Goal: Task Accomplishment & Management: Manage account settings

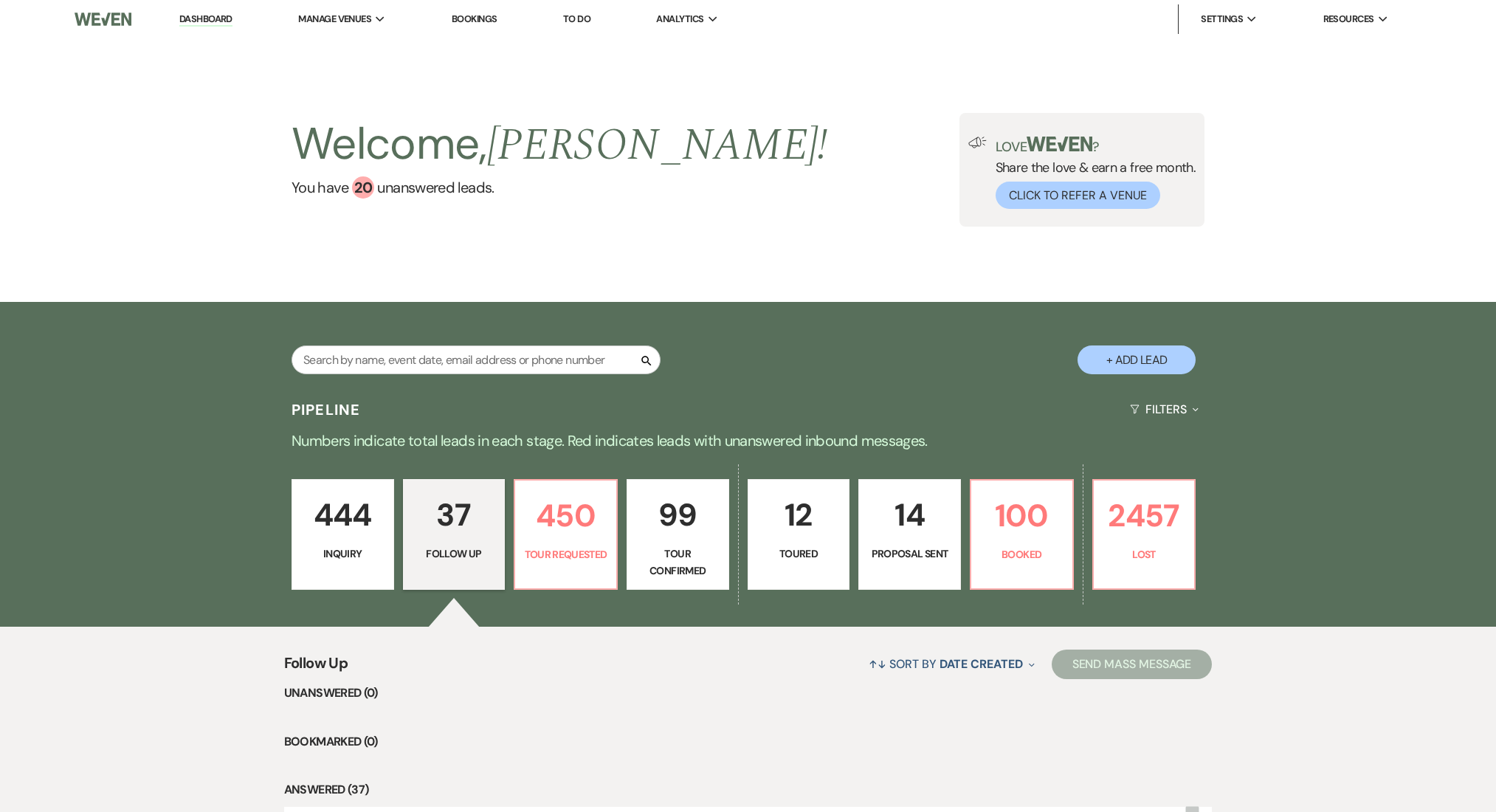
select select "9"
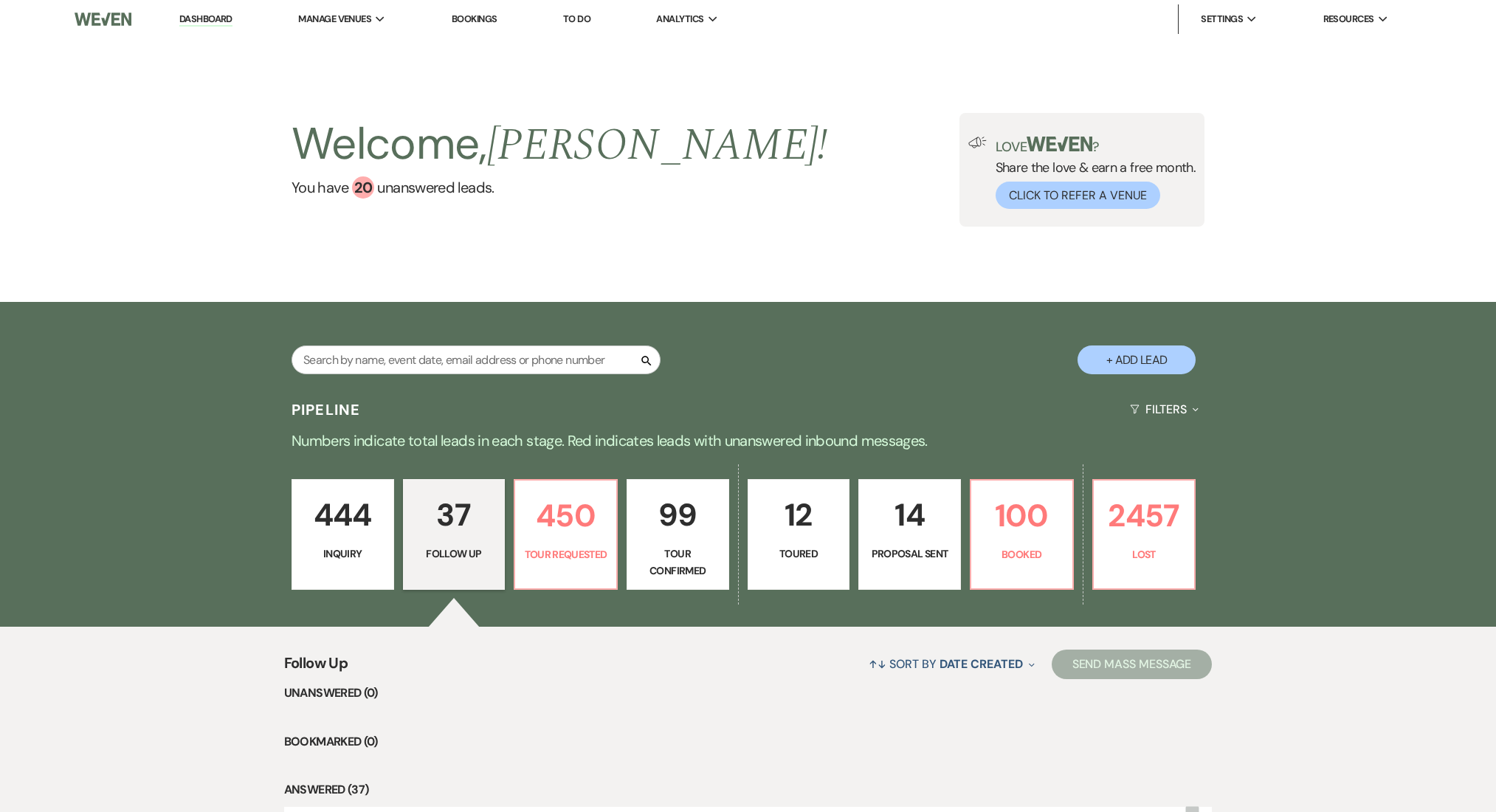
select select "9"
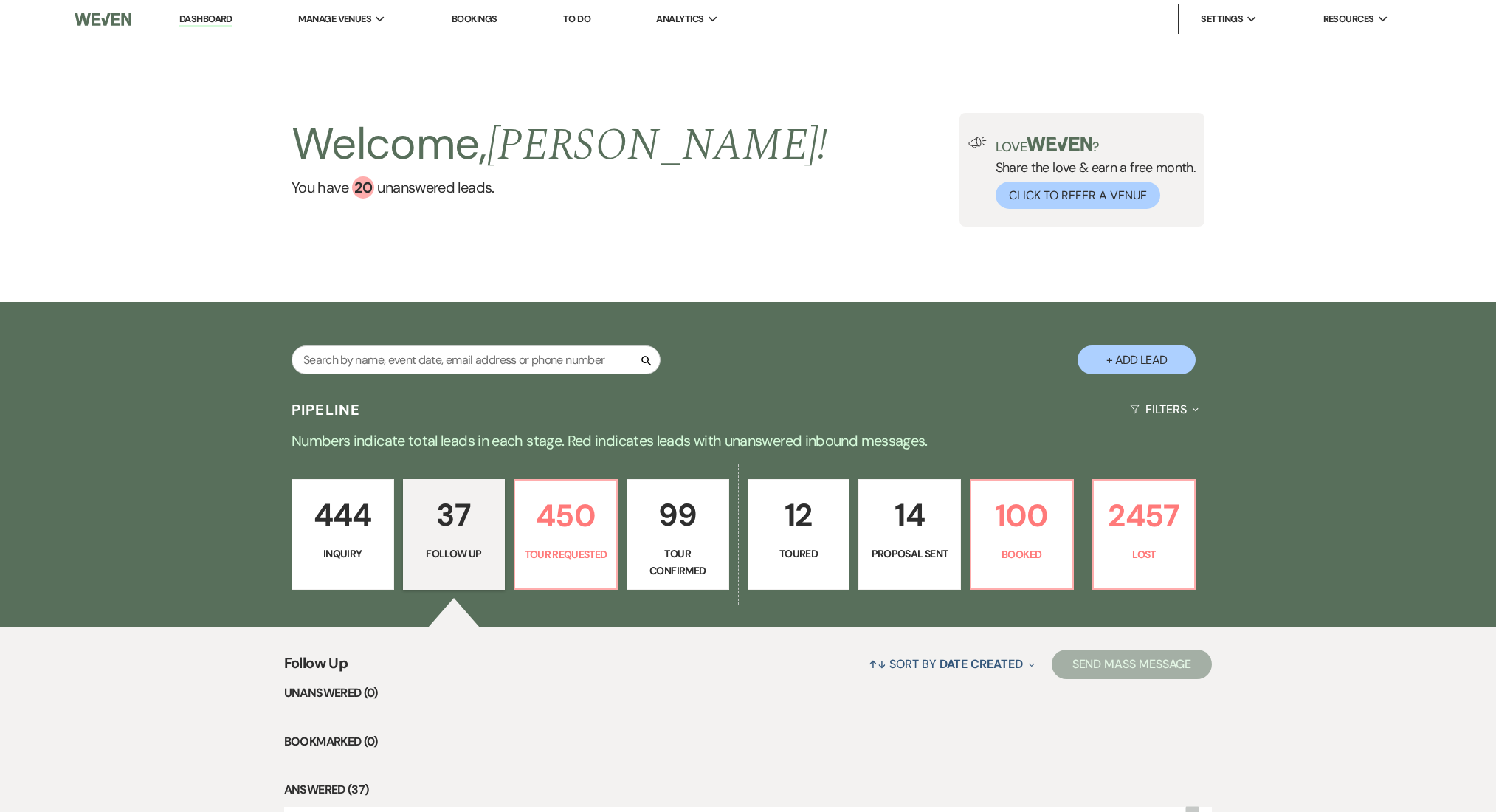
select select "9"
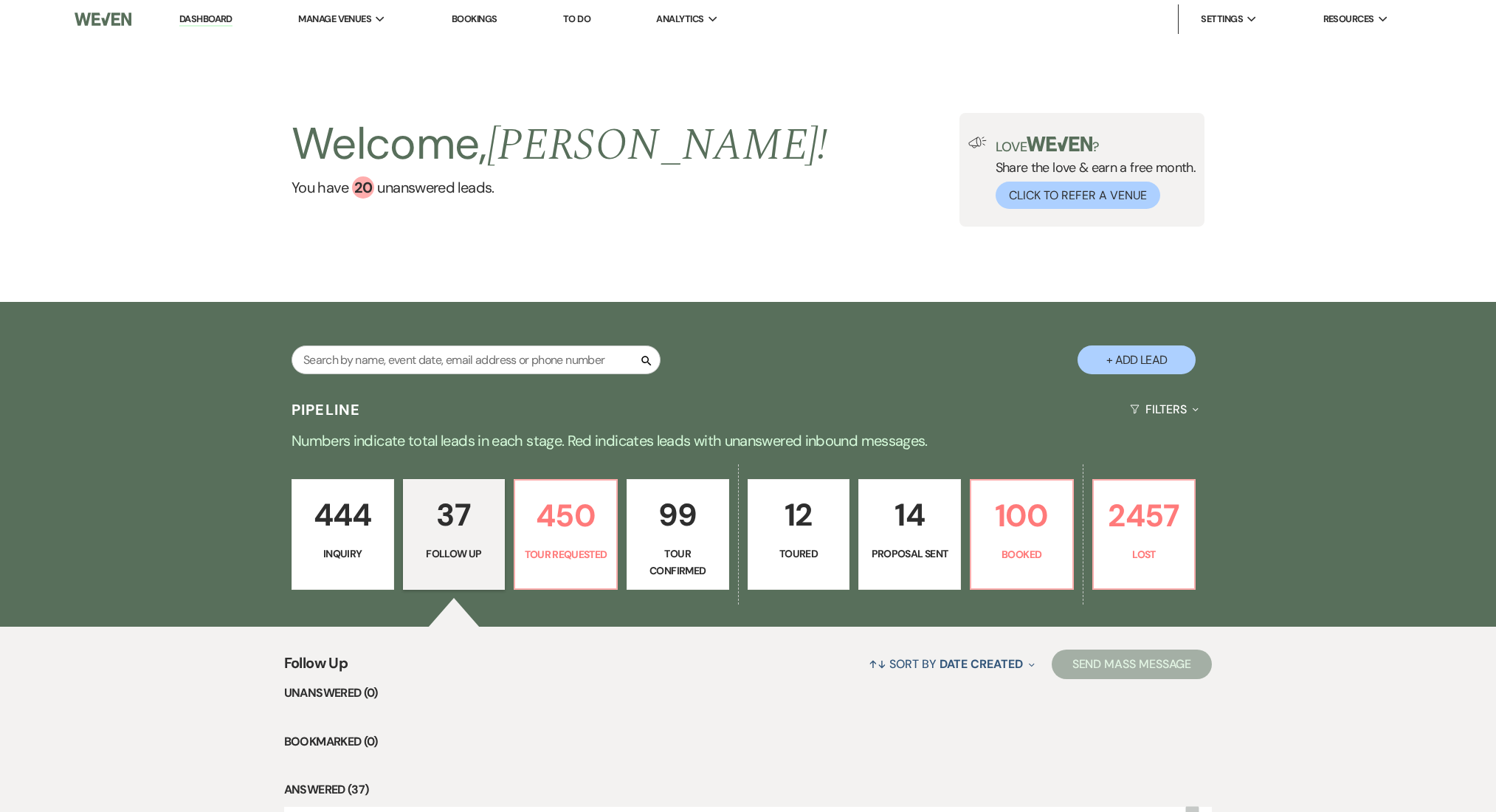
select select "9"
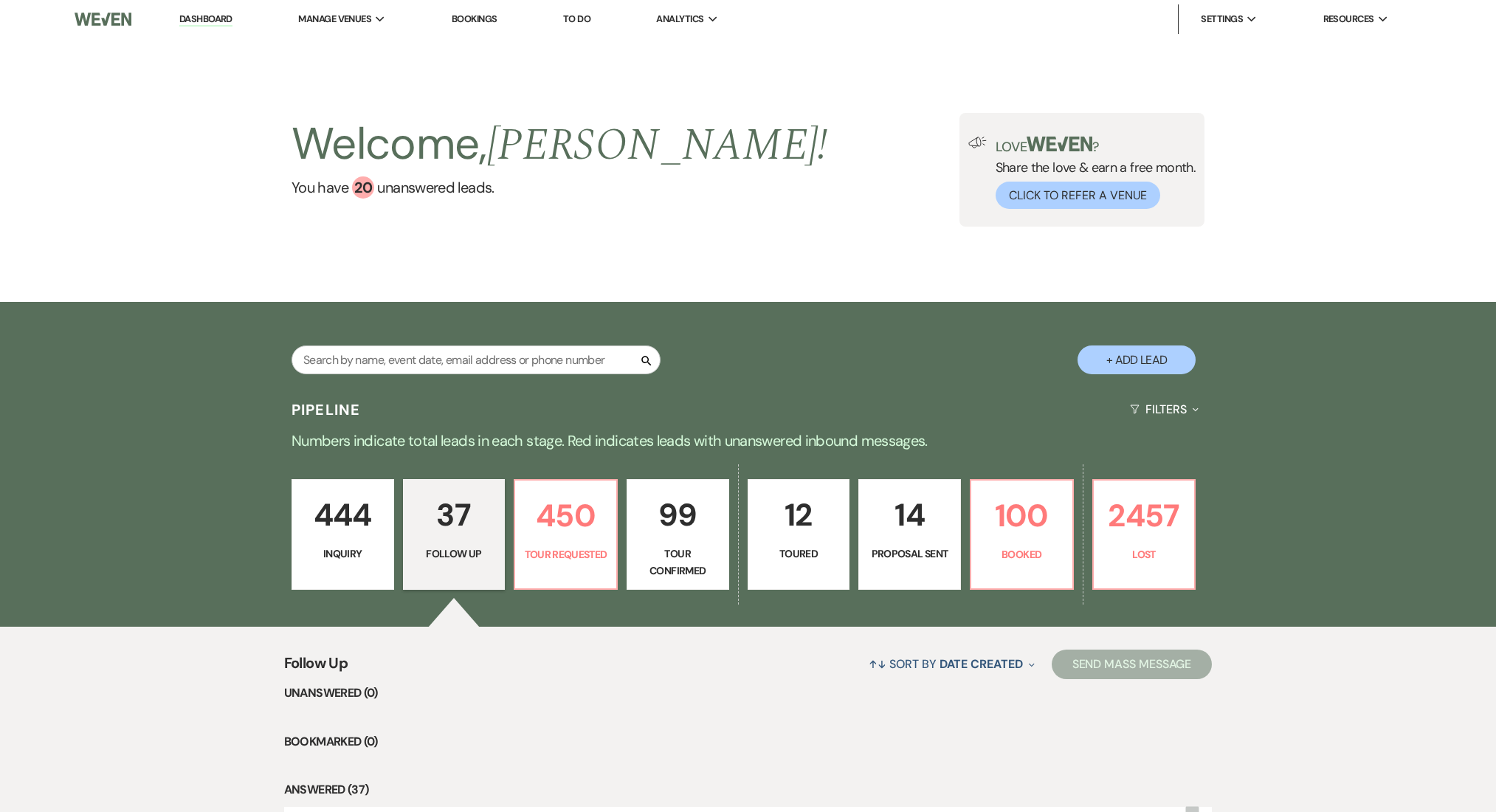
select select "9"
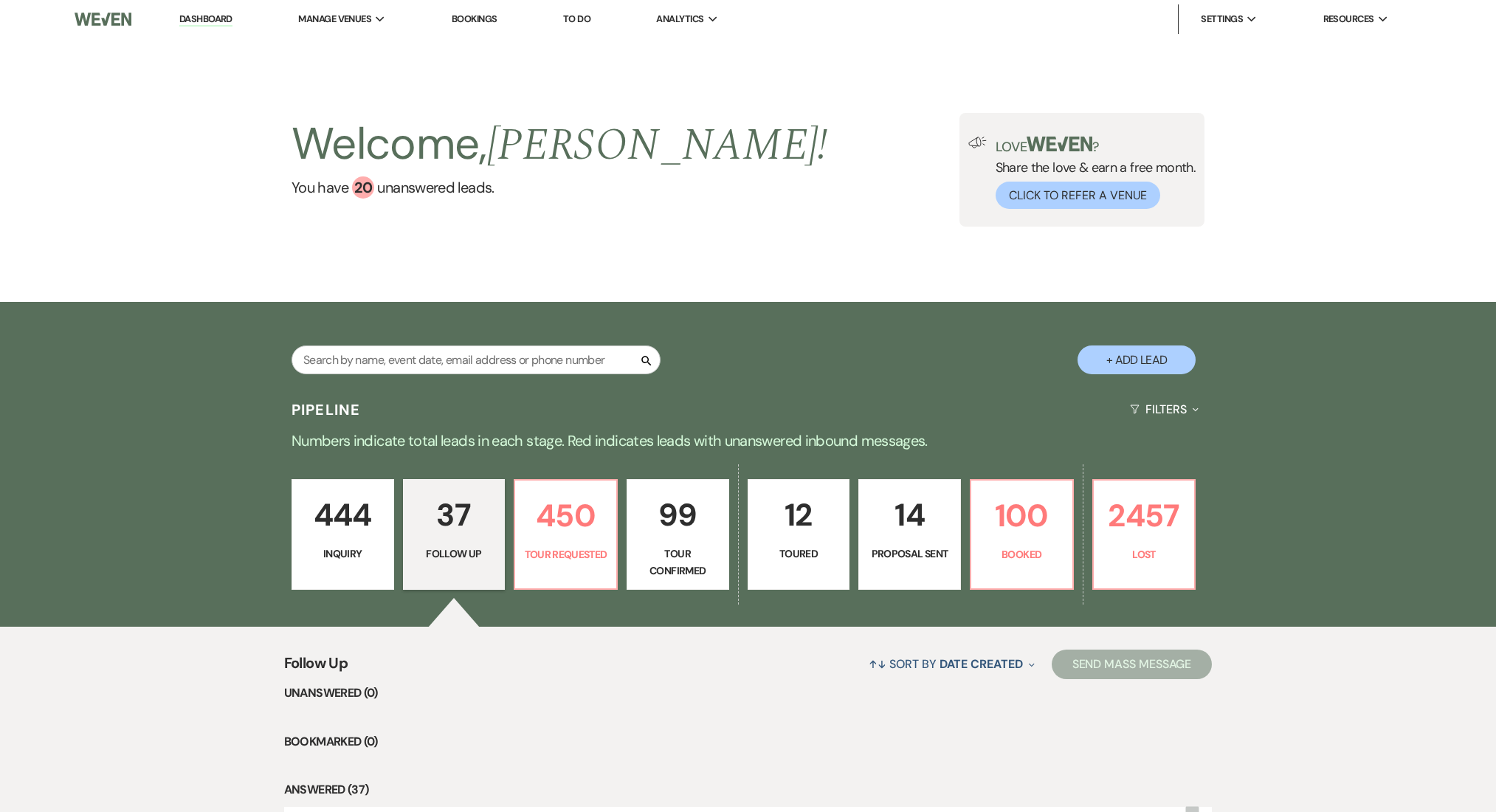
select select "9"
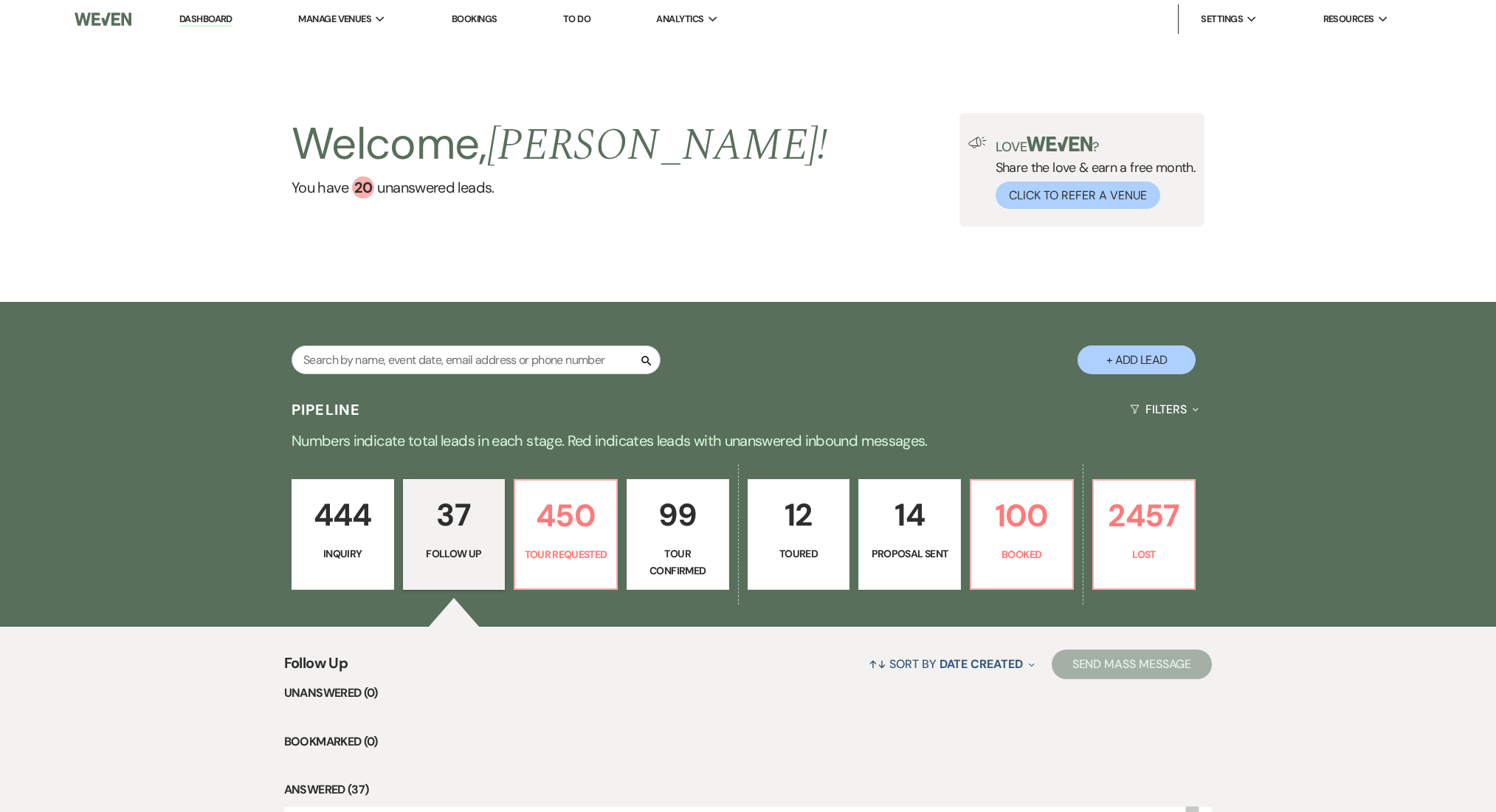
select select "9"
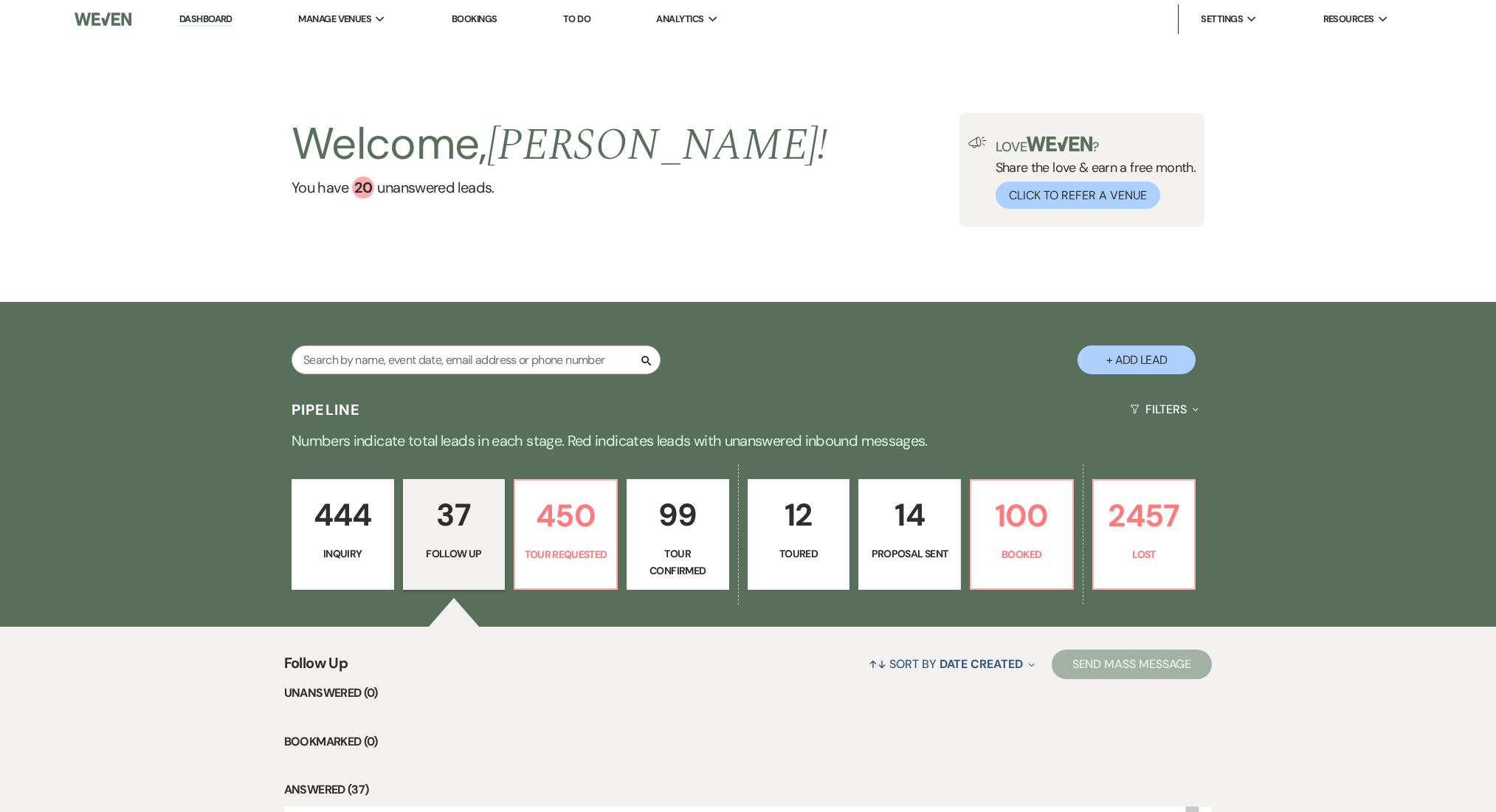
select select "9"
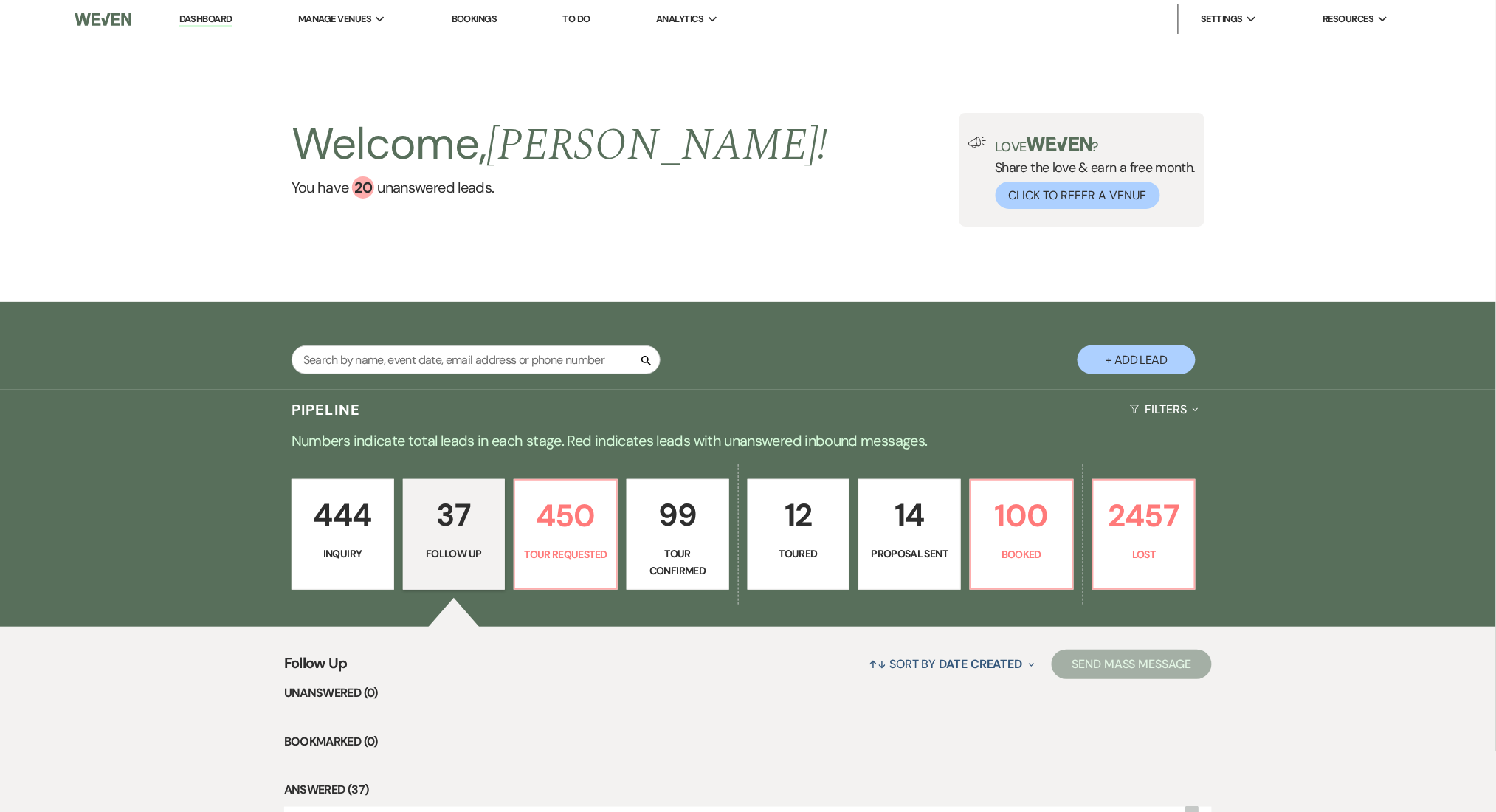
click at [208, 15] on link "Dashboard" at bounding box center [205, 19] width 53 height 14
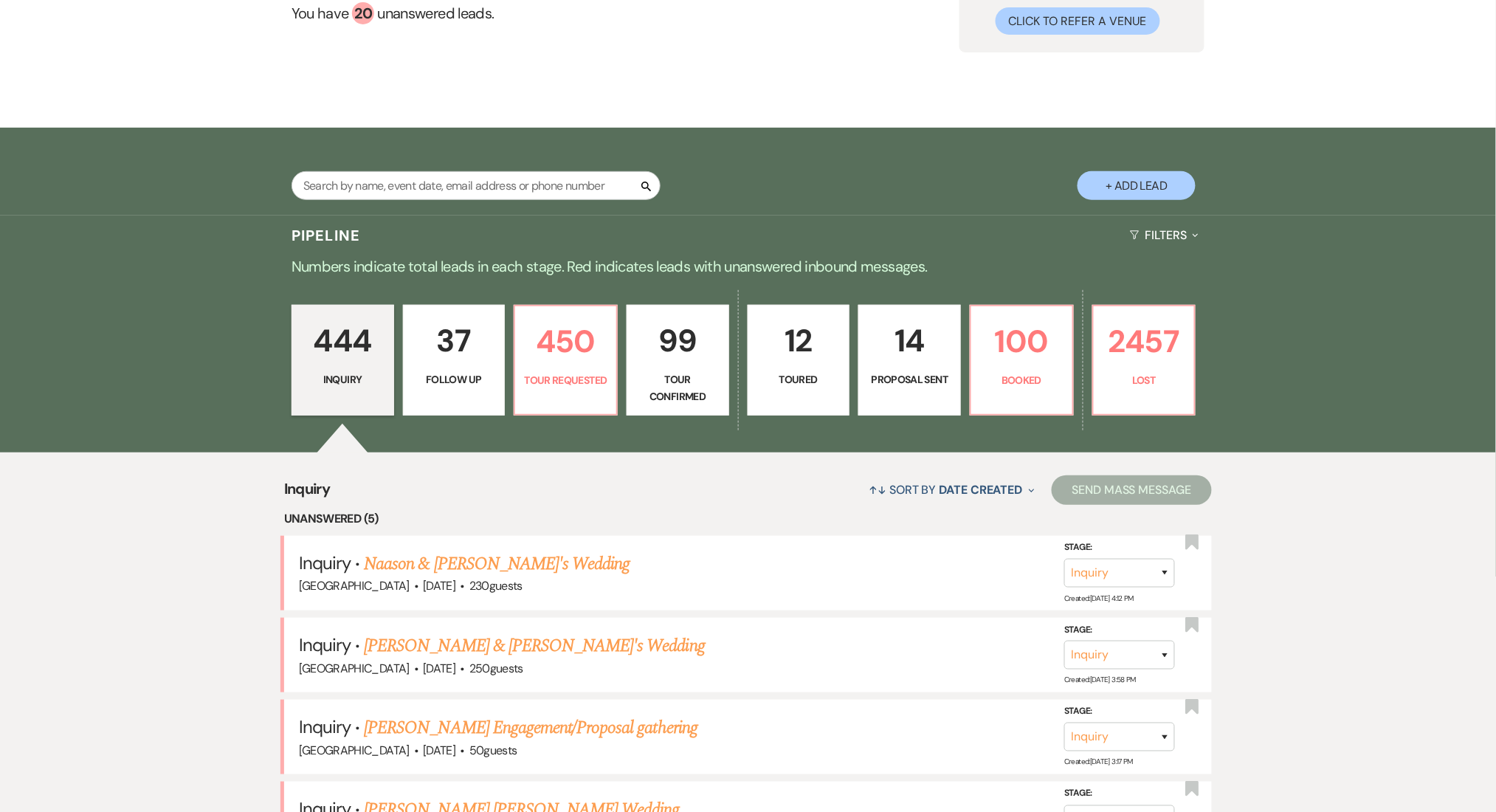
scroll to position [393, 0]
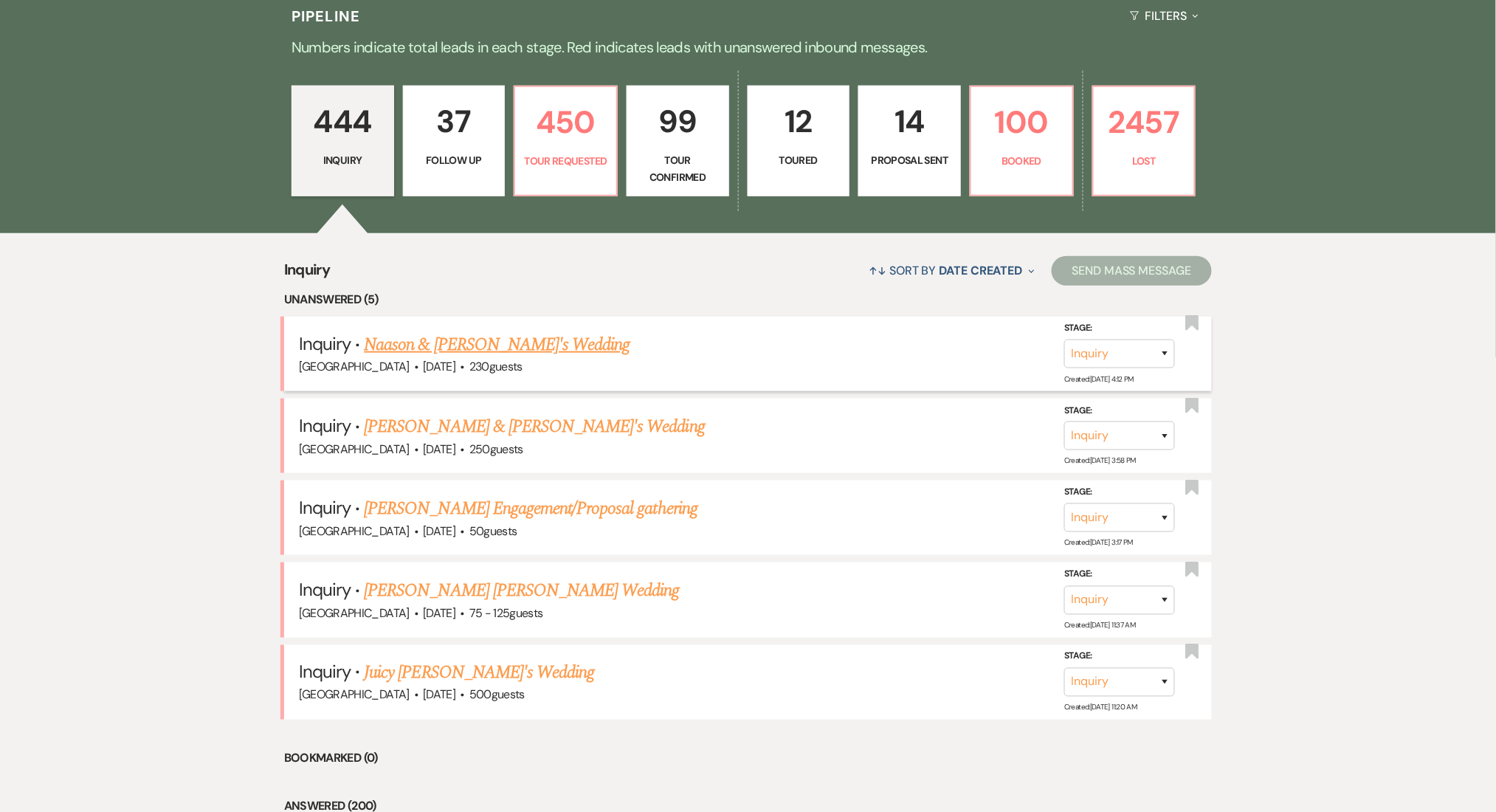
click at [434, 344] on link "Naason & [PERSON_NAME]'s Wedding" at bounding box center [497, 344] width 266 height 26
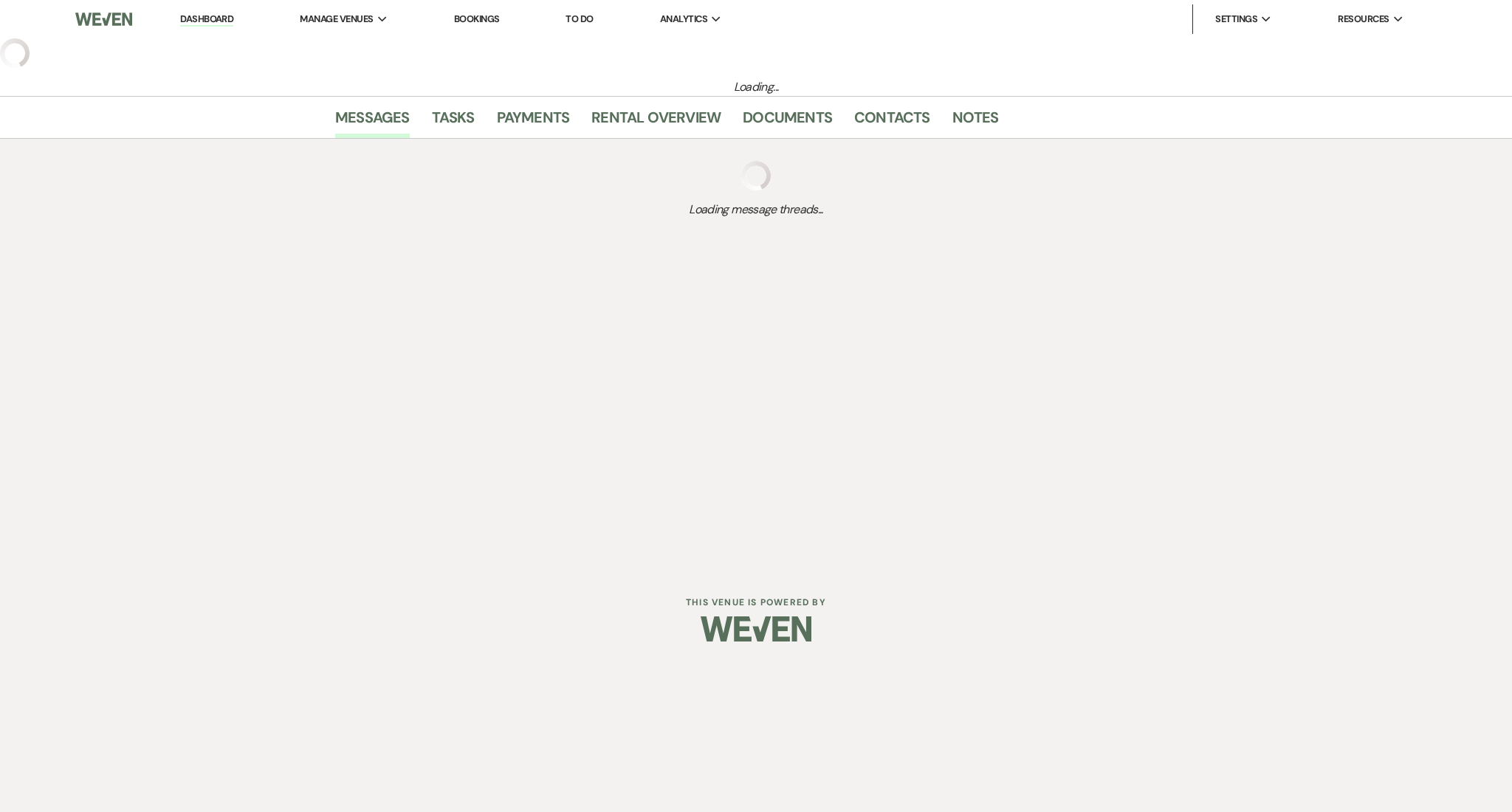
select select "5"
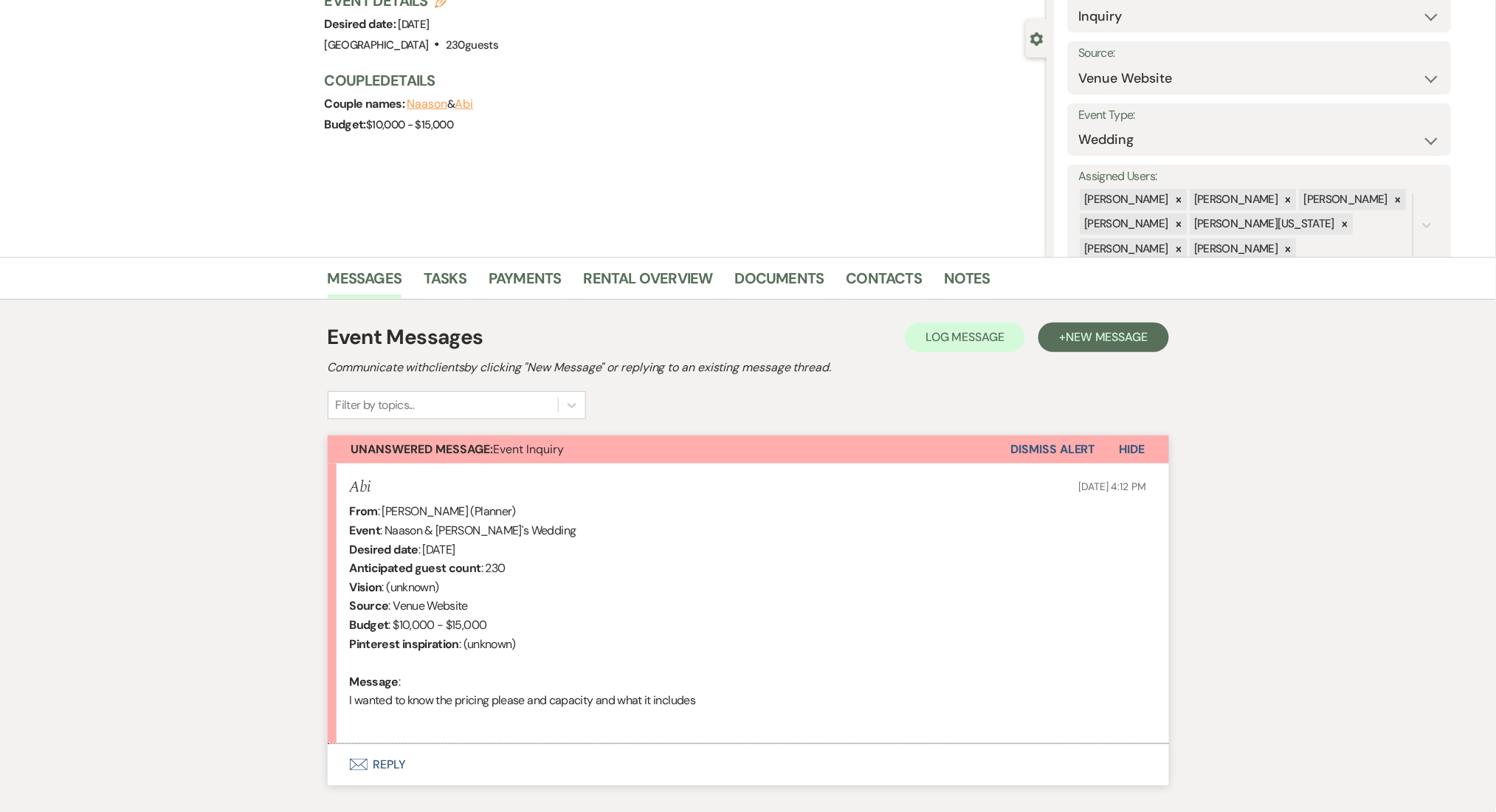
scroll to position [204, 0]
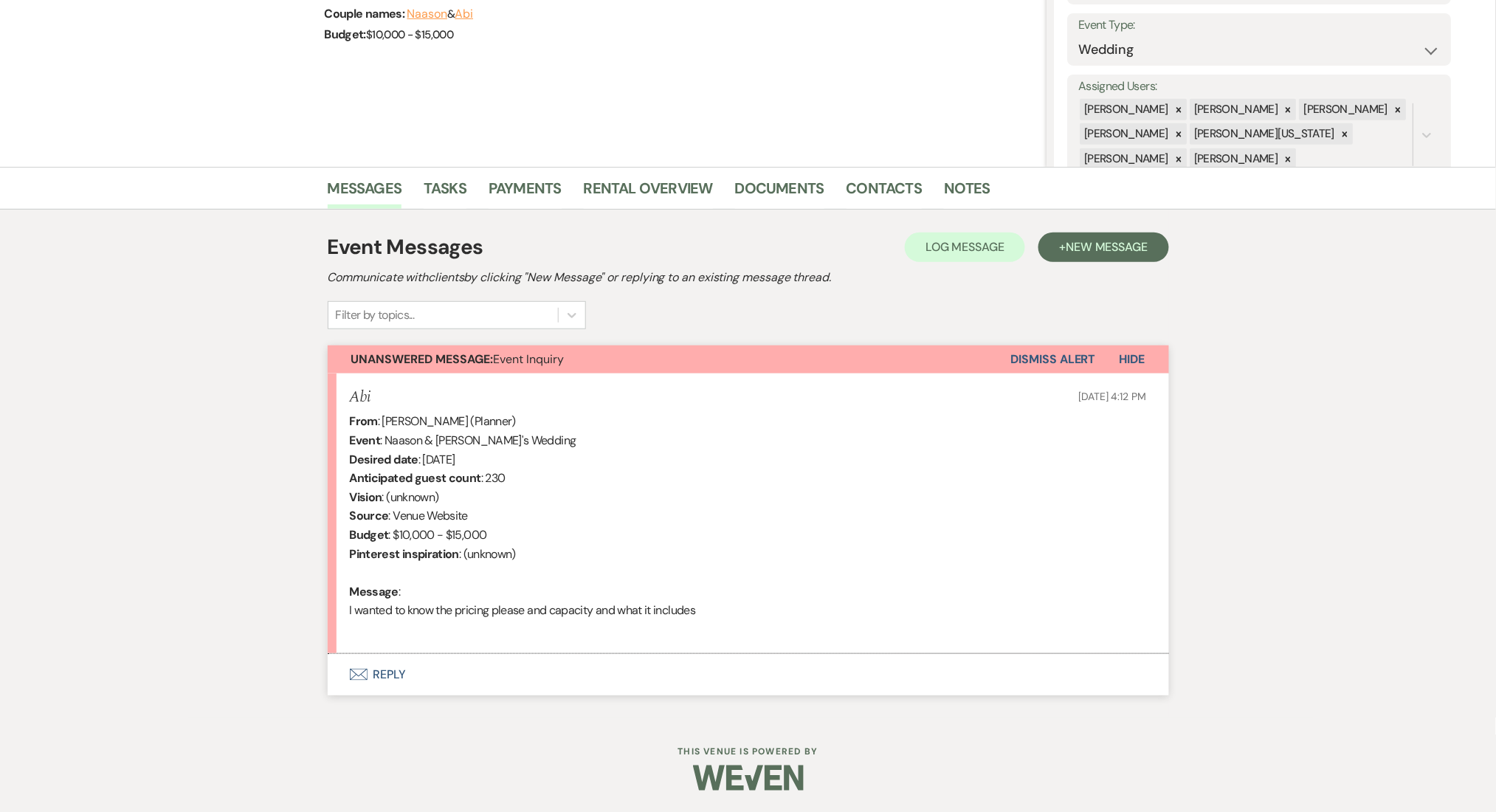
click at [394, 677] on button "Envelope Reply" at bounding box center [748, 674] width 841 height 41
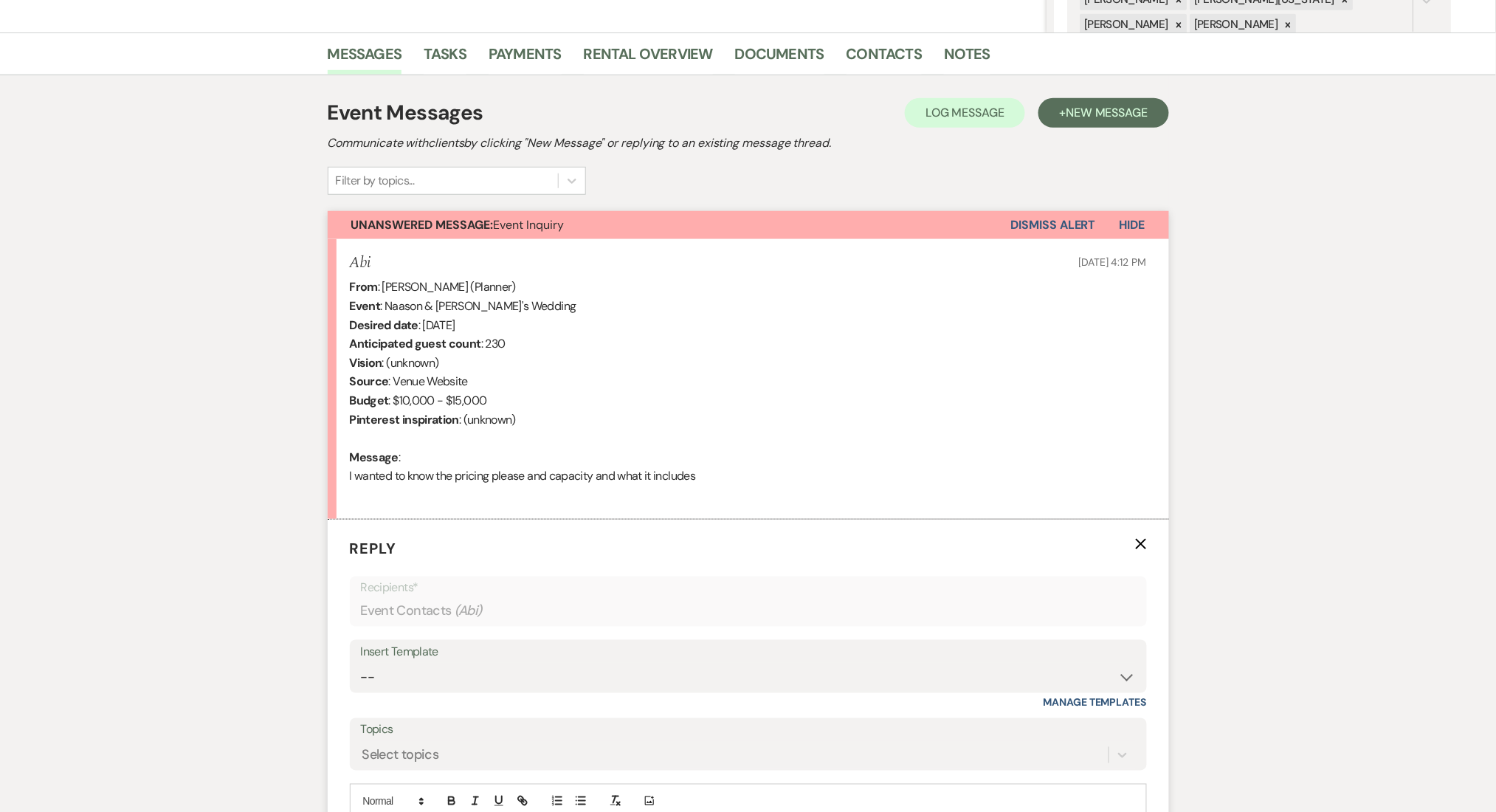
scroll to position [518, 0]
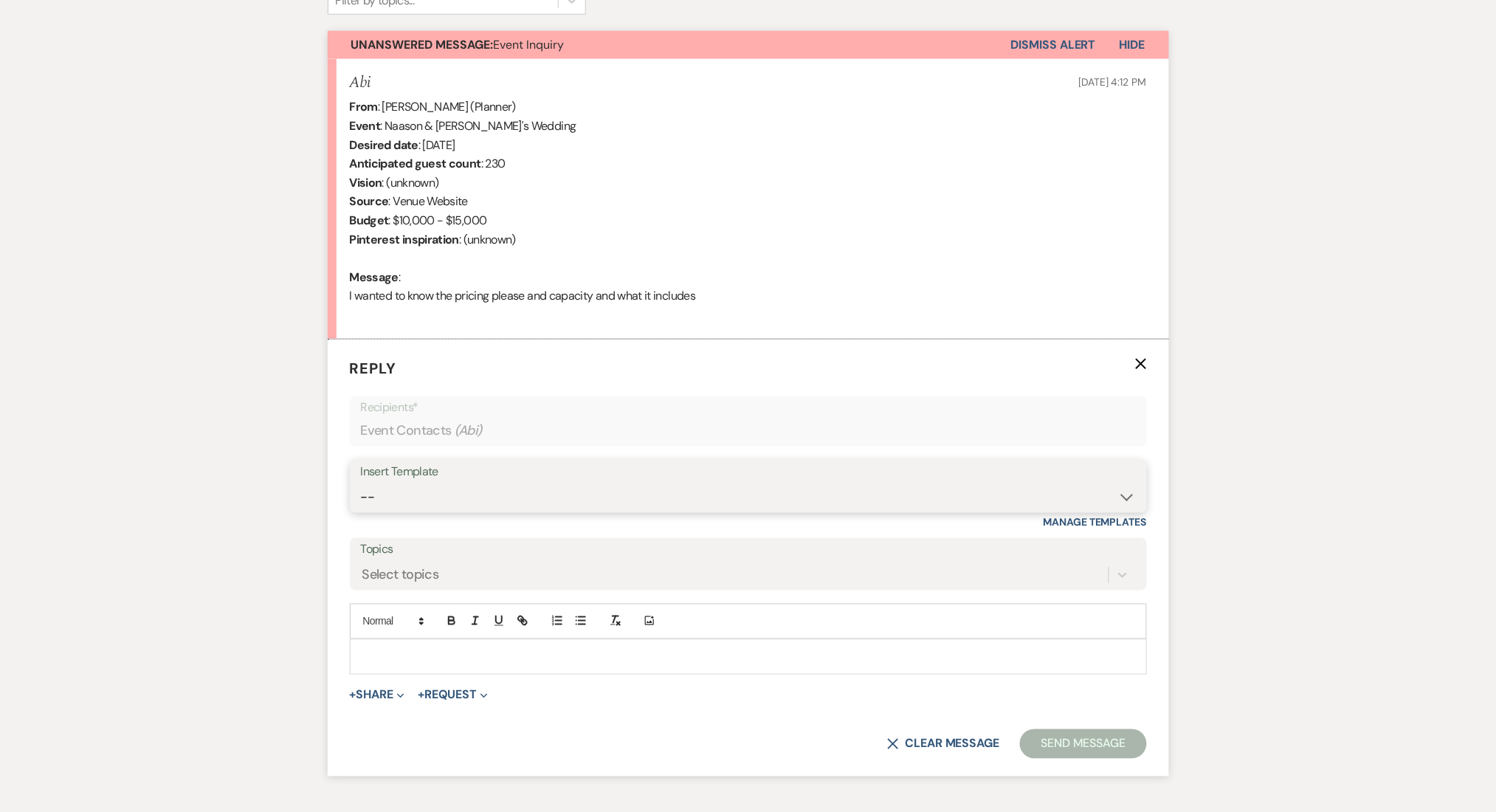
click at [425, 501] on select "-- Inquiry Follow Up Email #2 Contract Sending Template Payment Template Rental…" at bounding box center [748, 496] width 775 height 29
select select "4375"
click at [361, 482] on select "-- Inquiry Follow Up Email #2 Contract Sending Template Payment Template Rental…" at bounding box center [748, 496] width 775 height 29
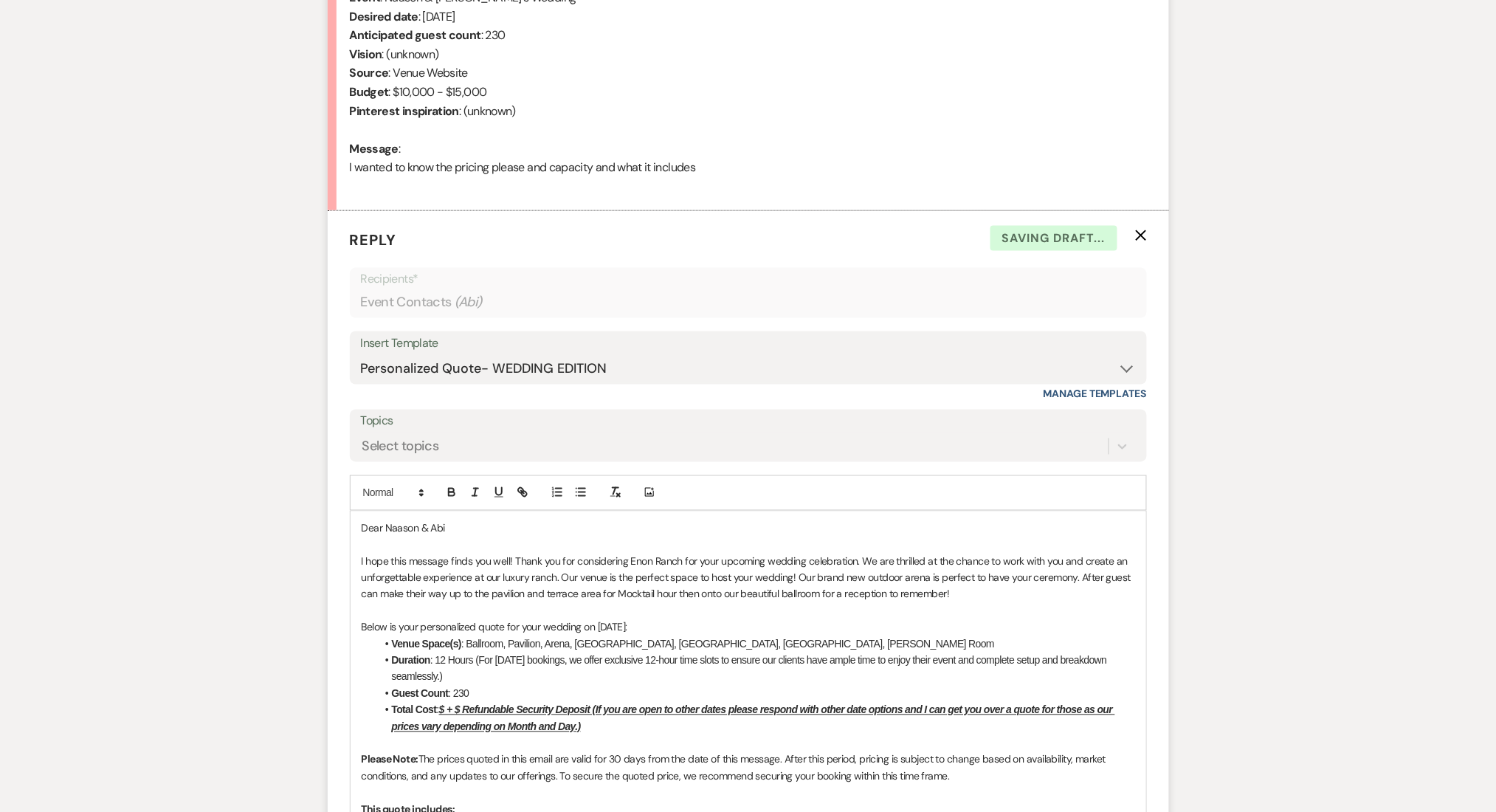
scroll to position [813, 0]
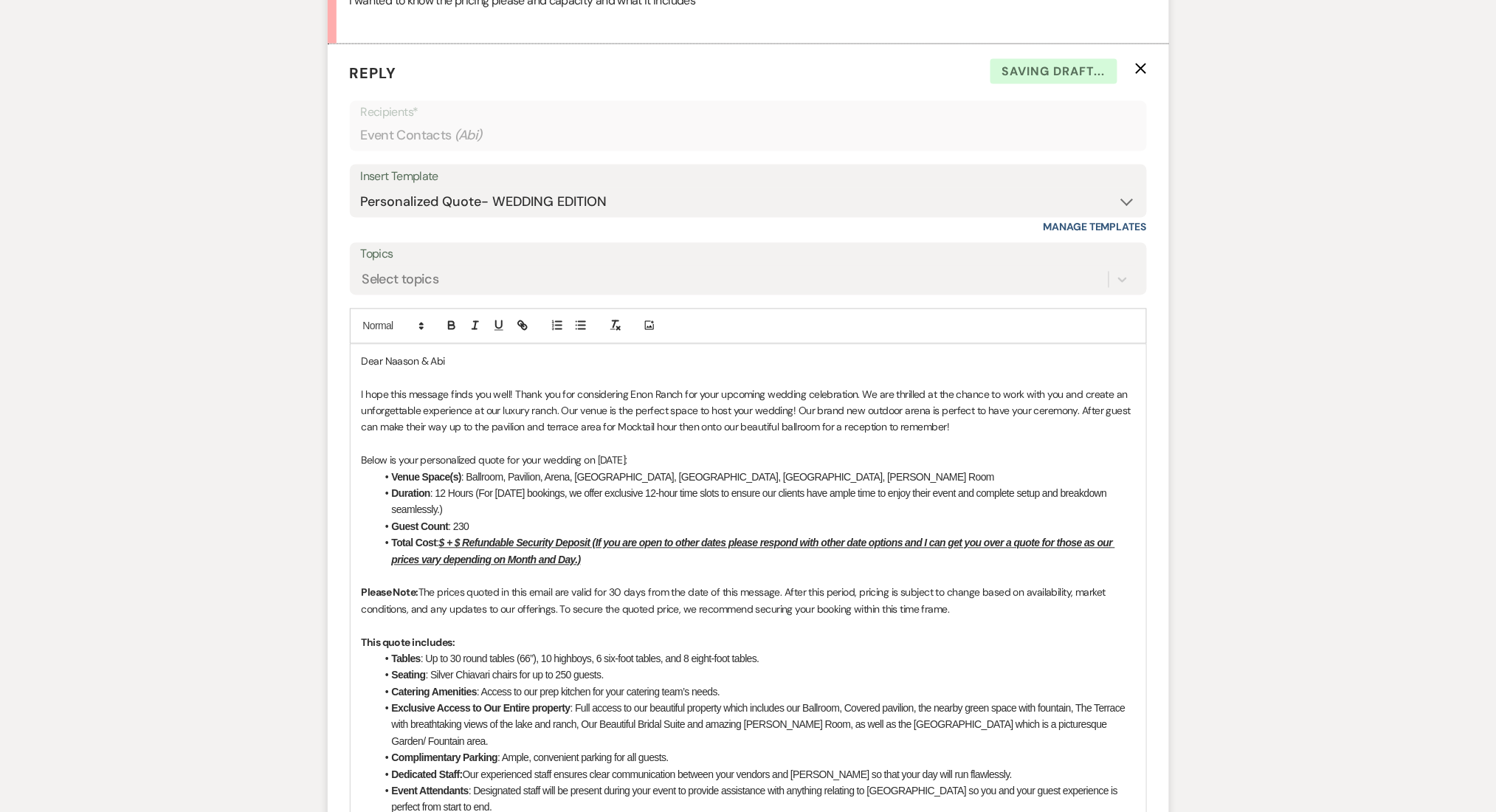
click at [446, 538] on u "$ + $ Refundable Security Deposit (If you are open to other dates please respon…" at bounding box center [753, 552] width 723 height 28
click at [491, 538] on u "$15,000 + $ Refundable Security Deposit (If you are open to other dates please …" at bounding box center [759, 552] width 734 height 28
click at [323, 544] on div "Messages Tasks Payments Rental Overview Documents Contacts Notes Event Messages…" at bounding box center [748, 617] width 1496 height 2120
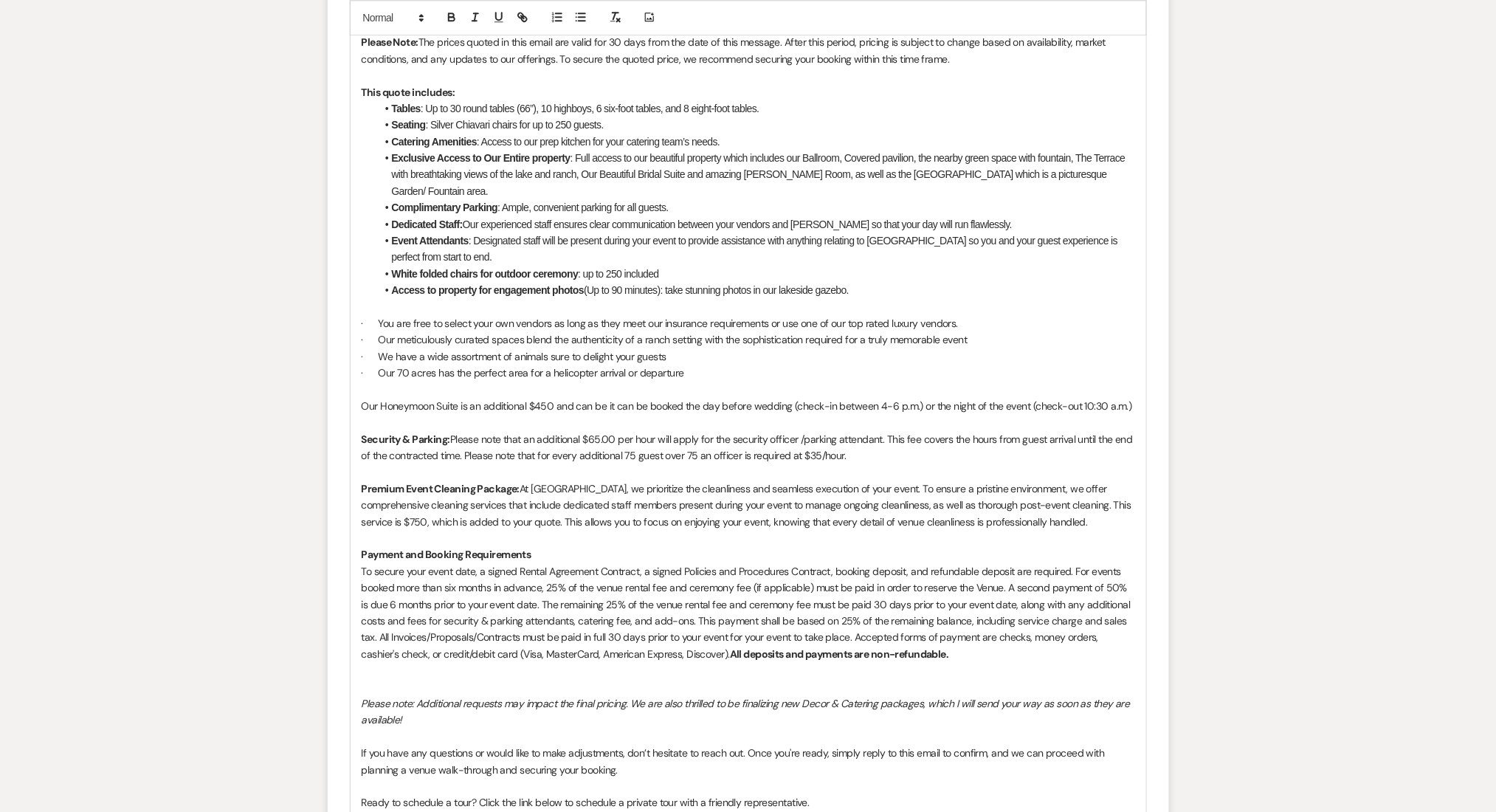
scroll to position [1757, 0]
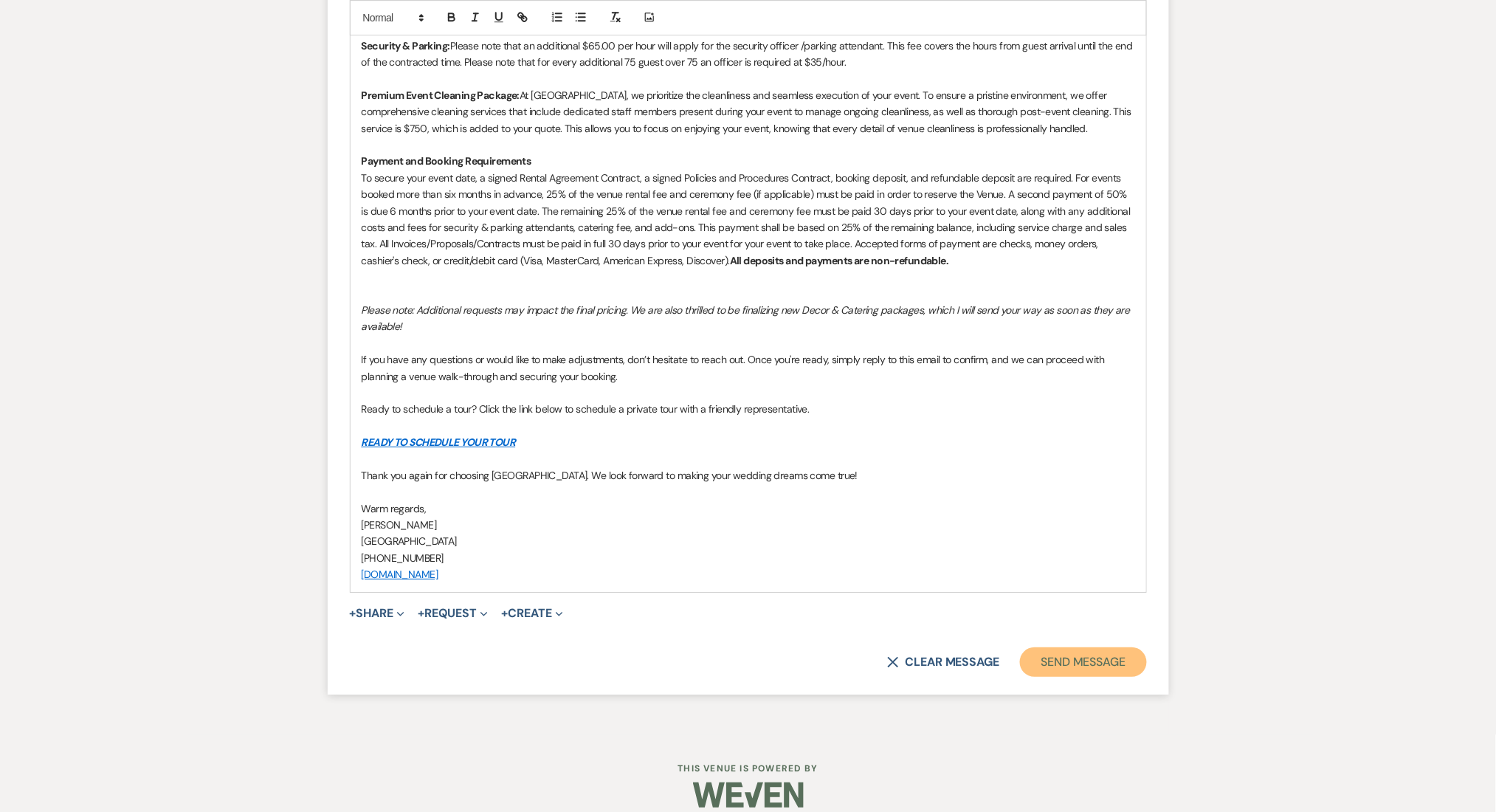
click at [1106, 647] on button "Send Message" at bounding box center [1083, 662] width 126 height 30
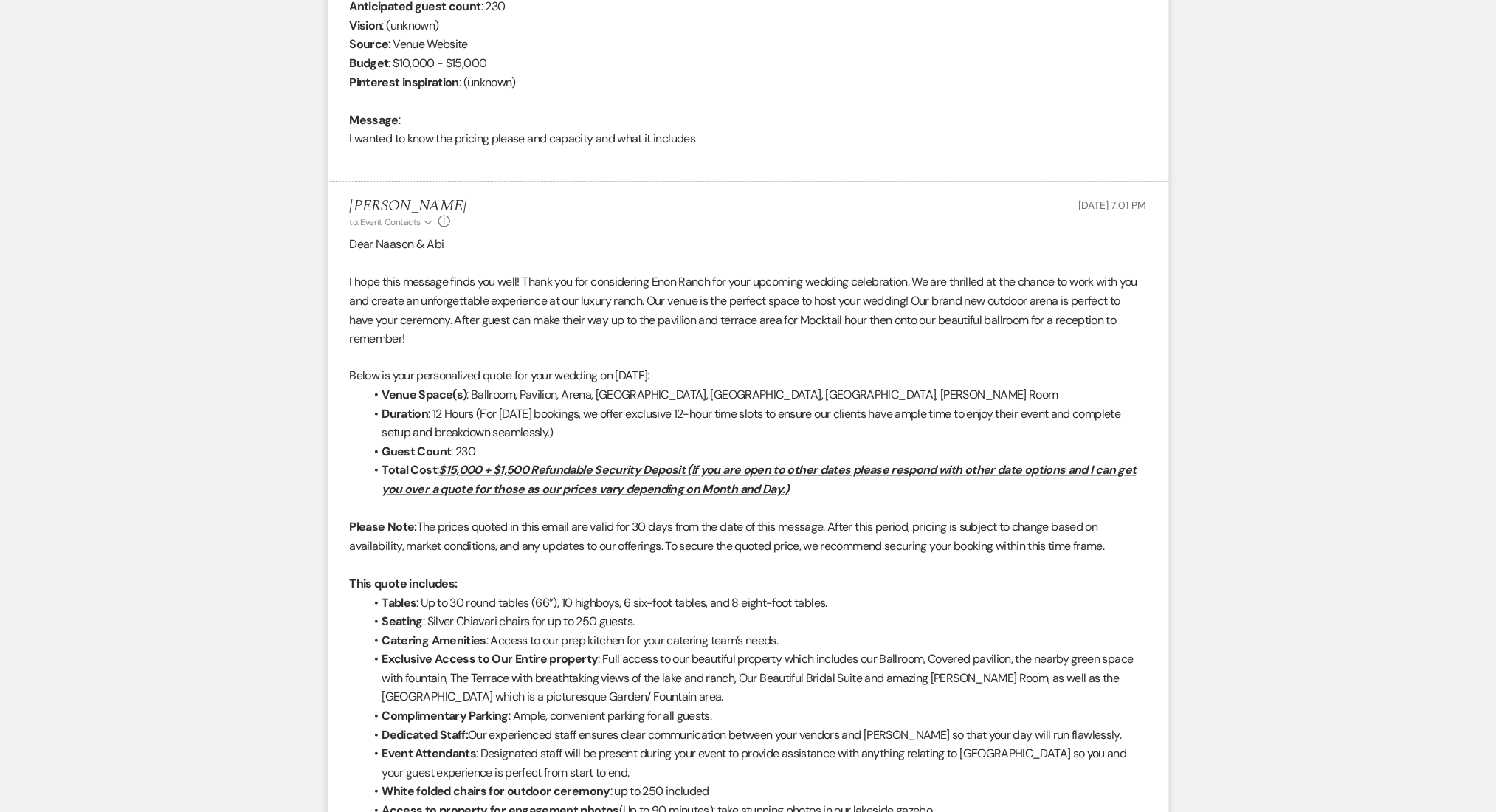
scroll to position [183, 0]
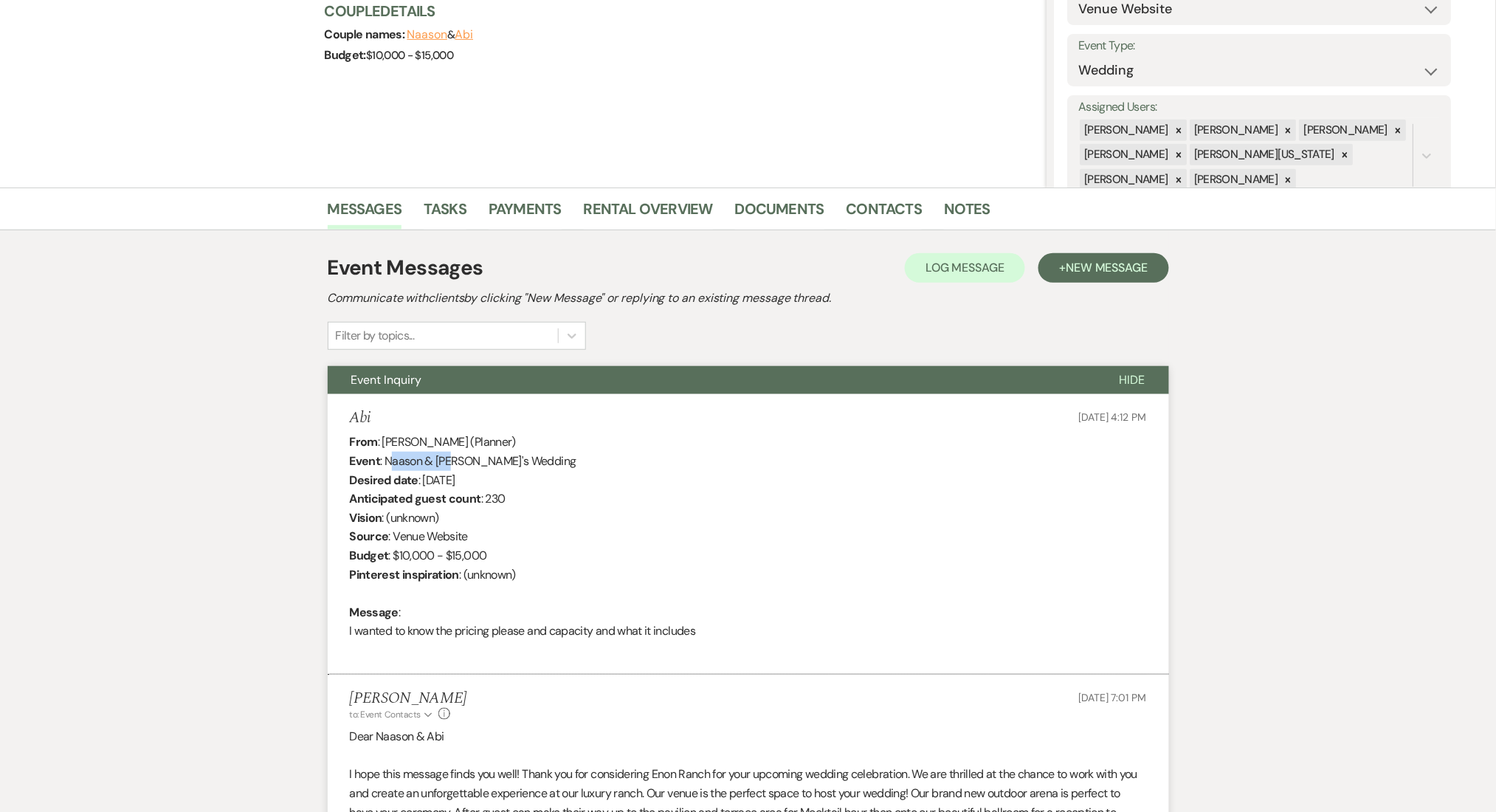
drag, startPoint x: 453, startPoint y: 464, endPoint x: 391, endPoint y: 462, distance: 62.0
click at [391, 462] on div "From : Abi (Planner) Event : Naason & Abi's Wedding Desired date : March 6th 20…" at bounding box center [748, 545] width 797 height 226
drag, startPoint x: 386, startPoint y: 461, endPoint x: 452, endPoint y: 462, distance: 66.0
click at [452, 462] on div "From : Abi (Planner) Event : Naason & Abi's Wedding Desired date : March 6th 20…" at bounding box center [748, 545] width 797 height 226
copy div "Naason & Abi"
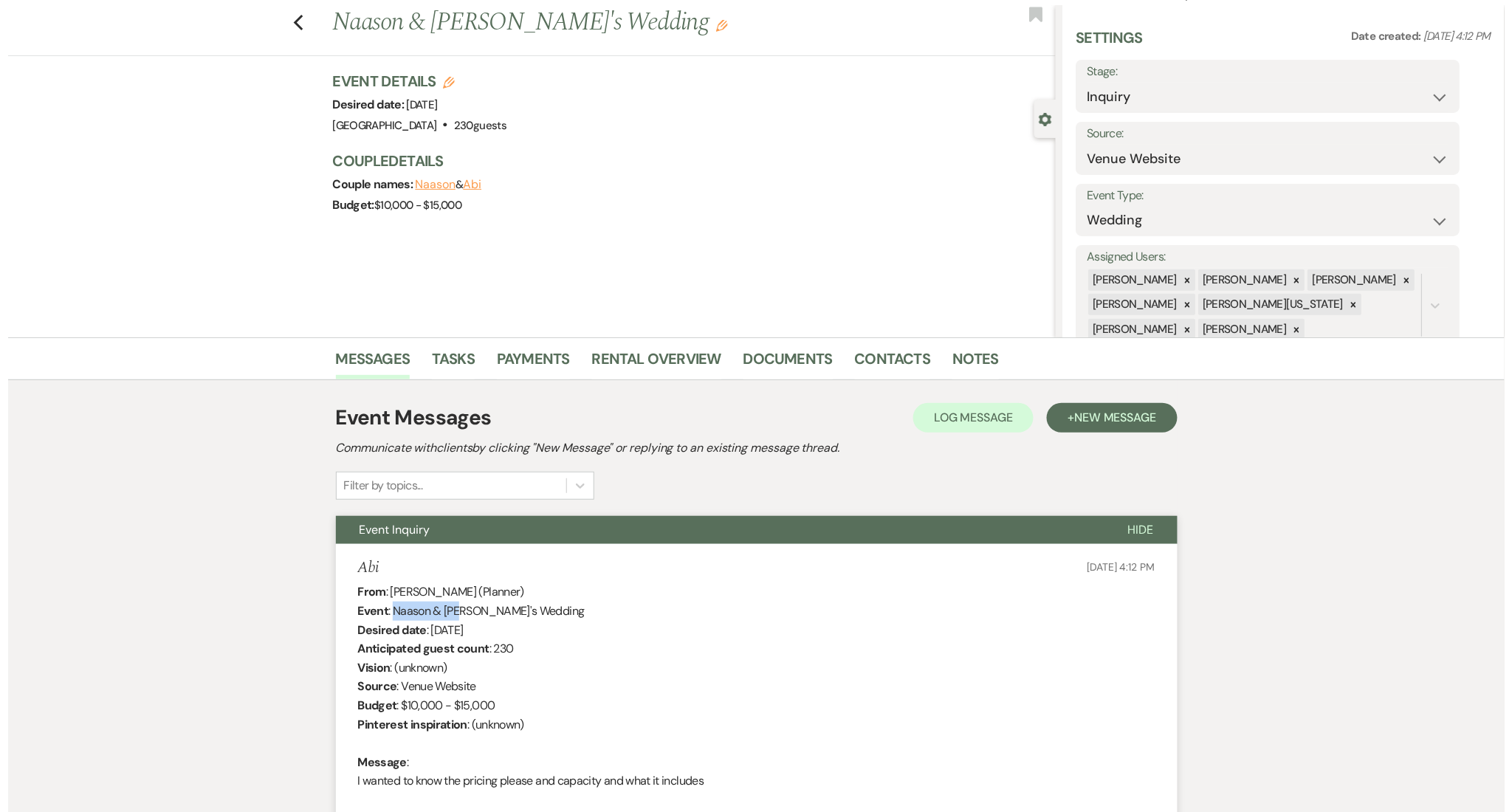
scroll to position [0, 0]
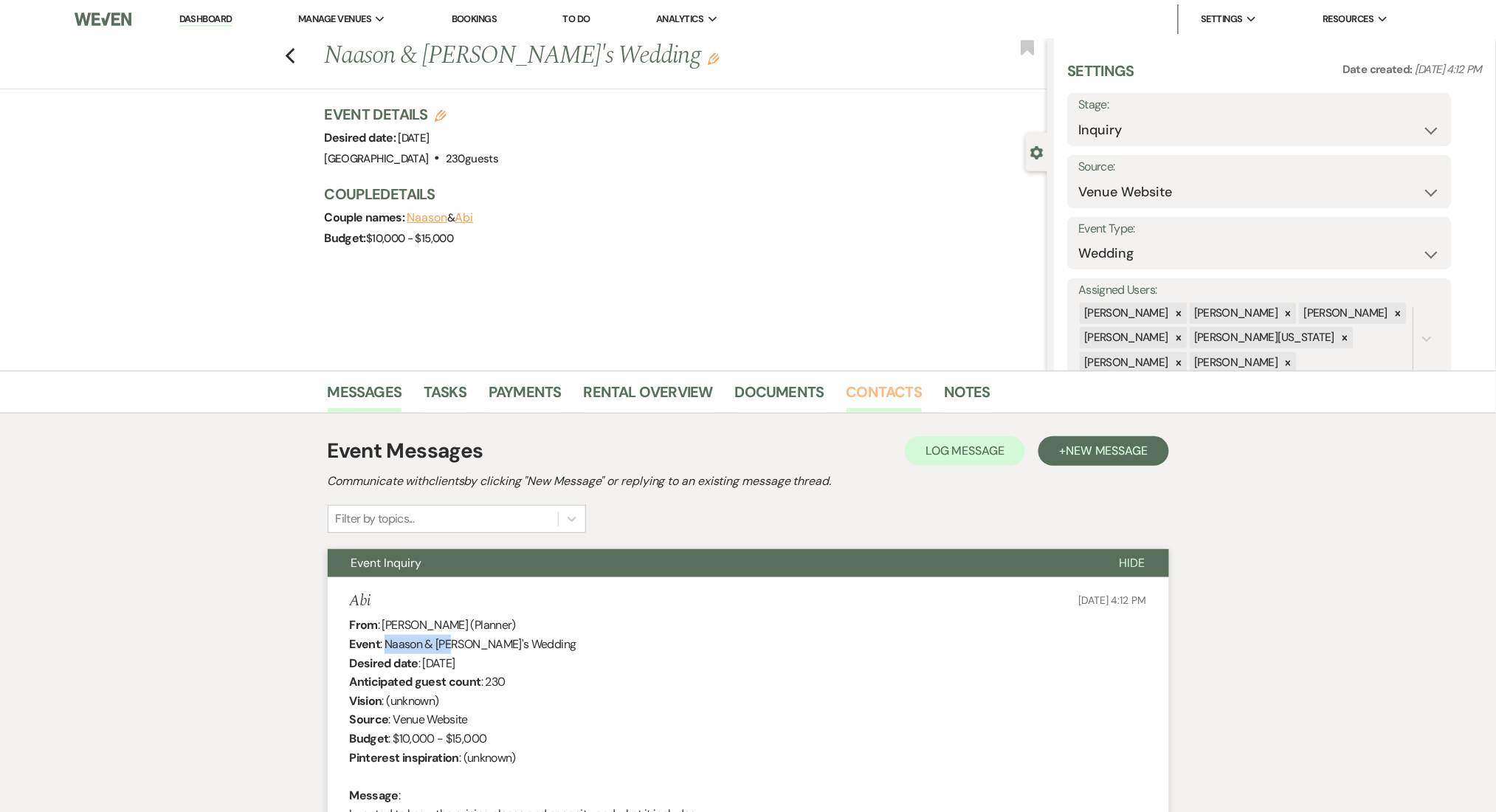
click at [910, 390] on link "Contacts" at bounding box center [884, 396] width 76 height 32
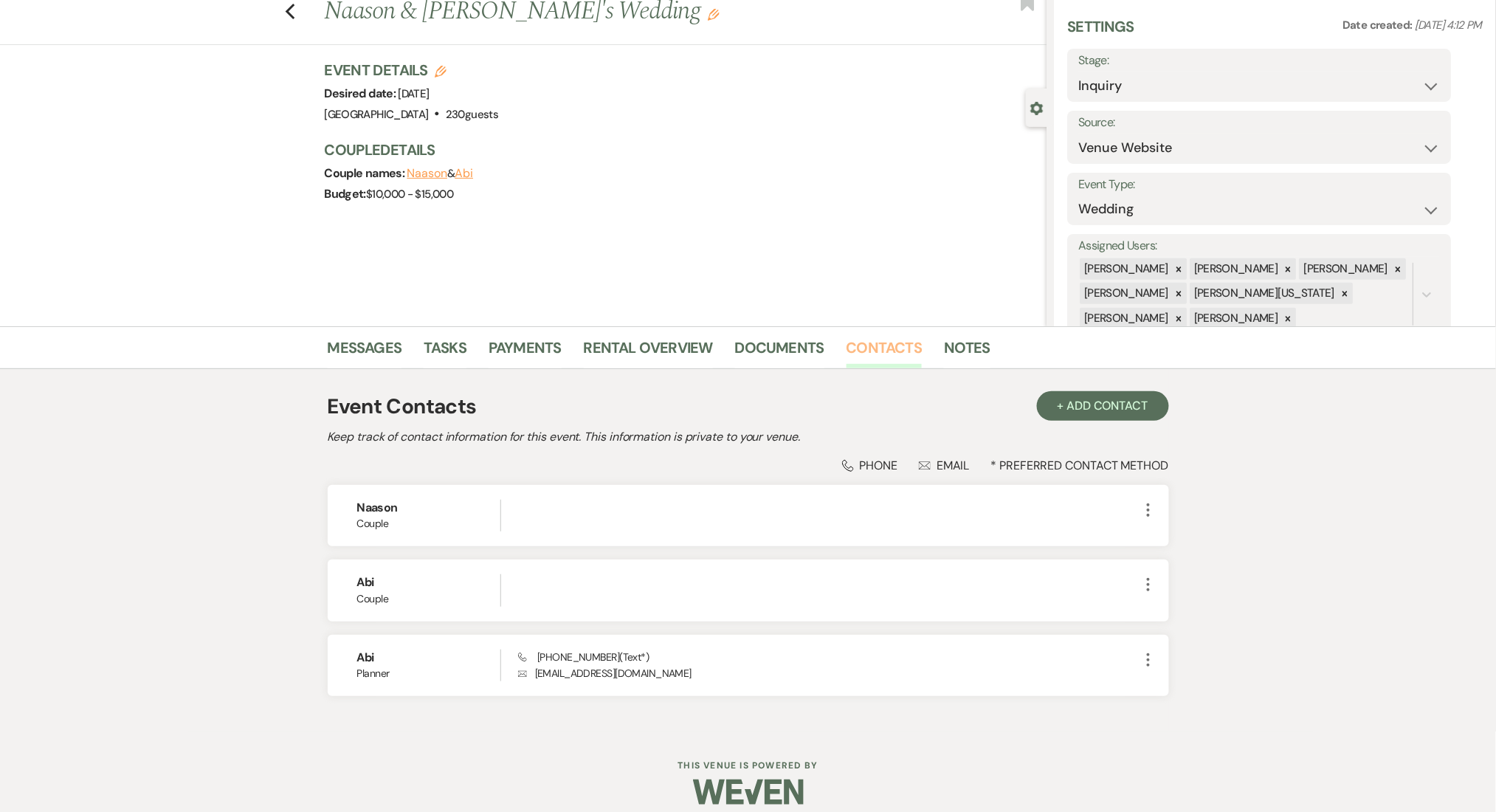
scroll to position [58, 0]
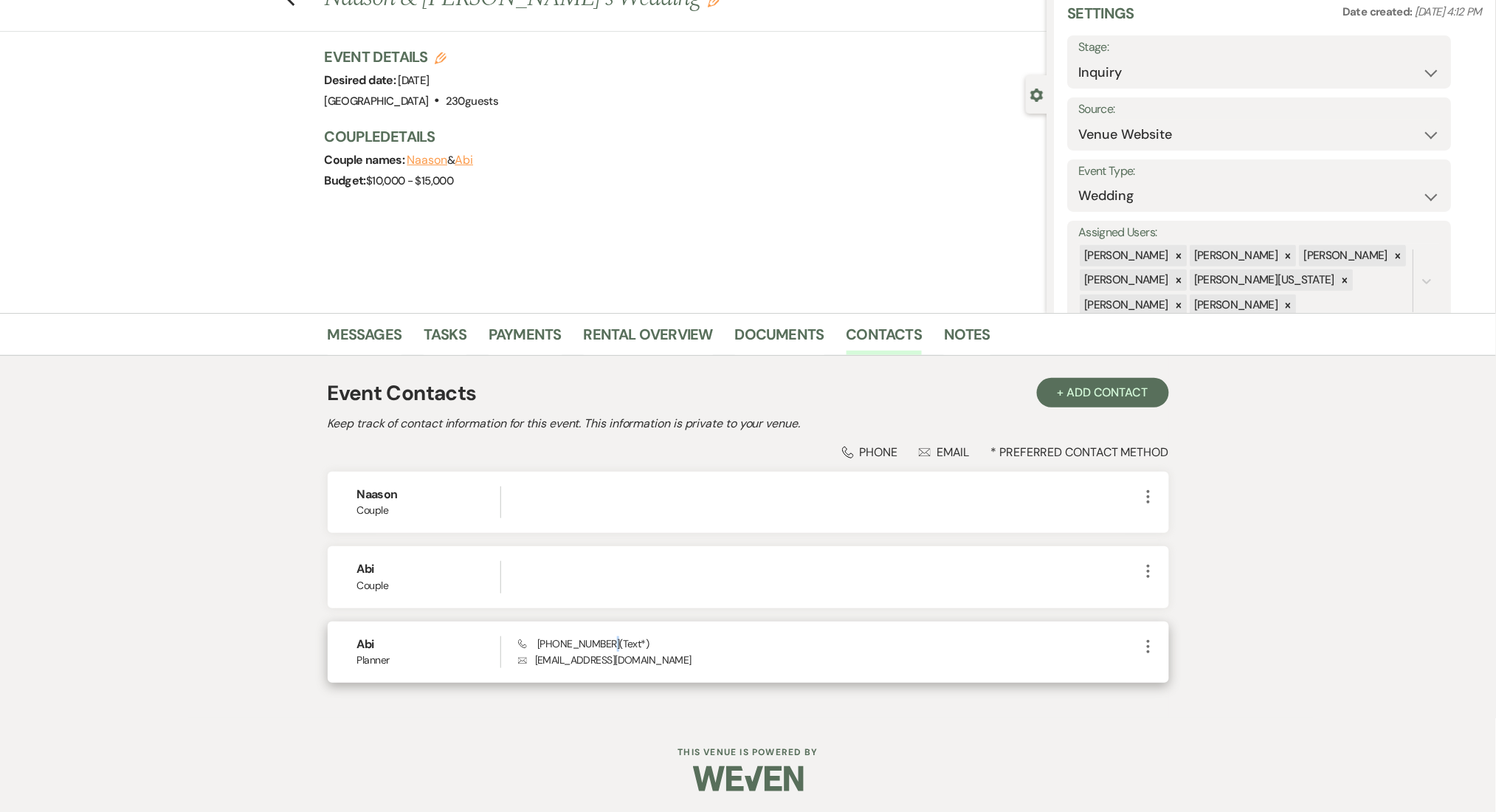
click at [611, 638] on span "Phone (404) 502-0974 (Text*)" at bounding box center [583, 643] width 130 height 13
click at [613, 642] on span "Phone (404) 502-0974 (Text*)" at bounding box center [583, 643] width 130 height 13
drag, startPoint x: 609, startPoint y: 644, endPoint x: 543, endPoint y: 639, distance: 66.2
click at [543, 639] on span "Phone (404) 502-0974 (Text*)" at bounding box center [583, 643] width 130 height 13
copy span "404) 502-0974"
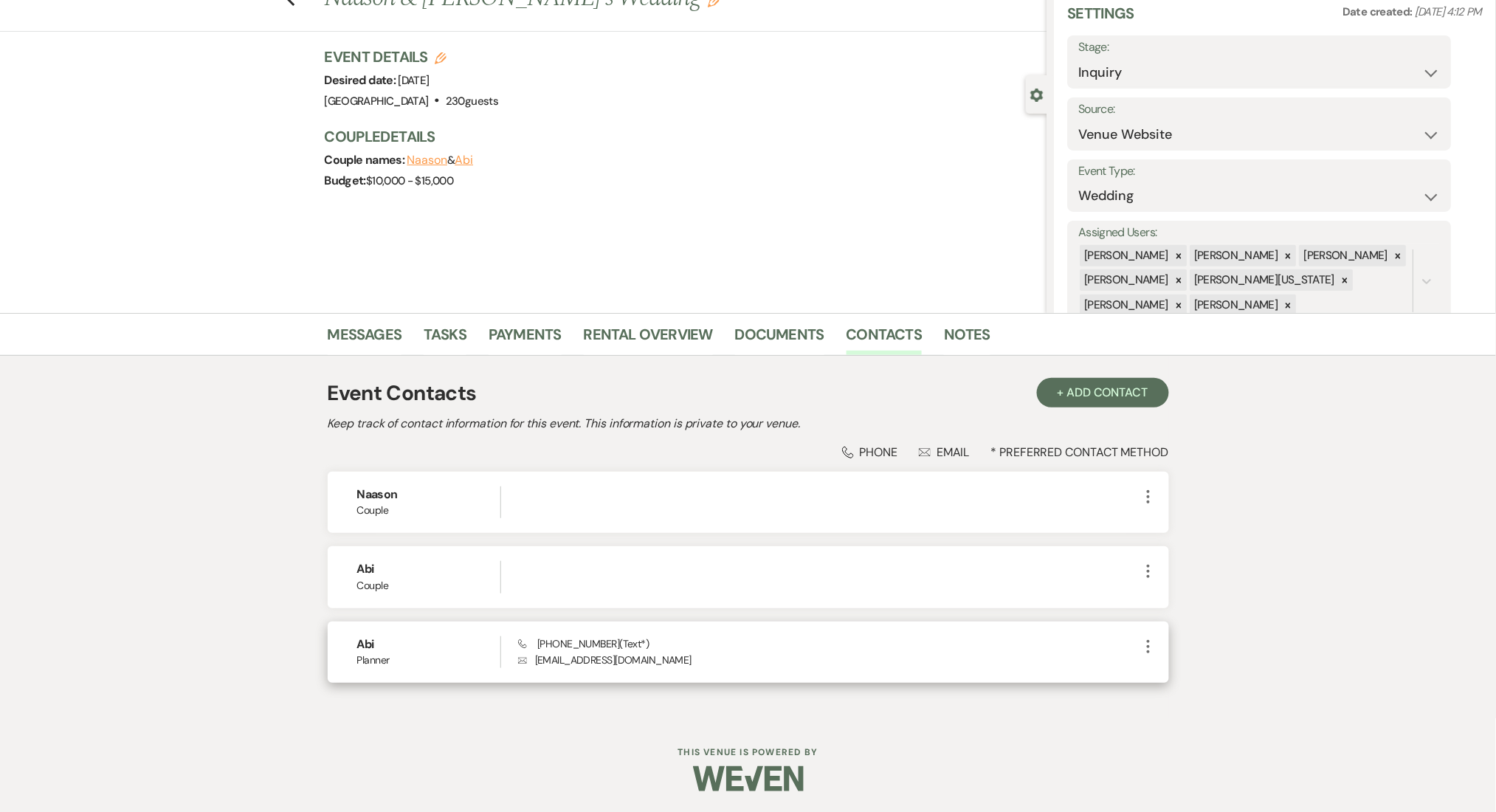
click at [642, 663] on p "Envelope abiortiz61502@gmail.com" at bounding box center [829, 659] width 621 height 17
drag, startPoint x: 657, startPoint y: 659, endPoint x: 533, endPoint y: 656, distance: 124.0
click at [533, 656] on p "Envelope abiortiz61502@gmail.com" at bounding box center [829, 659] width 621 height 17
copy p "abiortiz61502@gmail.com"
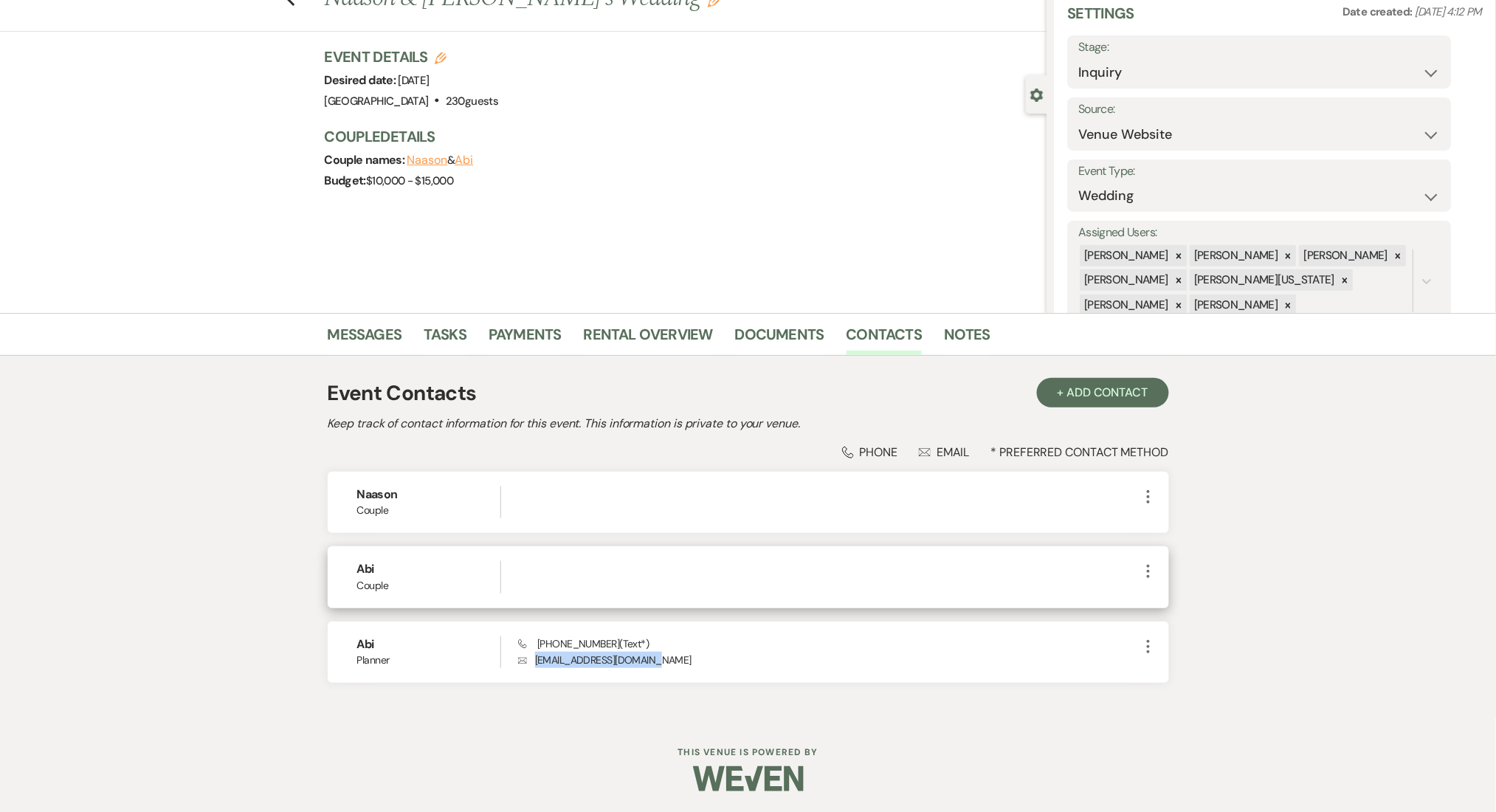
scroll to position [0, 0]
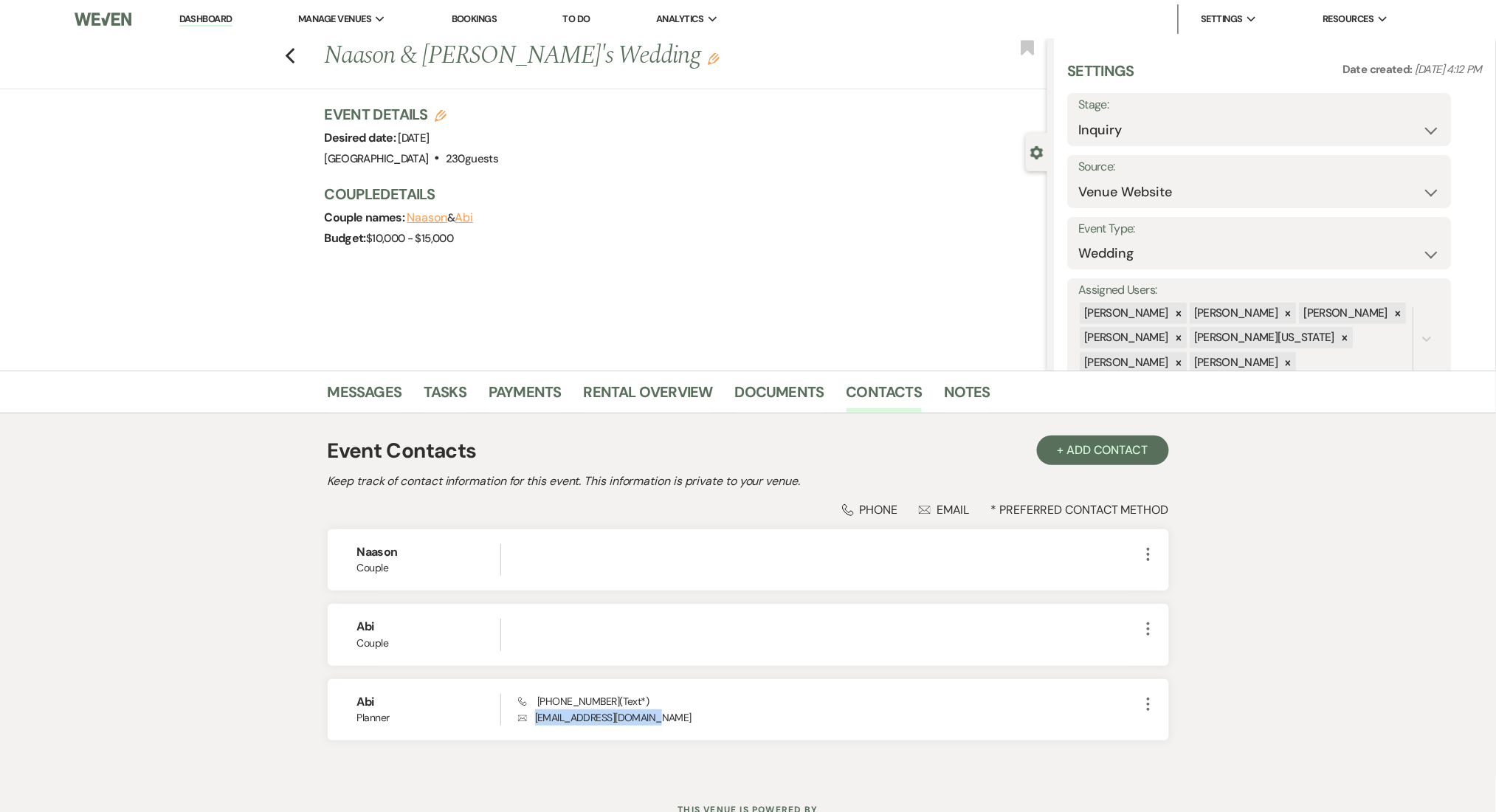
click at [198, 25] on link "Dashboard" at bounding box center [205, 19] width 53 height 14
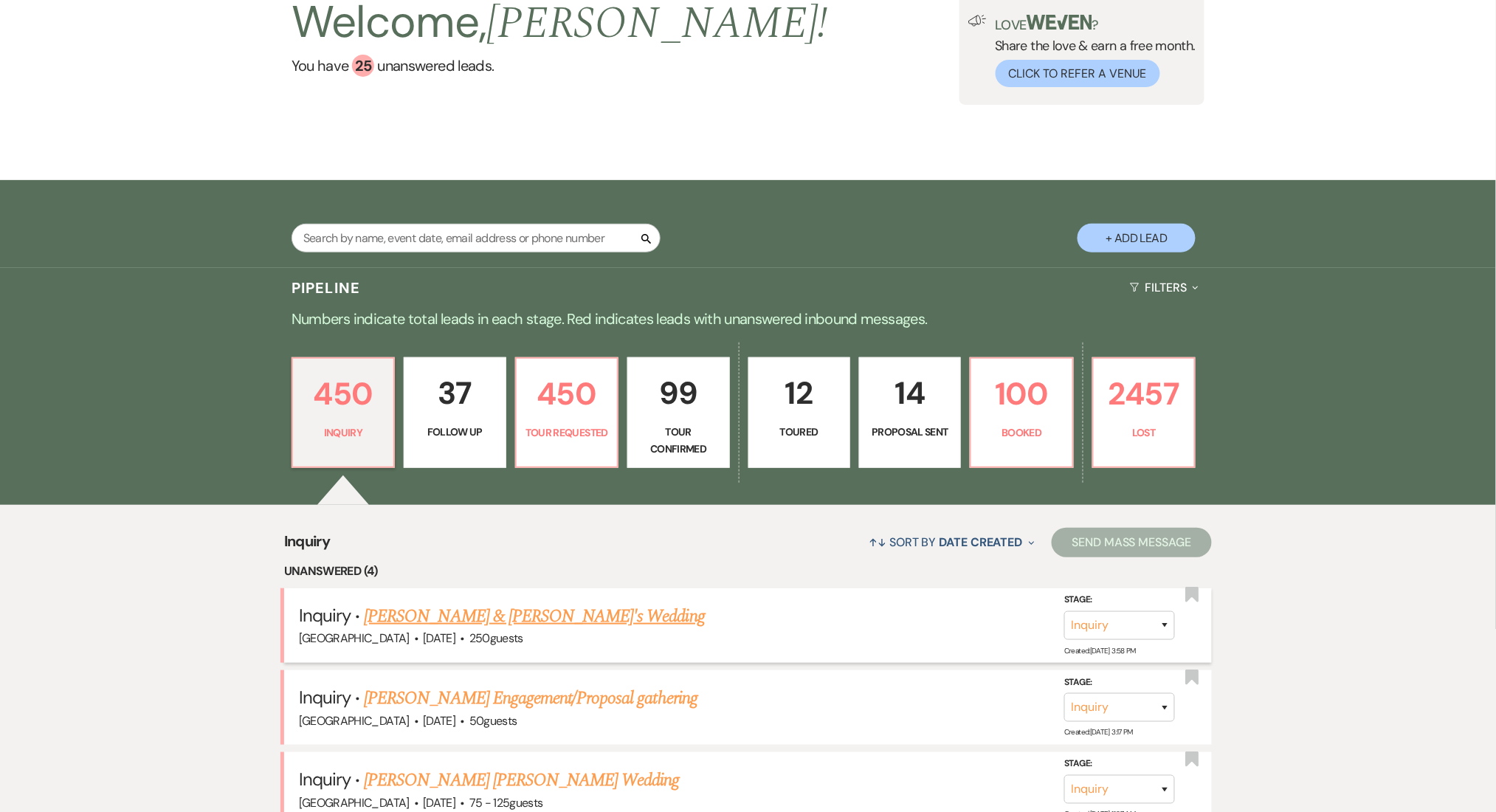
scroll to position [393, 0]
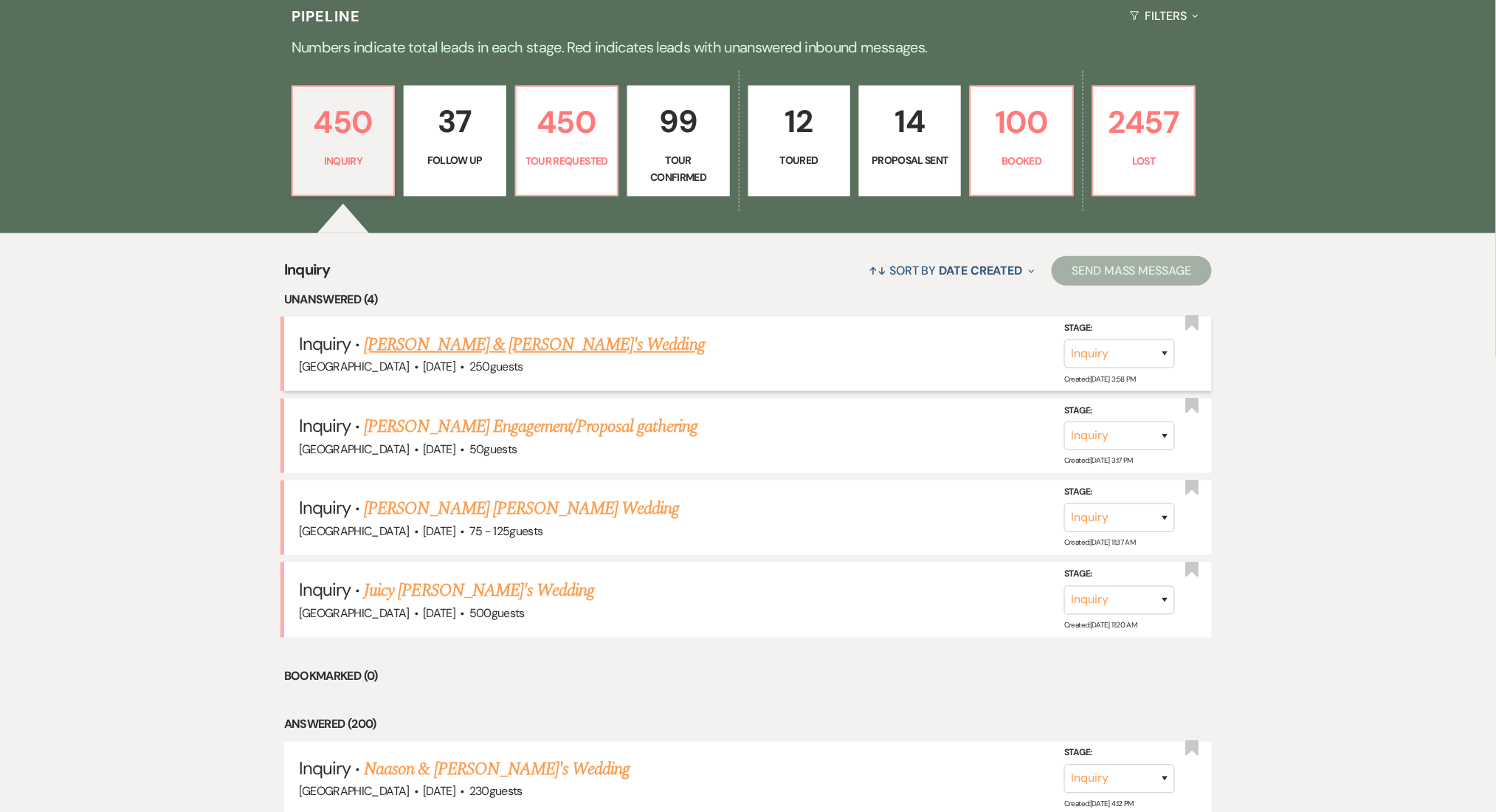
click at [518, 342] on link "Vincent Dortch & Tiffany Steel's Wedding" at bounding box center [534, 344] width 341 height 26
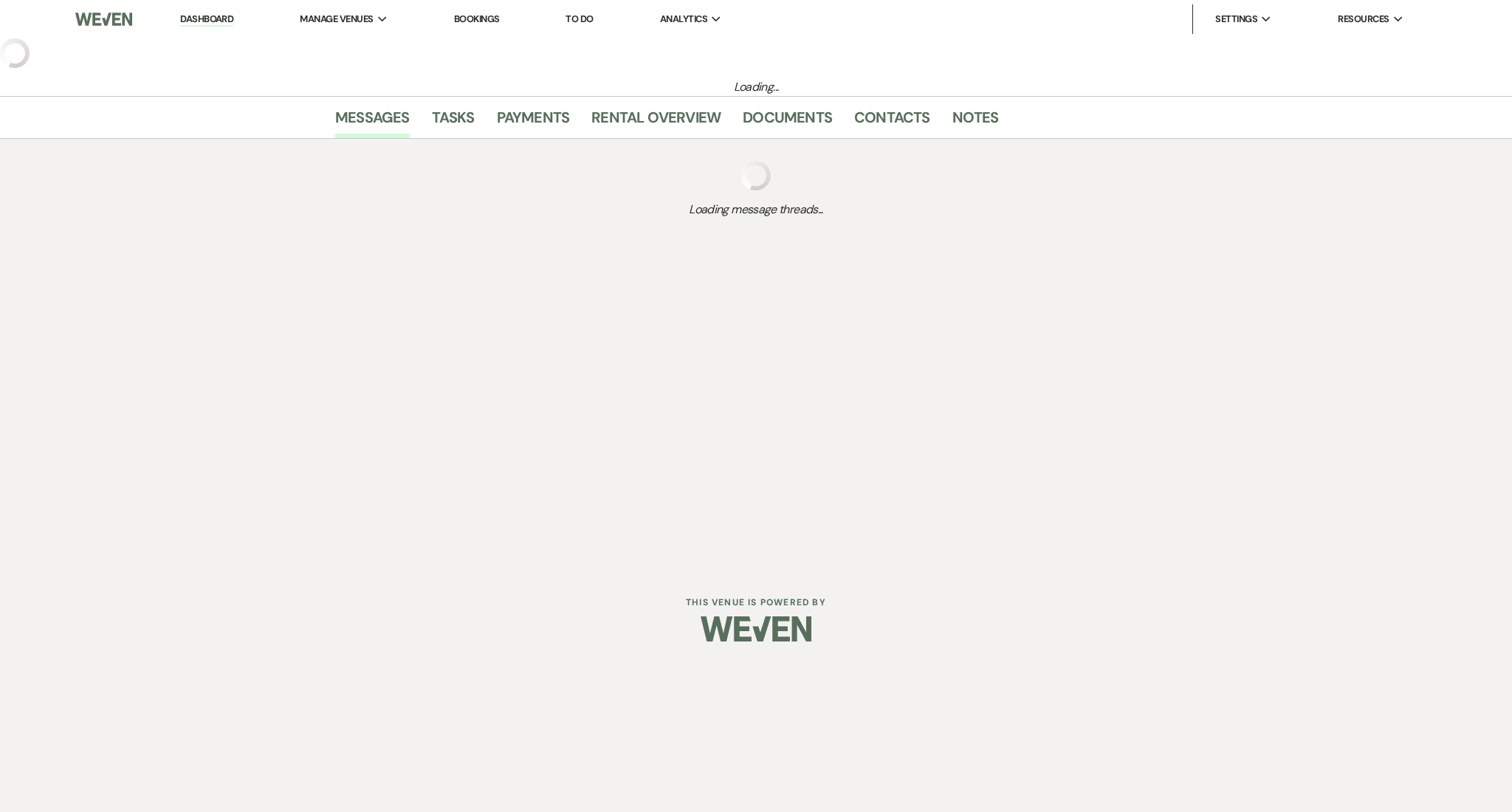
select select "5"
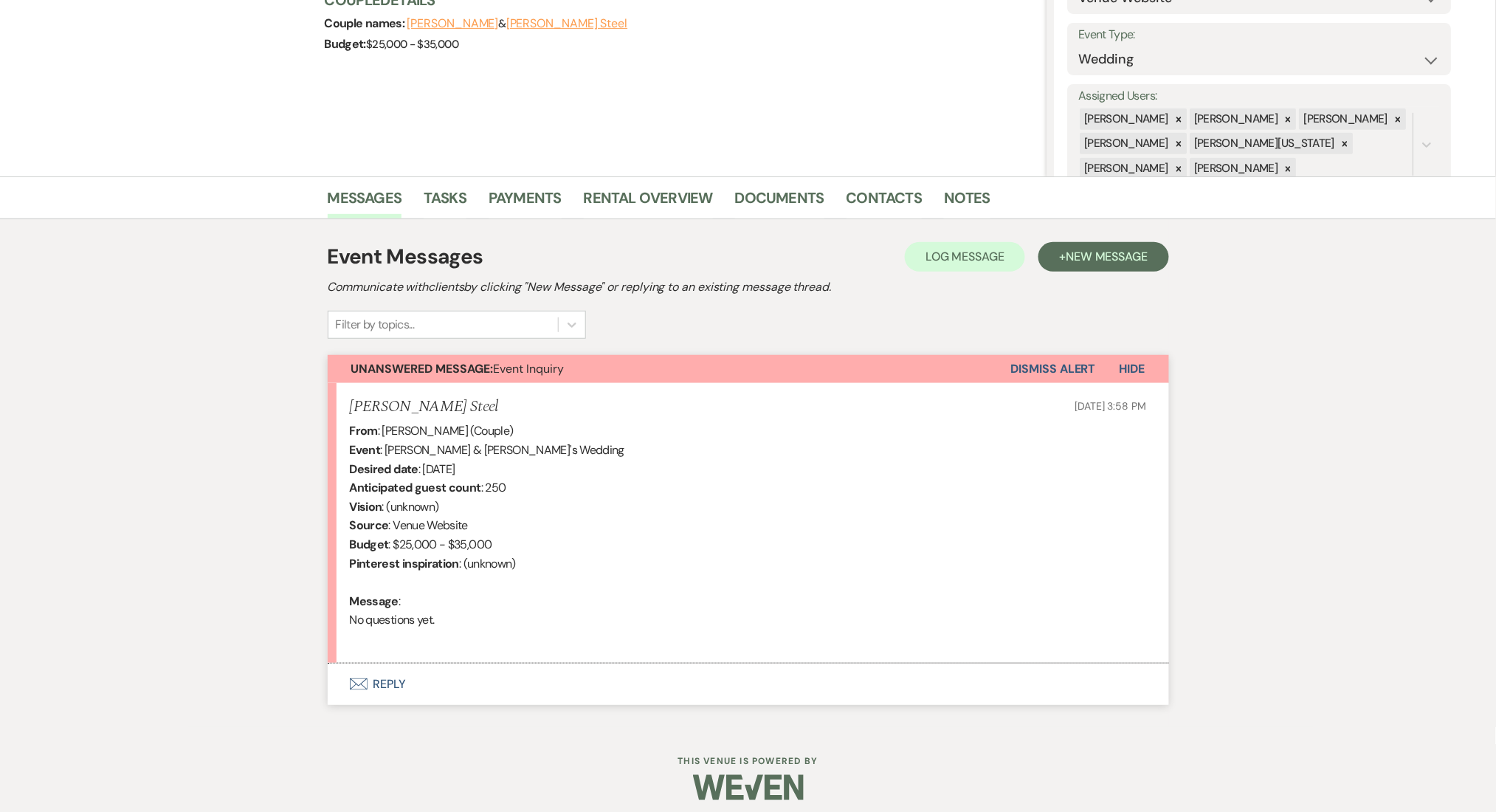
scroll to position [204, 0]
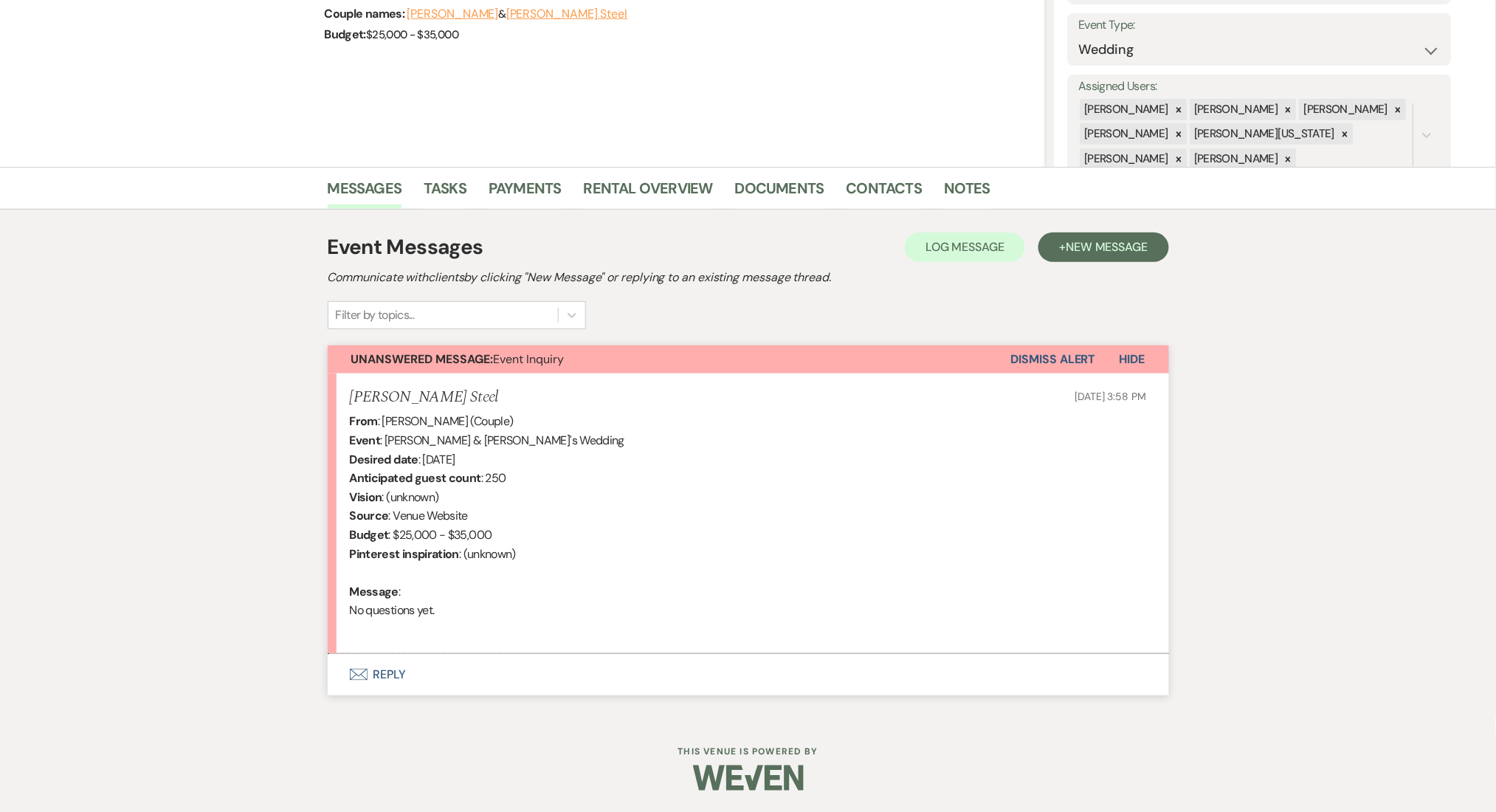
click at [409, 676] on button "Envelope Reply" at bounding box center [748, 674] width 841 height 41
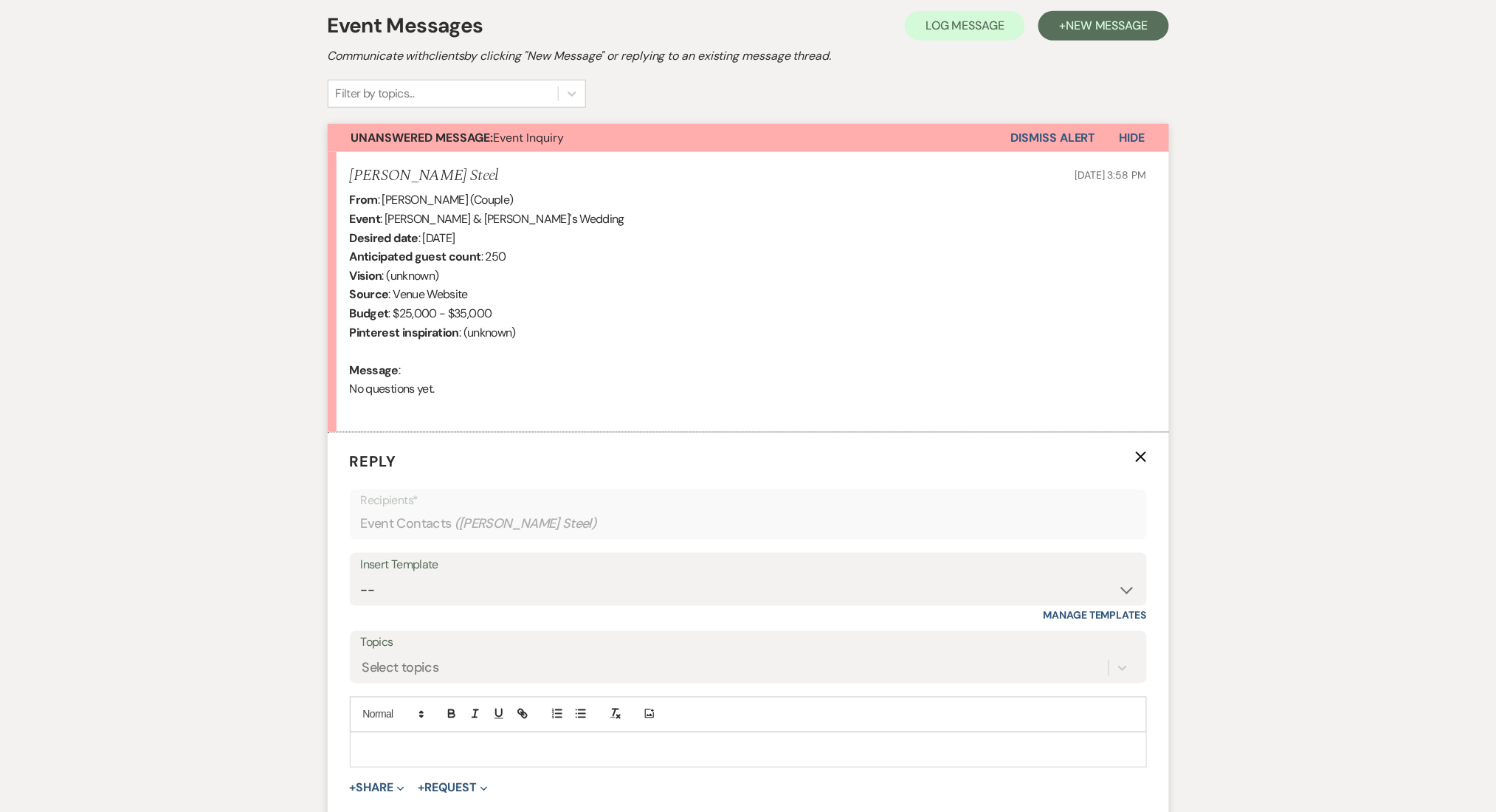
scroll to position [420, 0]
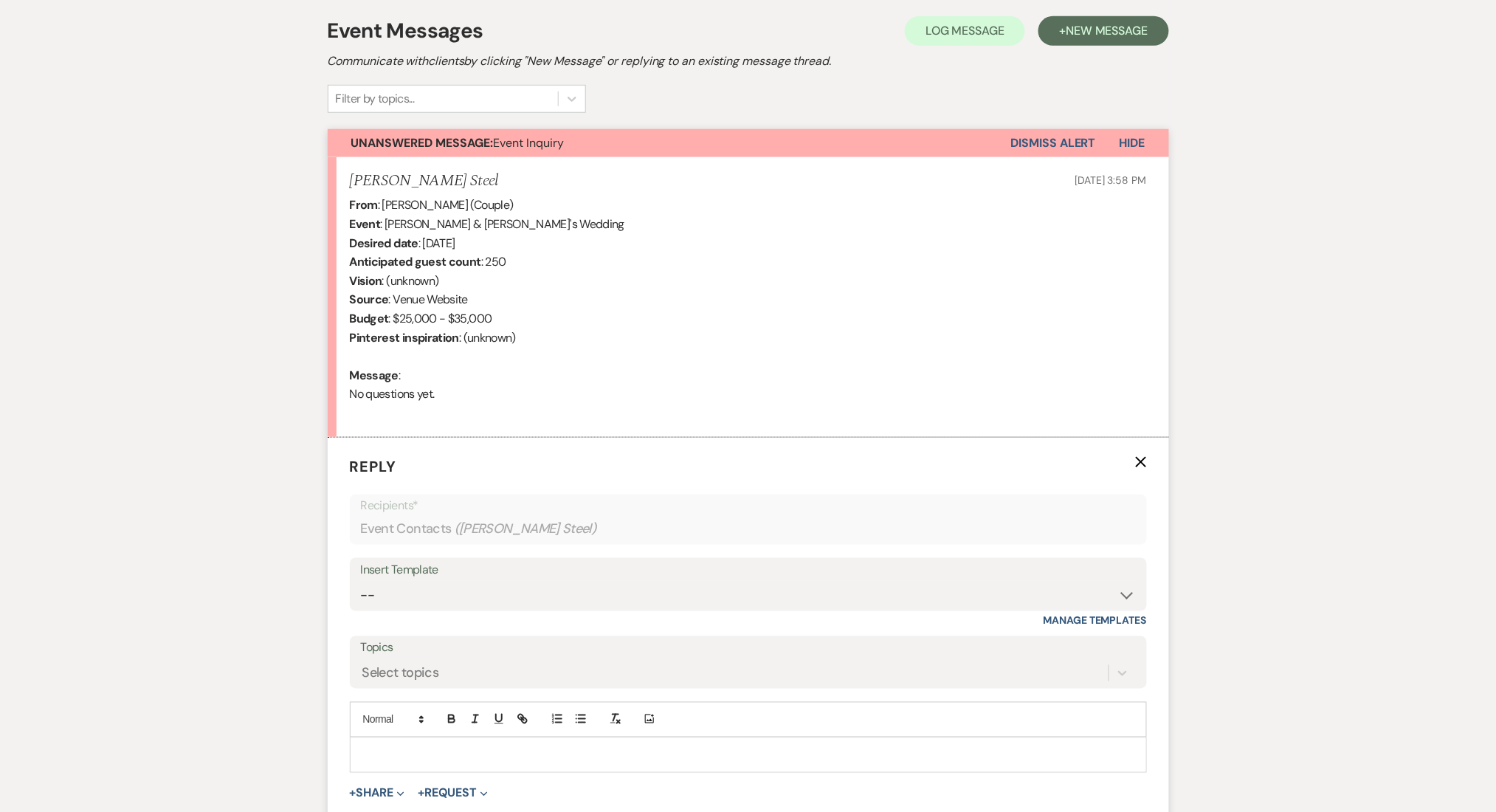
click at [1381, 482] on div "Messages Tasks Payments Rental Overview Documents Contacts Notes Event Messages…" at bounding box center [748, 432] width 1496 height 964
drag, startPoint x: 435, startPoint y: 605, endPoint x: 438, endPoint y: 590, distance: 15.3
click at [435, 605] on select "-- Inquiry Follow Up Email #2 Contract Sending Template Payment Template Rental…" at bounding box center [748, 594] width 775 height 29
select select "4375"
click at [361, 580] on select "-- Inquiry Follow Up Email #2 Contract Sending Template Payment Template Rental…" at bounding box center [748, 594] width 775 height 29
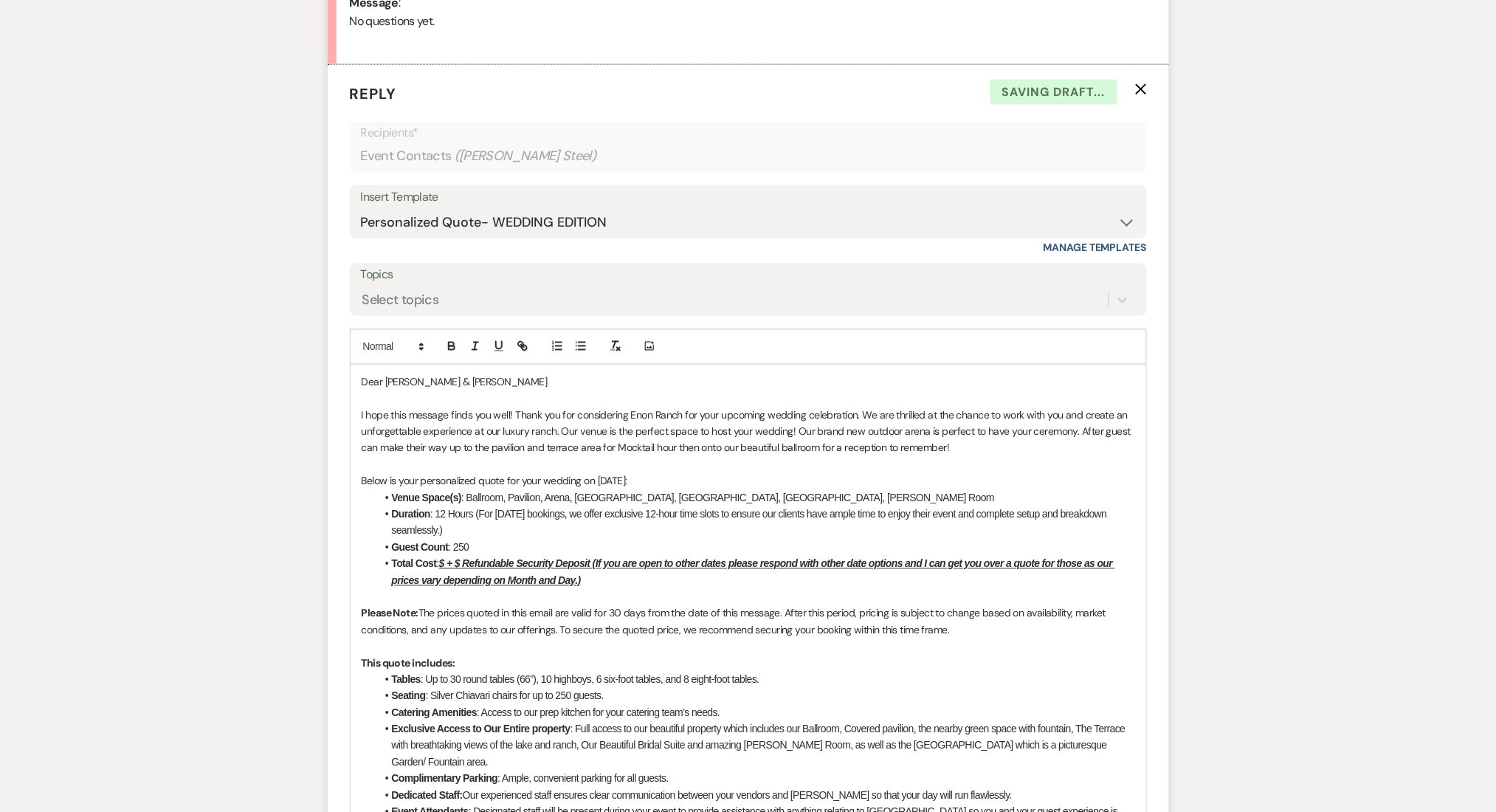
scroll to position [813, 0]
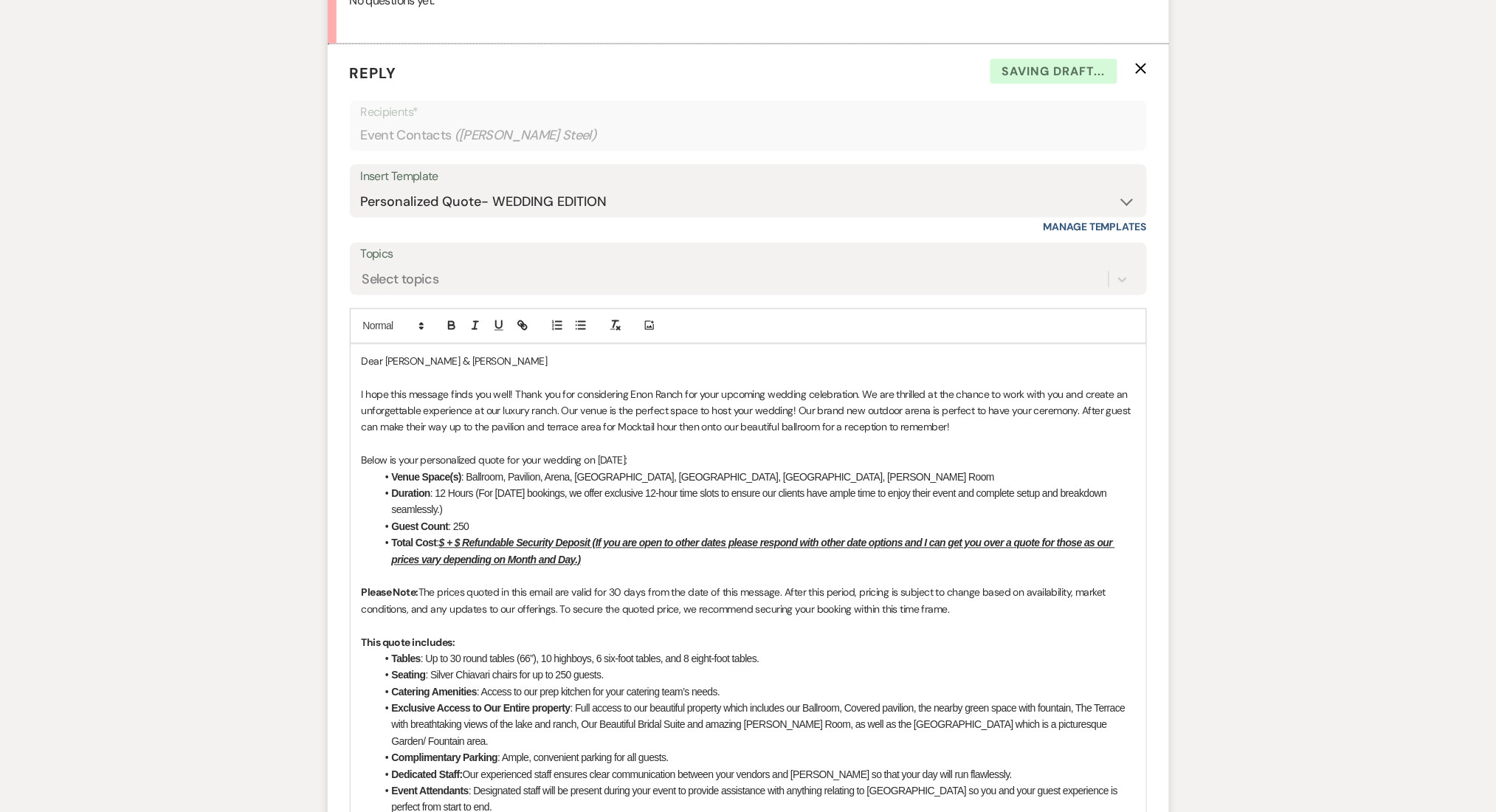
click at [446, 545] on u "$ + $ Refundable Security Deposit (If you are open to other dates please respon…" at bounding box center [753, 552] width 723 height 28
click at [489, 544] on u "$7,500 + $ Refundable Security Deposit (If you are open to other dates please r…" at bounding box center [756, 552] width 729 height 28
click at [216, 485] on div "Messages Tasks Payments Rental Overview Documents Contacts Notes Event Messages…" at bounding box center [748, 617] width 1496 height 2120
click at [439, 277] on div "Select topics" at bounding box center [734, 280] width 748 height 26
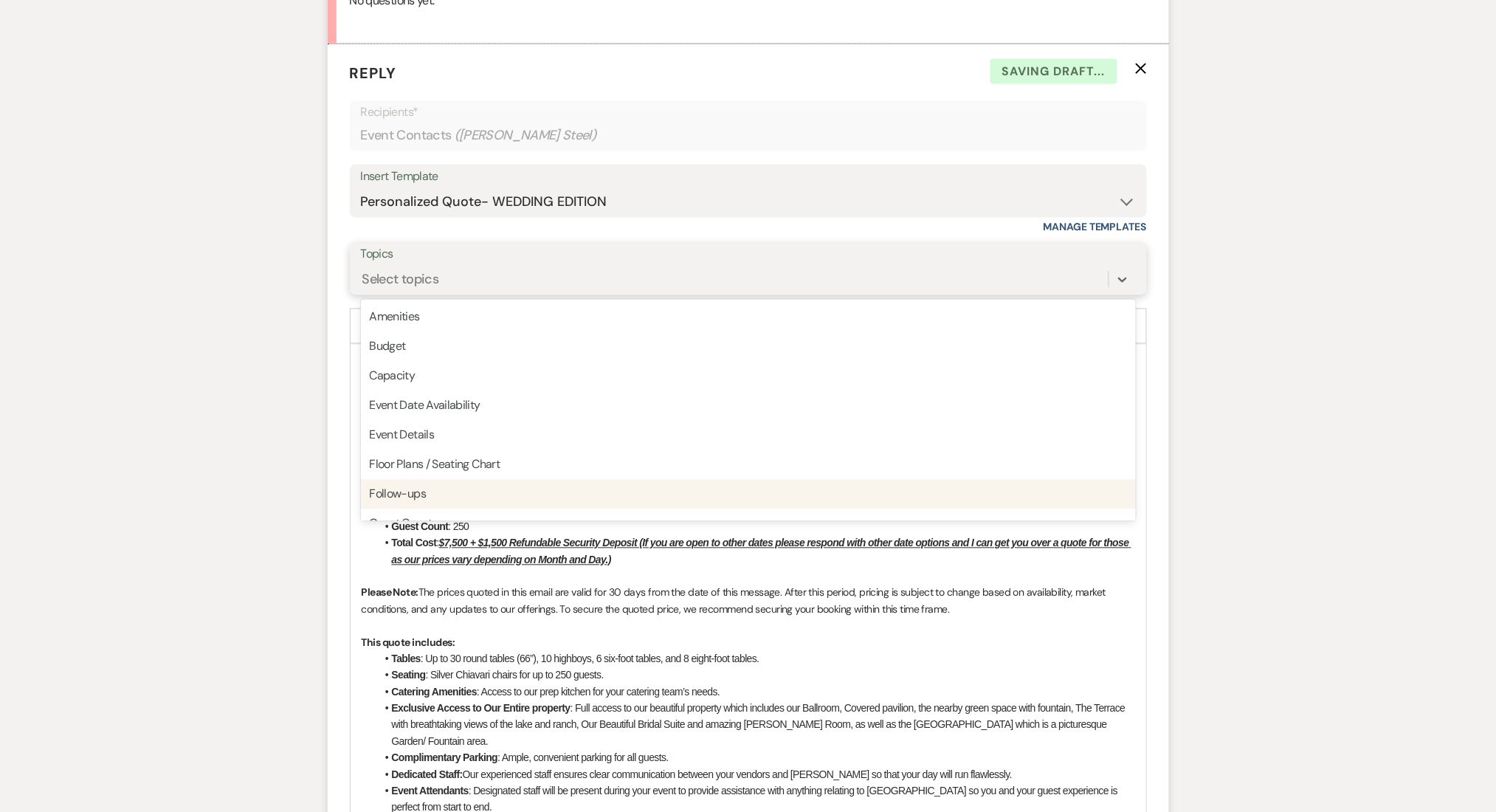
click at [442, 490] on div "Follow-ups" at bounding box center [748, 495] width 775 height 30
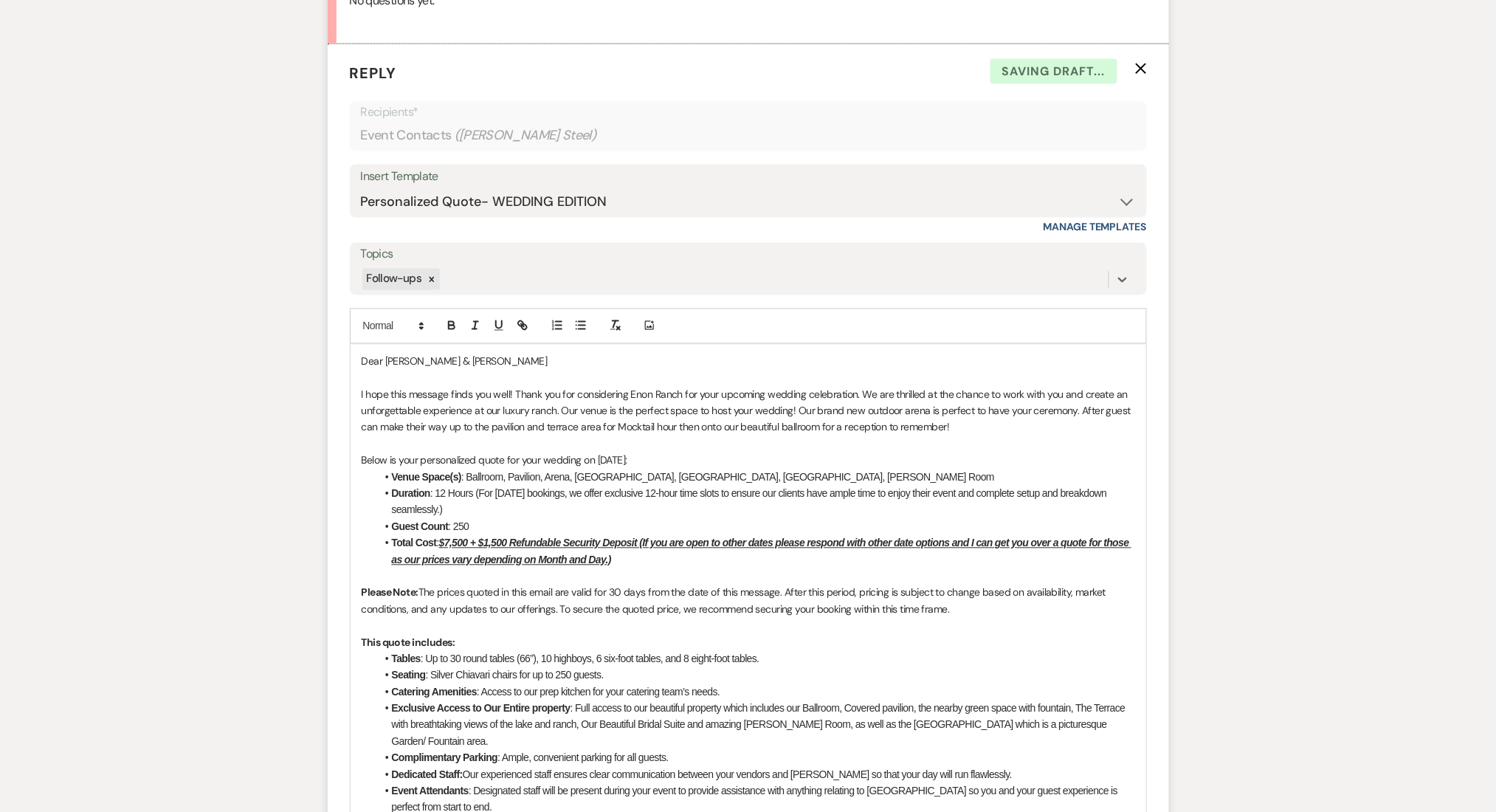
click at [279, 485] on div "Messages Tasks Payments Rental Overview Documents Contacts Notes Event Messages…" at bounding box center [748, 617] width 1496 height 2120
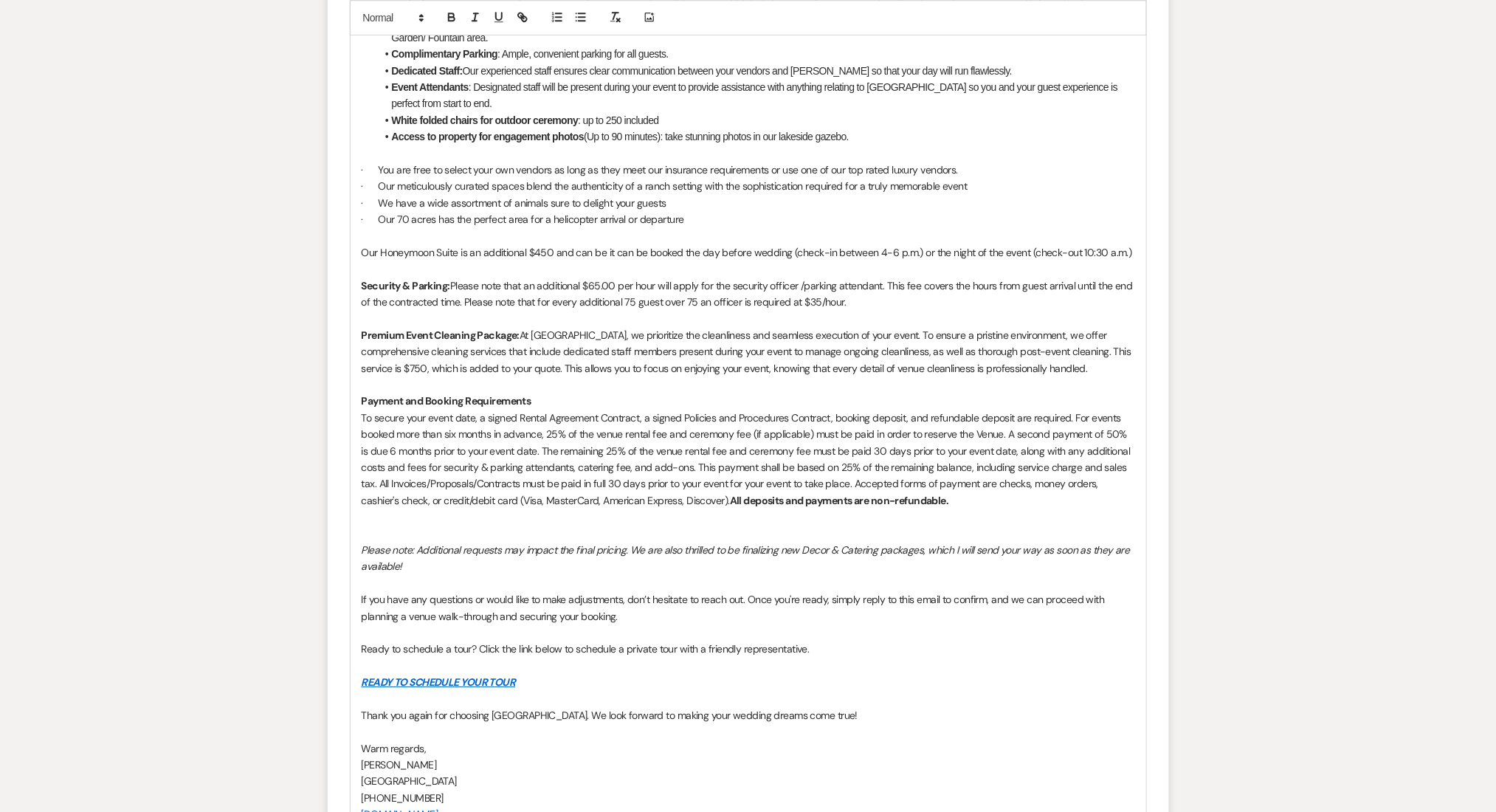
scroll to position [1757, 0]
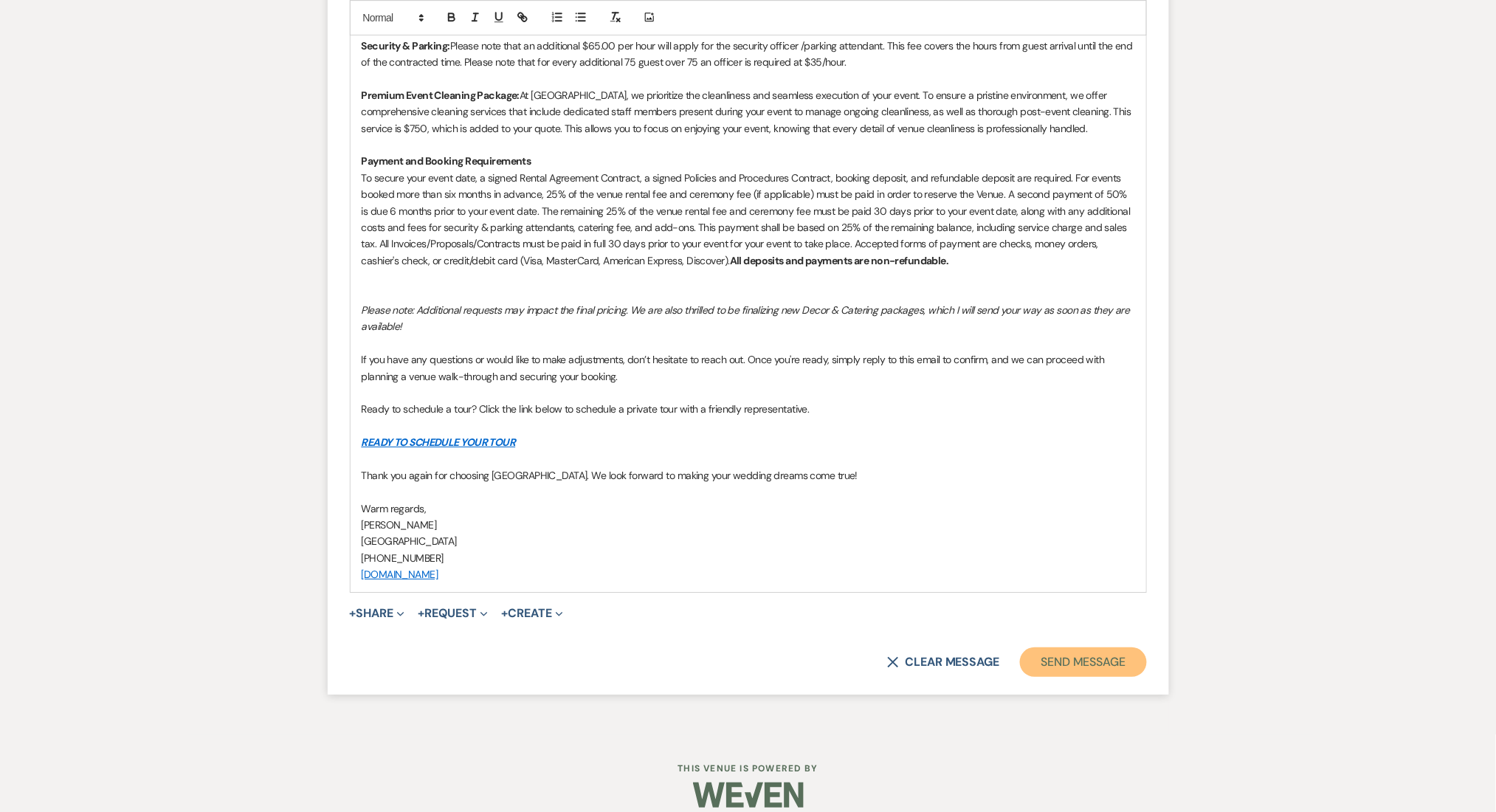
click at [1100, 649] on button "Send Message" at bounding box center [1083, 662] width 126 height 30
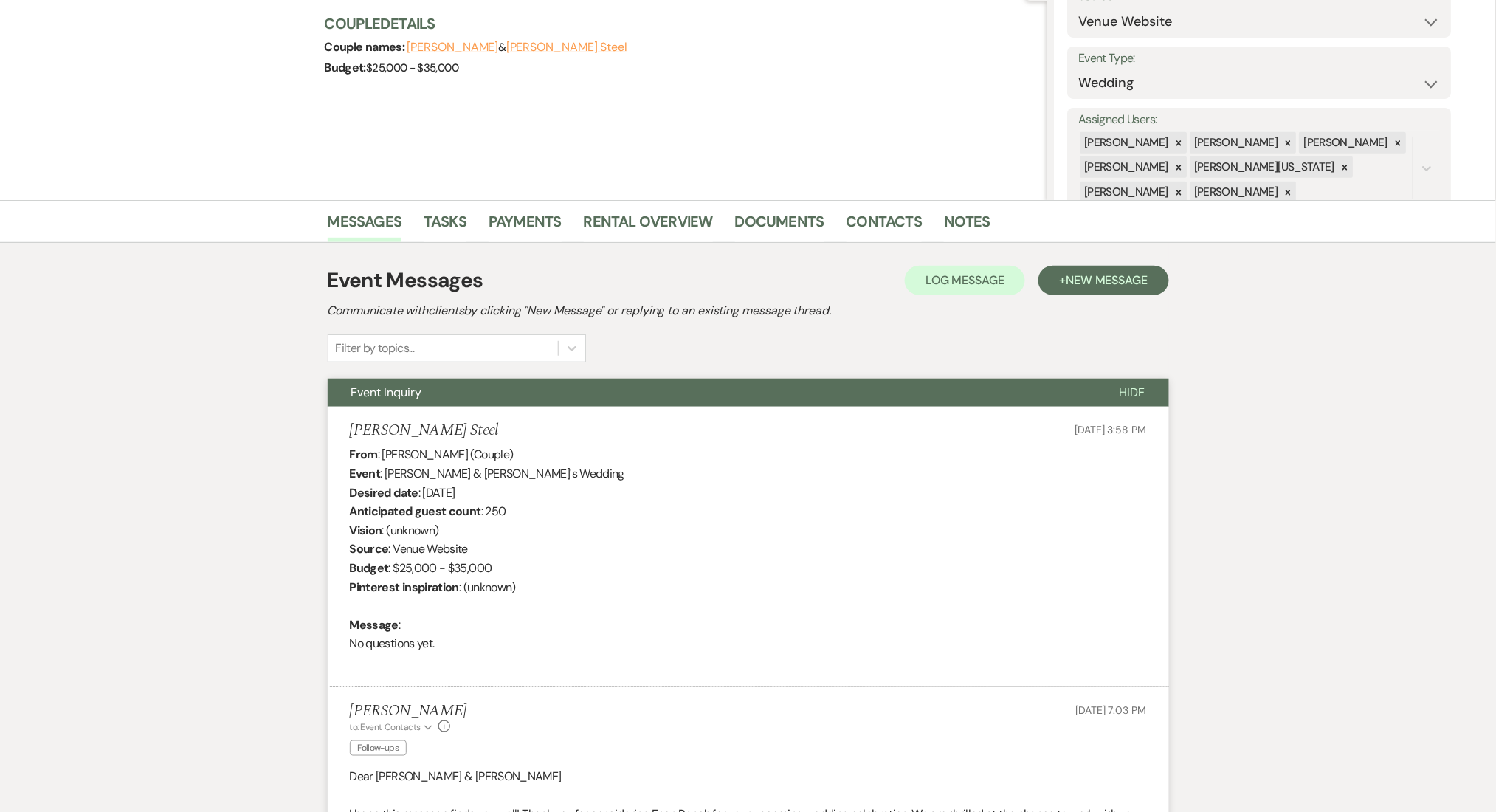
scroll to position [0, 0]
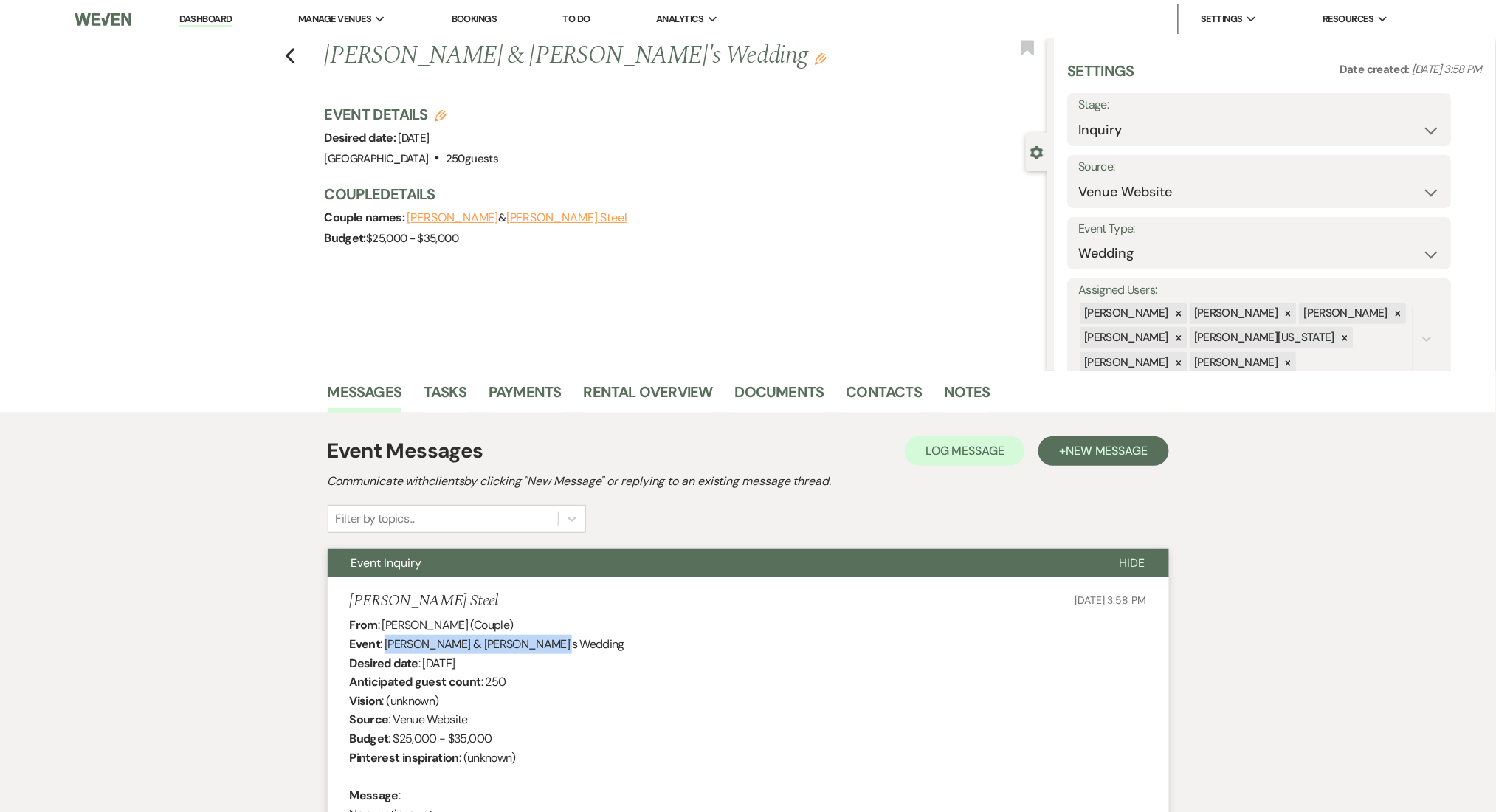
drag, startPoint x: 533, startPoint y: 642, endPoint x: 386, endPoint y: 643, distance: 147.0
click at [386, 643] on div "From : Tiffany Steel (Couple) Event : Vincent Dortch & Tiffany Steel's Wedding …" at bounding box center [748, 728] width 797 height 226
copy div "Vincent Dortch & Tiffany Steel"
click at [902, 394] on link "Contacts" at bounding box center [884, 396] width 76 height 32
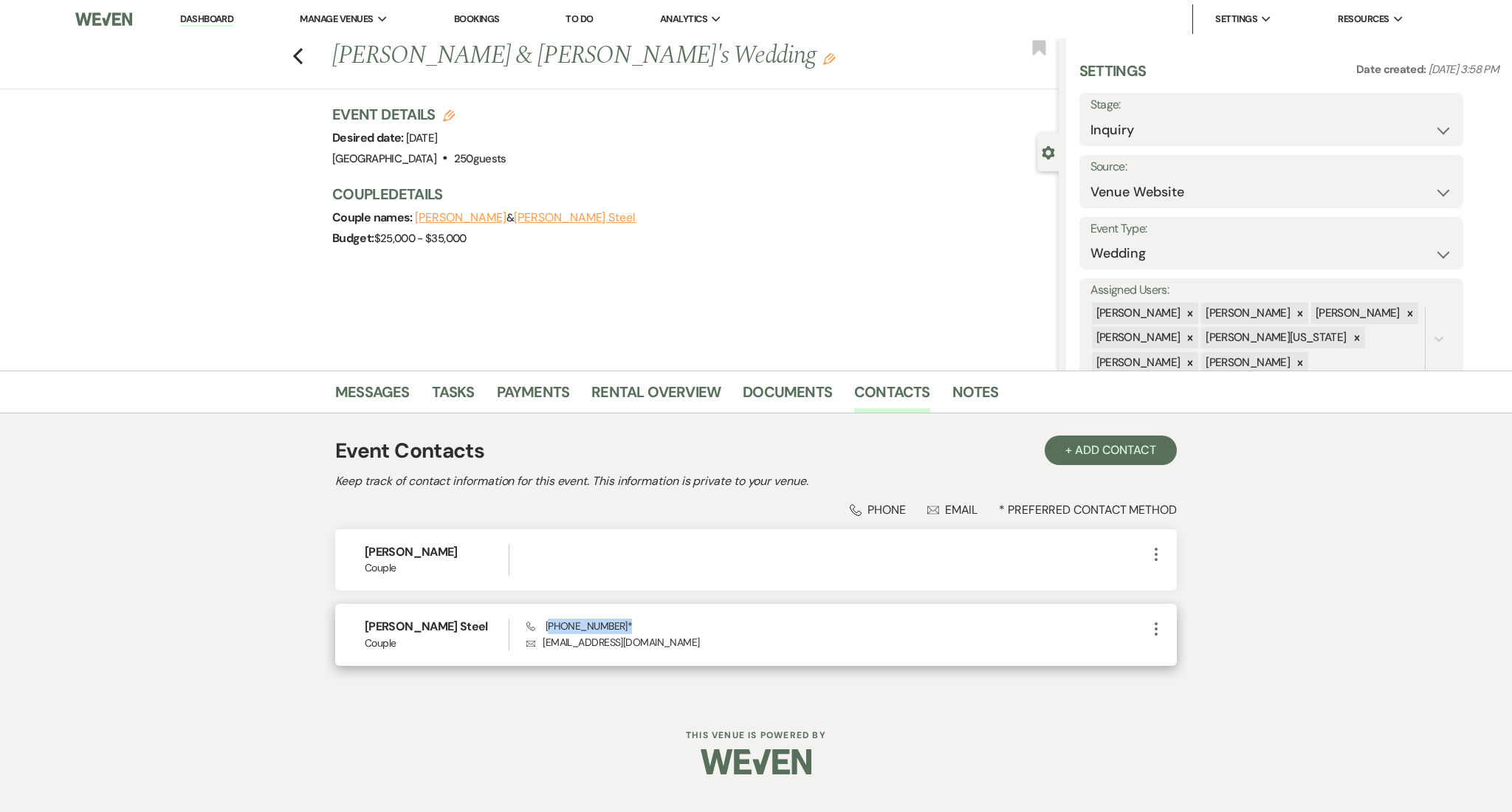
drag, startPoint x: 609, startPoint y: 625, endPoint x: 549, endPoint y: 616, distance: 60.7
click at [549, 616] on div "Tiffany Steel Couple Phone (310) 227-2741 * Envelope mizzsteel411@gmail.com More" at bounding box center [756, 635] width 841 height 61
copy span "310) 227-2741"
drag, startPoint x: 653, startPoint y: 637, endPoint x: 546, endPoint y: 638, distance: 107.0
click at [546, 638] on p "Envelope mizzsteel411@gmail.com" at bounding box center [837, 642] width 621 height 17
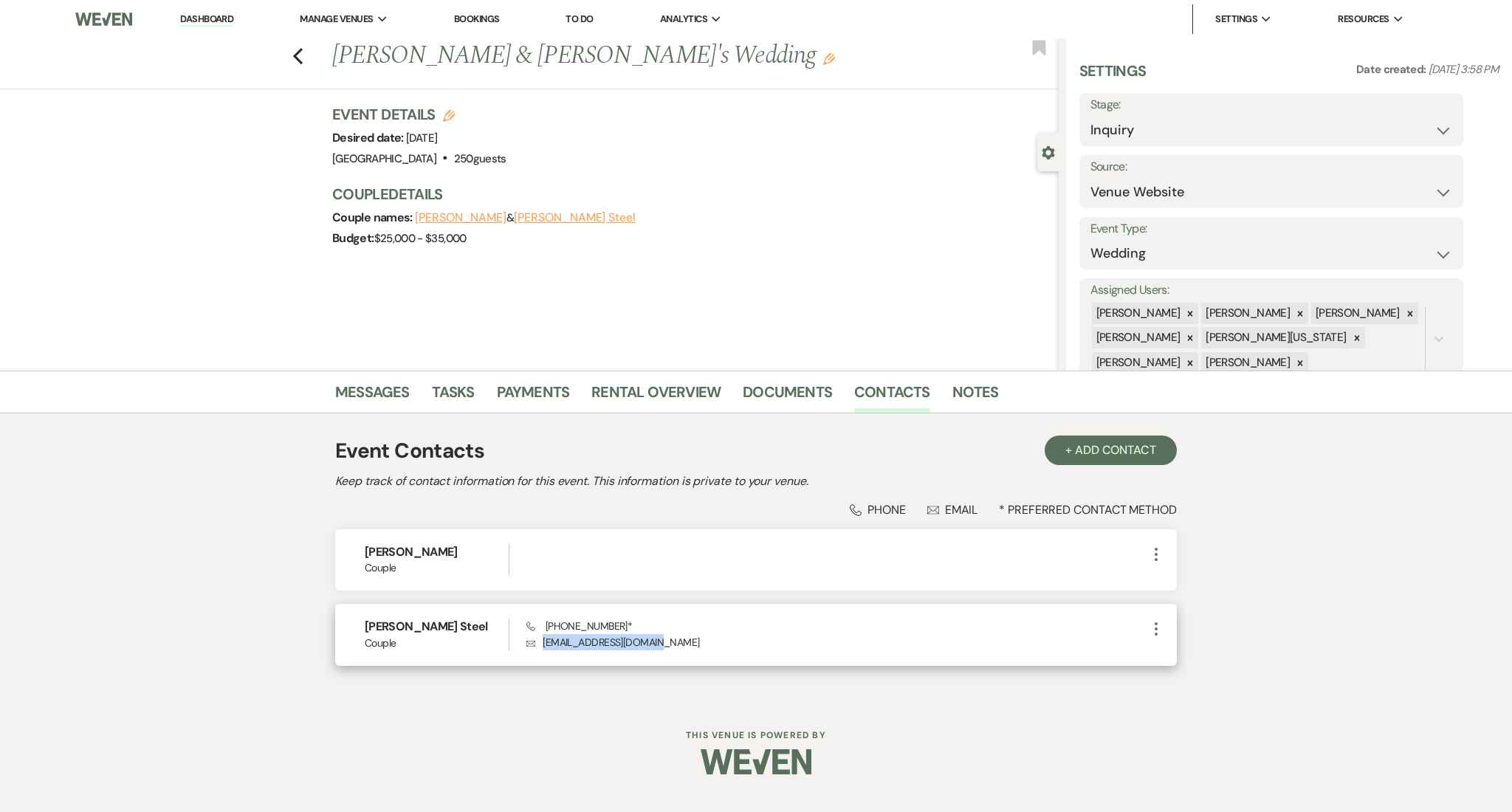
copy p "mizzsteel411@gmail.com"
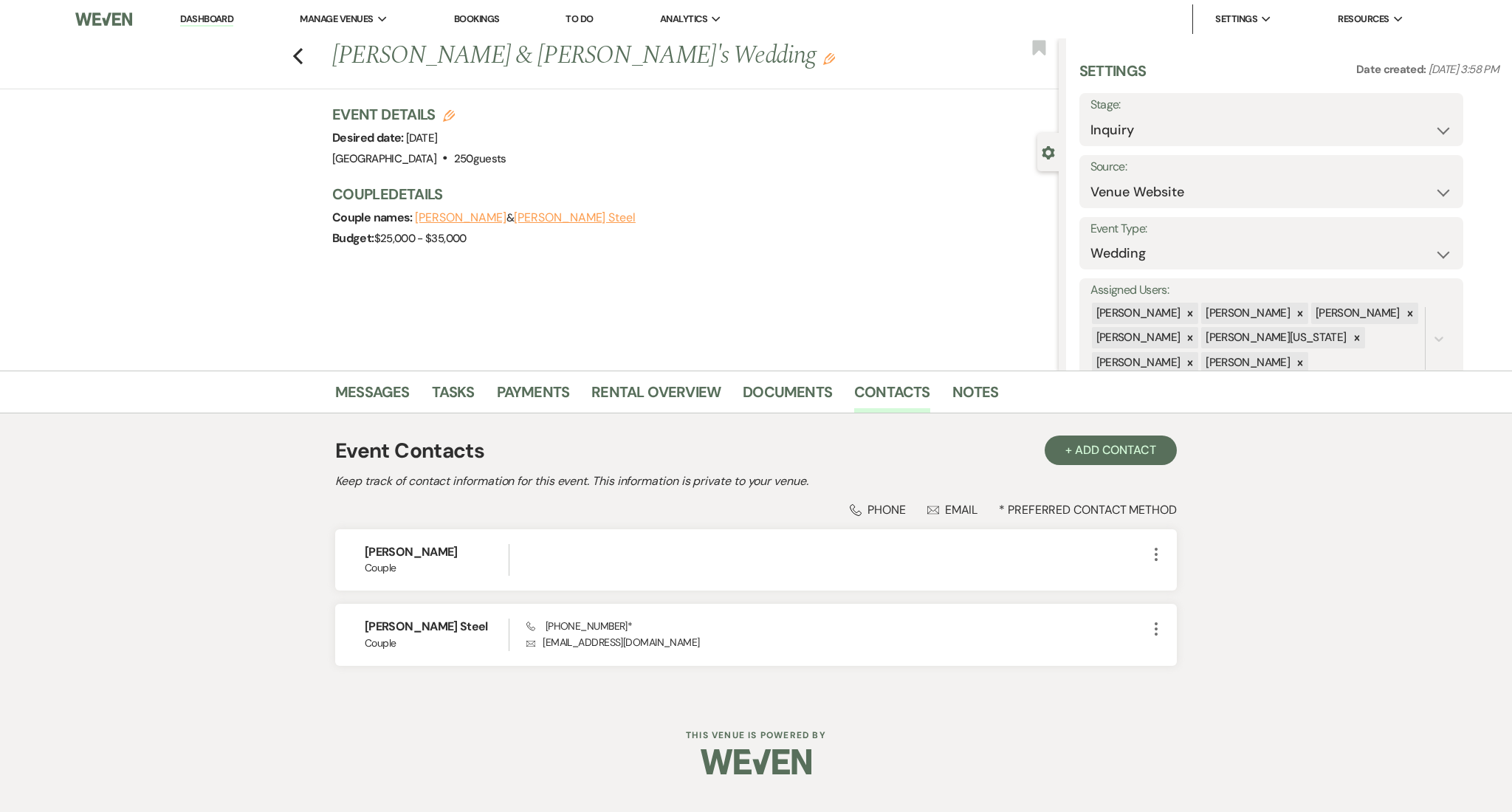
click at [1373, 625] on div "Messages Tasks Payments Rental Overview Documents Contacts Notes Event Contacts…" at bounding box center [756, 536] width 1512 height 330
click at [363, 372] on div "Messages Tasks Payments Rental Overview Documents Contacts Notes" at bounding box center [756, 392] width 1512 height 43
click at [363, 381] on link "Messages" at bounding box center [372, 396] width 74 height 32
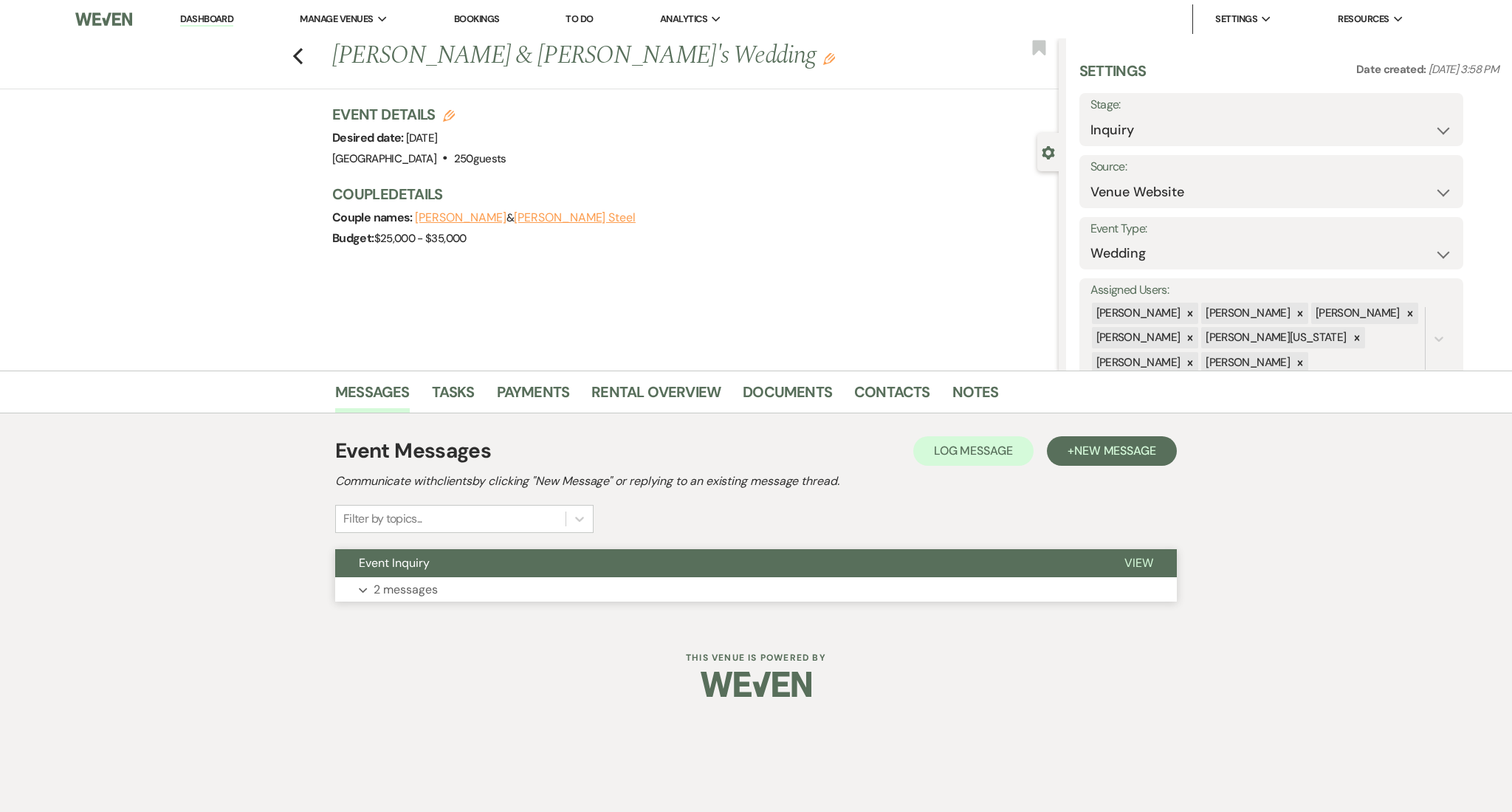
click at [405, 585] on p "2 messages" at bounding box center [405, 590] width 64 height 19
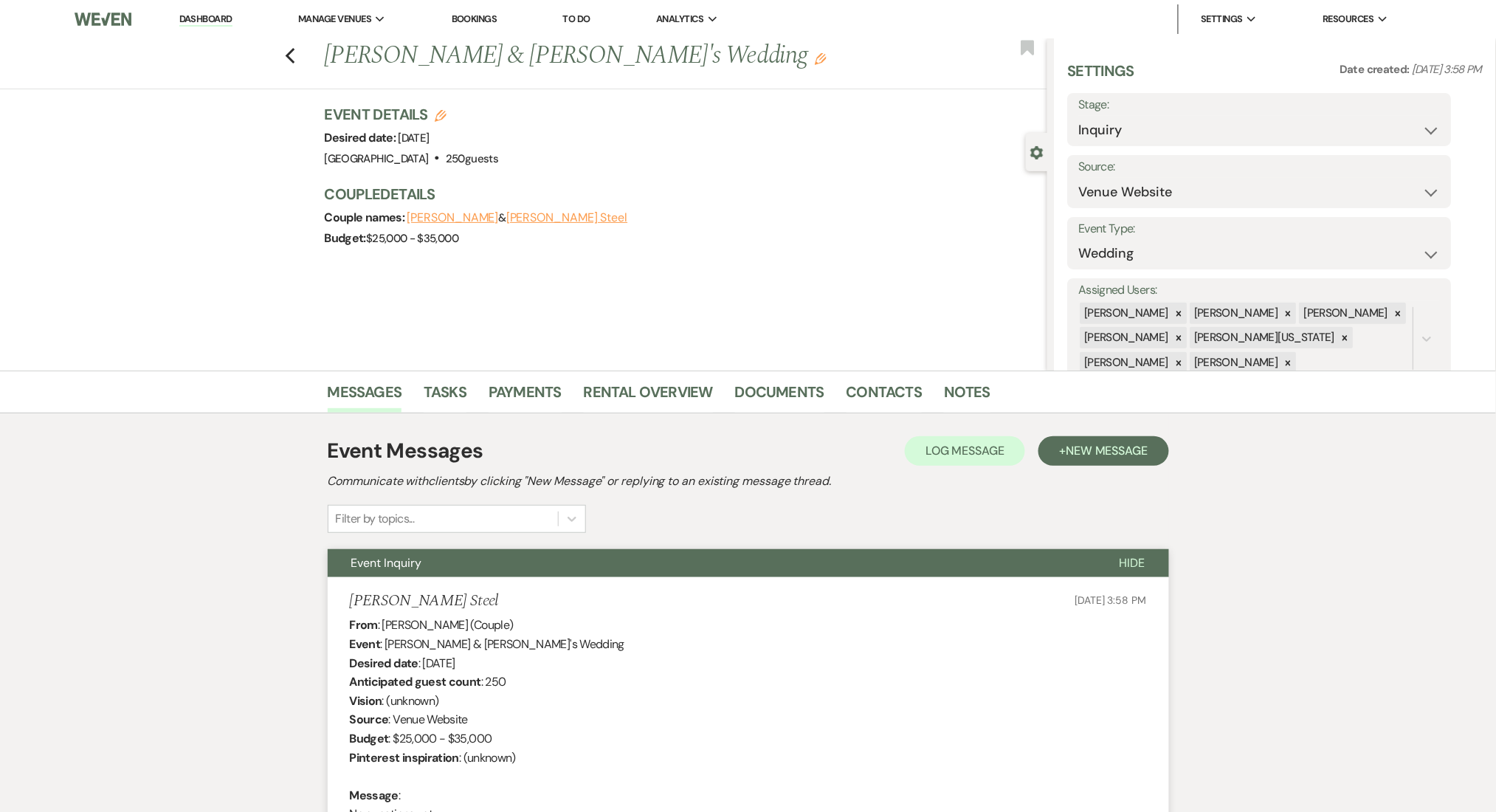
click at [218, 21] on link "Dashboard" at bounding box center [205, 19] width 53 height 14
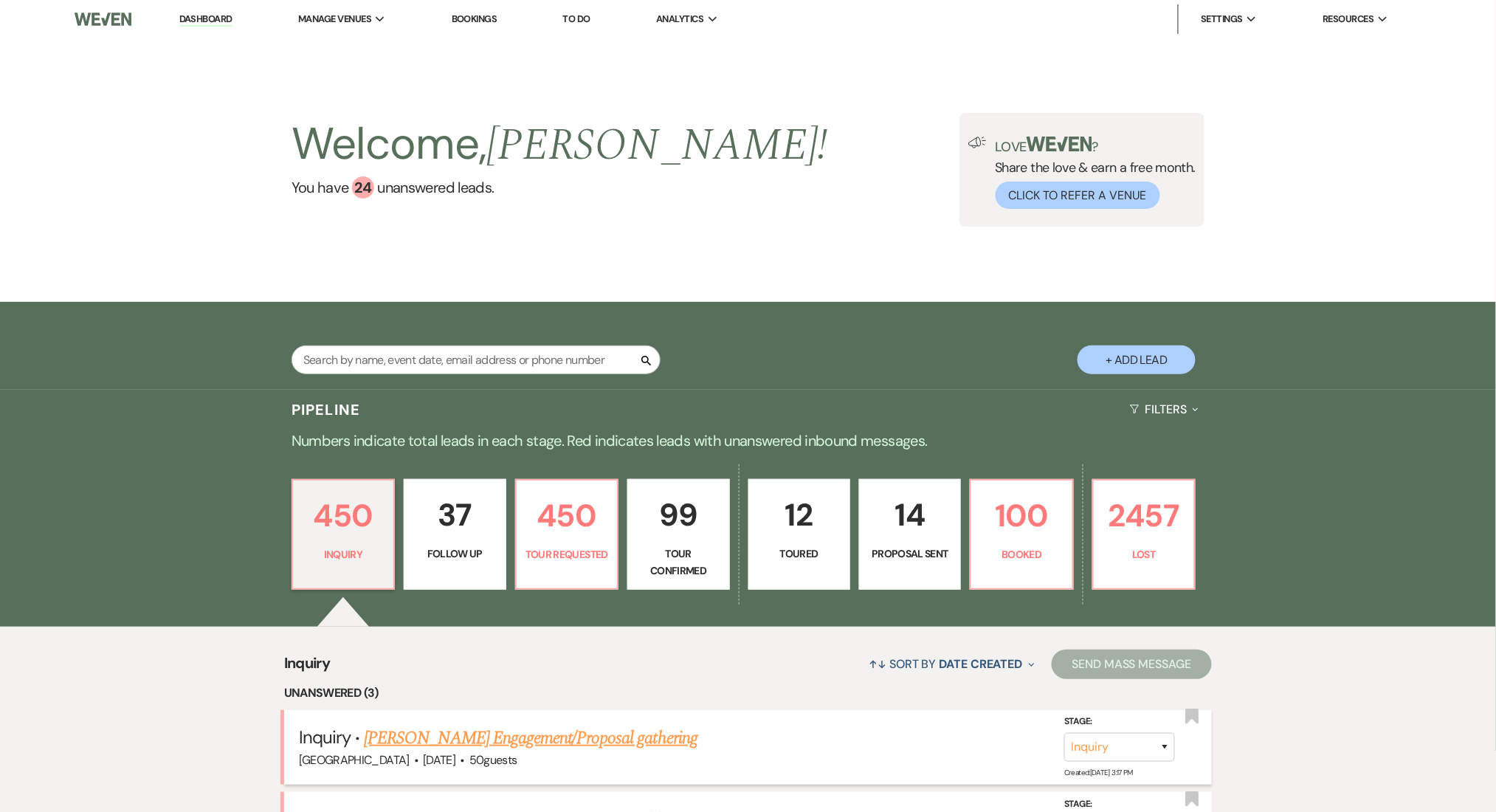
scroll to position [295, 0]
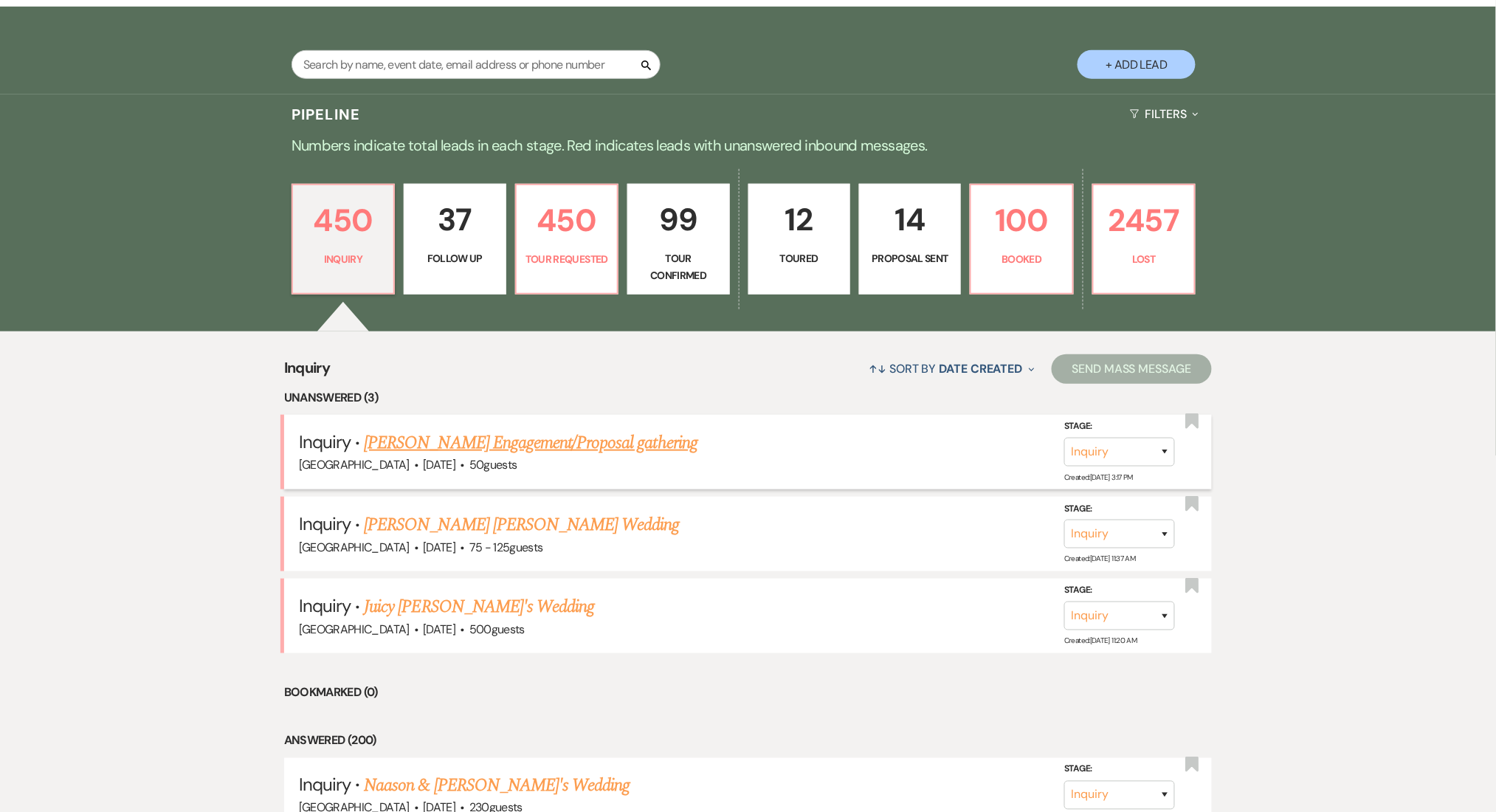
click at [556, 444] on link "Abib Ascencio's Engagement/Proposal gathering" at bounding box center [531, 442] width 334 height 26
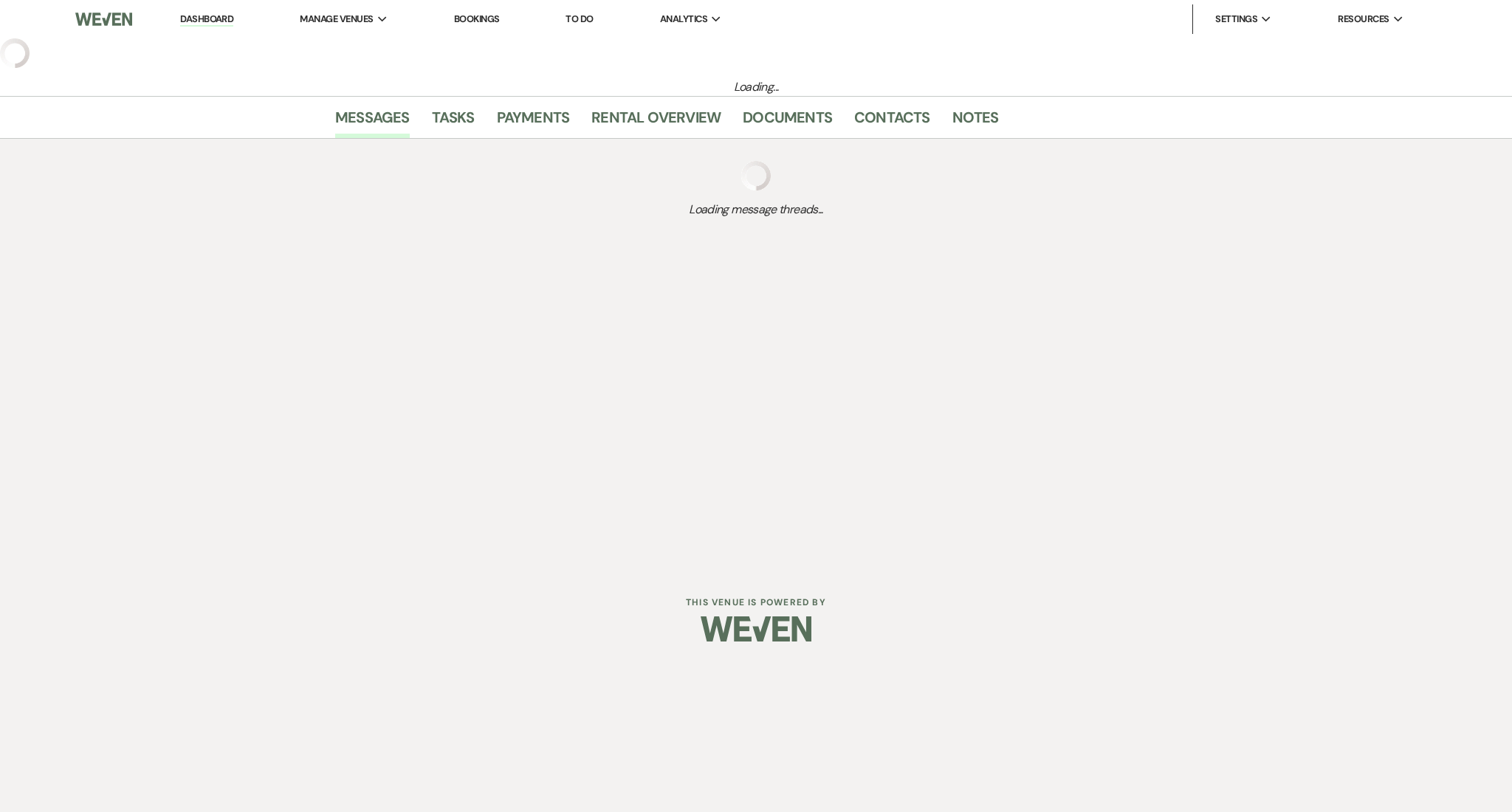
select select "5"
select select "13"
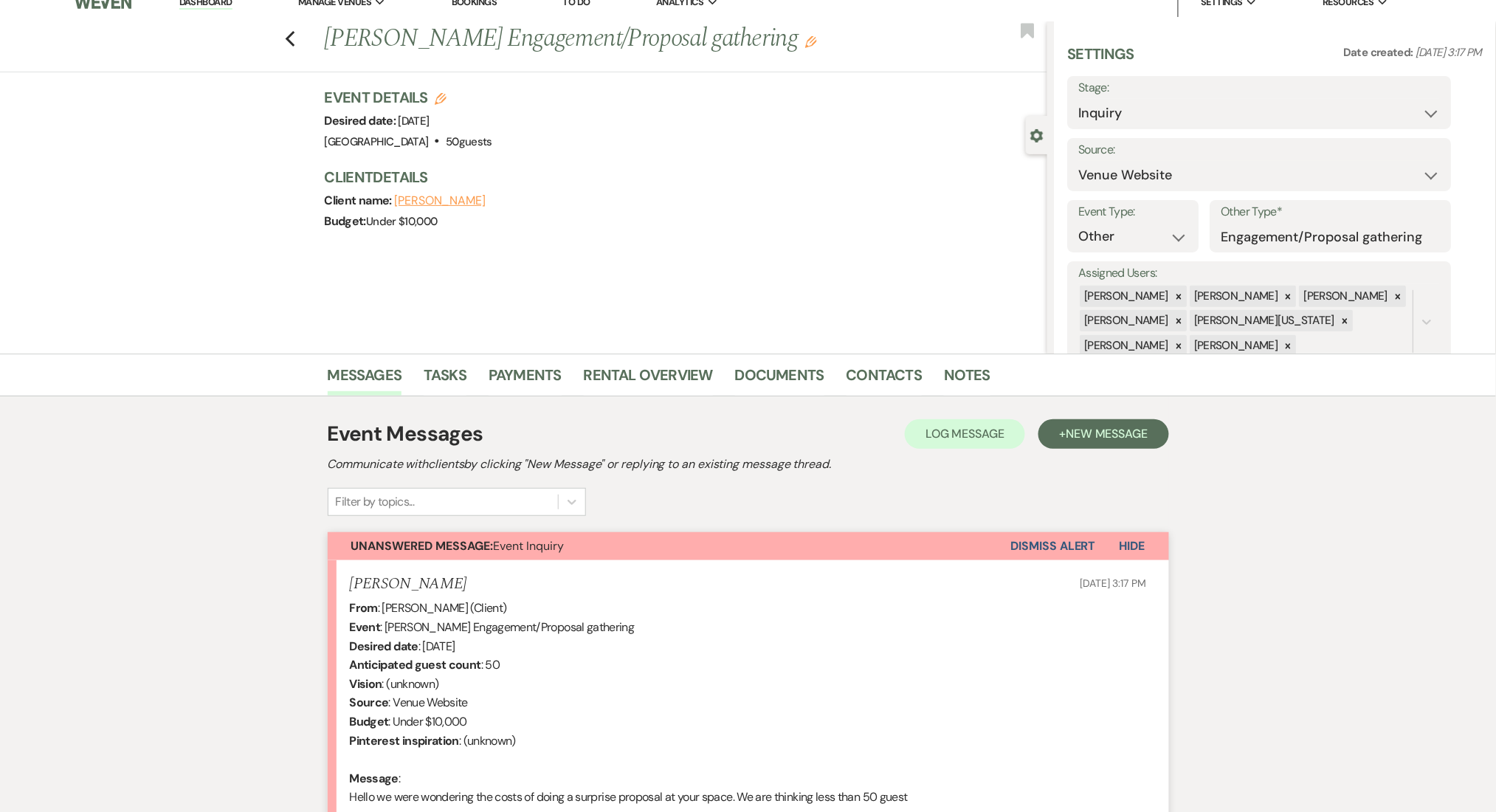
scroll to position [204, 0]
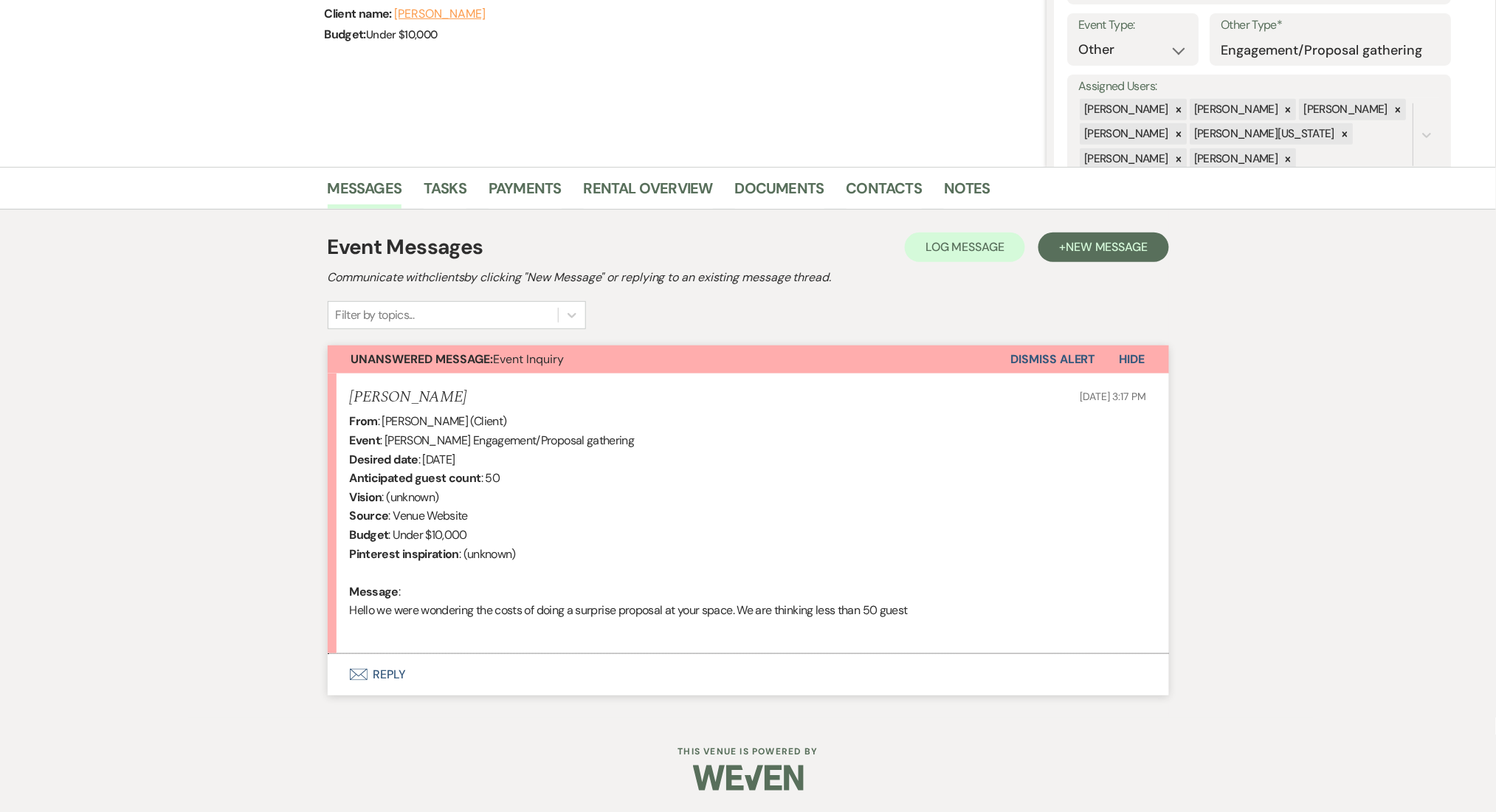
click at [384, 680] on button "Envelope Reply" at bounding box center [748, 674] width 841 height 41
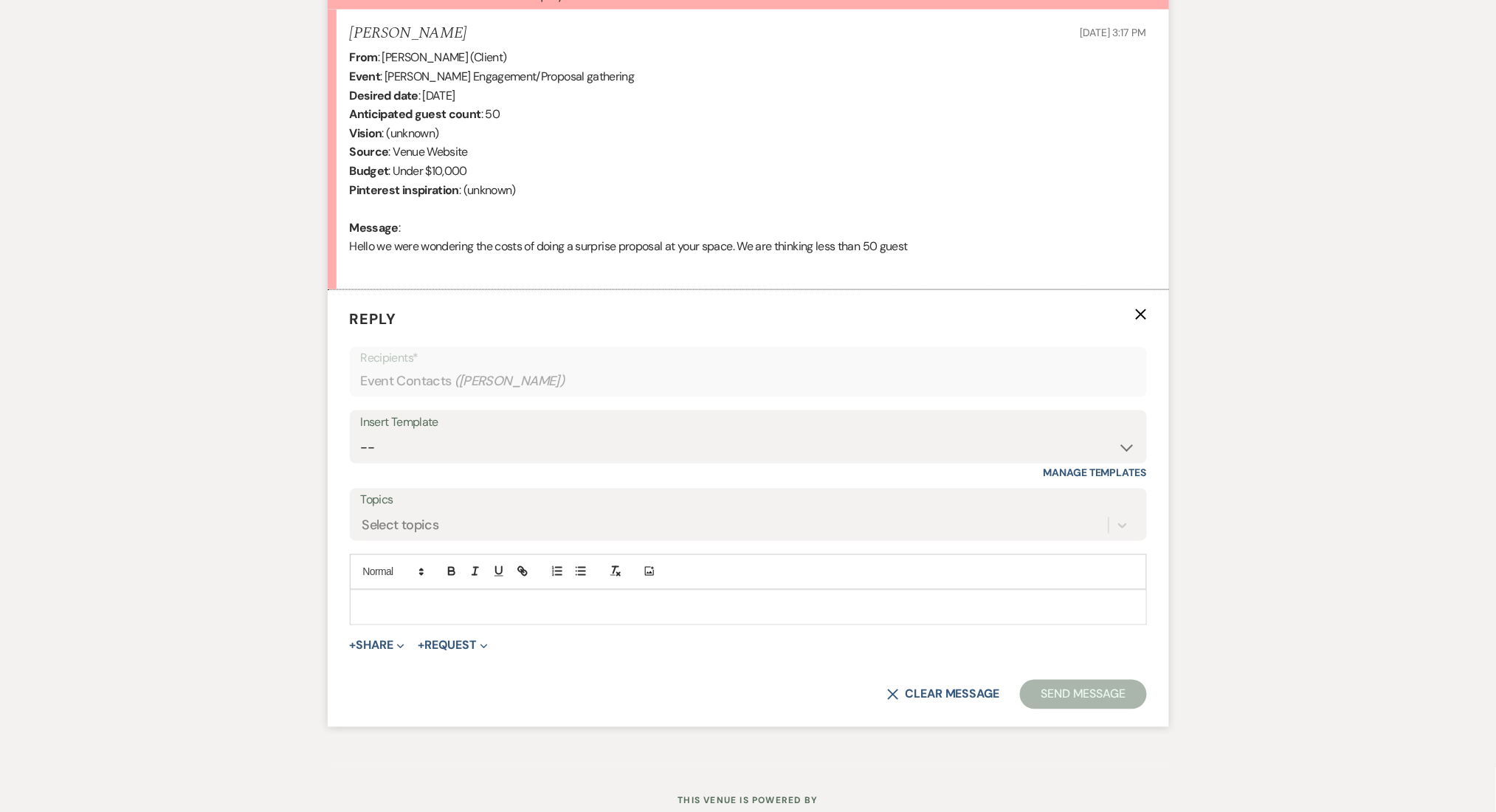
scroll to position [617, 0]
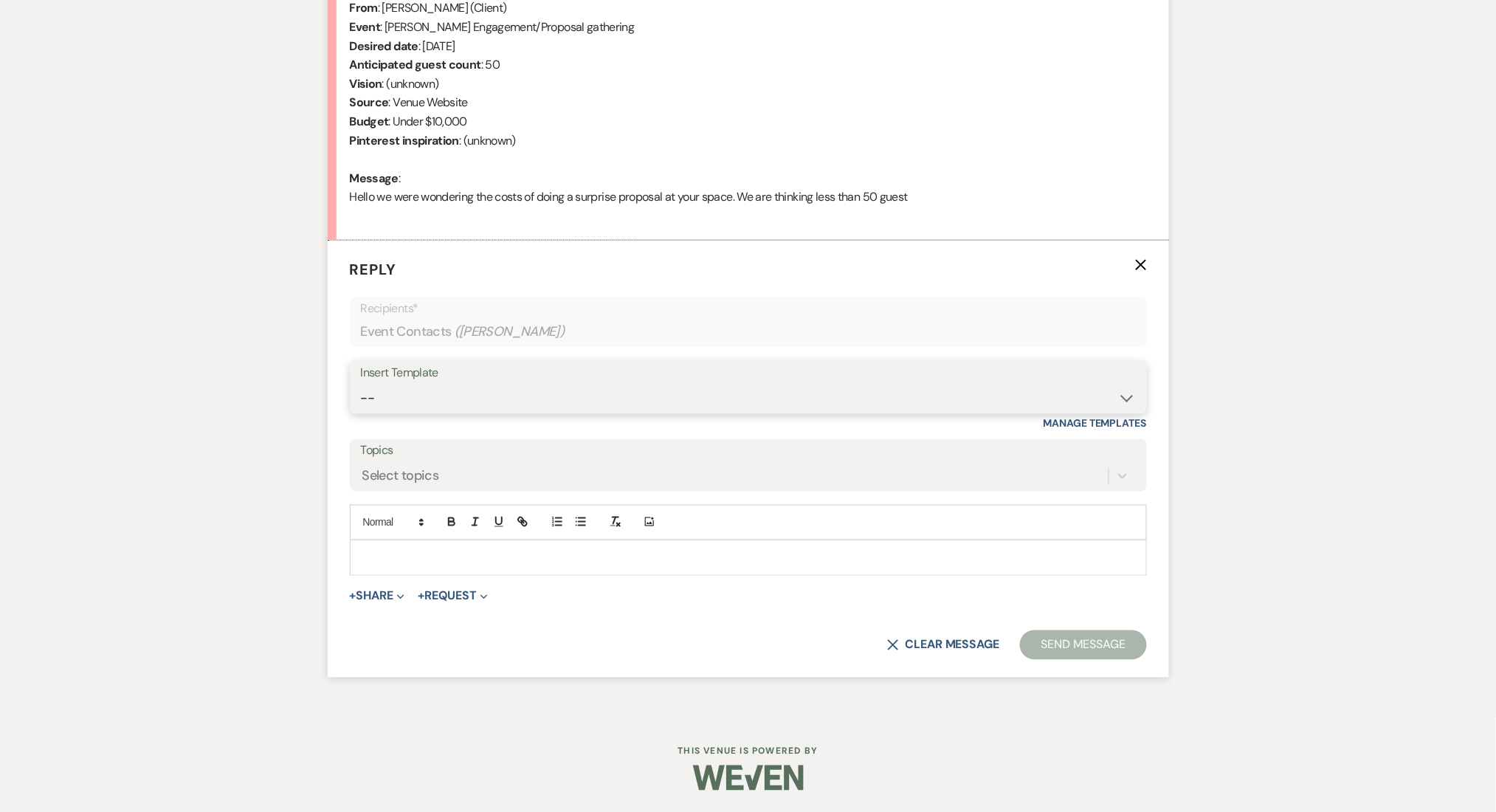
click at [481, 400] on select "-- Inquiry Follow Up Email #2 Contract Sending Template Payment Template Rental…" at bounding box center [748, 398] width 775 height 29
click at [361, 384] on select "-- Inquiry Follow Up Email #2 Contract Sending Template Payment Template Rental…" at bounding box center [748, 398] width 775 height 29
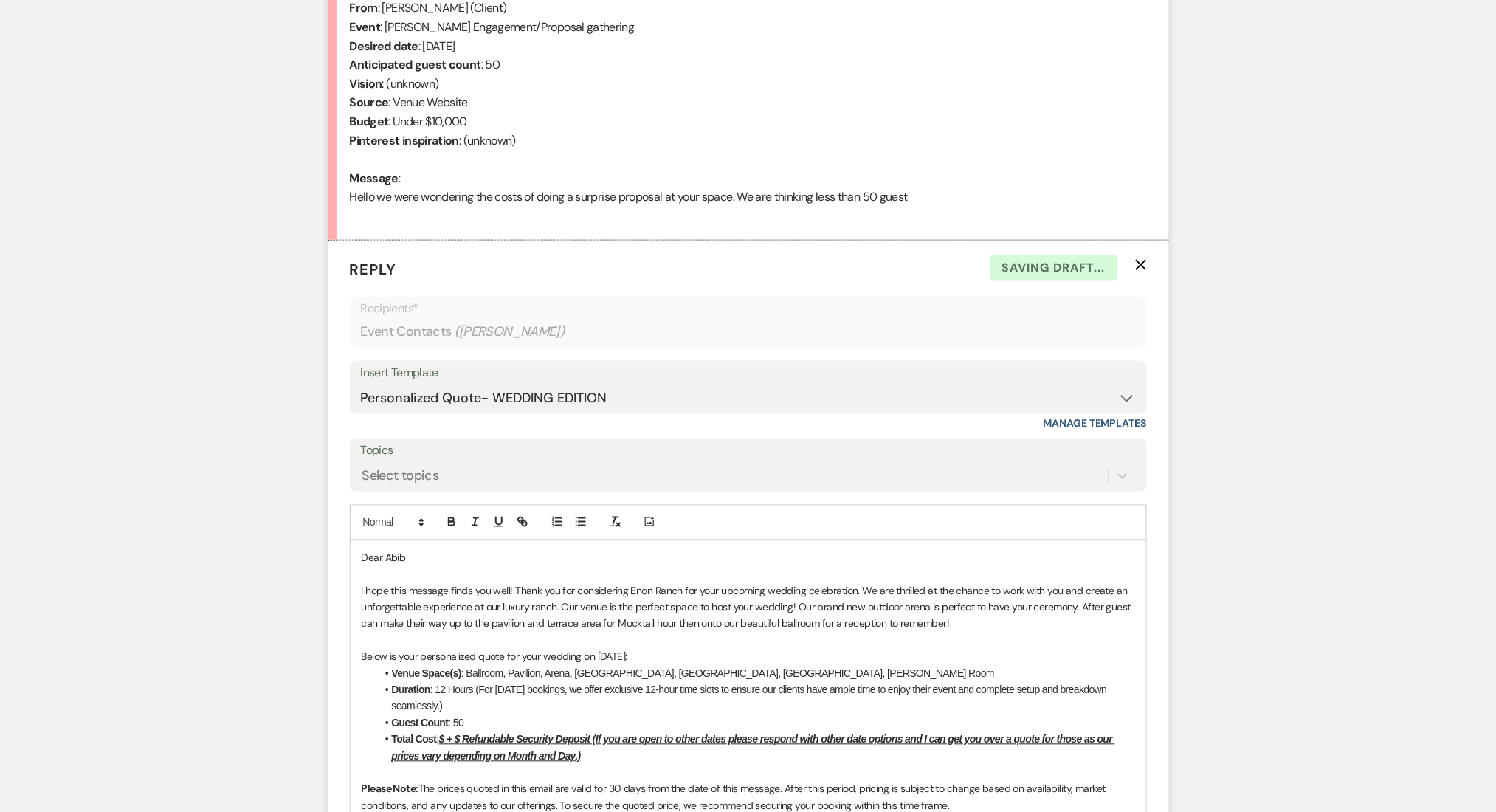
click at [118, 330] on div "Messages Tasks Payments Rental Overview Documents Contacts Notes Event Messages…" at bounding box center [748, 814] width 1496 height 2120
drag, startPoint x: 491, startPoint y: 411, endPoint x: 492, endPoint y: 400, distance: 11.0
click at [491, 411] on select "-- Inquiry Follow Up Email #2 Contract Sending Template Payment Template Rental…" at bounding box center [748, 398] width 775 height 29
select select "4369"
click at [361, 384] on select "-- Inquiry Follow Up Email #2 Contract Sending Template Payment Template Rental…" at bounding box center [748, 398] width 775 height 29
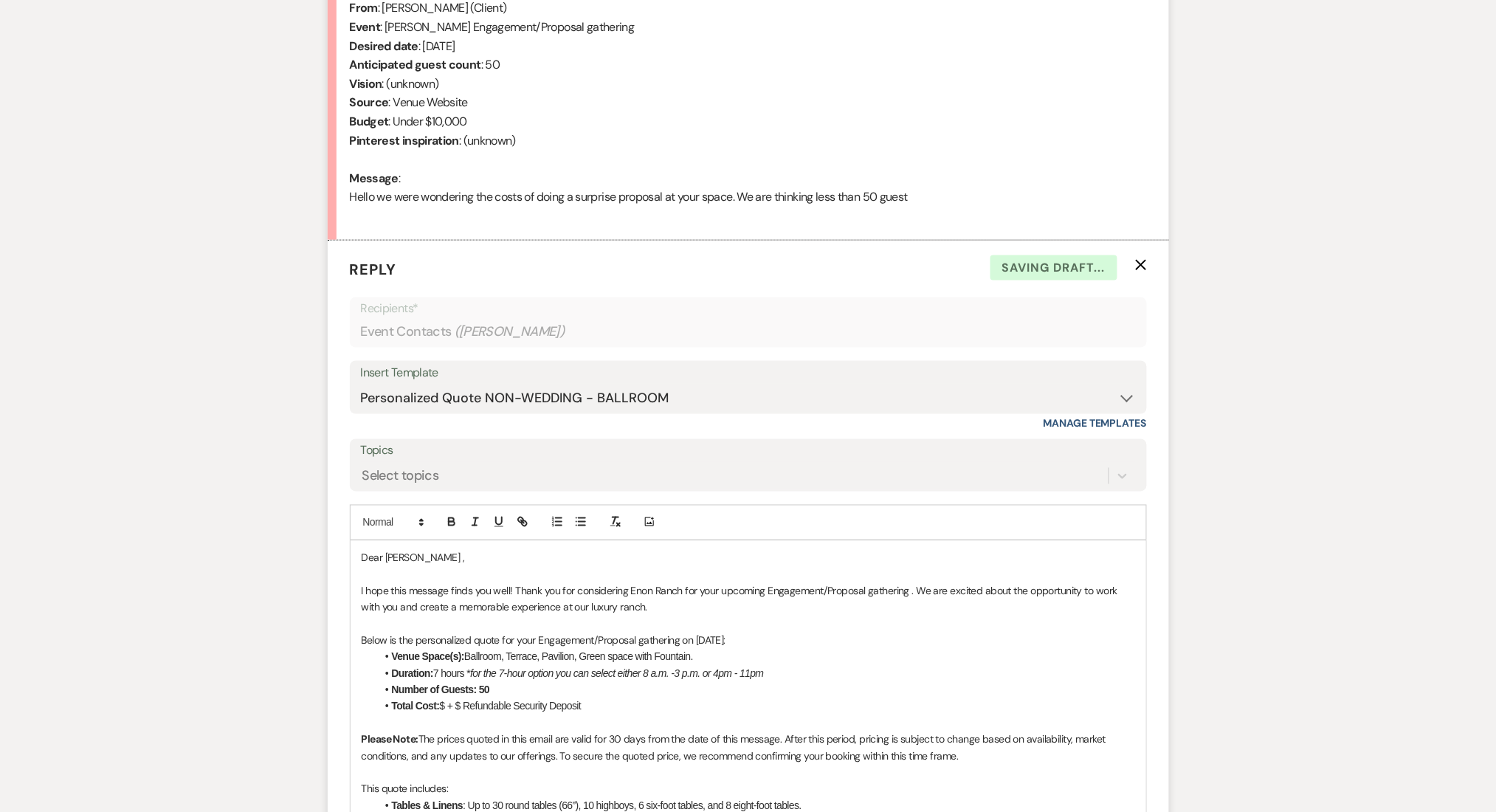
click at [109, 385] on div "Messages Tasks Payments Rental Overview Documents Contacts Notes Event Messages…" at bounding box center [748, 731] width 1496 height 1955
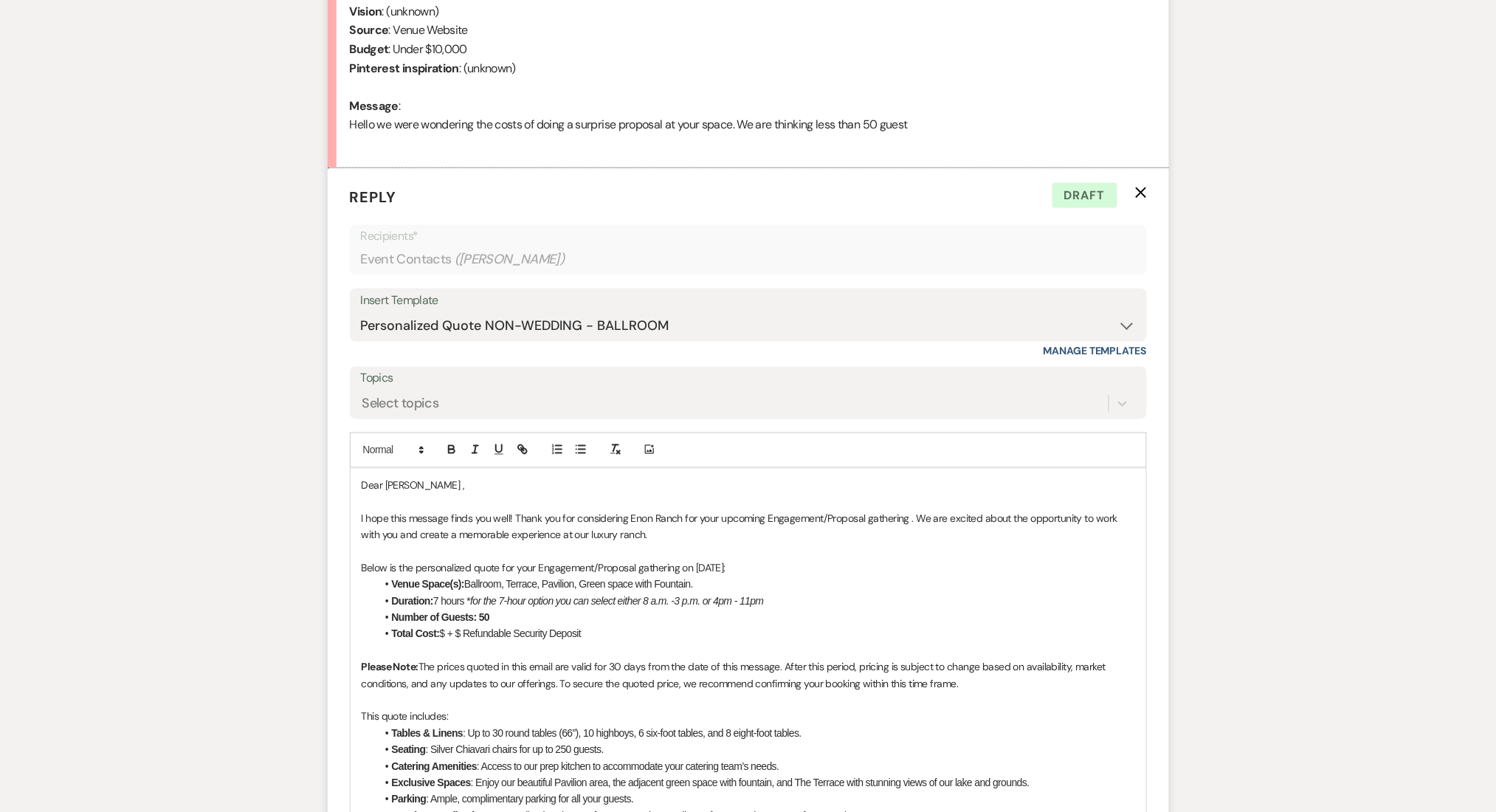
scroll to position [813, 0]
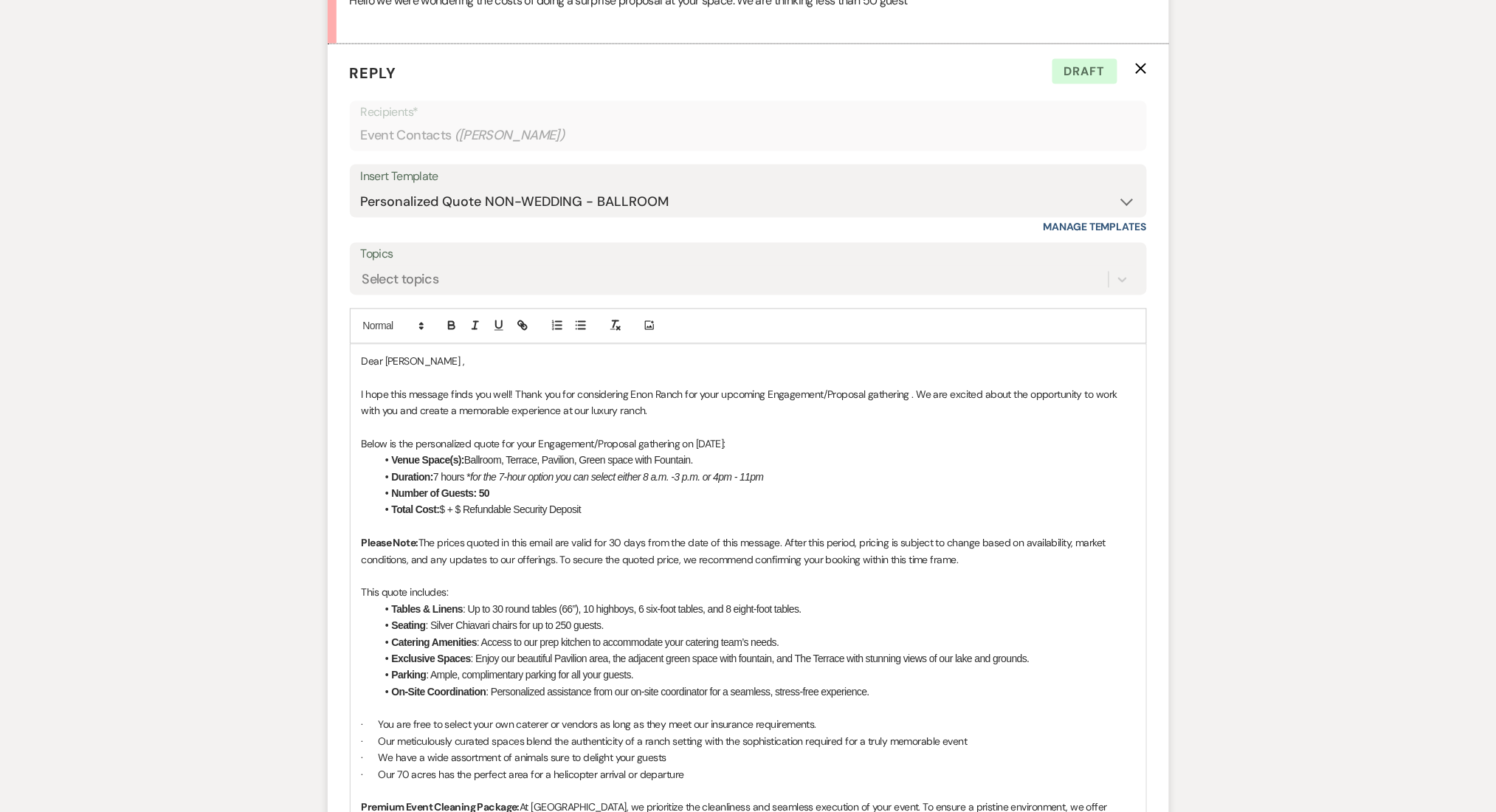
click at [449, 509] on li "Total Cost: $ + $ Refundable Security Deposit" at bounding box center [756, 510] width 759 height 17
click at [447, 511] on li "Total Cost: $ + $ Refundable Security Deposit" at bounding box center [756, 510] width 759 height 17
click at [485, 510] on li "Total Cost: $4,500 + $ Refundable Security Deposit" at bounding box center [756, 510] width 759 height 17
click at [487, 559] on p "Please Note: The prices quoted in this email are valid for 30 days from the dat…" at bounding box center [748, 552] width 774 height 33
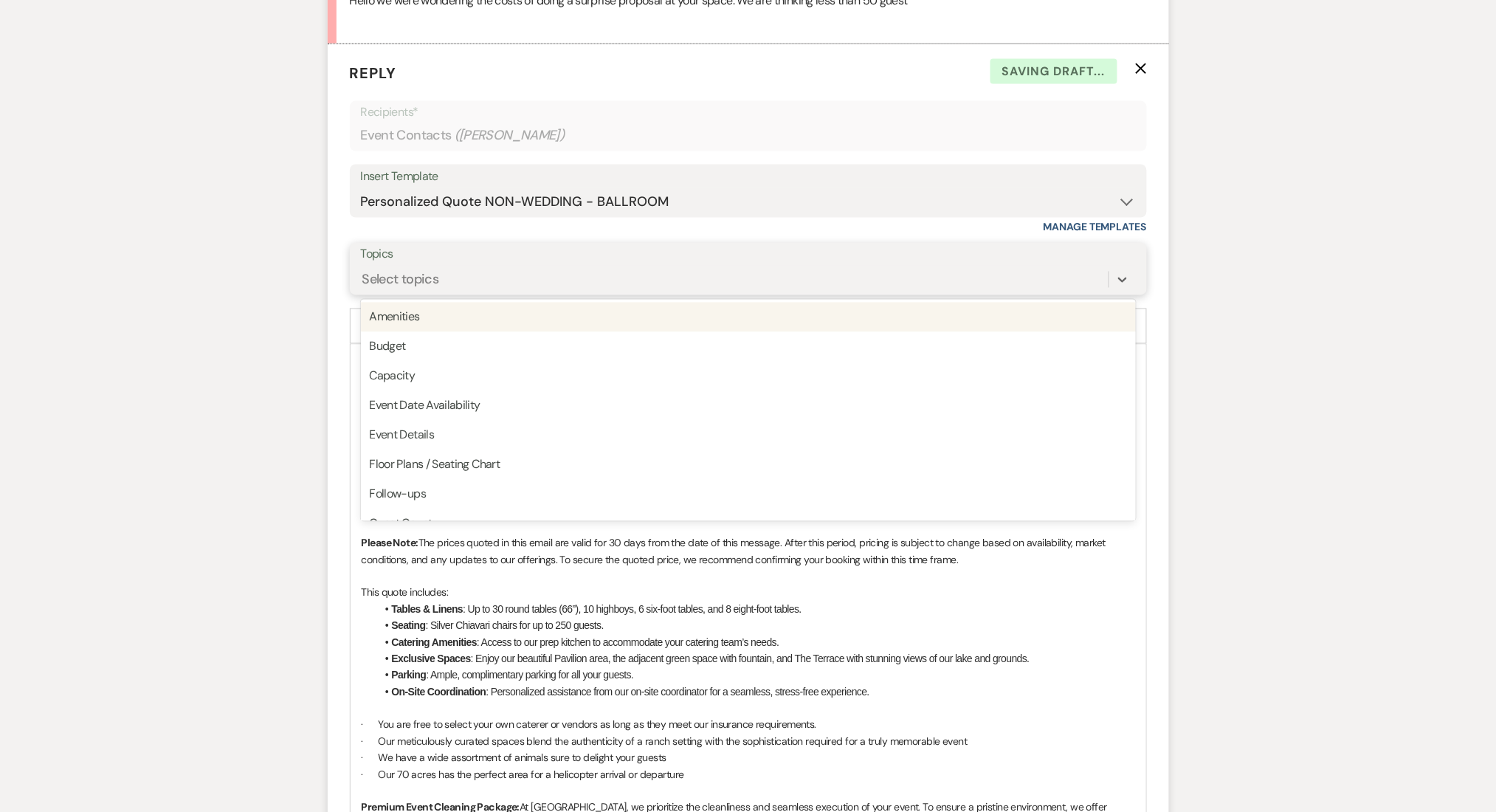
drag, startPoint x: 408, startPoint y: 266, endPoint x: 399, endPoint y: 278, distance: 15.0
click at [402, 274] on div "Select topics" at bounding box center [734, 280] width 748 height 26
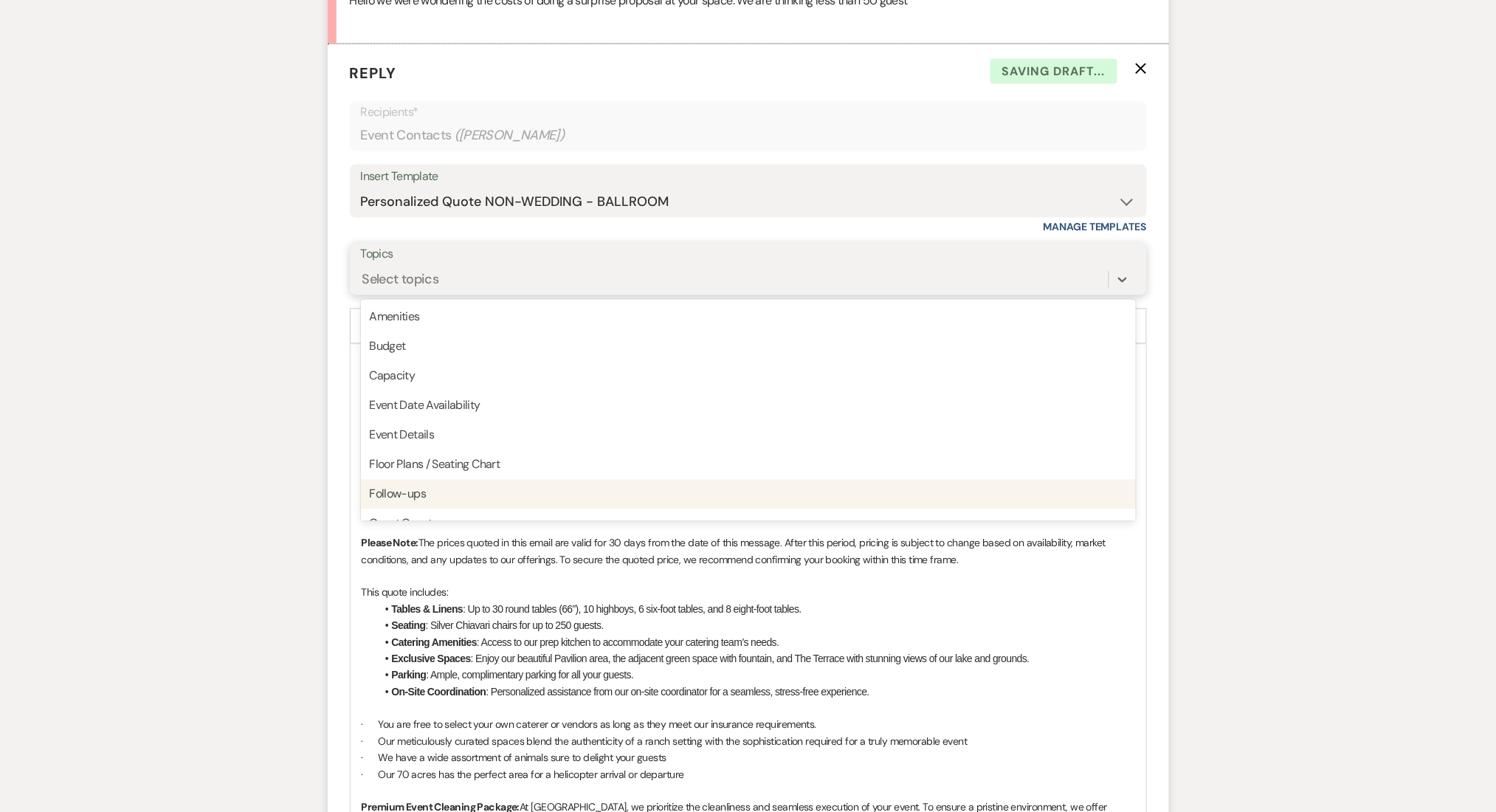
click at [437, 501] on div "Follow-ups" at bounding box center [748, 495] width 775 height 30
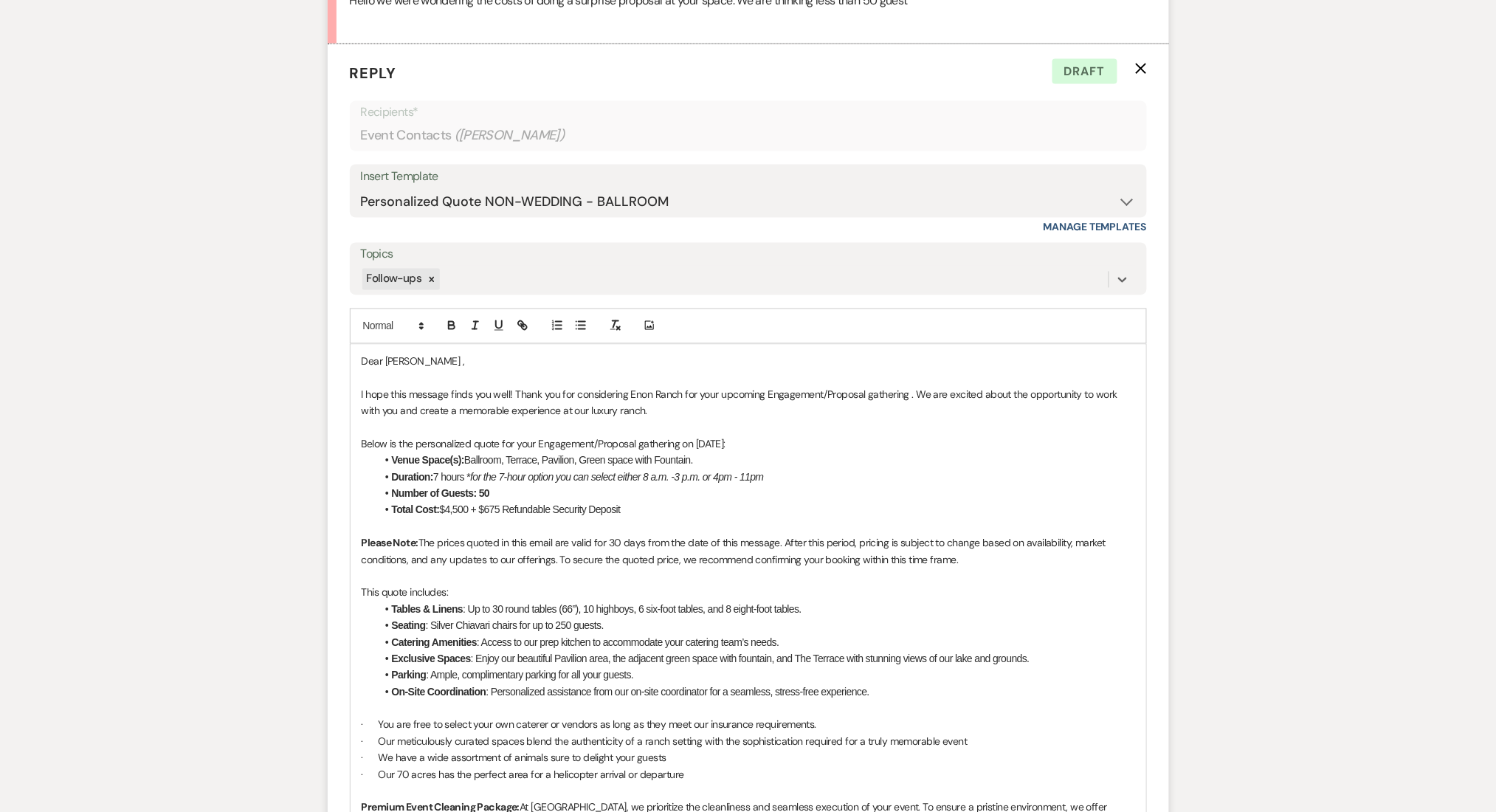
click at [623, 566] on p "Please Note: The prices quoted in this email are valid for 30 days from the dat…" at bounding box center [748, 552] width 774 height 33
click at [1295, 542] on div "Messages Tasks Payments Rental Overview Documents Contacts Notes Event Messages…" at bounding box center [748, 534] width 1496 height 1955
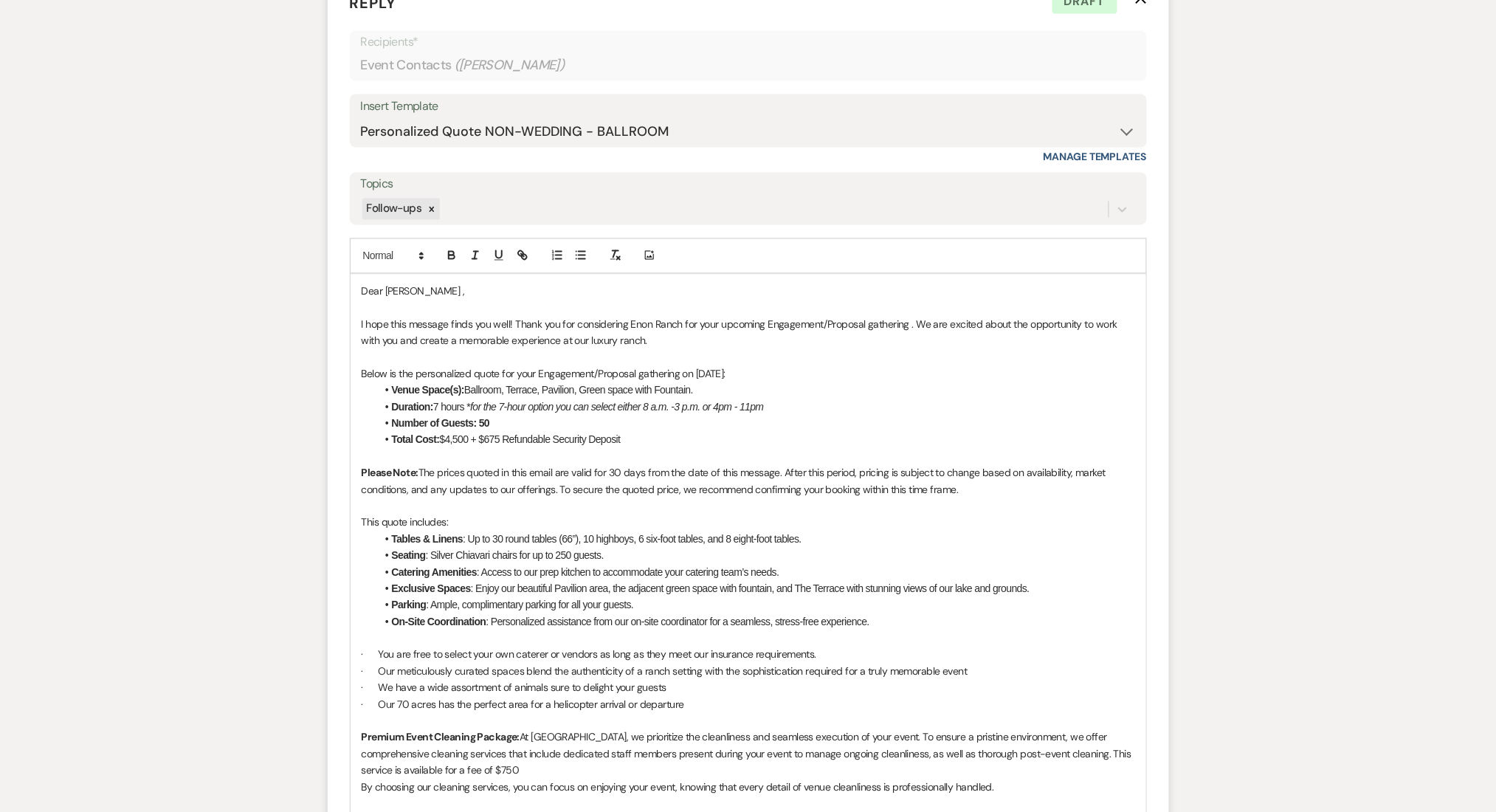
scroll to position [885, 0]
click at [340, 468] on form "Reply X Draft Recipients* Event Contacts ( Abib Ascencio ) Insert Template -- I…" at bounding box center [748, 686] width 841 height 1428
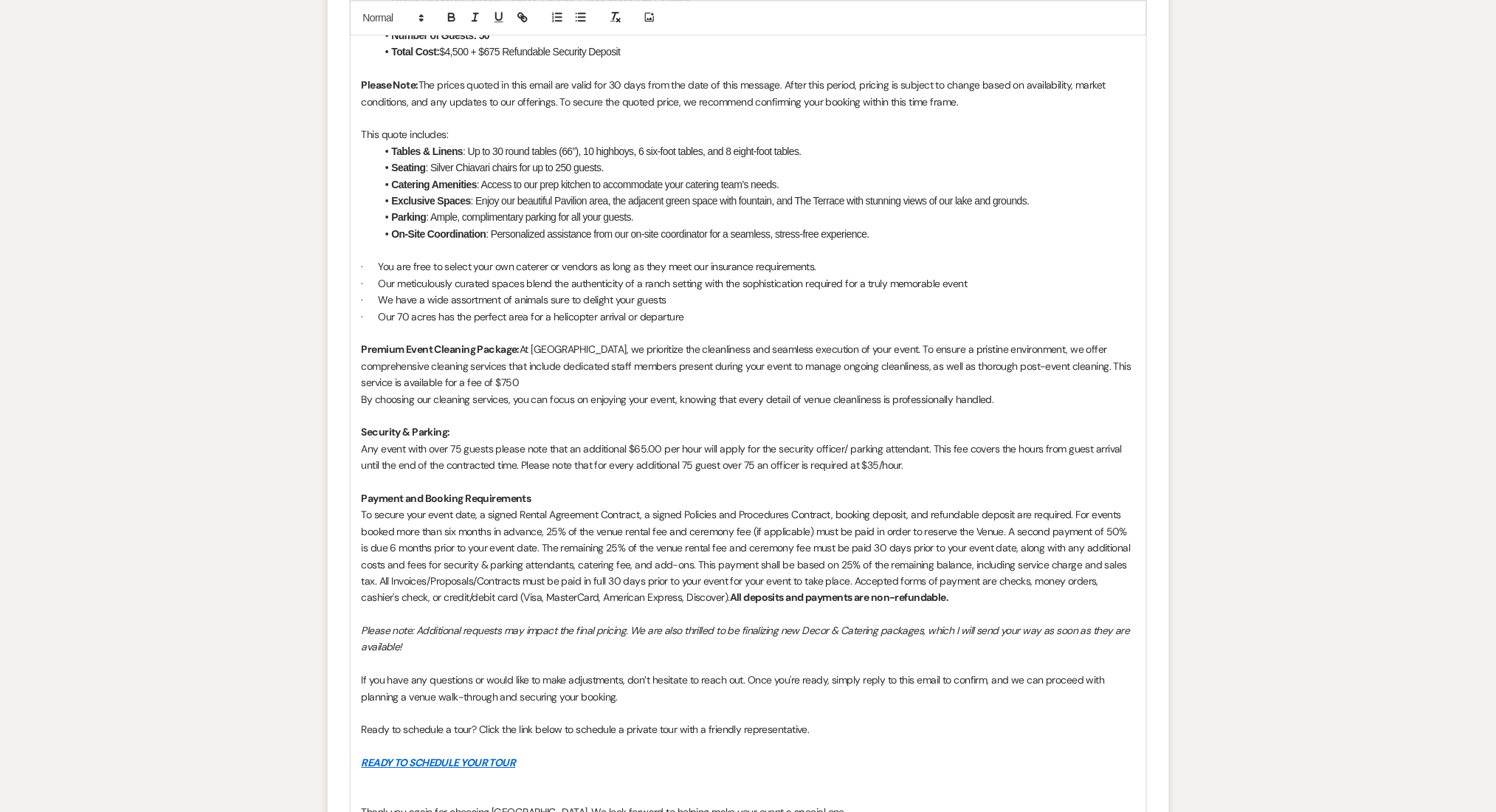
scroll to position [1475, 0]
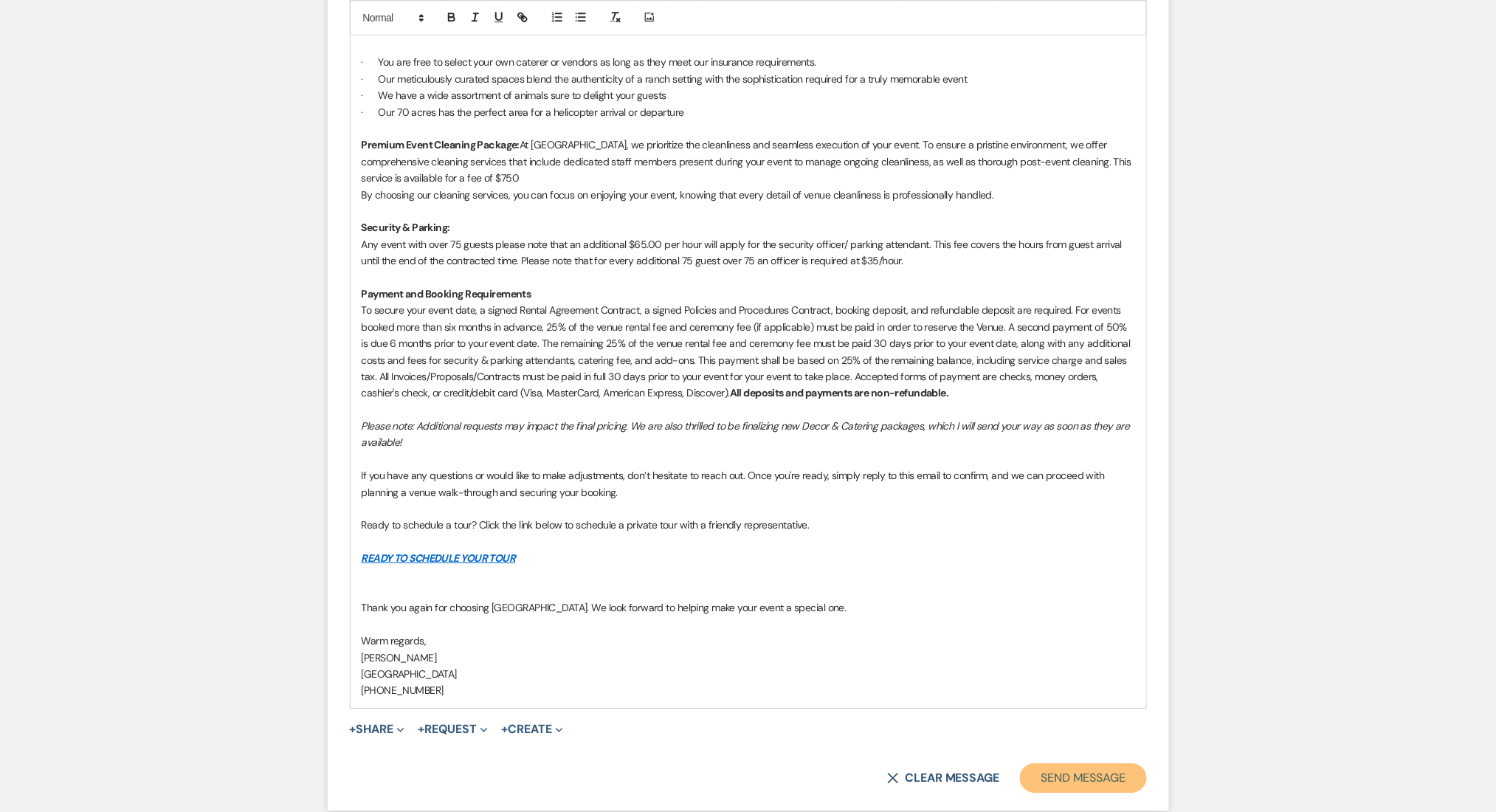
click at [1077, 774] on button "Send Message" at bounding box center [1083, 778] width 126 height 30
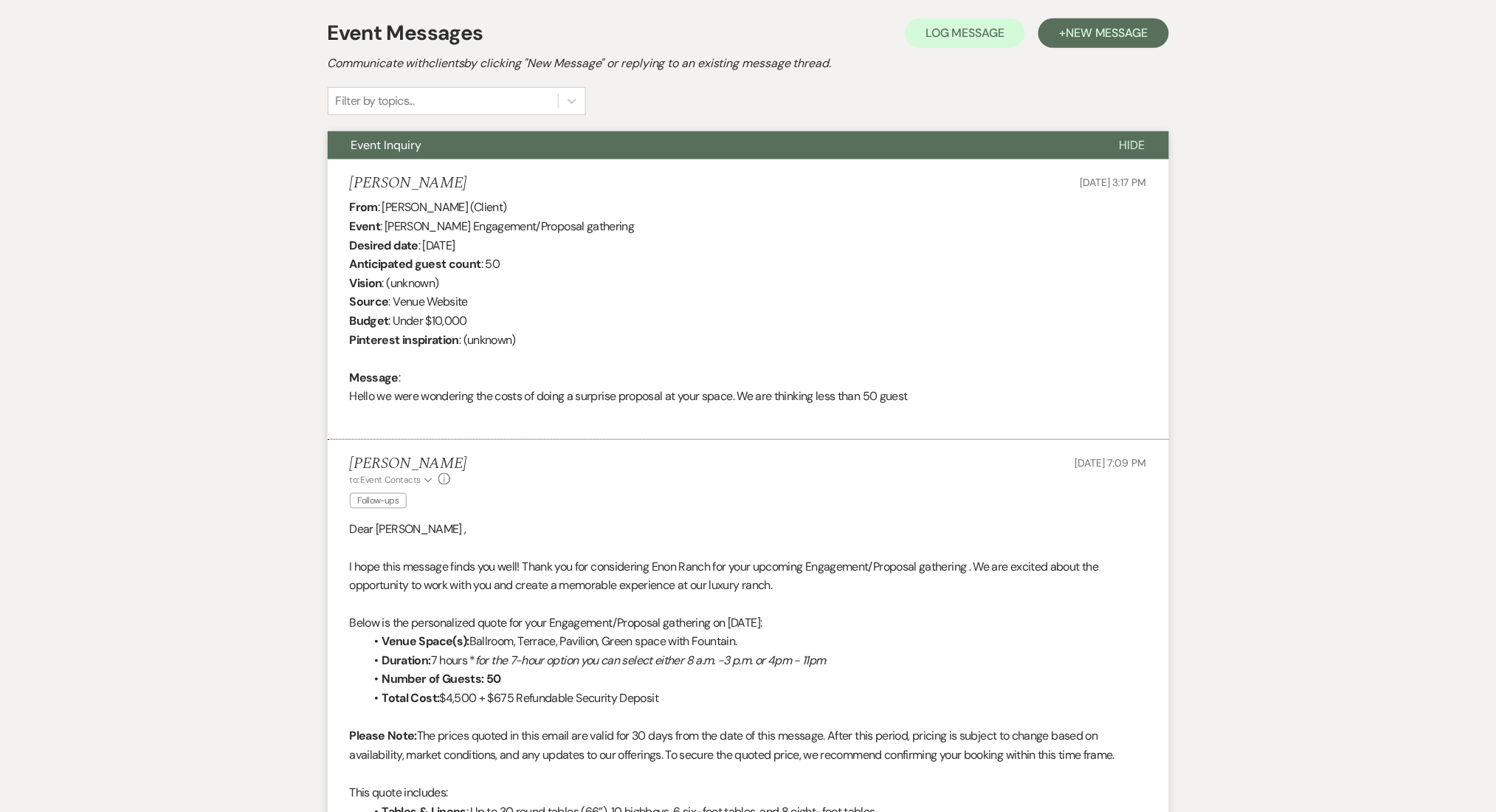
scroll to position [0, 0]
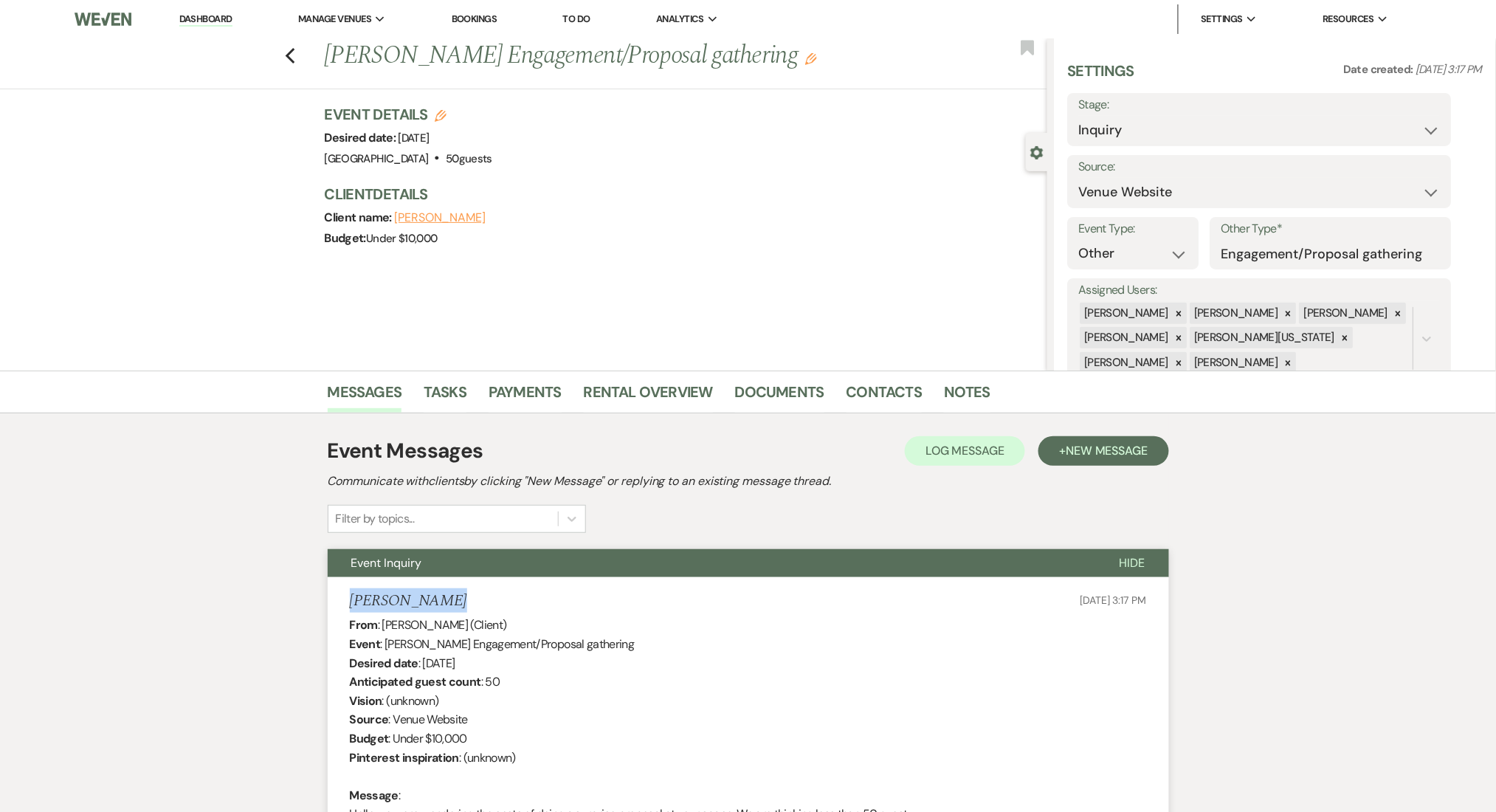
drag, startPoint x: 445, startPoint y: 594, endPoint x: 325, endPoint y: 594, distance: 120.0
copy h5 "Abib Ascencio"
click at [890, 394] on link "Contacts" at bounding box center [884, 396] width 76 height 32
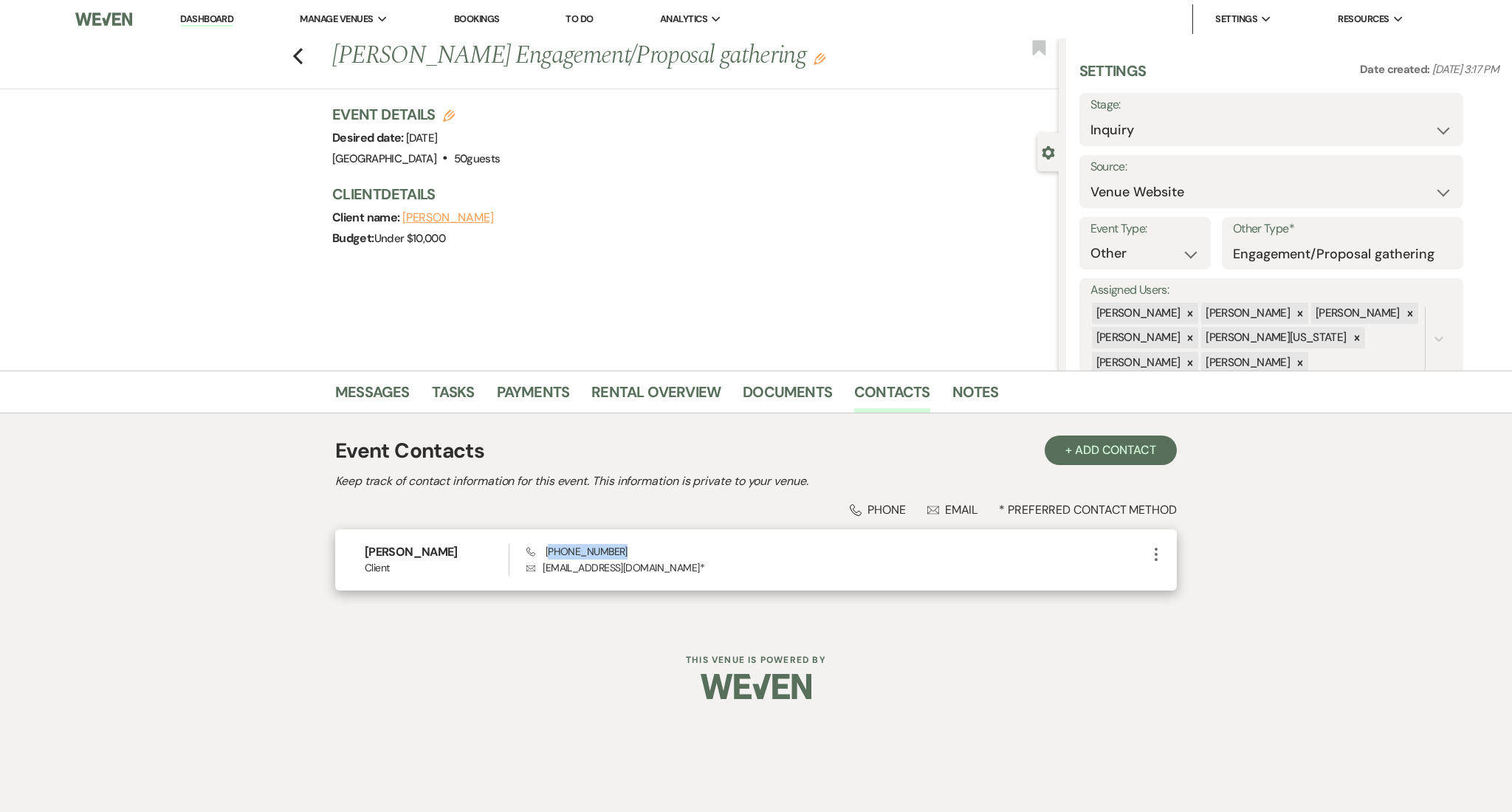
drag, startPoint x: 617, startPoint y: 553, endPoint x: 550, endPoint y: 547, distance: 67.3
click at [550, 547] on div "Phone (404) 998-0318 Envelope abibascencio@gmail.com *" at bounding box center [837, 559] width 621 height 31
copy span "404) 998-0318"
drag, startPoint x: 655, startPoint y: 566, endPoint x: 538, endPoint y: 566, distance: 117.0
click at [538, 566] on p "Envelope abibascencio@gmail.com *" at bounding box center [837, 567] width 621 height 17
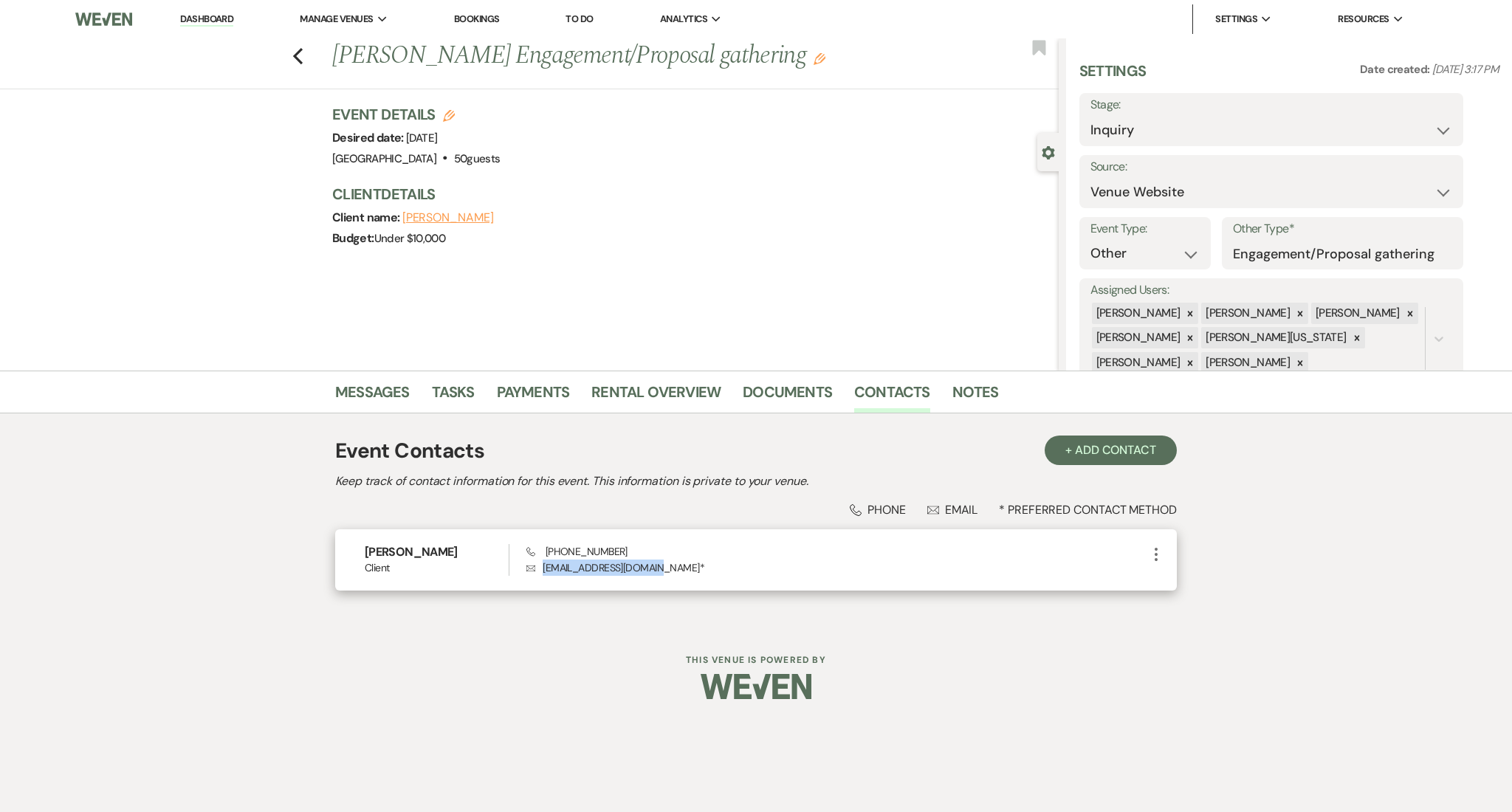
copy p "abibascencio@gmail.com"
click at [207, 12] on link "Dashboard" at bounding box center [206, 19] width 53 height 14
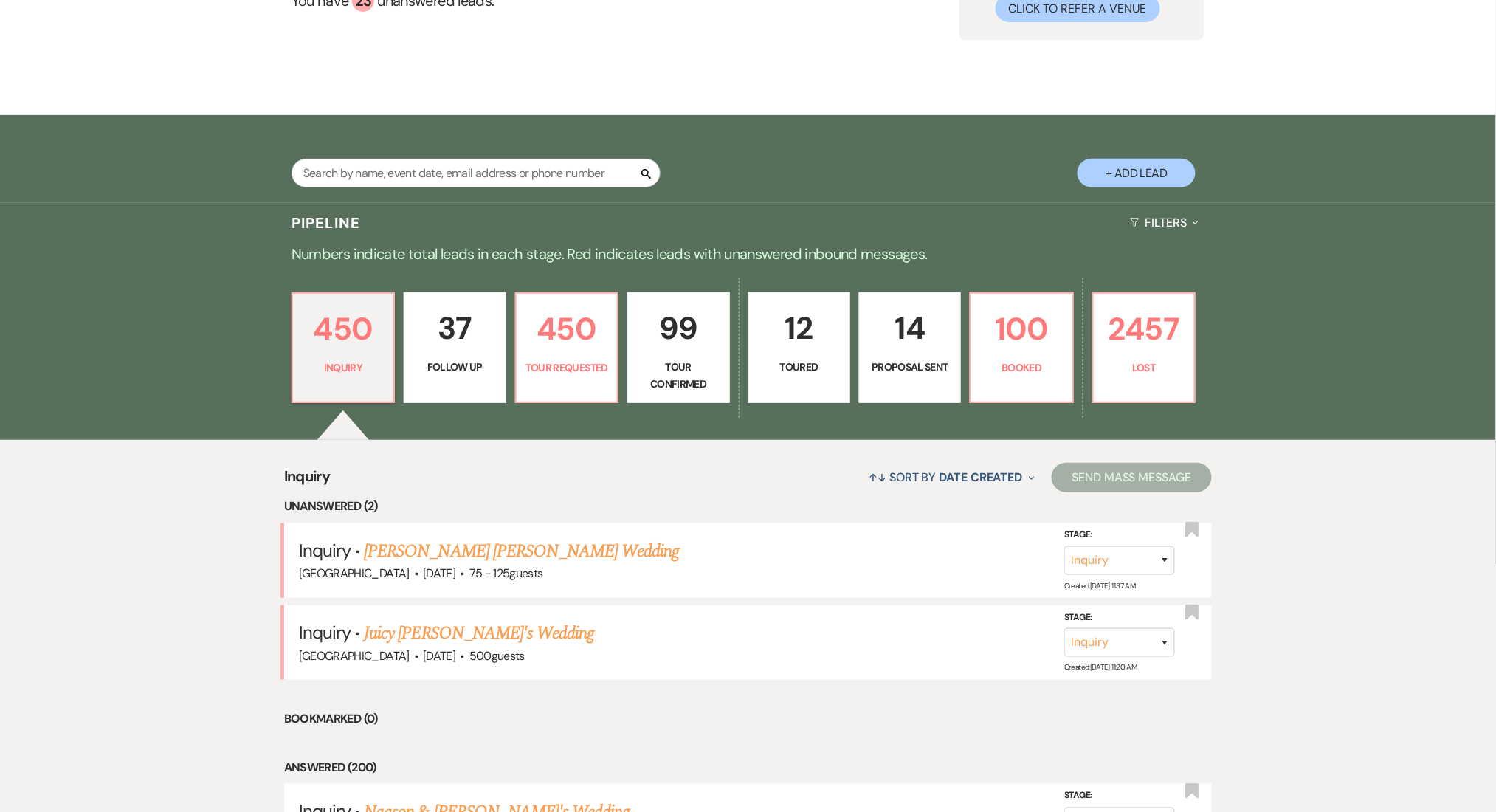
scroll to position [295, 0]
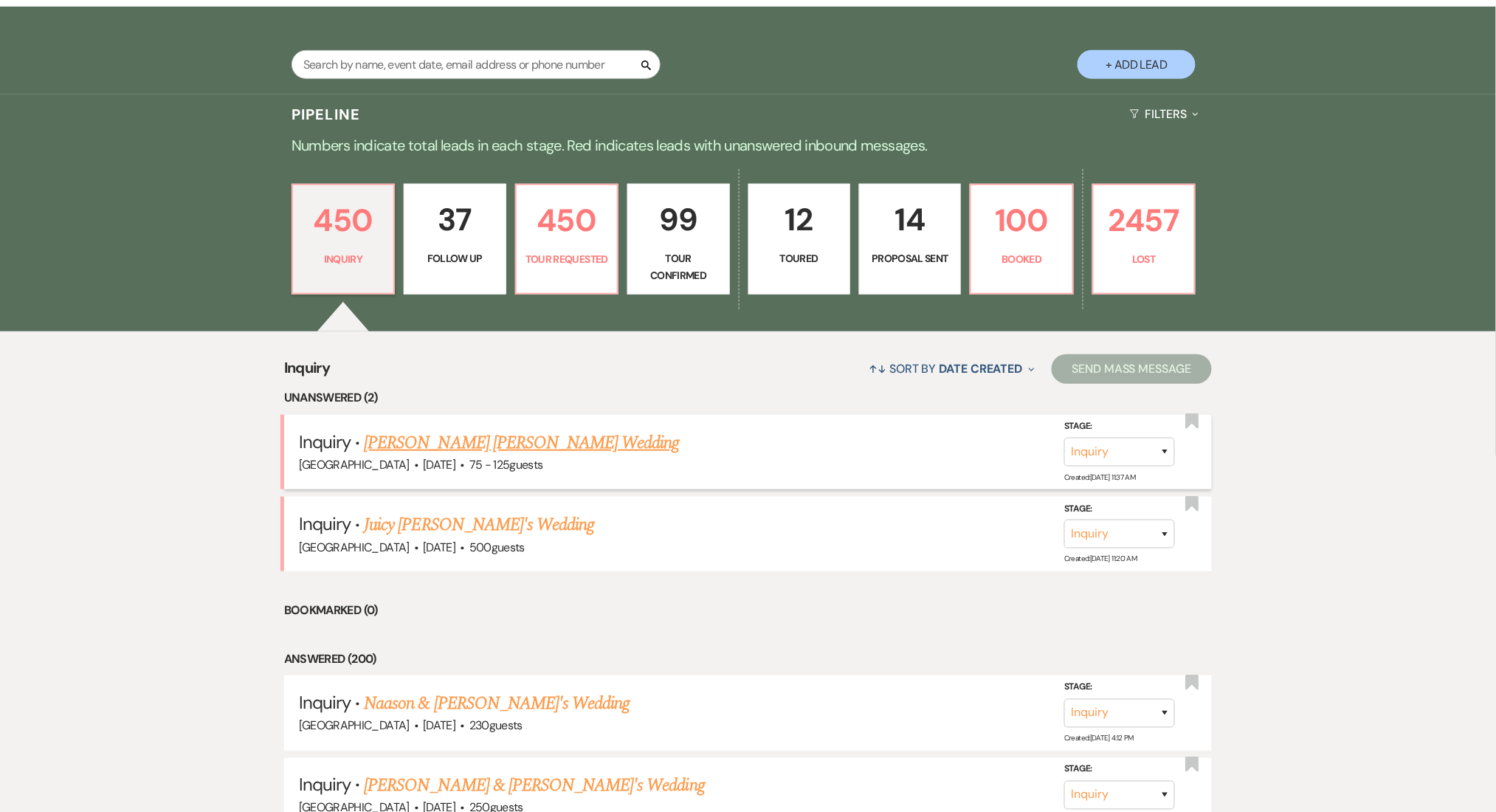
click at [439, 434] on link "Williams Ronalds's Wedding" at bounding box center [521, 442] width 315 height 26
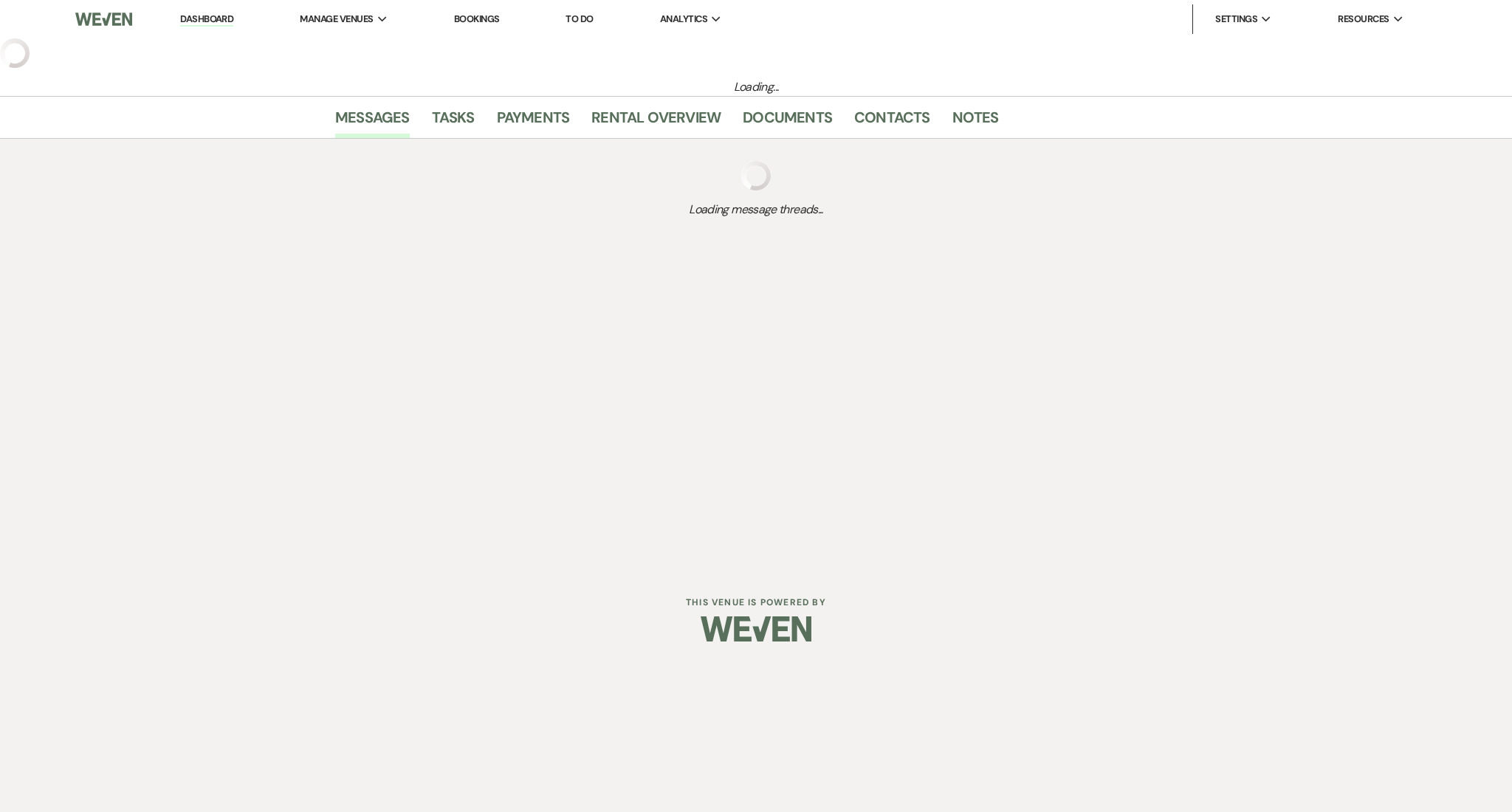
select select "3"
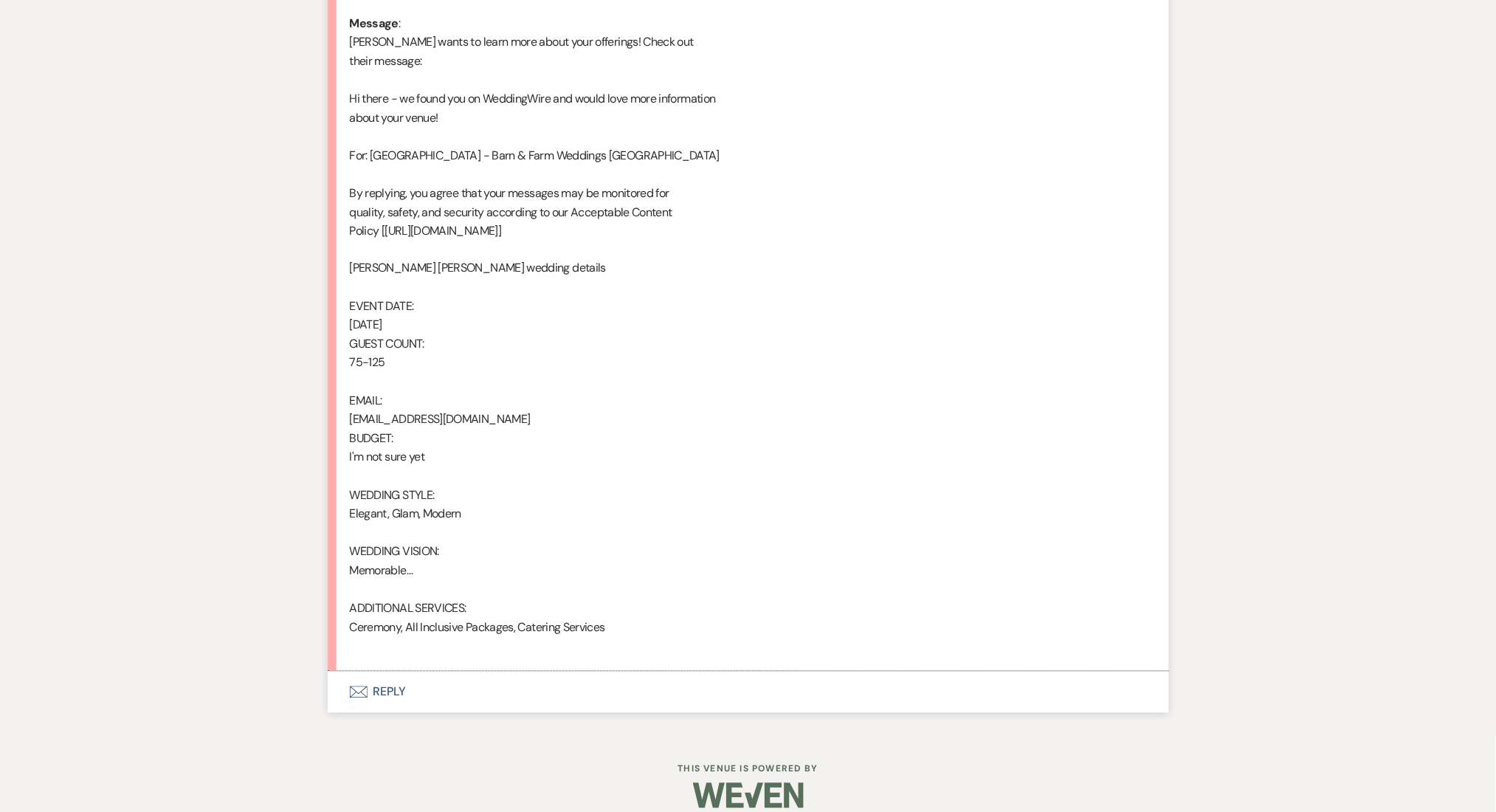
scroll to position [788, 0]
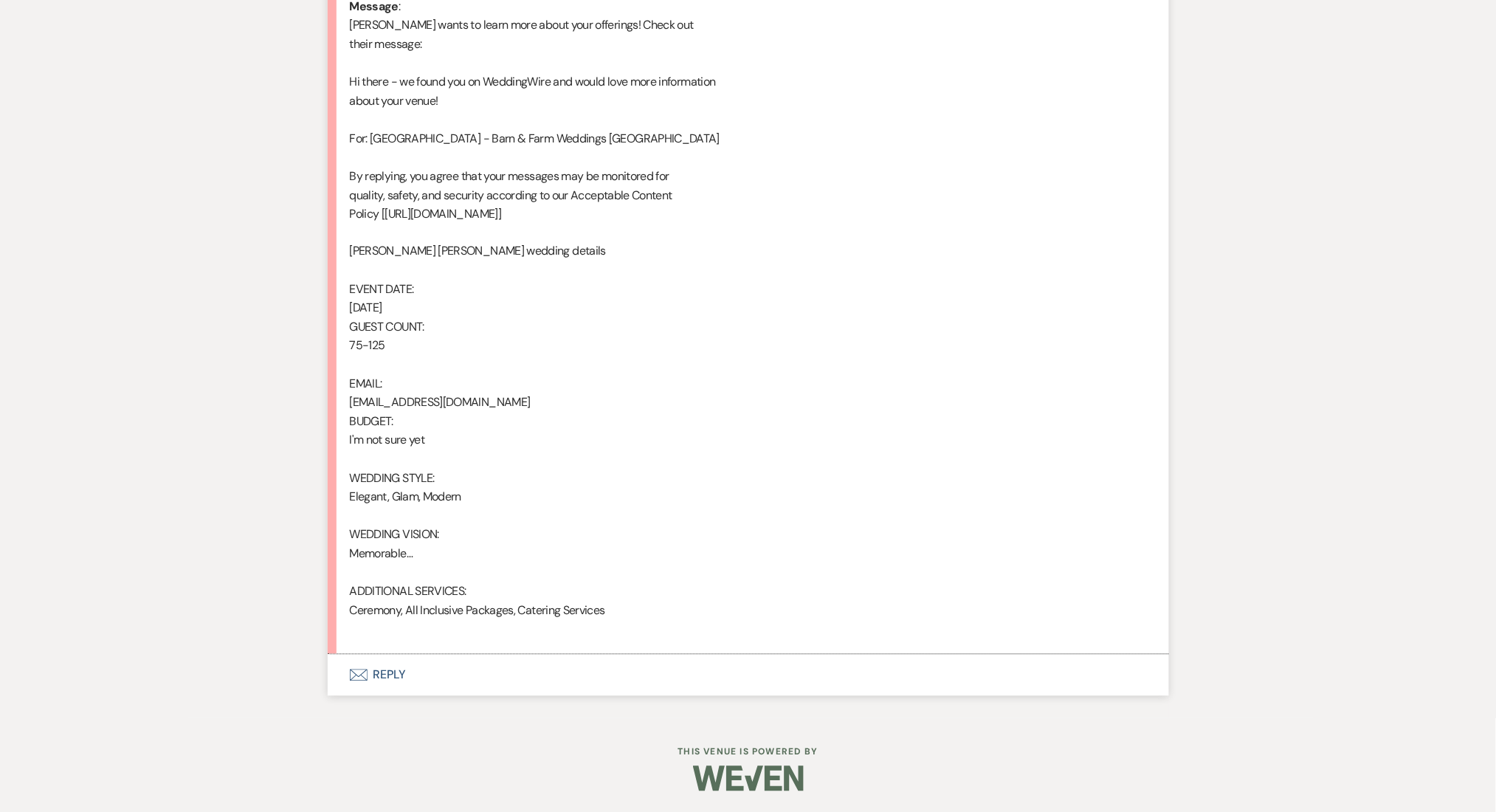
click at [457, 670] on button "Envelope Reply" at bounding box center [748, 675] width 841 height 41
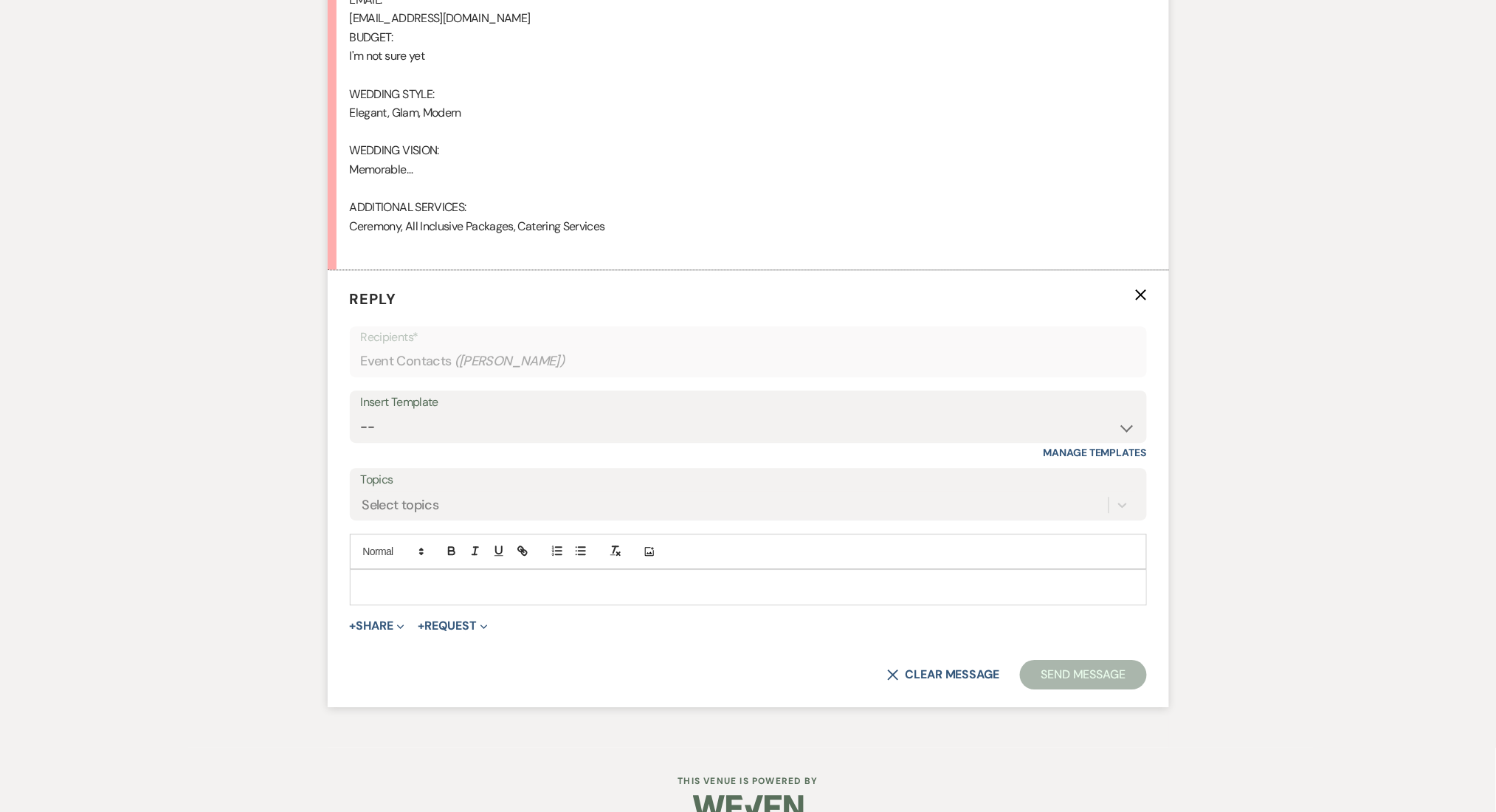
scroll to position [1202, 0]
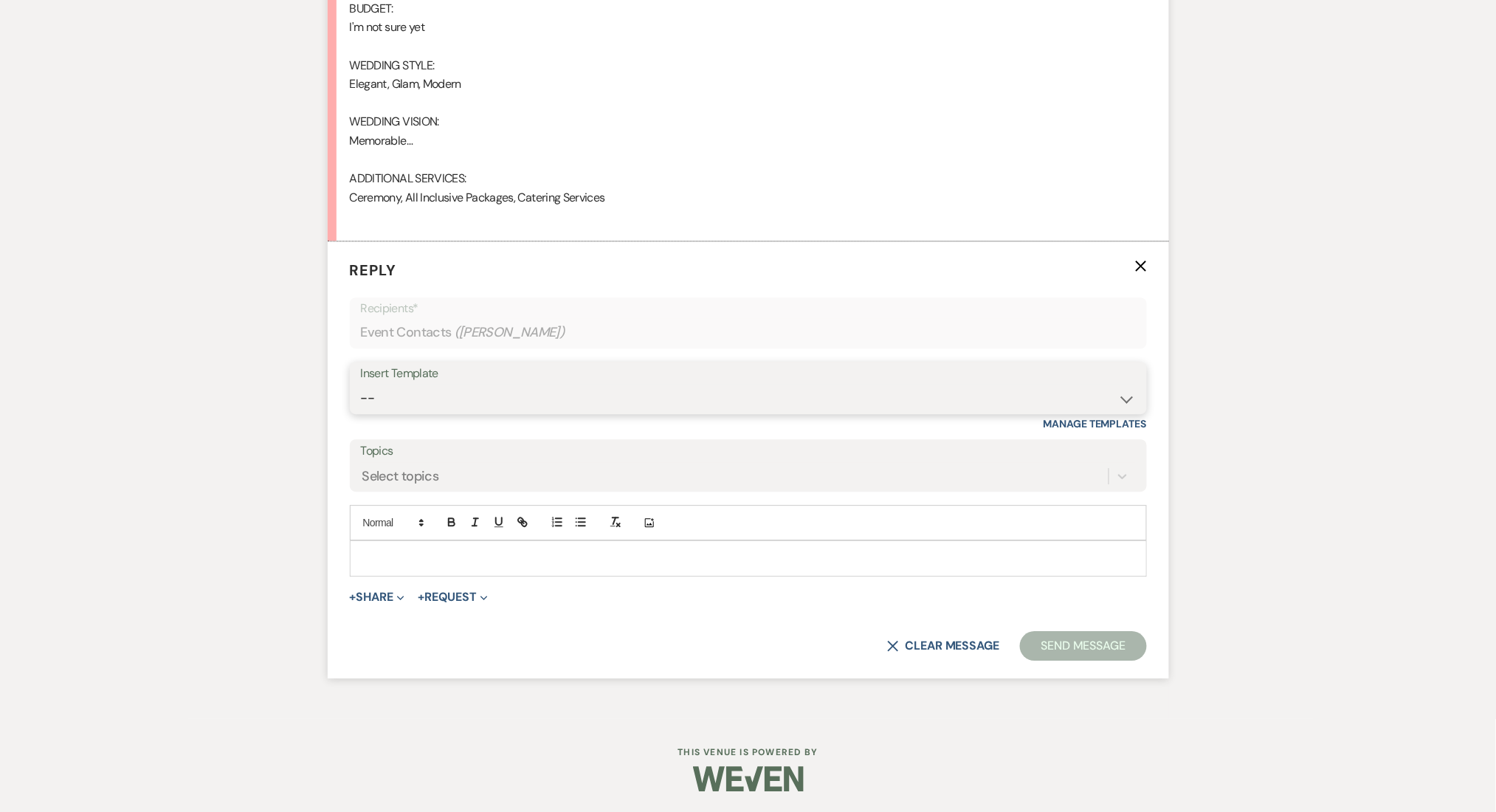
click at [487, 394] on select "-- Inquiry Follow Up Email #2 Contract Sending Template Payment Template Rental…" at bounding box center [748, 398] width 775 height 29
select select "4375"
click at [361, 384] on select "-- Inquiry Follow Up Email #2 Contract Sending Template Payment Template Rental…" at bounding box center [748, 398] width 775 height 29
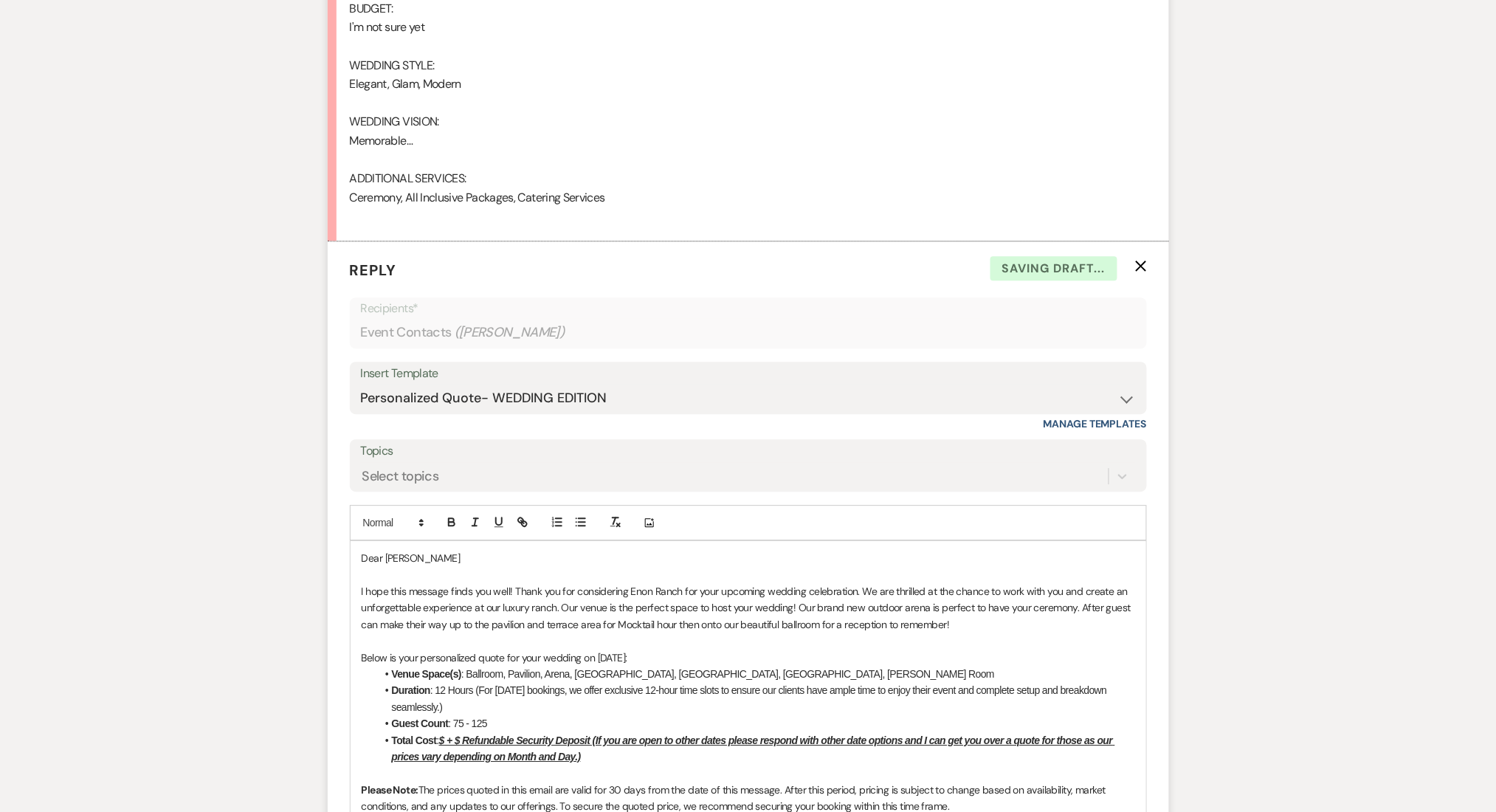
click at [29, 453] on div "Messages Tasks Payments Rental Overview Documents Contacts Notes Event Messages…" at bounding box center [748, 522] width 1496 height 2706
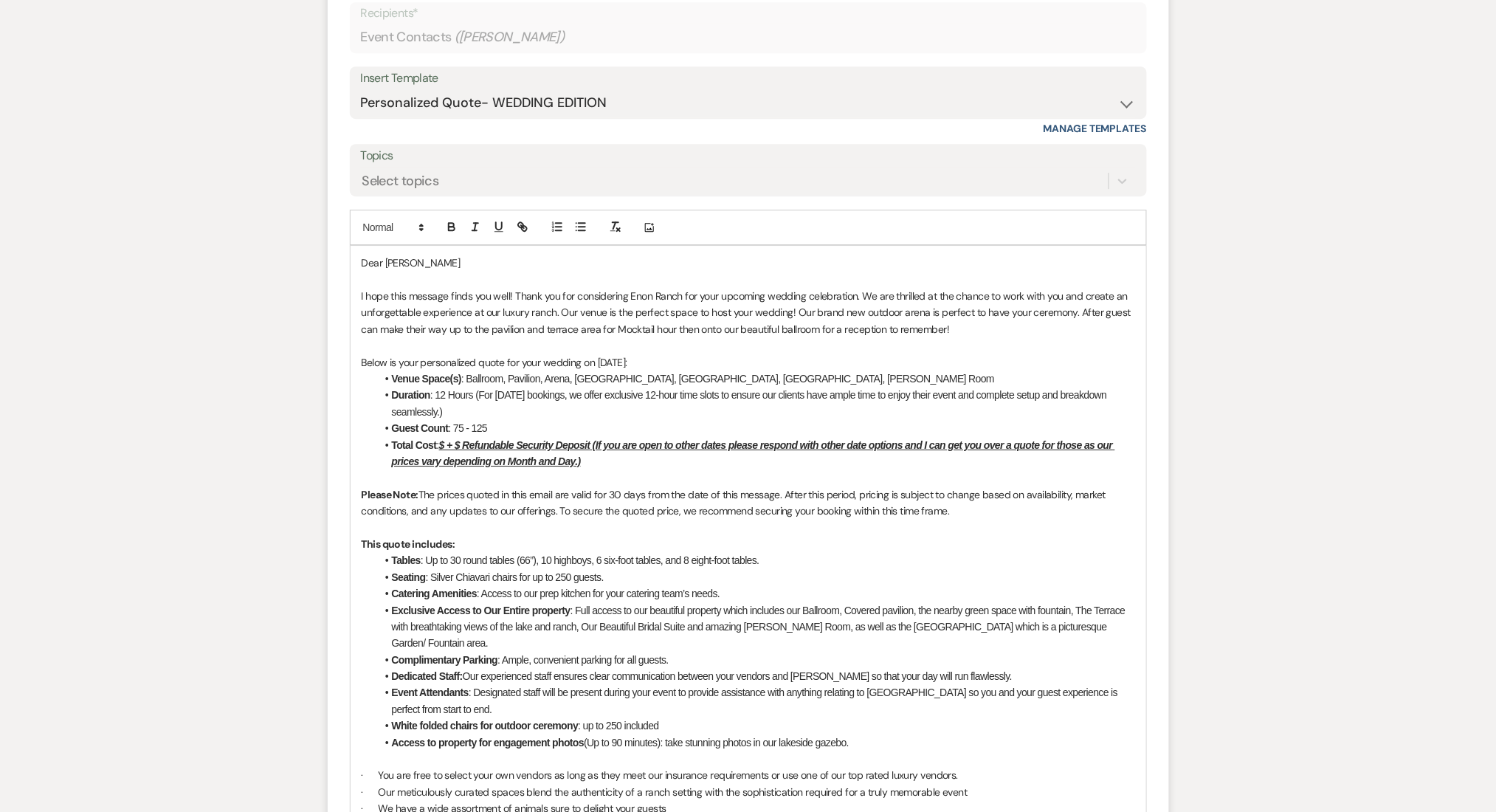
click at [448, 446] on u "$ + $ Refundable Security Deposit (If you are open to other dates please respon…" at bounding box center [753, 453] width 723 height 28
click at [484, 439] on u "$7,500 + $ Refundable Security Deposit (If you are open to other dates please r…" at bounding box center [756, 453] width 729 height 28
click at [277, 475] on div "Messages Tasks Payments Rental Overview Documents Contacts Notes Event Messages…" at bounding box center [748, 226] width 1496 height 2706
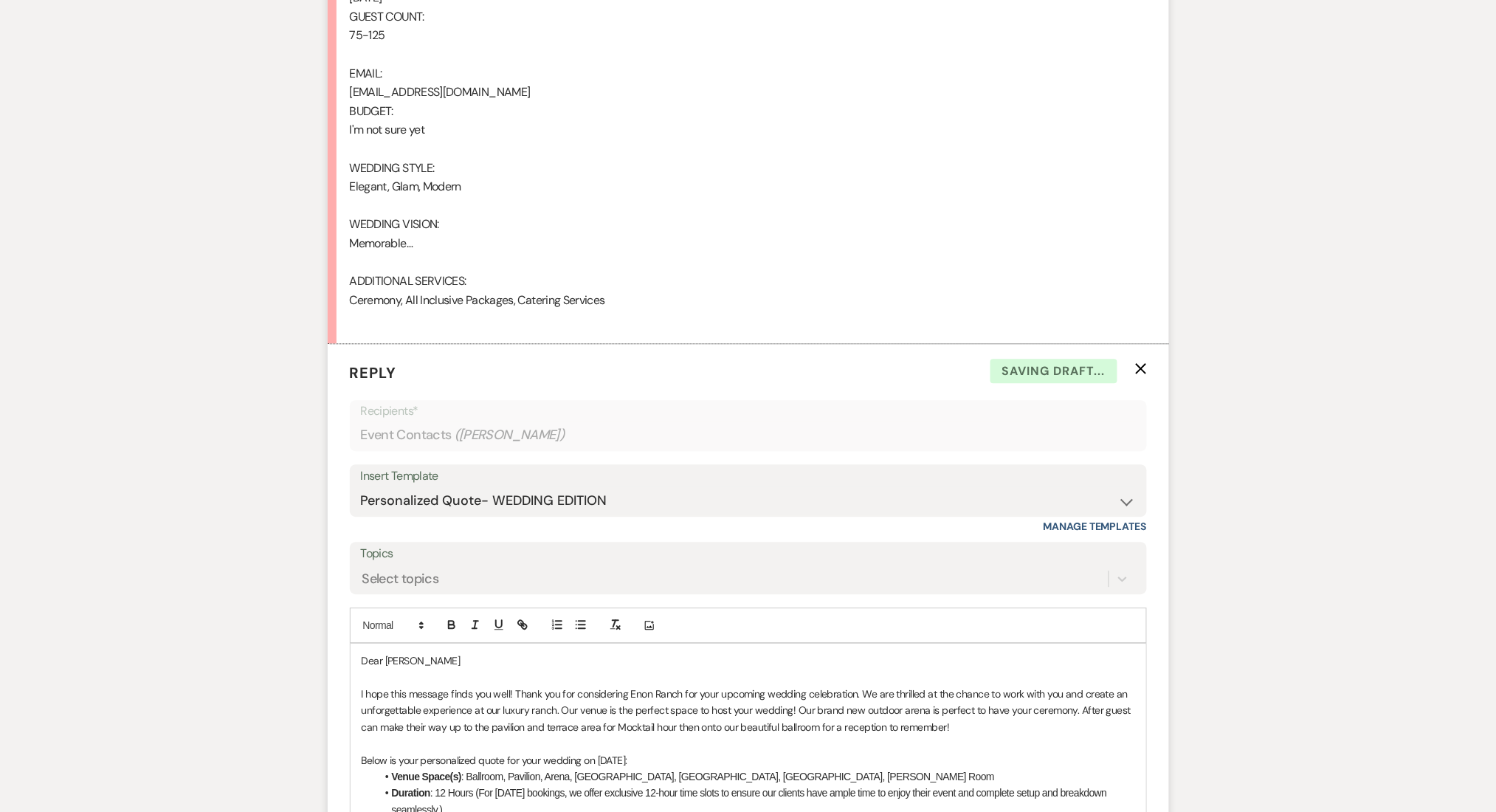
scroll to position [1399, 0]
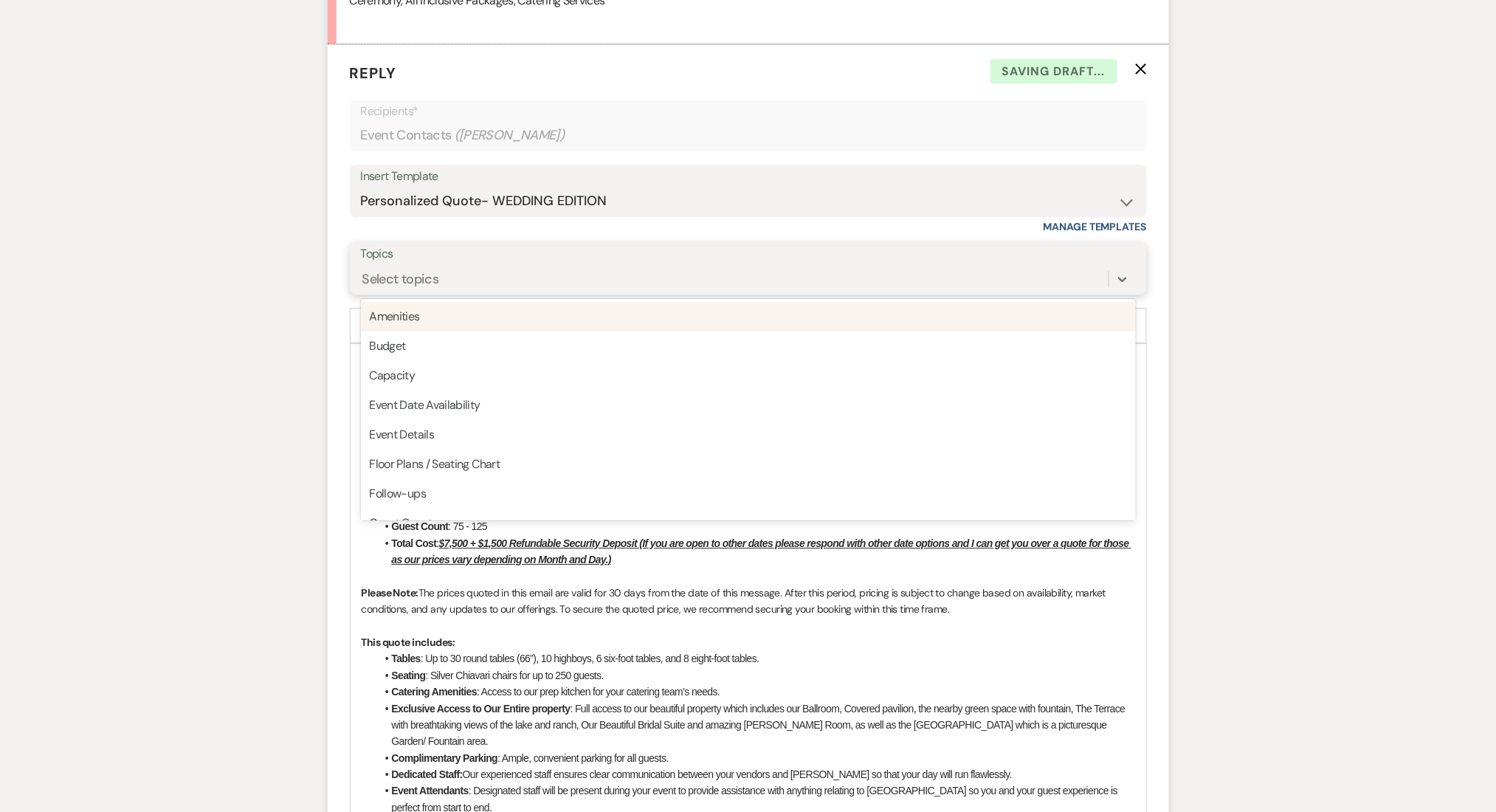
click at [442, 281] on div "Select topics" at bounding box center [734, 280] width 748 height 26
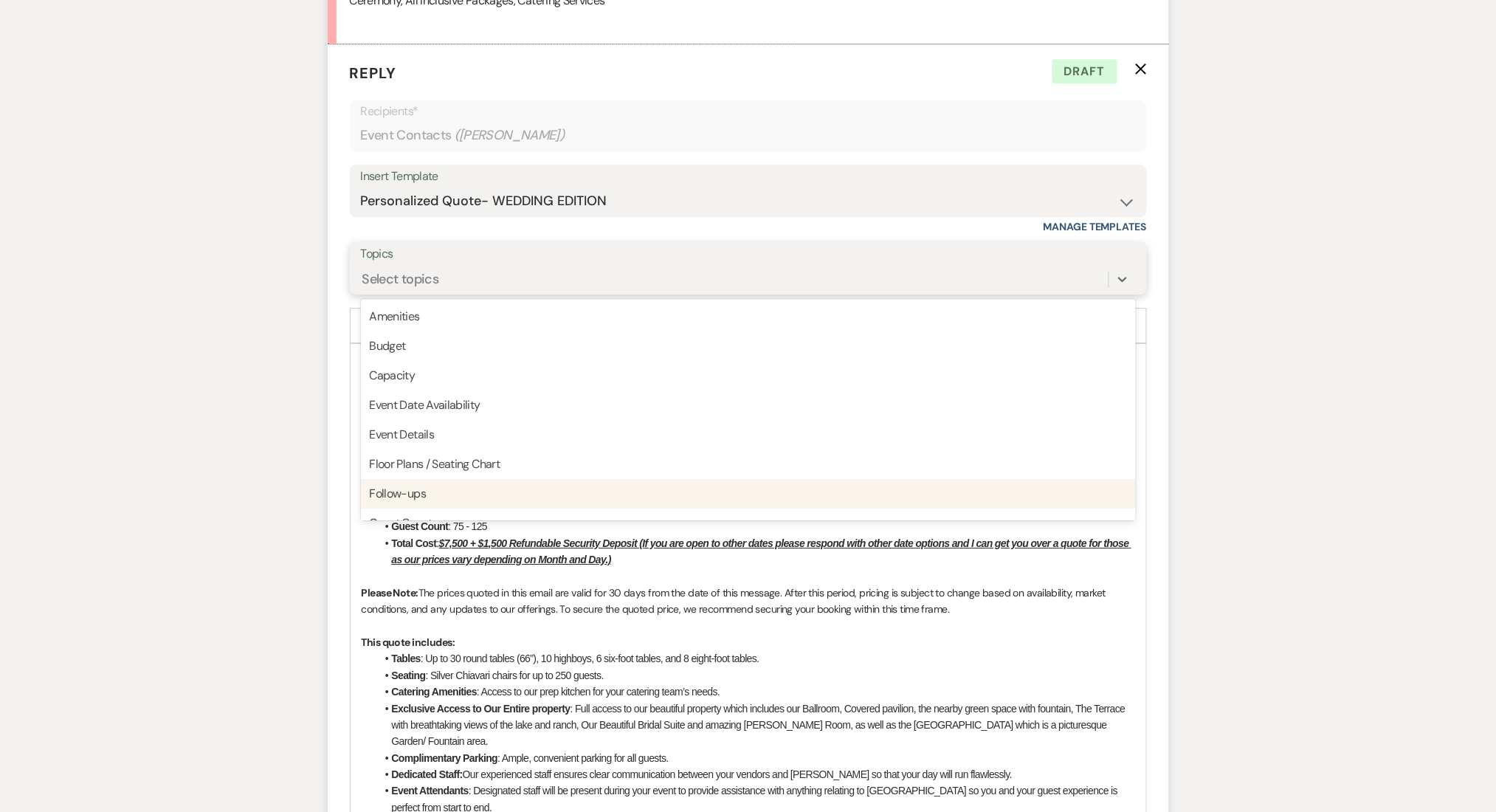
click at [411, 481] on div "Follow-ups" at bounding box center [748, 494] width 775 height 30
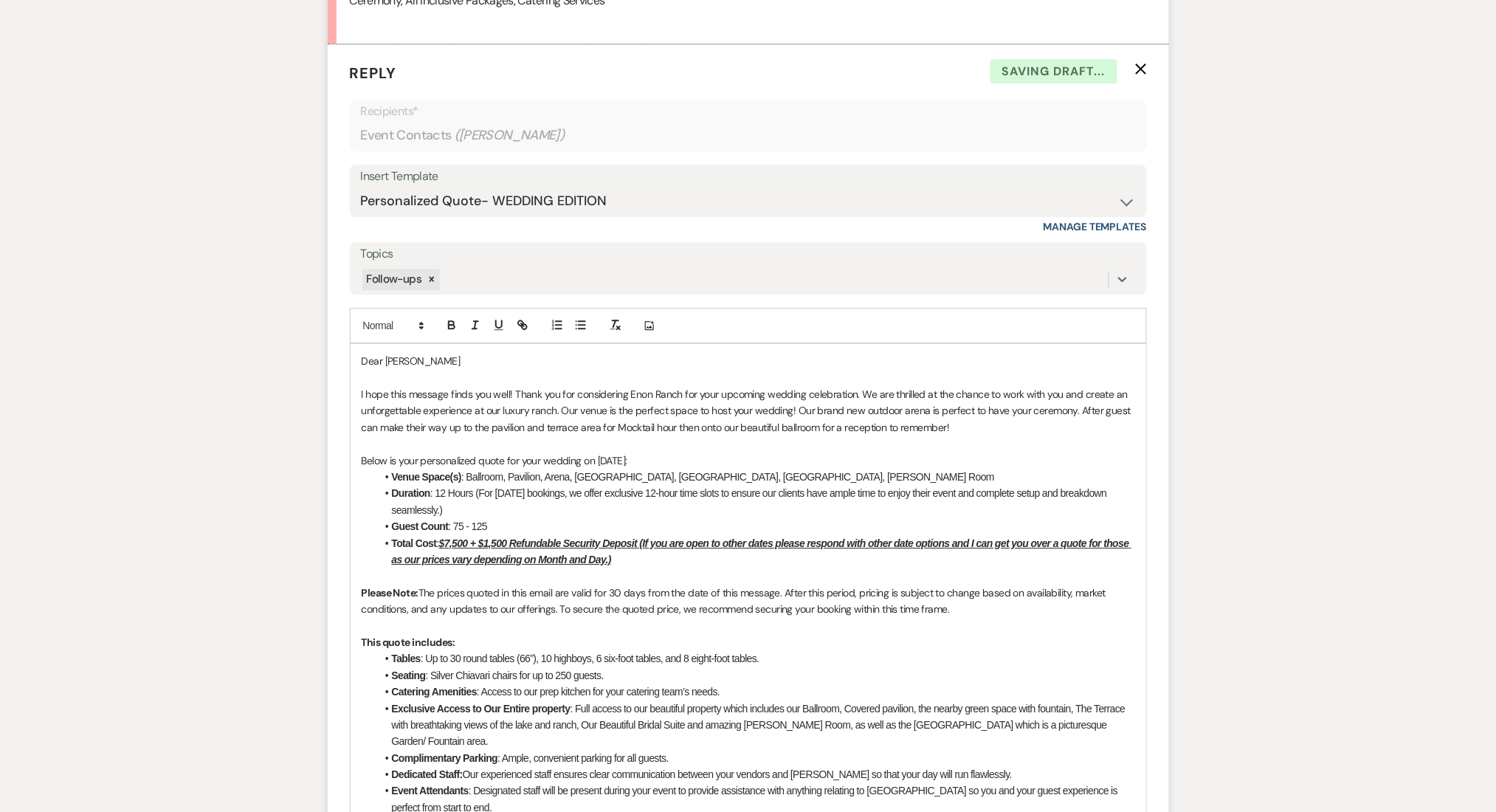
click at [171, 463] on div "Messages Tasks Payments Rental Overview Documents Contacts Notes Event Messages…" at bounding box center [748, 324] width 1496 height 2706
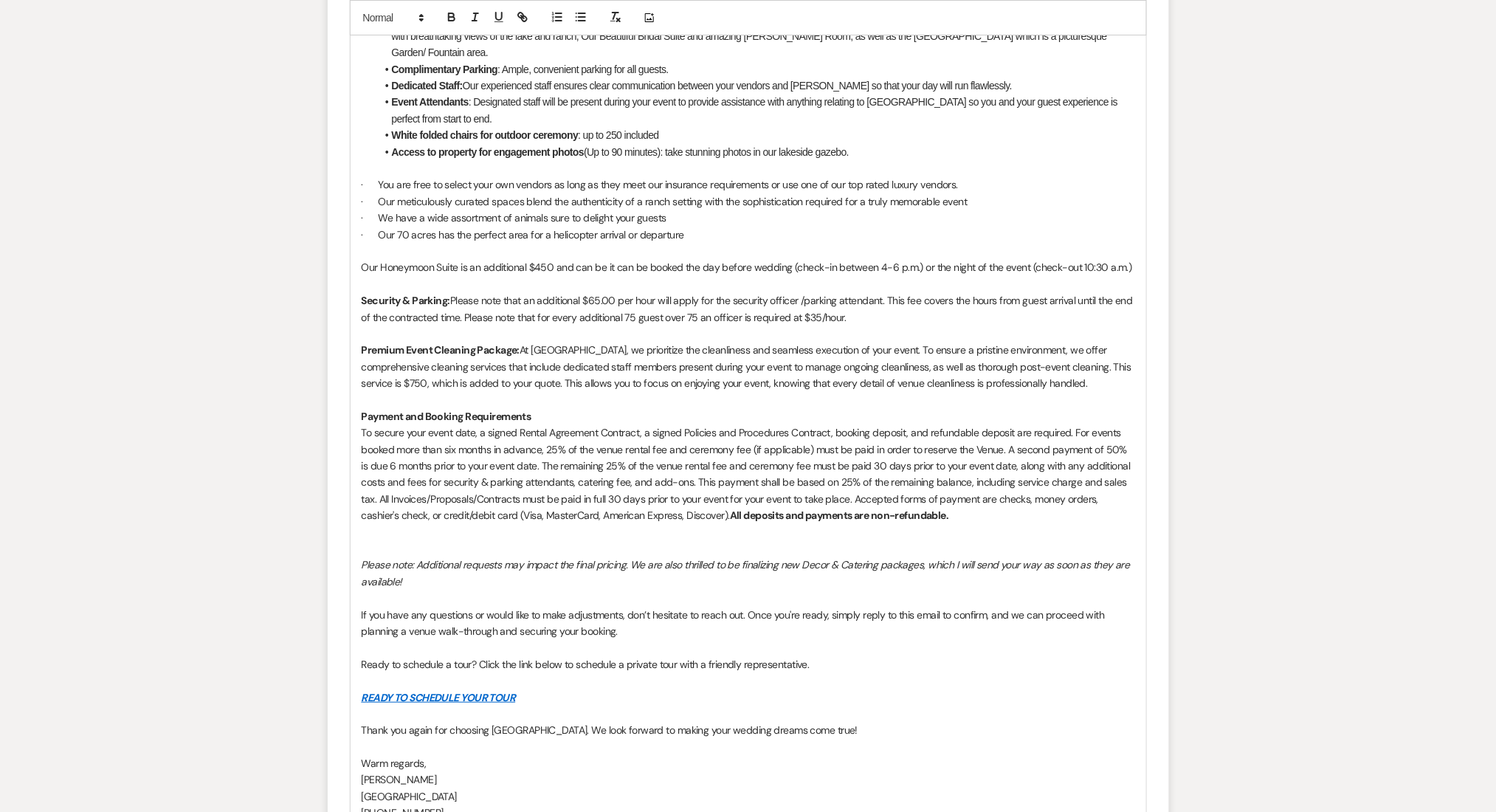
scroll to position [2342, 0]
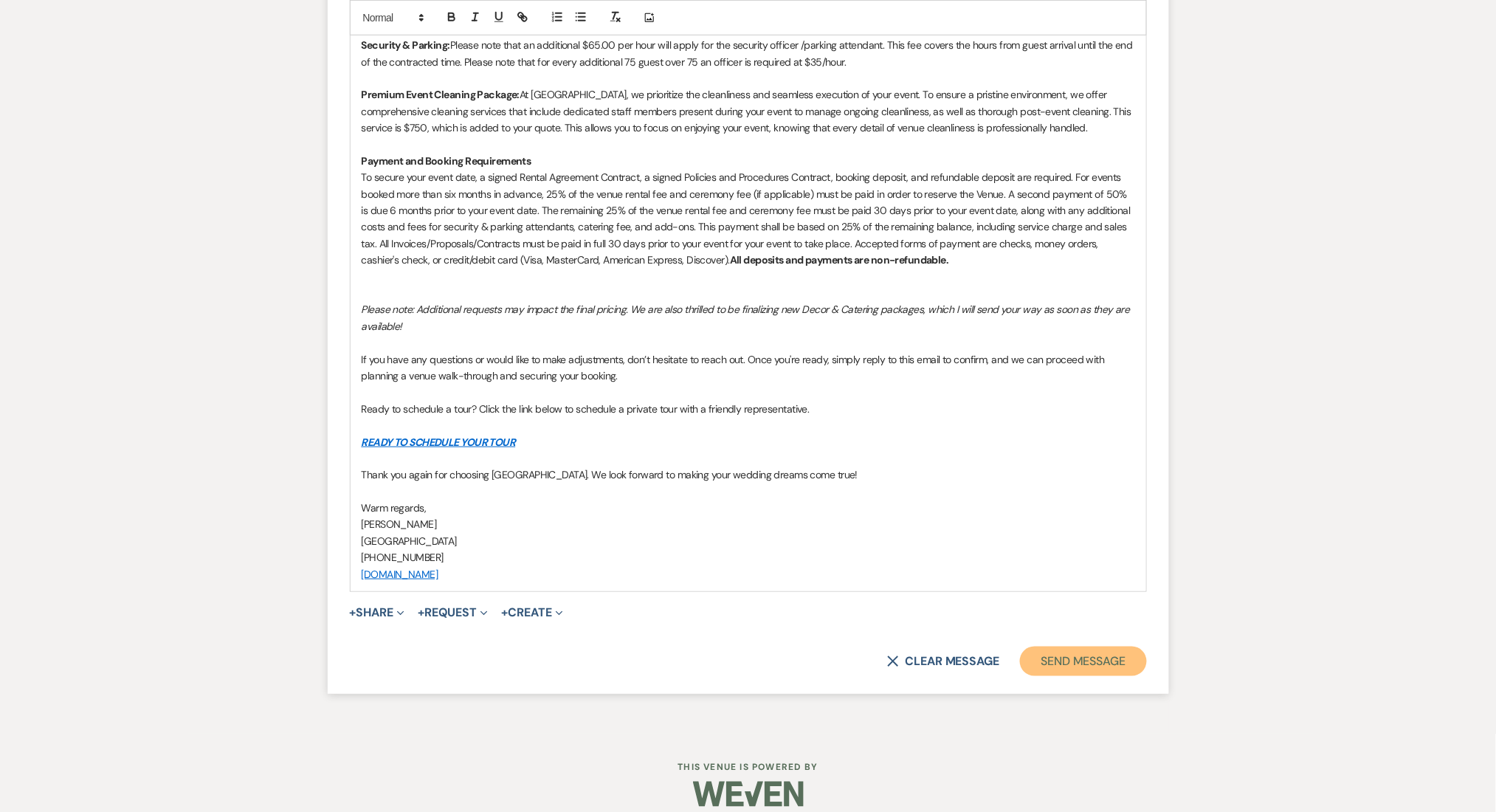
click at [1066, 647] on button "Send Message" at bounding box center [1083, 662] width 126 height 30
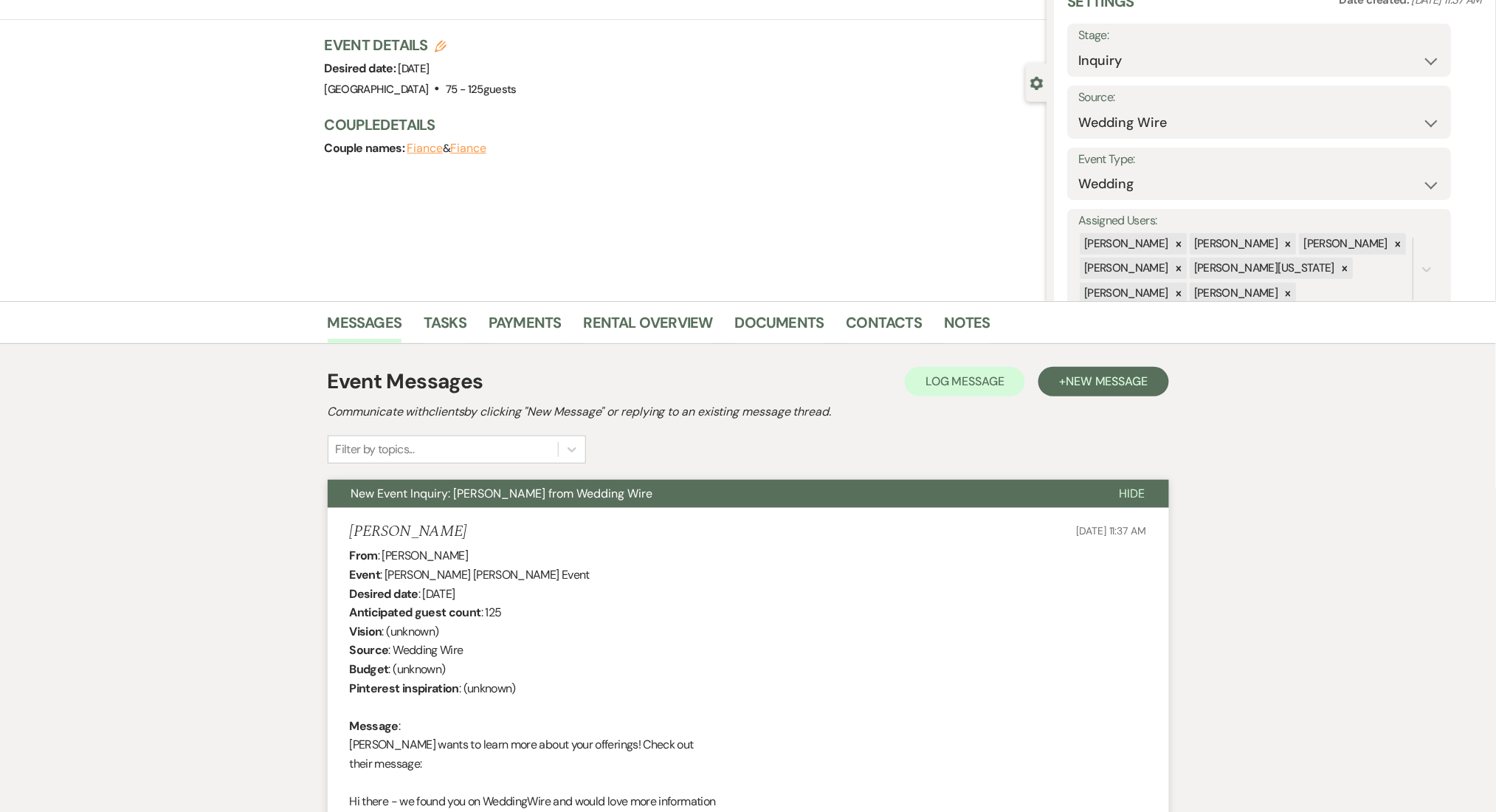
scroll to position [0, 0]
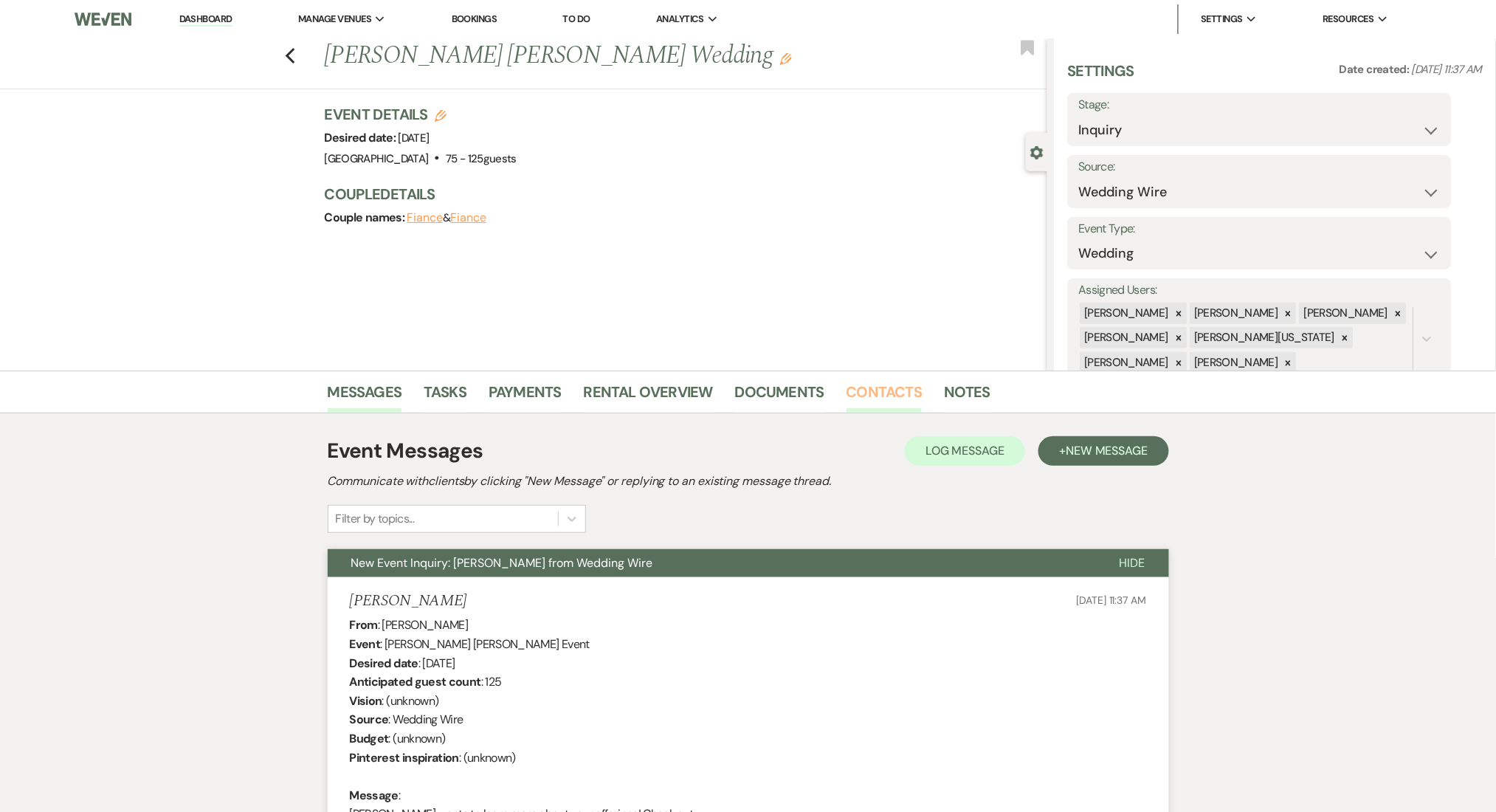
click at [874, 392] on link "Contacts" at bounding box center [884, 396] width 76 height 32
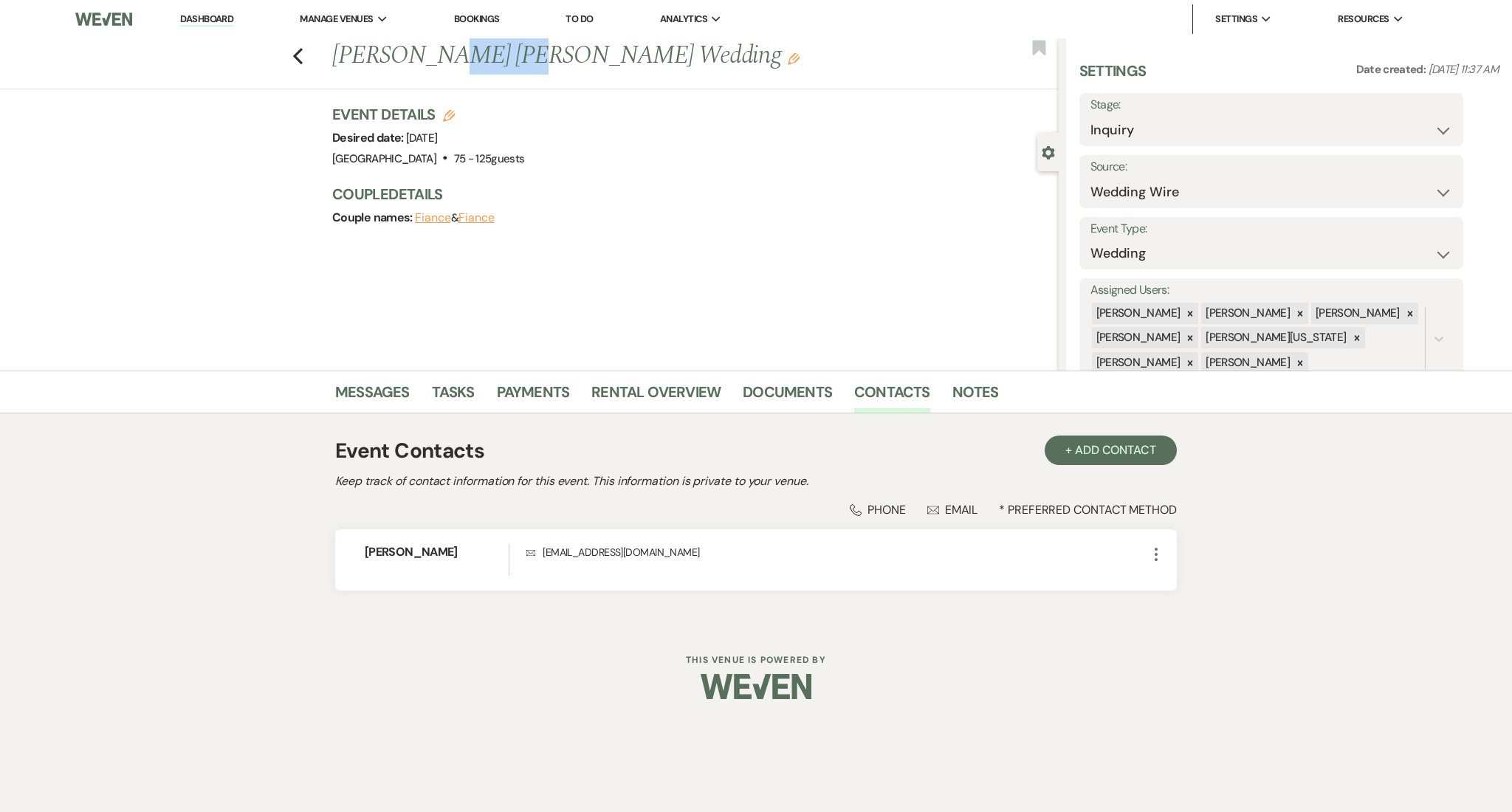
drag, startPoint x: 494, startPoint y: 45, endPoint x: 435, endPoint y: 48, distance: 59.1
click at [435, 48] on h1 "Williams Ronalds's Wedding Edit" at bounding box center [620, 56] width 575 height 36
click at [486, 57] on h1 "Williams Ronalds's Wedding Edit" at bounding box center [620, 56] width 575 height 36
drag, startPoint x: 491, startPoint y: 59, endPoint x: 339, endPoint y: 53, distance: 152.1
click at [339, 53] on h1 "Williams Ronalds's Wedding Edit" at bounding box center [620, 56] width 575 height 36
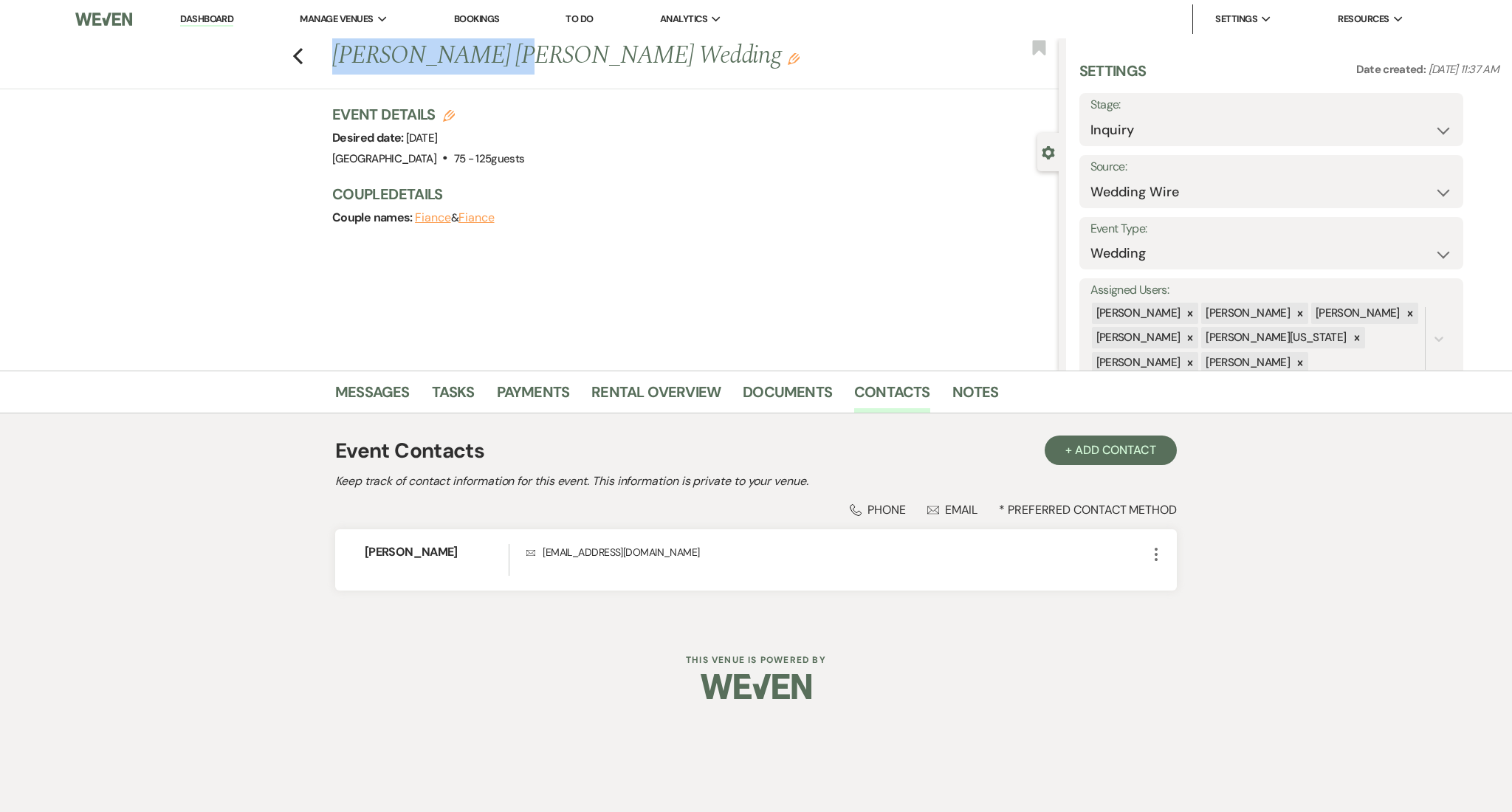
copy h1 "Williams Ronalds"
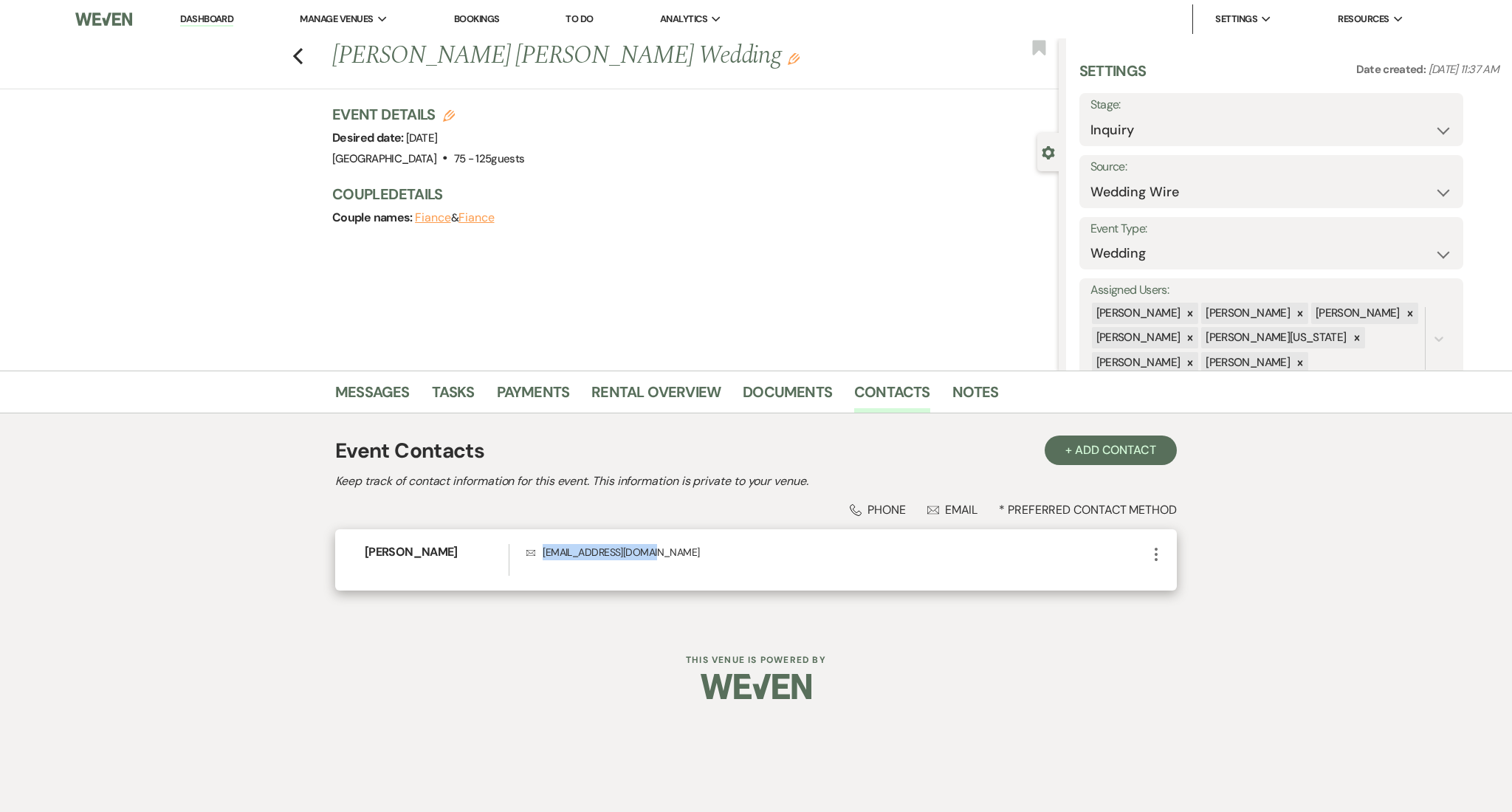
drag, startPoint x: 664, startPoint y: 548, endPoint x: 534, endPoint y: 555, distance: 130.2
click at [534, 555] on p "Envelope johnnywicxk@gmail.com" at bounding box center [837, 552] width 621 height 17
click at [205, 13] on link "Dashboard" at bounding box center [206, 19] width 53 height 14
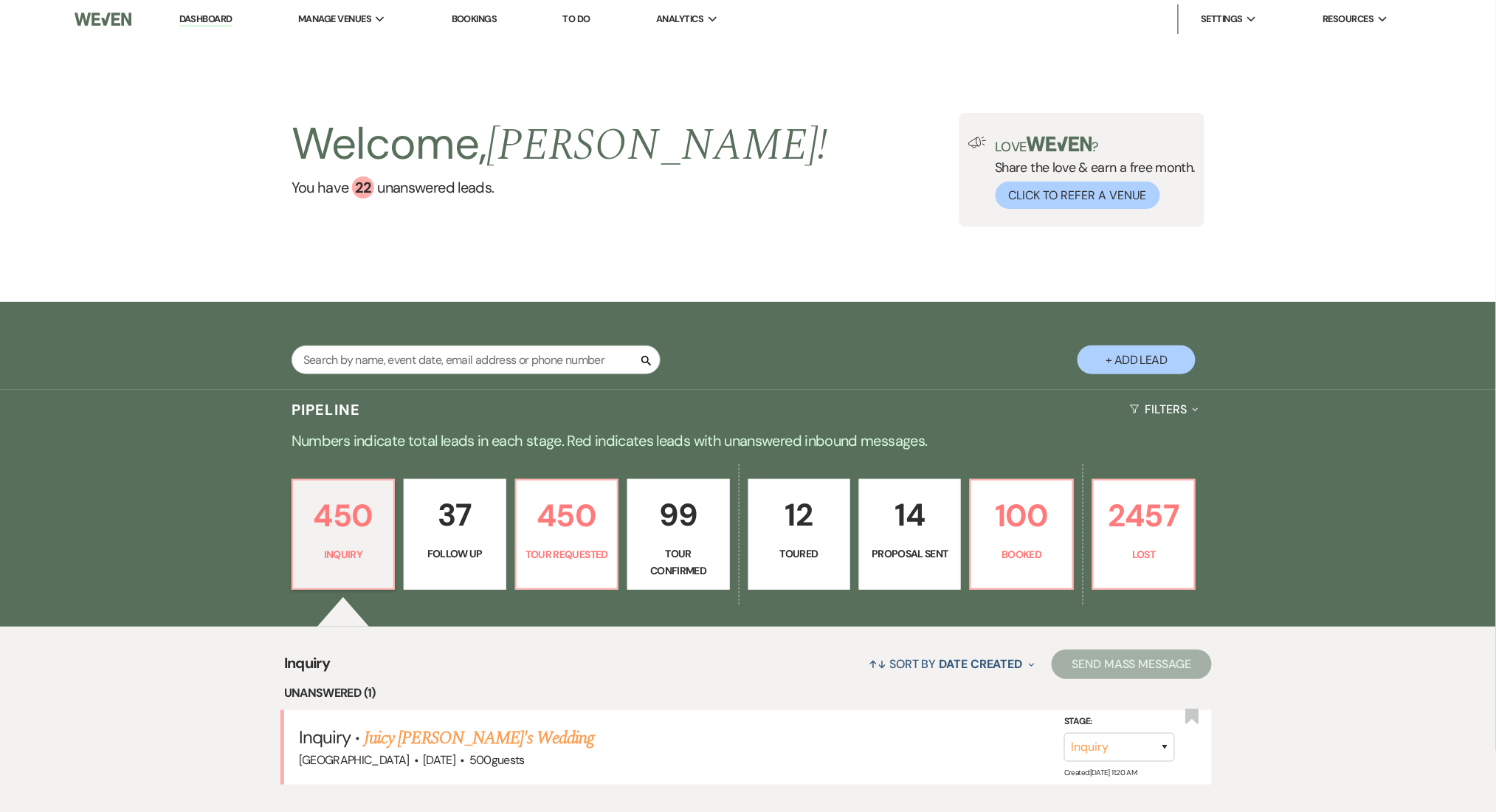
scroll to position [393, 0]
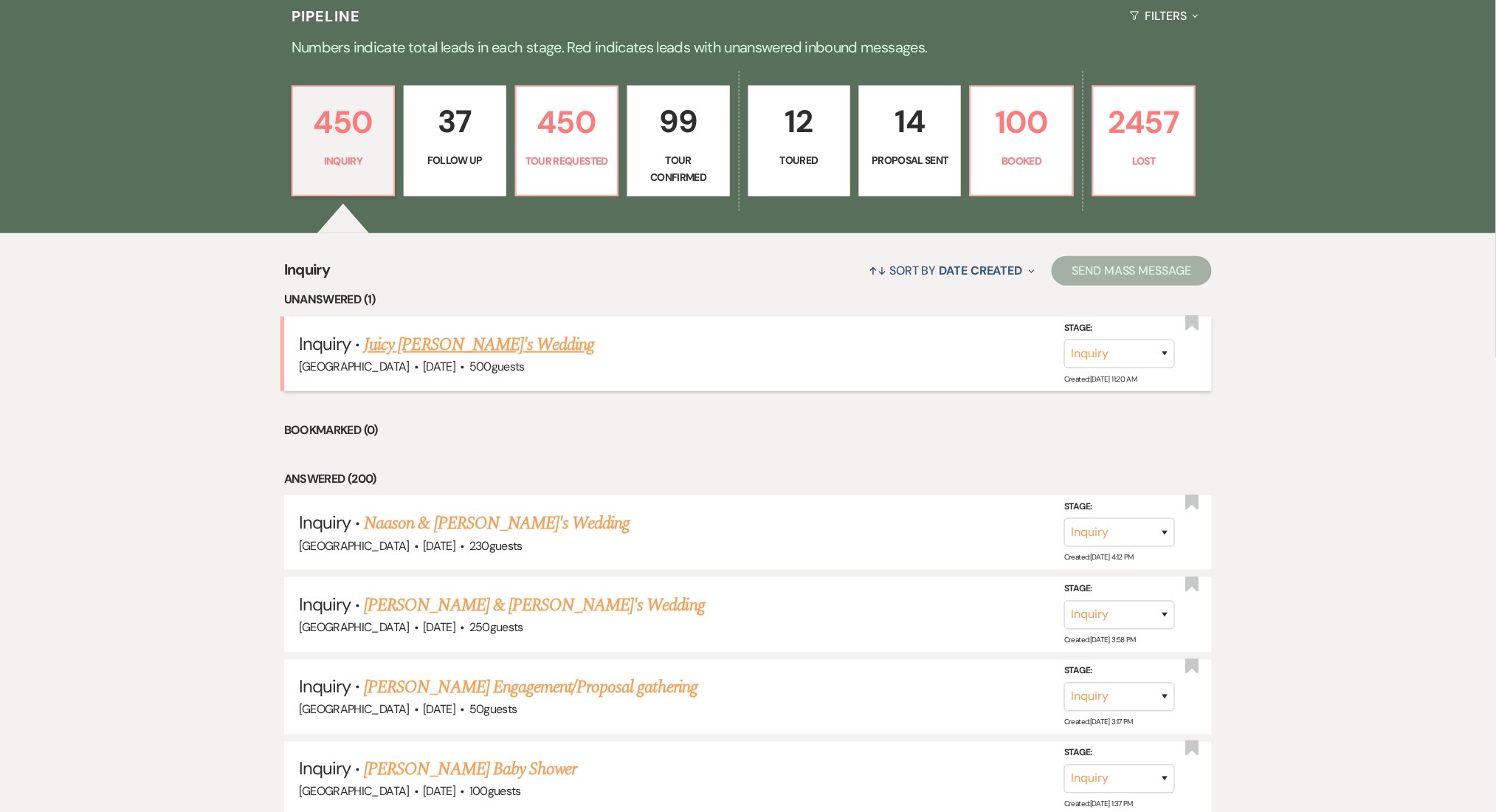
click at [420, 344] on link "Juicy Jullie's Wedding" at bounding box center [478, 344] width 230 height 26
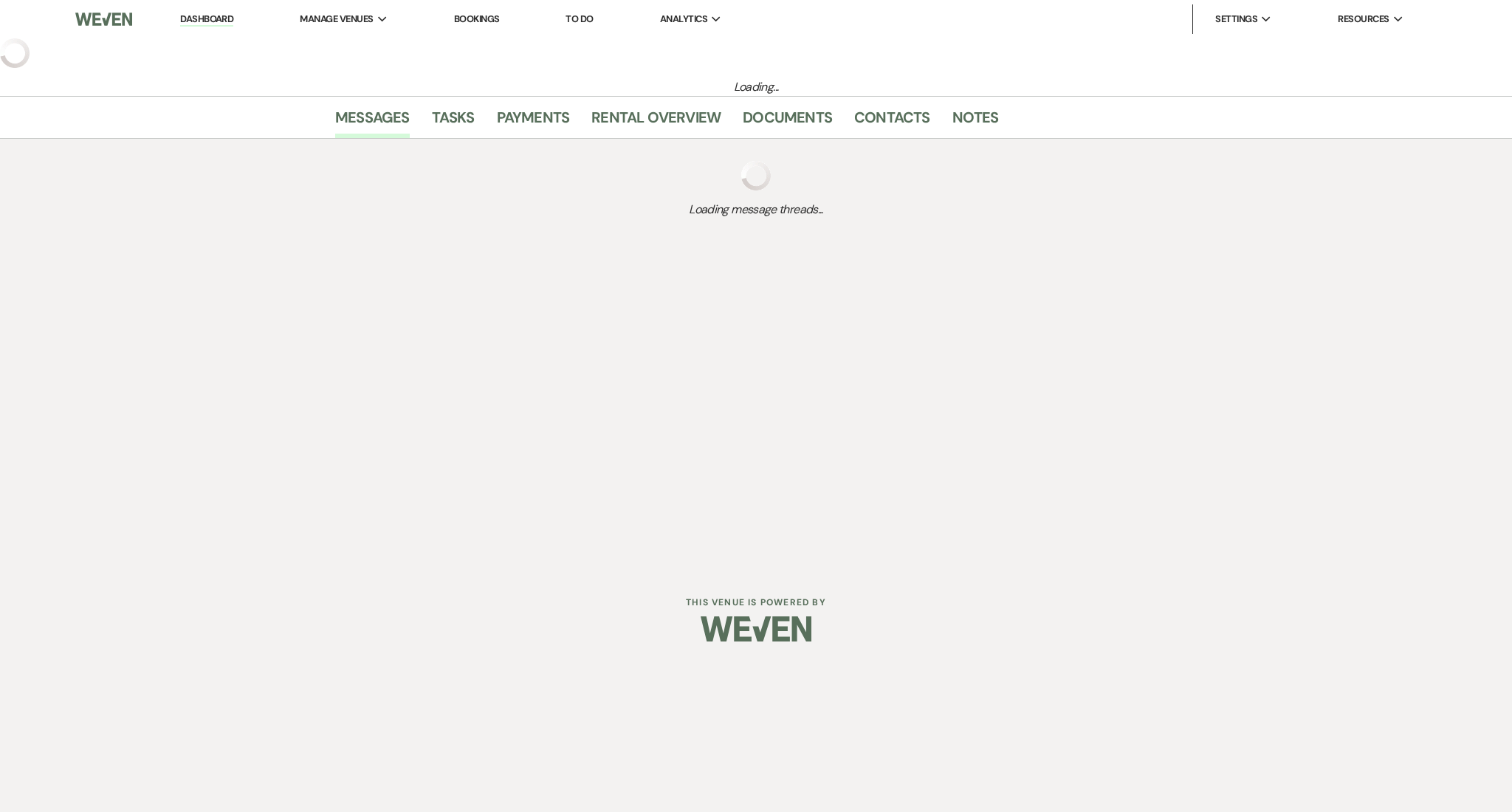
select select "3"
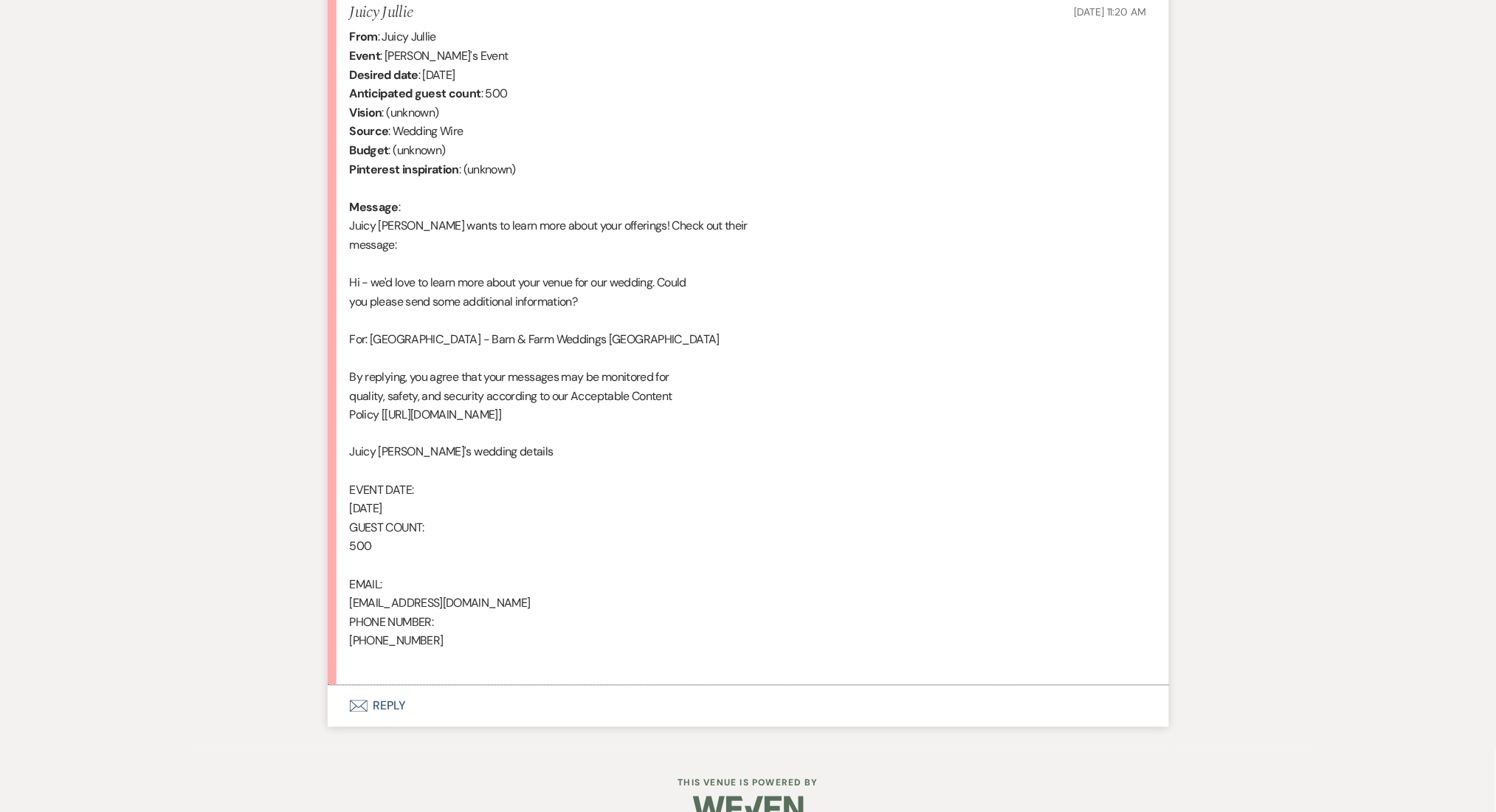
scroll to position [590, 0]
click at [385, 700] on button "Envelope Reply" at bounding box center [748, 704] width 841 height 41
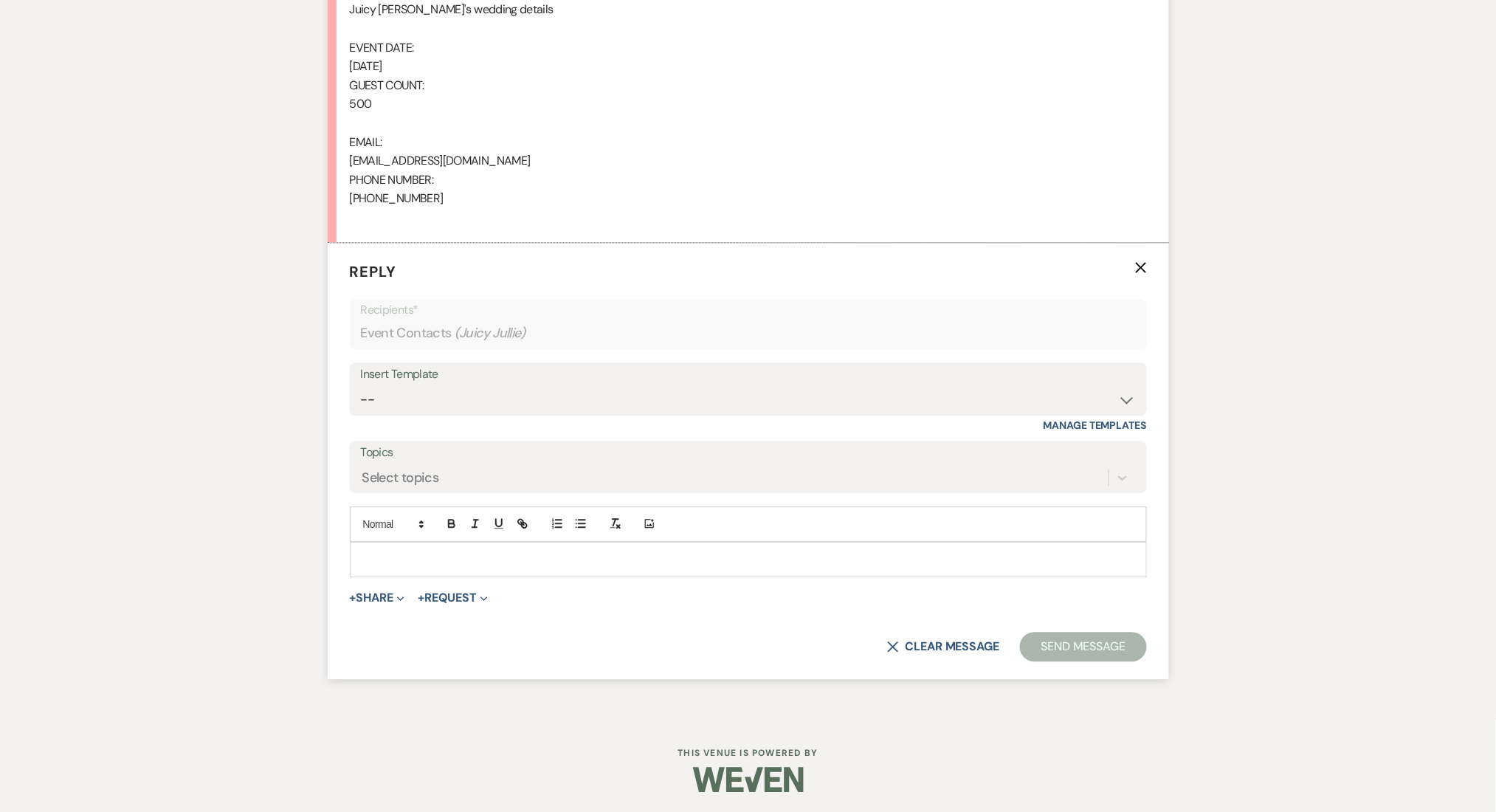
scroll to position [1032, 0]
click at [412, 400] on select "-- Inquiry Follow Up Email #2 Contract Sending Template Payment Template Rental…" at bounding box center [748, 398] width 775 height 29
select select "4375"
click at [361, 384] on select "-- Inquiry Follow Up Email #2 Contract Sending Template Payment Template Rental…" at bounding box center [748, 398] width 775 height 29
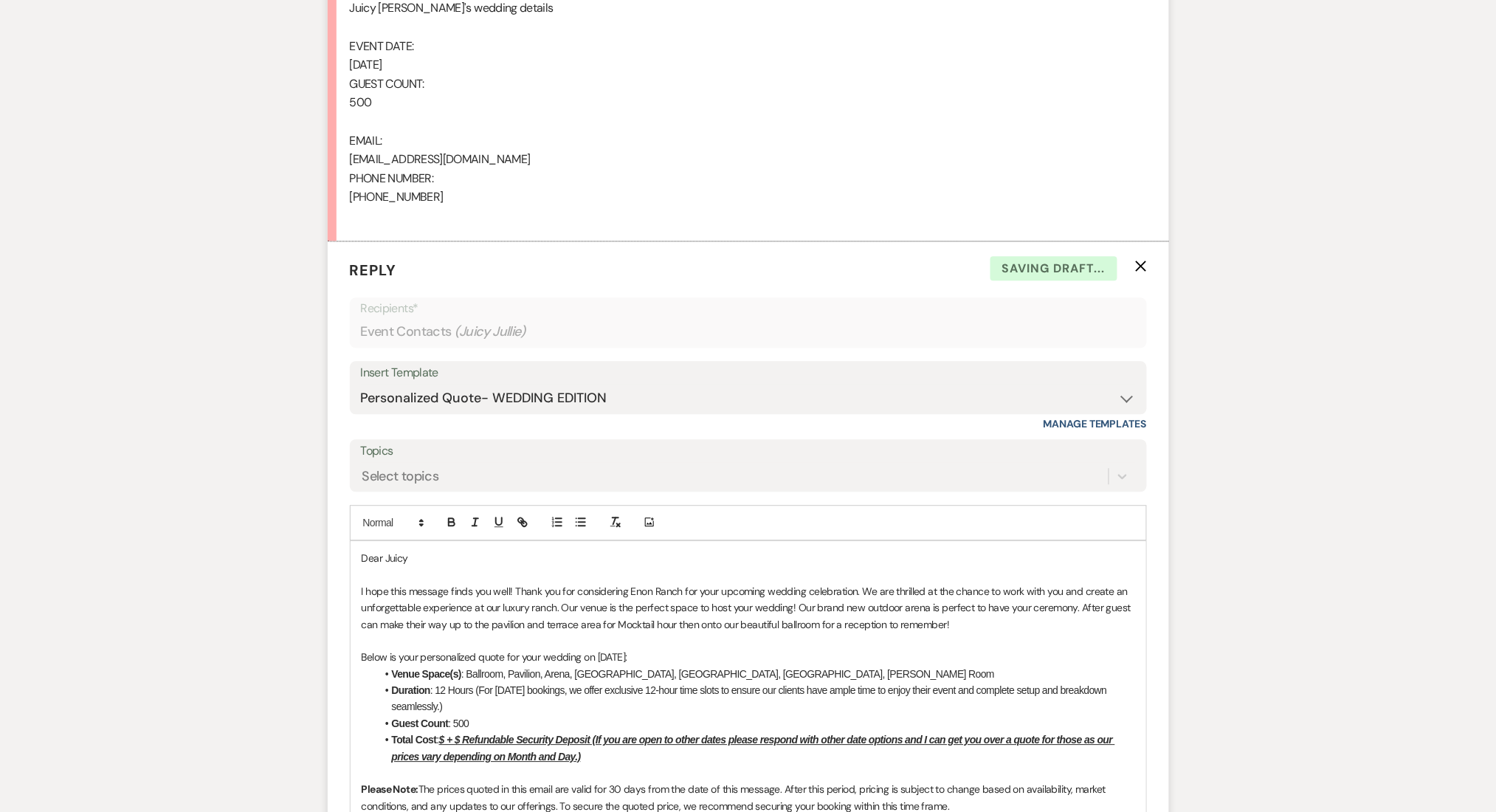
click at [63, 339] on div "Messages Tasks Payments Rental Overview Documents Contacts Notes Event Messages…" at bounding box center [748, 607] width 1496 height 2537
click at [447, 736] on u "$ + $ Refundable Security Deposit (If you are open to other dates please respon…" at bounding box center [753, 747] width 723 height 28
click at [498, 739] on u "$13,000 + $ Refundable Security Deposit (If you are open to other dates please …" at bounding box center [759, 747] width 734 height 28
click at [491, 737] on u "$13,000 + $ Refundable Security Deposit (If you are open to other dates please …" at bounding box center [759, 747] width 734 height 28
click at [409, 475] on div "Select topics" at bounding box center [401, 475] width 77 height 20
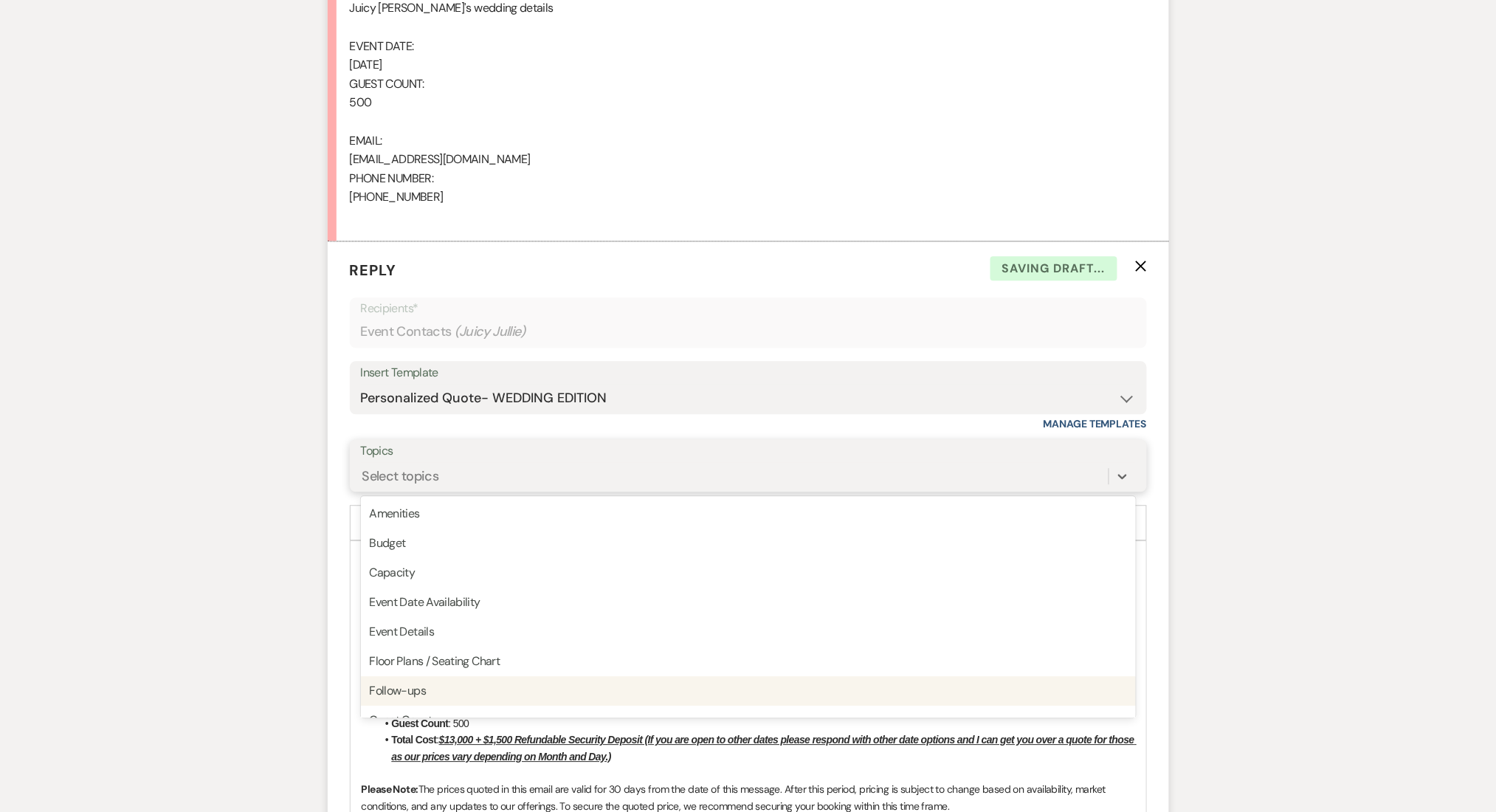
click at [440, 684] on div "Follow-ups" at bounding box center [748, 691] width 775 height 30
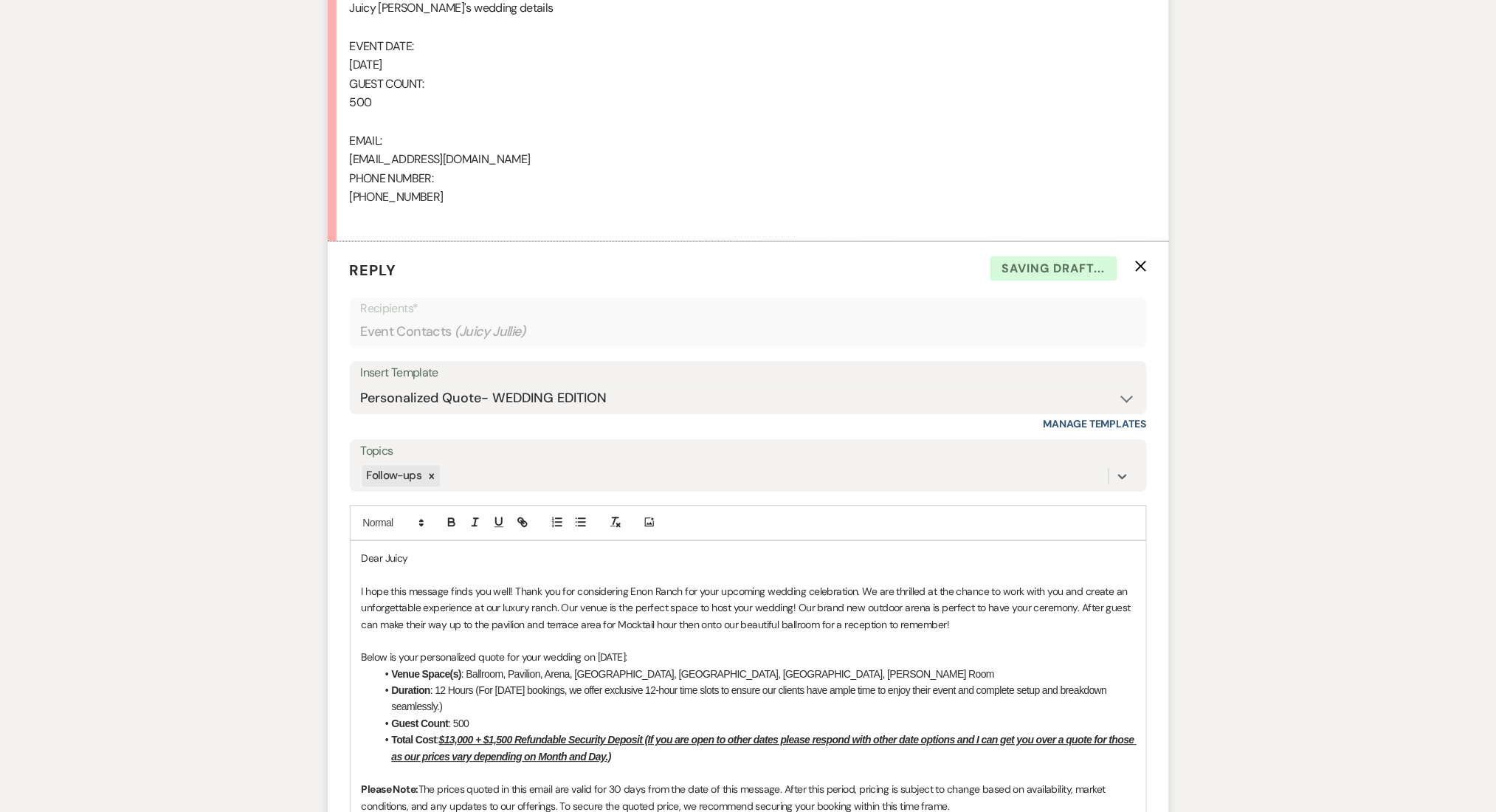
click at [208, 602] on div "Messages Tasks Payments Rental Overview Documents Contacts Notes Event Messages…" at bounding box center [748, 607] width 1496 height 2537
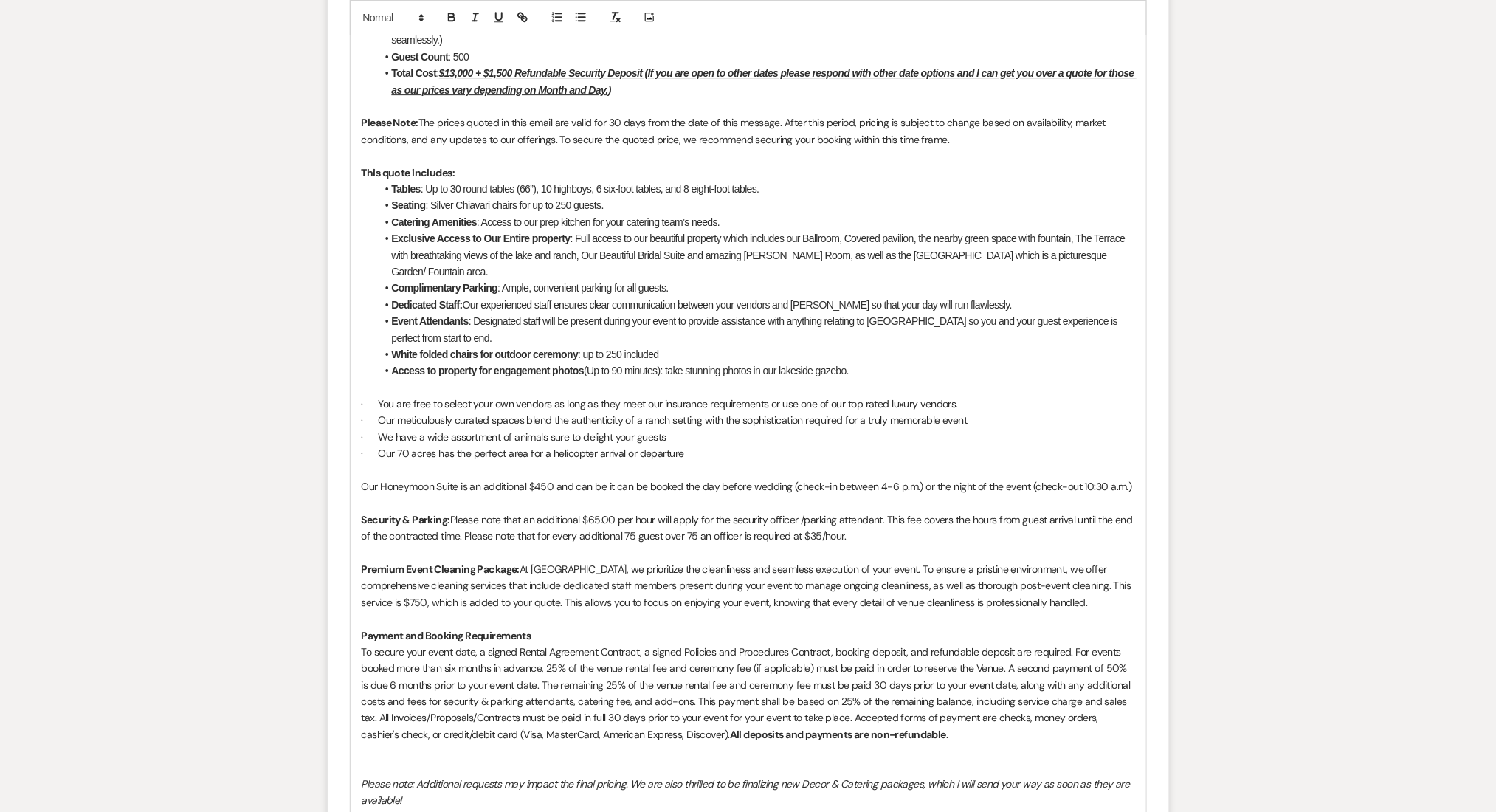
scroll to position [2016, 0]
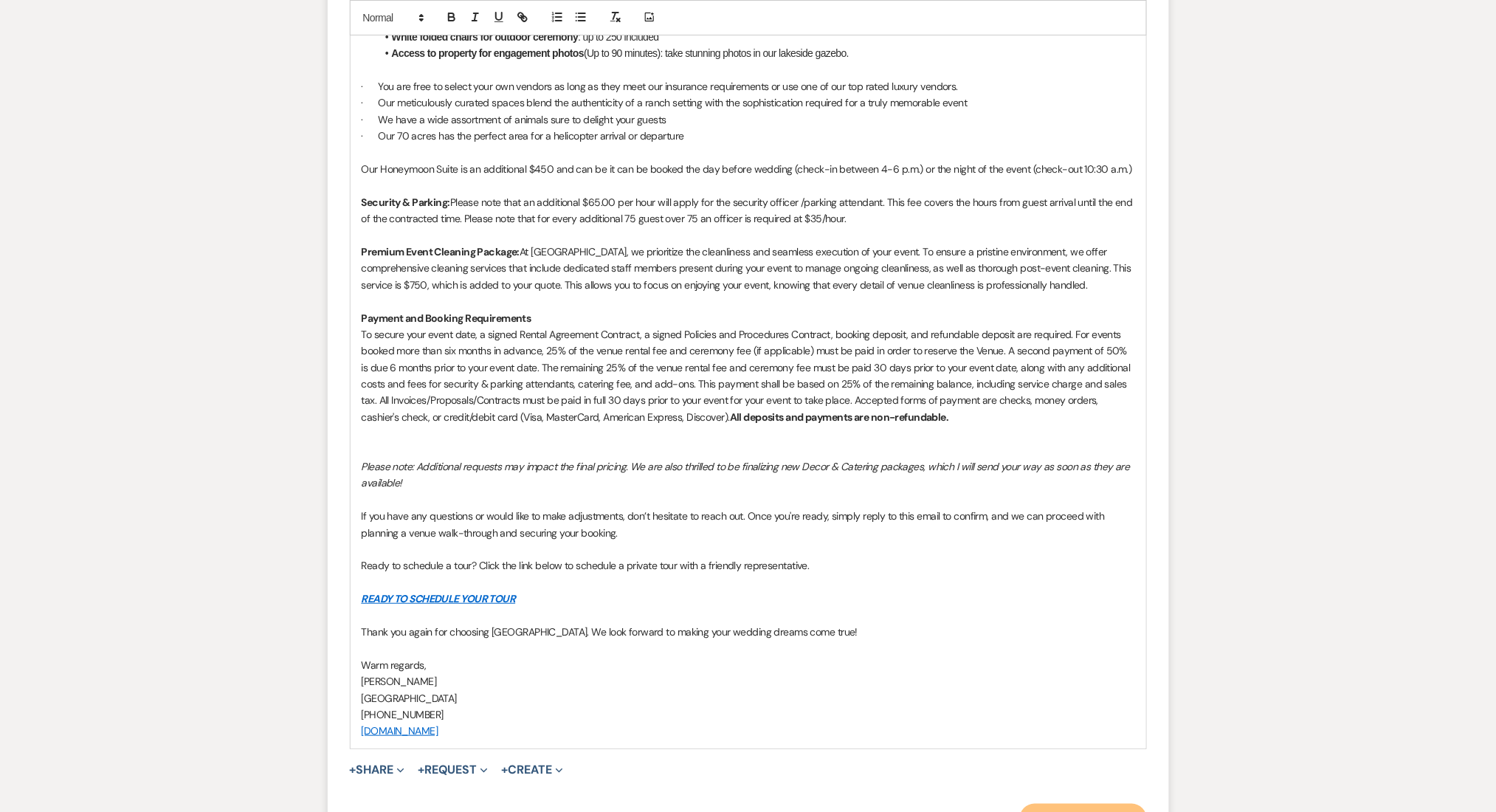
click at [1063, 803] on button "Send Message" at bounding box center [1083, 818] width 126 height 30
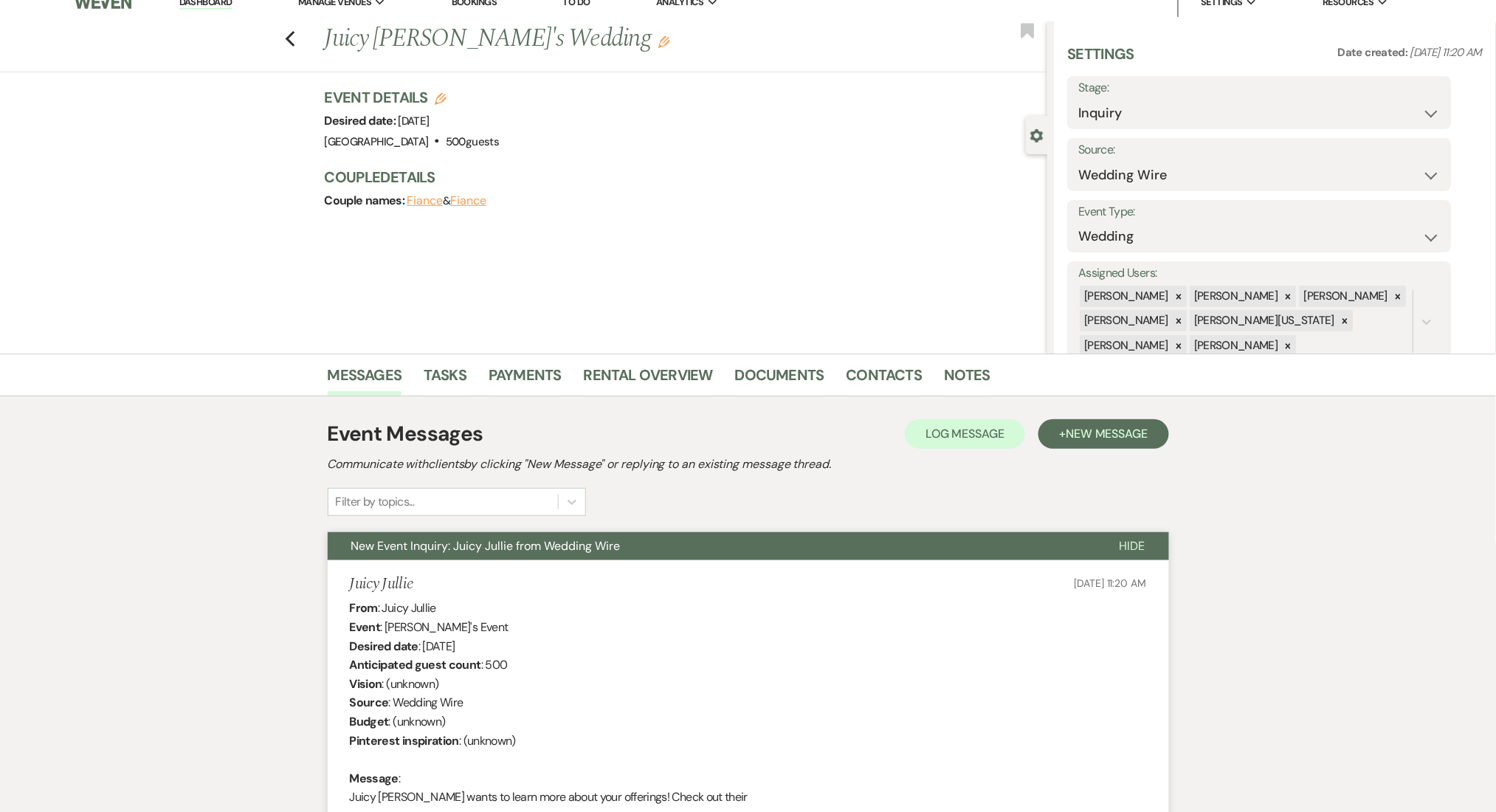
scroll to position [0, 0]
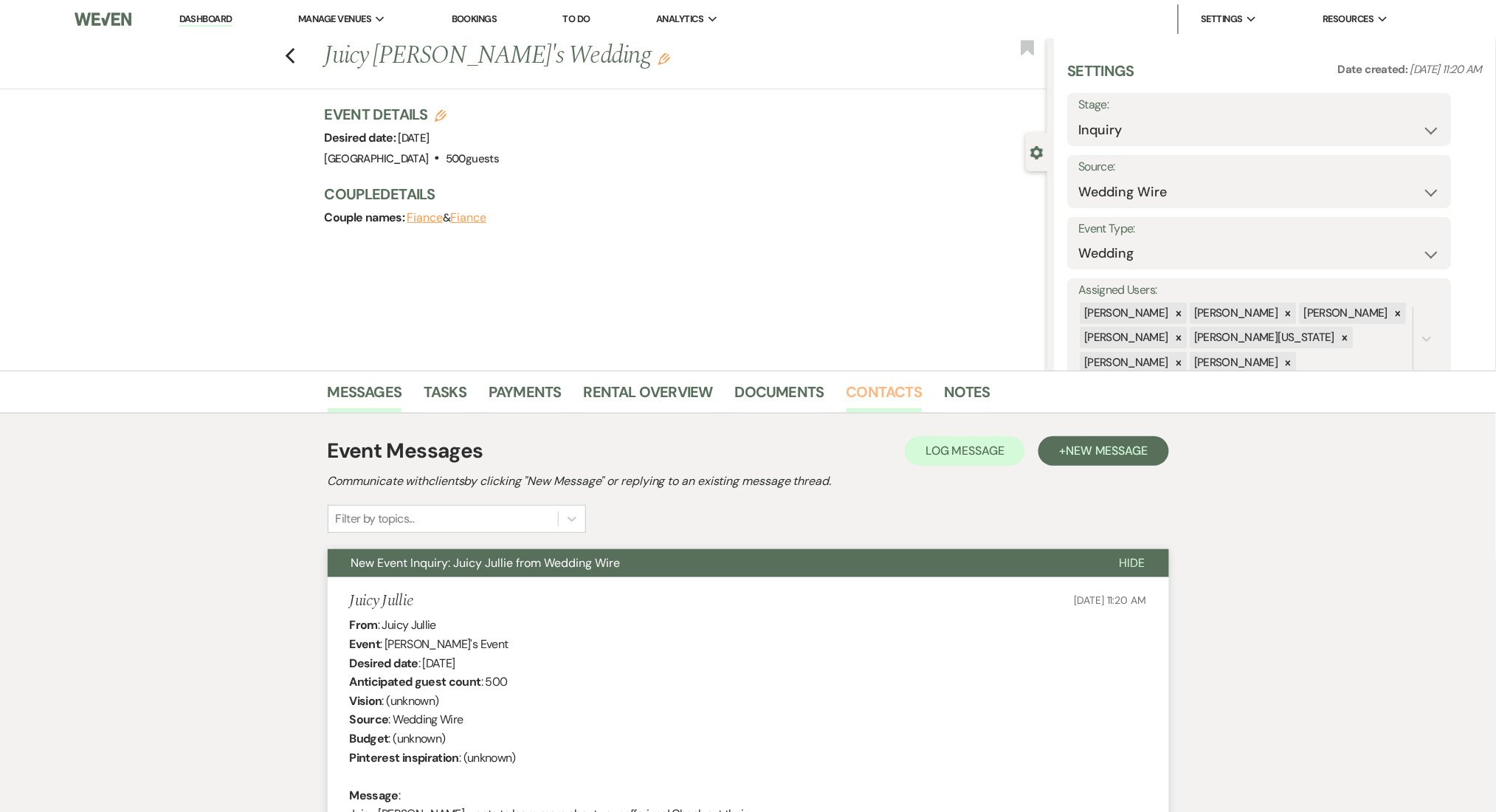
click at [911, 392] on link "Contacts" at bounding box center [884, 396] width 76 height 32
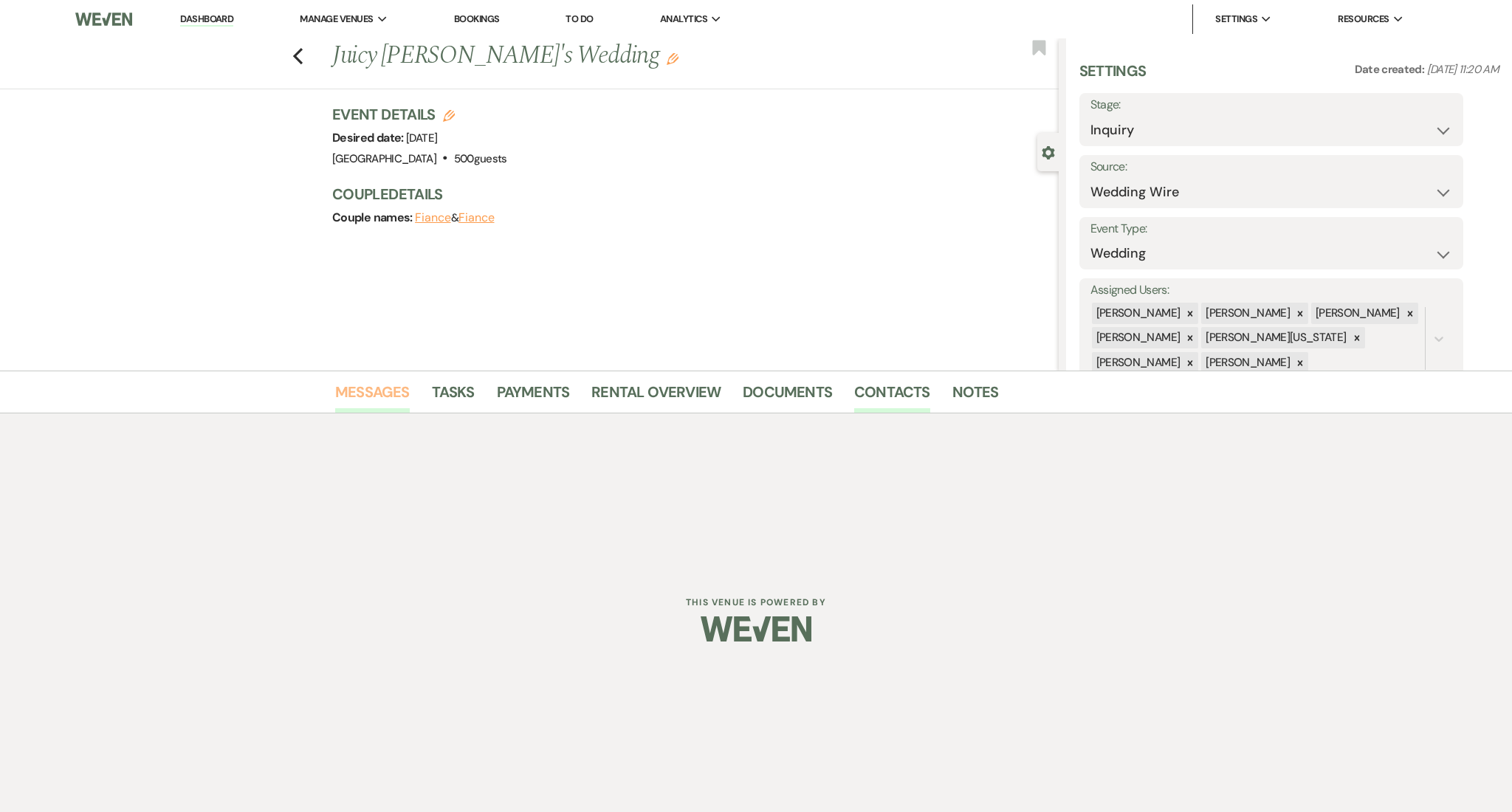
click at [350, 395] on link "Messages" at bounding box center [372, 396] width 74 height 32
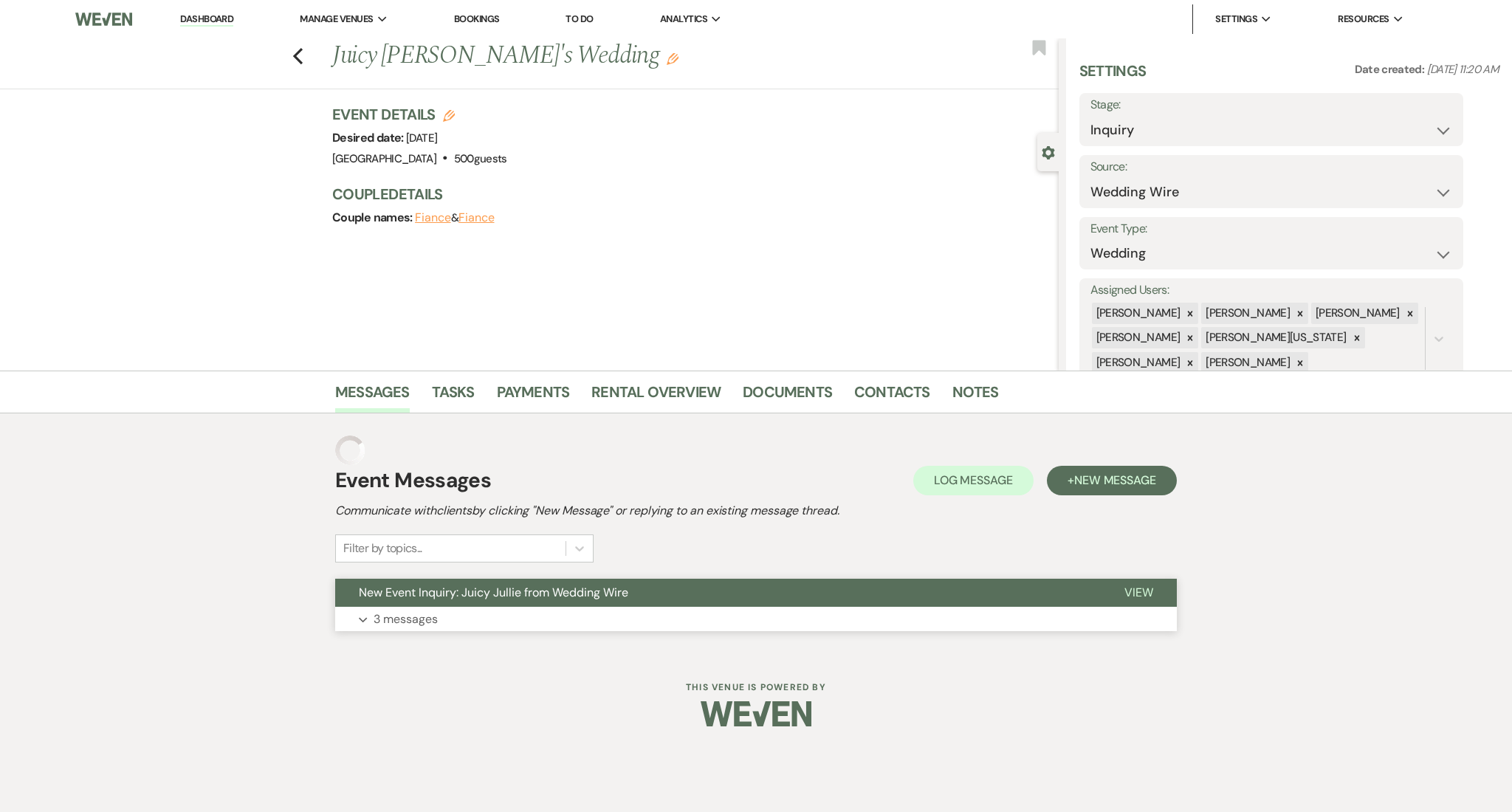
click at [484, 621] on button "Expand 3 messages" at bounding box center [756, 619] width 841 height 25
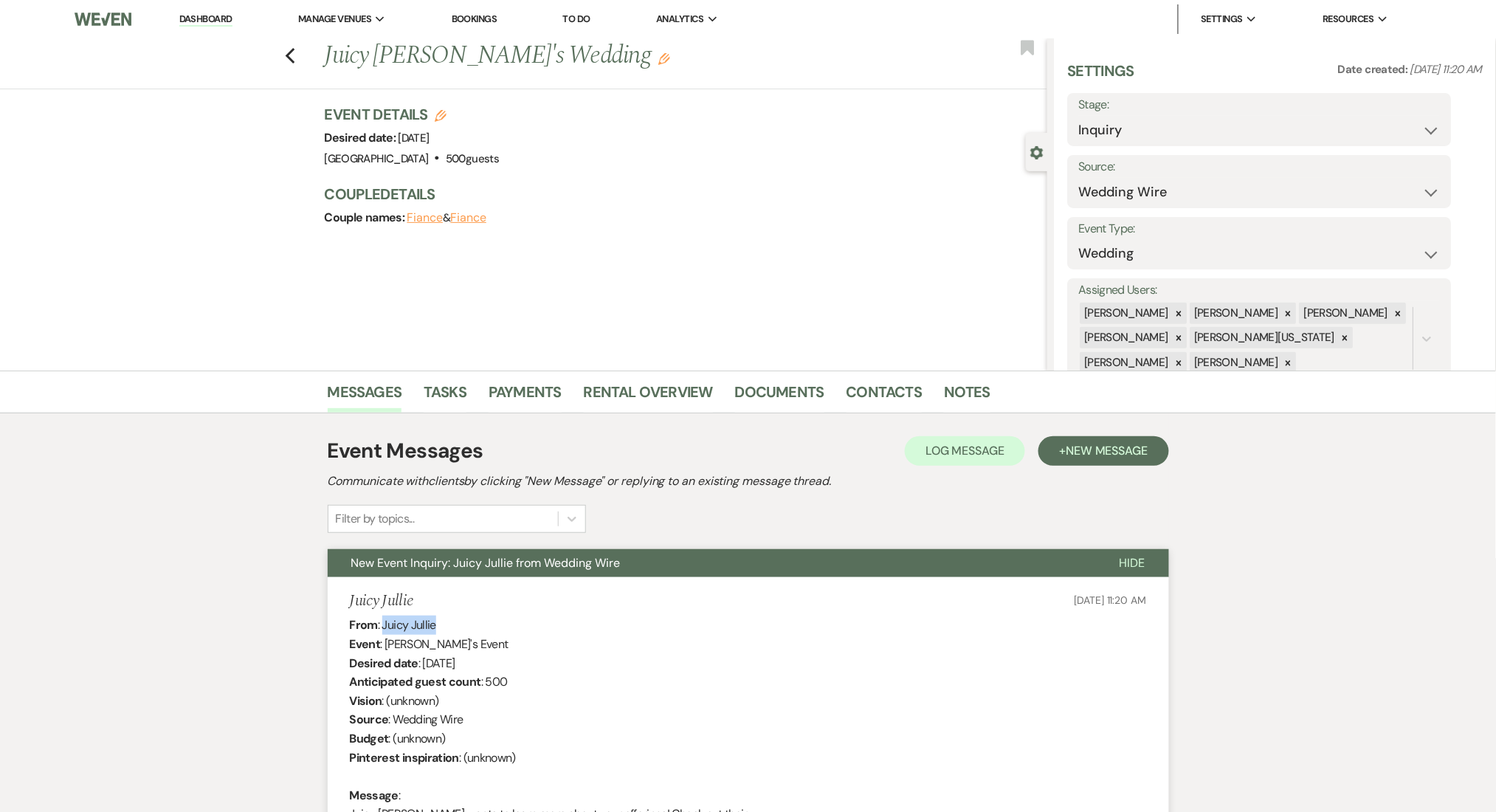
drag, startPoint x: 458, startPoint y: 623, endPoint x: 382, endPoint y: 623, distance: 76.0
click at [863, 400] on link "Contacts" at bounding box center [884, 396] width 76 height 32
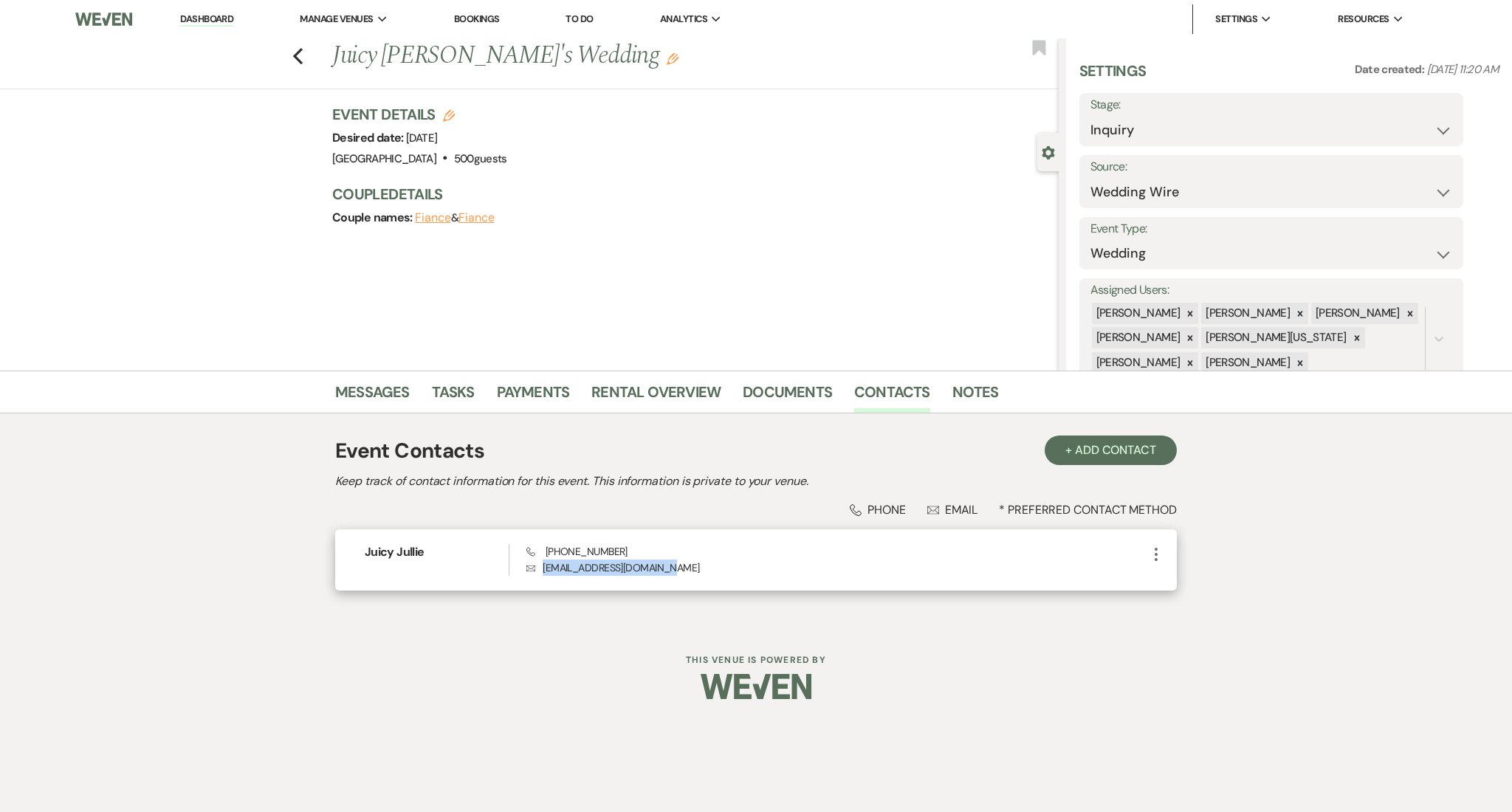
drag, startPoint x: 671, startPoint y: 571, endPoint x: 541, endPoint y: 571, distance: 130.0
click at [541, 571] on p "Envelope gloriaclaek462@gmail.com" at bounding box center [837, 567] width 621 height 17
drag, startPoint x: 627, startPoint y: 551, endPoint x: 547, endPoint y: 557, distance: 80.2
click at [547, 557] on div "Phone (305) 939-6200 Envelope gloriaclaek462@gmail.com" at bounding box center [837, 559] width 621 height 31
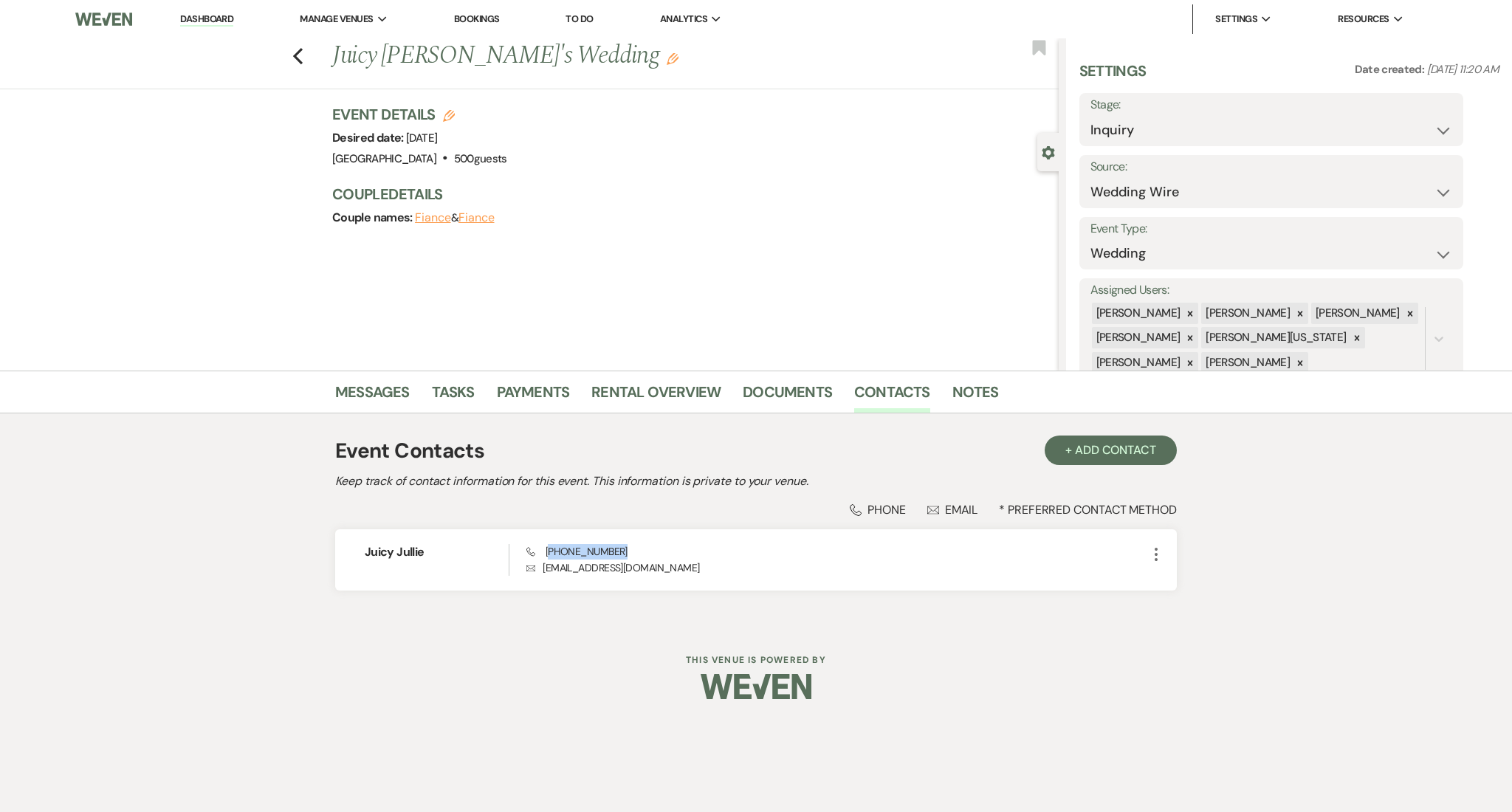
click at [202, 12] on link "Dashboard" at bounding box center [206, 19] width 53 height 14
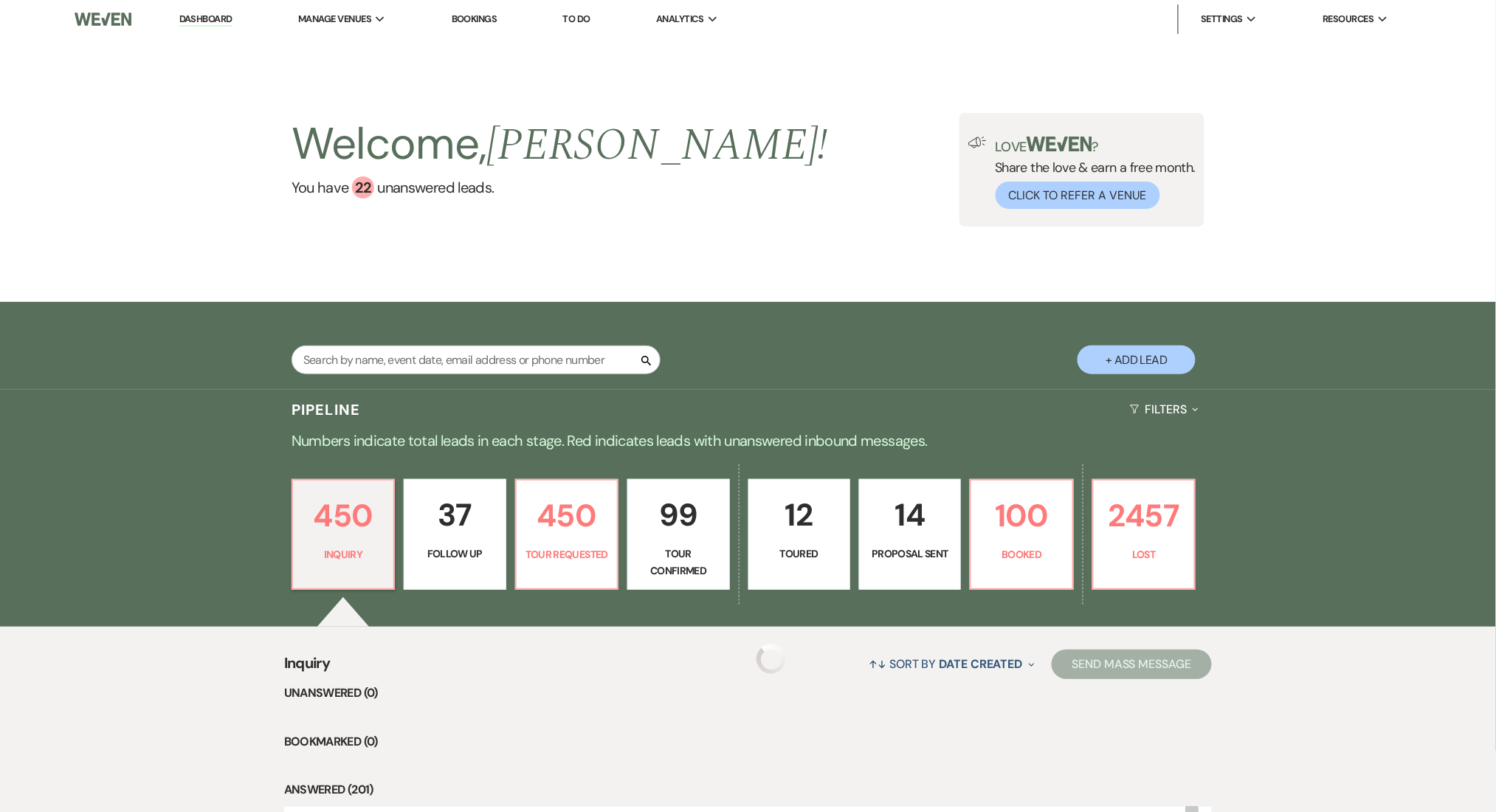
click at [443, 500] on p "37" at bounding box center [455, 515] width 83 height 50
select select "9"
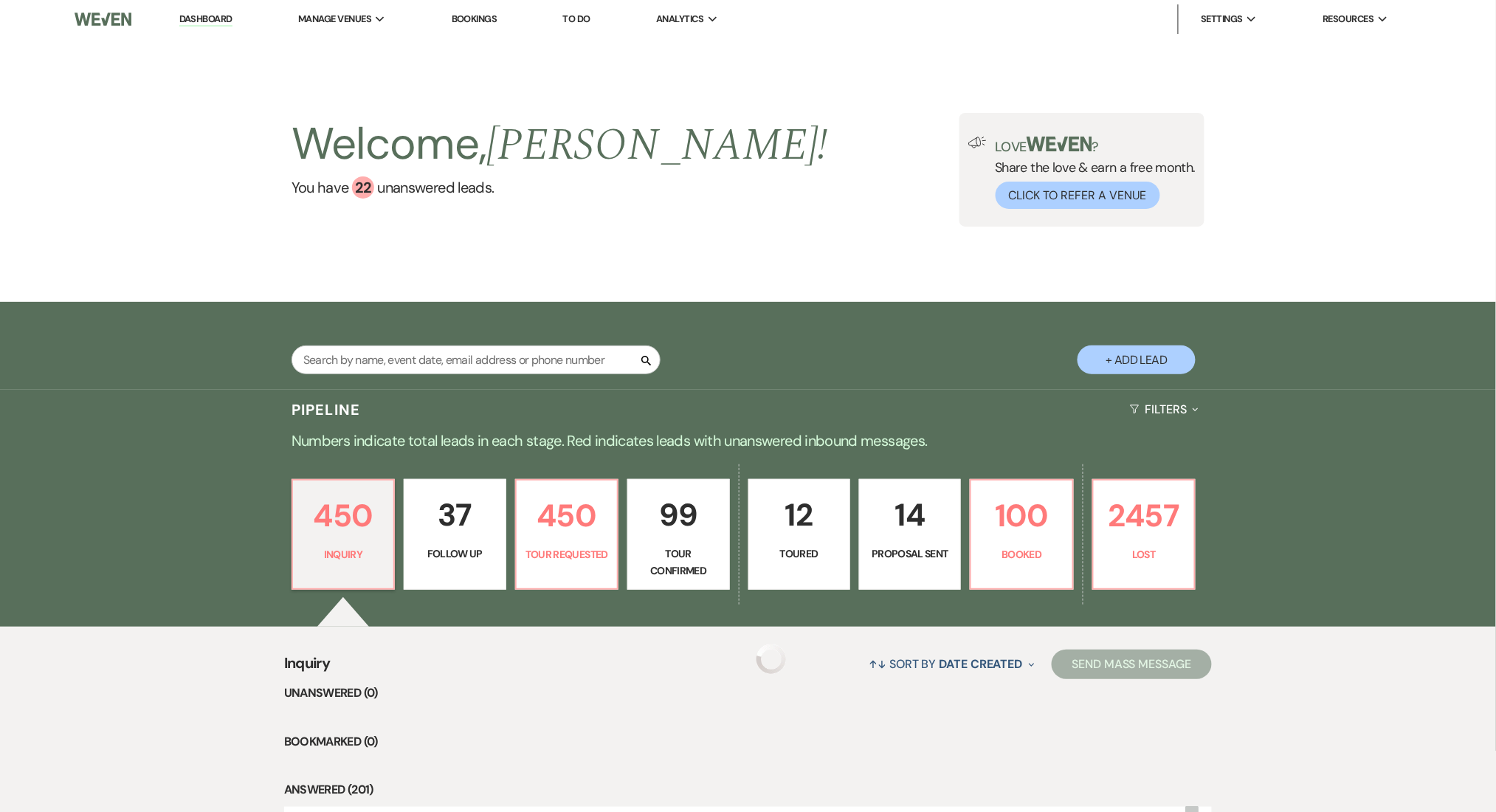
select select "9"
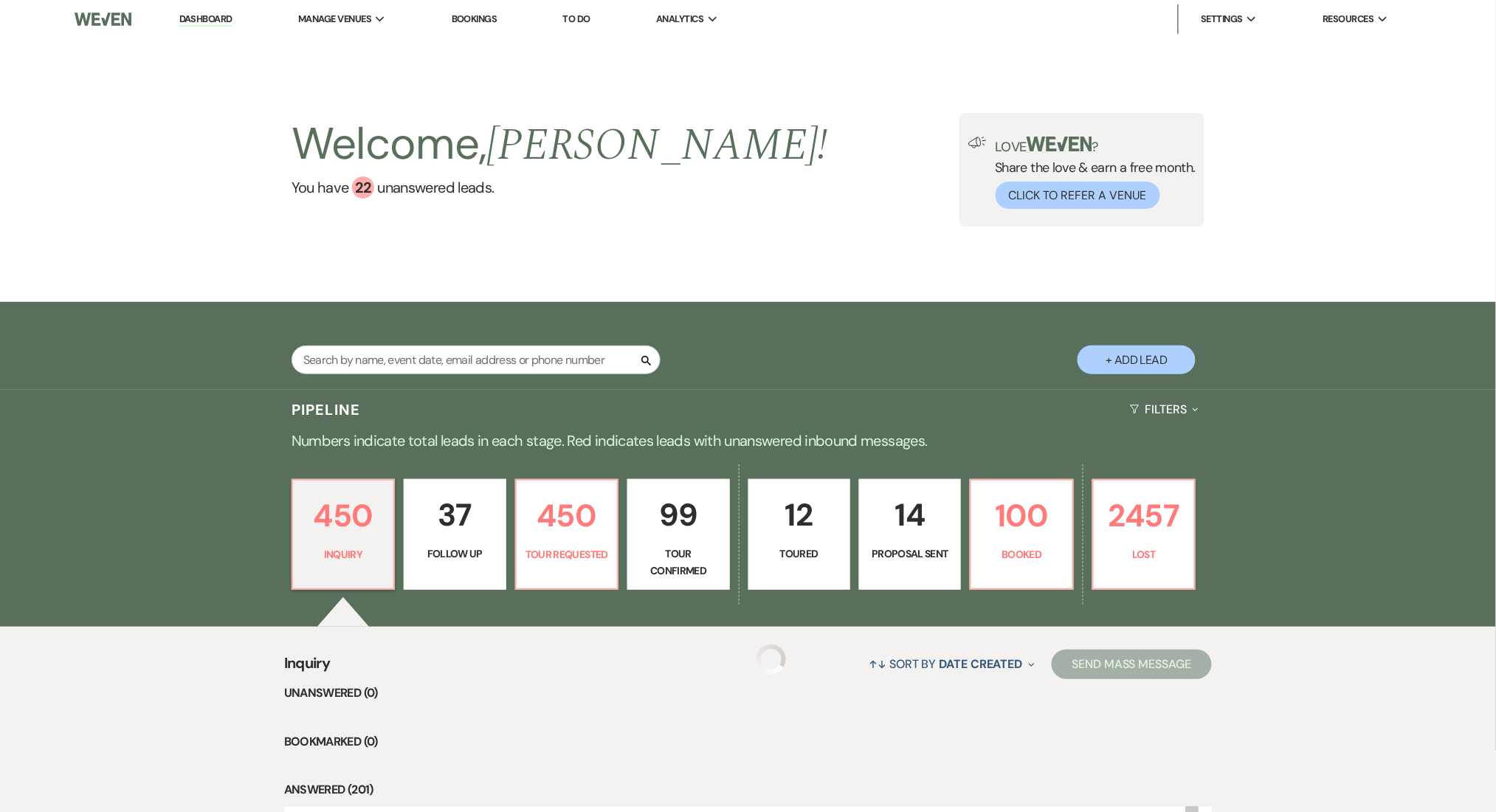
select select "9"
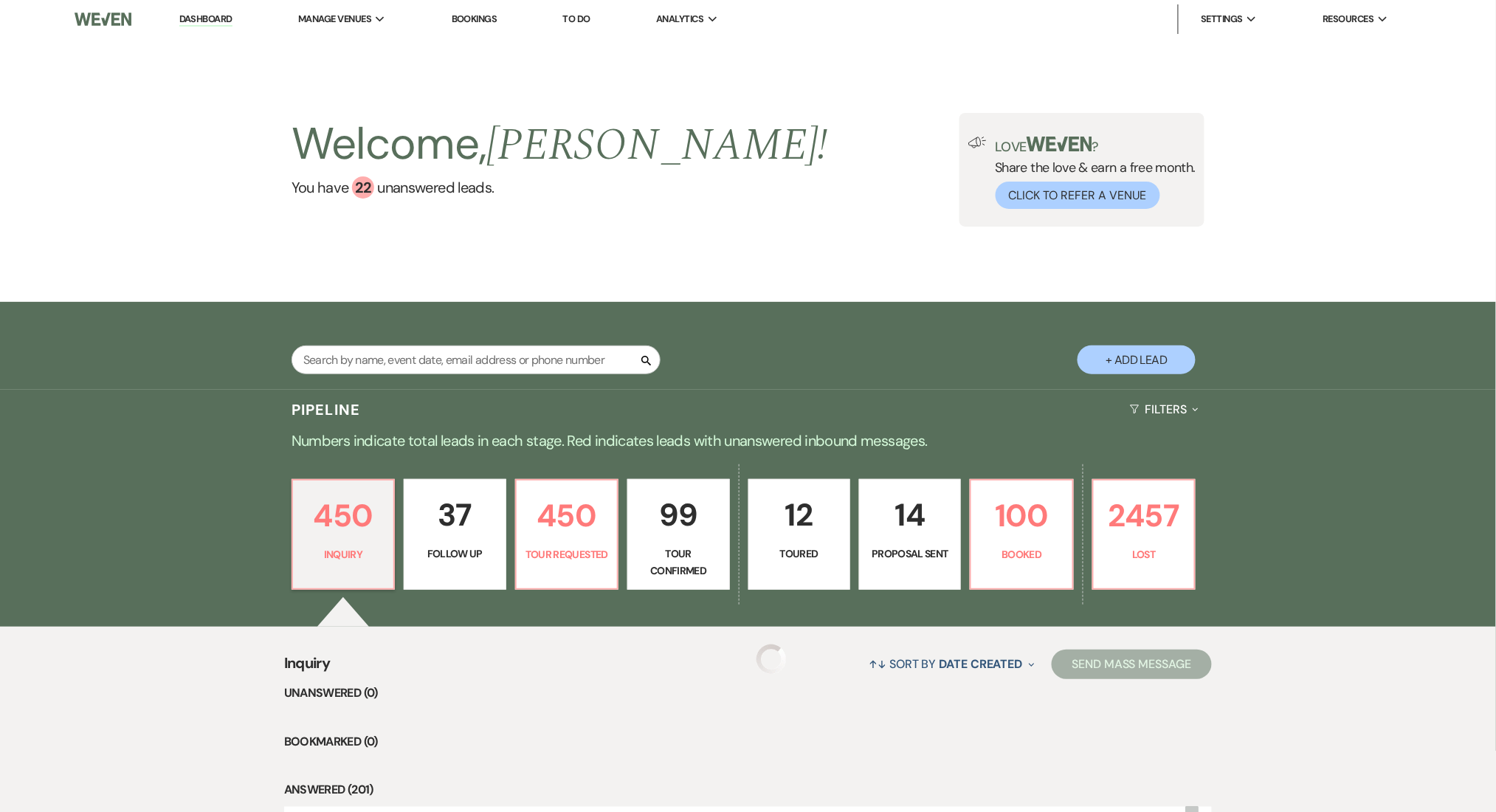
select select "9"
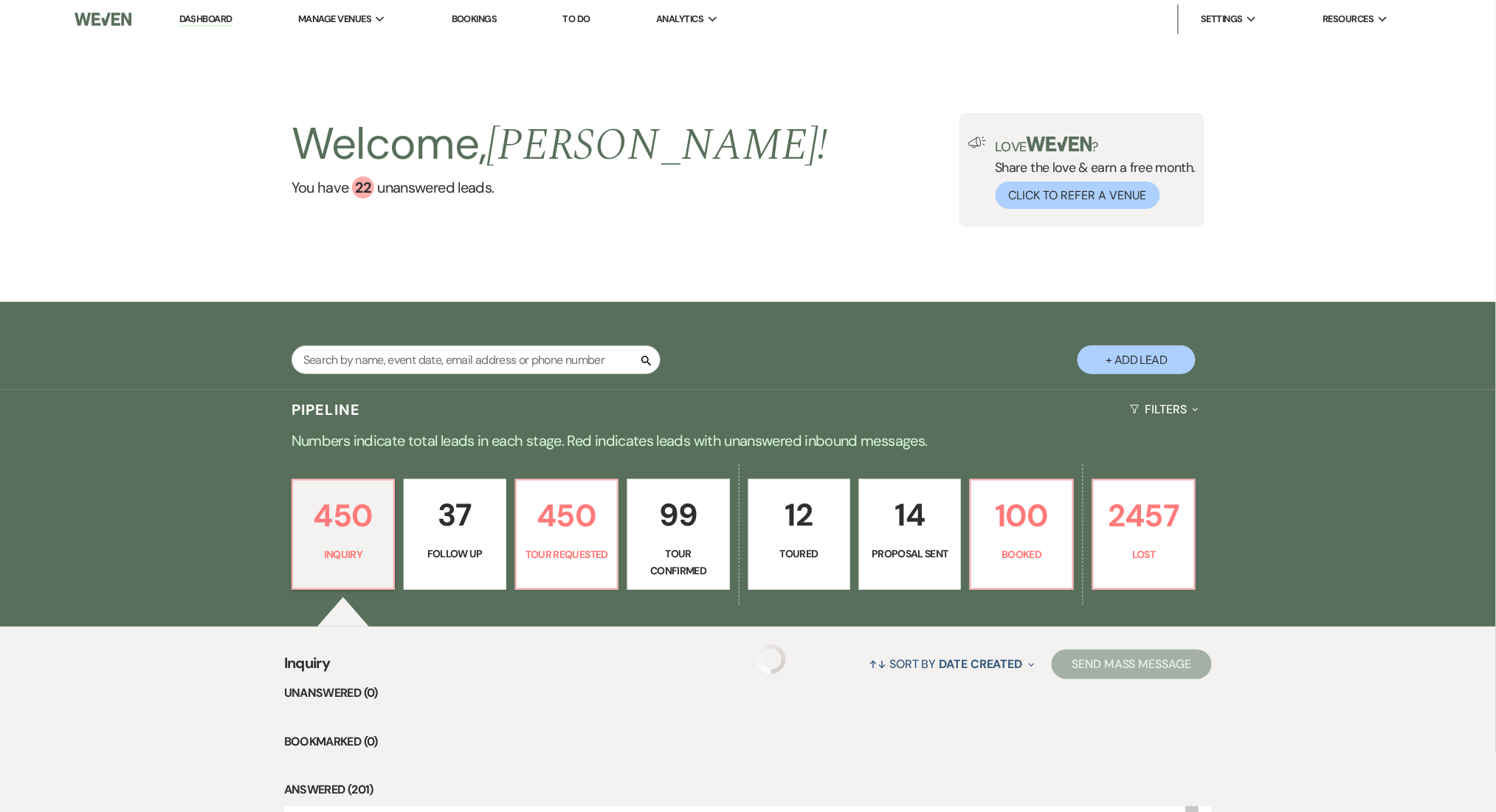
select select "9"
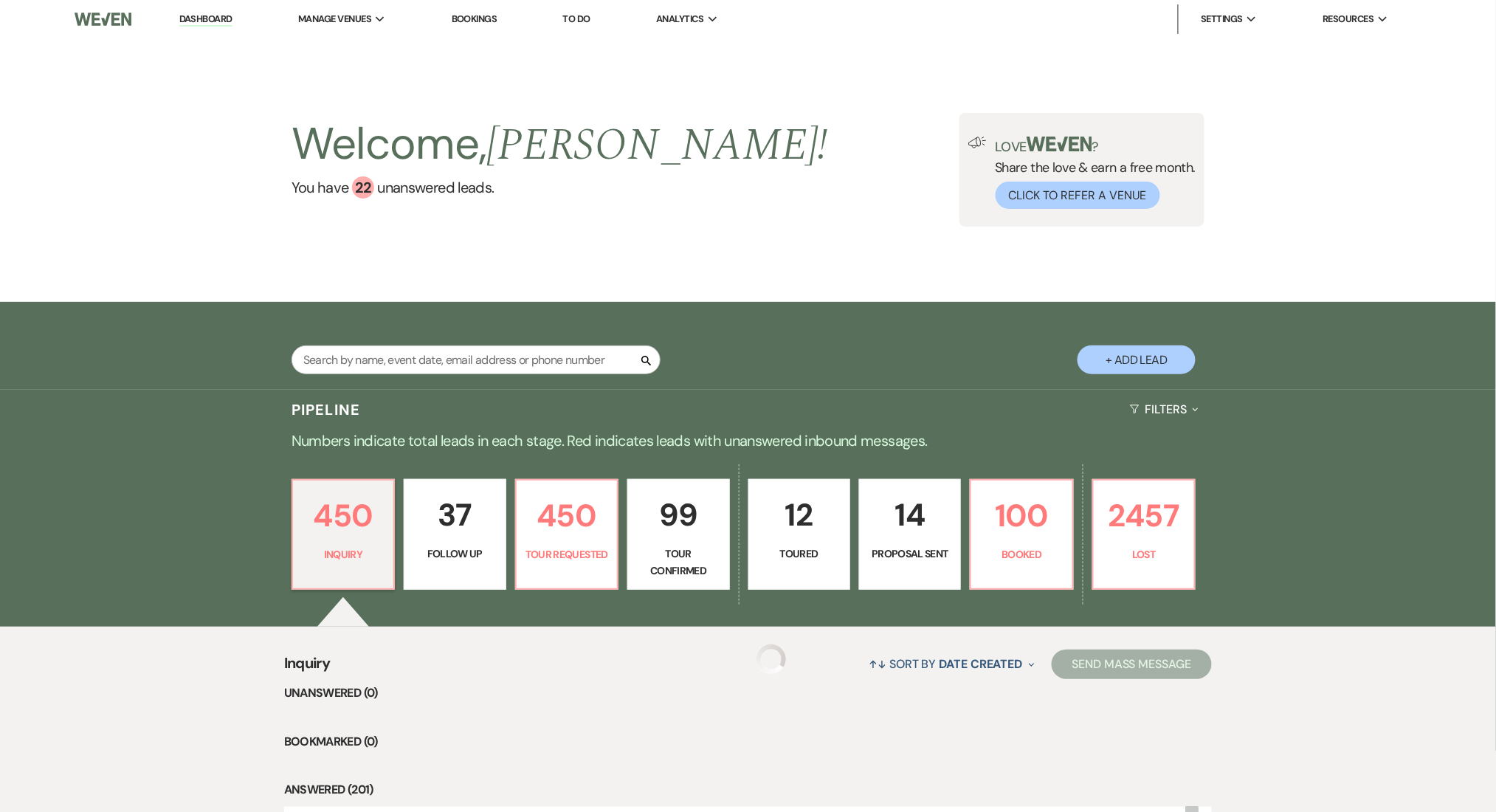
select select "9"
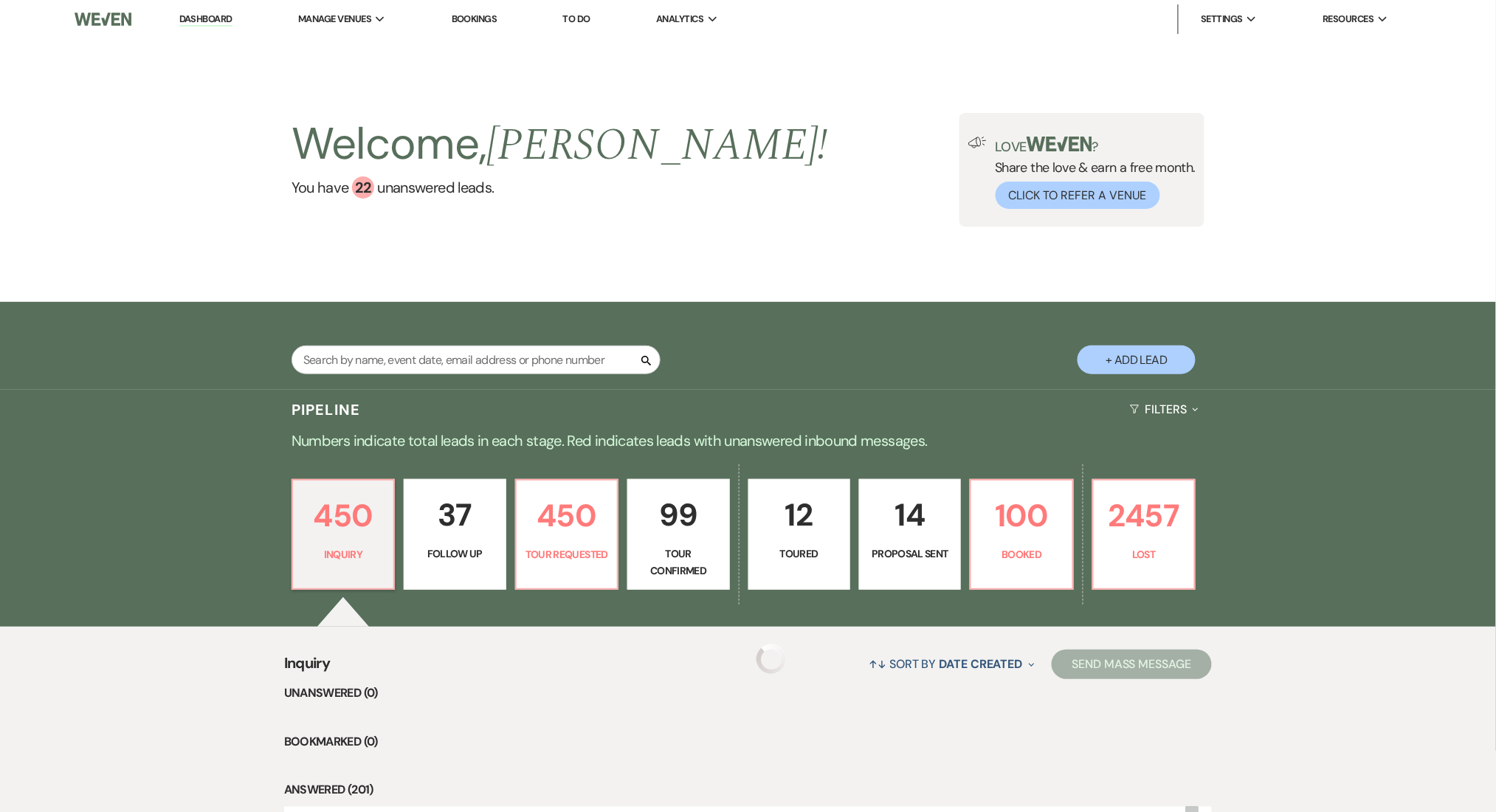
select select "9"
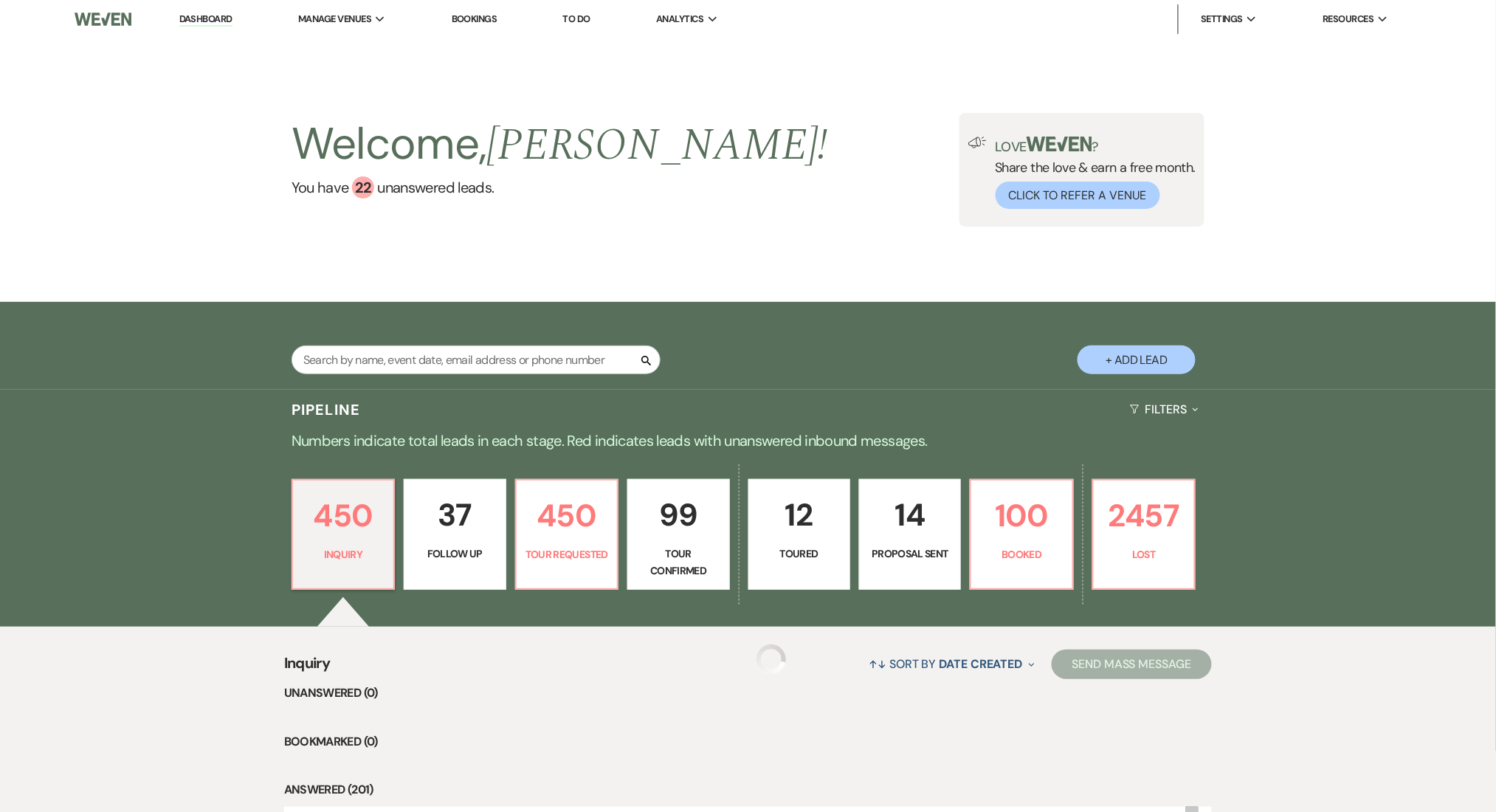
select select "9"
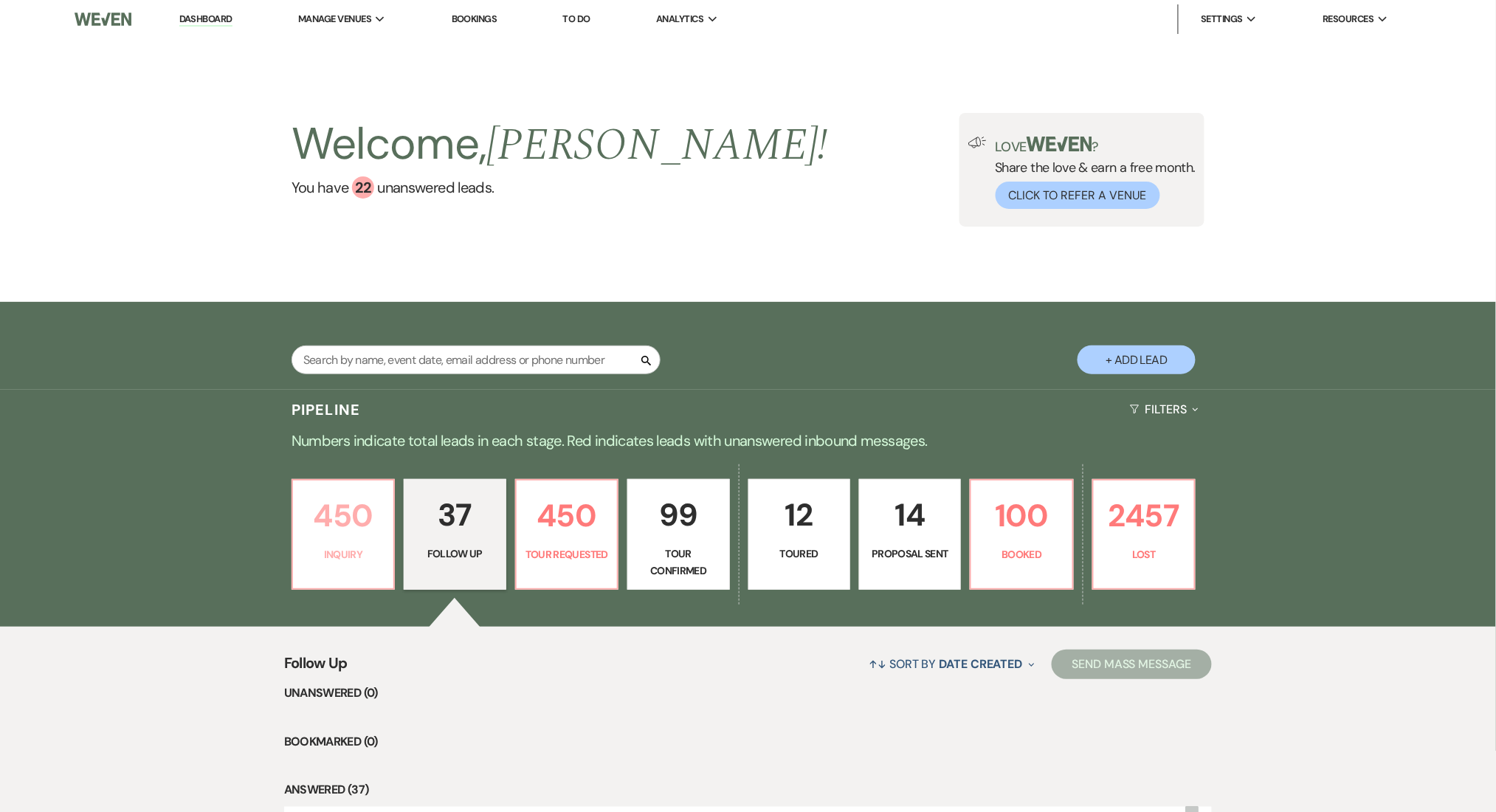
click at [351, 521] on p "450" at bounding box center [343, 515] width 83 height 50
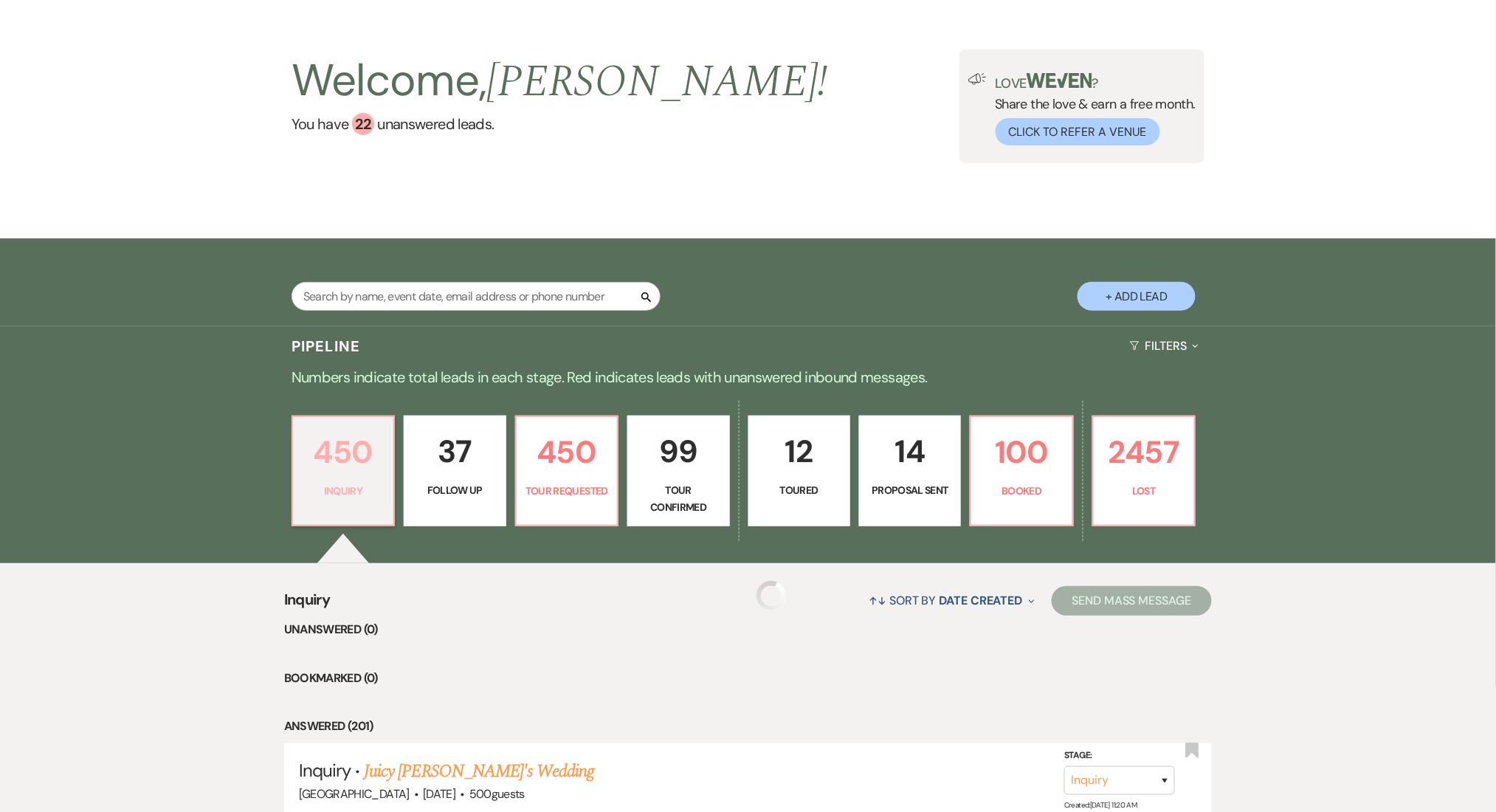
scroll to position [98, 0]
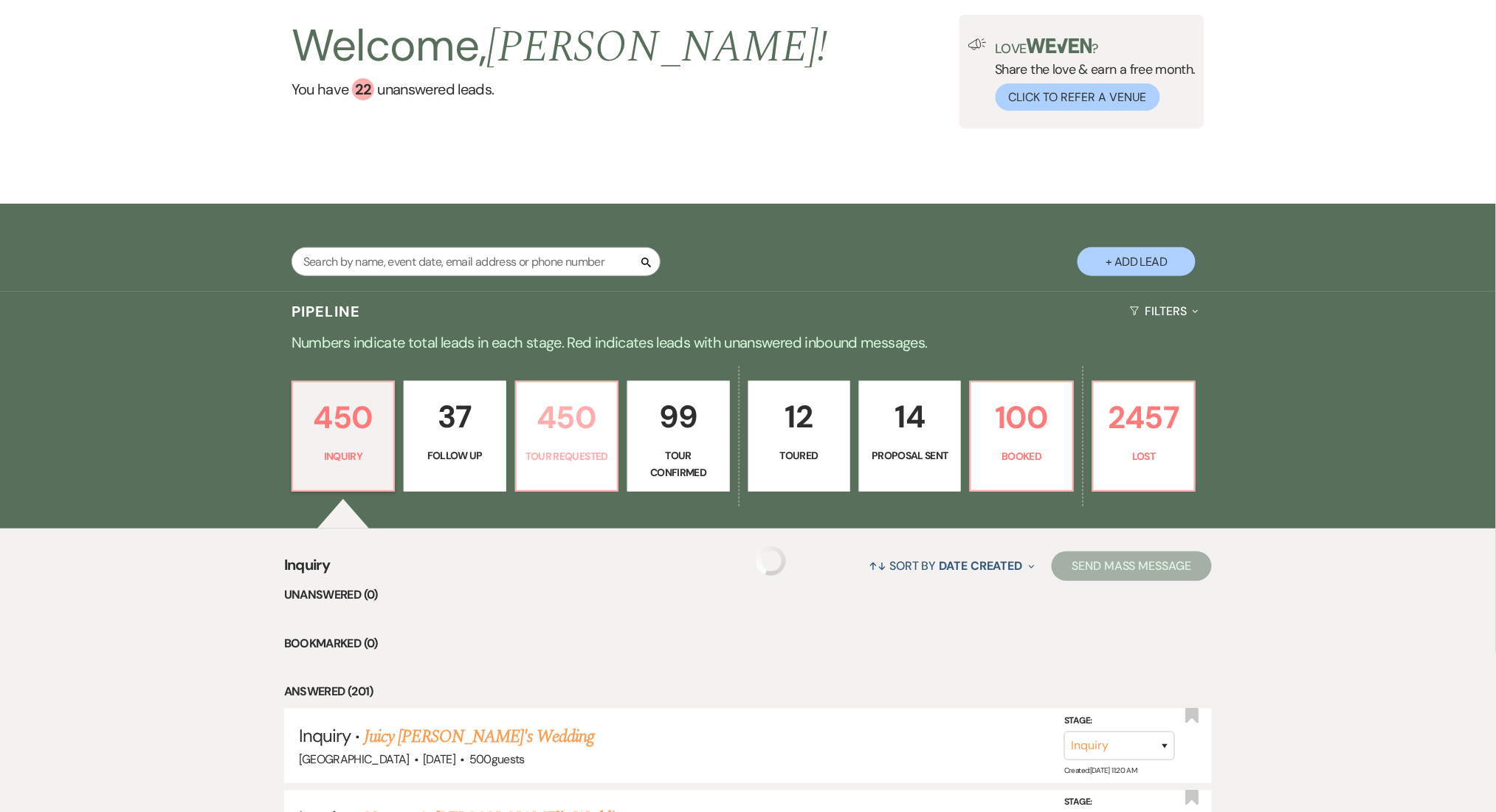
click at [567, 411] on p "450" at bounding box center [567, 417] width 83 height 50
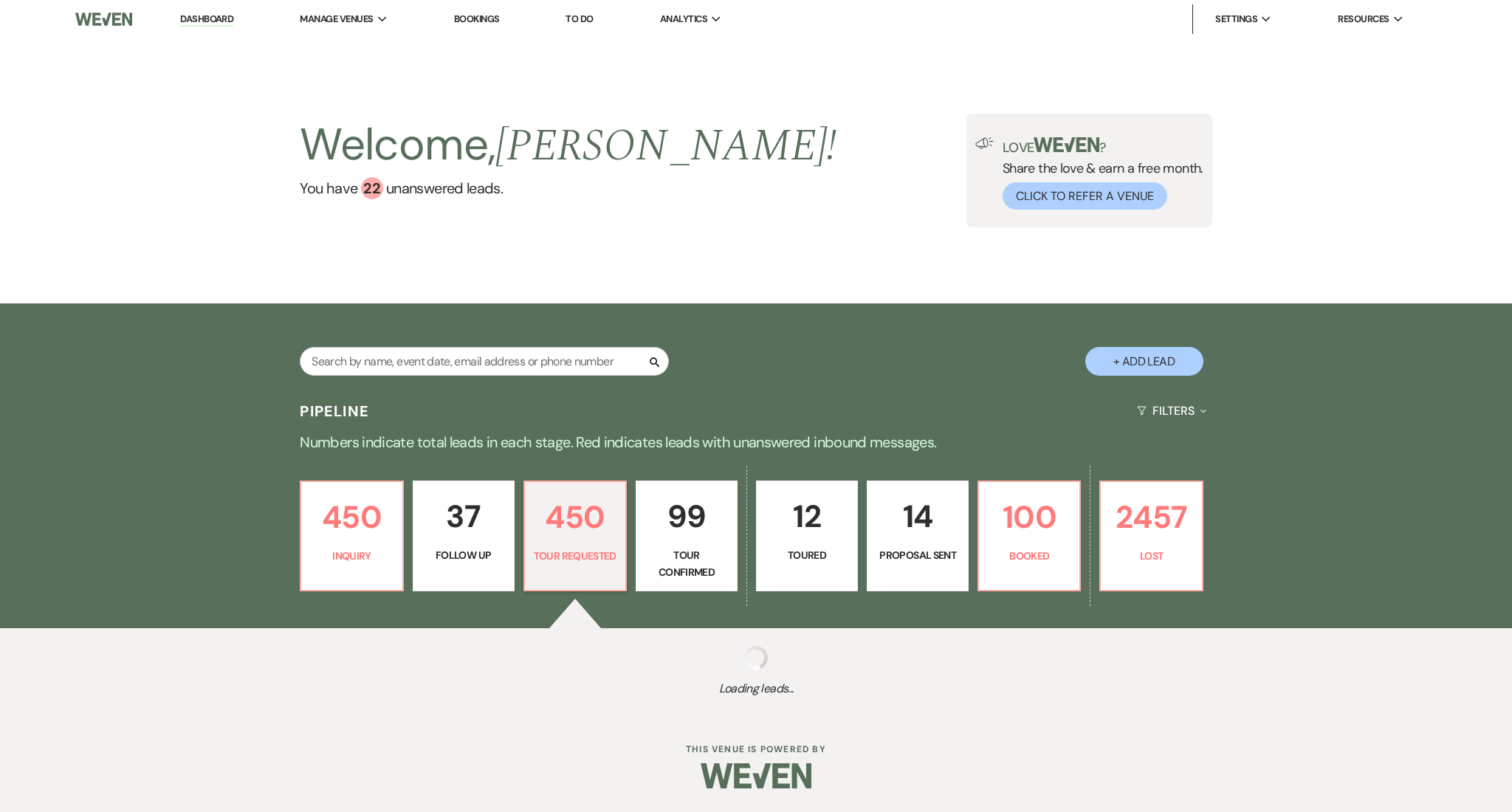
select select "2"
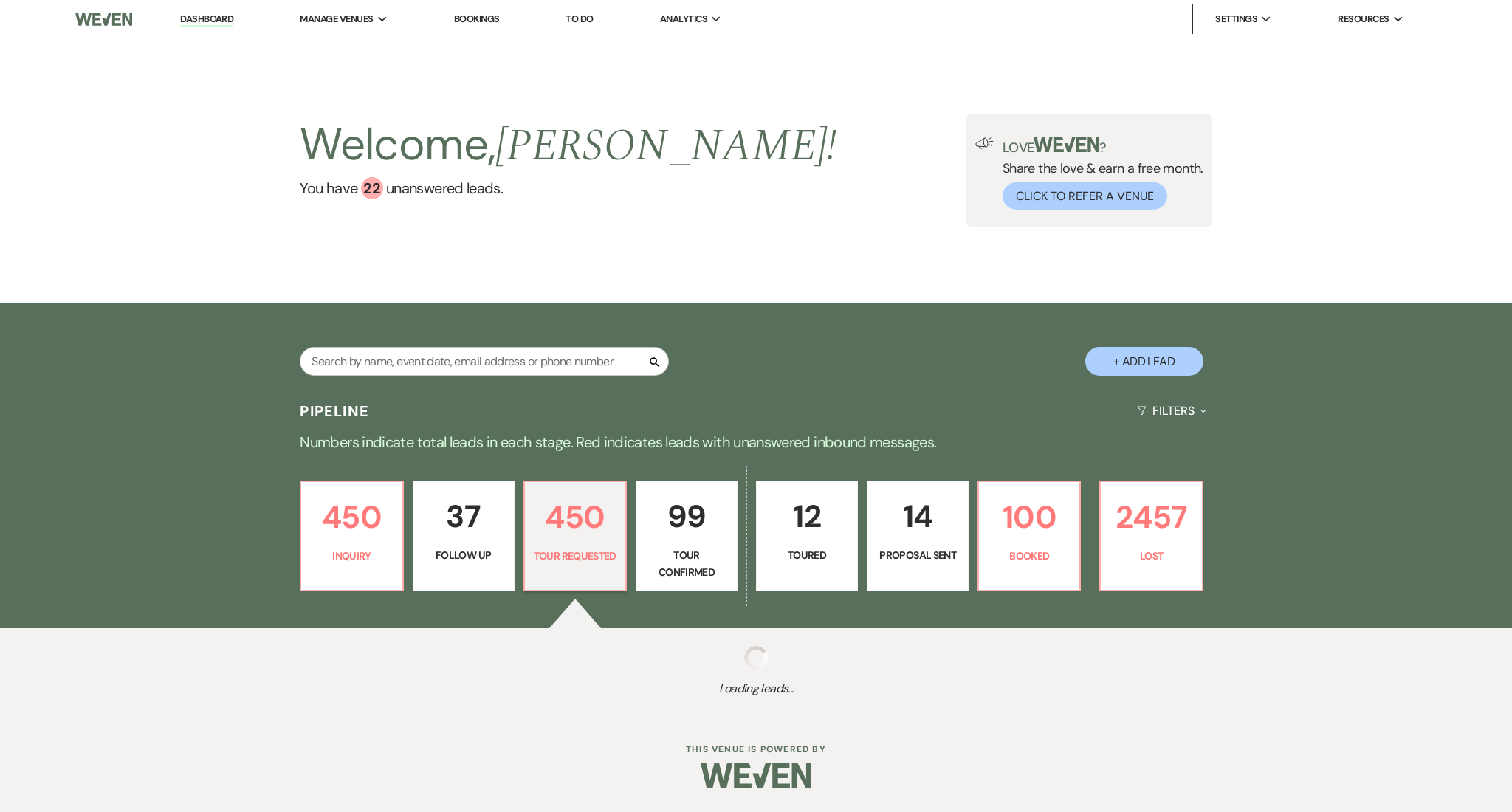
select select "2"
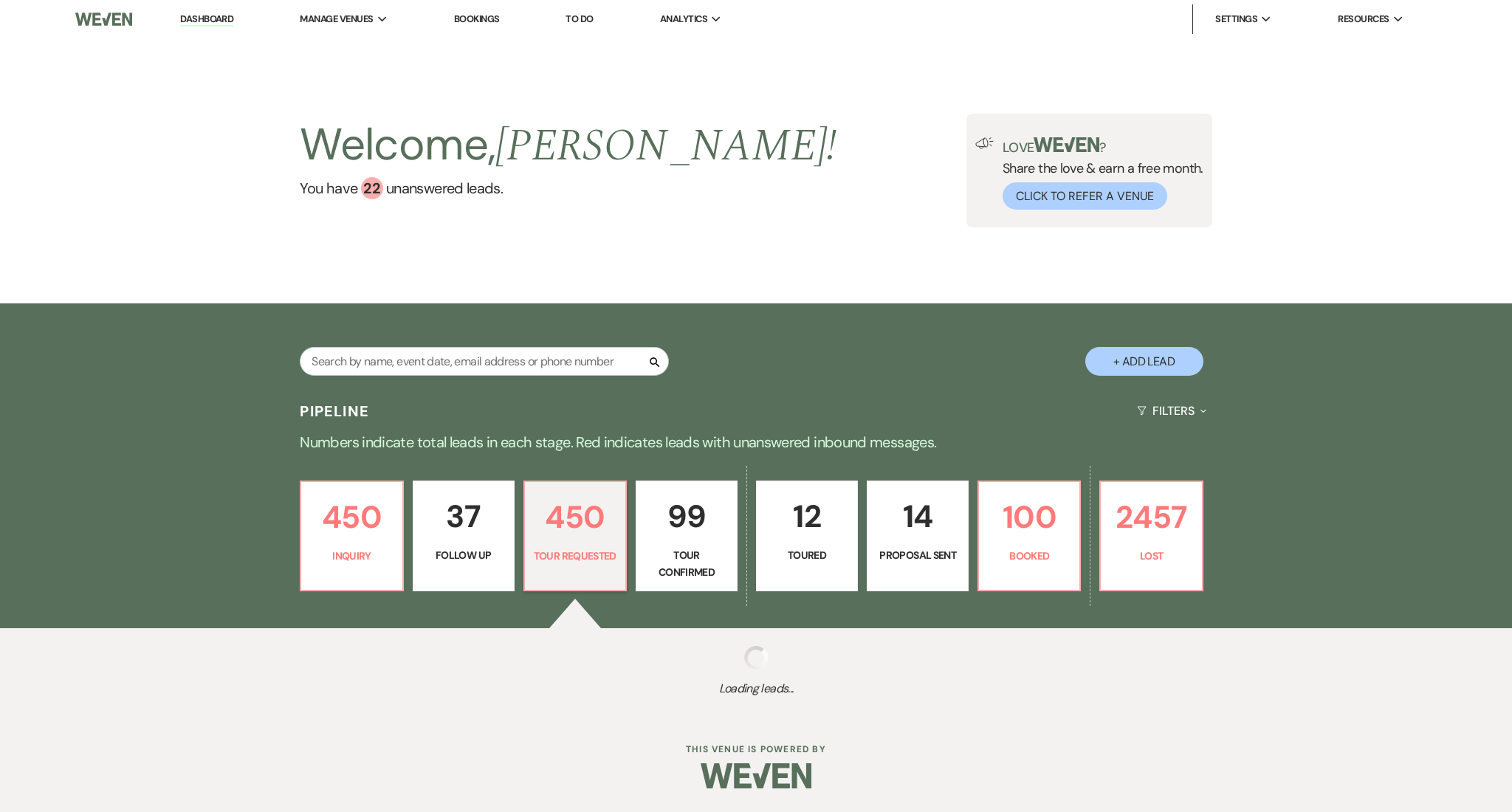
select select "2"
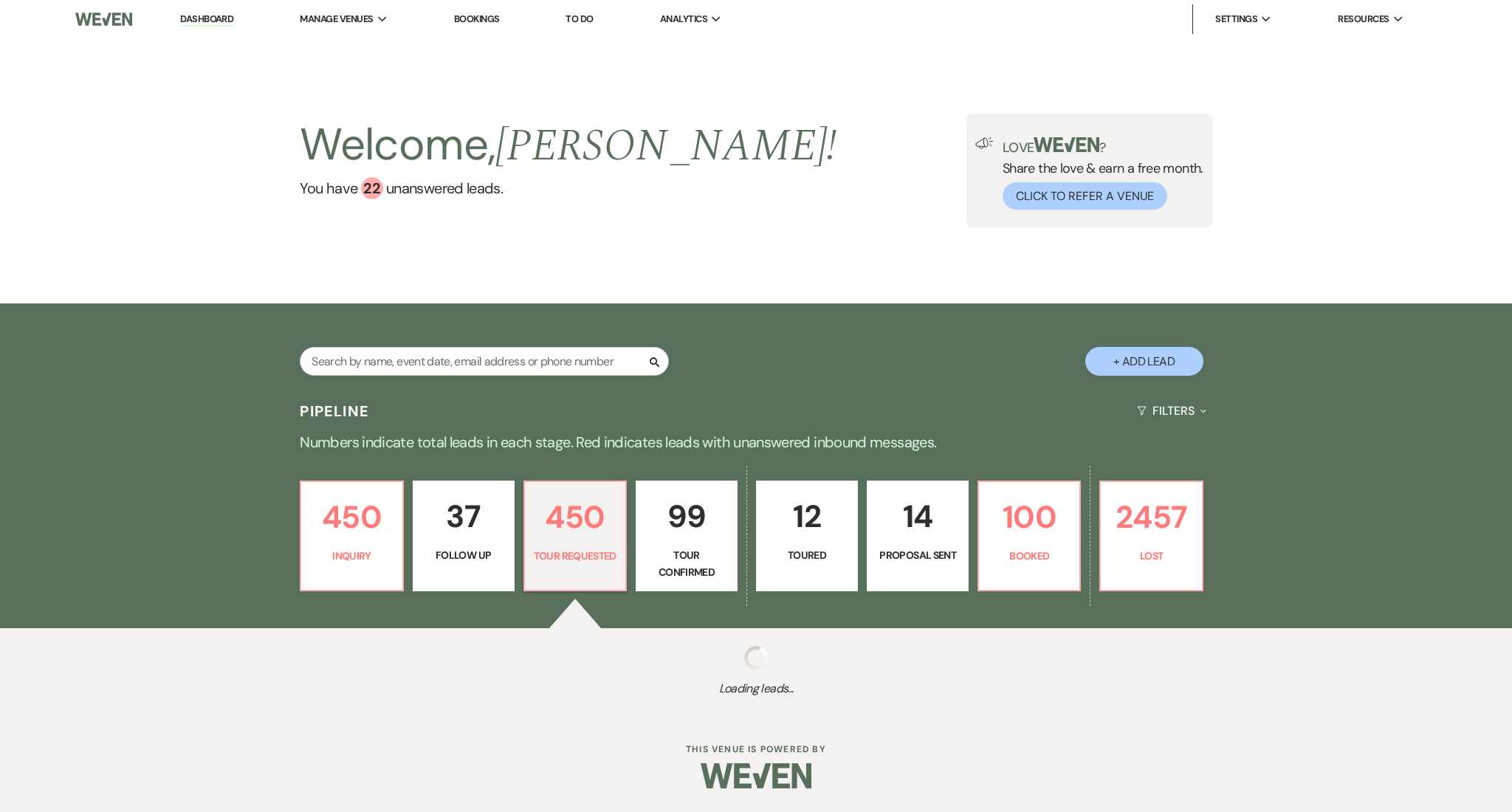
select select "2"
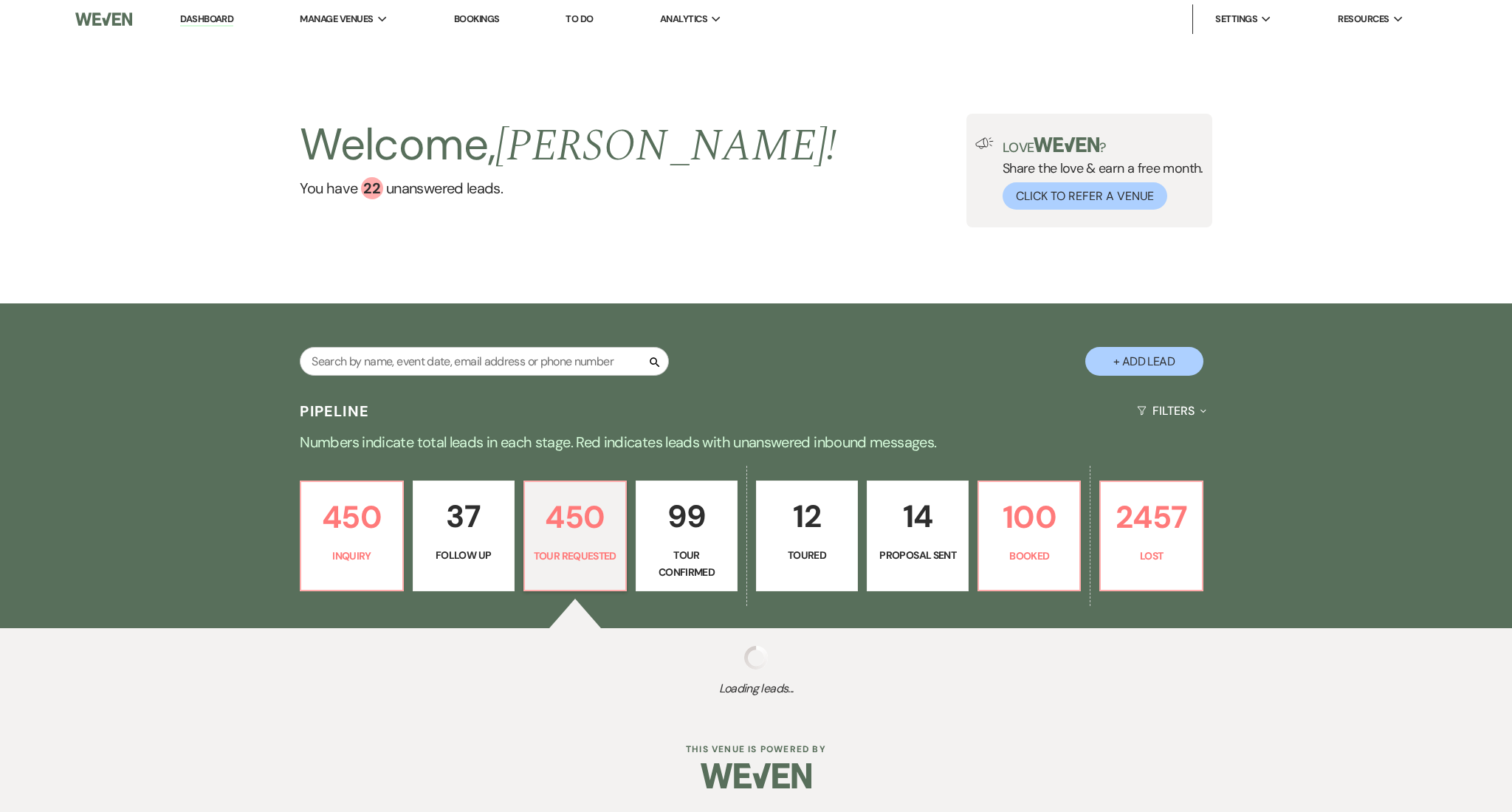
select select "2"
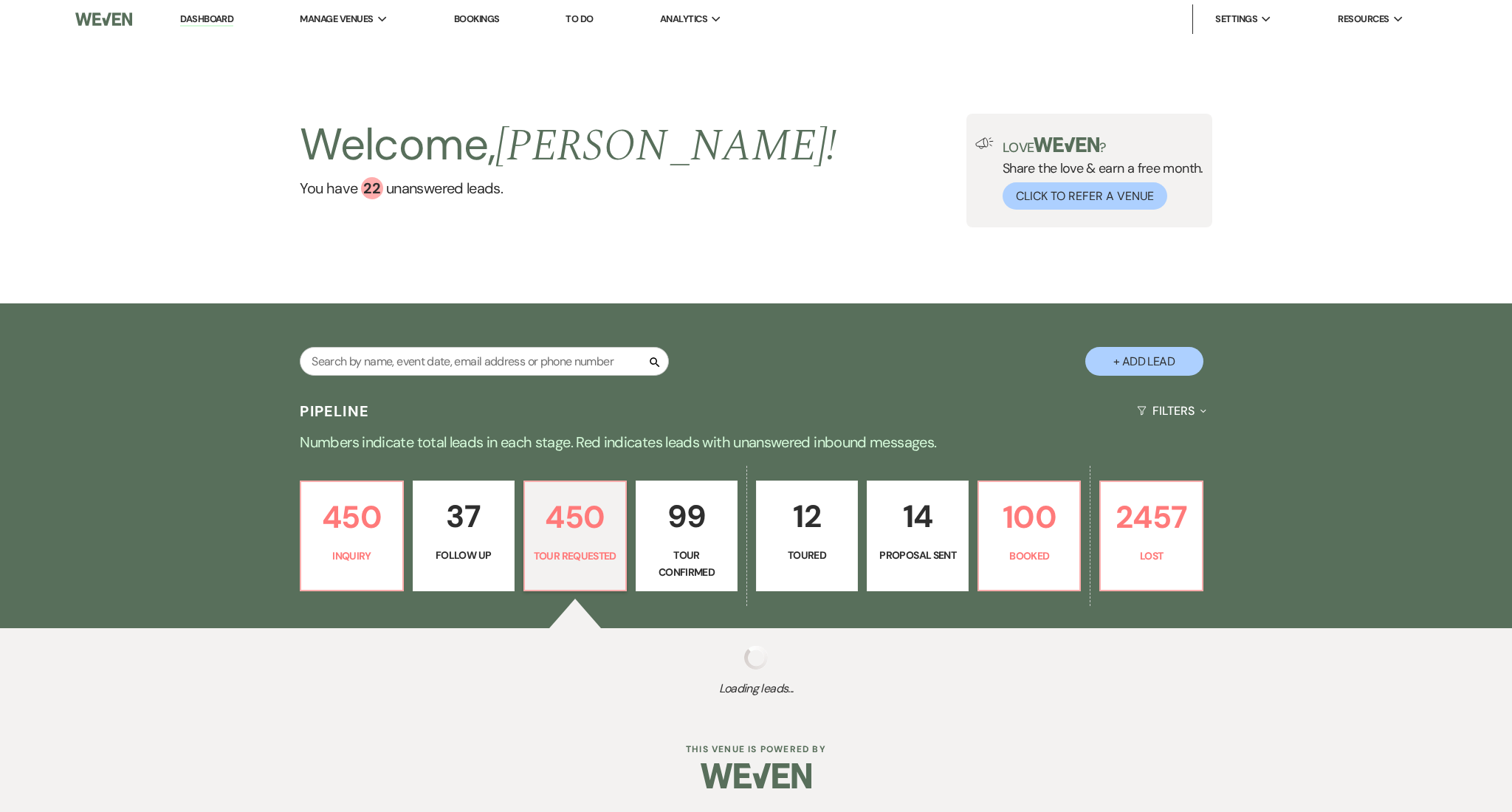
select select "2"
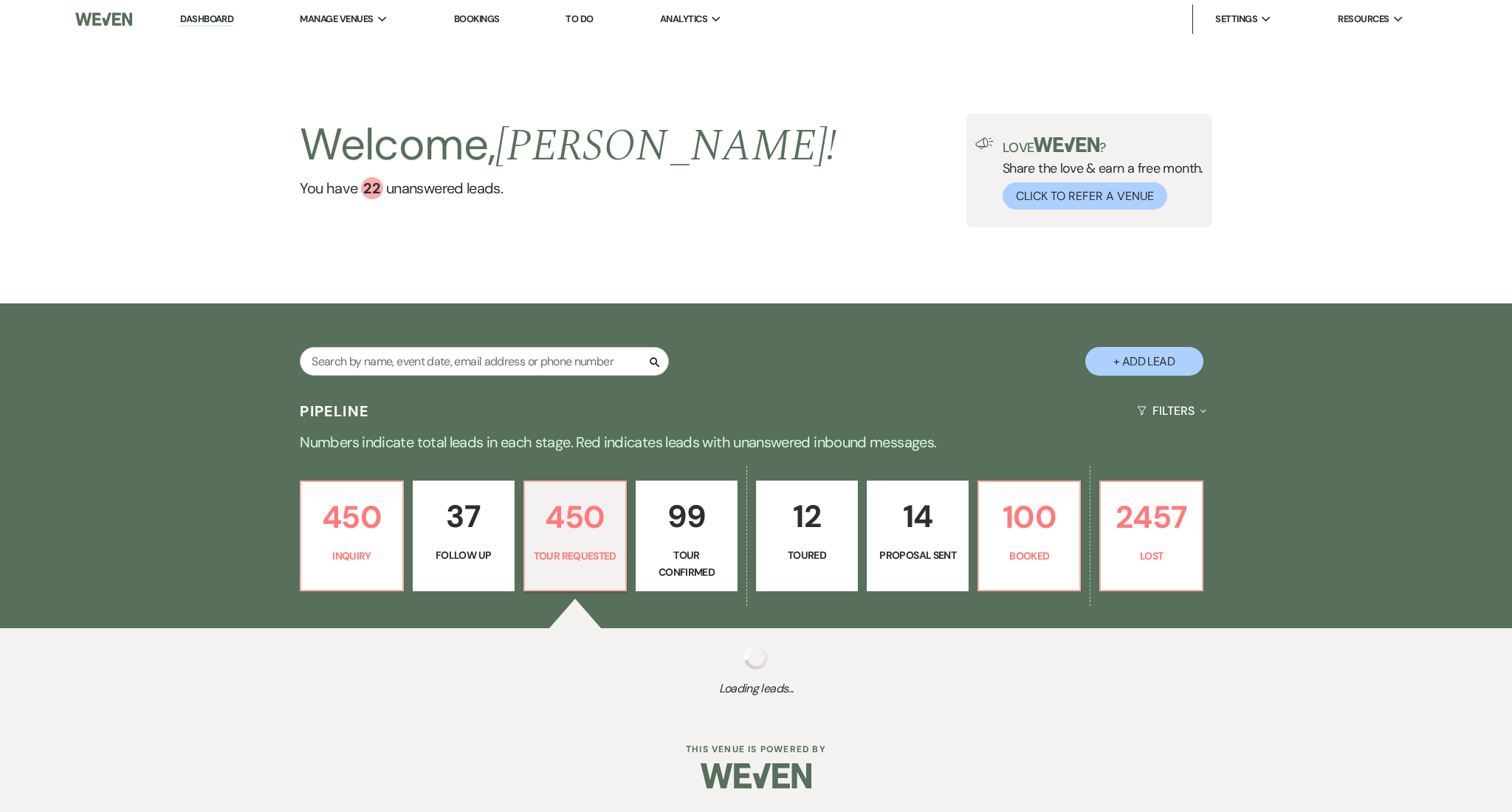
select select "2"
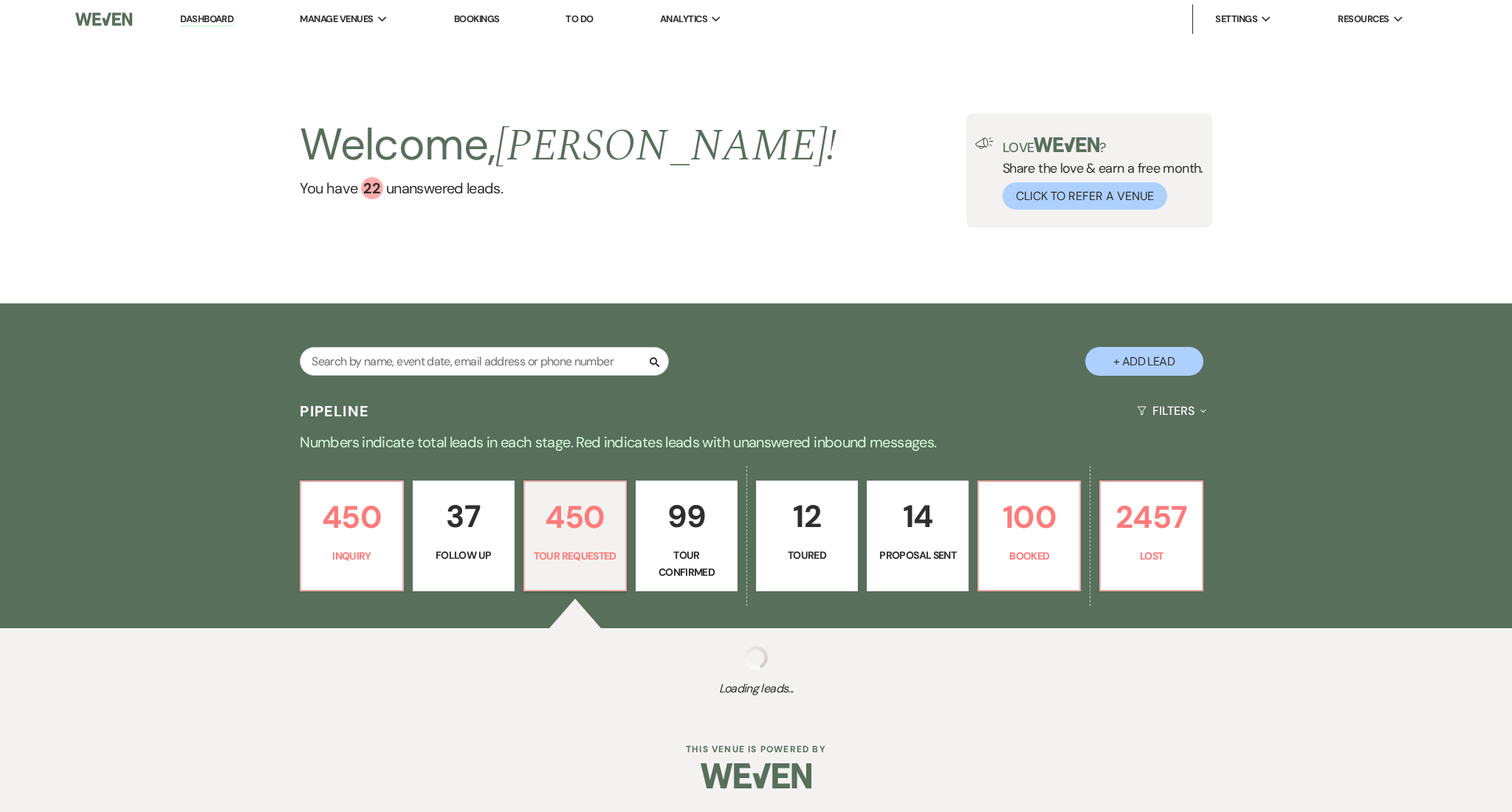
select select "2"
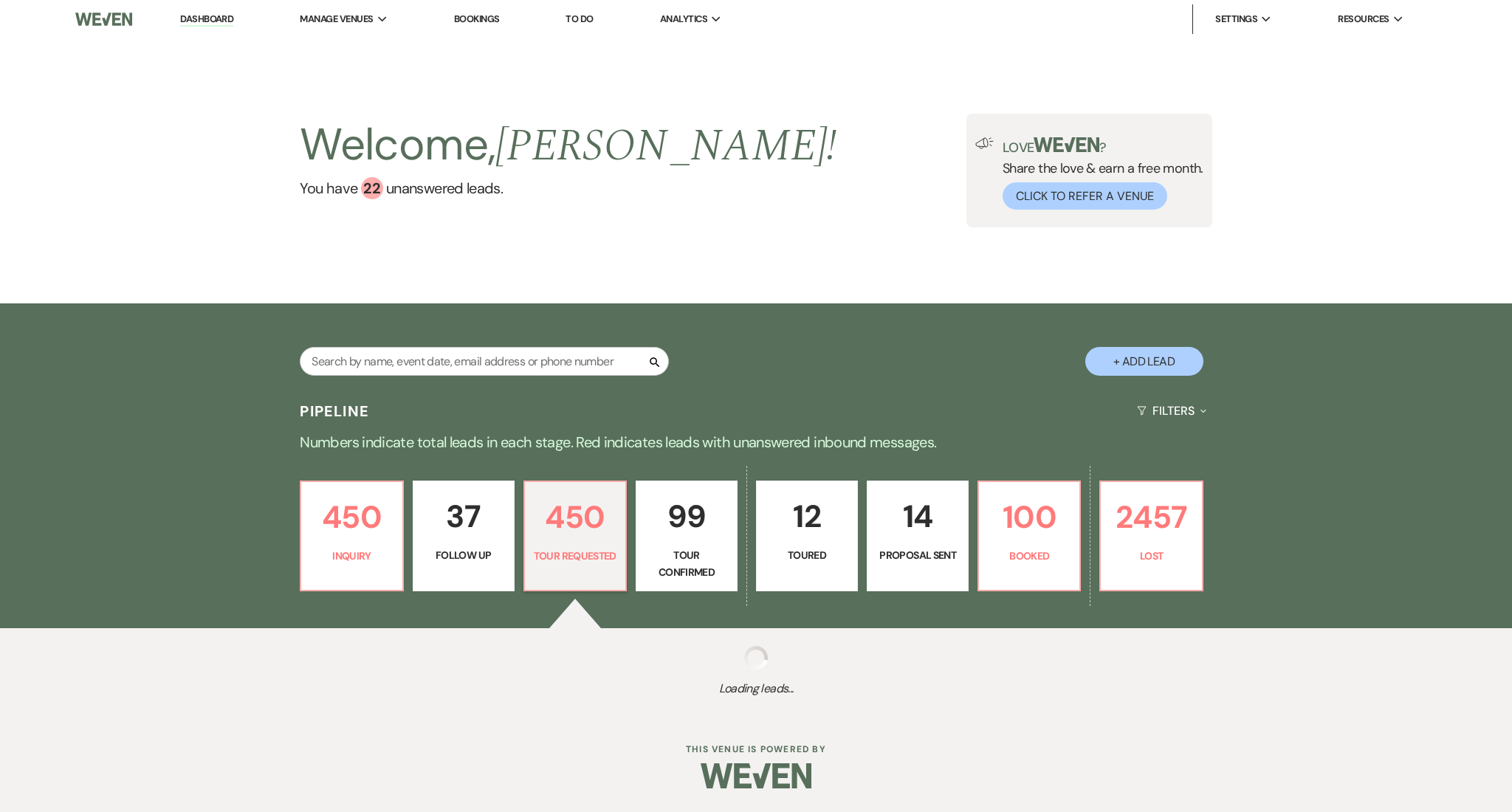
select select "2"
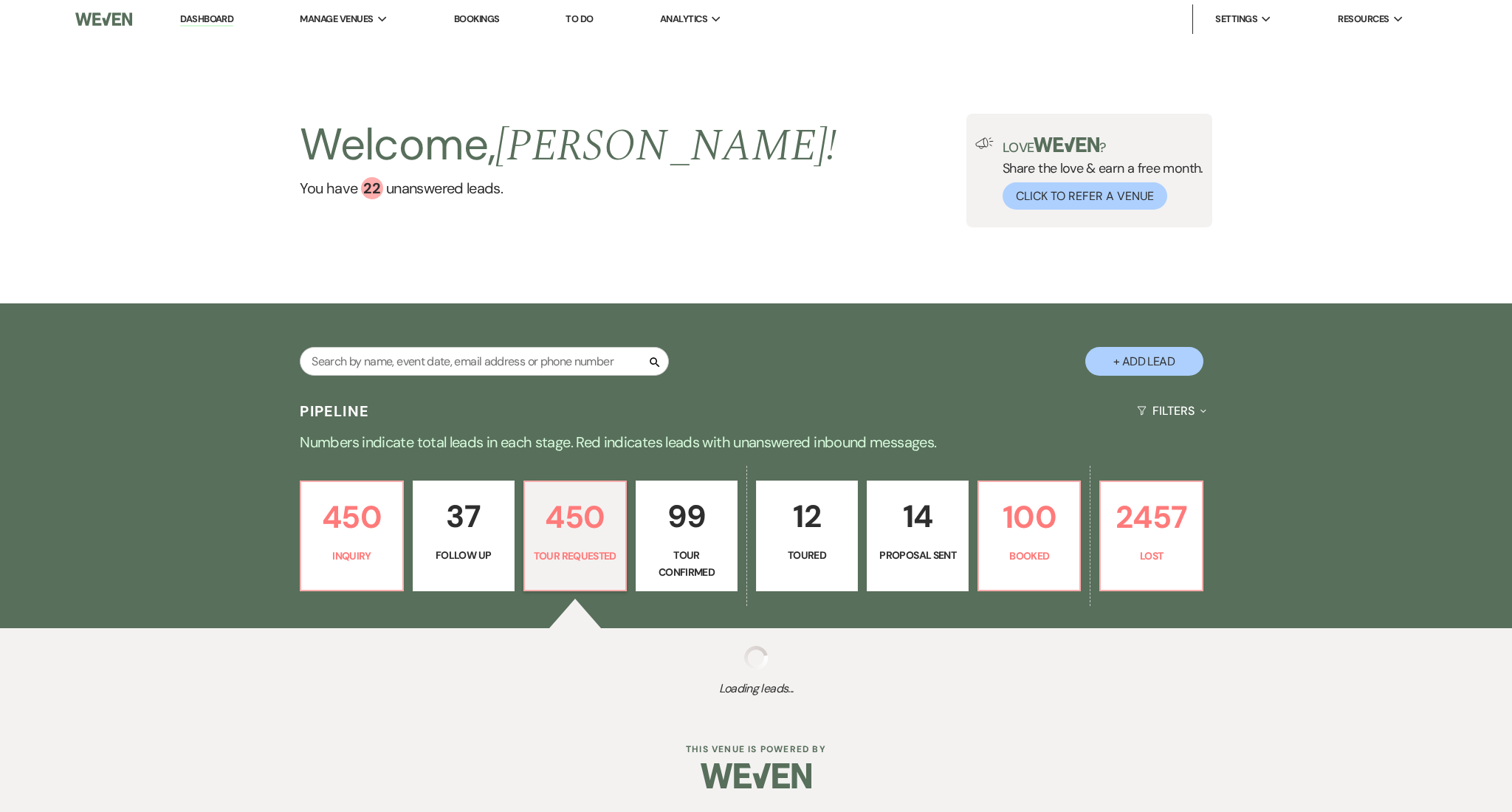
select select "2"
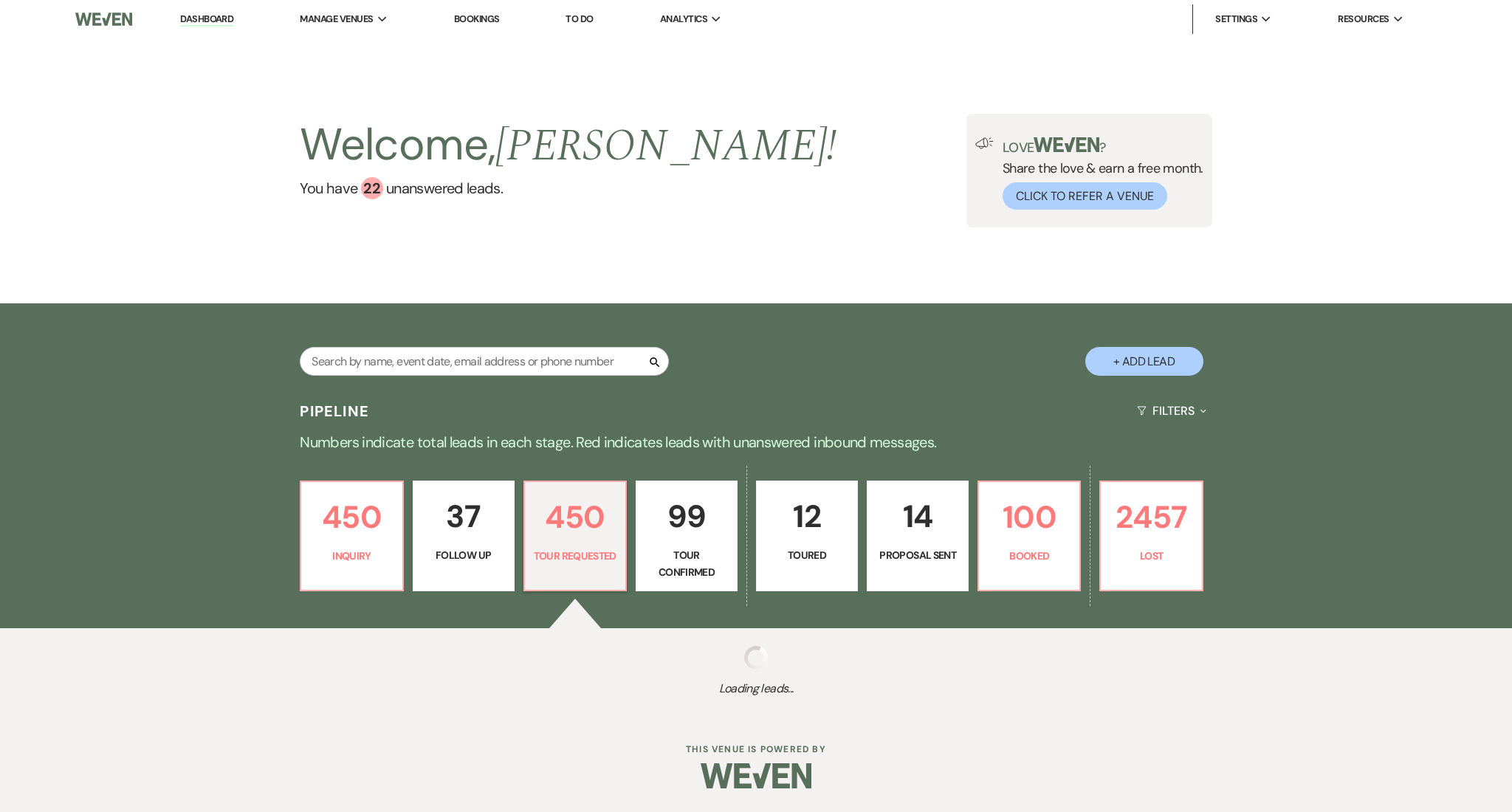
select select "2"
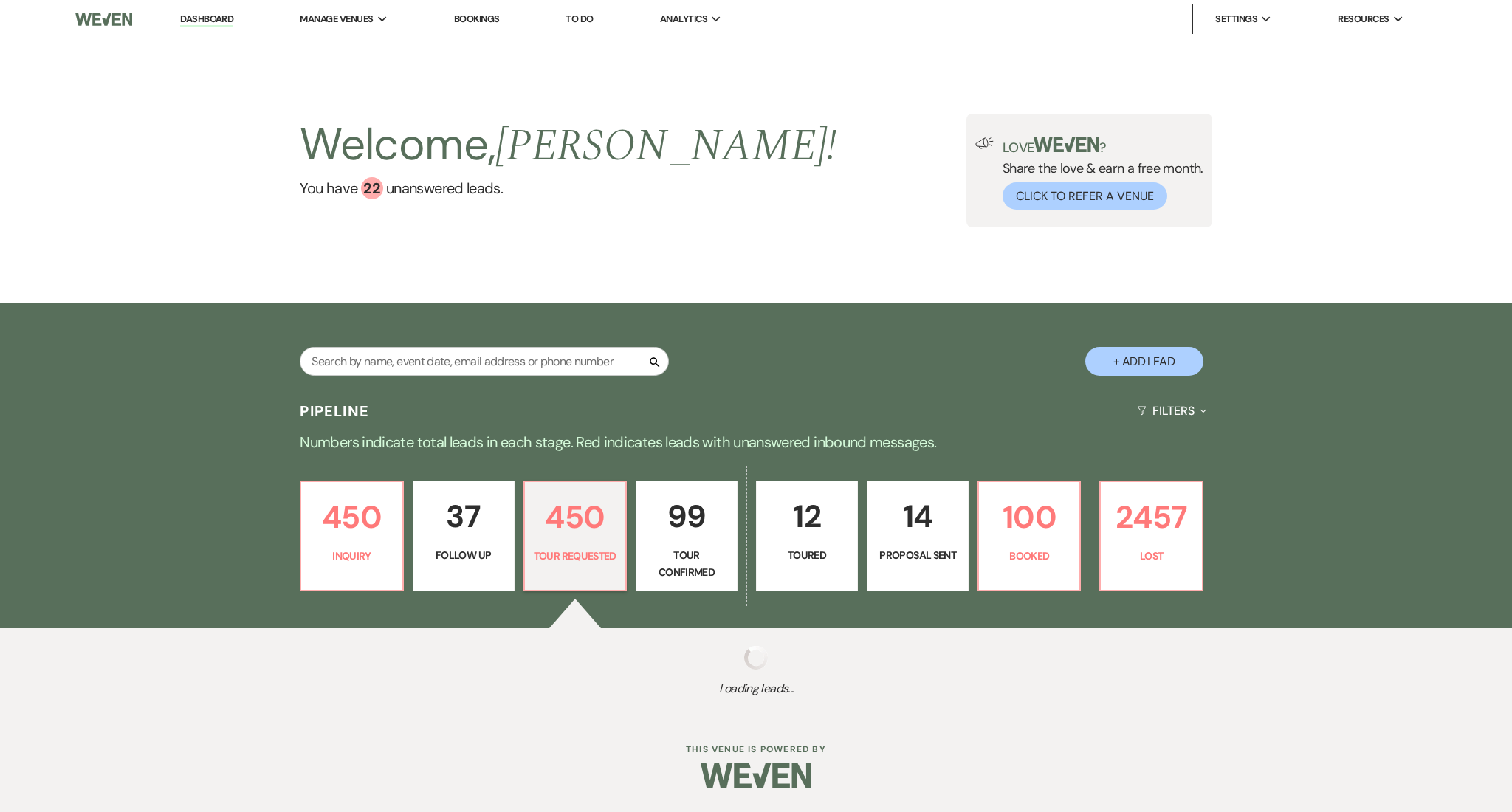
select select "2"
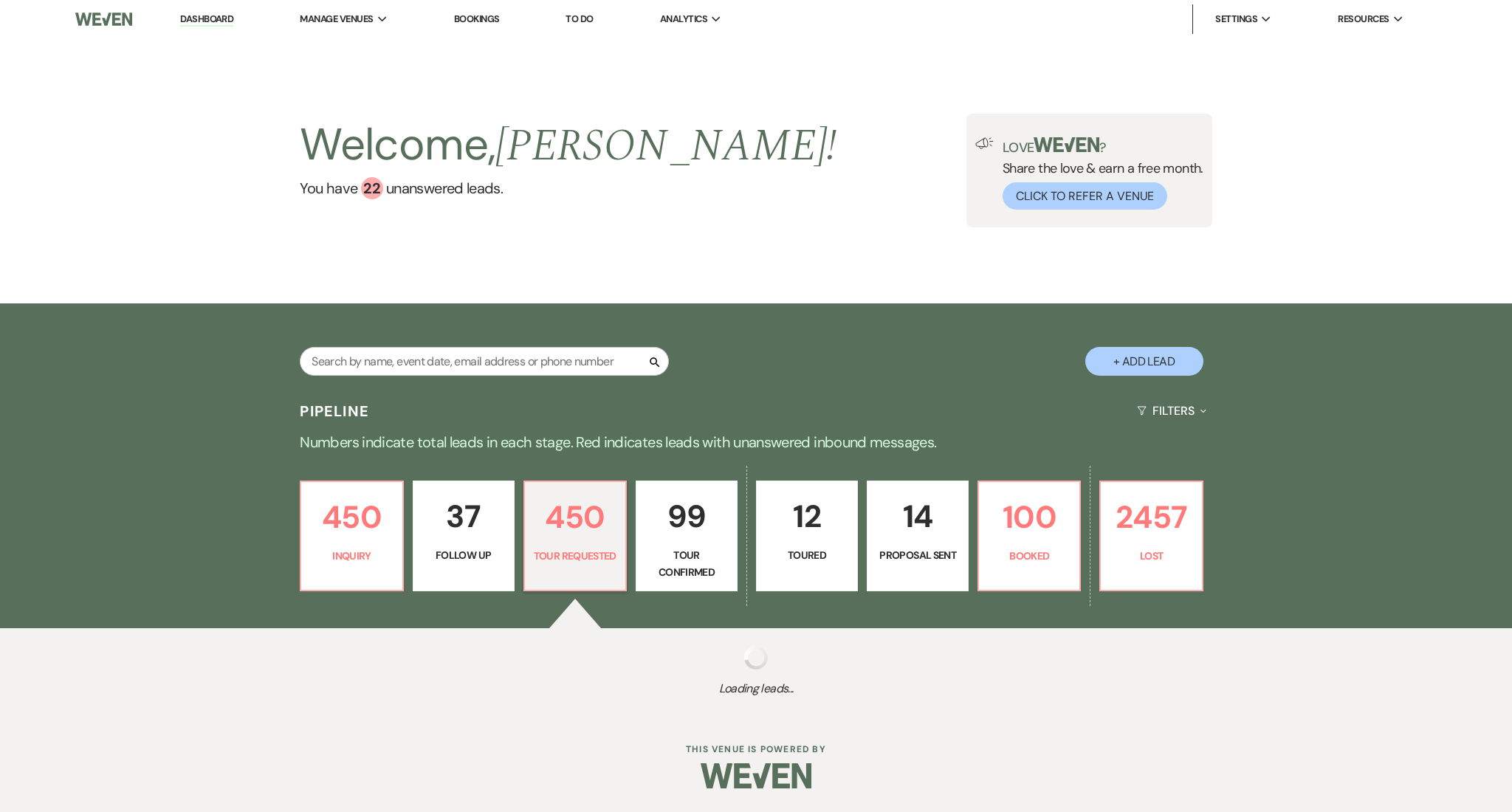
select select "2"
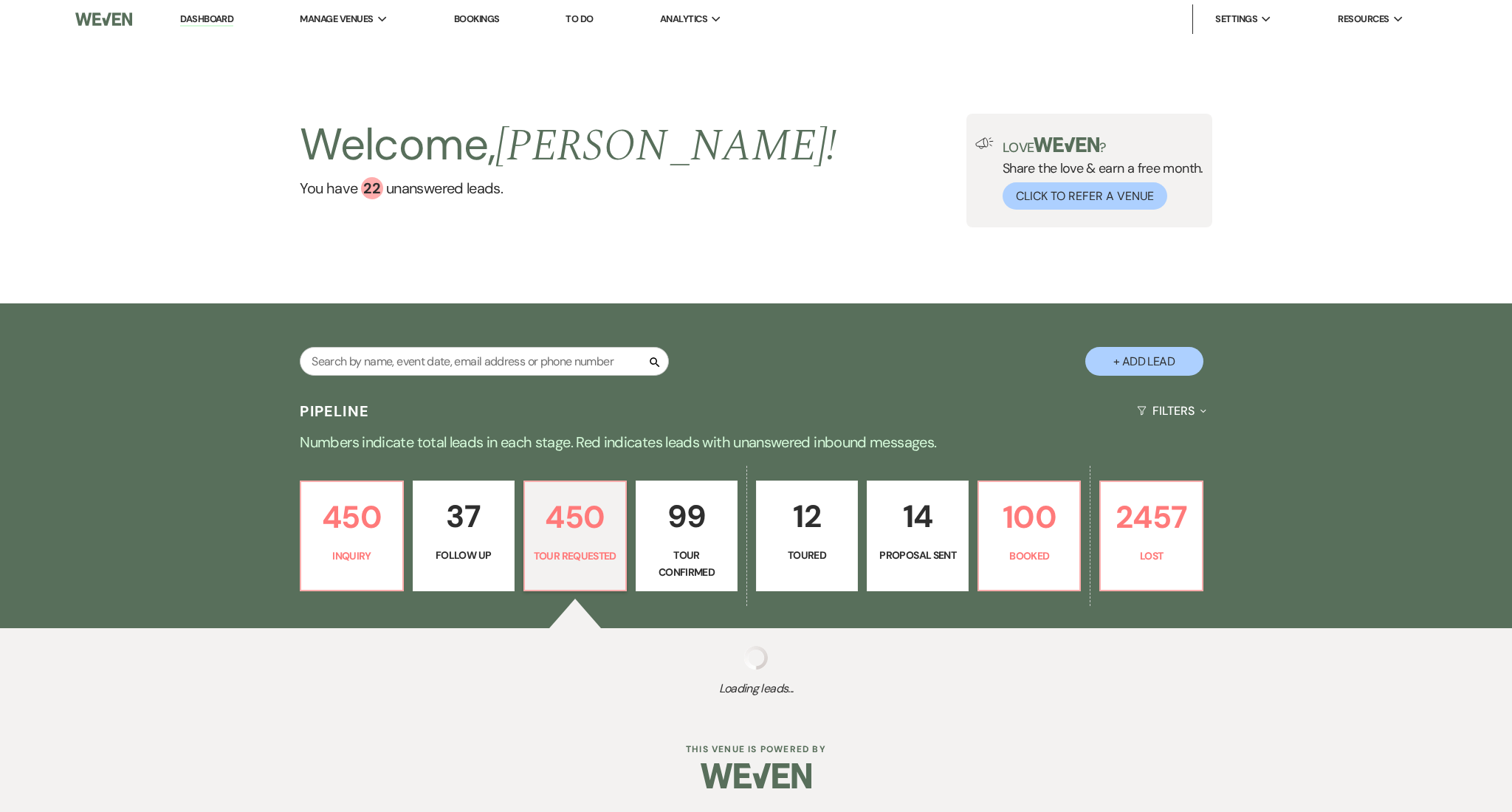
select select "2"
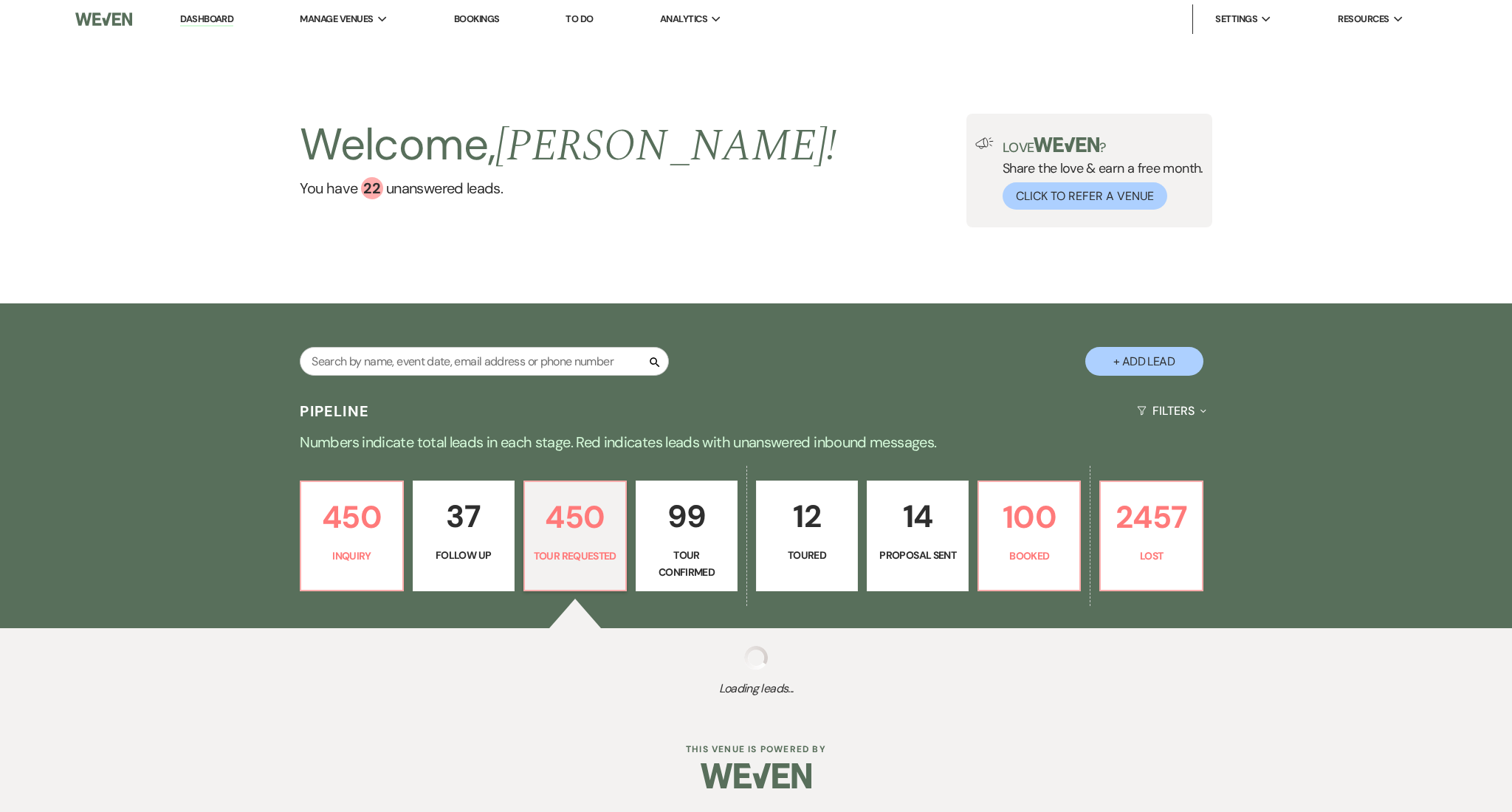
select select "2"
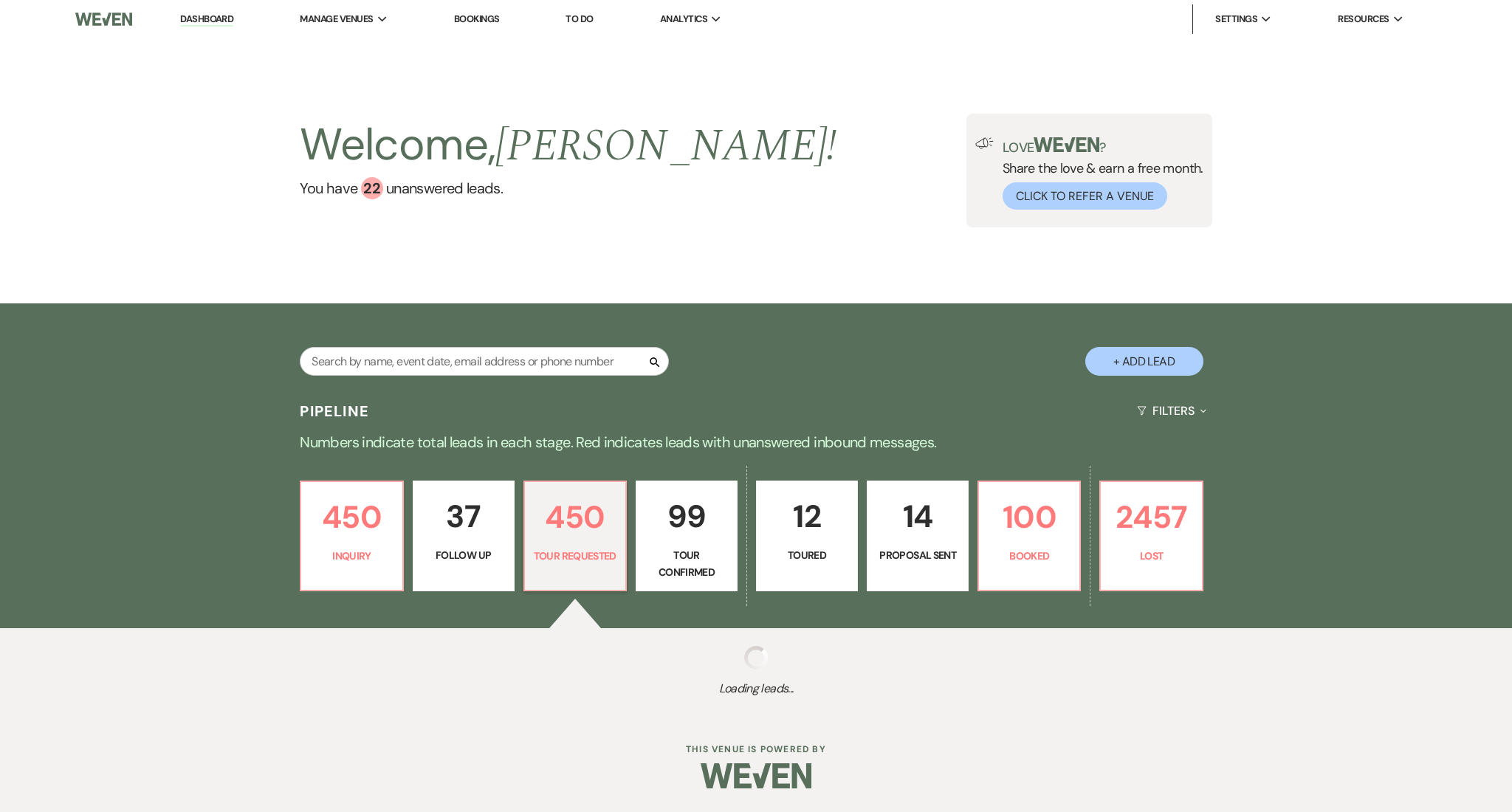
select select "2"
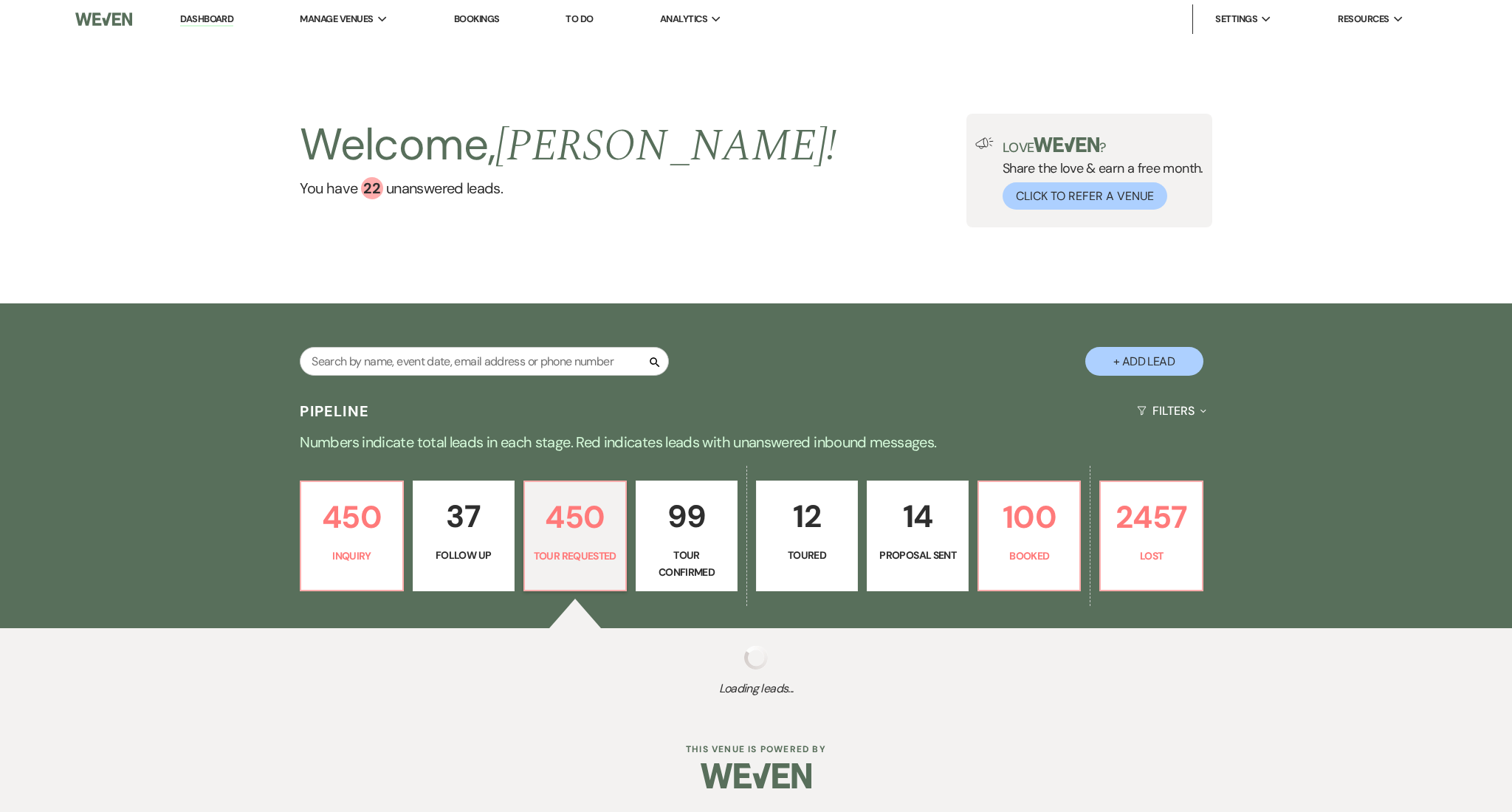
select select "2"
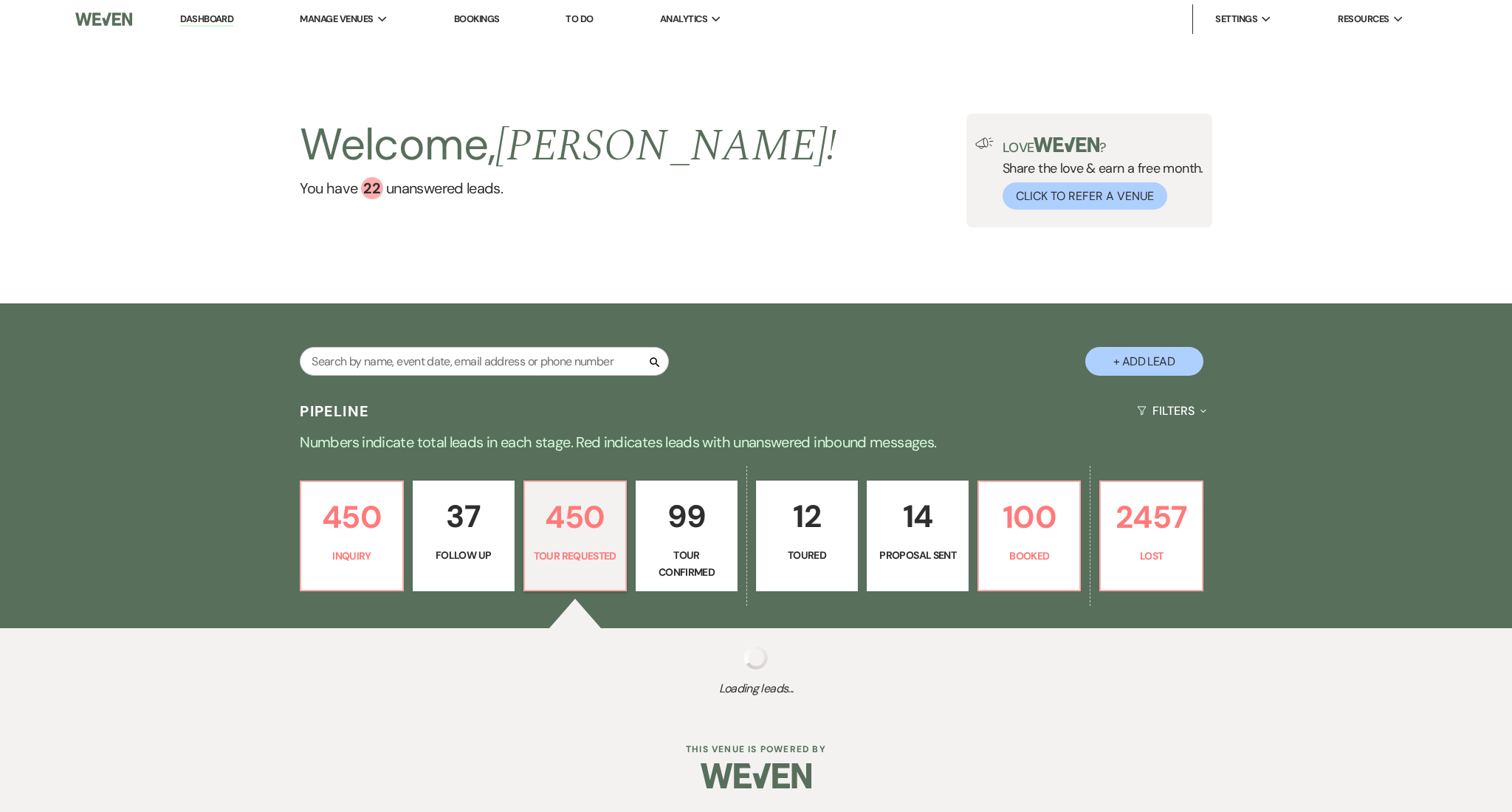
select select "2"
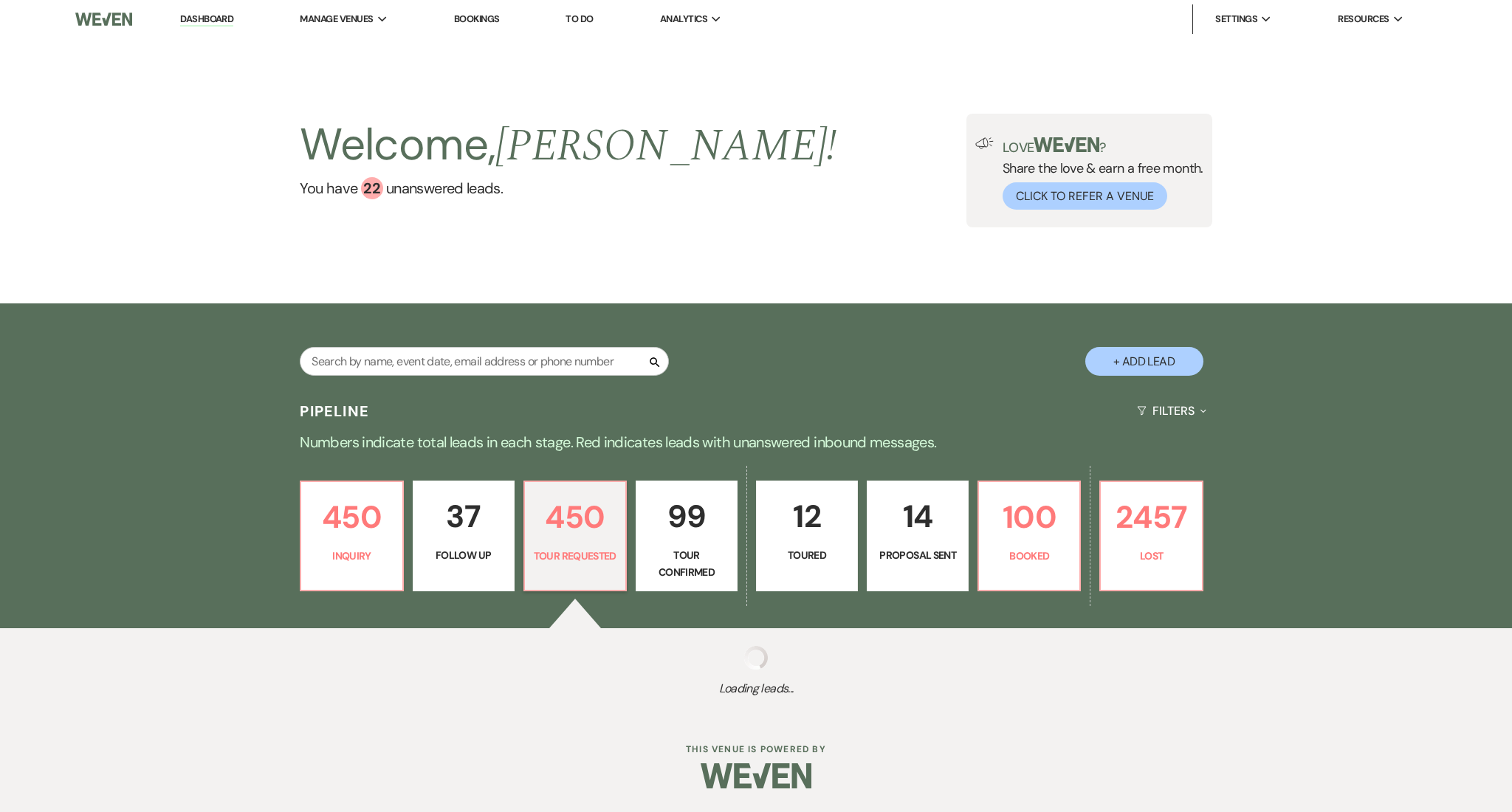
select select "2"
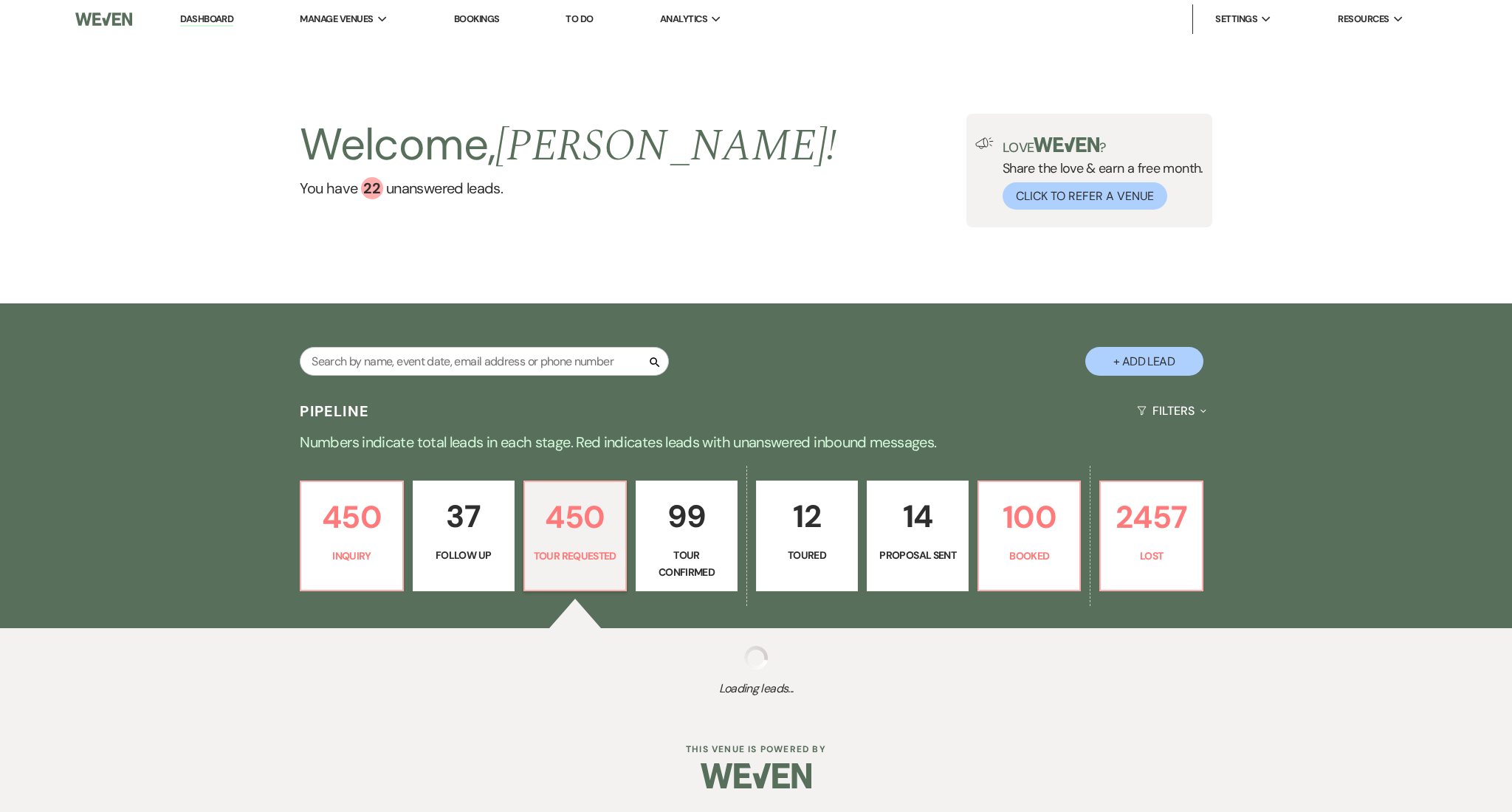
select select "2"
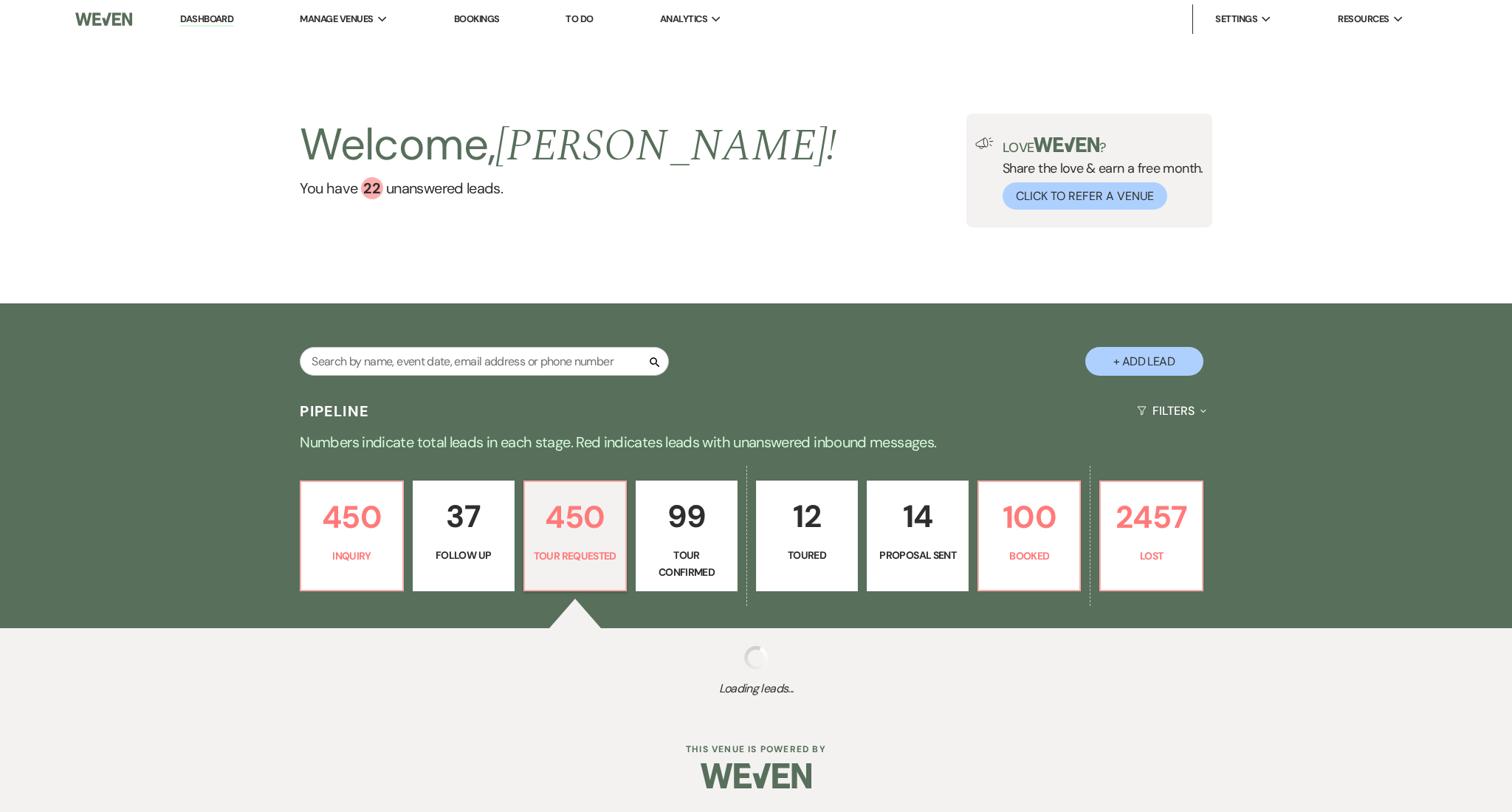
select select "2"
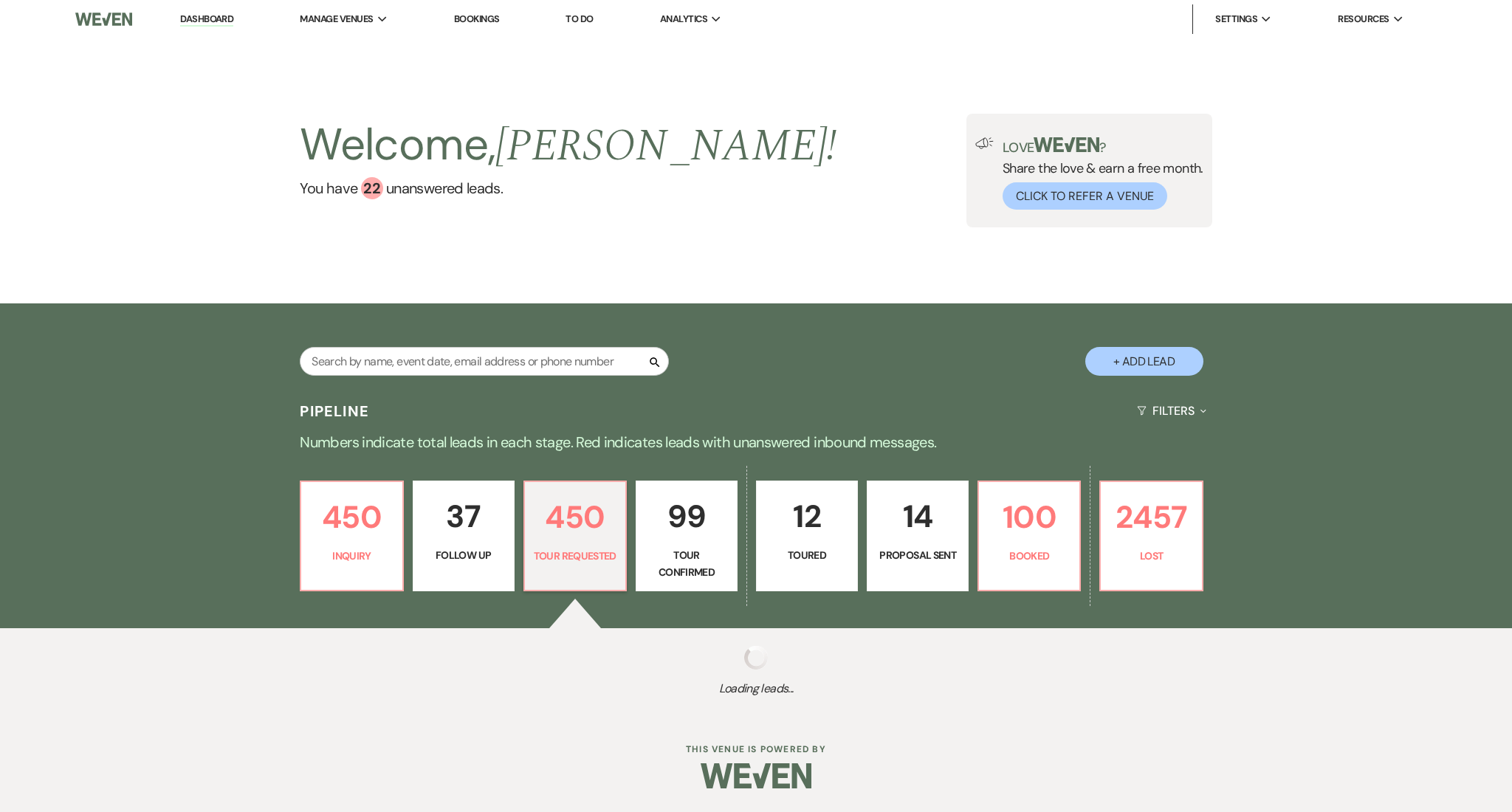
select select "2"
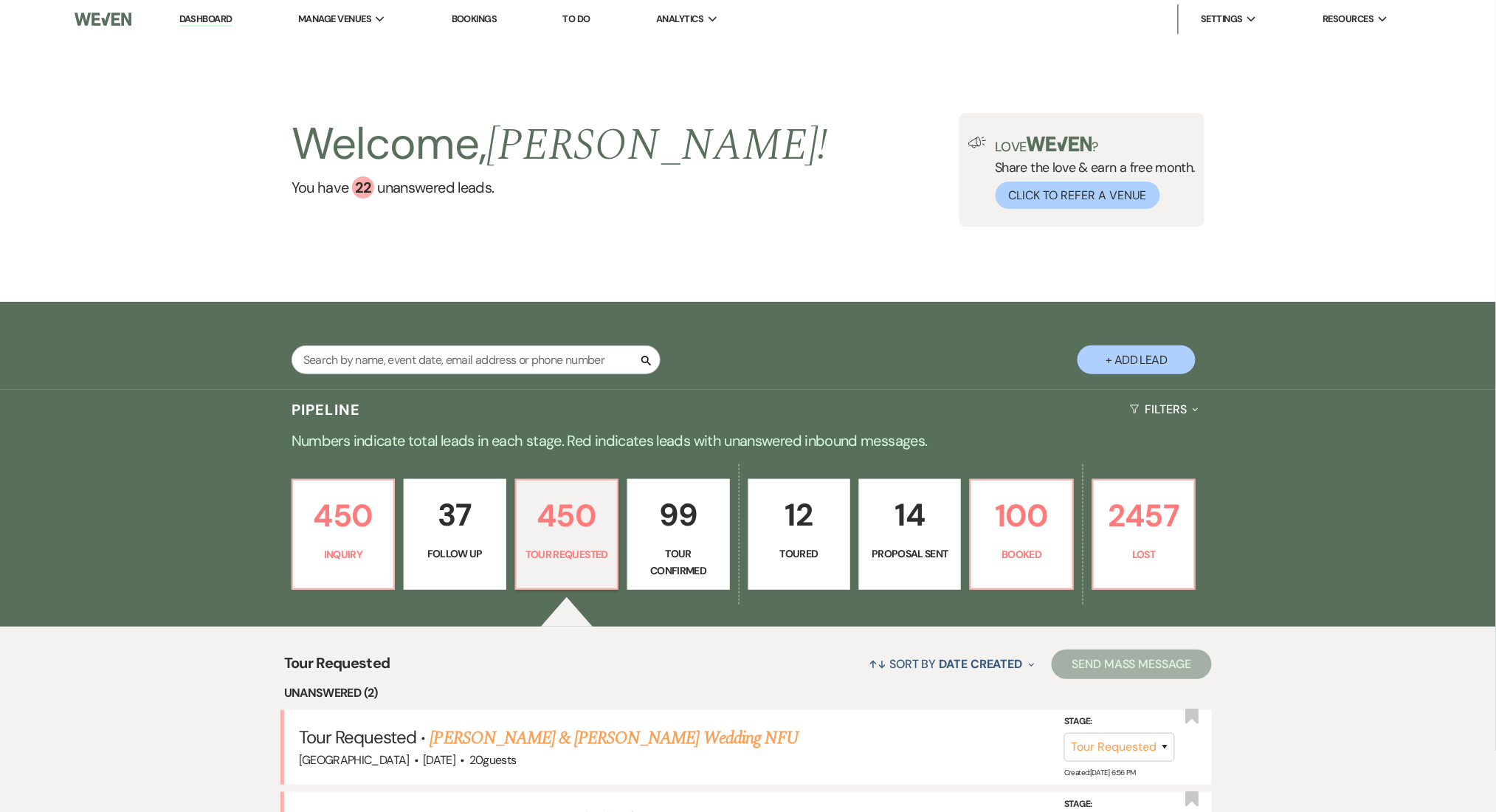
scroll to position [295, 0]
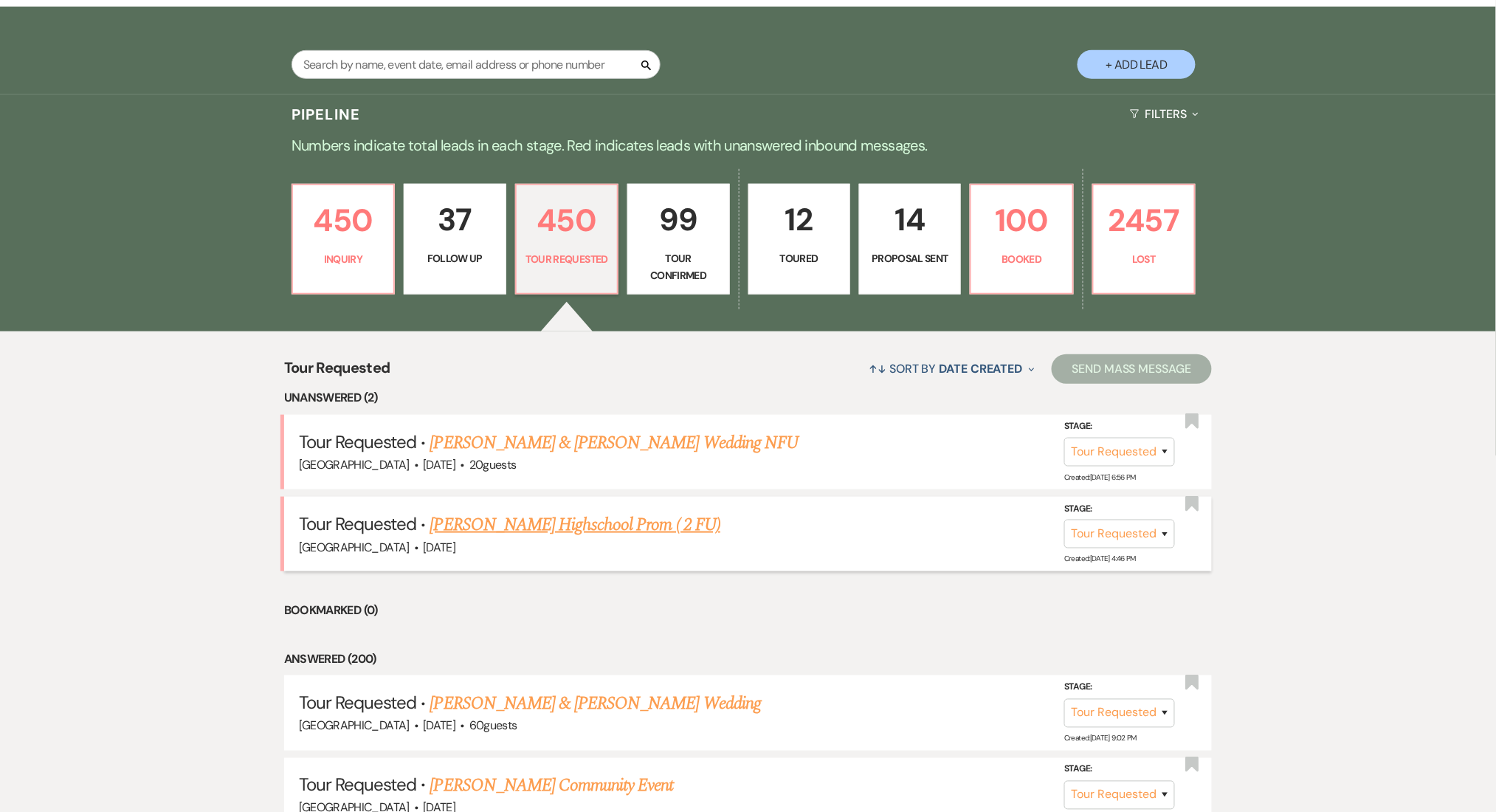
click at [593, 524] on link "Shawanda Griffin Highschool Prom ( 2 FU)" at bounding box center [575, 524] width 290 height 26
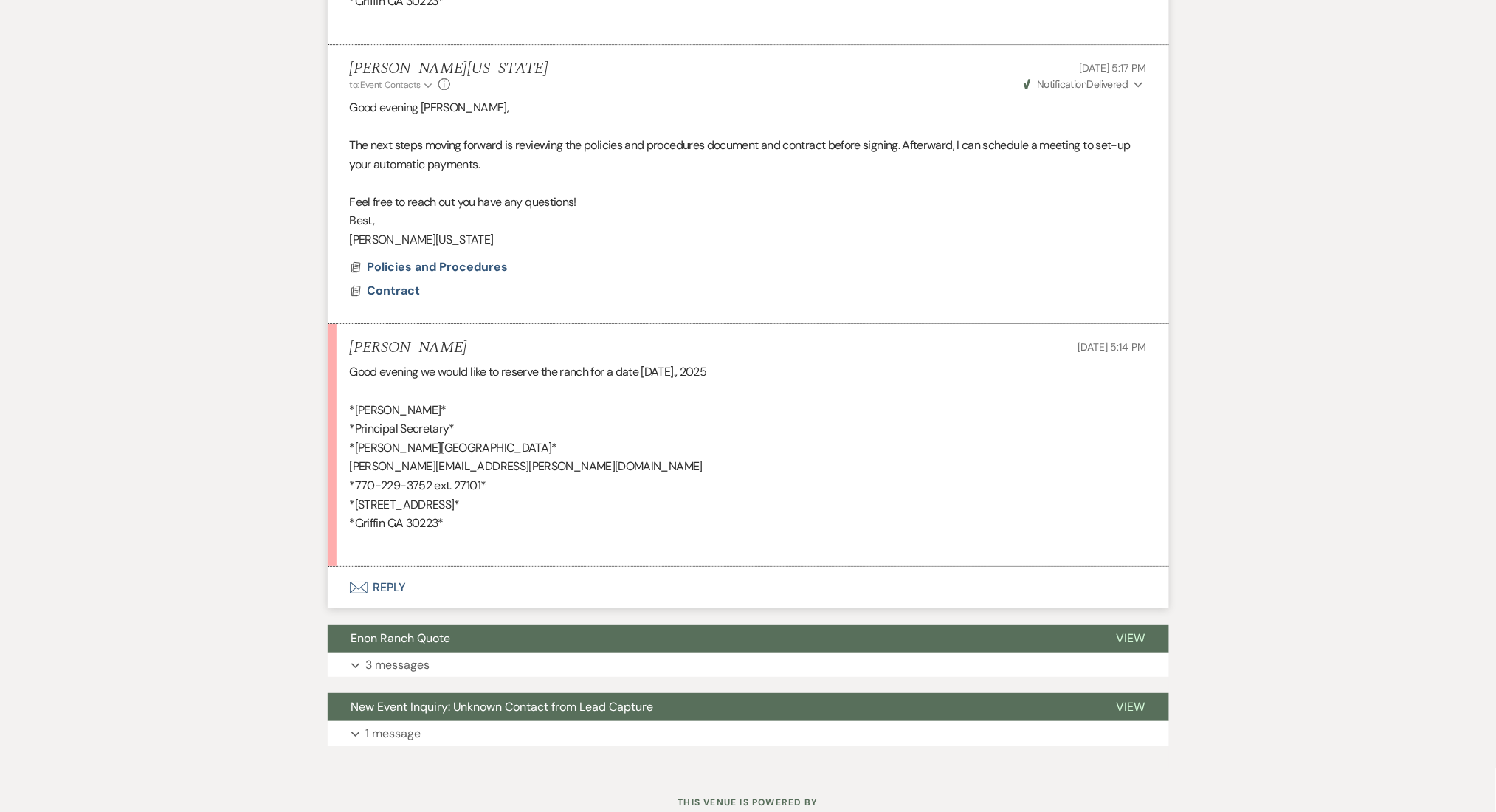
scroll to position [3808, 0]
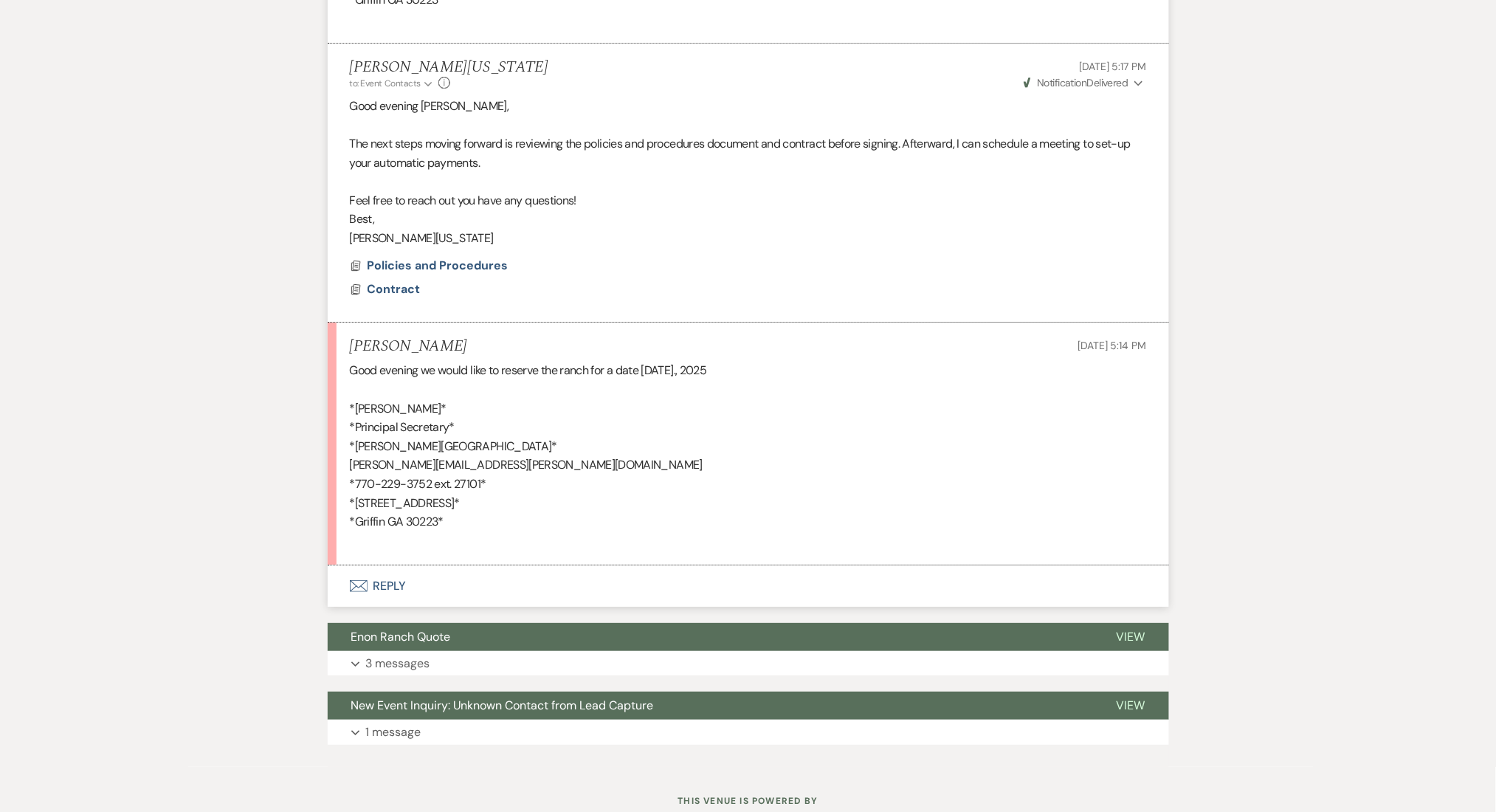
click at [444, 589] on button "Envelope Reply" at bounding box center [748, 586] width 841 height 41
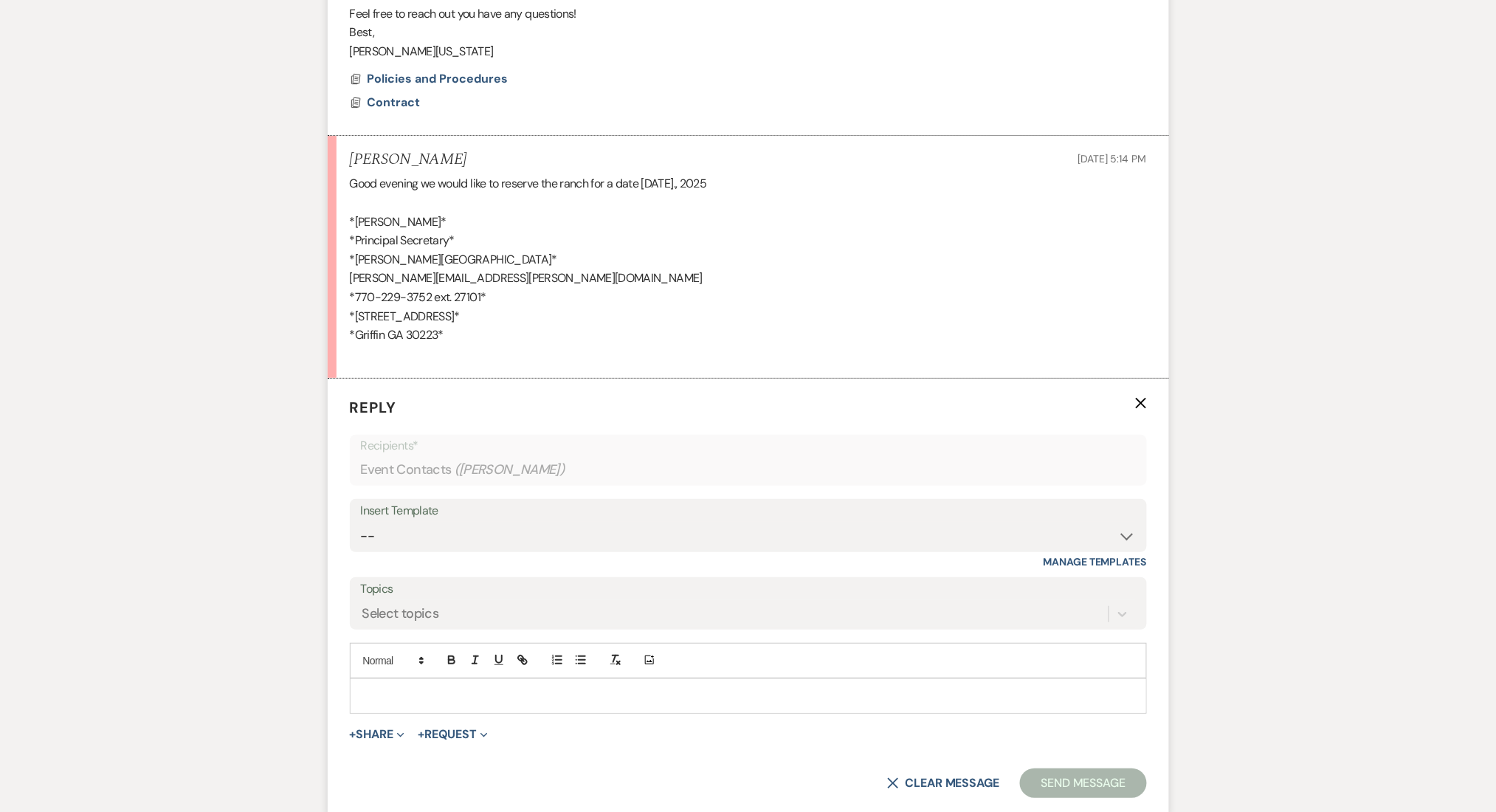
scroll to position [3990, 0]
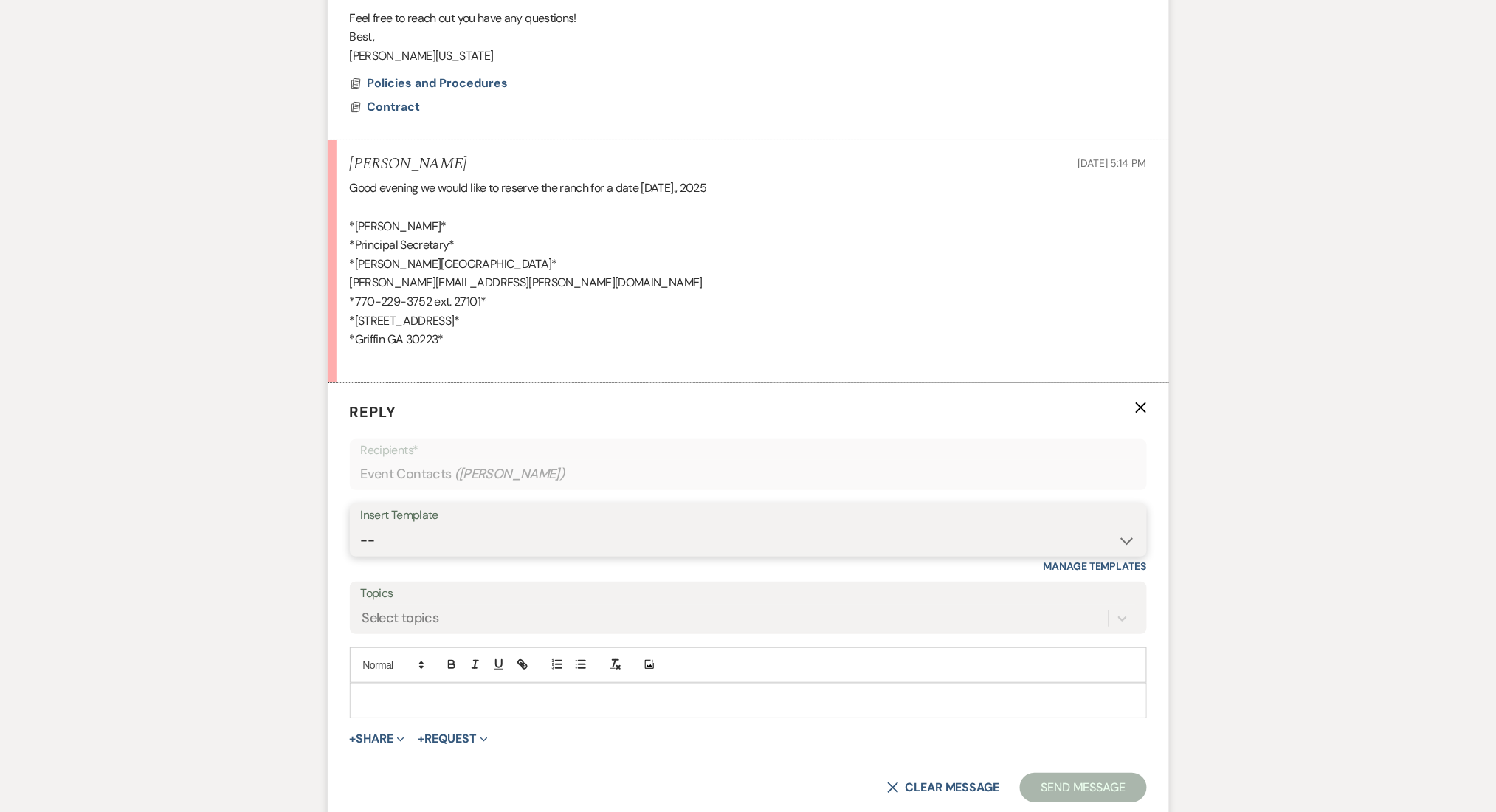
click at [400, 530] on select "-- Inquiry Follow Up Email #2 Contract Sending Template Payment Template Rental…" at bounding box center [748, 540] width 775 height 29
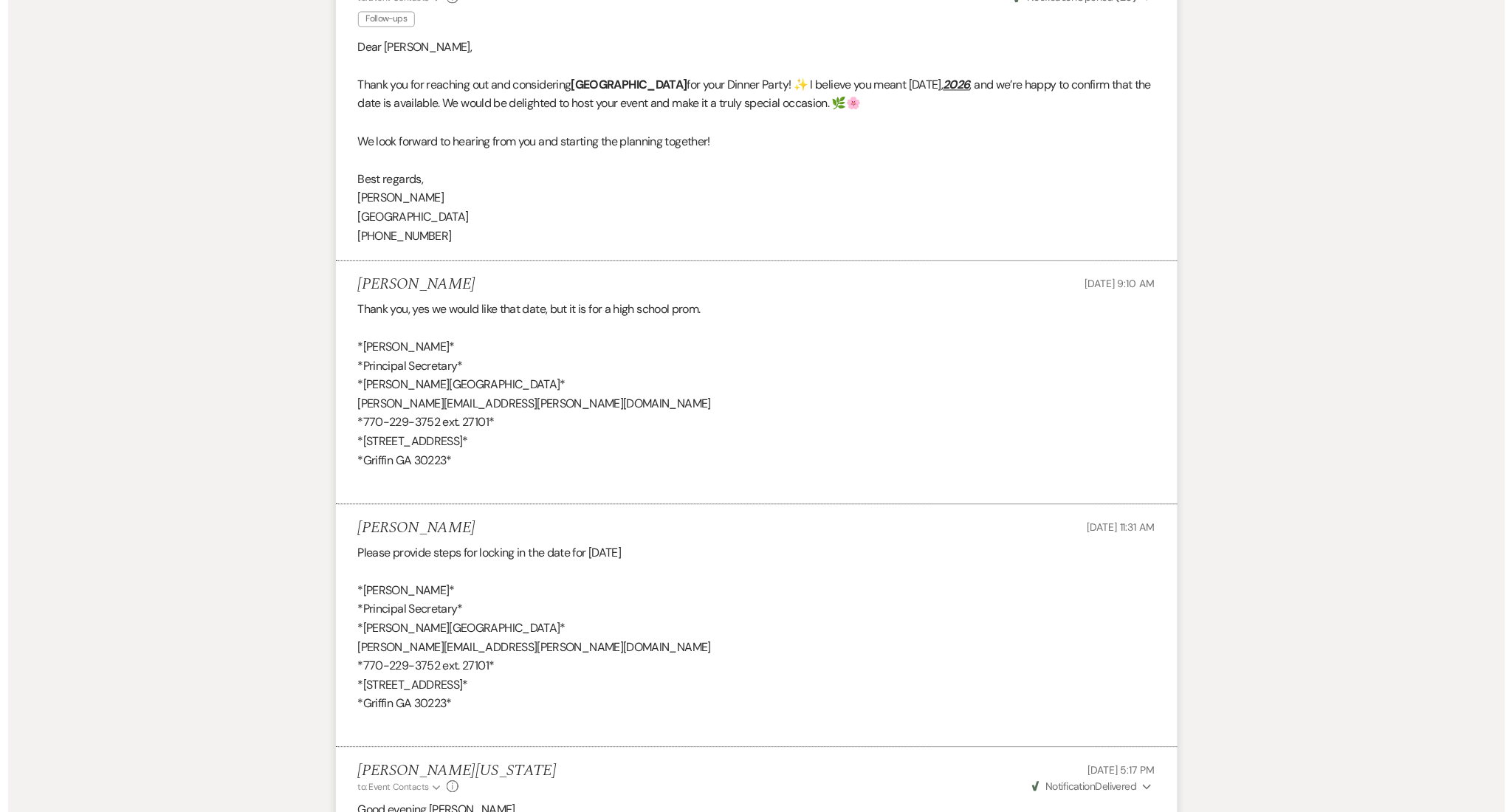
scroll to position [3597, 0]
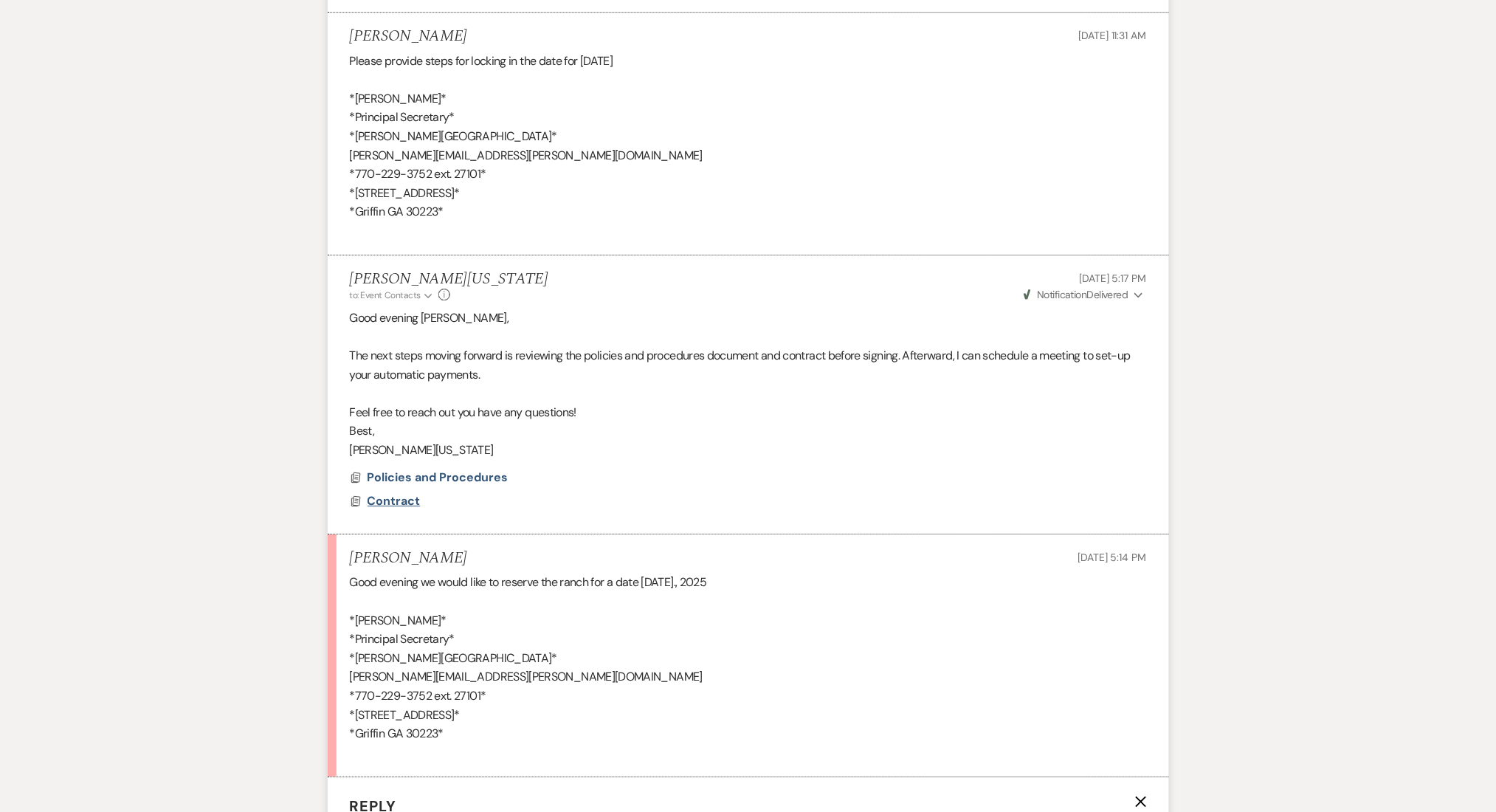
click at [395, 492] on span "Contract" at bounding box center [393, 501] width 53 height 17
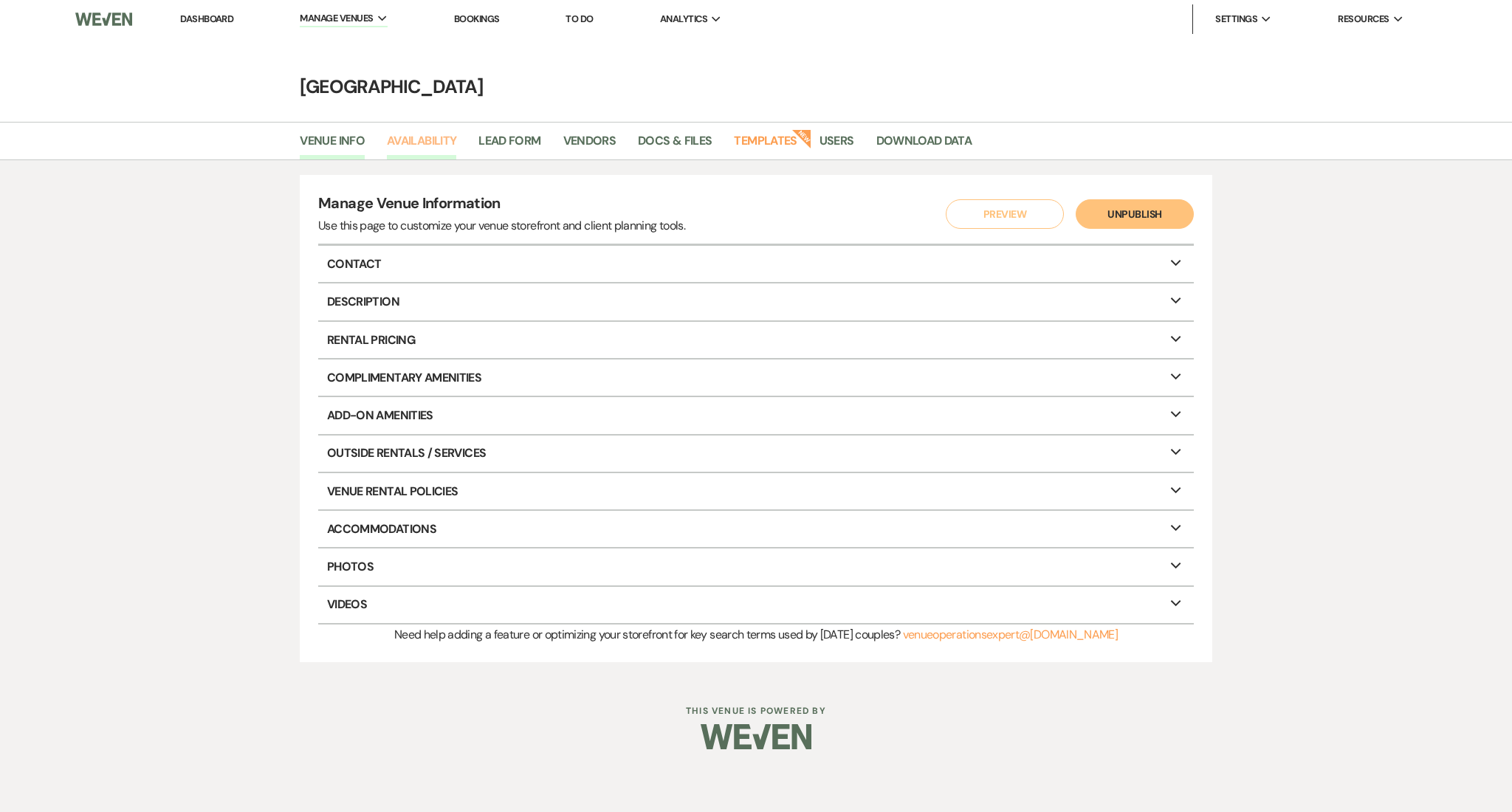
click at [423, 144] on link "Availability" at bounding box center [421, 145] width 69 height 28
select select "2"
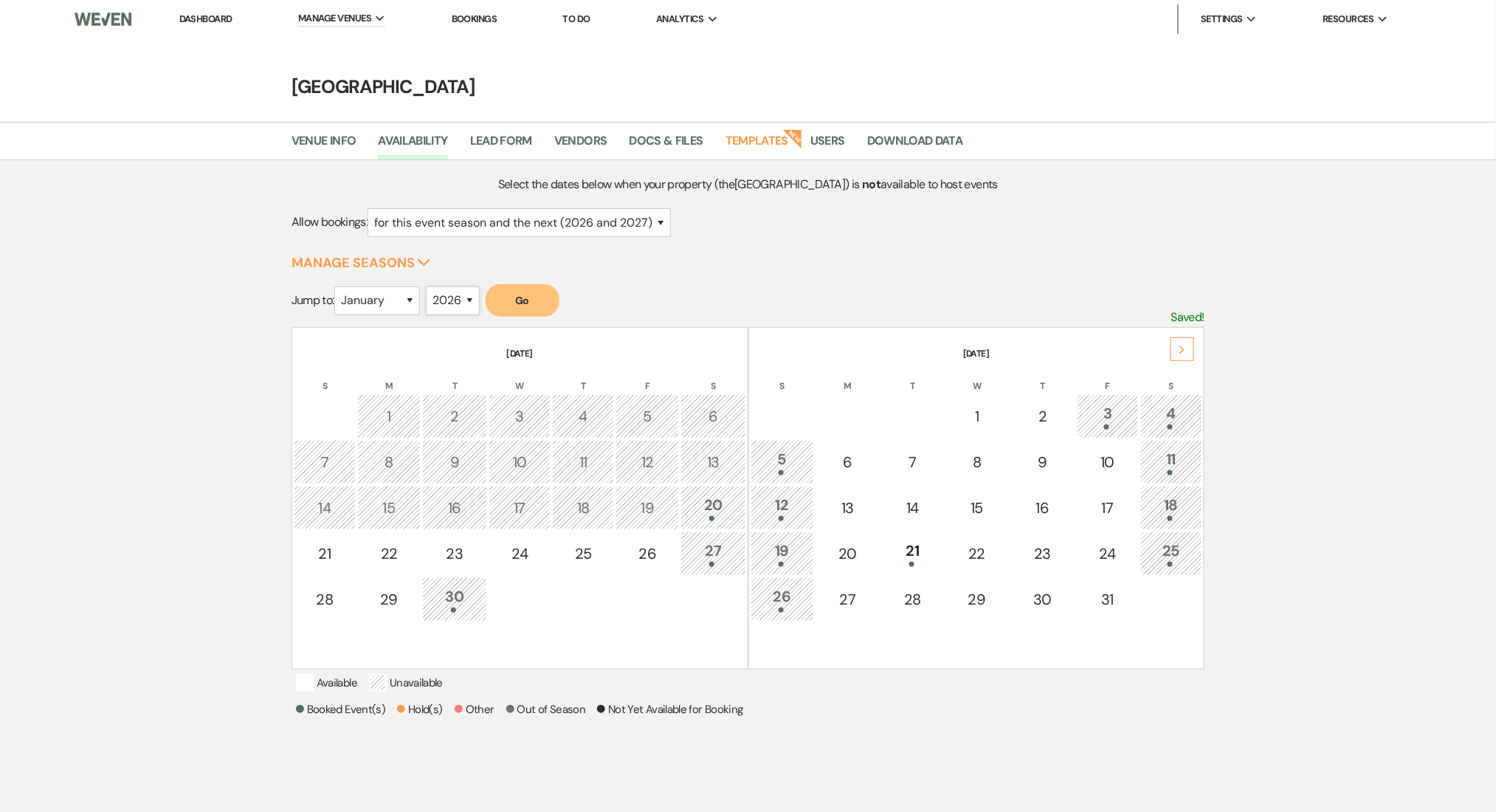
click at [459, 295] on select "2025 2026 2027 2028 2029" at bounding box center [453, 301] width 54 height 29
select select "2025"
click at [430, 287] on select "2025 2026 2027 2028 2029" at bounding box center [453, 301] width 54 height 29
click at [382, 301] on select "January February March April May June July August September October November De…" at bounding box center [377, 301] width 86 height 29
select select "11"
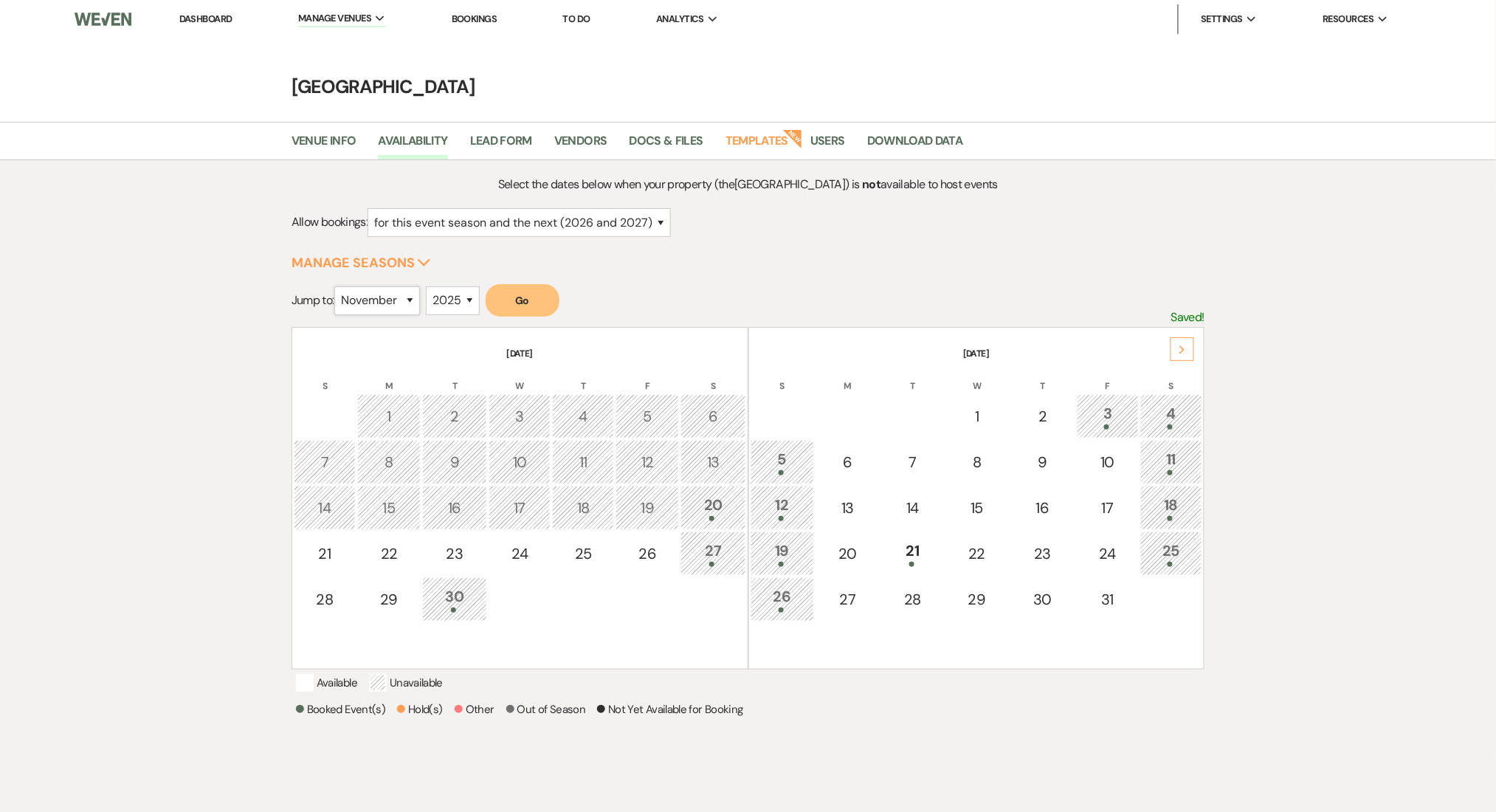
click at [338, 287] on select "January February March April May June July August September October November De…" at bounding box center [377, 301] width 86 height 29
click at [526, 307] on button "Go" at bounding box center [522, 300] width 73 height 32
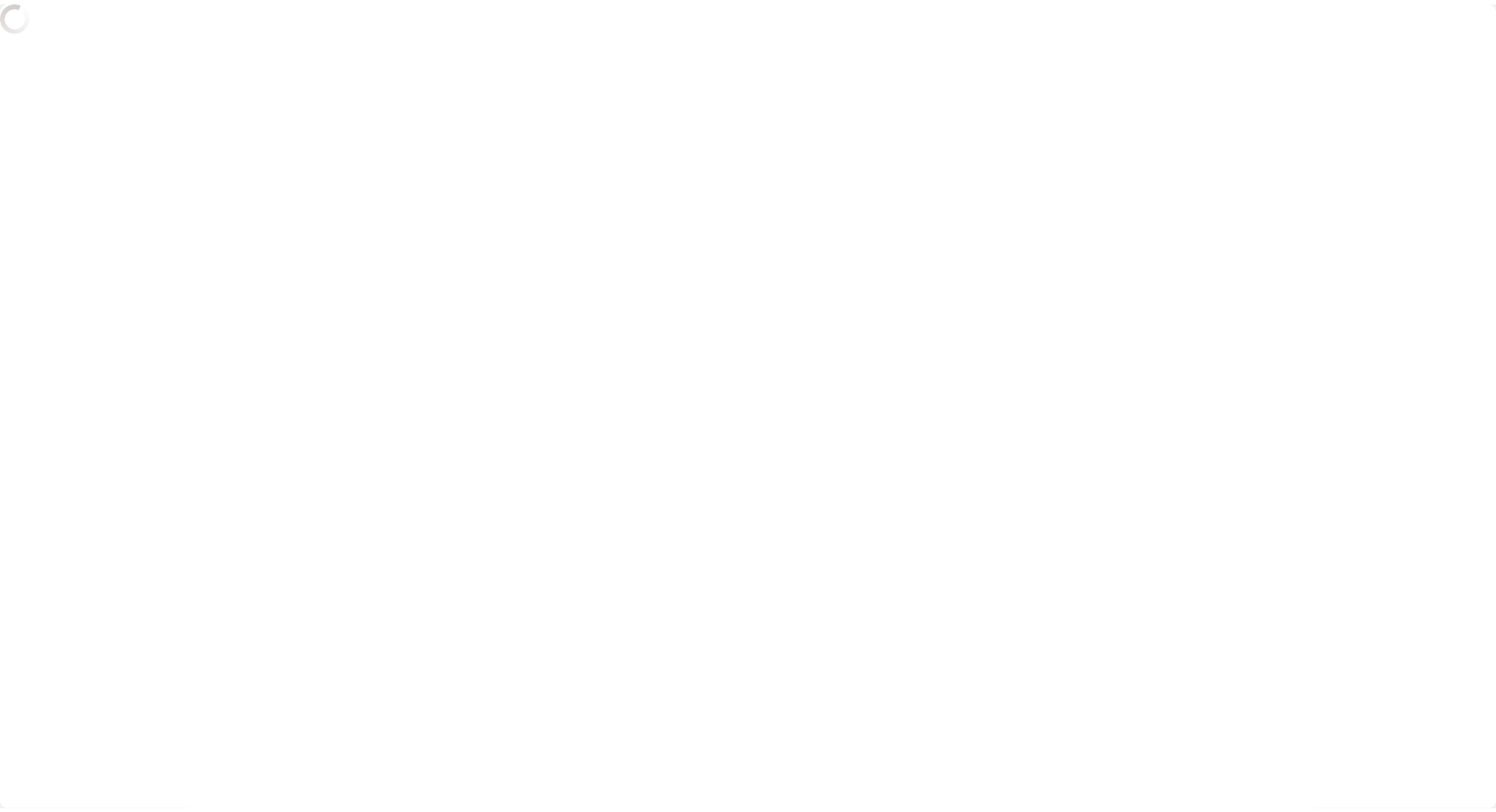
scroll to position [3597, 0]
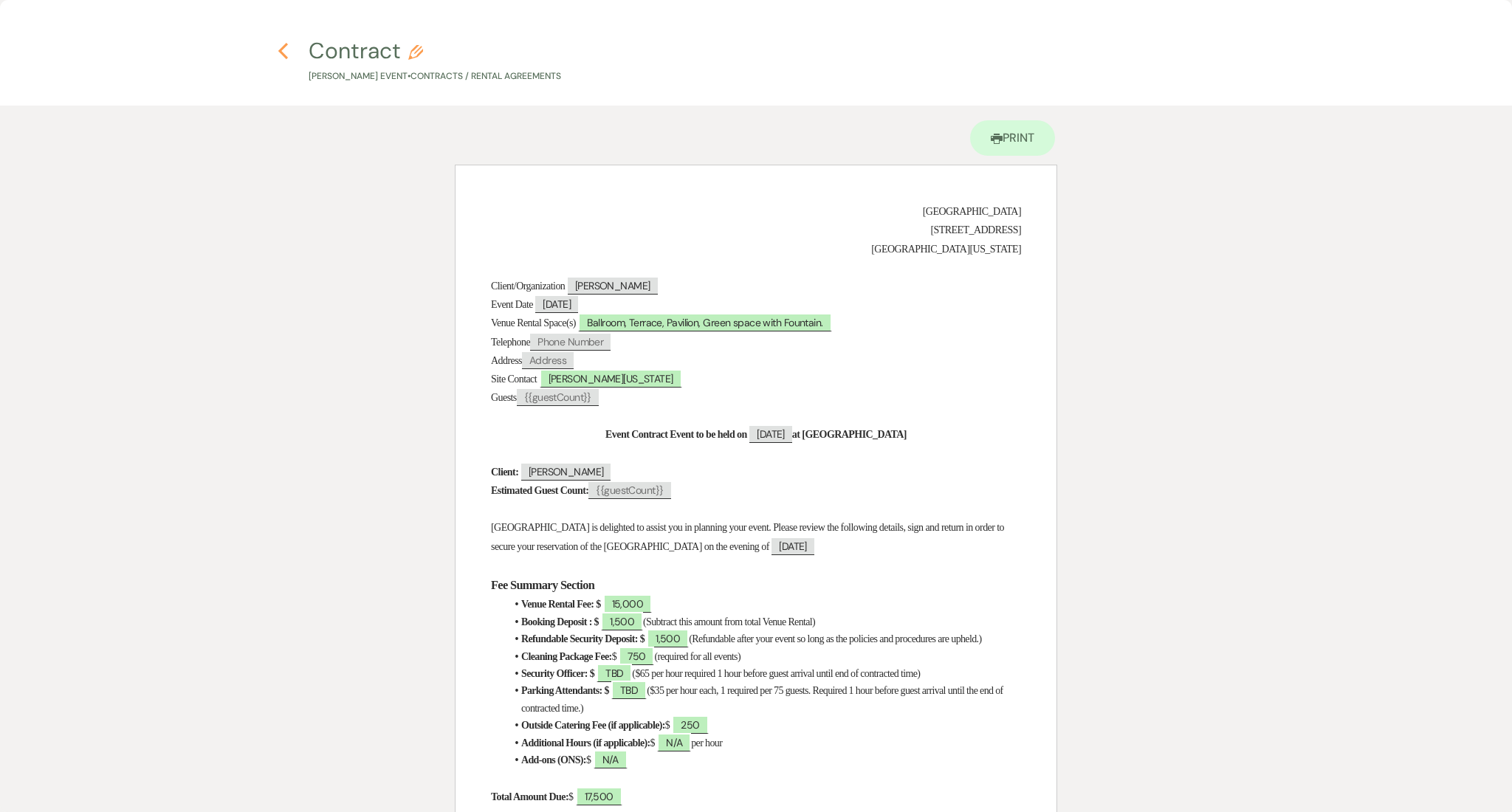
click at [286, 49] on icon "Previous" at bounding box center [282, 51] width 11 height 17
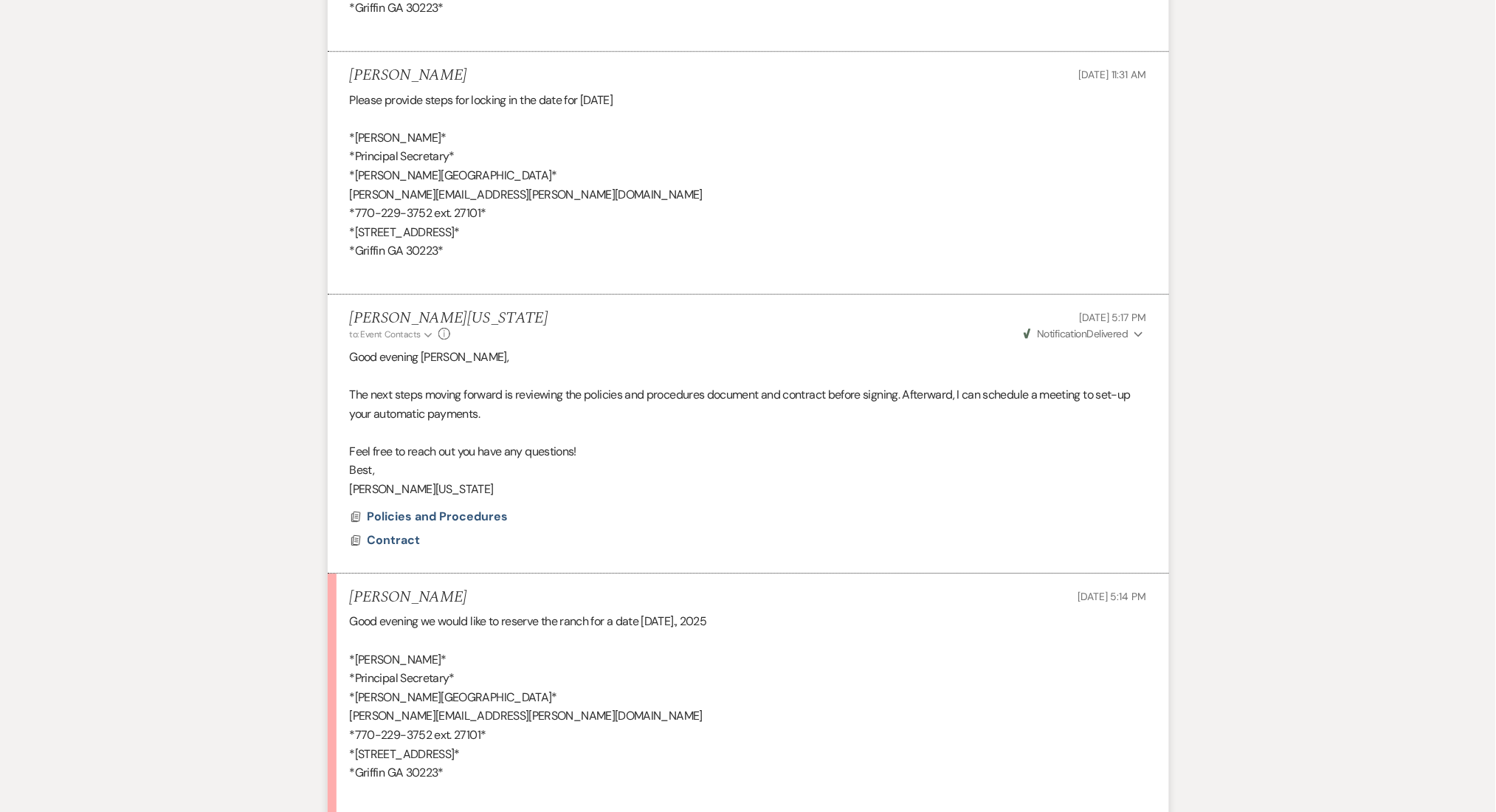
scroll to position [3793, 0]
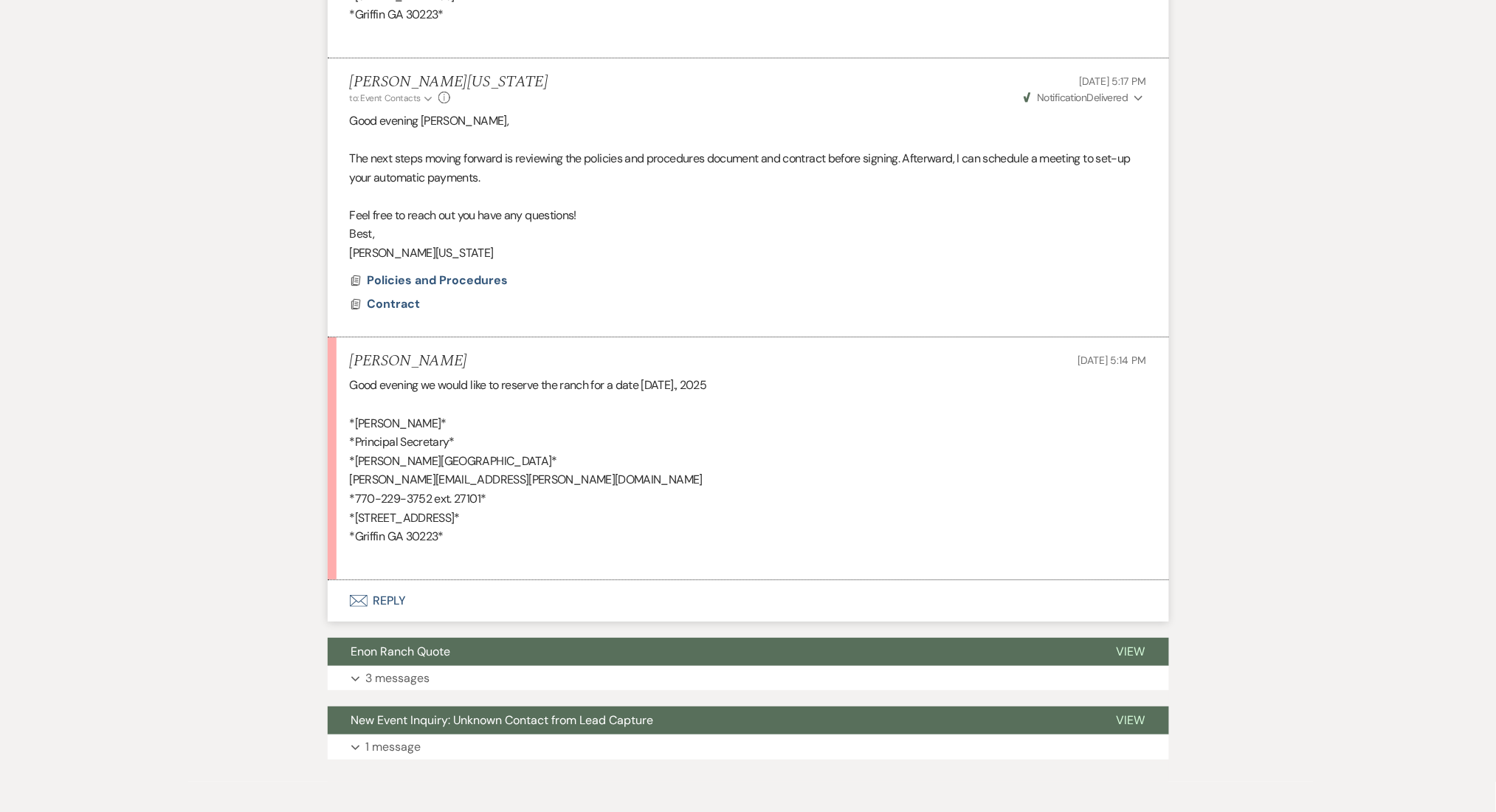
click at [1137, 103] on icon "Expand" at bounding box center [1139, 98] width 9 height 10
click at [955, 258] on p "[PERSON_NAME][US_STATE]" at bounding box center [748, 253] width 797 height 19
click at [458, 593] on button "Envelope Reply" at bounding box center [748, 600] width 841 height 41
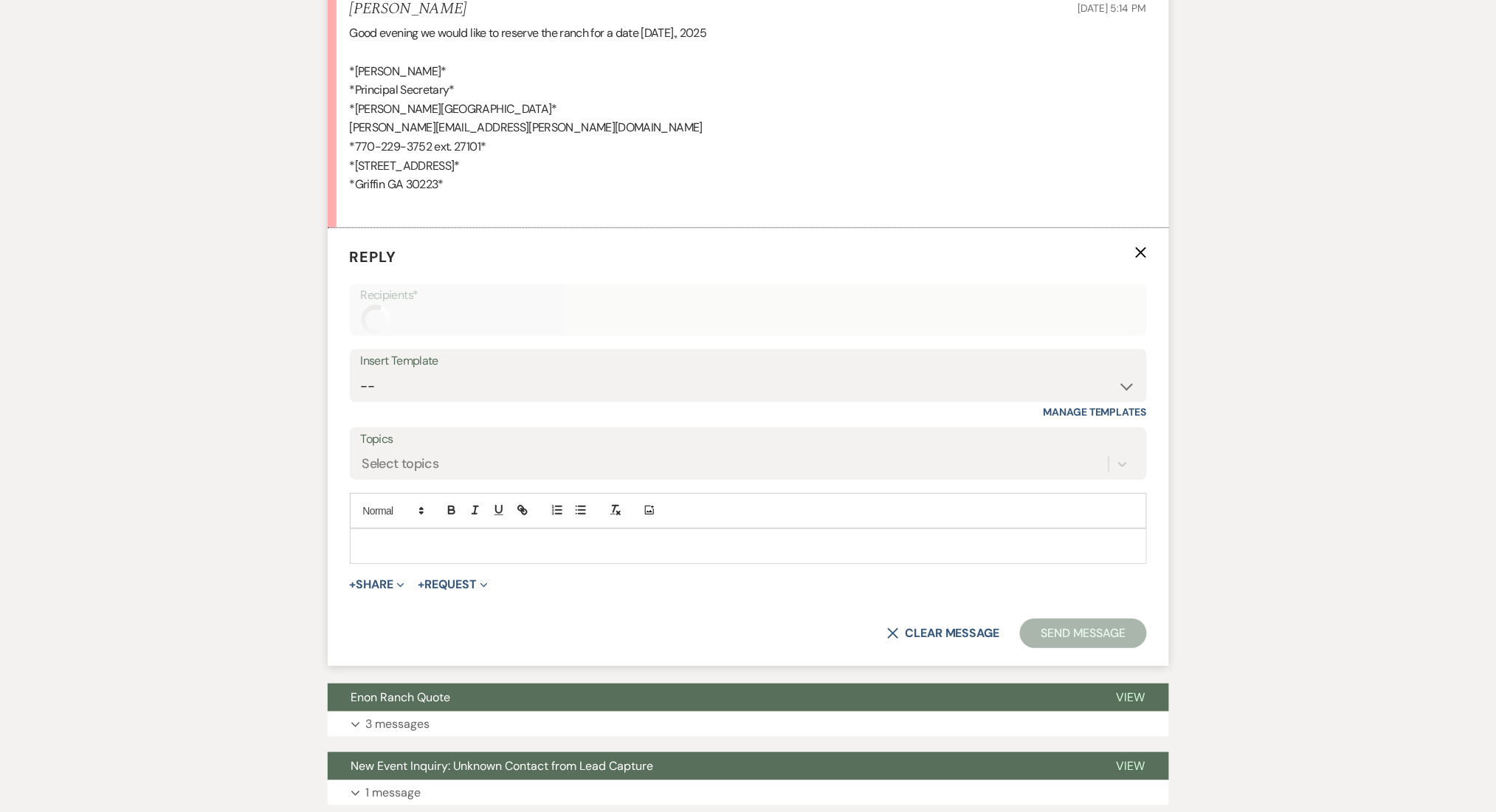
scroll to position [4148, 0]
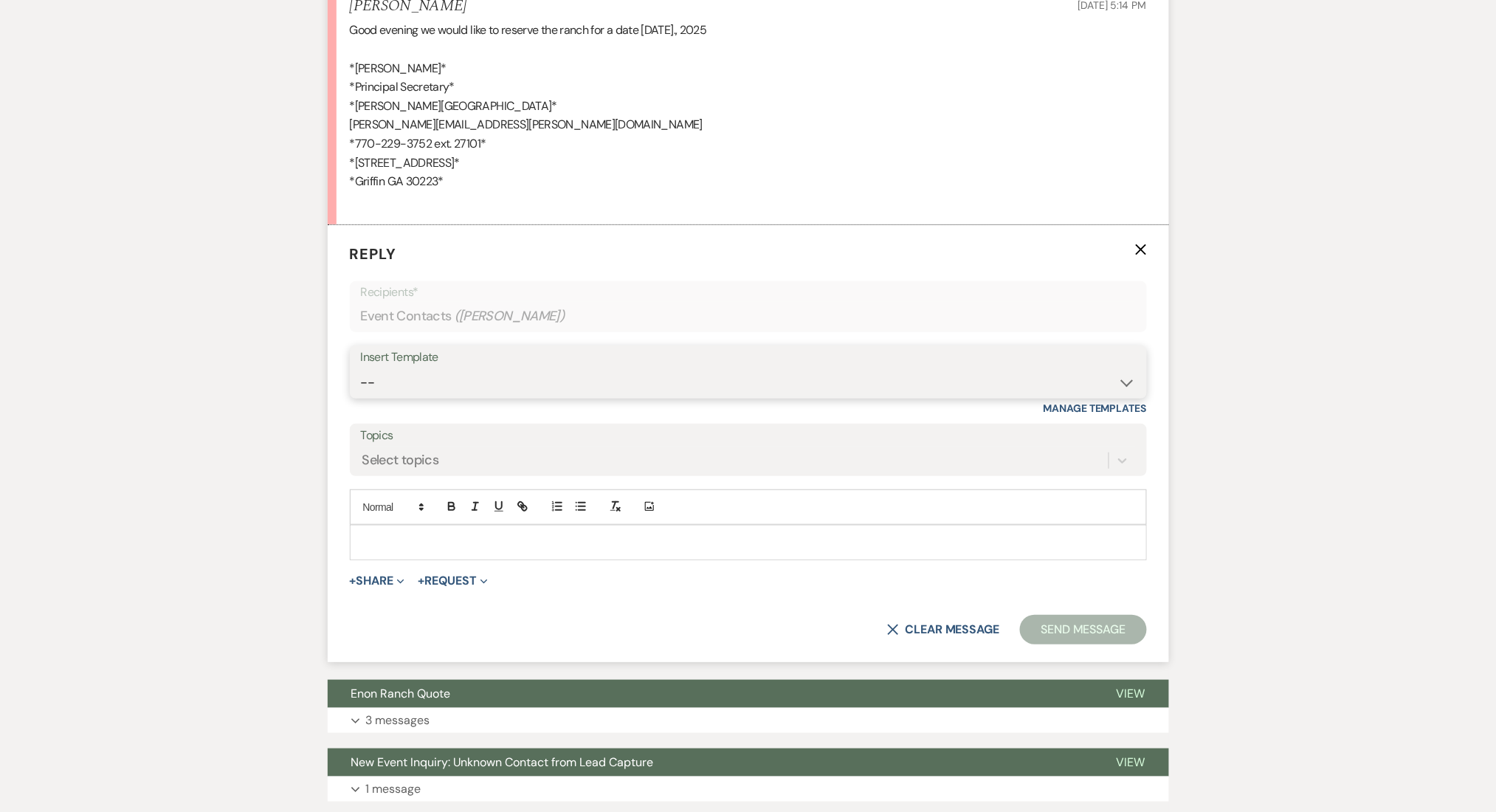
click at [431, 386] on select "-- Inquiry Follow Up Email #2 Contract Sending Template Payment Template Rental…" at bounding box center [748, 382] width 775 height 29
select select "1511"
click at [361, 368] on select "-- Inquiry Follow Up Email #2 Contract Sending Template Payment Template Rental…" at bounding box center [748, 382] width 775 height 29
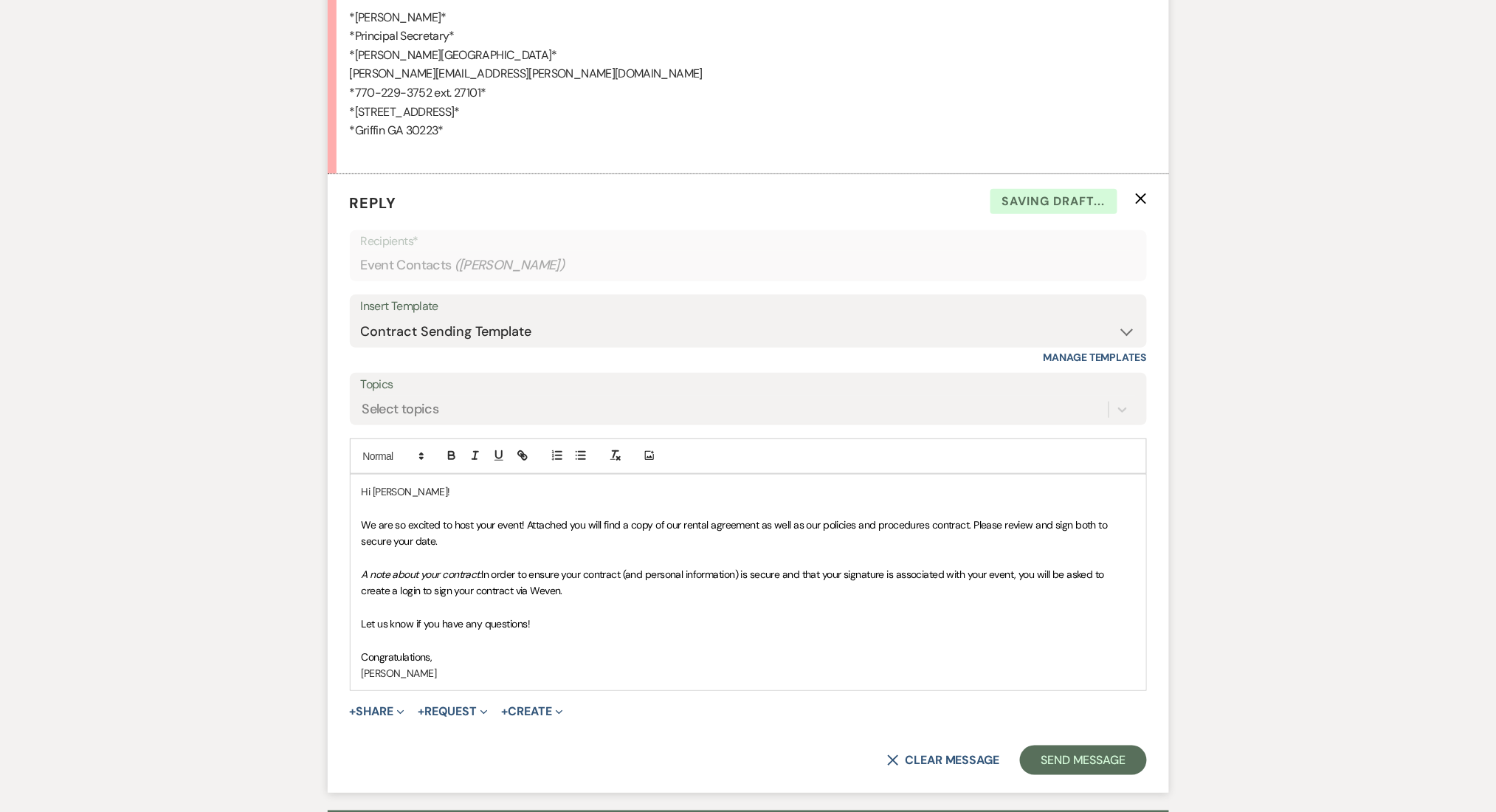
scroll to position [4246, 0]
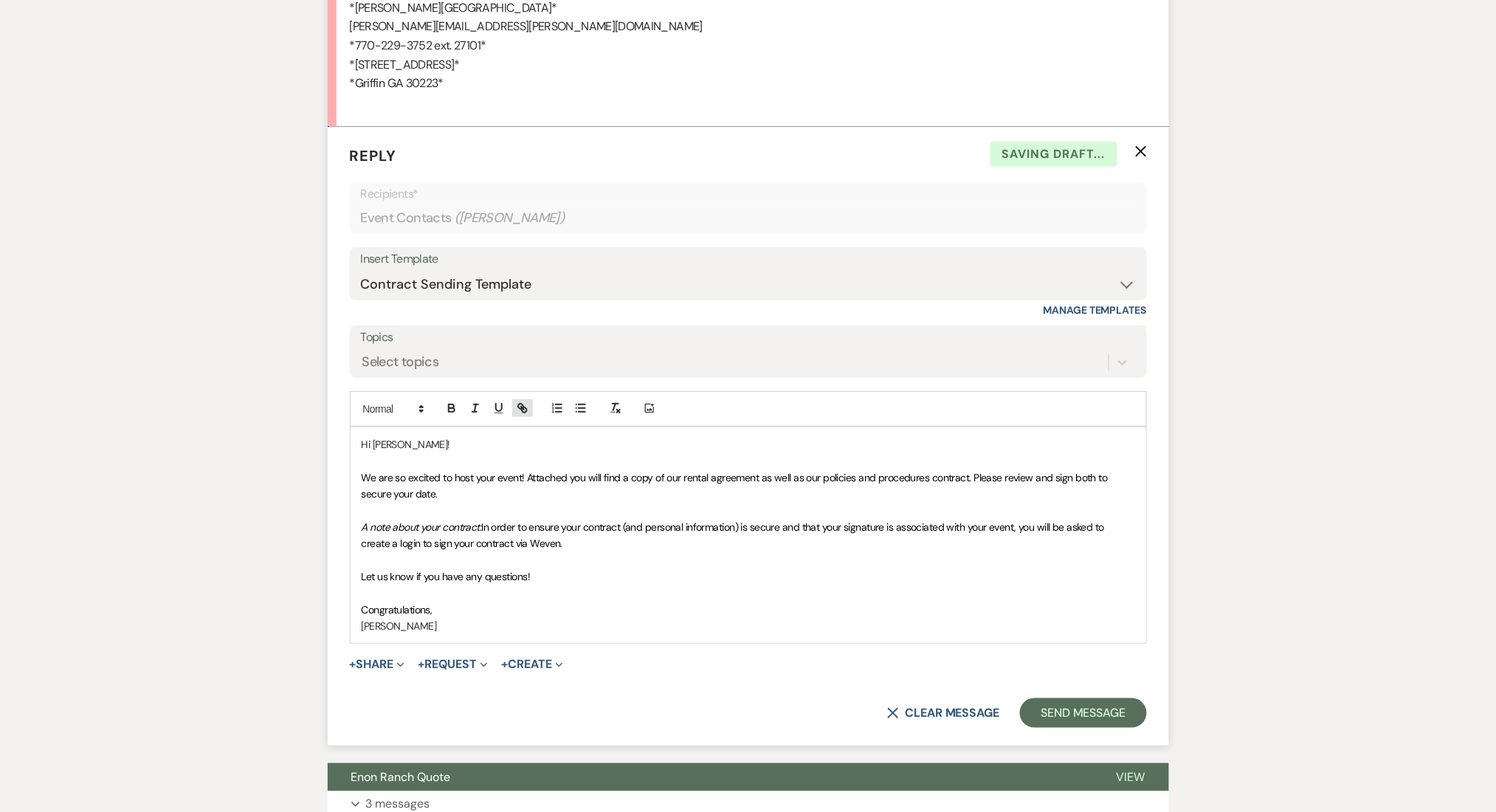
click at [523, 406] on icon "button" at bounding box center [521, 406] width 5 height 5
click at [427, 510] on p at bounding box center [748, 510] width 774 height 17
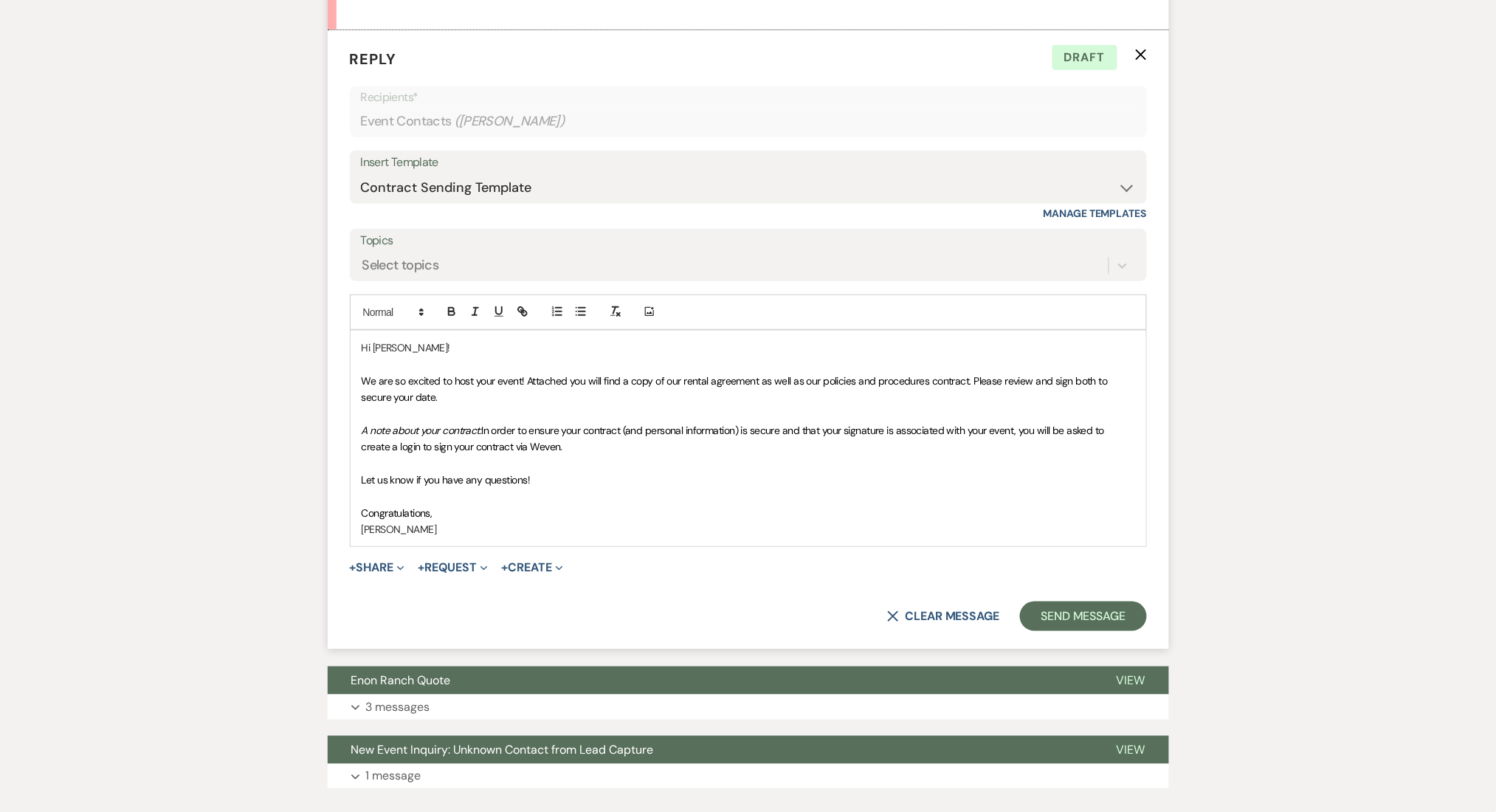
scroll to position [4345, 0]
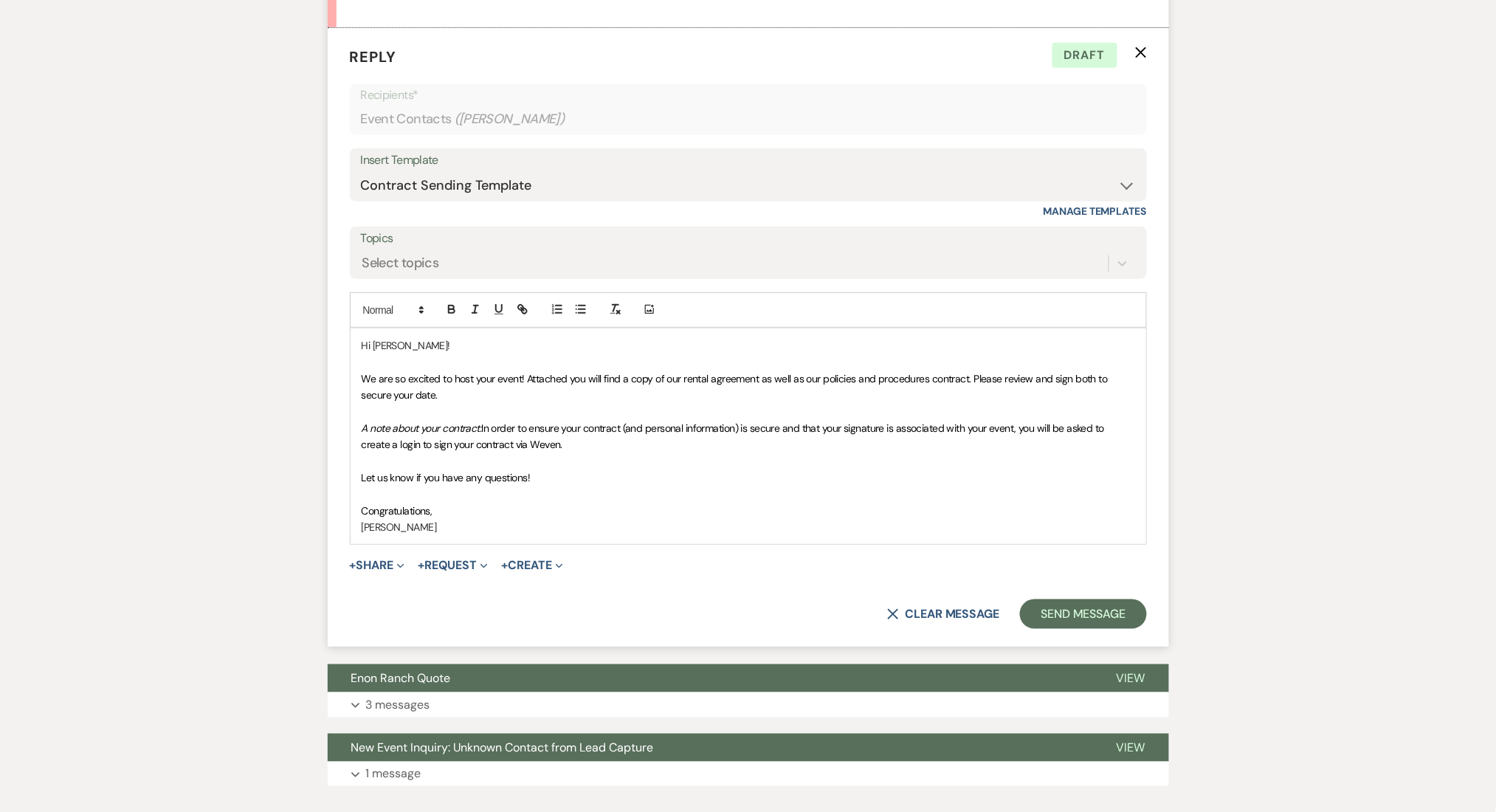
drag, startPoint x: 583, startPoint y: 447, endPoint x: 334, endPoint y: 436, distance: 249.2
click at [334, 436] on form "Reply X Draft Recipients* Event Contacts ( [PERSON_NAME] ) Insert Template -- I…" at bounding box center [748, 337] width 841 height 618
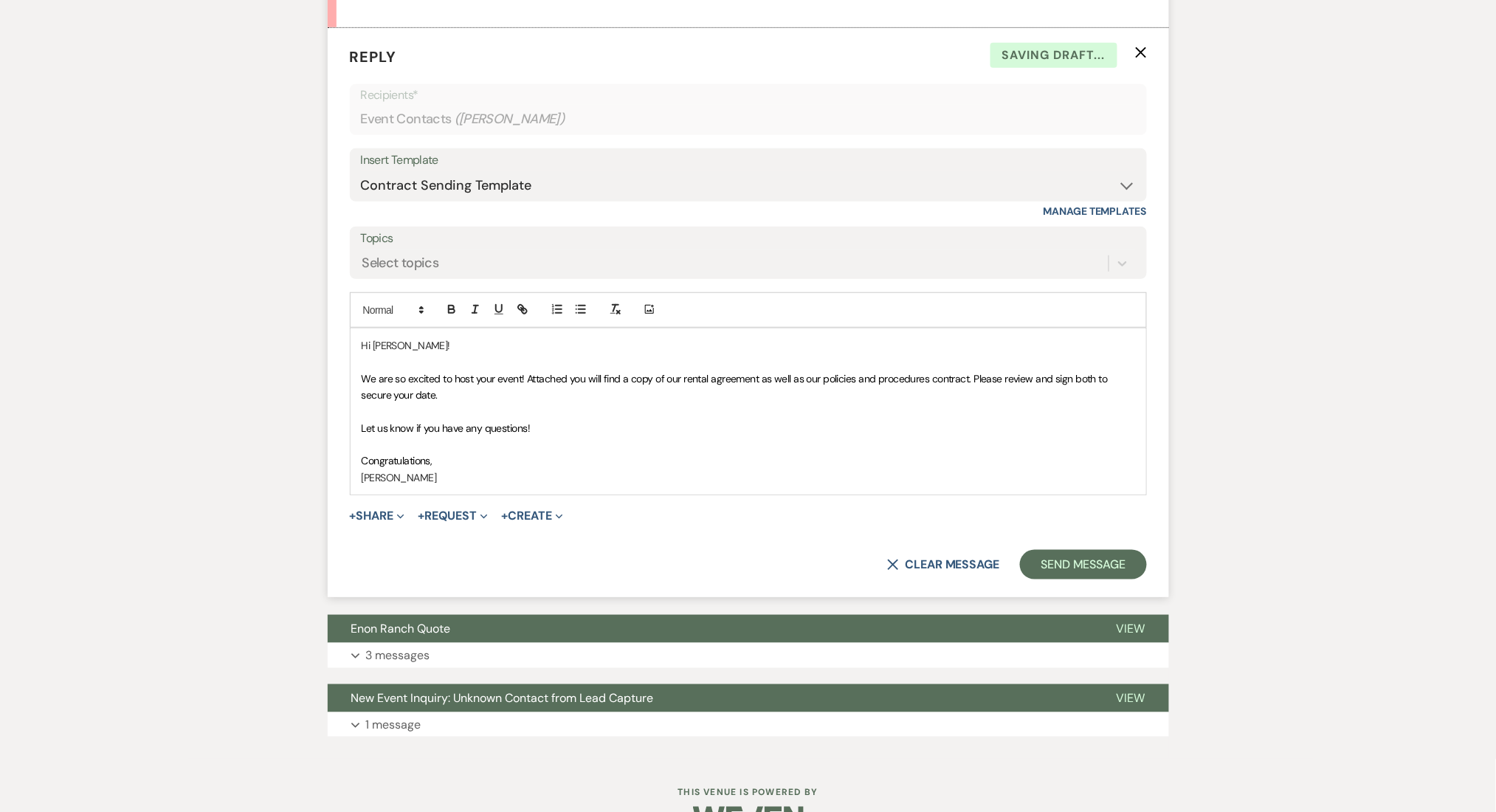
scroll to position [4246, 0]
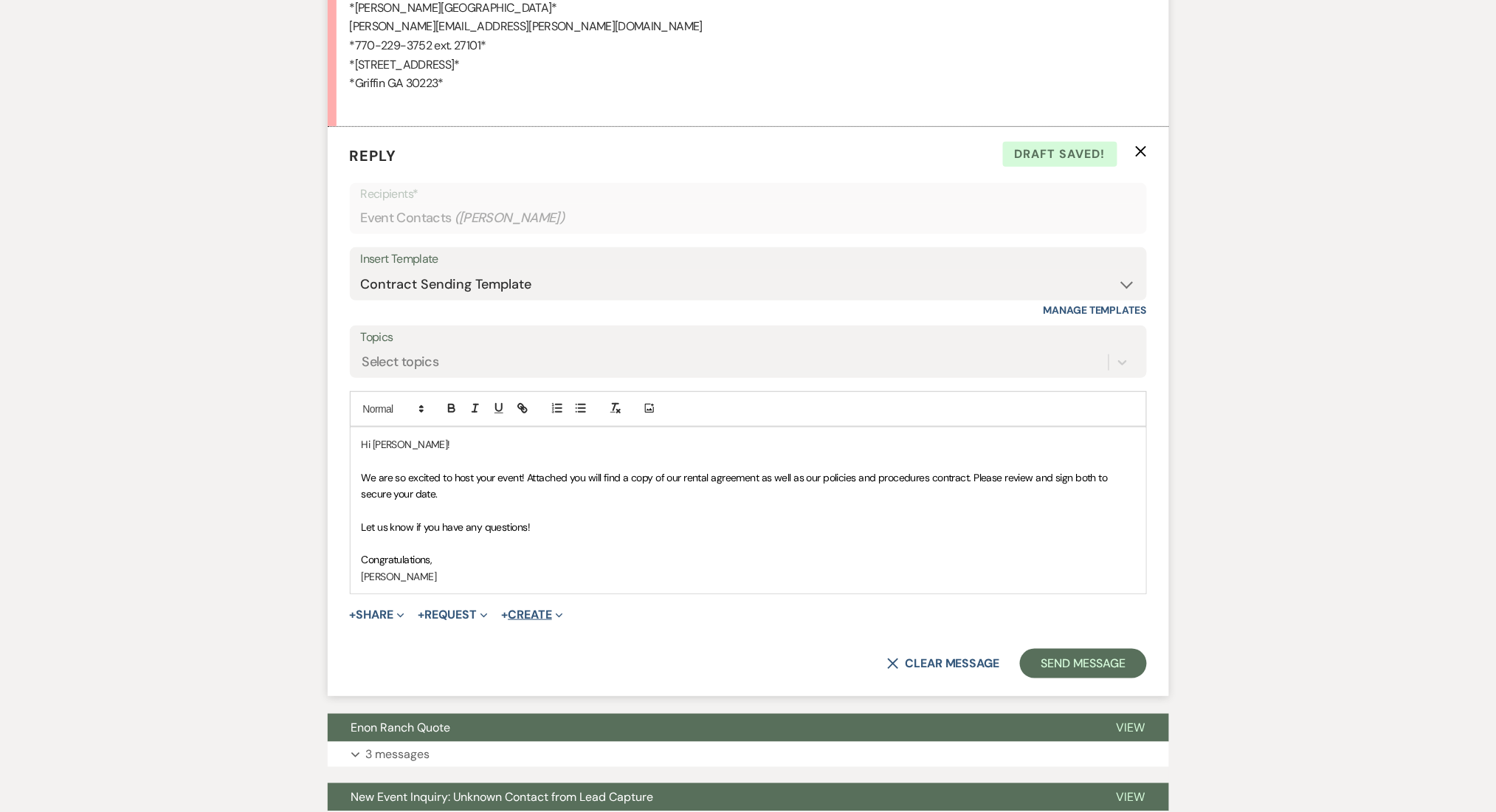
click at [563, 618] on icon "Expand" at bounding box center [560, 615] width 7 height 7
click at [450, 274] on select "-- Inquiry Follow Up Email #2 Contract Sending Template Payment Template Rental…" at bounding box center [748, 284] width 775 height 29
click at [516, 410] on icon "button" at bounding box center [522, 407] width 13 height 13
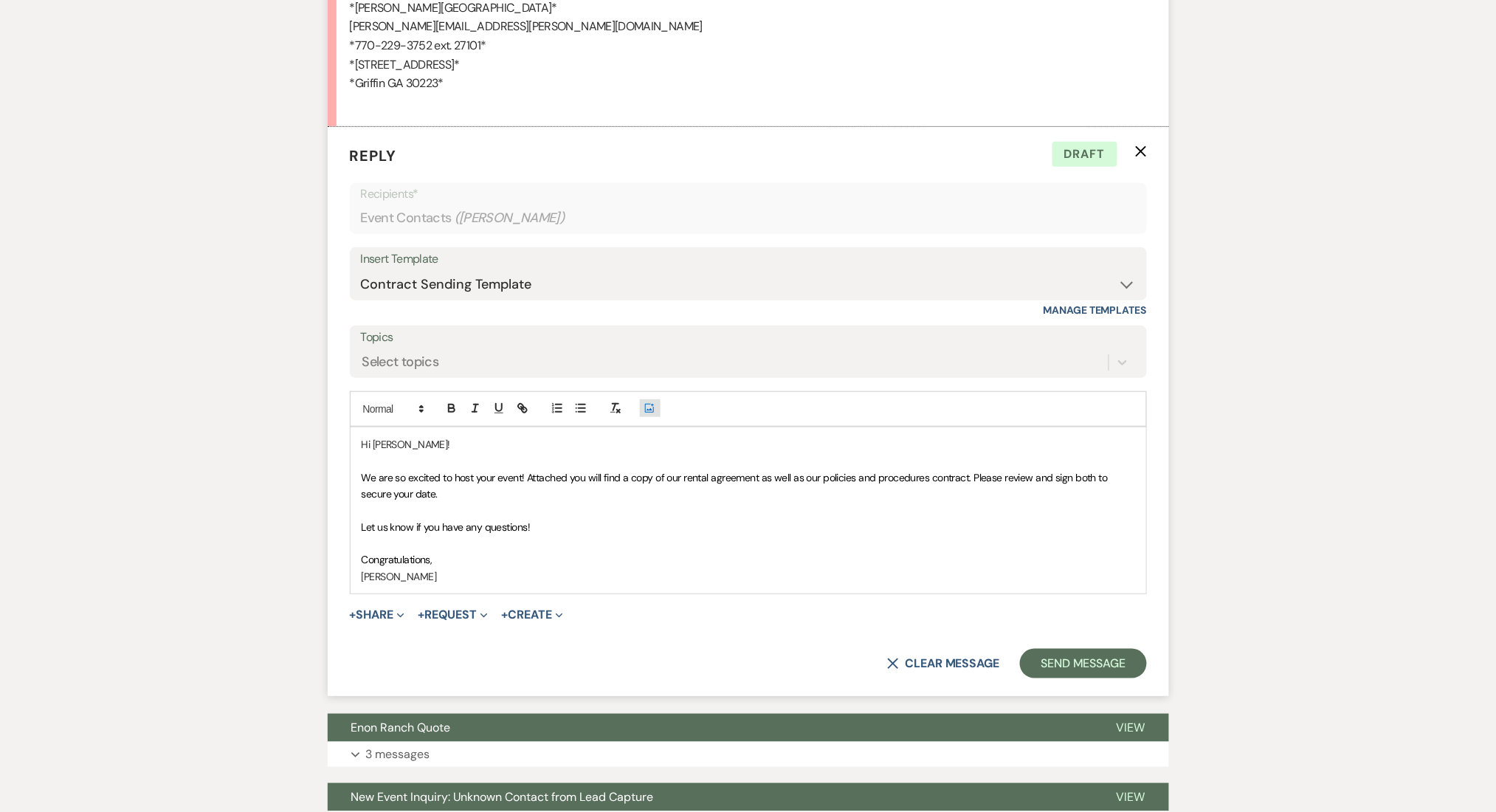
click at [650, 405] on icon "Add Photo" at bounding box center [650, 407] width 12 height 13
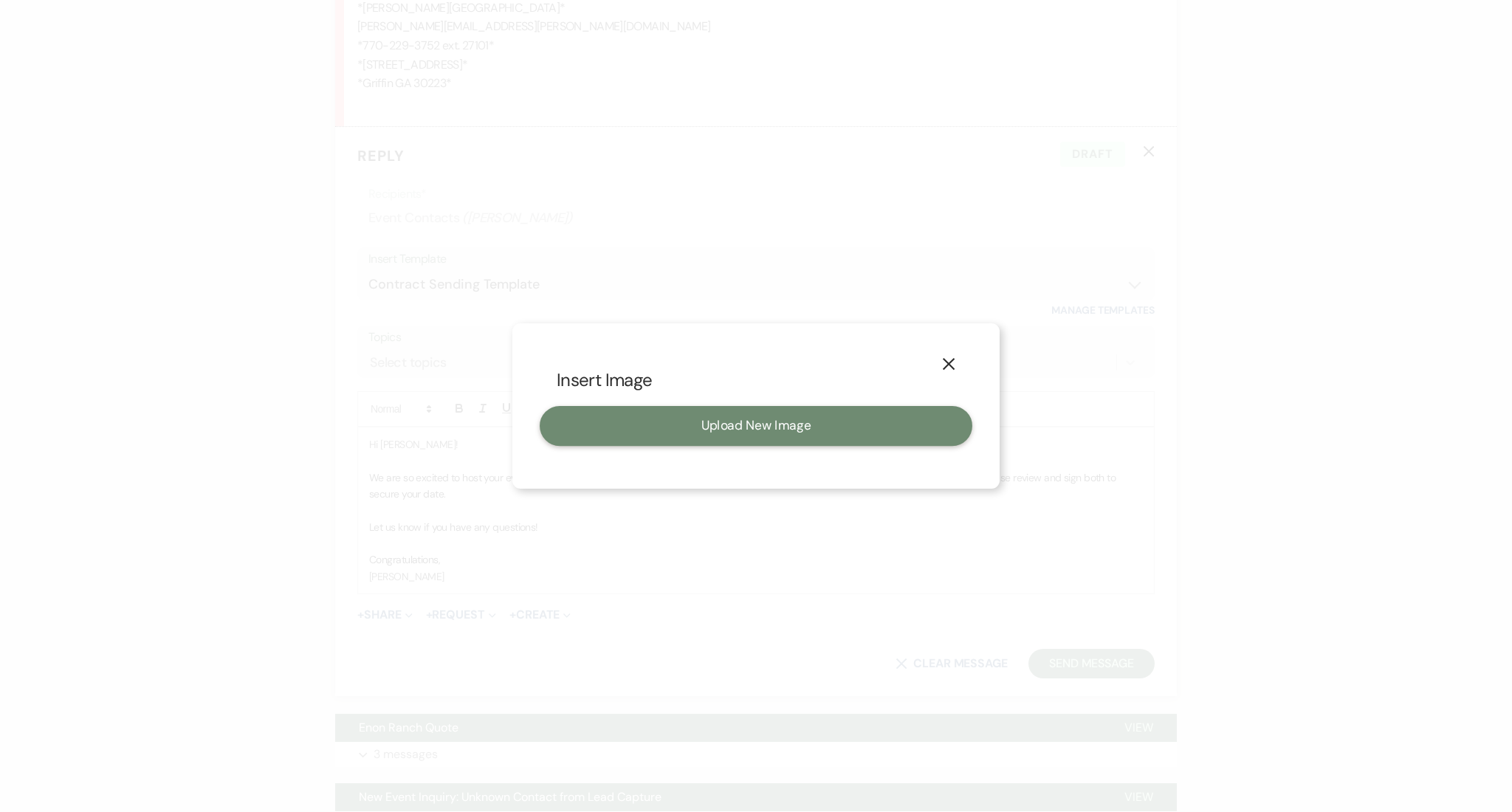
click at [645, 427] on button "Upload New Image" at bounding box center [756, 426] width 433 height 40
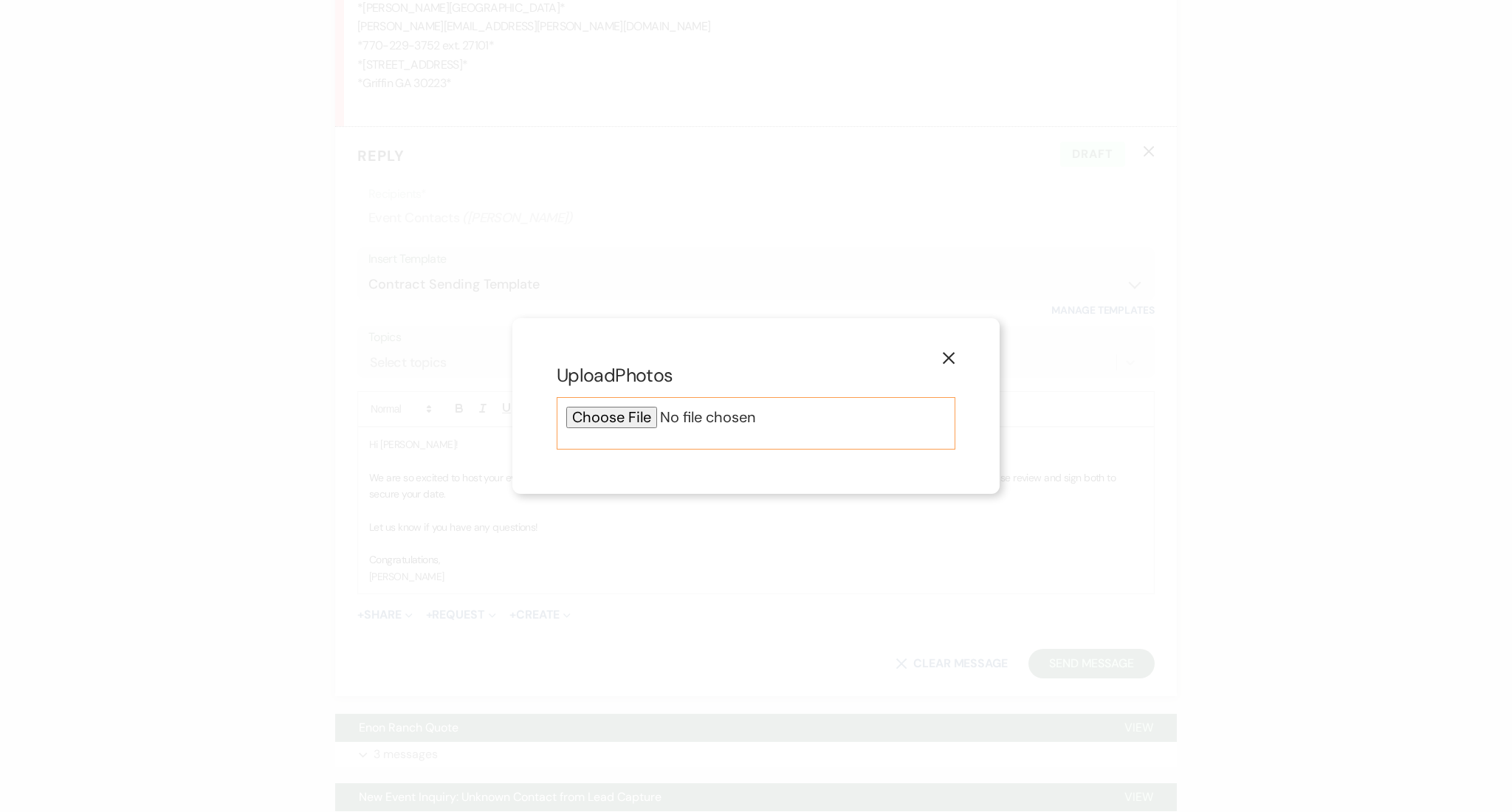
click at [614, 422] on input "file" at bounding box center [756, 417] width 380 height 21
click at [323, 377] on div "X Upload Photos" at bounding box center [756, 406] width 1512 height 812
click at [950, 353] on icon "X" at bounding box center [948, 357] width 13 height 13
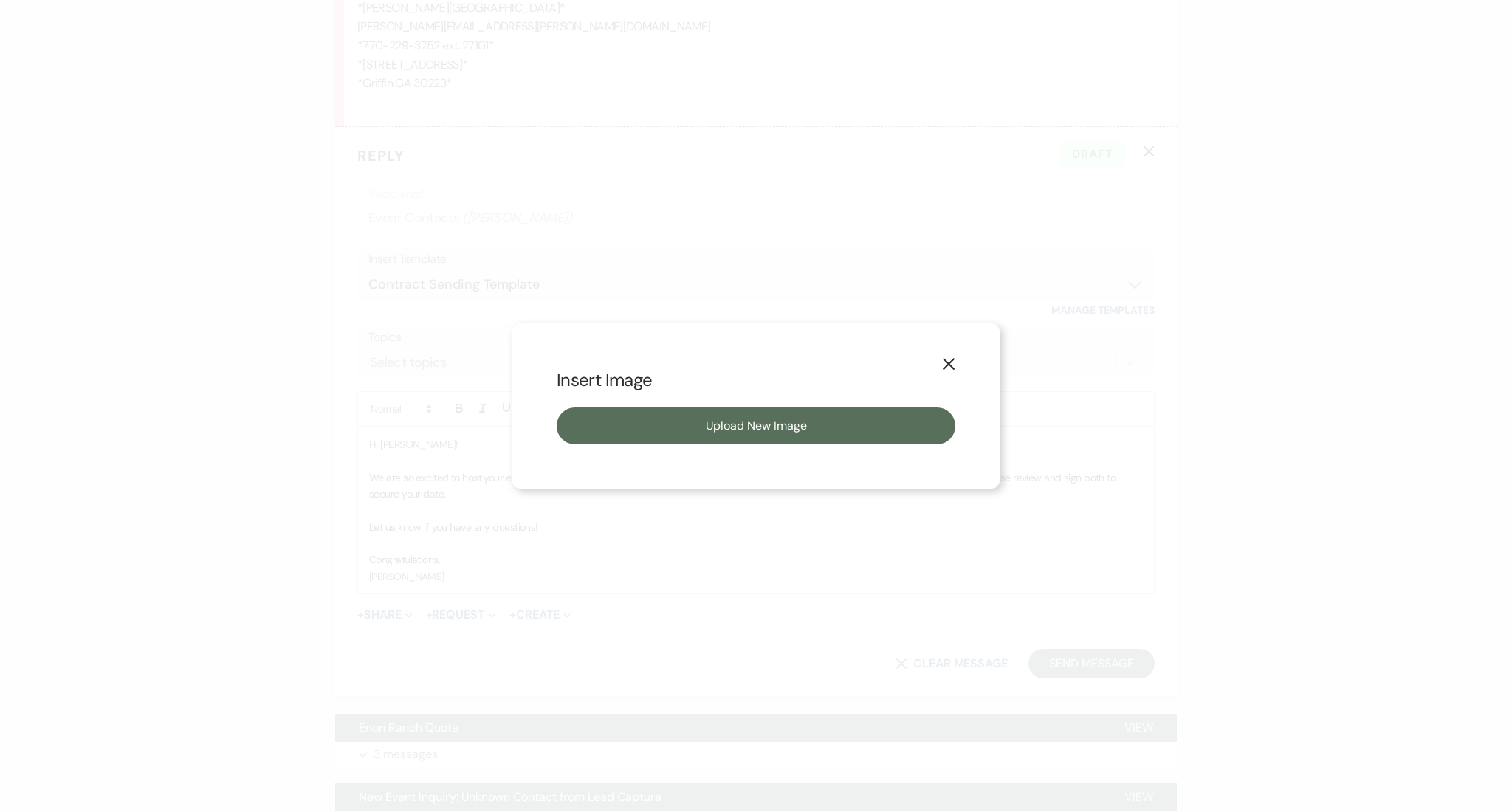
drag, startPoint x: 965, startPoint y: 370, endPoint x: 955, endPoint y: 370, distance: 10.0
click at [965, 370] on div "X Insert Image Upload New Image" at bounding box center [756, 406] width 487 height 165
click at [955, 370] on button "X" at bounding box center [948, 363] width 22 height 26
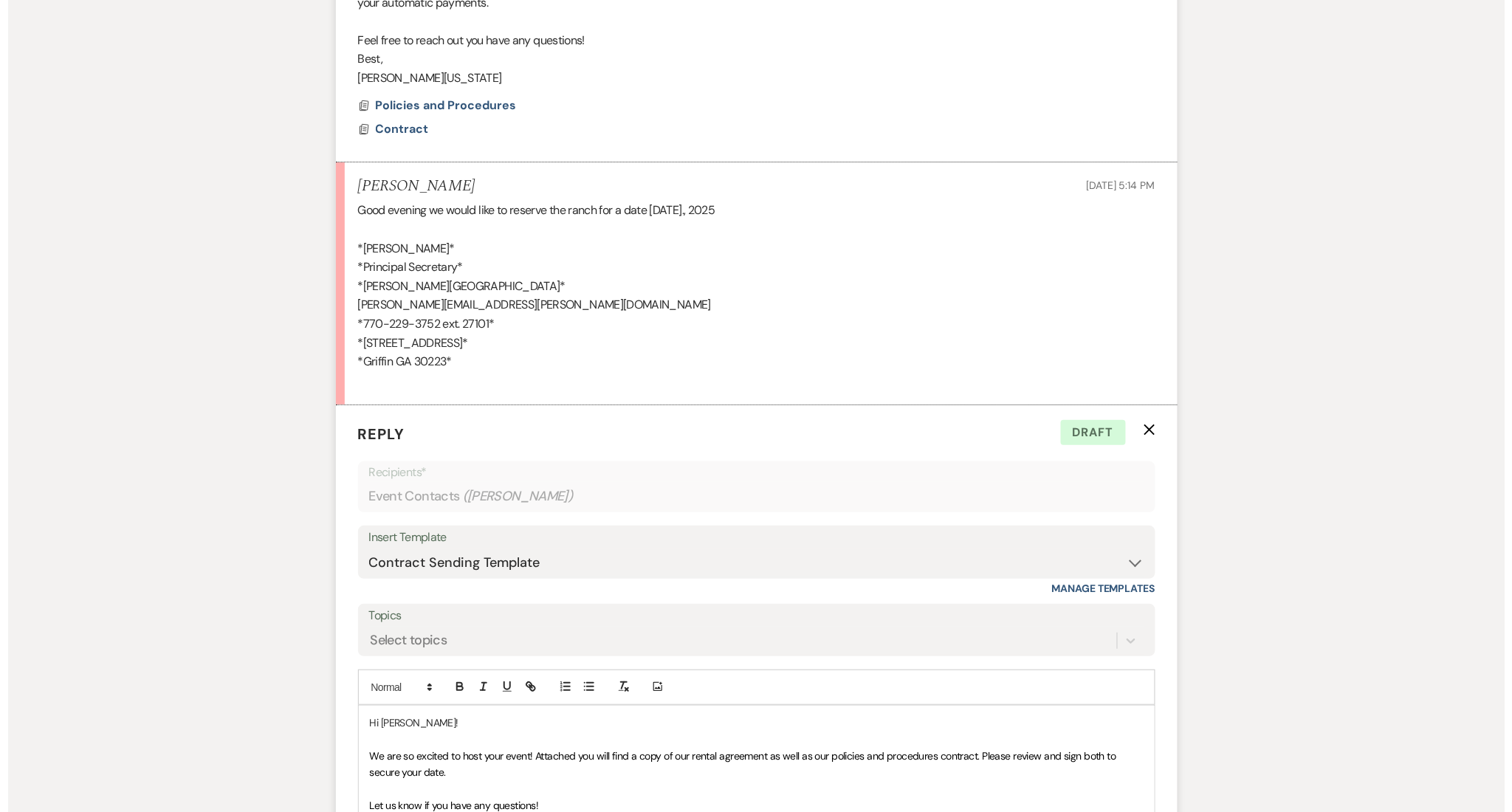
scroll to position [3656, 0]
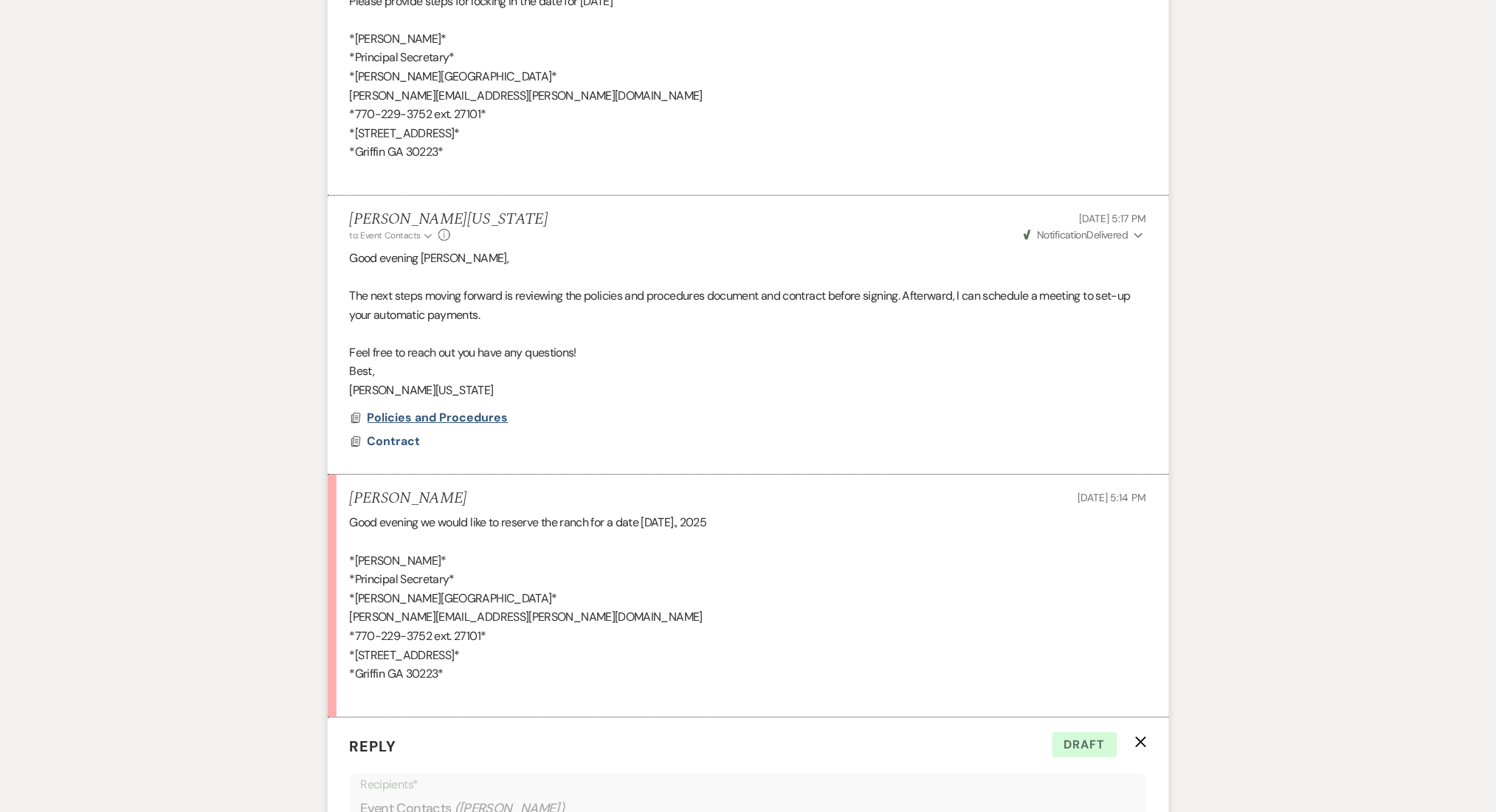
click at [434, 420] on span "Policies and Procedures" at bounding box center [437, 418] width 141 height 16
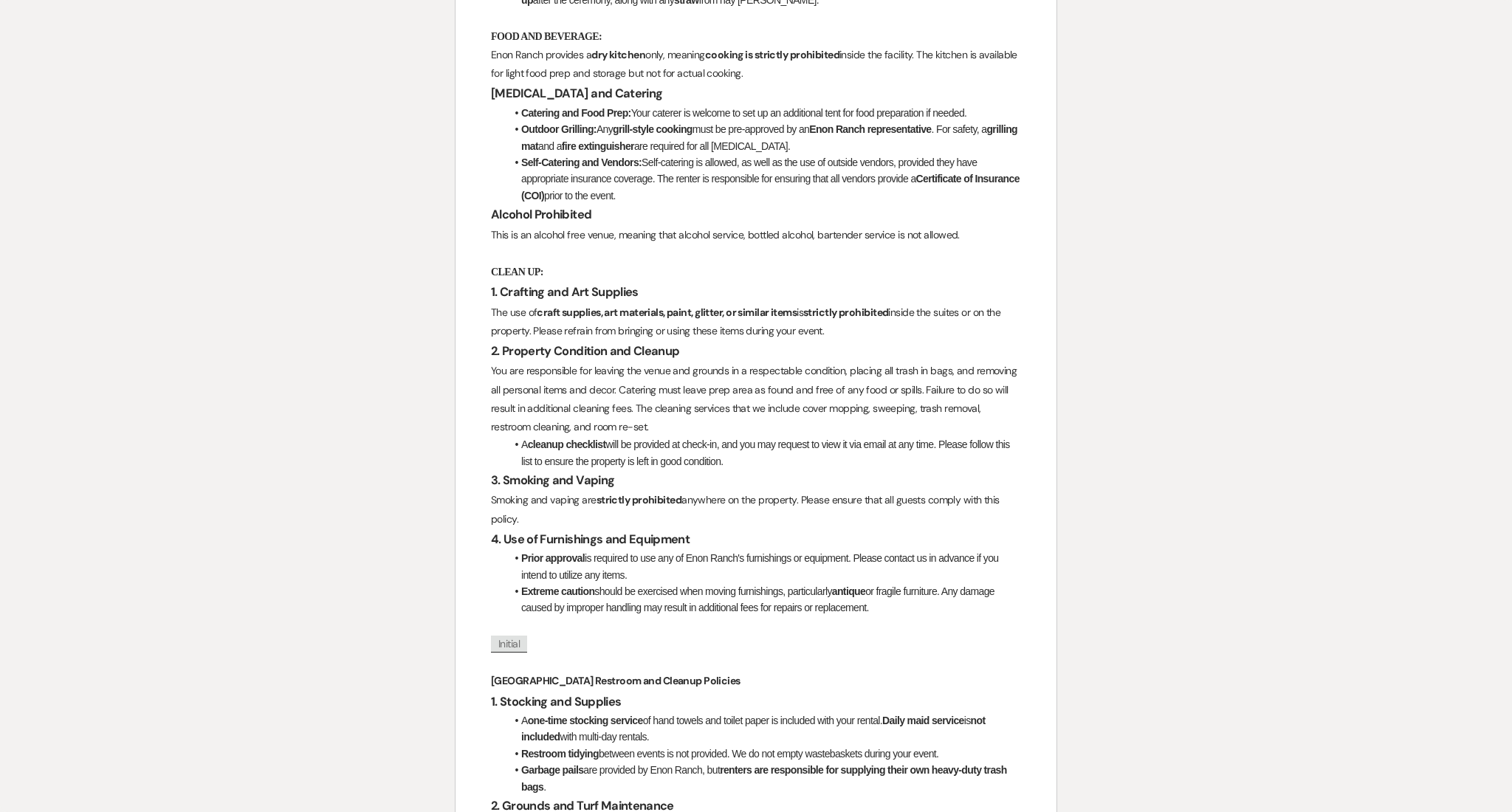
scroll to position [98, 0]
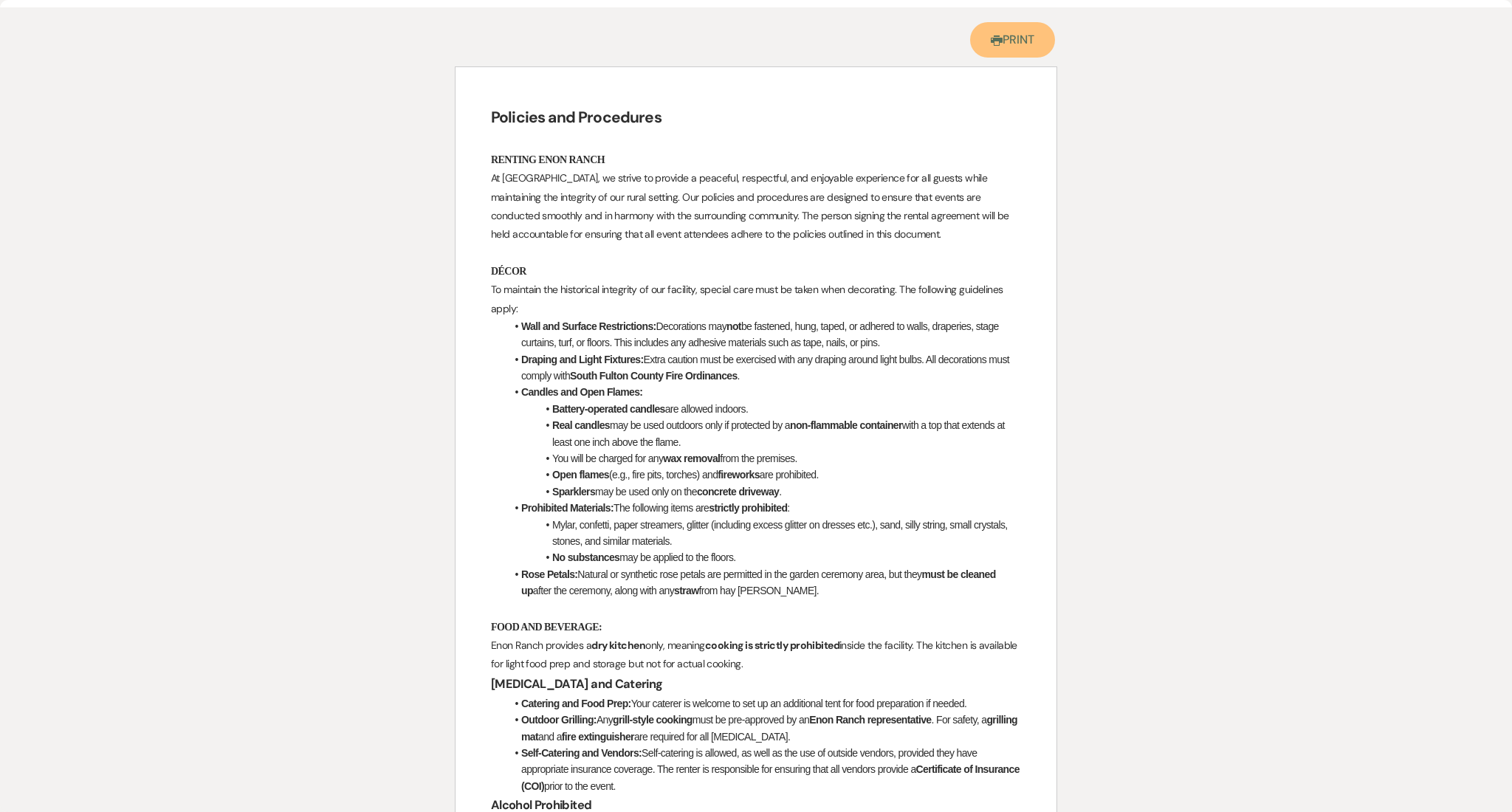
click at [1020, 46] on link "Printer Print" at bounding box center [1012, 39] width 85 height 36
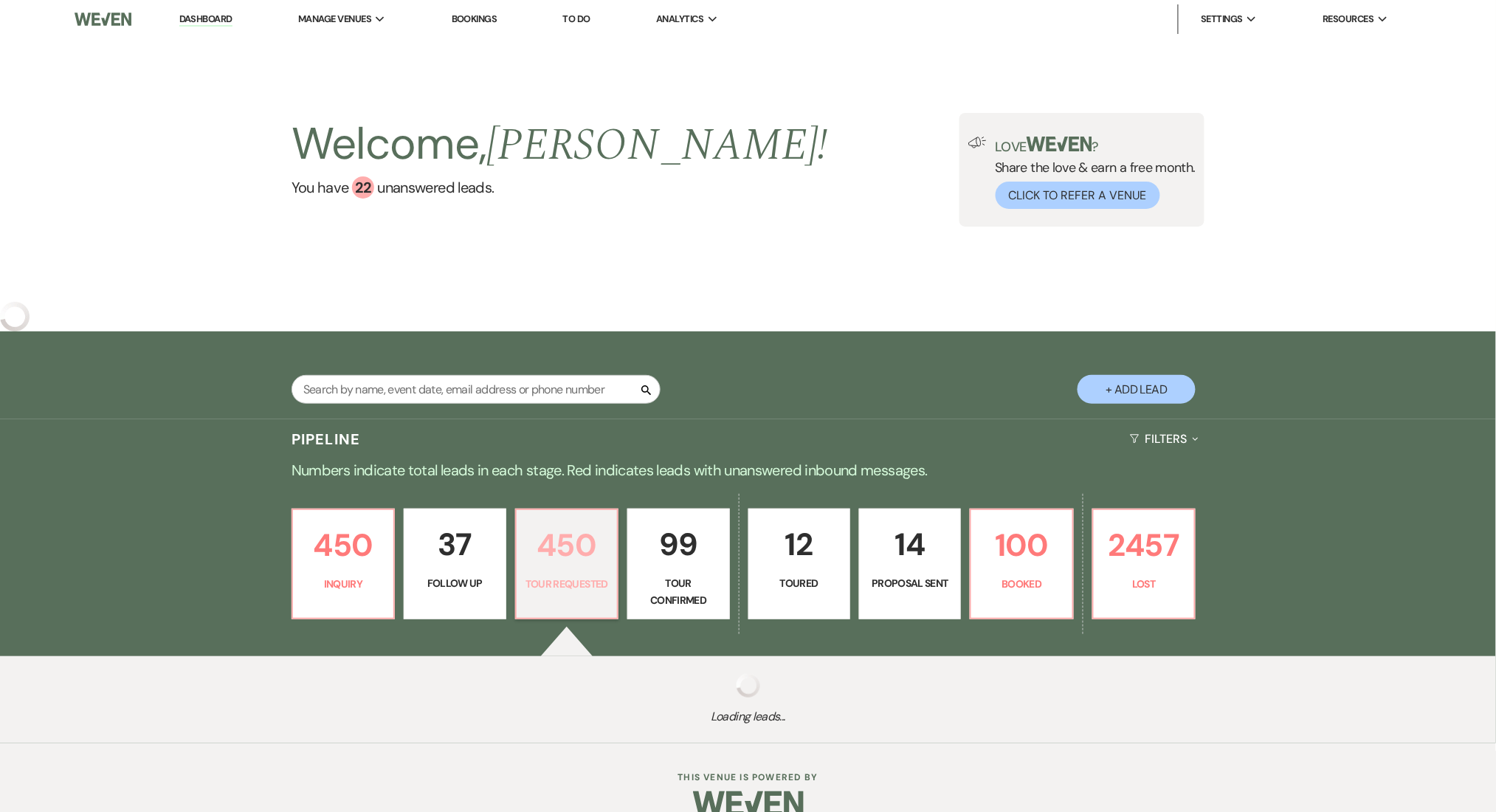
select select "2"
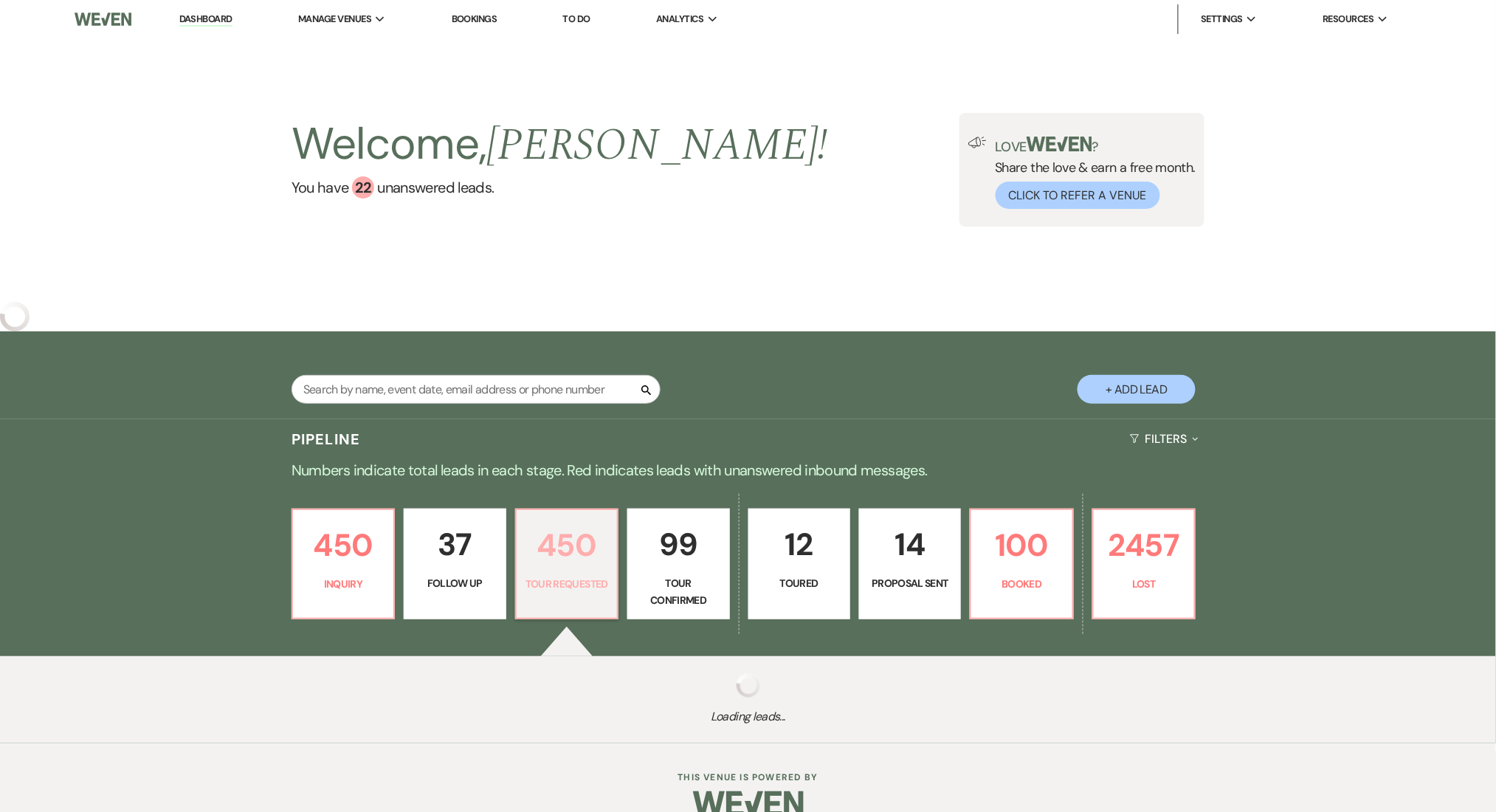
select select "2"
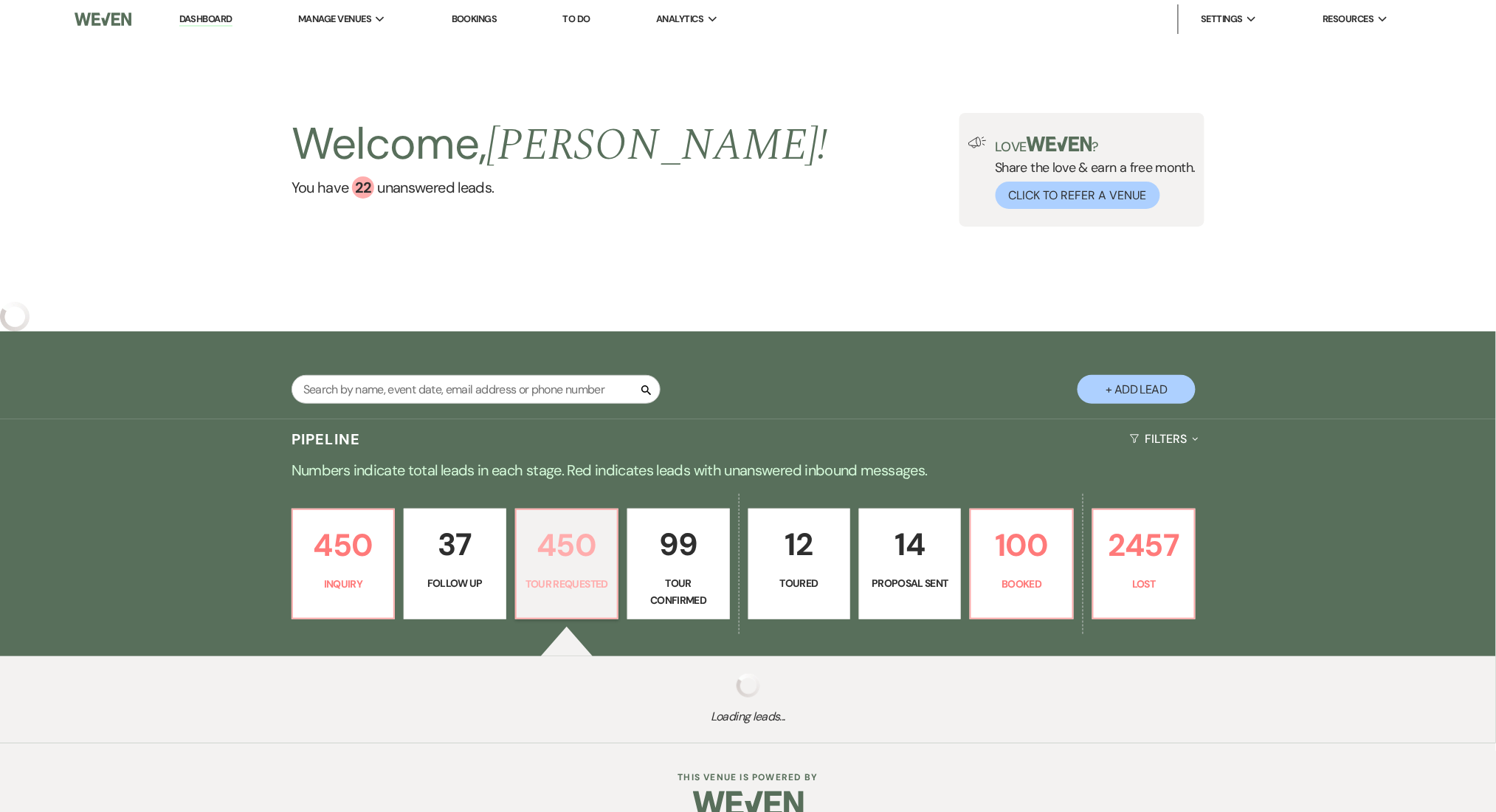
select select "2"
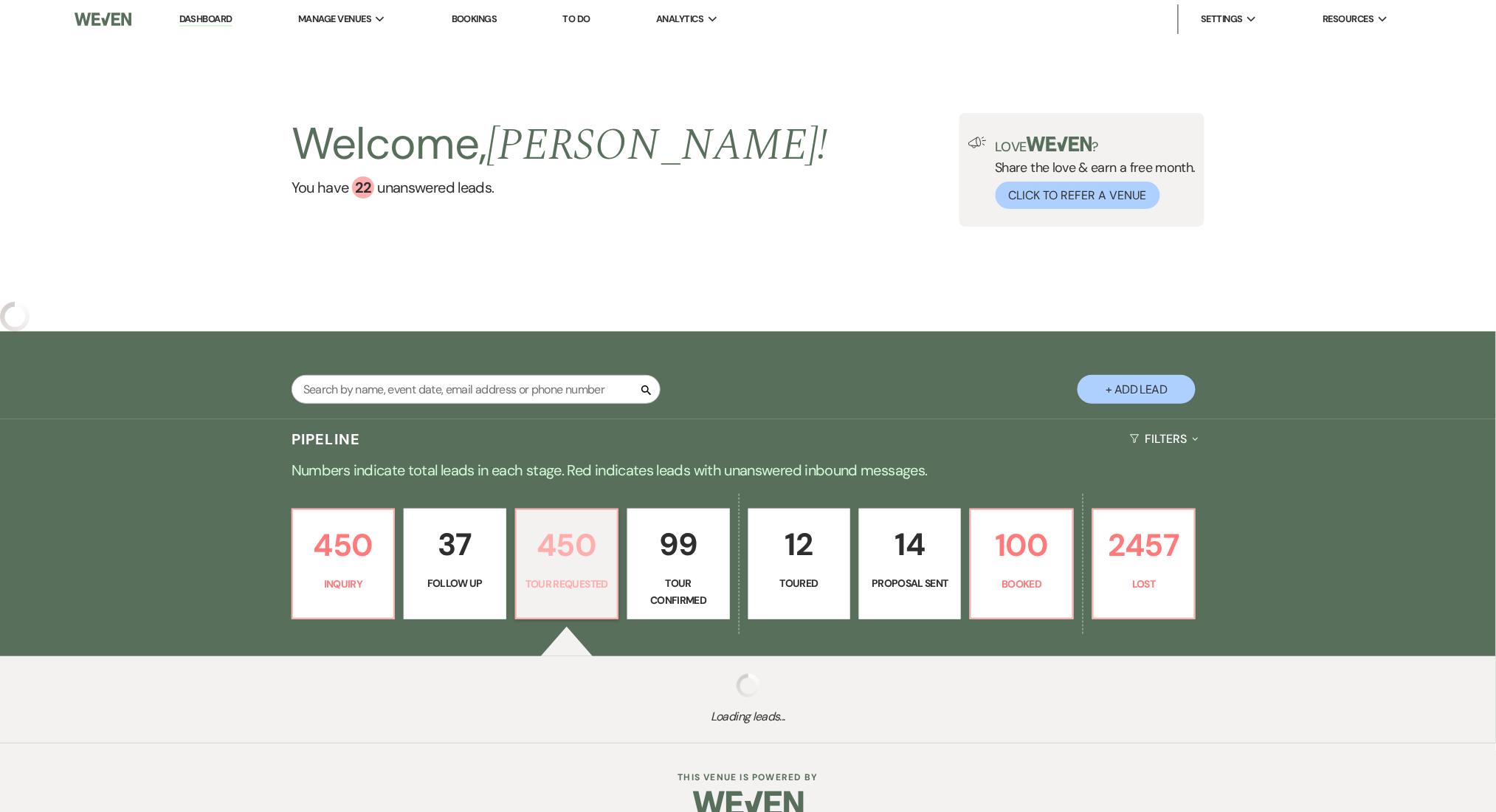
select select "2"
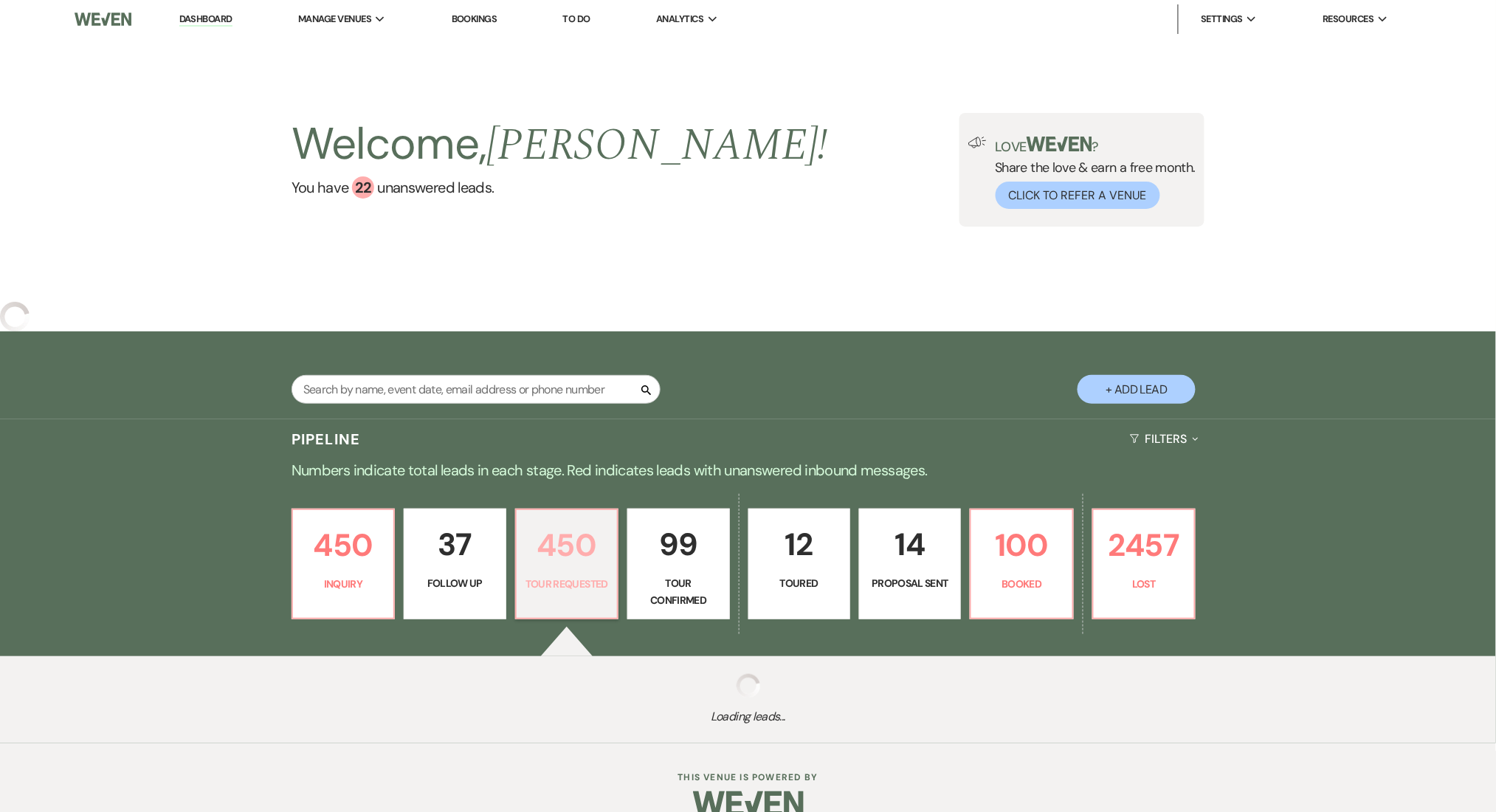
select select "2"
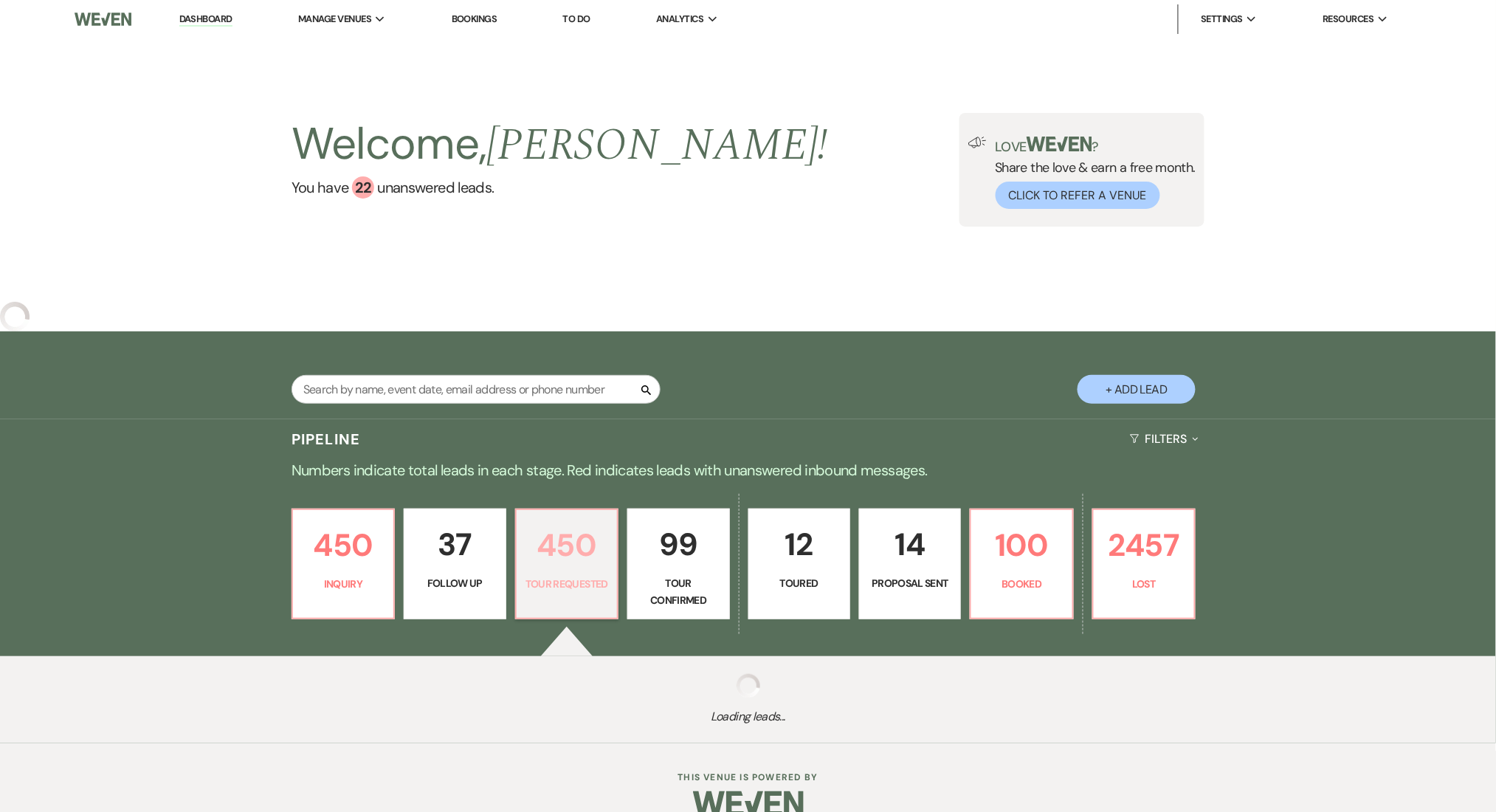
select select "2"
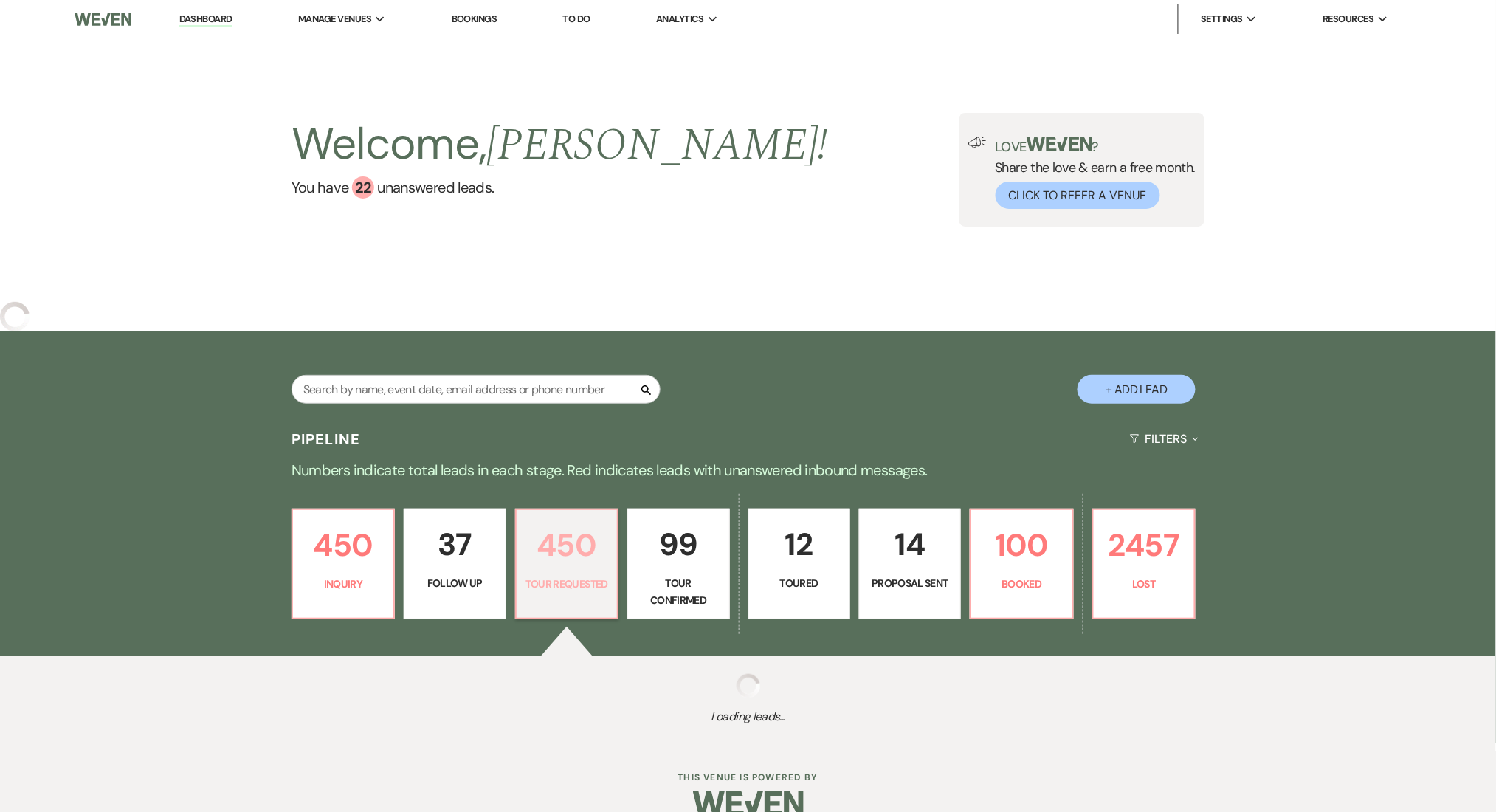
select select "2"
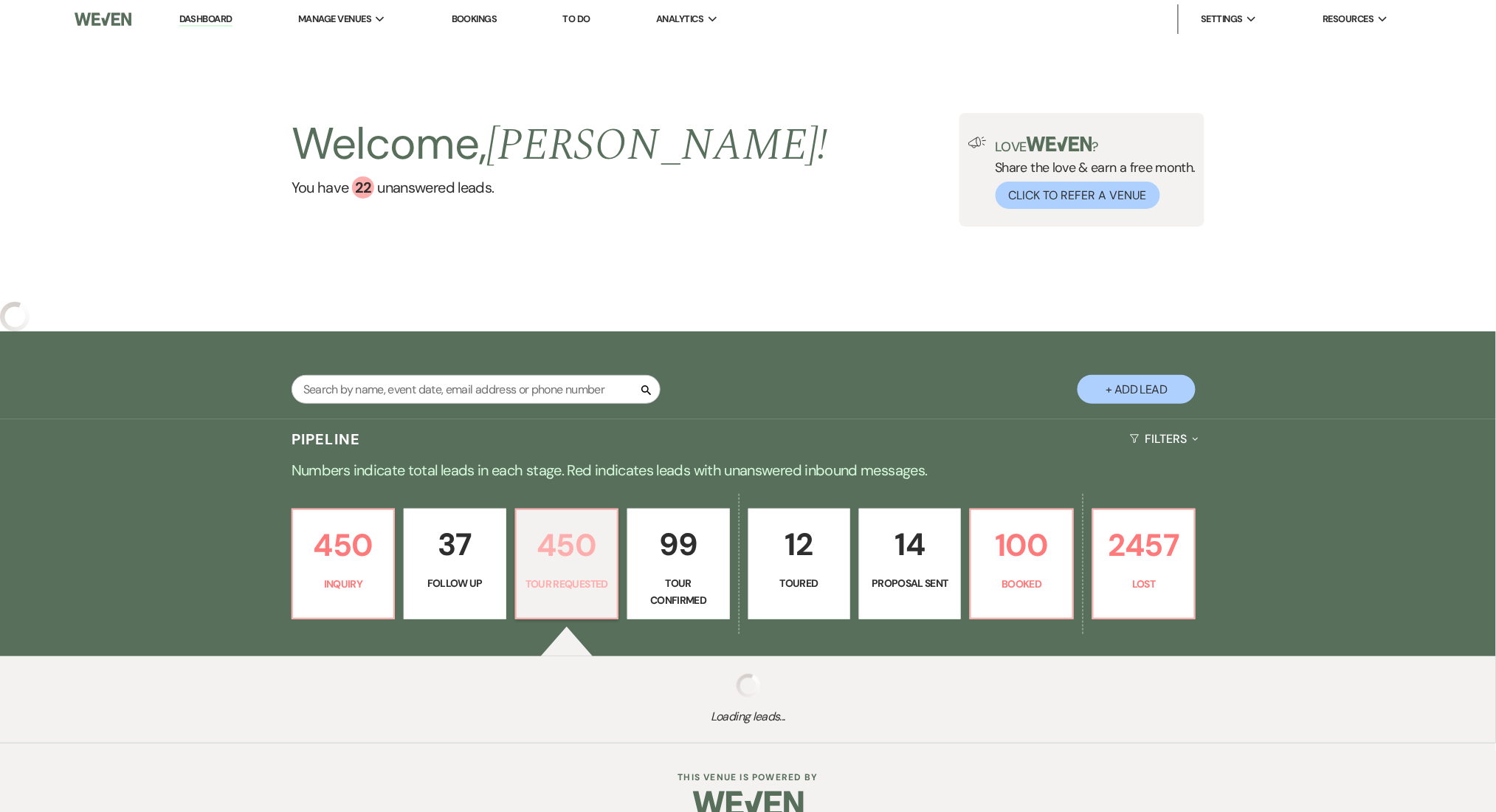
select select "2"
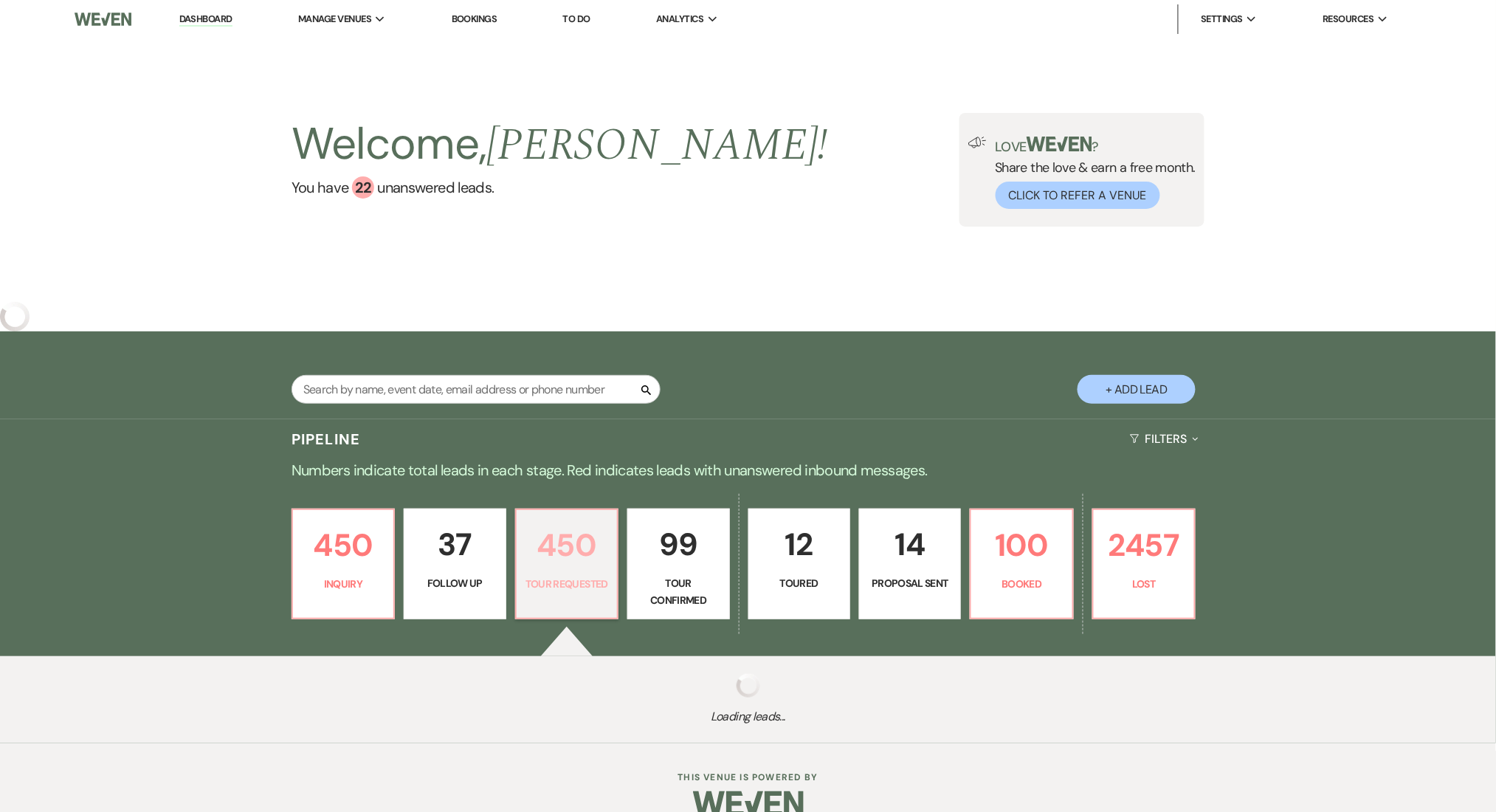
select select "2"
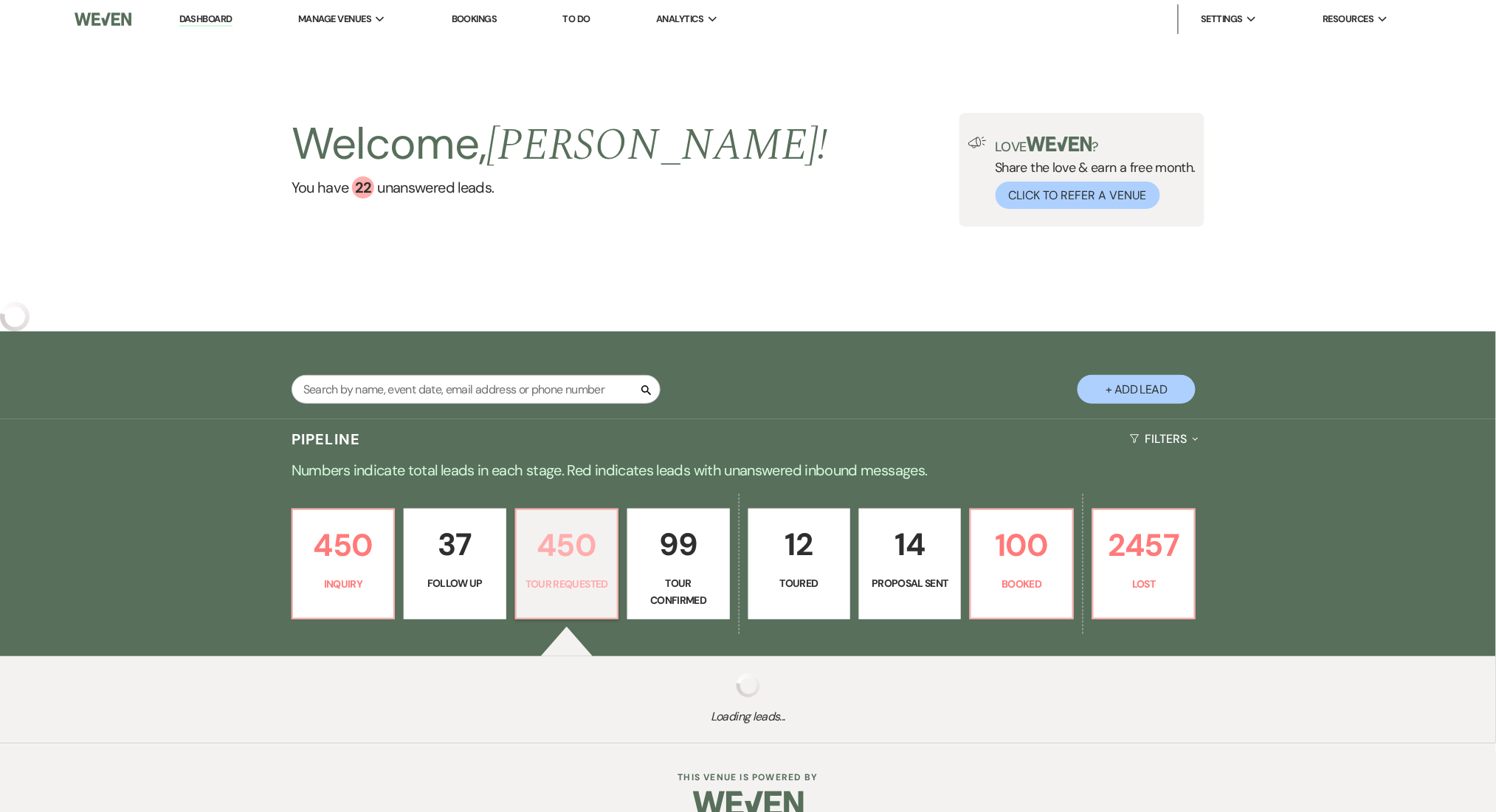
select select "2"
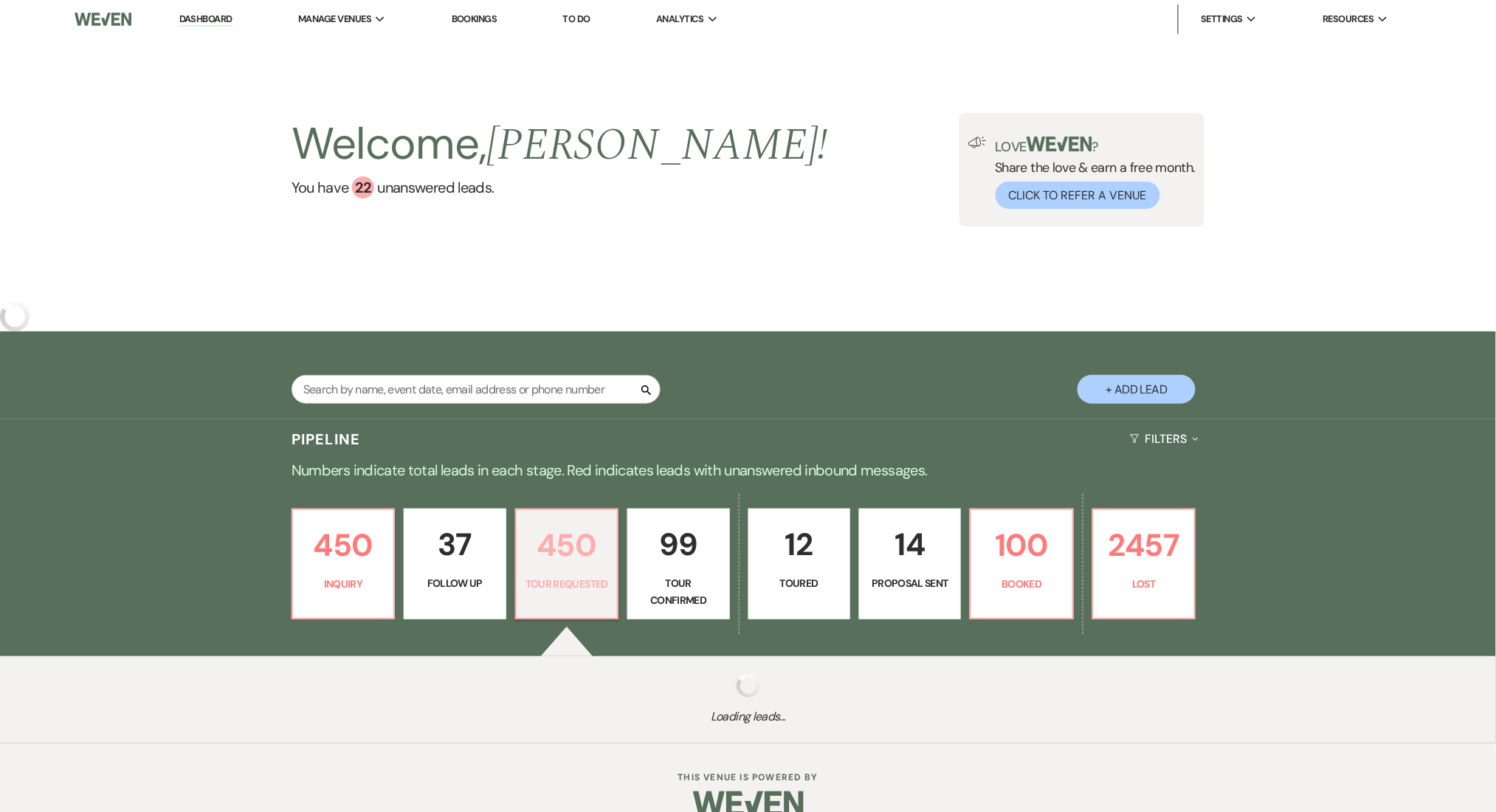
select select "2"
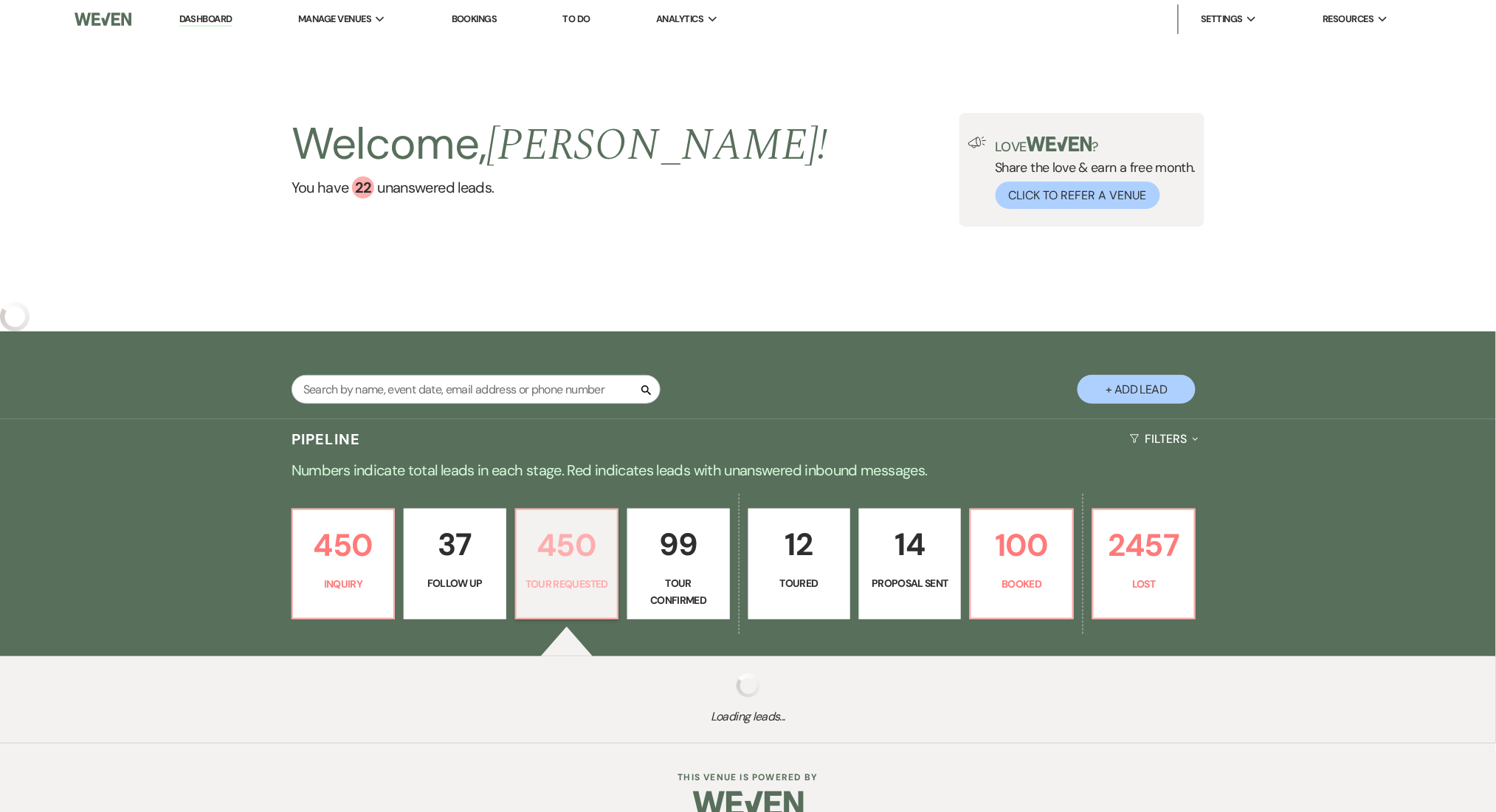
select select "2"
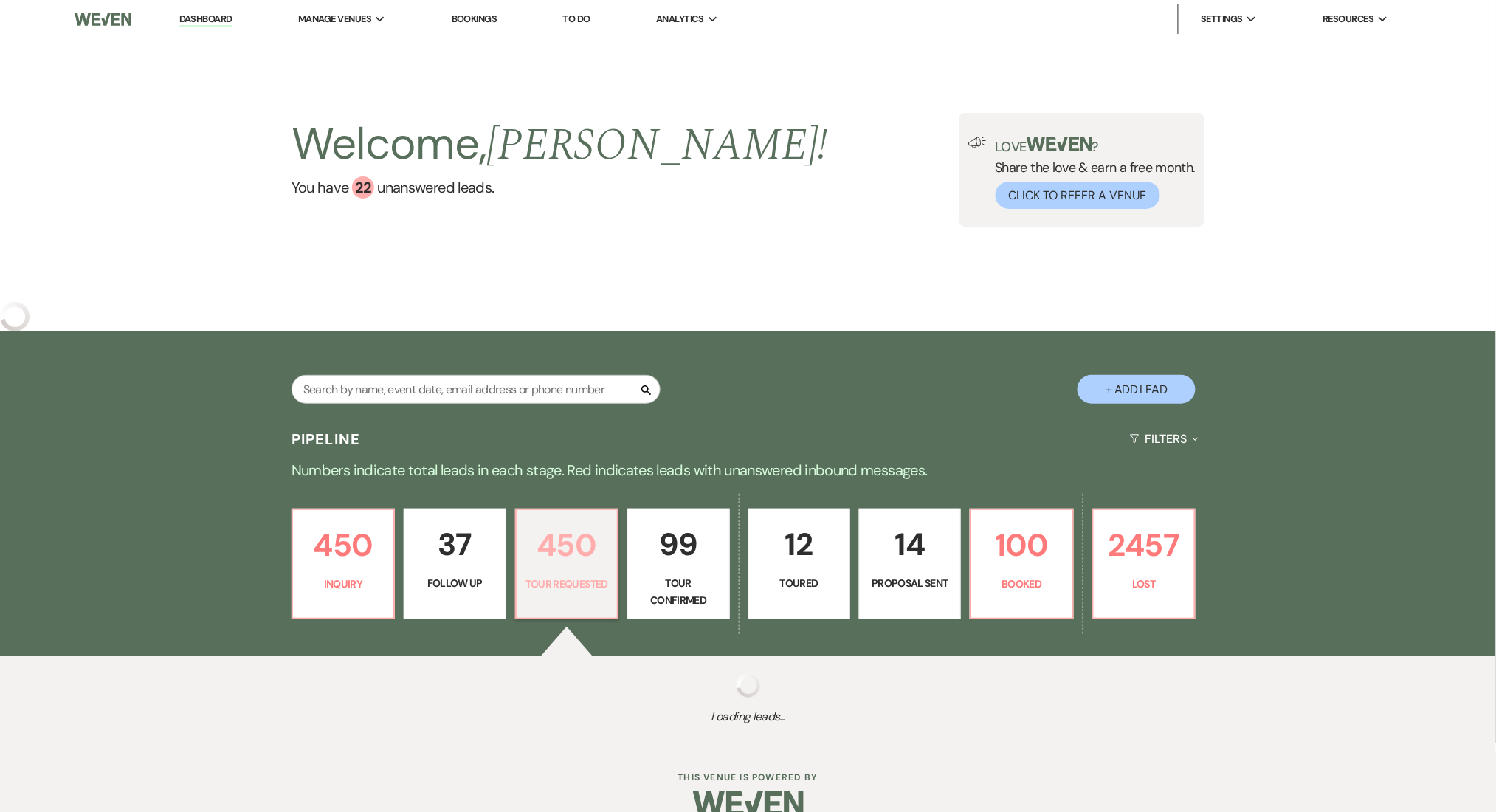
select select "2"
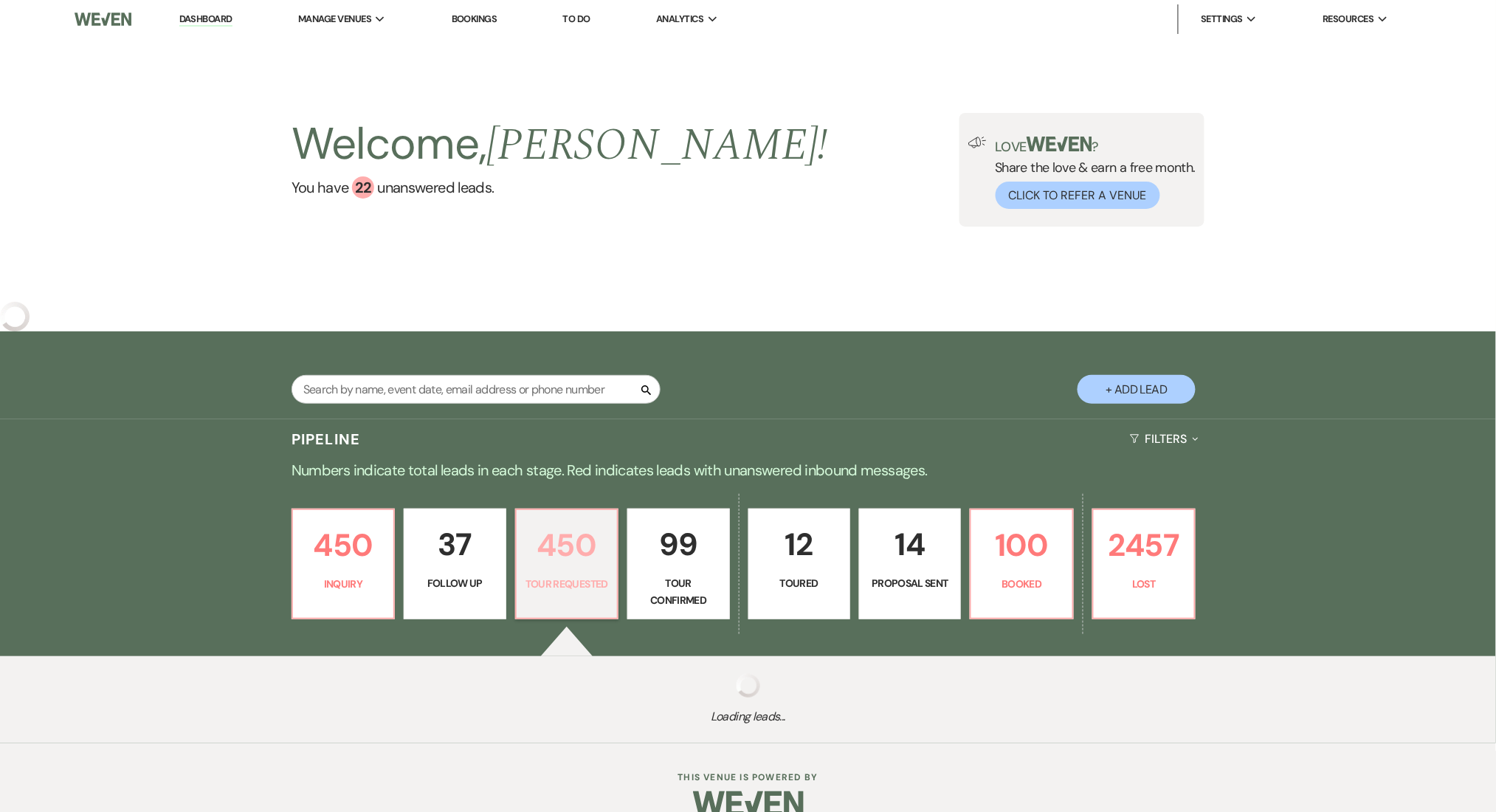
select select "2"
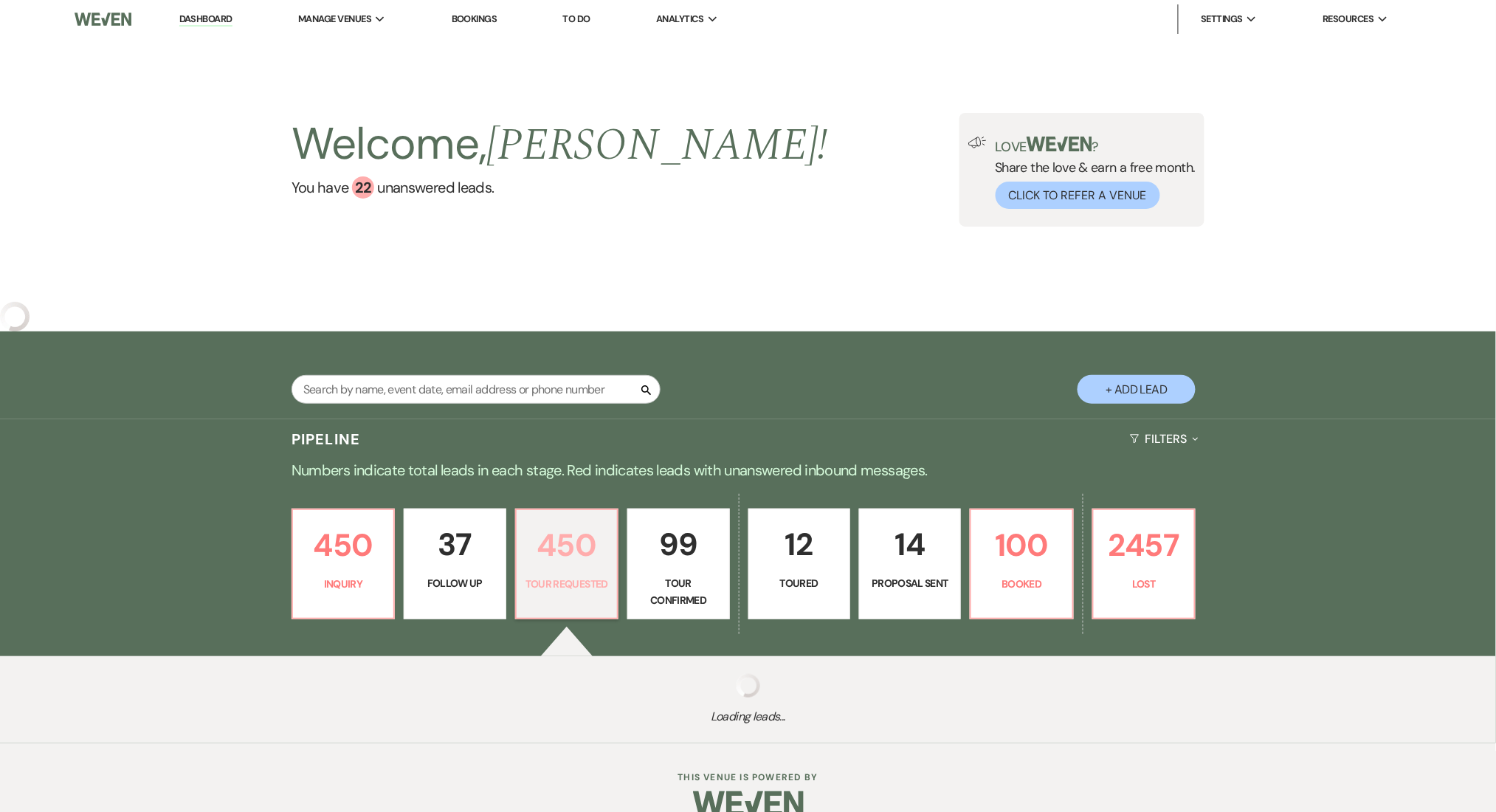
select select "2"
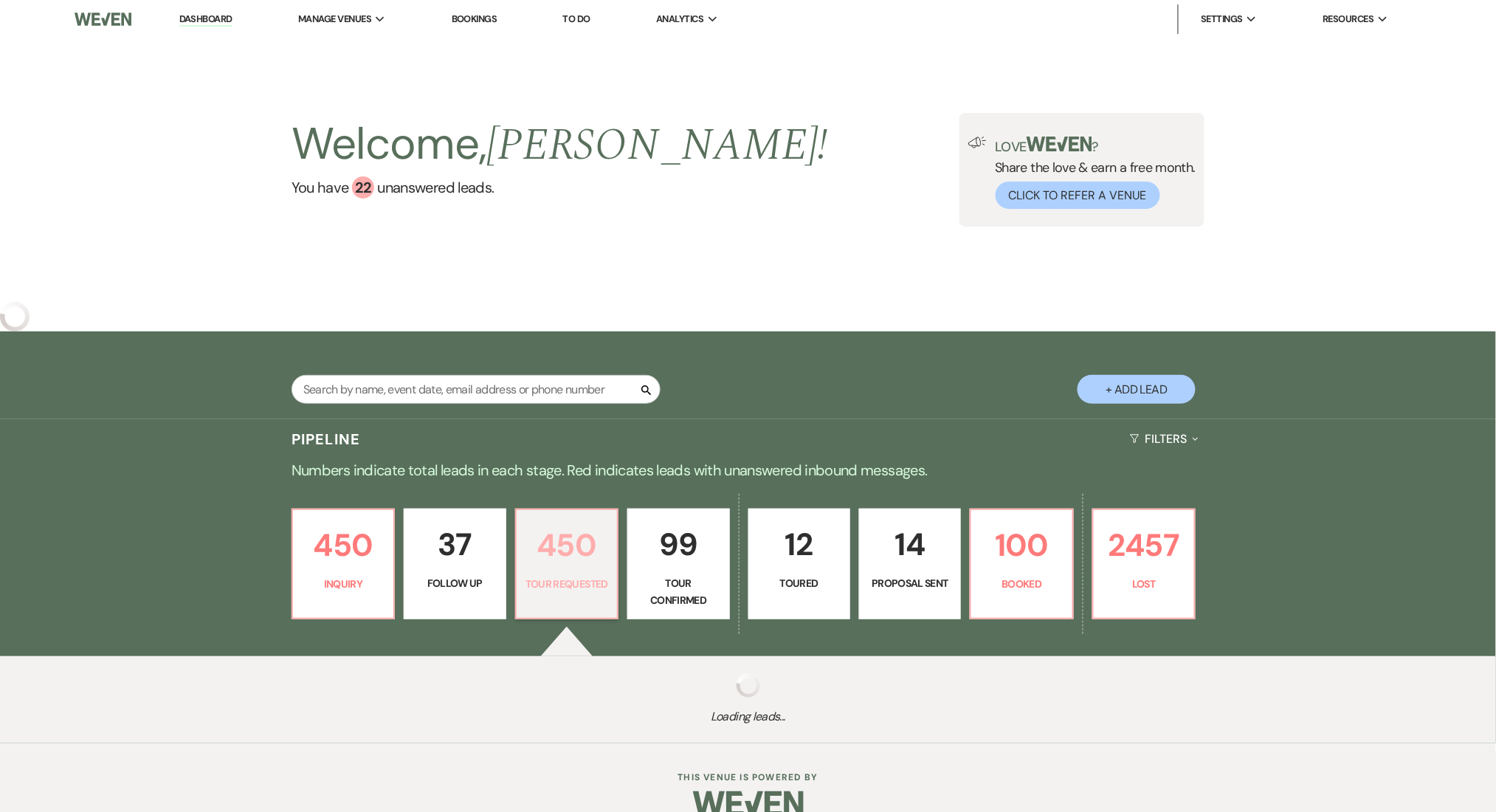
select select "2"
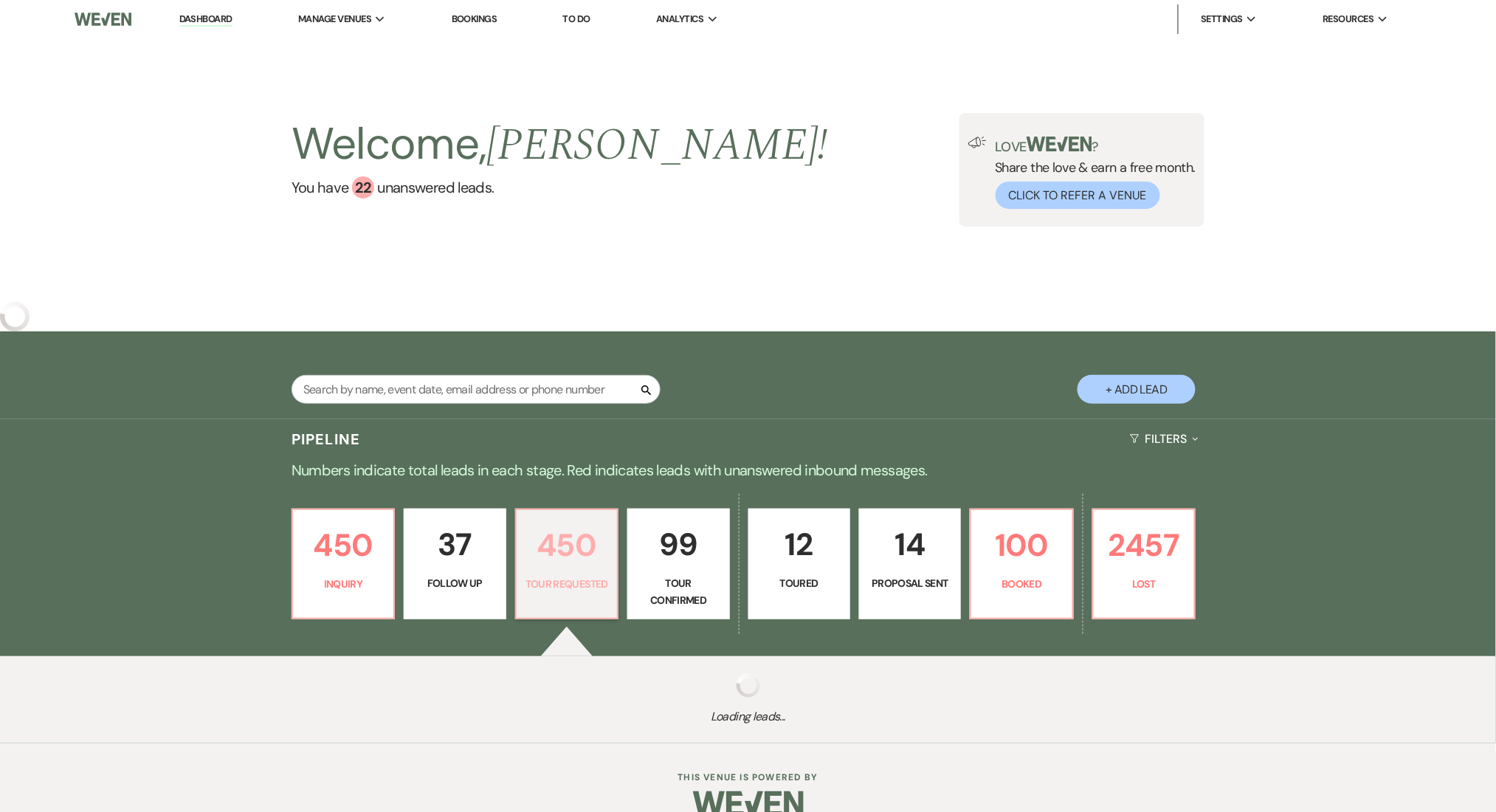
select select "2"
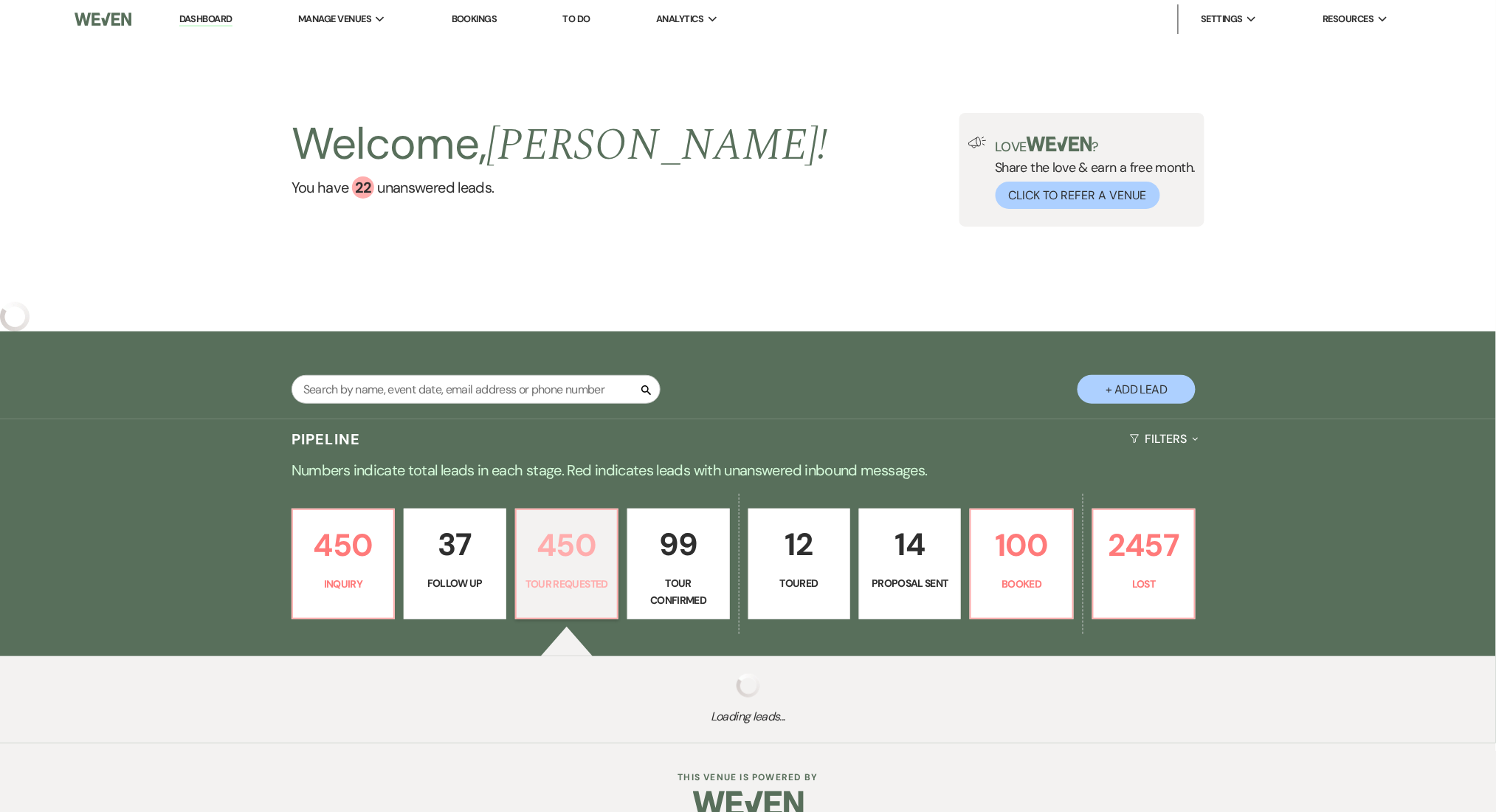
select select "2"
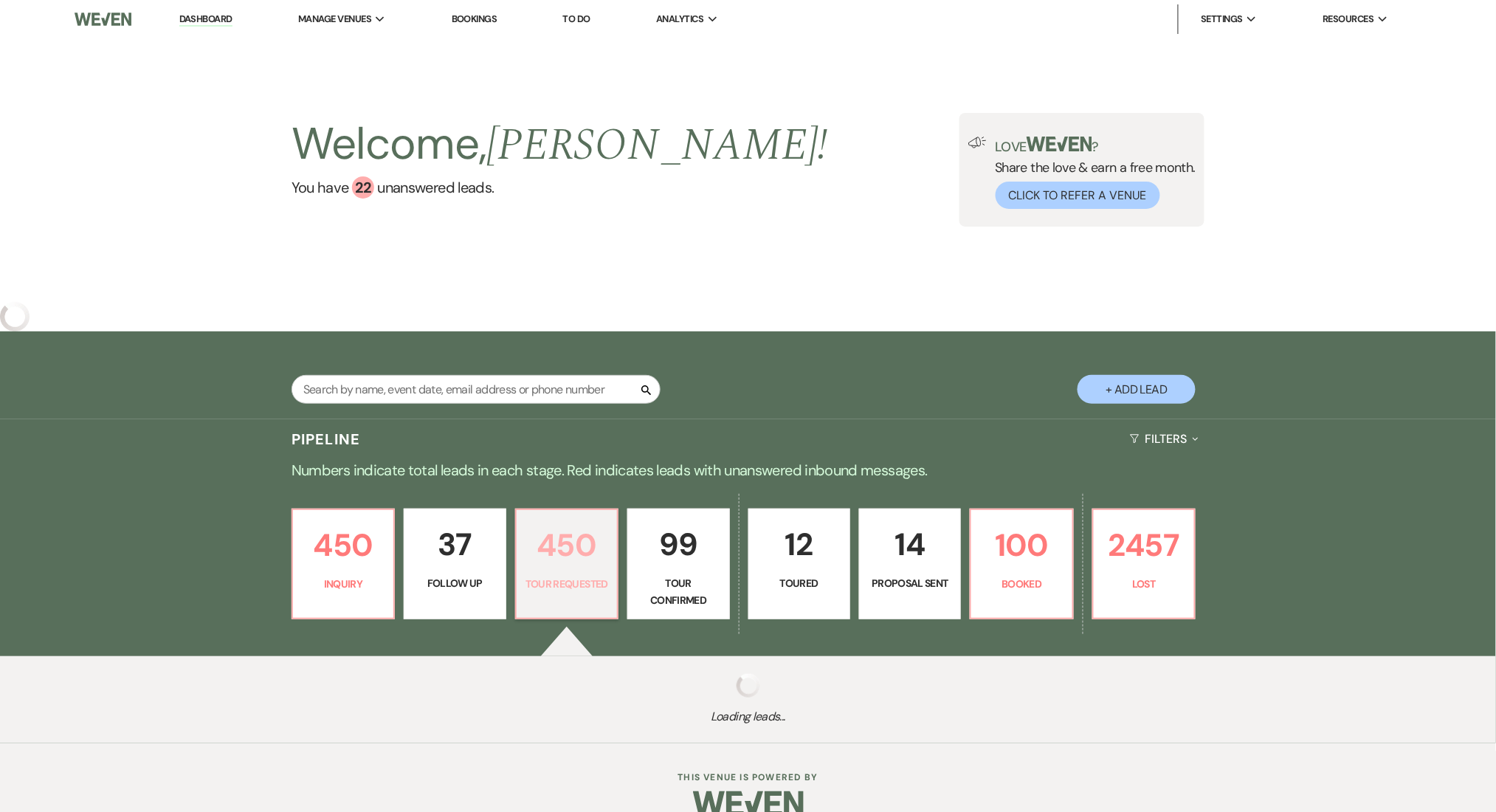
select select "2"
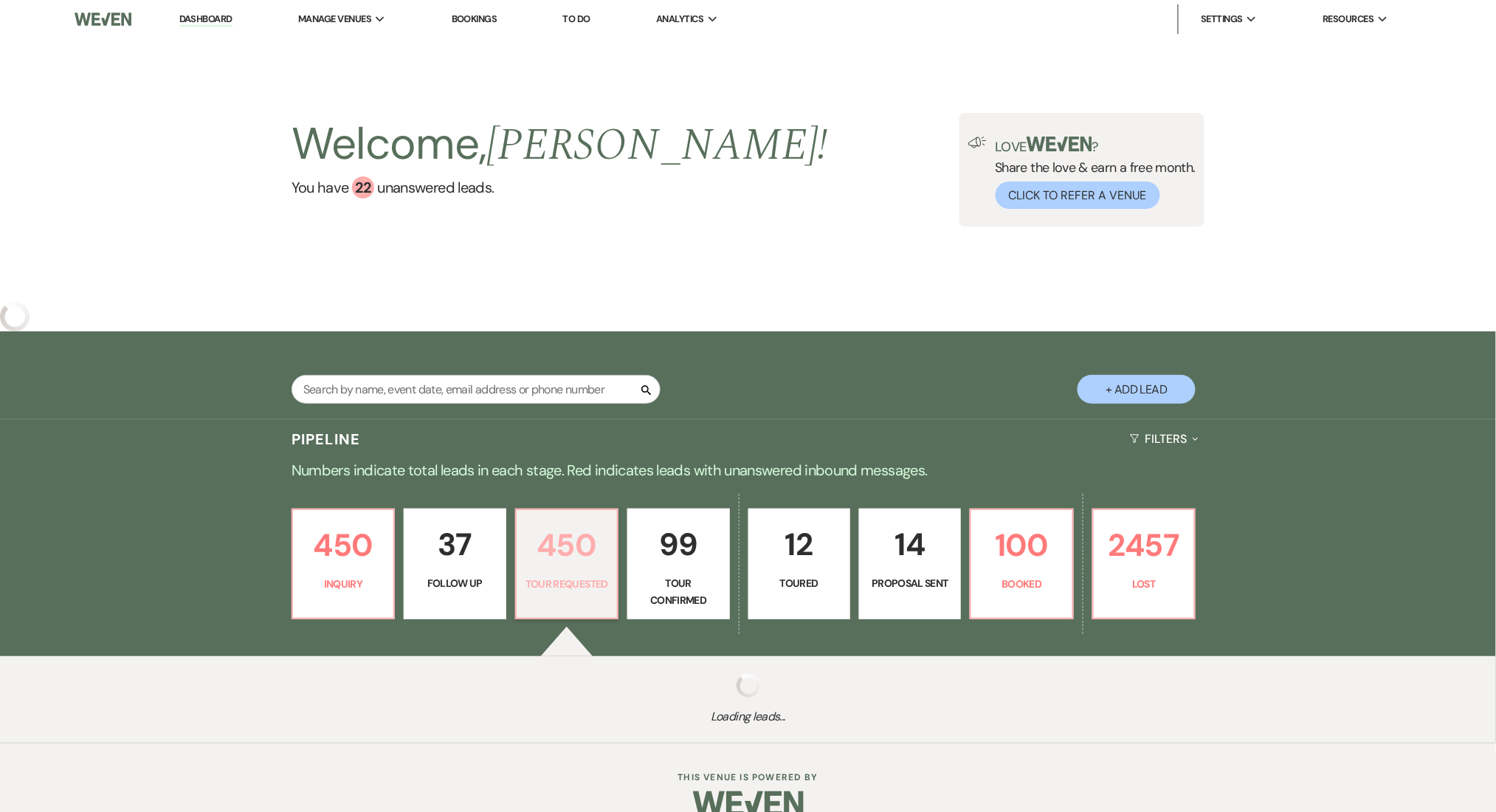
select select "2"
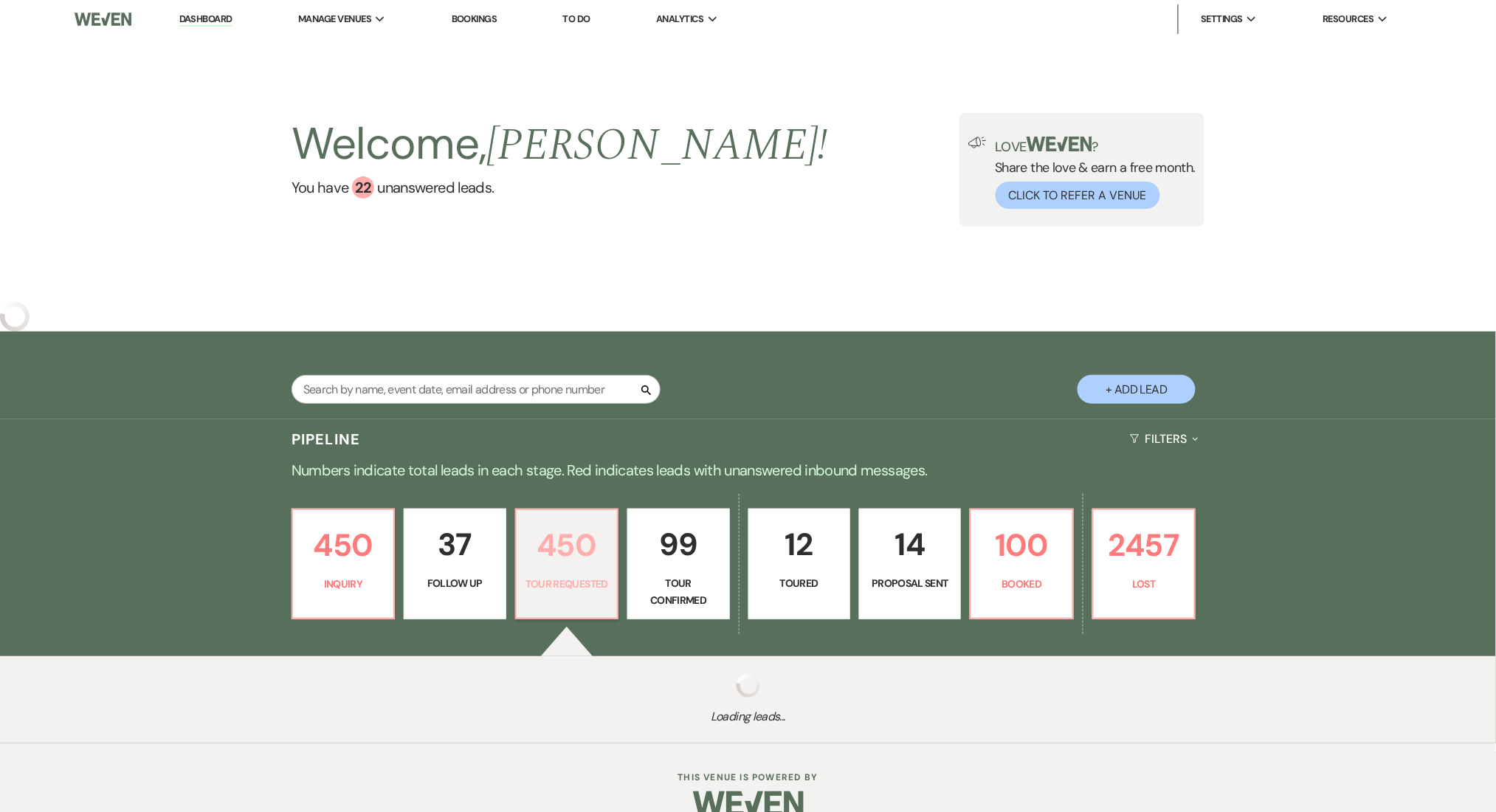
select select "2"
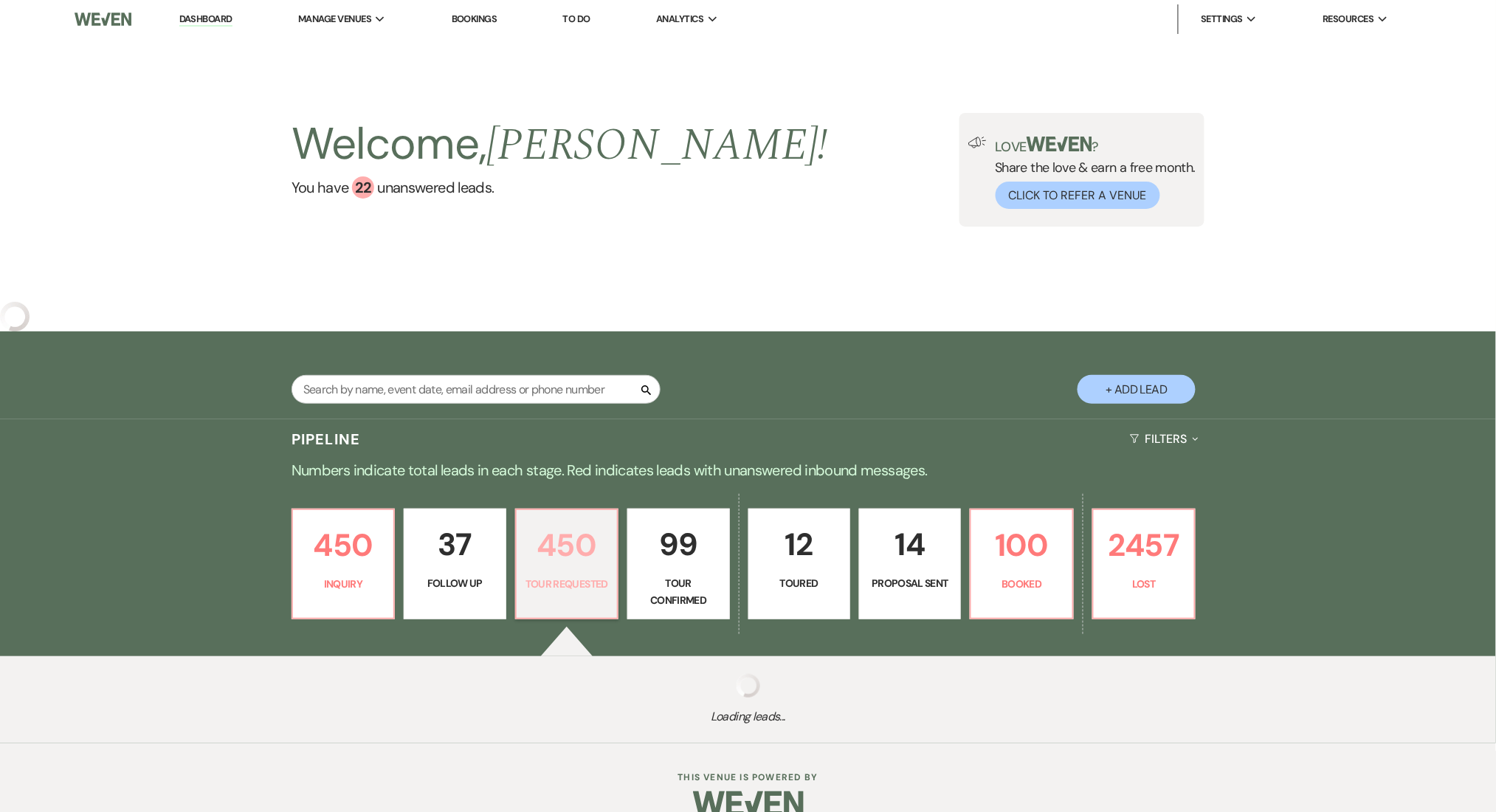
select select "2"
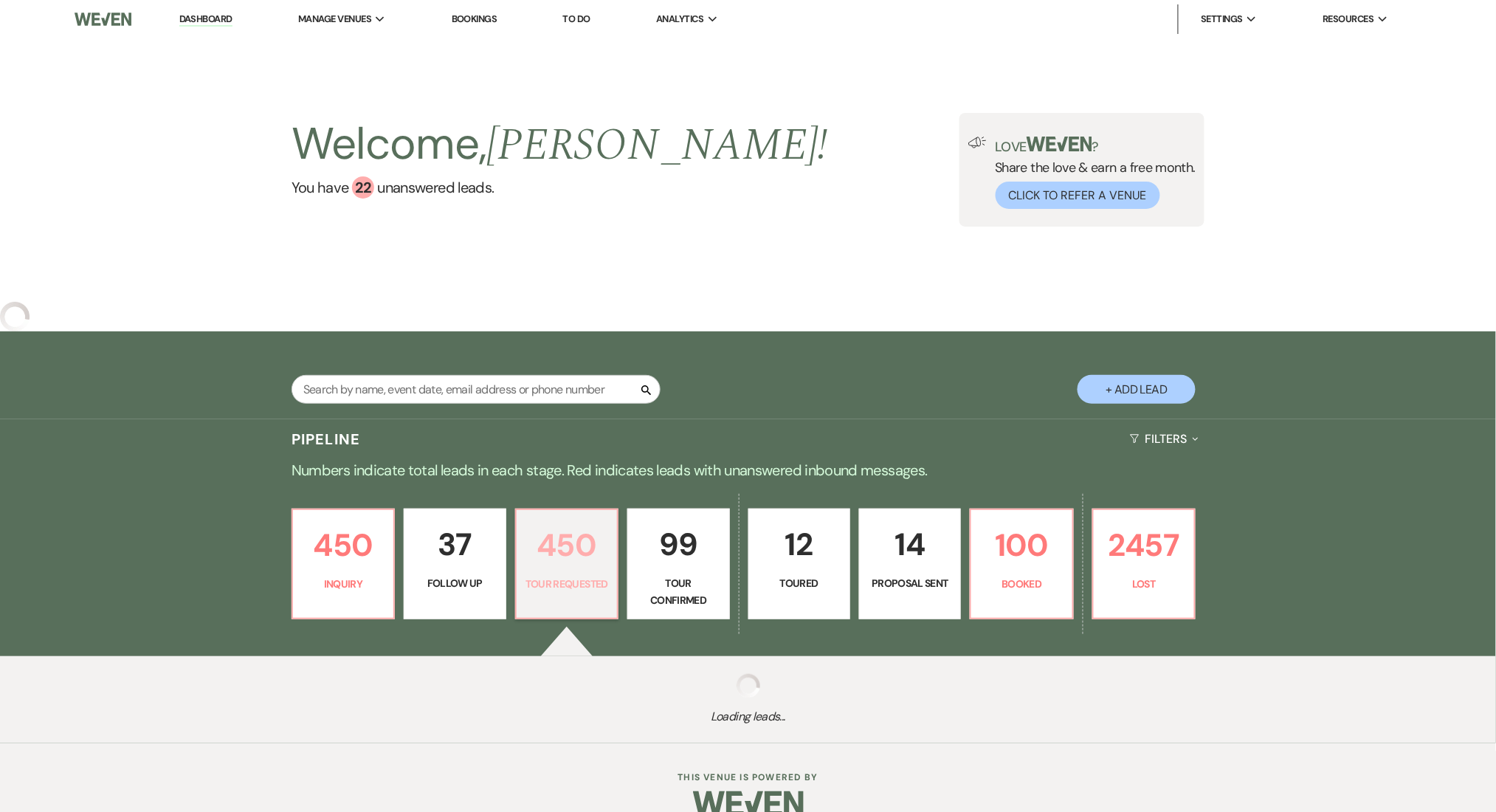
select select "2"
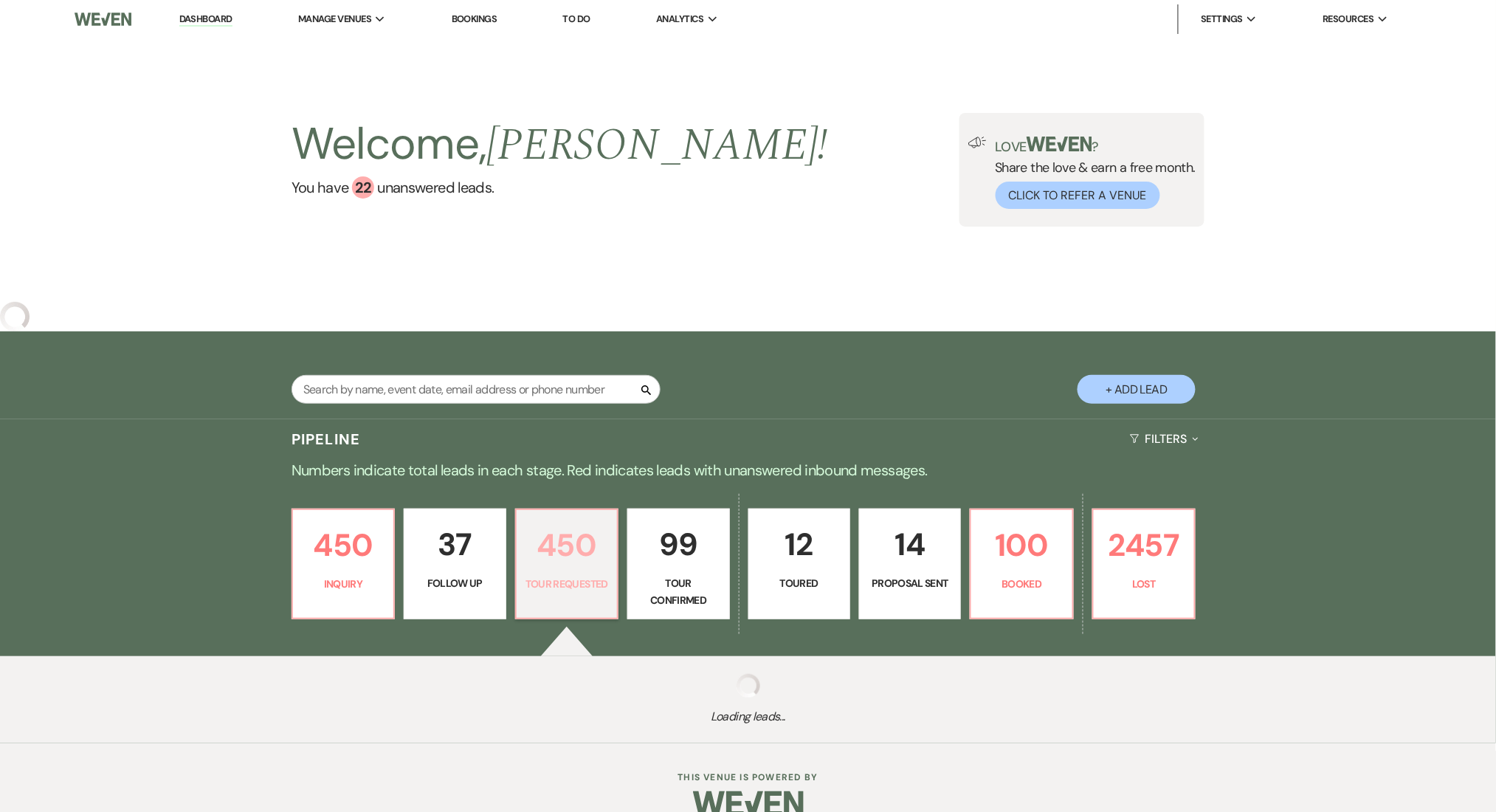
select select "2"
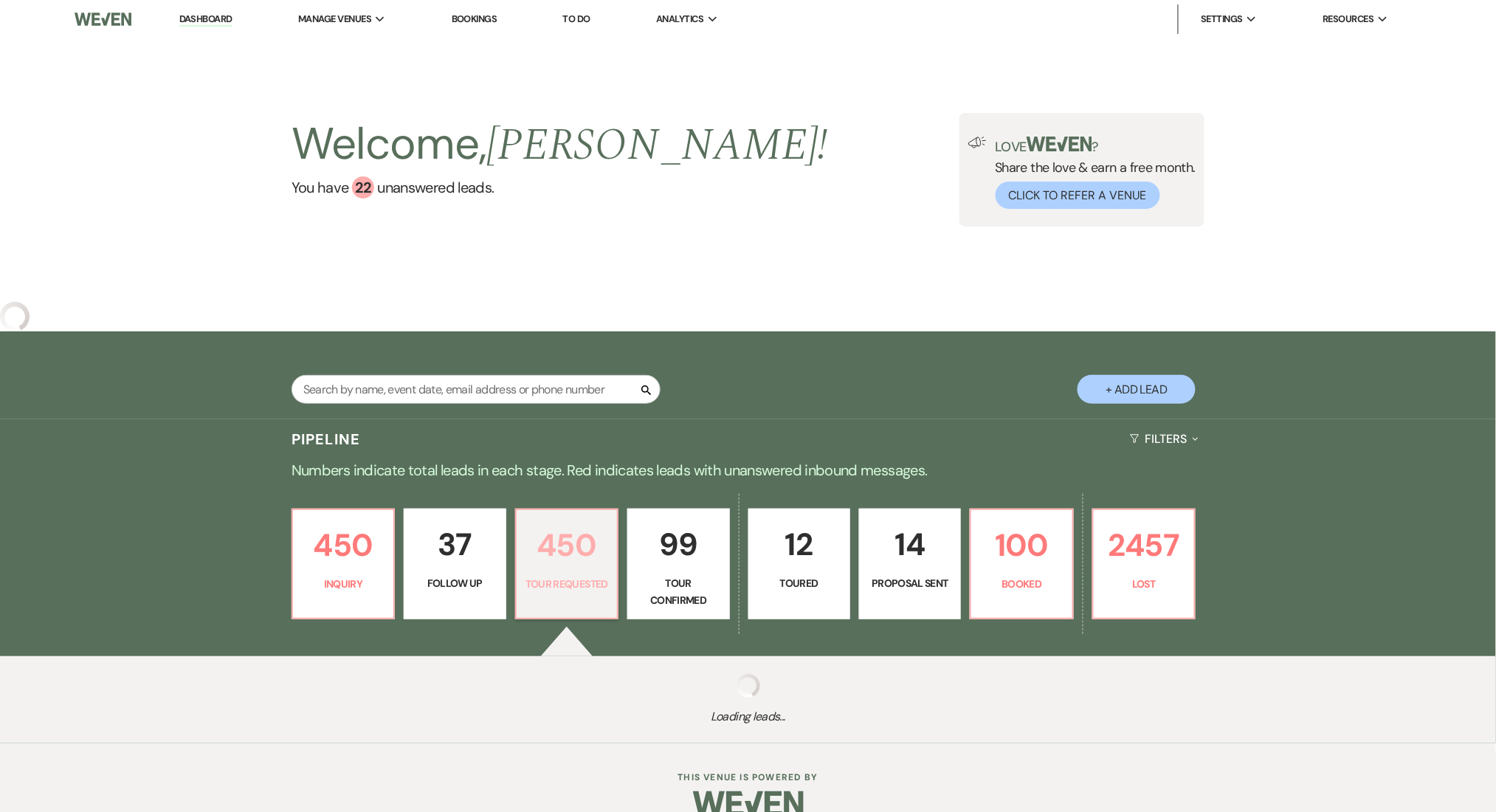
select select "2"
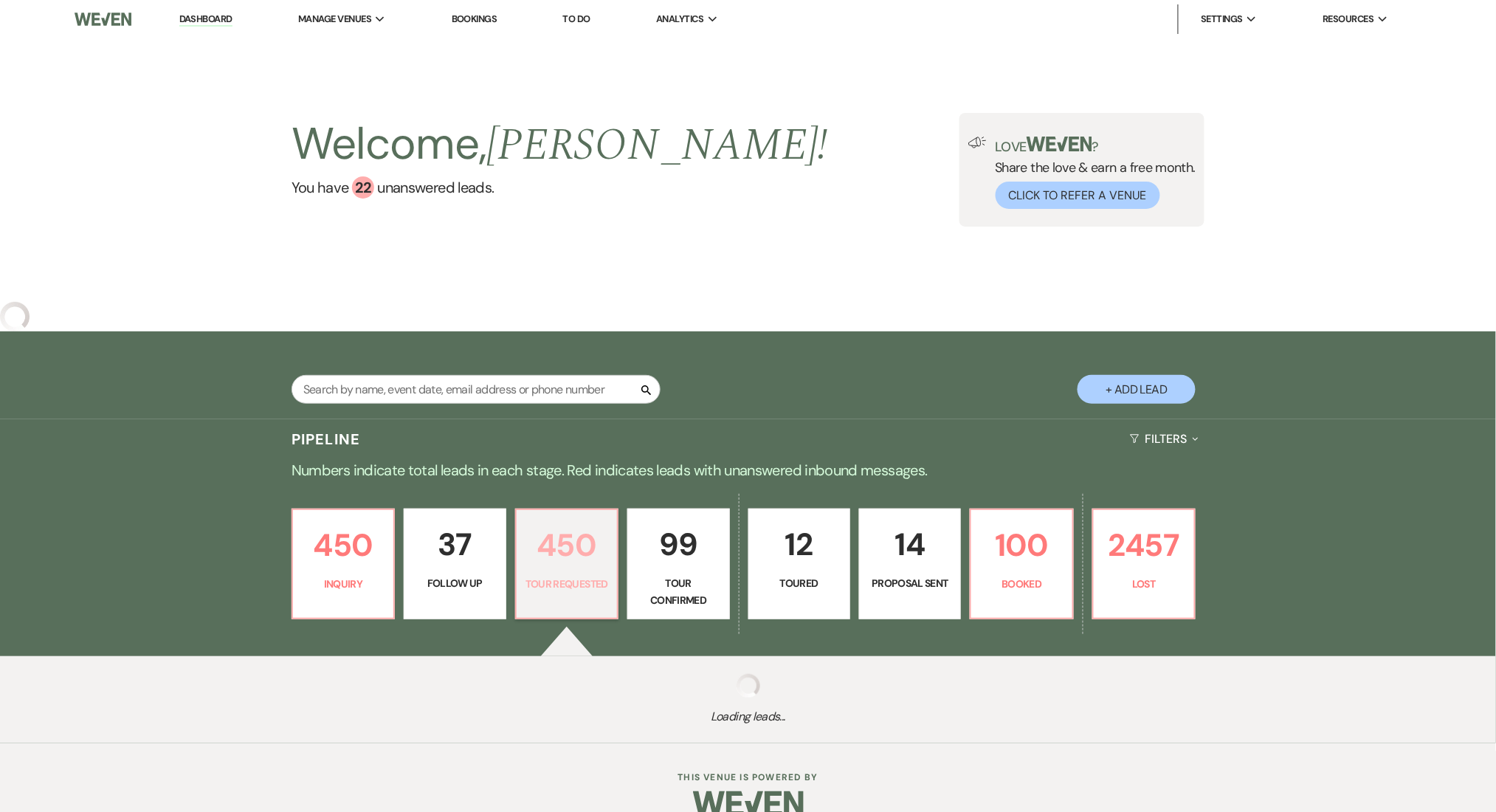
select select "2"
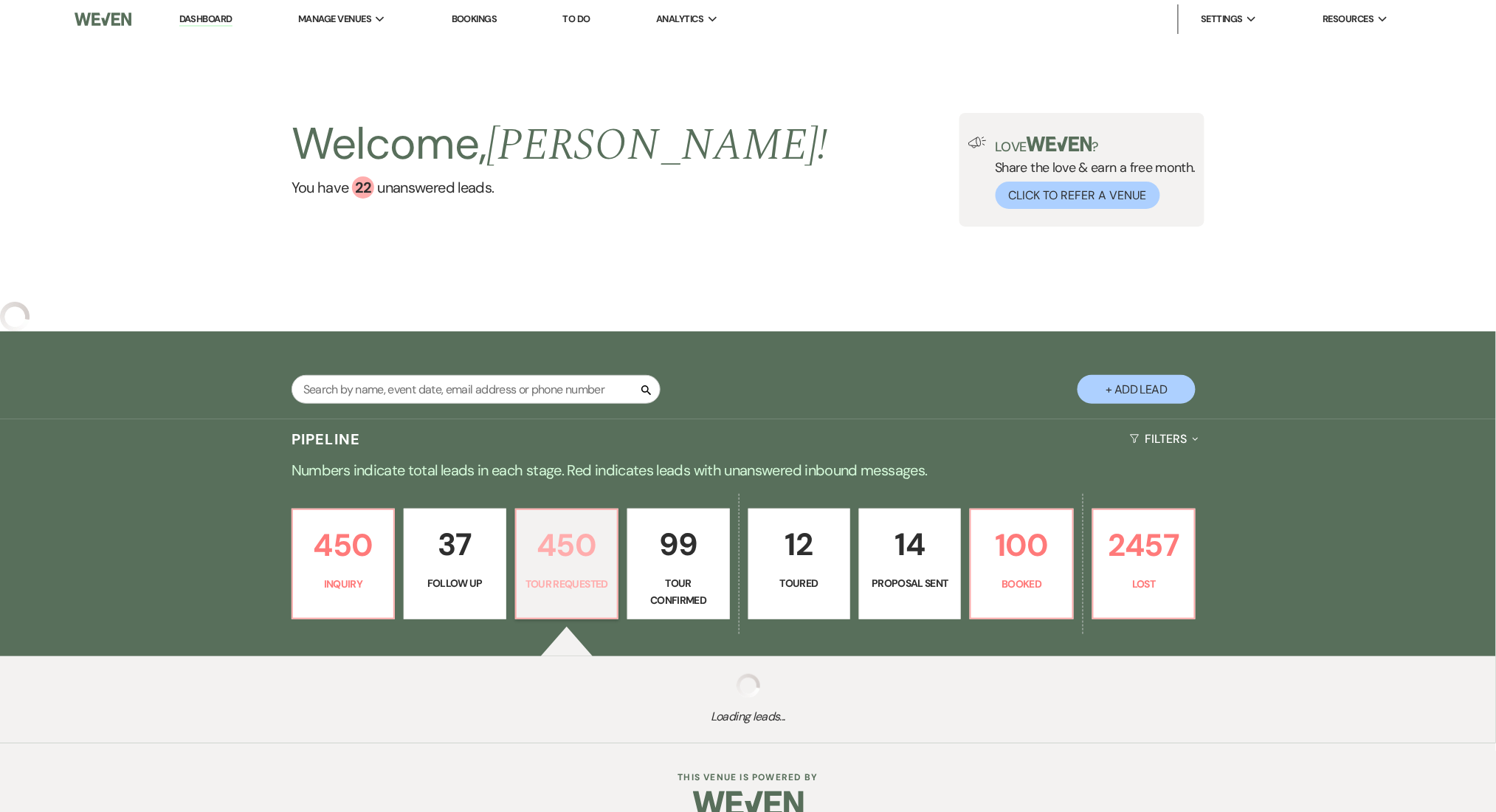
select select "2"
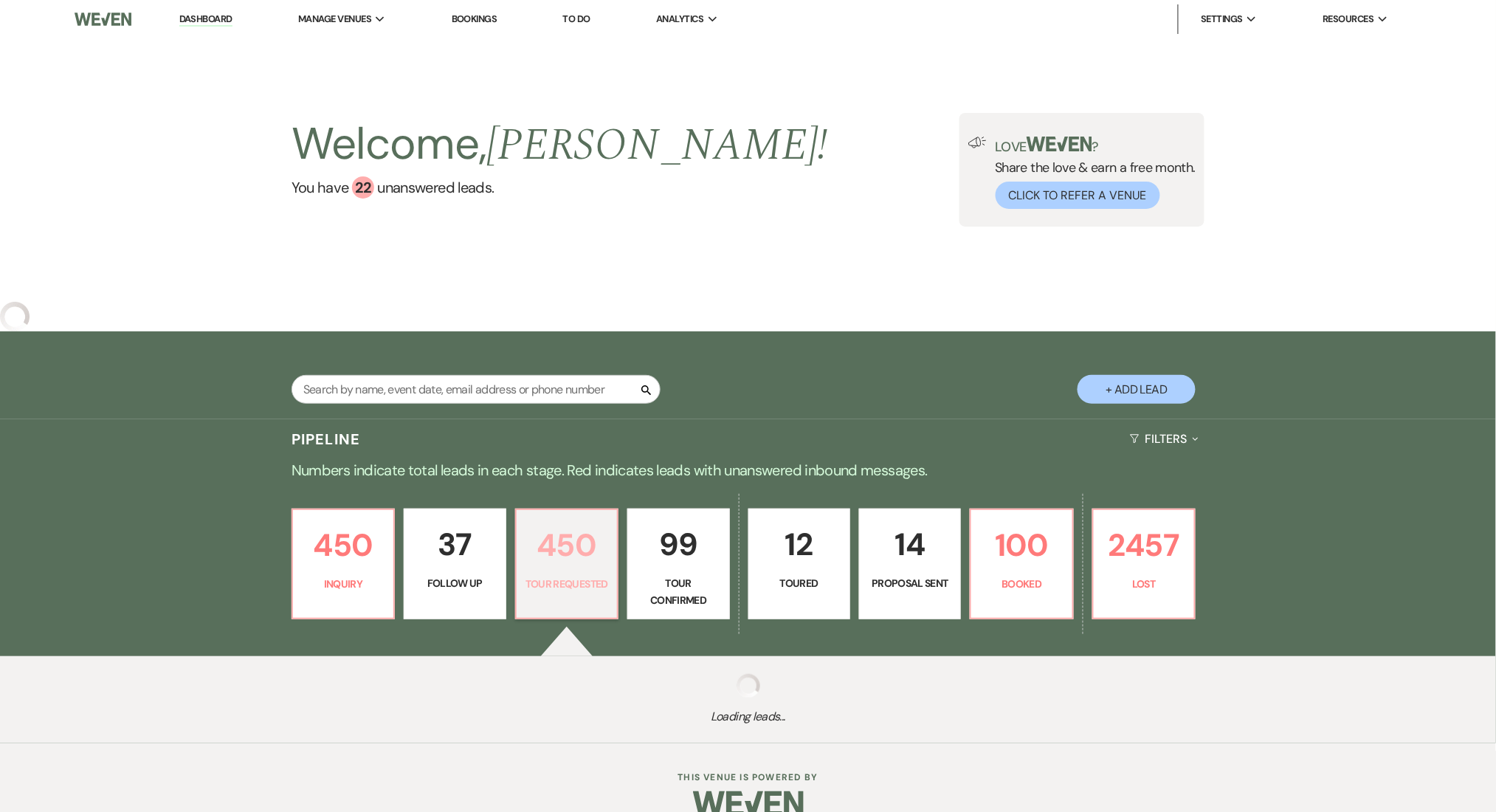
select select "2"
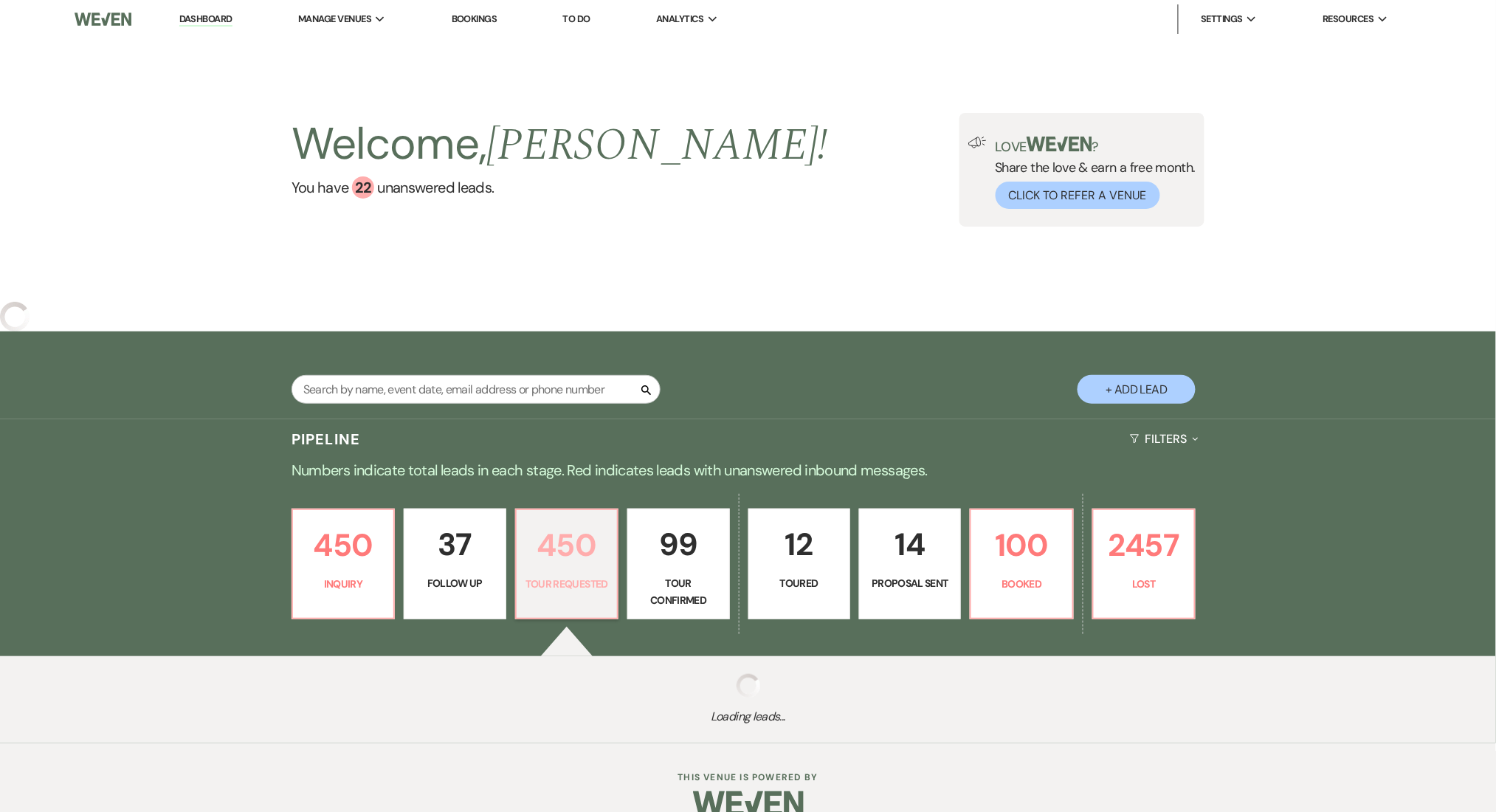
select select "2"
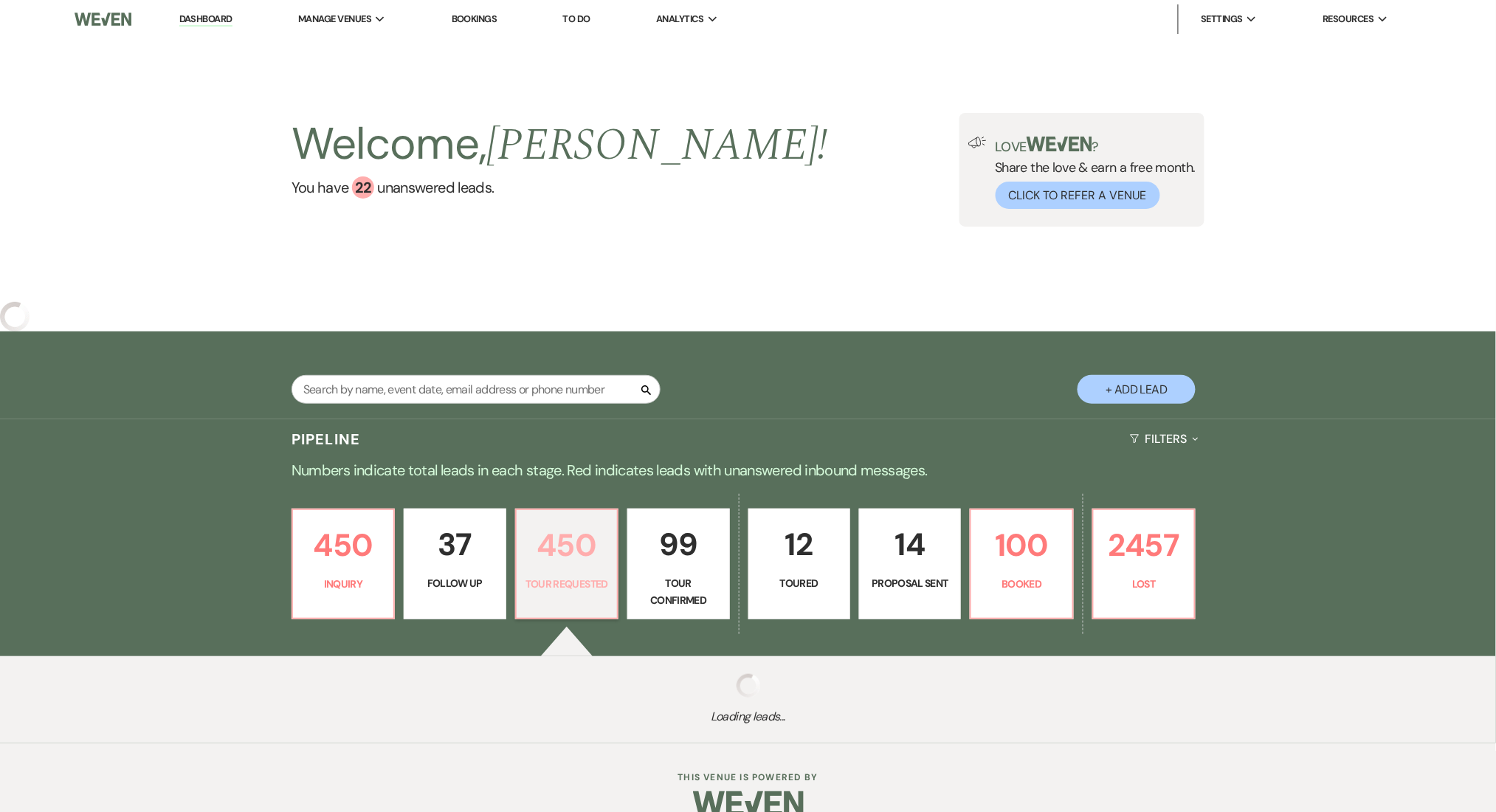
select select "2"
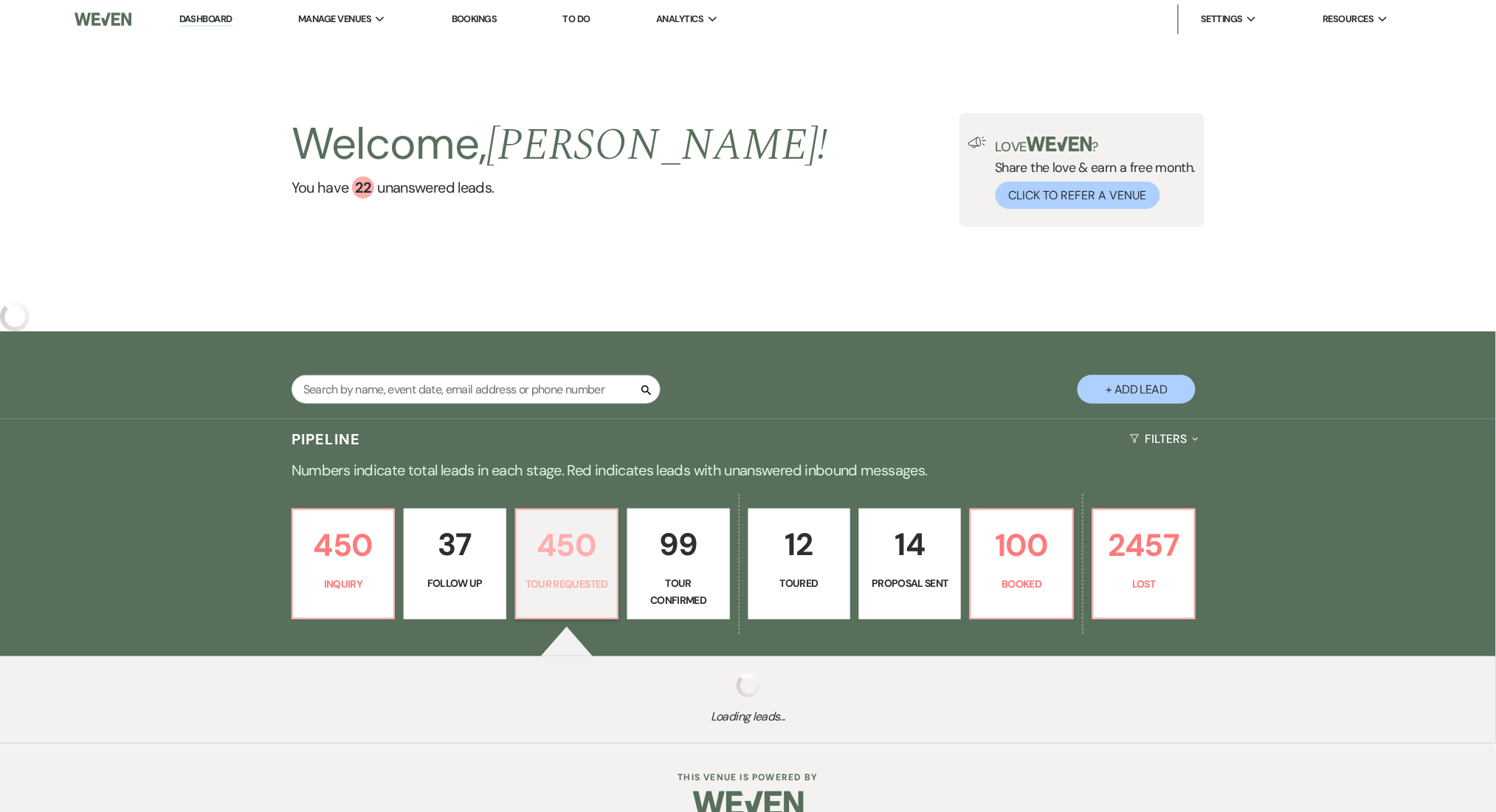
select select "2"
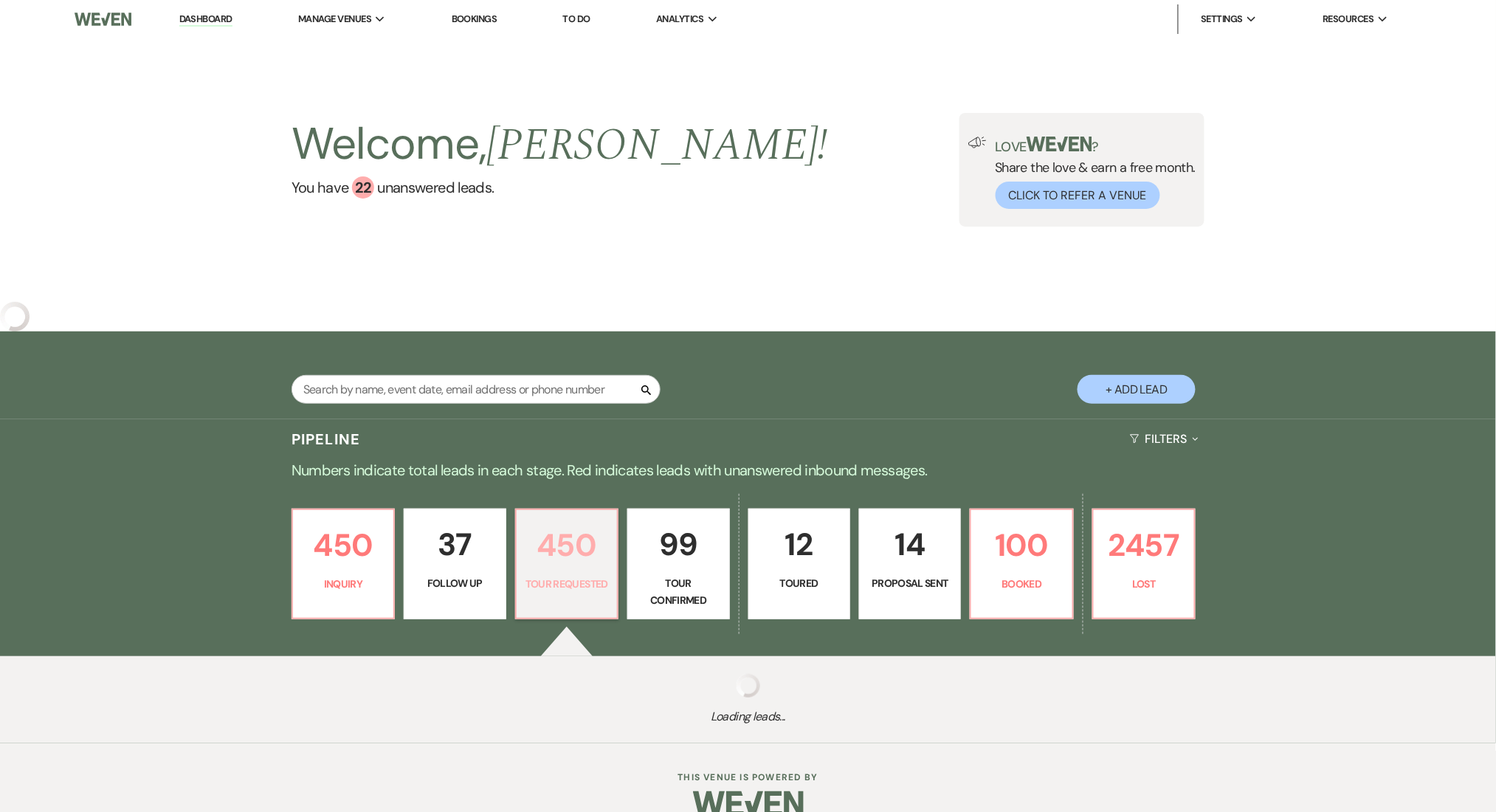
select select "2"
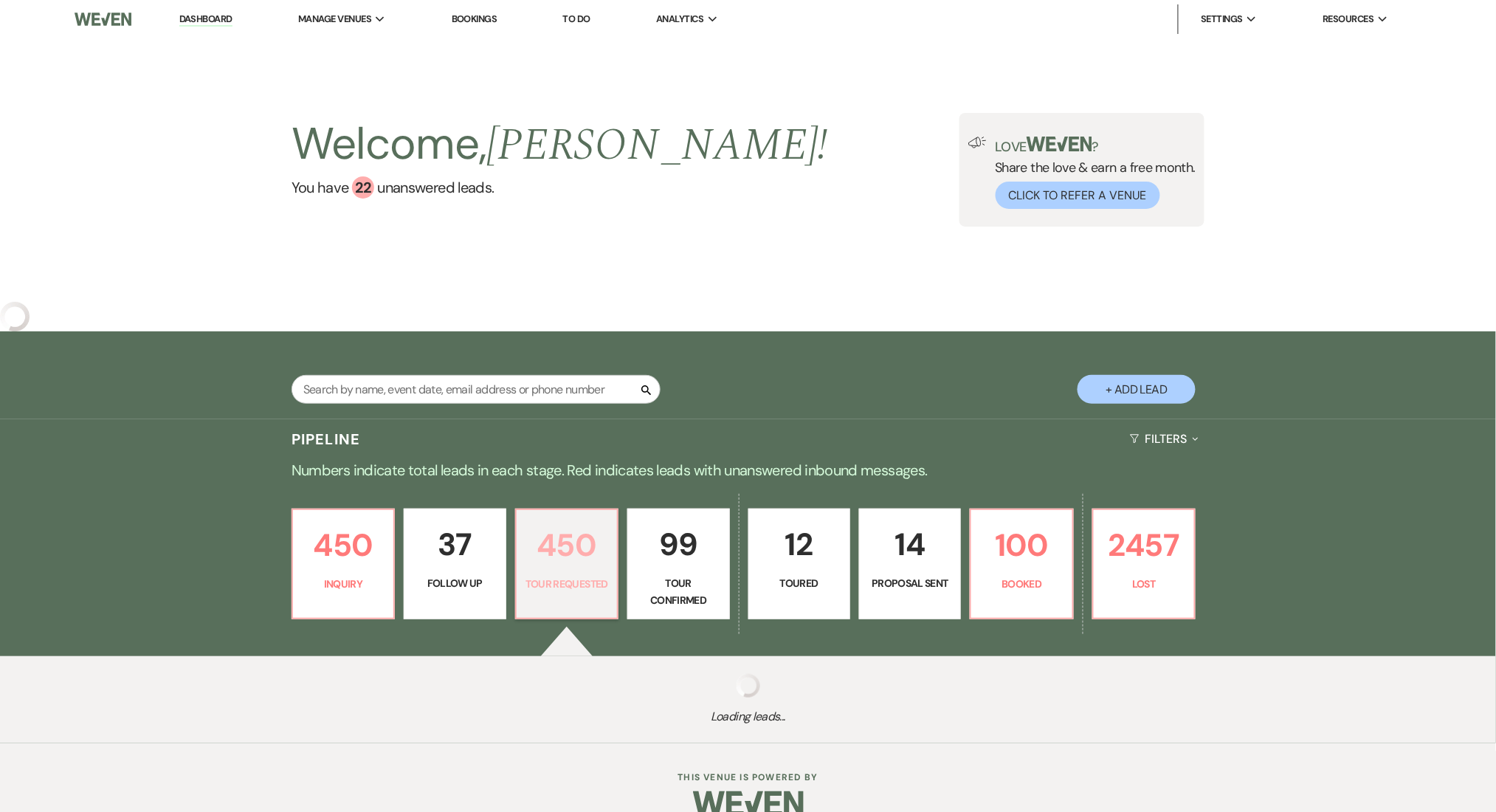
select select "2"
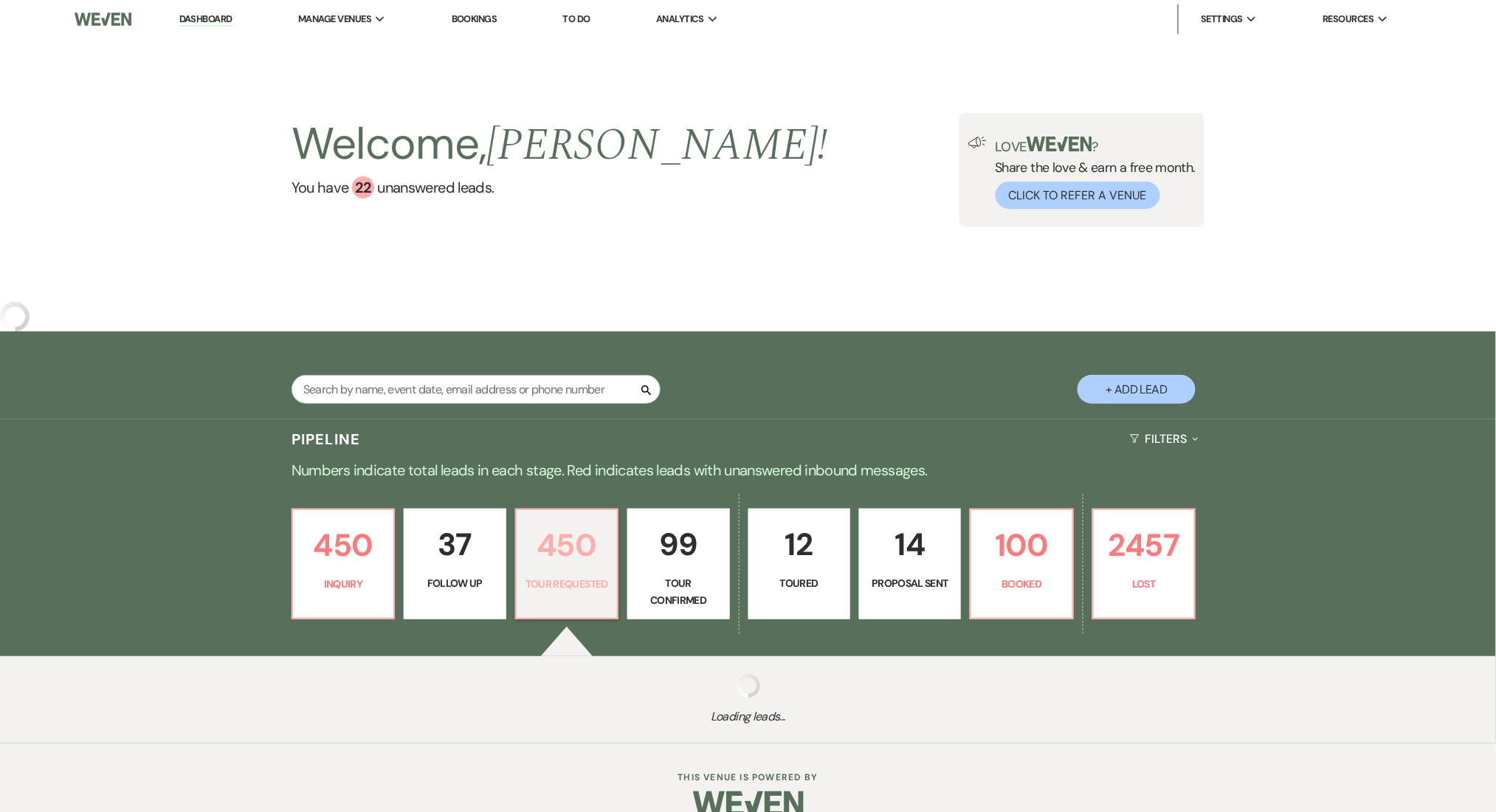
select select "2"
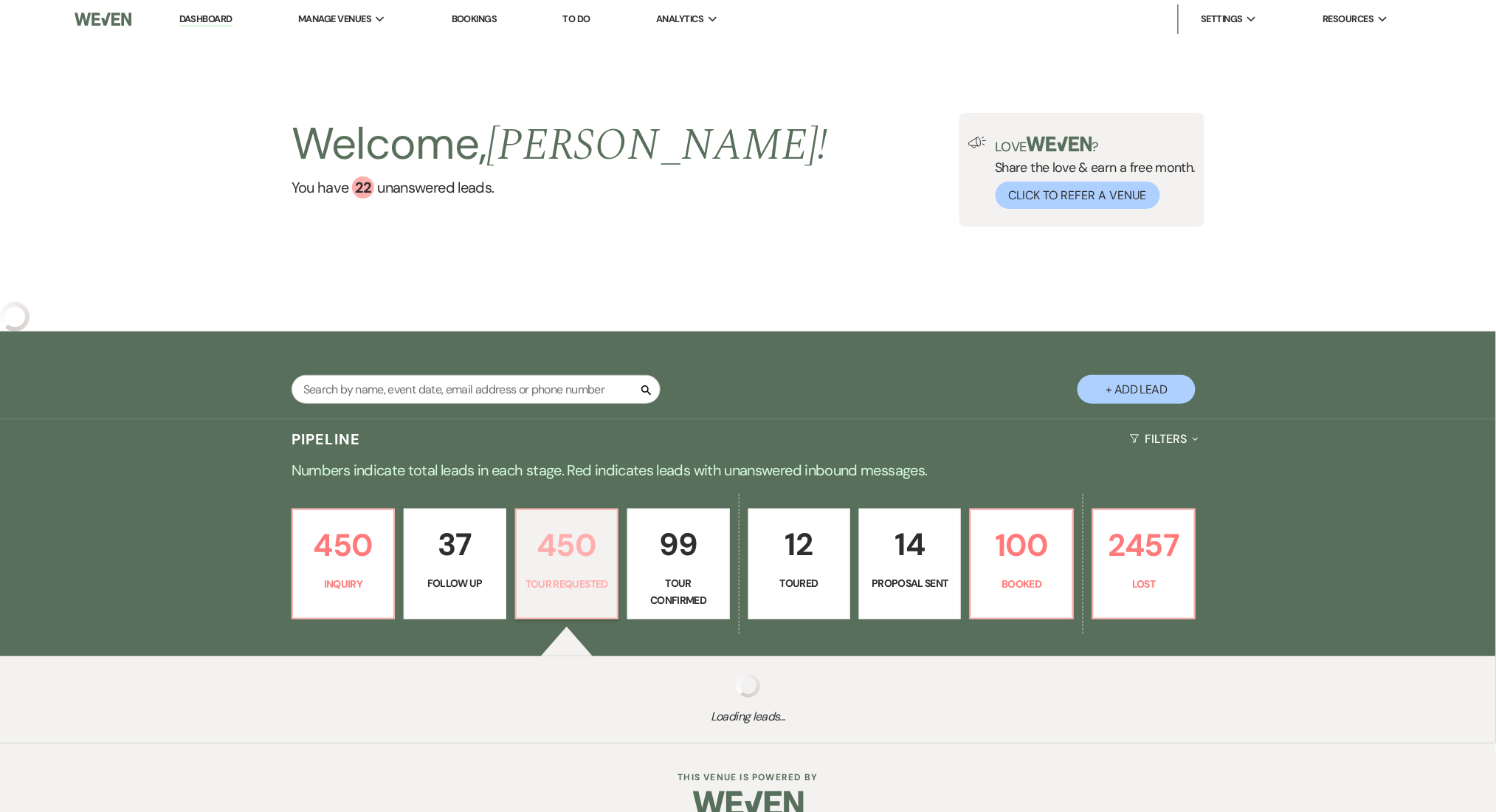
select select "2"
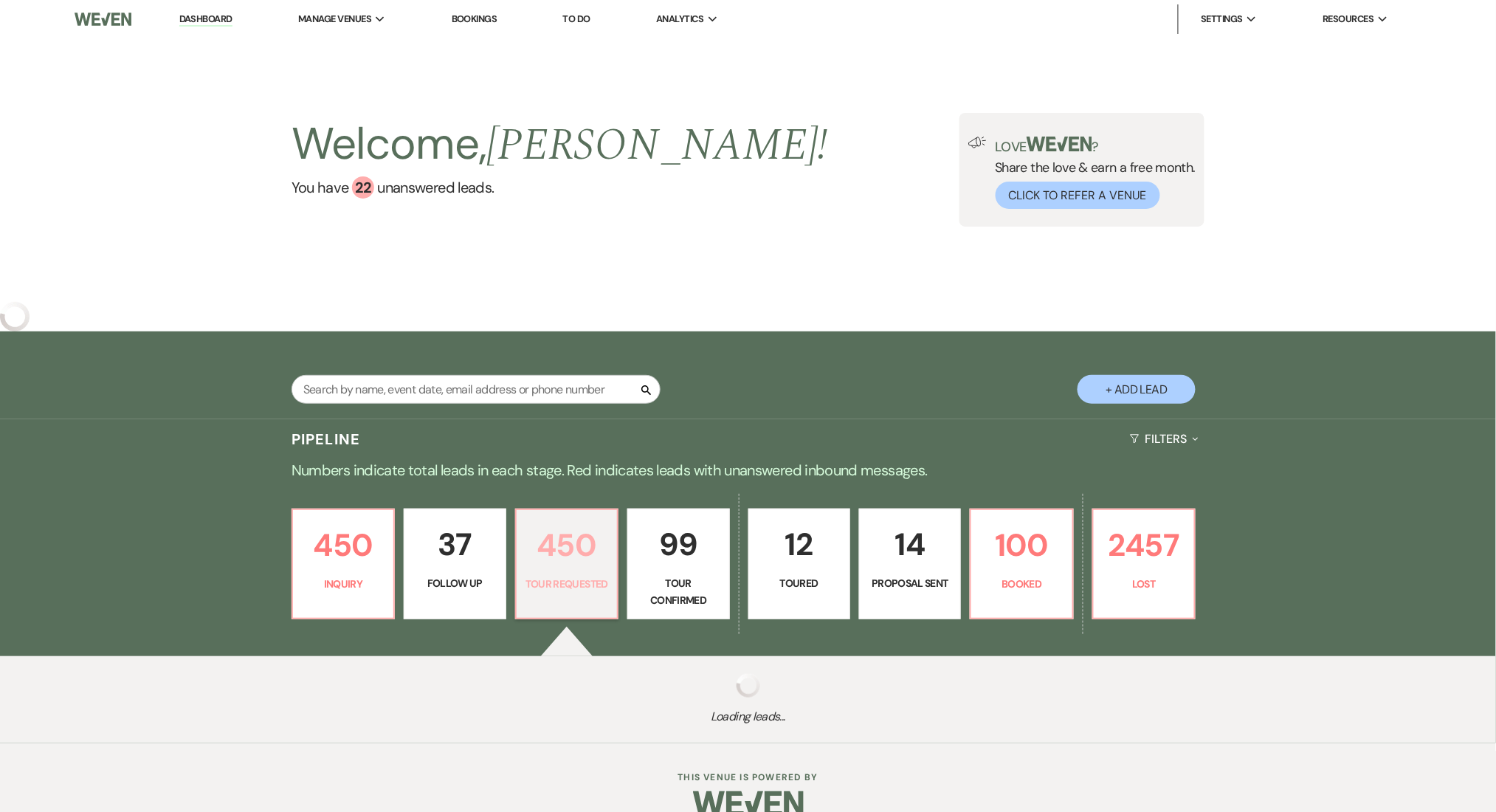
select select "2"
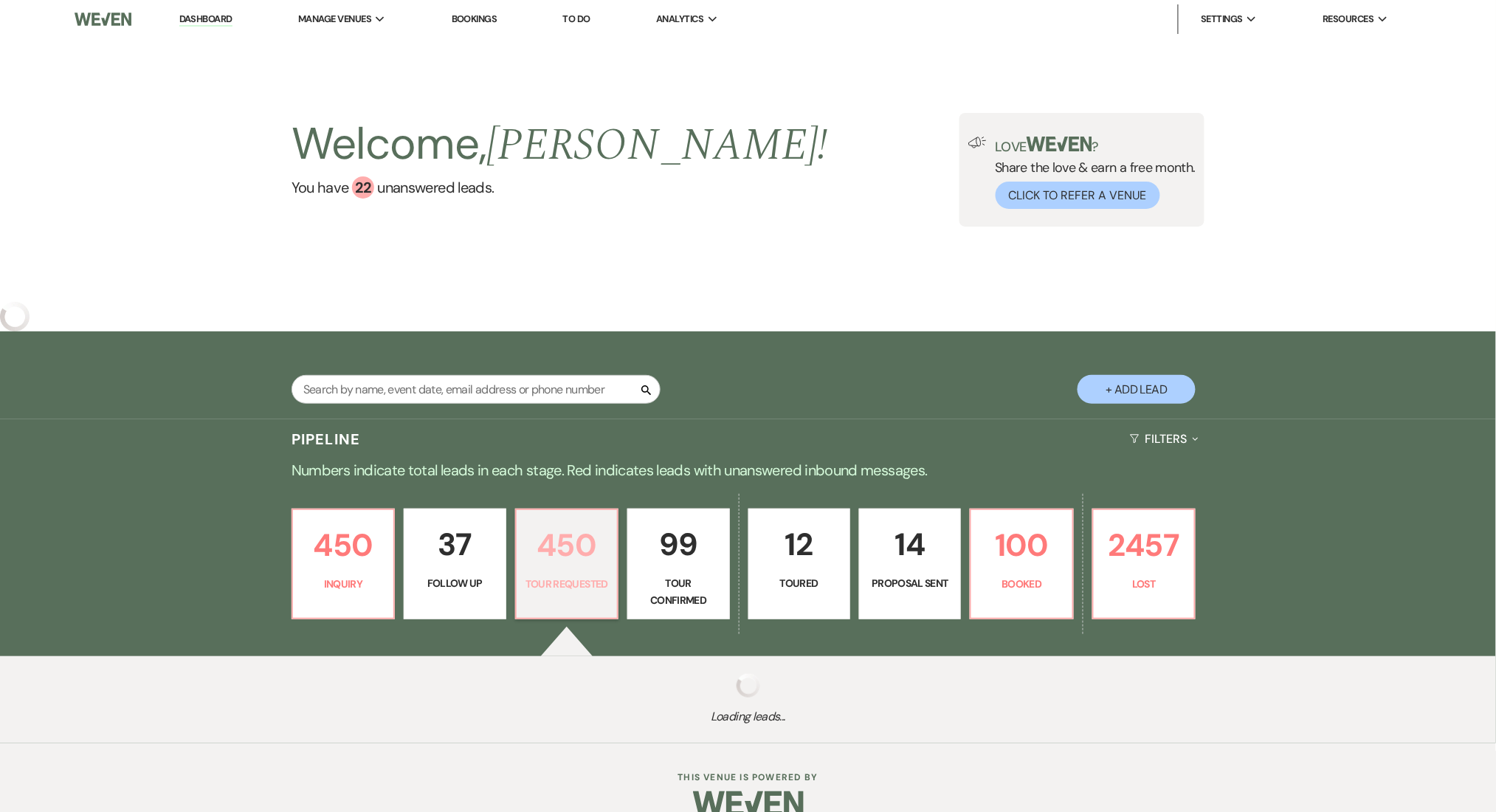
select select "2"
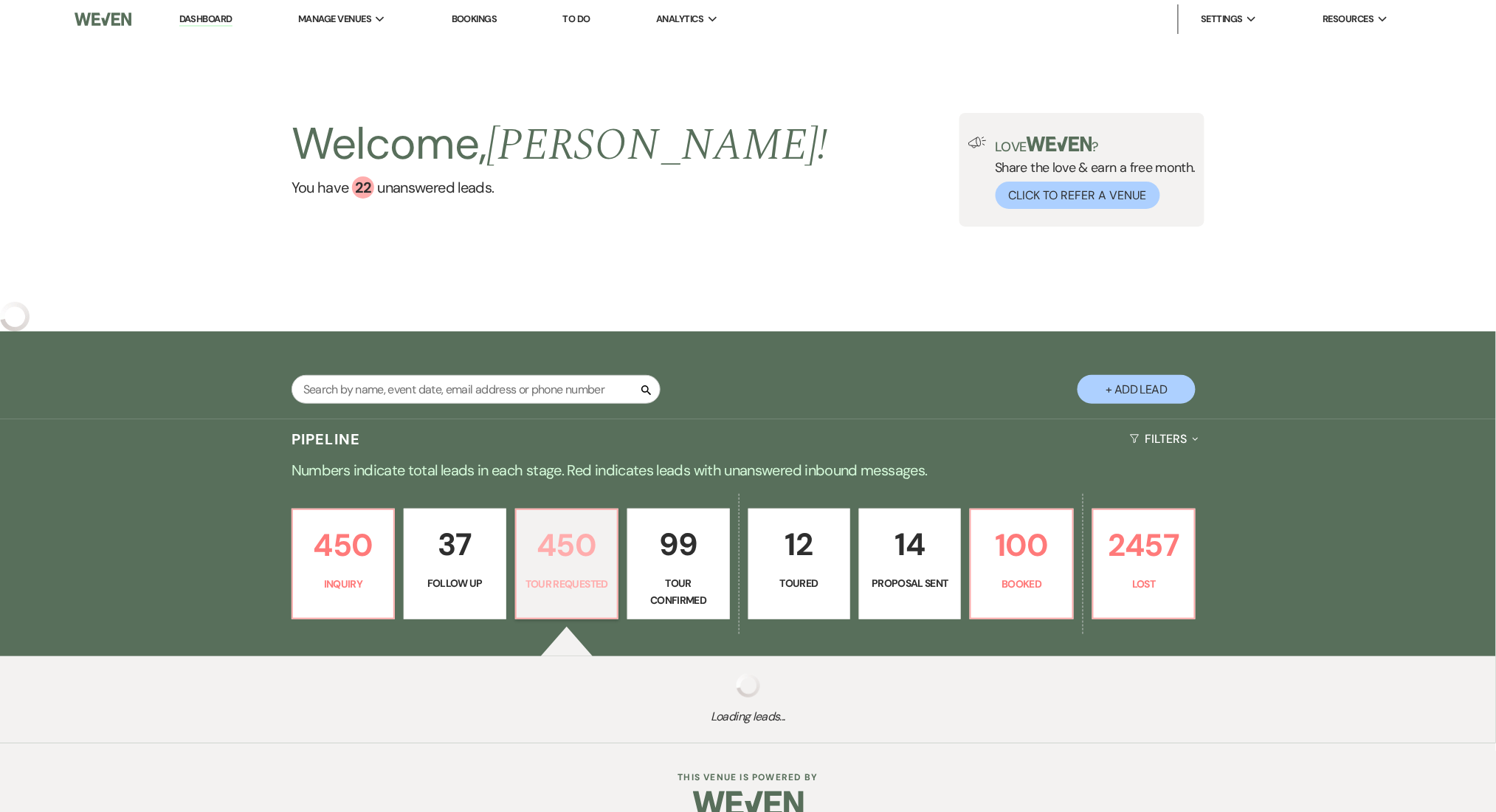
select select "2"
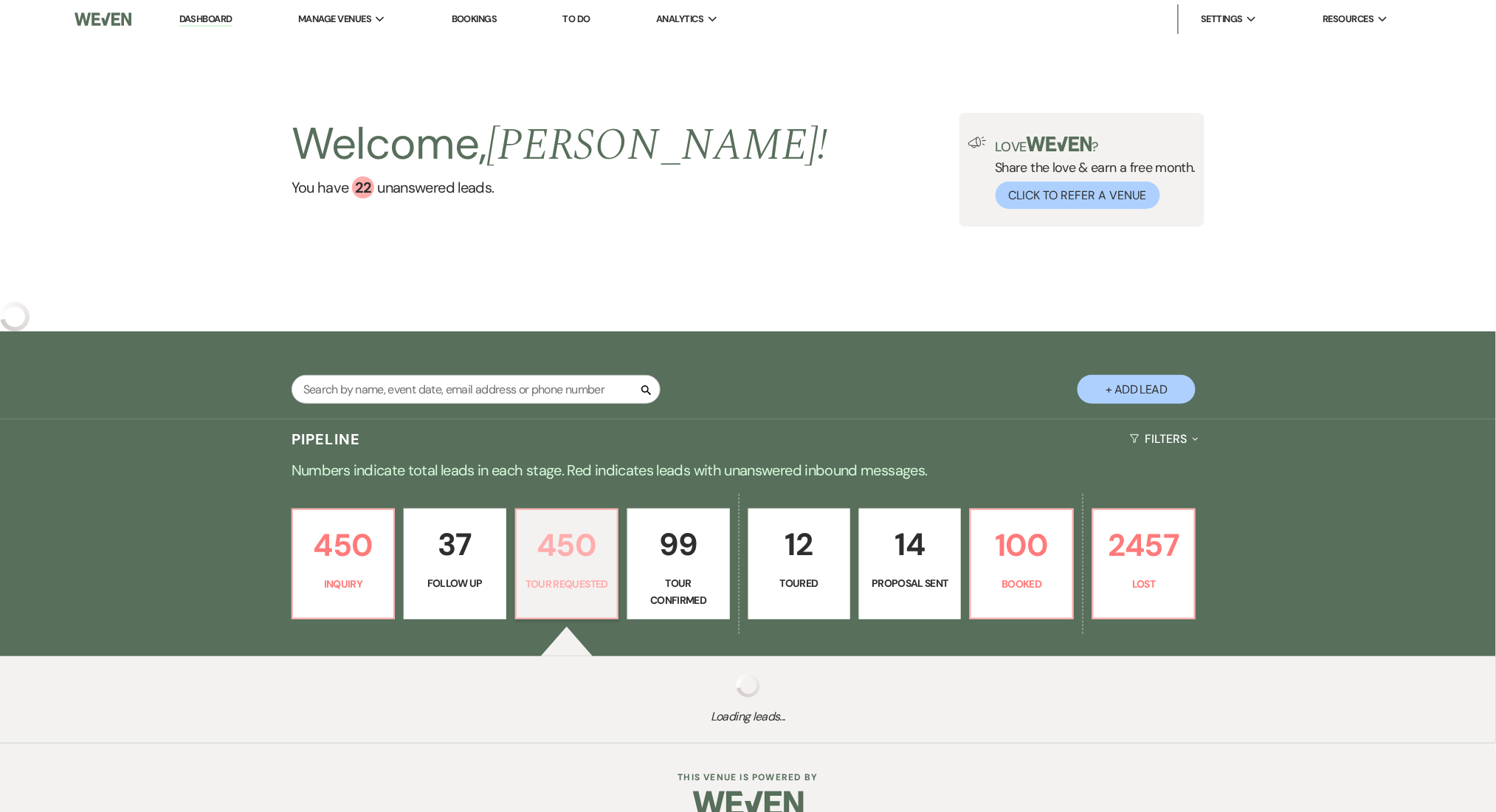
select select "2"
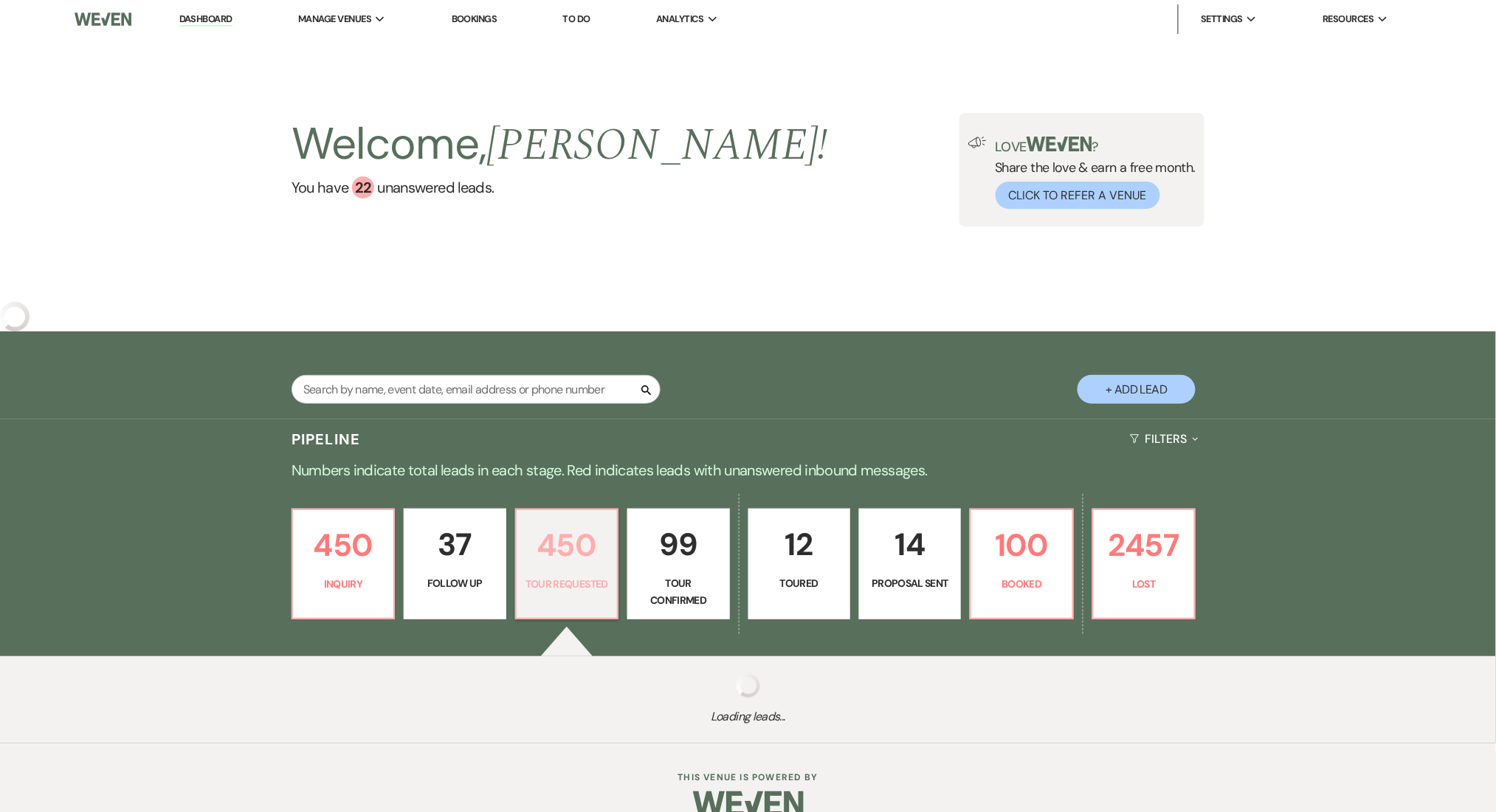
select select "2"
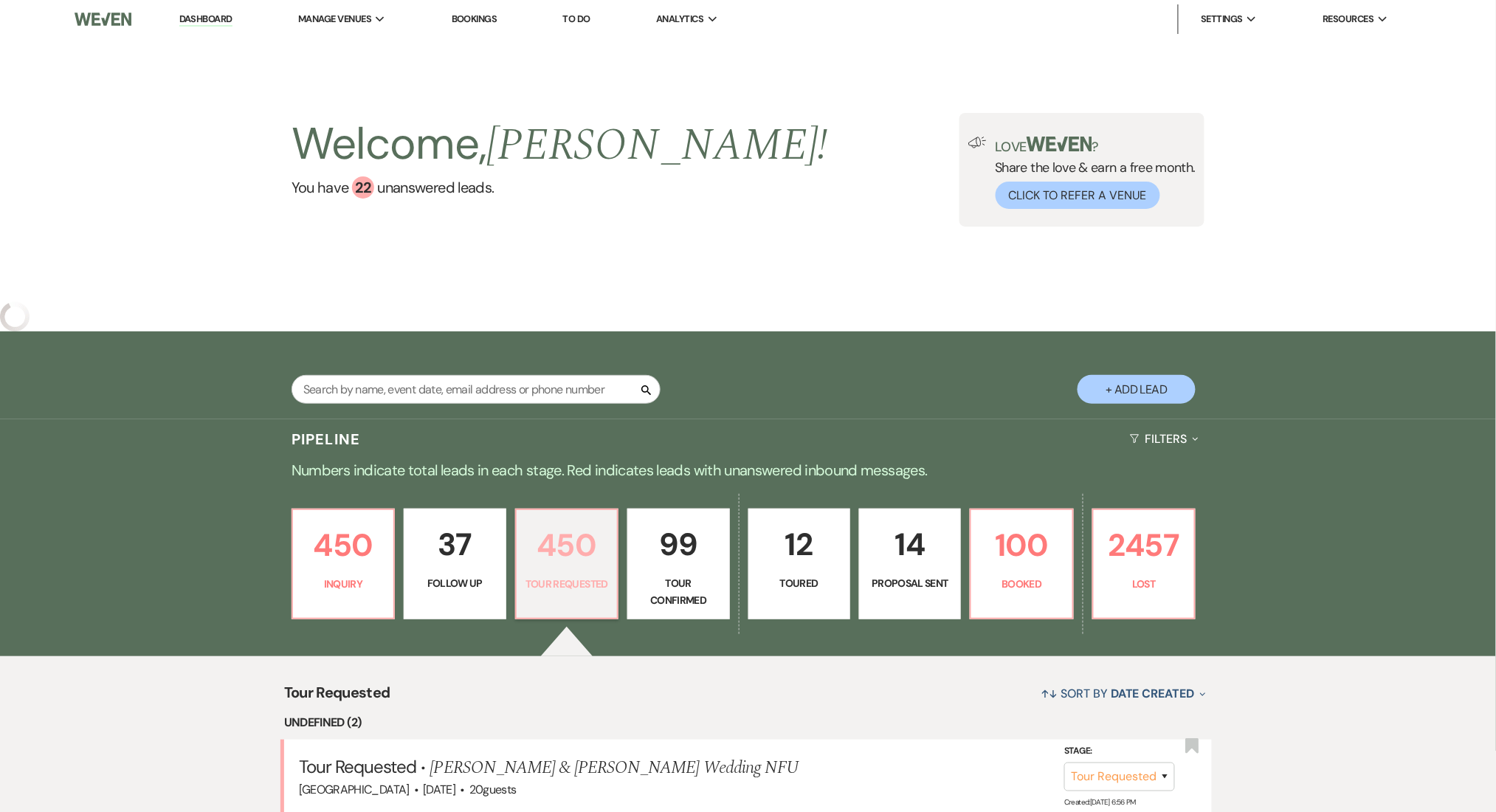
click at [570, 545] on p "450" at bounding box center [567, 545] width 83 height 50
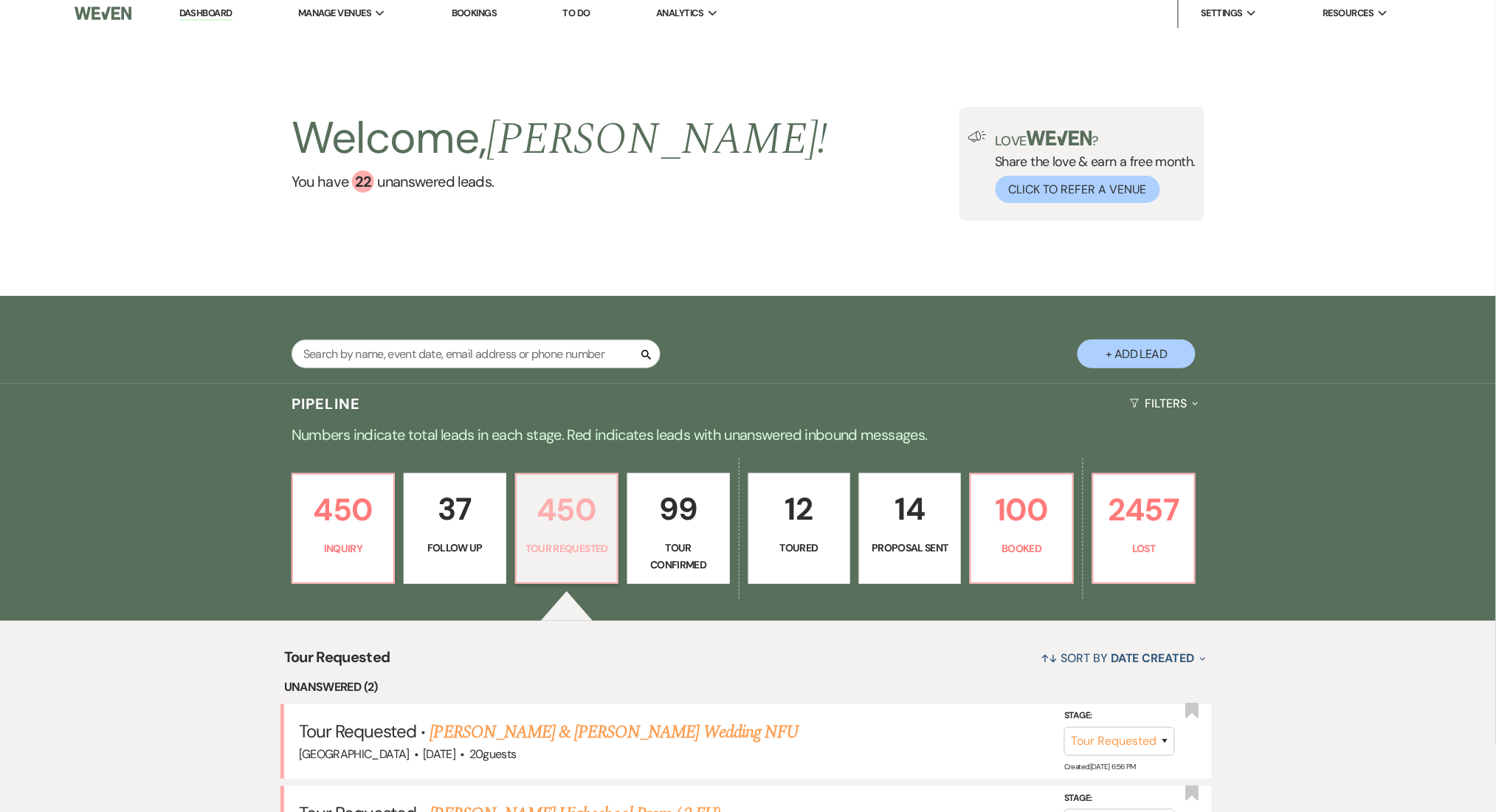
scroll to position [197, 0]
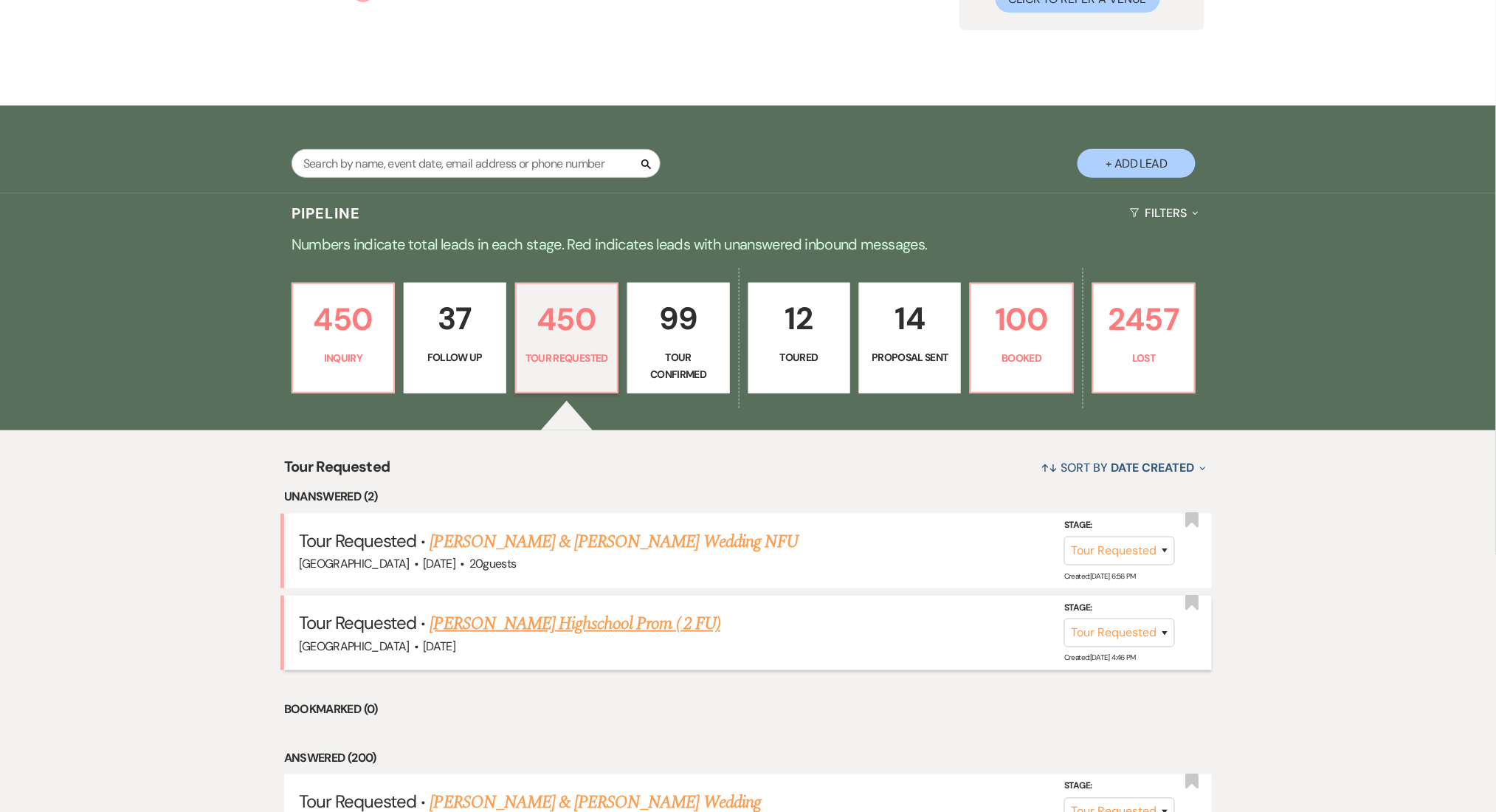
click at [538, 619] on link "Shawanda Griffin Highschool Prom ( 2 FU)" at bounding box center [575, 623] width 290 height 26
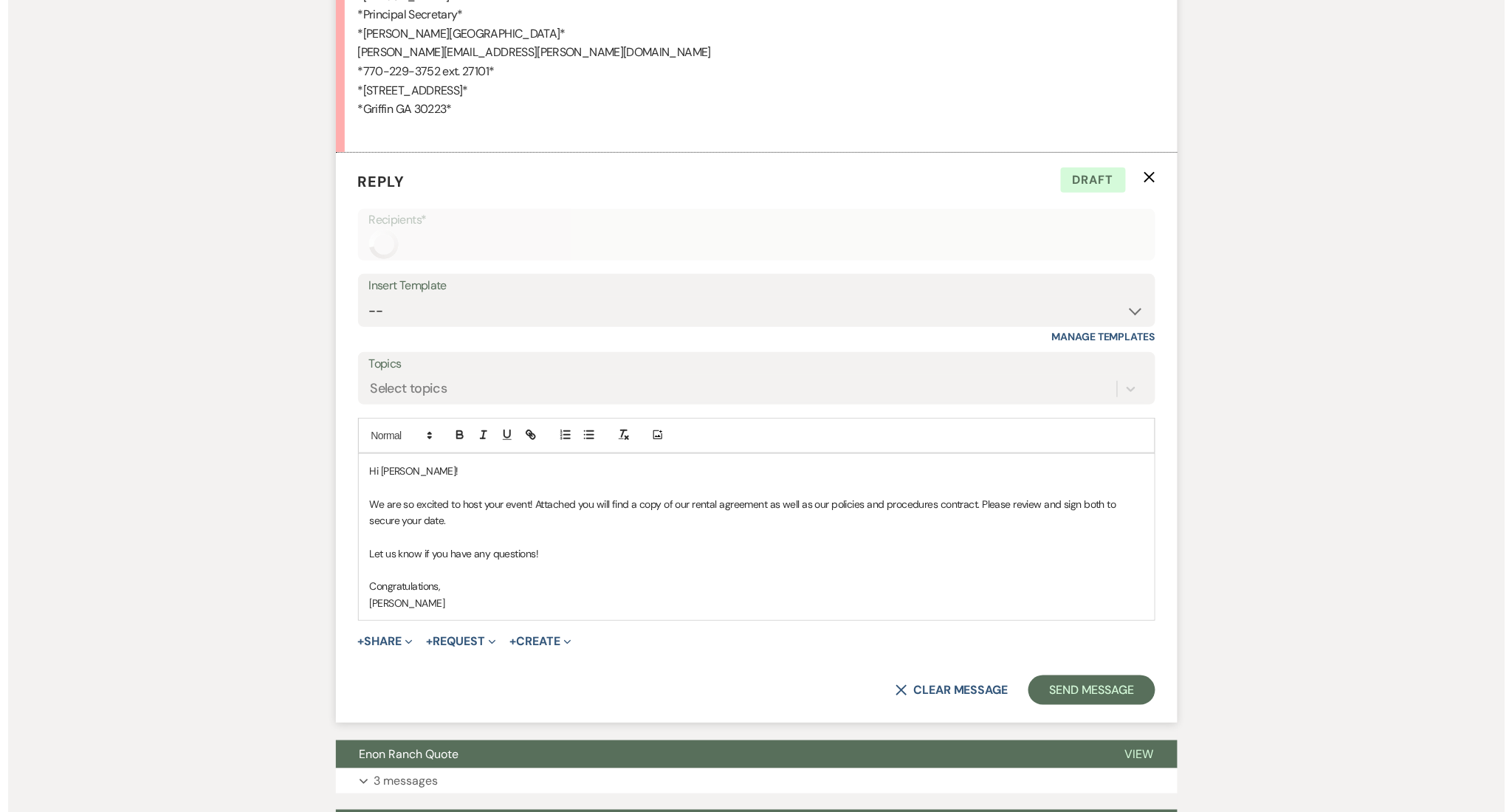
scroll to position [4251, 0]
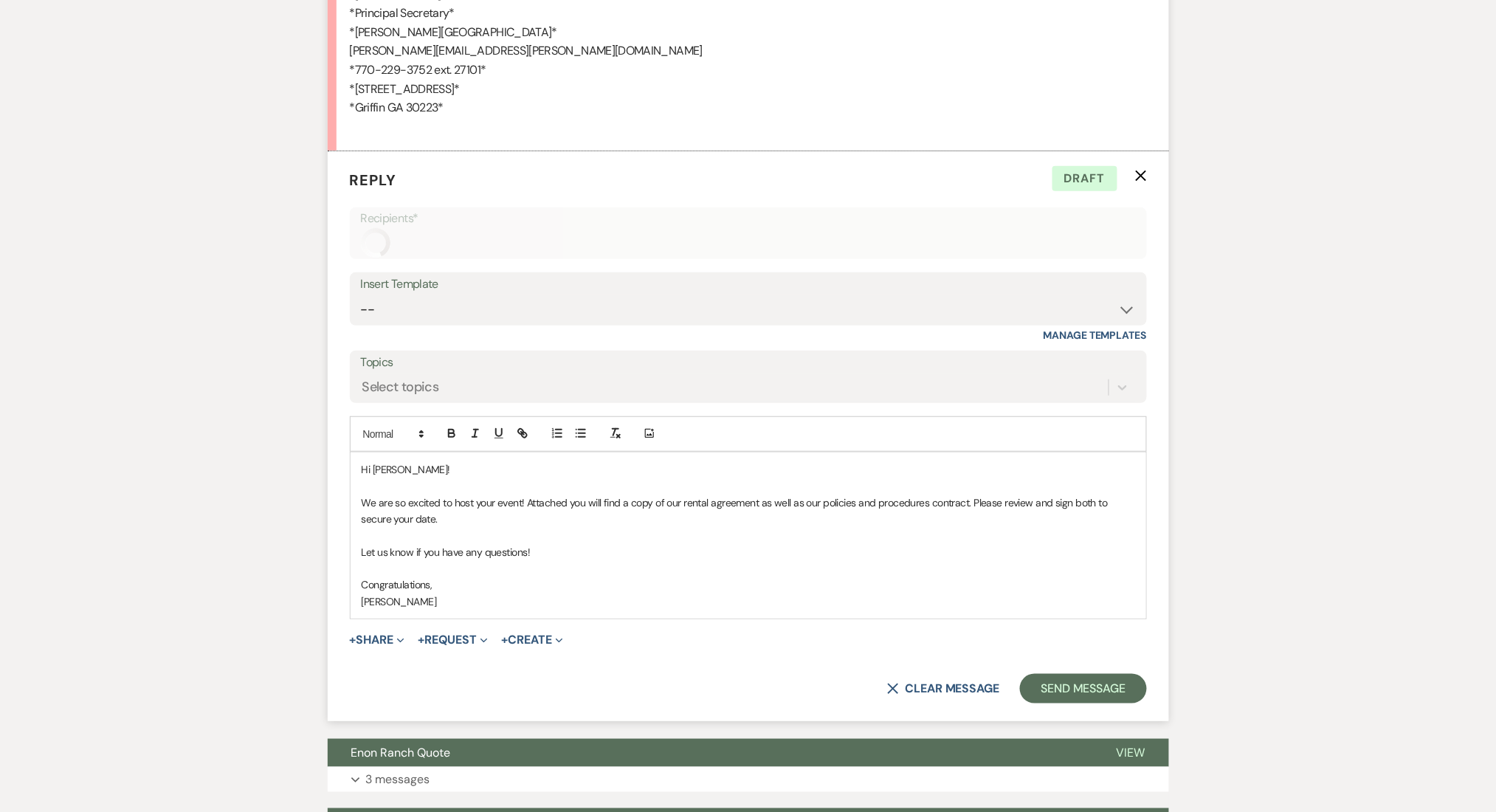
click at [662, 431] on div "Add Photo" at bounding box center [748, 434] width 797 height 36
click at [647, 435] on use "button" at bounding box center [650, 433] width 9 height 9
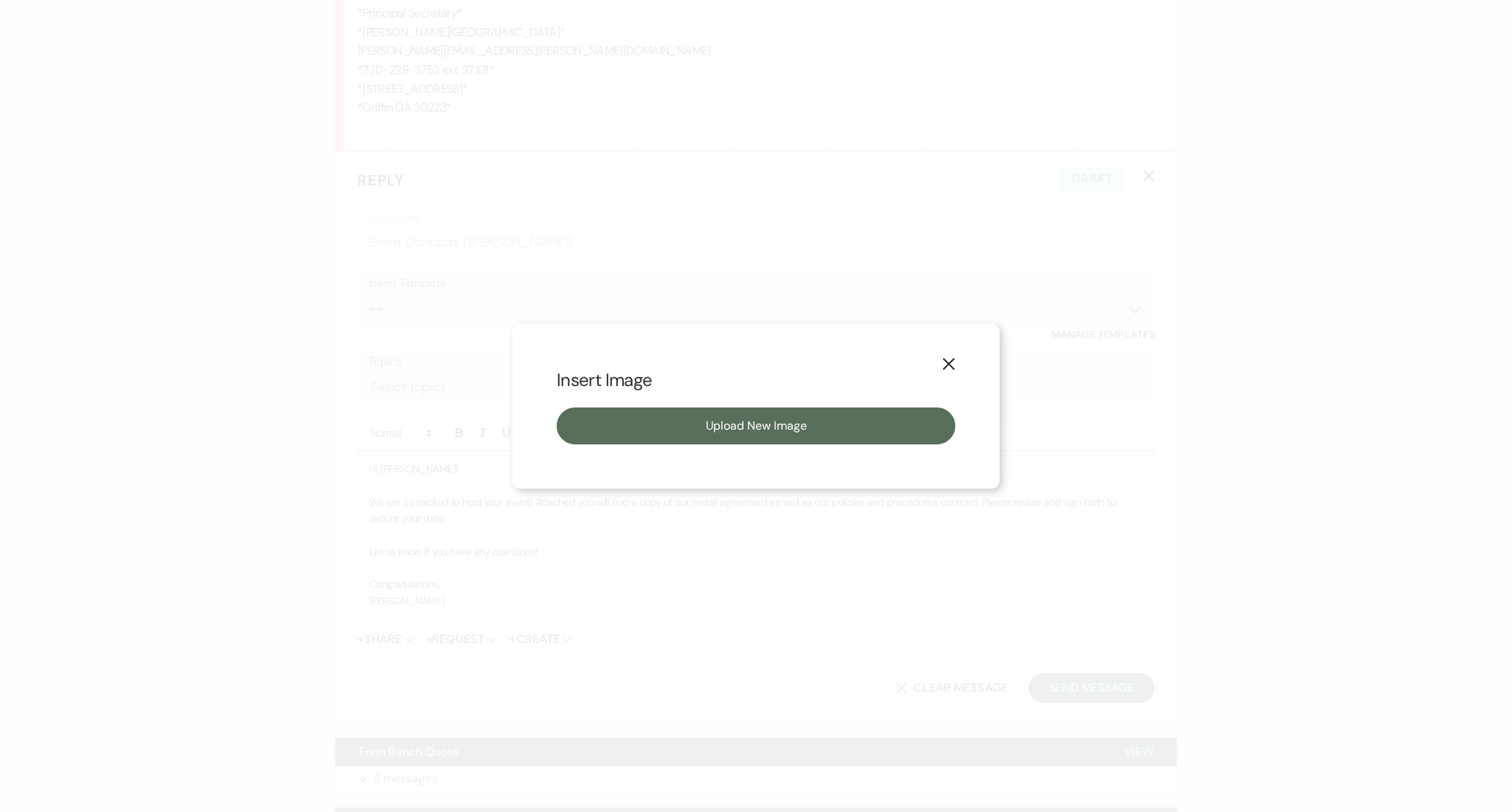
click at [638, 439] on button "Upload New Image" at bounding box center [756, 426] width 399 height 37
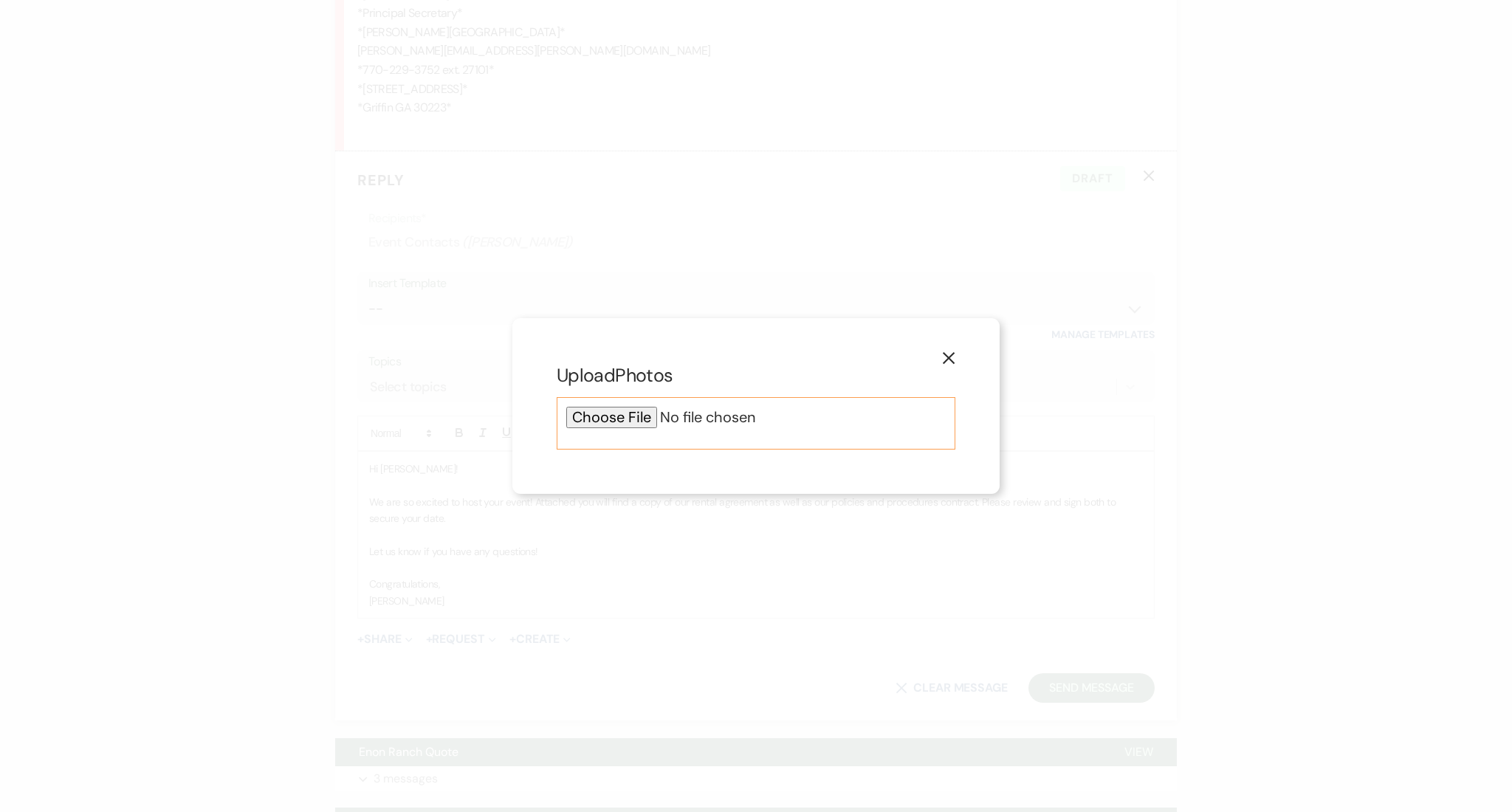
click at [603, 414] on input "file" at bounding box center [756, 417] width 380 height 21
click at [946, 358] on icon "X" at bounding box center [948, 357] width 13 height 13
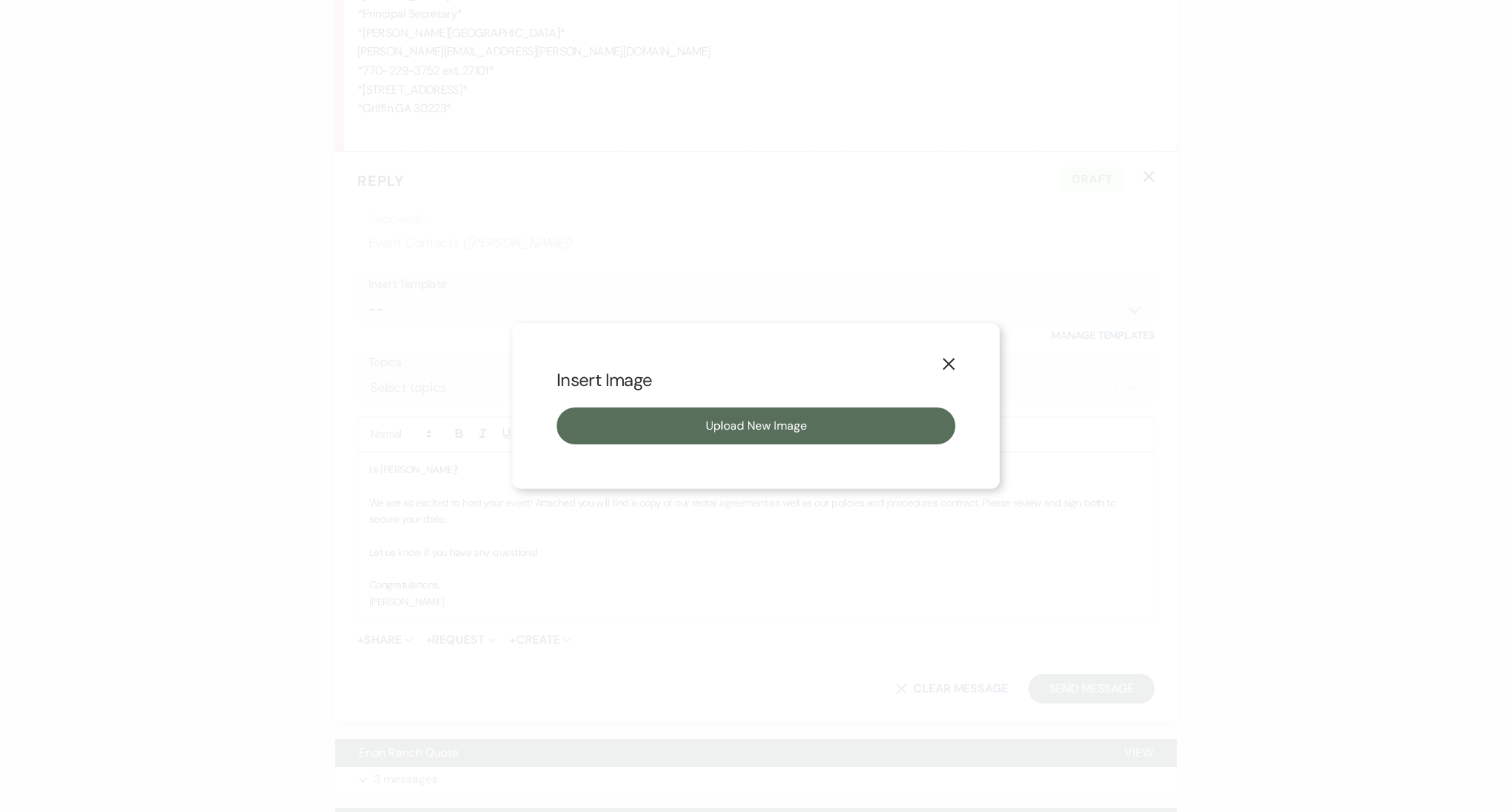
click at [293, 375] on div "X Insert Image Upload New Image" at bounding box center [756, 406] width 1512 height 812
click at [943, 358] on icon "X" at bounding box center [948, 364] width 13 height 13
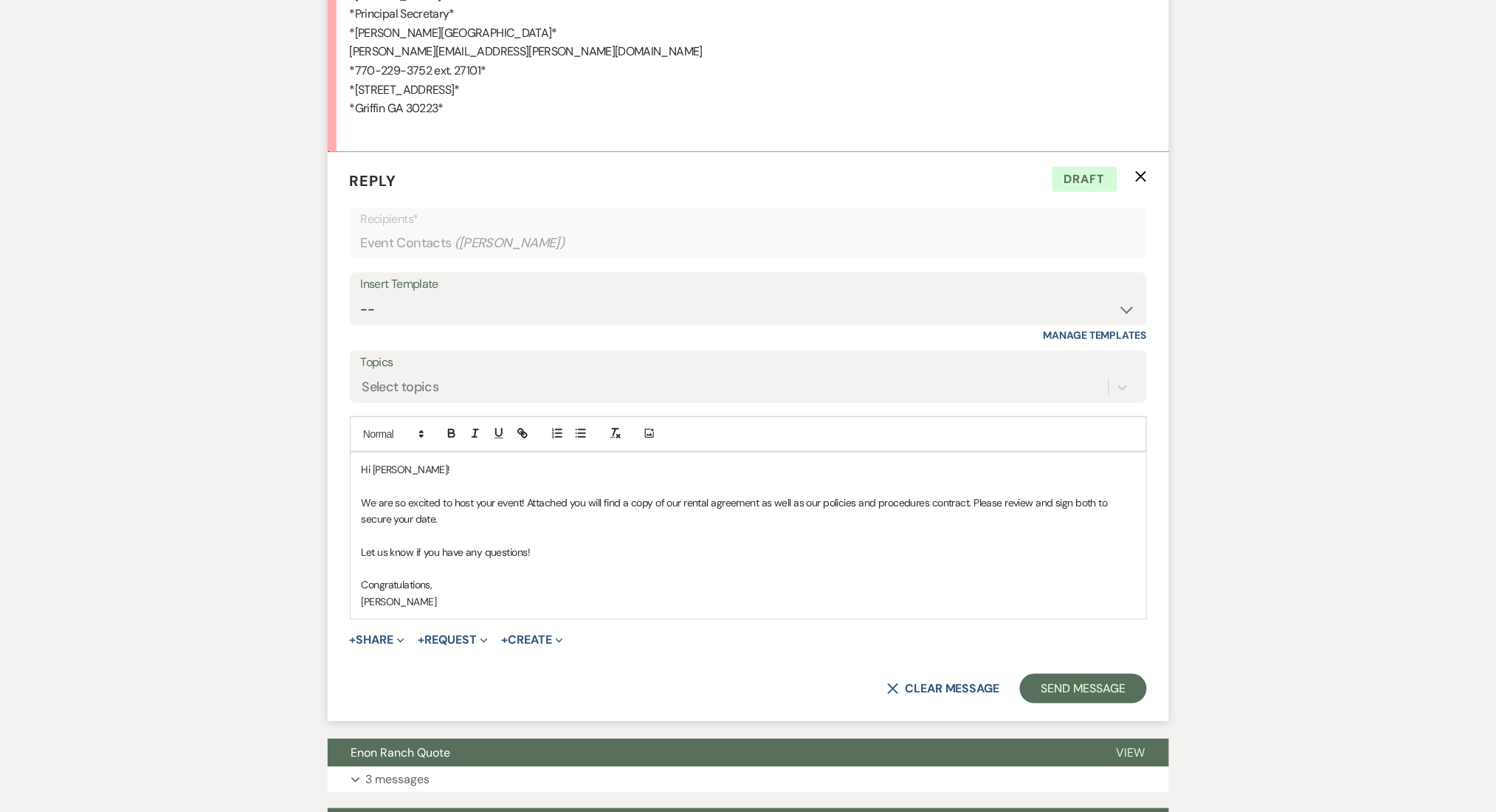
click at [401, 310] on select "-- Inquiry Follow Up Email #2 Contract Sending Template Payment Template Rental…" at bounding box center [748, 309] width 775 height 29
click at [361, 295] on select "-- Inquiry Follow Up Email #2 Contract Sending Template Payment Template Rental…" at bounding box center [748, 309] width 775 height 29
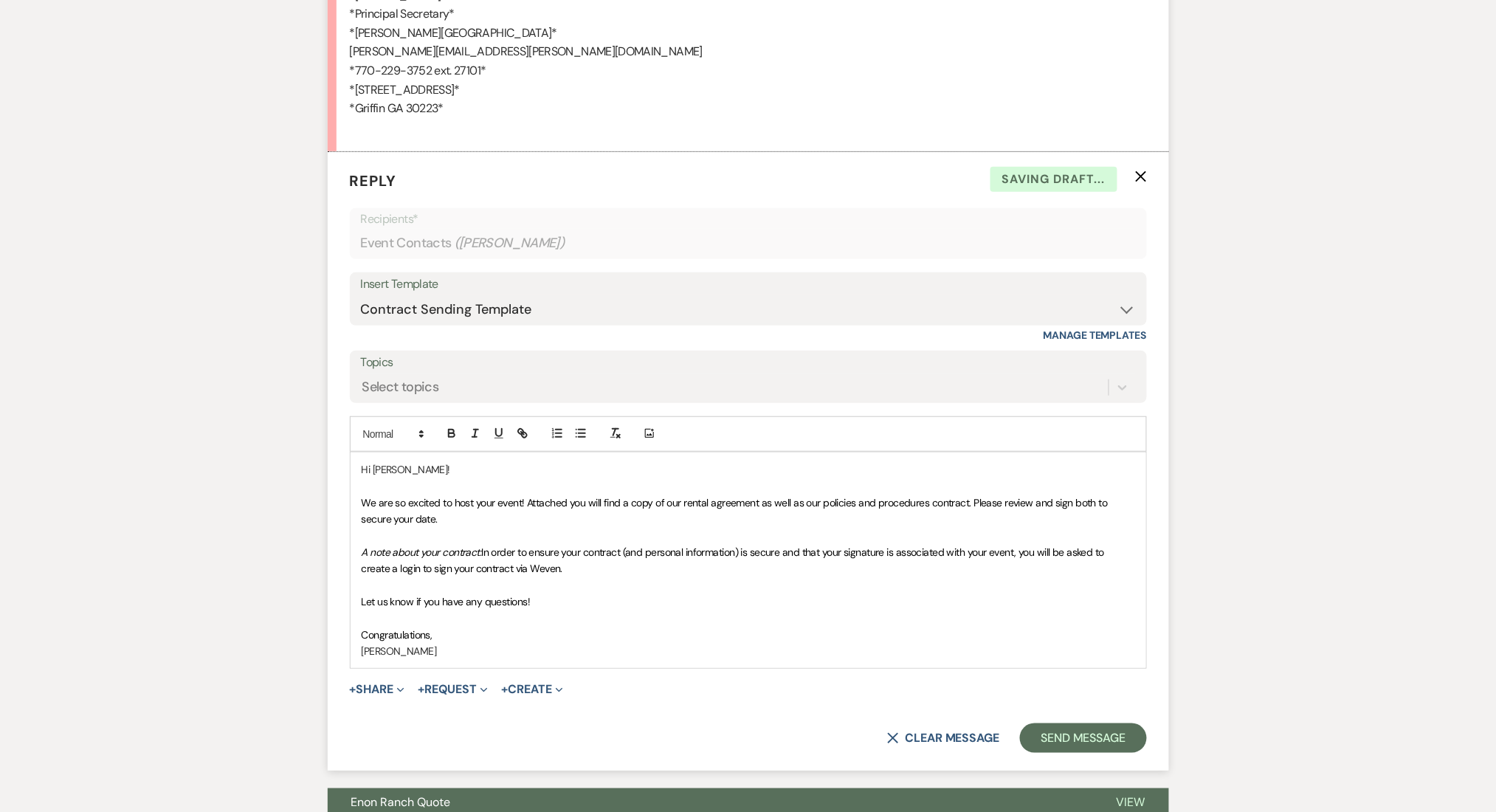
click at [429, 382] on div "Select topics" at bounding box center [401, 386] width 77 height 20
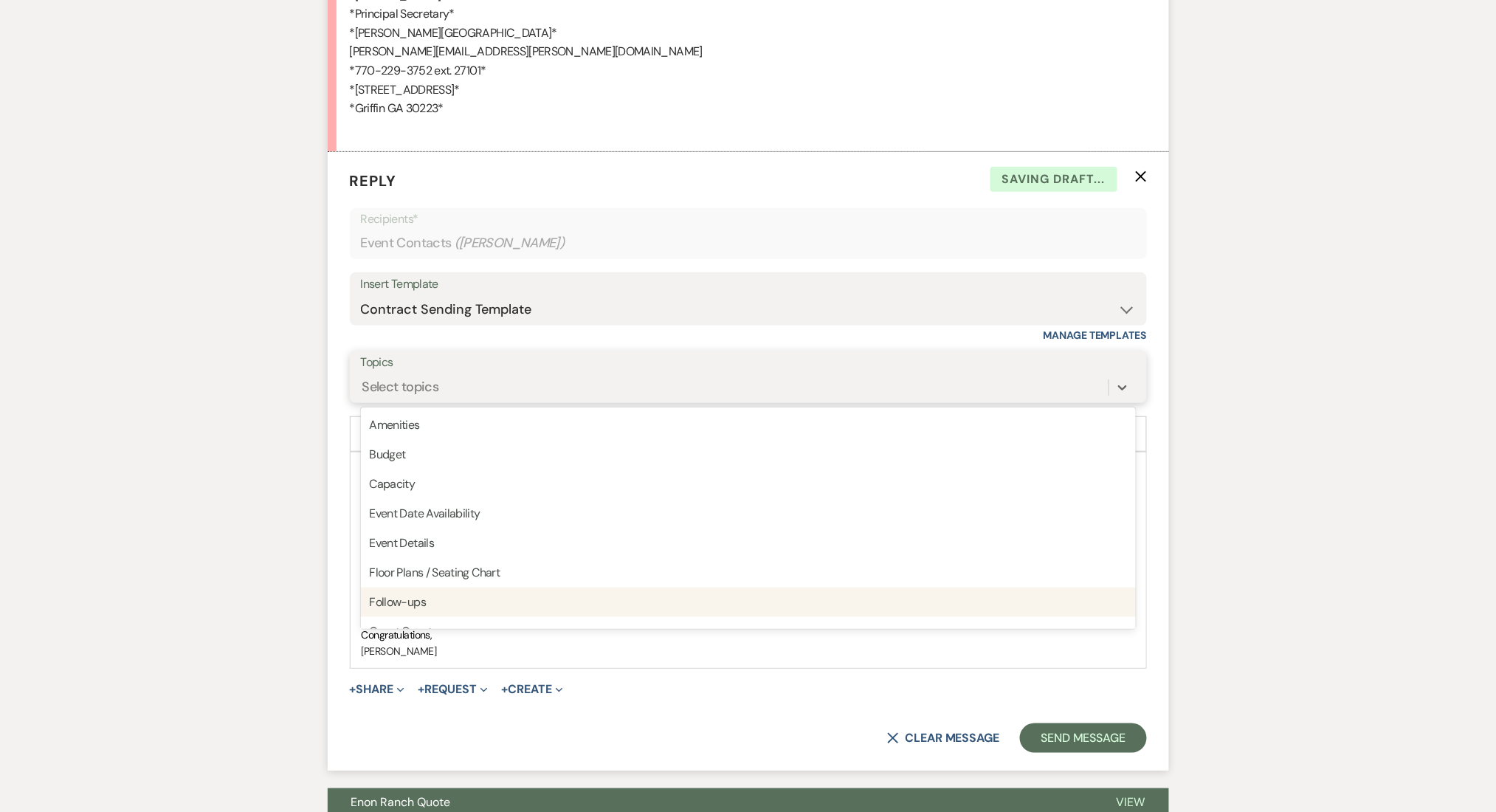
click at [420, 594] on div "Follow-ups" at bounding box center [748, 602] width 775 height 30
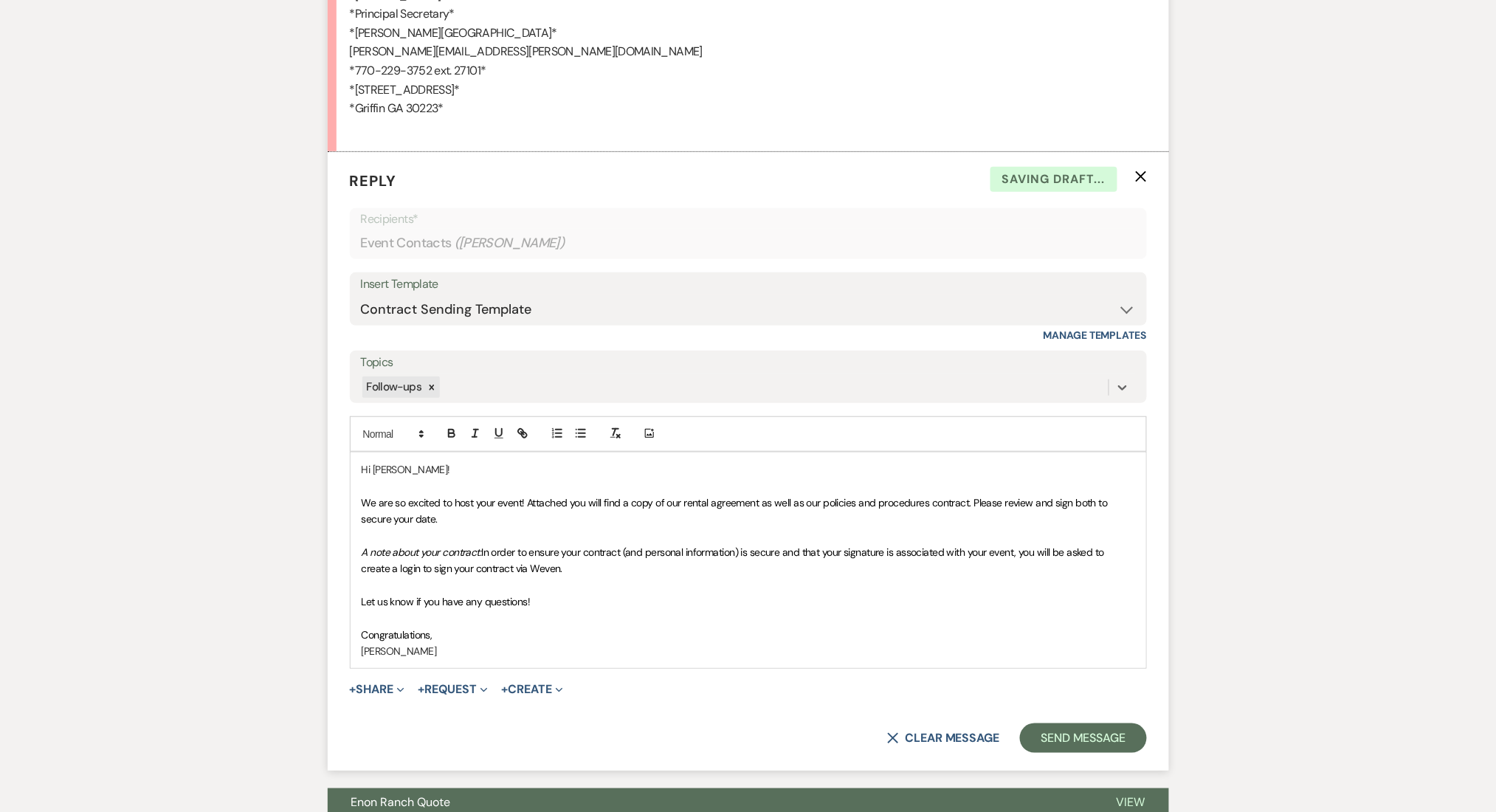
drag, startPoint x: 594, startPoint y: 569, endPoint x: 333, endPoint y: 559, distance: 261.2
click at [333, 559] on form "Reply X Saving draft... Recipients* Event Contacts ( Shawanda Cole ) Insert Tem…" at bounding box center [748, 461] width 841 height 618
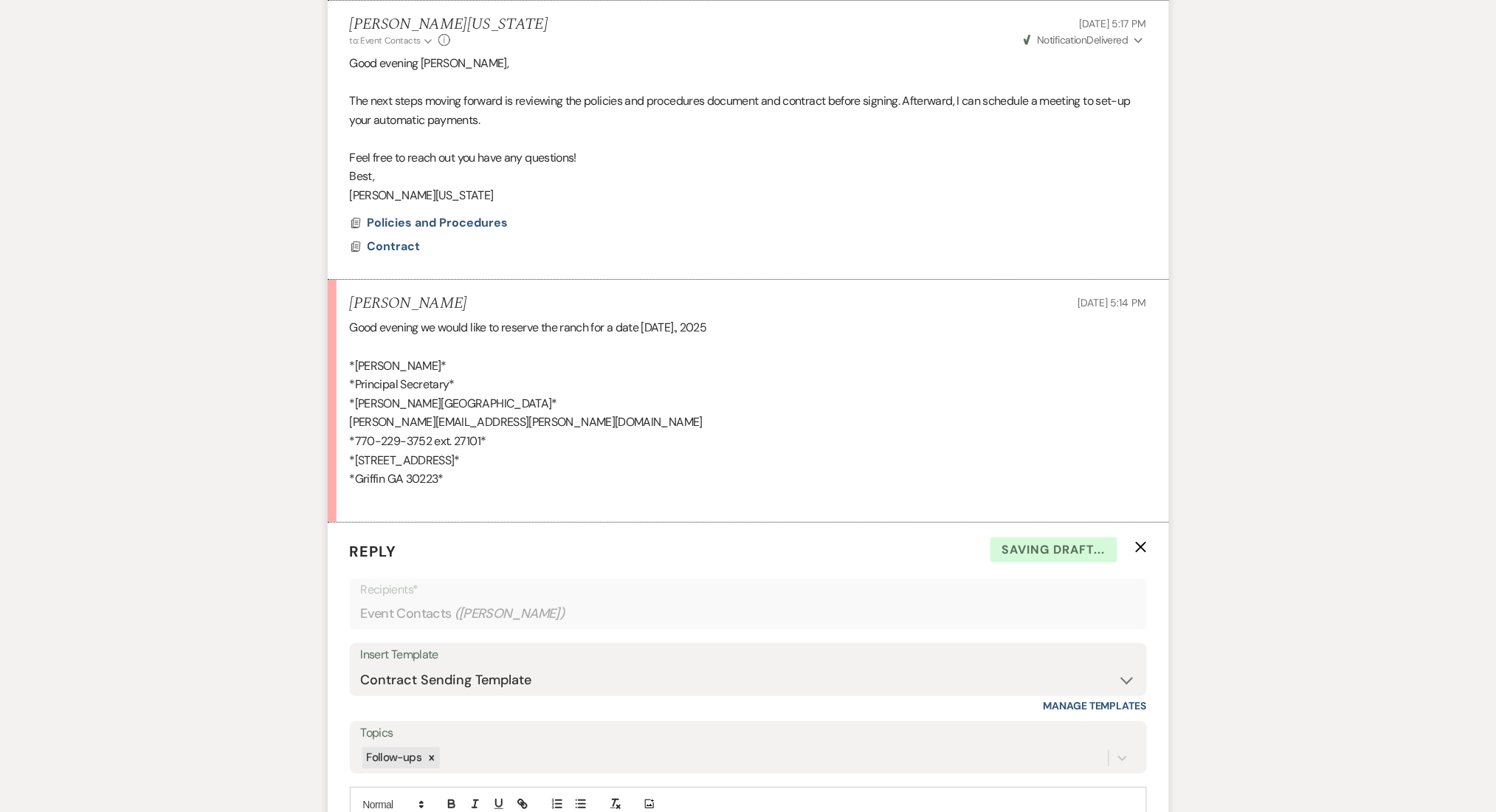
scroll to position [3631, 0]
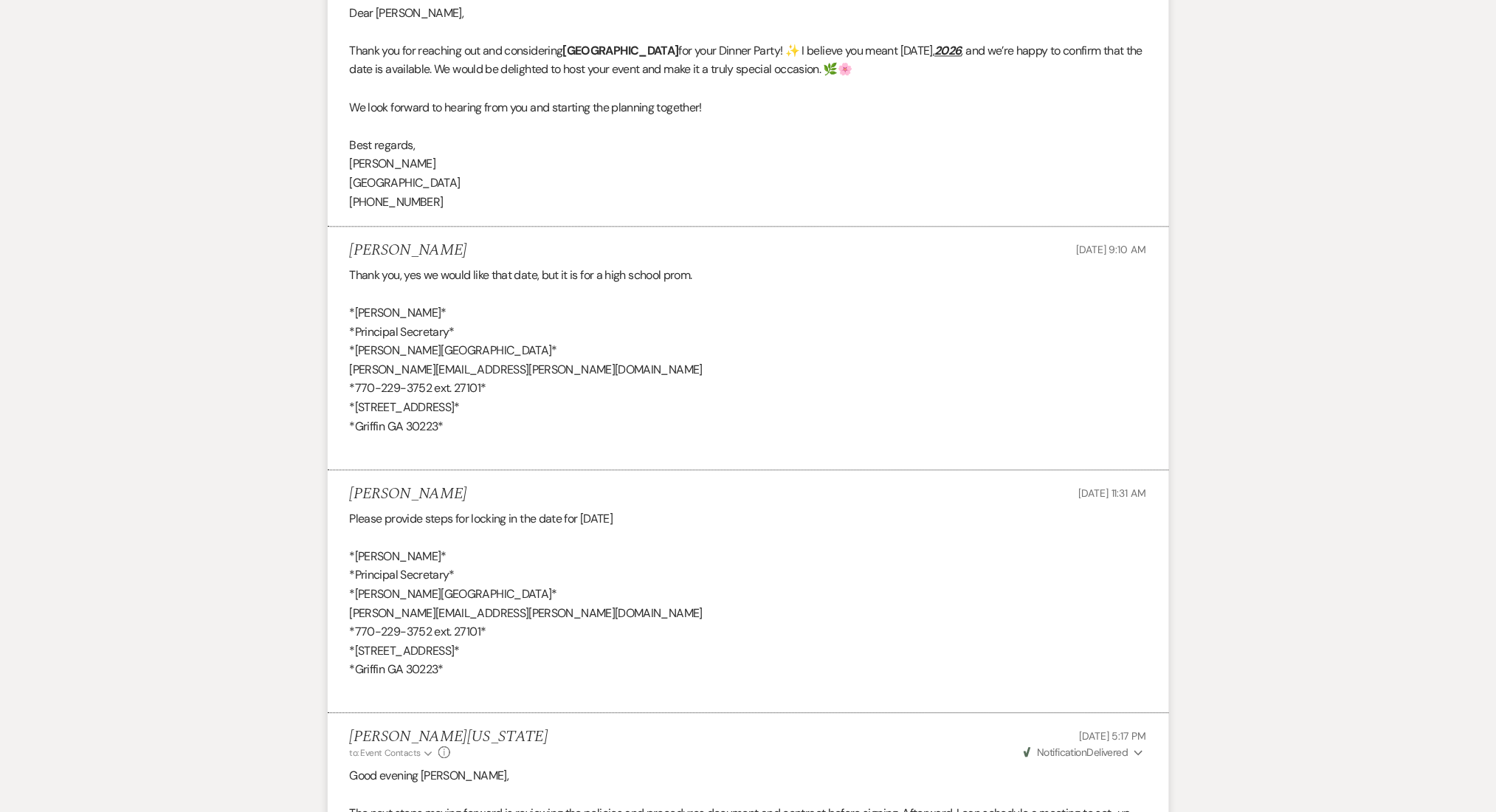
scroll to position [3434, 0]
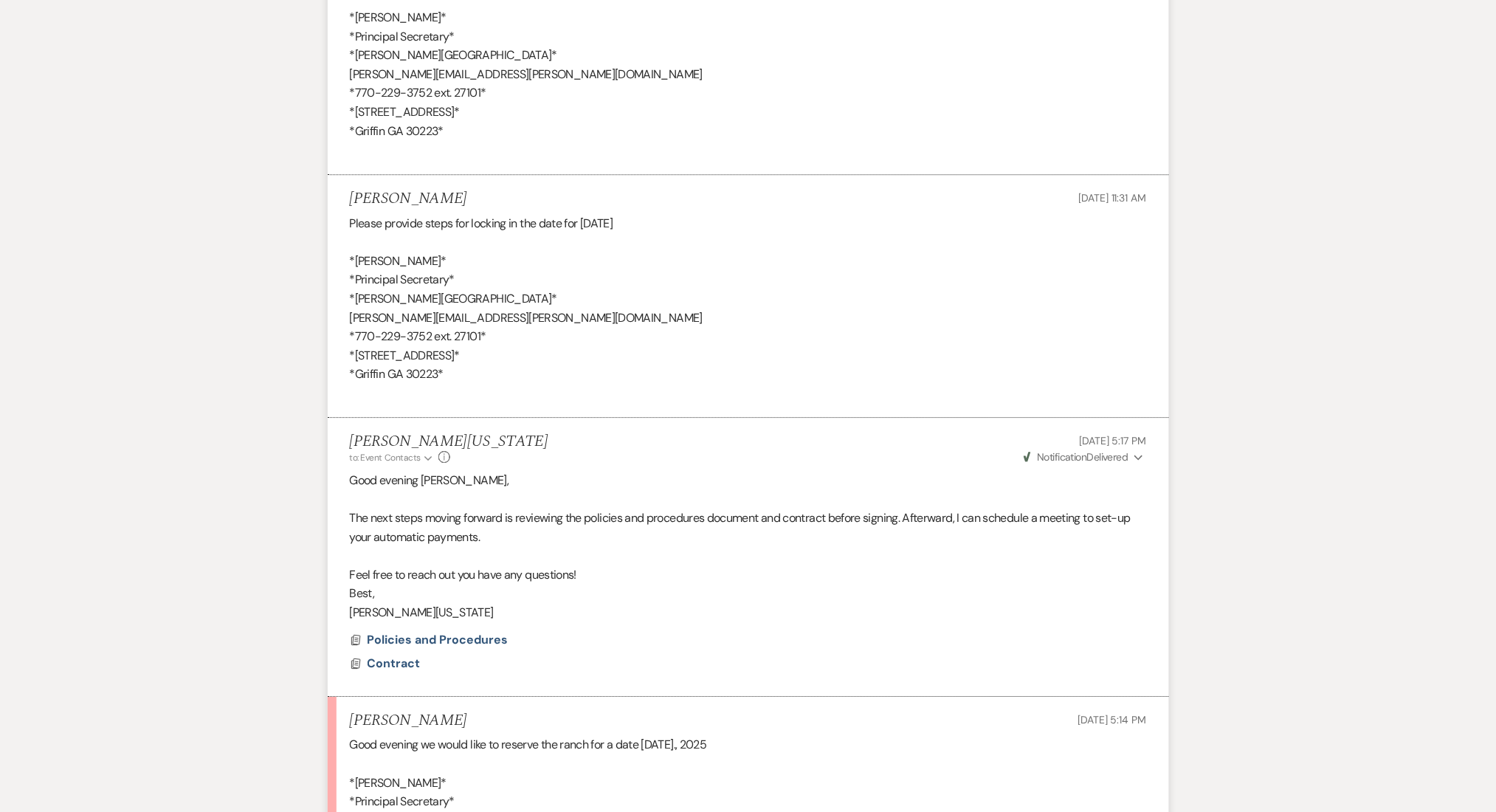
click at [1155, 569] on li "Imani Washington to: Event Contacts Expand Info Sep 18, 2025, 5:17 PM Weven Che…" at bounding box center [748, 557] width 841 height 278
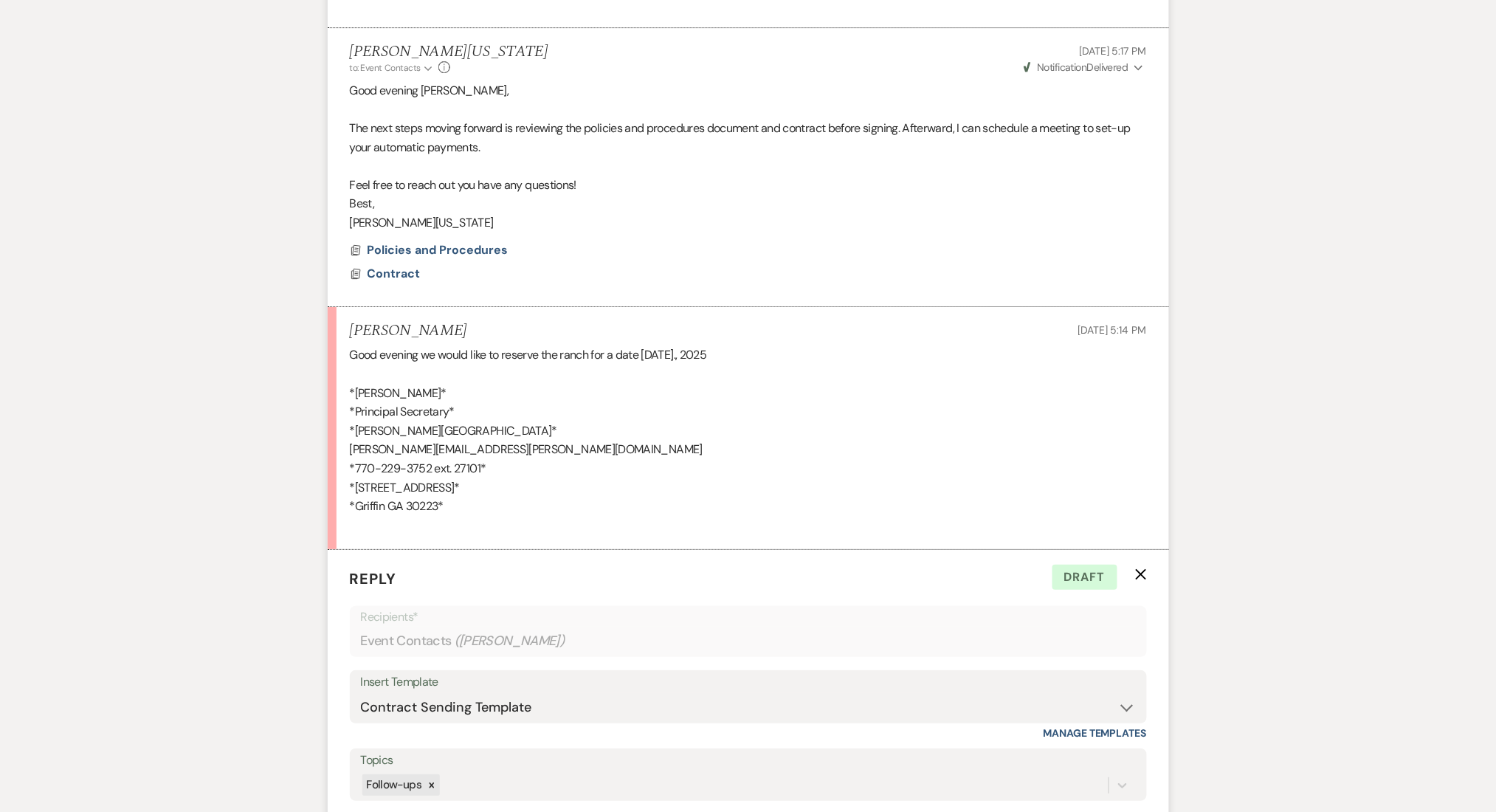
scroll to position [3926, 0]
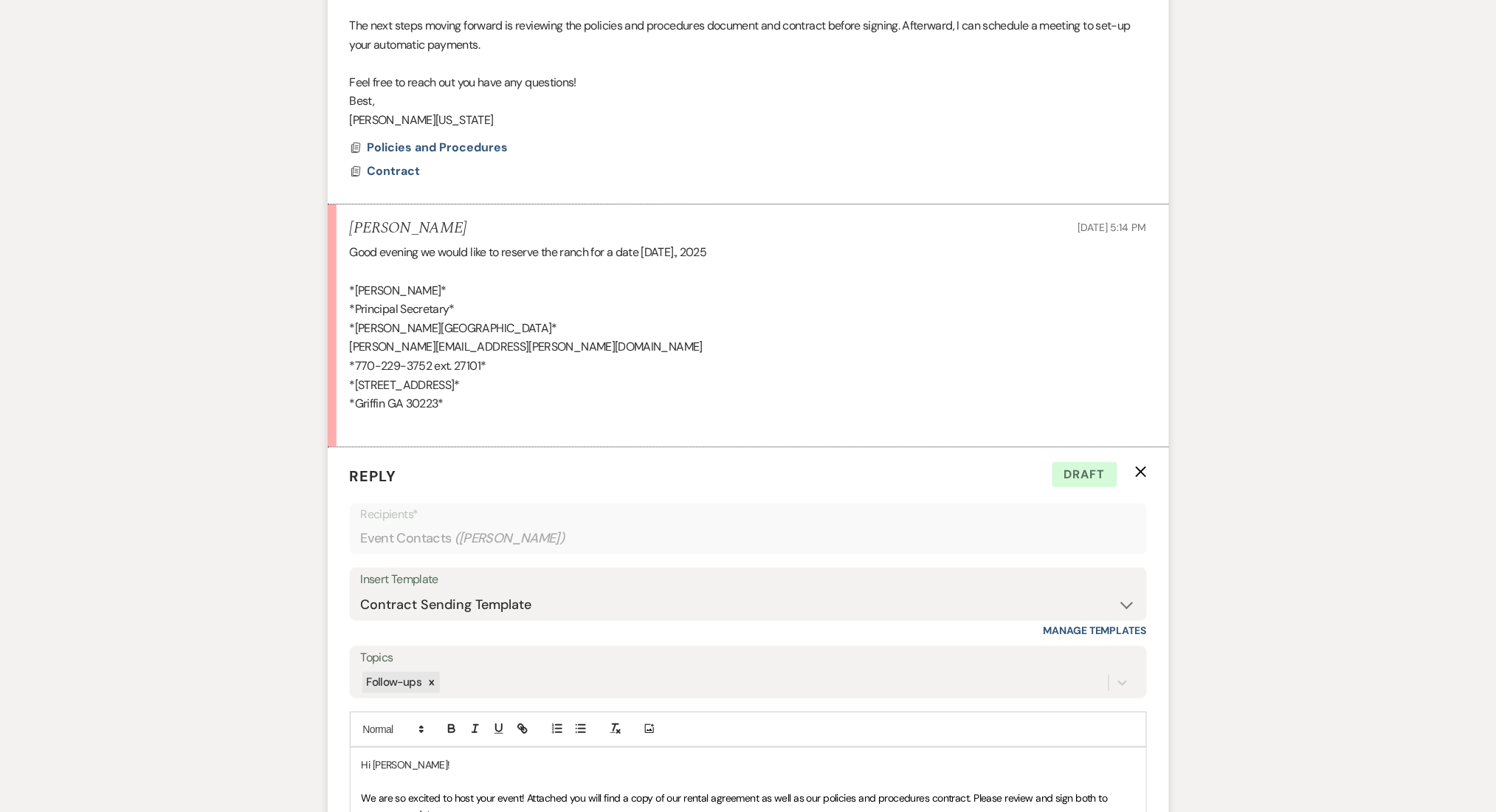
click at [348, 618] on form "Reply X Draft Recipients* Event Contacts ( Shawanda Cole ) Insert Template -- I…" at bounding box center [748, 732] width 841 height 569
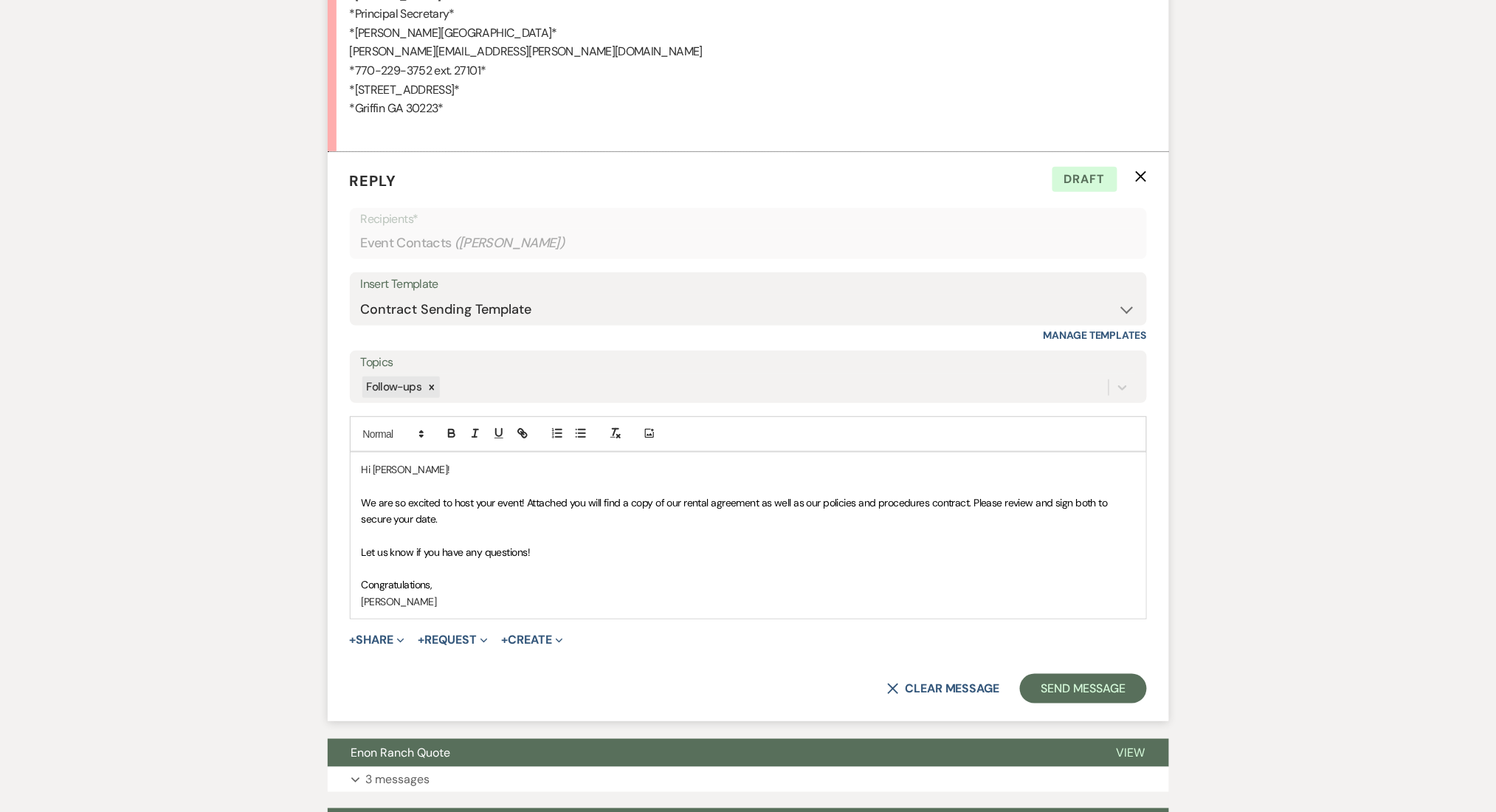
click at [574, 498] on span "We are so excited to host your event! Attached you will find a copy of our rent…" at bounding box center [736, 510] width 749 height 30
click at [594, 506] on span "We are so excited to host your event! Attached in th eprevious email you will f…" at bounding box center [745, 510] width 767 height 30
click at [598, 501] on span "We are so excited to host your event! Attached in th eprevious email you will f…" at bounding box center [745, 510] width 767 height 30
click at [724, 517] on p "We are so excited to host your event! Attached in the previous email you will f…" at bounding box center [748, 511] width 774 height 33
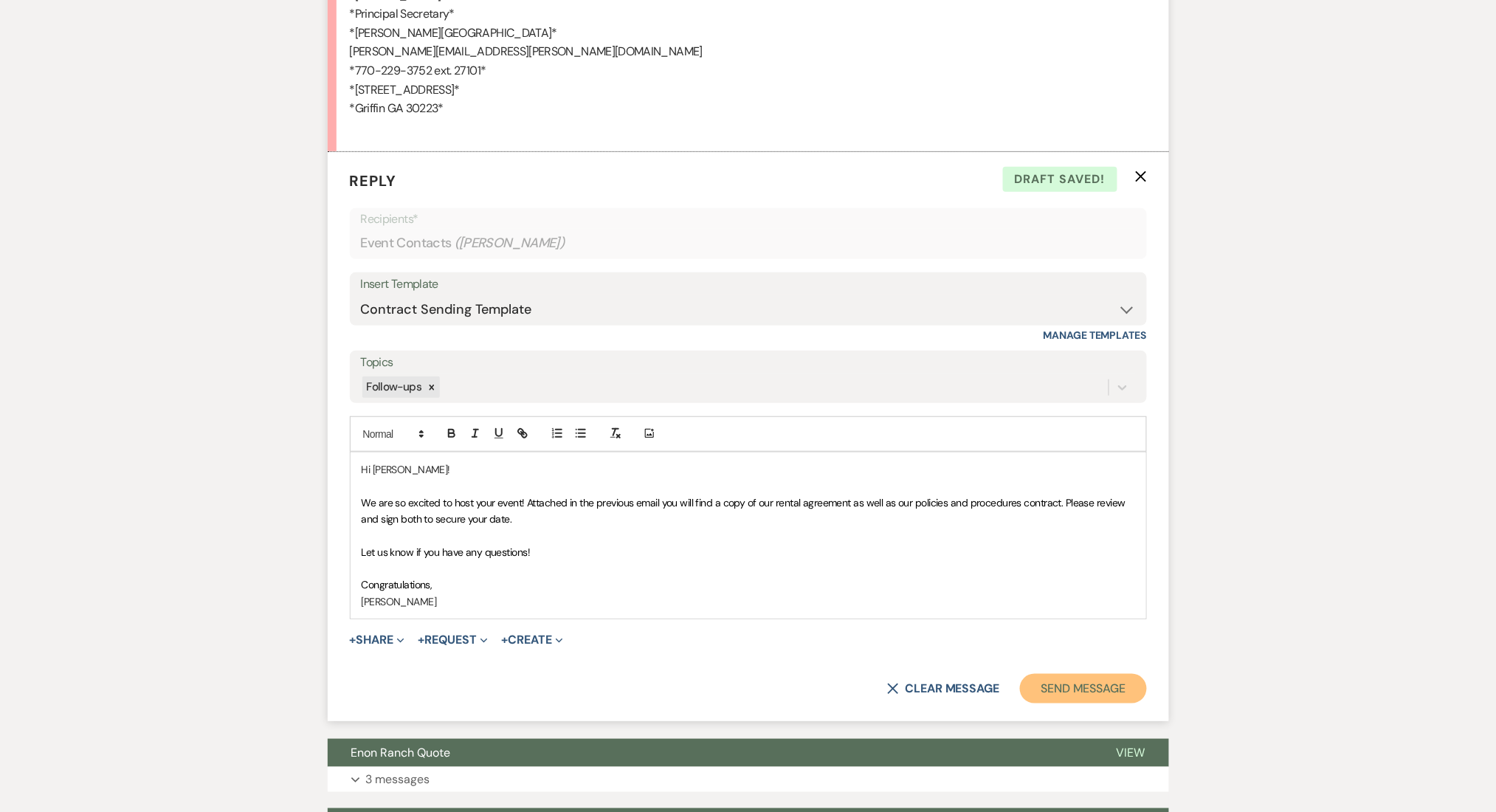
click at [1096, 691] on button "Send Message" at bounding box center [1083, 689] width 126 height 30
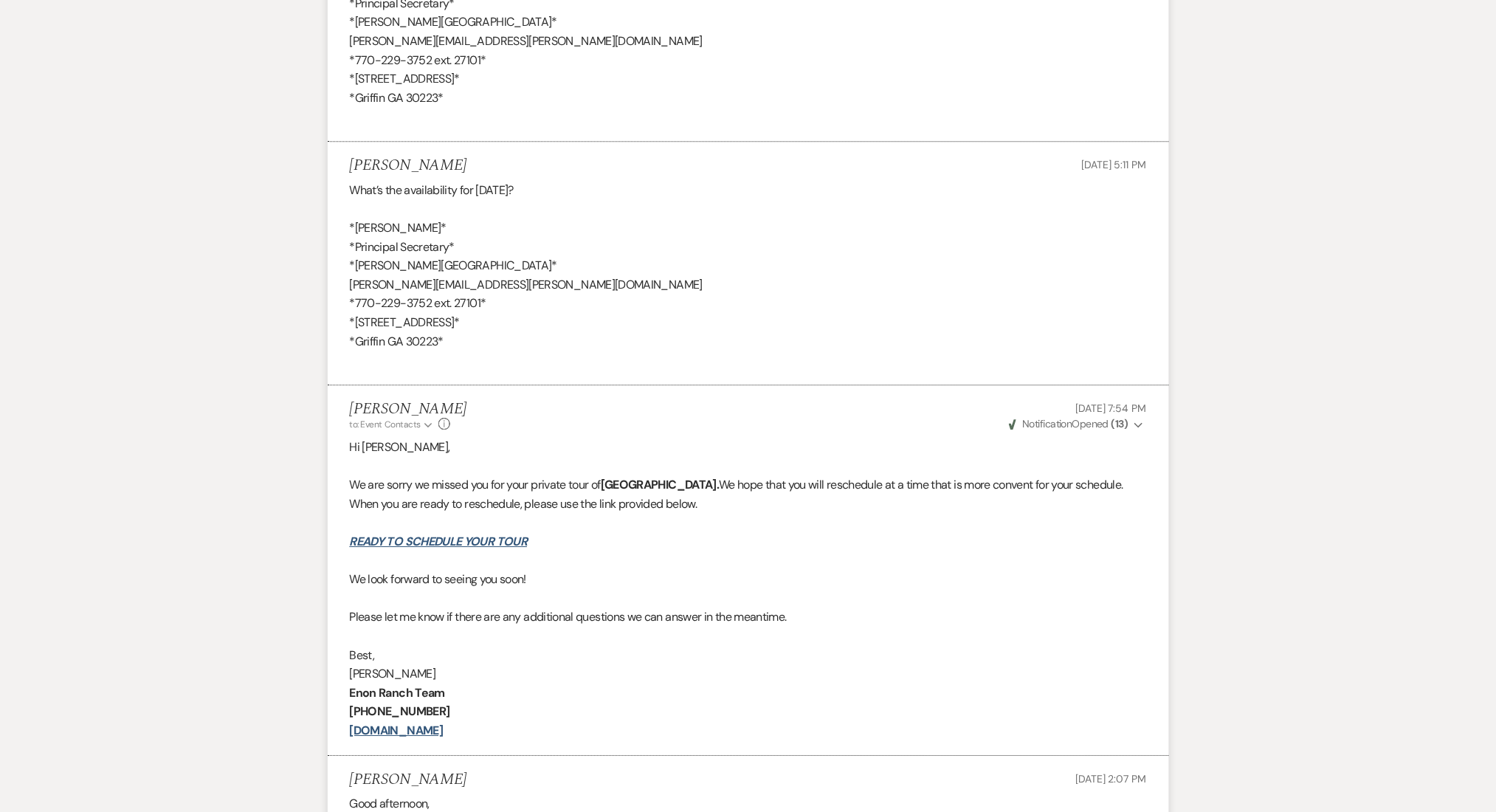
scroll to position [877, 0]
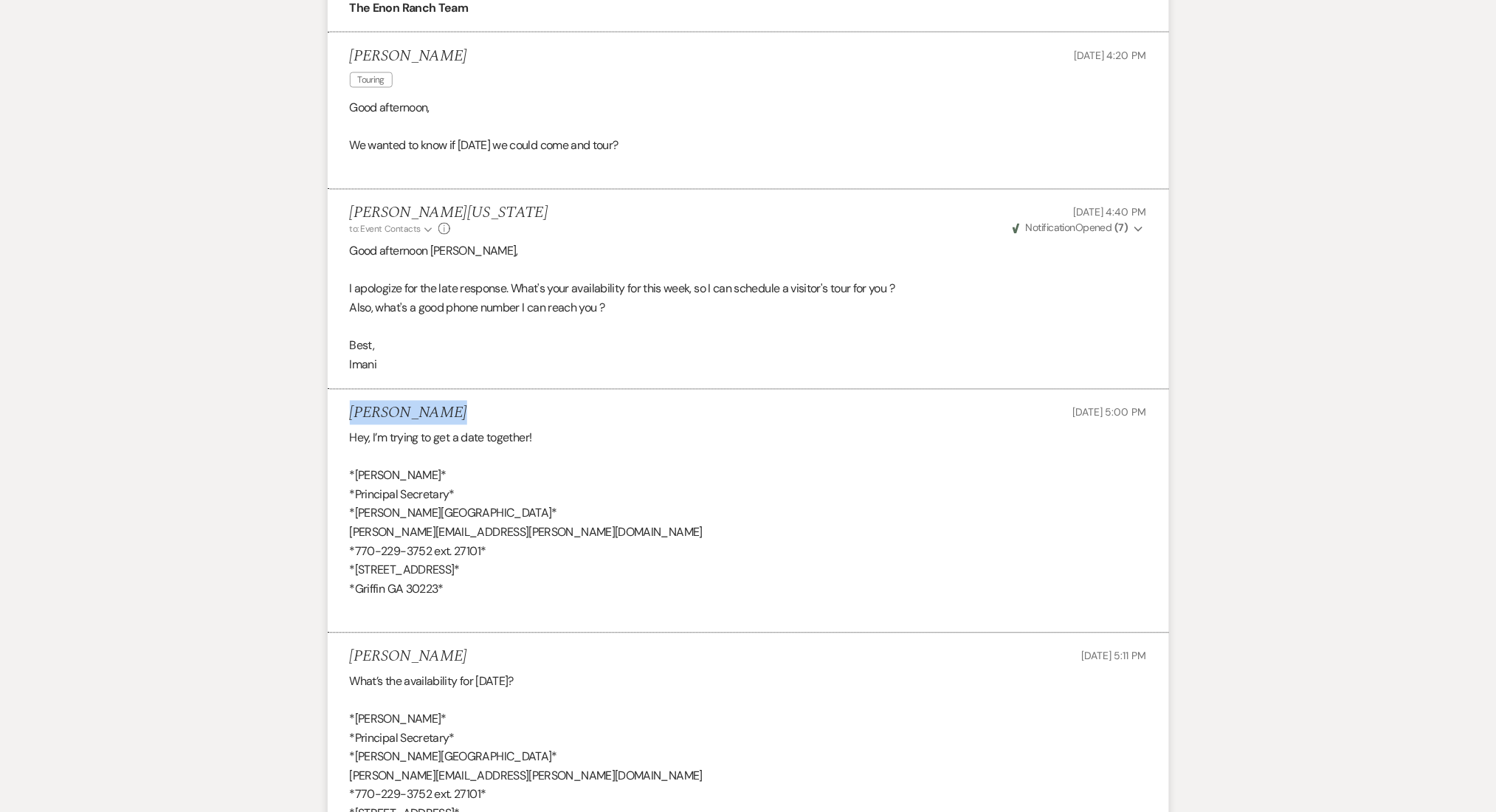
drag, startPoint x: 420, startPoint y: 413, endPoint x: 341, endPoint y: 409, distance: 79.1
click at [341, 409] on li "Shawanda Cole Aug 13, 2025, 5:00 PM Hey, I’m trying to get a date together! *Sh…" at bounding box center [748, 511] width 841 height 244
copy h5 "Shawanda Cole"
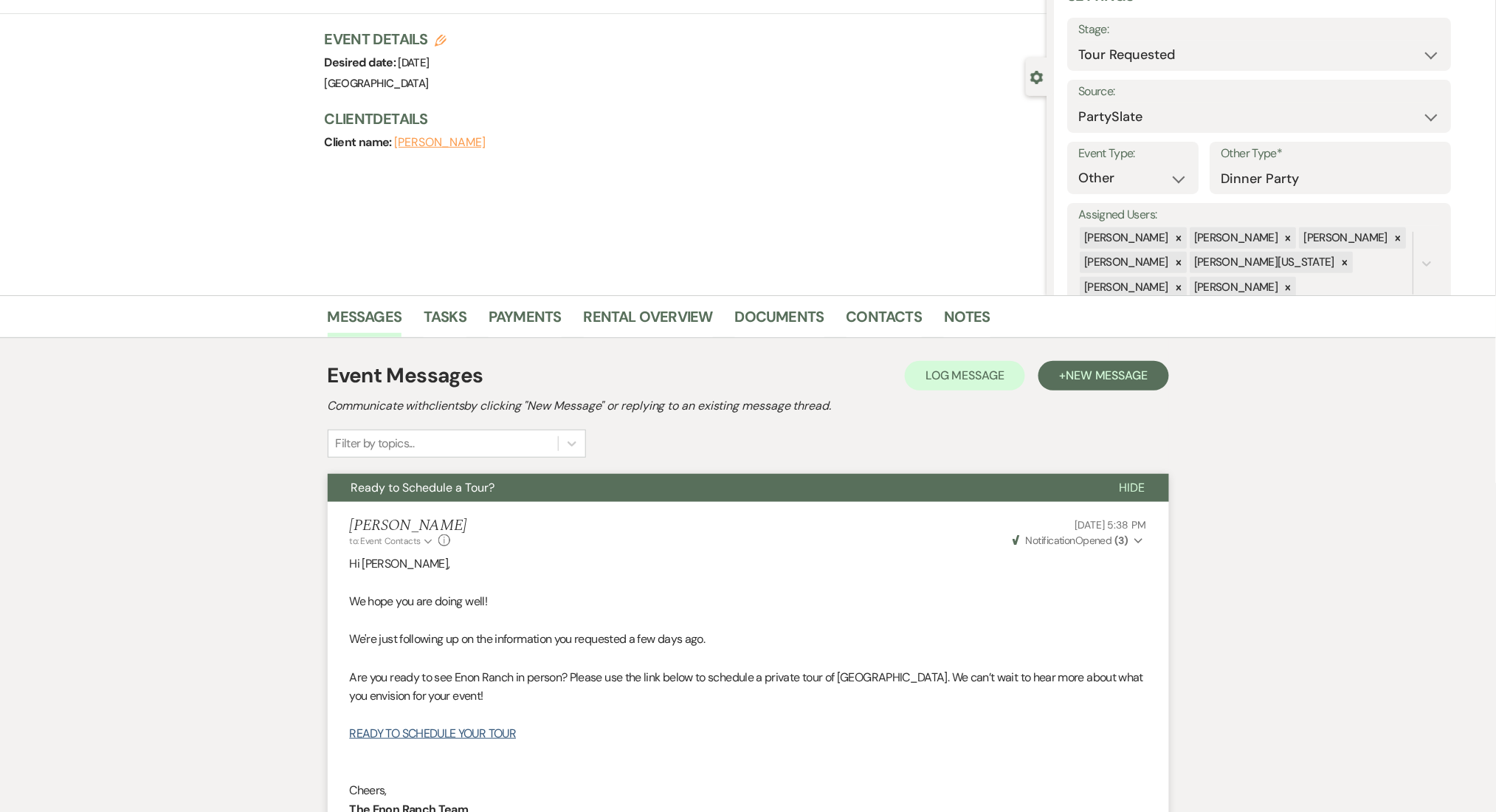
scroll to position [0, 0]
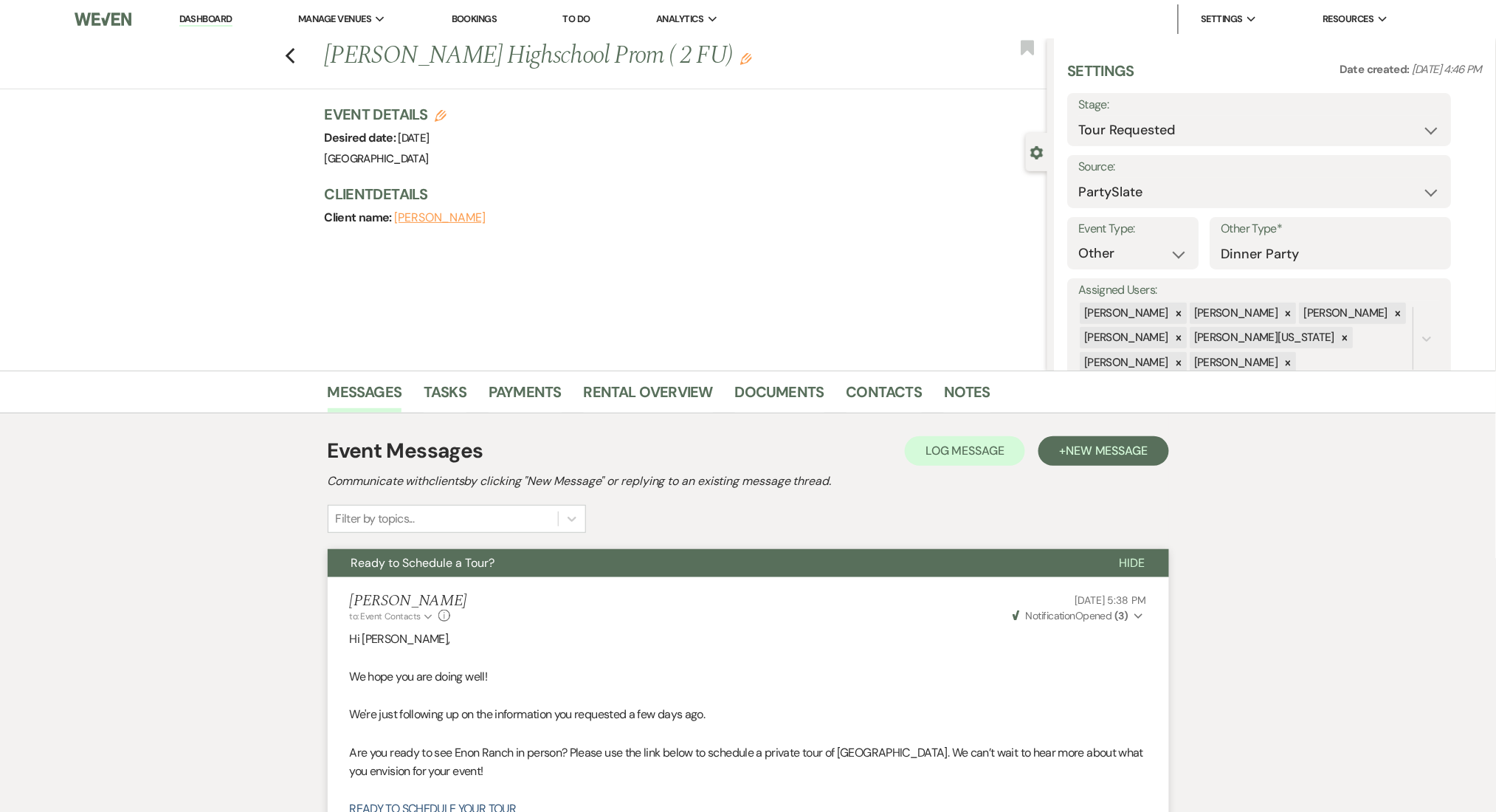
click at [204, 24] on link "Dashboard" at bounding box center [205, 19] width 53 height 14
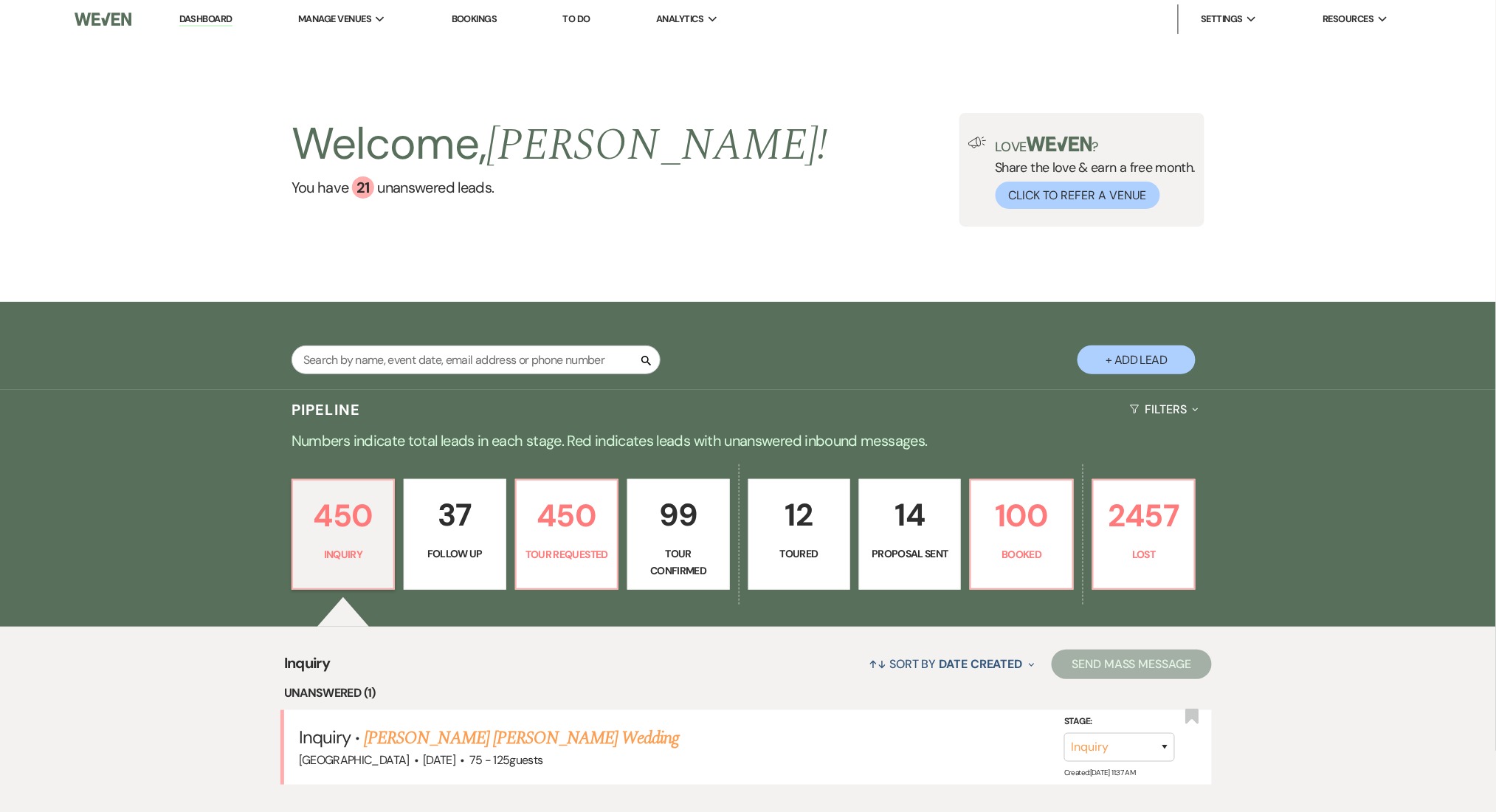
scroll to position [197, 0]
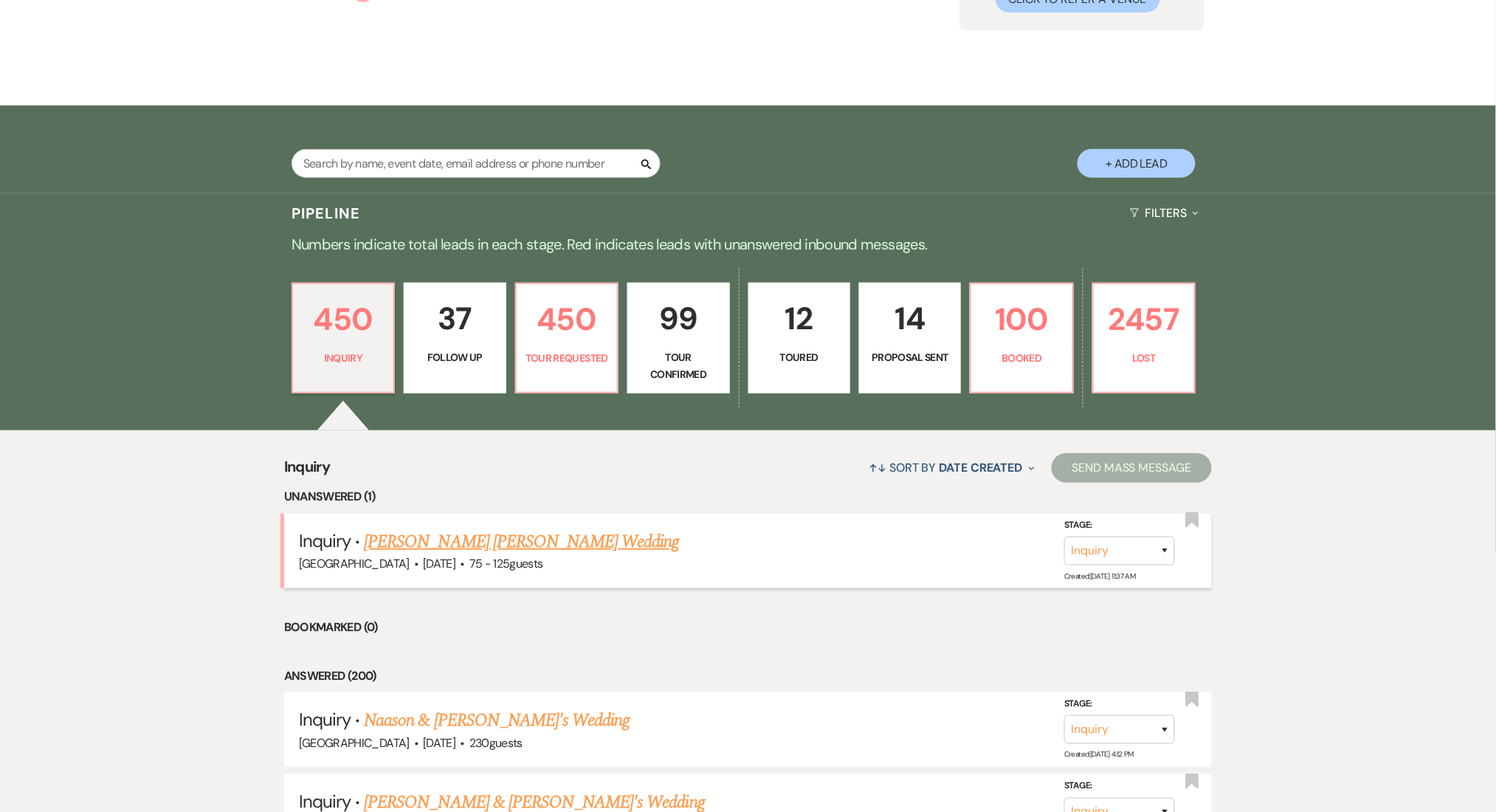
click at [481, 538] on link "Williams Ronalds's Wedding" at bounding box center [521, 541] width 315 height 26
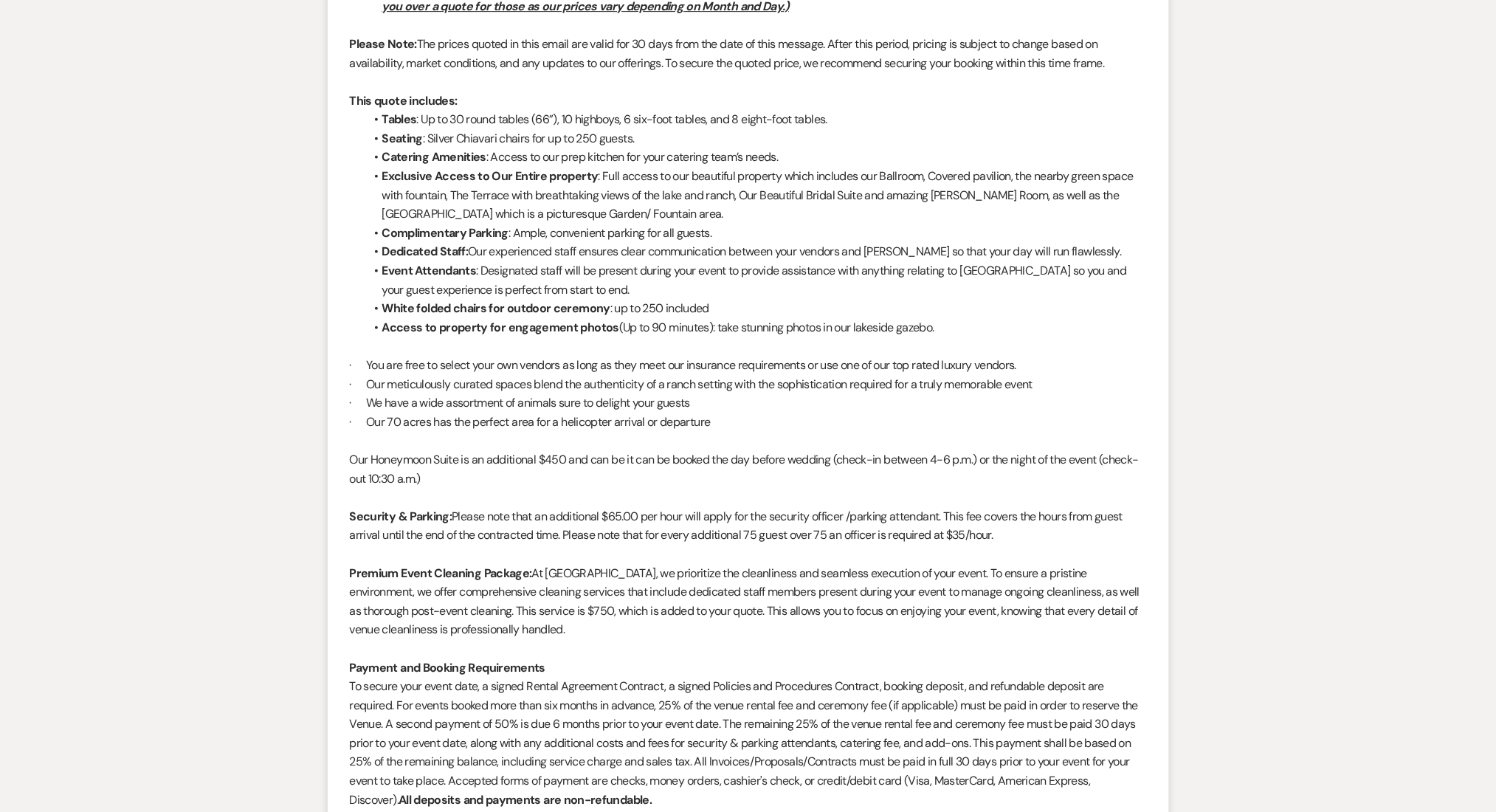
scroll to position [2361, 0]
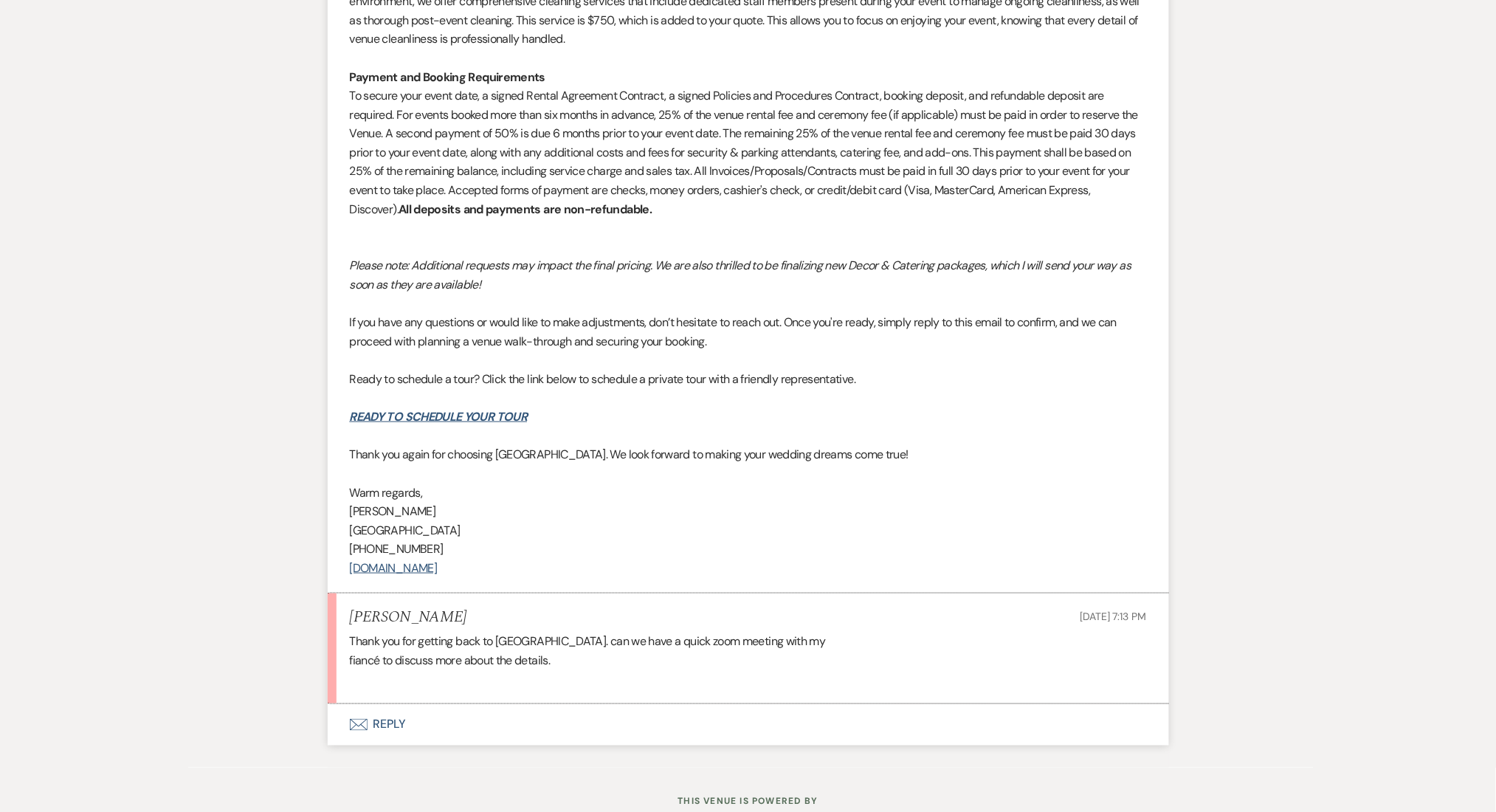
click at [381, 732] on button "Envelope Reply" at bounding box center [748, 724] width 841 height 41
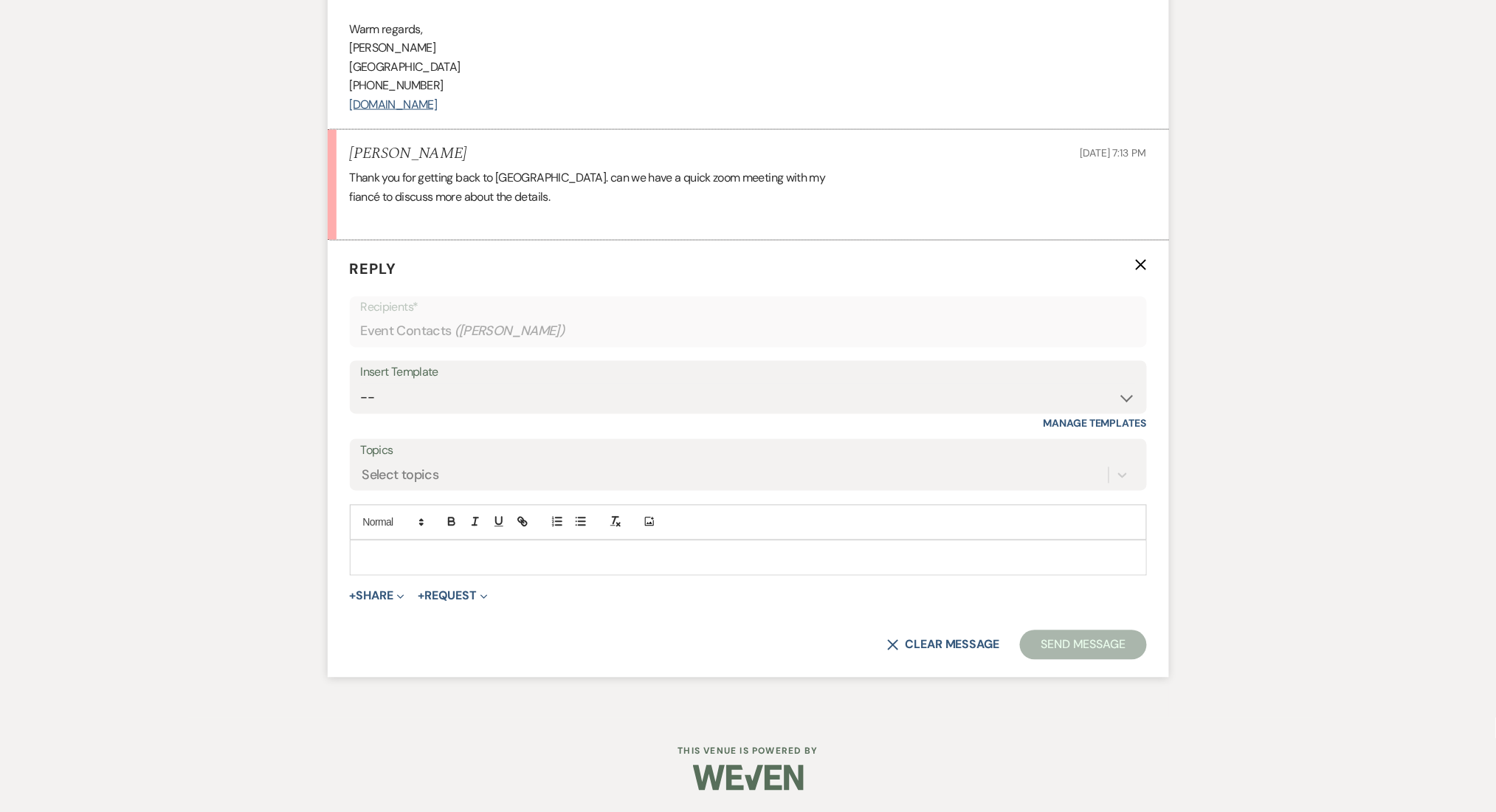
scroll to position [2825, 0]
click at [423, 402] on select "-- Inquiry Follow Up Email #2 Contract Sending Template Payment Template Rental…" at bounding box center [748, 397] width 775 height 29
drag, startPoint x: 428, startPoint y: 384, endPoint x: 433, endPoint y: 391, distance: 8.6
click at [428, 384] on select "-- Inquiry Follow Up Email #2 Contract Sending Template Payment Template Rental…" at bounding box center [748, 397] width 775 height 29
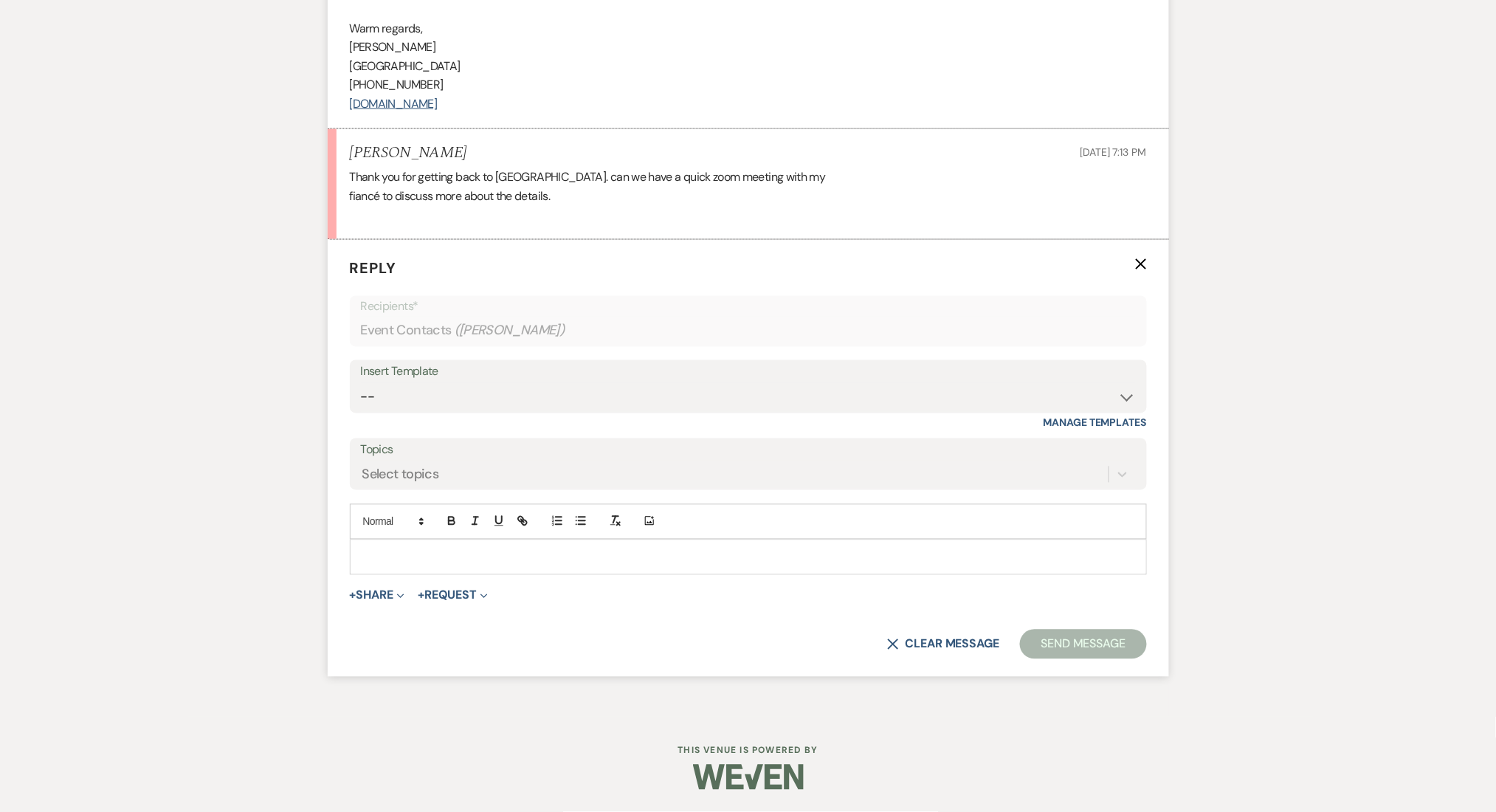
click at [420, 392] on select "-- Inquiry Follow Up Email #2 Contract Sending Template Payment Template Rental…" at bounding box center [748, 397] width 775 height 29
click at [420, 471] on div "Select topics" at bounding box center [401, 475] width 77 height 20
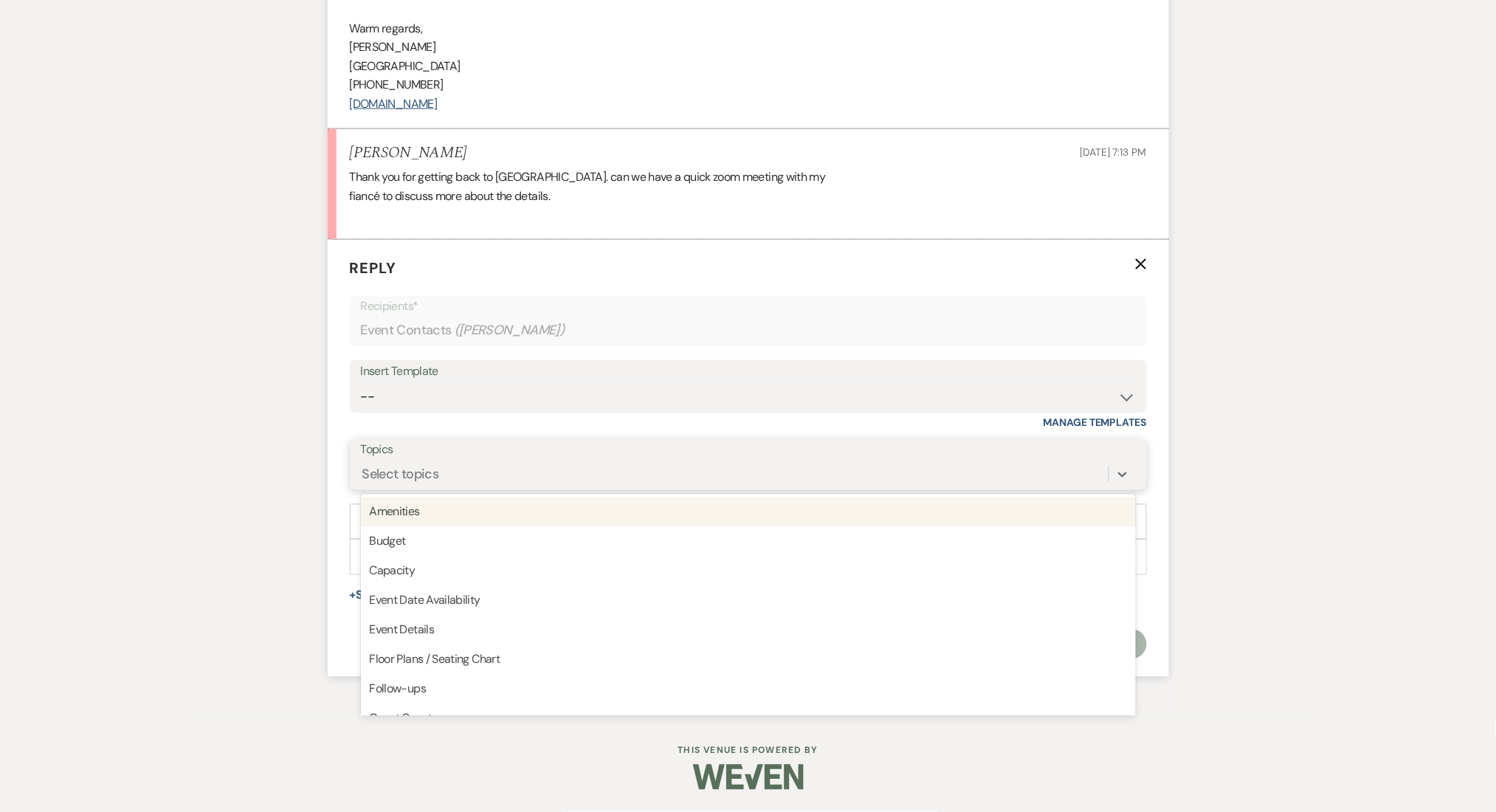
click at [422, 476] on div "Select topics" at bounding box center [401, 475] width 77 height 20
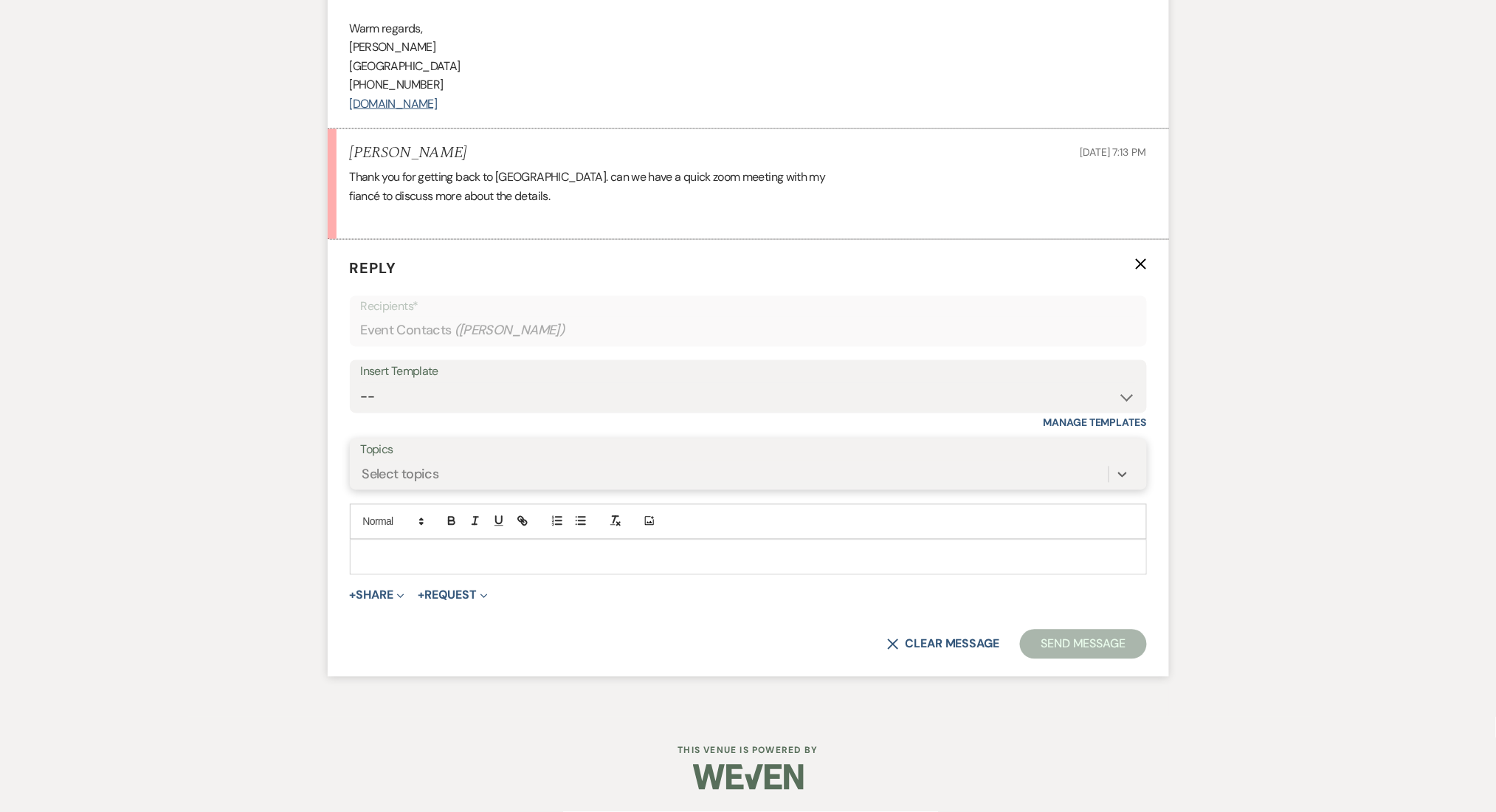
click at [422, 476] on div "Select topics" at bounding box center [401, 475] width 77 height 20
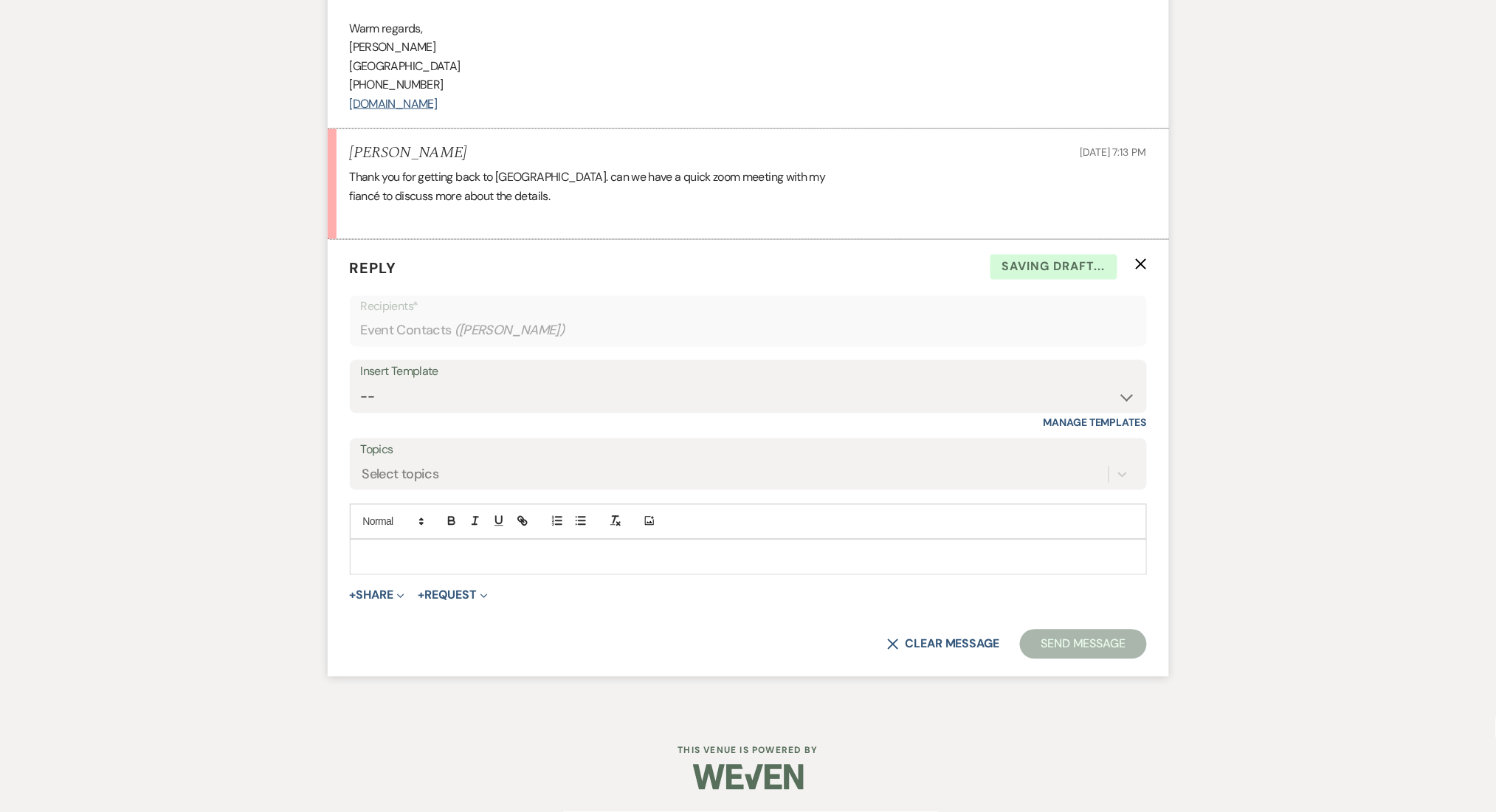
click at [426, 556] on p at bounding box center [748, 557] width 774 height 17
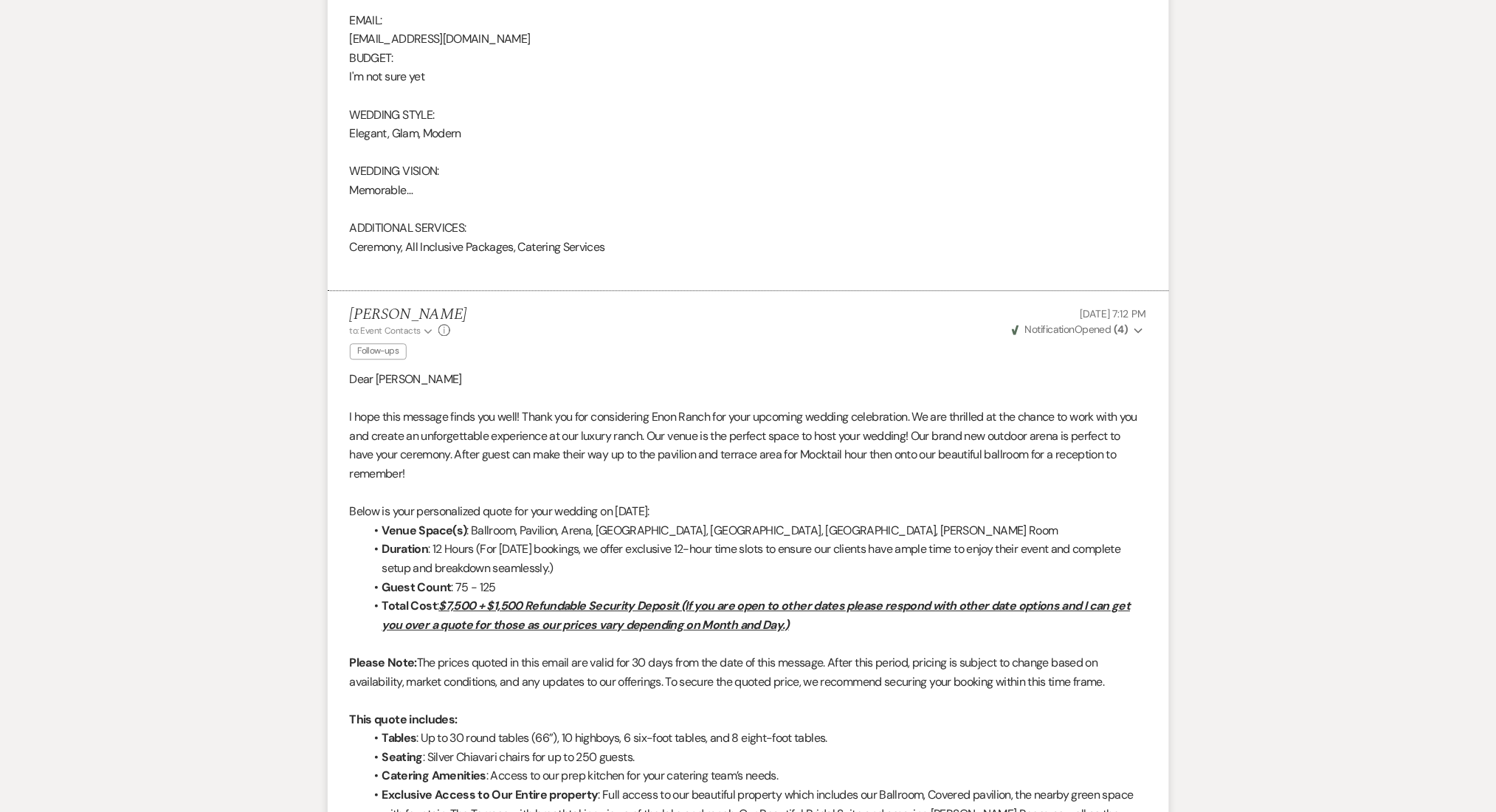
scroll to position [1054, 0]
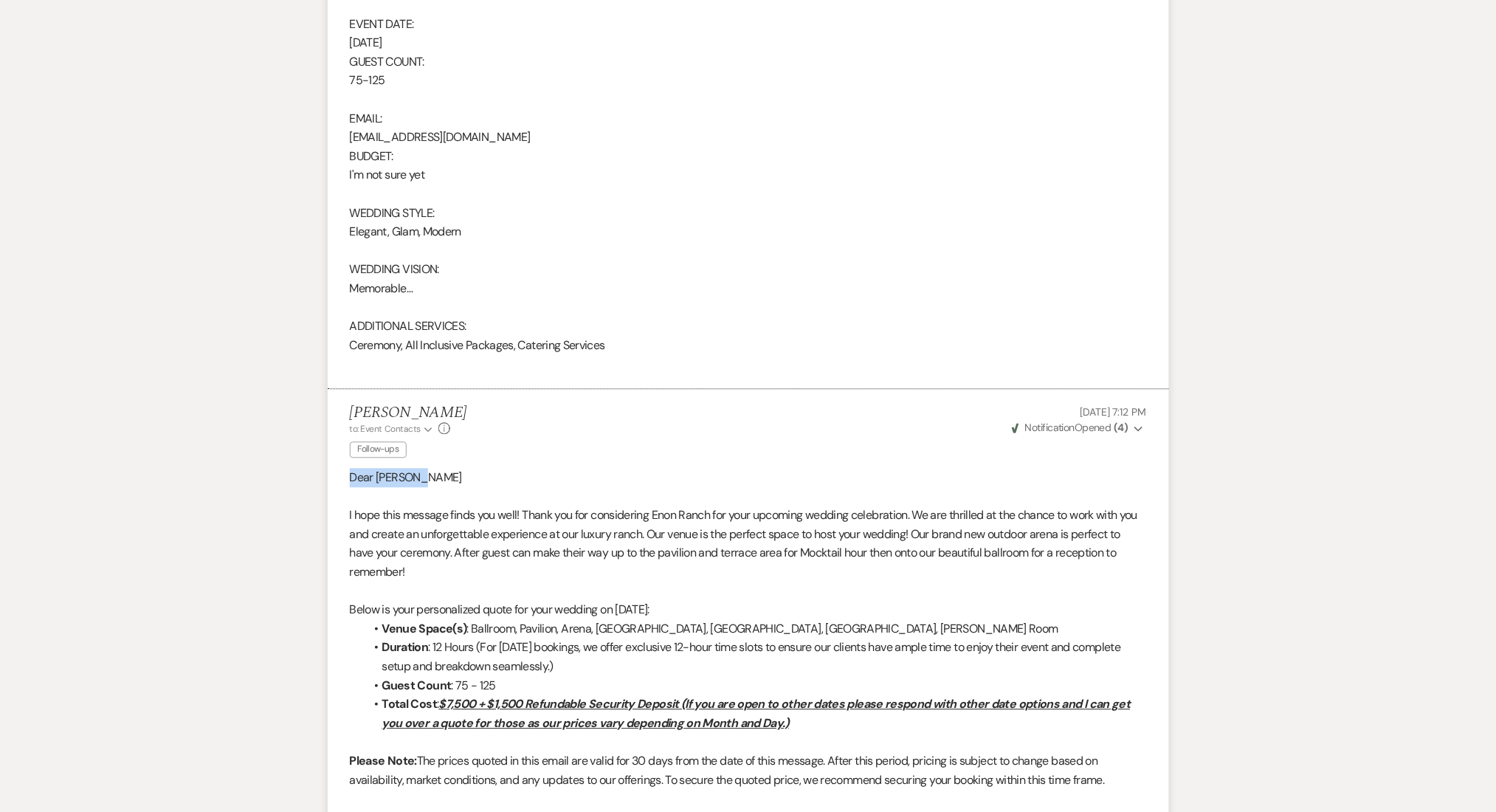
drag, startPoint x: 362, startPoint y: 470, endPoint x: 307, endPoint y: 470, distance: 55.0
copy p "Dear Williams"
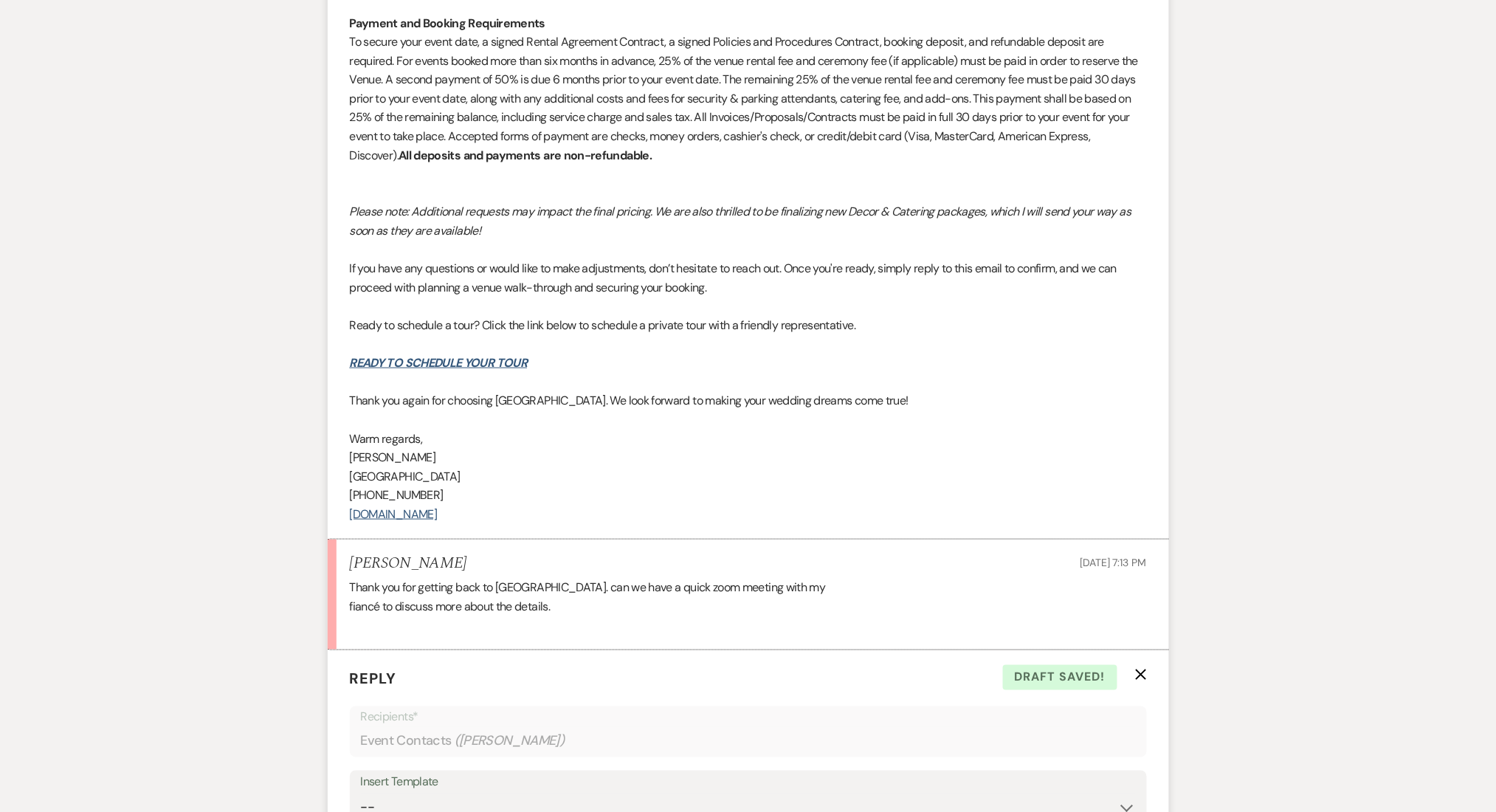
scroll to position [2825, 0]
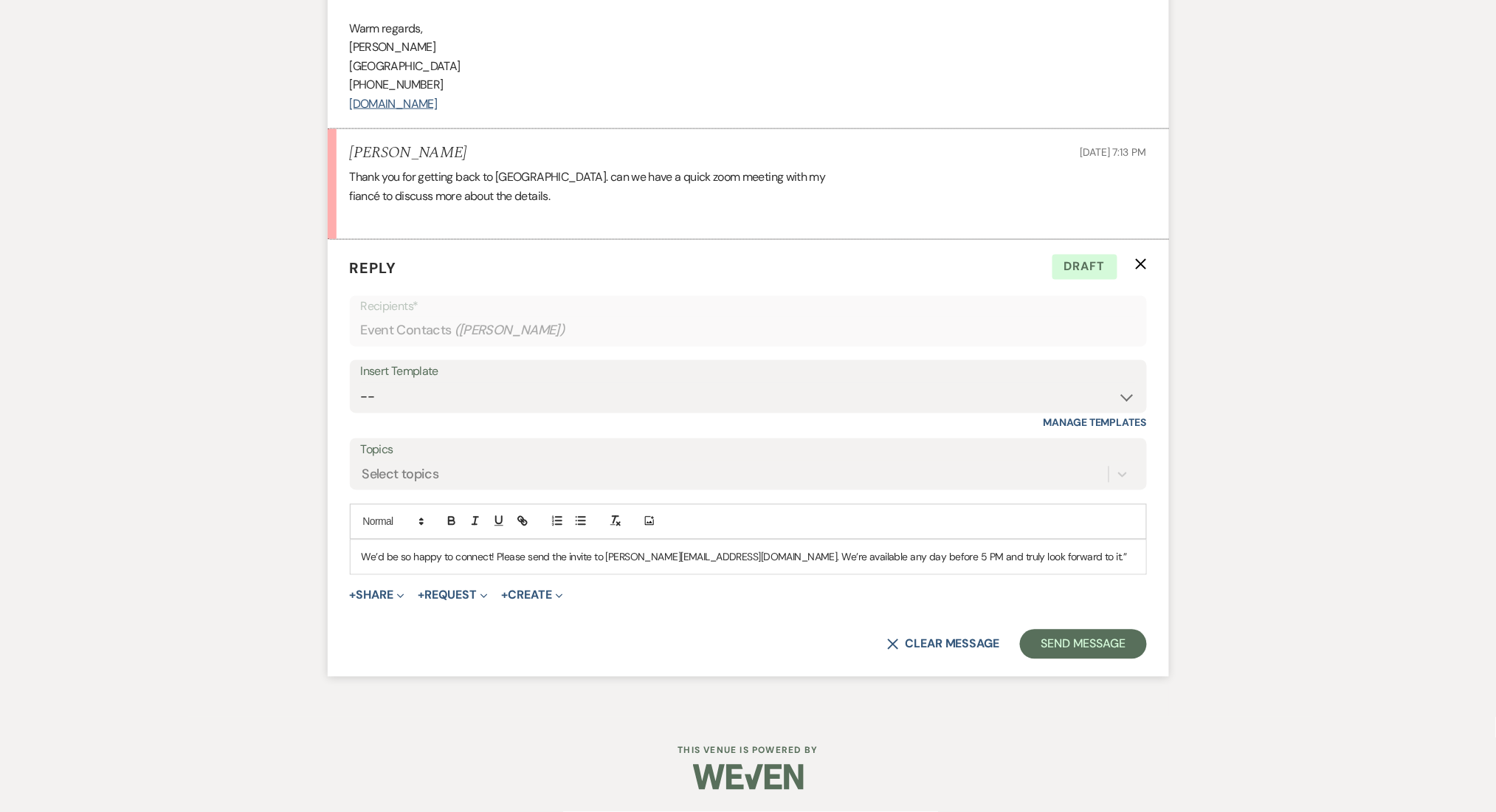
click at [357, 557] on div "We’d be so happy to connect! Please send the invite to Enonranch@gmail.com. We’…" at bounding box center [748, 557] width 796 height 34
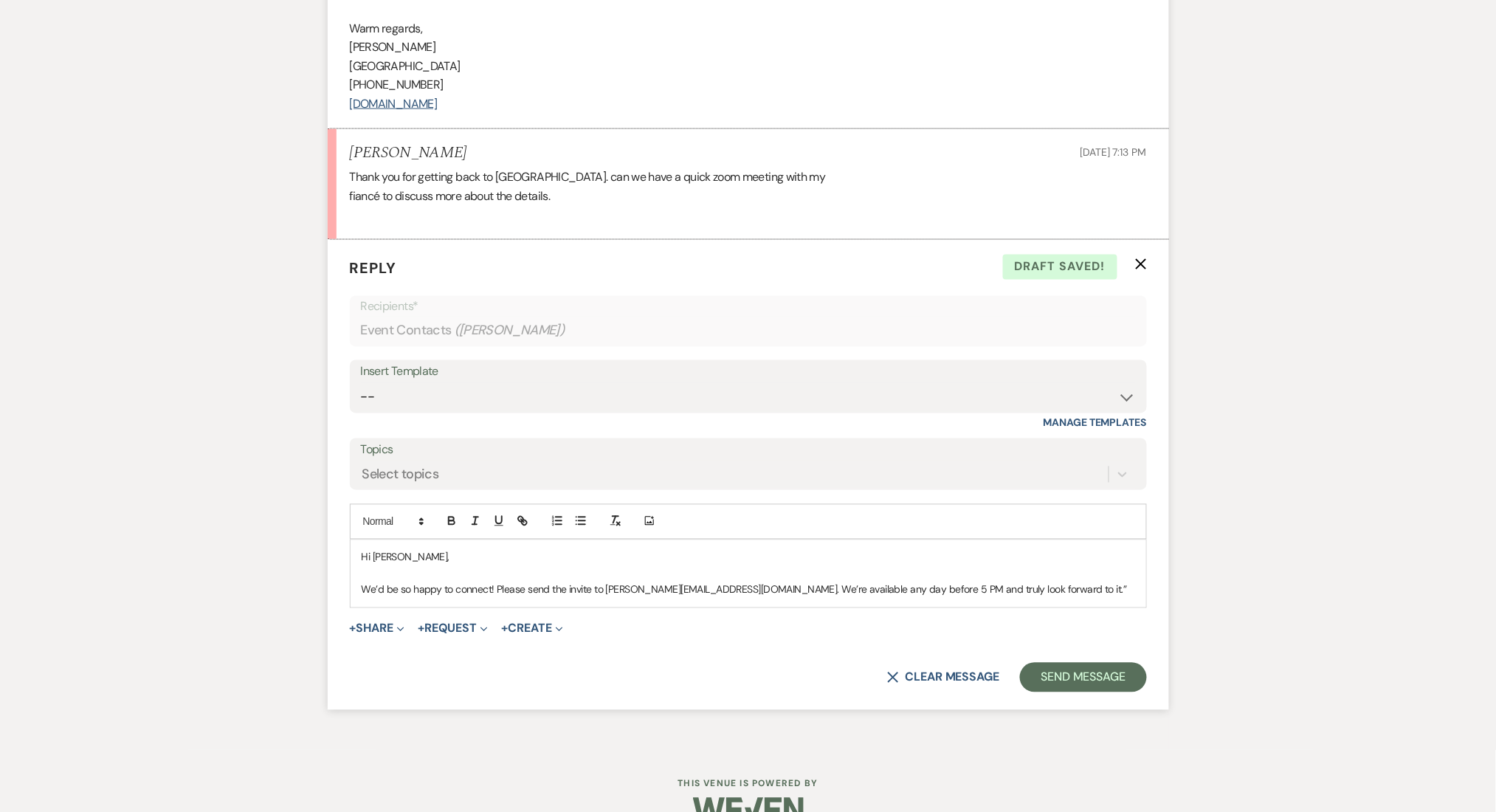
click at [421, 458] on label "Topics" at bounding box center [748, 450] width 775 height 21
click at [364, 465] on input "Topics" at bounding box center [364, 475] width 2 height 20
click at [875, 592] on p "We’d be so happy to connect! Please send the invite to Enonranch@gmail.com. We’…" at bounding box center [748, 589] width 774 height 17
click at [606, 590] on p "We’d be so happy to connect! Please send the invite to Enonranch@gmail.com. We’…" at bounding box center [748, 589] width 774 height 17
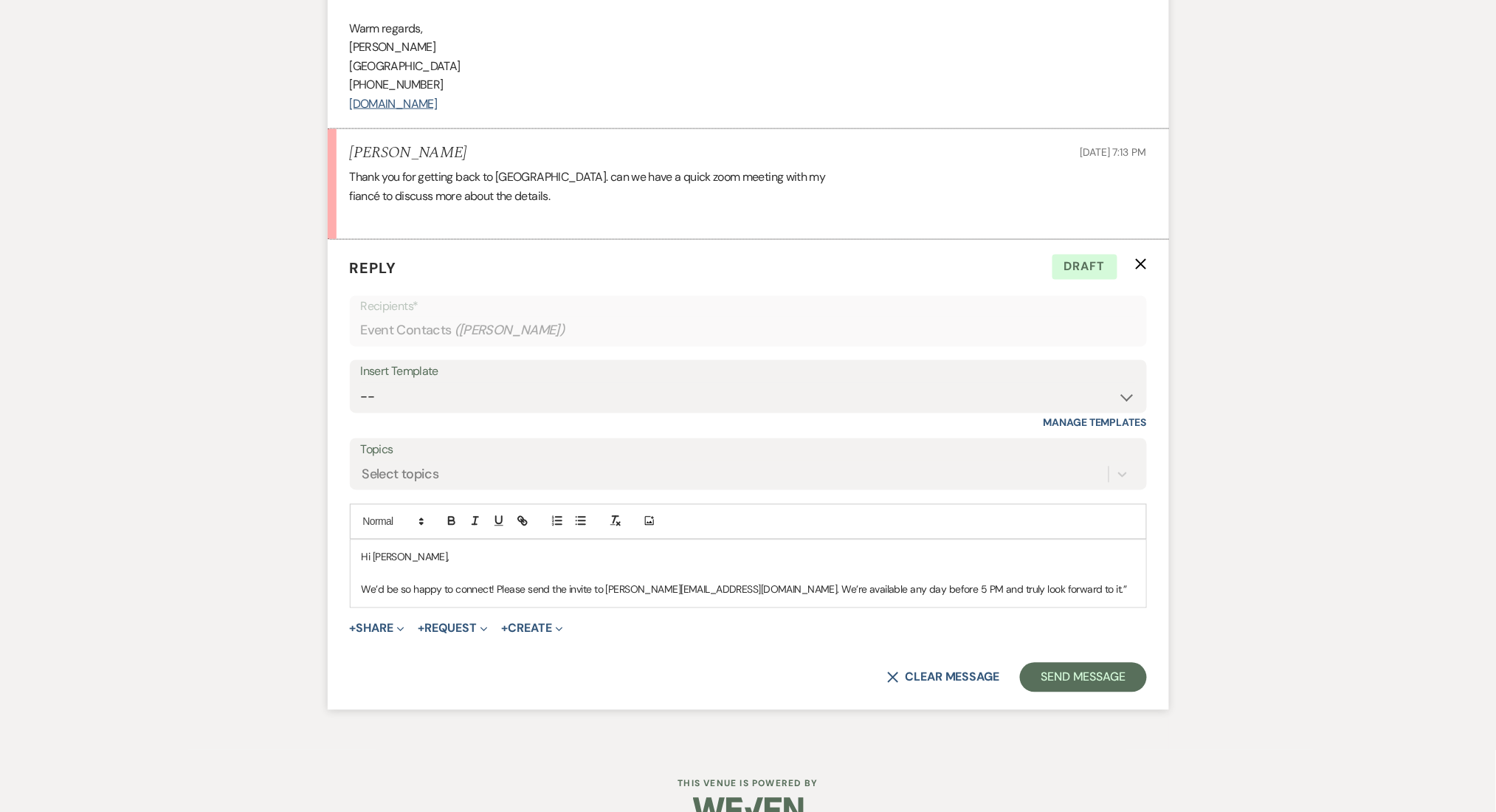
click at [567, 586] on p "We’d be so happy to connect! Please send the invite to Enonranch@gmail.com. We’…" at bounding box center [748, 589] width 774 height 17
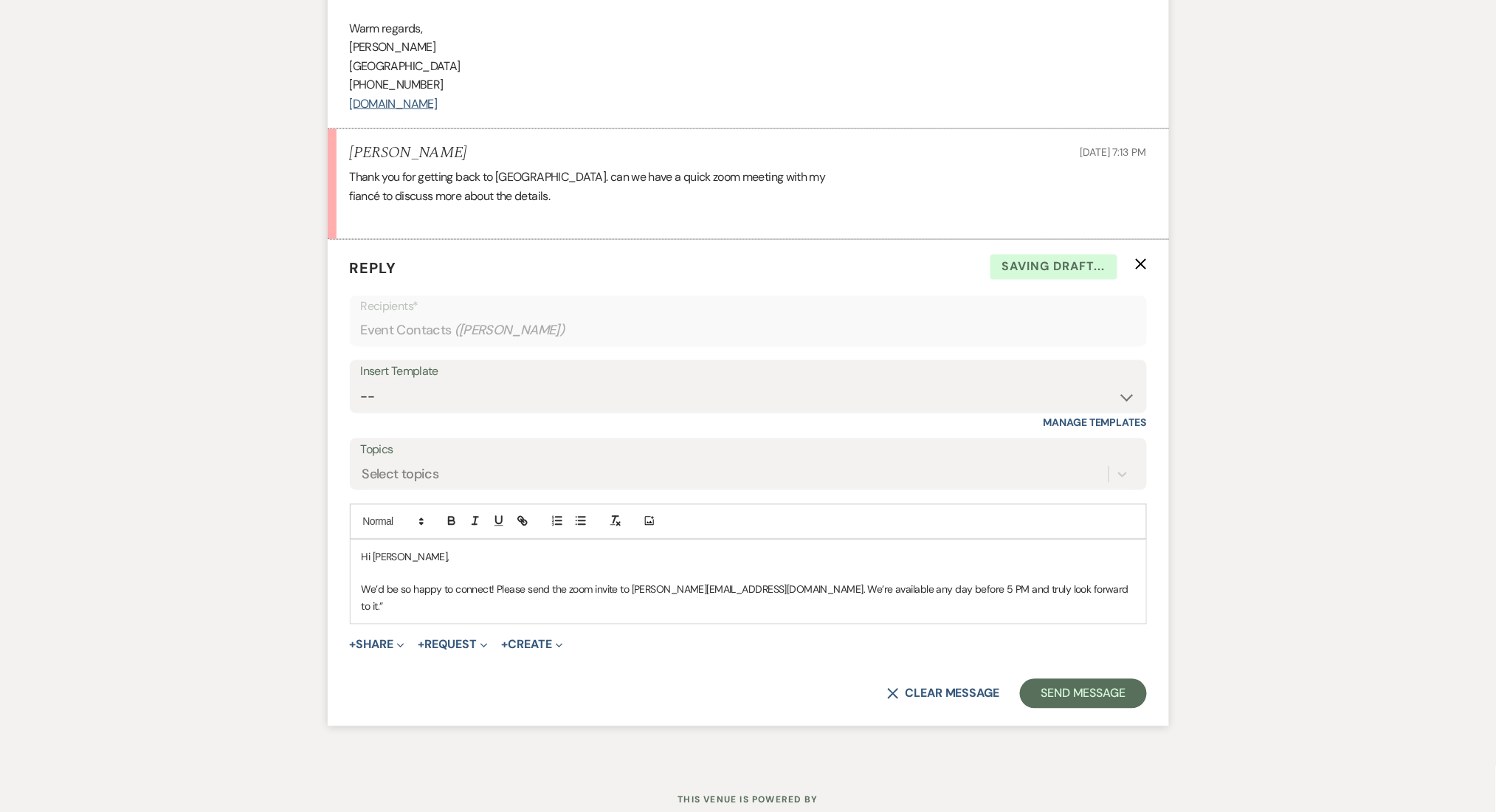
click at [638, 590] on p "We’d be so happy to connect! Please send the zoom invite to Enonranch@gmail.com…" at bounding box center [748, 598] width 774 height 33
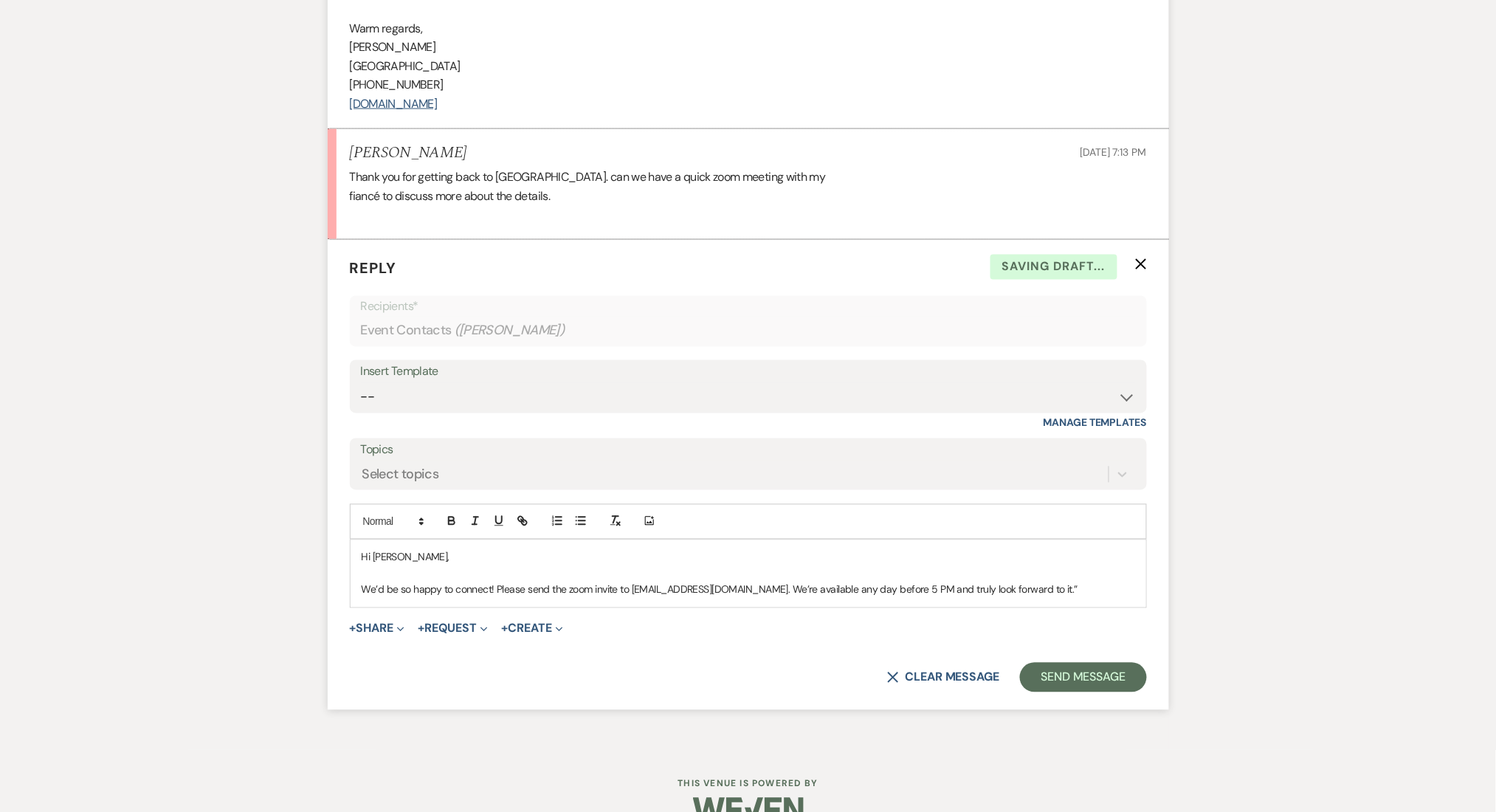
click at [581, 597] on p "We’d be so happy to connect! Please send the zoom invite to enonranch@gmail.com…" at bounding box center [748, 589] width 774 height 17
click at [914, 590] on p "We’d be so happy to connect! Please send the zoom invite to enonranch@gmail.com…" at bounding box center [748, 589] width 774 height 17
click at [1005, 590] on p "We’d be so happy to connect! Please send the zoom invite to enonranch@gmail.com…" at bounding box center [748, 589] width 774 height 17
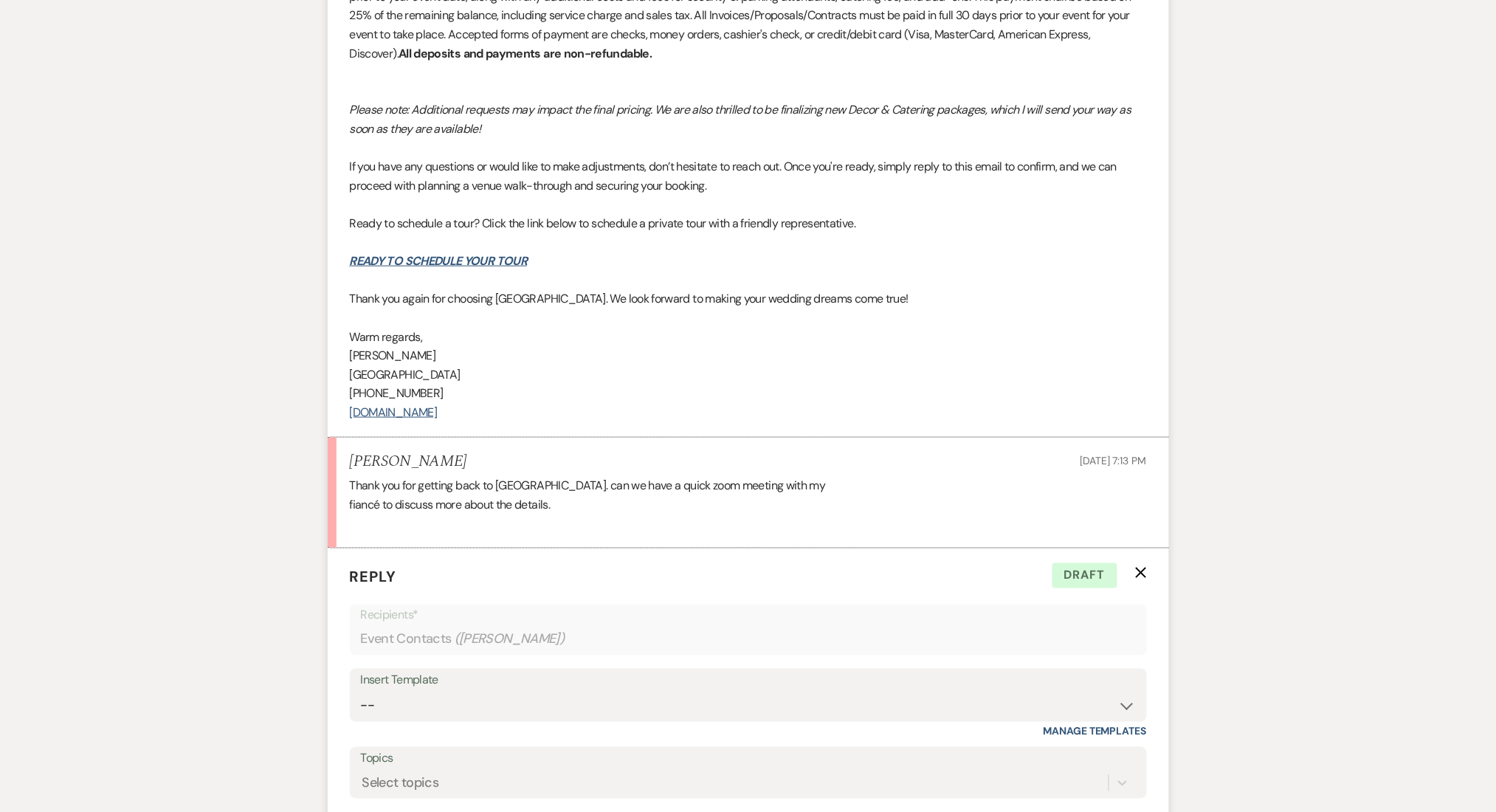
scroll to position [2333, 0]
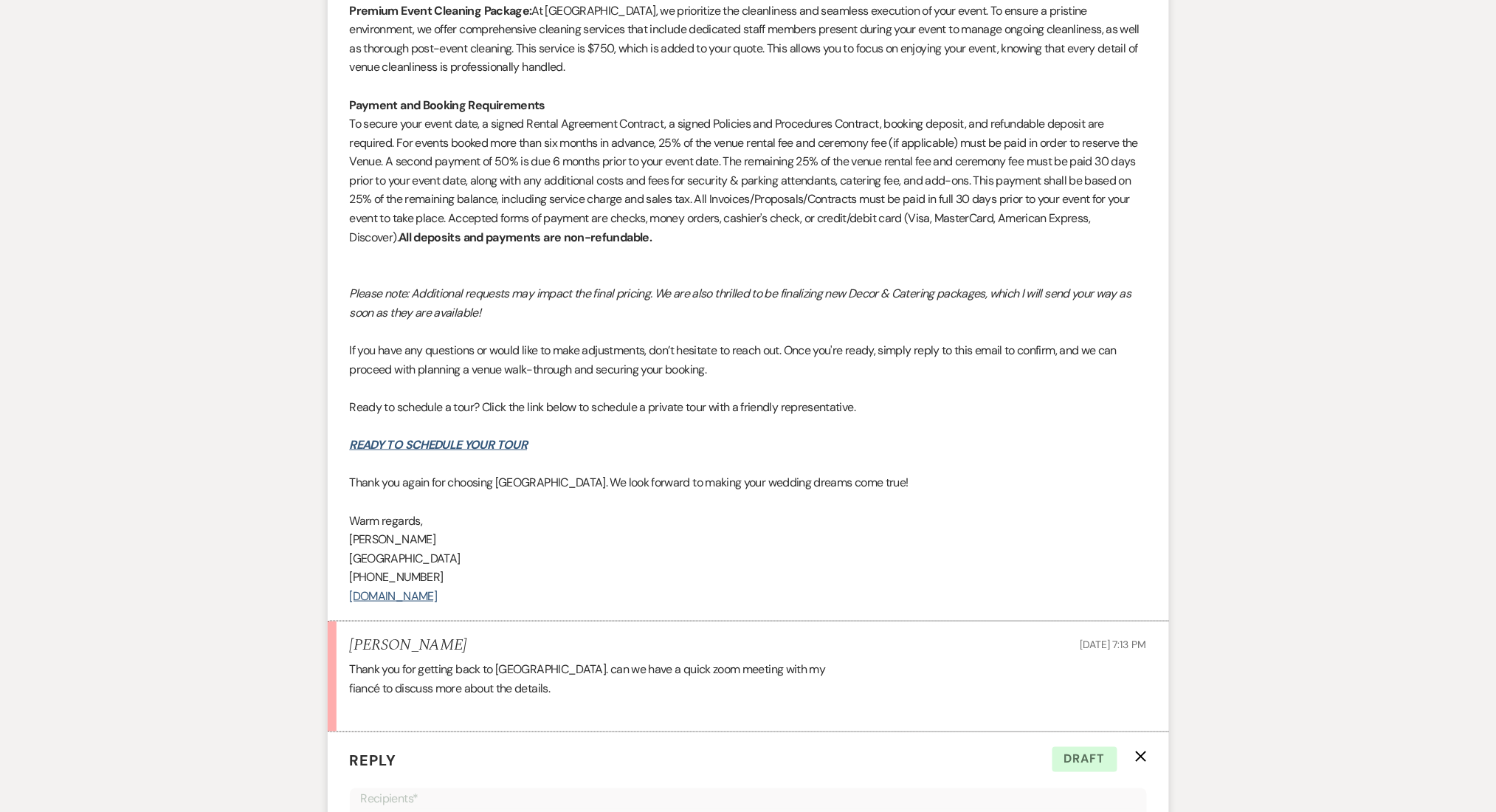
drag, startPoint x: 470, startPoint y: 594, endPoint x: 334, endPoint y: 514, distance: 157.8
copy div "Warm regards, Marissa Alferez Enon Ranch (470) 908-7895 www.EnonRanch.com"
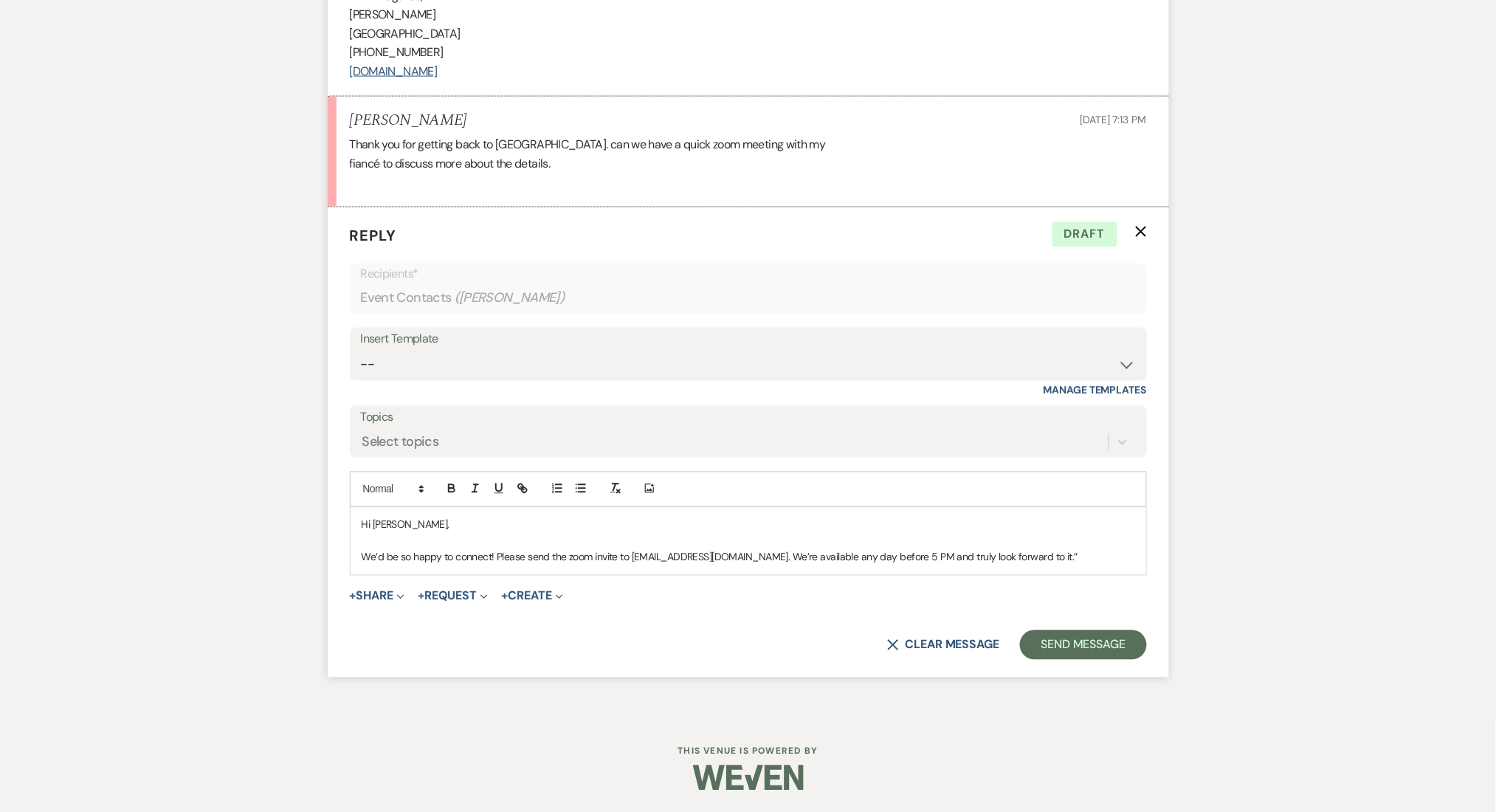
scroll to position [2858, 0]
click at [1068, 556] on p "We’d be so happy to connect! Please send the zoom invite to enonranch@gmail.com…" at bounding box center [748, 556] width 774 height 17
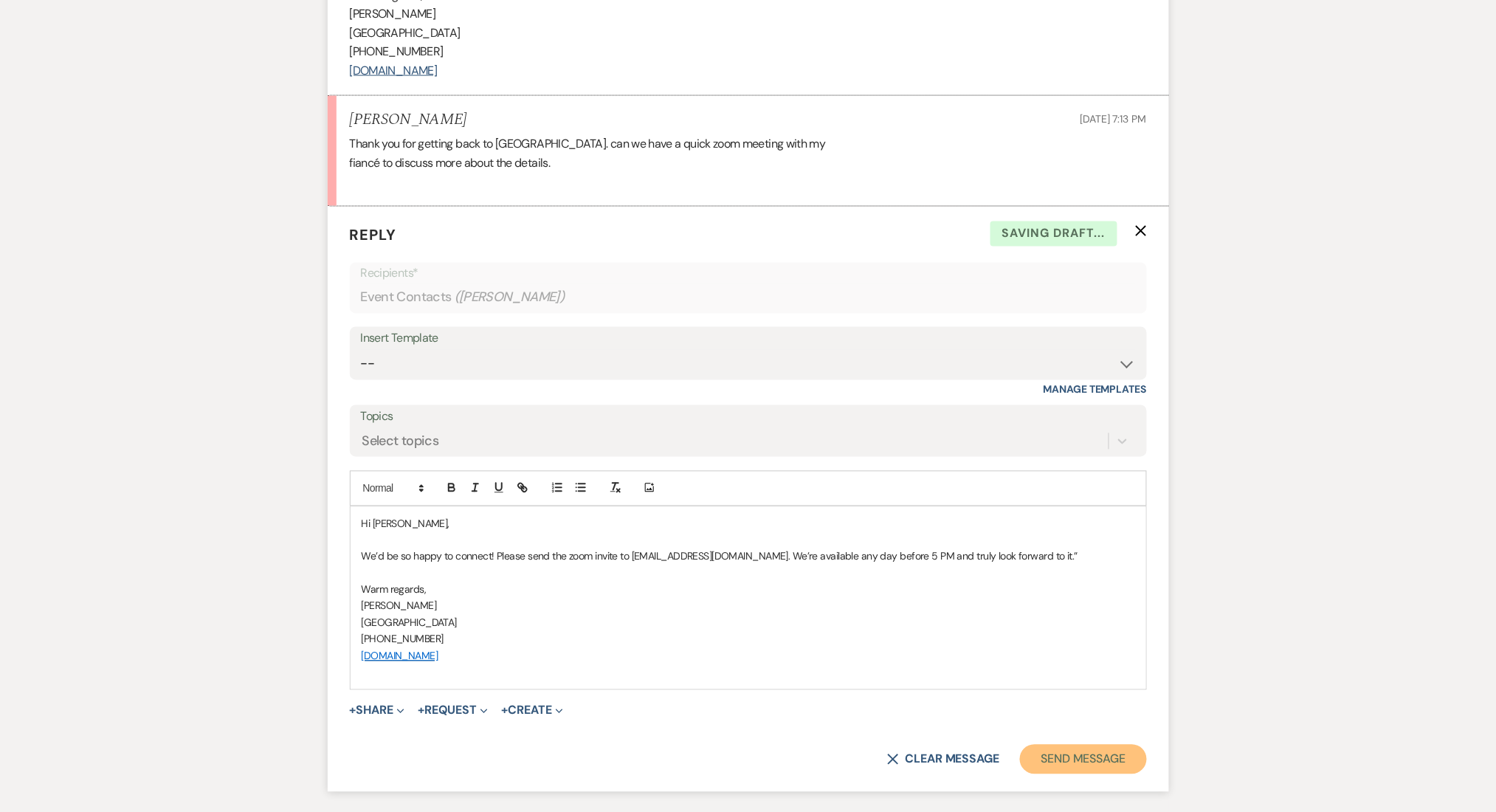
click at [1100, 769] on button "Send Message" at bounding box center [1083, 760] width 126 height 30
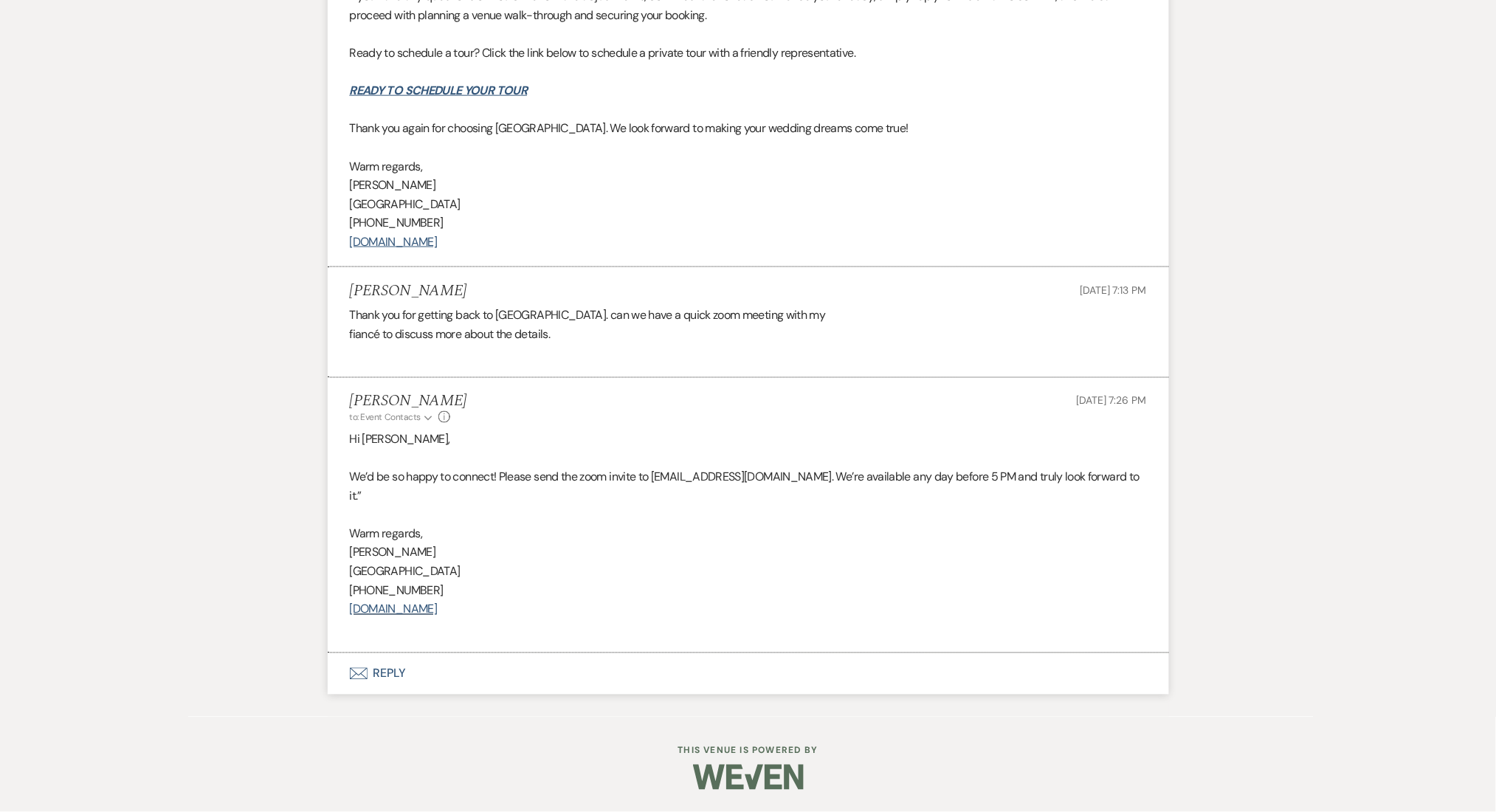
scroll to position [2668, 0]
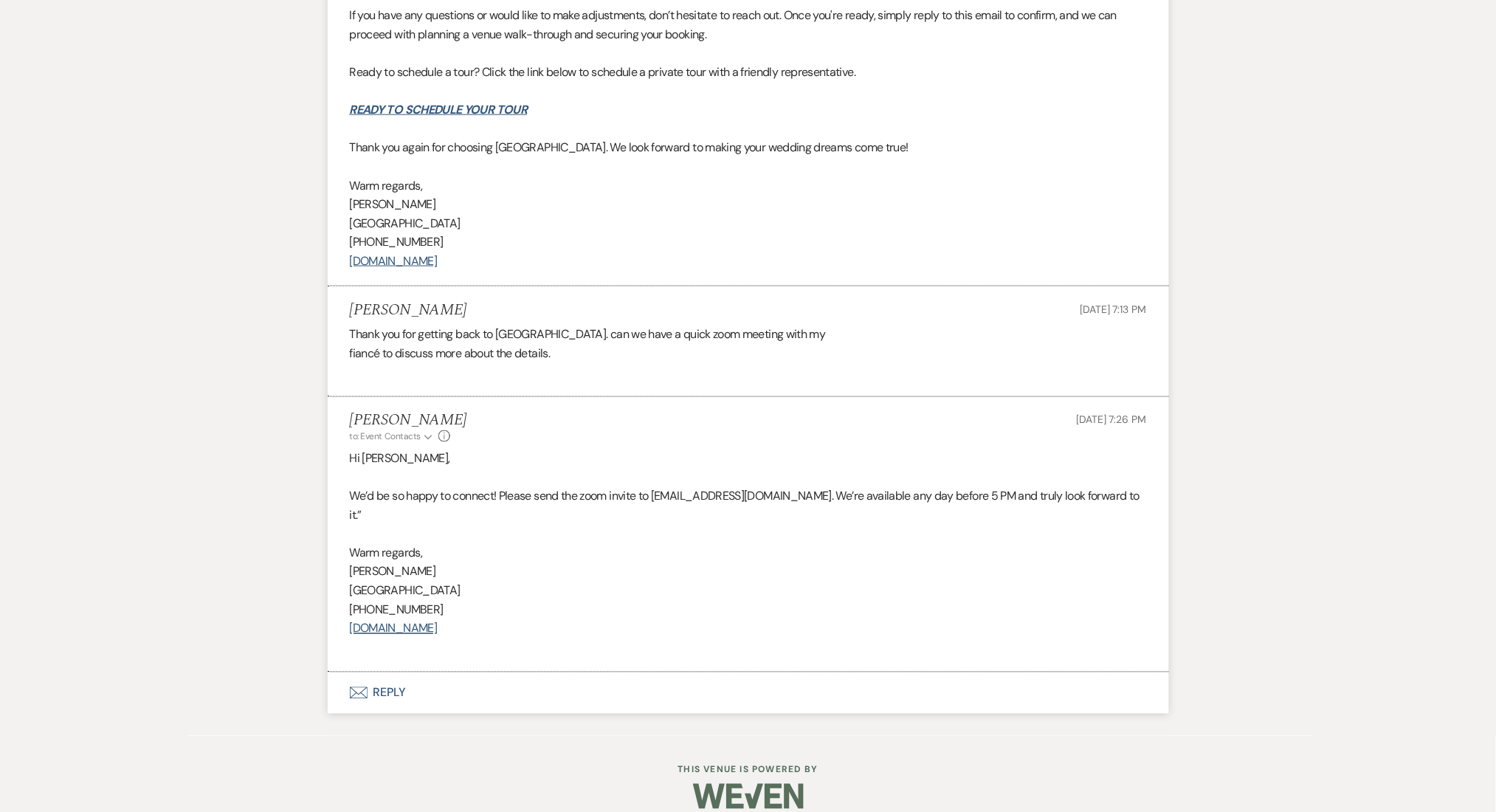
drag, startPoint x: 462, startPoint y: 309, endPoint x: 340, endPoint y: 309, distance: 122.0
click at [340, 309] on li "Williams Ronalds Sep 19, 2025, 7:13 PM Thank you for getting back to us. can we…" at bounding box center [748, 342] width 841 height 111
copy h5 "Williams Ronalds"
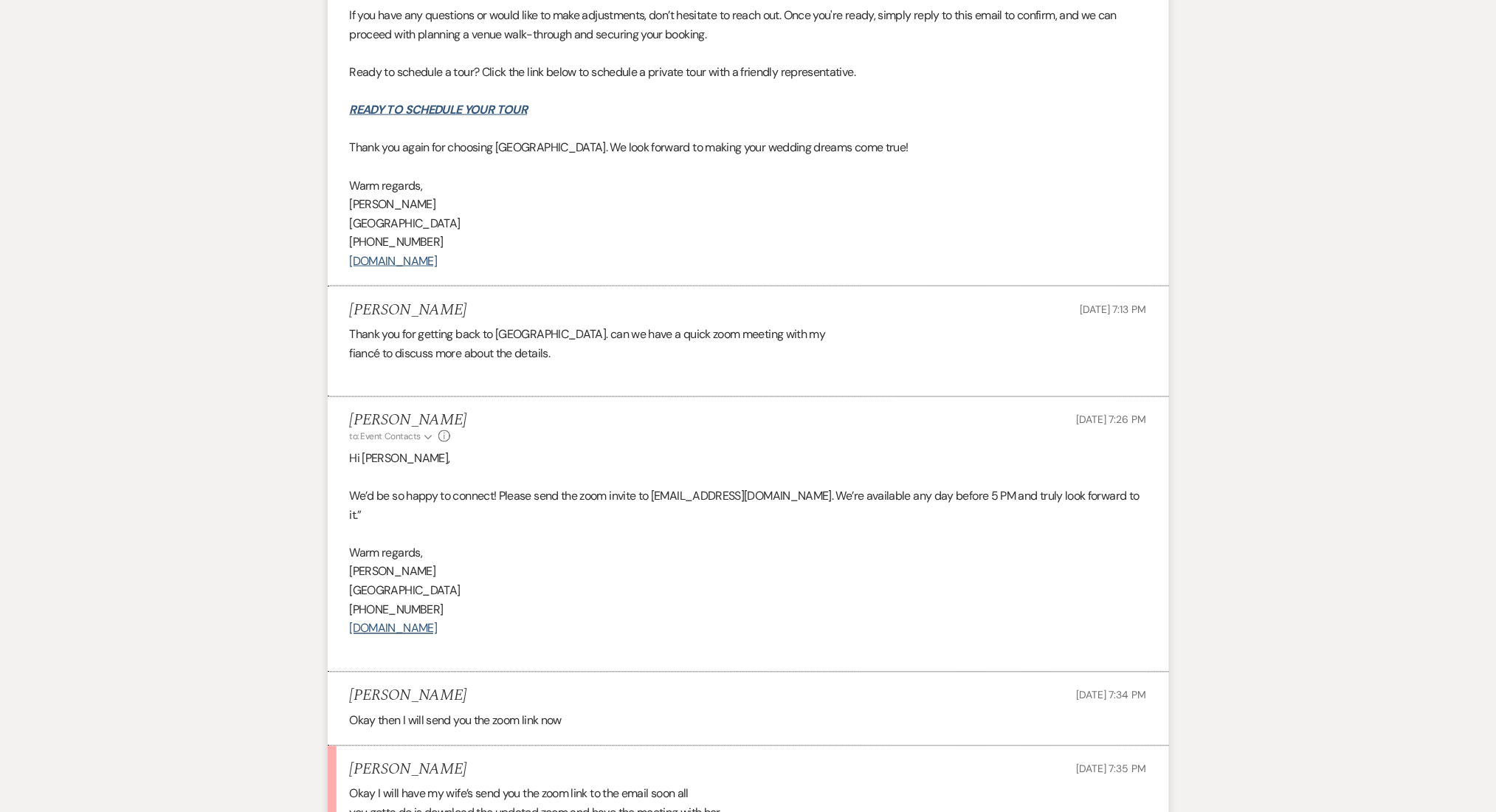
scroll to position [2835, 0]
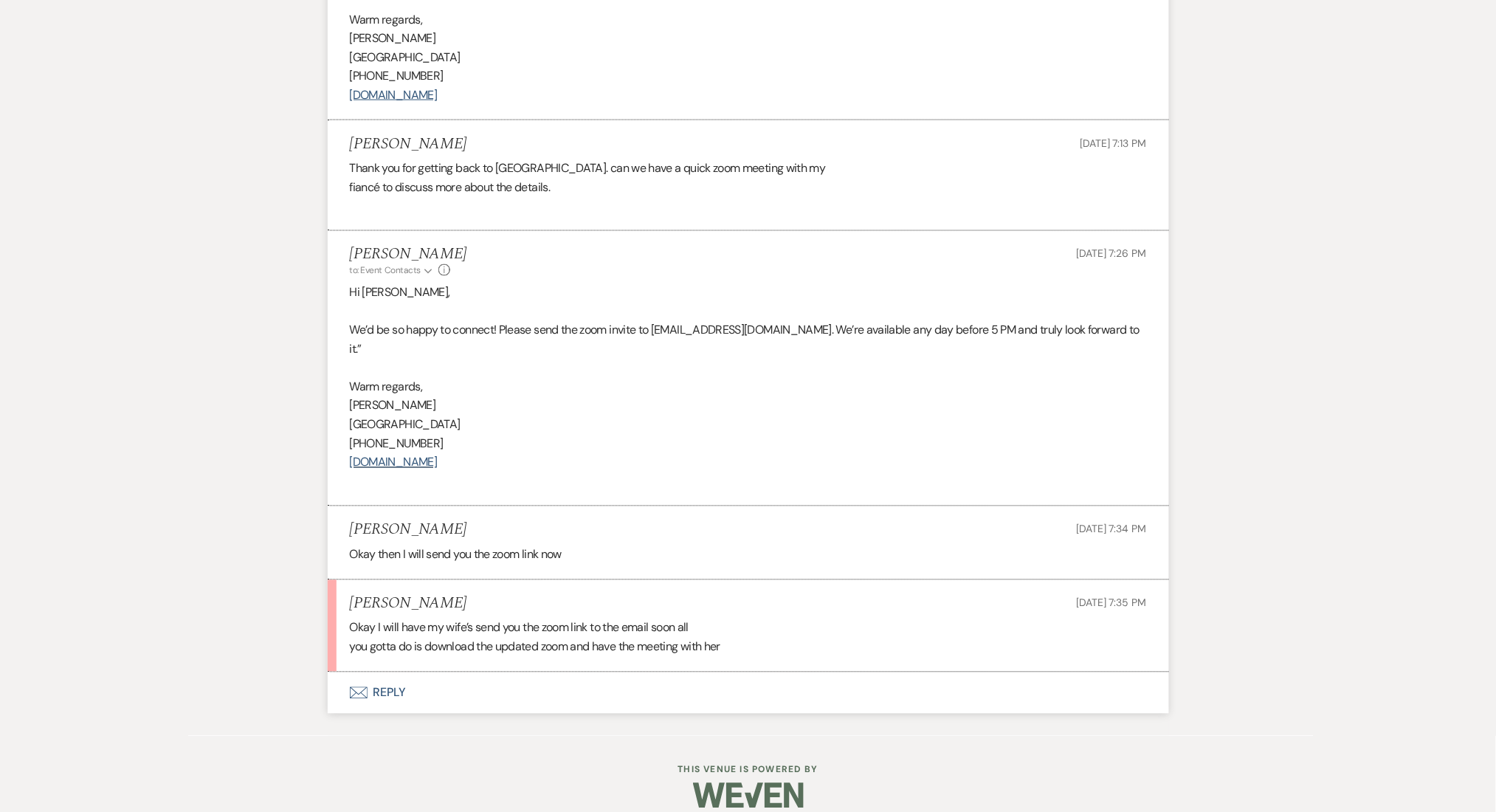
click at [383, 674] on button "Envelope Reply" at bounding box center [748, 692] width 841 height 41
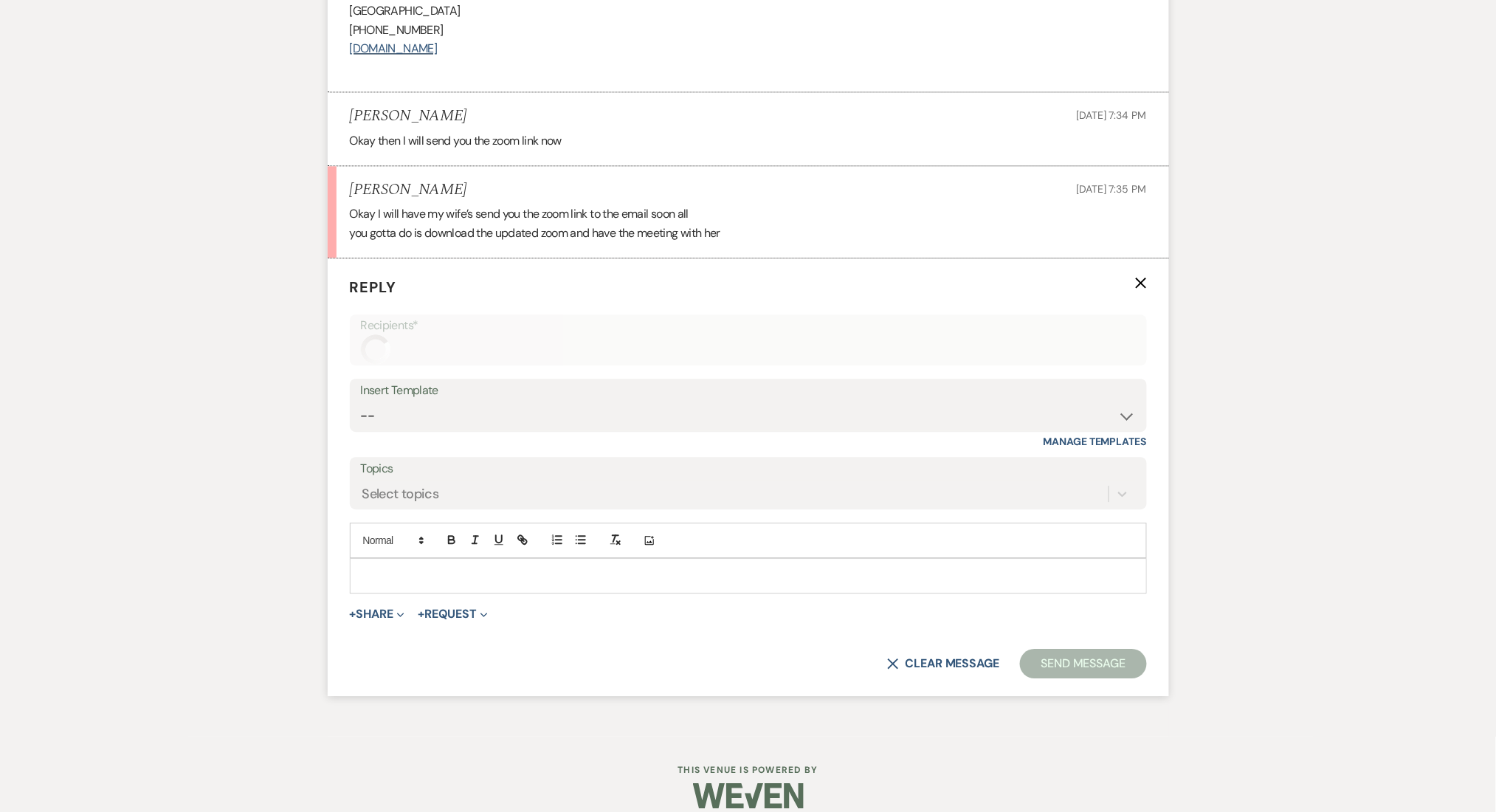
scroll to position [3247, 0]
click at [428, 567] on p at bounding box center [748, 575] width 774 height 17
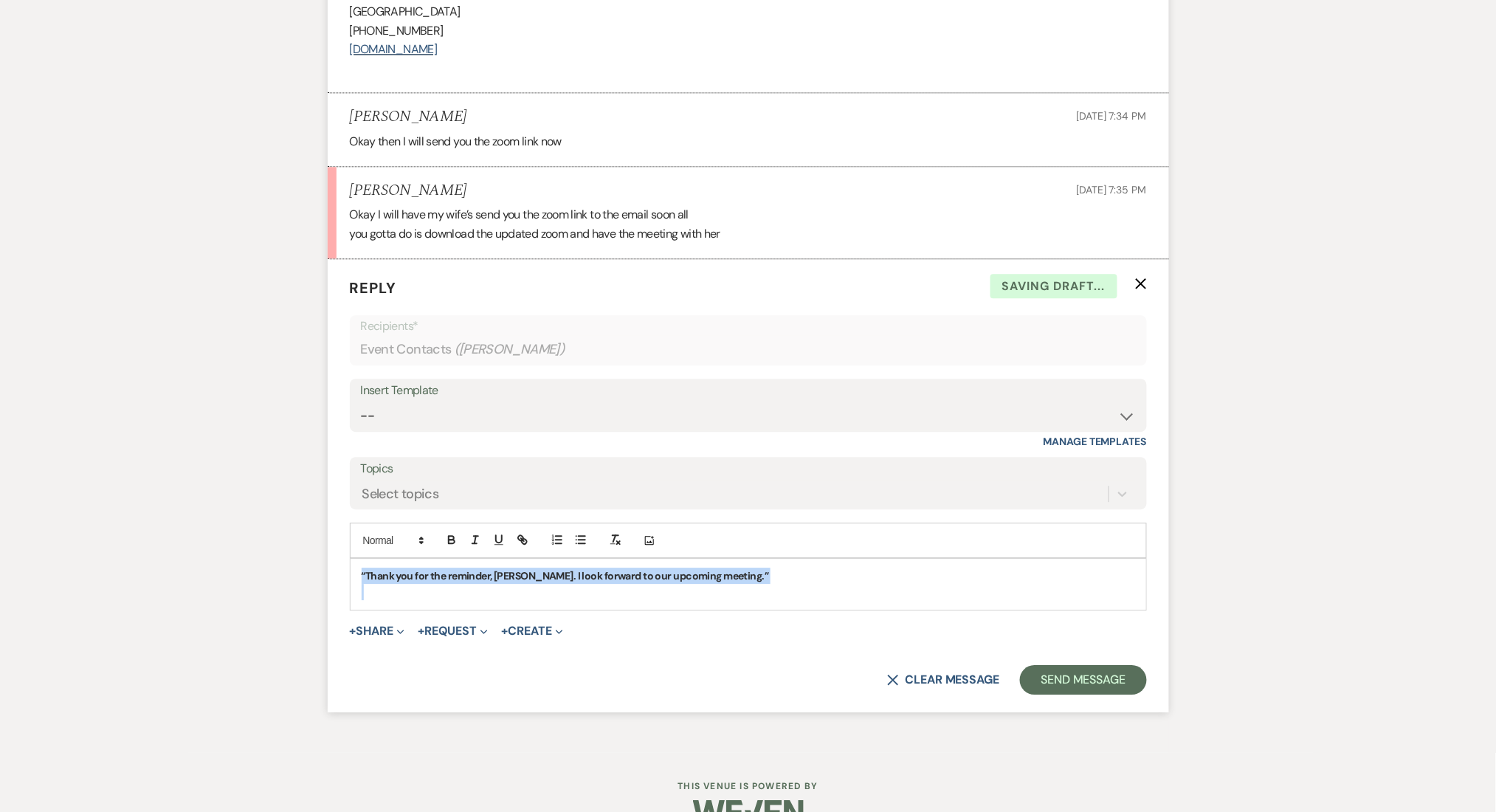
drag, startPoint x: 400, startPoint y: 579, endPoint x: 325, endPoint y: 550, distance: 80.4
click at [451, 533] on icon "button" at bounding box center [451, 539] width 13 height 13
click at [369, 567] on p "“Thank you for the reminder, Williams. I look forward to our upcoming meeting.”" at bounding box center [748, 575] width 774 height 17
click at [367, 567] on p "“Thank you for the reminder, Williams. I look forward to our upcoming meeting.”" at bounding box center [748, 575] width 774 height 17
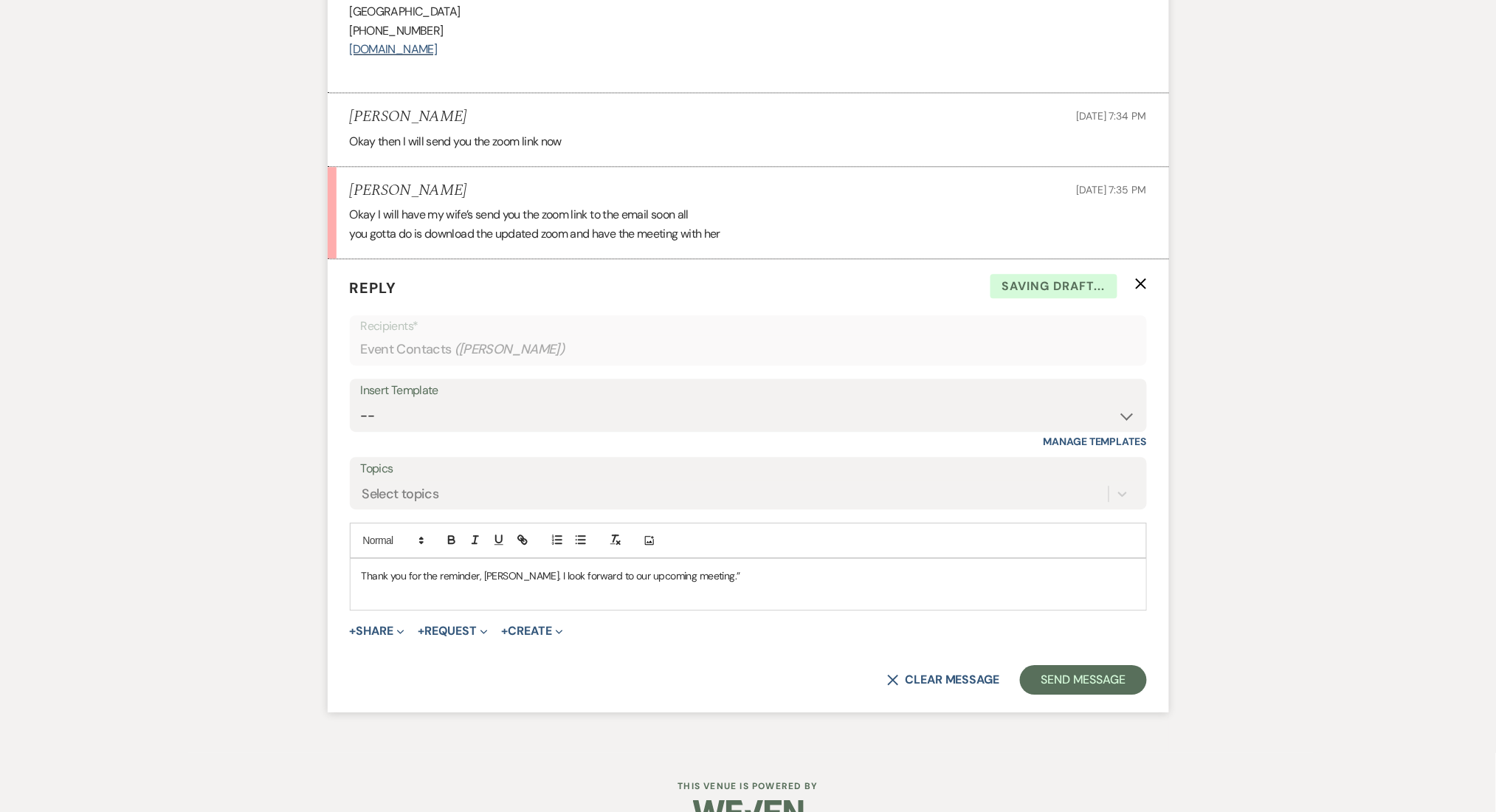
click at [744, 567] on p "Thank you for the reminder, Williams. I look forward to our upcoming meeting.”" at bounding box center [748, 575] width 774 height 17
click at [444, 406] on select "-- Inquiry Follow Up Email #2 Contract Sending Template Payment Template Rental…" at bounding box center [748, 415] width 775 height 29
click at [443, 406] on select "-- Inquiry Follow Up Email #2 Contract Sending Template Payment Template Rental…" at bounding box center [748, 415] width 775 height 29
click at [755, 567] on p "Thank you for the reminder, Williams. I look forward to our upcoming meeting." at bounding box center [748, 575] width 774 height 17
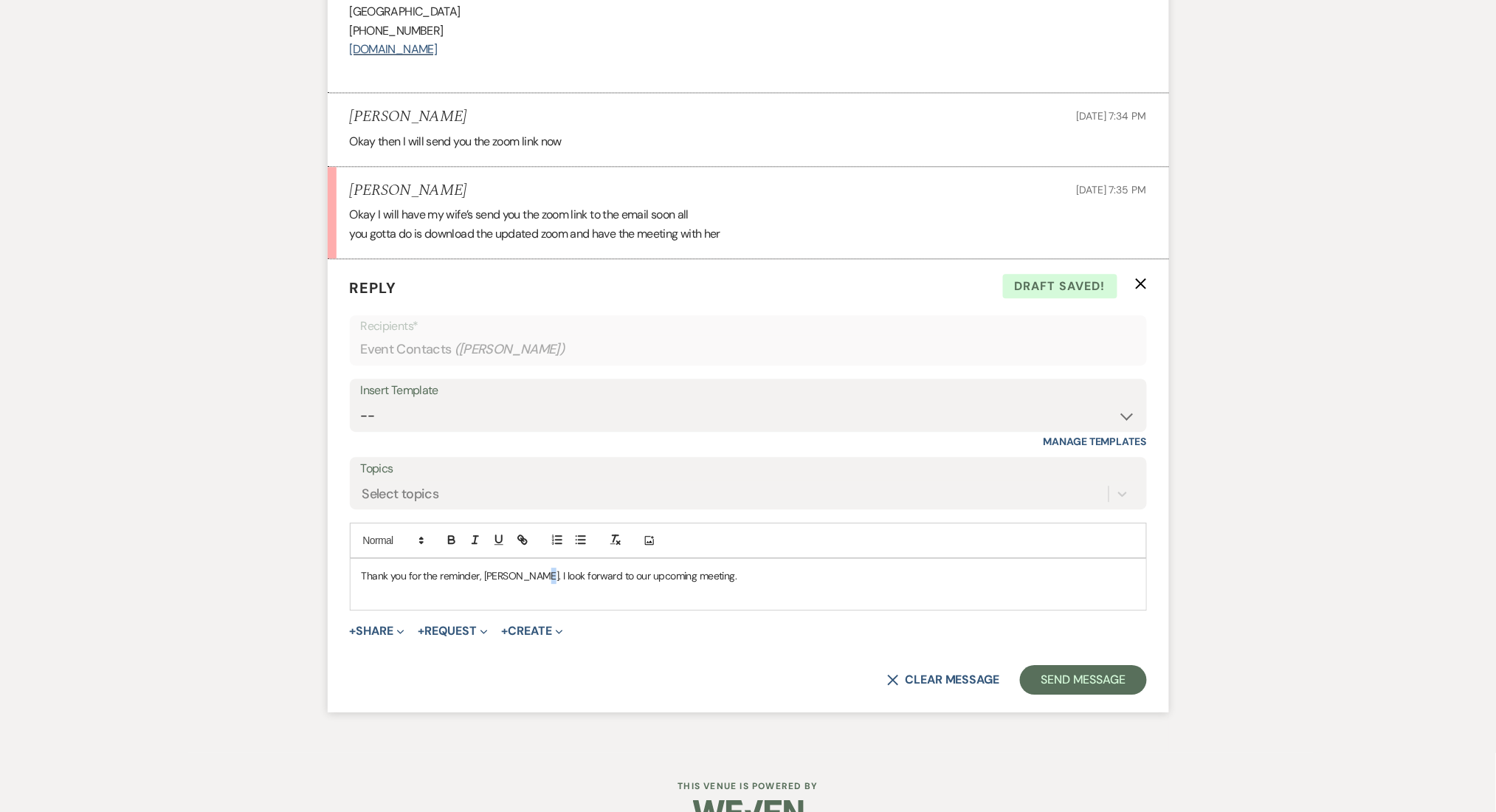
click at [526, 567] on p "Thank you for the reminder, Williams. I look forward to our upcoming meeting." at bounding box center [748, 575] width 774 height 17
click at [610, 567] on p "Thank you for the reminder, Williams. We look forward to our upcoming meeting." at bounding box center [748, 575] width 774 height 17
click at [762, 567] on p "Thank you for the reminder, Williams. We look forward to our upcoming meeting." at bounding box center [748, 575] width 774 height 17
click at [1138, 665] on button "Send Message" at bounding box center [1083, 680] width 126 height 30
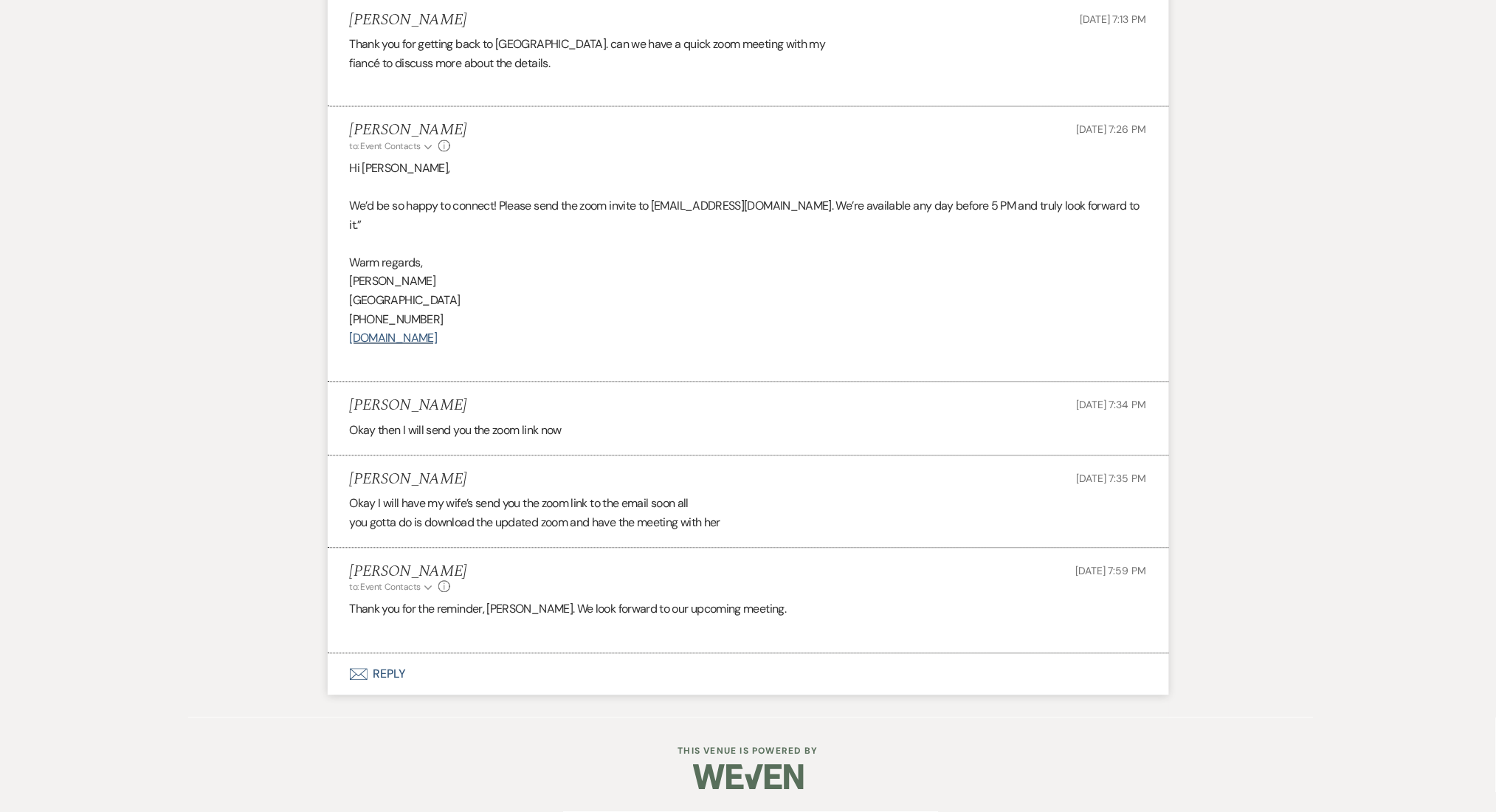
scroll to position [2939, 0]
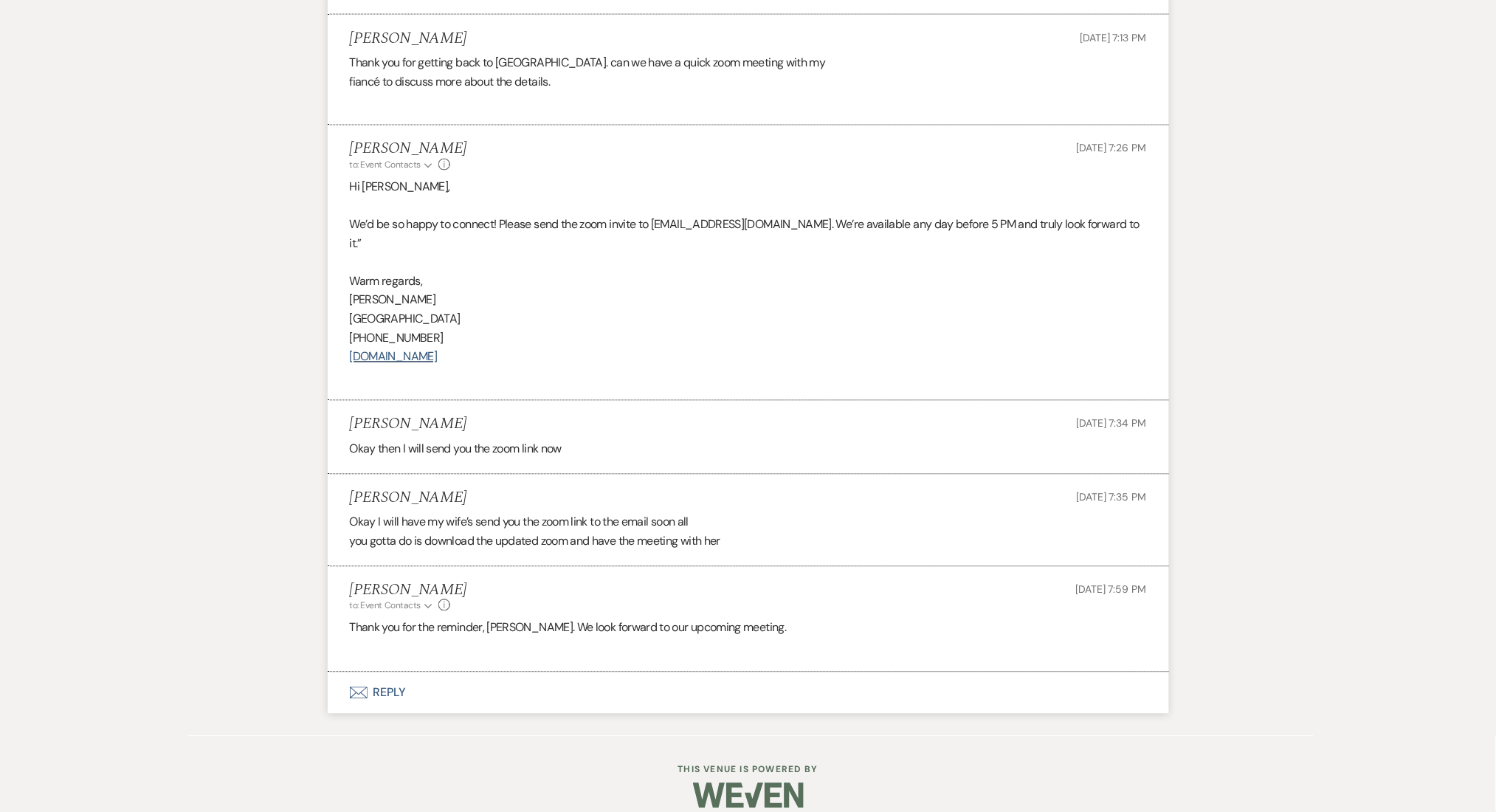
drag, startPoint x: 462, startPoint y: 410, endPoint x: 316, endPoint y: 420, distance: 146.3
copy h5 "Williams Ronalds"
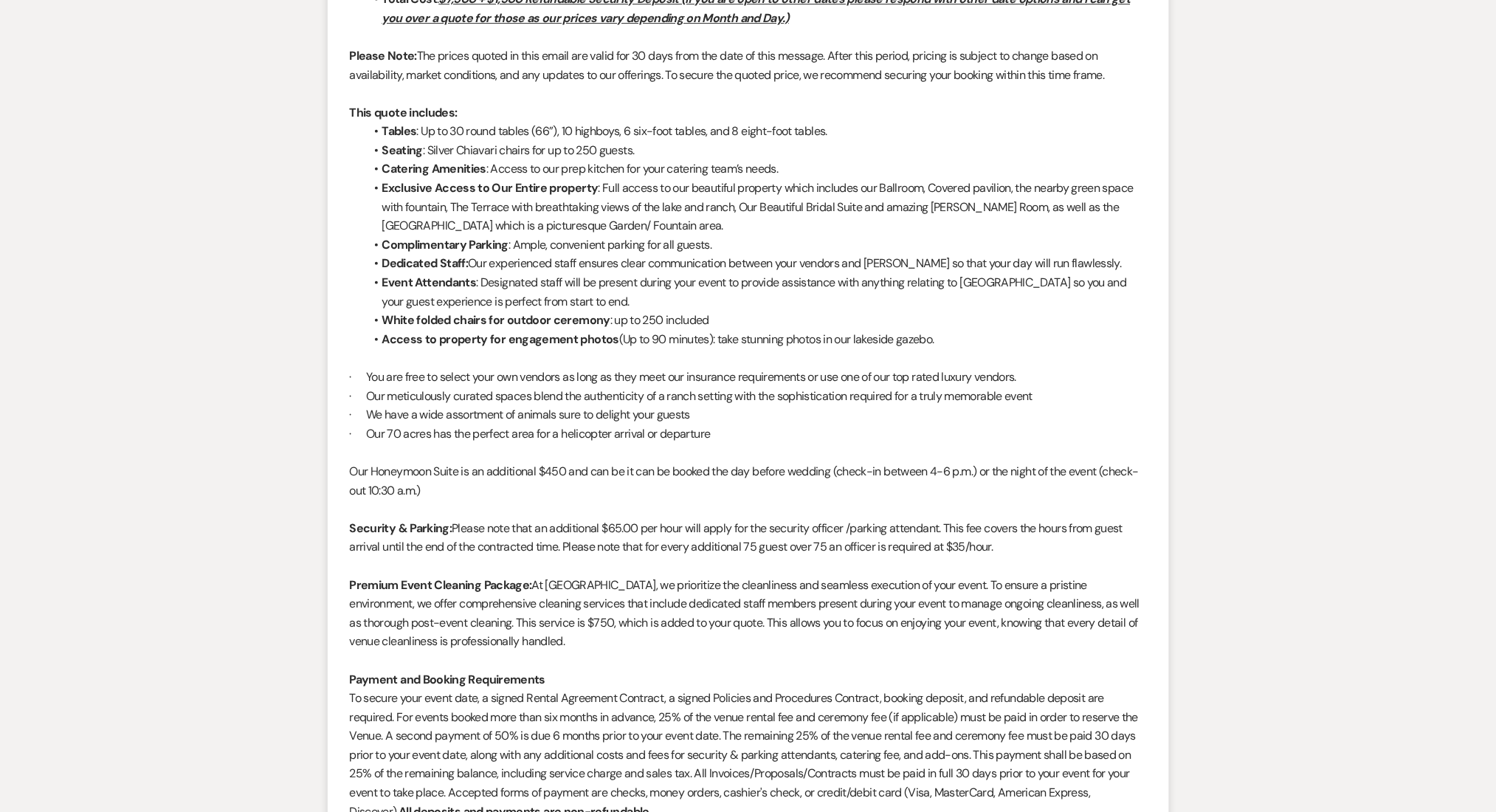
scroll to position [1464, 0]
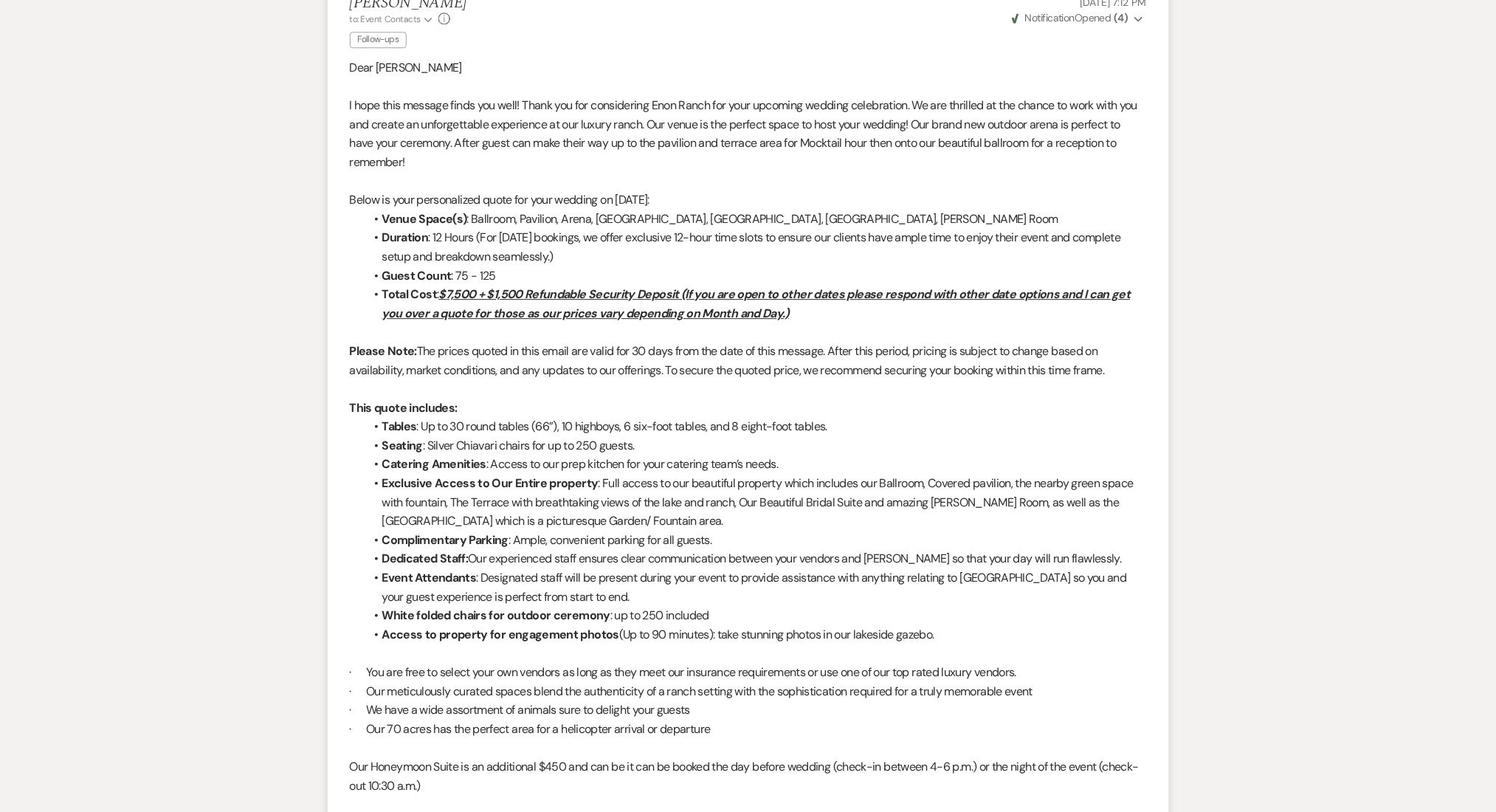
drag, startPoint x: 682, startPoint y: 191, endPoint x: 619, endPoint y: 198, distance: 63.4
click at [619, 198] on p "Below is your personalized quote for your wedding on 09/30/2025:" at bounding box center [748, 200] width 797 height 19
copy p "09/30/2025"
drag, startPoint x: 512, startPoint y: 270, endPoint x: 456, endPoint y: 277, distance: 56.4
click at [456, 277] on li "Guest Count : 75 - 125" at bounding box center [755, 276] width 783 height 19
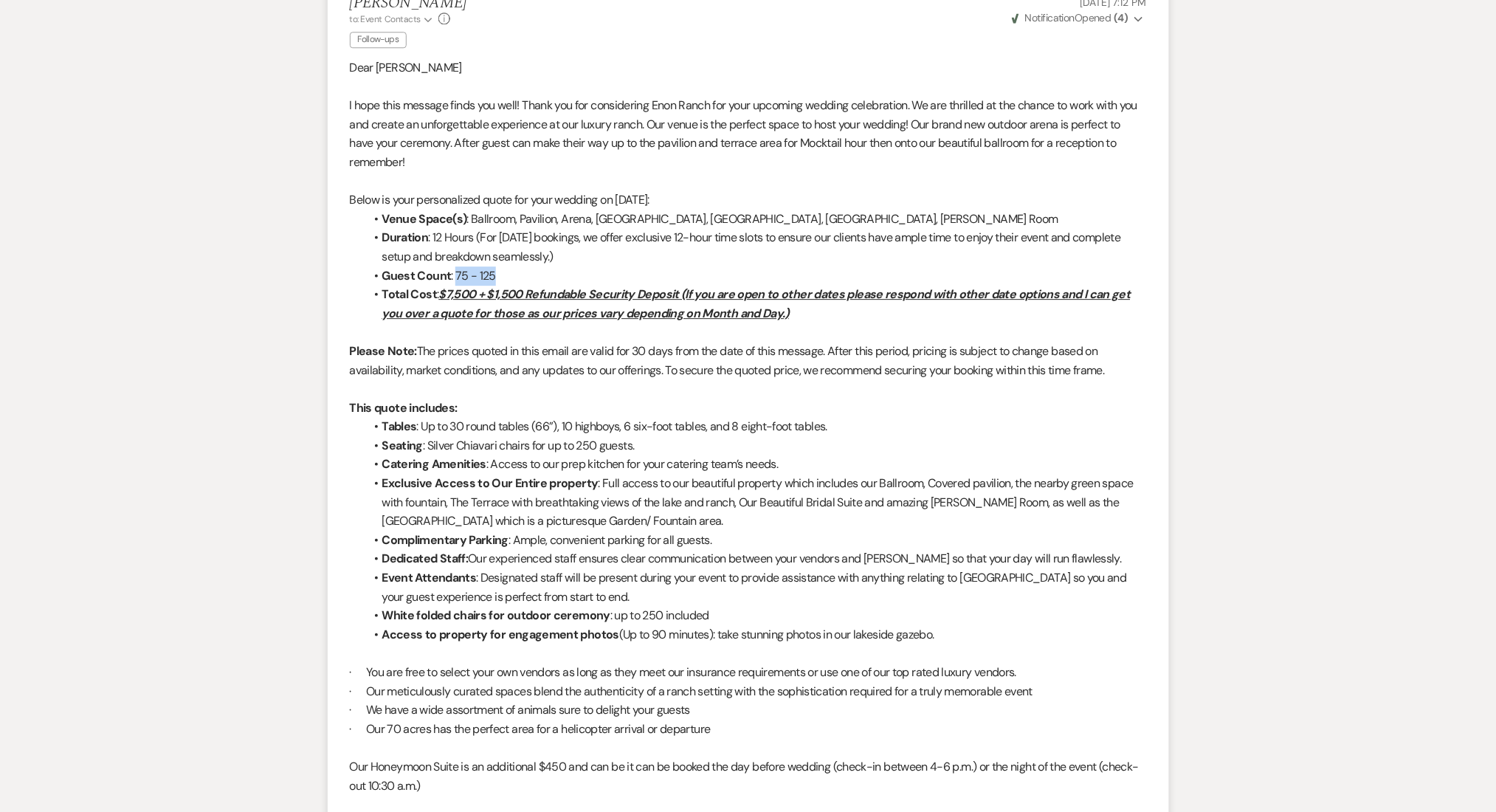
copy li "75 - 125"
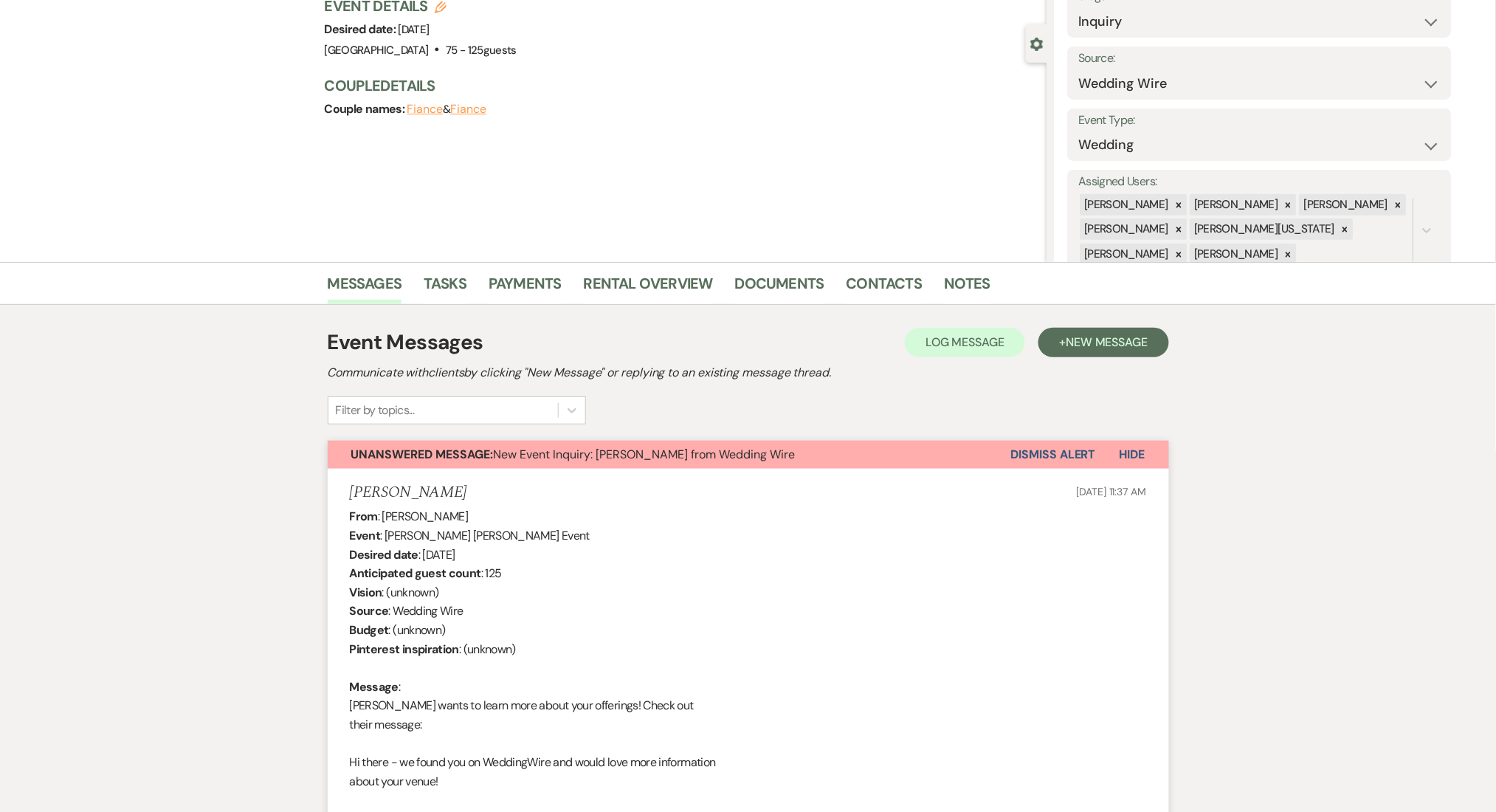
scroll to position [0, 0]
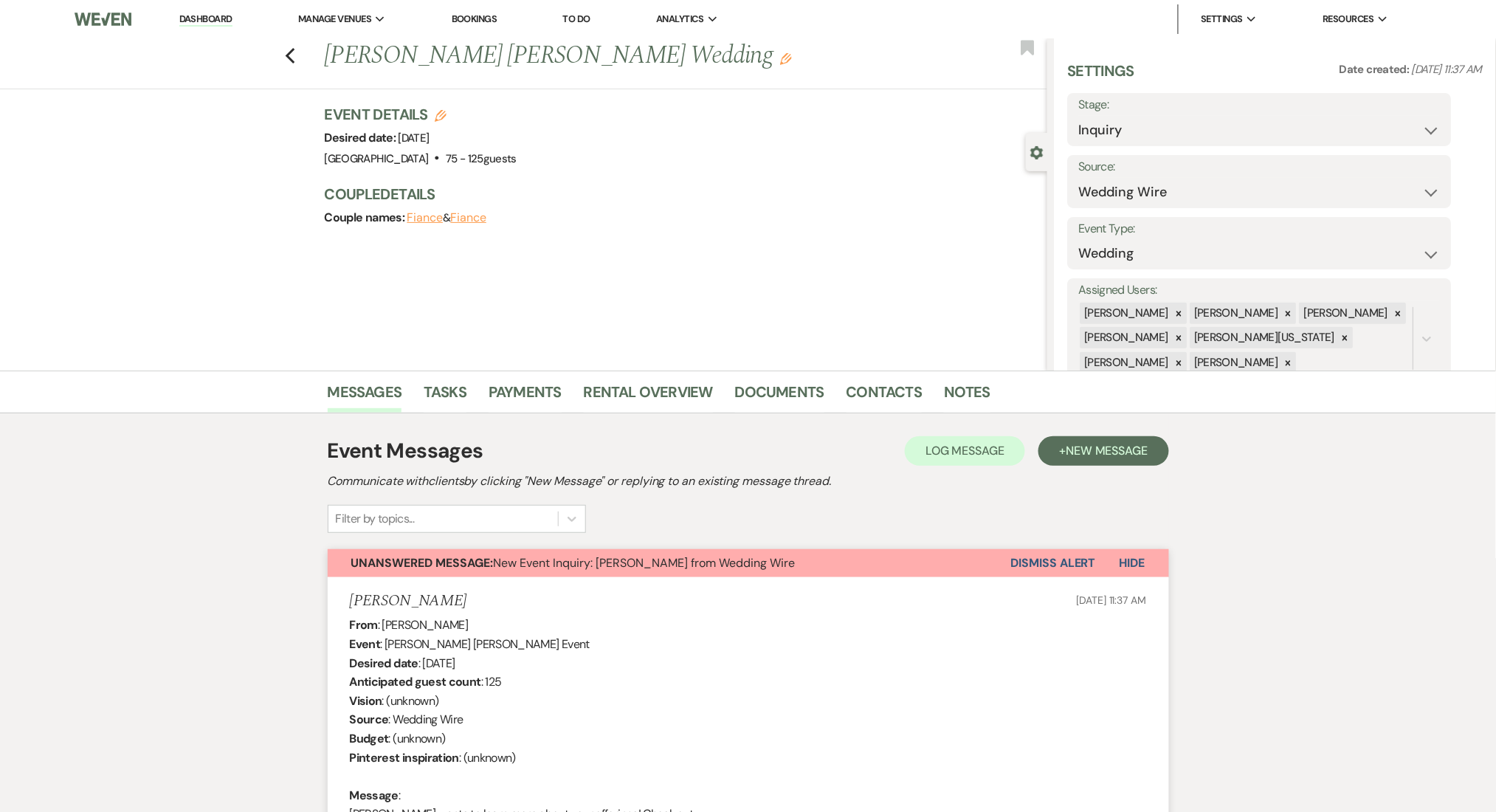
click at [205, 4] on li "Dashboard" at bounding box center [206, 19] width 68 height 30
click at [201, 12] on link "Dashboard" at bounding box center [205, 19] width 53 height 14
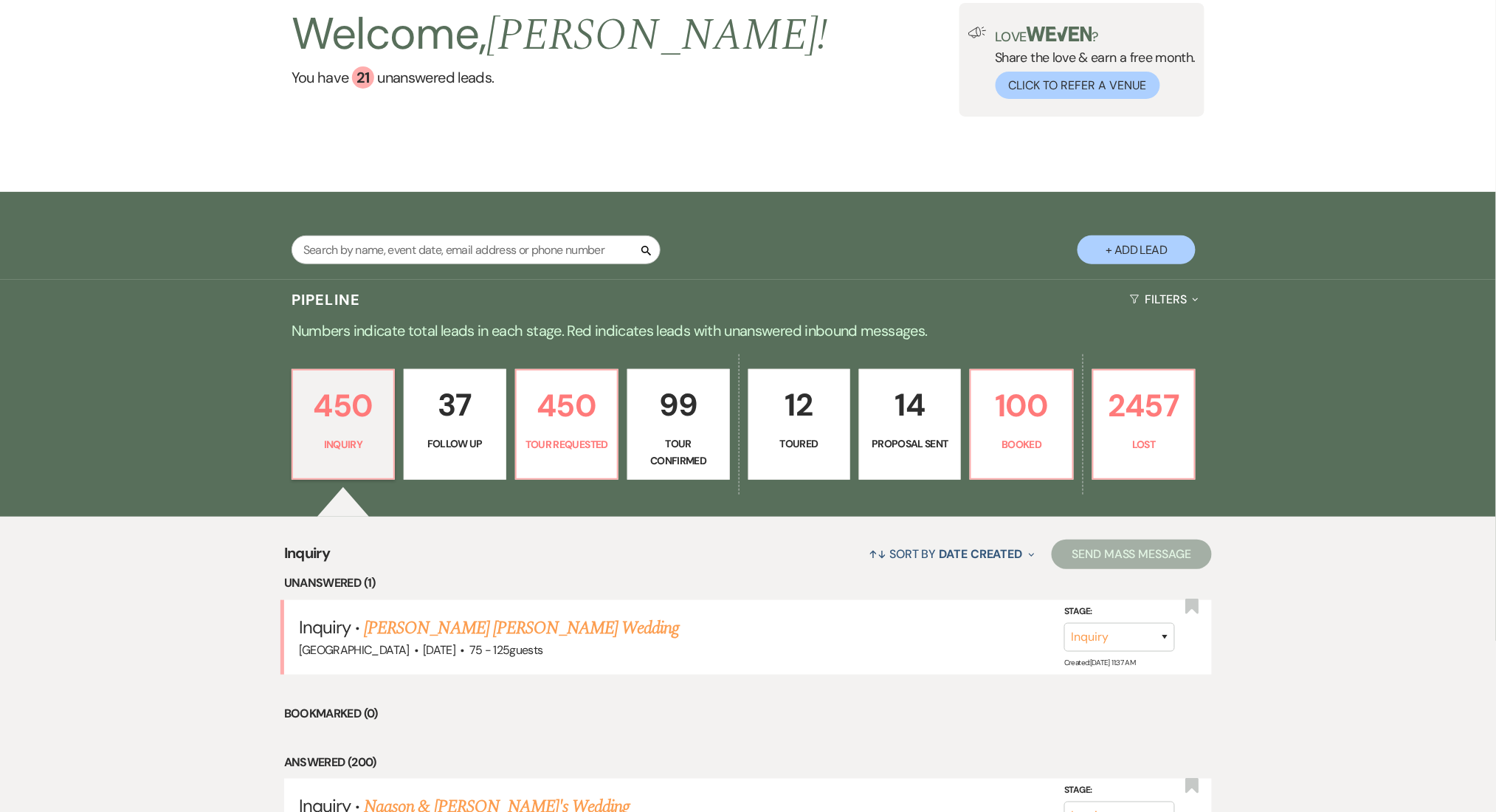
scroll to position [295, 0]
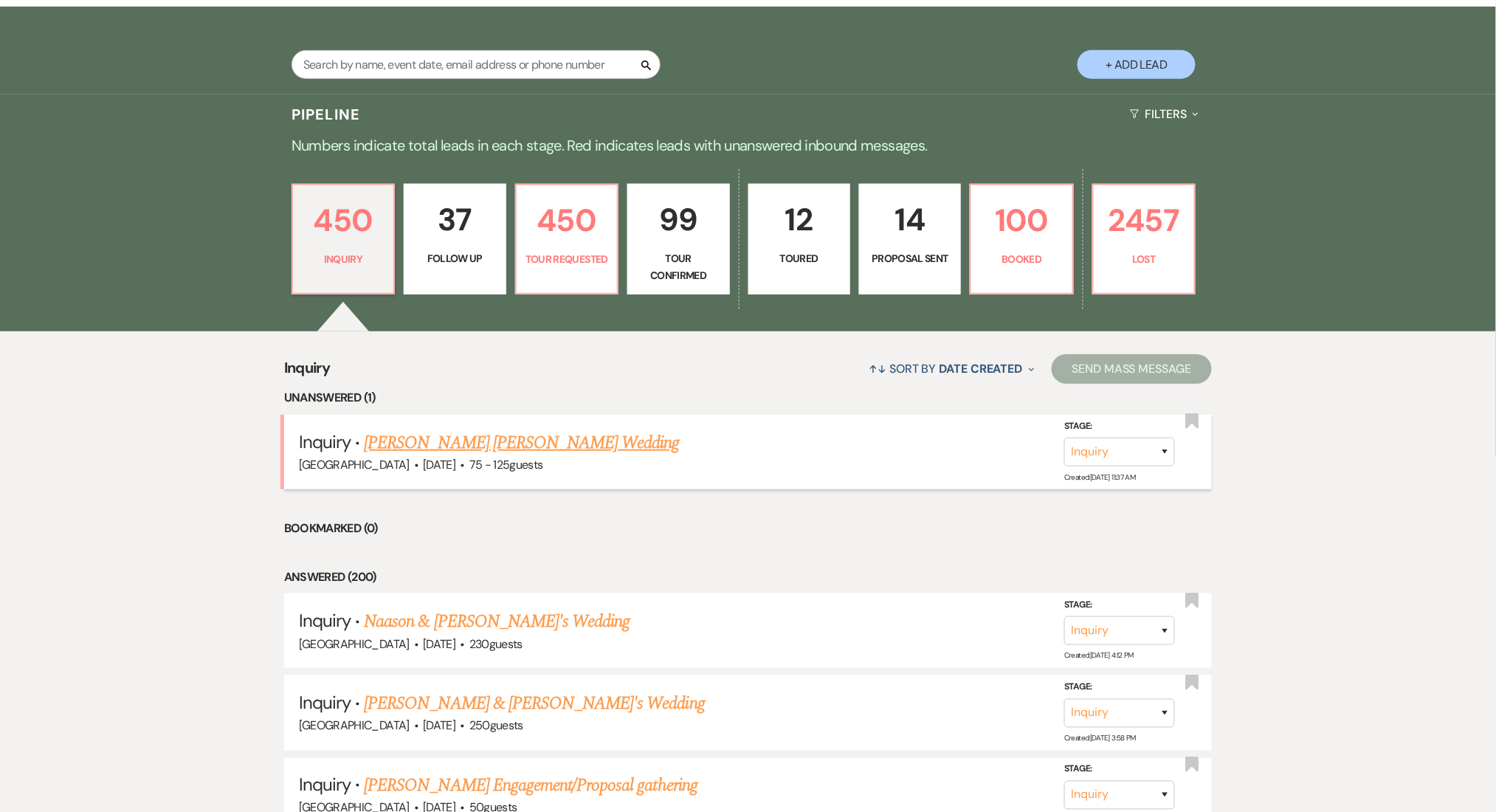
click at [464, 437] on link "Williams Ronalds's Wedding" at bounding box center [521, 442] width 315 height 26
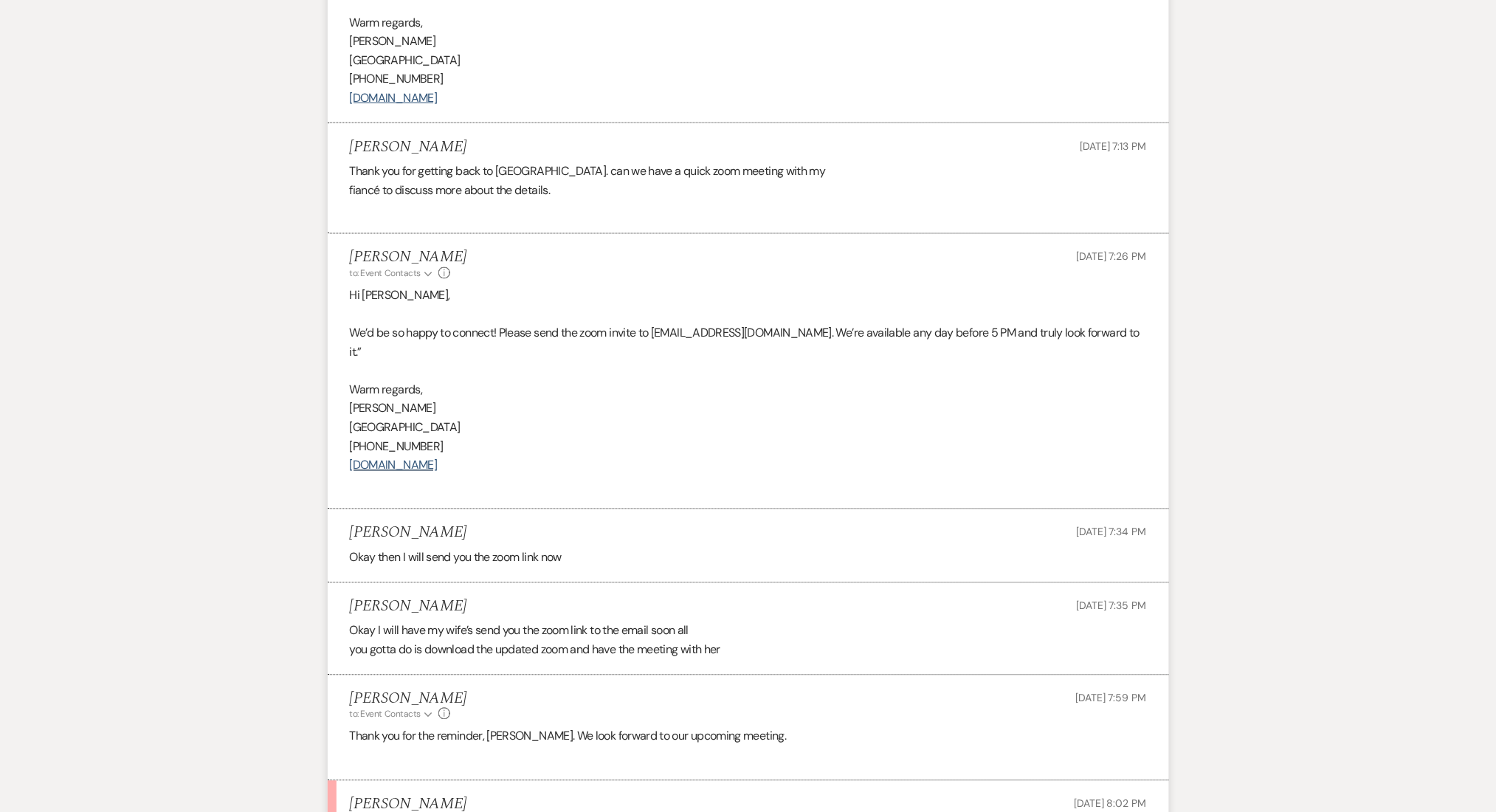
scroll to position [2952, 0]
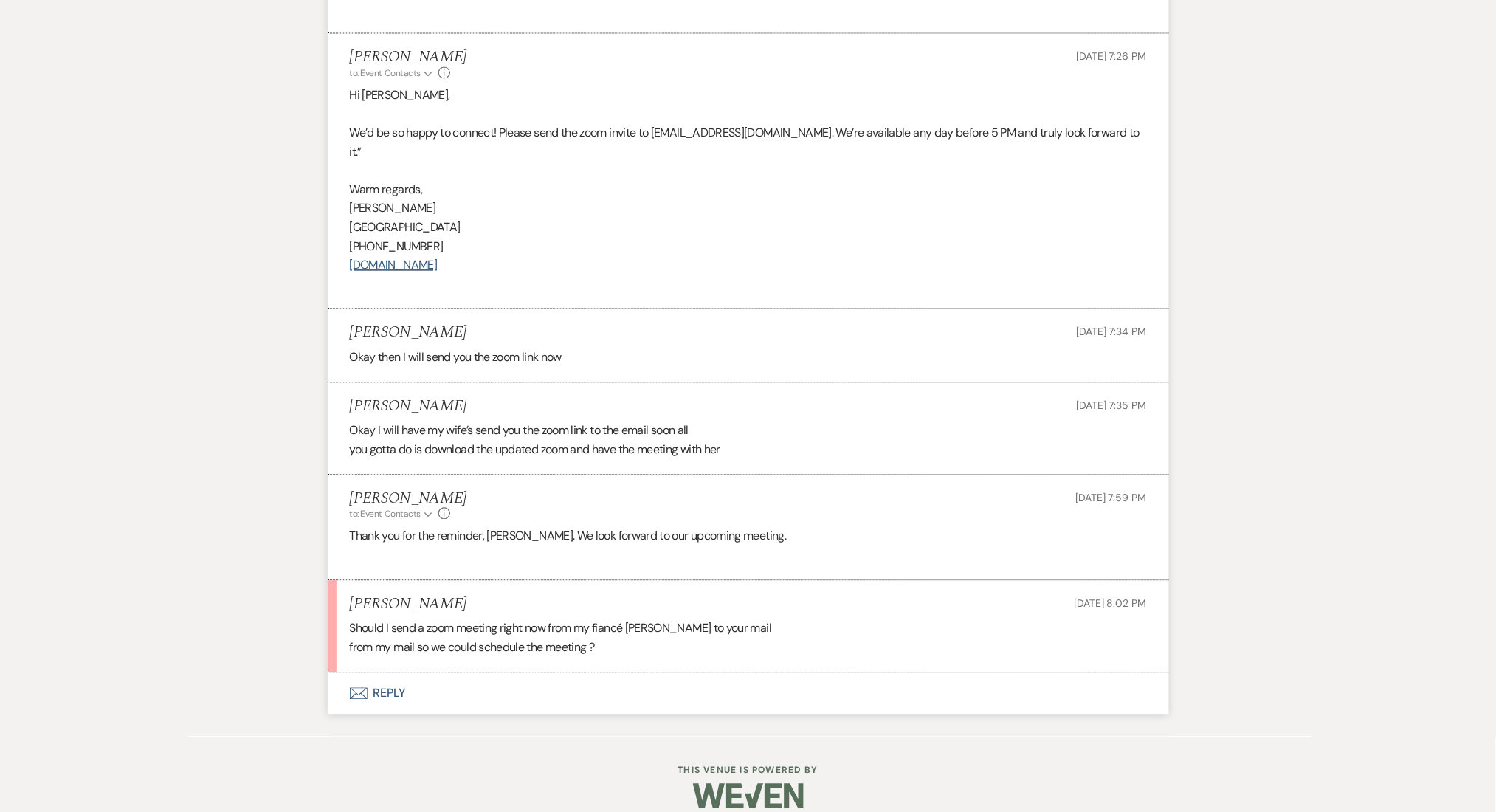
click at [386, 673] on button "Envelope Reply" at bounding box center [748, 693] width 841 height 41
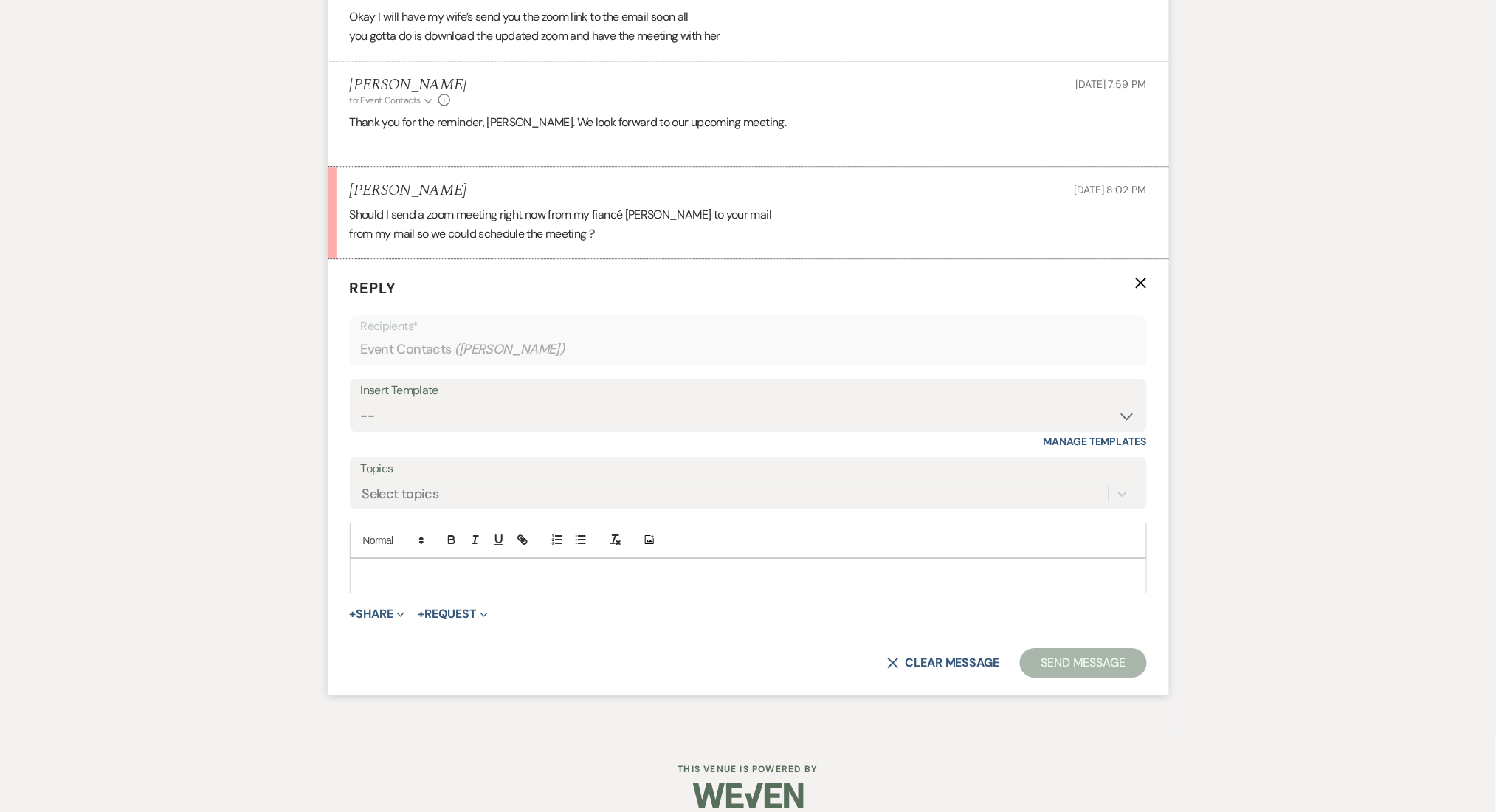
scroll to position [3445, 0]
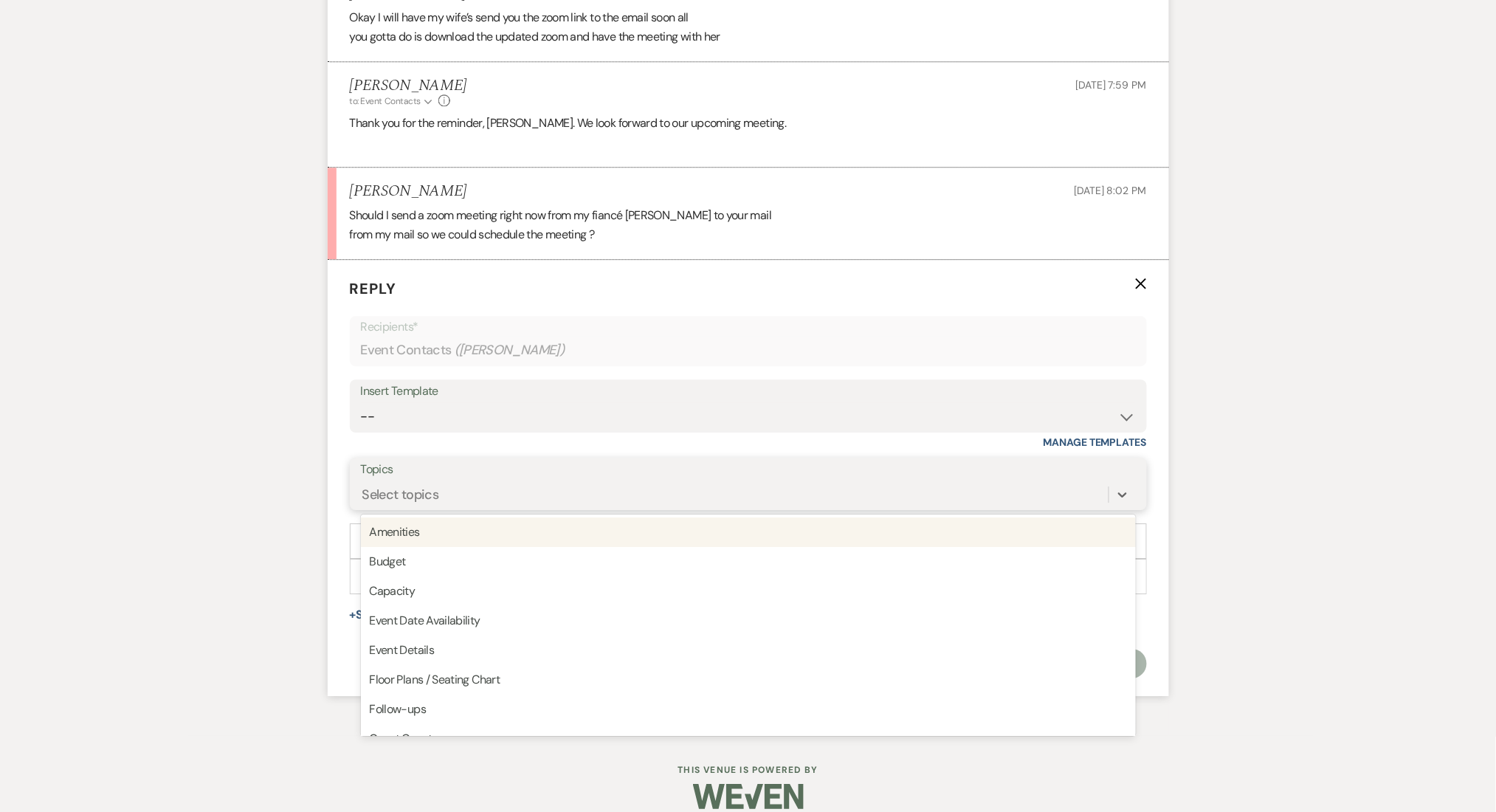
click at [456, 481] on div "Select topics" at bounding box center [734, 494] width 748 height 26
click at [458, 459] on label "Topics" at bounding box center [748, 469] width 775 height 21
click at [364, 484] on input "Topics" at bounding box center [364, 494] width 2 height 20
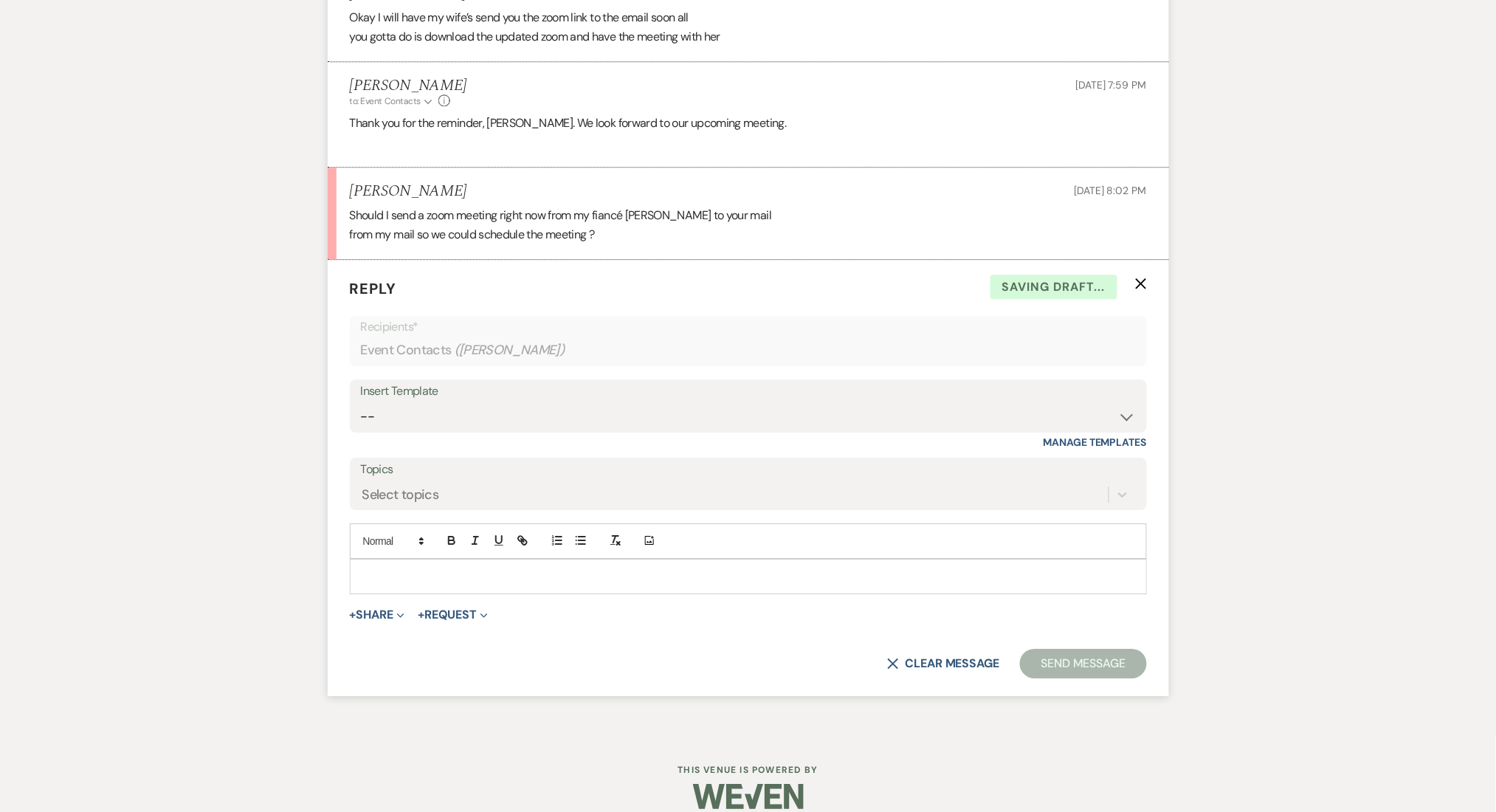
click at [414, 568] on p at bounding box center [748, 576] width 774 height 17
paste div
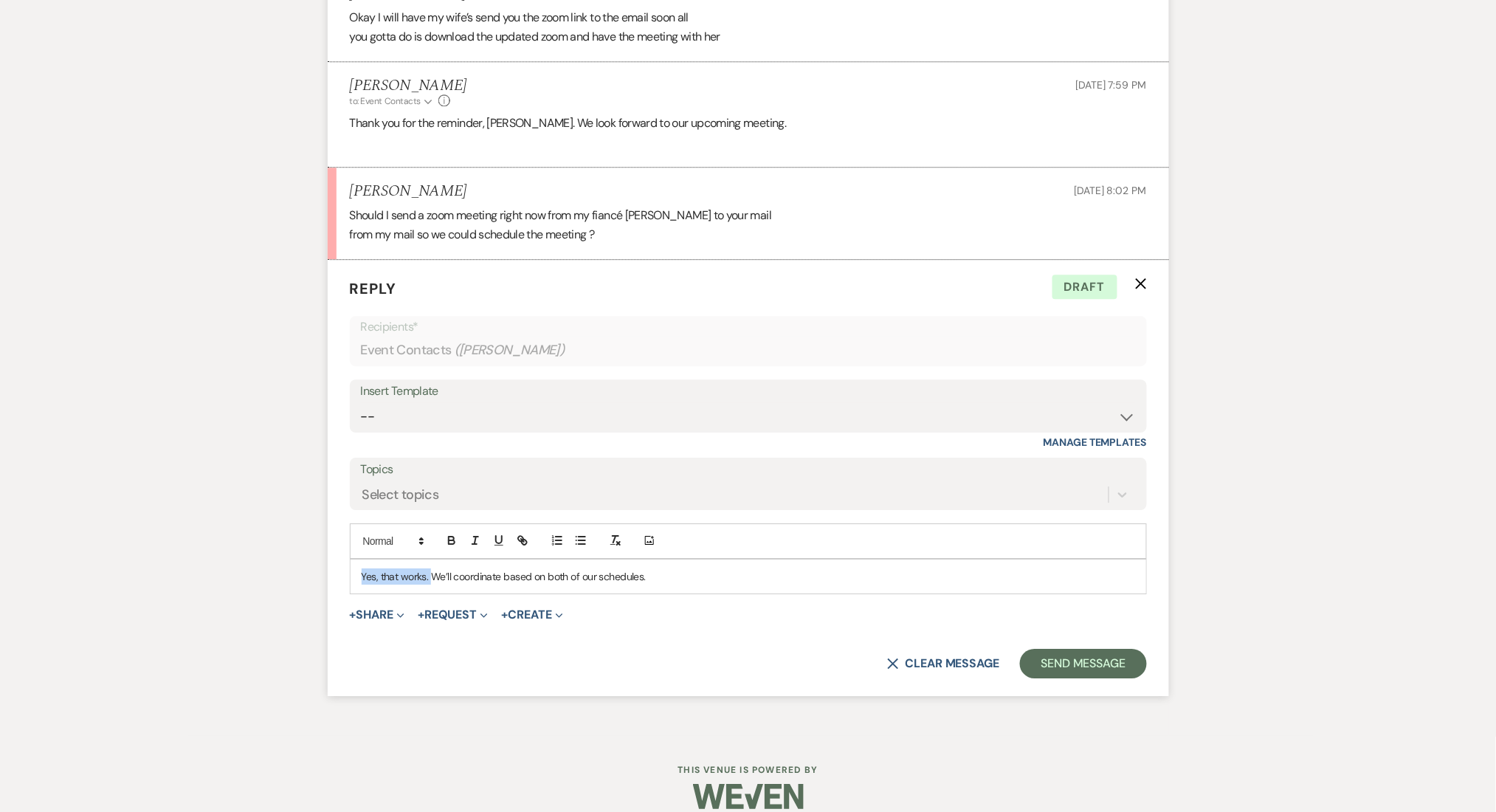
drag, startPoint x: 431, startPoint y: 559, endPoint x: 341, endPoint y: 555, distance: 90.1
click at [341, 555] on form "Reply X Draft Recipients* Event Contacts ( Williams Ronalds ) Insert Template -…" at bounding box center [748, 478] width 841 height 437
click at [601, 568] on p "That sounds good! We’ll coordinate based on both of our schedules." at bounding box center [748, 576] width 774 height 17
drag, startPoint x: 545, startPoint y: 559, endPoint x: 472, endPoint y: 556, distance: 73.1
click at [472, 568] on p "That sounds good! We’ll coordinate based on both of our schedules." at bounding box center [748, 576] width 774 height 17
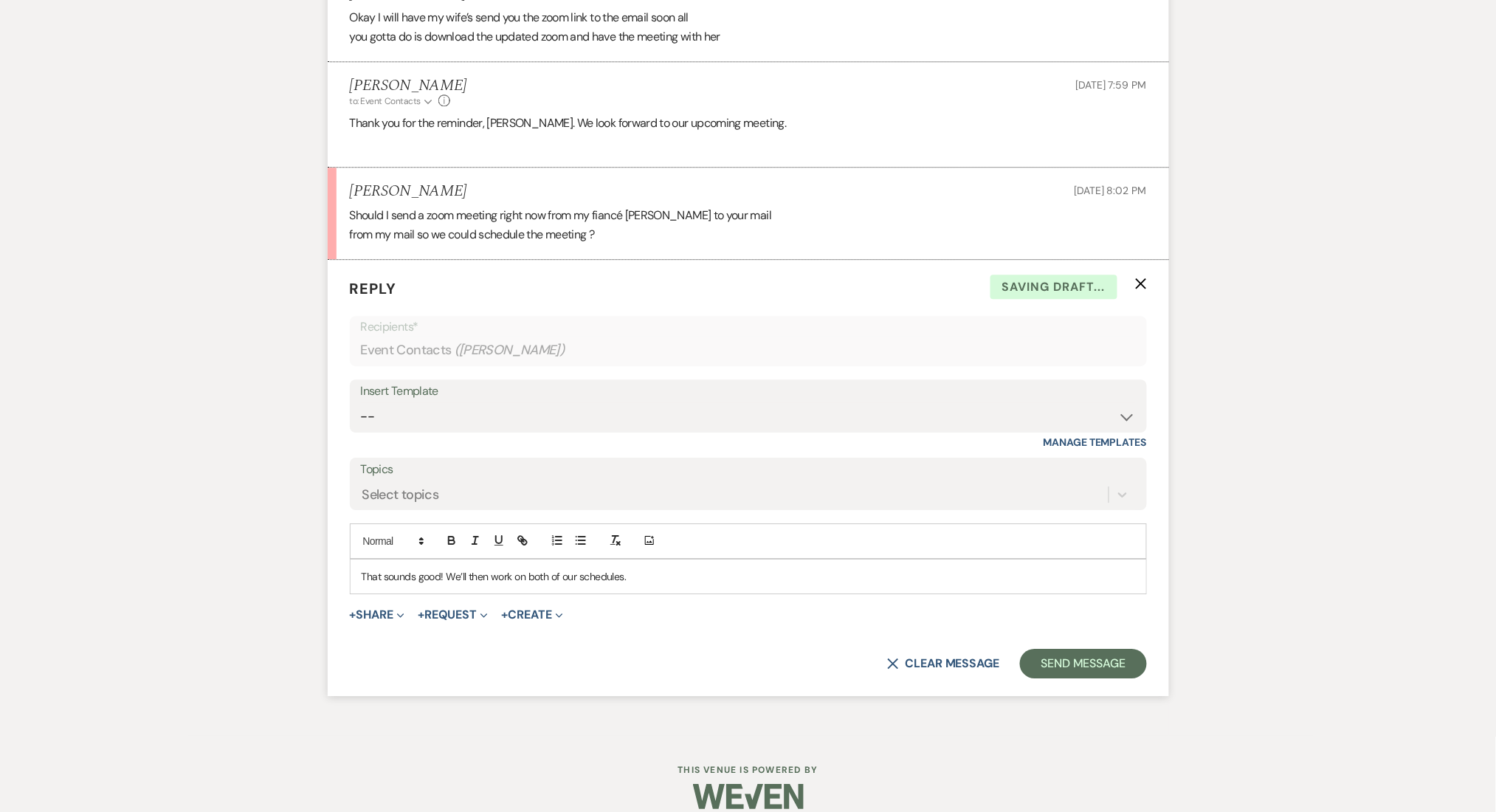
drag, startPoint x: 386, startPoint y: 564, endPoint x: 356, endPoint y: 553, distance: 32.0
click at [356, 559] on div "That sounds good! We’ll then work on both of our schedules." at bounding box center [748, 576] width 796 height 34
click at [942, 581] on form "Reply X Draft saved! Recipients* Event Contacts ( Williams Ronalds ) Insert Tem…" at bounding box center [748, 478] width 841 height 437
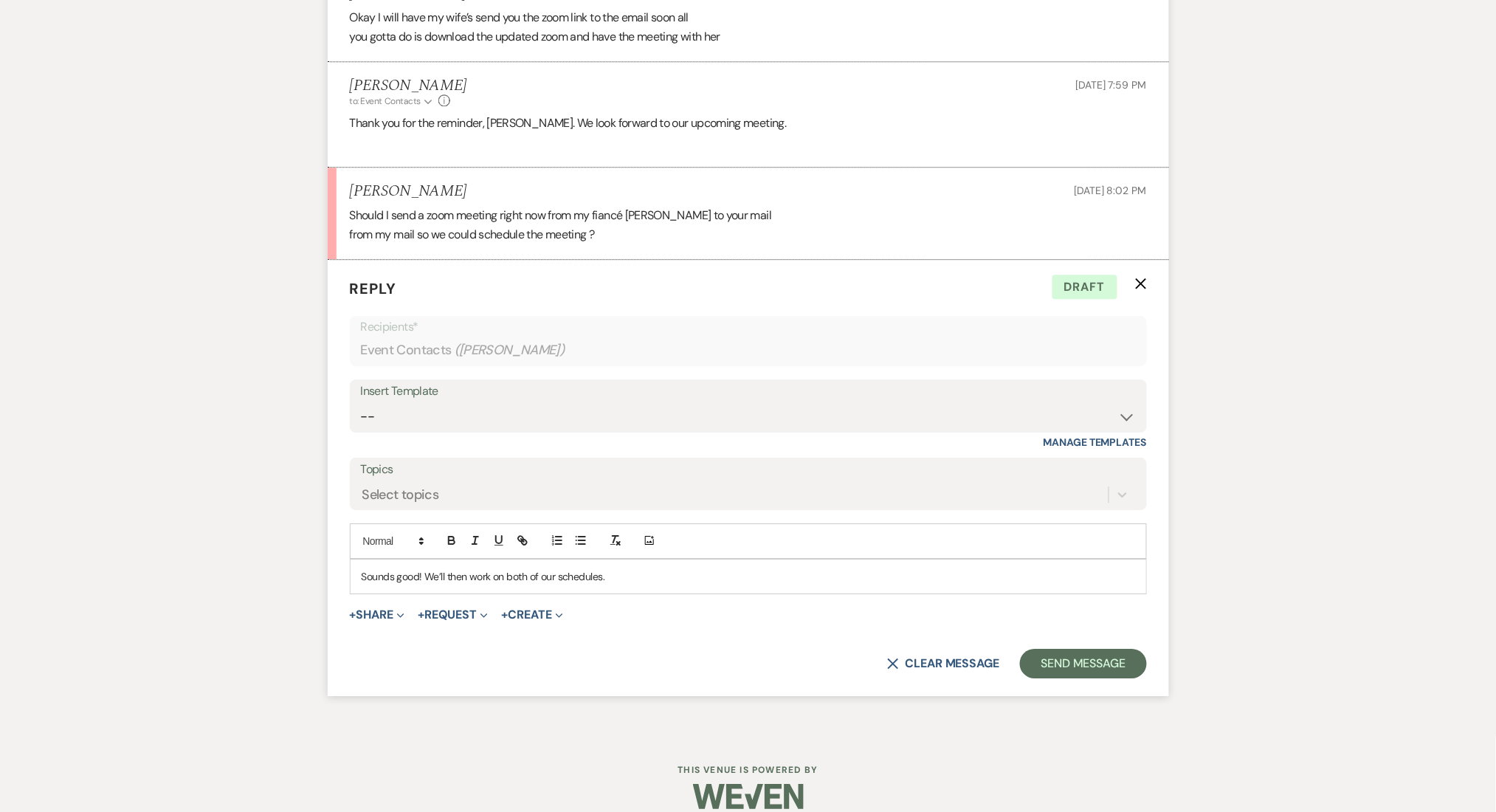
click at [931, 566] on div "Sounds good! We’ll then work on both of our schedules." at bounding box center [748, 576] width 796 height 34
click at [424, 568] on p "Sounds good! We’ll then work on both of our schedules. ✨" at bounding box center [748, 576] width 774 height 17
click at [656, 559] on div "Sounds good! ✨ We’ll then work on both of our schedules. ✨" at bounding box center [748, 576] width 796 height 34
drag, startPoint x: 648, startPoint y: 561, endPoint x: 443, endPoint y: 555, distance: 205.1
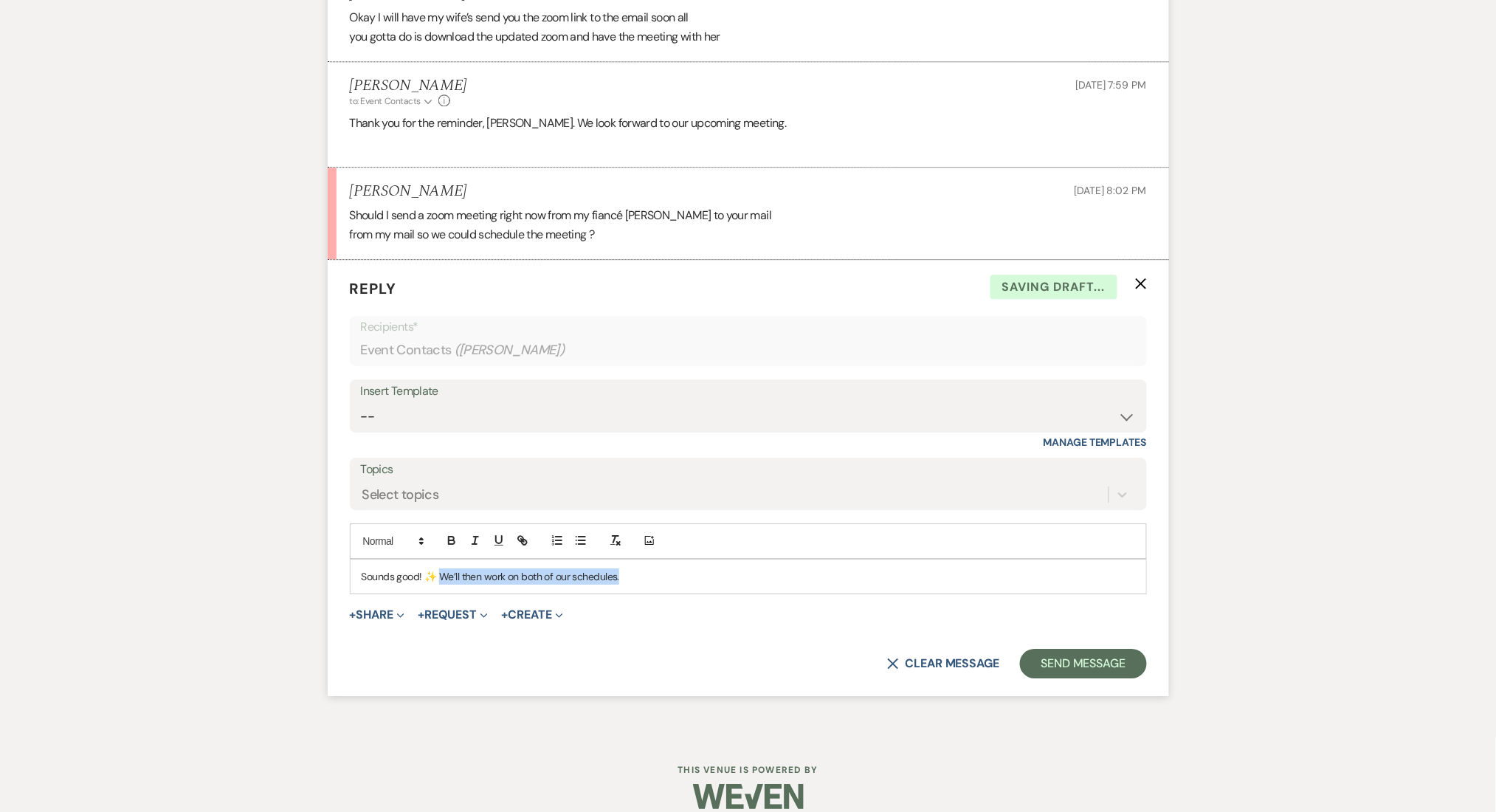
click at [443, 568] on p "Sounds good! ✨ We’ll then work on both of our schedules." at bounding box center [748, 576] width 774 height 17
copy p "We’ll then work on both of our schedules."
drag, startPoint x: 632, startPoint y: 553, endPoint x: 442, endPoint y: 558, distance: 190.1
click at [442, 568] on p "Sounds good! ✨ We’ll then work on both of our schedules." at bounding box center [748, 576] width 774 height 17
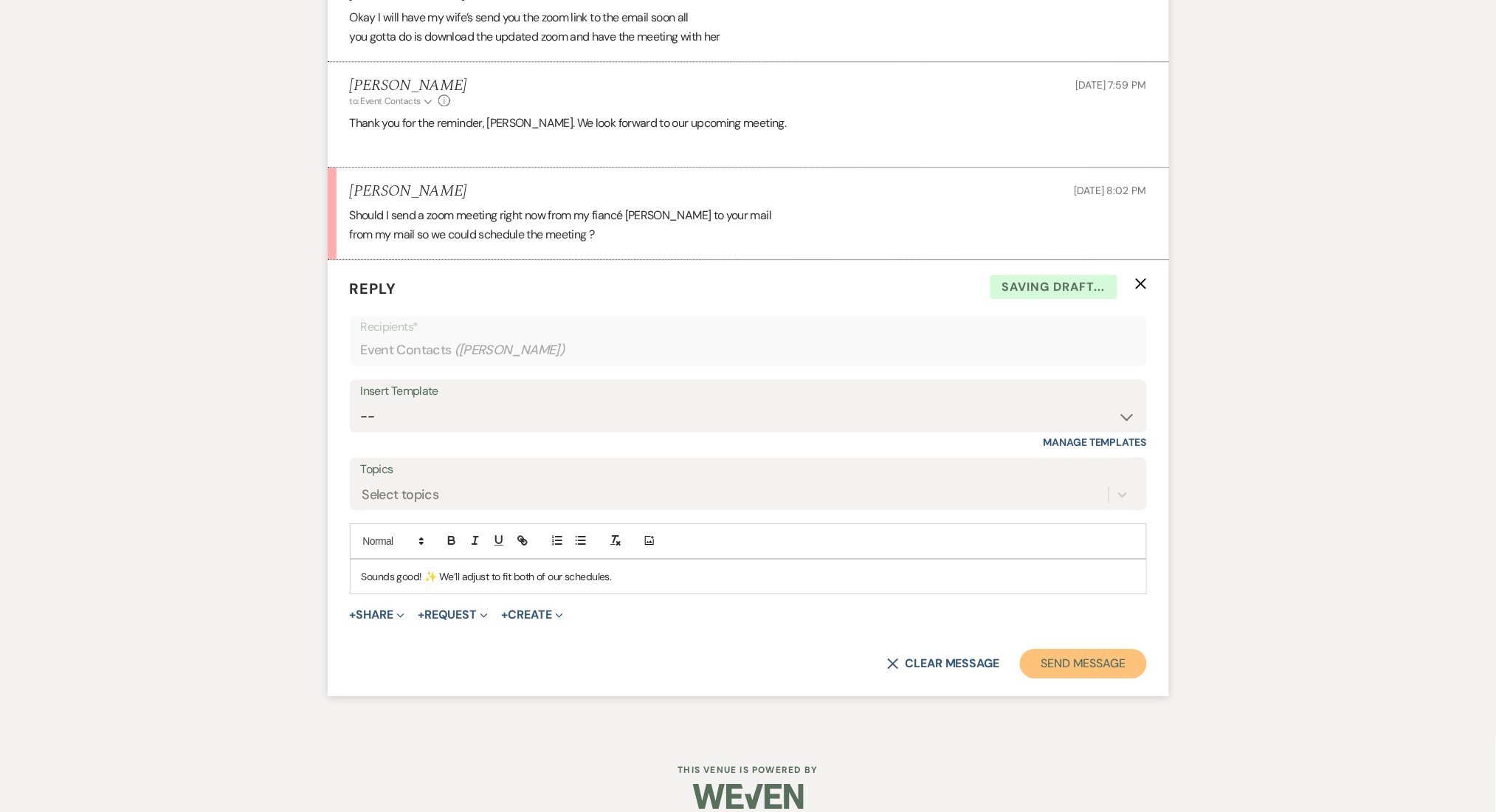
click at [1069, 649] on button "Send Message" at bounding box center [1083, 663] width 126 height 30
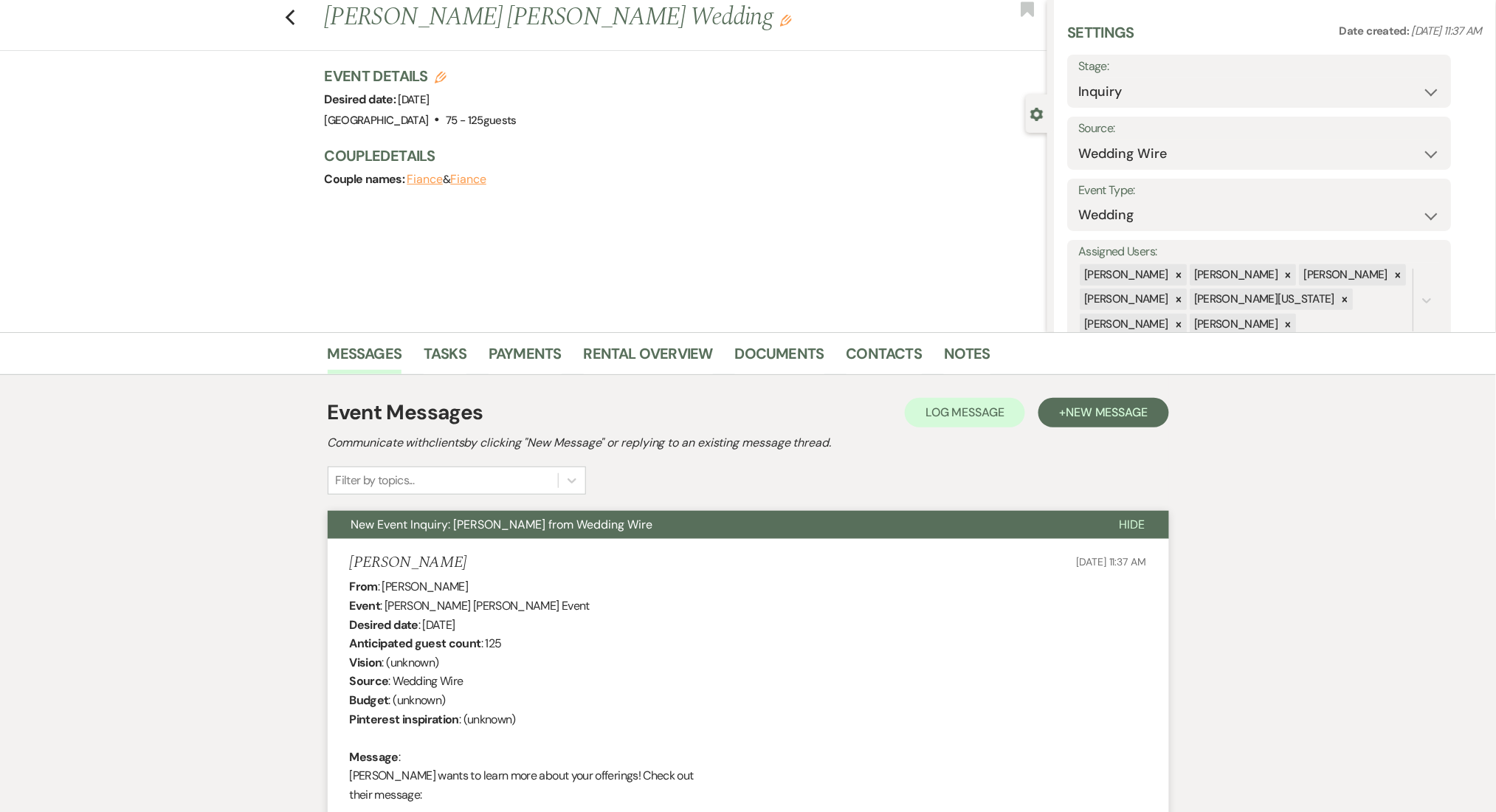
scroll to position [0, 0]
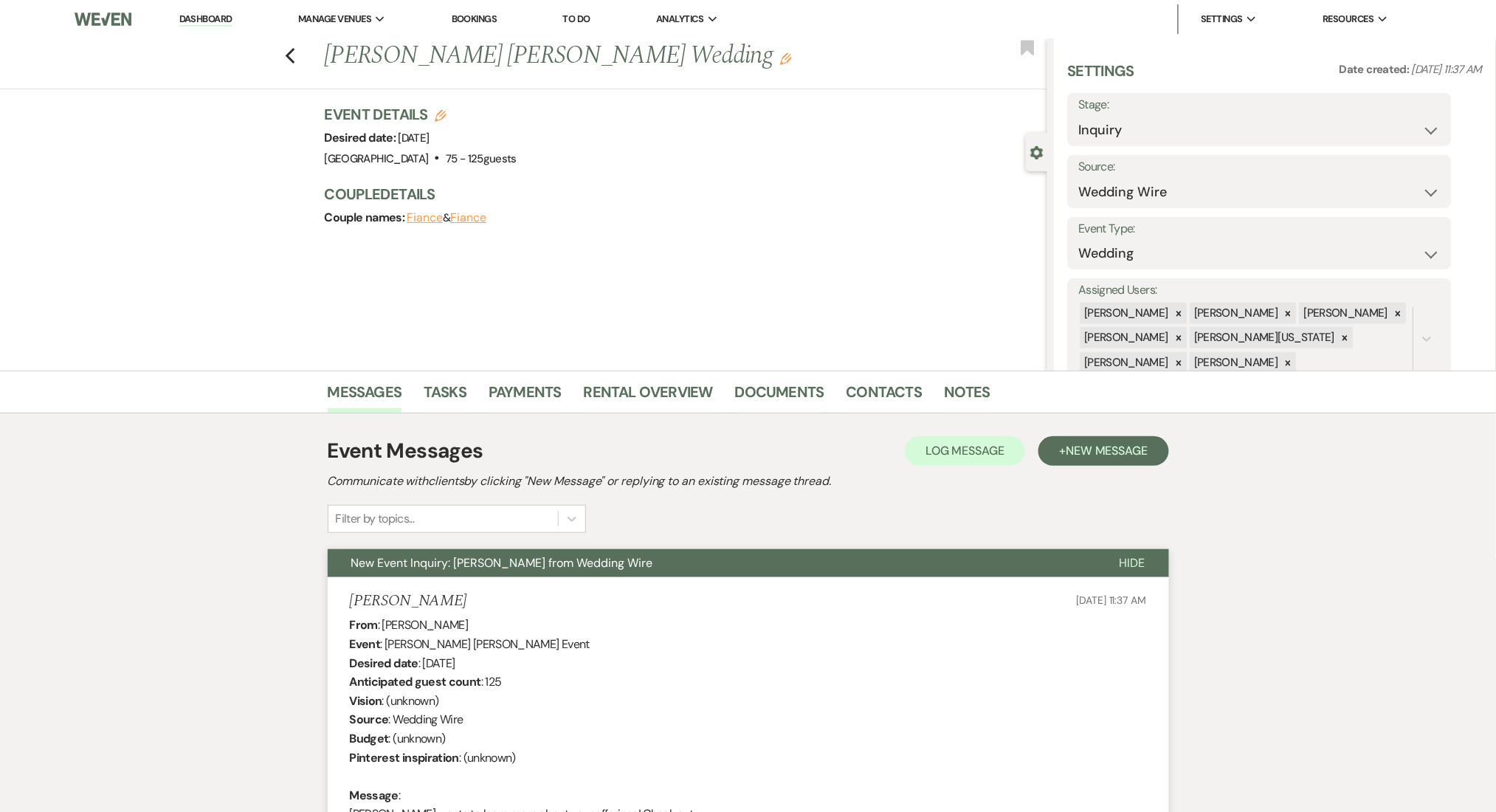
click at [211, 10] on li "Dashboard" at bounding box center [206, 19] width 68 height 30
click at [208, 14] on link "Dashboard" at bounding box center [205, 19] width 53 height 14
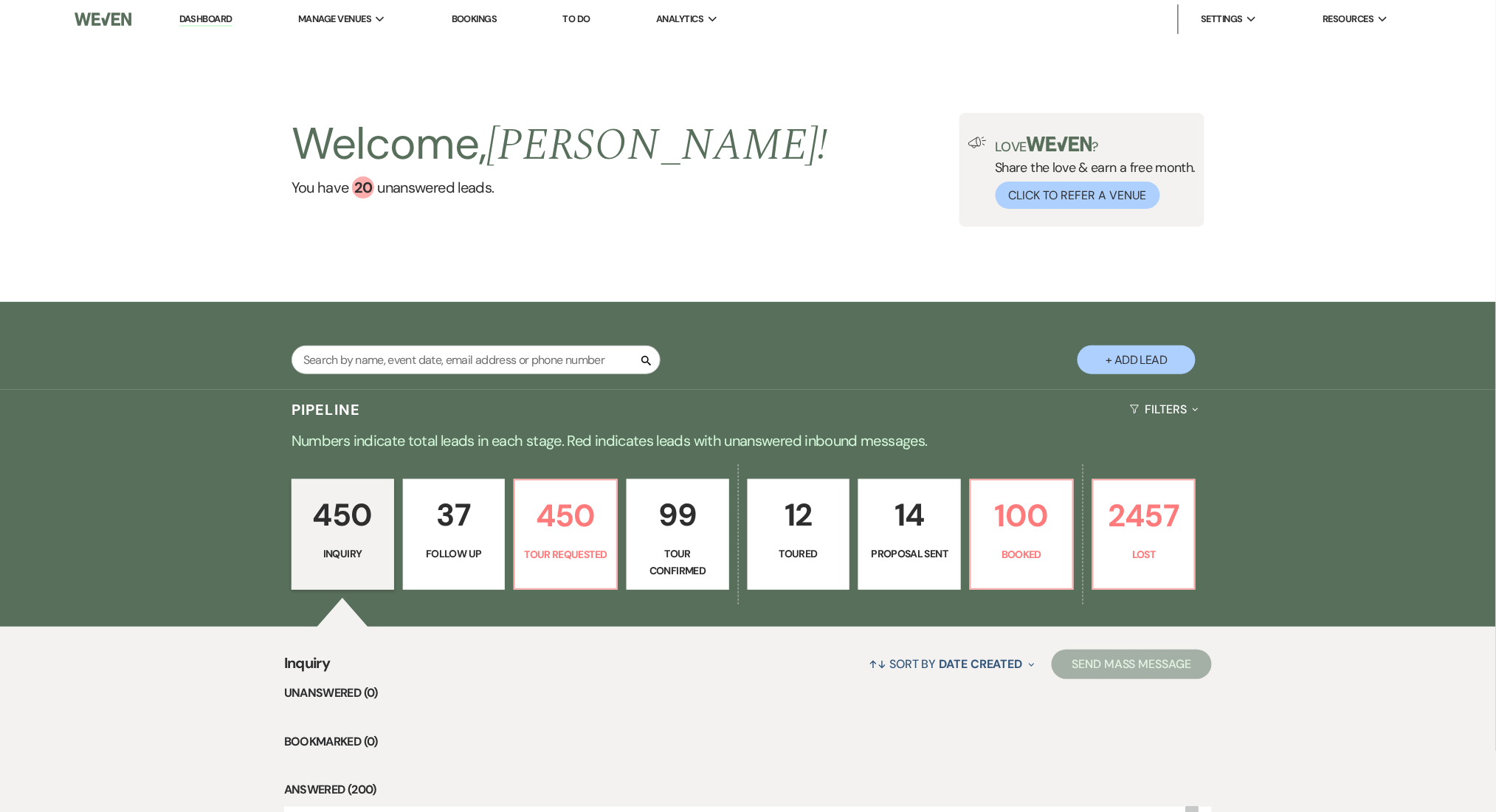
click at [462, 521] on p "37" at bounding box center [454, 515] width 83 height 50
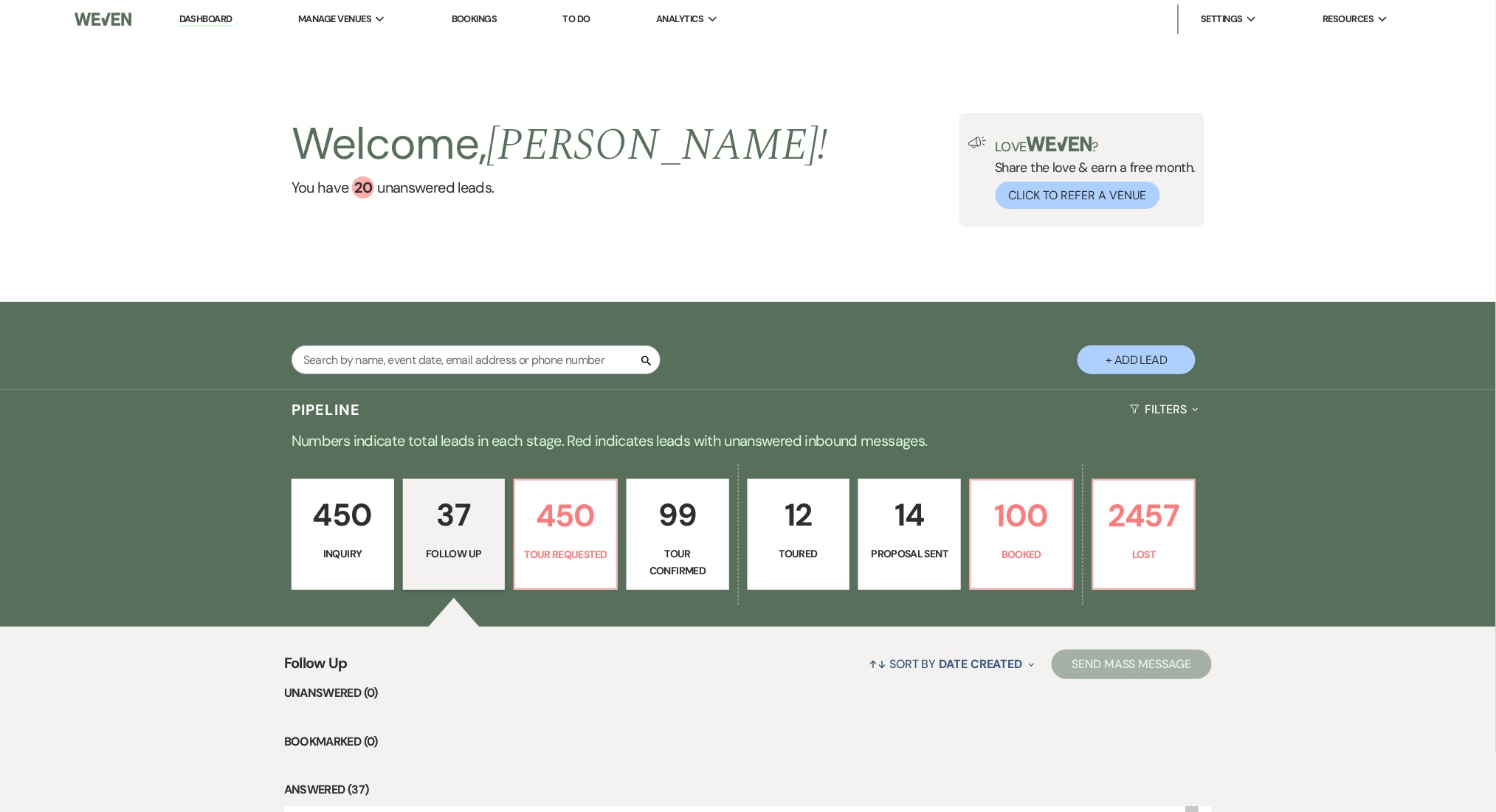
click at [360, 378] on div "Search" at bounding box center [476, 365] width 369 height 40
click at [378, 369] on input "text" at bounding box center [476, 359] width 369 height 29
paste input "Shawanda Cole"
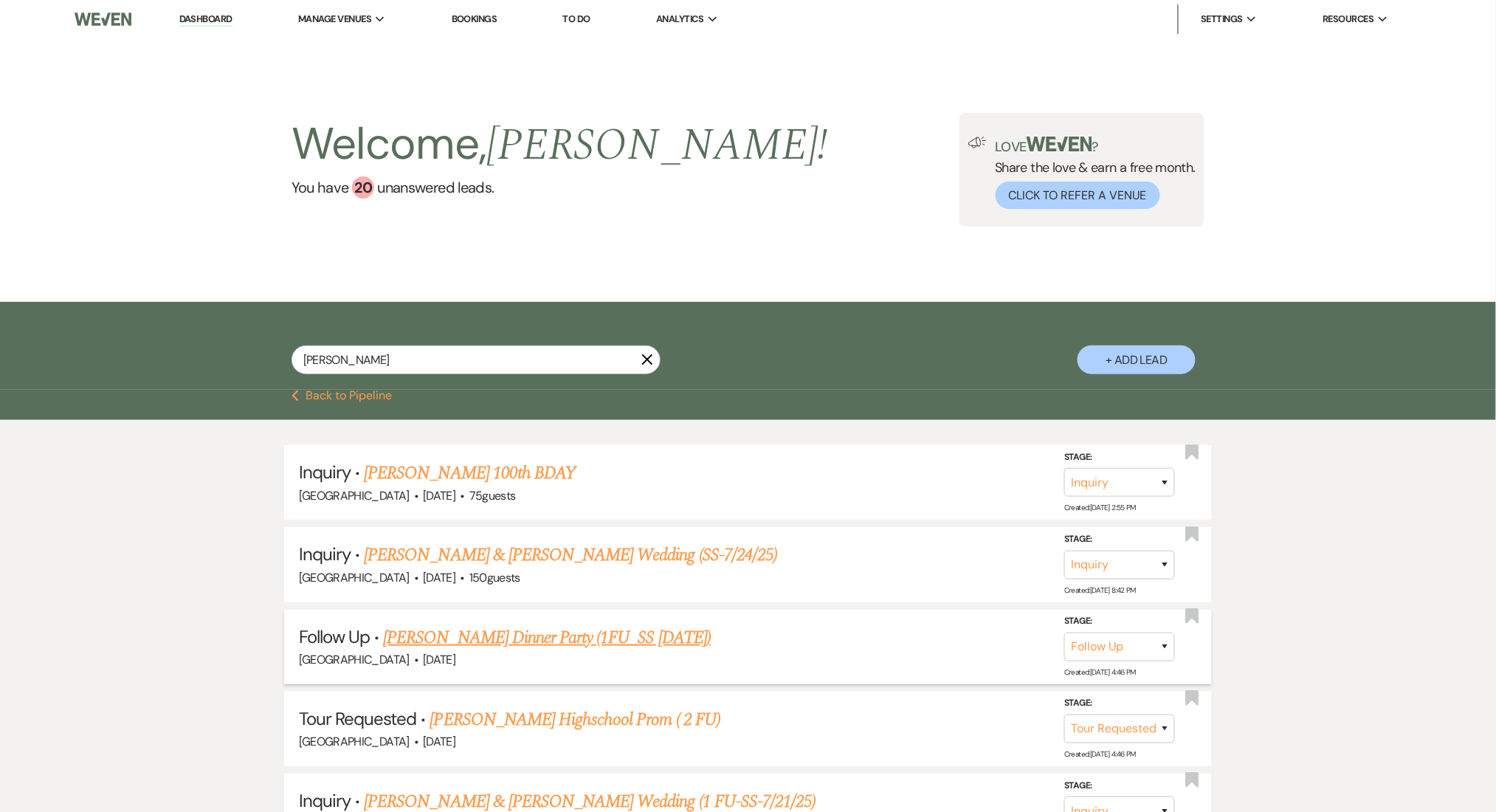
click at [523, 635] on link "Shawanda Cole's Dinner Party (1FU_SS 7.21.25)" at bounding box center [546, 637] width 328 height 26
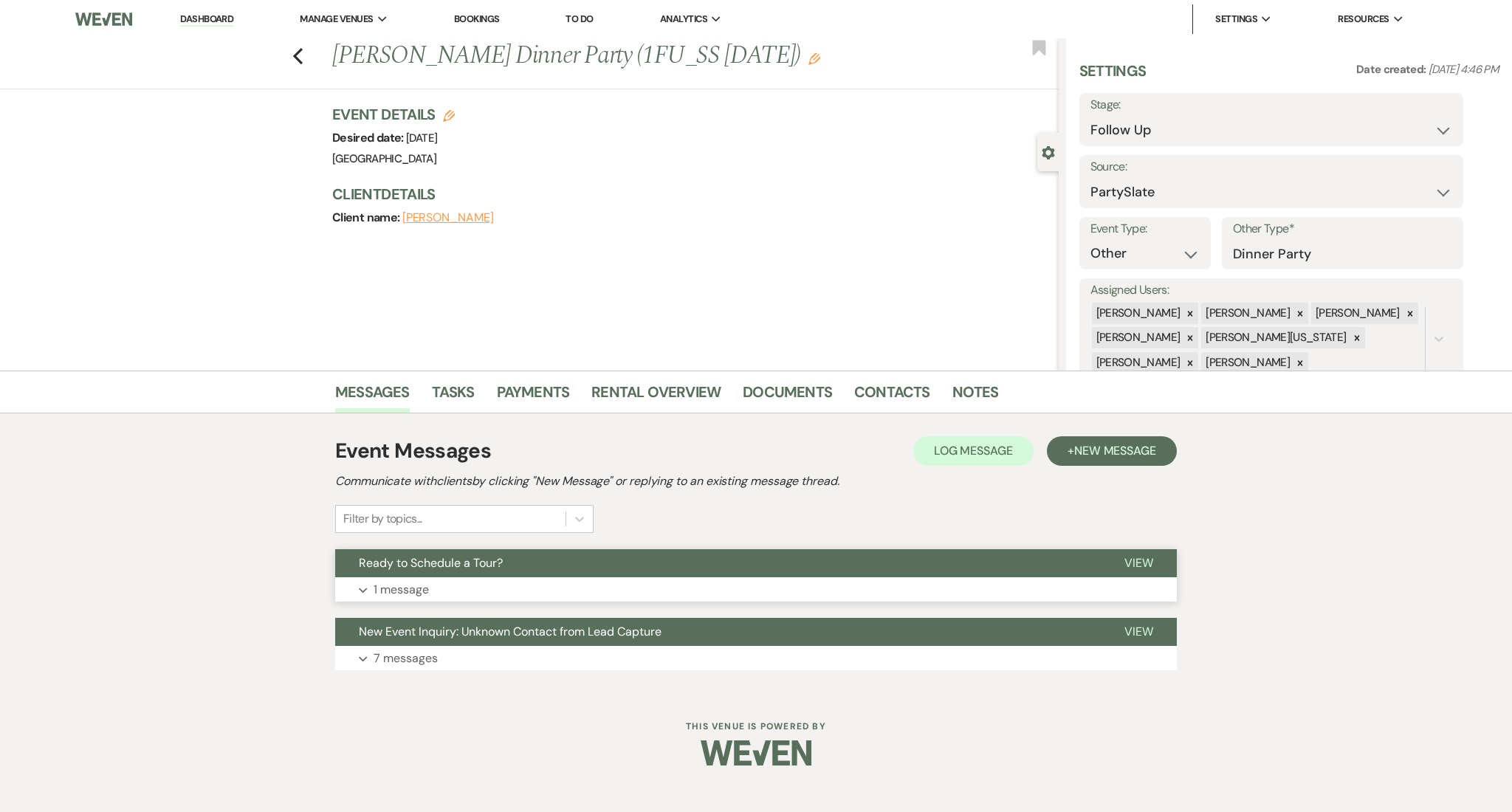
click at [423, 600] on button "Expand 1 message" at bounding box center [756, 589] width 841 height 25
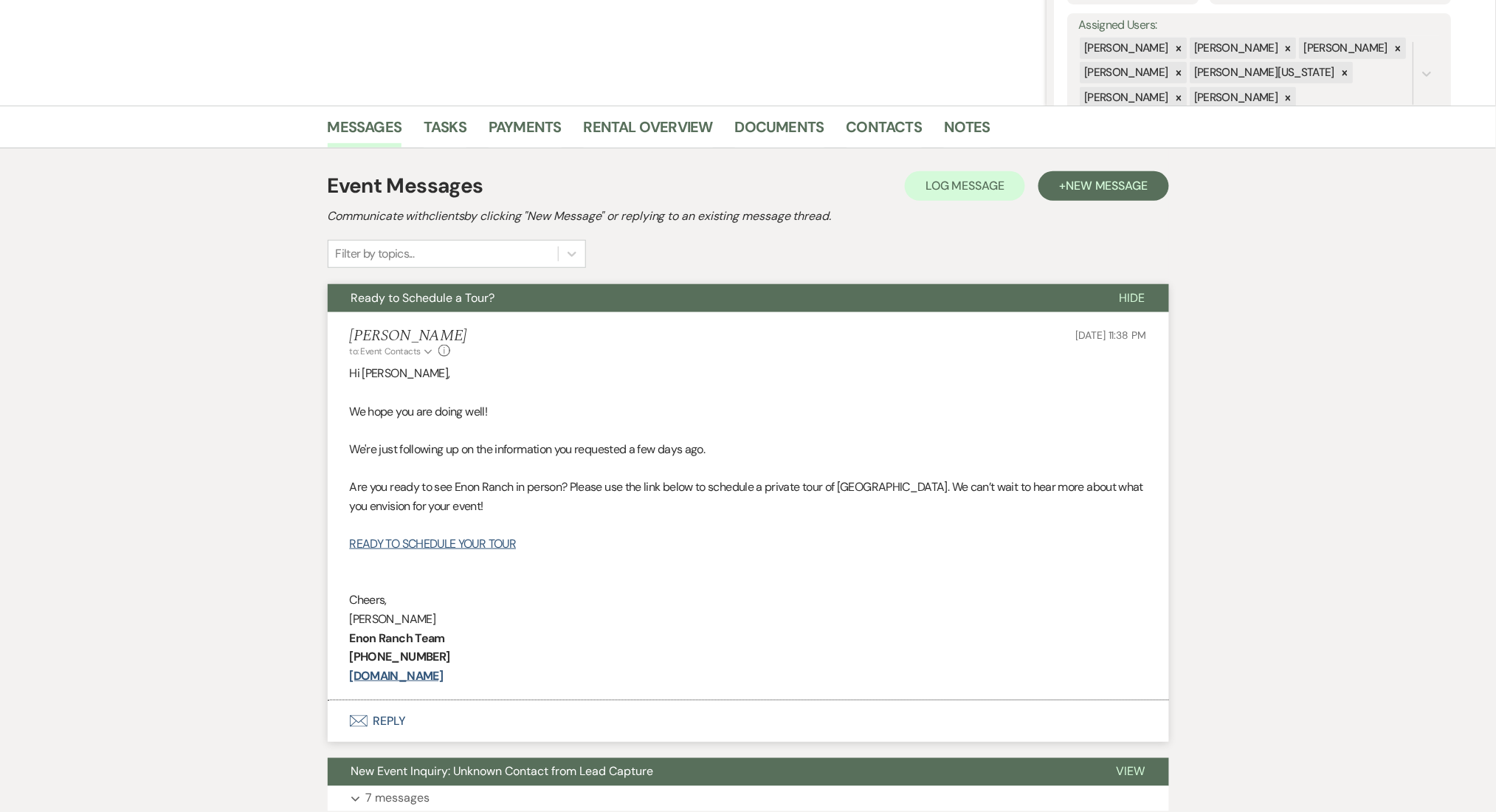
scroll to position [380, 0]
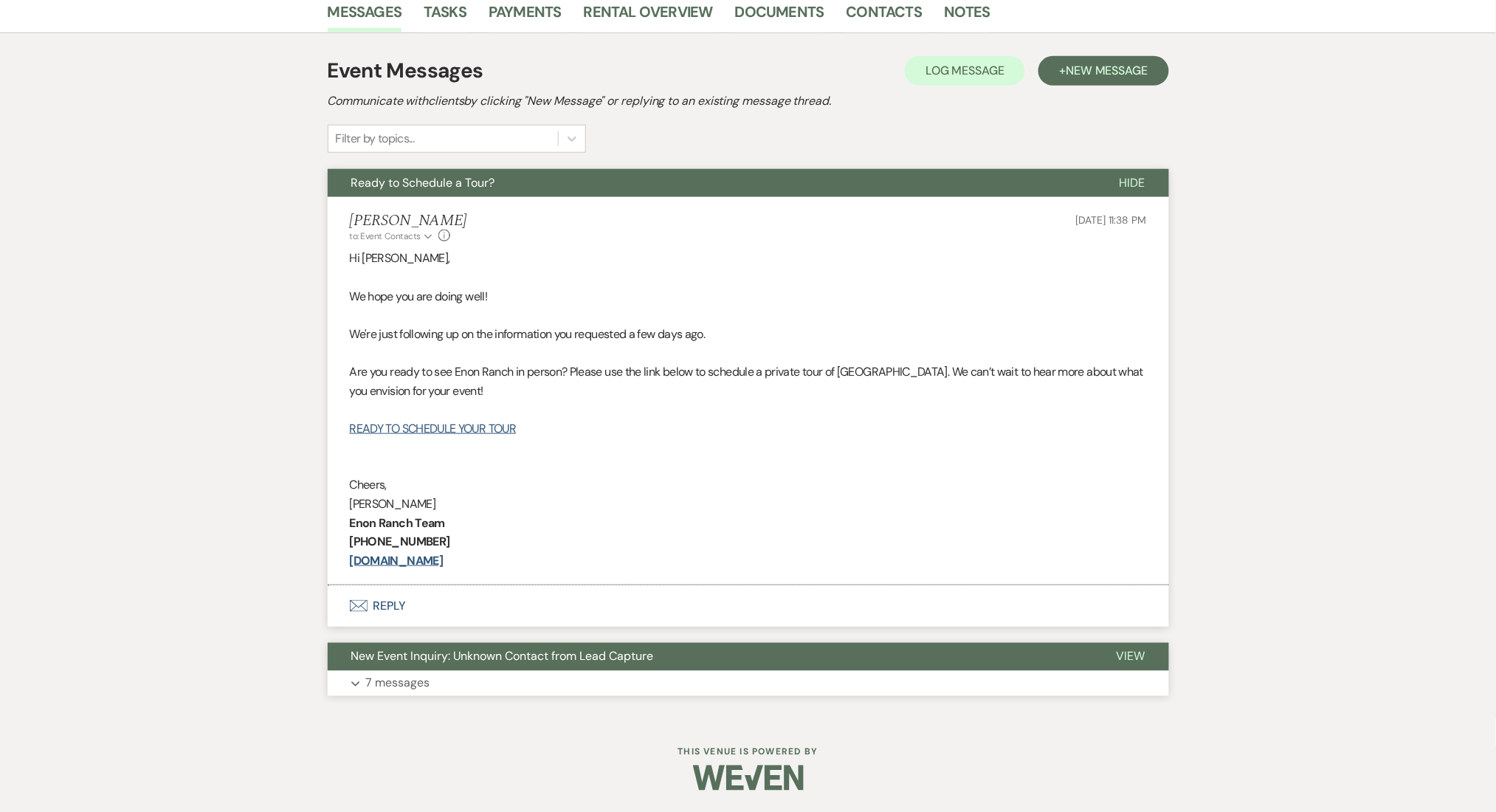
click at [440, 684] on button "Expand 7 messages" at bounding box center [748, 683] width 841 height 25
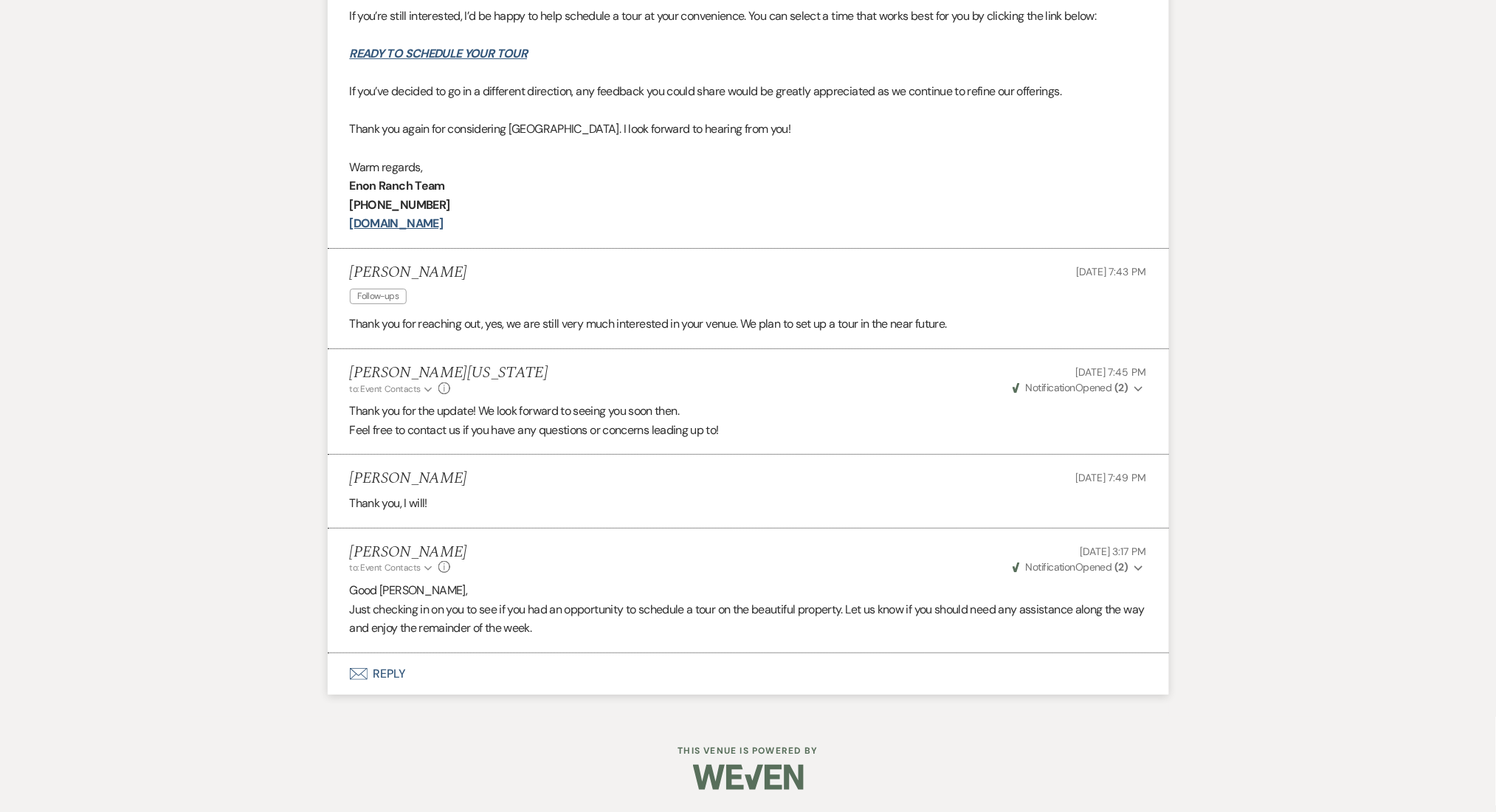
scroll to position [3723, 0]
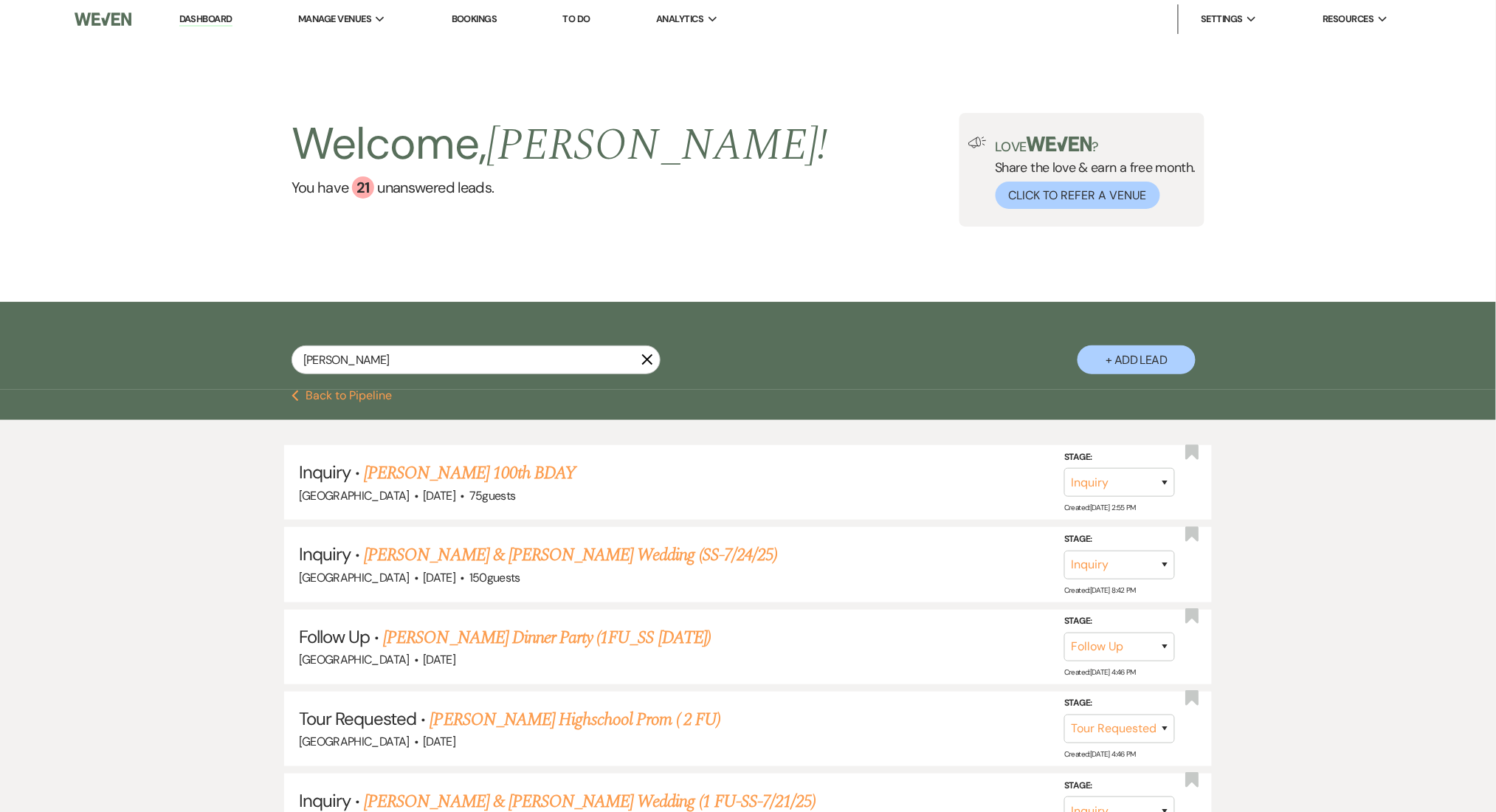
drag, startPoint x: 441, startPoint y: 360, endPoint x: 197, endPoint y: 346, distance: 244.4
click at [197, 346] on div "Shawanda Cole X + Add Lead" at bounding box center [748, 345] width 1496 height 87
drag, startPoint x: 462, startPoint y: 360, endPoint x: 266, endPoint y: 353, distance: 196.1
click at [266, 353] on div "Shawanda Cole X + Add Lead" at bounding box center [748, 348] width 1063 height 77
paste input "shawanda.cole@gscs.org"
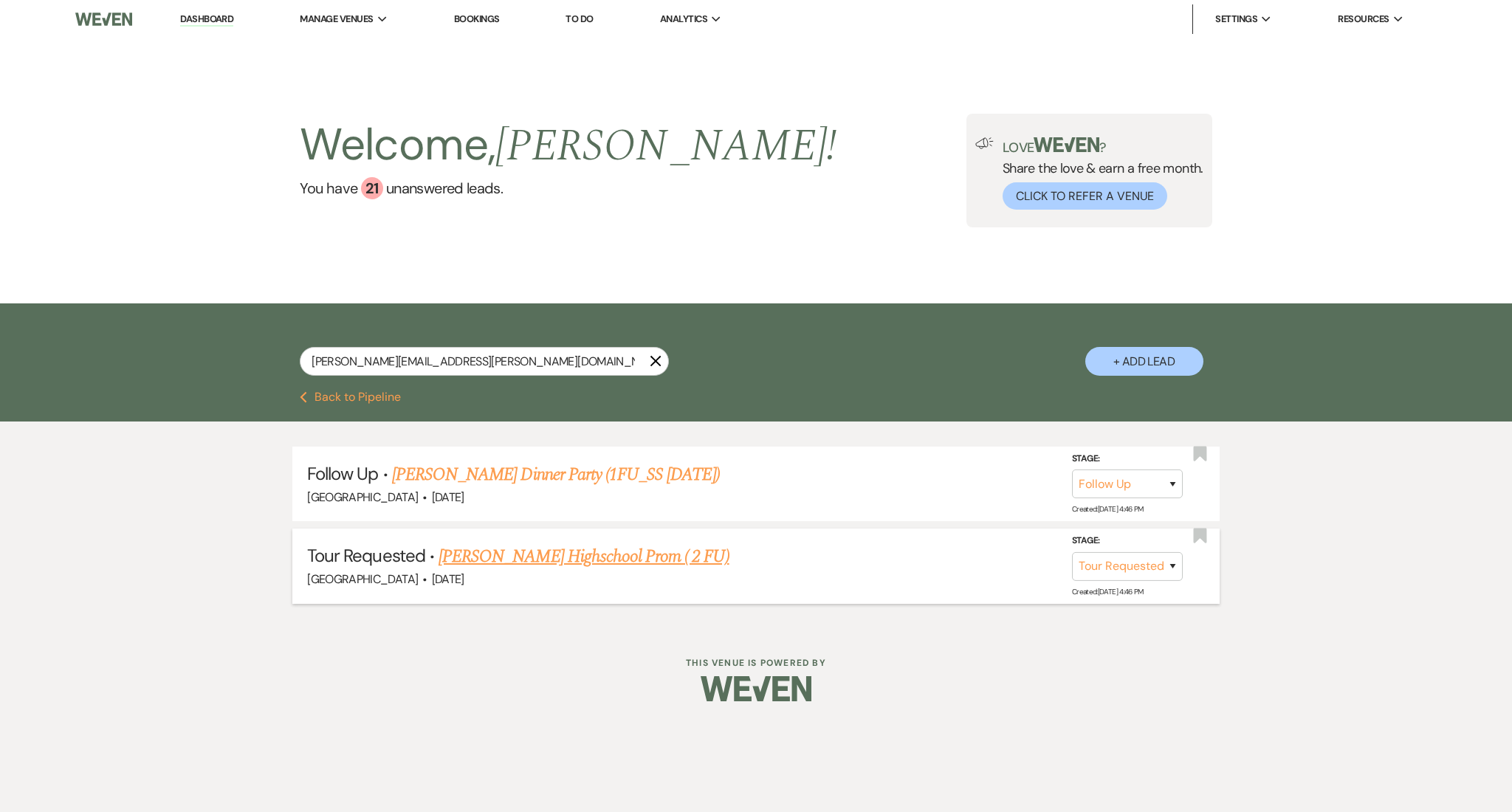
click at [518, 547] on link "Shawanda Griffin Highschool Prom ( 2 FU)" at bounding box center [583, 556] width 290 height 26
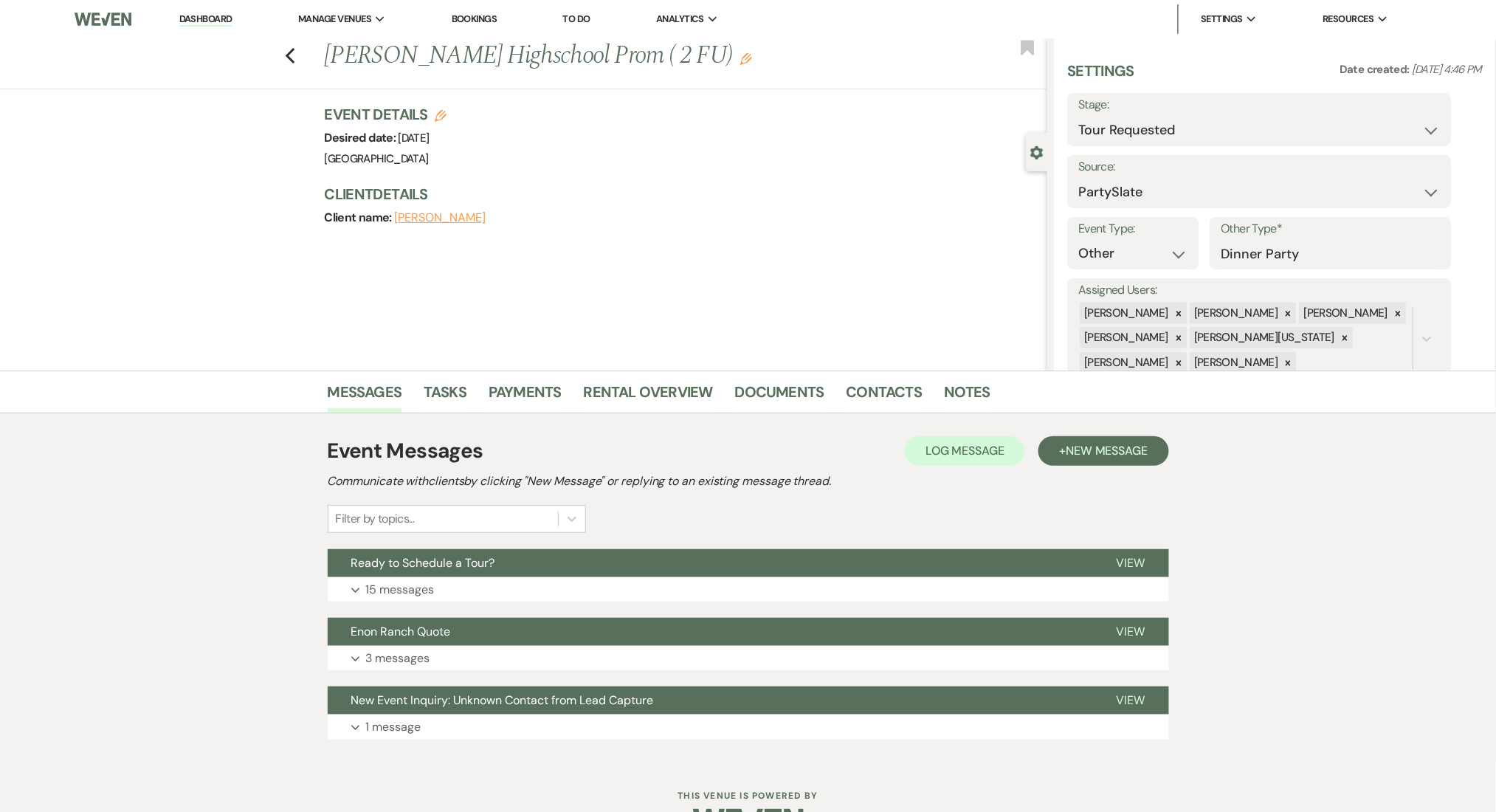
scroll to position [44, 0]
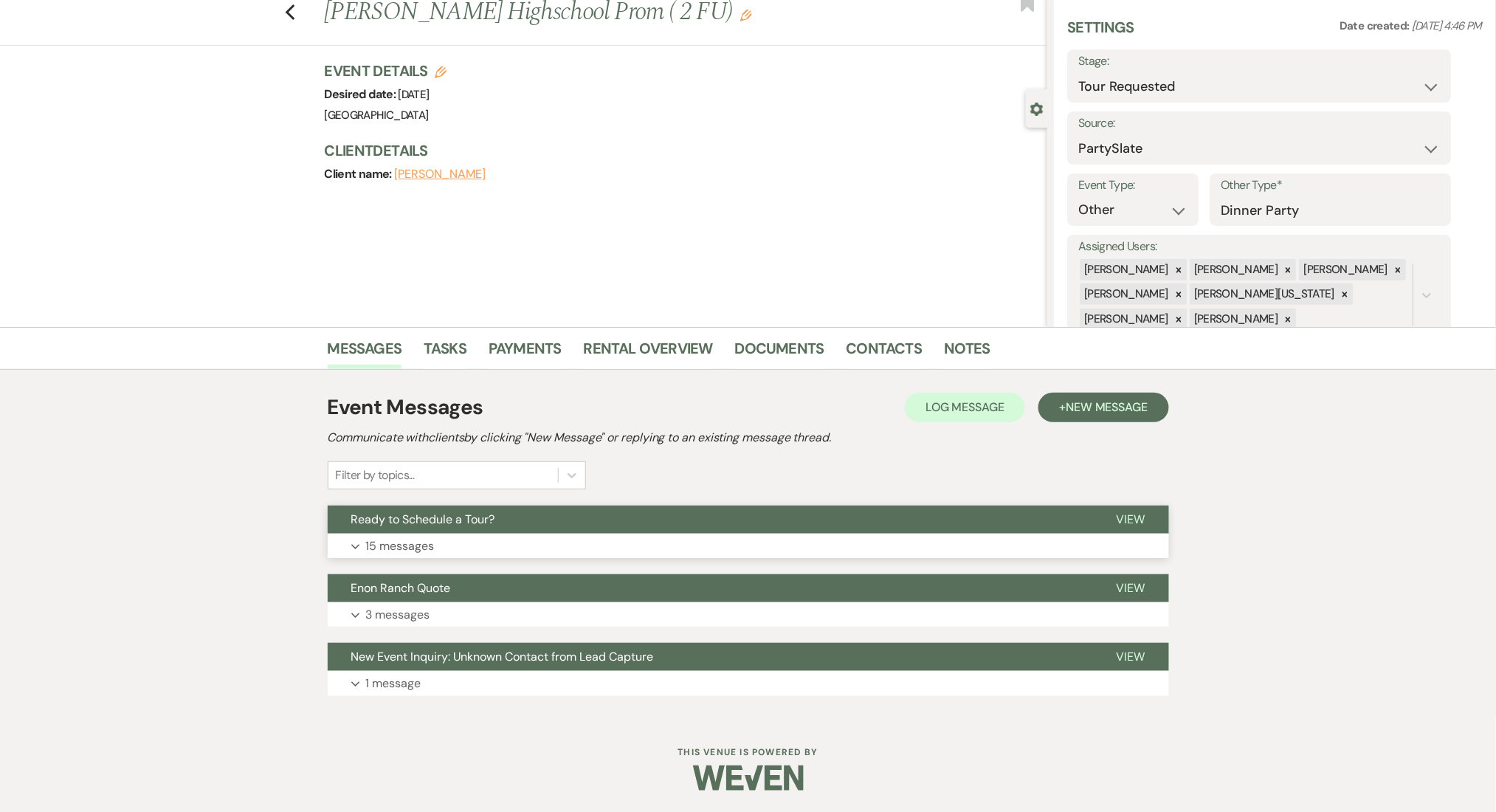
click at [401, 547] on p "15 messages" at bounding box center [400, 546] width 69 height 19
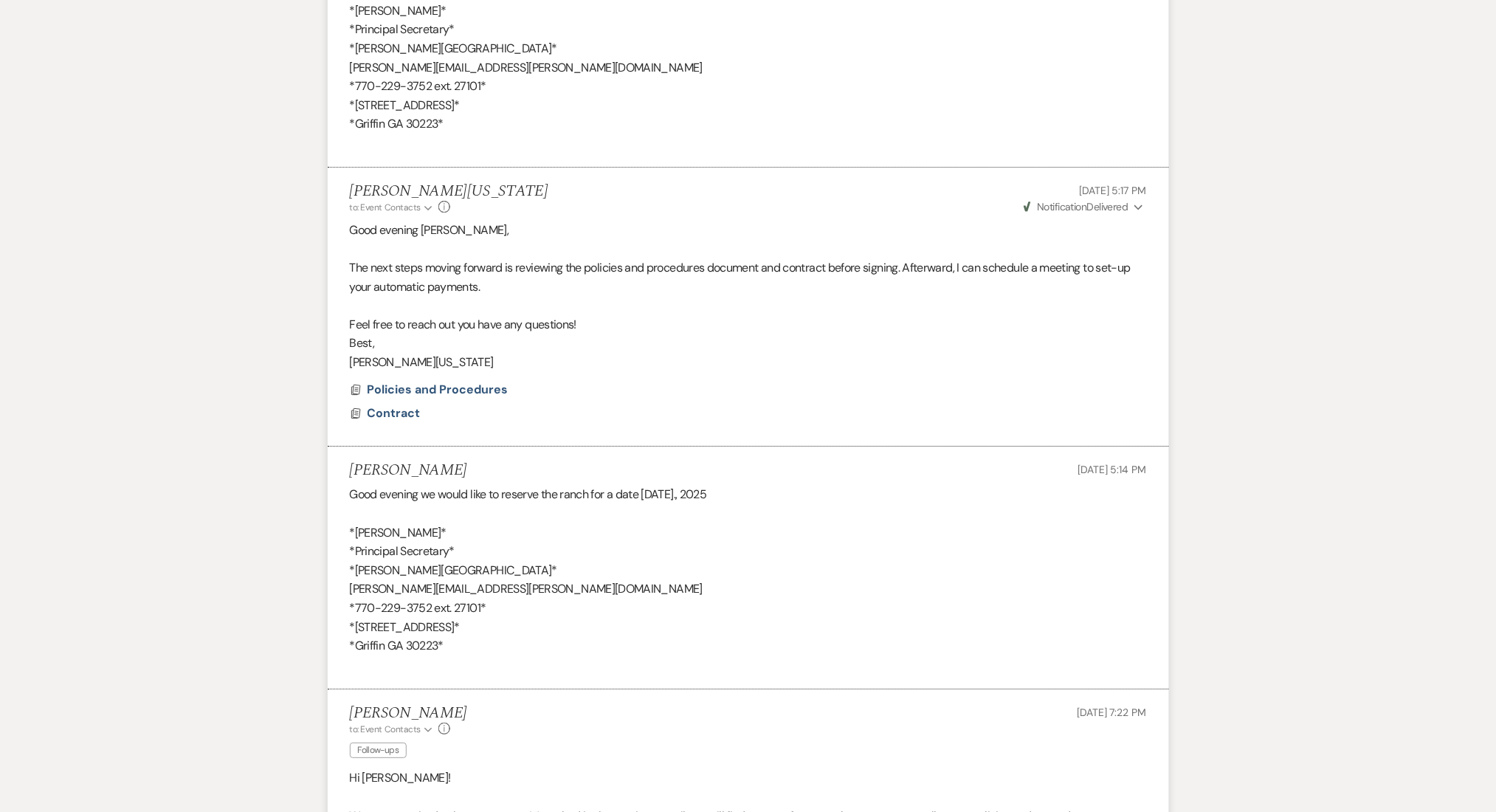
scroll to position [3192, 0]
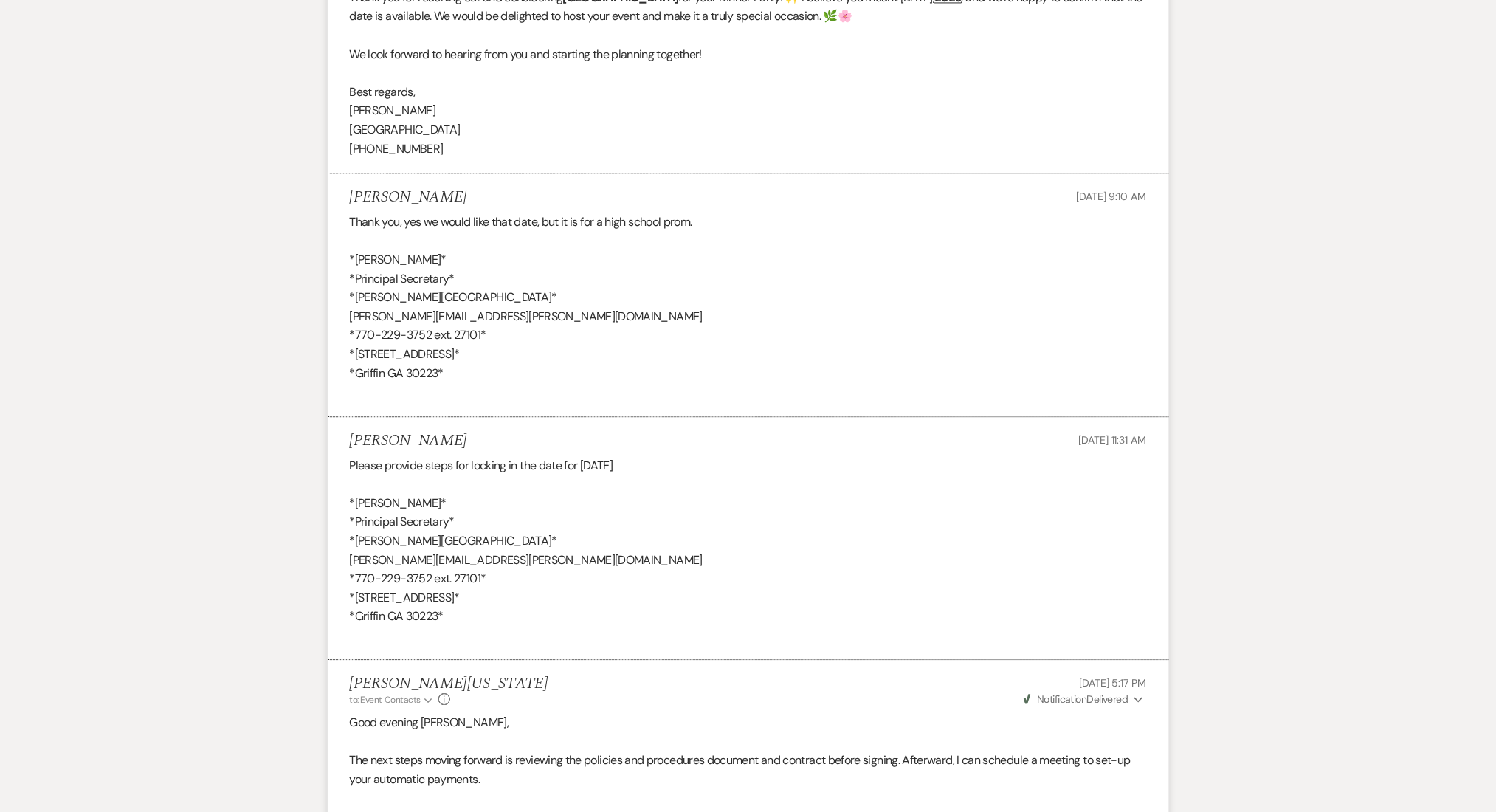
click at [692, 219] on div "Thank you, yes we would like that date, but it is for a high school prom. *Shaw…" at bounding box center [748, 307] width 797 height 189
drag, startPoint x: 695, startPoint y: 220, endPoint x: 609, endPoint y: 225, distance: 86.1
click at [609, 225] on div "Thank you, yes we would like that date, but it is for a high school prom. *Shaw…" at bounding box center [748, 307] width 797 height 189
copy div "high school prom"
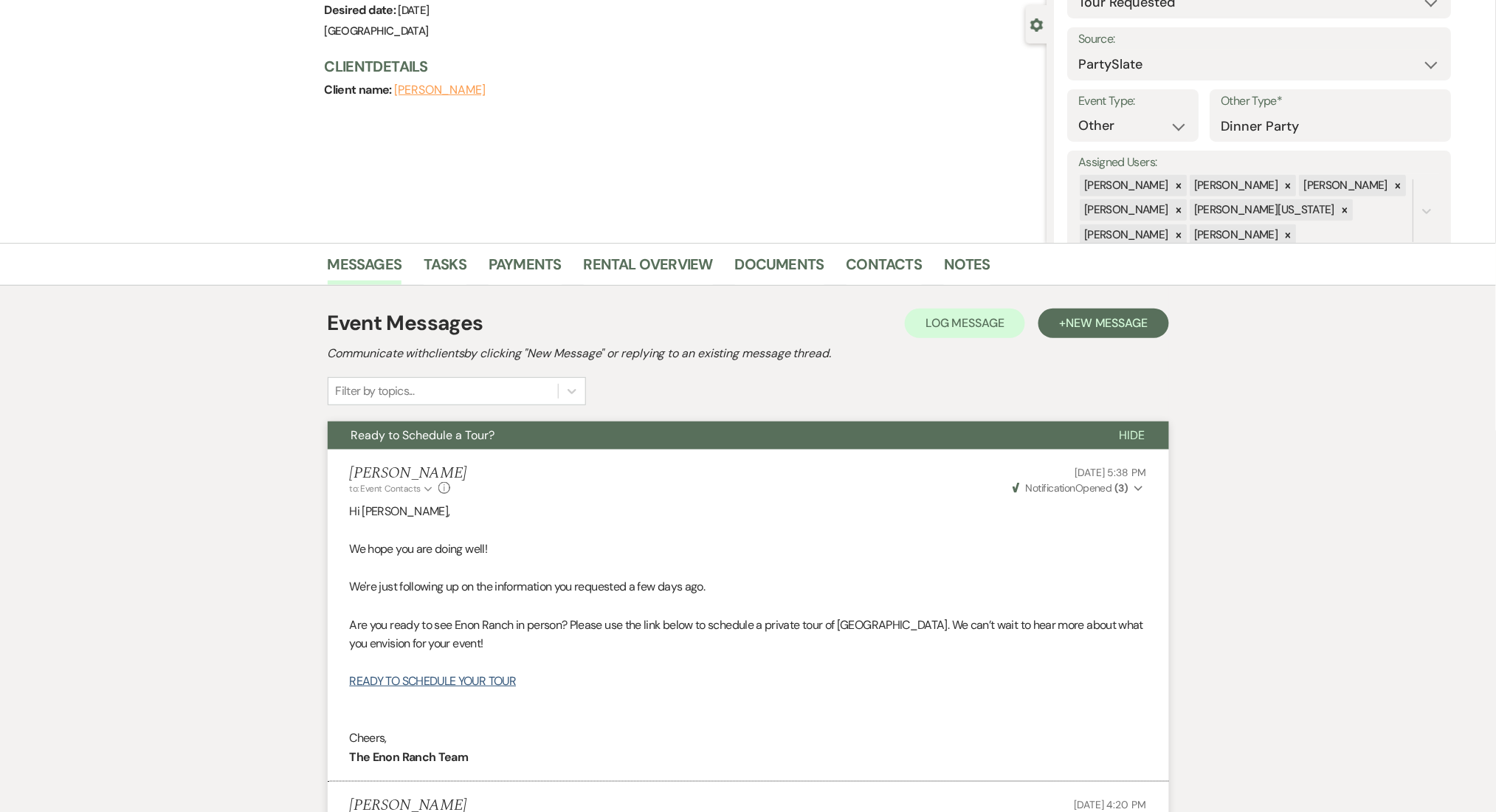
scroll to position [0, 0]
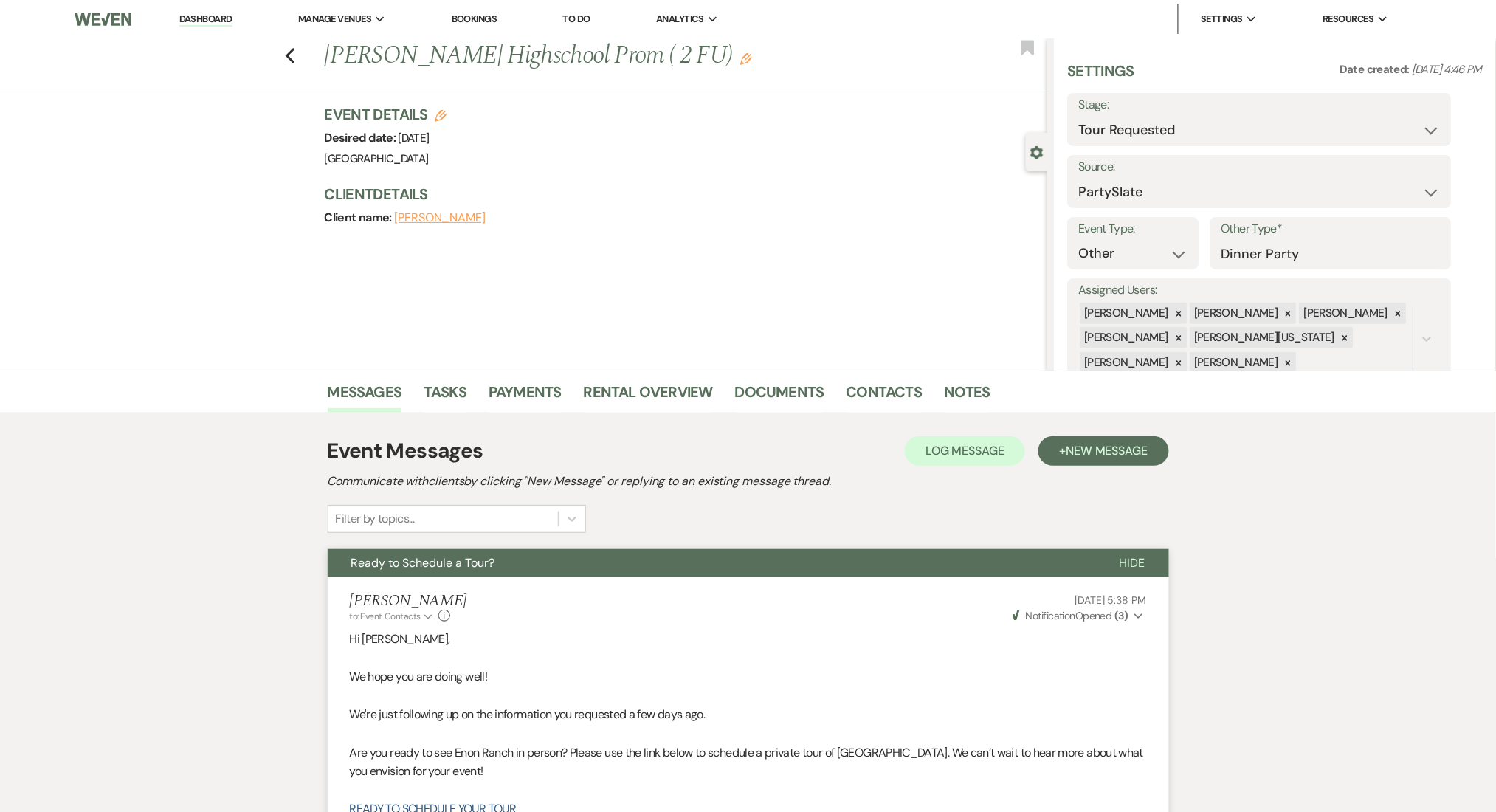
click at [221, 12] on link "Dashboard" at bounding box center [205, 19] width 53 height 14
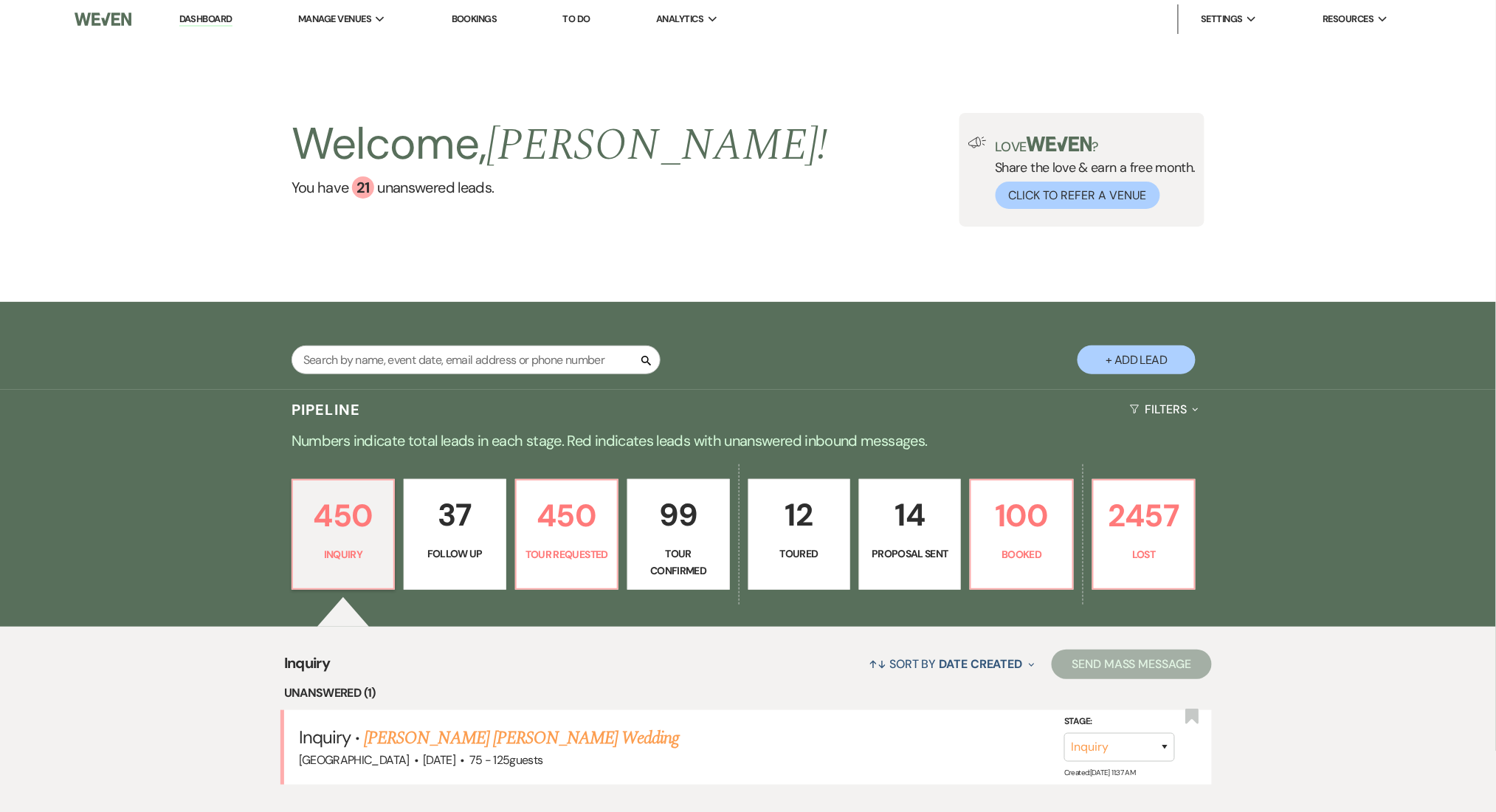
scroll to position [197, 0]
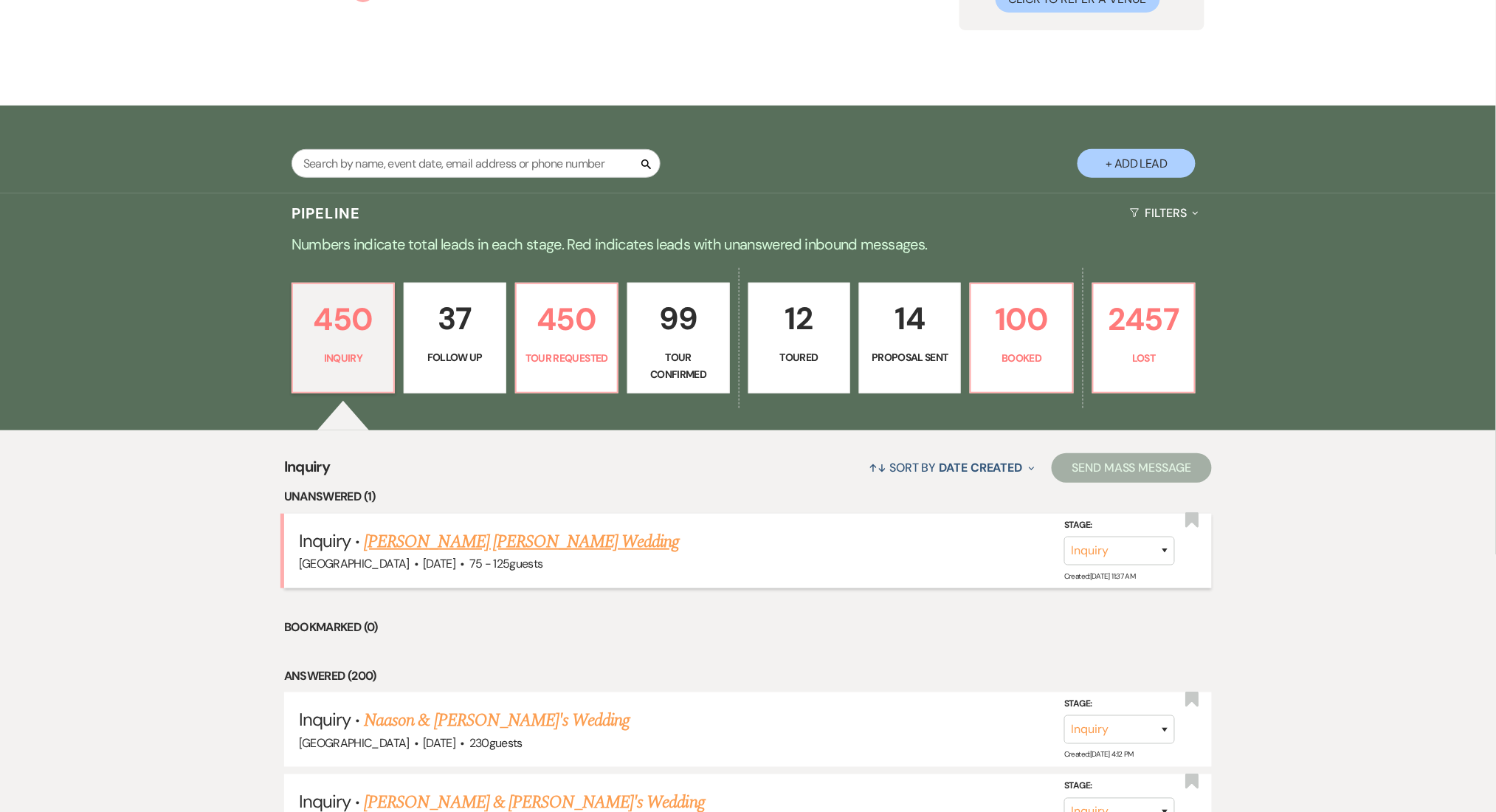
click at [414, 535] on link "Williams Ronalds's Wedding" at bounding box center [521, 541] width 315 height 26
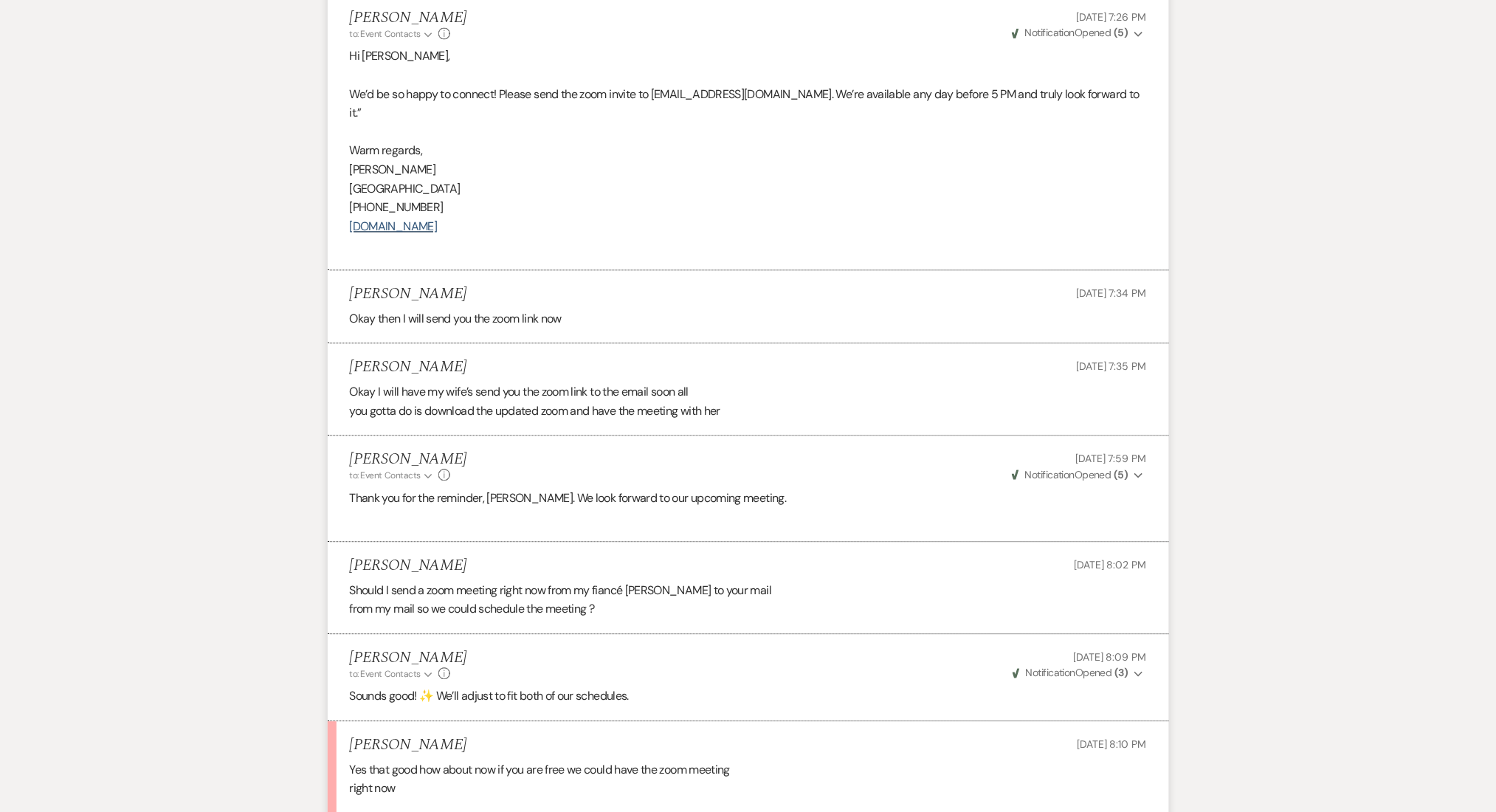
scroll to position [3212, 0]
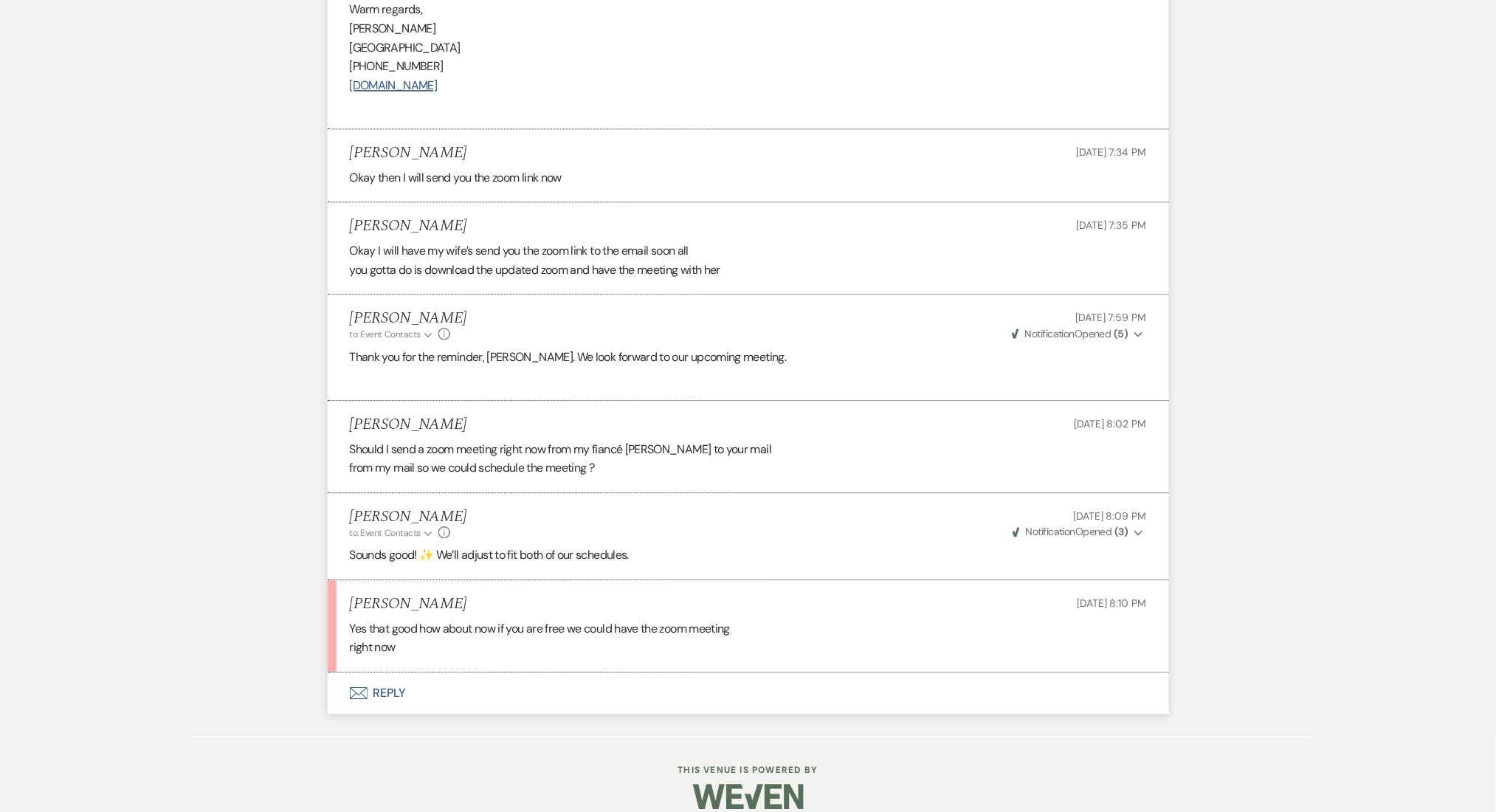
click at [384, 672] on button "Envelope Reply" at bounding box center [748, 692] width 841 height 41
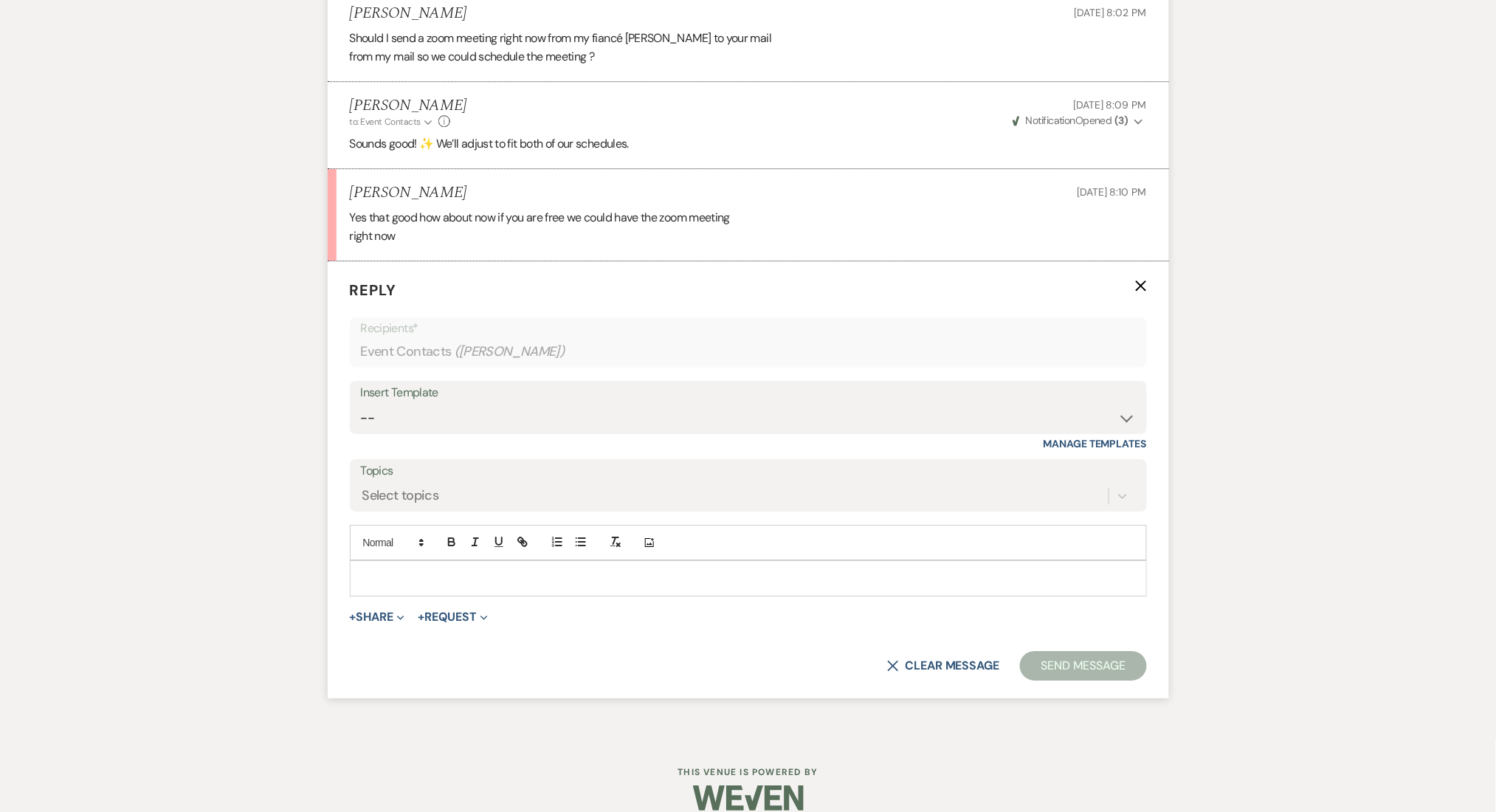
scroll to position [3626, 0]
click at [395, 567] on p at bounding box center [748, 575] width 774 height 17
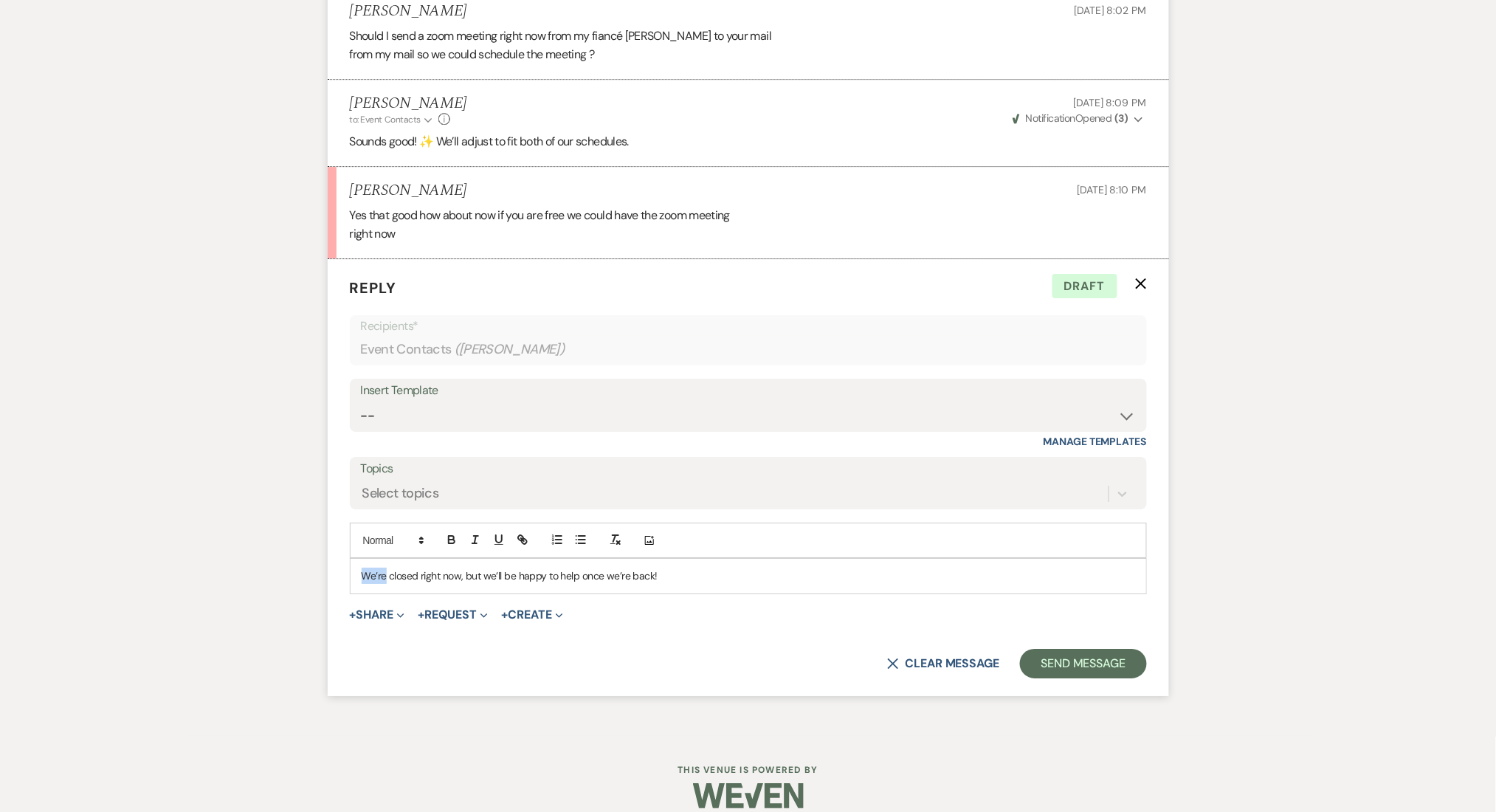
drag, startPoint x: 349, startPoint y: 551, endPoint x: 311, endPoint y: 545, distance: 38.5
drag, startPoint x: 680, startPoint y: 561, endPoint x: 209, endPoint y: 566, distance: 471.0
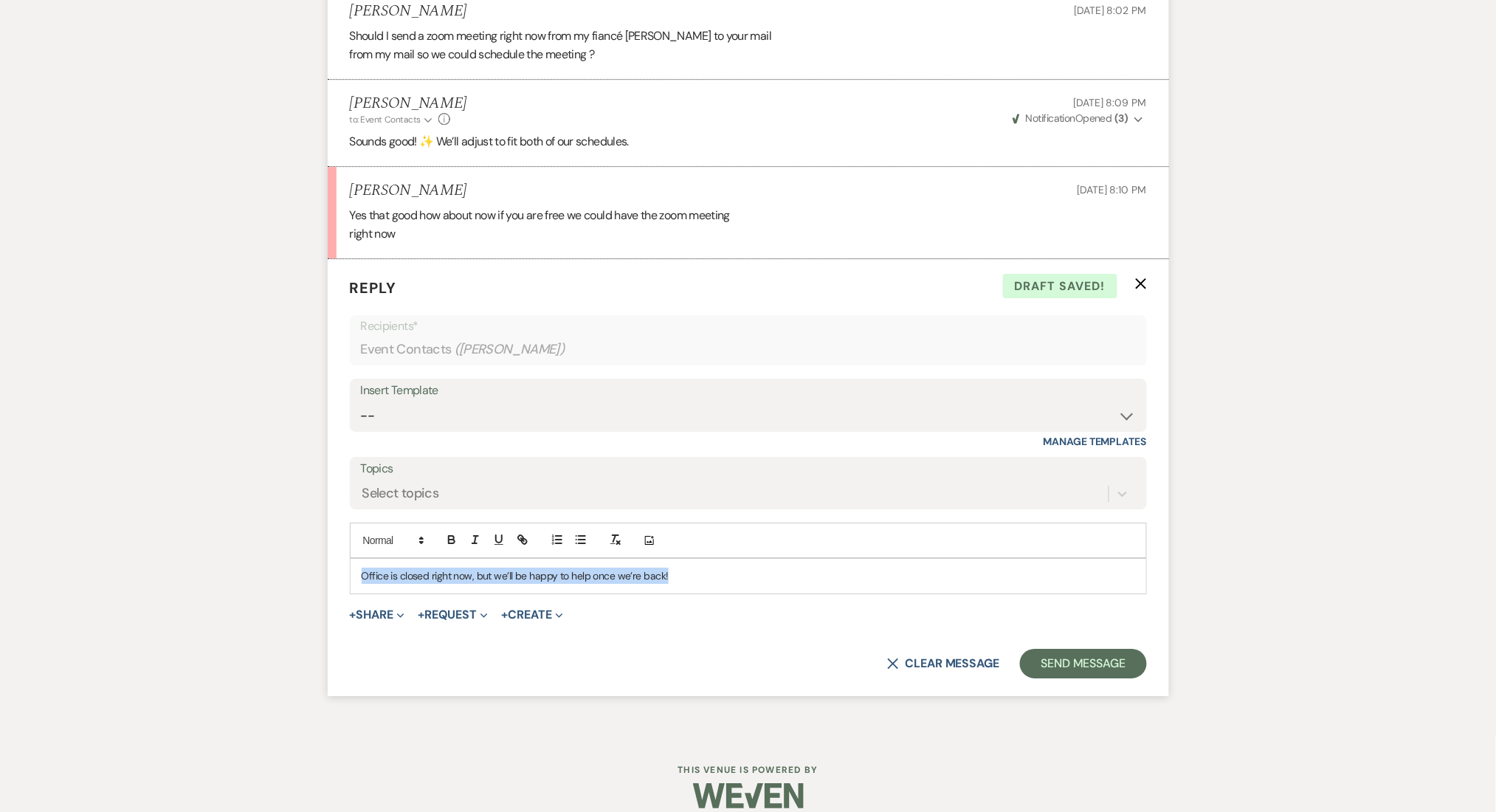
copy p "Office is closed right now, but we’ll be happy to help once we’re back!"
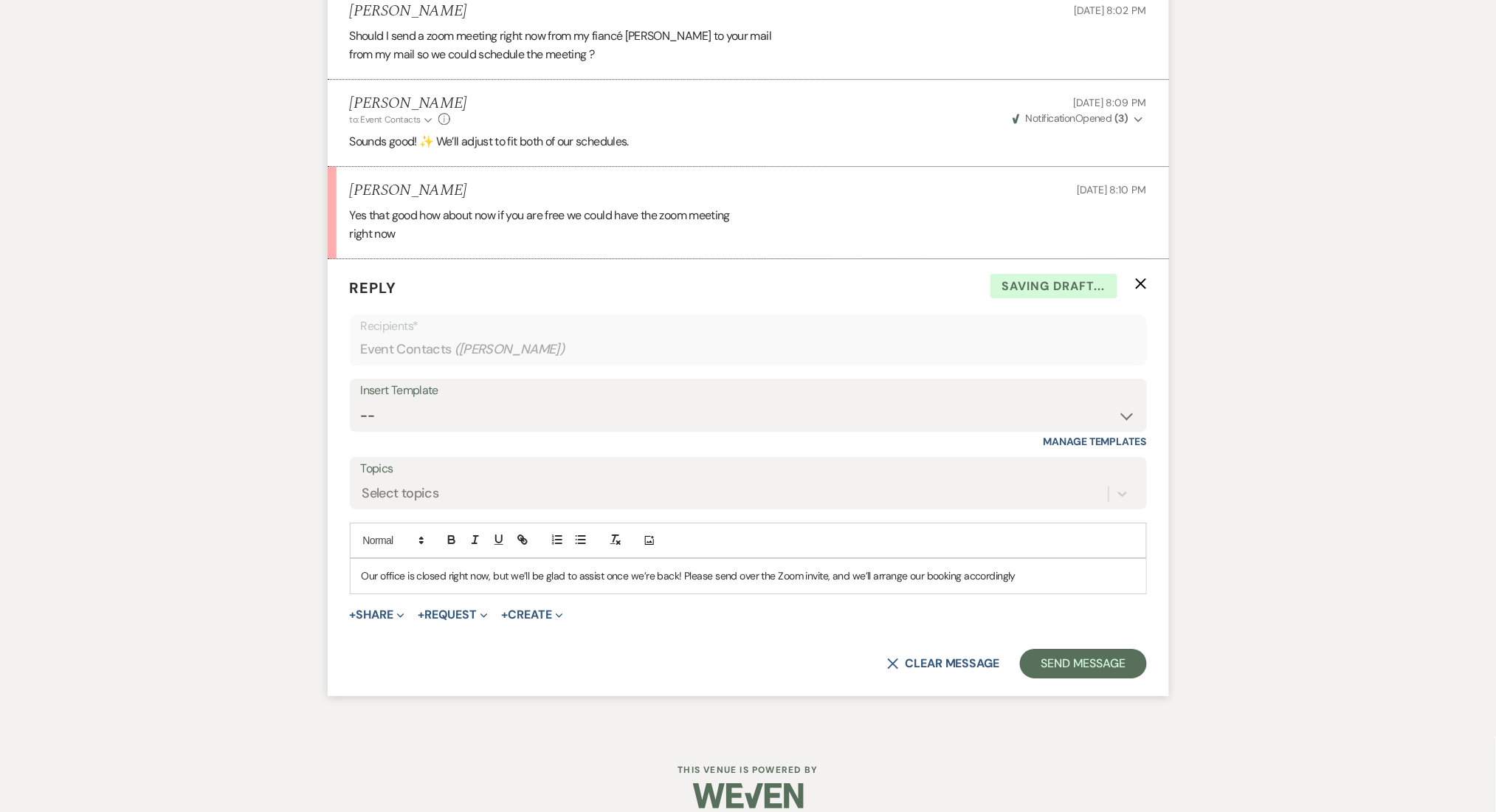
click at [928, 567] on p "Our office is closed right now, but we’ll be glad to assist once we’re back! Pl…" at bounding box center [748, 575] width 774 height 17
click at [913, 567] on p "Our office is closed right now, but we’ll be glad to assist once we’re back! Pl…" at bounding box center [748, 575] width 774 height 17
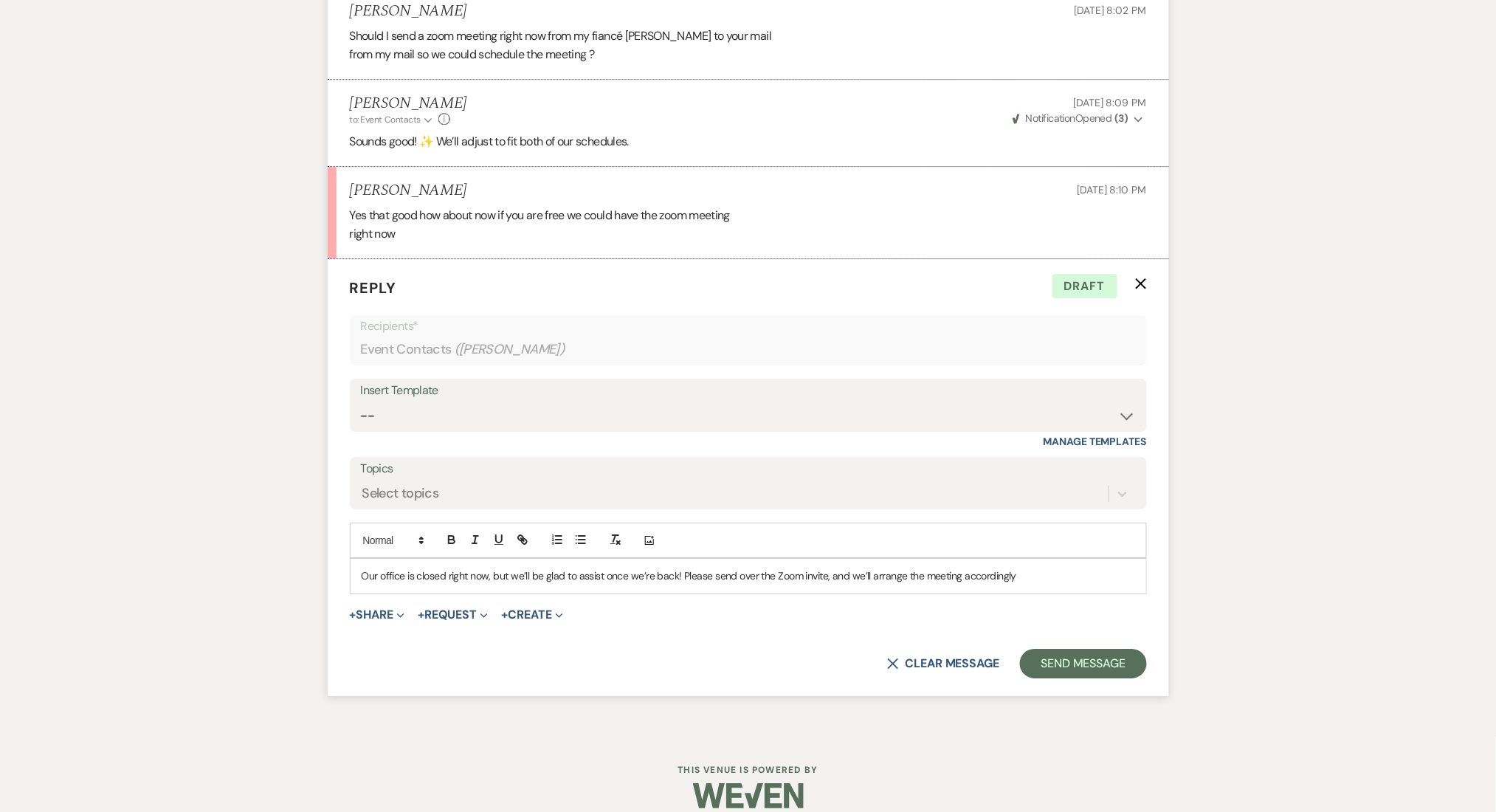
click at [1029, 567] on p "Our office is closed right now, but we’ll be glad to assist once we’re back! Pl…" at bounding box center [748, 575] width 774 height 17
click at [1111, 655] on button "Send Message" at bounding box center [1083, 663] width 126 height 30
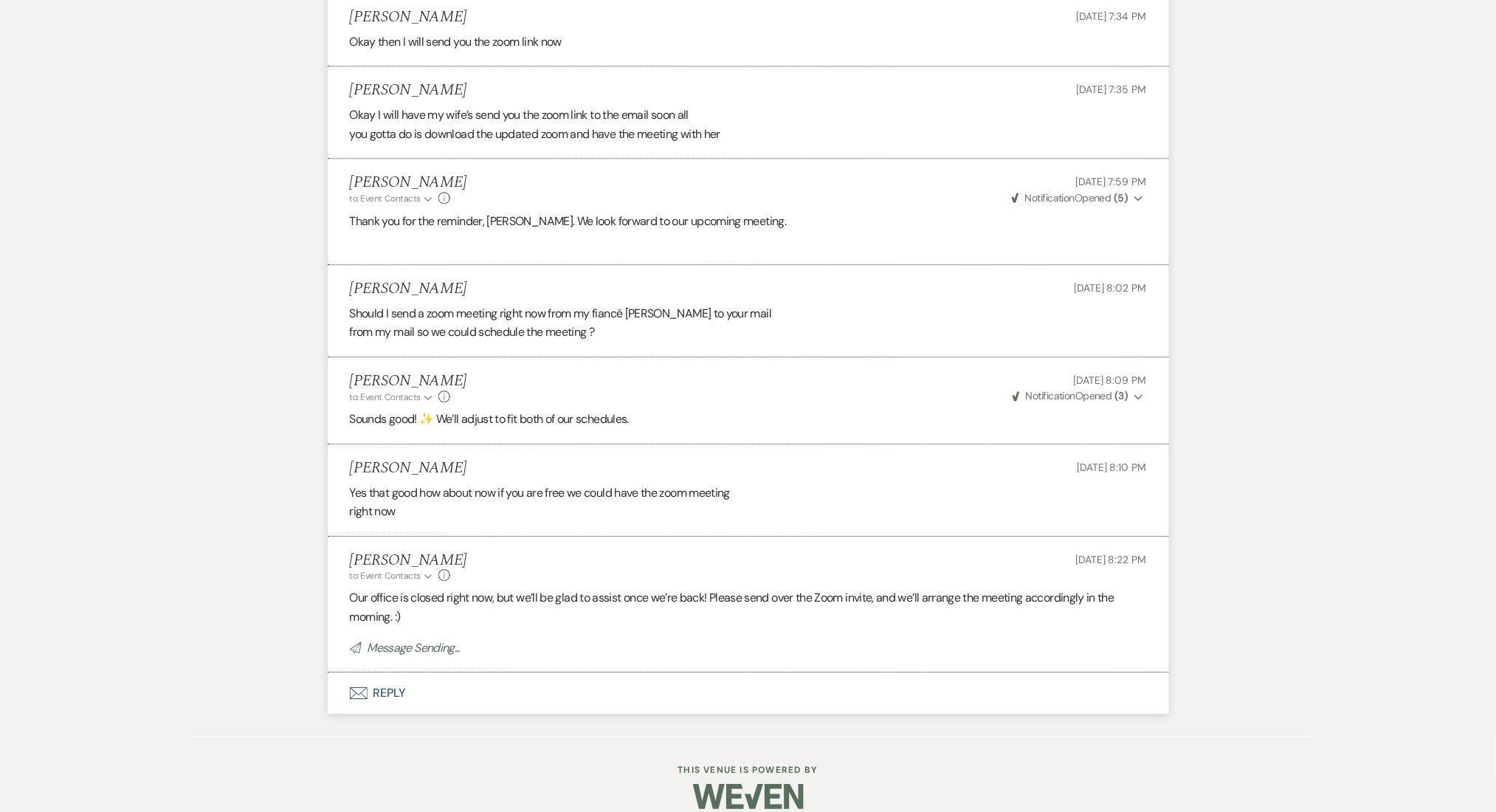
scroll to position [3318, 0]
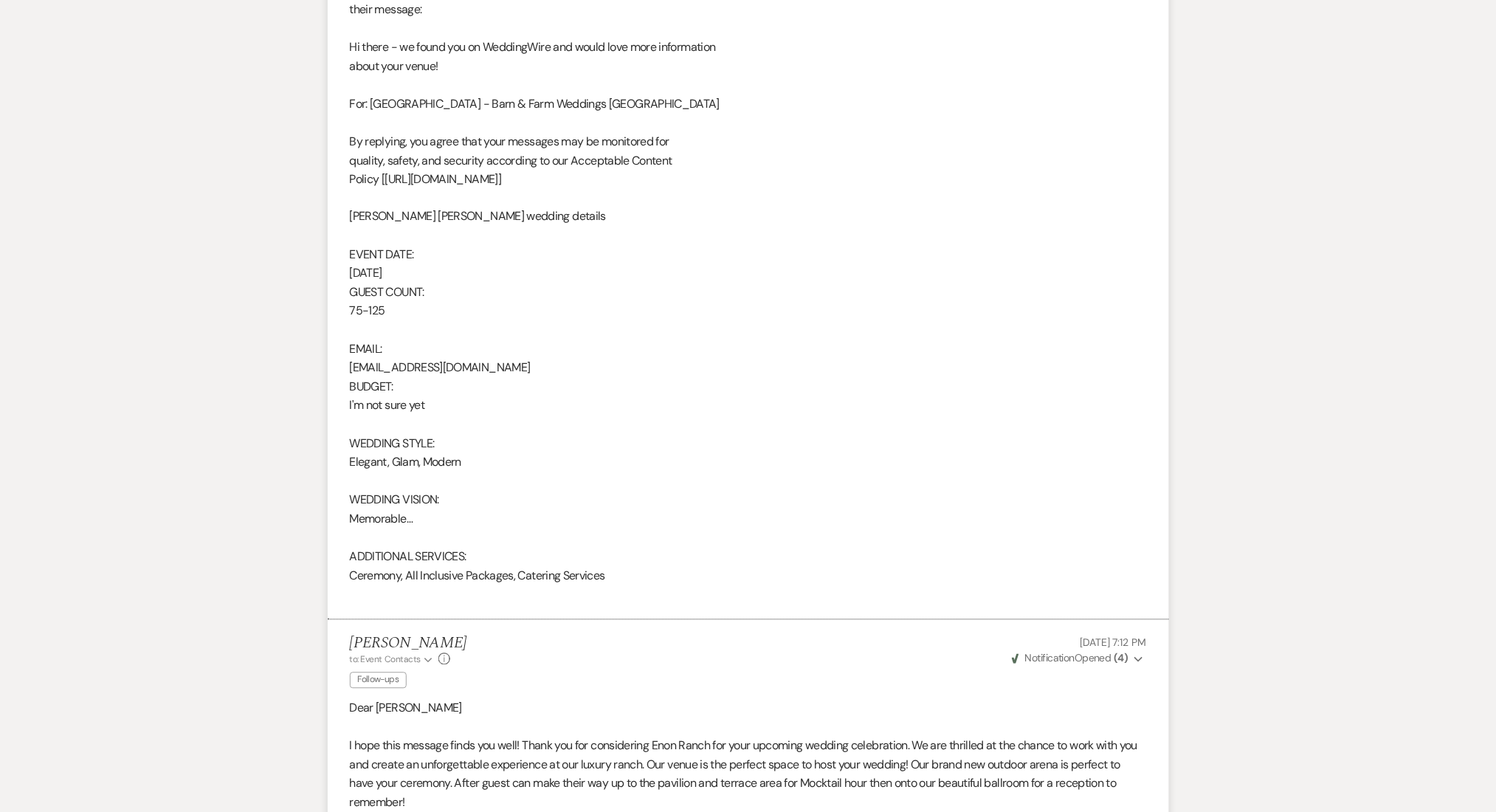
scroll to position [0, 0]
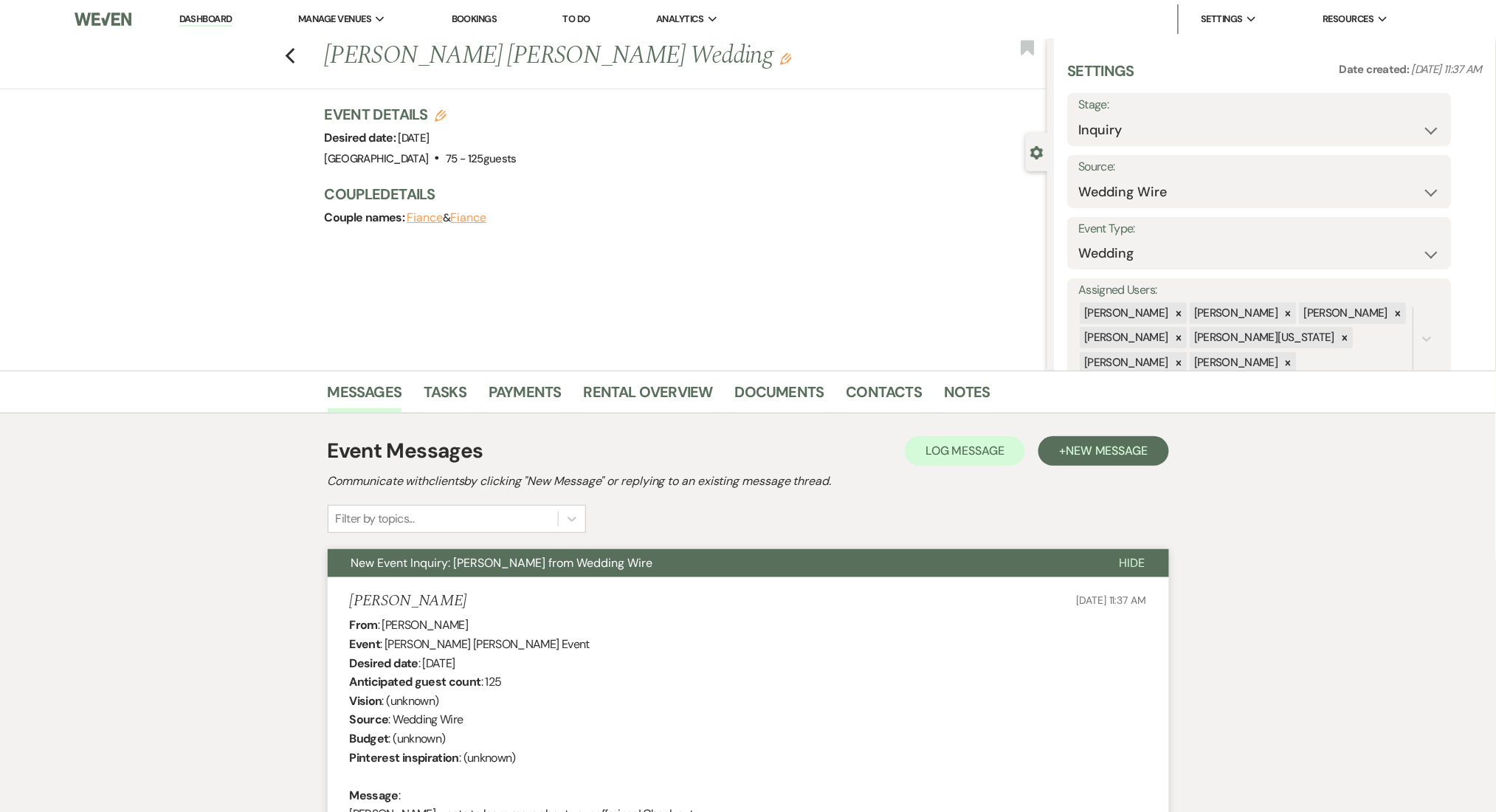
click at [213, 3] on nav "Dashboard Manage Venues Expand Enon Ranch Bookings To Do Analytics Expand Enon …" at bounding box center [748, 19] width 1496 height 38
click at [212, 12] on link "Dashboard" at bounding box center [205, 19] width 53 height 14
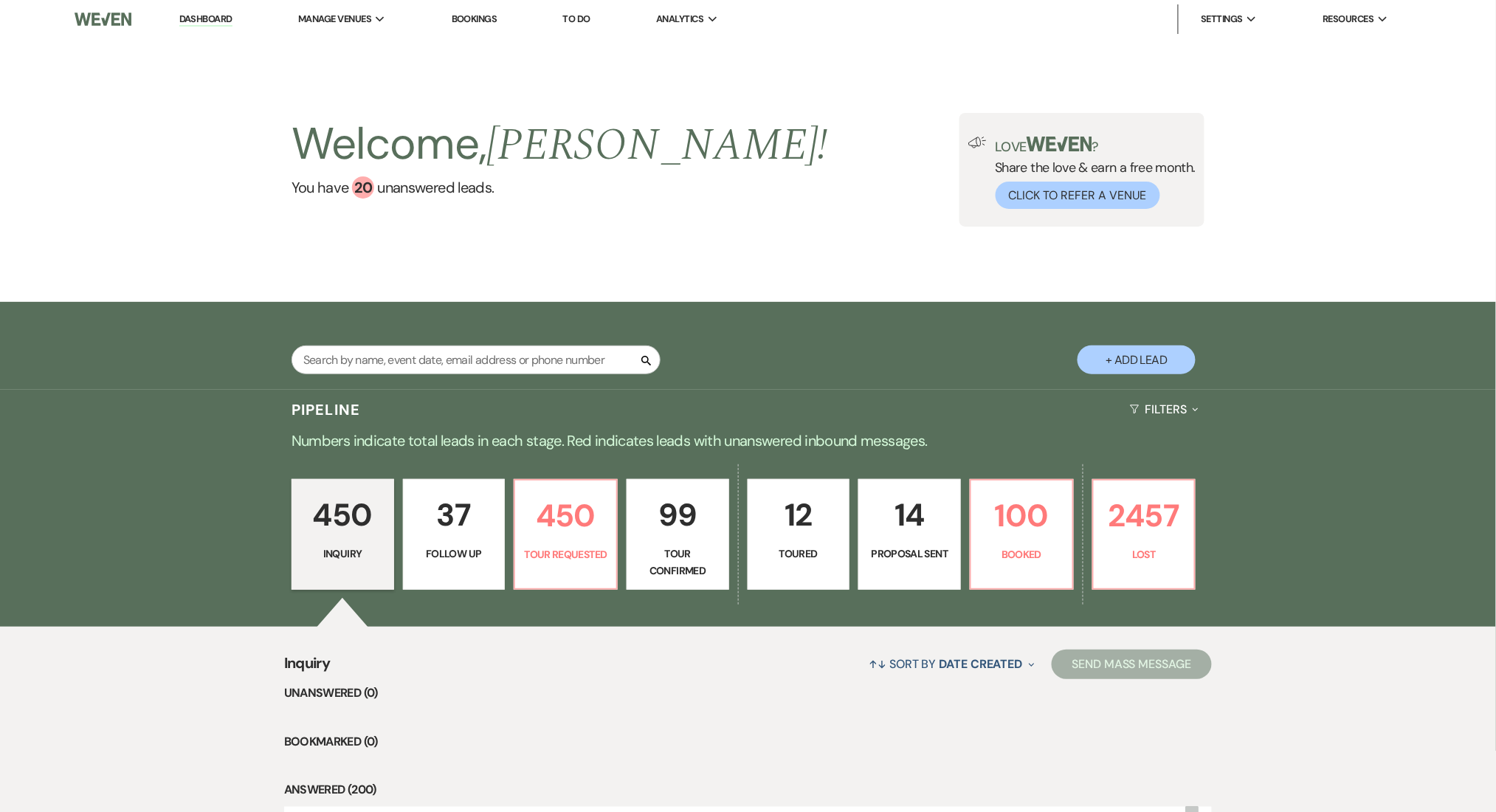
scroll to position [295, 0]
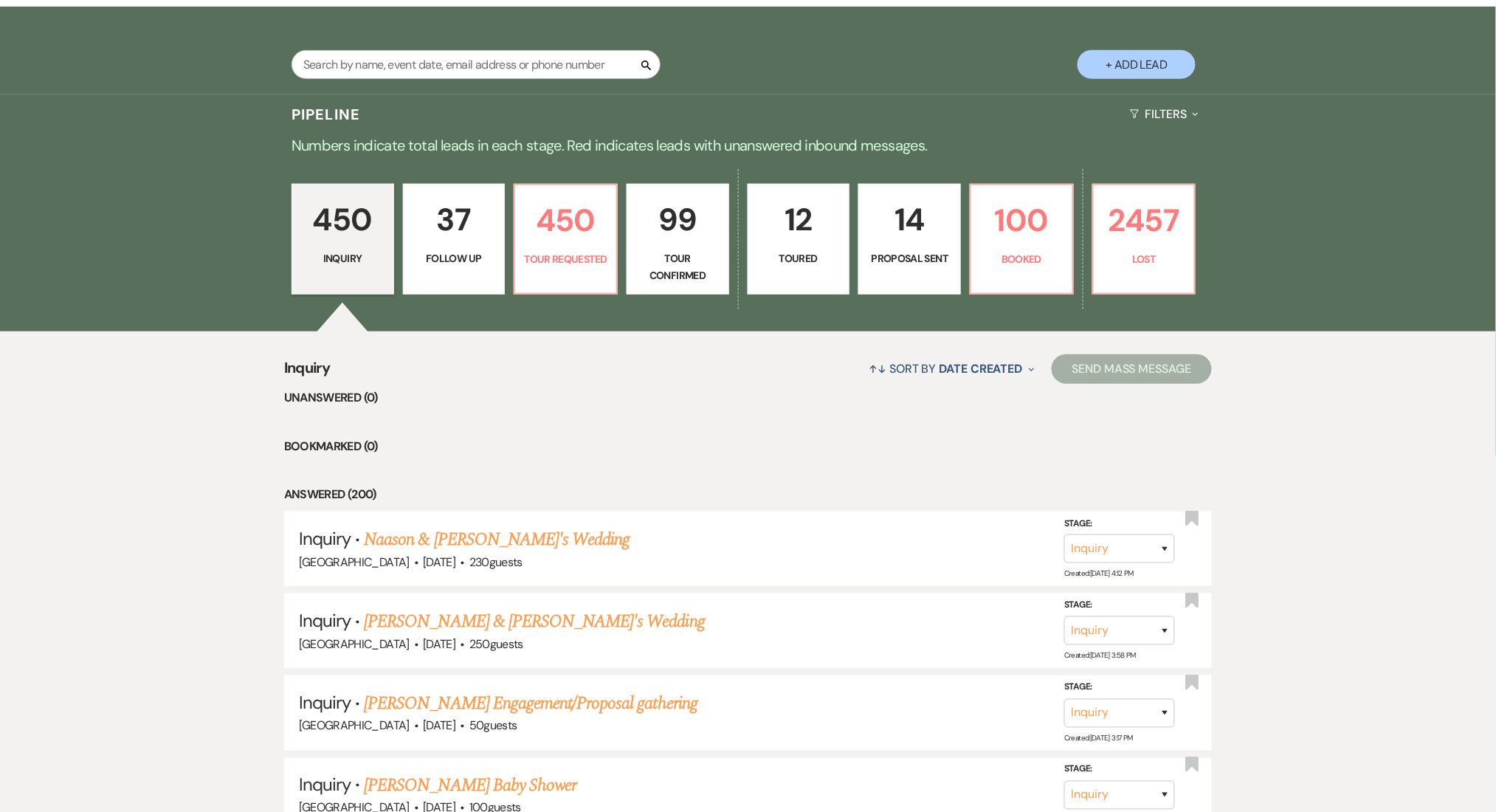
click at [454, 216] on p "37" at bounding box center [454, 219] width 83 height 50
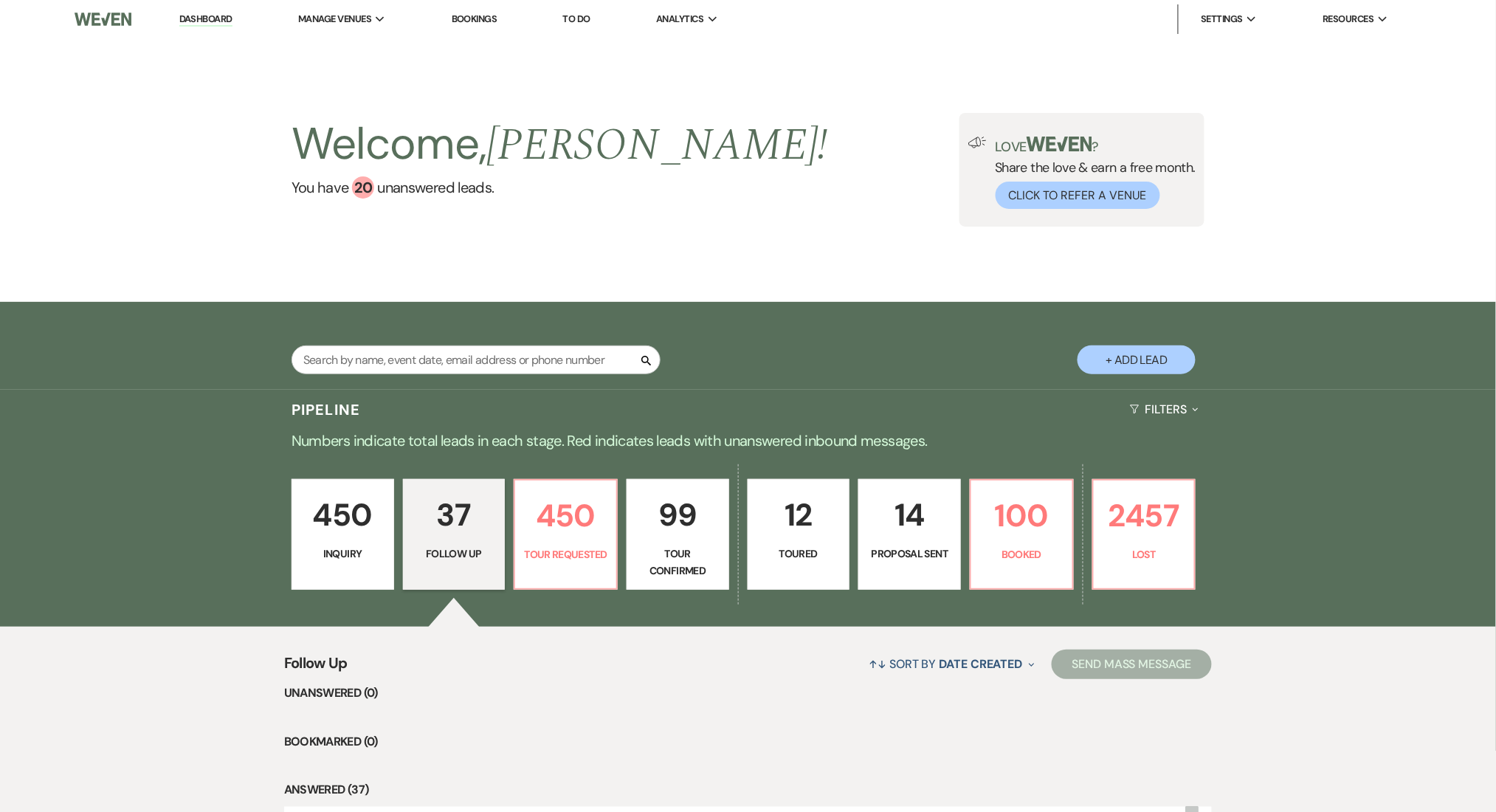
click at [225, 26] on li "Dashboard" at bounding box center [206, 19] width 68 height 30
click at [225, 18] on link "Dashboard" at bounding box center [205, 19] width 53 height 14
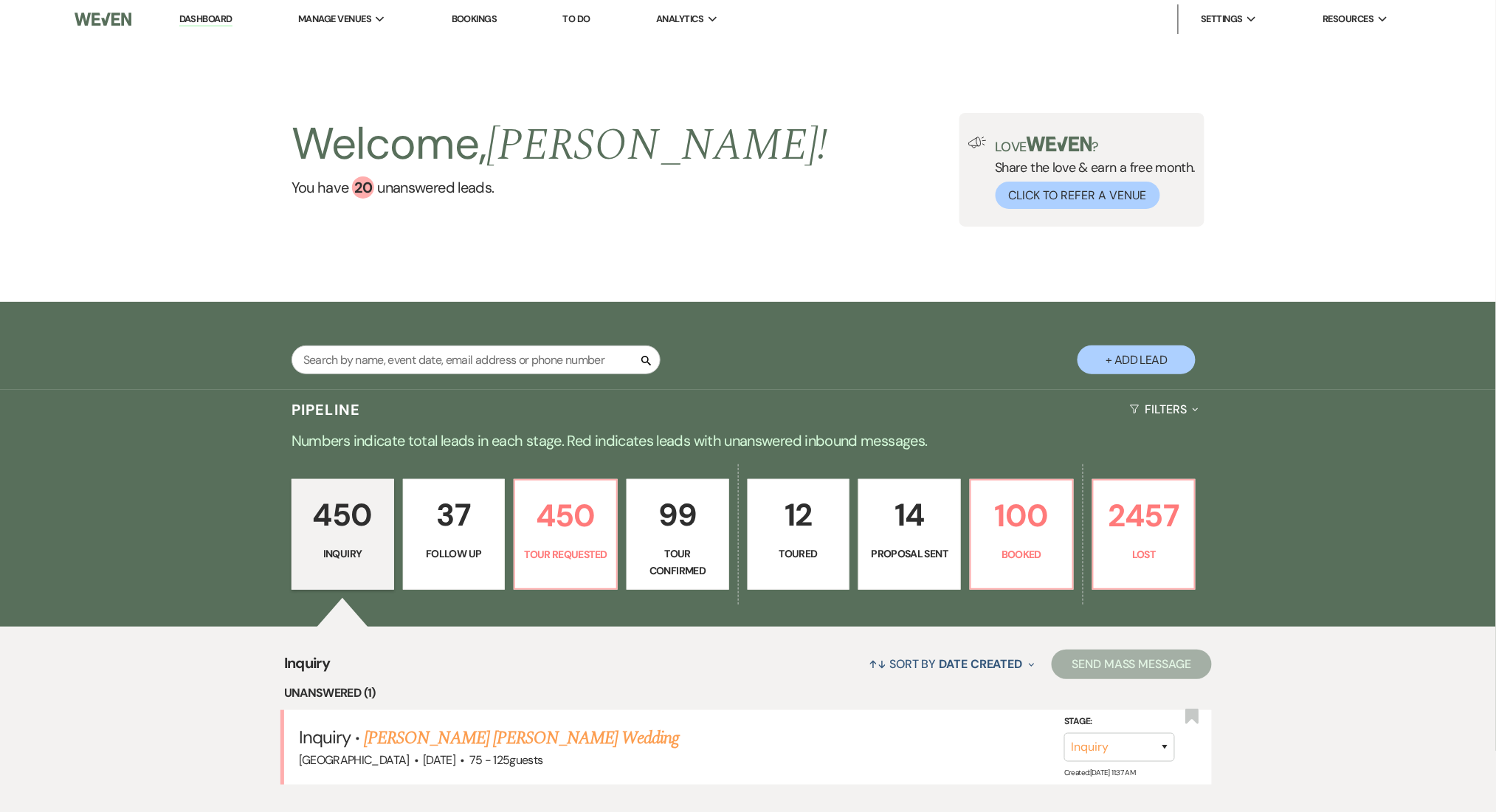
scroll to position [393, 0]
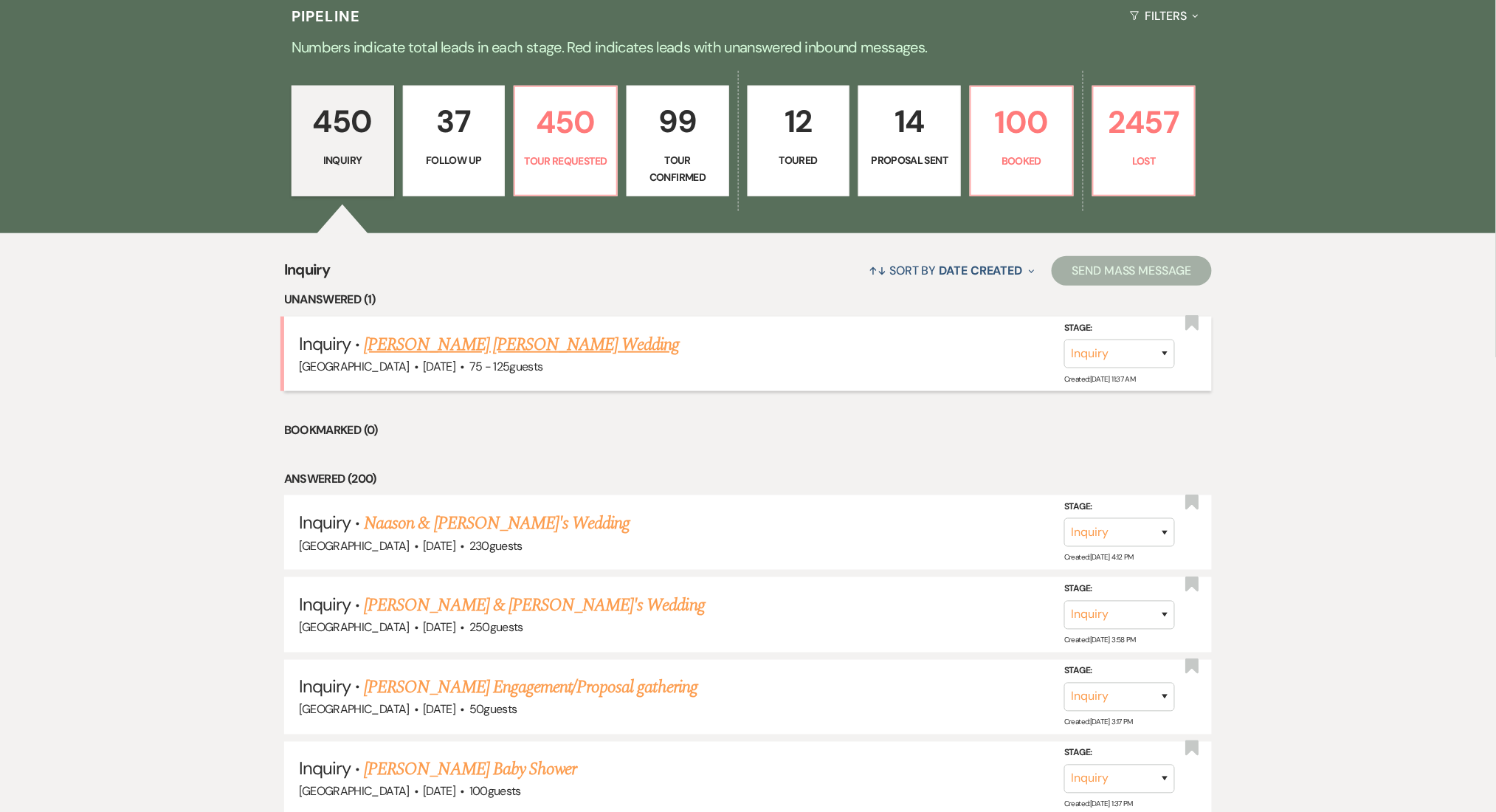
click at [459, 347] on link "Williams Ronalds's Wedding" at bounding box center [521, 344] width 315 height 26
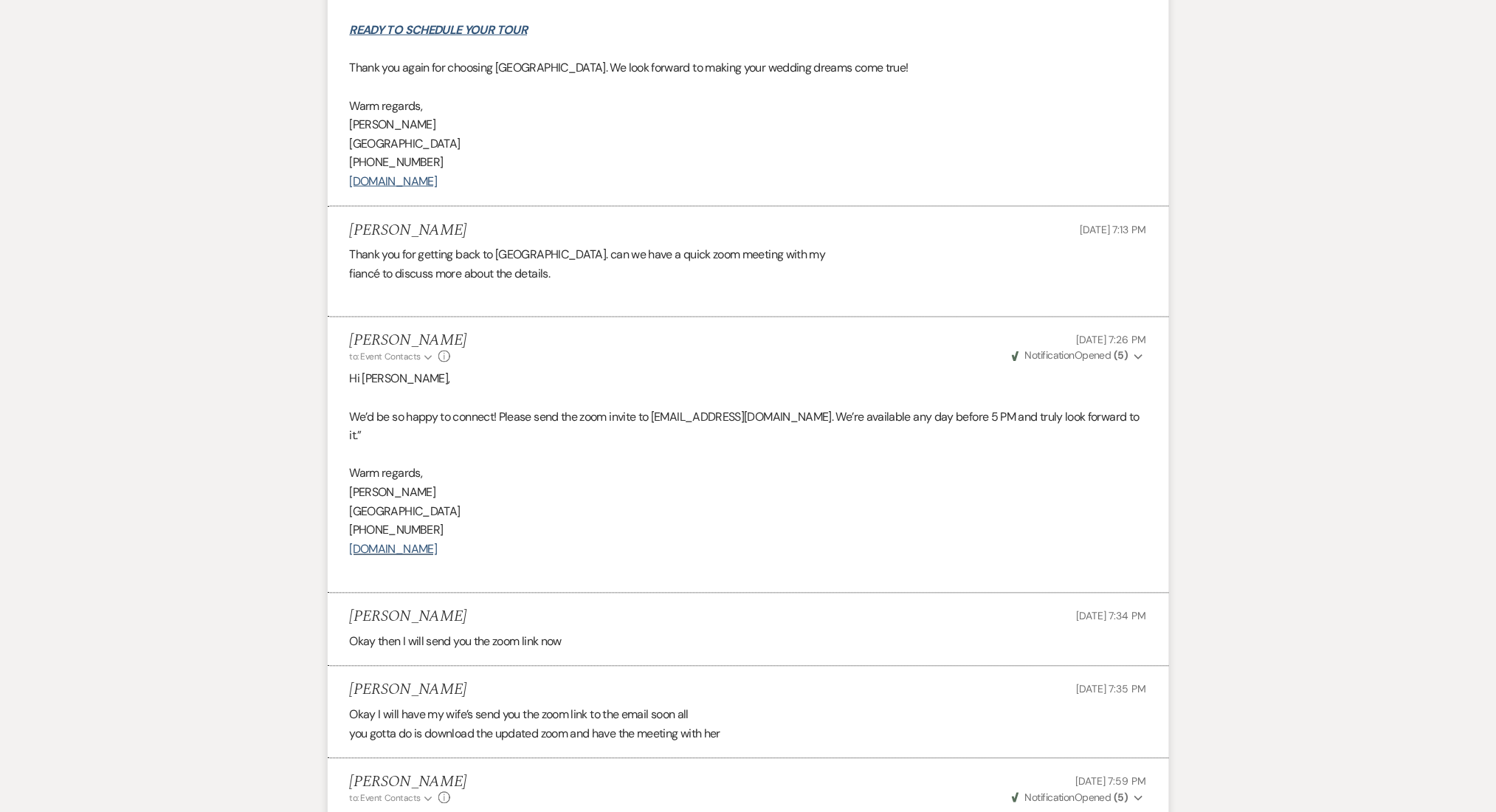
scroll to position [3429, 0]
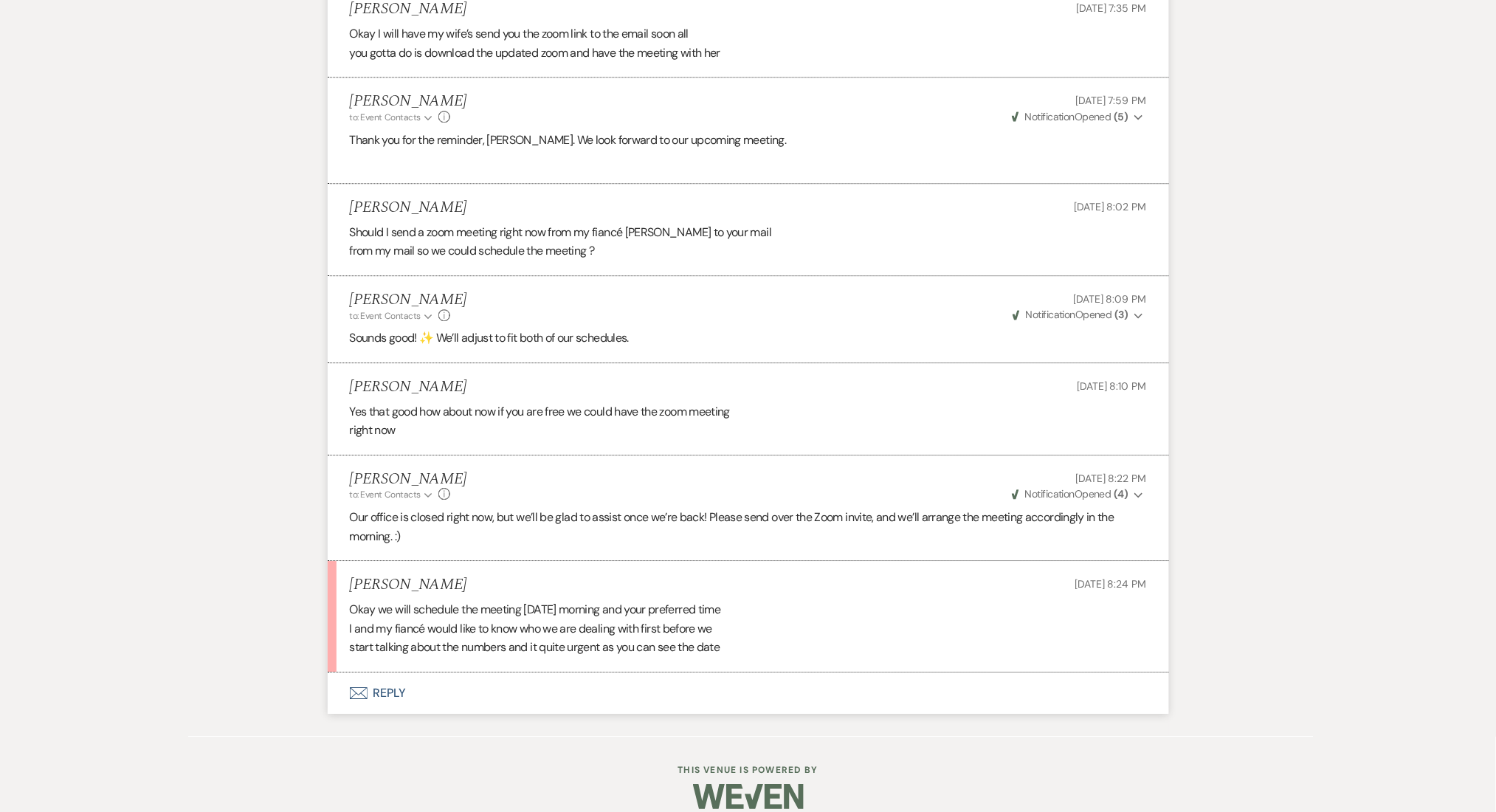
click at [382, 672] on button "Envelope Reply" at bounding box center [748, 692] width 841 height 41
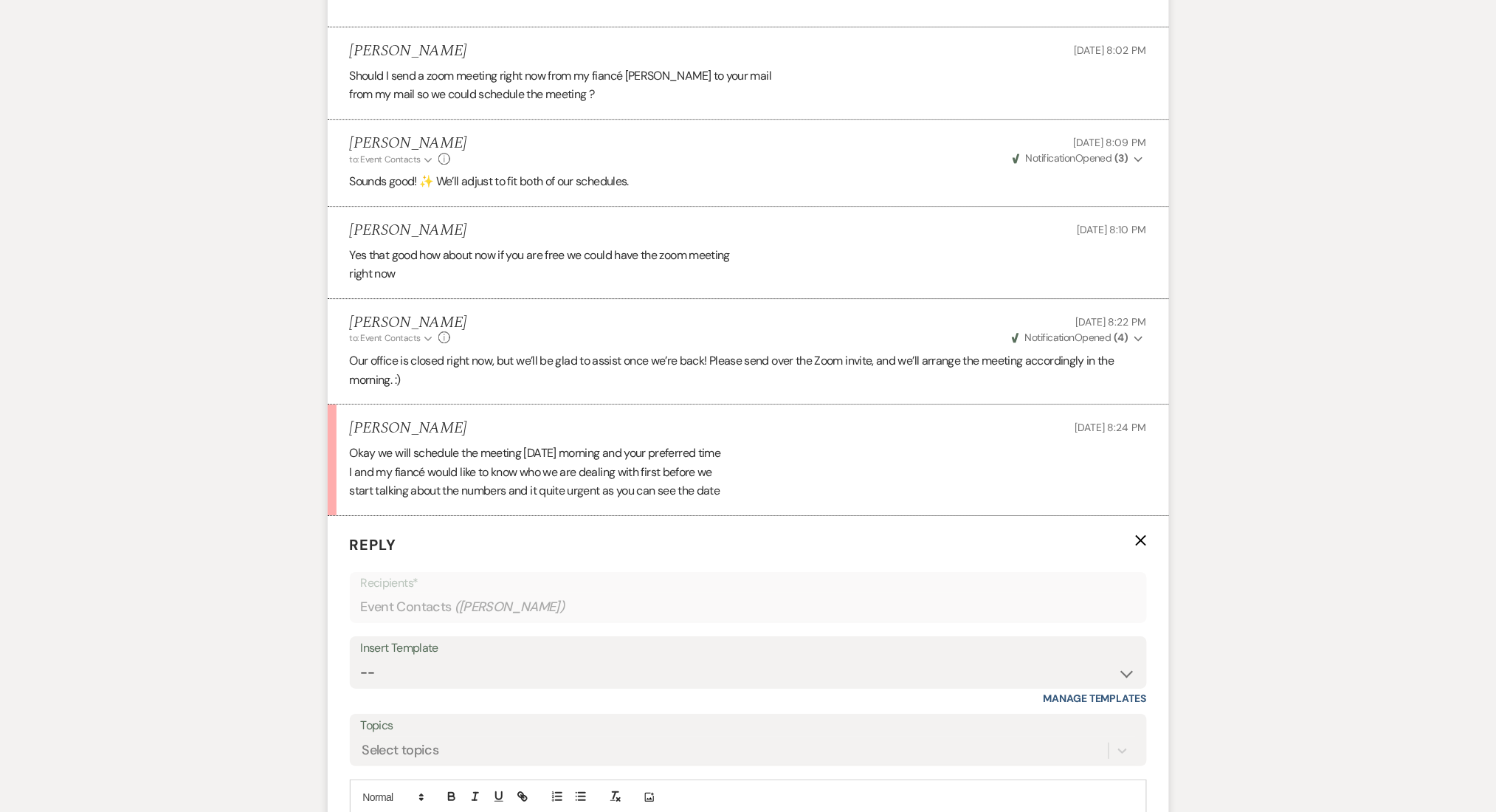
scroll to position [3842, 0]
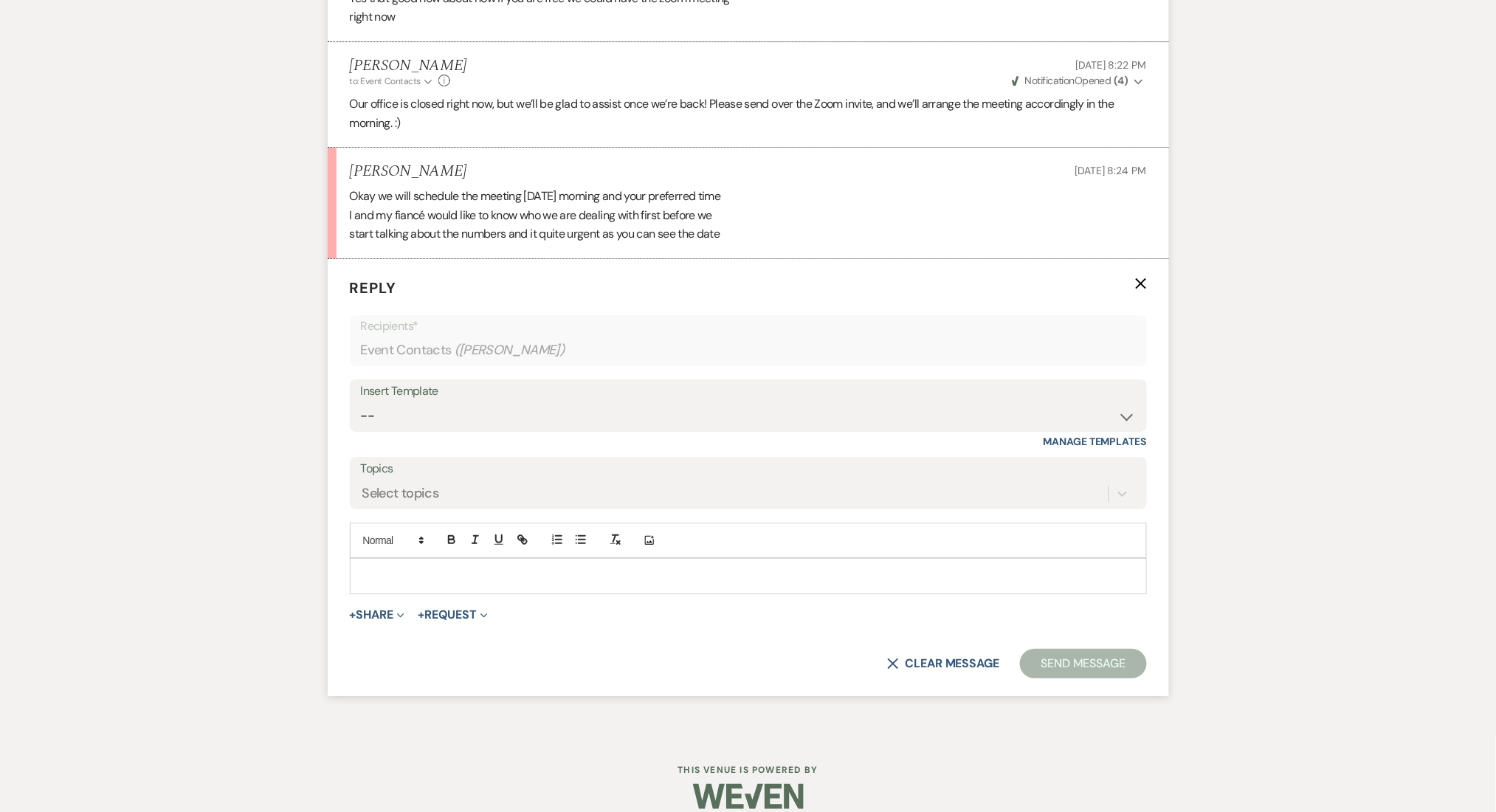
click at [435, 567] on p at bounding box center [748, 575] width 774 height 17
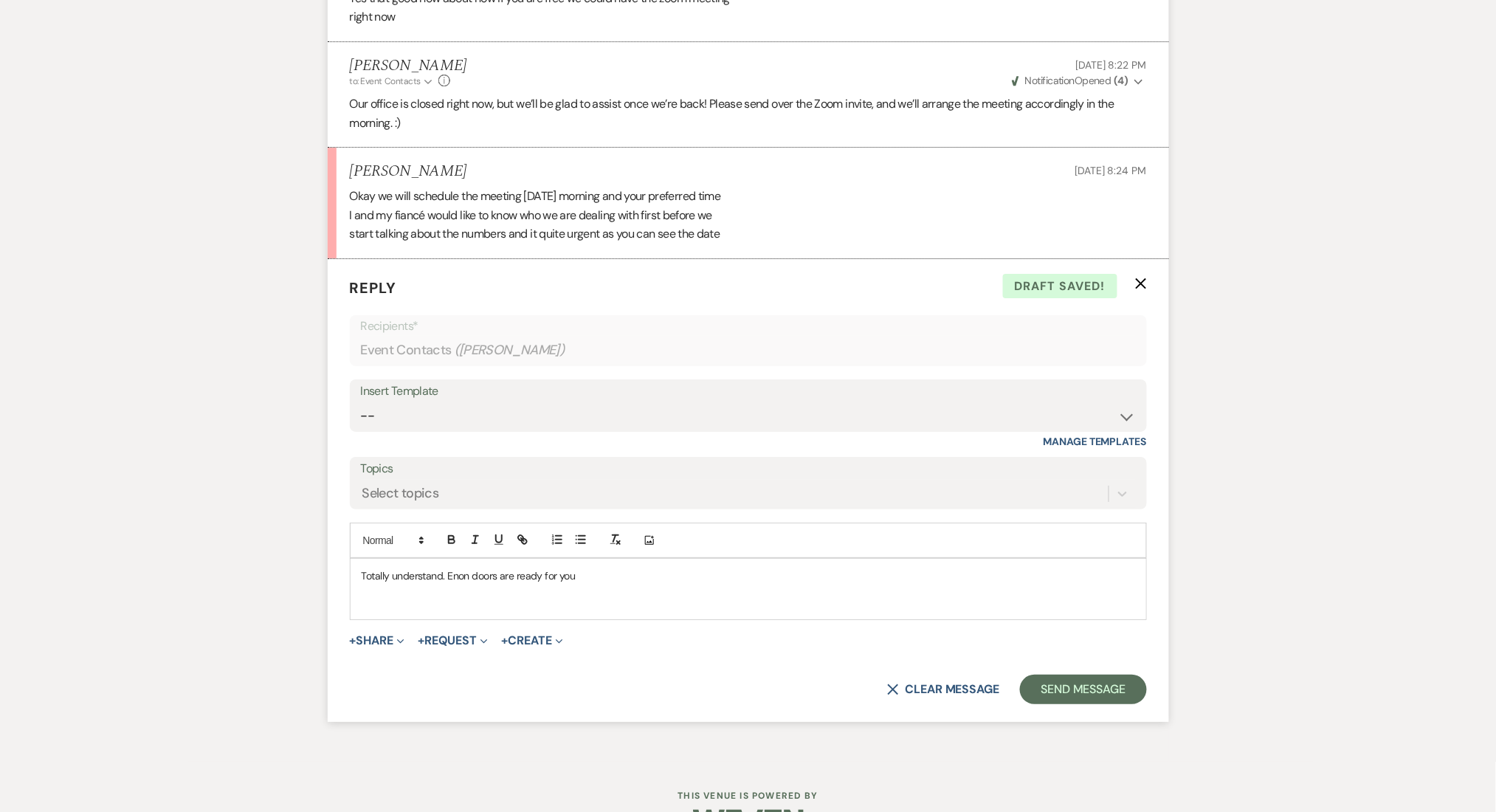
click at [476, 567] on p "Totally understand. Enon doors are ready for you" at bounding box center [748, 575] width 774 height 17
click at [609, 559] on div "Totally understand. Enon Ranch will be ready for you" at bounding box center [748, 588] width 796 height 60
click at [442, 567] on p "Totally understand. Enon Ranch will be ready for your event!" at bounding box center [748, 575] width 774 height 17
click at [769, 594] on p at bounding box center [748, 602] width 774 height 17
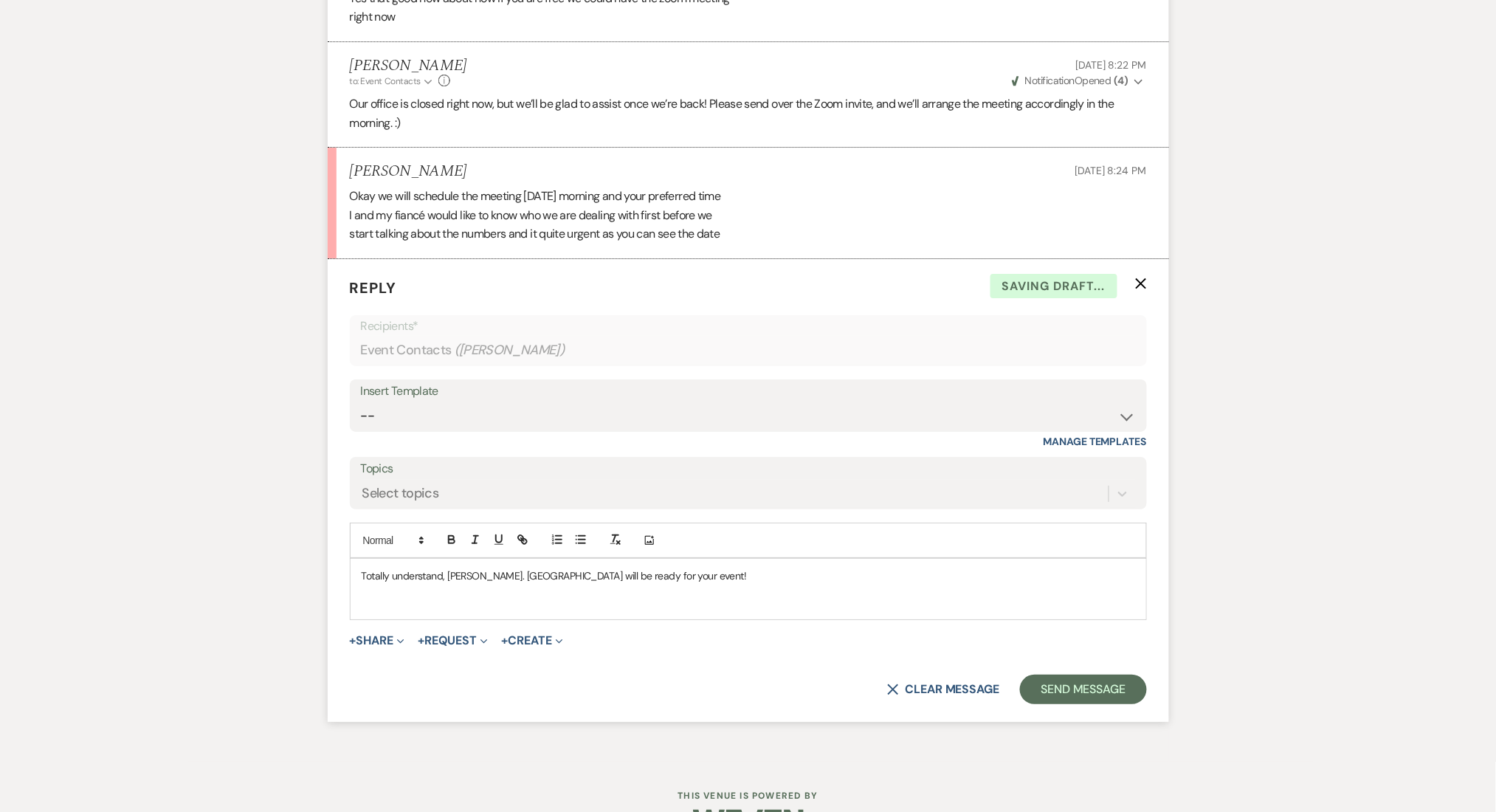
click at [462, 567] on p "Totally understand, Williams. Enon Ranch will be ready for your event!" at bounding box center [748, 575] width 774 height 17
click at [794, 566] on div "Totally understand,. Enon Ranch will be ready for your event!" at bounding box center [748, 588] width 796 height 60
click at [783, 567] on p "Totally understand,. Enon Ranch will be ready for your event!" at bounding box center [748, 575] width 774 height 17
click at [783, 567] on p "Totally understand,. Enon Ranch will be ready for your event! Talk to you in th…" at bounding box center [748, 575] width 774 height 17
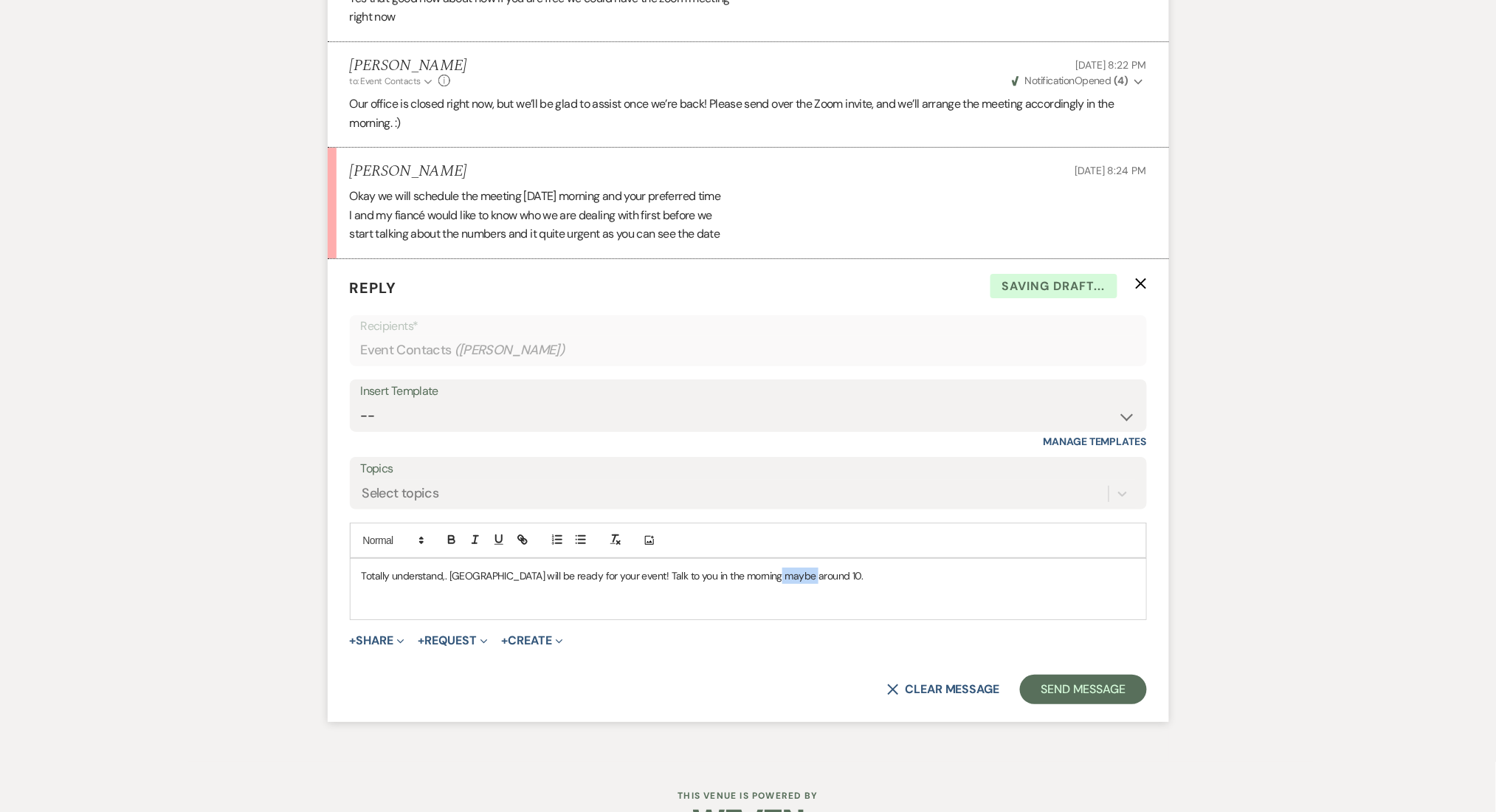
click at [783, 567] on p "Totally understand,. Enon Ranch will be ready for your event! Talk to you in th…" at bounding box center [748, 575] width 774 height 17
click at [749, 585] on h6 at bounding box center [748, 589] width 774 height 10
drag, startPoint x: 623, startPoint y: 559, endPoint x: 835, endPoint y: 562, distance: 212.0
click at [835, 567] on p "Totally understand,. Enon Ranch will be ready for your event! Talk to you in th…" at bounding box center [748, 575] width 774 height 17
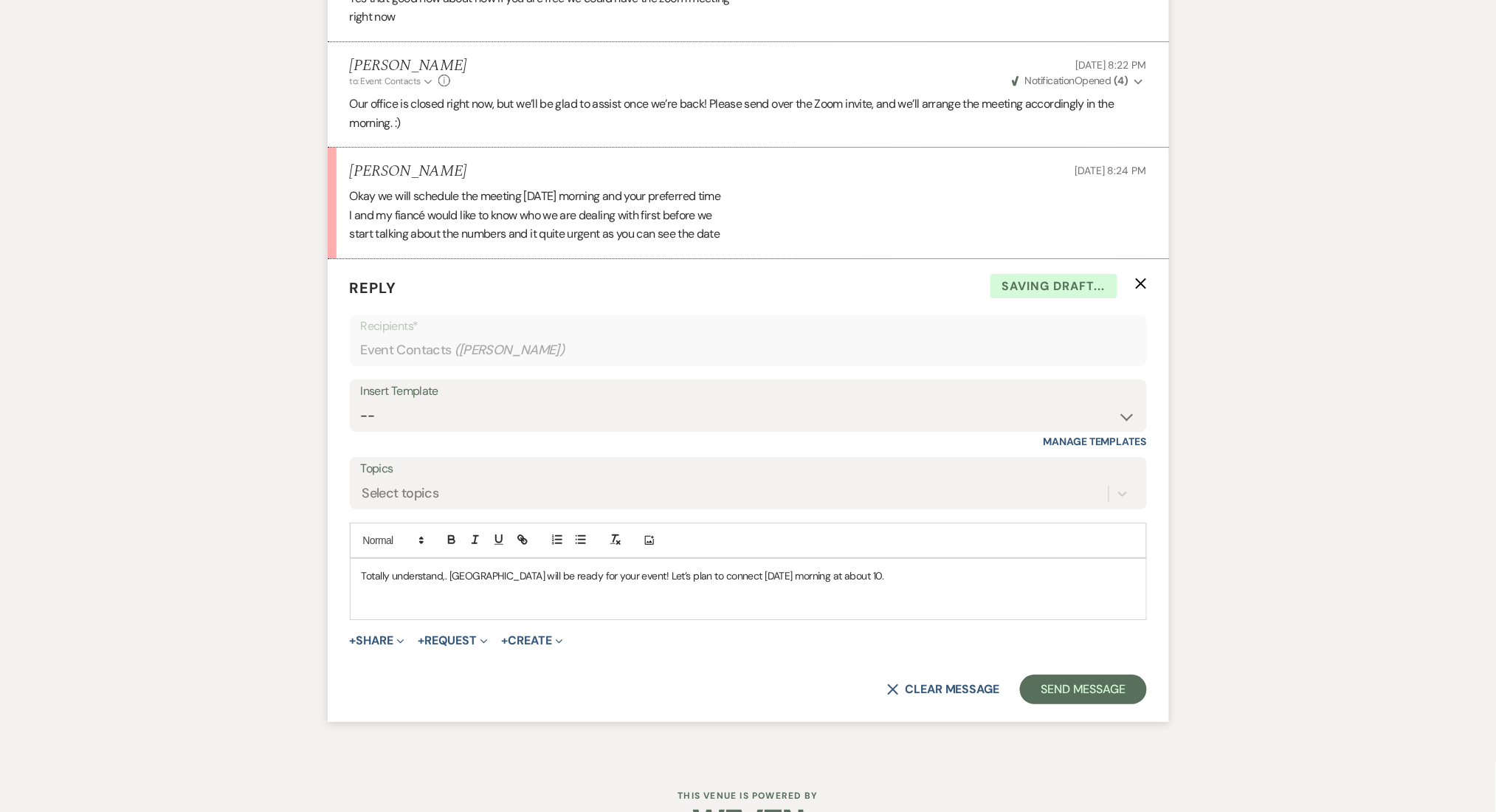
click at [877, 567] on p "Totally understand,. Enon Ranch will be ready for your event! Let’s plan to con…" at bounding box center [748, 575] width 774 height 17
drag, startPoint x: 626, startPoint y: 558, endPoint x: 1090, endPoint y: 549, distance: 464.1
click at [1090, 567] on p "Totally understand,. Enon Ranch will be ready for your event! Let’s plan to con…" at bounding box center [748, 575] width 774 height 17
click at [915, 567] on p "Totally understand,. Enon Ranch will be ready for your event! I'll speak with y…" at bounding box center [748, 575] width 774 height 17
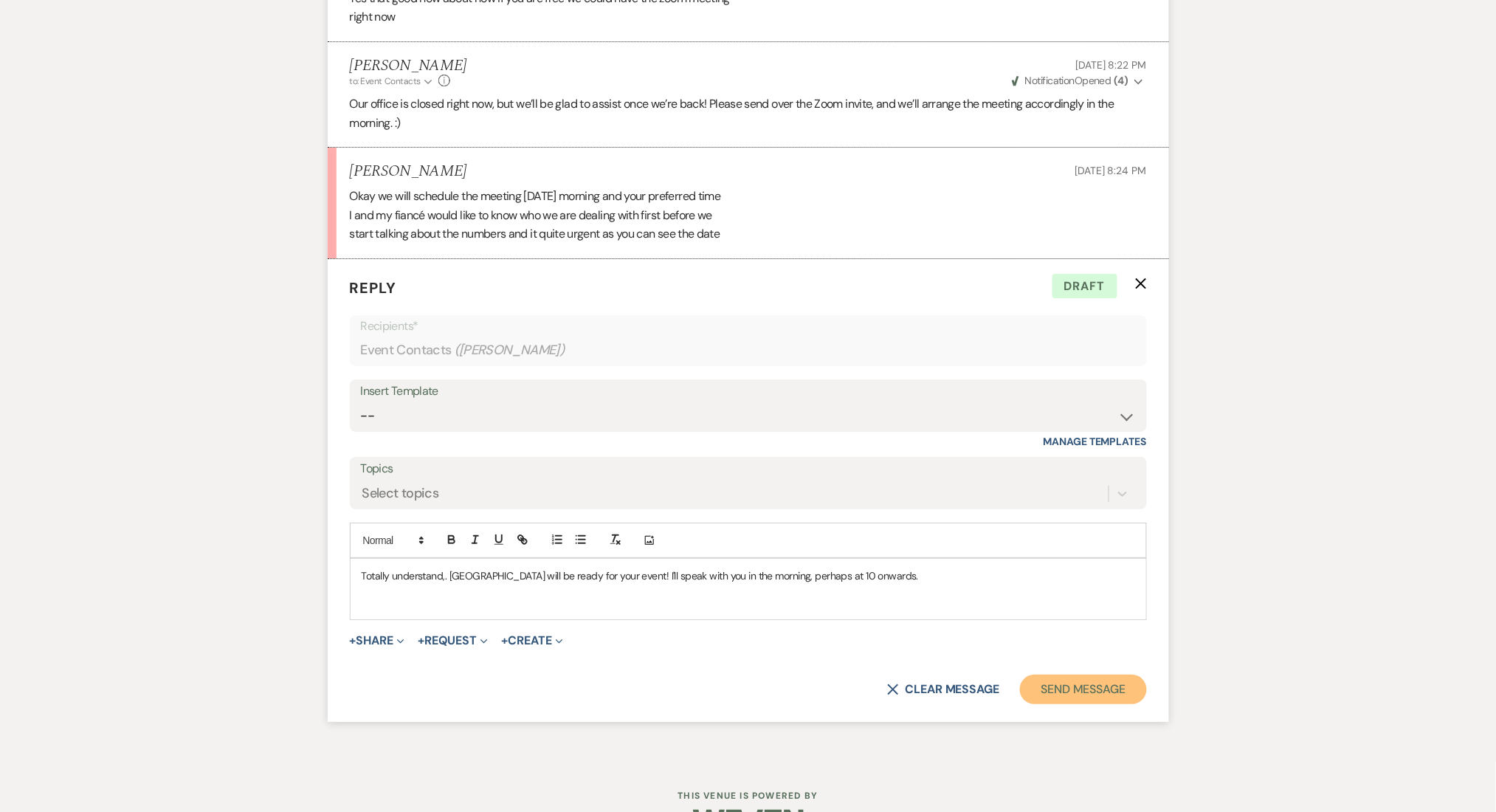
click at [1093, 675] on button "Send Message" at bounding box center [1083, 690] width 126 height 30
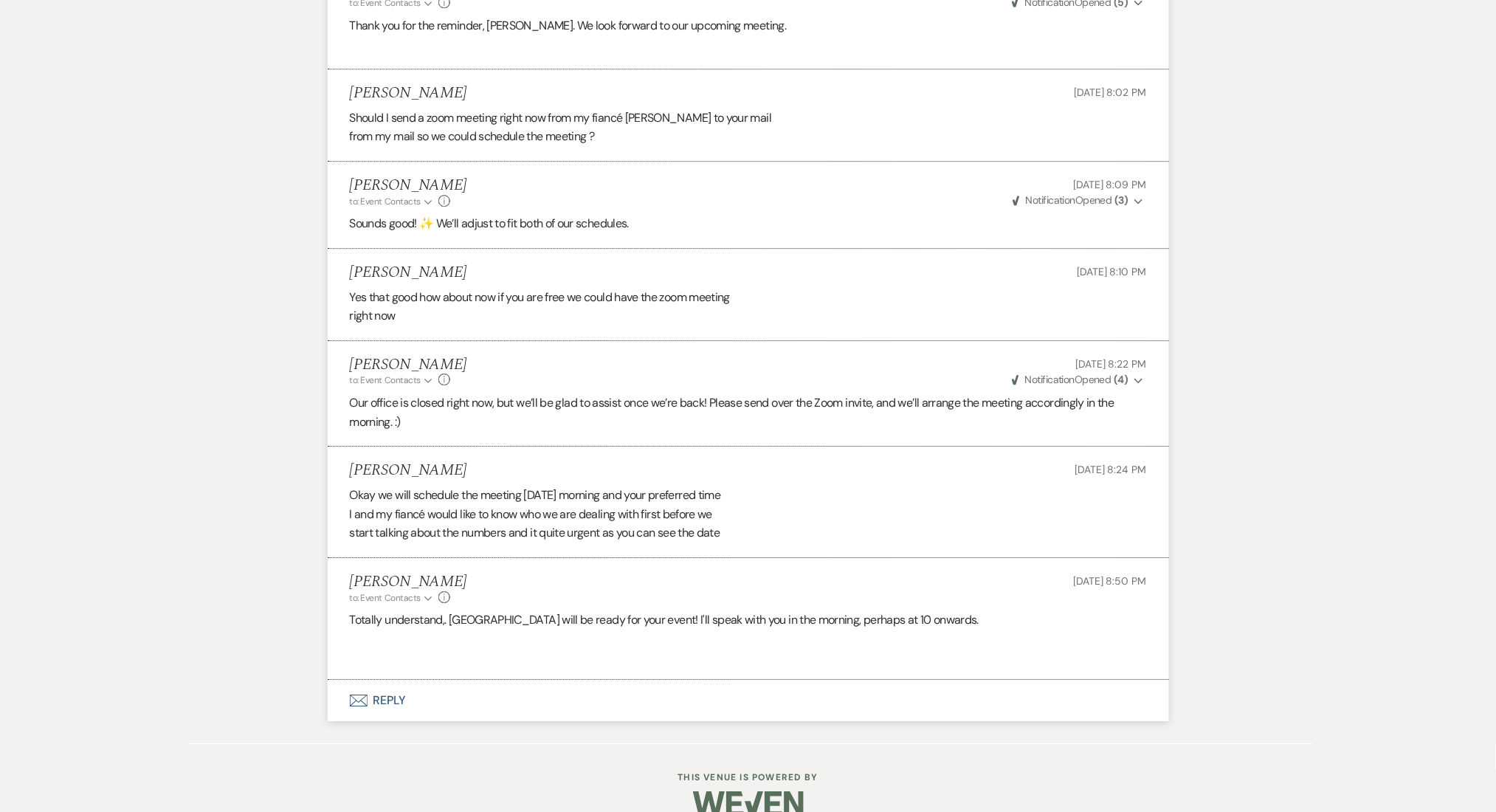
scroll to position [3550, 0]
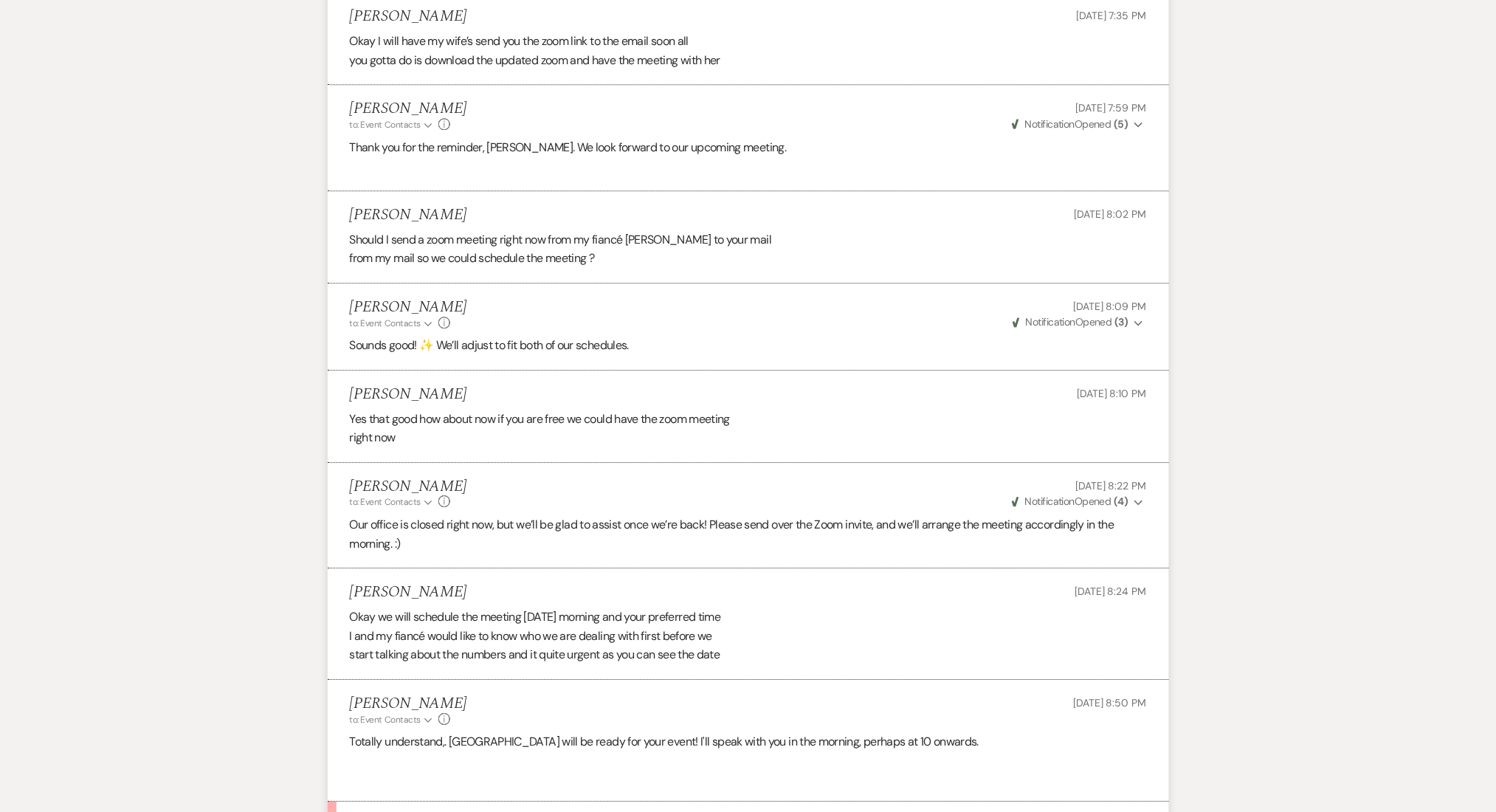
scroll to position [3662, 0]
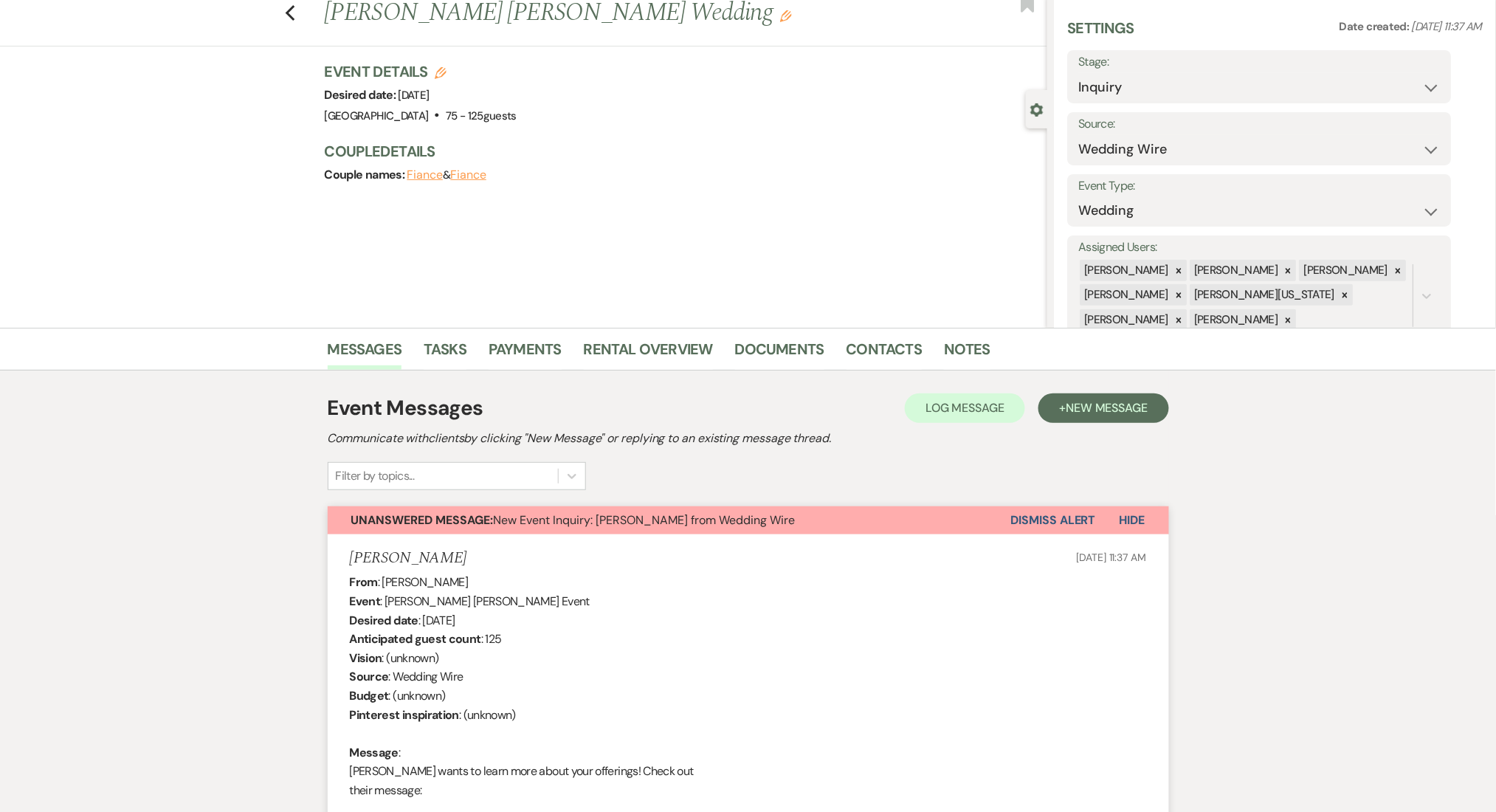
scroll to position [0, 0]
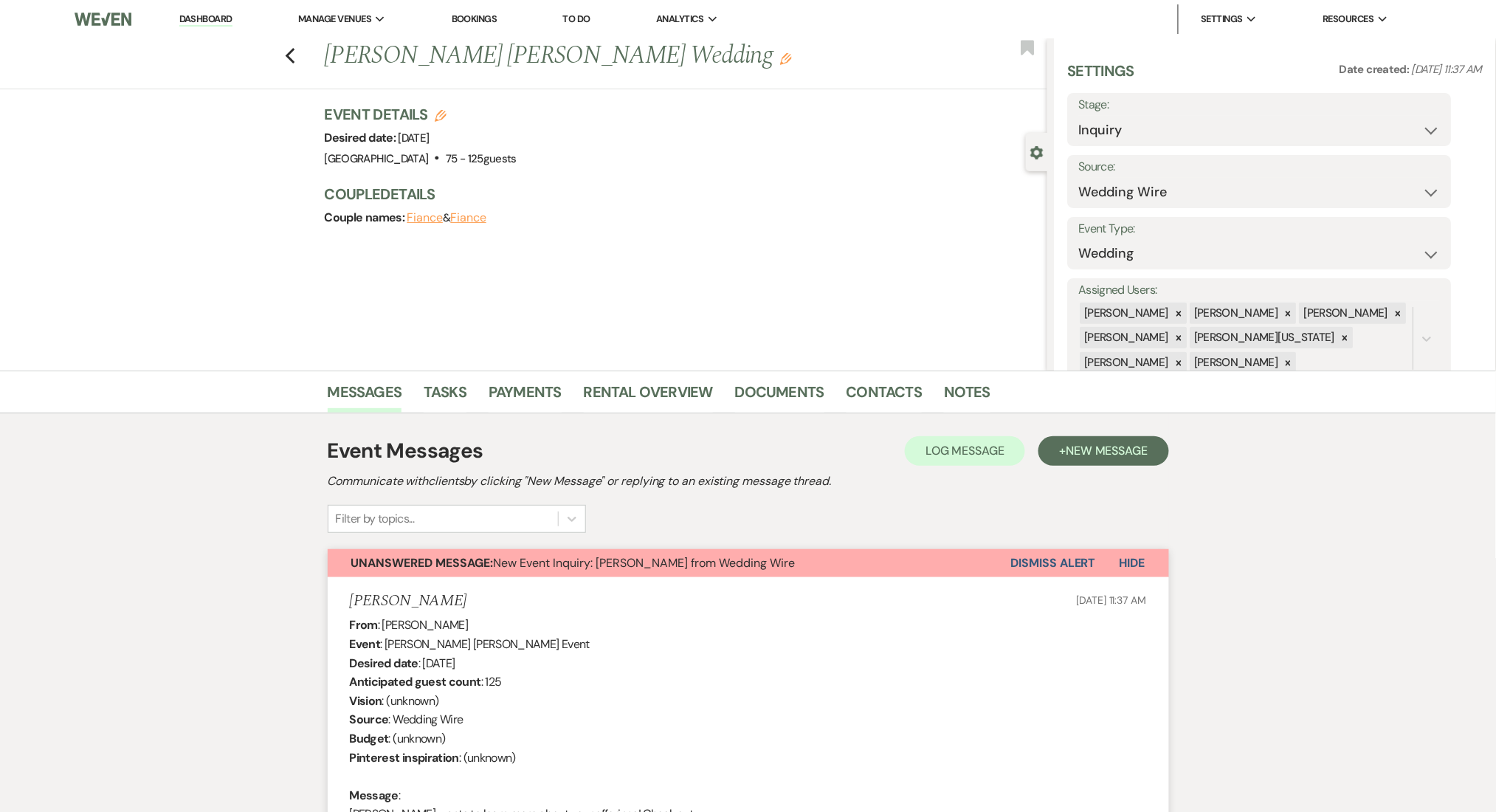
click at [196, 21] on link "Dashboard" at bounding box center [205, 19] width 53 height 14
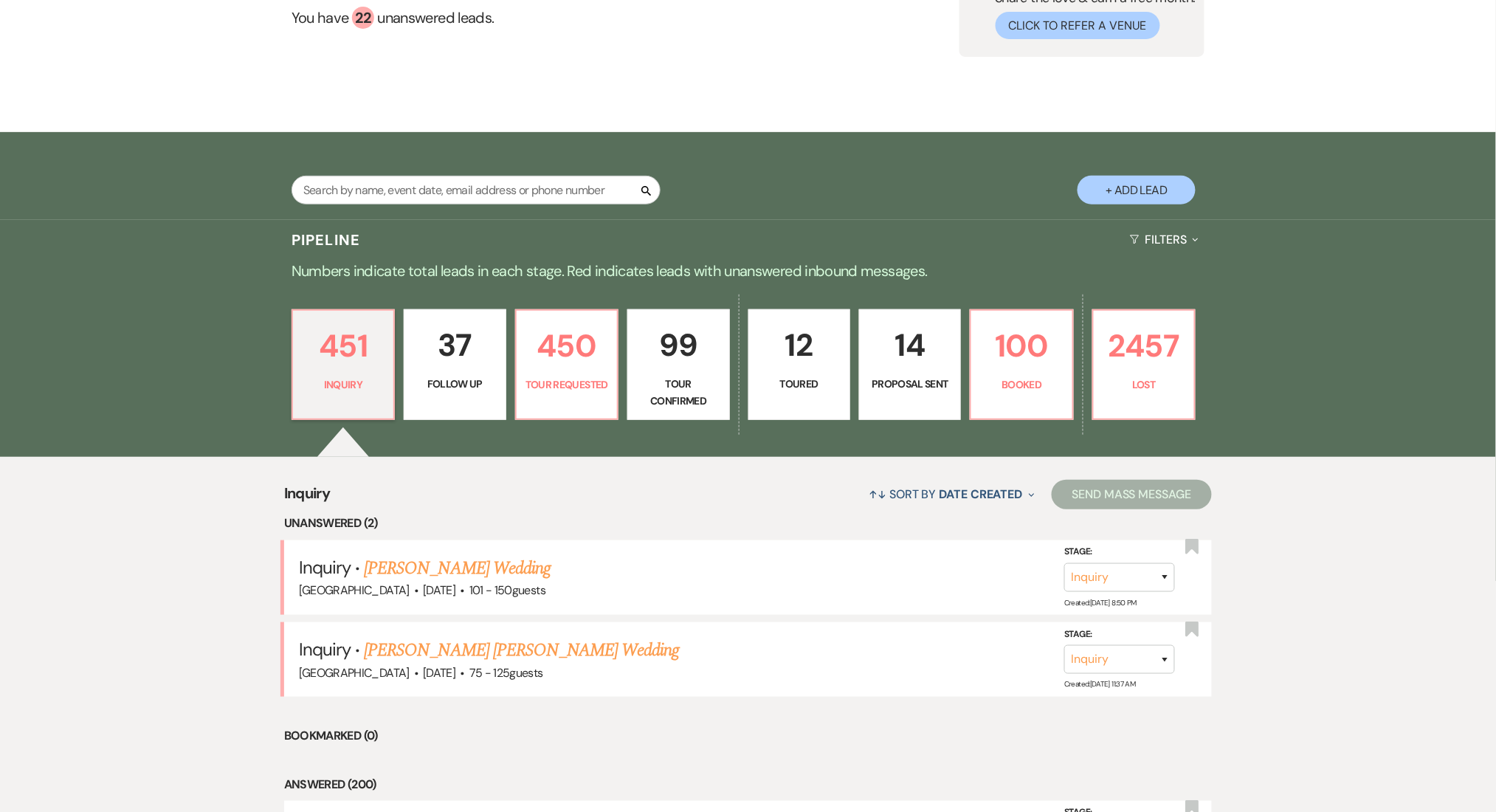
scroll to position [491, 0]
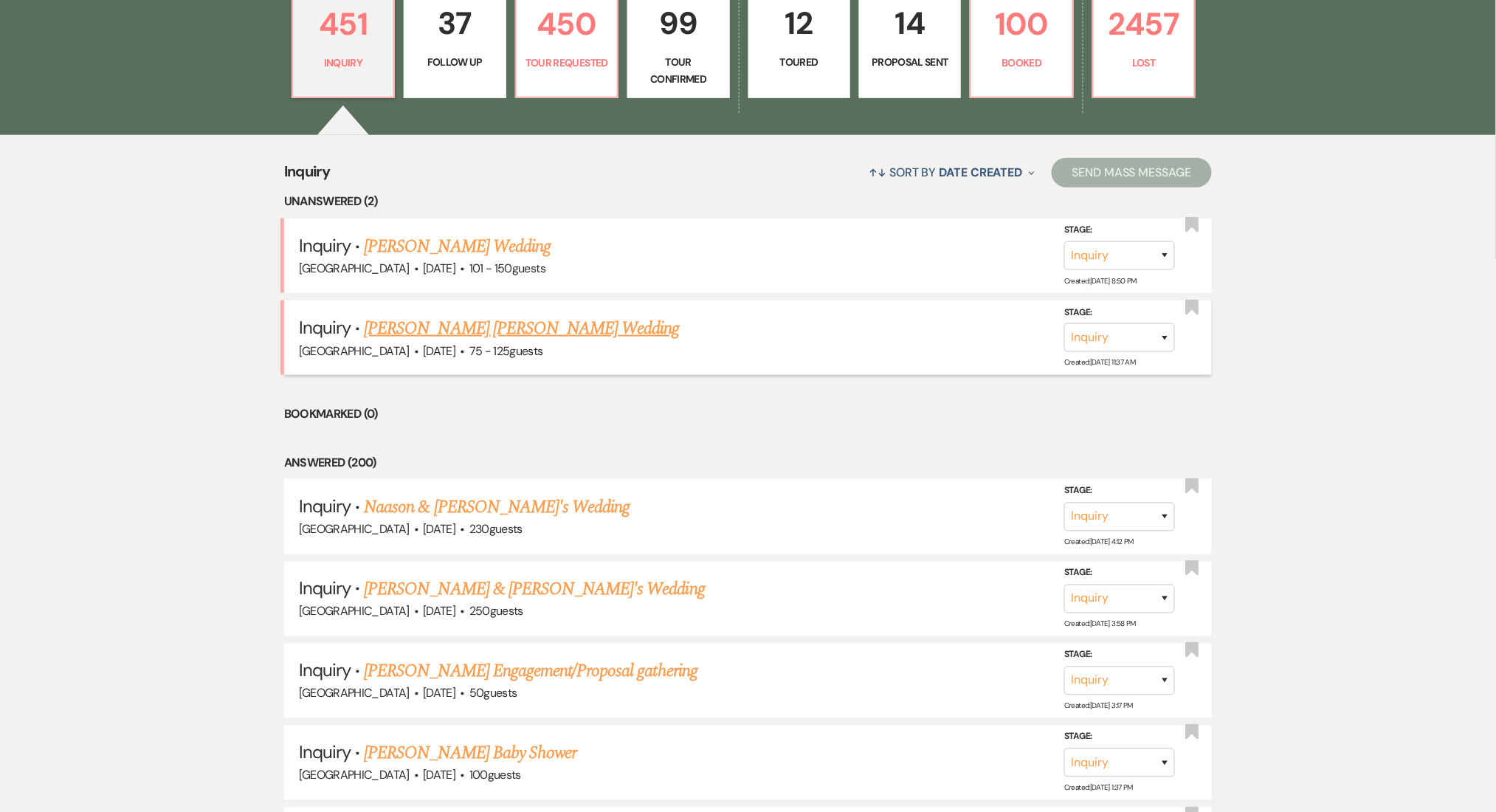
click at [429, 323] on link "Williams Ronalds's Wedding" at bounding box center [521, 328] width 315 height 26
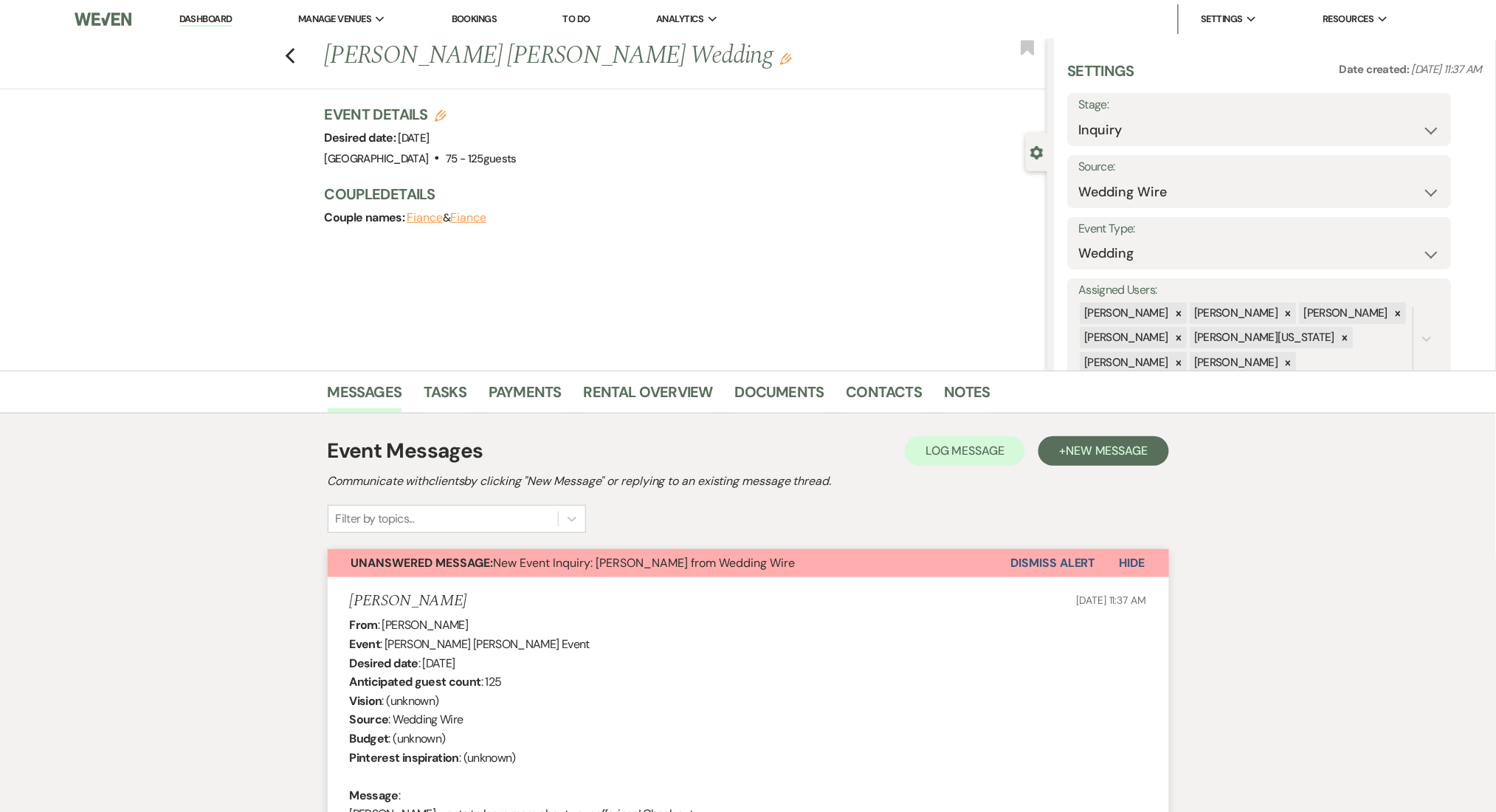
drag, startPoint x: 209, startPoint y: 21, endPoint x: 211, endPoint y: 10, distance: 11.2
click at [209, 21] on link "Dashboard" at bounding box center [205, 19] width 53 height 14
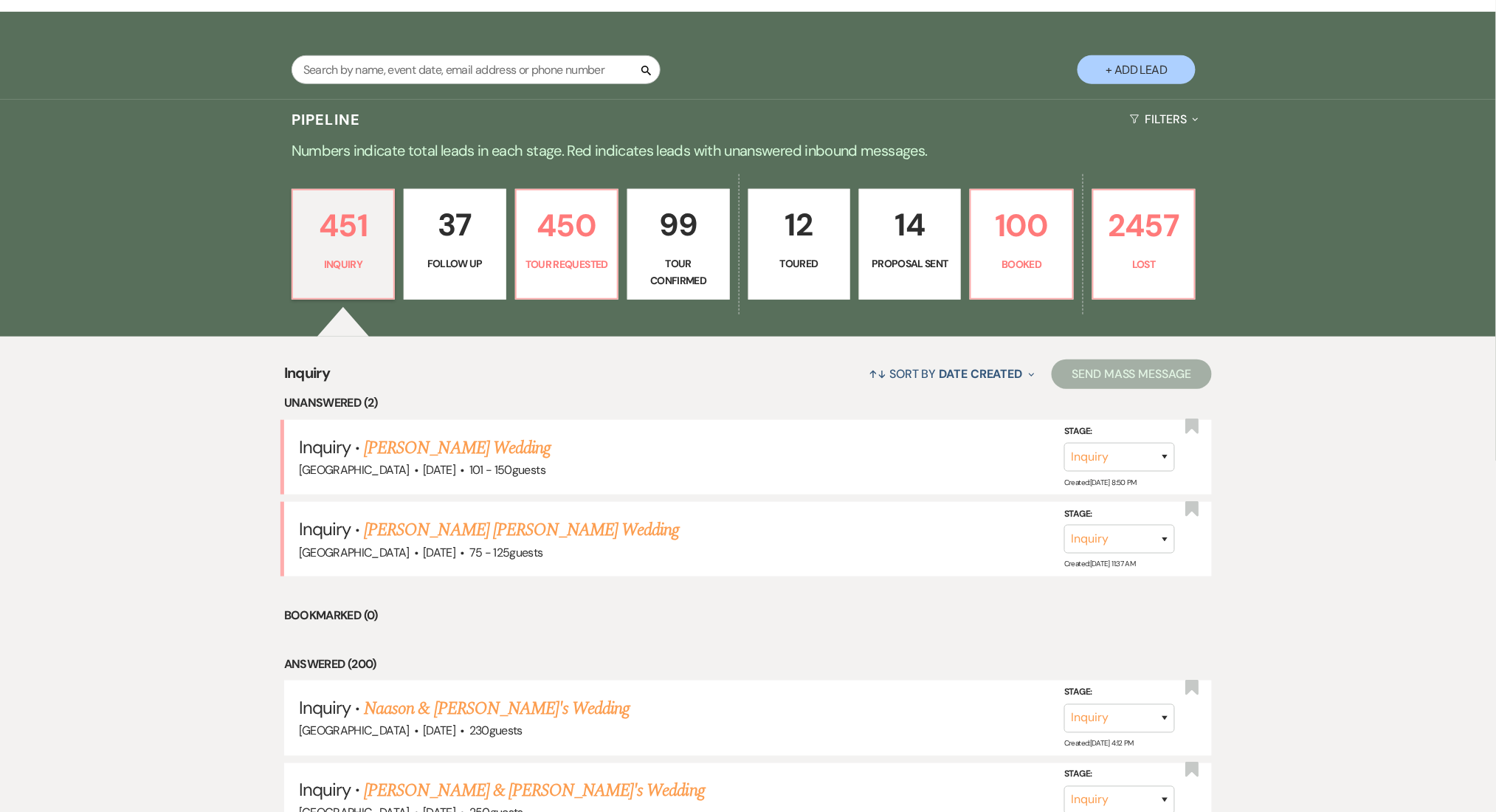
scroll to position [393, 0]
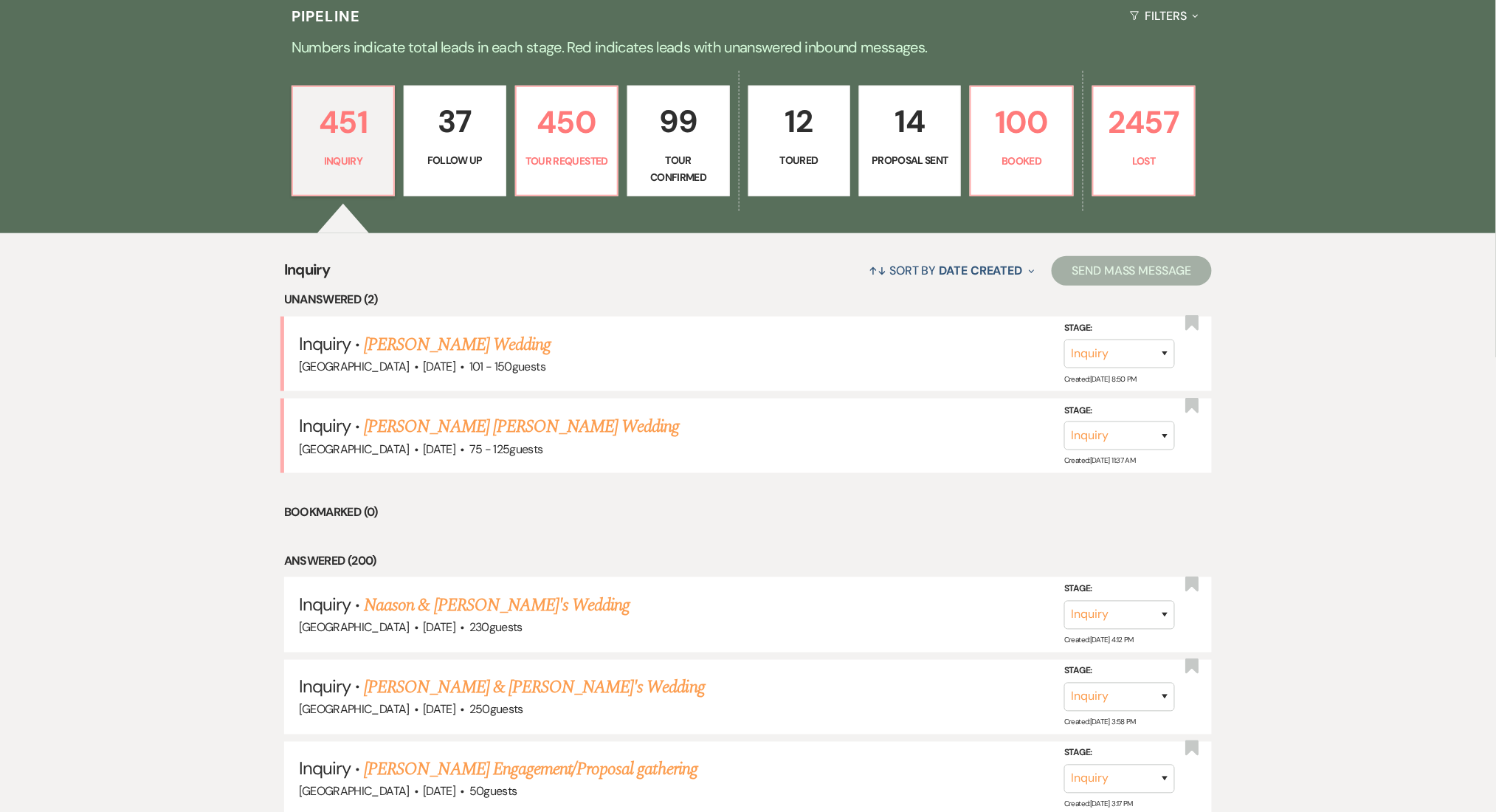
click at [428, 343] on link "Ben Kantor's Wedding" at bounding box center [457, 344] width 187 height 26
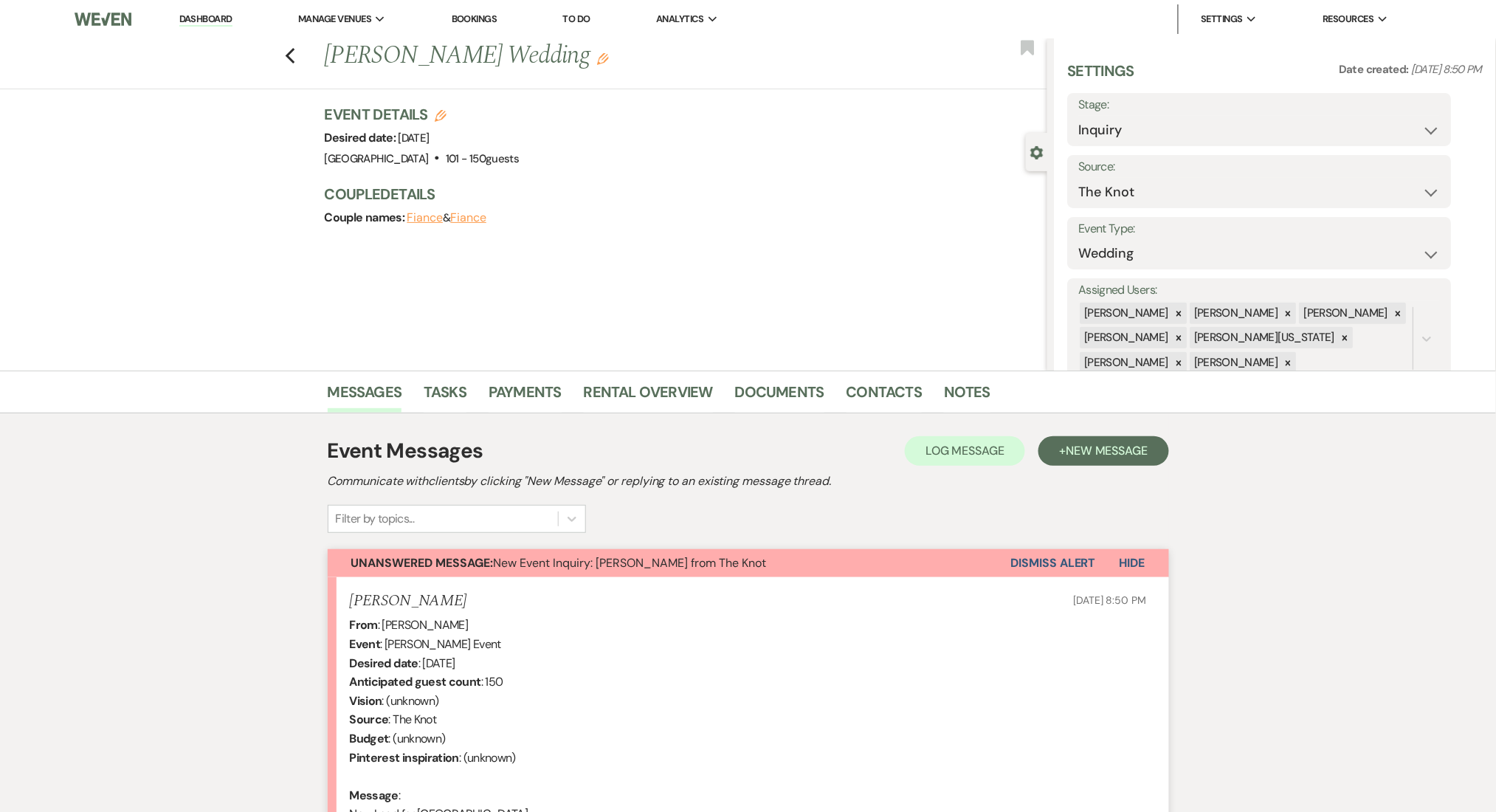
scroll to position [590, 0]
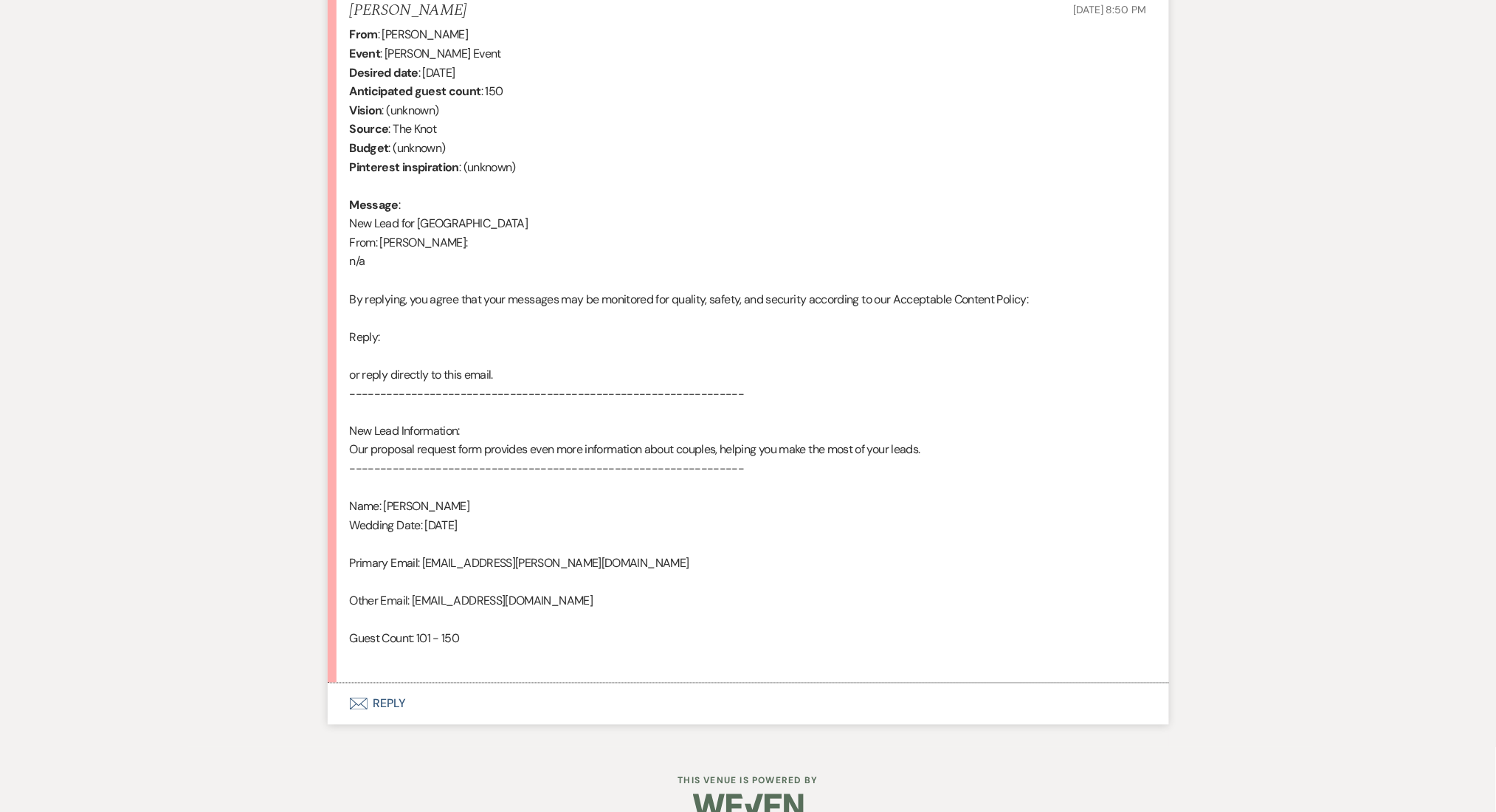
click at [395, 704] on button "Envelope Reply" at bounding box center [748, 704] width 841 height 41
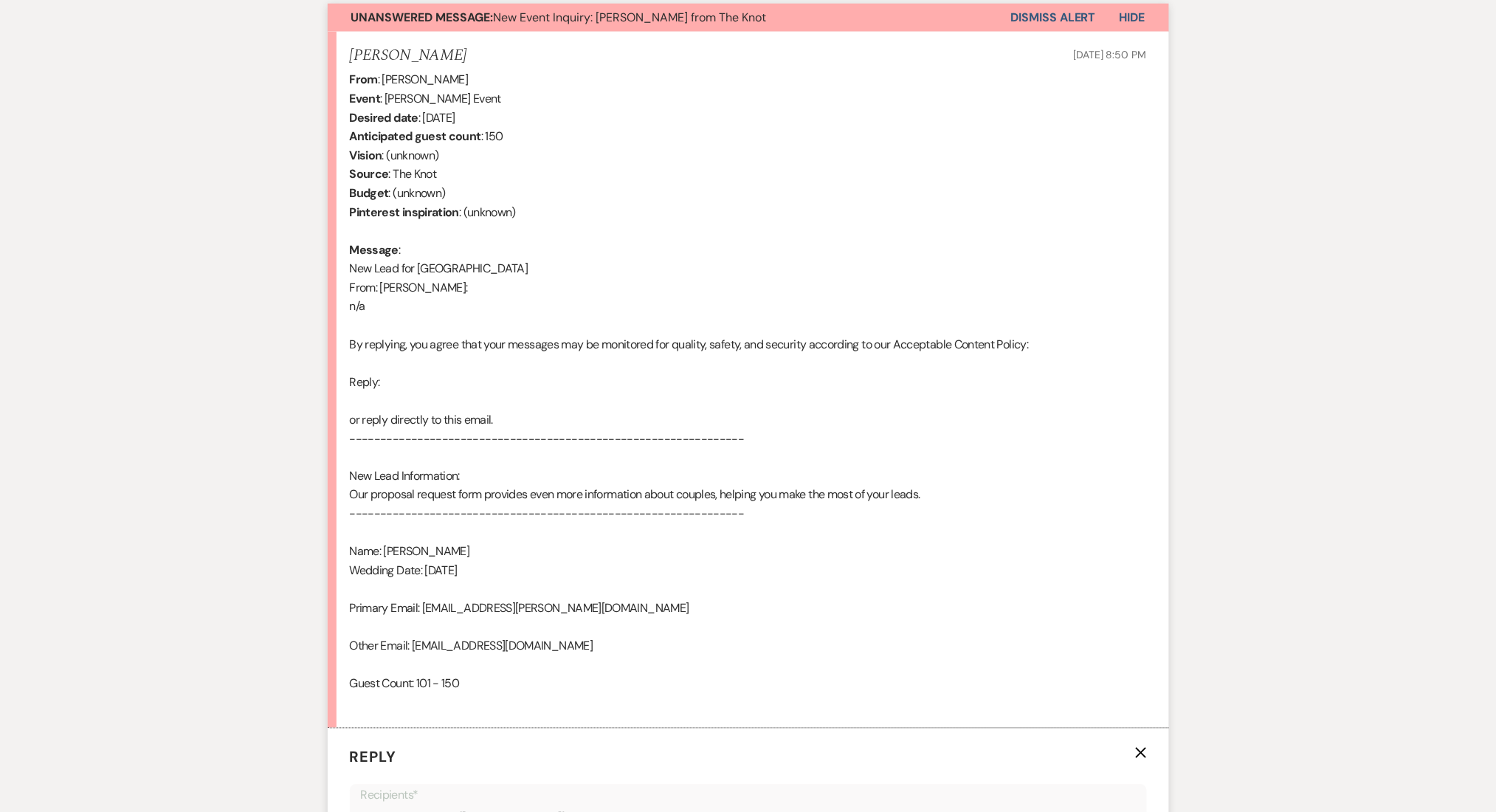
scroll to position [540, 0]
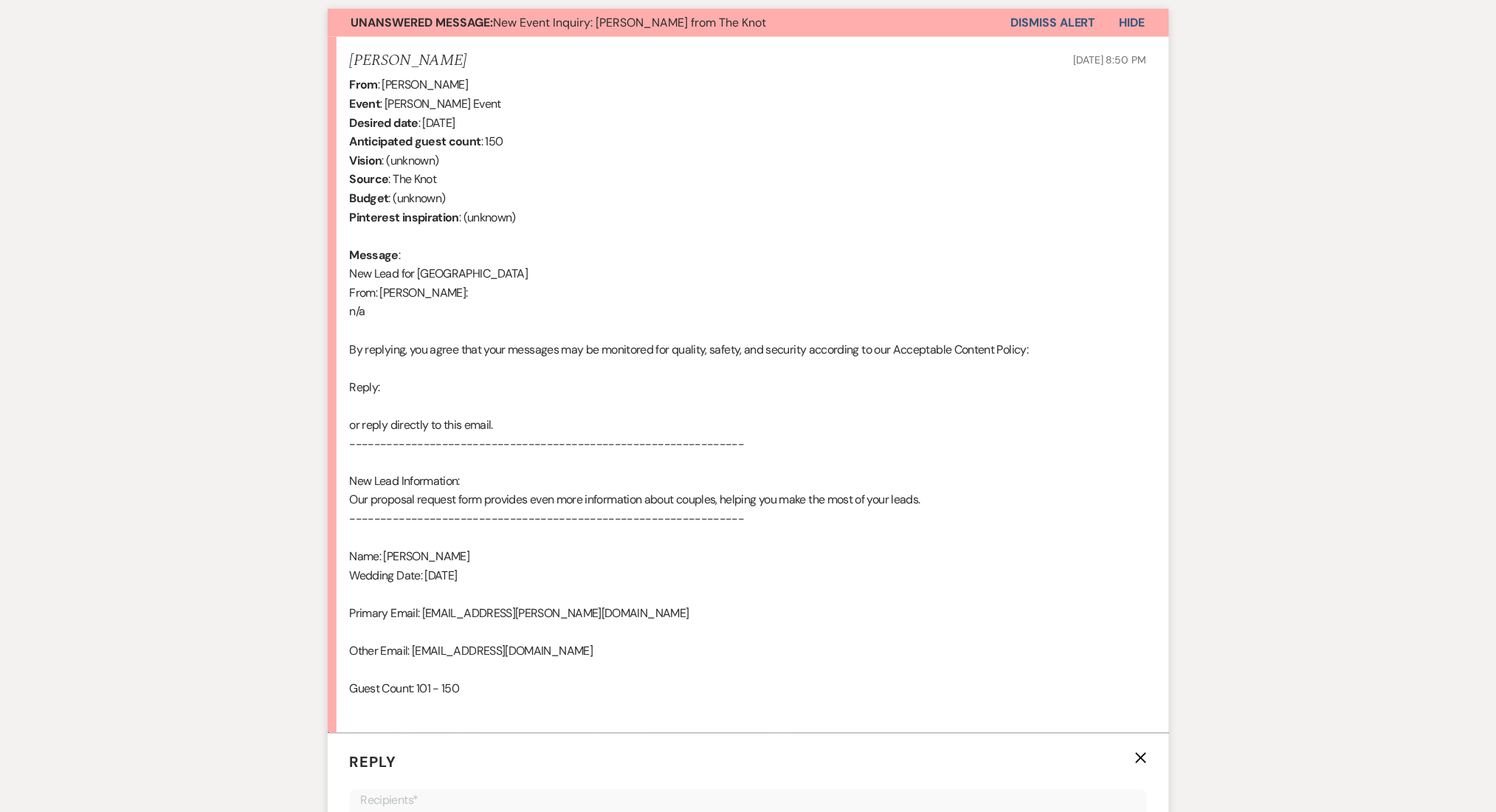
click at [627, 267] on div "From : Ben Kantor Event : Ben Kantor's Event Desired date : August 9th 2026 Ant…" at bounding box center [748, 396] width 797 height 642
drag, startPoint x: 396, startPoint y: 59, endPoint x: 351, endPoint y: 59, distance: 45.0
click at [351, 59] on div "Ben Kantor Sep 19, 2025, 8:50 PM" at bounding box center [748, 60] width 797 height 18
drag, startPoint x: 609, startPoint y: 343, endPoint x: 992, endPoint y: 357, distance: 383.3
click at [992, 357] on div "From : Ben Kantor Event : Ben Kantor's Event Desired date : August 9th 2026 Ant…" at bounding box center [748, 396] width 797 height 642
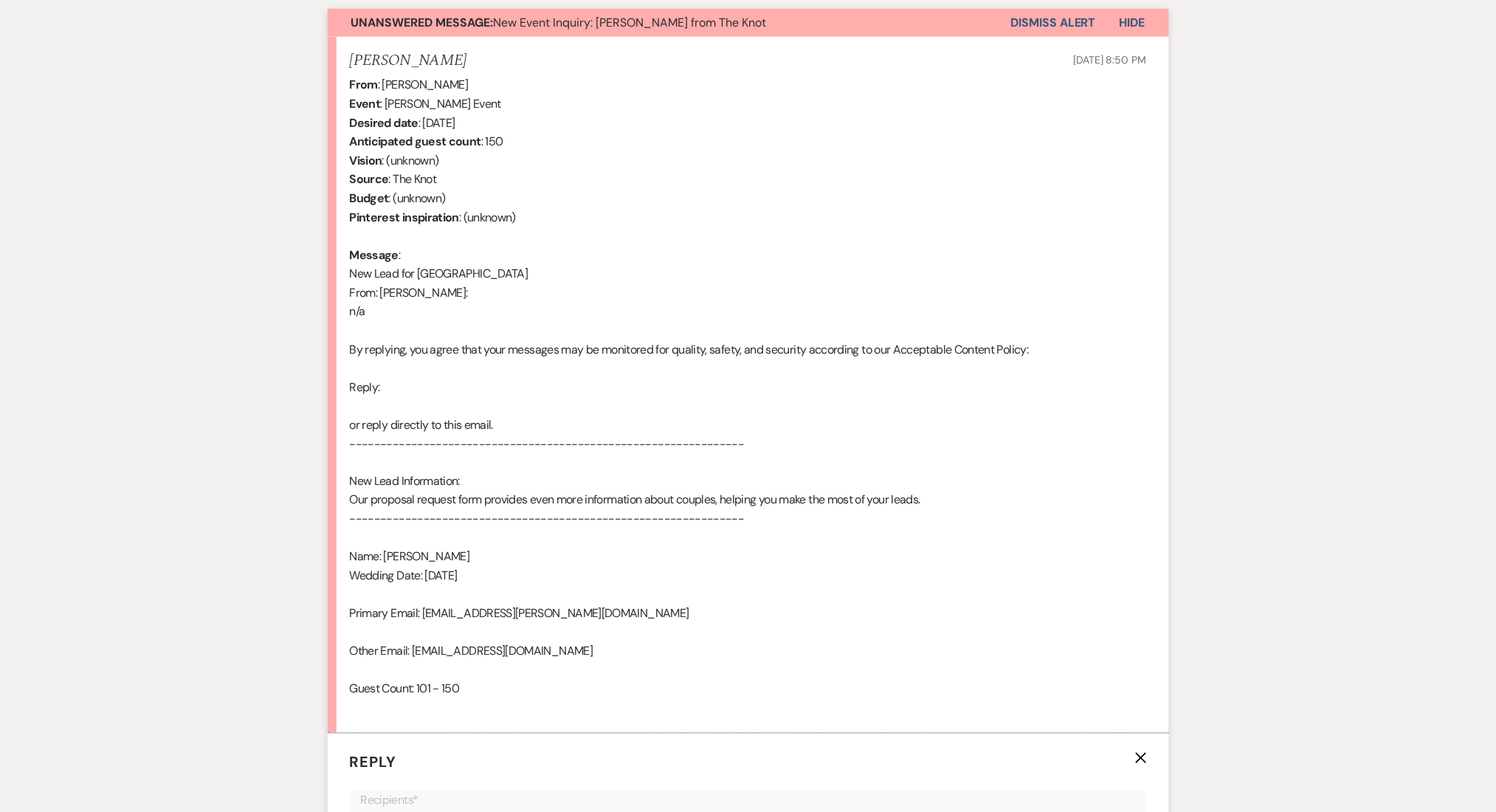
click at [860, 454] on div "From : Ben Kantor Event : Ben Kantor's Event Desired date : August 9th 2026 Ant…" at bounding box center [748, 396] width 797 height 642
drag, startPoint x: 475, startPoint y: 496, endPoint x: 852, endPoint y: 501, distance: 377.0
click at [852, 501] on div "From : Ben Kantor Event : Ben Kantor's Event Desired date : August 9th 2026 Ant…" at bounding box center [748, 396] width 797 height 642
click at [851, 582] on div "From : Ben Kantor Event : Ben Kantor's Event Desired date : August 9th 2026 Ant…" at bounding box center [748, 396] width 797 height 642
drag, startPoint x: 588, startPoint y: 649, endPoint x: 414, endPoint y: 651, distance: 174.0
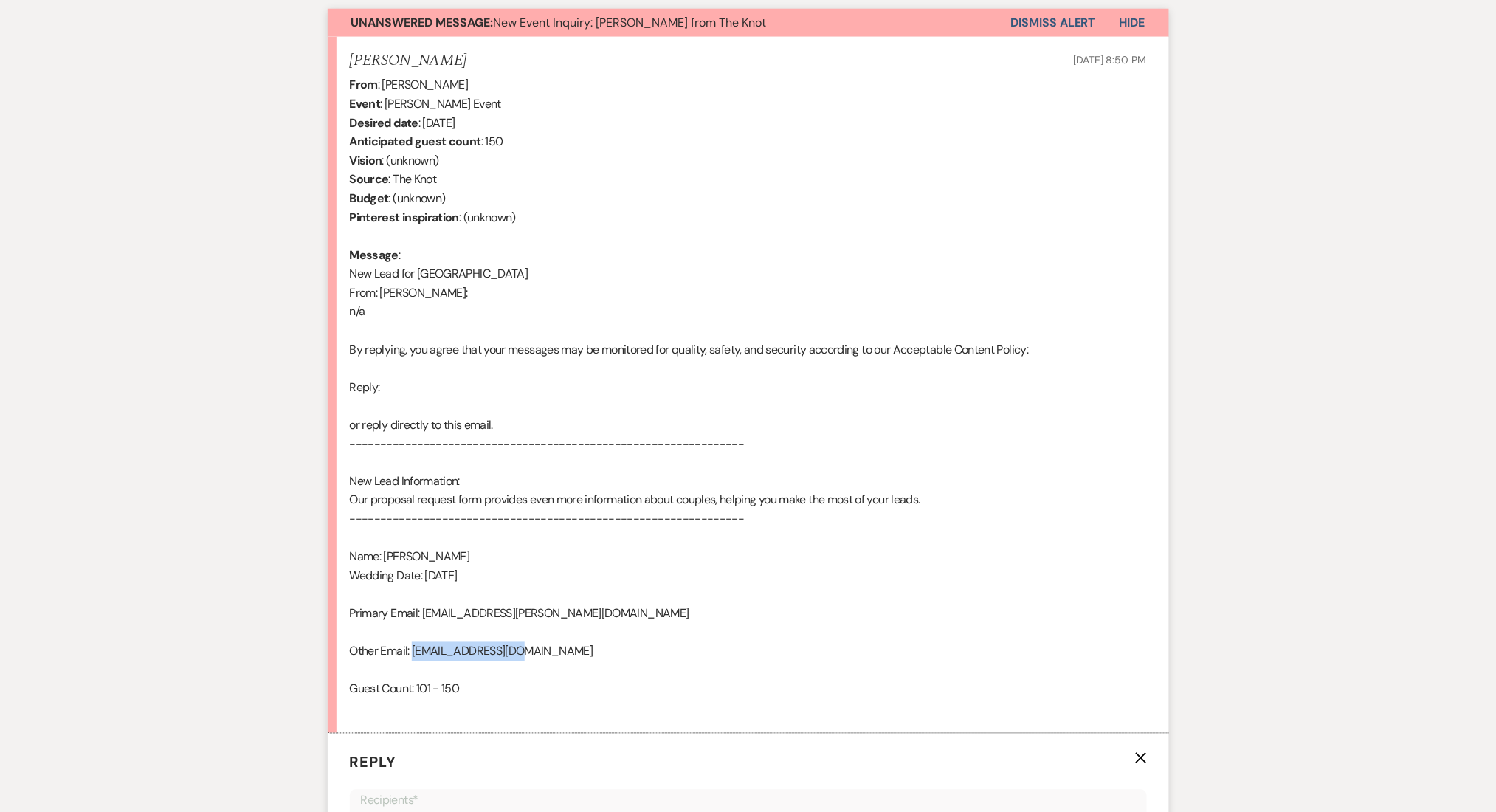
click at [414, 651] on div "From : Ben Kantor Event : Ben Kantor's Event Desired date : August 9th 2026 Ant…" at bounding box center [748, 396] width 797 height 642
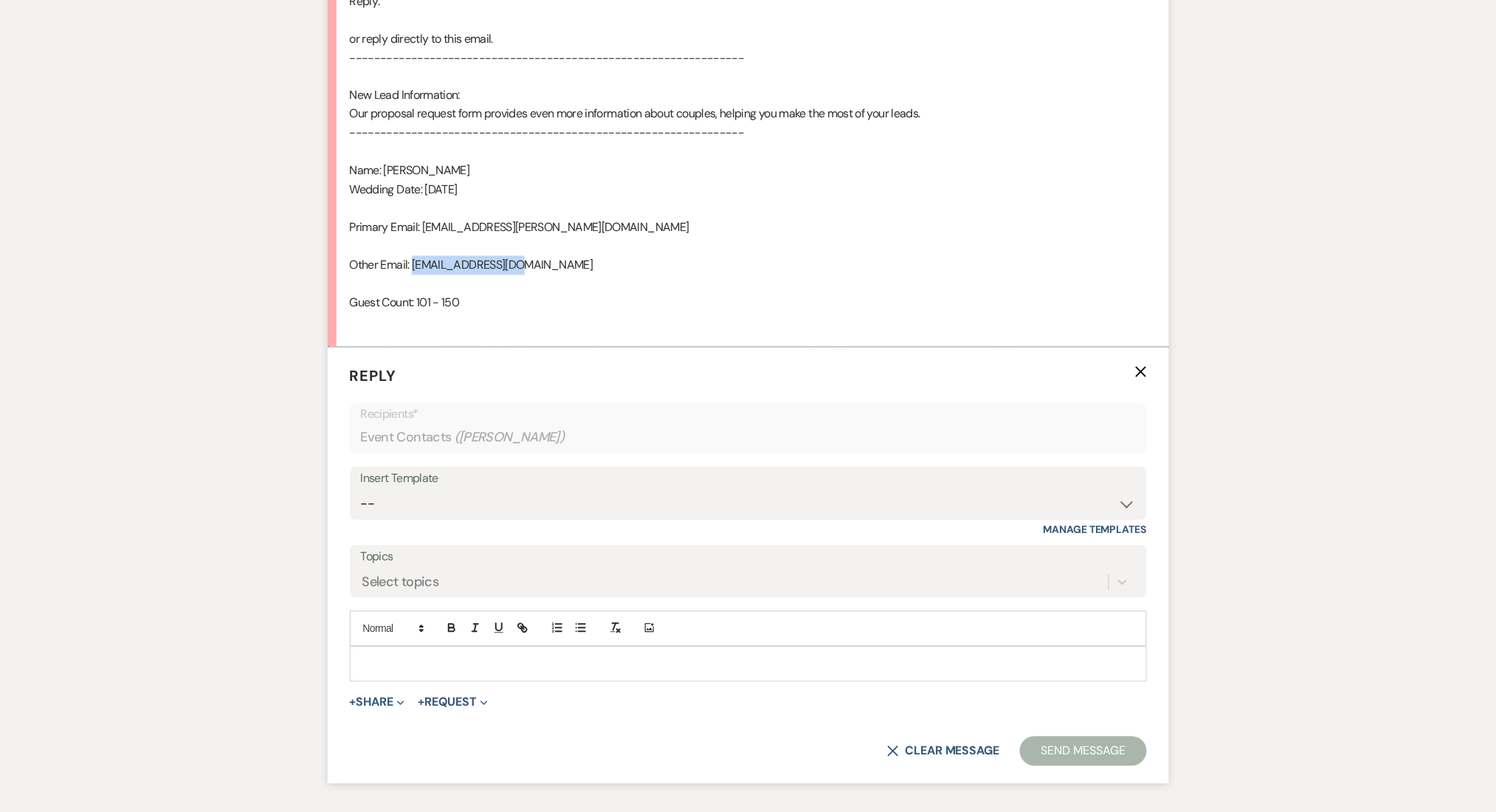
scroll to position [934, 0]
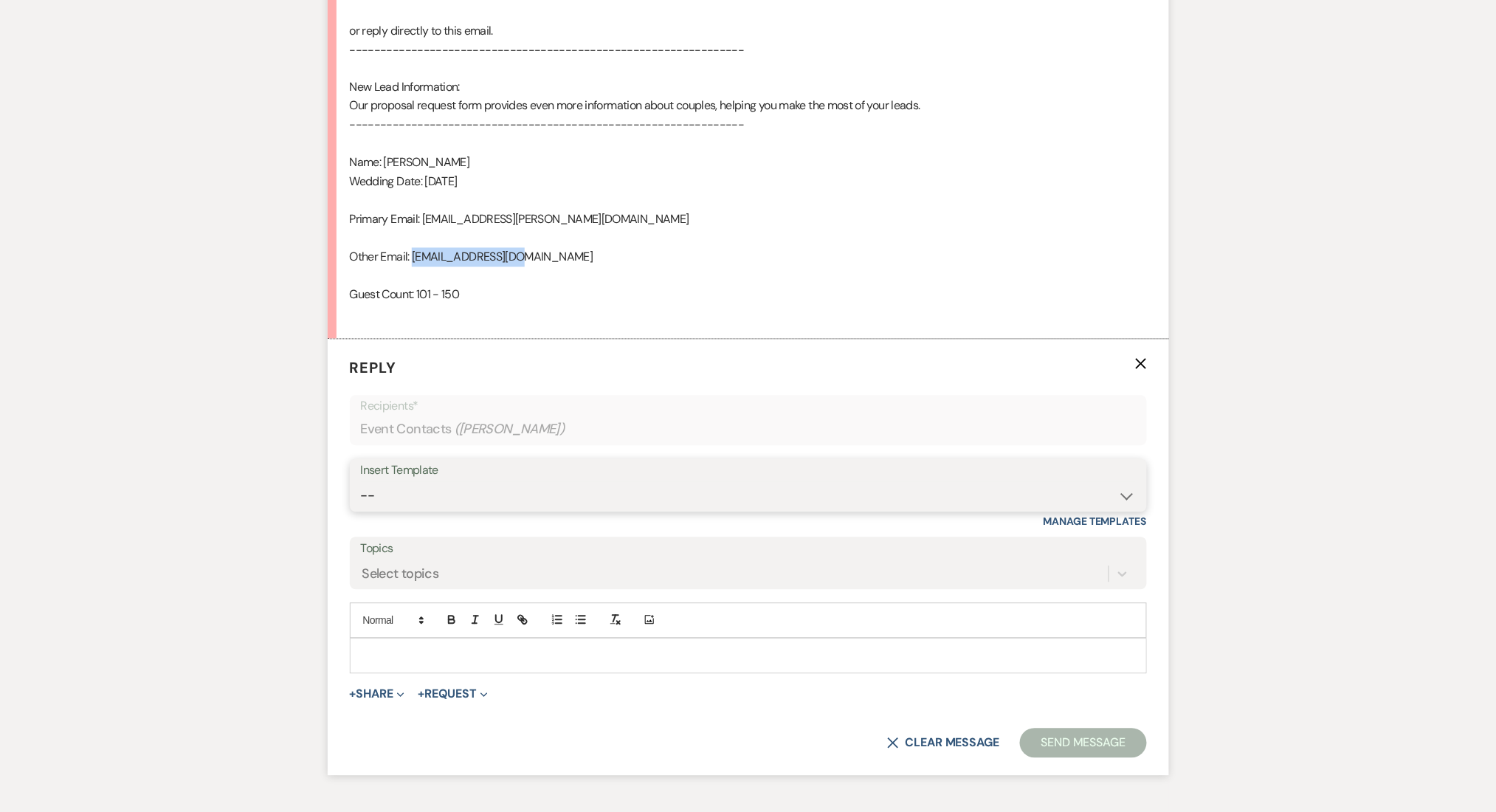
click at [420, 495] on select "-- Inquiry Follow Up Email #2 Contract Sending Template Payment Template Rental…" at bounding box center [748, 496] width 775 height 29
click at [361, 482] on select "-- Inquiry Follow Up Email #2 Contract Sending Template Payment Template Rental…" at bounding box center [748, 496] width 775 height 29
click at [234, 395] on div "Messages Tasks Payments Rental Overview Documents Contacts Notes Event Messages…" at bounding box center [748, 126] width 1496 height 1379
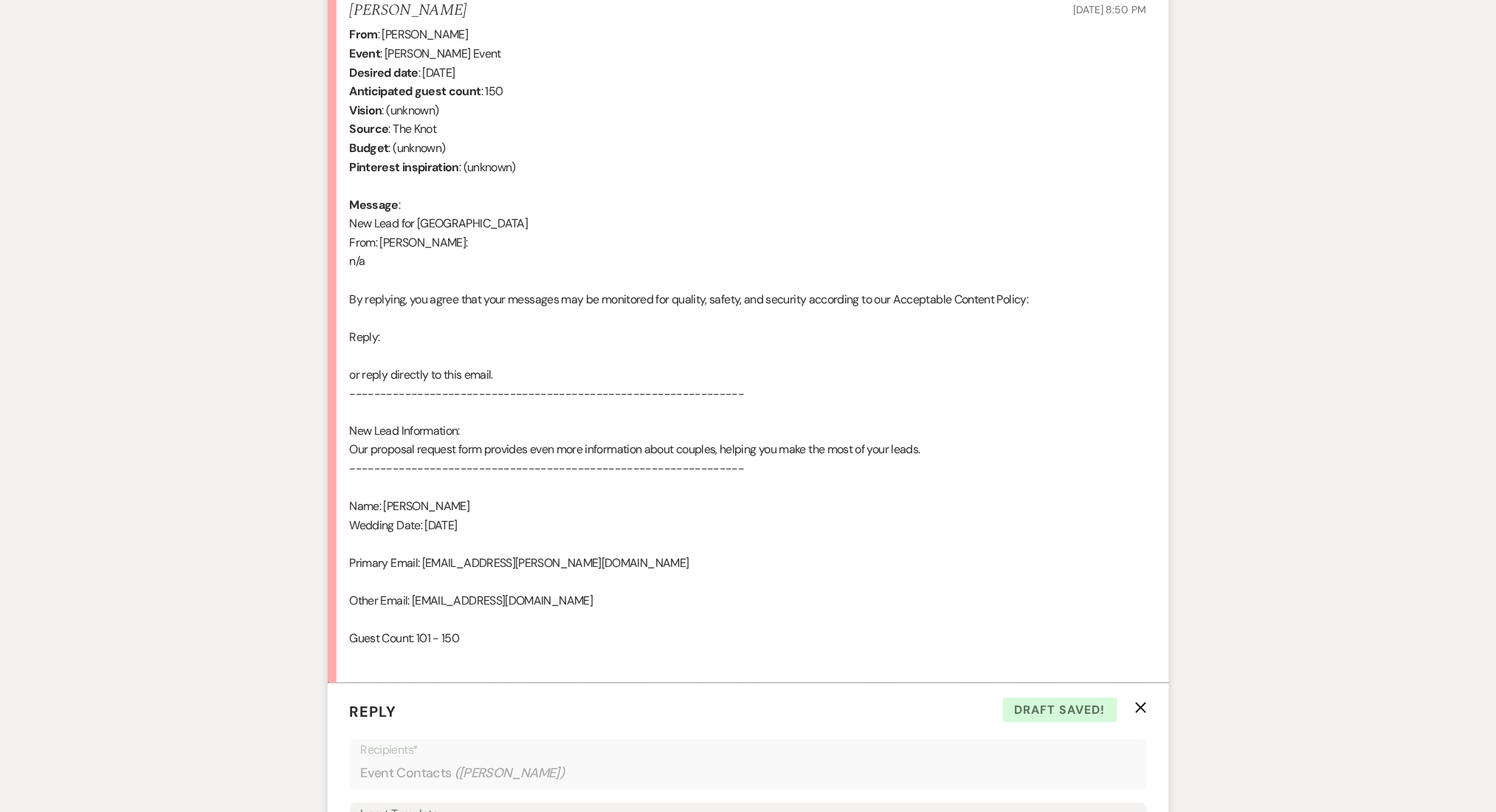
scroll to position [1181, 0]
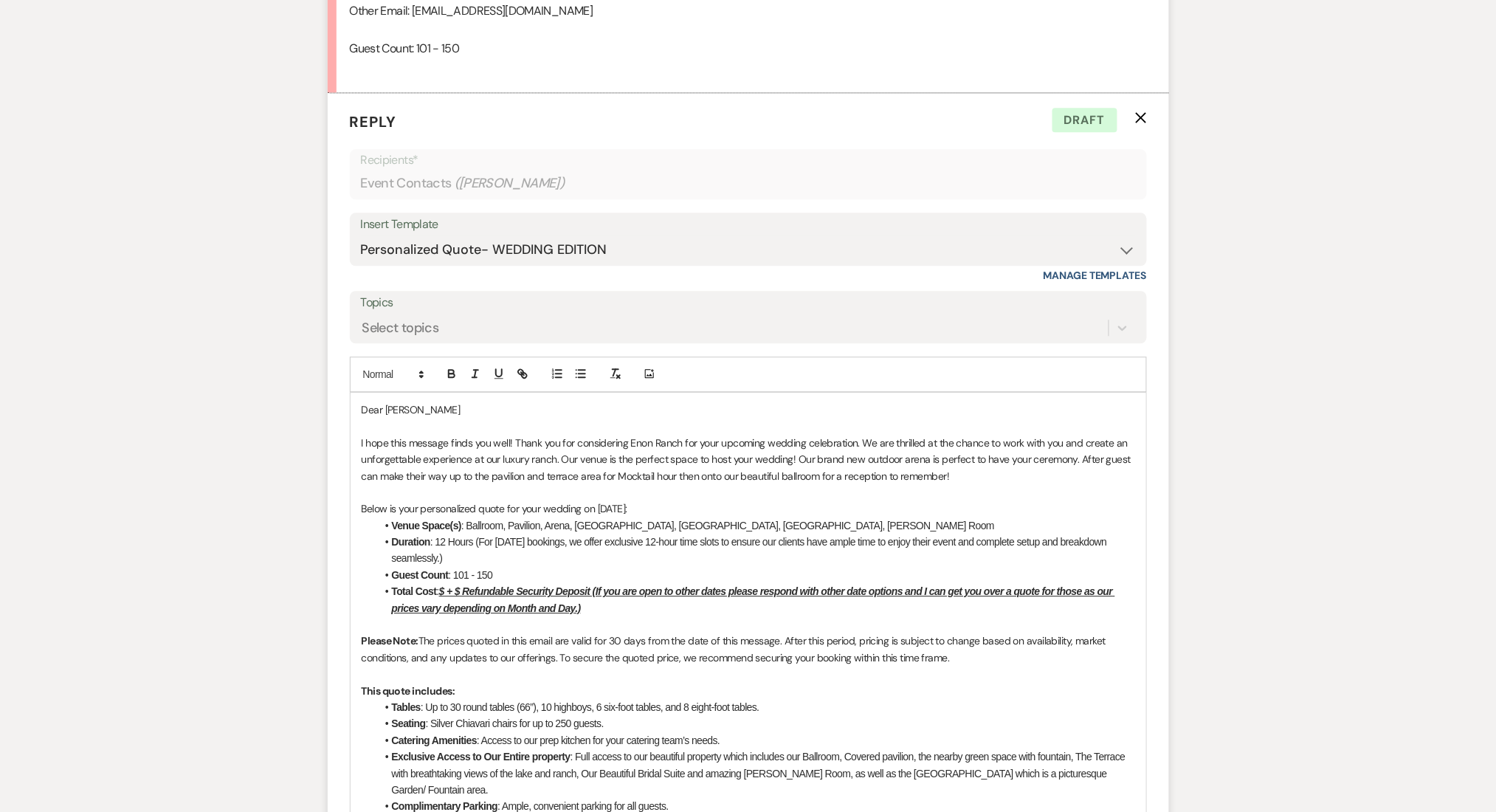
click at [446, 590] on u "$ + $ Refundable Security Deposit (If you are open to other dates please respon…" at bounding box center [753, 599] width 723 height 28
click at [491, 590] on u "$13,000 + $ Refundable Security Deposit (If you are open to other dates please …" at bounding box center [759, 599] width 734 height 28
click at [316, 524] on div "Messages Tasks Payments Rental Overview Documents Contacts Notes Event Messages…" at bounding box center [748, 458] width 1496 height 2537
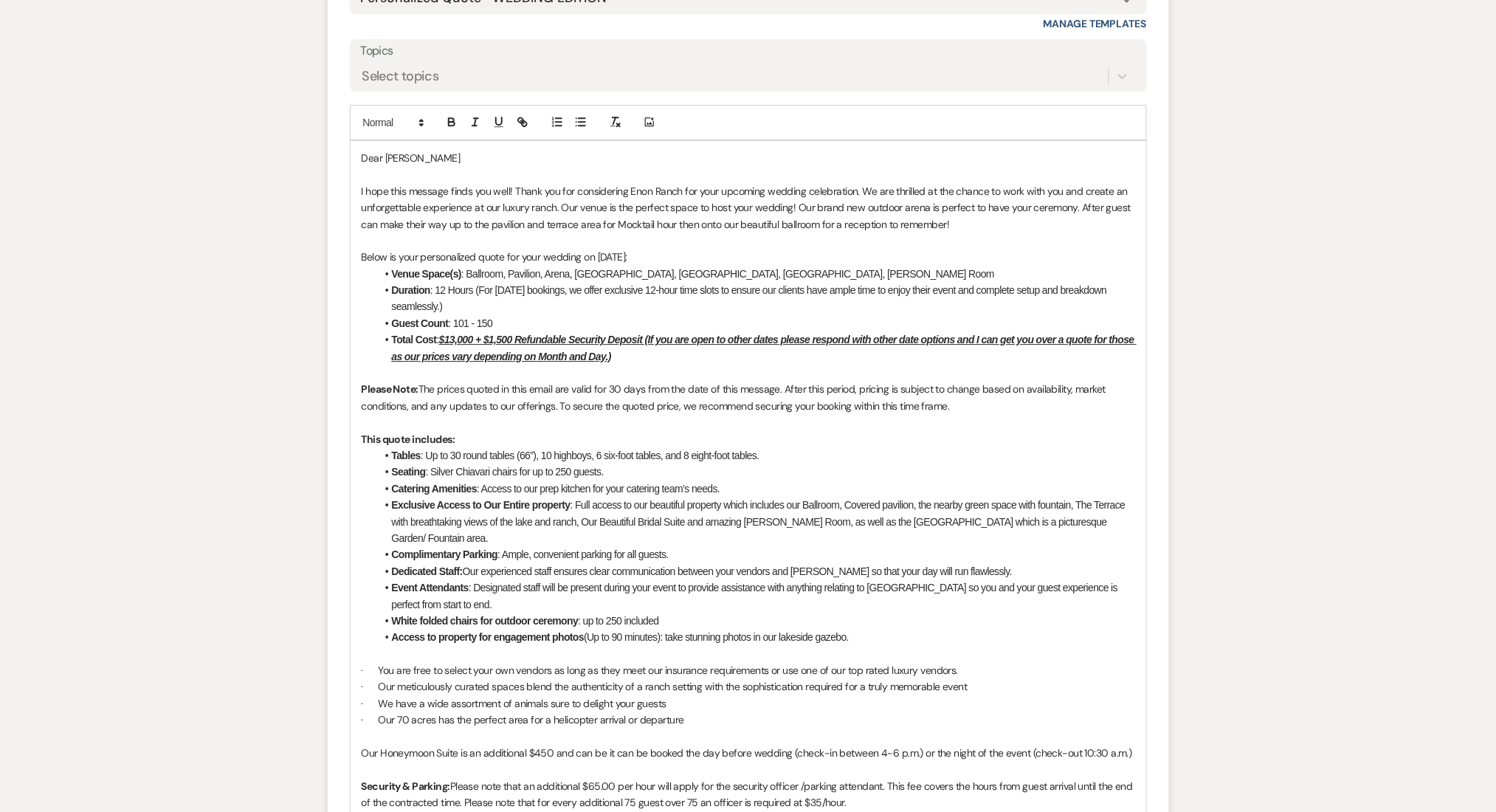
scroll to position [1287, 0]
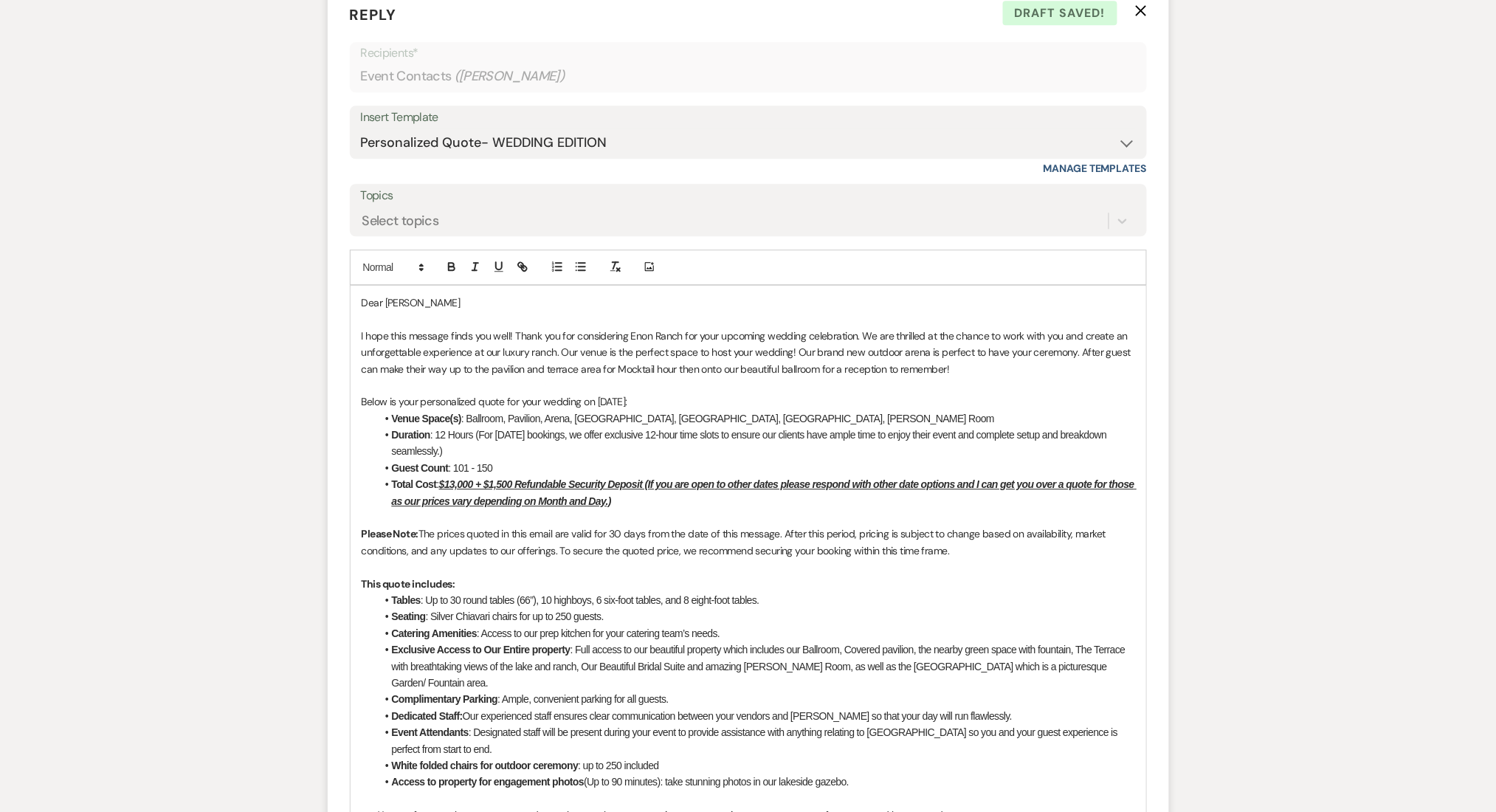
click at [182, 341] on div "Messages Tasks Payments Rental Overview Documents Contacts Notes Event Messages…" at bounding box center [748, 351] width 1496 height 2537
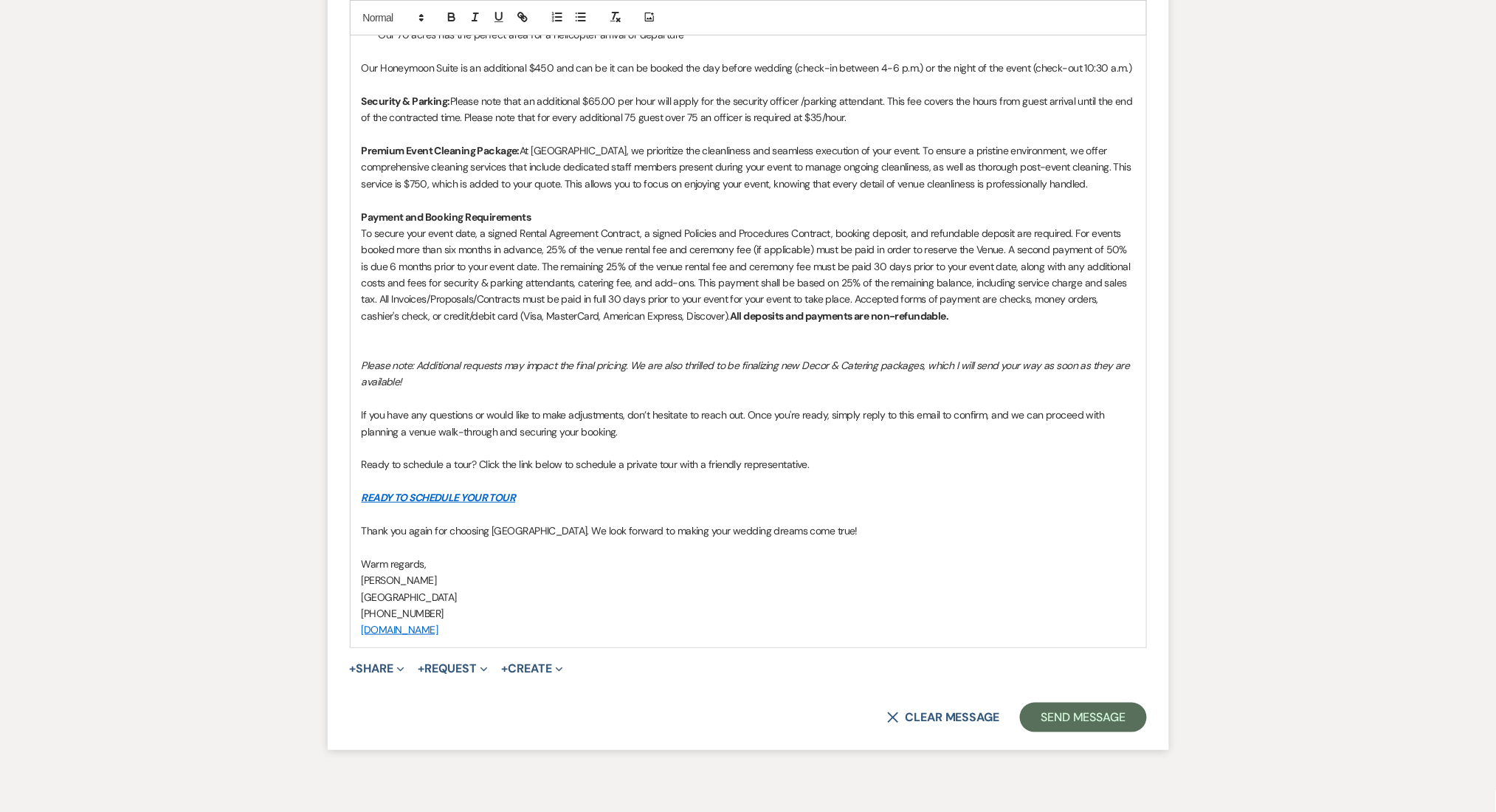
scroll to position [2173, 0]
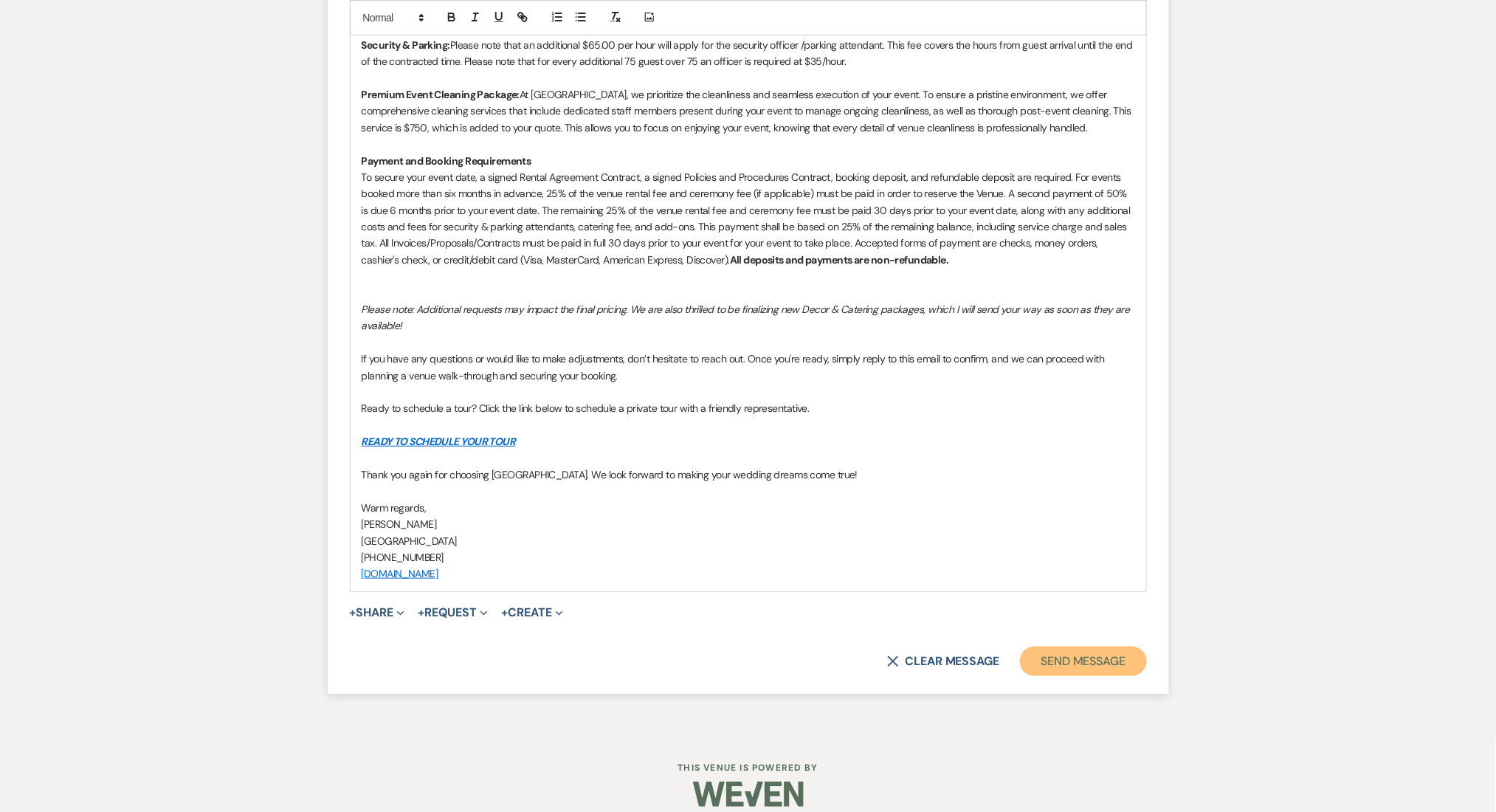
click at [1082, 654] on button "Send Message" at bounding box center [1083, 662] width 126 height 30
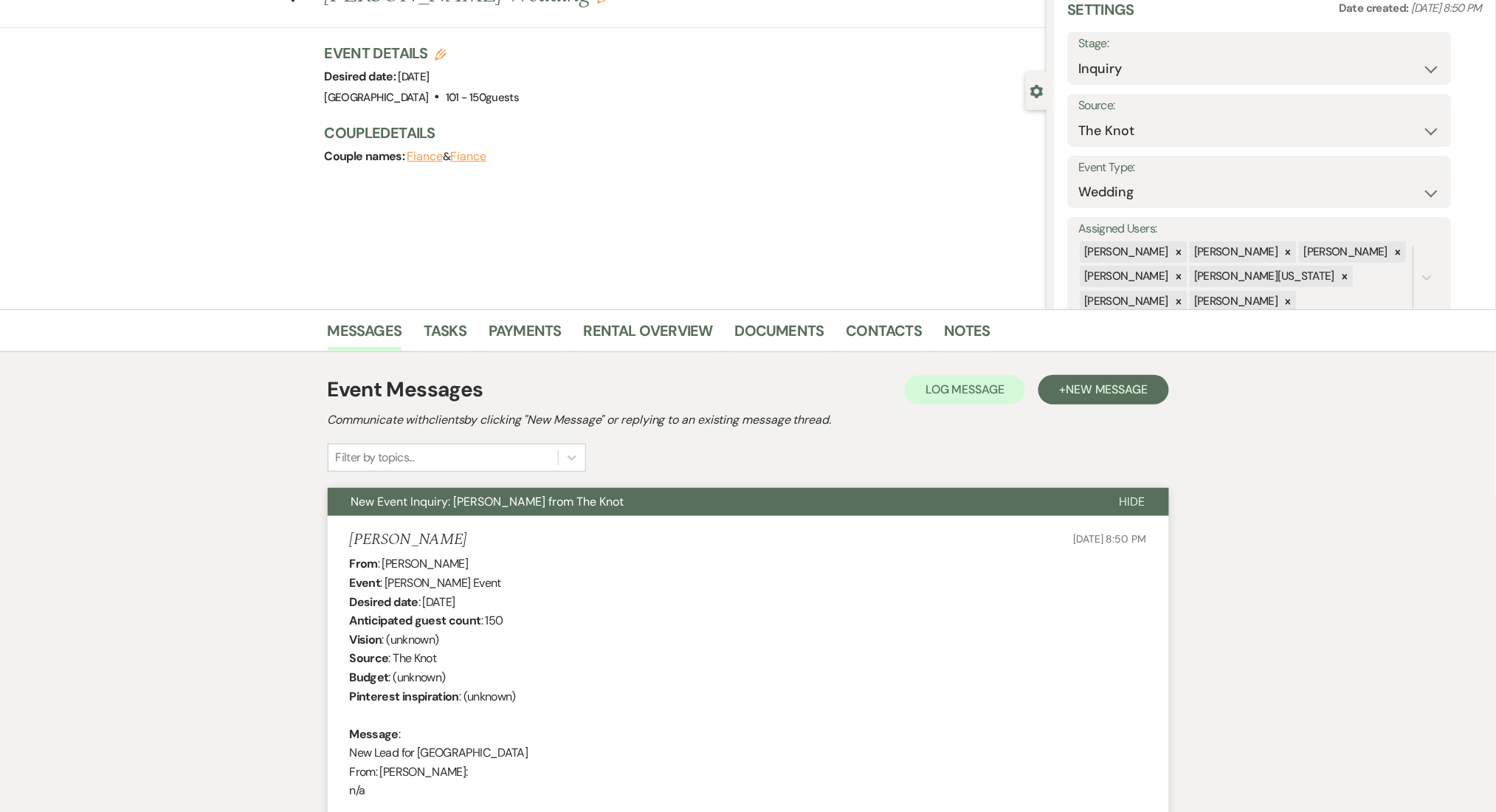
scroll to position [0, 0]
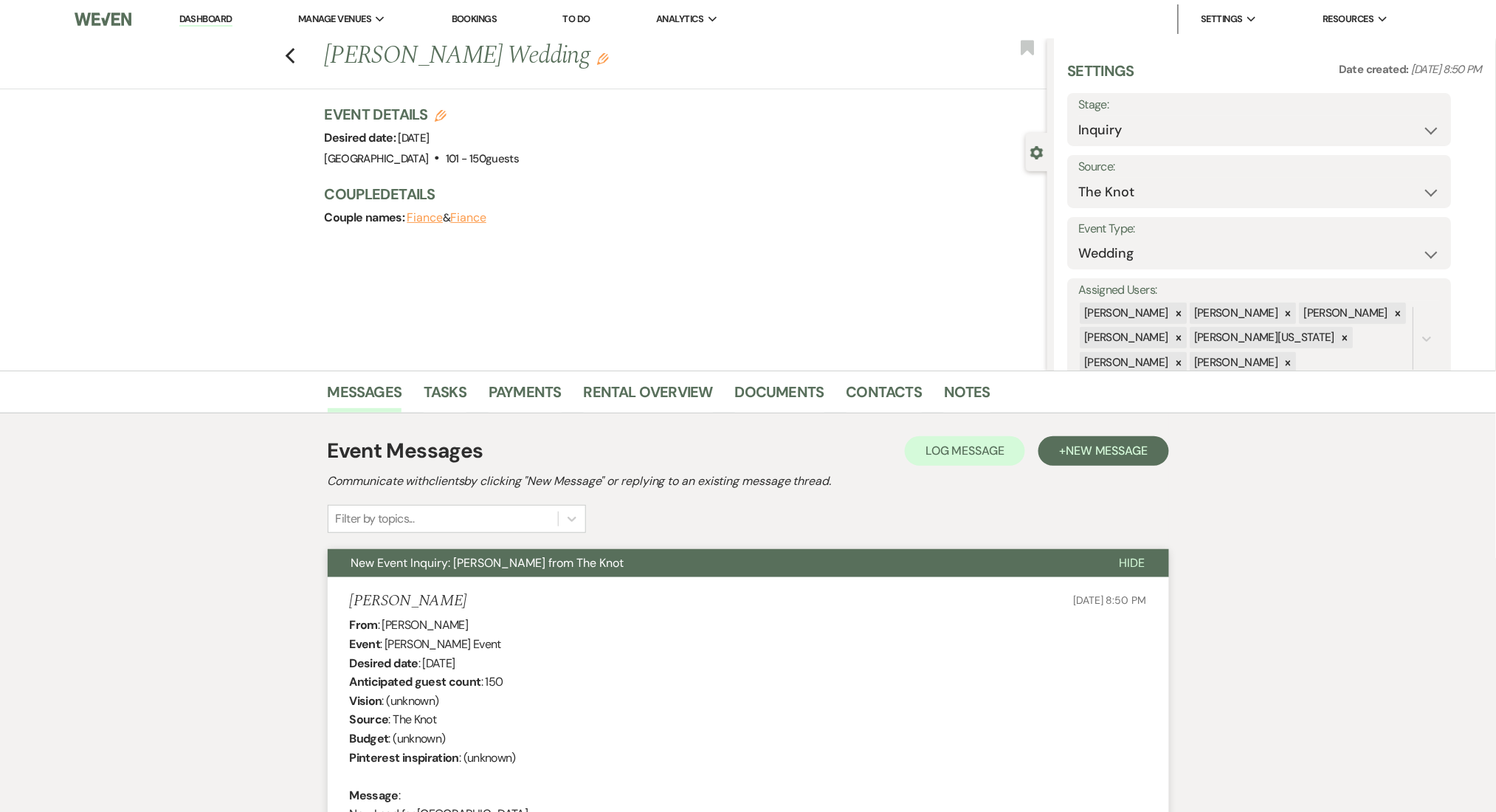
click at [860, 373] on div "Messages Tasks Payments Rental Overview Documents Contacts Notes" at bounding box center [748, 392] width 1496 height 43
click at [874, 401] on link "Contacts" at bounding box center [884, 396] width 76 height 32
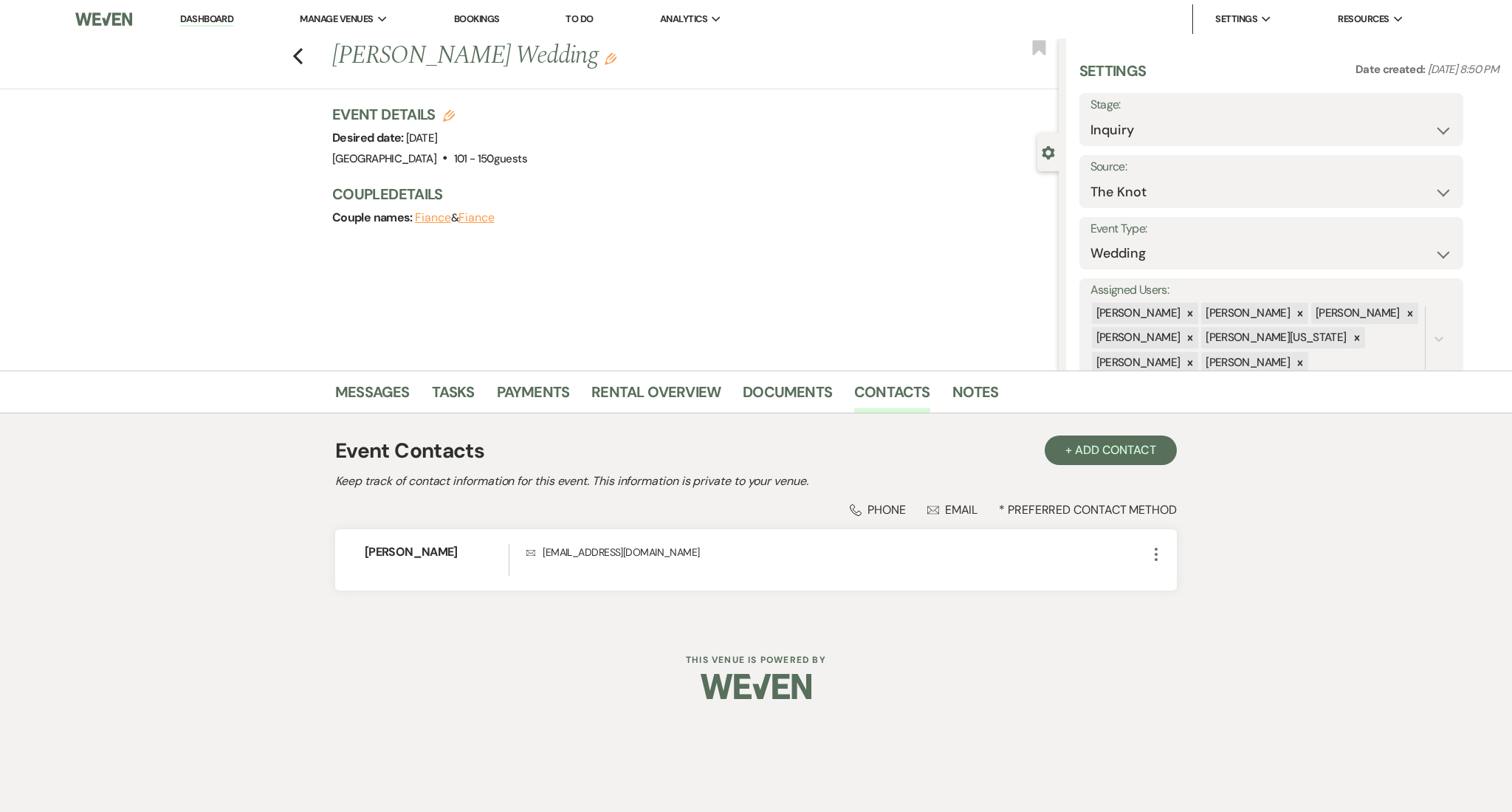
click at [210, 11] on li "Dashboard" at bounding box center [207, 19] width 68 height 30
click at [209, 17] on link "Dashboard" at bounding box center [206, 19] width 53 height 14
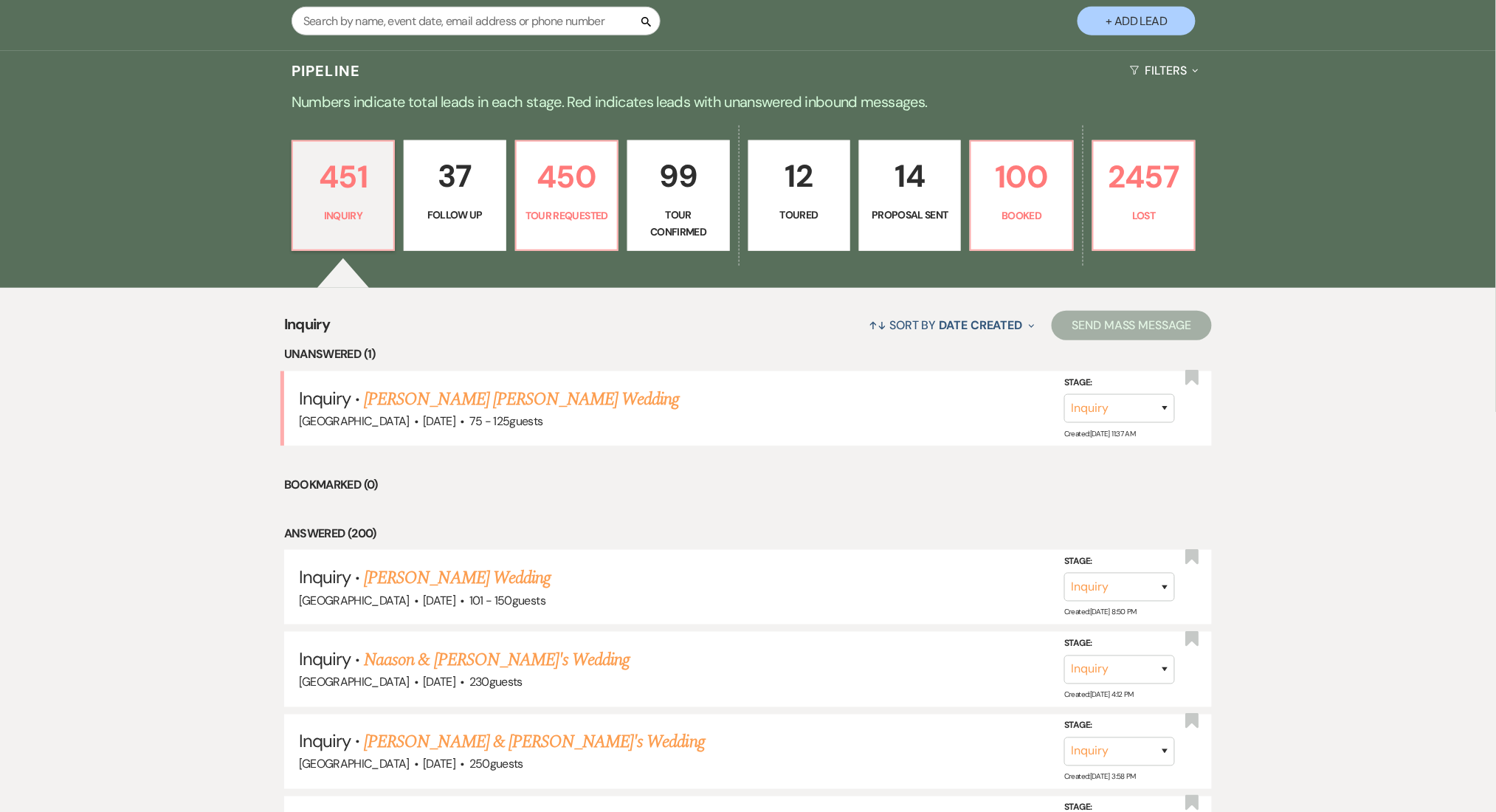
scroll to position [295, 0]
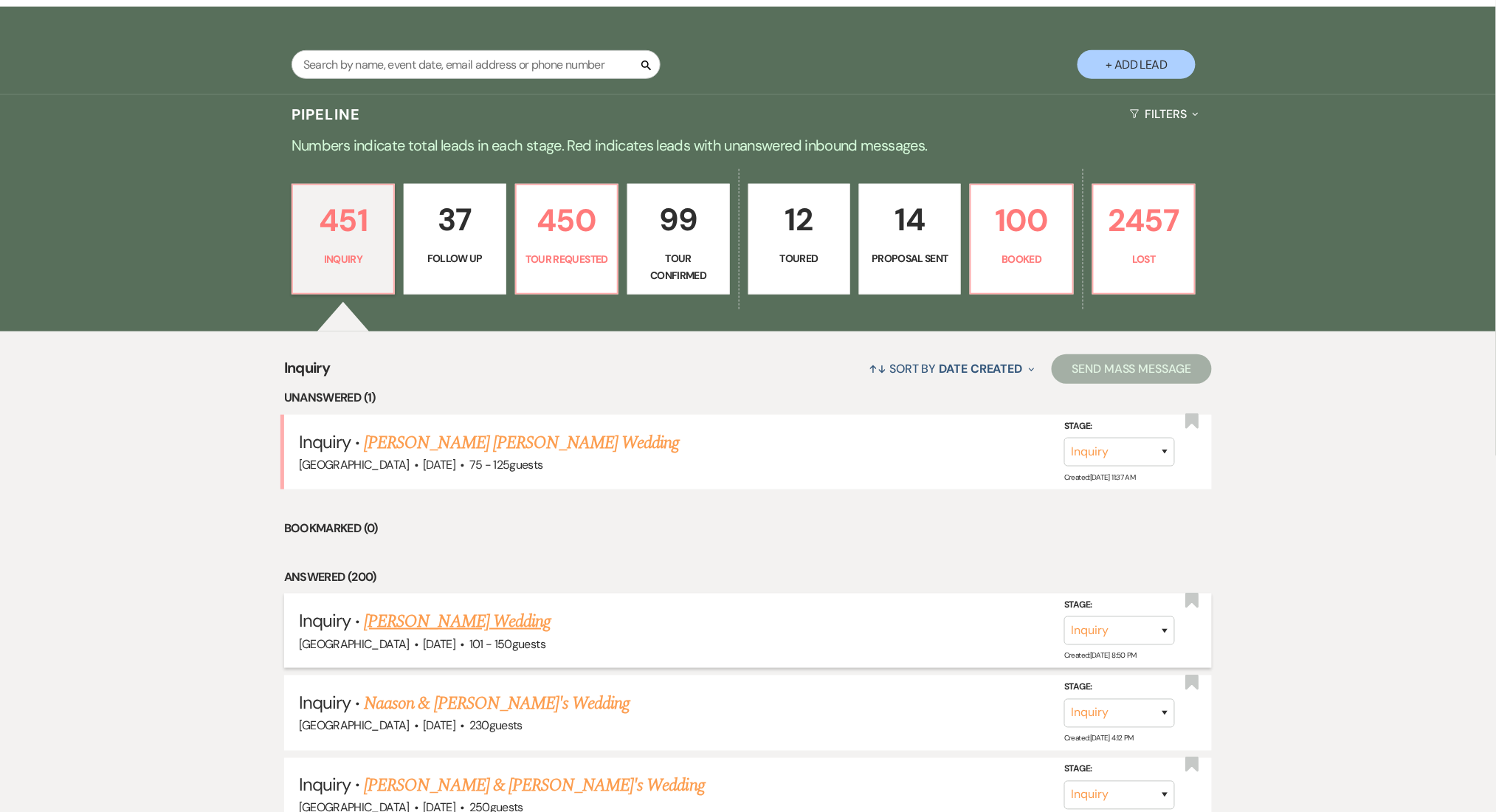
click at [469, 614] on link "Ben Kantor's Wedding" at bounding box center [457, 621] width 187 height 26
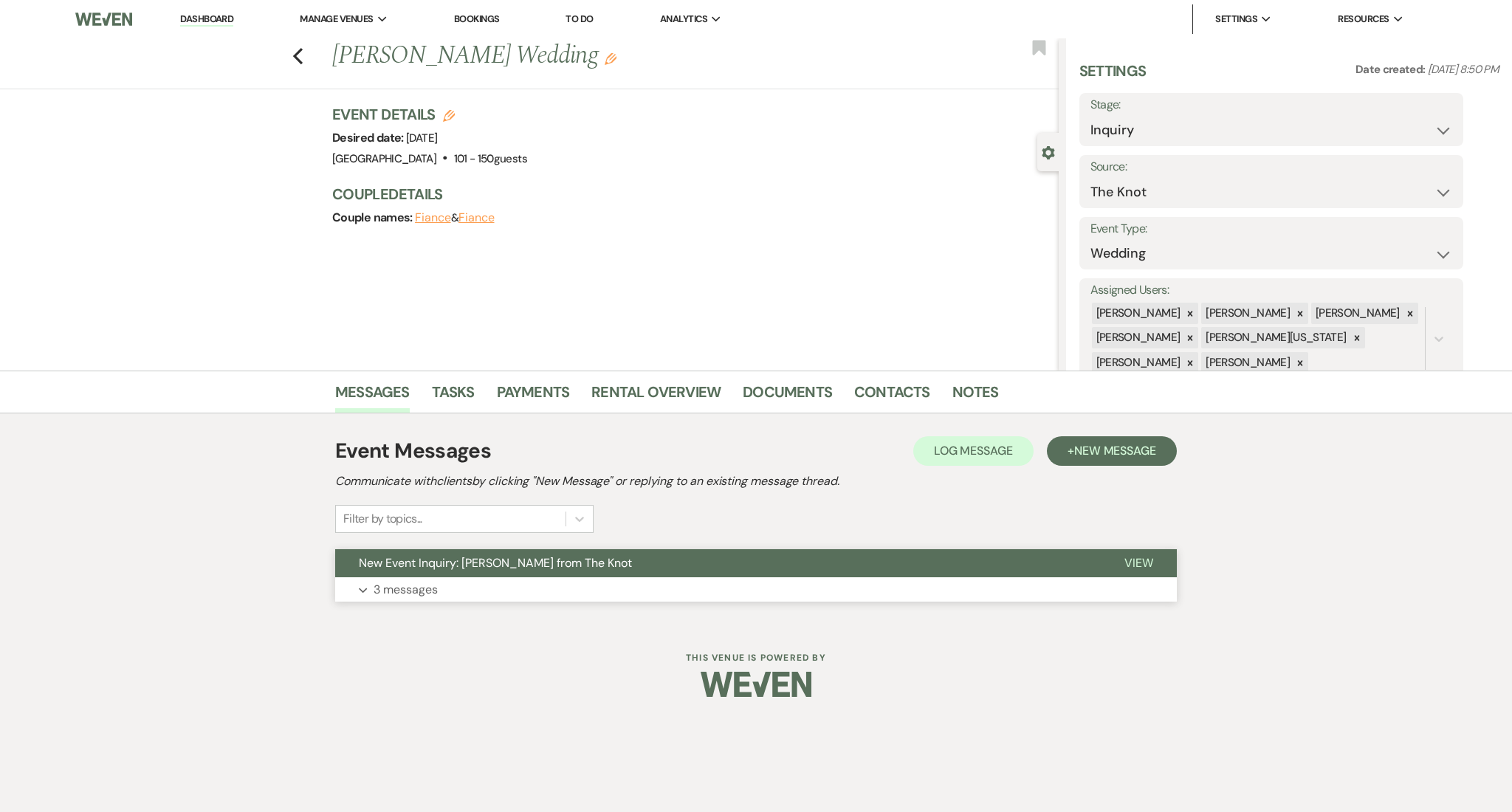
click at [457, 587] on button "Expand 3 messages" at bounding box center [756, 589] width 841 height 25
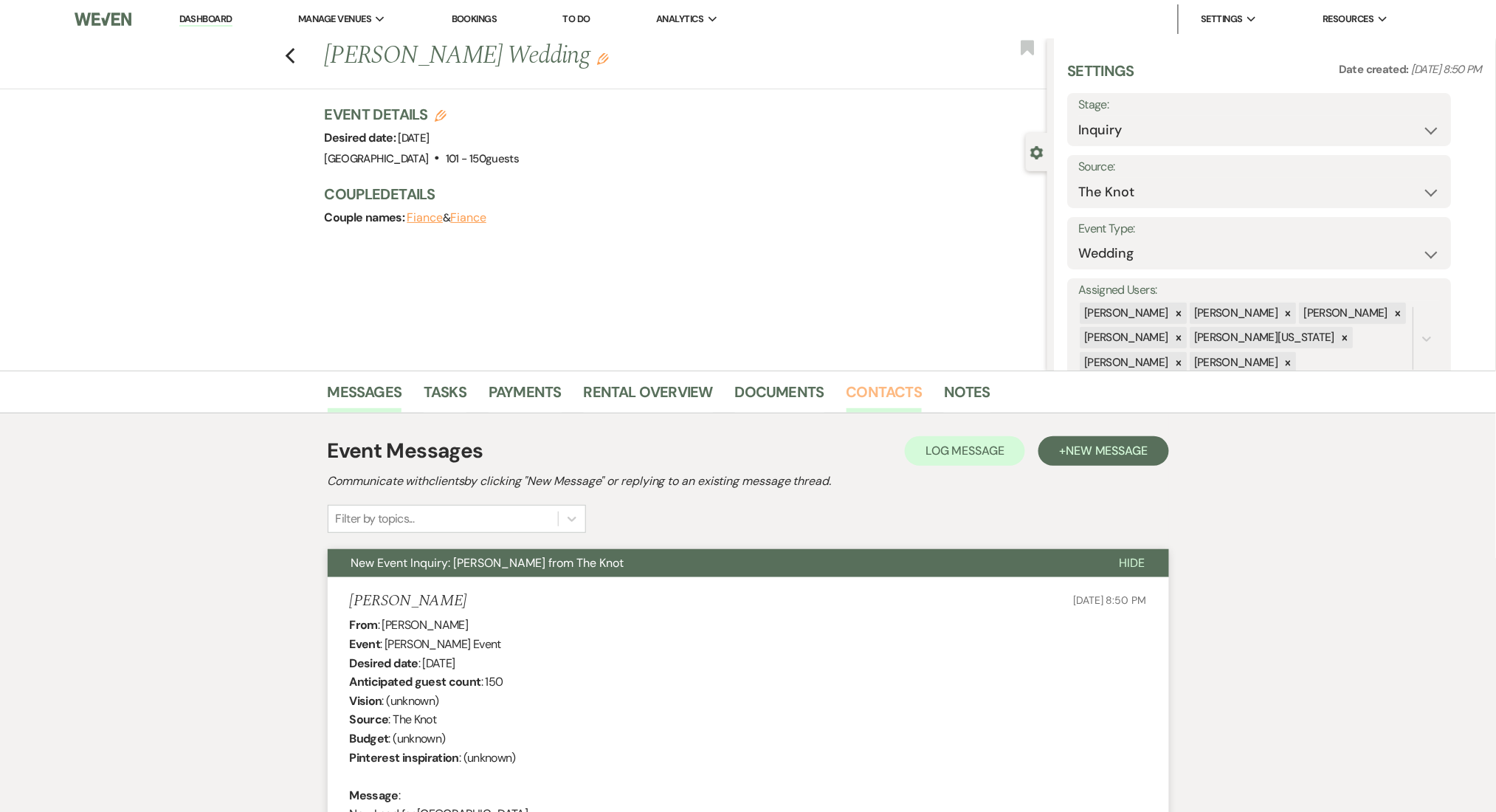
click at [873, 387] on link "Contacts" at bounding box center [884, 396] width 76 height 32
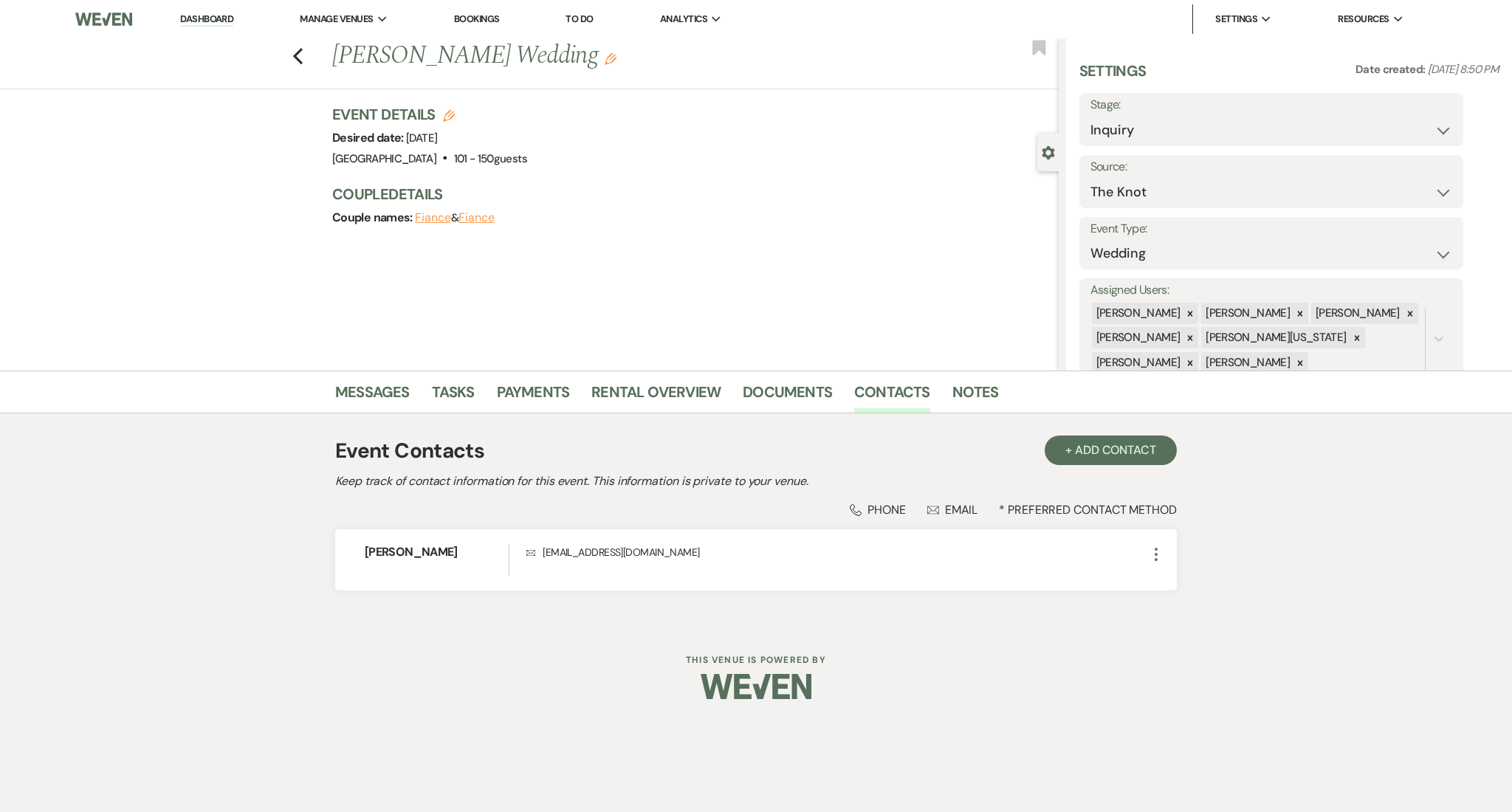
click at [206, 13] on link "Dashboard" at bounding box center [206, 19] width 53 height 14
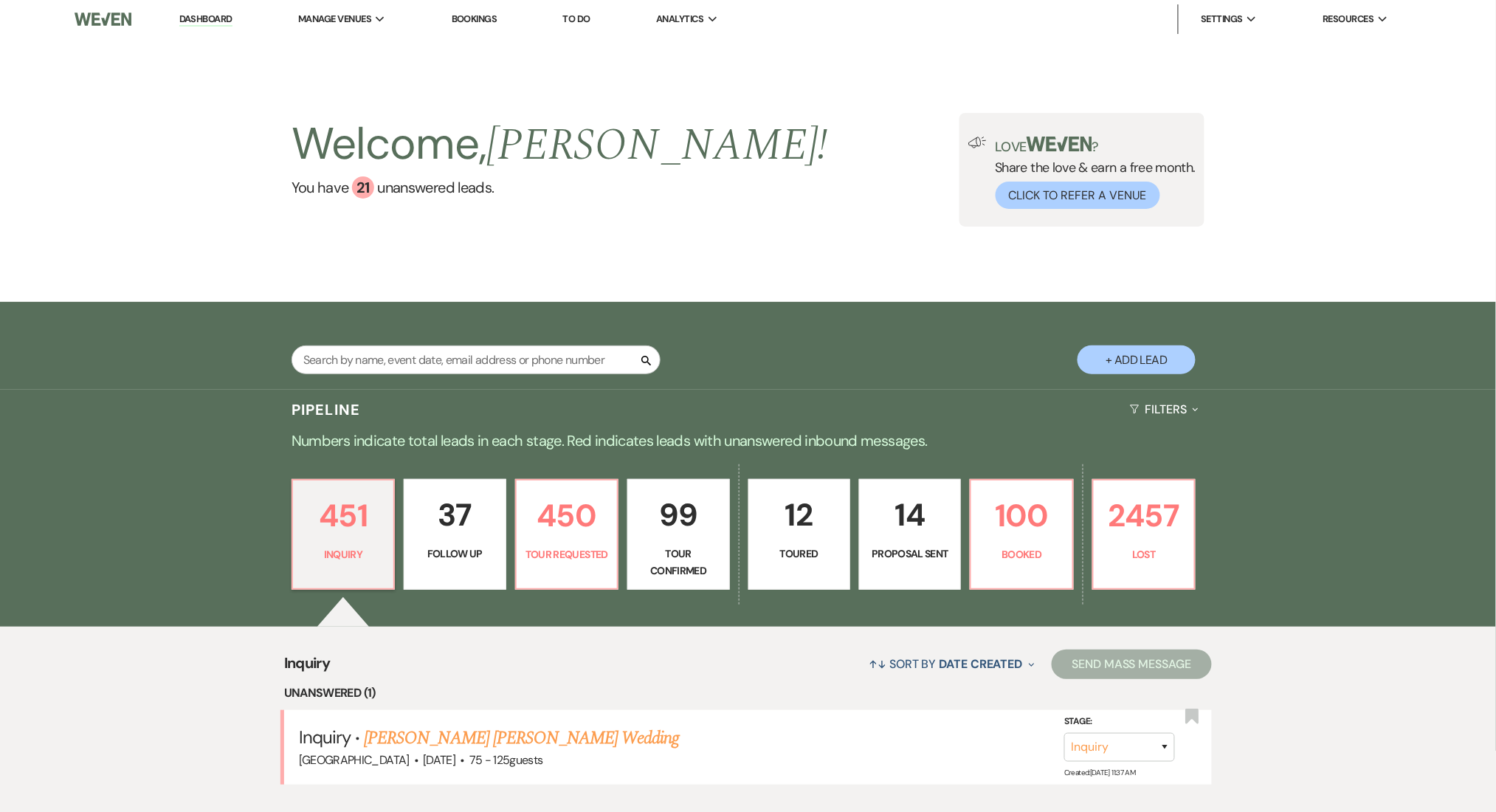
click at [501, 534] on link "37 Follow Up" at bounding box center [455, 534] width 101 height 111
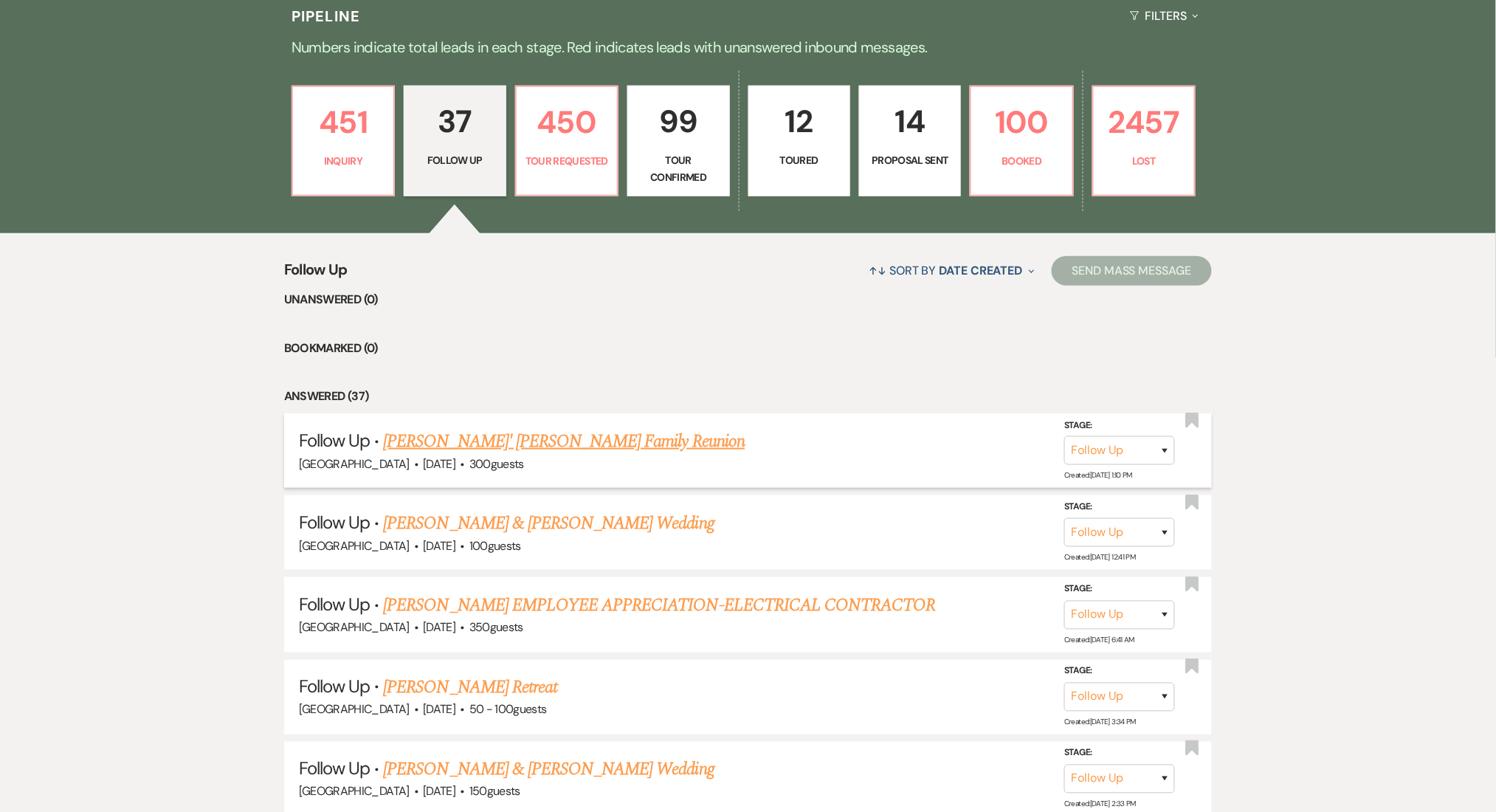
scroll to position [197, 0]
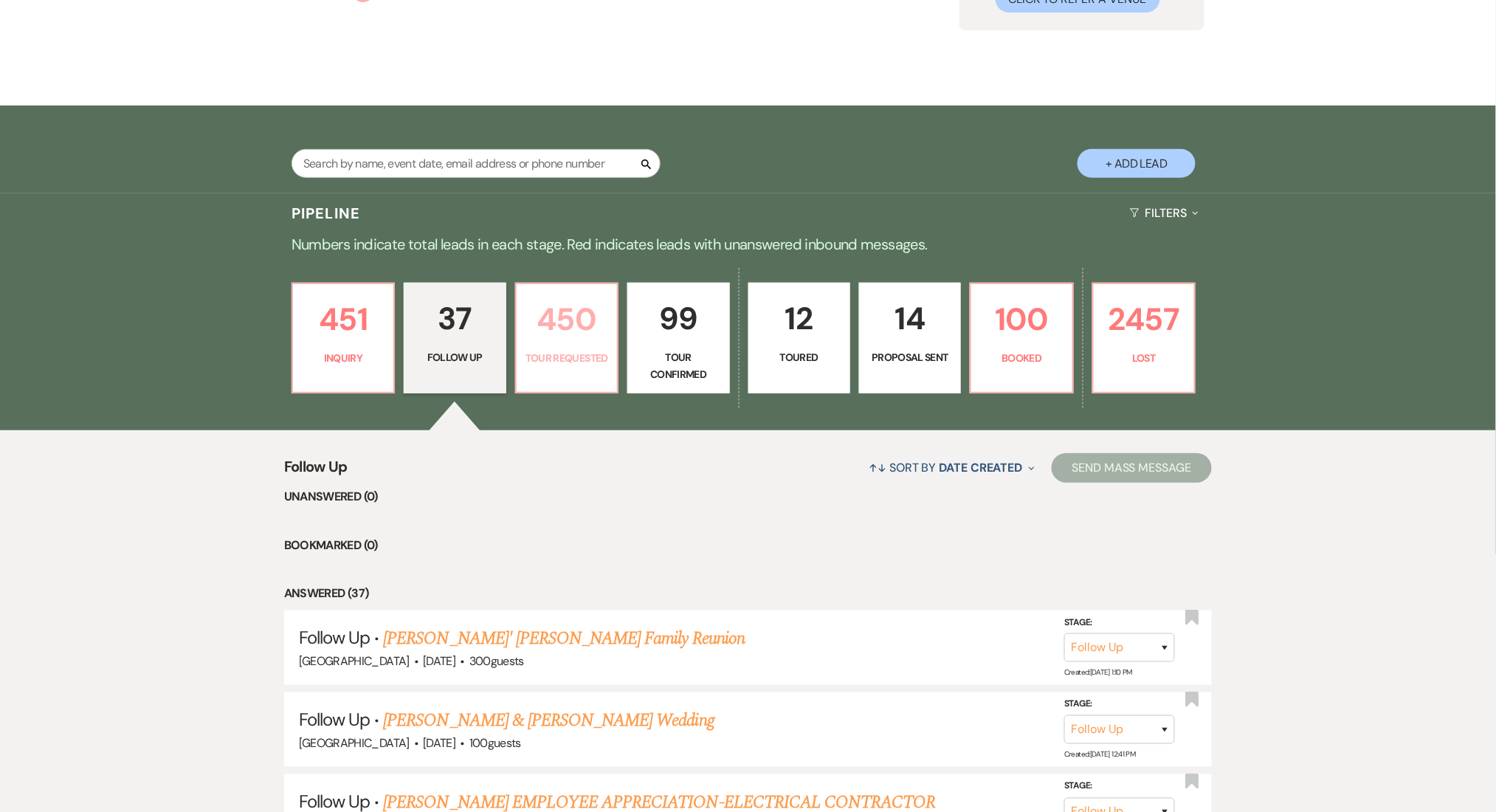
click at [612, 330] on link "450 Tour Requested" at bounding box center [567, 337] width 103 height 111
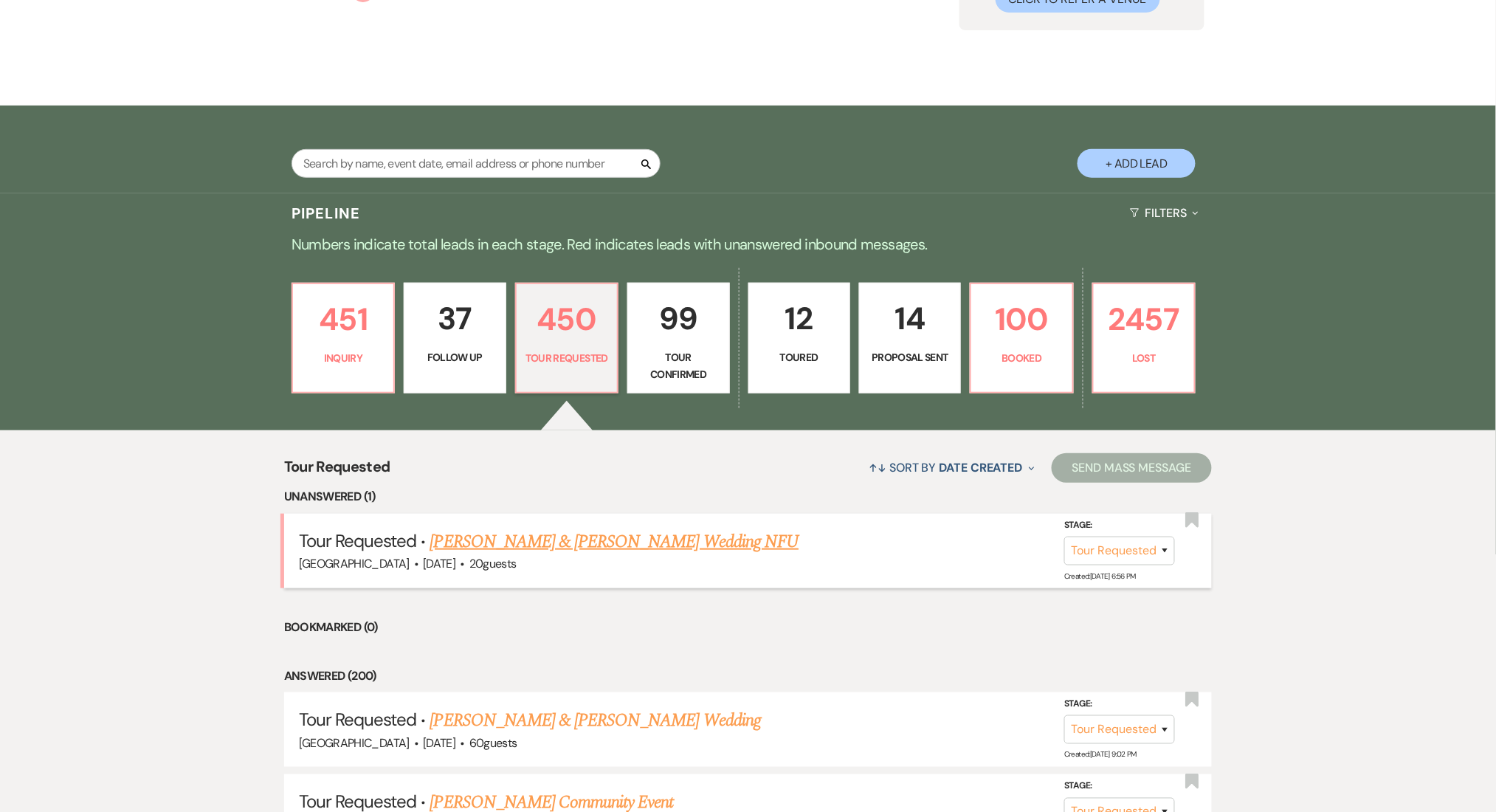
click at [539, 541] on link "William Pope & Nikole Harris's Wedding NFU" at bounding box center [615, 541] width 369 height 26
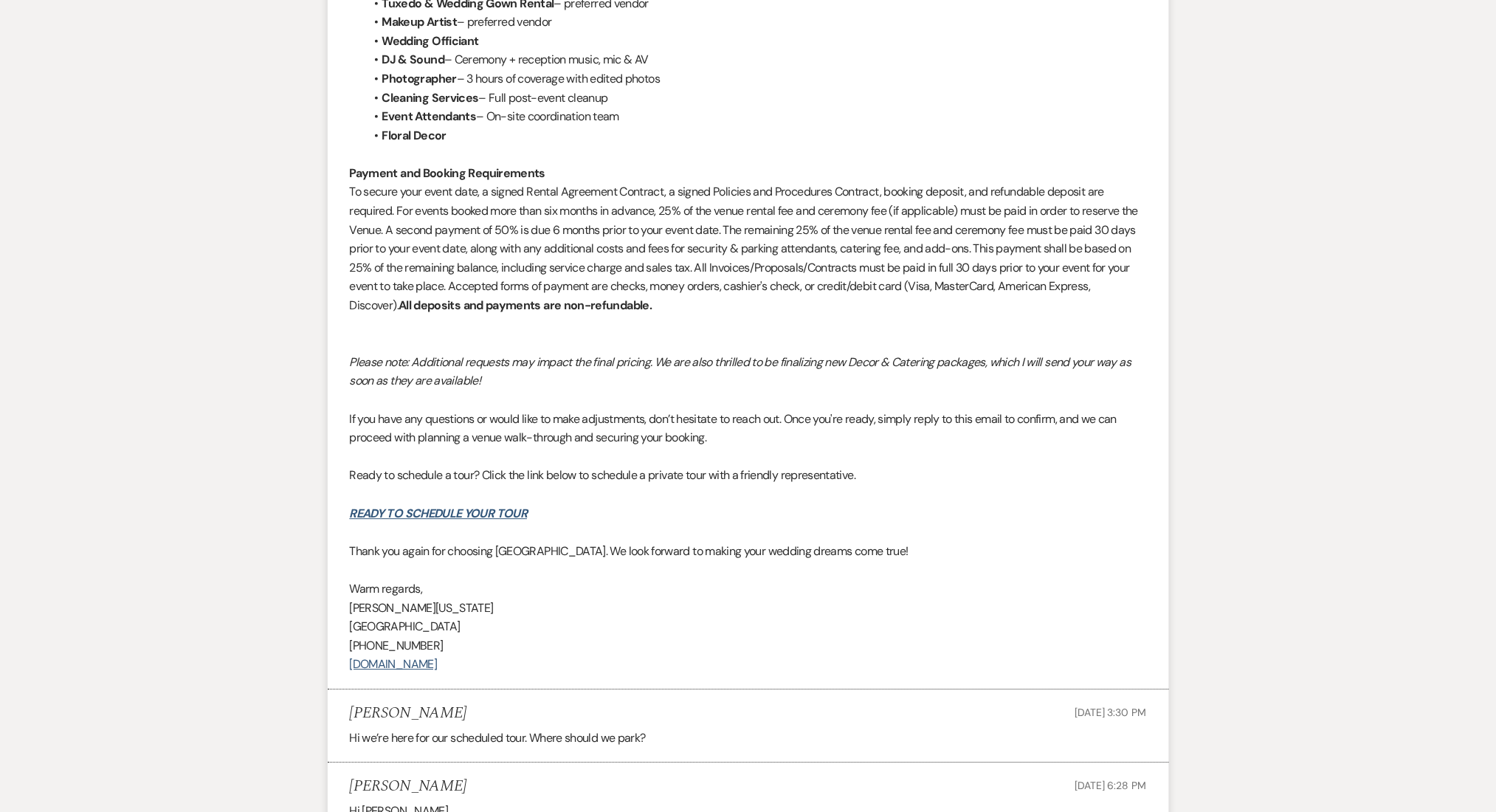
scroll to position [1739, 0]
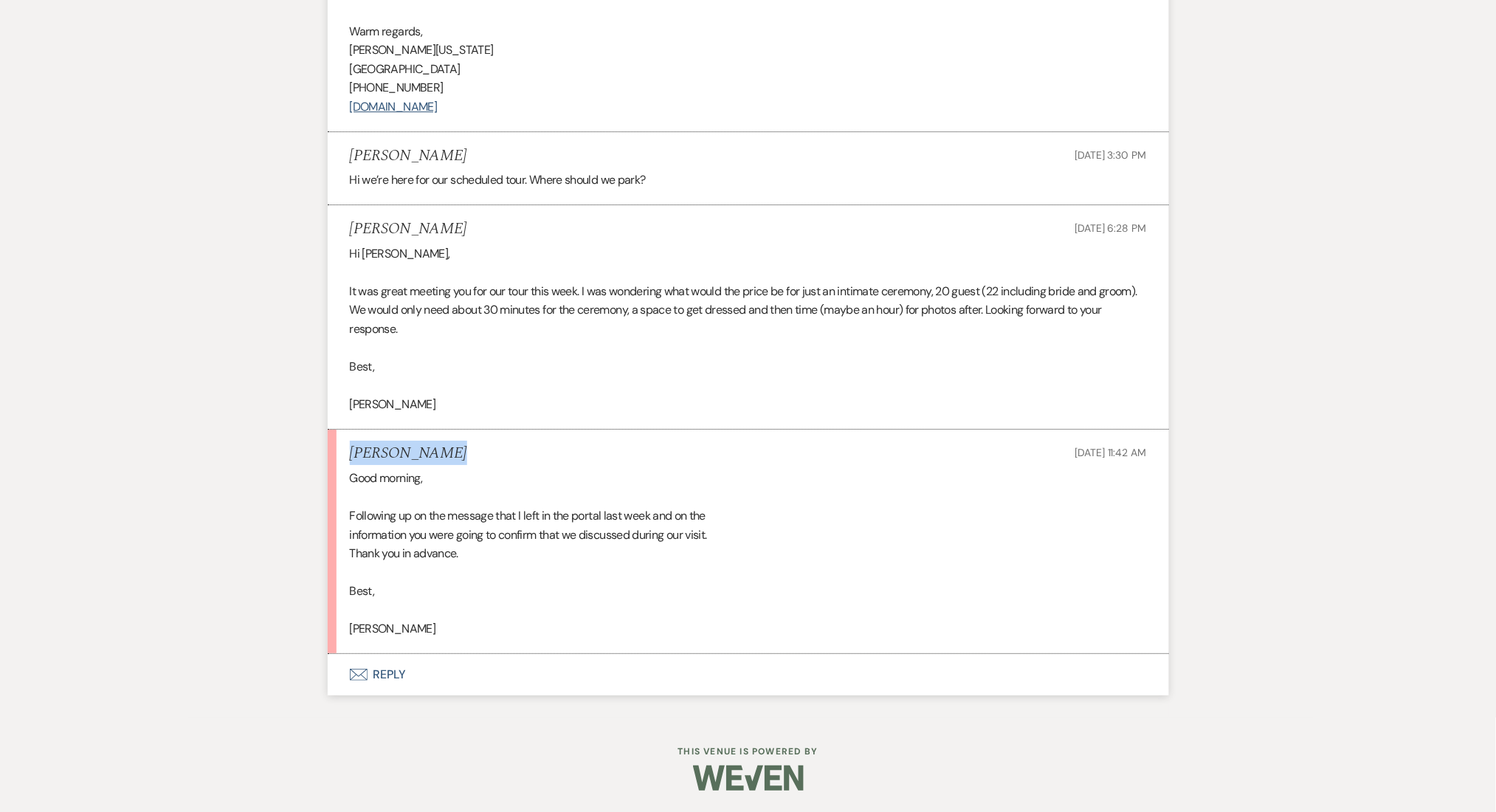
drag, startPoint x: 441, startPoint y: 455, endPoint x: 344, endPoint y: 444, distance: 97.6
click at [344, 444] on li "Nikole Harris Sep 09, 2025, 11:42 AM Good morning, Following up on the message …" at bounding box center [748, 541] width 841 height 225
drag, startPoint x: 458, startPoint y: 302, endPoint x: 680, endPoint y: 314, distance: 222.3
click at [680, 314] on p "It was great meeting you for our tour this week. I was wondering what would the…" at bounding box center [748, 309] width 797 height 57
click at [789, 335] on p "It was great meeting you for our tour this week. I was wondering what would the…" at bounding box center [748, 309] width 797 height 57
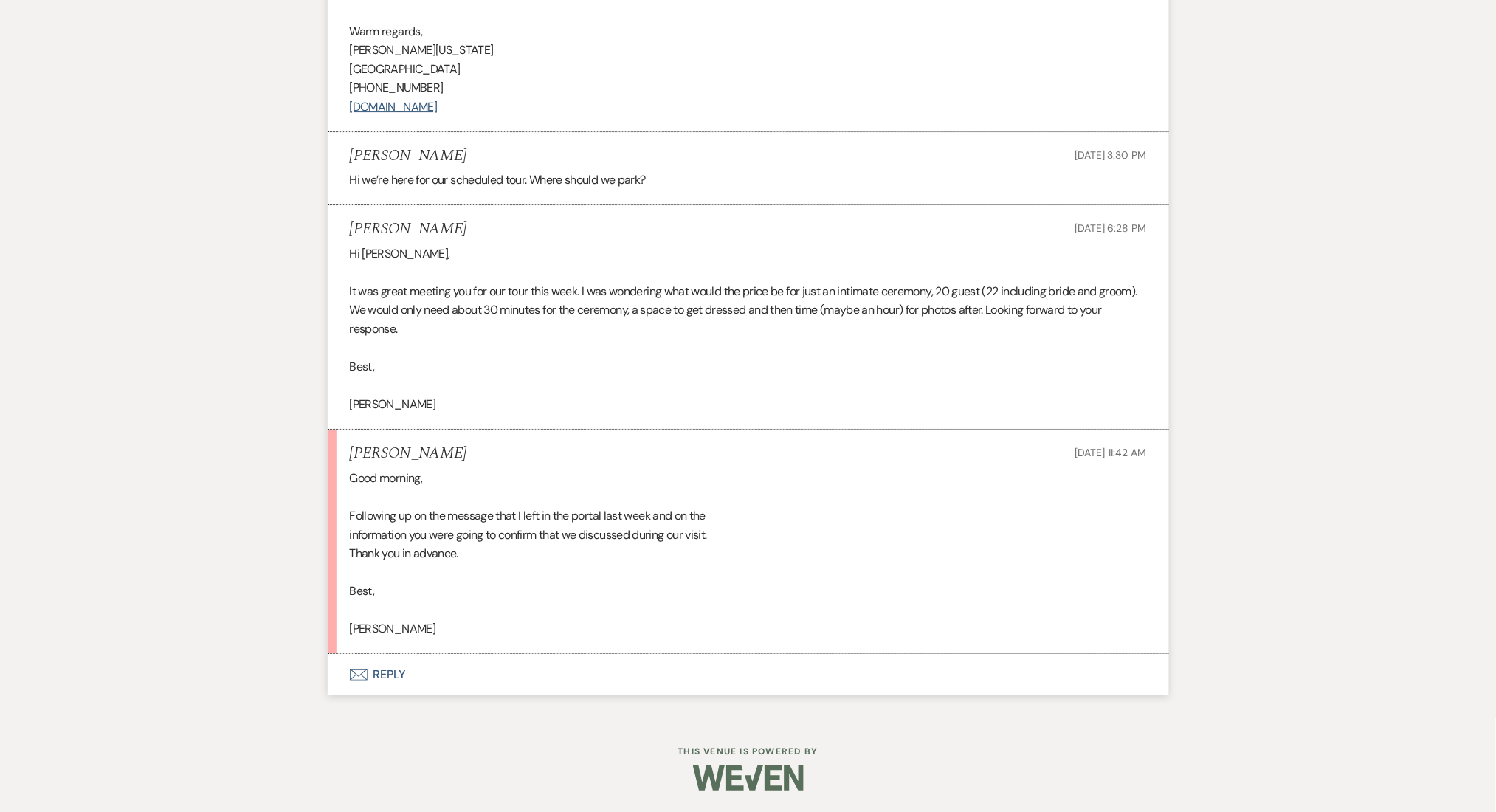
click at [432, 665] on button "Envelope Reply" at bounding box center [748, 674] width 841 height 41
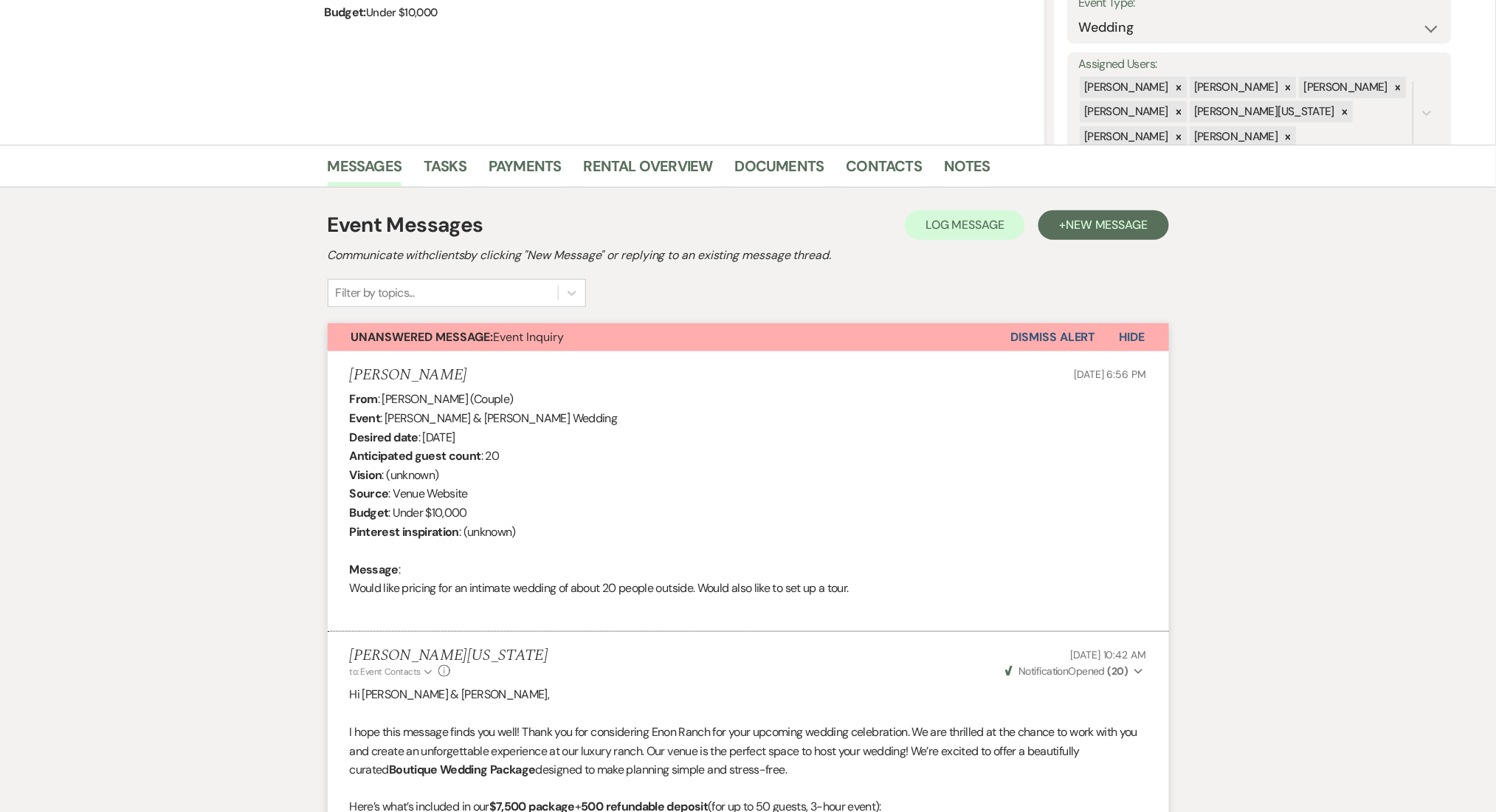
scroll to position [0, 0]
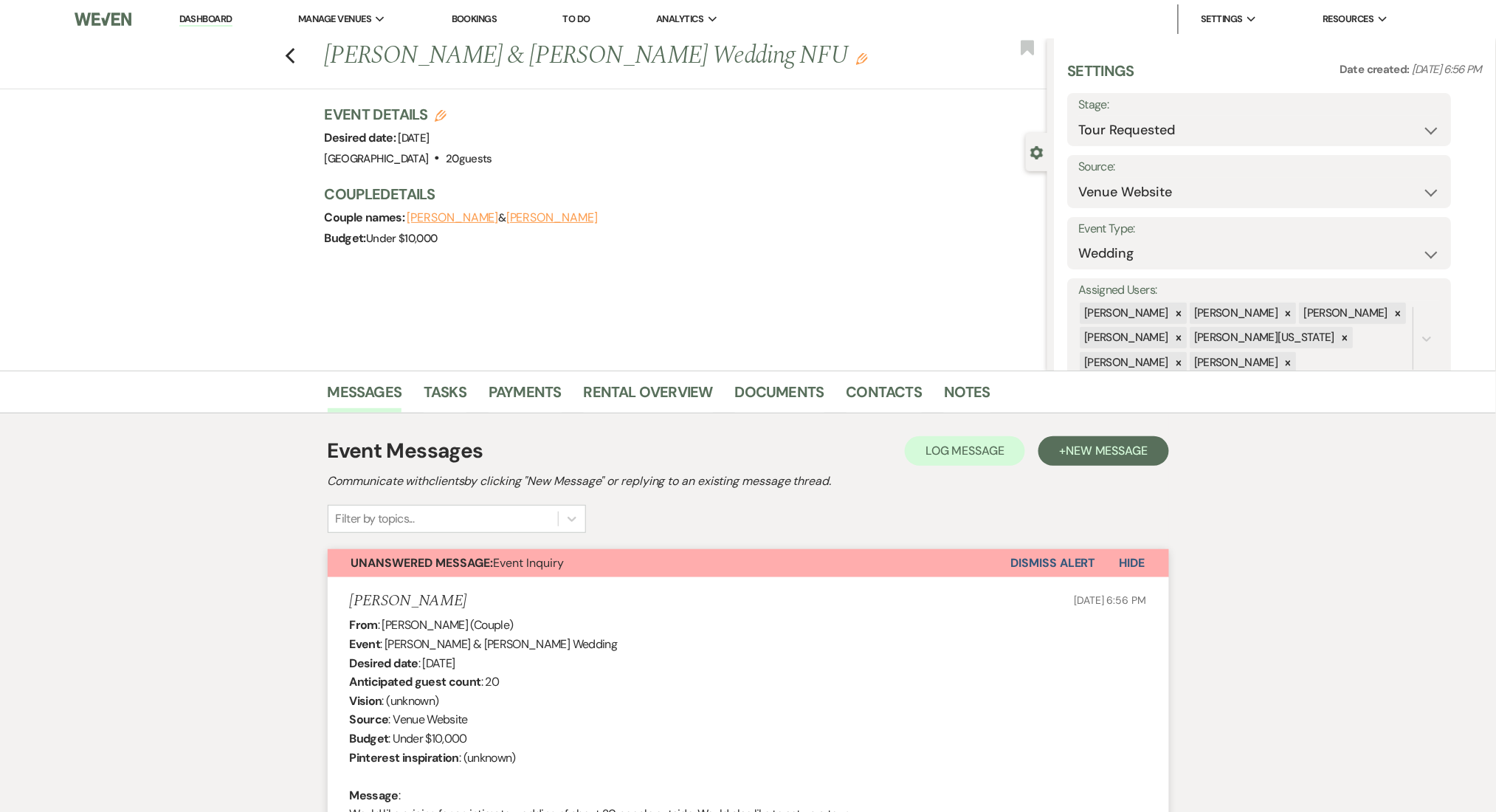
click at [877, 377] on li "Contacts" at bounding box center [895, 394] width 98 height 36
click at [878, 377] on li "Contacts" at bounding box center [895, 394] width 98 height 36
click at [866, 395] on link "Contacts" at bounding box center [884, 396] width 76 height 32
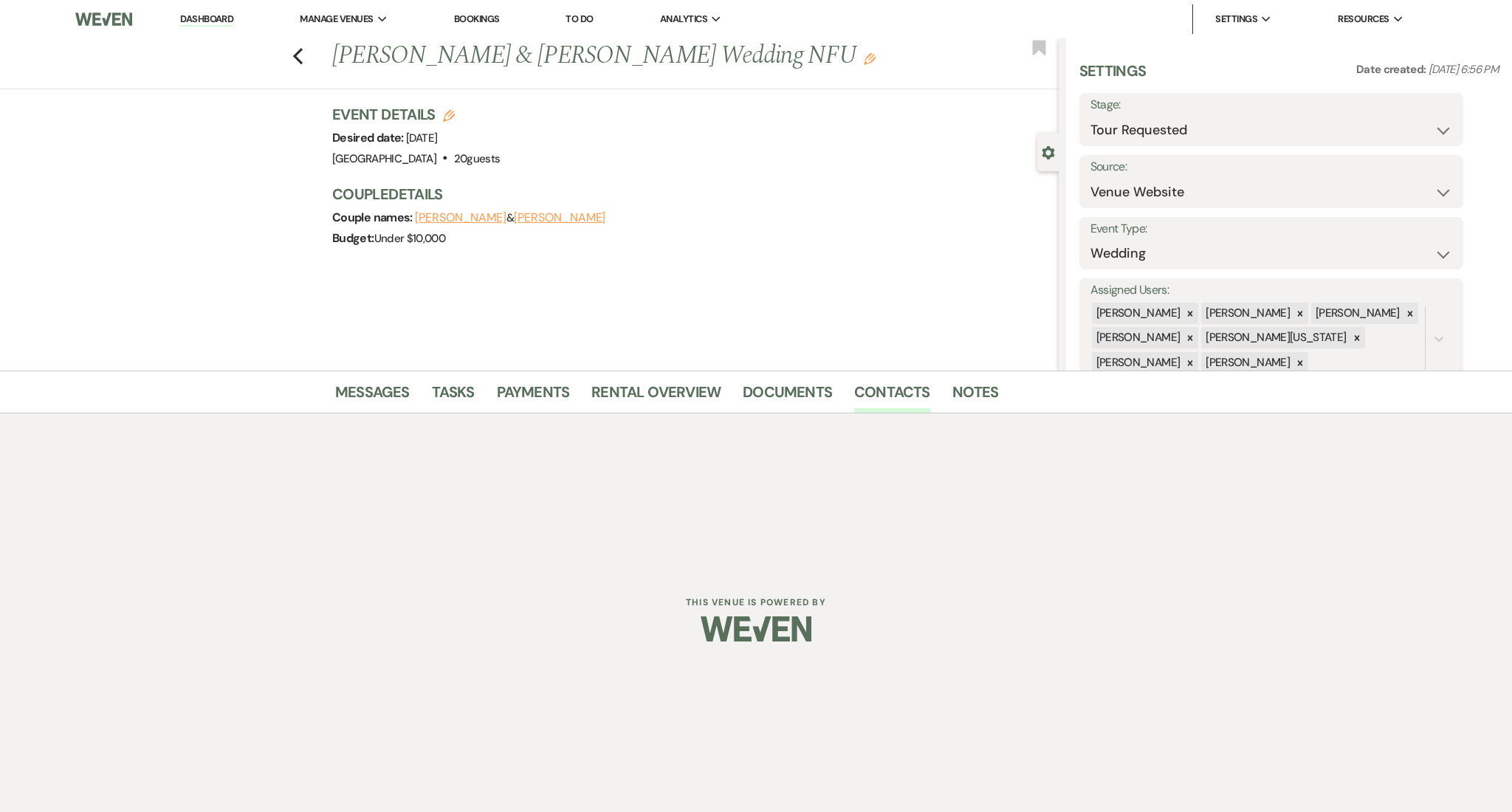
click at [225, 484] on div "Dashboard Manage Venues Expand Enon Ranch Bookings To Do Analytics Expand Enon …" at bounding box center [756, 284] width 1512 height 568
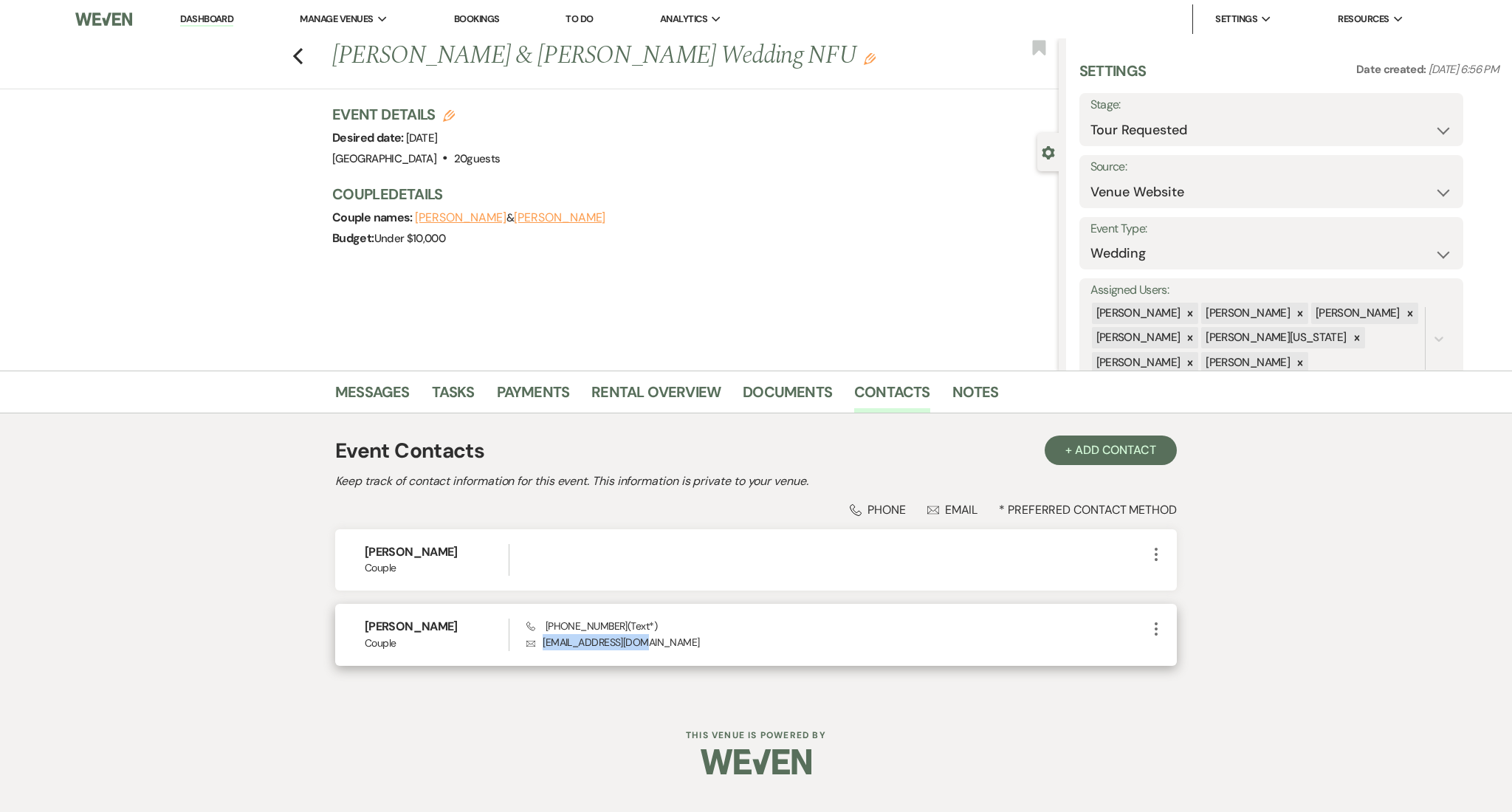
drag, startPoint x: 650, startPoint y: 647, endPoint x: 530, endPoint y: 654, distance: 120.2
click at [530, 654] on div "Nikole Harris Couple Phone (404) 729-7937 (Text*) Envelope nikole94j@gmail.com …" at bounding box center [756, 635] width 841 height 61
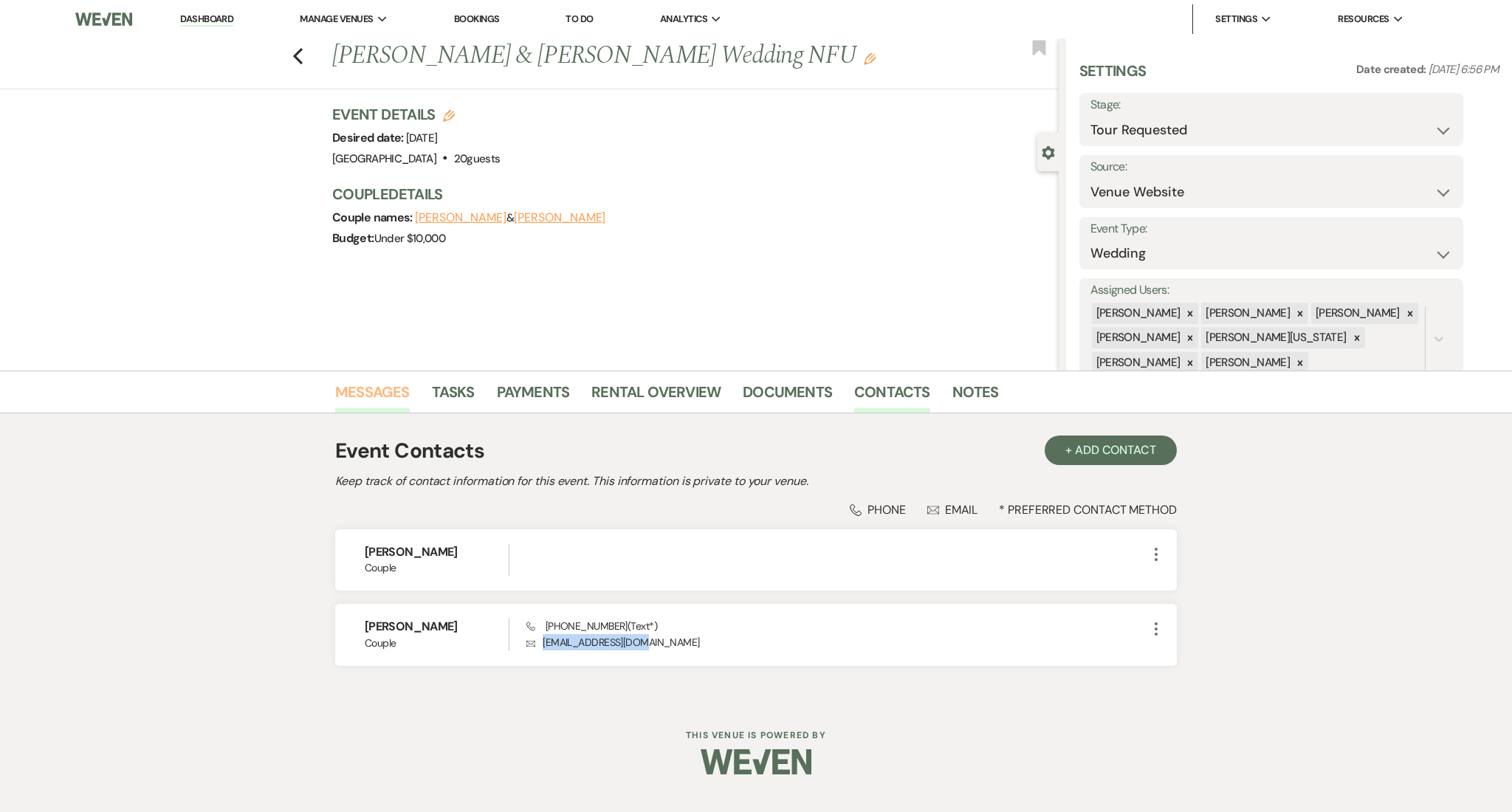
click at [387, 381] on link "Messages" at bounding box center [372, 396] width 74 height 32
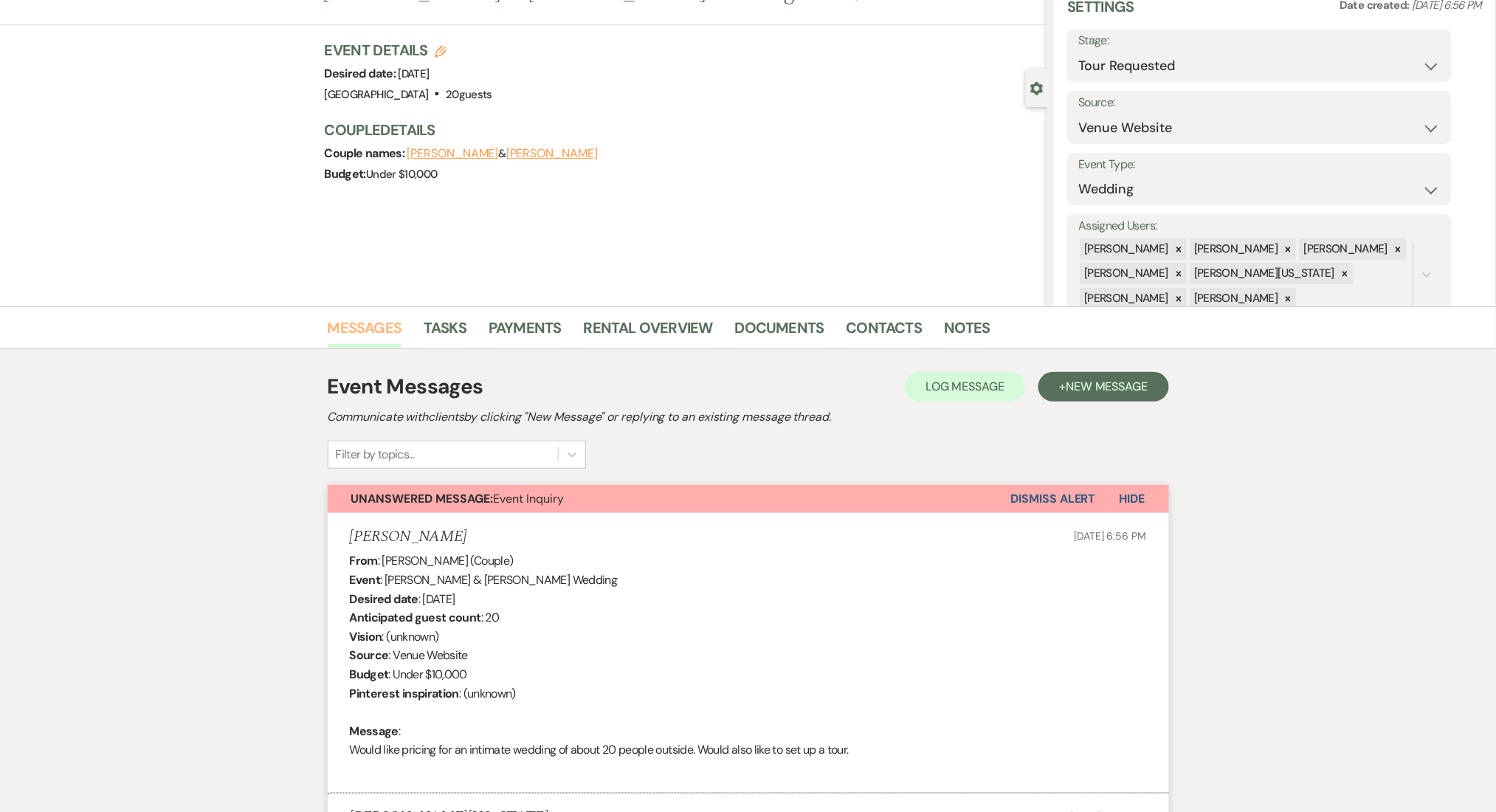
scroll to position [98, 0]
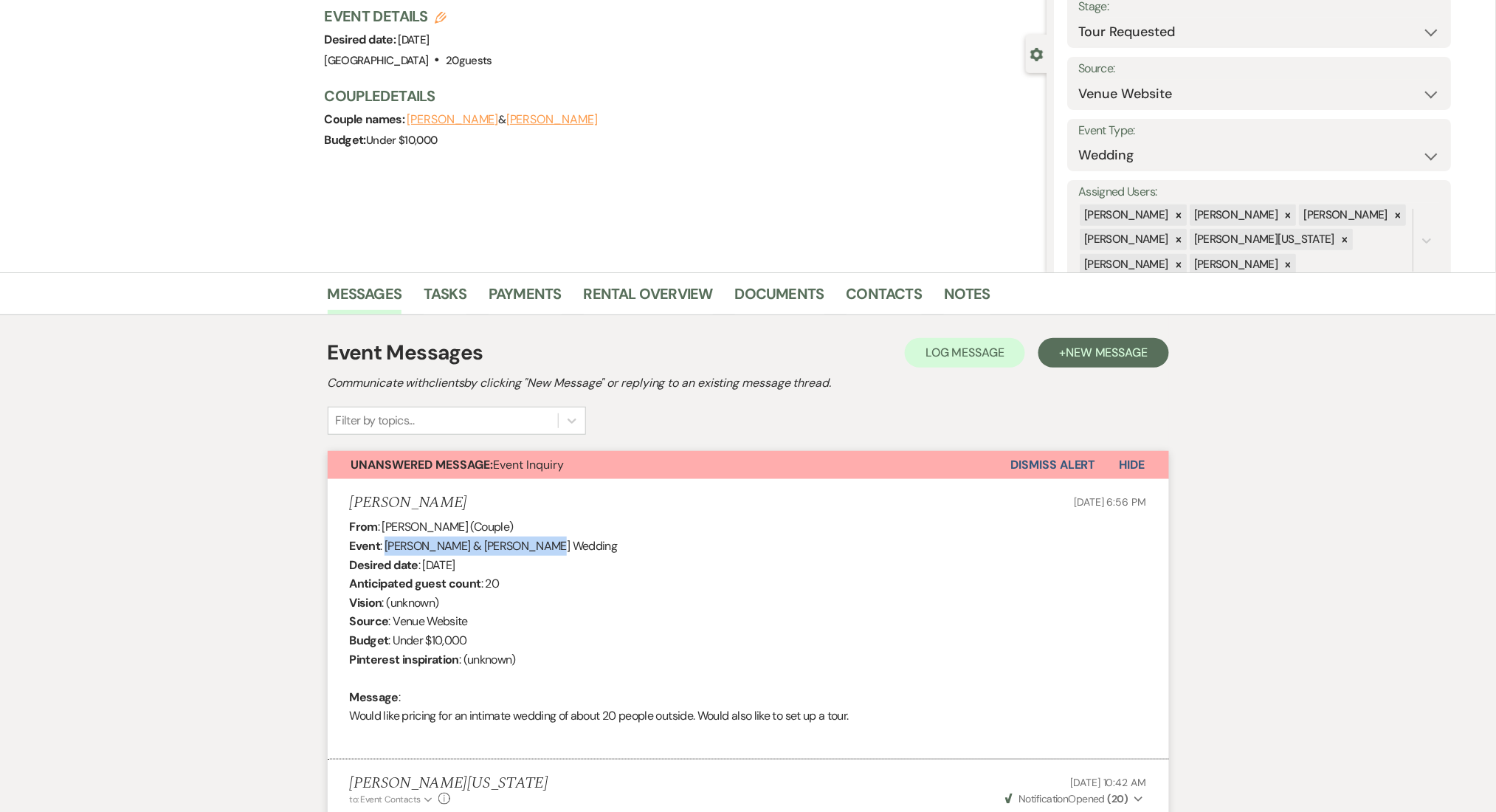
drag, startPoint x: 386, startPoint y: 548, endPoint x: 524, endPoint y: 552, distance: 138.1
click at [524, 552] on div "From : Nikole Harris (Couple) Event : William Pope & Nikole Harris's Wedding De…" at bounding box center [748, 630] width 797 height 226
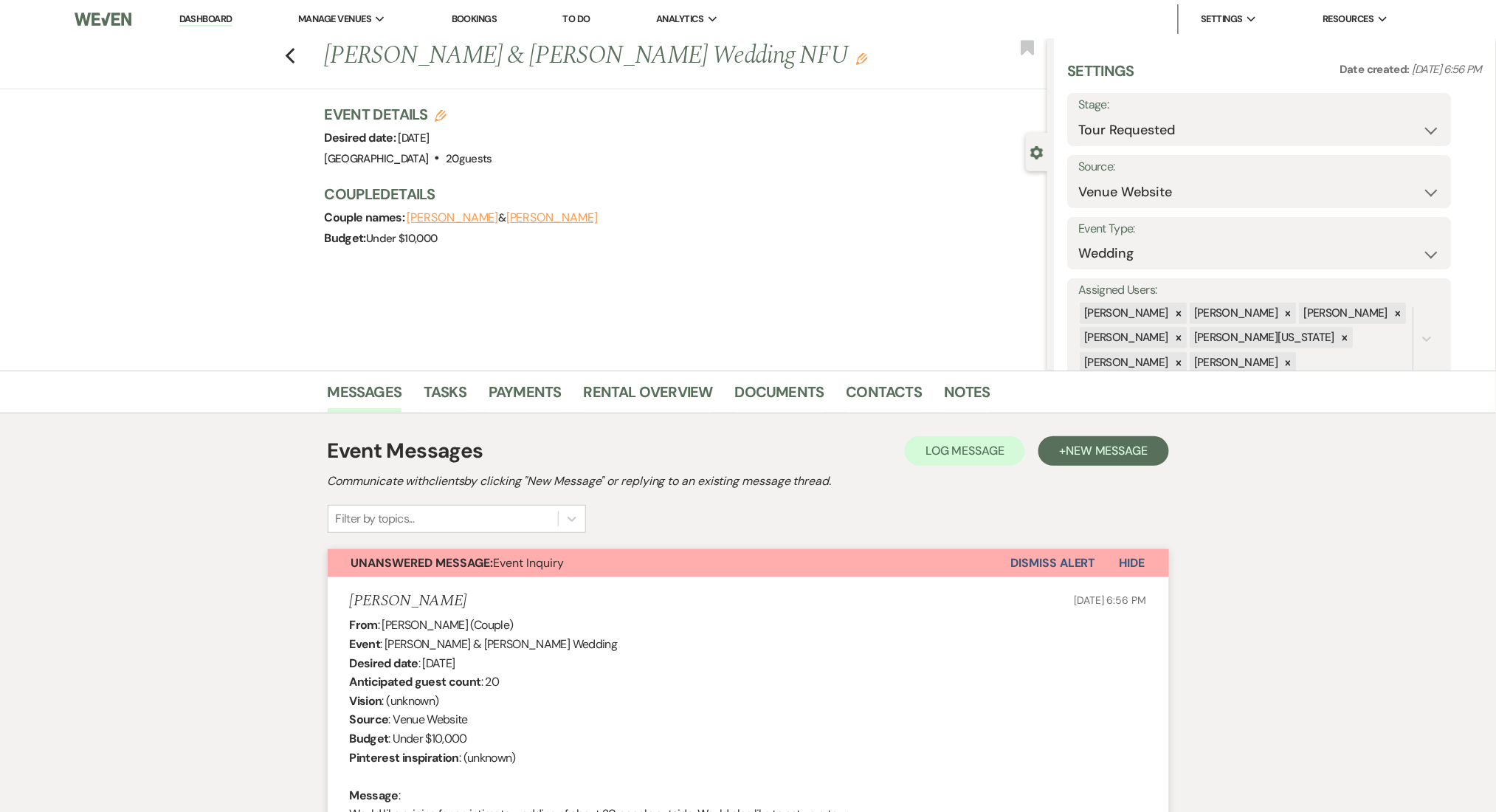
click at [263, 242] on div "Previous William Pope & Nikole Harris's Wedding NFU Edit Bookmark Gear Settings…" at bounding box center [524, 205] width 1047 height 332
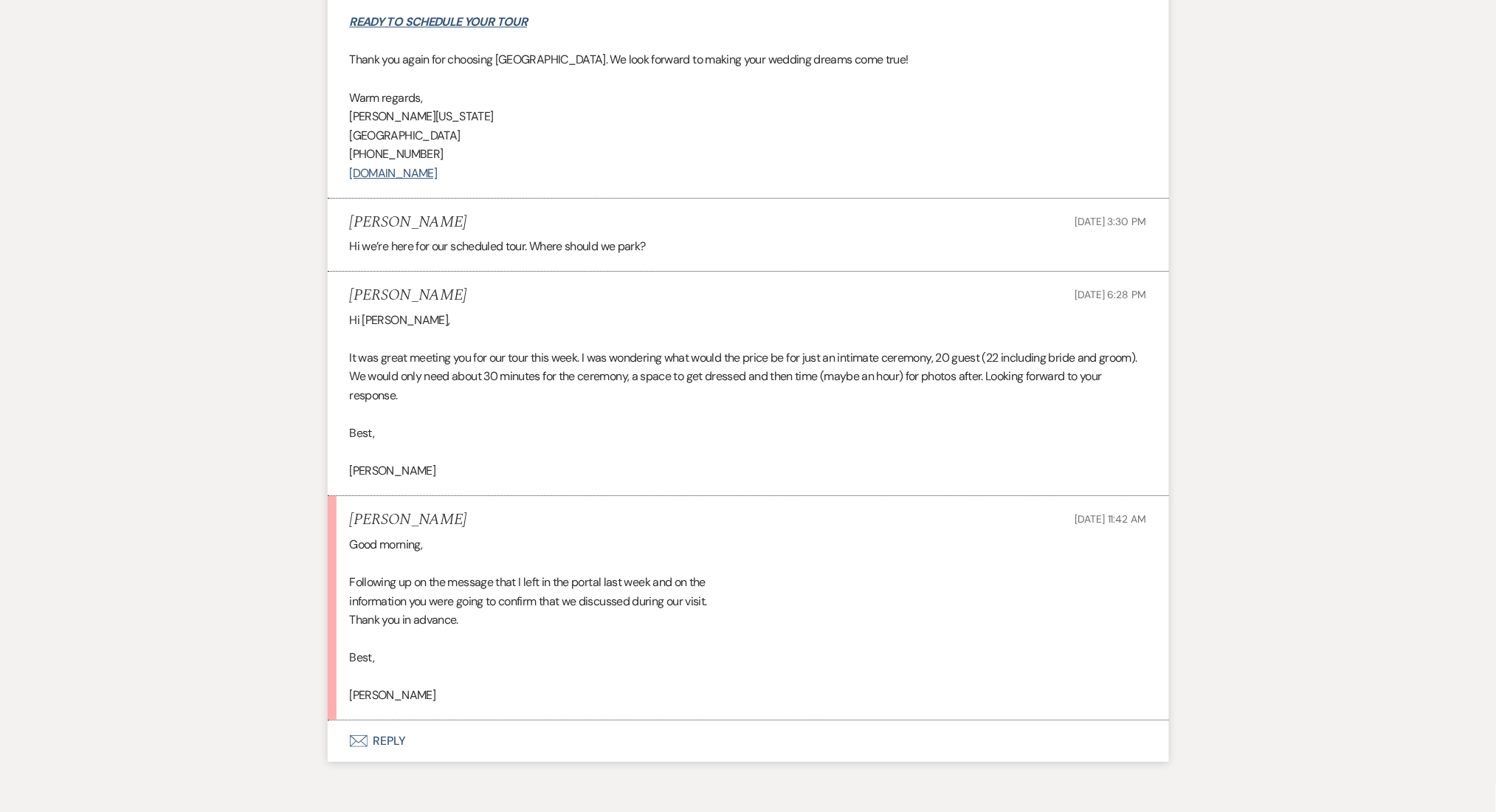
scroll to position [1739, 0]
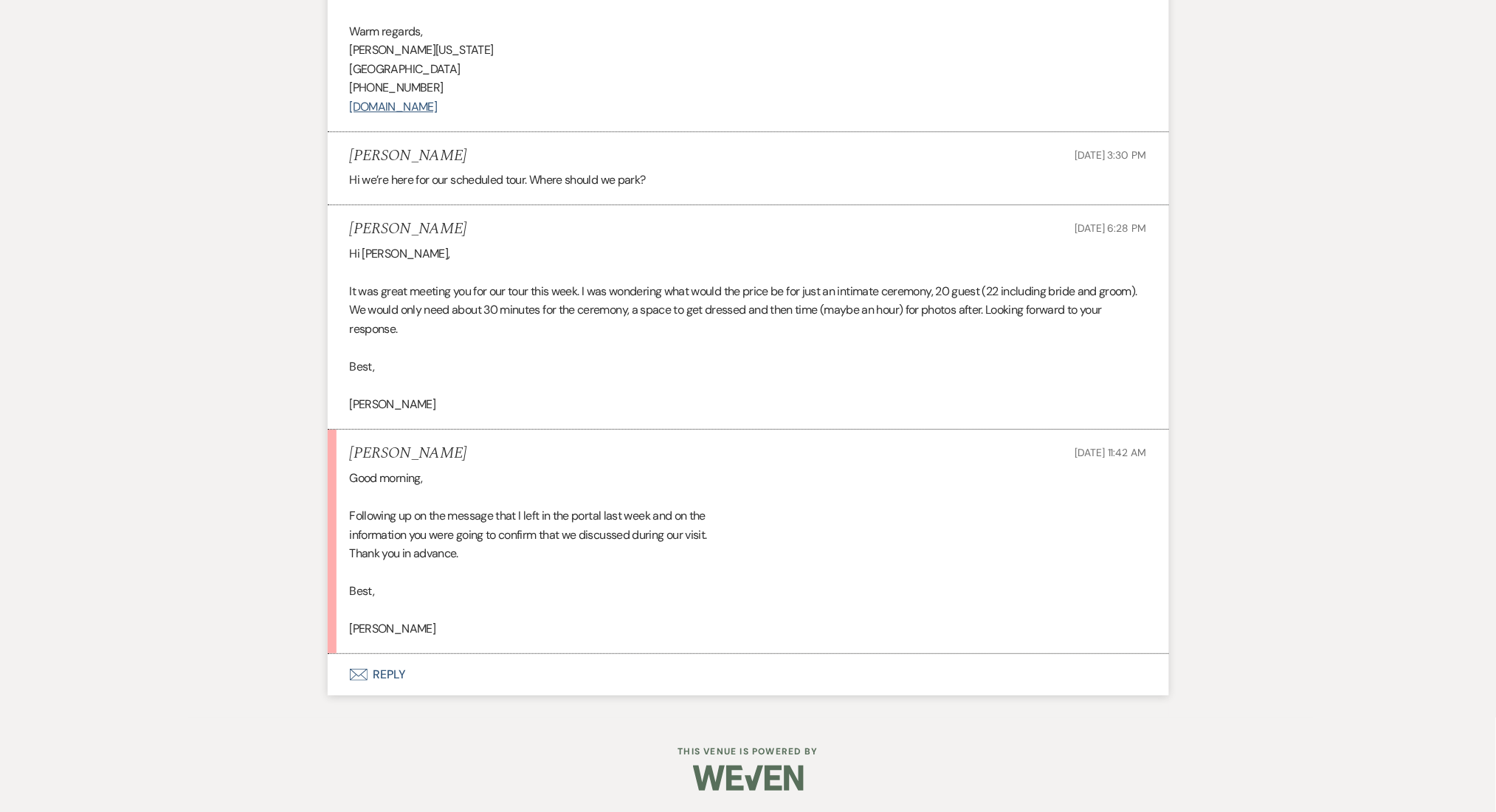
click at [392, 665] on button "Envelope Reply" at bounding box center [748, 674] width 841 height 41
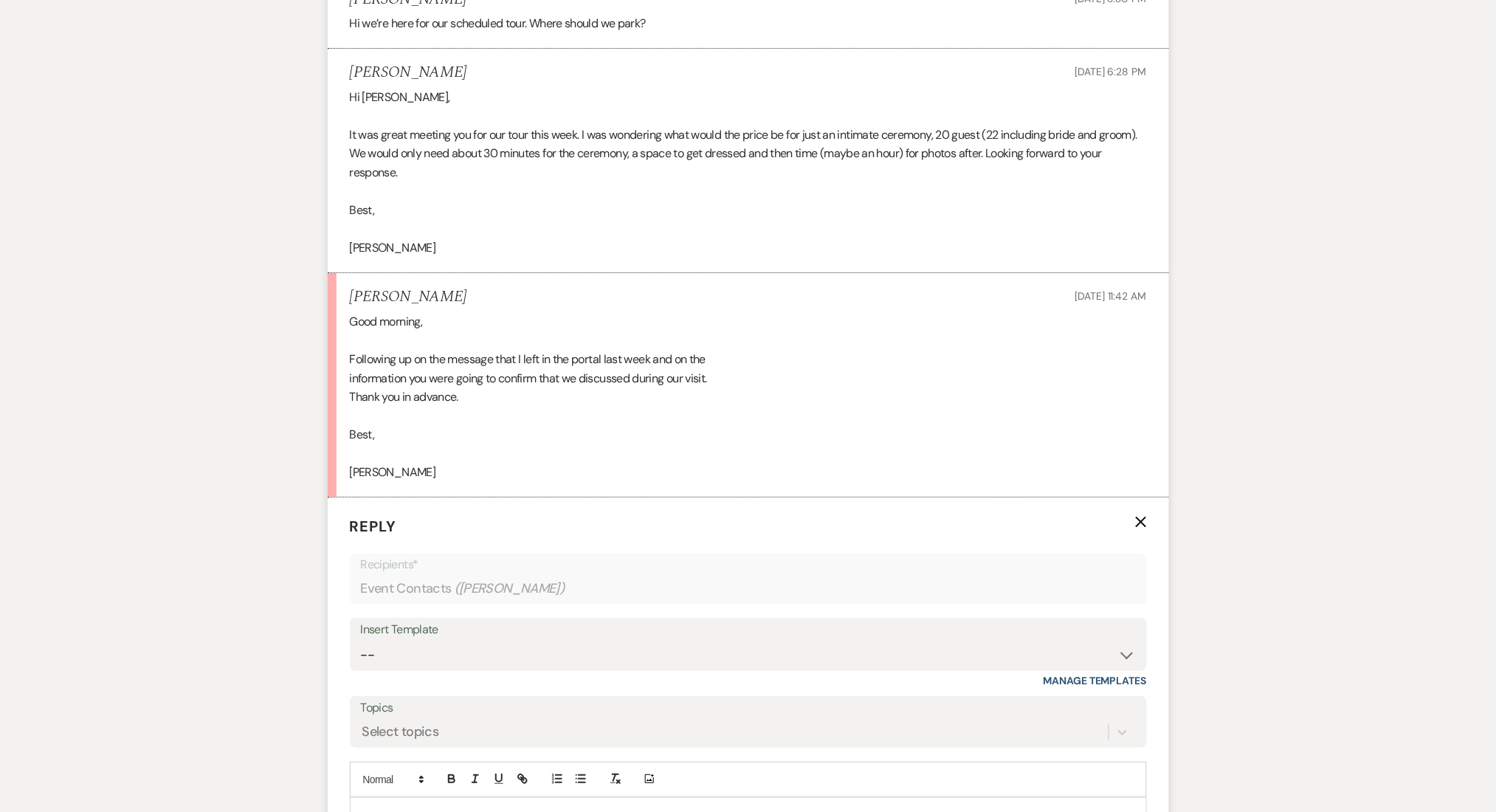
scroll to position [1964, 0]
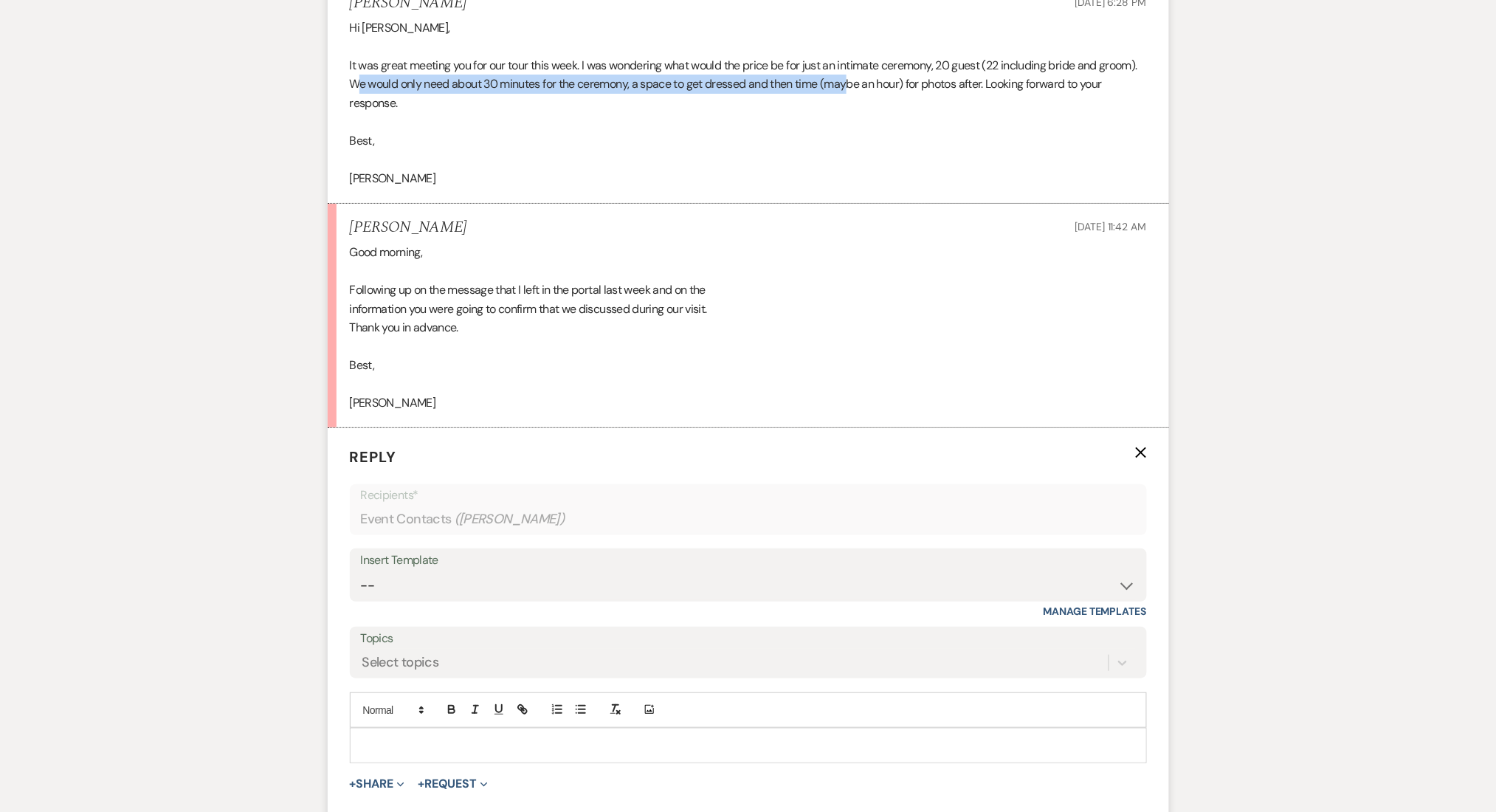
drag, startPoint x: 396, startPoint y: 80, endPoint x: 894, endPoint y: 92, distance: 498.1
click at [894, 92] on p "It was great meeting you for our tour this week. I was wondering what would the…" at bounding box center [748, 84] width 797 height 57
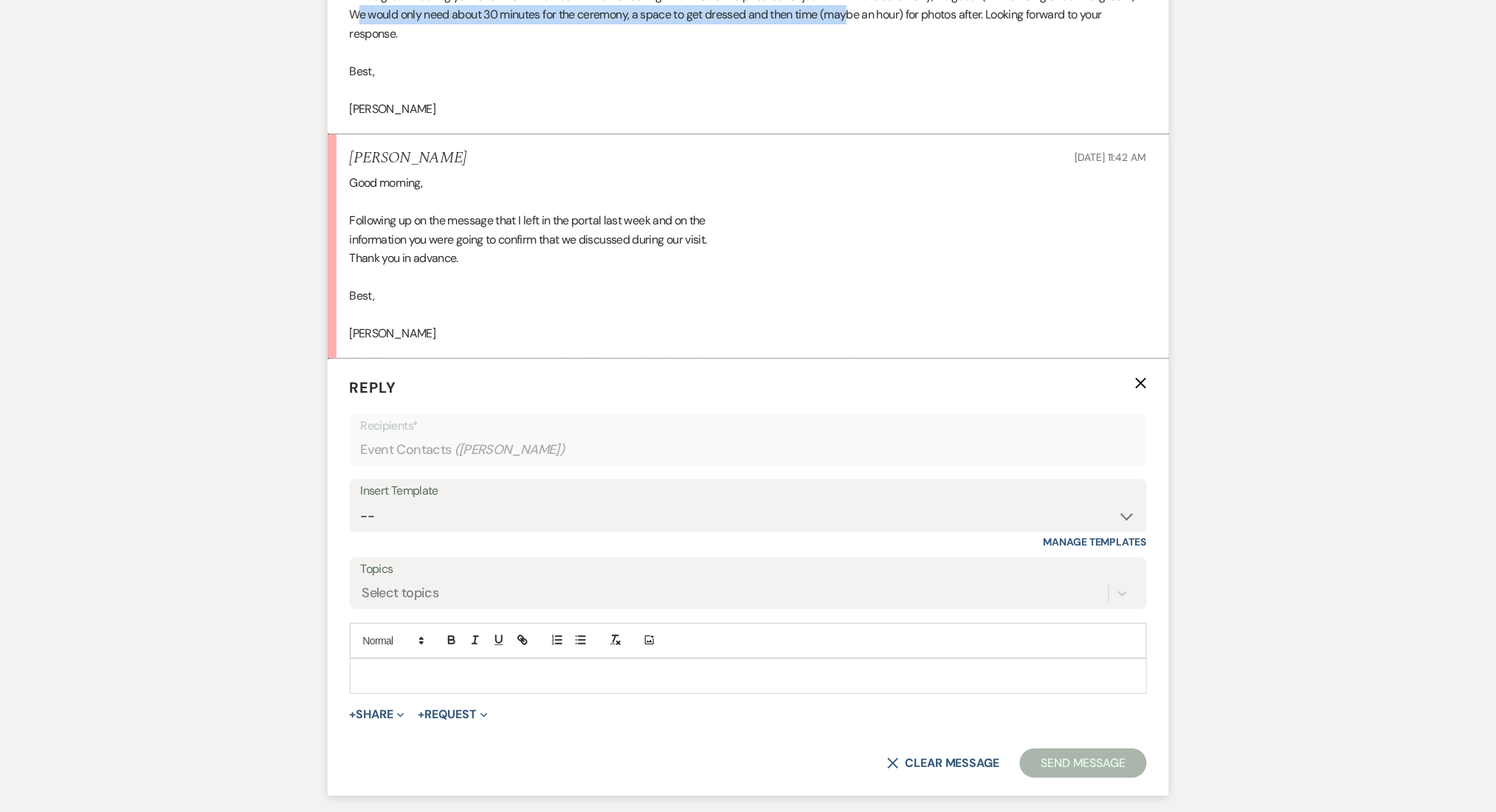
scroll to position [2152, 0]
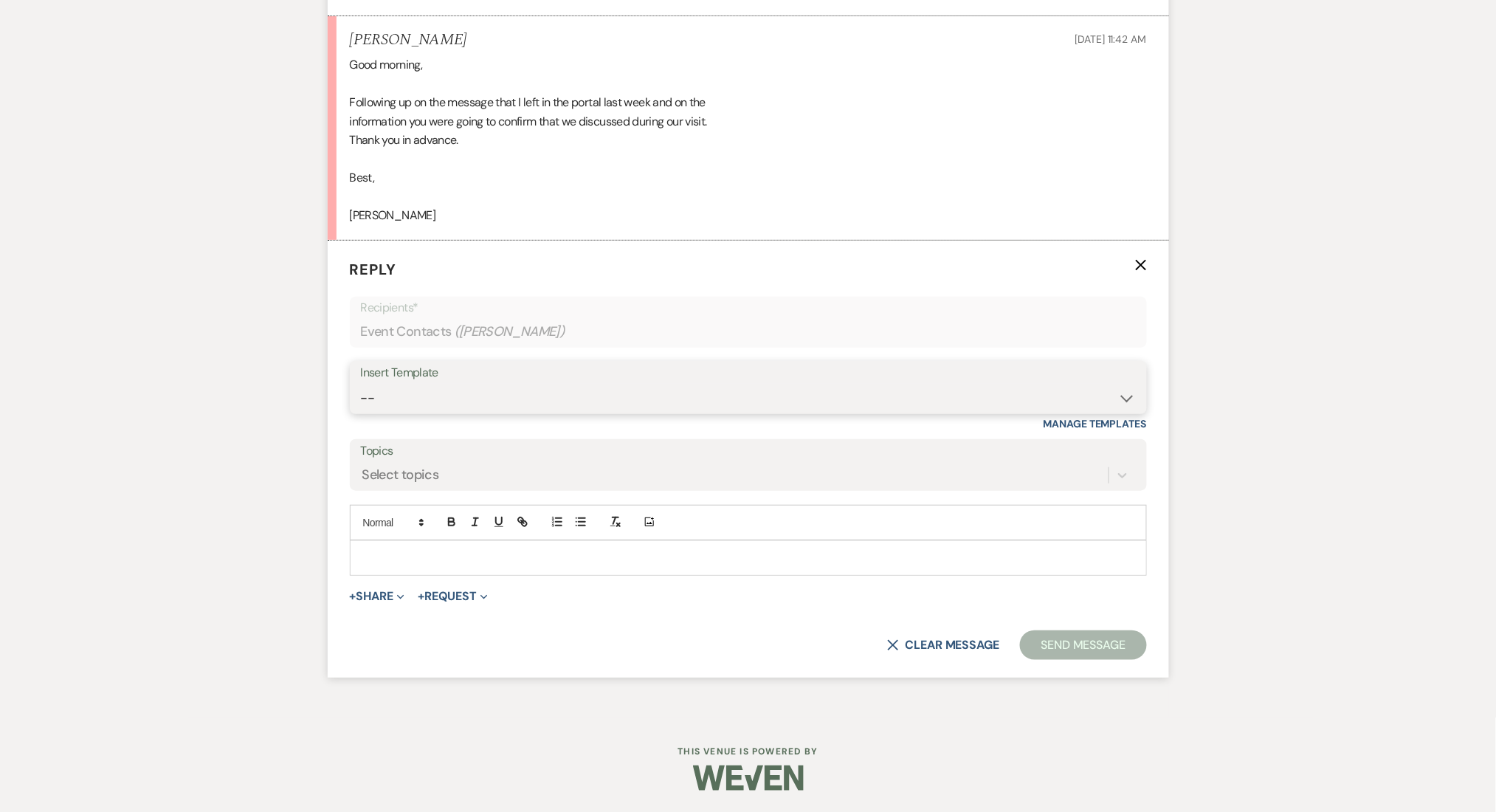
click at [439, 406] on select "-- Inquiry Follow Up Email #2 Contract Sending Template Payment Template Rental…" at bounding box center [748, 398] width 775 height 29
click at [361, 384] on select "-- Inquiry Follow Up Email #2 Contract Sending Template Payment Template Rental…" at bounding box center [748, 398] width 775 height 29
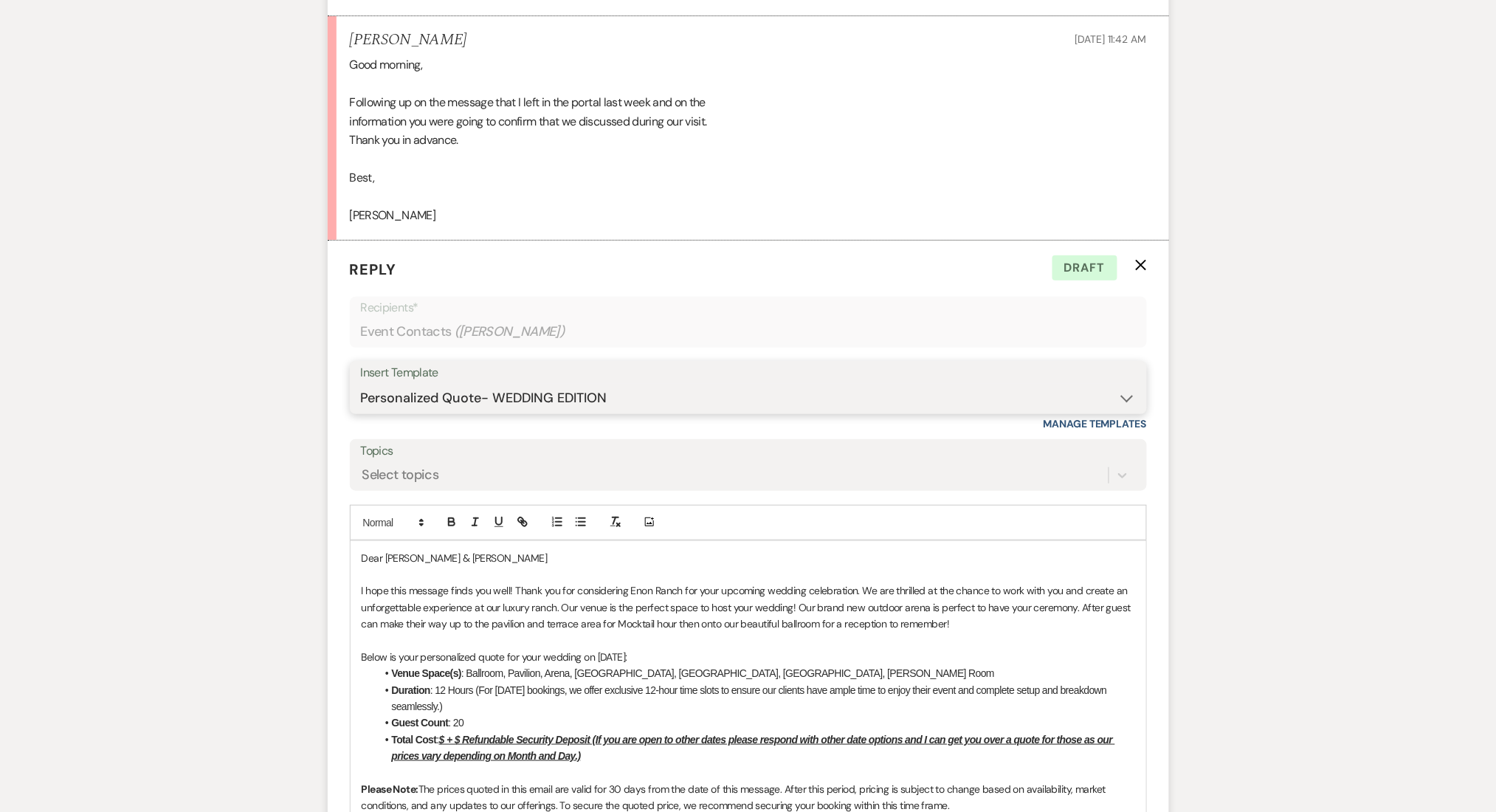
click at [455, 396] on select "-- Inquiry Follow Up Email #2 Contract Sending Template Payment Template Rental…" at bounding box center [748, 398] width 775 height 29
click at [431, 400] on select "-- Inquiry Follow Up Email #2 Contract Sending Template Payment Template Rental…" at bounding box center [748, 398] width 775 height 29
click at [160, 367] on div "Messages Tasks Payments Rental Overview Documents Contacts Notes Event Messages…" at bounding box center [748, 45] width 1496 height 3654
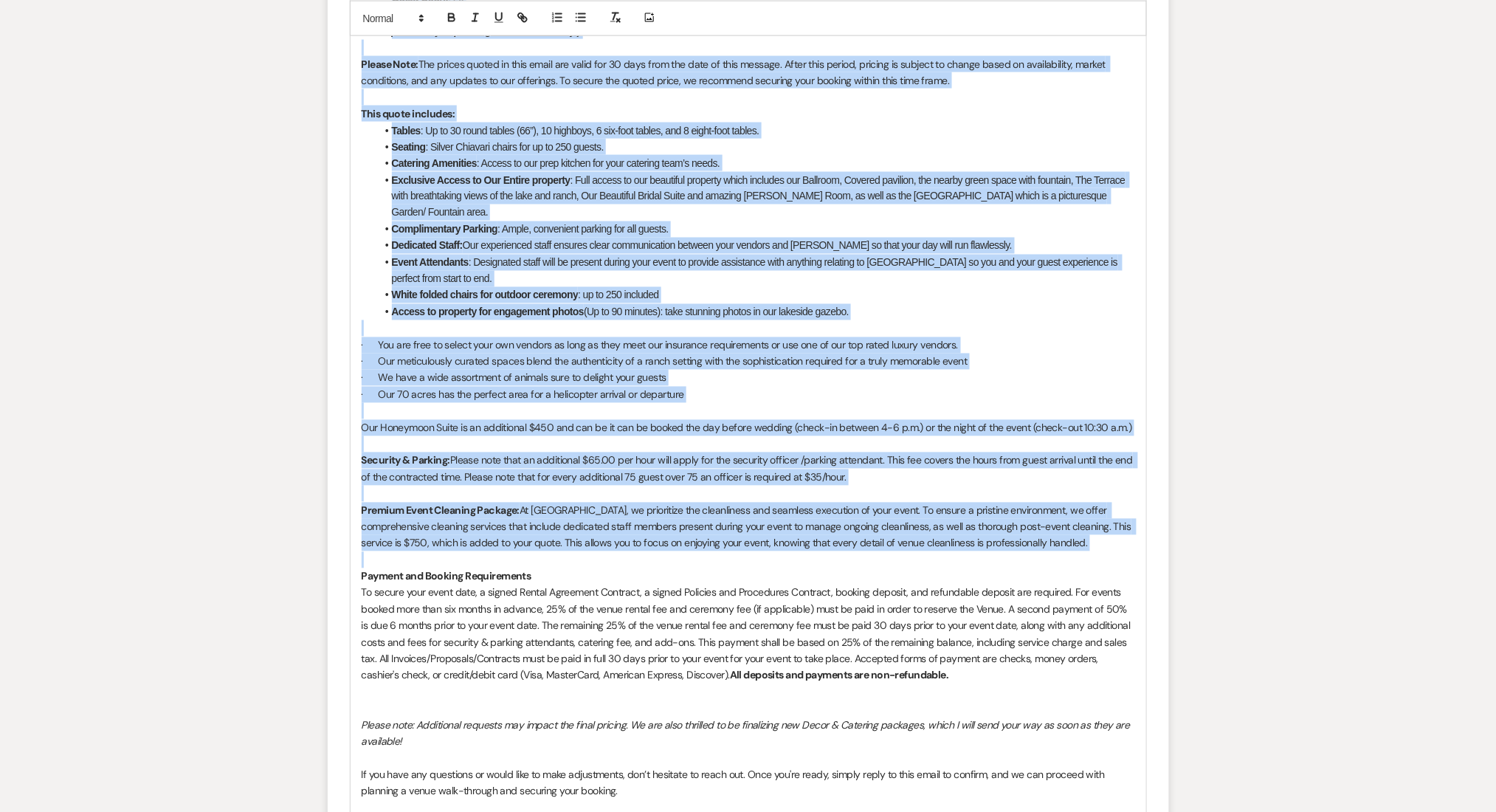
scroll to position [3037, 0]
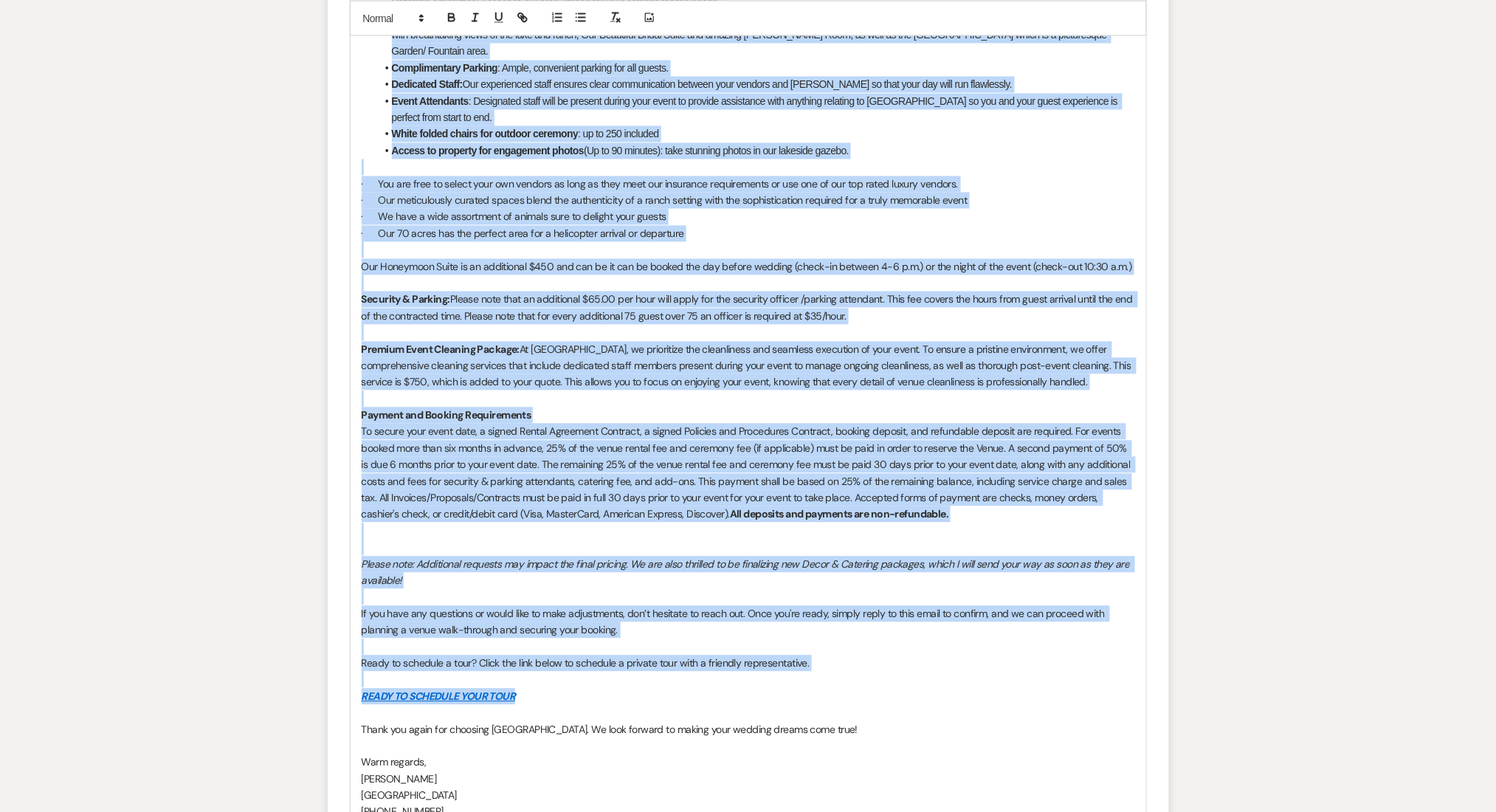
drag, startPoint x: 357, startPoint y: 103, endPoint x: 919, endPoint y: 684, distance: 808.3
click at [919, 684] on div "Dear William & Nikole I hope this message finds you well! Thank you for conside…" at bounding box center [748, 251] width 796 height 1191
click at [618, 453] on span "To secure your event date, a signed Rental Agreement Contract, a signed Policie…" at bounding box center [748, 473] width 772 height 96
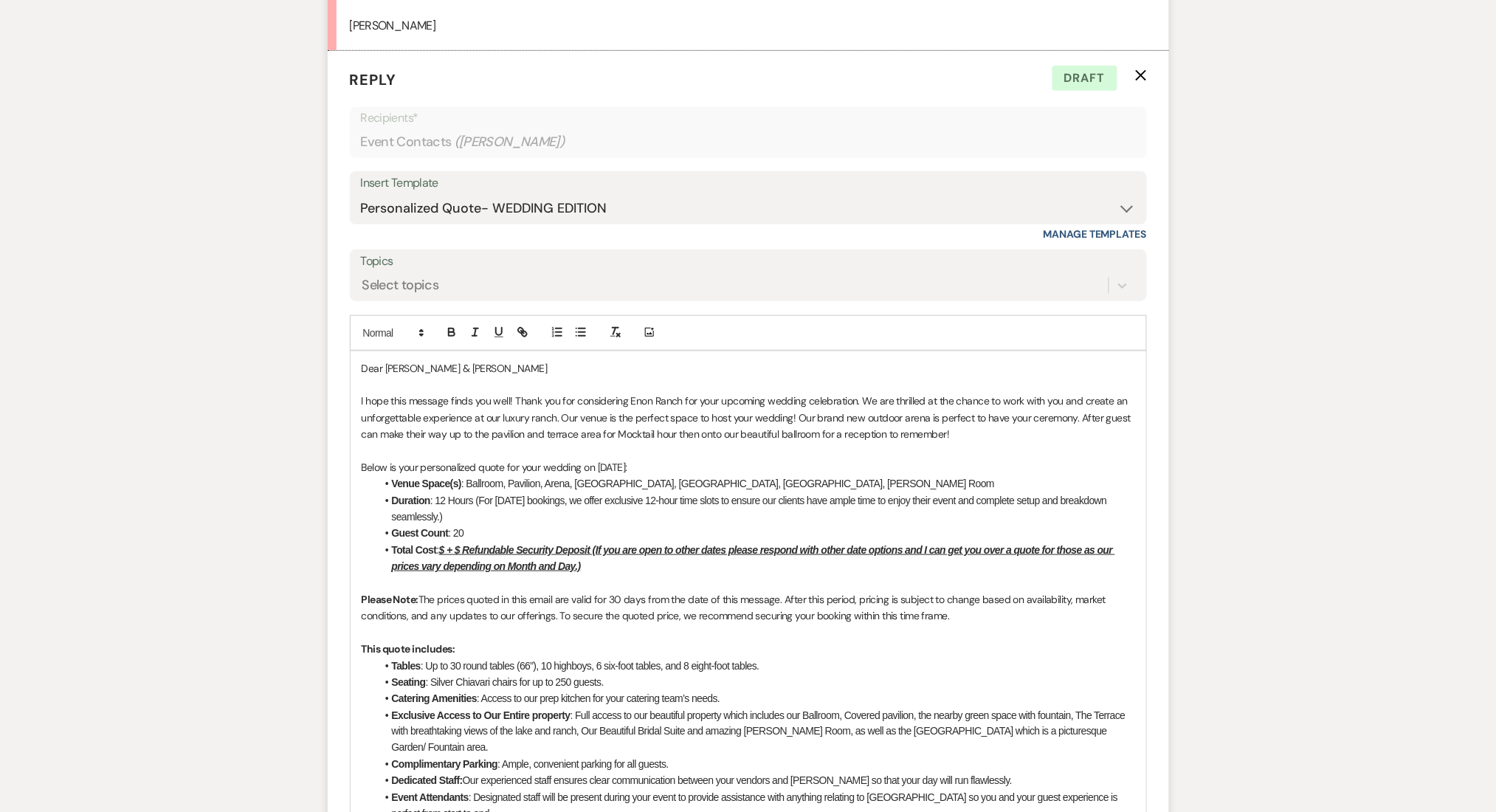
scroll to position [2348, 0]
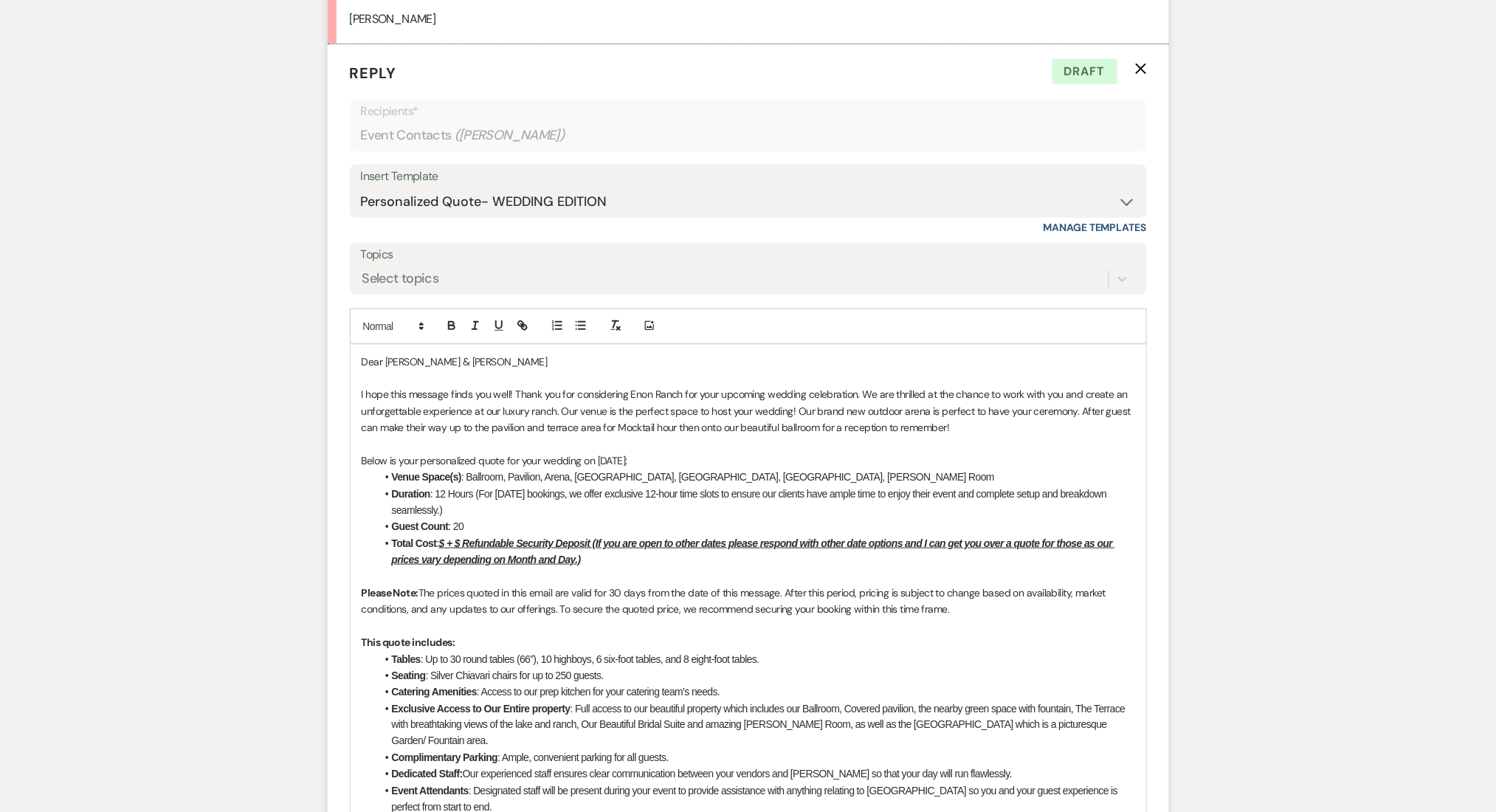
click at [491, 358] on p "Dear William & Nikole" at bounding box center [748, 361] width 774 height 17
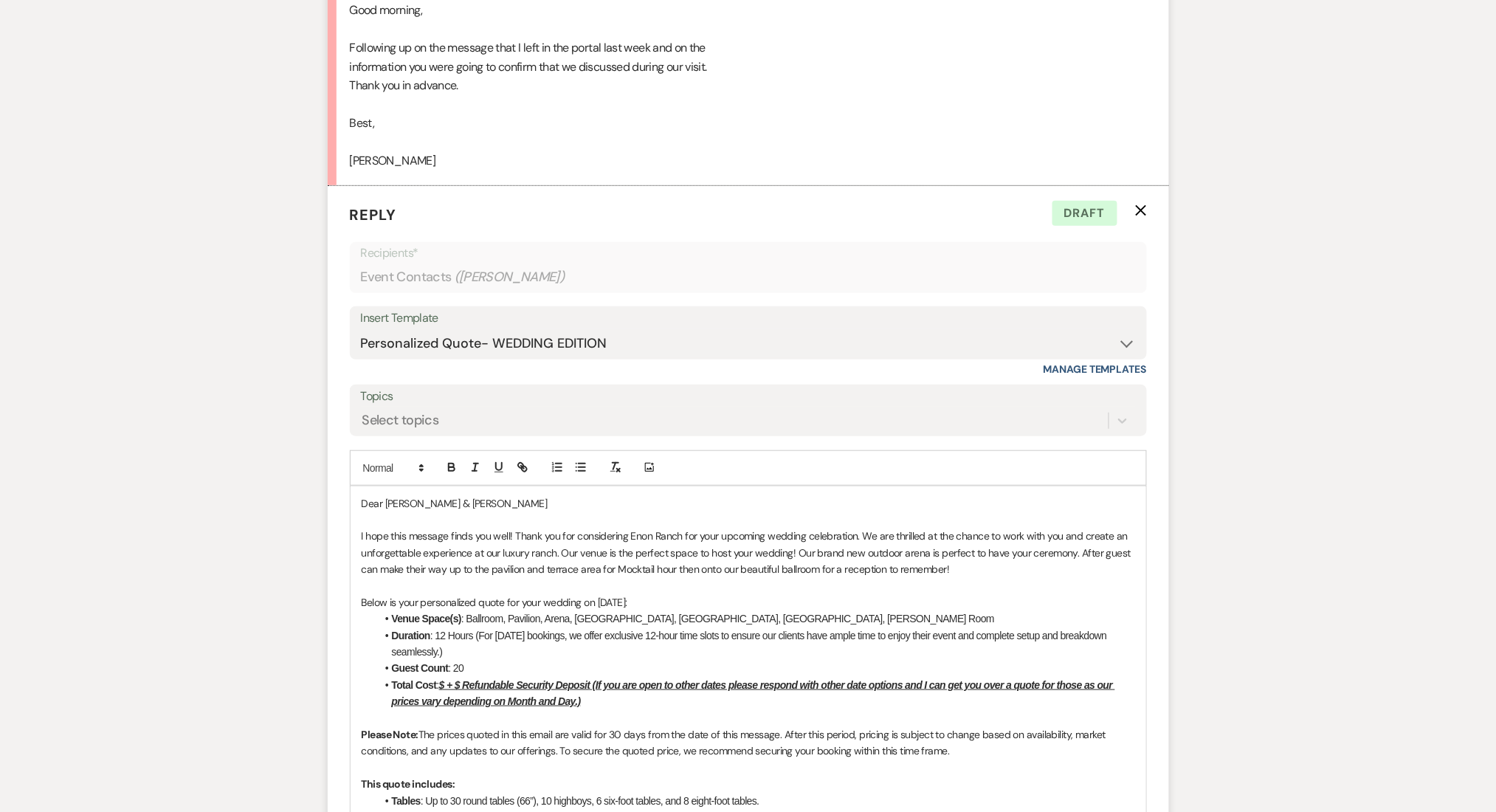
scroll to position [2250, 0]
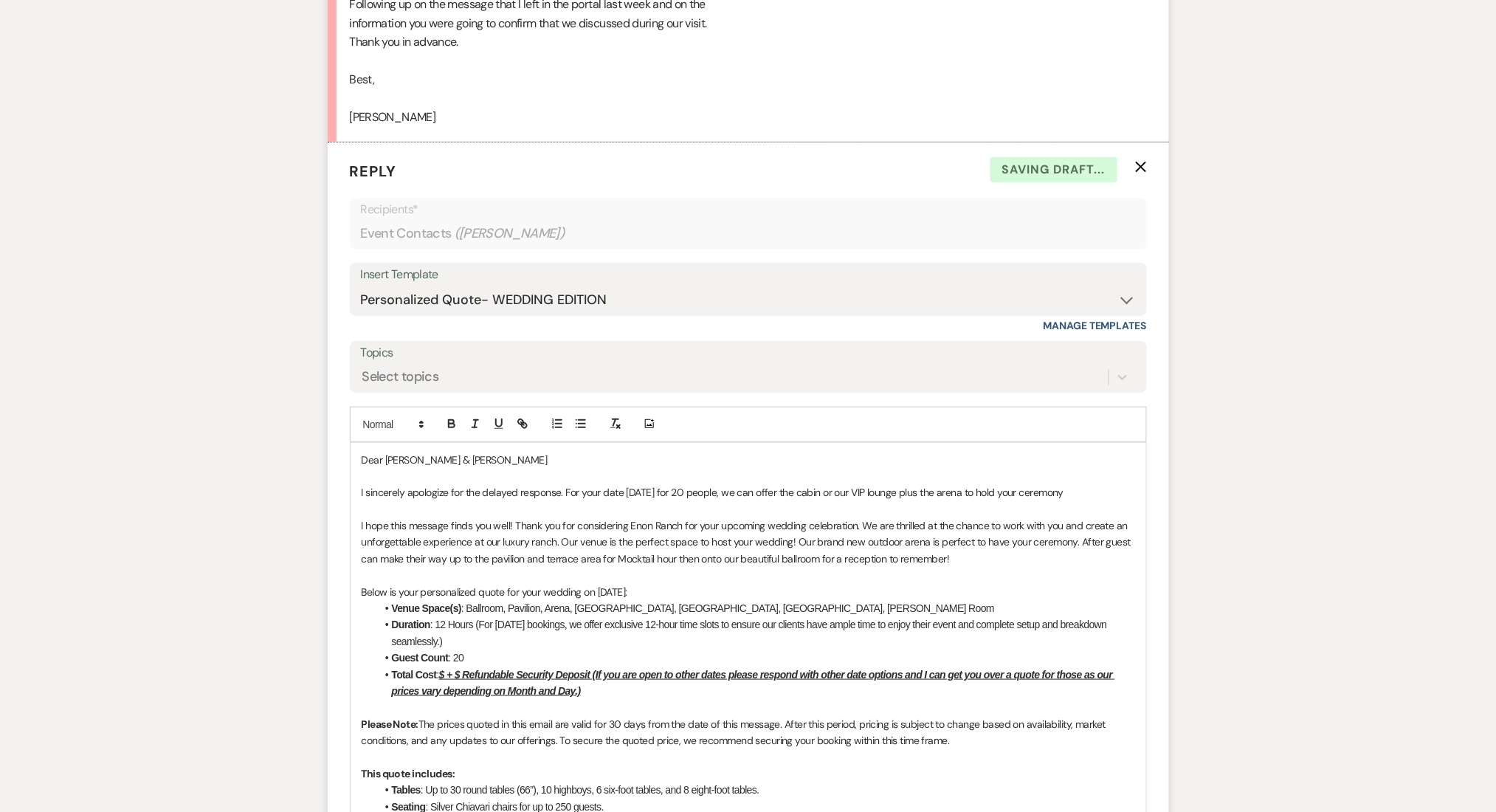
click at [919, 491] on p "I sincerely apologize for the delayed response. For your date 08/22/2026 for 20…" at bounding box center [748, 492] width 774 height 17
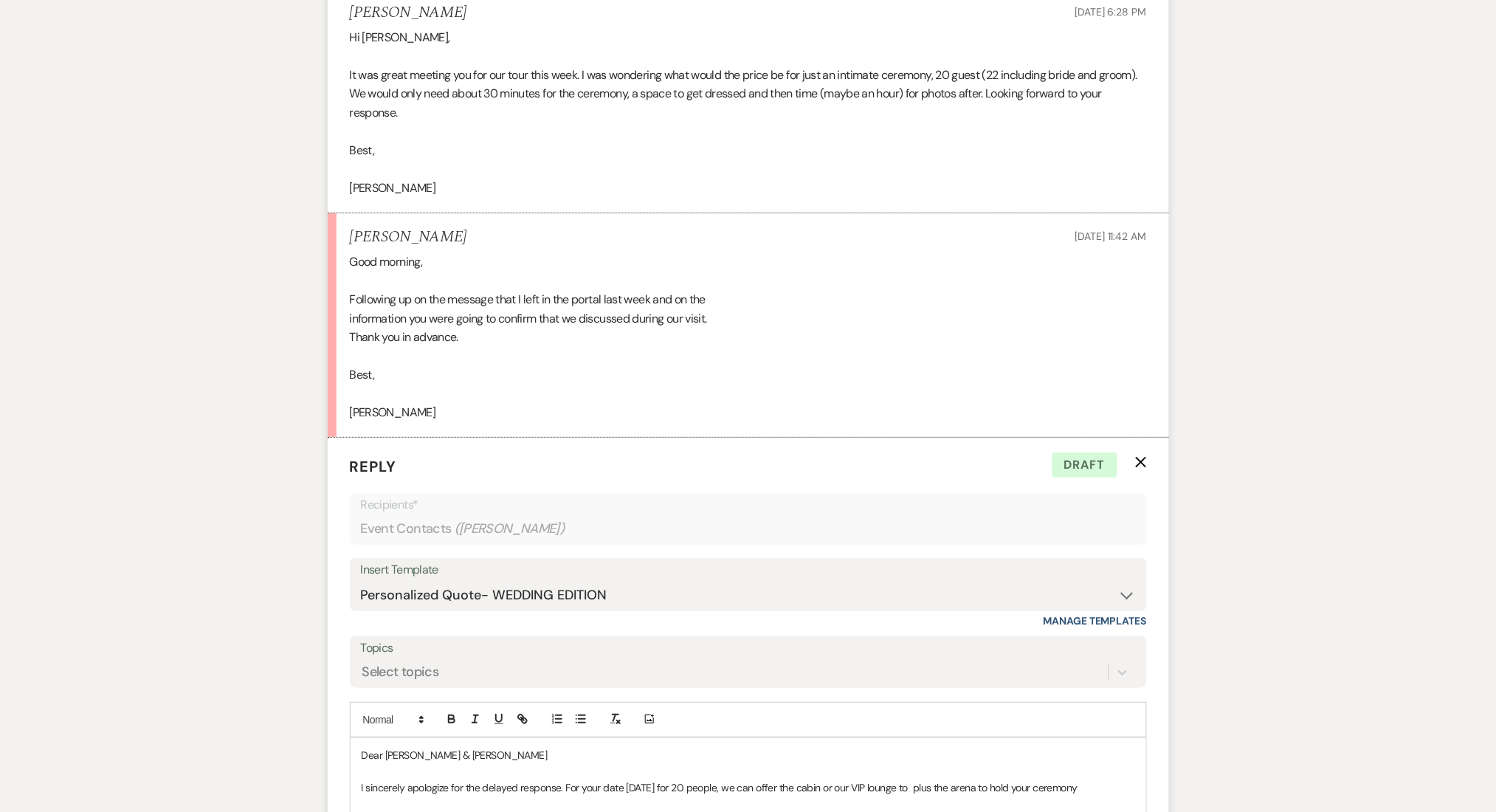
scroll to position [2152, 0]
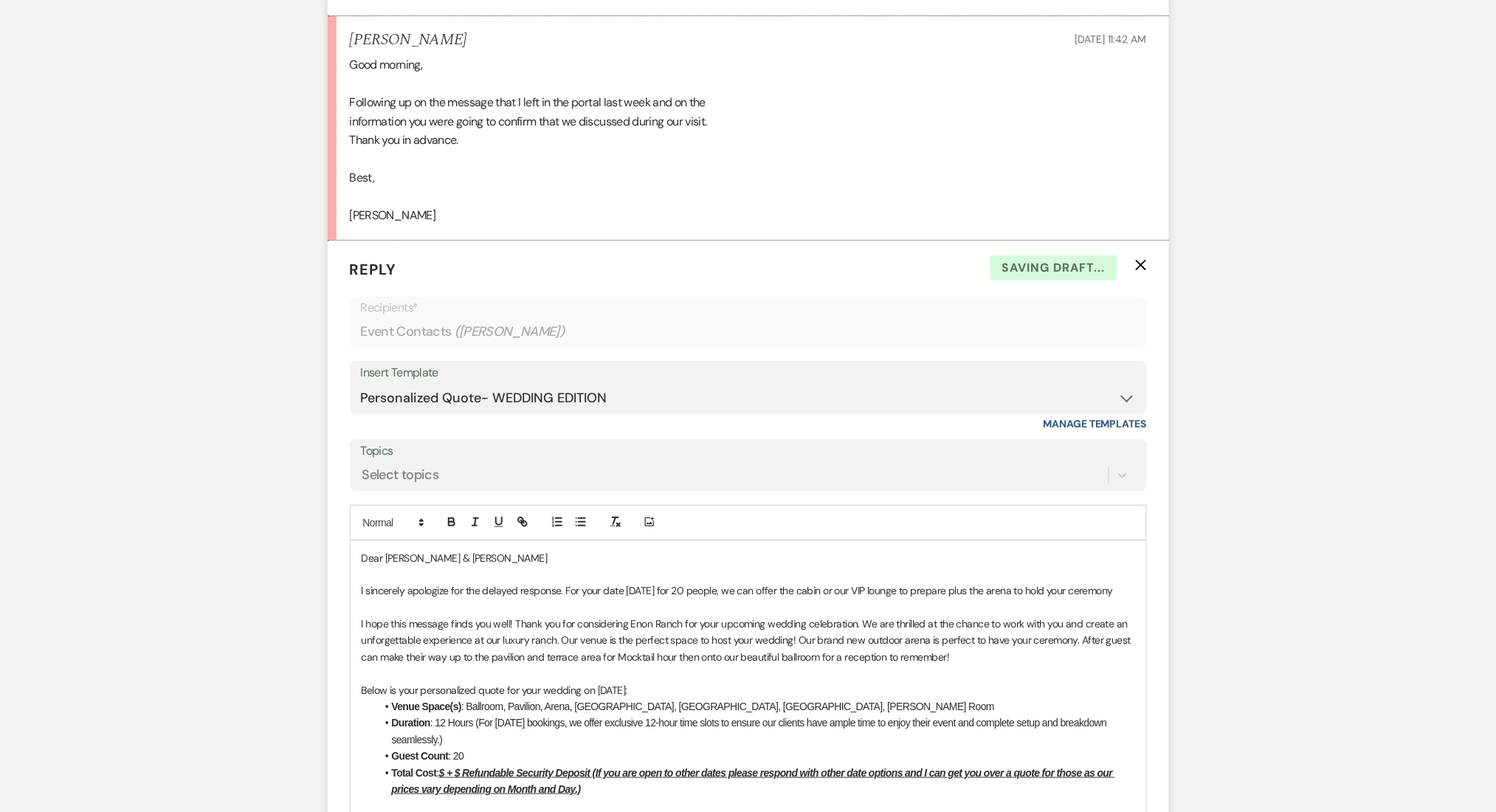
click at [1016, 588] on p "I sincerely apologize for the delayed response. For your date 08/22/2026 for 20…" at bounding box center [748, 590] width 774 height 17
click at [1023, 599] on p "I sincerely apologize for the delayed response. For your date 08/22/2026 for 20…" at bounding box center [748, 590] width 774 height 17
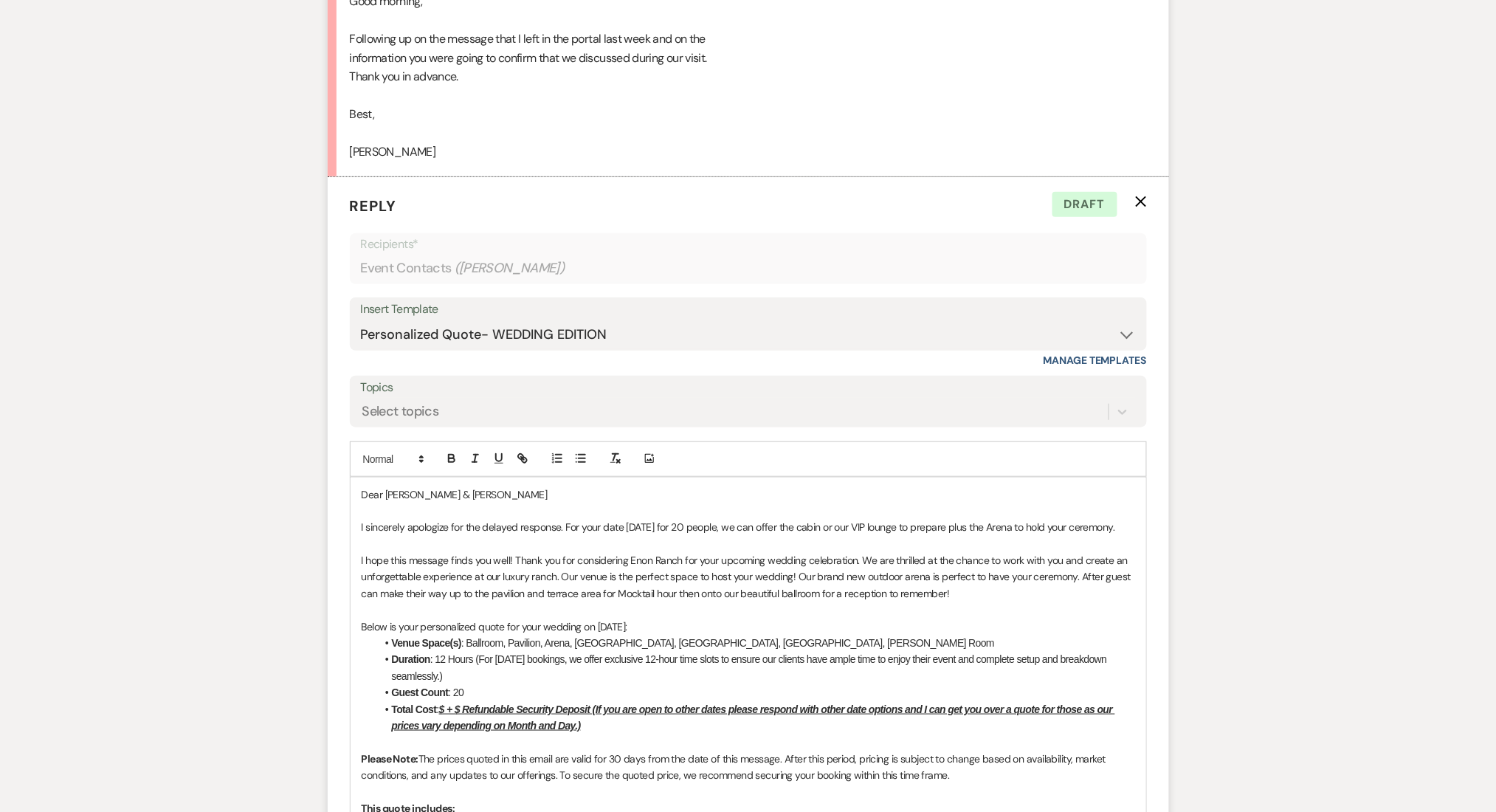
scroll to position [2250, 0]
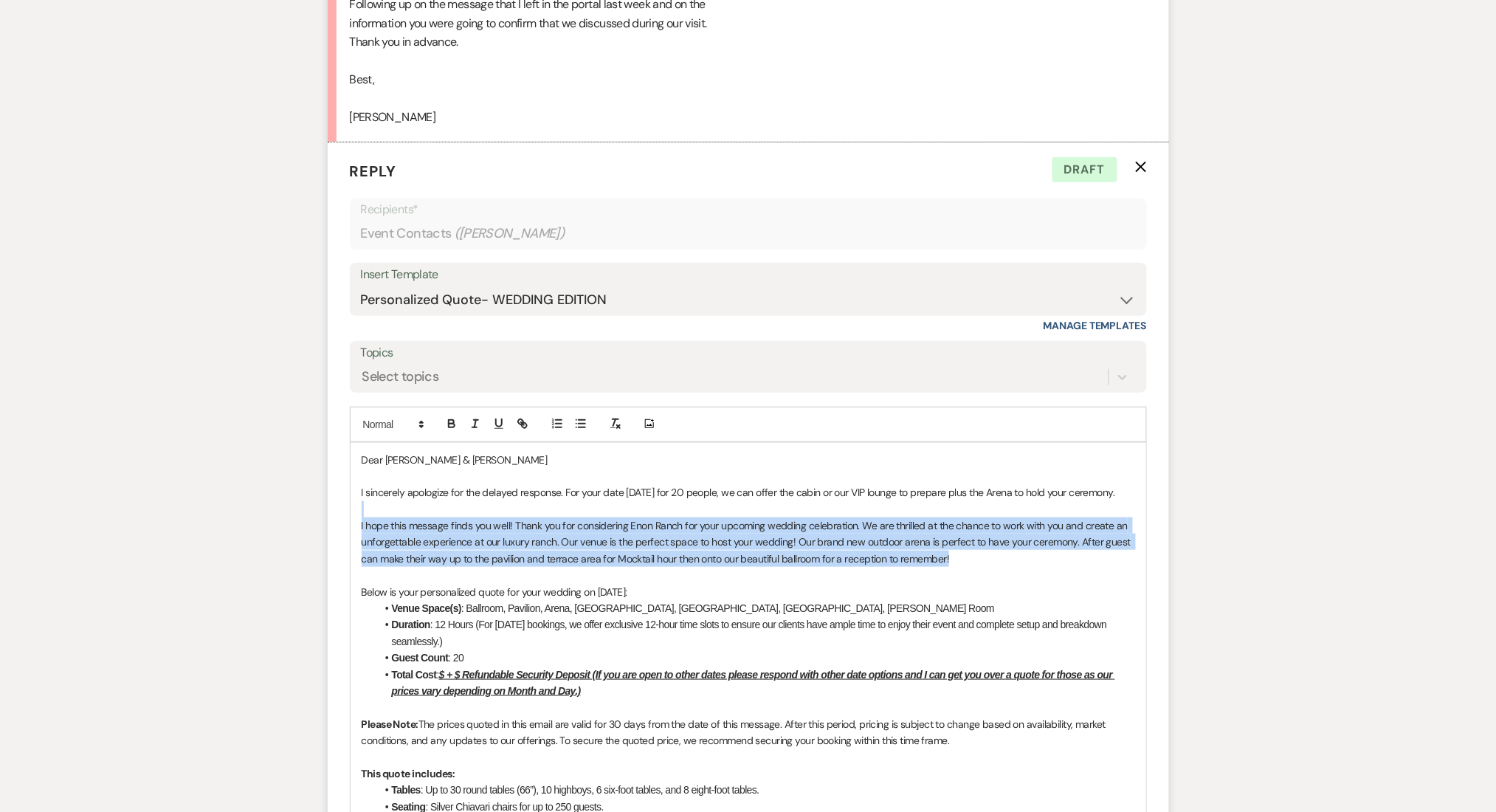
drag, startPoint x: 971, startPoint y: 573, endPoint x: 286, endPoint y: 533, distance: 686.2
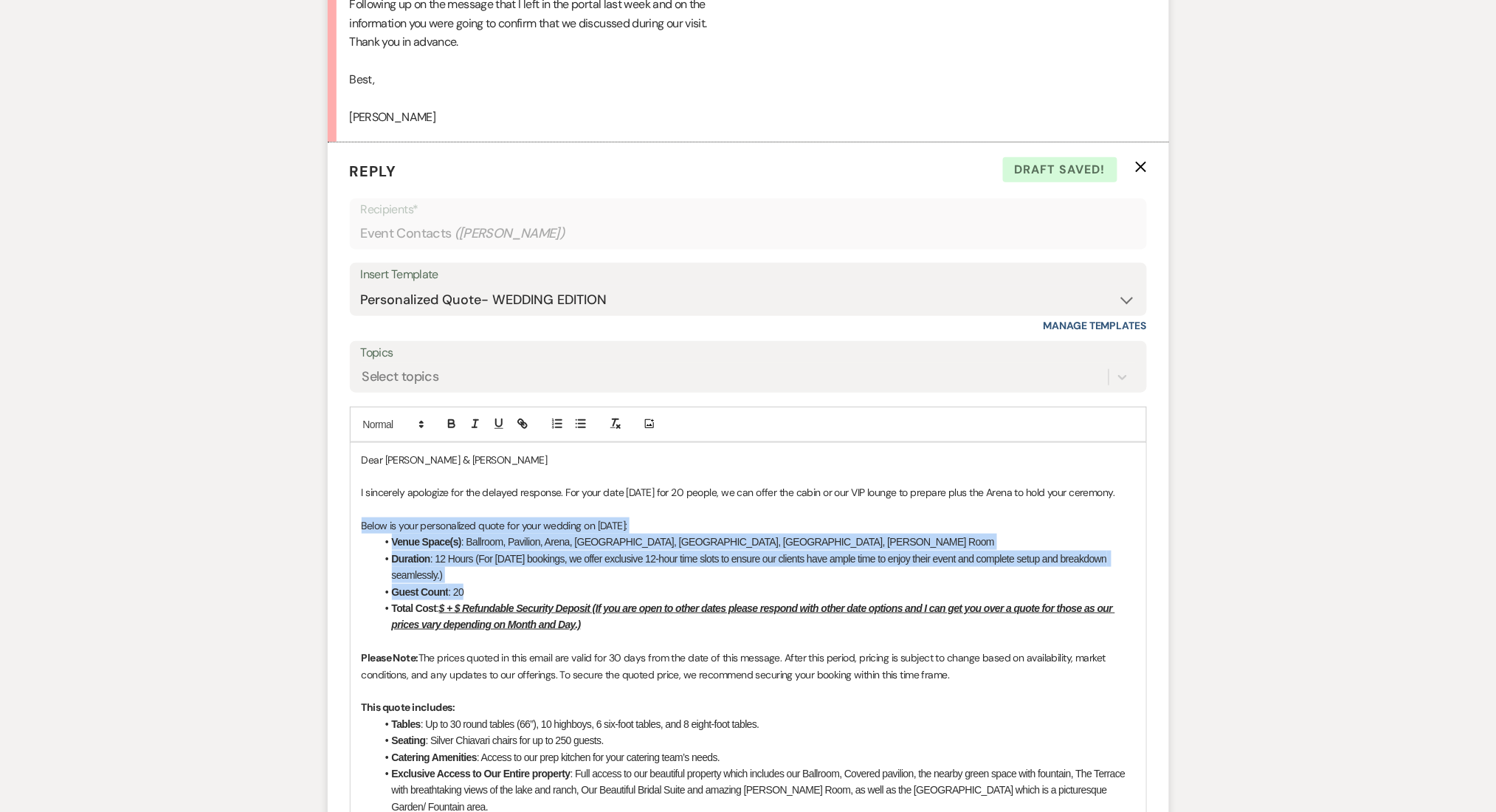
drag, startPoint x: 491, startPoint y: 604, endPoint x: 341, endPoint y: 545, distance: 161.2
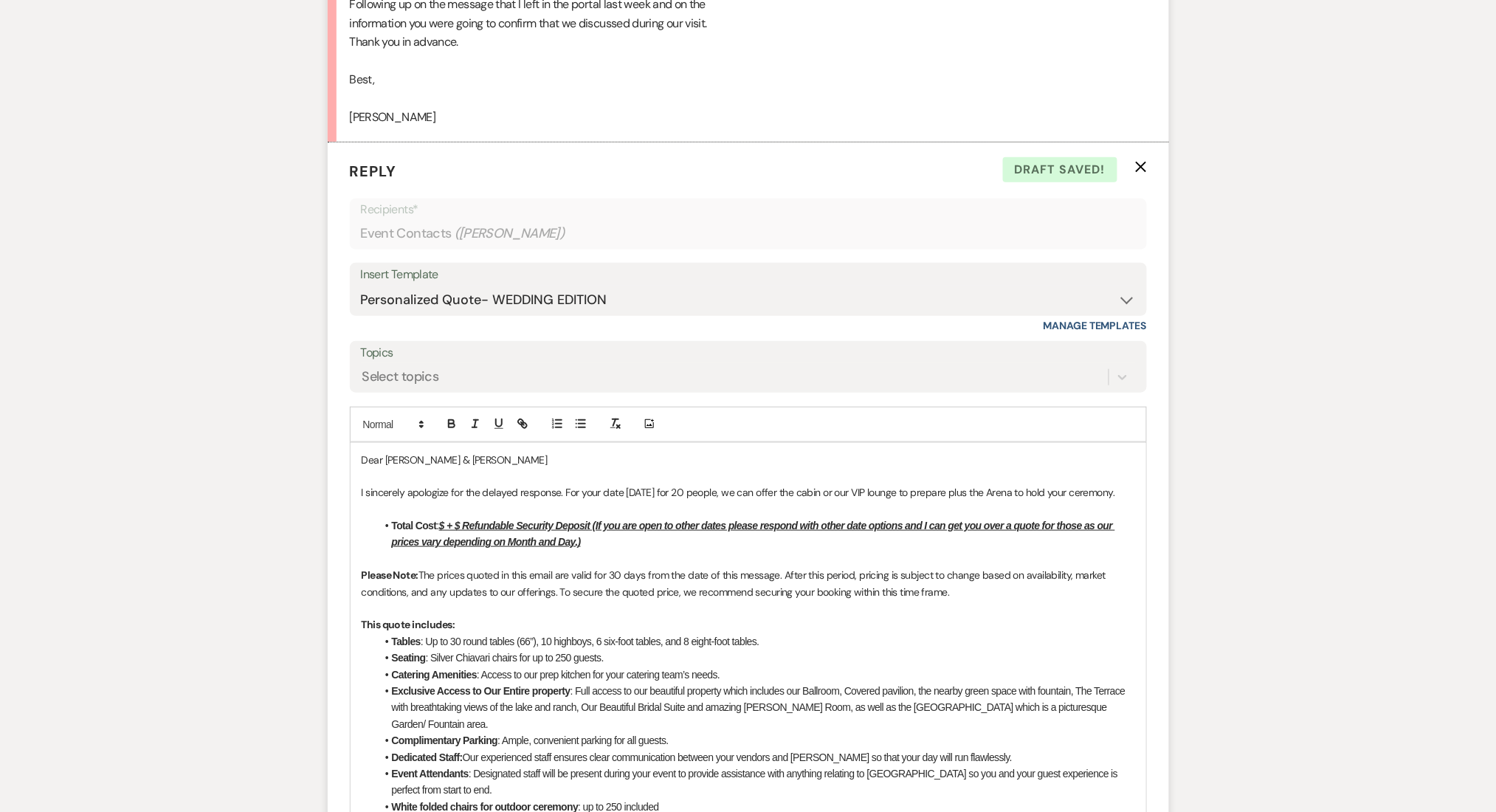
click at [447, 540] on u "$ + $ Refundable Security Deposit (If you are open to other dates please respon…" at bounding box center [753, 533] width 723 height 28
click at [975, 490] on p "I sincerely apologize for the delayed response. For your date 08/22/2026 for 20…" at bounding box center [748, 492] width 774 height 17
click at [951, 493] on p "I sincerely apologize for the delayed response. For your date 08/22/2026 for 20…" at bounding box center [748, 492] width 774 height 17
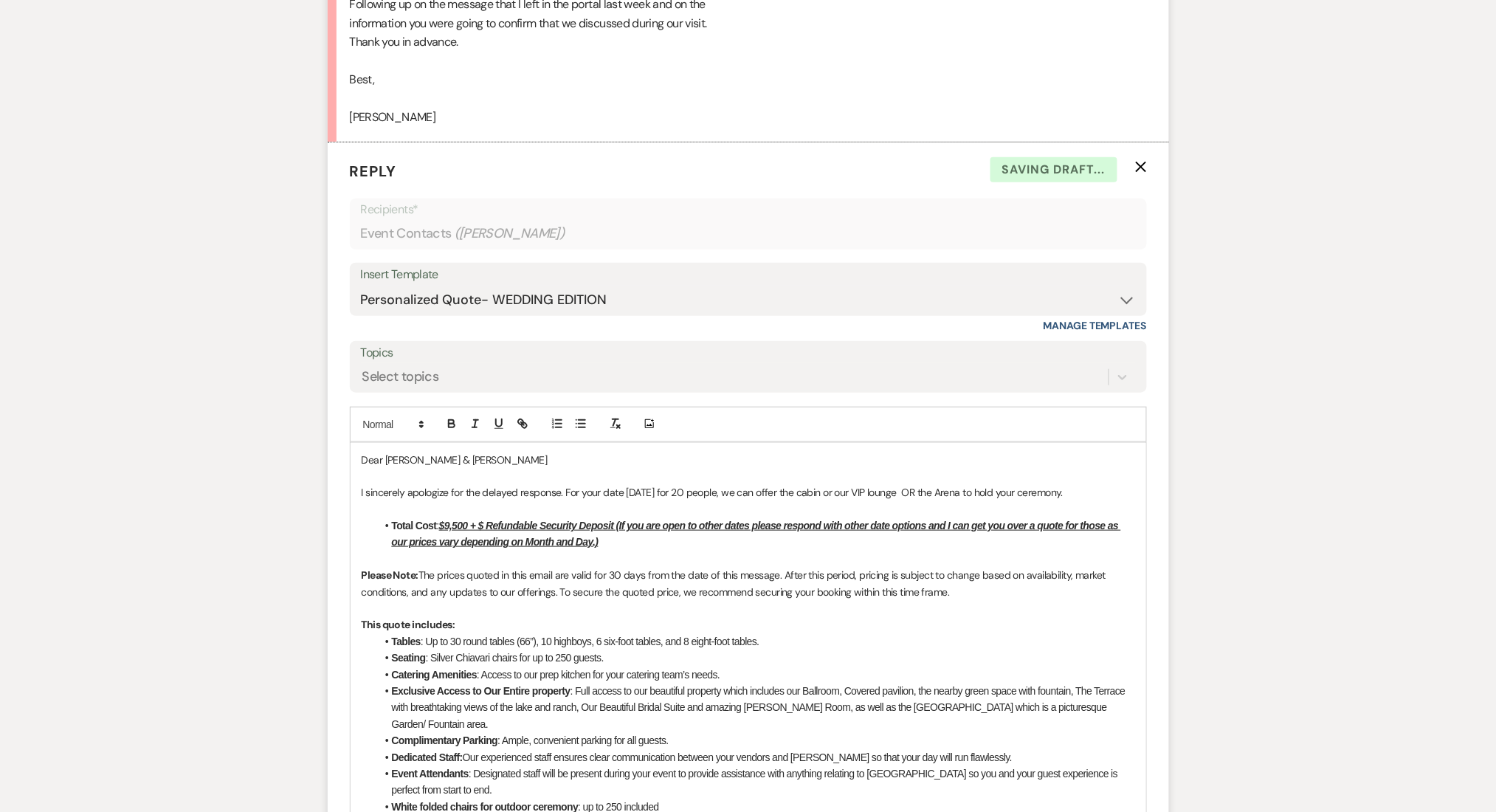
drag, startPoint x: 981, startPoint y: 489, endPoint x: 1113, endPoint y: 486, distance: 132.0
click at [1113, 486] on p "I sincerely apologize for the delayed response. For your date 08/22/2026 for 20…" at bounding box center [748, 492] width 774 height 17
click at [923, 494] on p "I sincerely apologize for the delayed response. For your date 08/22/2026 for 20…" at bounding box center [748, 492] width 774 height 17
drag, startPoint x: 873, startPoint y: 489, endPoint x: 798, endPoint y: 487, distance: 75.0
click at [798, 487] on p "I sincerely apologize for the delayed response. For your date 08/22/2026 for 20…" at bounding box center [748, 492] width 774 height 17
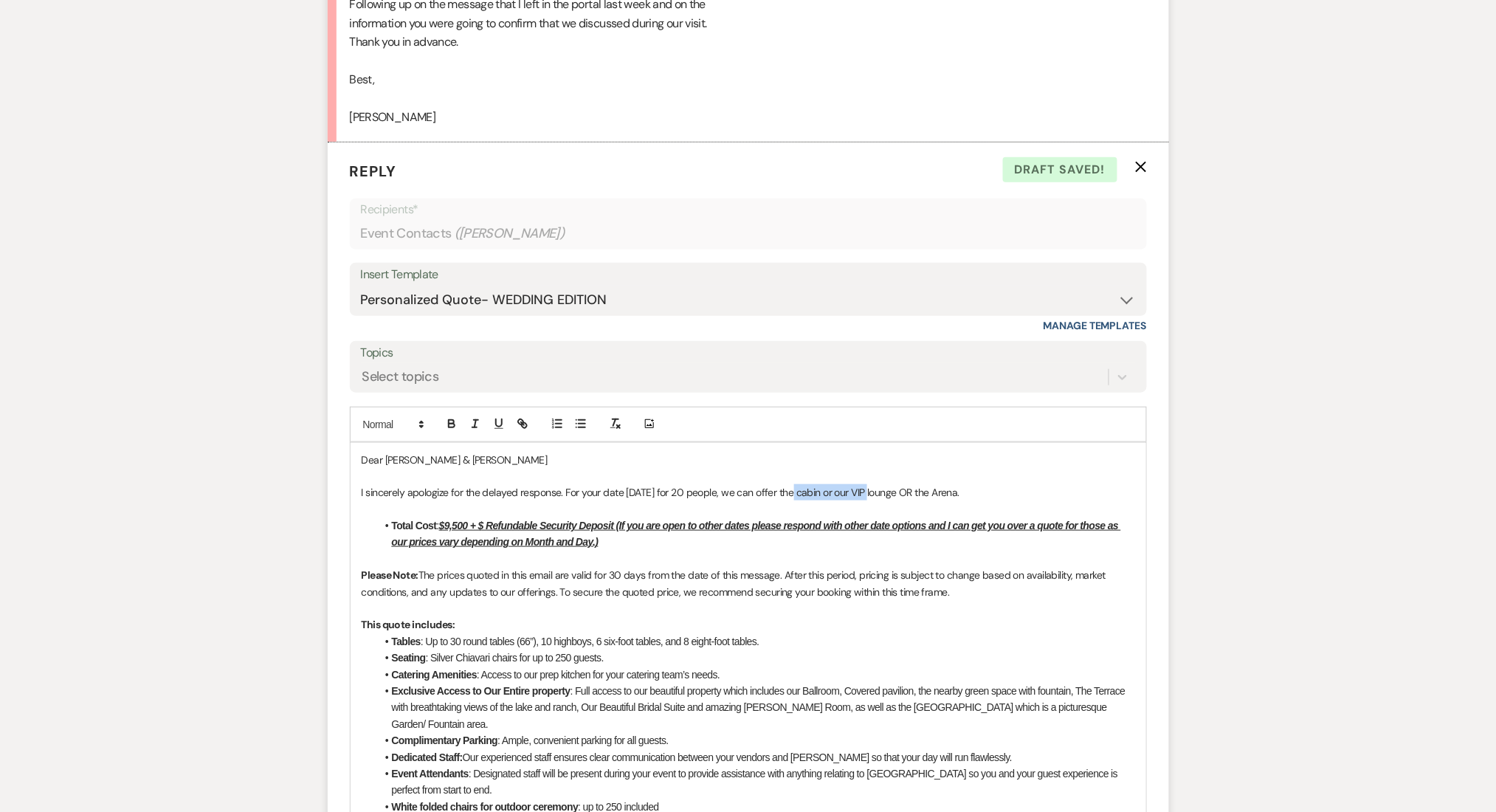
click at [823, 489] on p "I sincerely apologize for the delayed response. For your date 08/22/2026 for 20…" at bounding box center [748, 492] width 774 height 17
click at [873, 491] on p "I sincerely apologize for the delayed response. For your date 08/22/2026 for 20…" at bounding box center [748, 492] width 774 height 17
drag, startPoint x: 919, startPoint y: 491, endPoint x: 841, endPoint y: 485, distance: 78.2
click at [841, 485] on p "I sincerely apologize for the delayed response. For your date 08/22/2026 for 20…" at bounding box center [748, 492] width 774 height 17
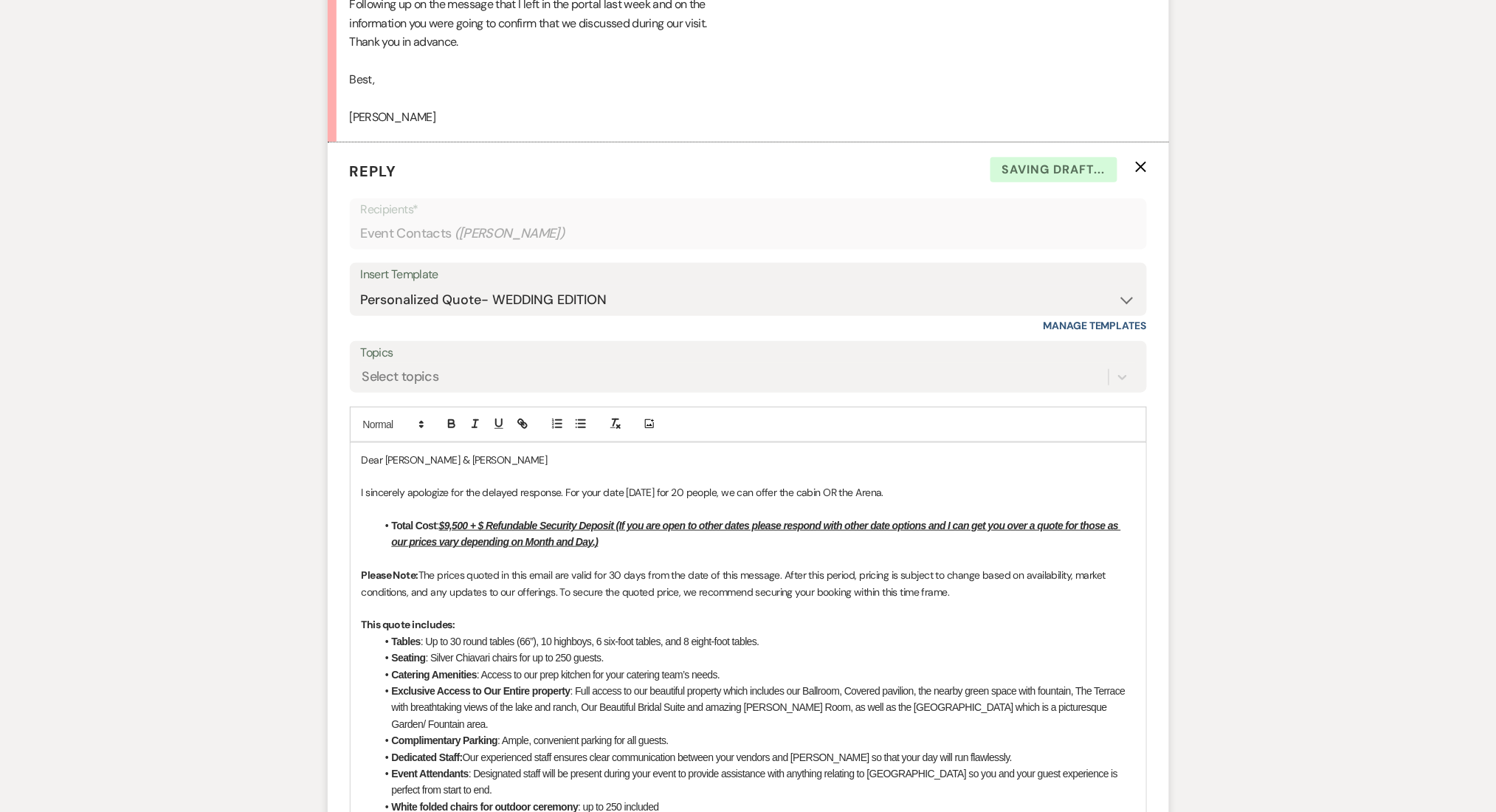
click at [922, 487] on p "I sincerely apologize for the delayed response. For your date 08/22/2026 for 20…" at bounding box center [748, 492] width 774 height 17
click at [452, 524] on u "$9,500 + $ Refundable Security Deposit (If you are open to other dates please r…" at bounding box center [756, 533] width 729 height 28
click at [487, 527] on u "$4,500 + $ Refundable Security Deposit (If you are open to other dates please r…" at bounding box center [756, 533] width 729 height 28
click at [731, 557] on p at bounding box center [748, 559] width 774 height 17
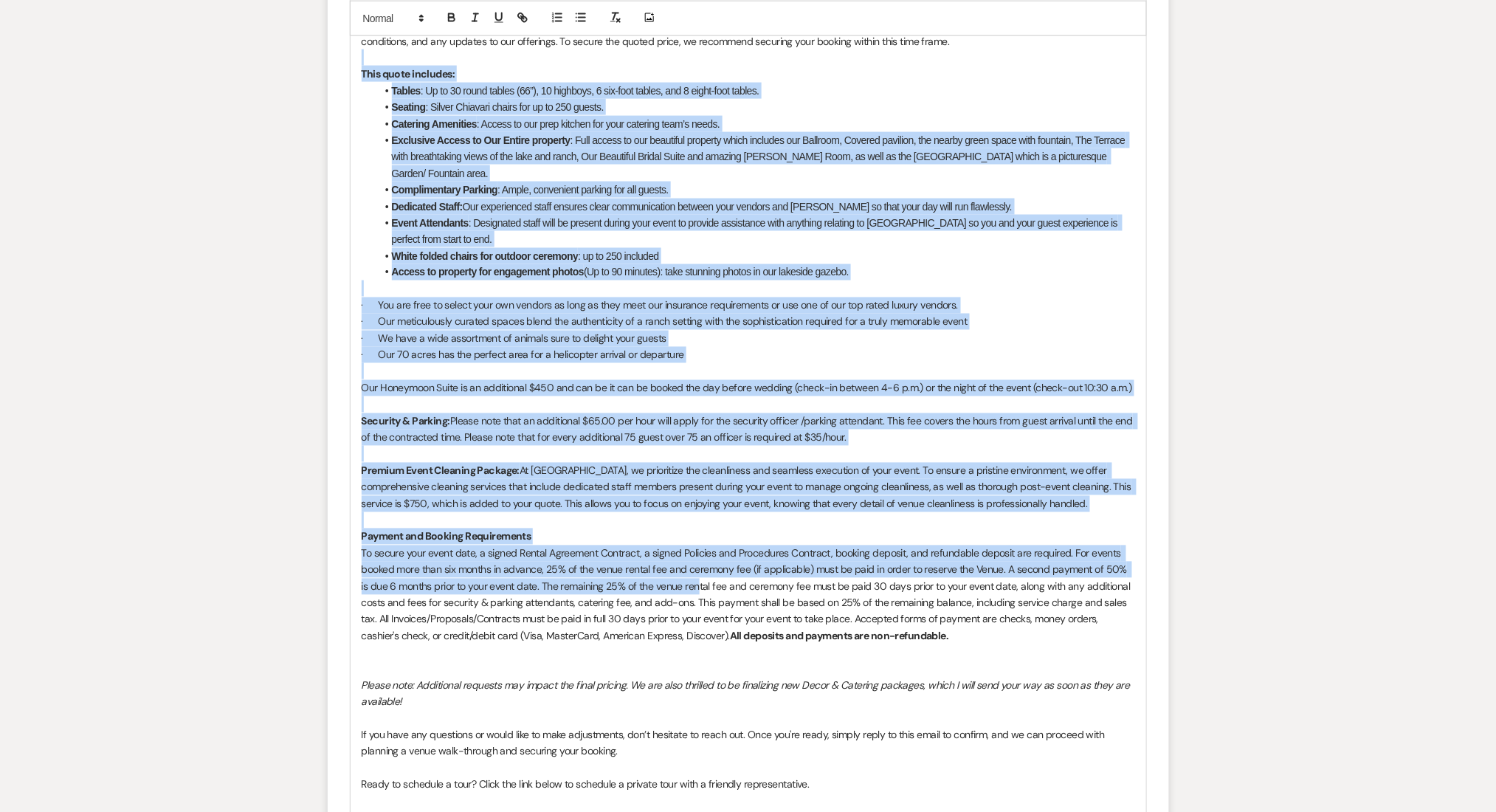
scroll to position [2742, 0]
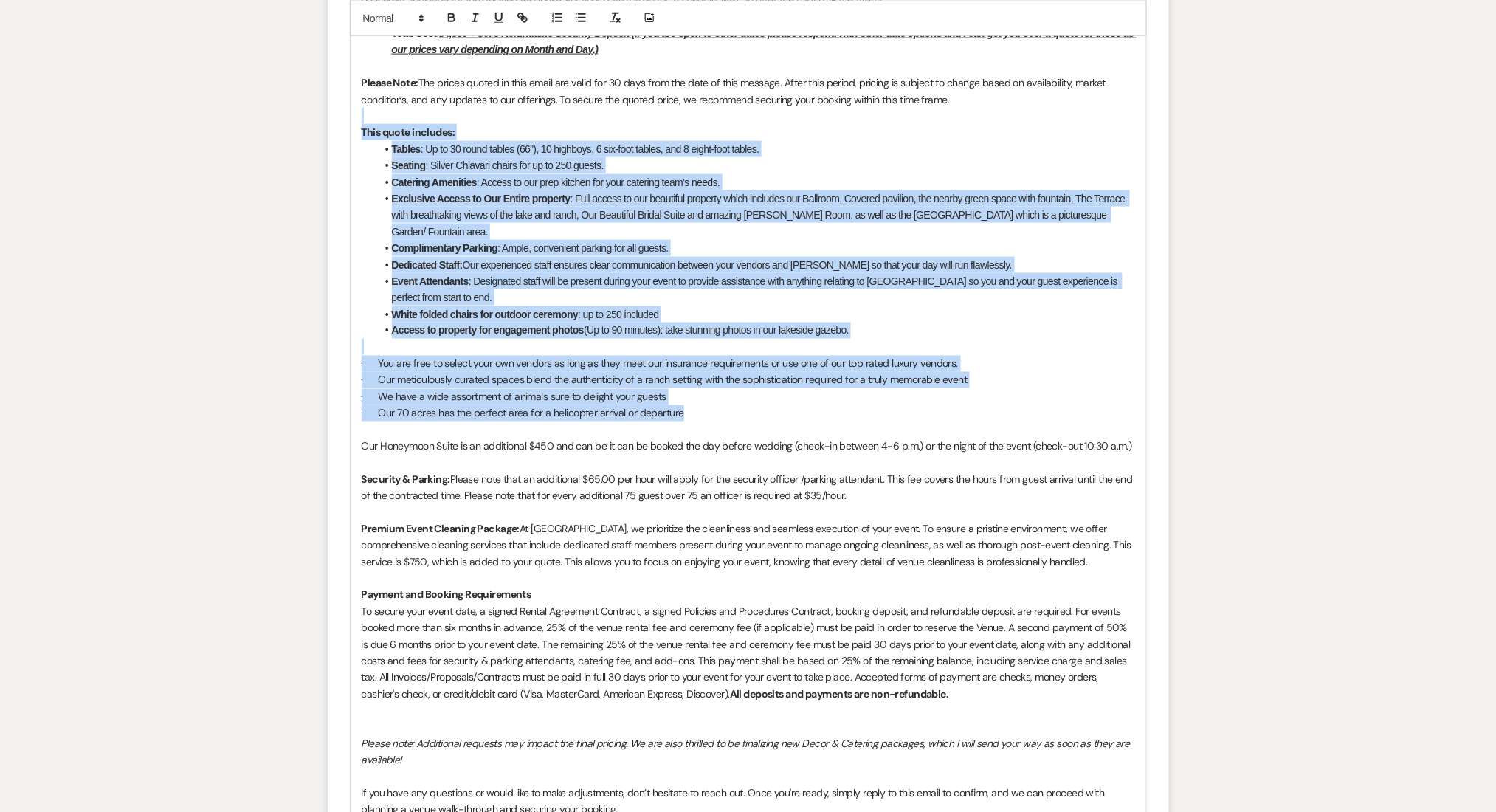
drag, startPoint x: 421, startPoint y: 606, endPoint x: 794, endPoint y: 405, distance: 423.7
click at [794, 405] on div "Dear William & Nikole I sincerely apologize for the delayed response. For your …" at bounding box center [748, 488] width 796 height 1075
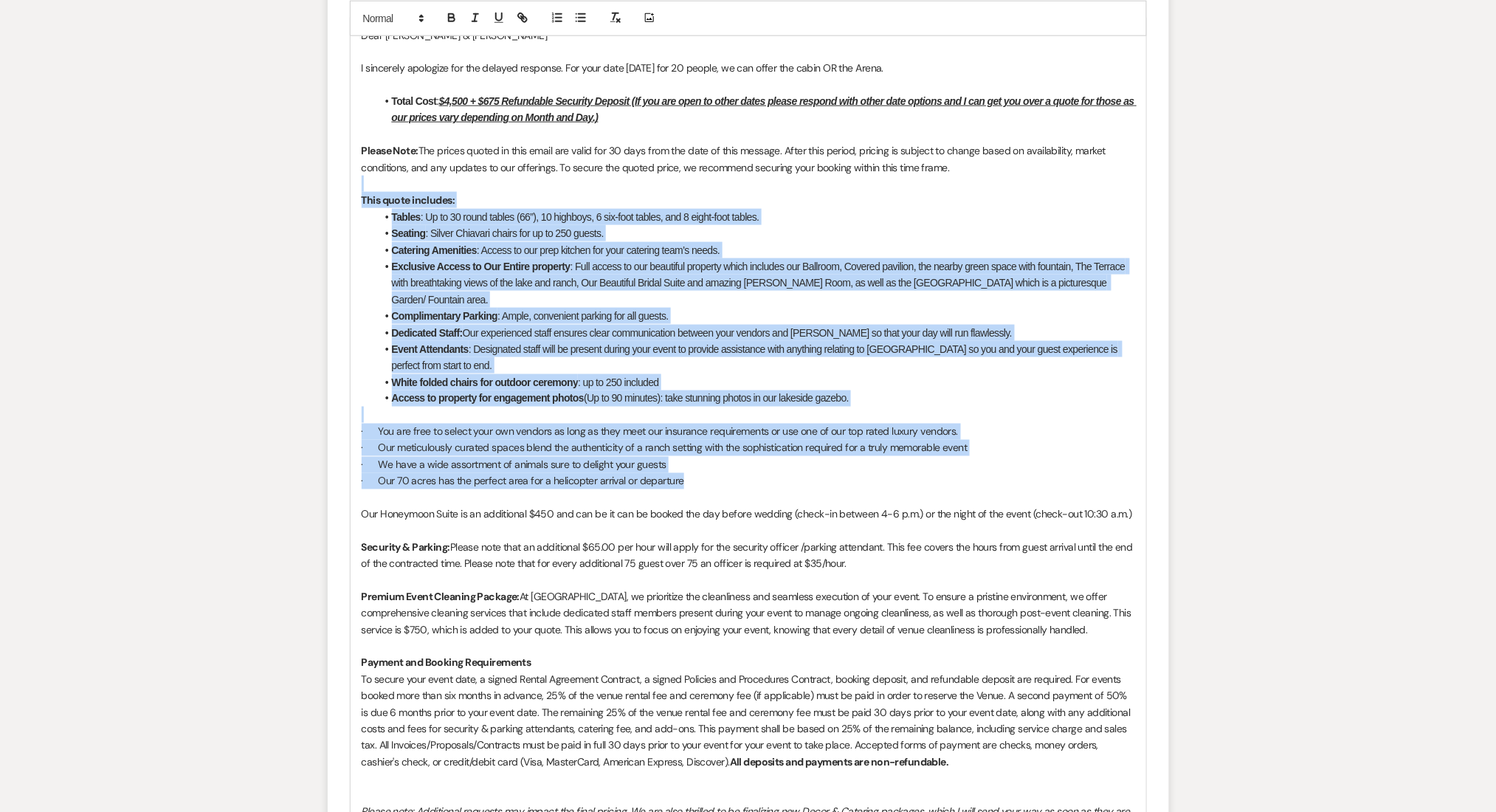
scroll to position [2643, 0]
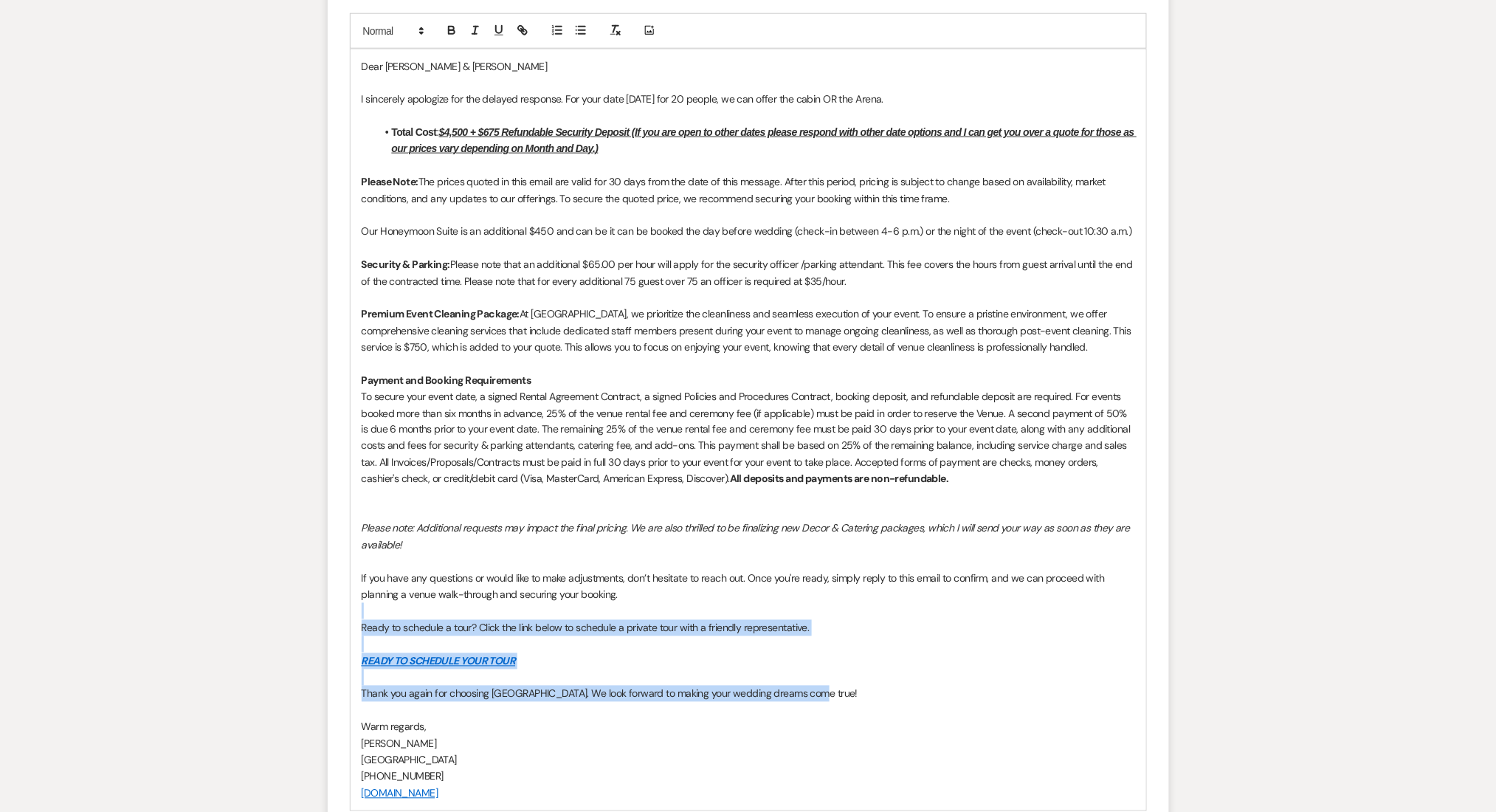
drag, startPoint x: 877, startPoint y: 698, endPoint x: 348, endPoint y: 615, distance: 535.5
click at [348, 615] on form "Reply X Draft saved! Recipients* Event Contacts ( Nikole Harris ) Insert Templa…" at bounding box center [748, 330] width 841 height 1163
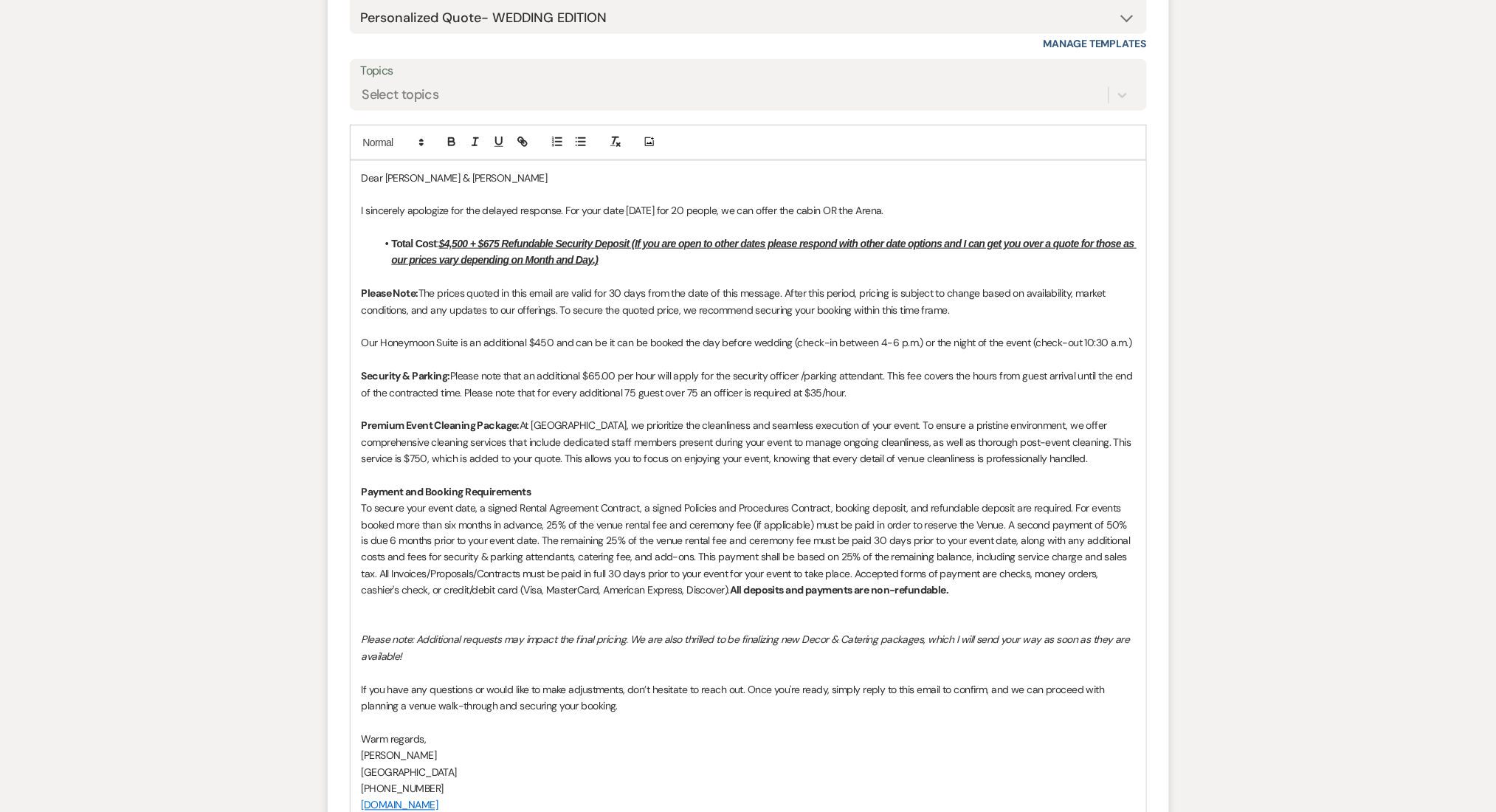
scroll to position [2446, 0]
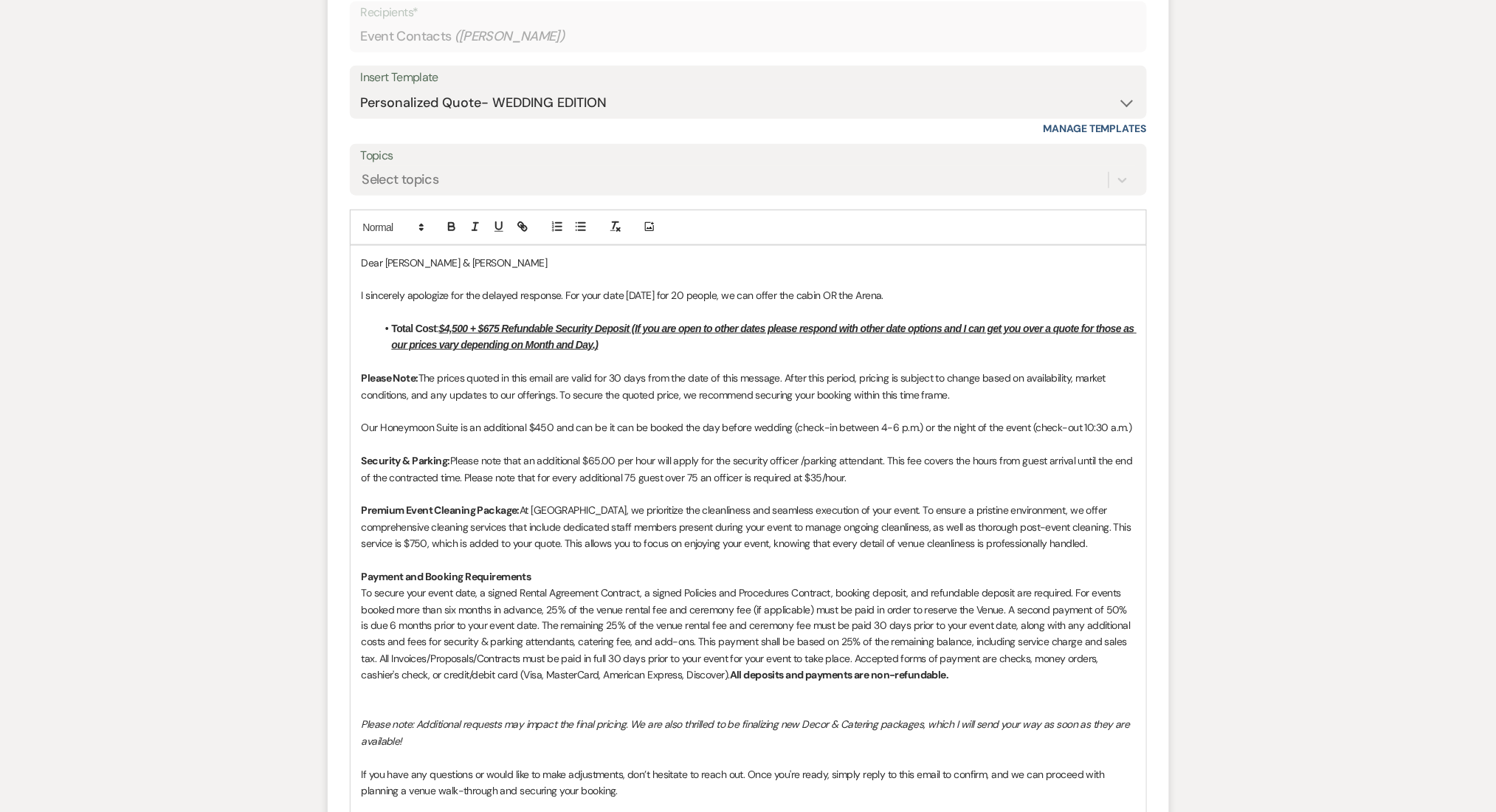
click at [514, 295] on p "I sincerely apologize for the delayed response. For your date 08/22/2026 for 20…" at bounding box center [748, 295] width 774 height 17
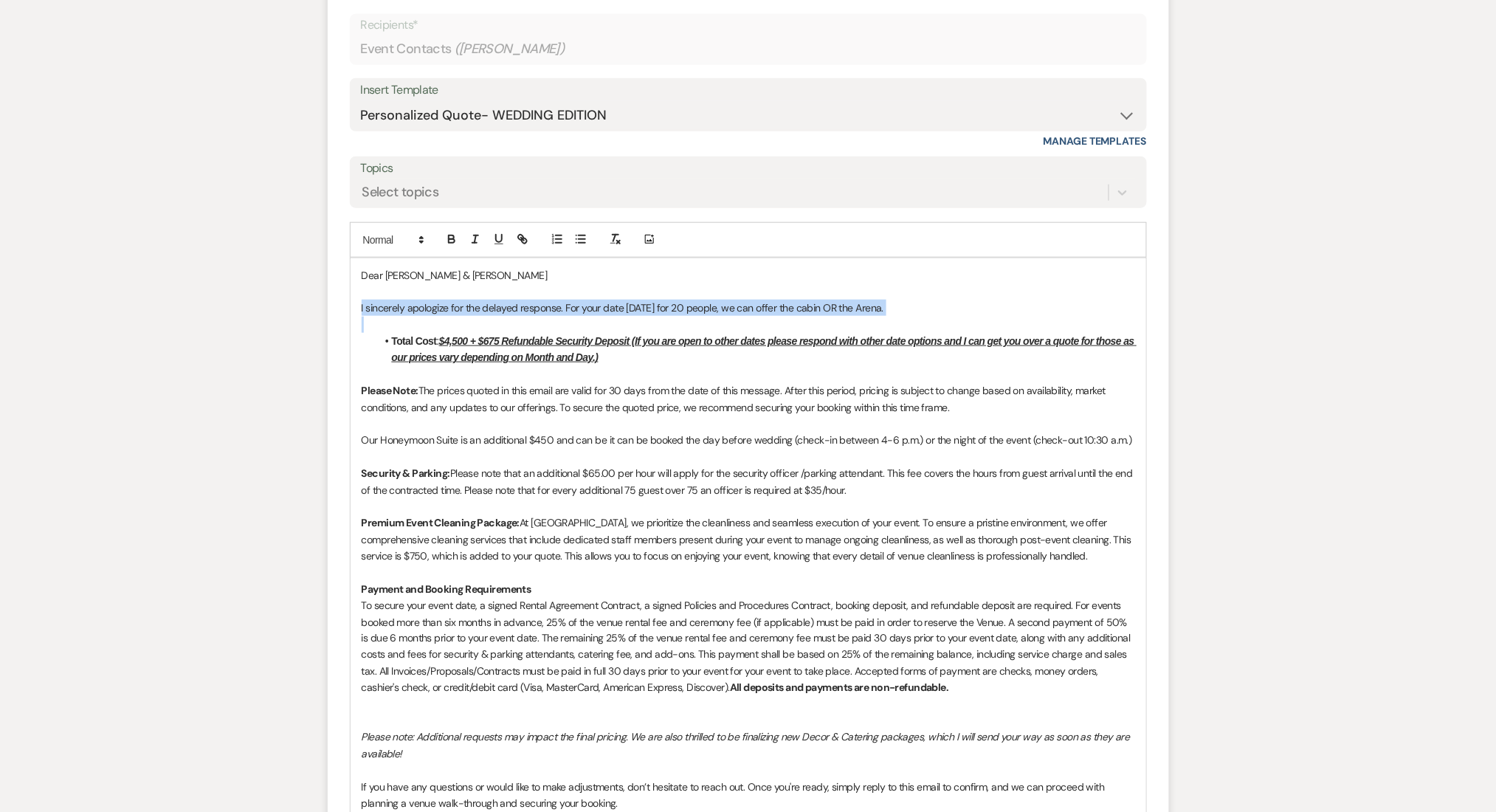
scroll to position [2348, 0]
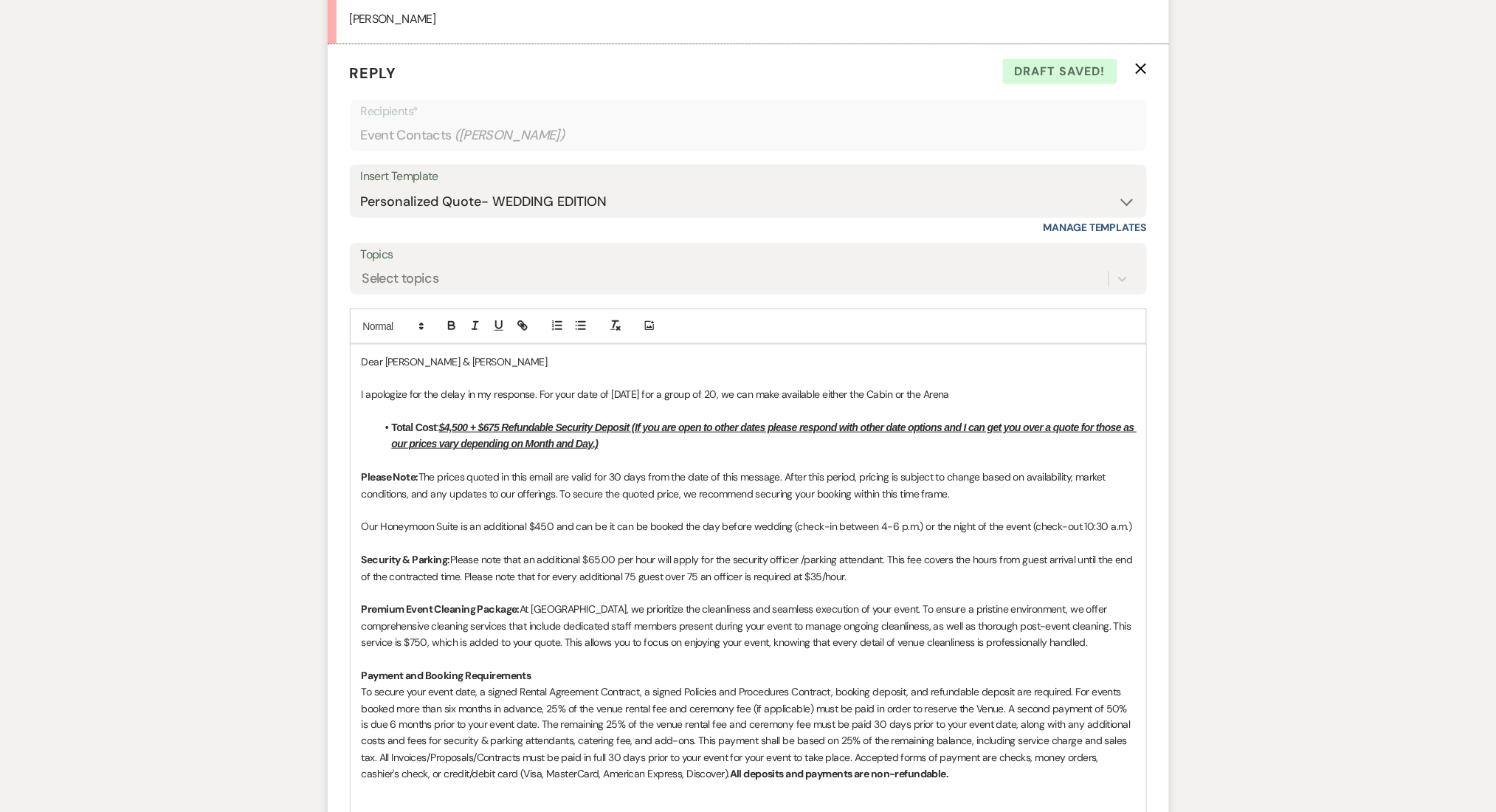
click at [974, 383] on p at bounding box center [748, 378] width 774 height 17
click at [977, 387] on p "I apologize for the delay in my response. For your date of 08/22/2026 for a gro…" at bounding box center [748, 394] width 774 height 17
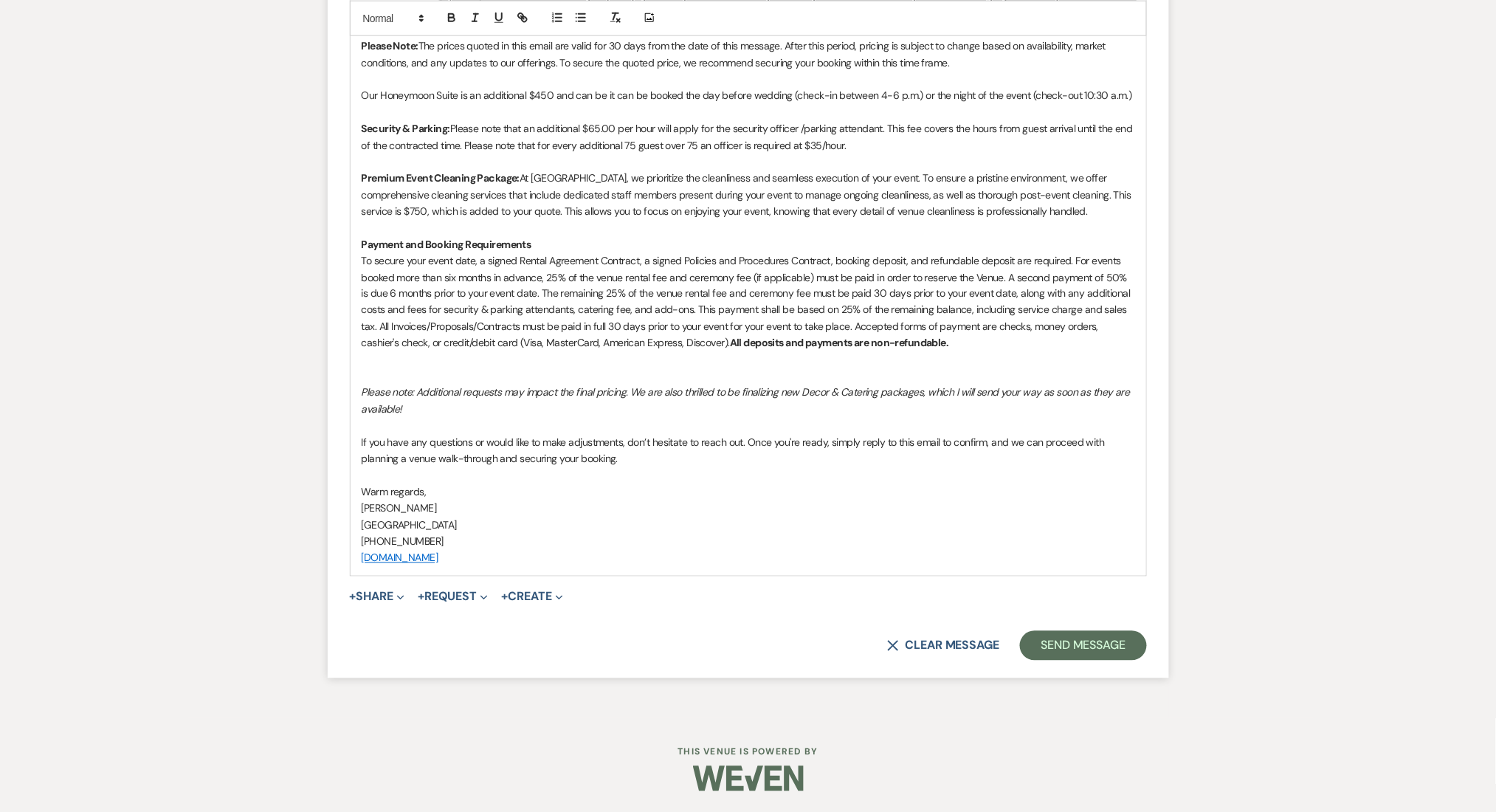
scroll to position [2780, 0]
click at [1068, 662] on form "Reply X Draft saved! Recipients* Event Contacts ( Nikole Harris ) Insert Templa…" at bounding box center [748, 145] width 841 height 1065
click at [1076, 649] on button "Send Message" at bounding box center [1083, 645] width 126 height 30
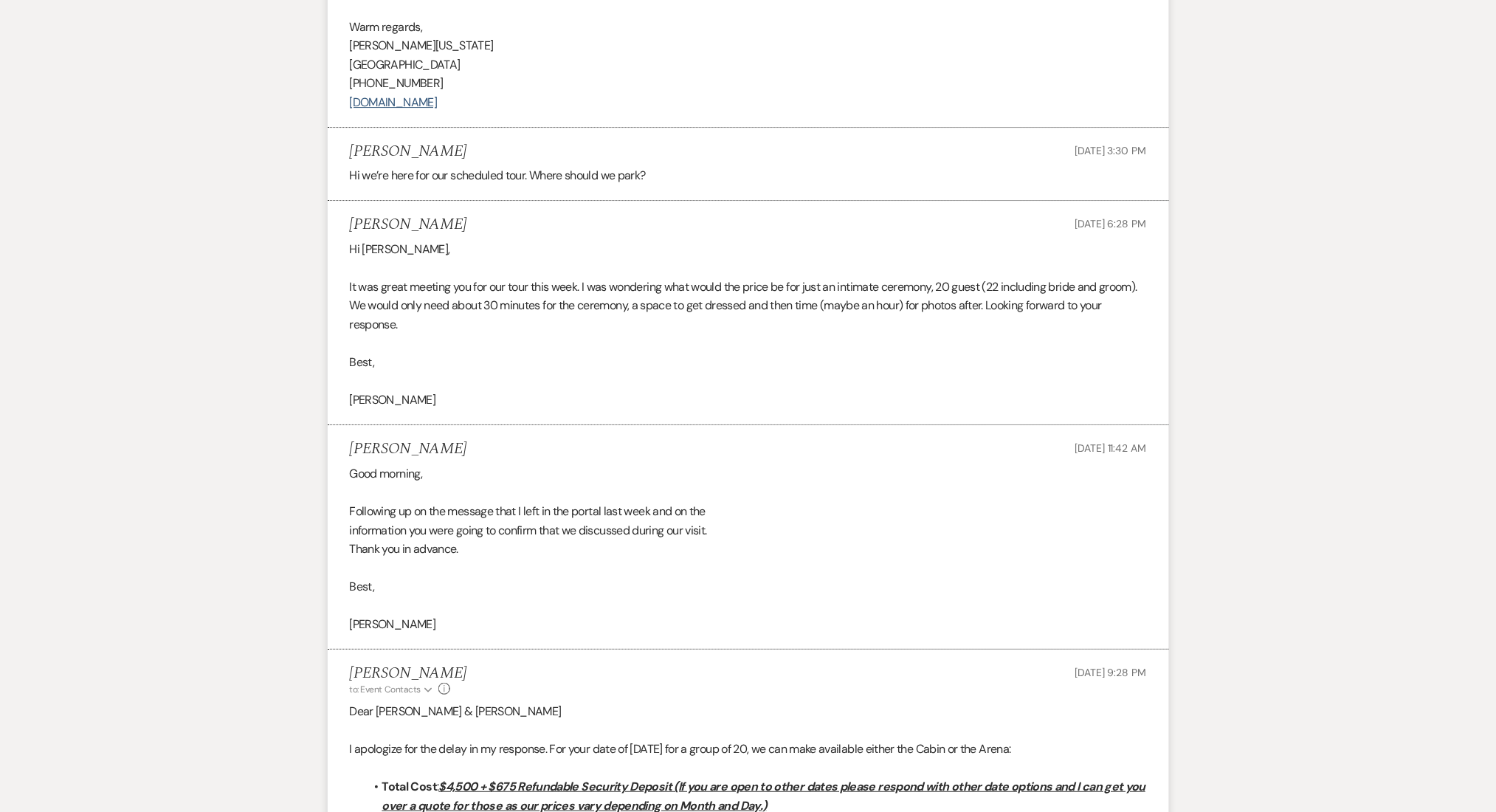
scroll to position [0, 0]
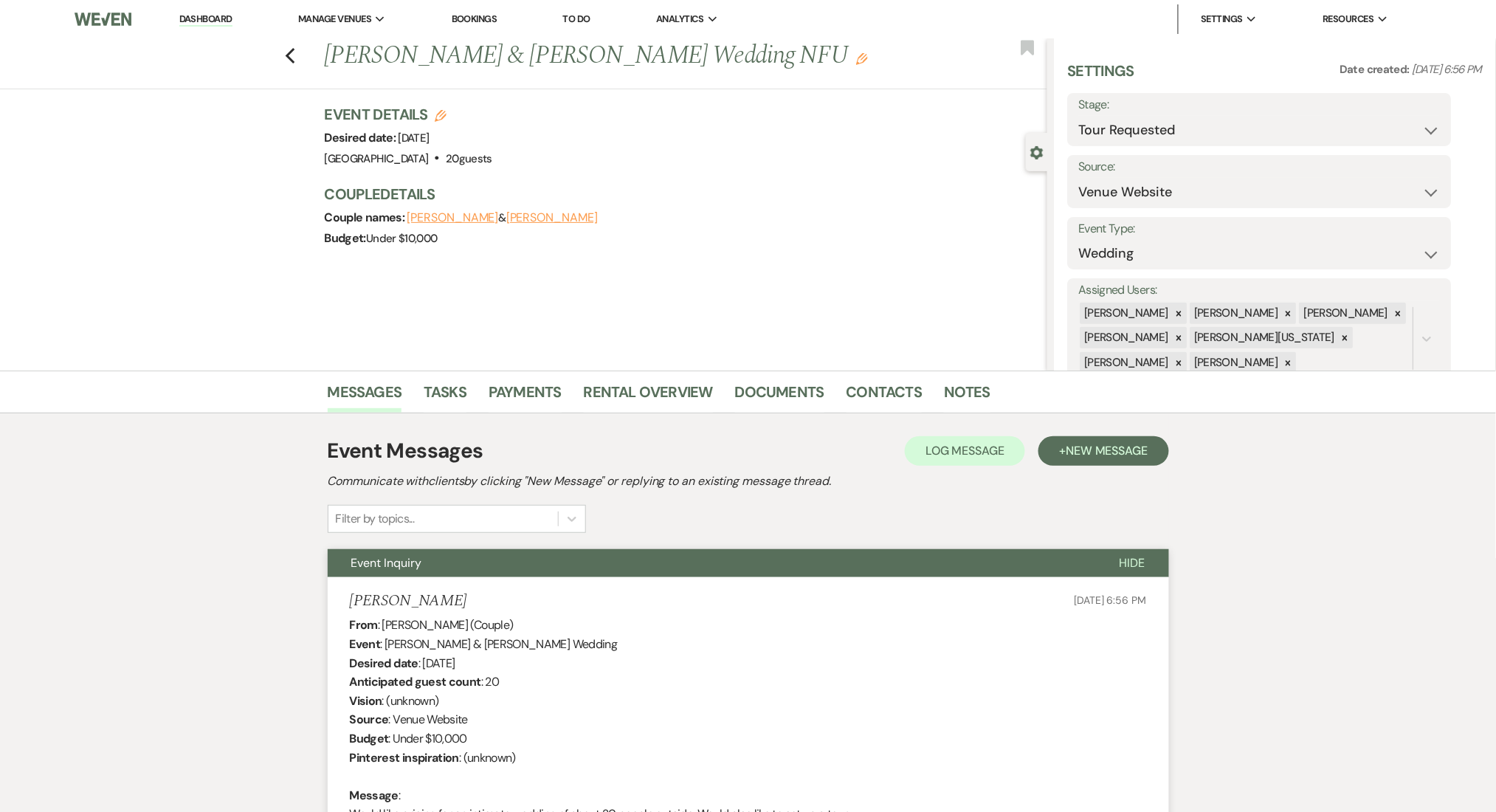
click at [196, 18] on link "Dashboard" at bounding box center [205, 19] width 53 height 14
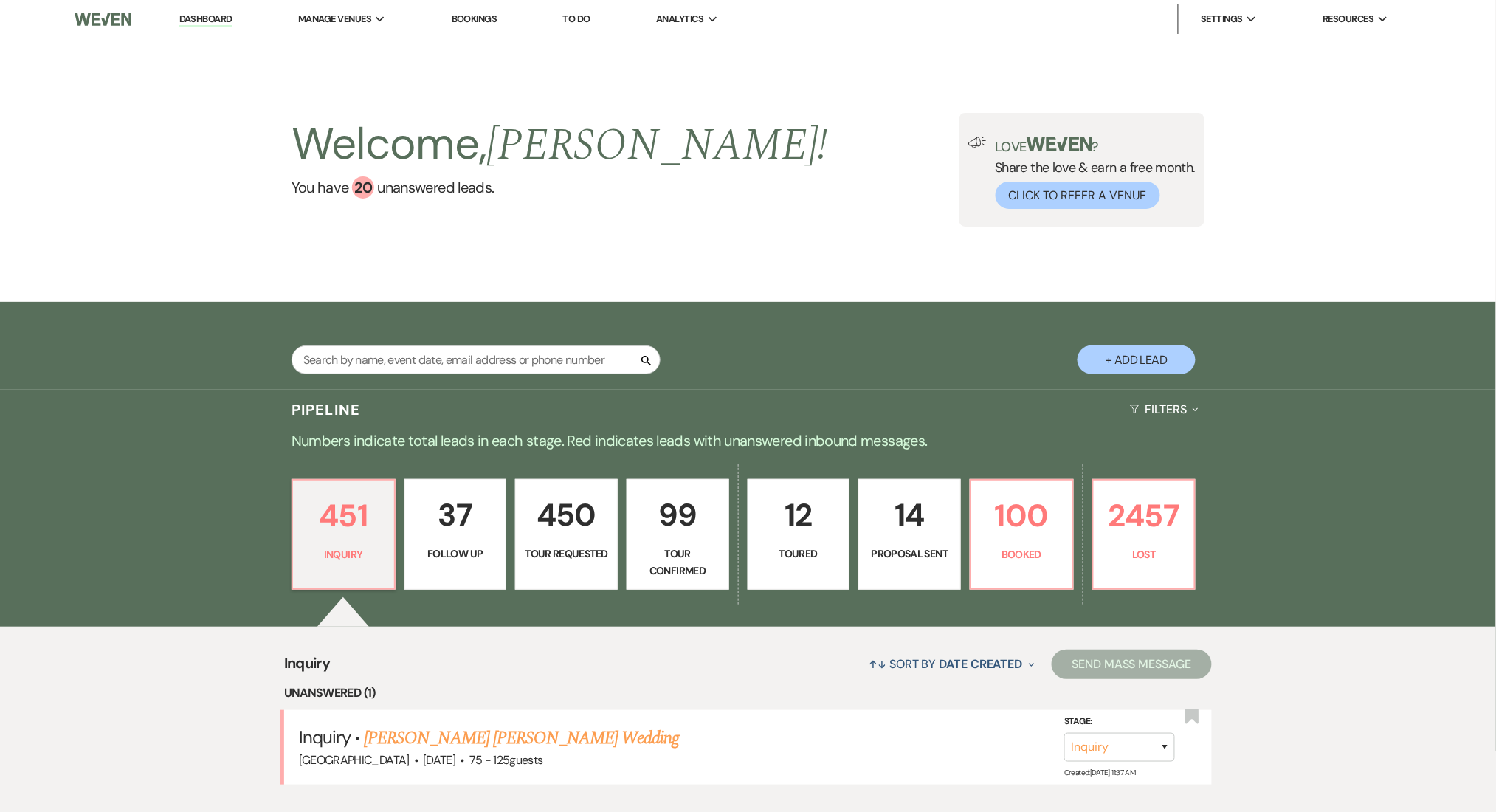
scroll to position [197, 0]
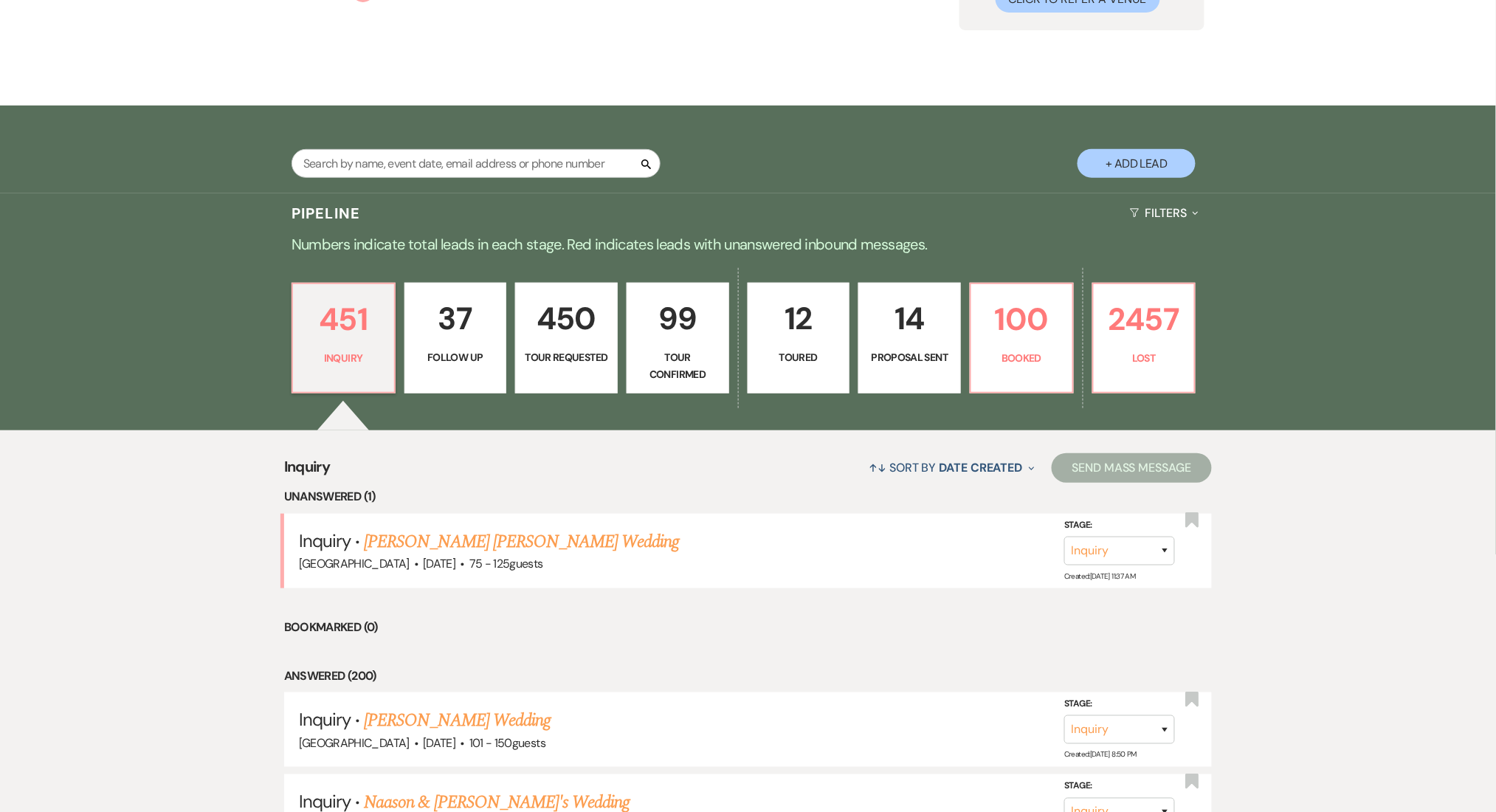
click at [428, 335] on p "37" at bounding box center [456, 318] width 83 height 50
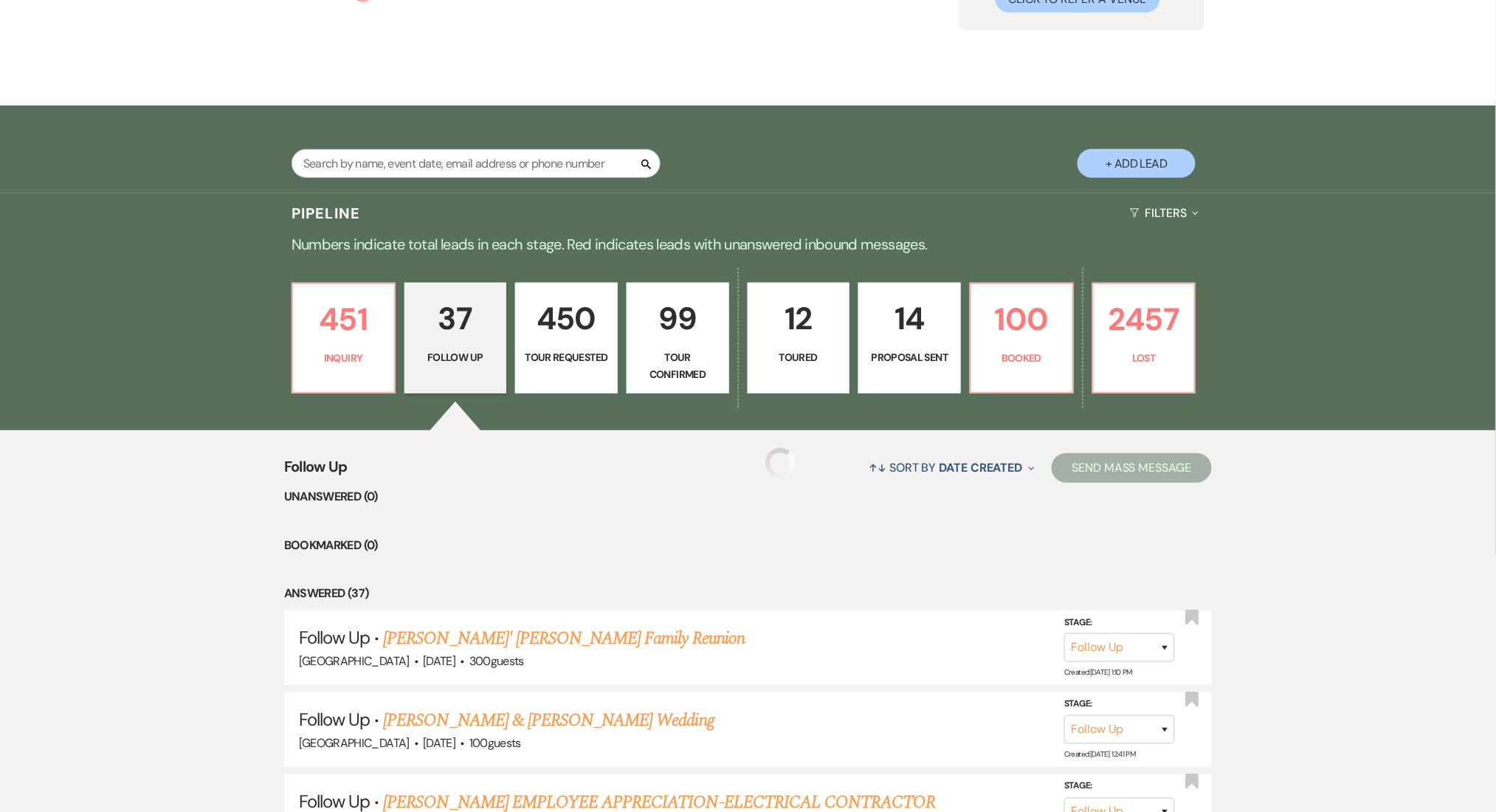
click at [565, 346] on link "450 Tour Requested" at bounding box center [566, 337] width 102 height 111
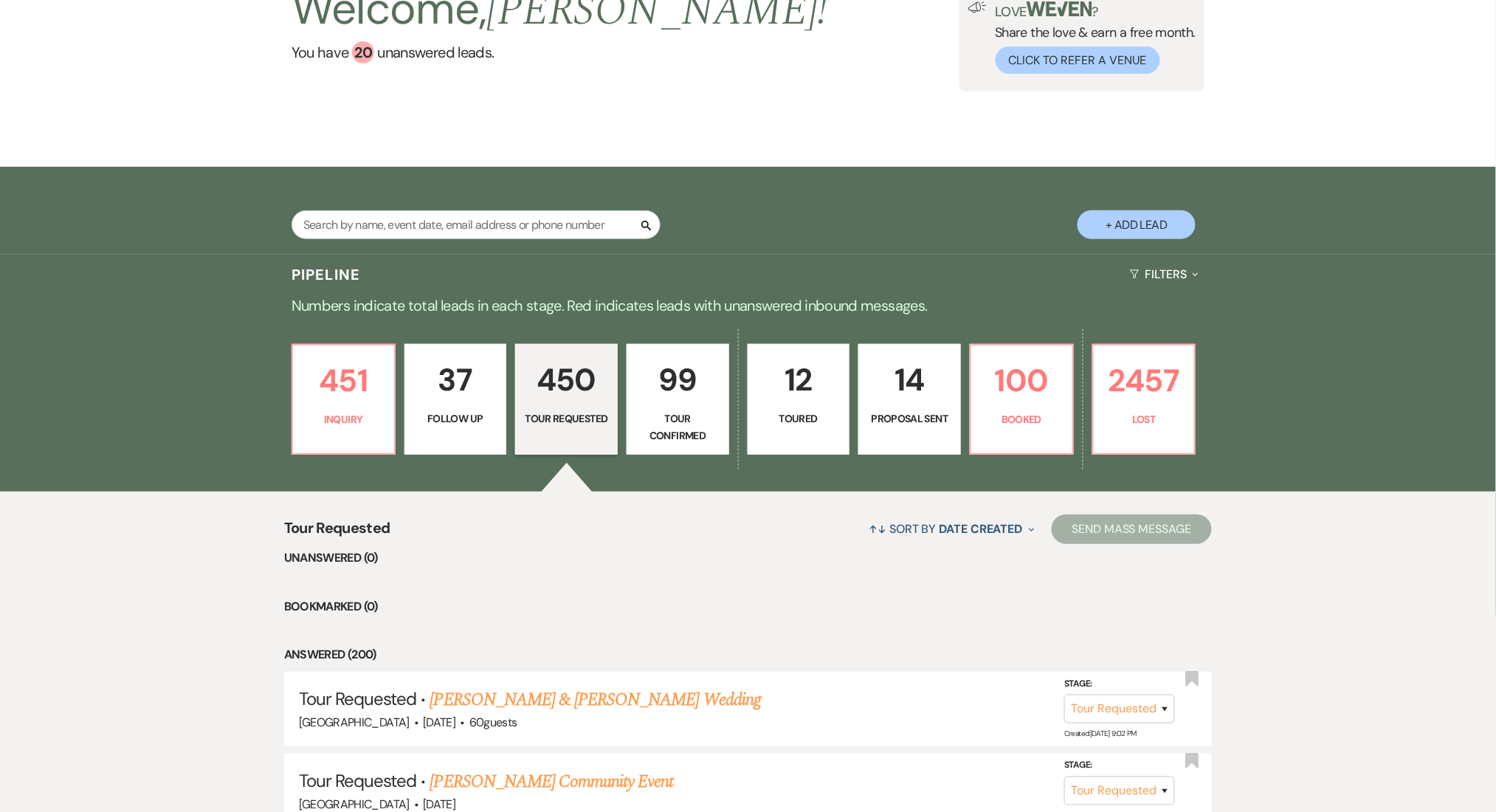
scroll to position [295, 0]
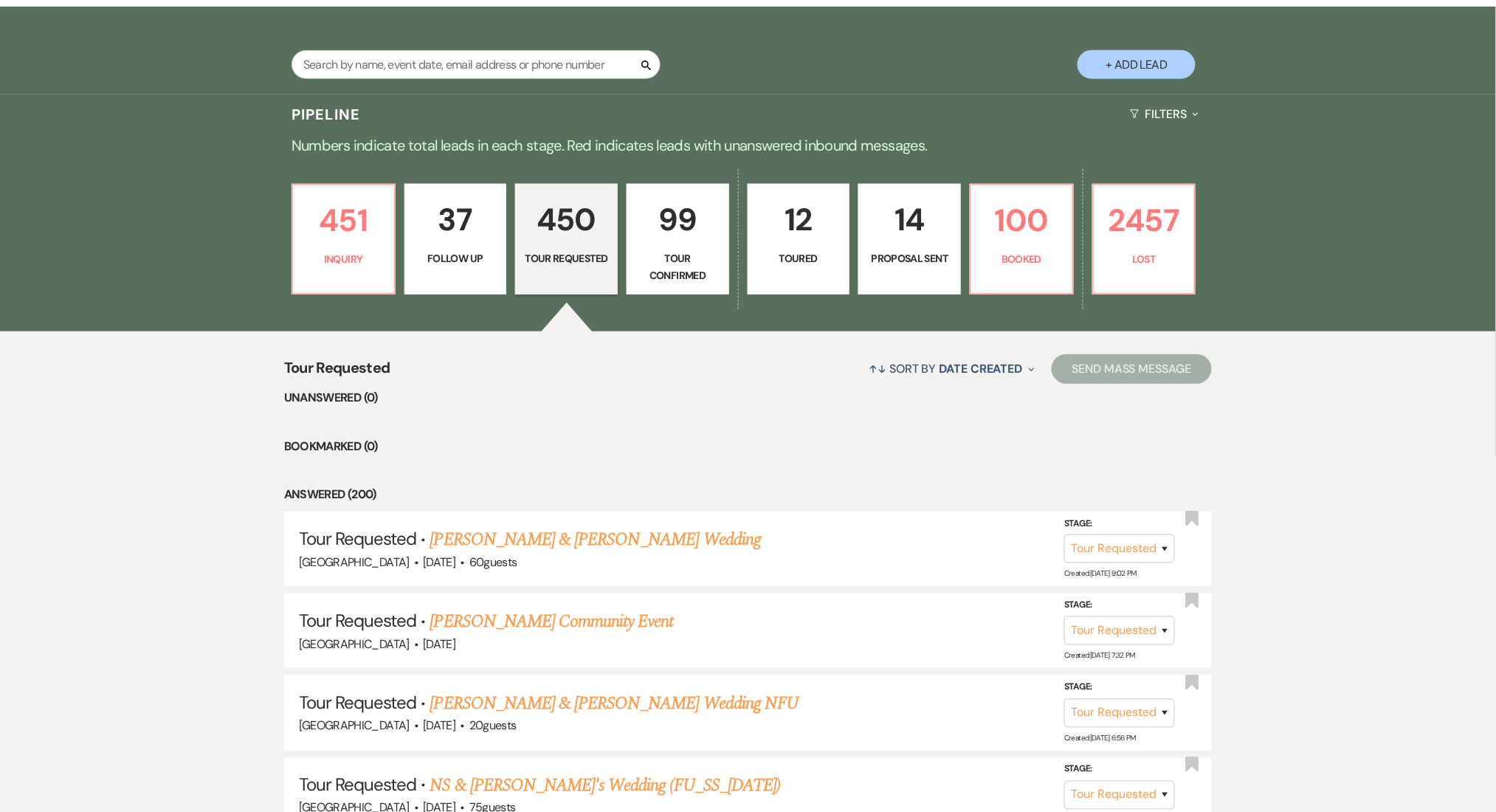
click at [463, 260] on p "Follow Up" at bounding box center [456, 258] width 83 height 17
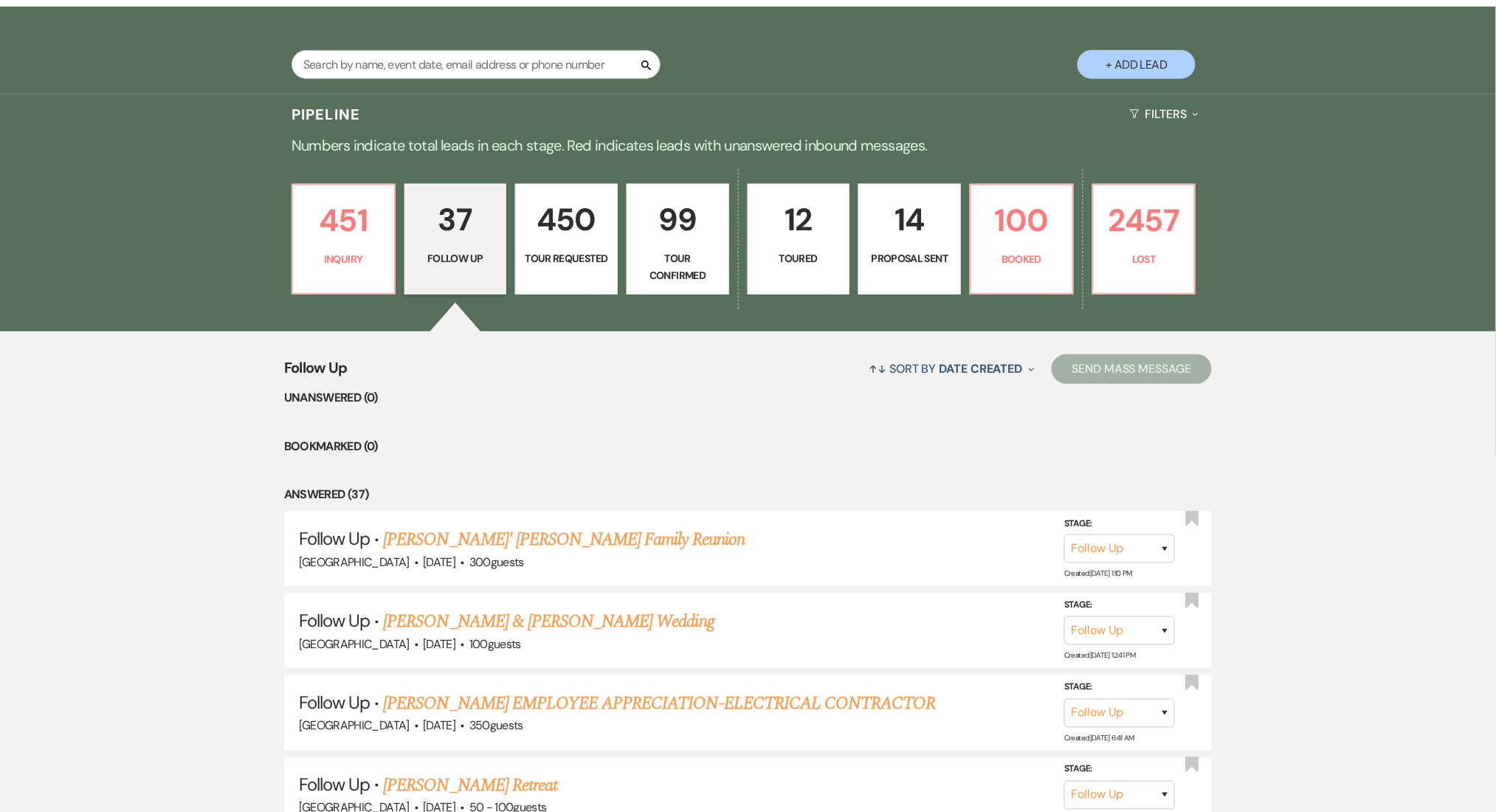
click at [557, 229] on p "450" at bounding box center [566, 219] width 83 height 50
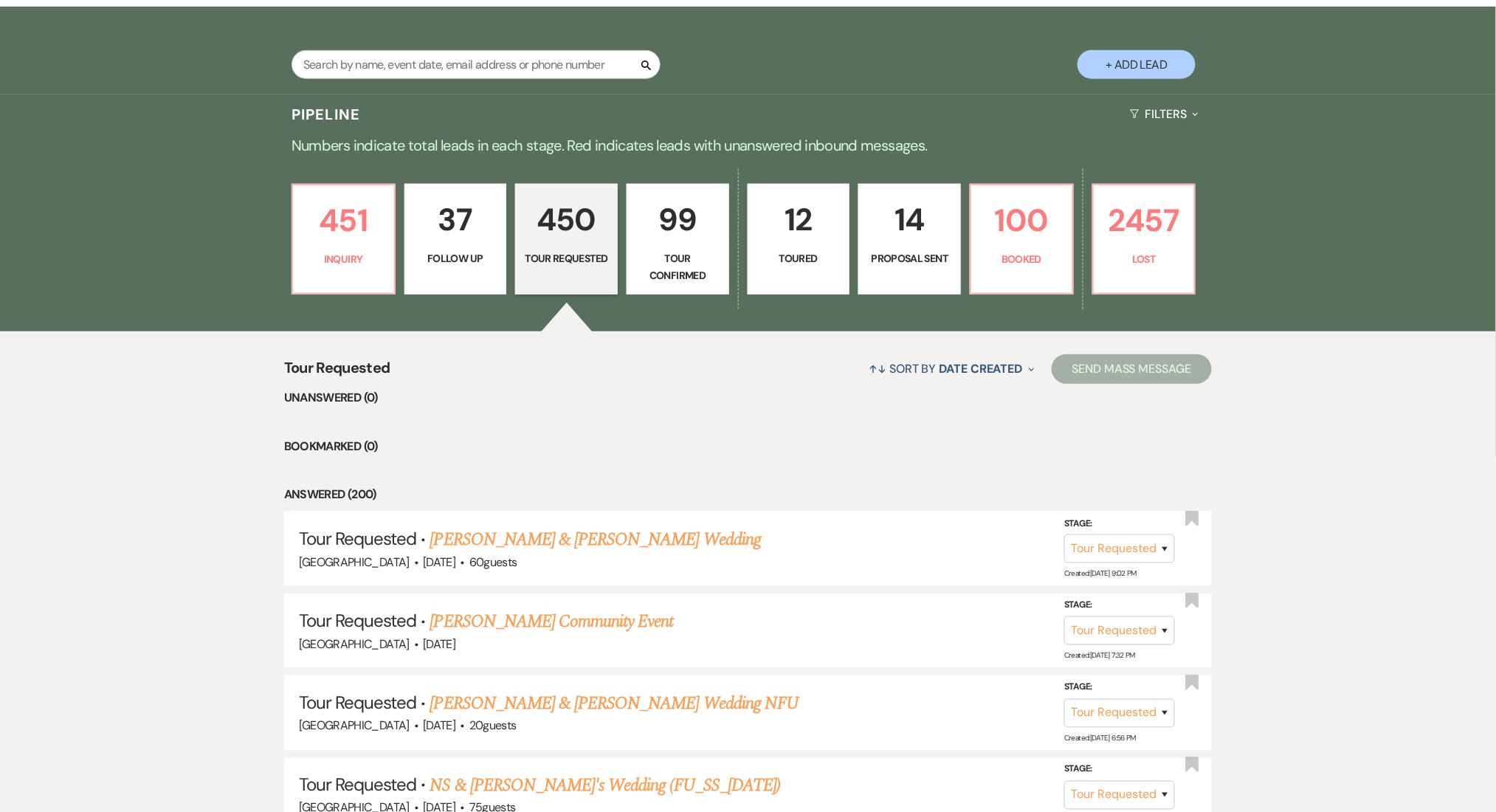
click at [675, 211] on p "99" at bounding box center [678, 219] width 83 height 50
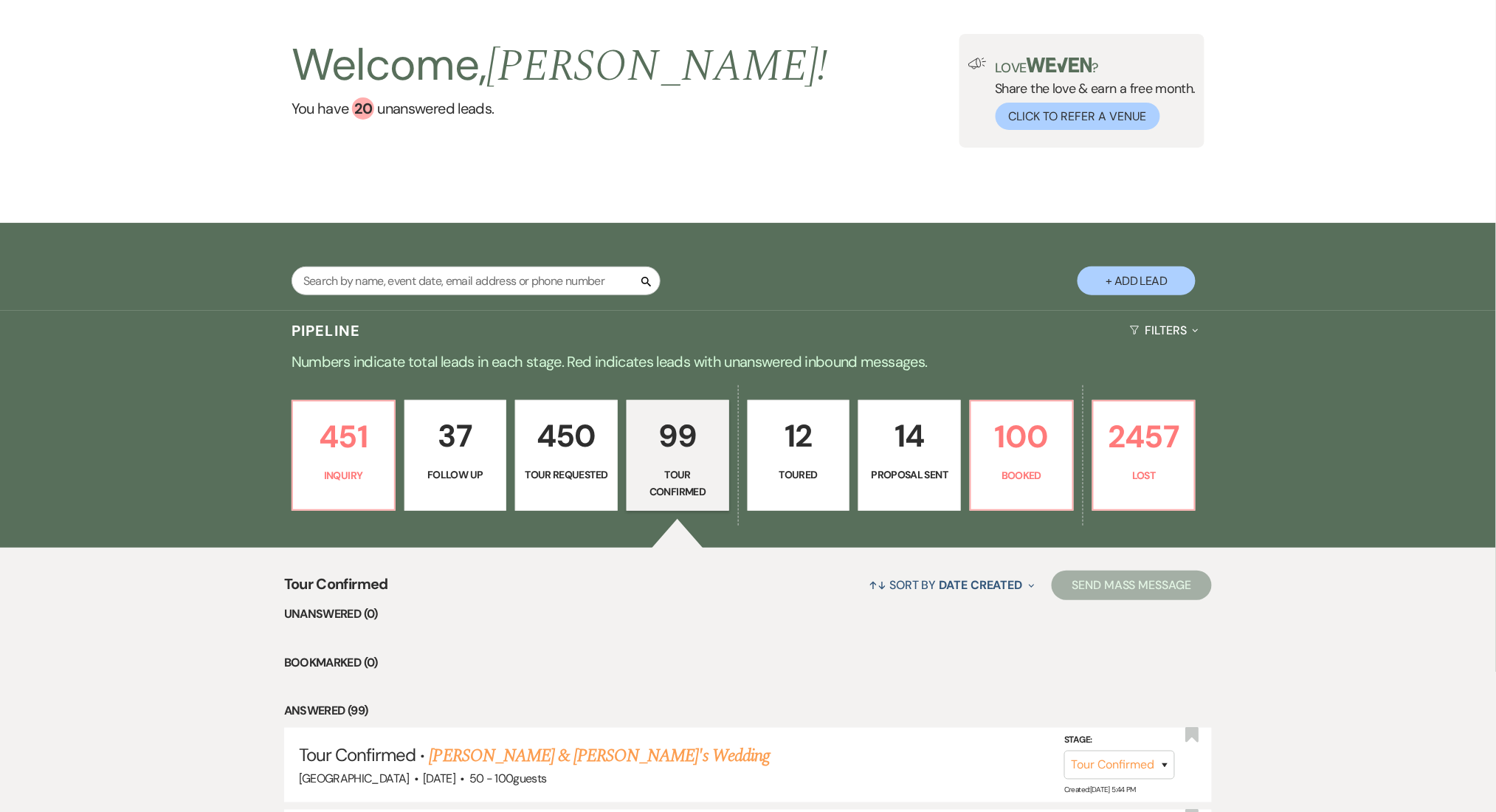
scroll to position [197, 0]
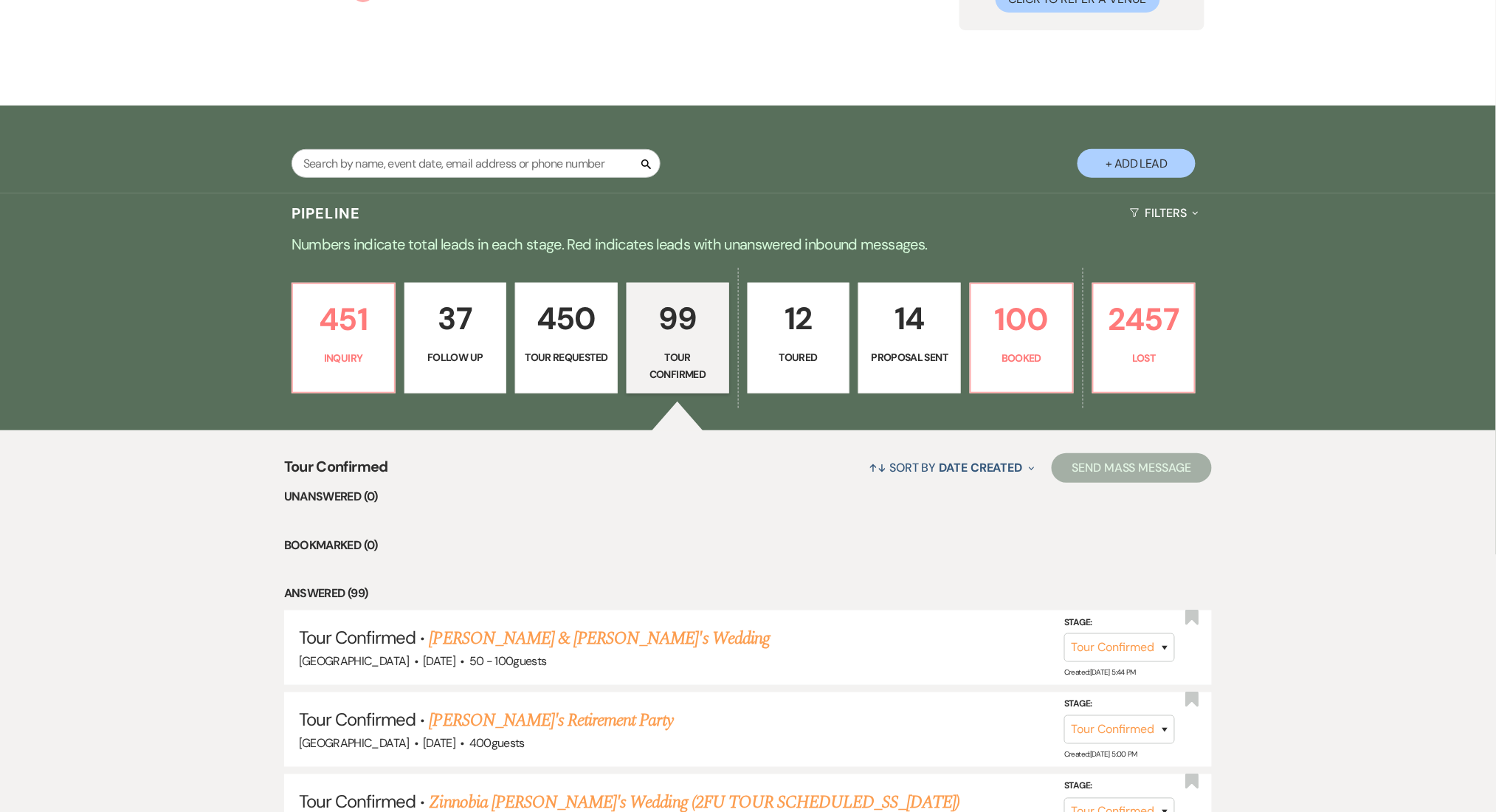
click at [818, 371] on link "12 Toured" at bounding box center [798, 337] width 102 height 111
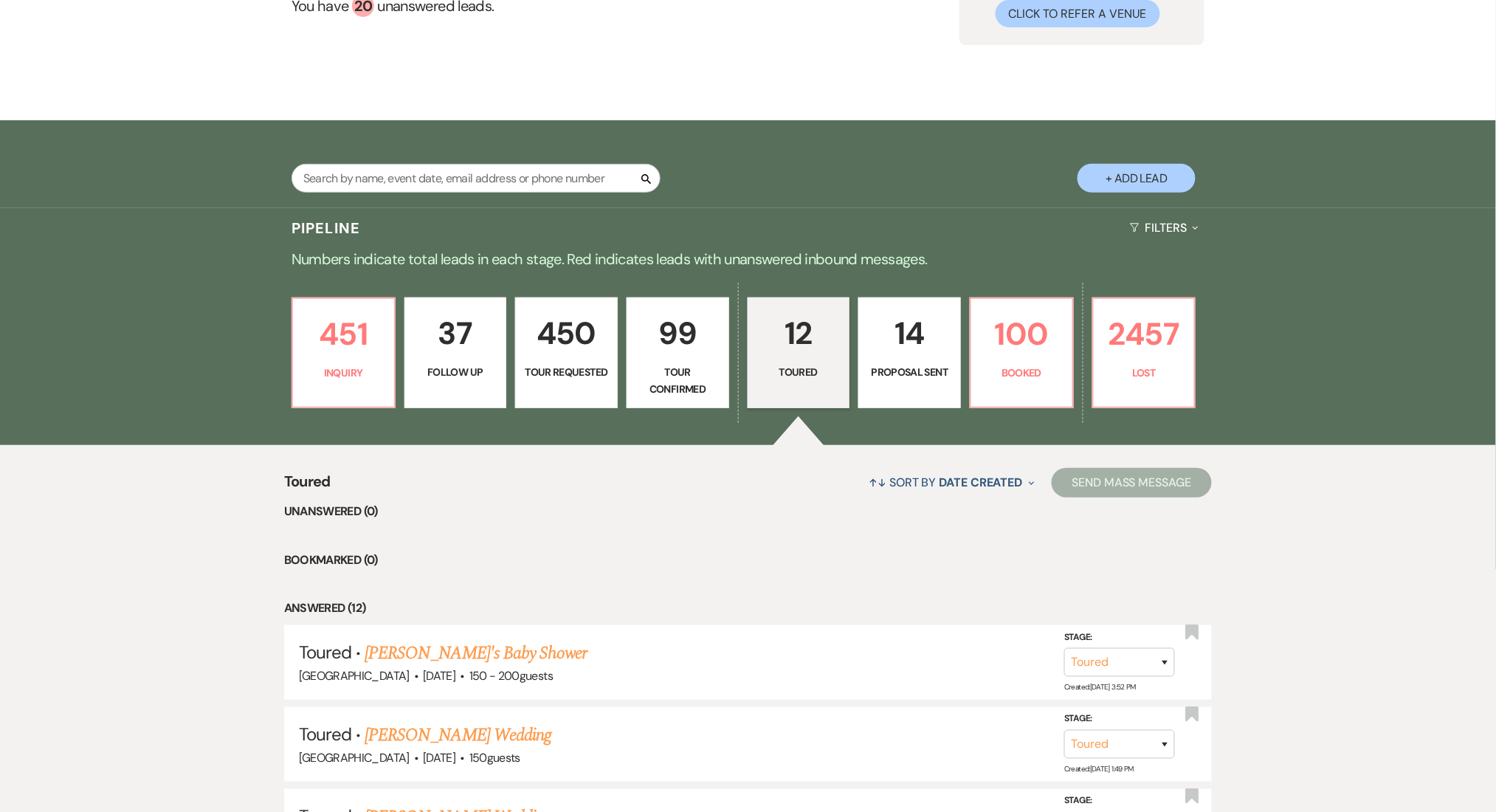
scroll to position [295, 0]
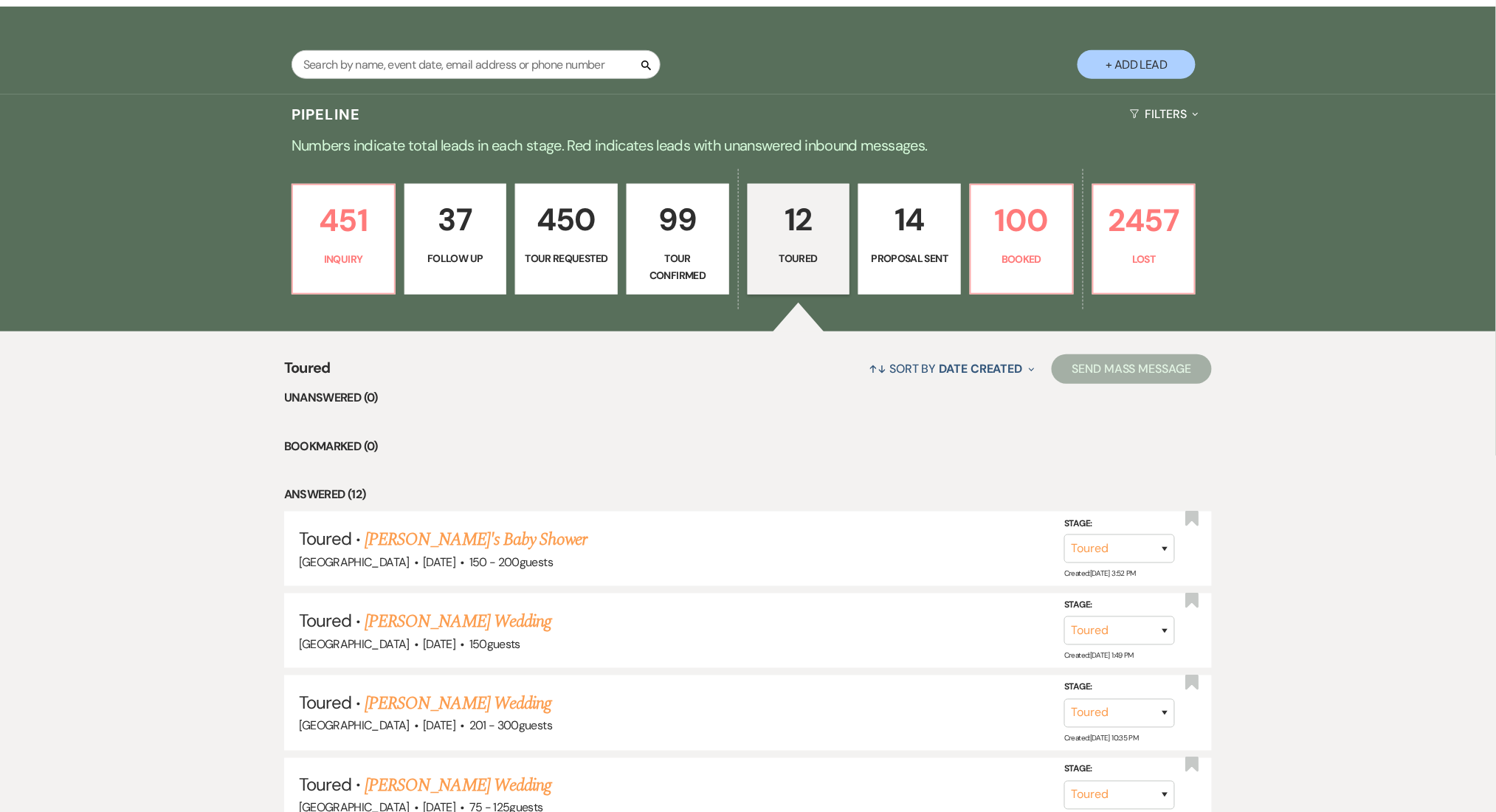
click at [918, 253] on p "Proposal Sent" at bounding box center [909, 258] width 83 height 17
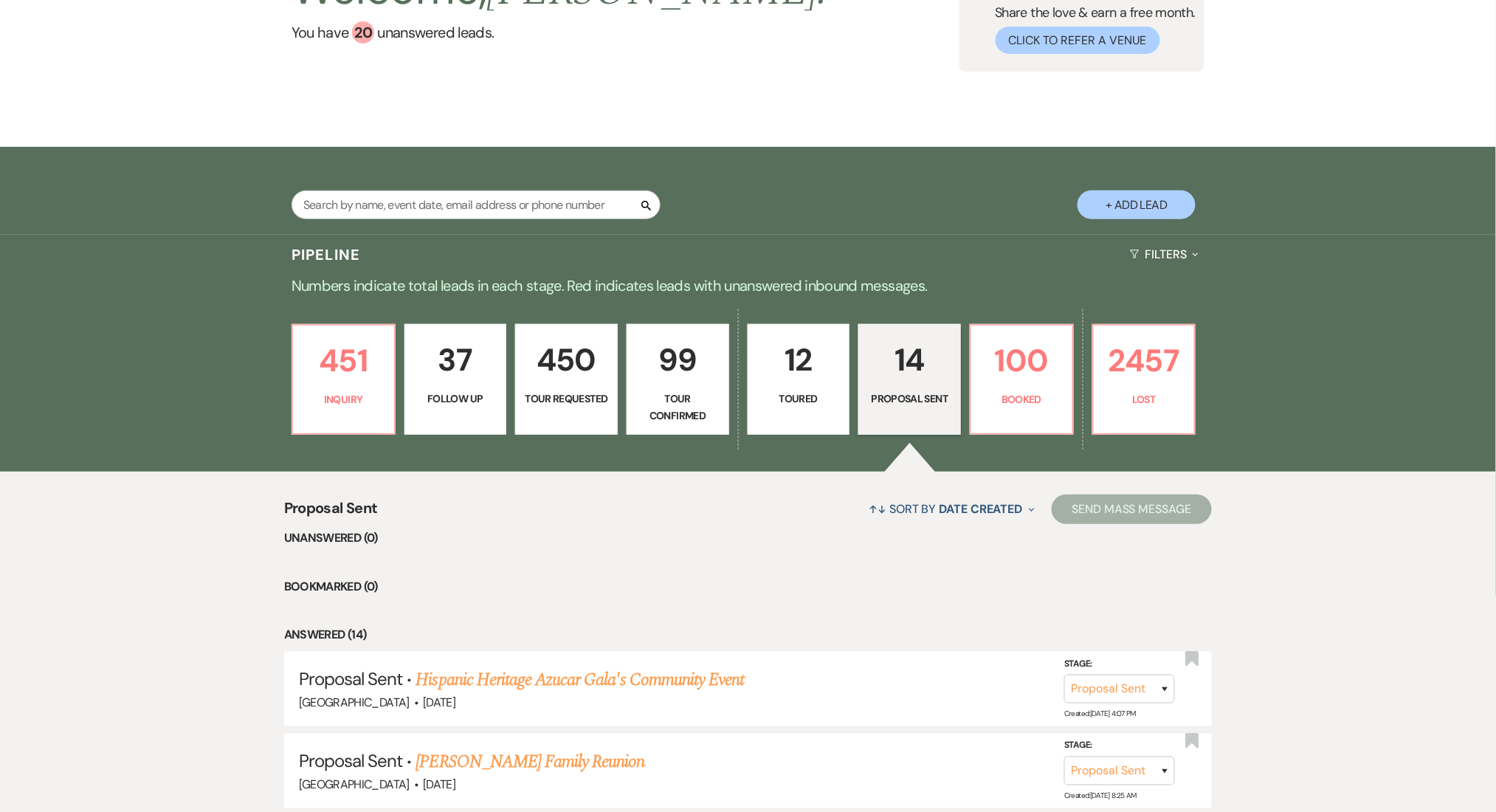
scroll to position [295, 0]
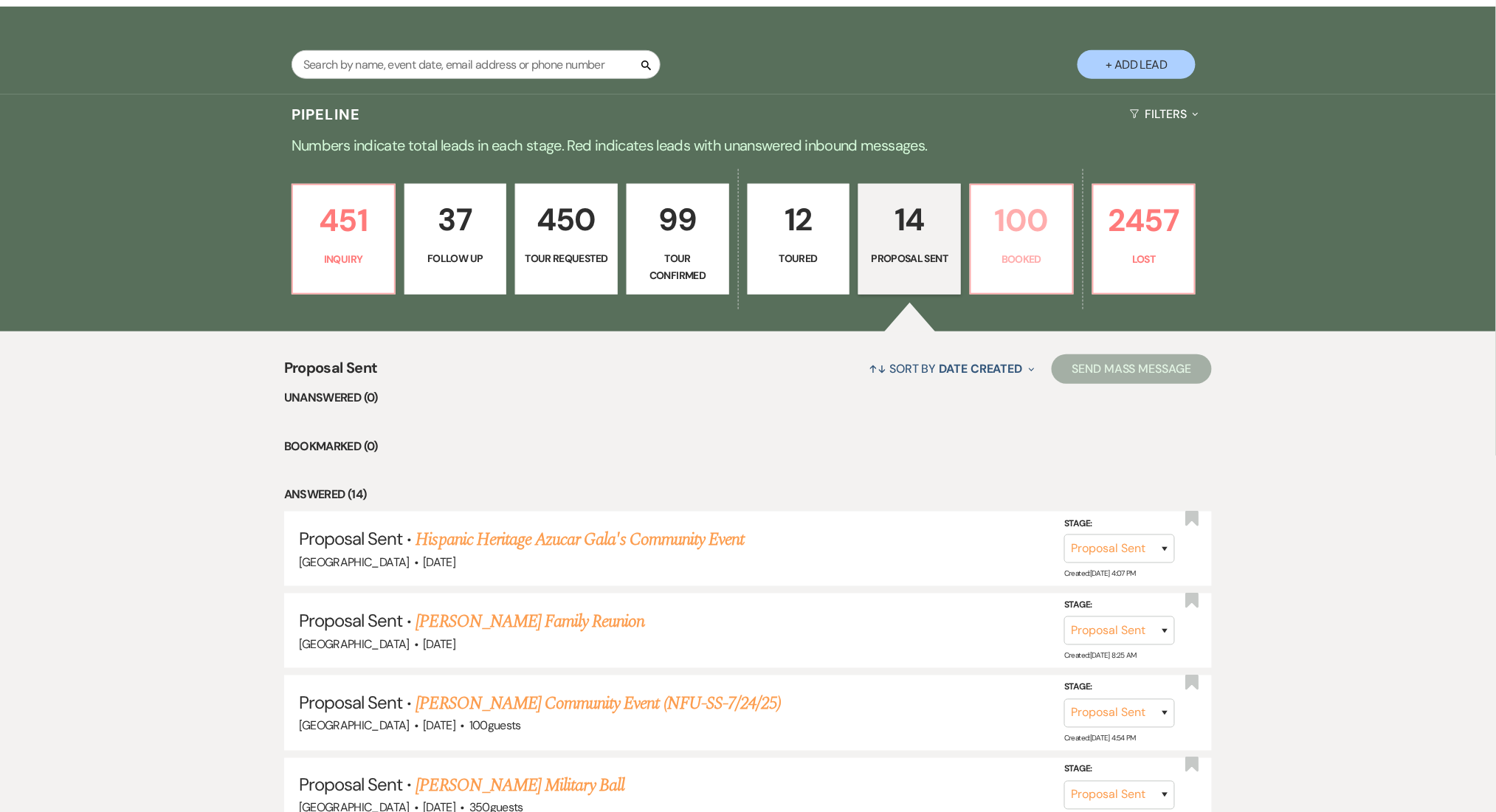
click at [1019, 248] on link "100 Booked" at bounding box center [1021, 239] width 104 height 111
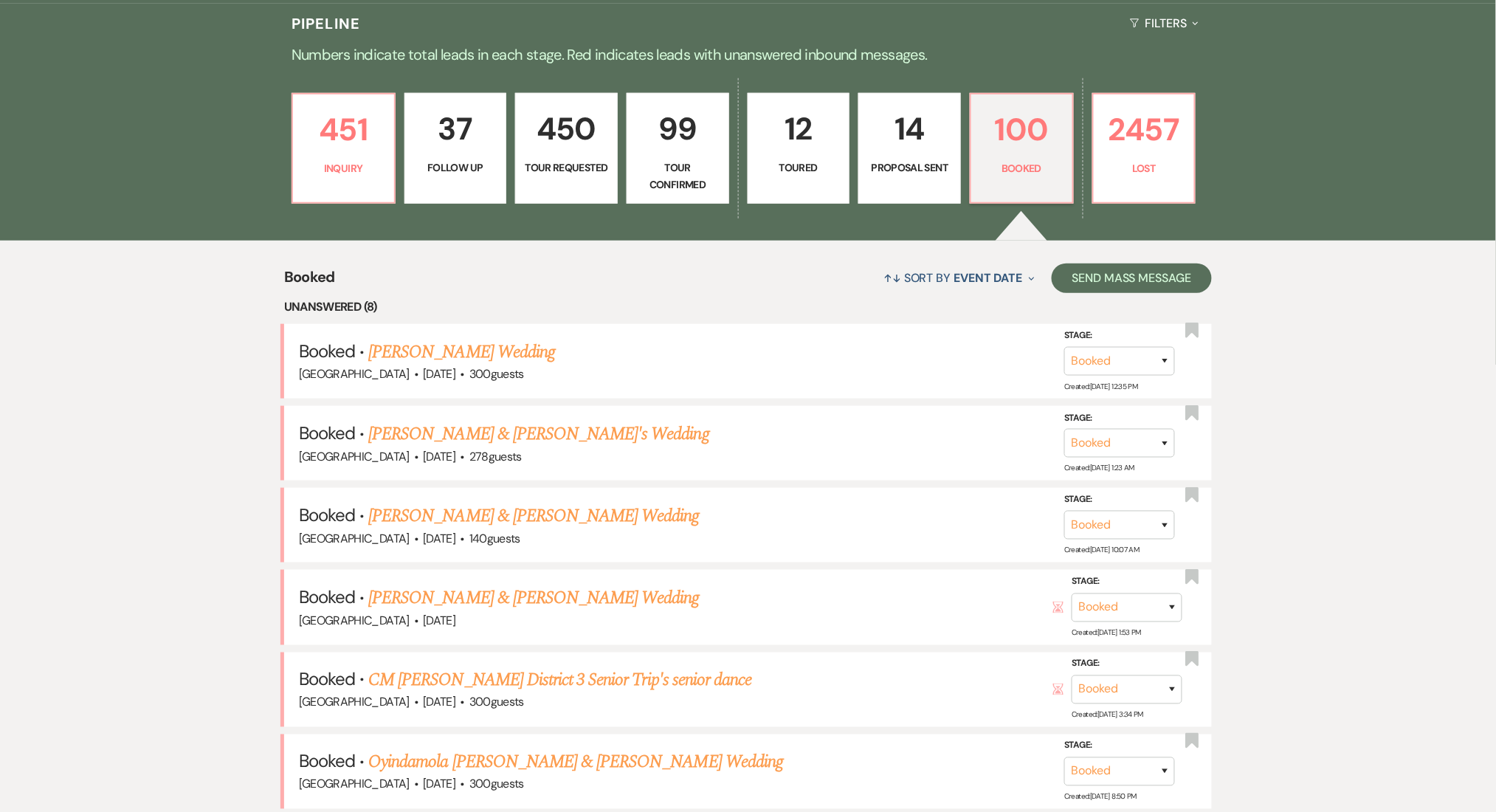
scroll to position [393, 0]
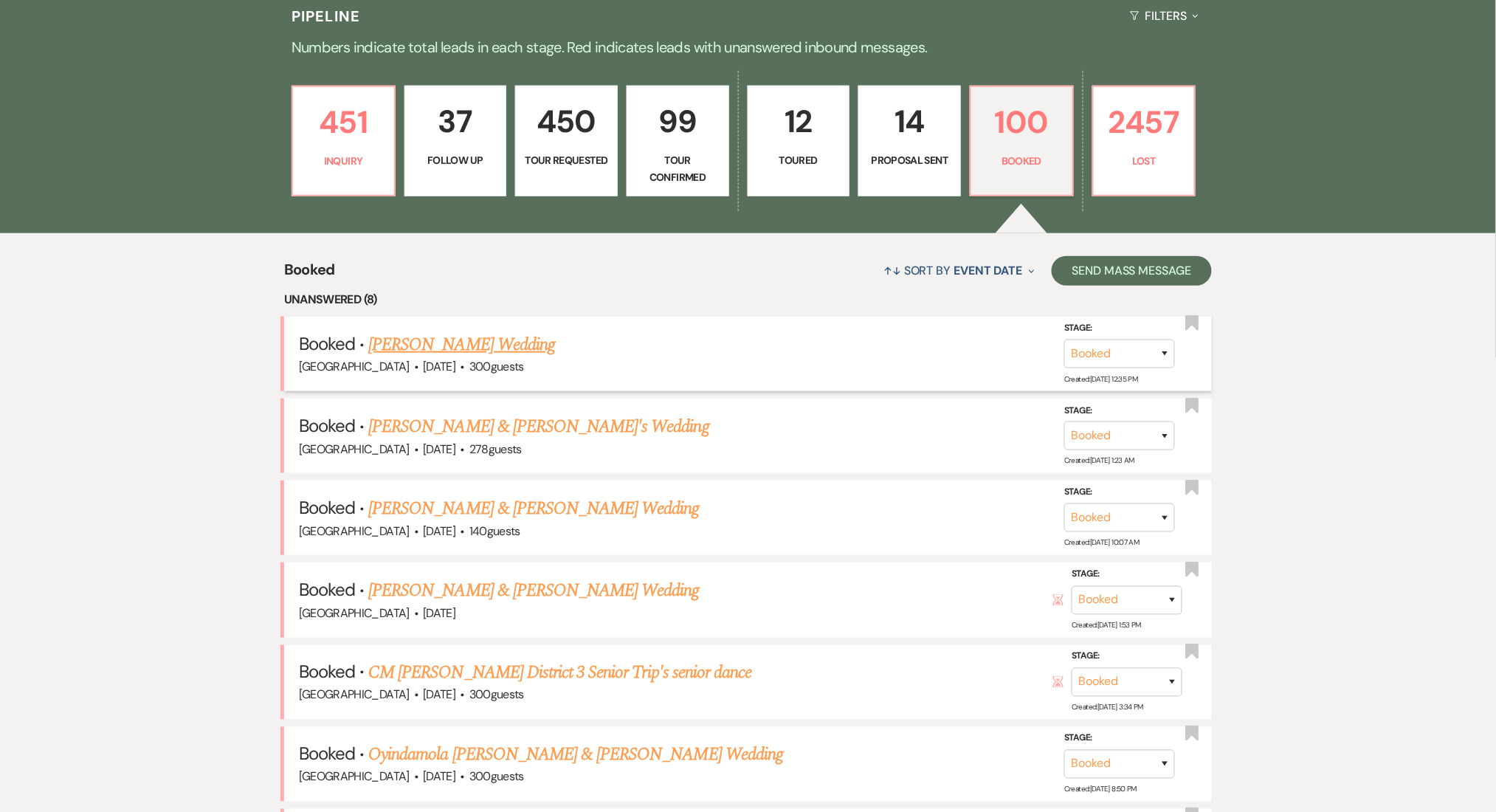
click at [505, 348] on link "Shereka Poole's Wedding" at bounding box center [462, 344] width 187 height 26
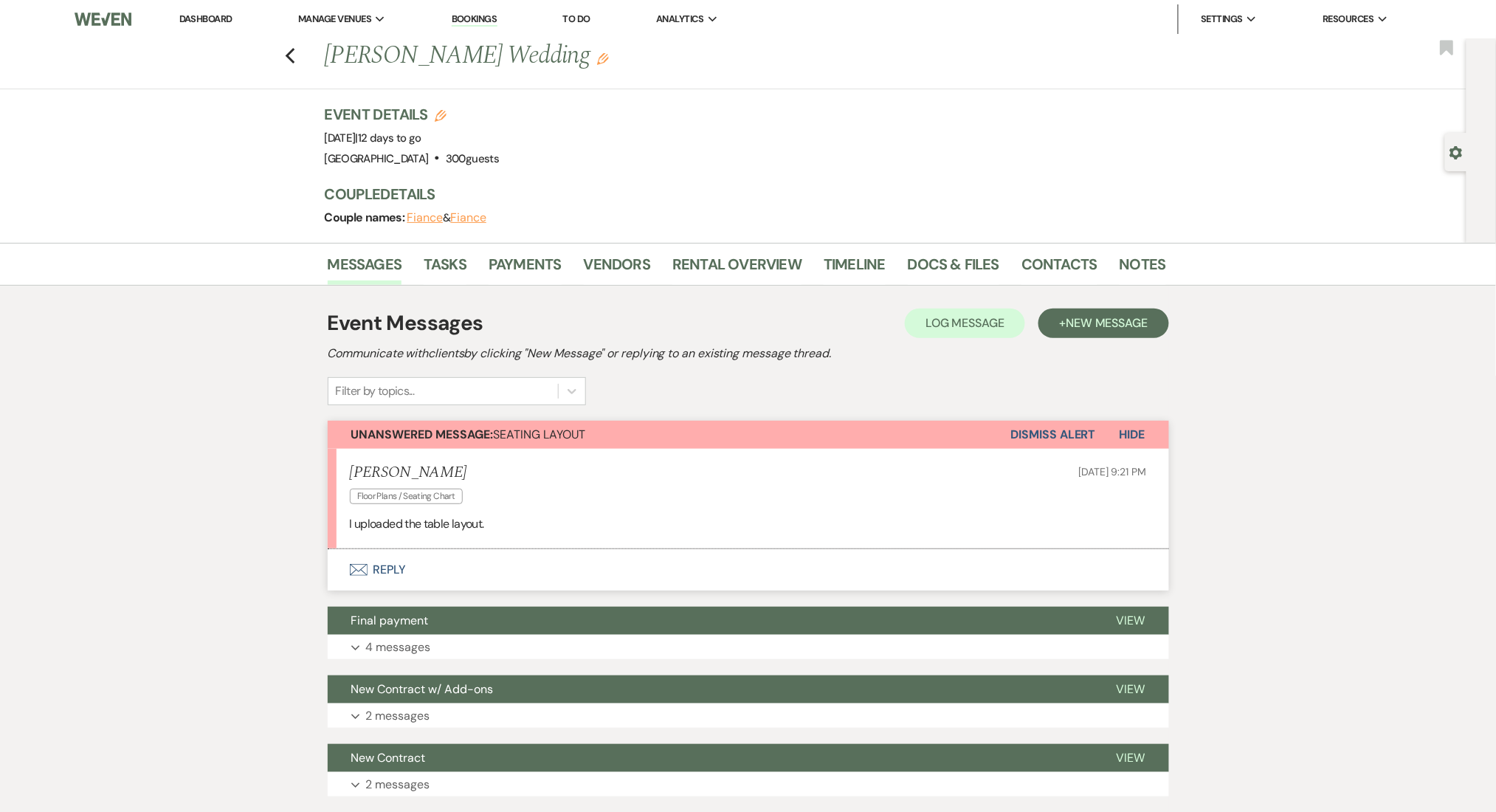
click at [415, 490] on span "Floor Plans / Seating Chart" at bounding box center [407, 496] width 114 height 16
click at [464, 651] on button "Expand 4 messages" at bounding box center [748, 647] width 841 height 25
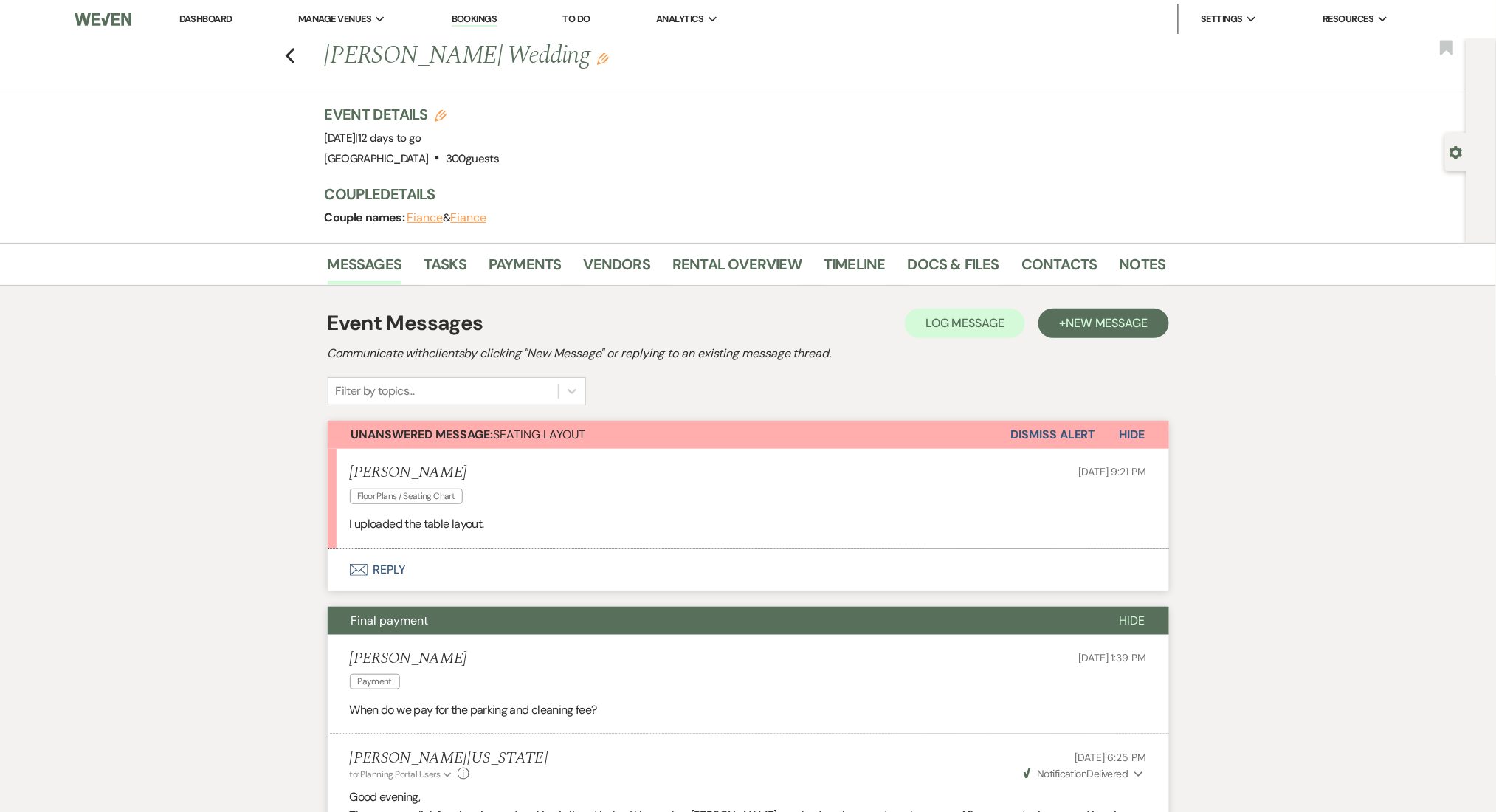
click at [391, 495] on span "Floor Plans / Seating Chart" at bounding box center [407, 496] width 114 height 16
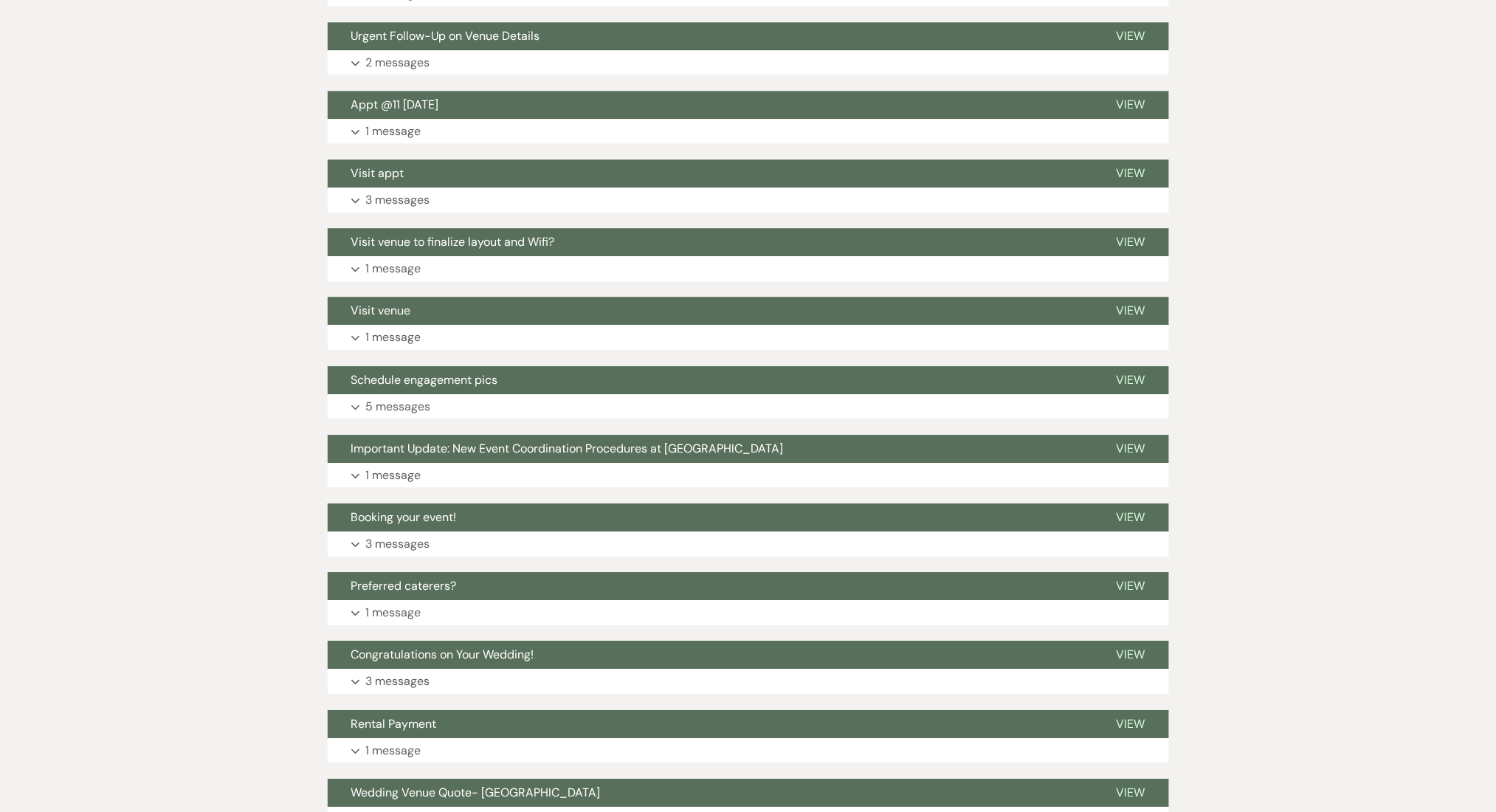
scroll to position [1582, 0]
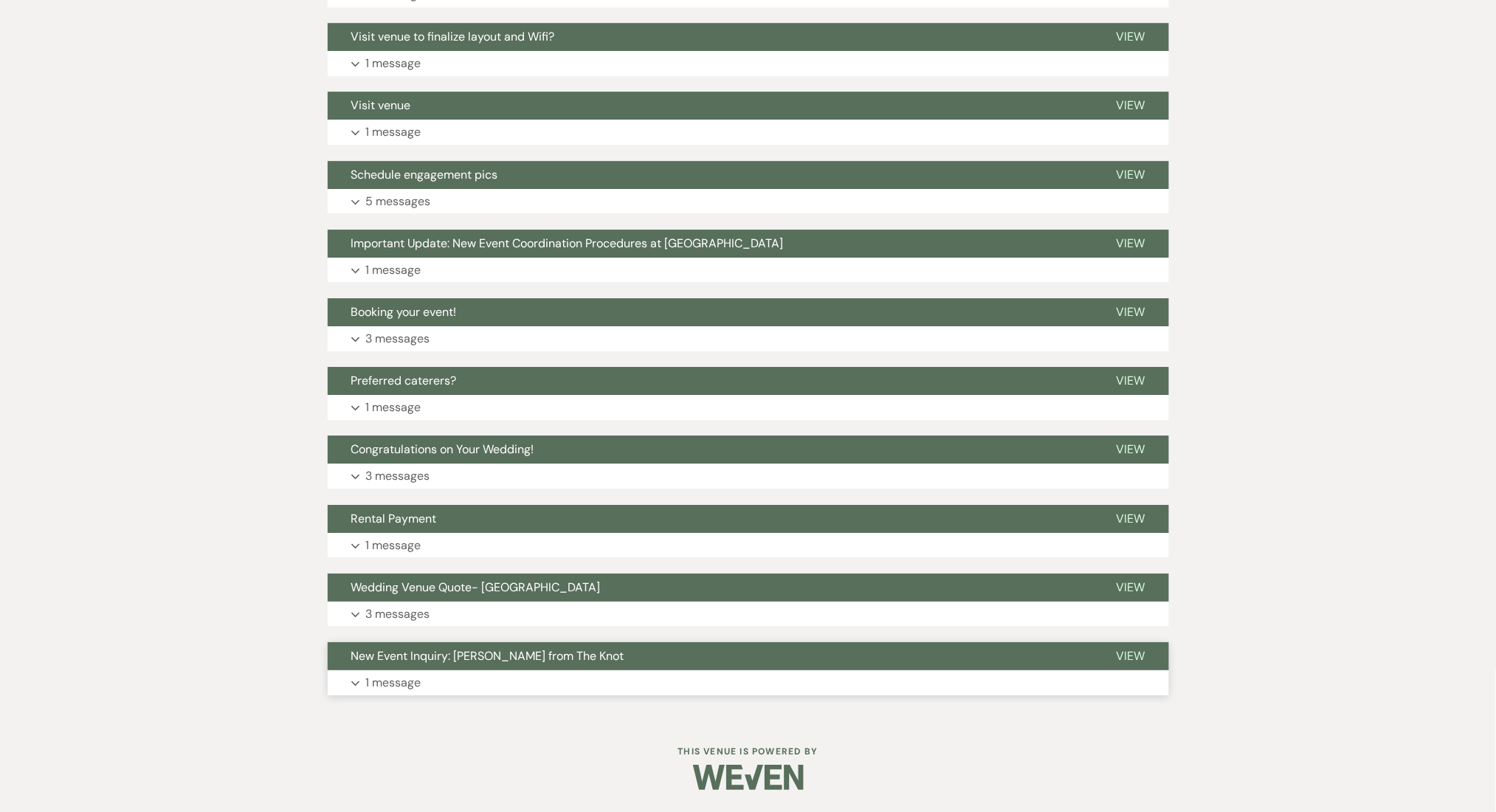
click at [475, 677] on button "Expand 1 message" at bounding box center [748, 683] width 841 height 25
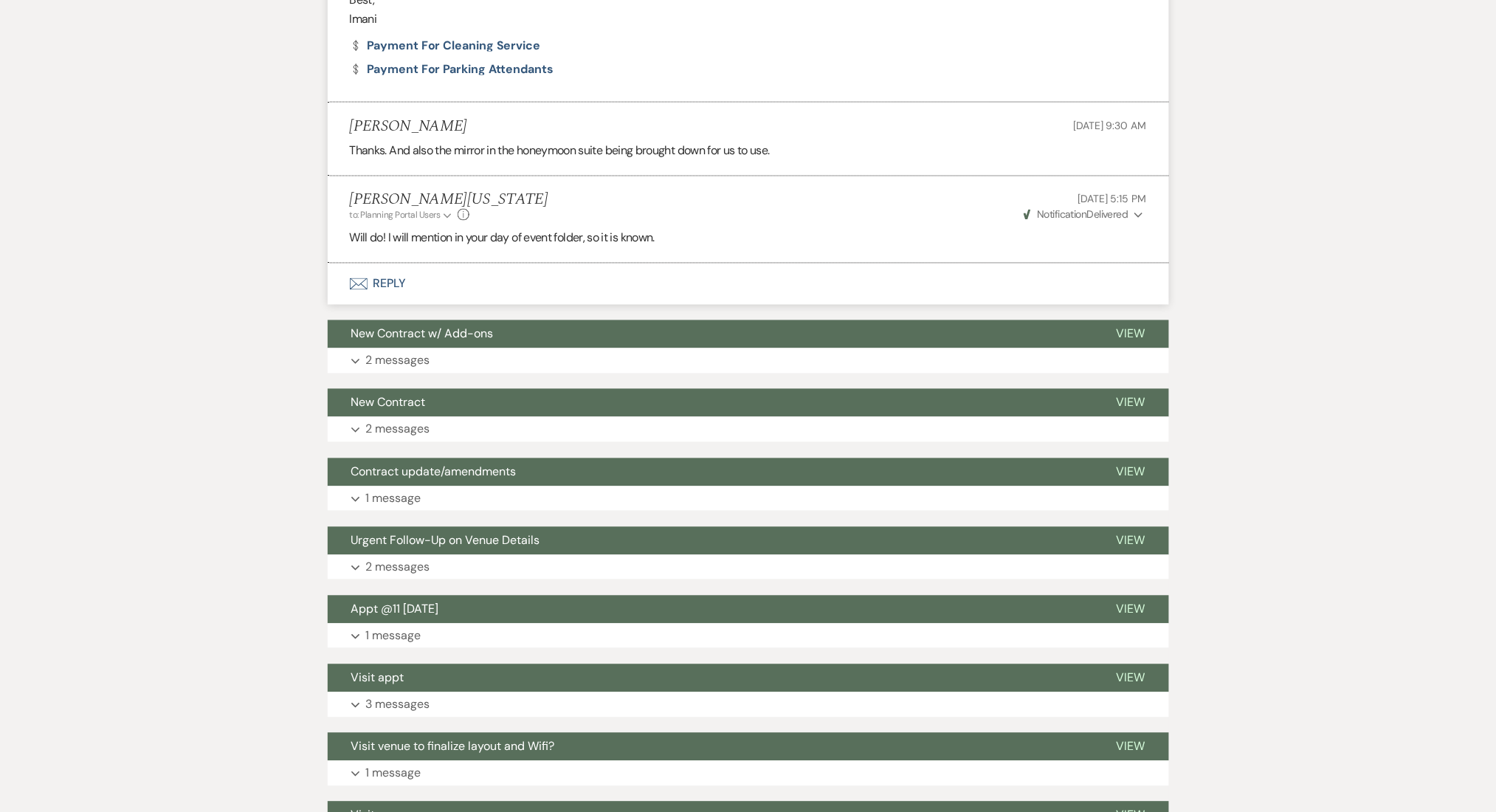
scroll to position [781, 0]
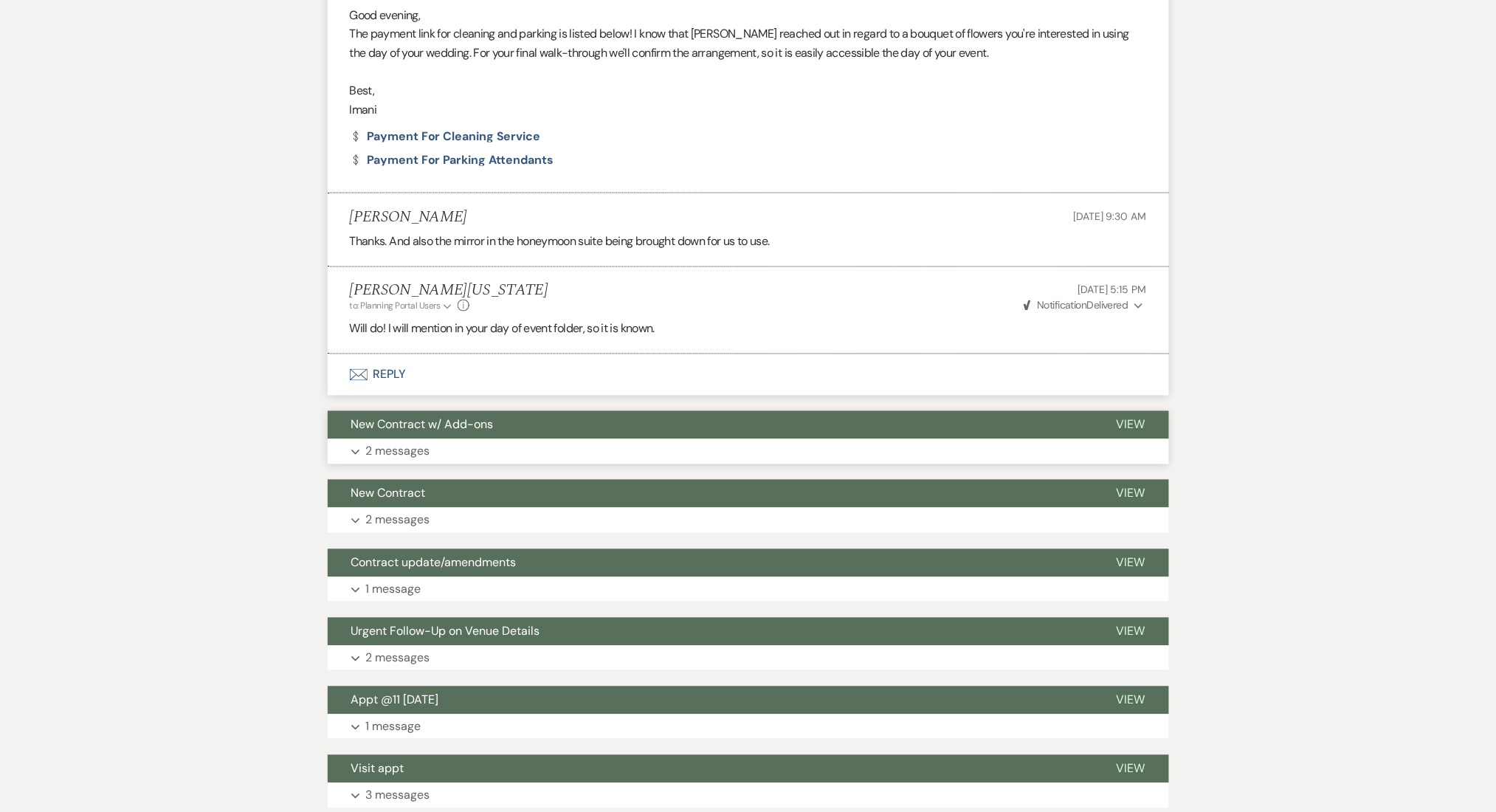
click at [449, 444] on button "Expand 2 messages" at bounding box center [748, 451] width 841 height 25
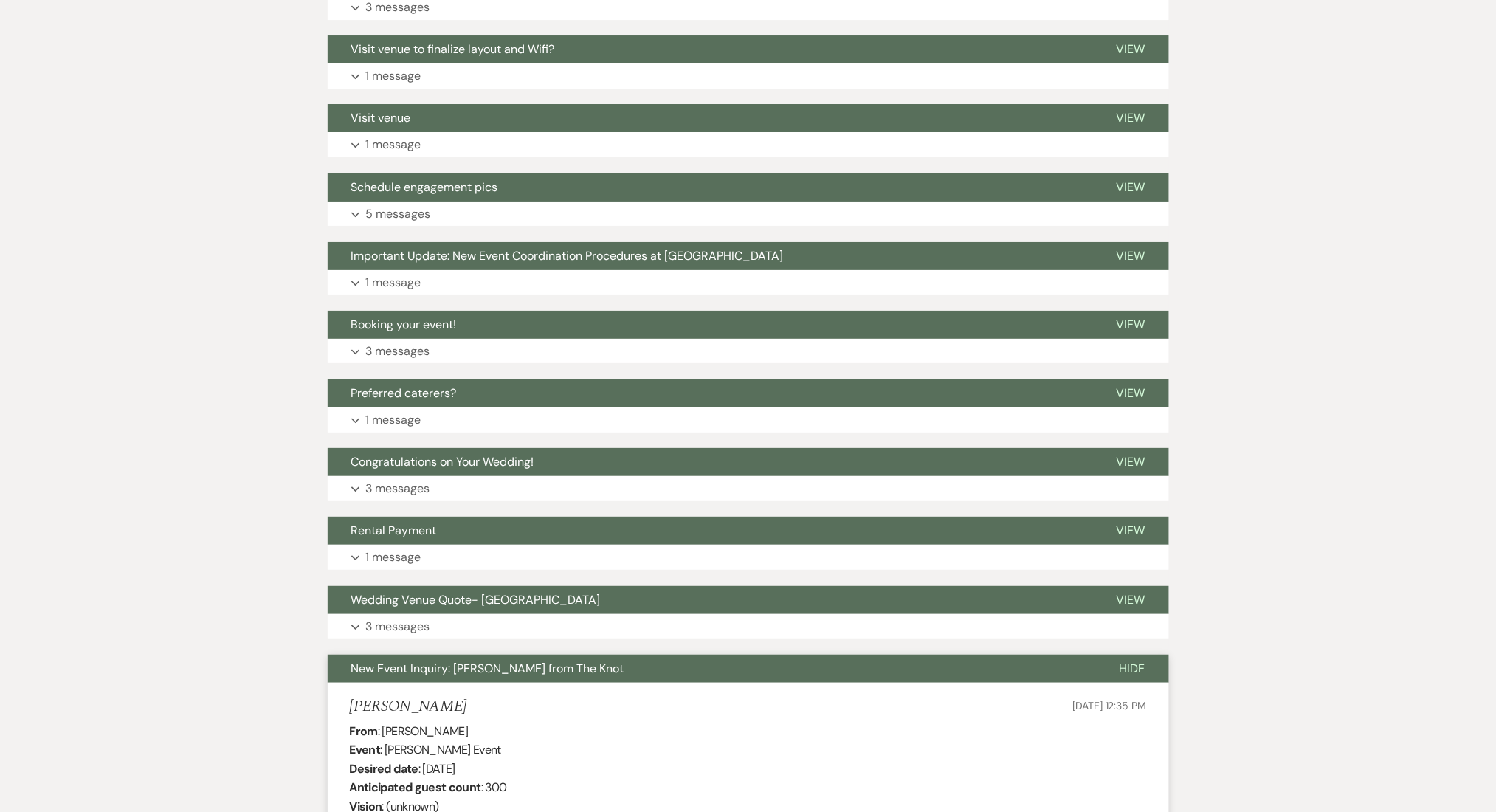
scroll to position [2060, 0]
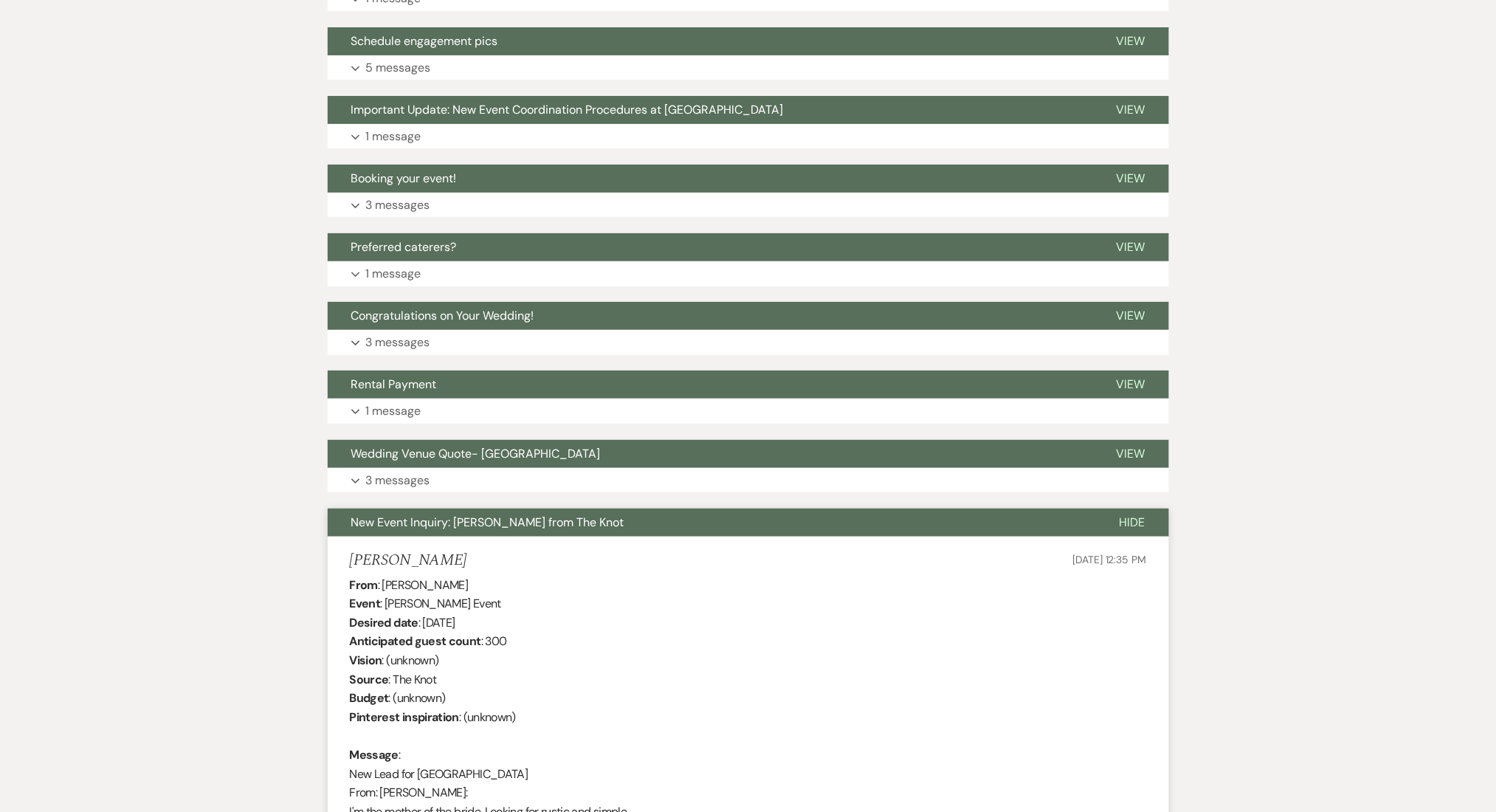
drag, startPoint x: 485, startPoint y: 630, endPoint x: 422, endPoint y: 625, distance: 63.2
click at [537, 477] on button "Expand 3 messages" at bounding box center [748, 480] width 841 height 25
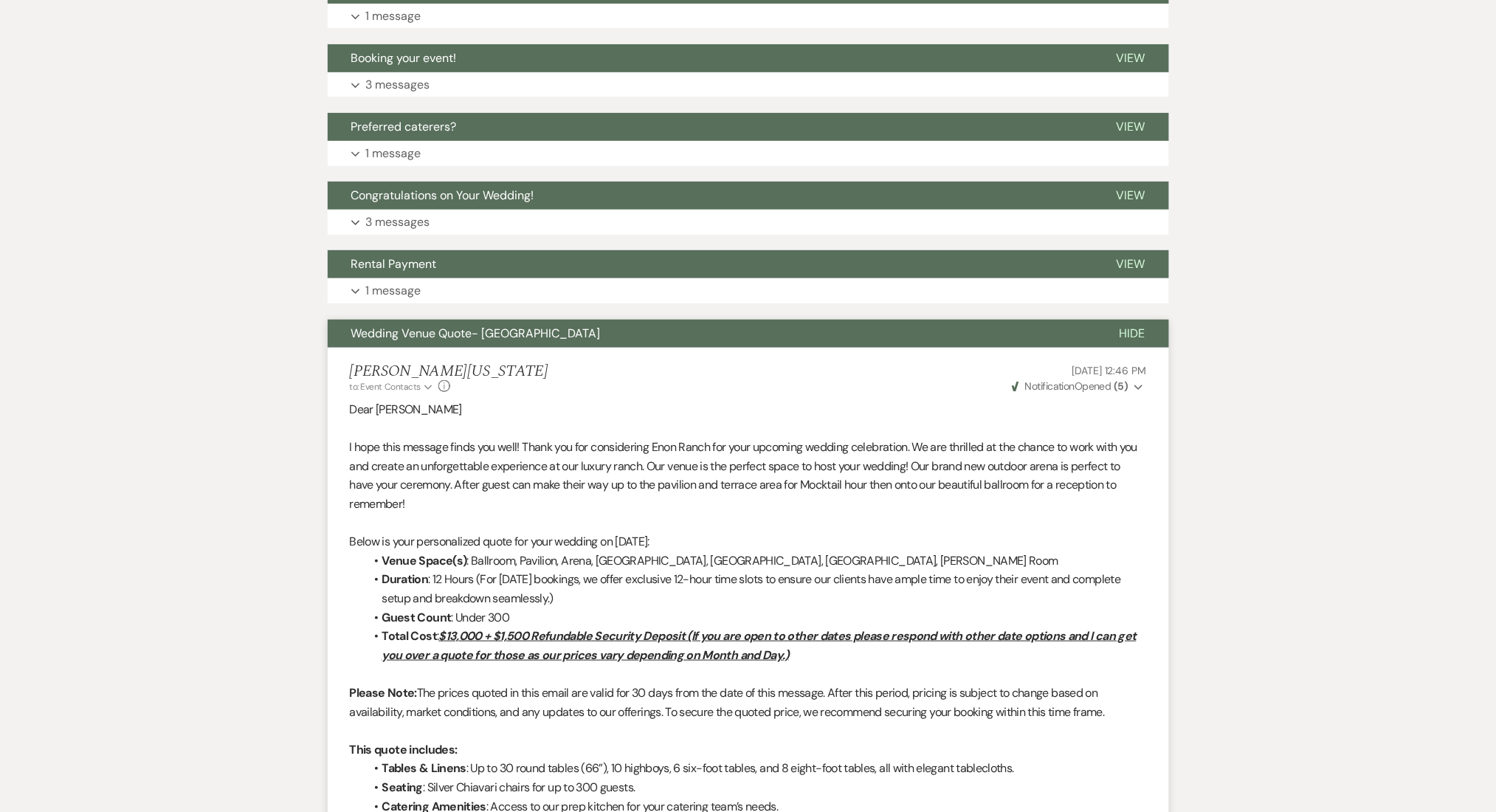
scroll to position [2081, 0]
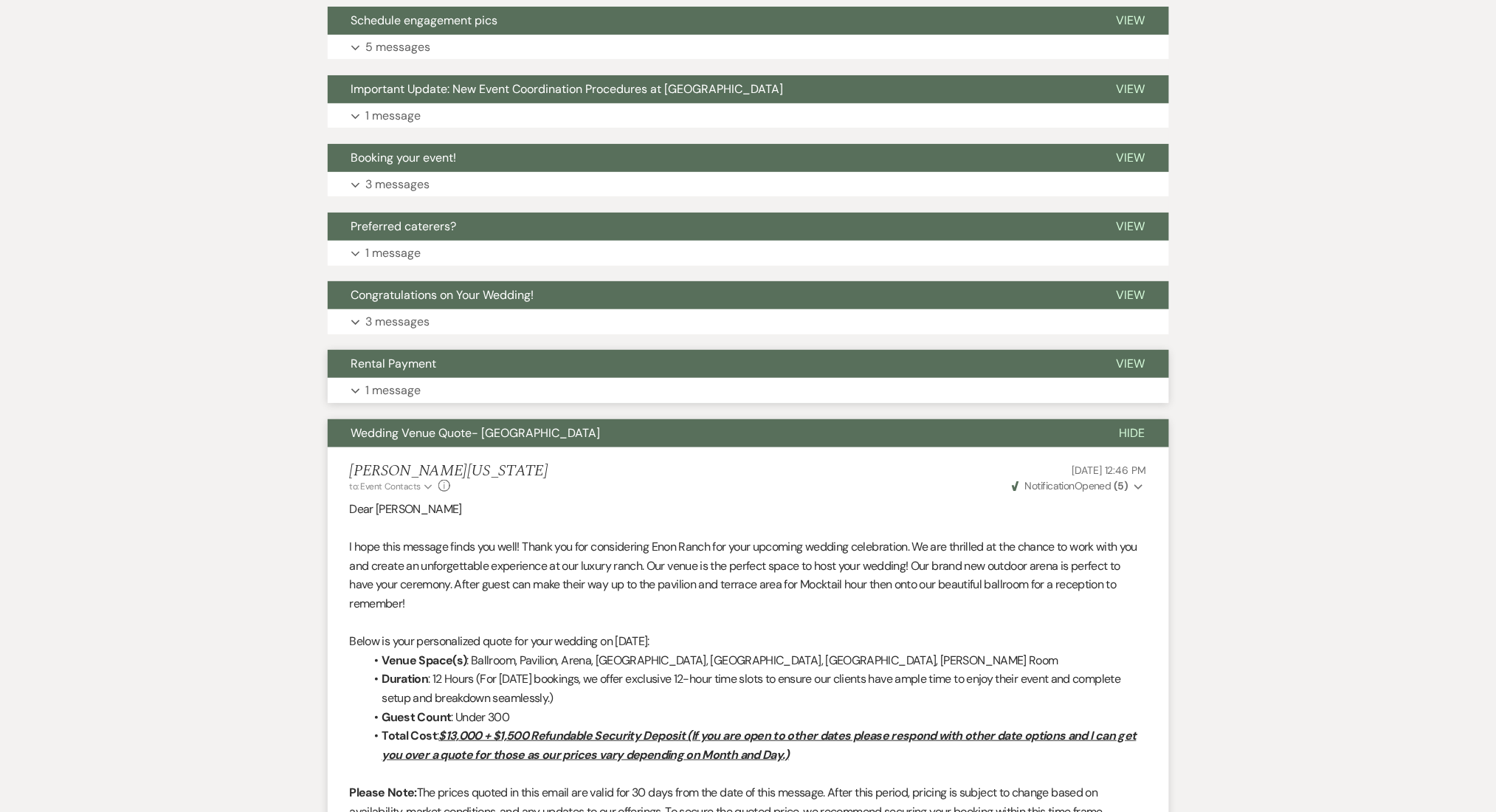
click at [477, 390] on button "Expand 1 message" at bounding box center [748, 390] width 841 height 25
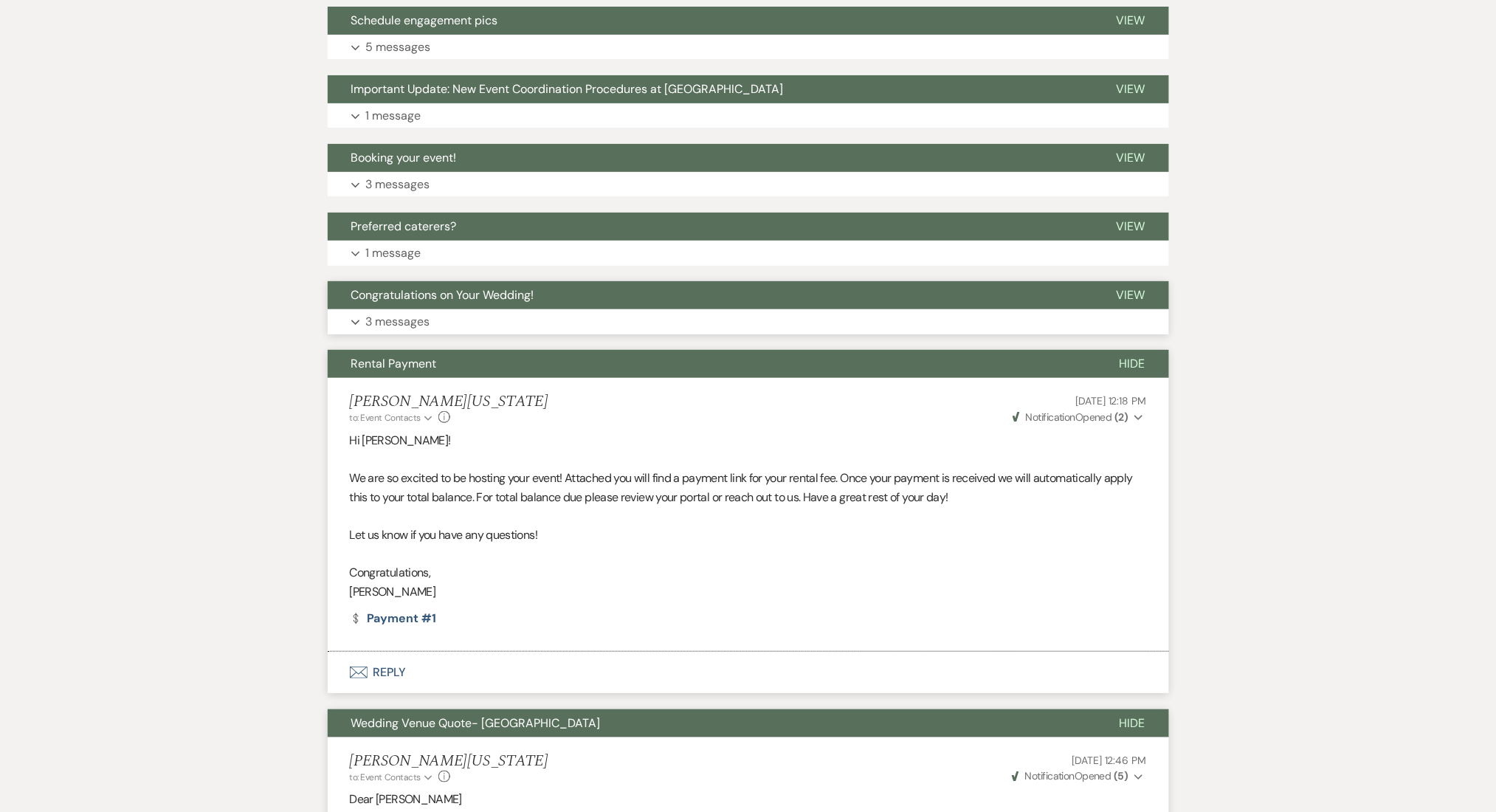
click at [495, 311] on button "Expand 3 messages" at bounding box center [748, 322] width 841 height 25
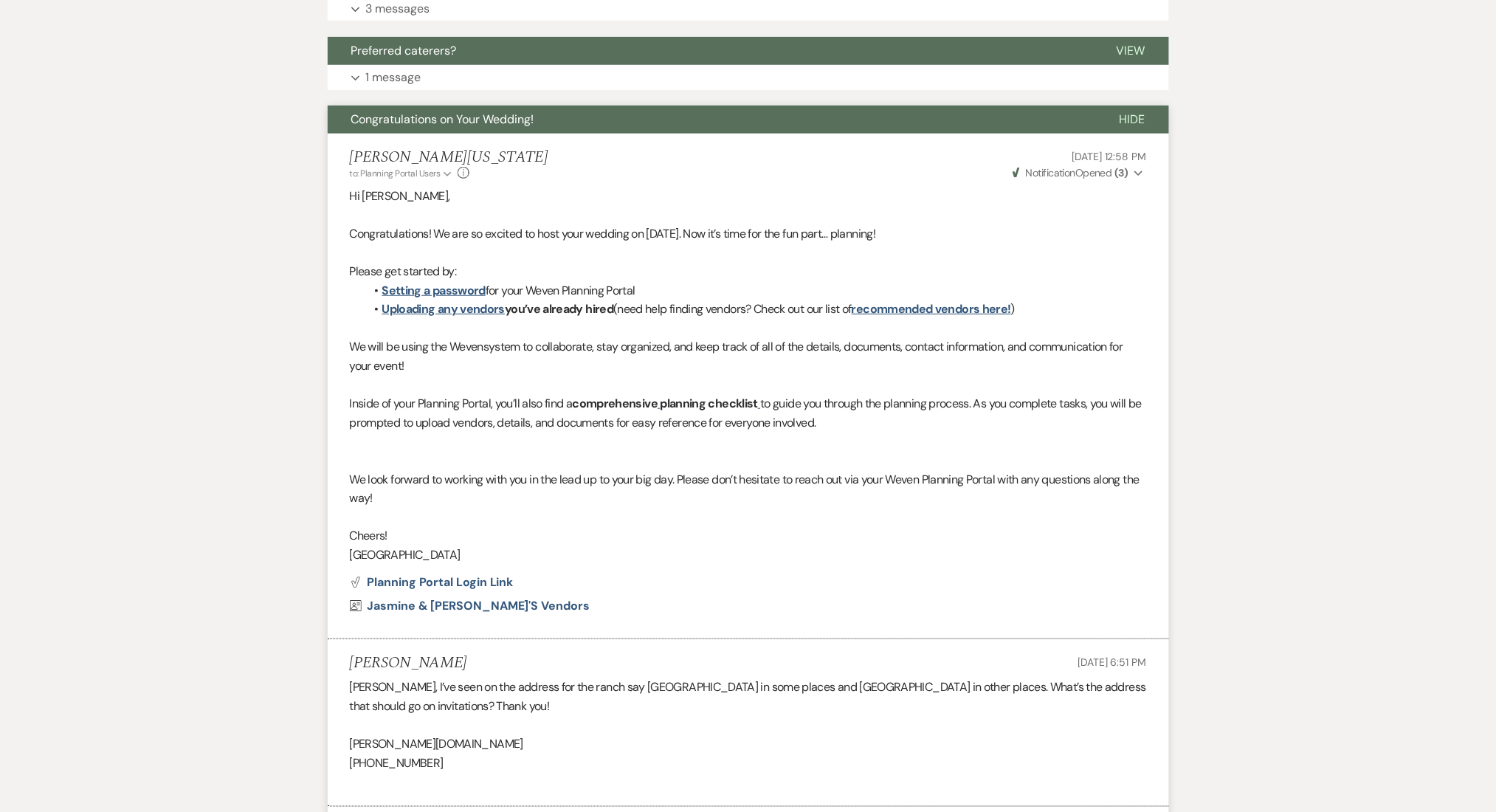
scroll to position [1982, 0]
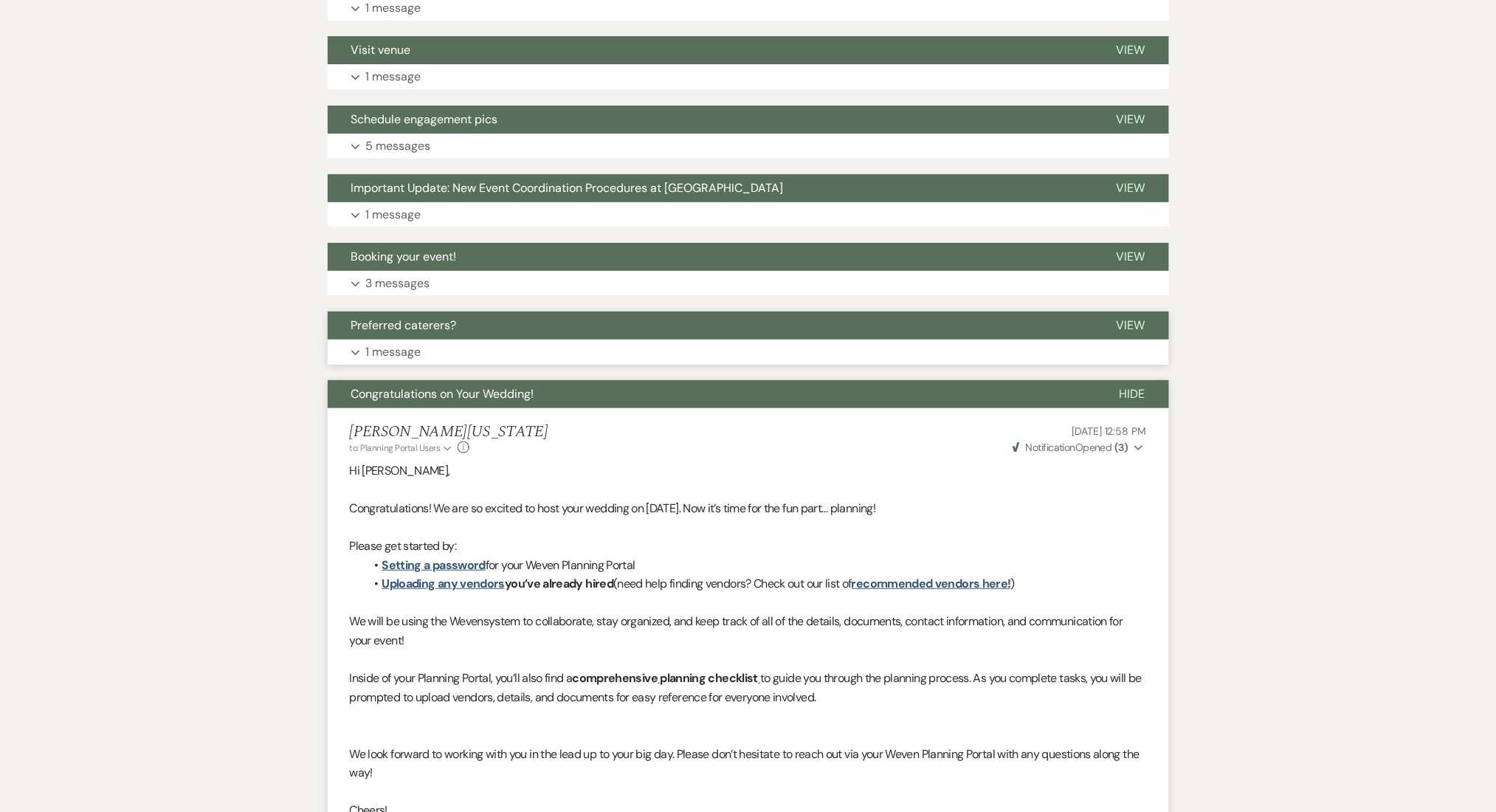
click at [369, 348] on p "1 message" at bounding box center [393, 352] width 55 height 19
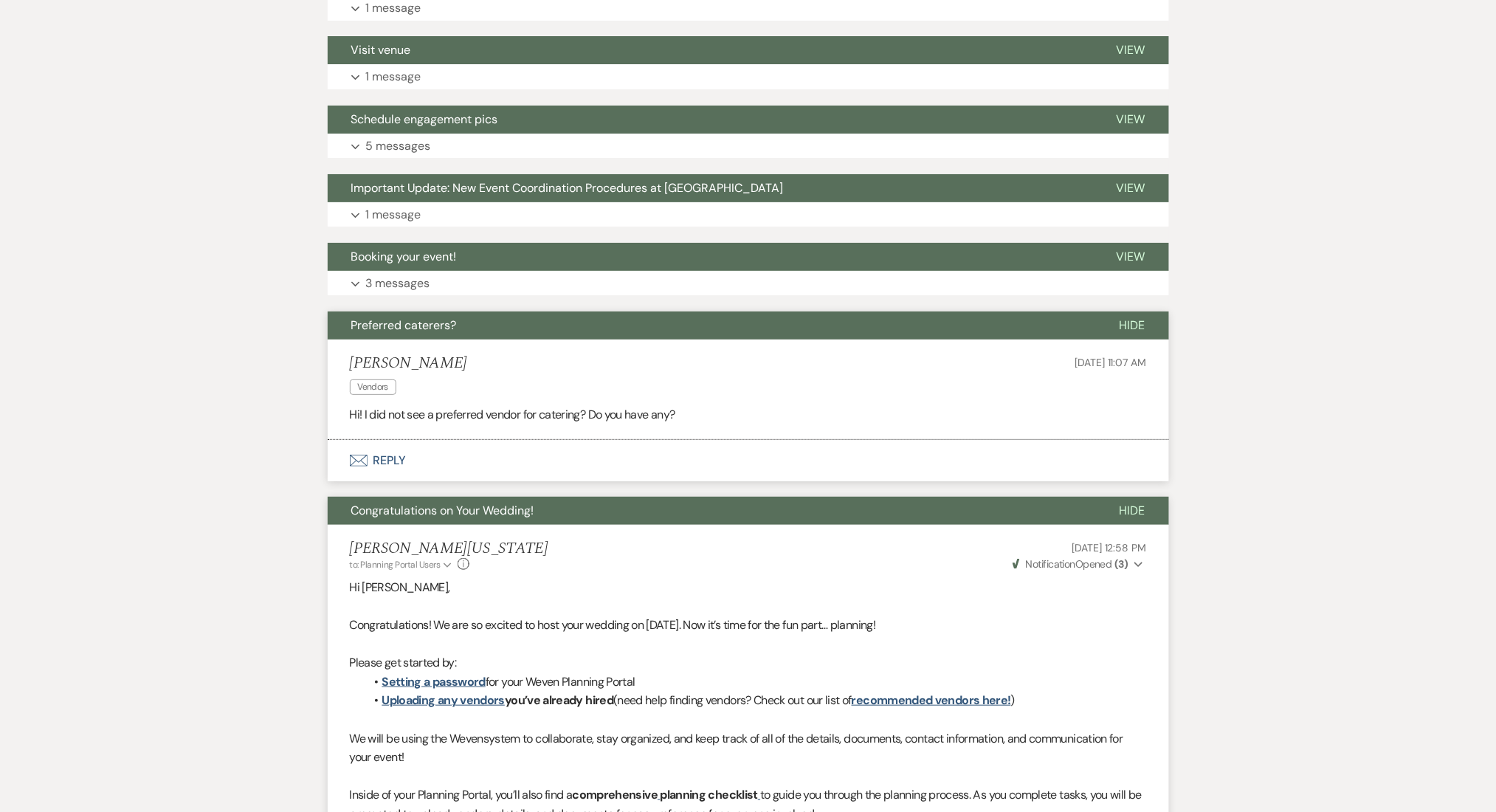
click at [414, 277] on p "3 messages" at bounding box center [398, 283] width 64 height 19
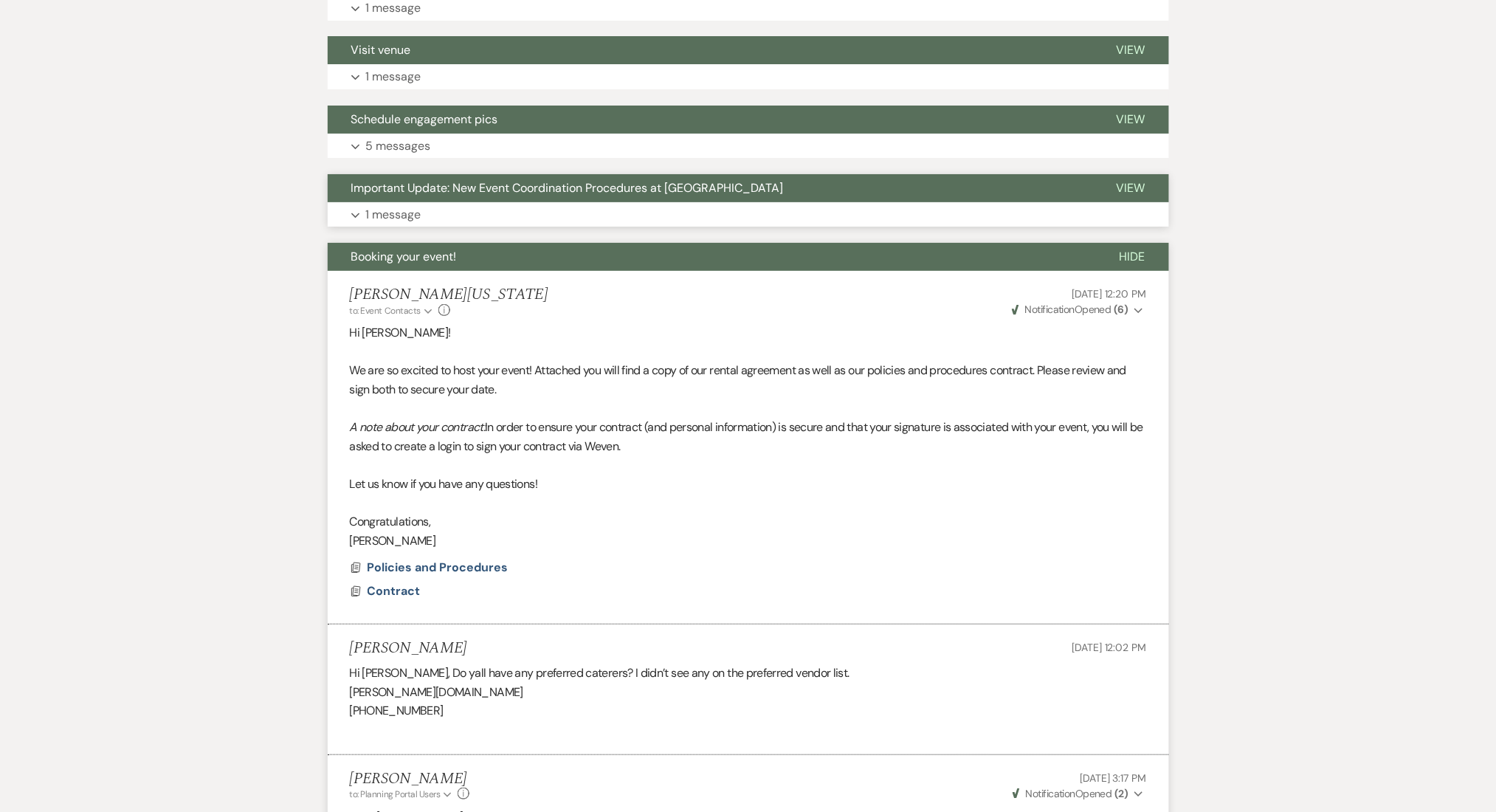
click at [404, 205] on p "1 message" at bounding box center [393, 215] width 55 height 19
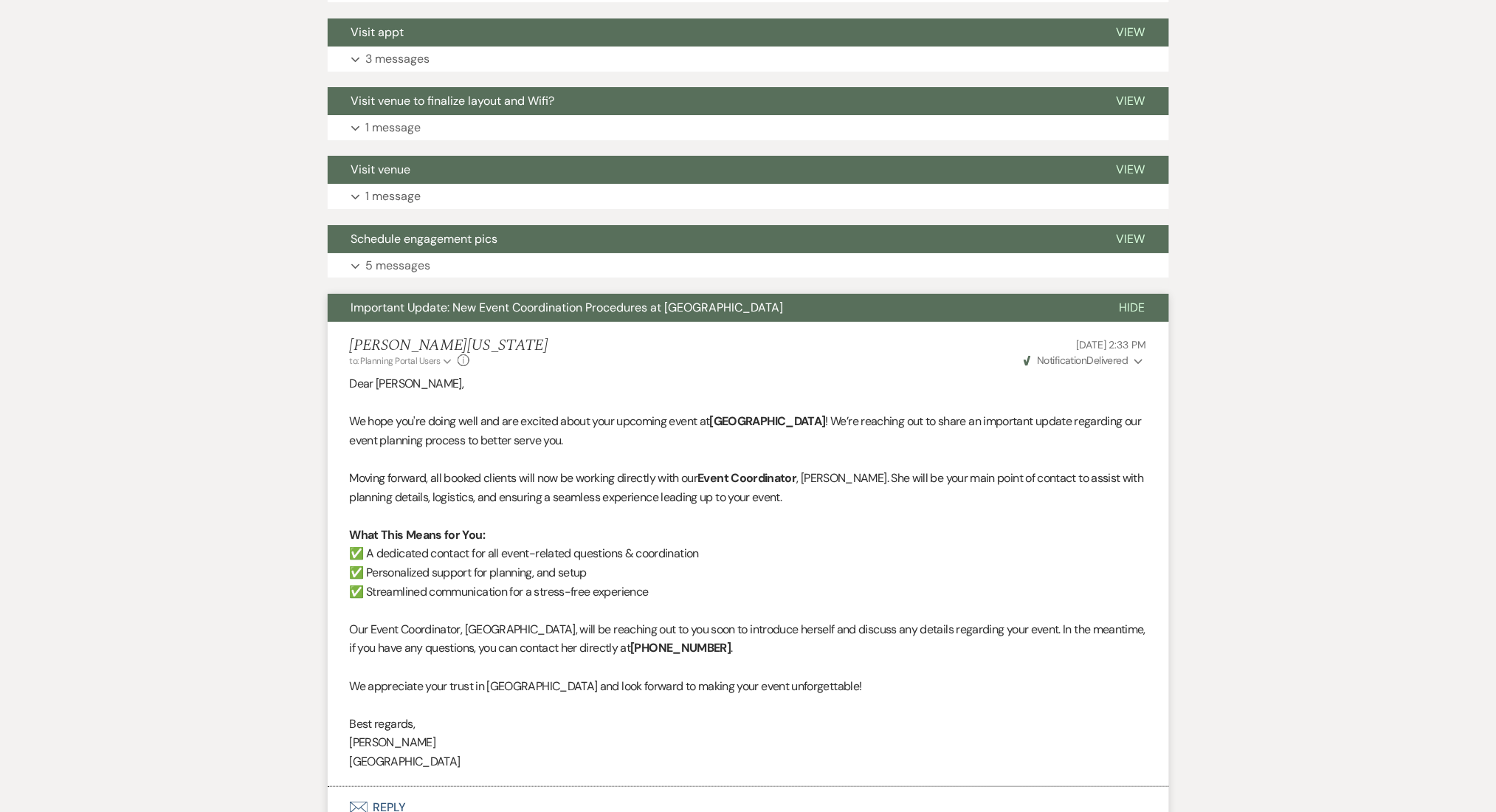
scroll to position [1589, 0]
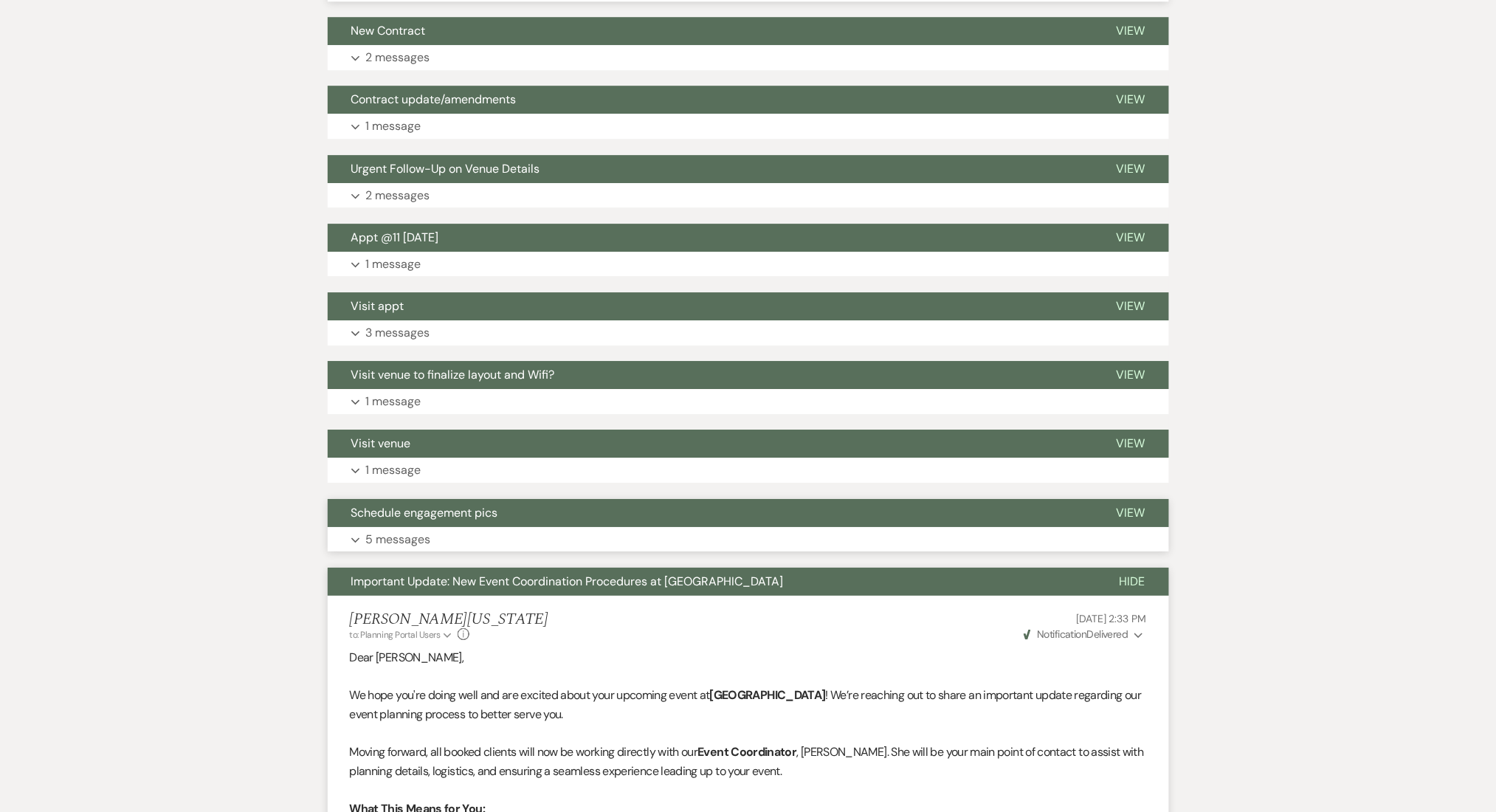
click at [433, 533] on button "Expand 5 messages" at bounding box center [748, 539] width 841 height 25
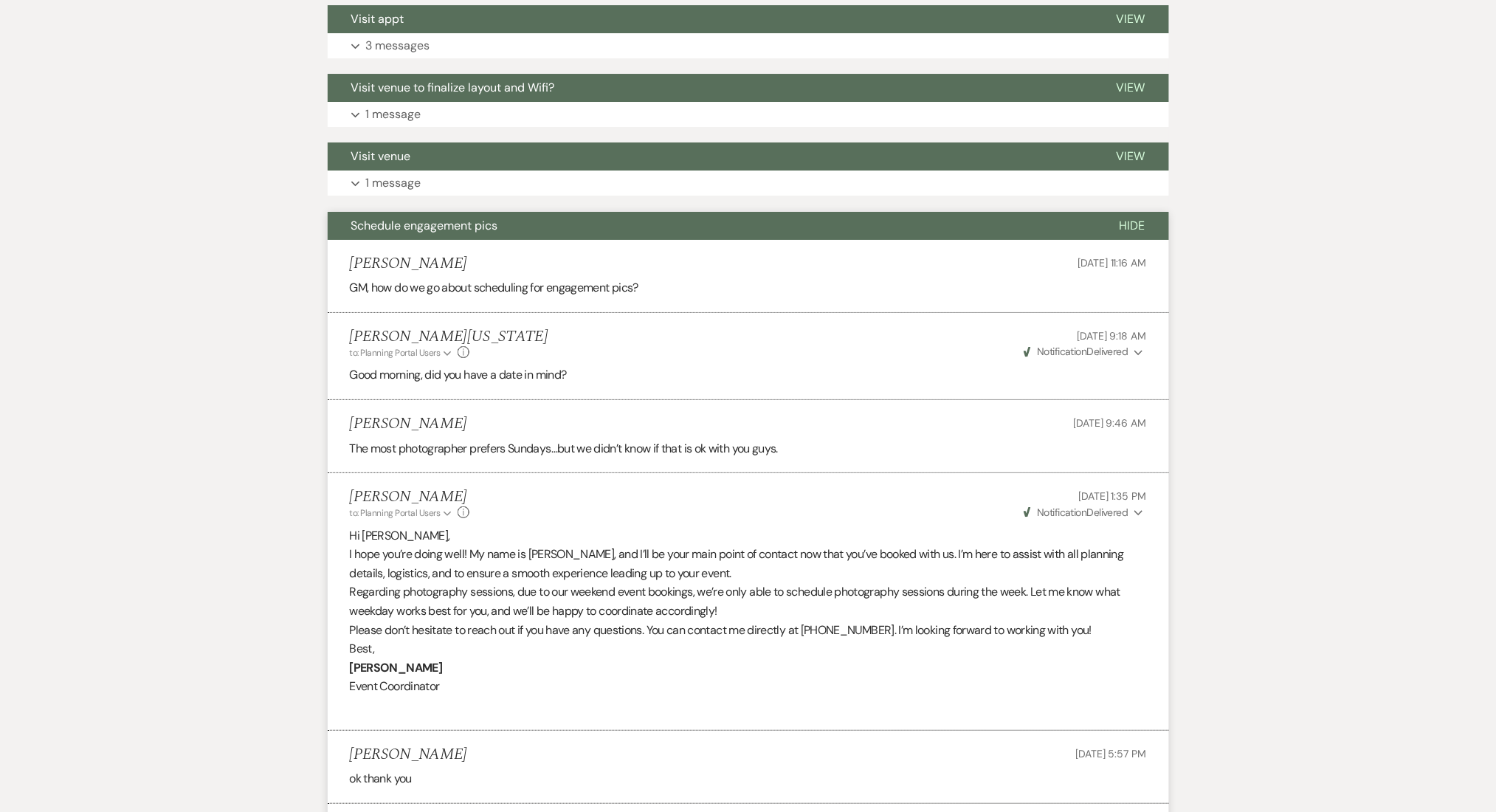
scroll to position [1982, 0]
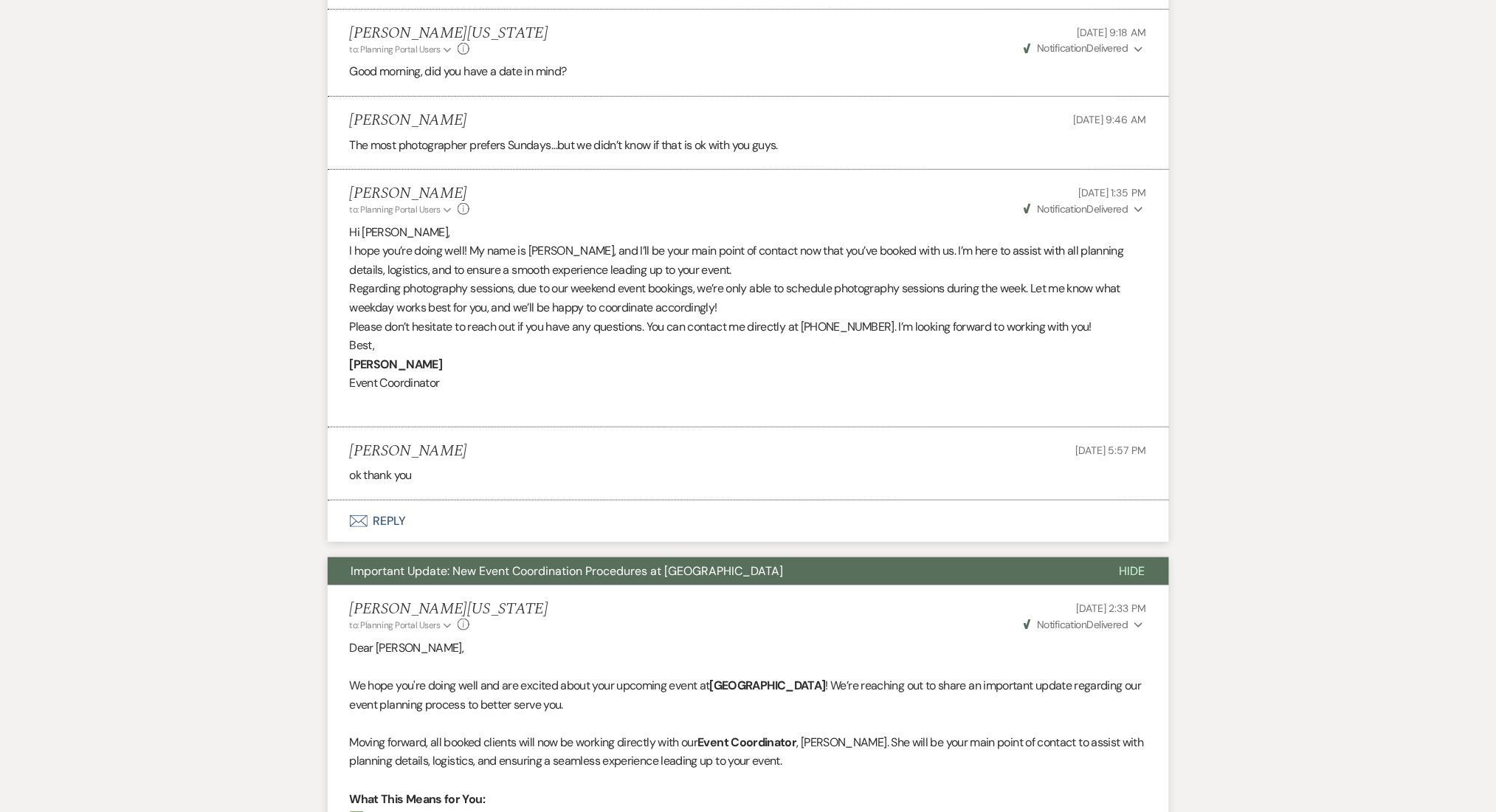
click at [450, 524] on button "Envelope Reply" at bounding box center [748, 520] width 841 height 41
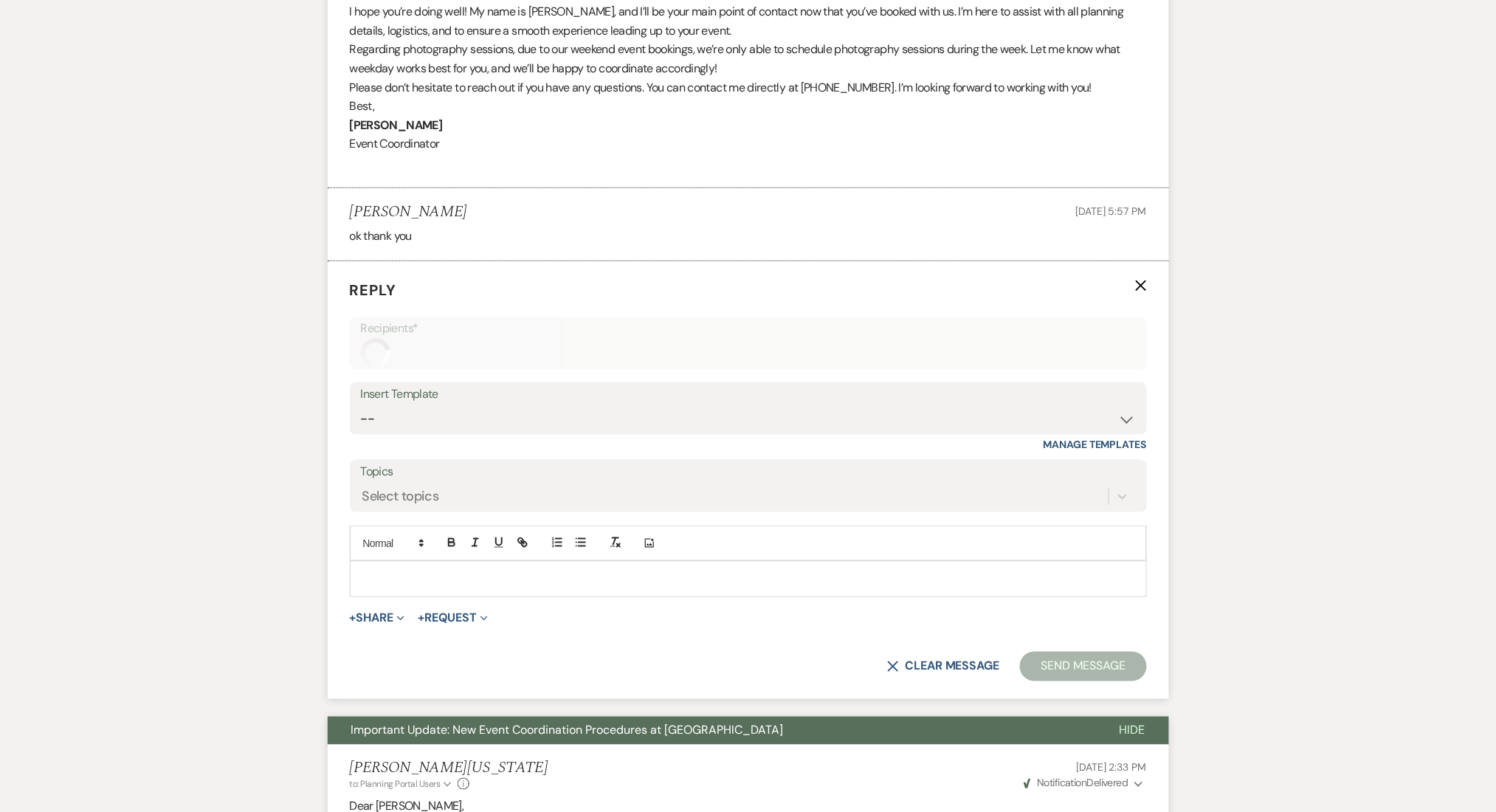
scroll to position [2493, 0]
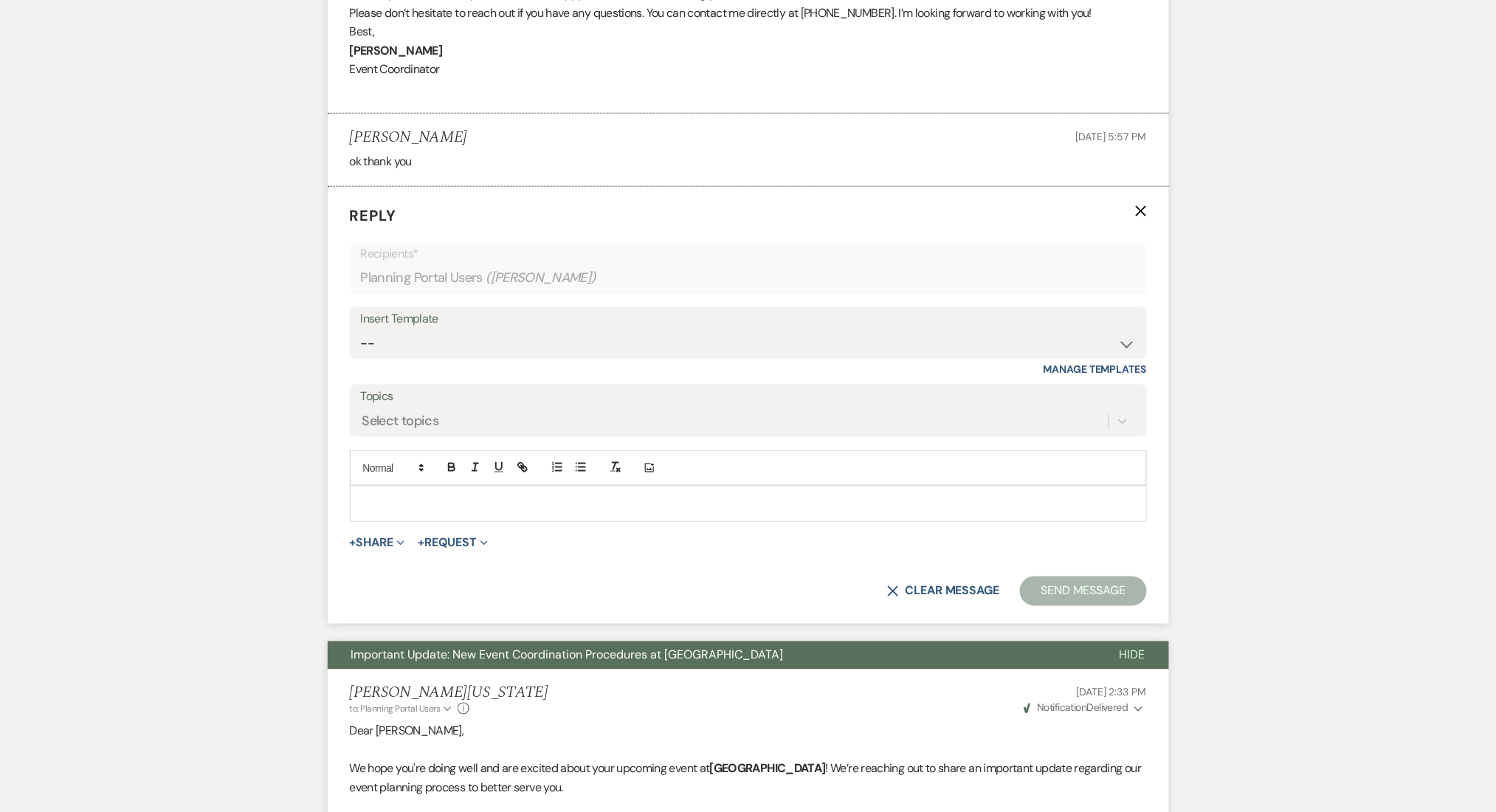
click at [1150, 217] on form "Reply X Recipients* Planning Portal Users ( Shereka Poole ) Insert Template -- …" at bounding box center [748, 406] width 841 height 437
click at [1140, 213] on icon "X" at bounding box center [1141, 212] width 12 height 12
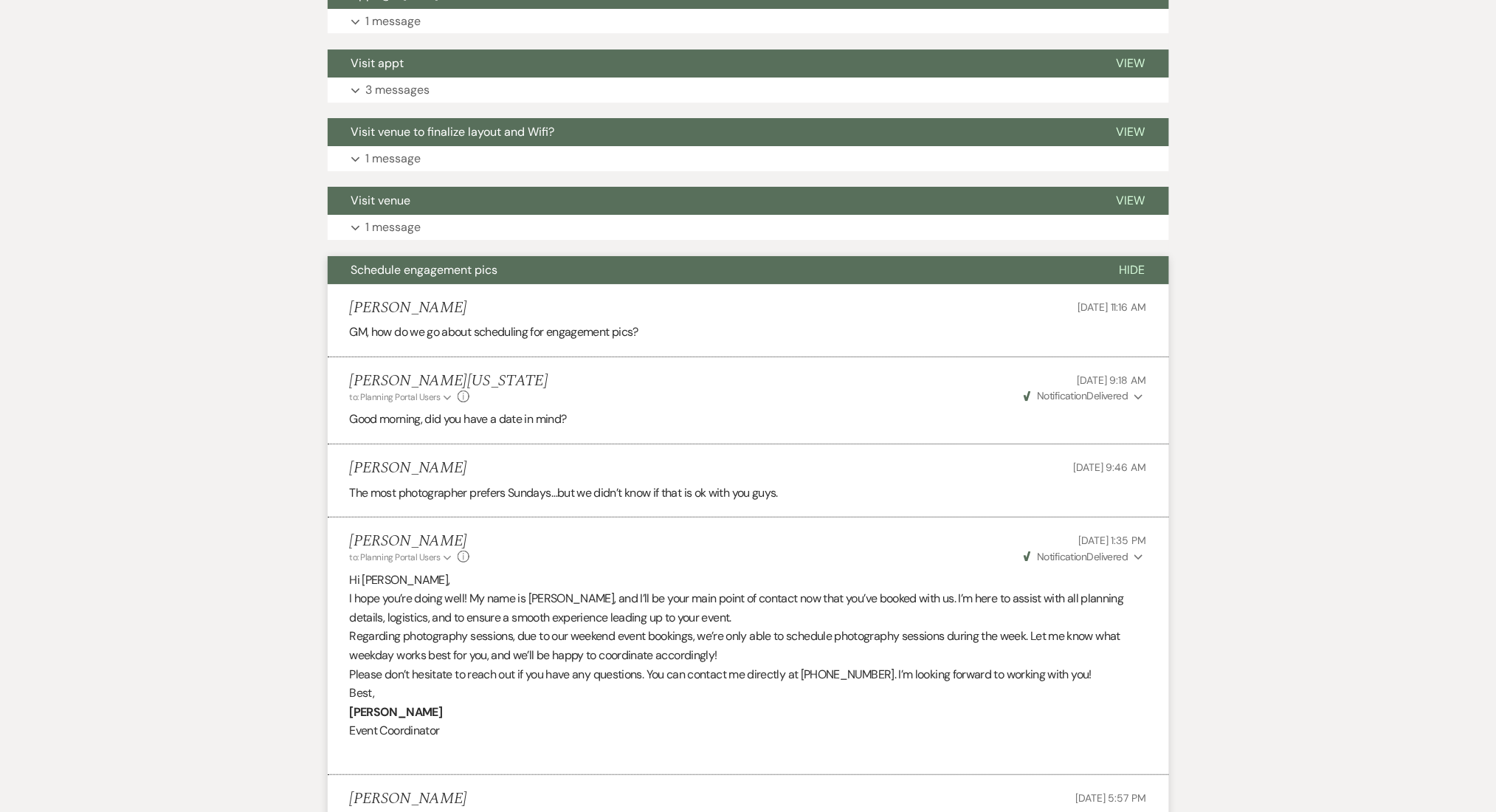
scroll to position [1607, 0]
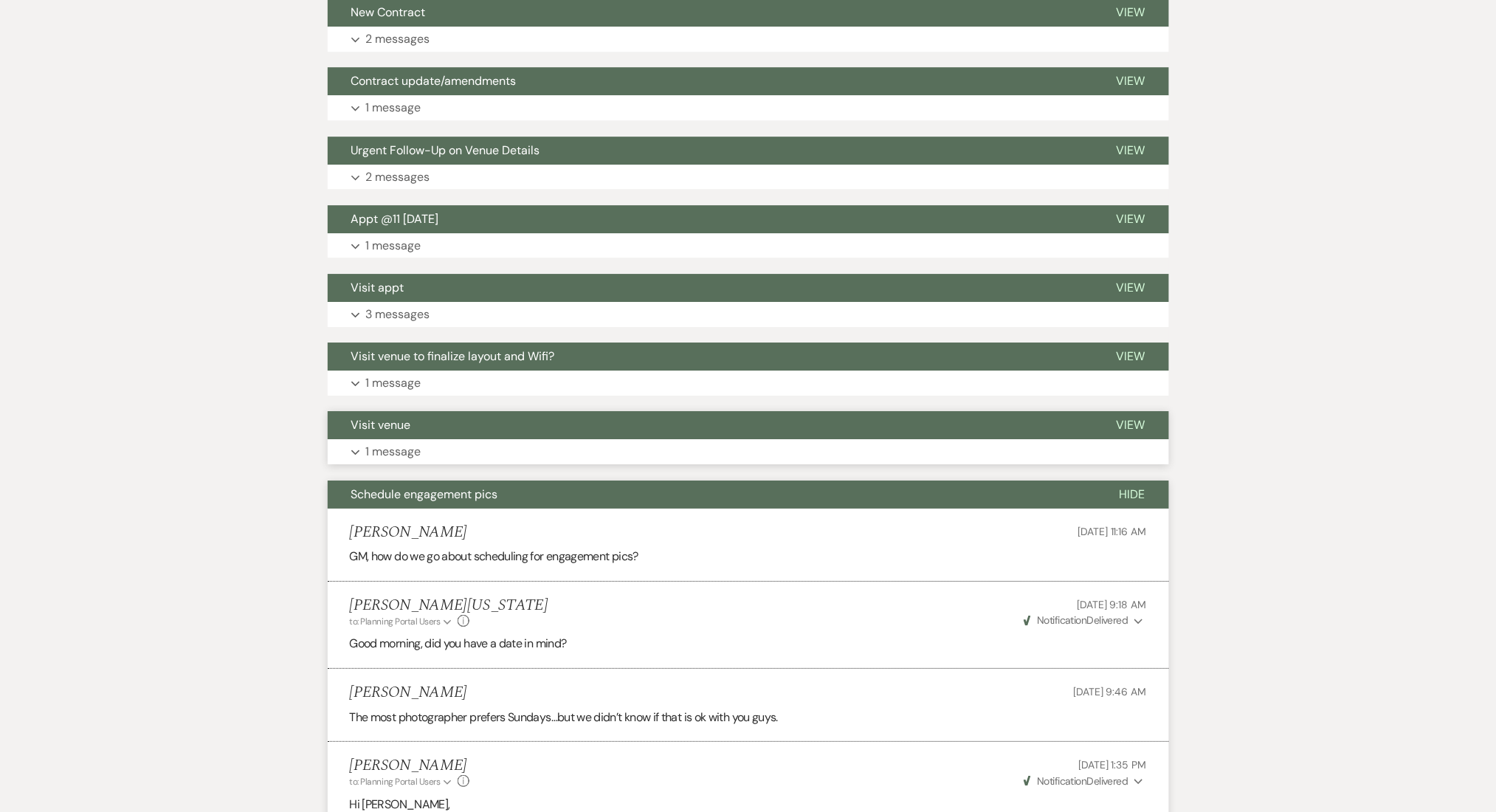
click at [457, 448] on button "Expand 1 message" at bounding box center [748, 451] width 841 height 25
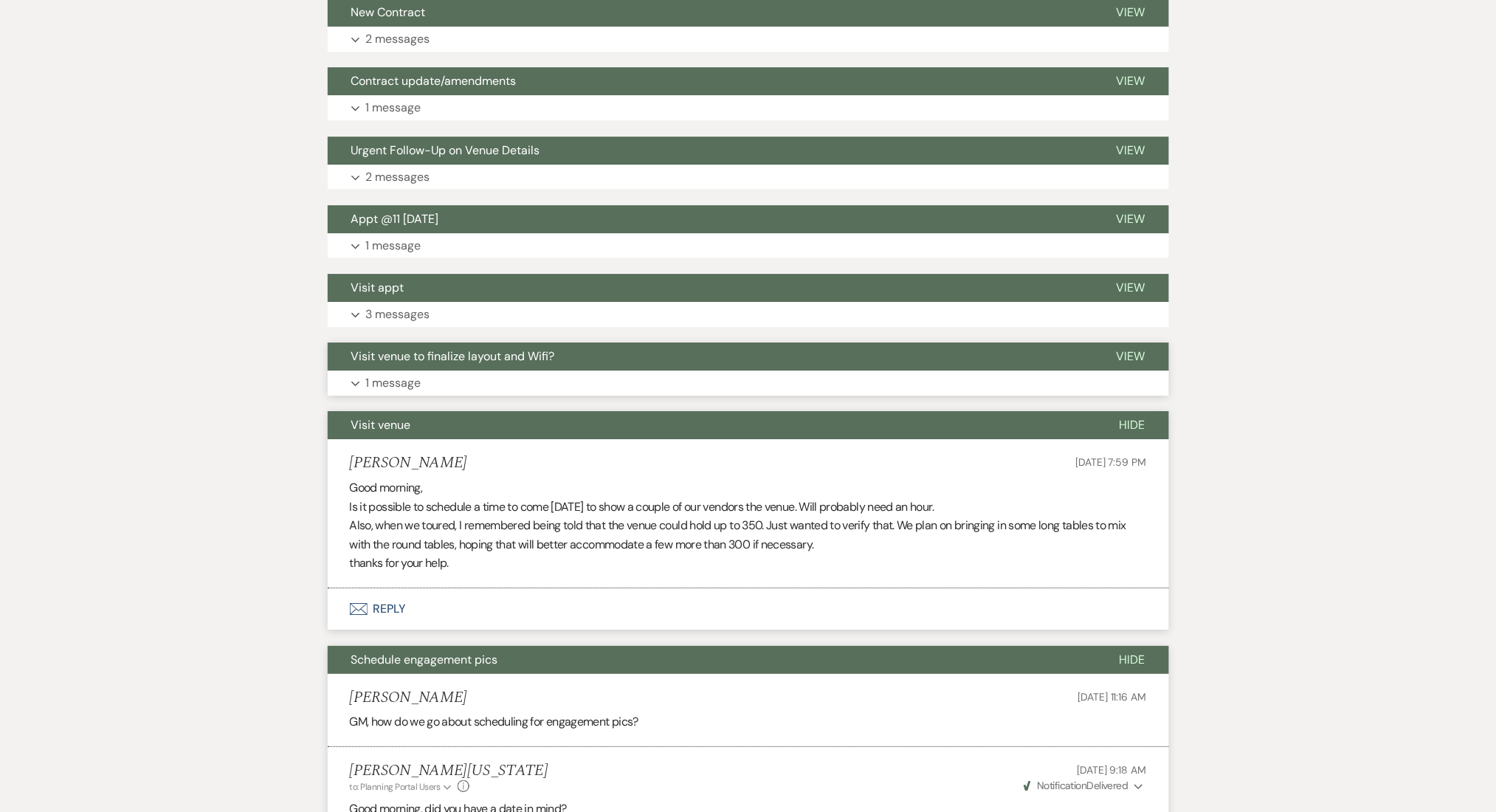
click at [464, 377] on button "Expand 1 message" at bounding box center [748, 383] width 841 height 25
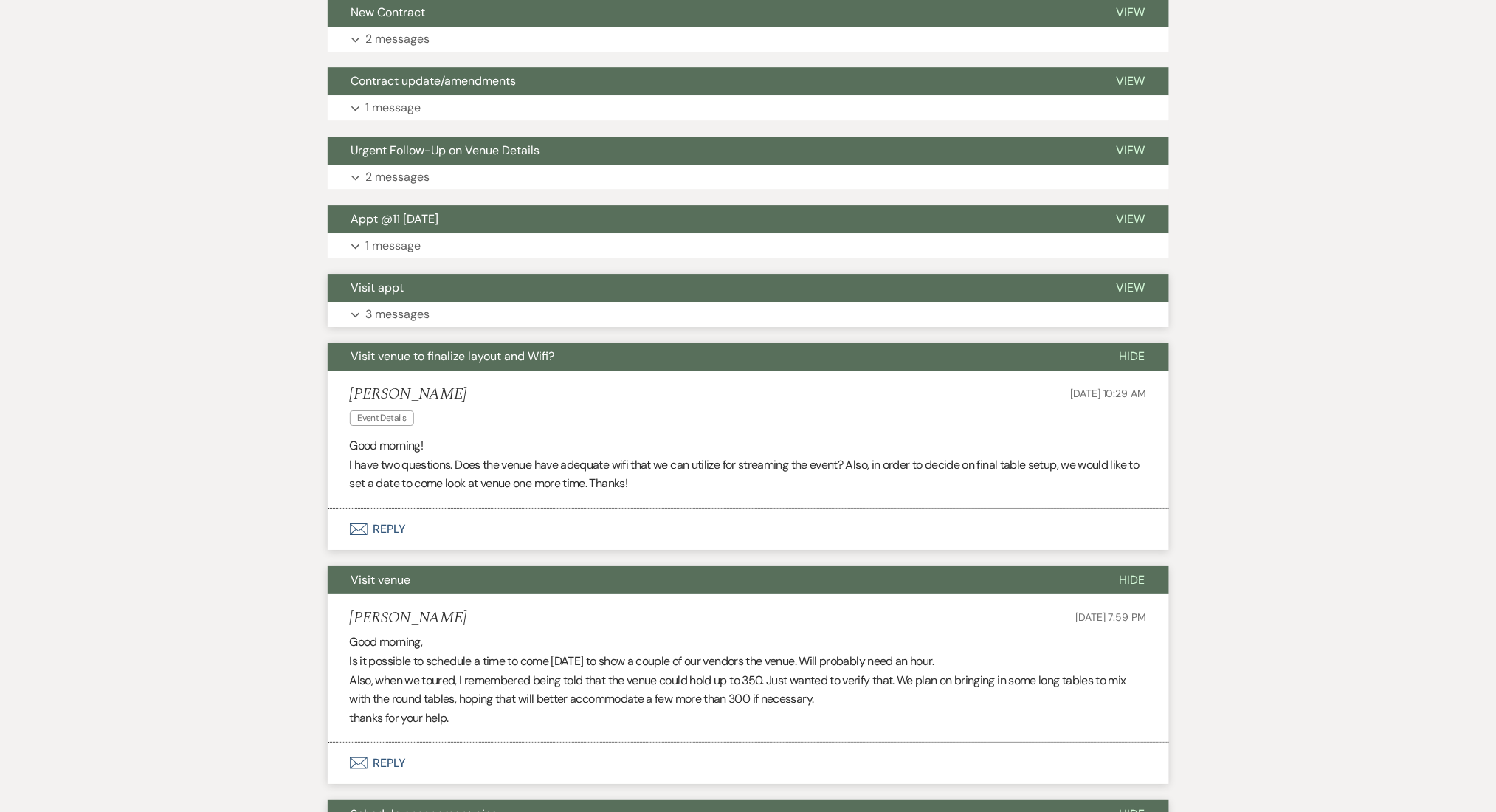
click at [545, 317] on button "Expand 3 messages" at bounding box center [748, 314] width 841 height 25
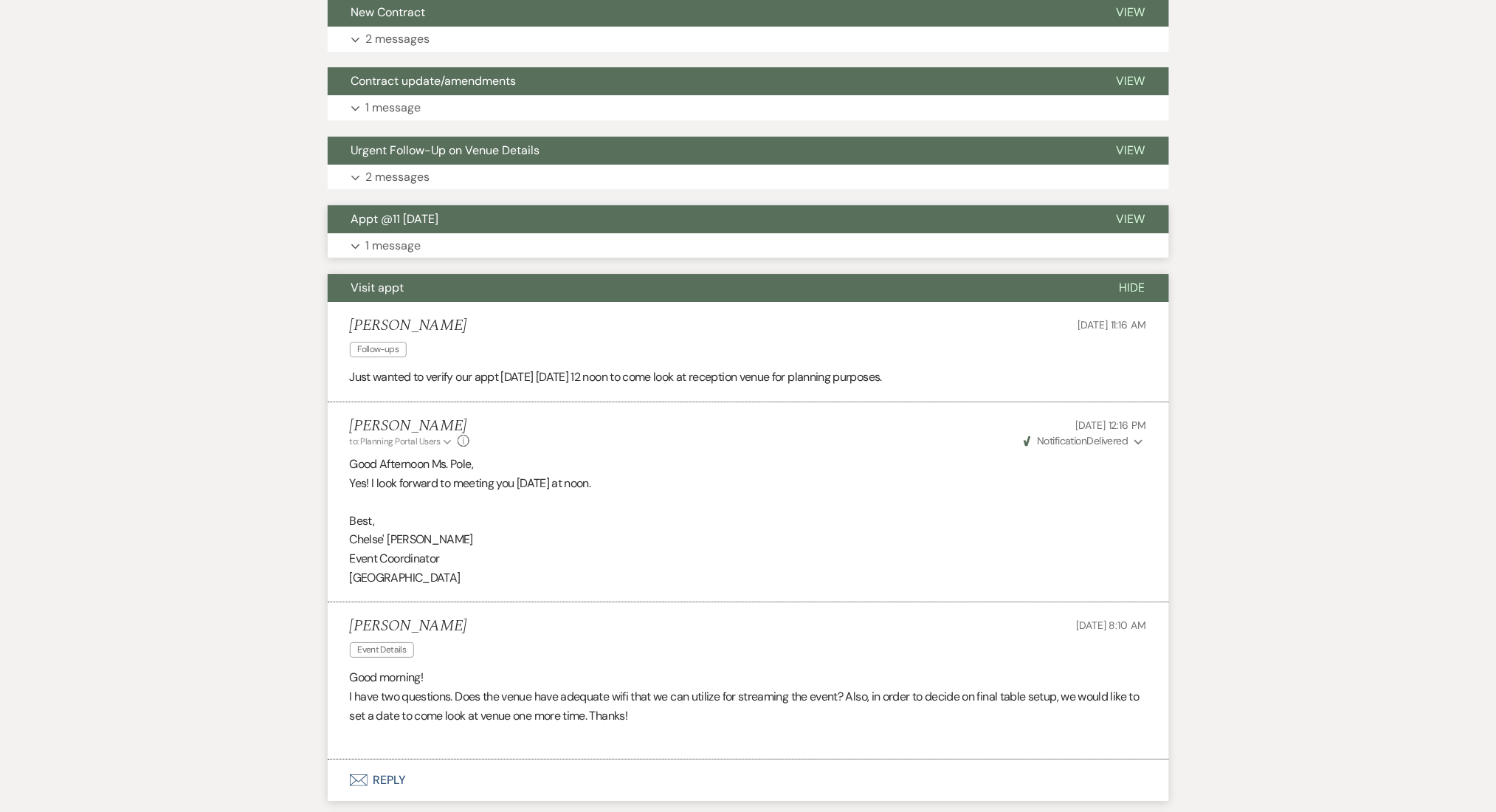
click at [491, 245] on button "Expand 1 message" at bounding box center [748, 246] width 841 height 25
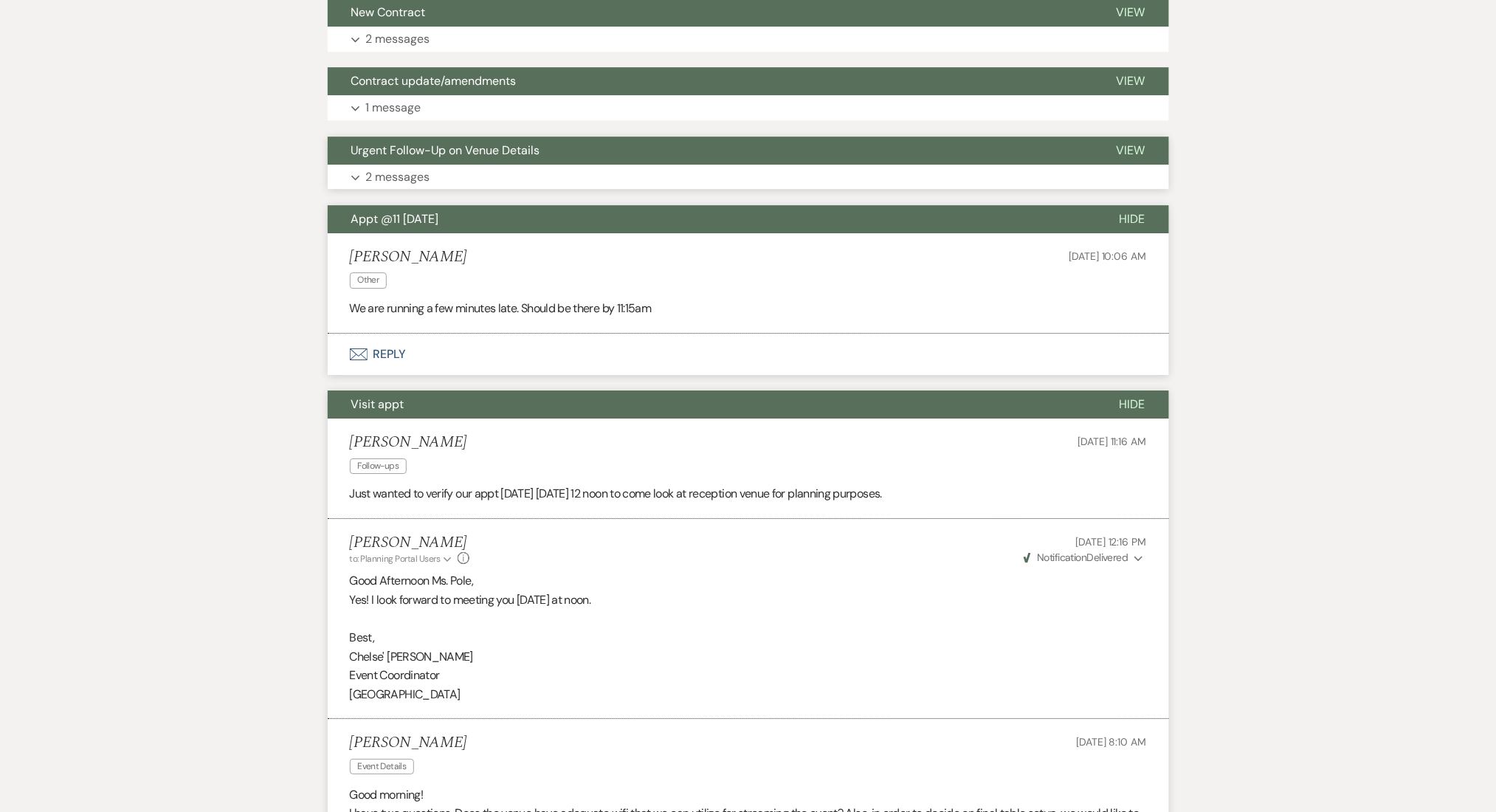
click at [497, 183] on button "Expand 2 messages" at bounding box center [748, 177] width 841 height 25
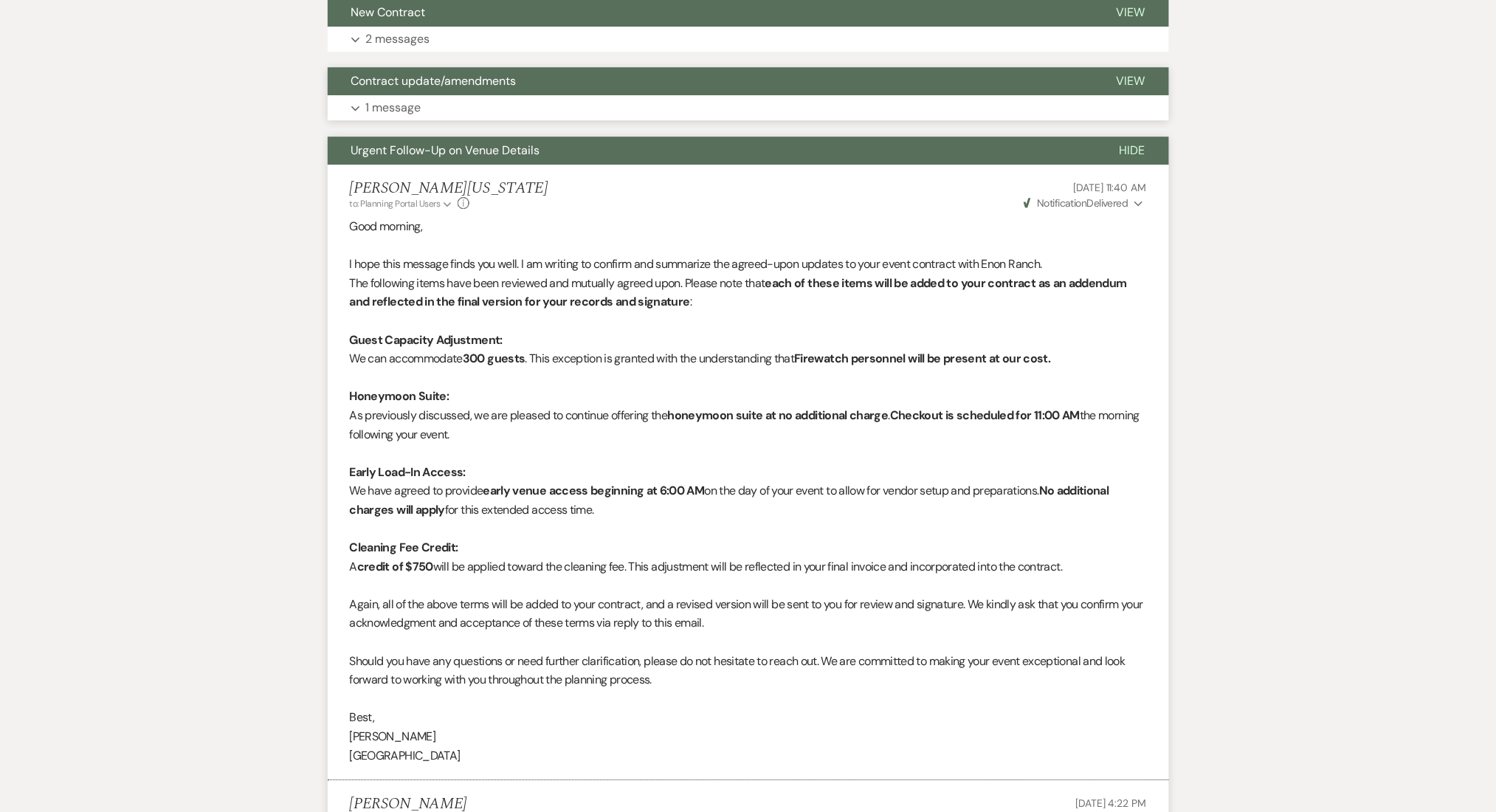
click at [425, 104] on button "Expand 1 message" at bounding box center [748, 108] width 841 height 25
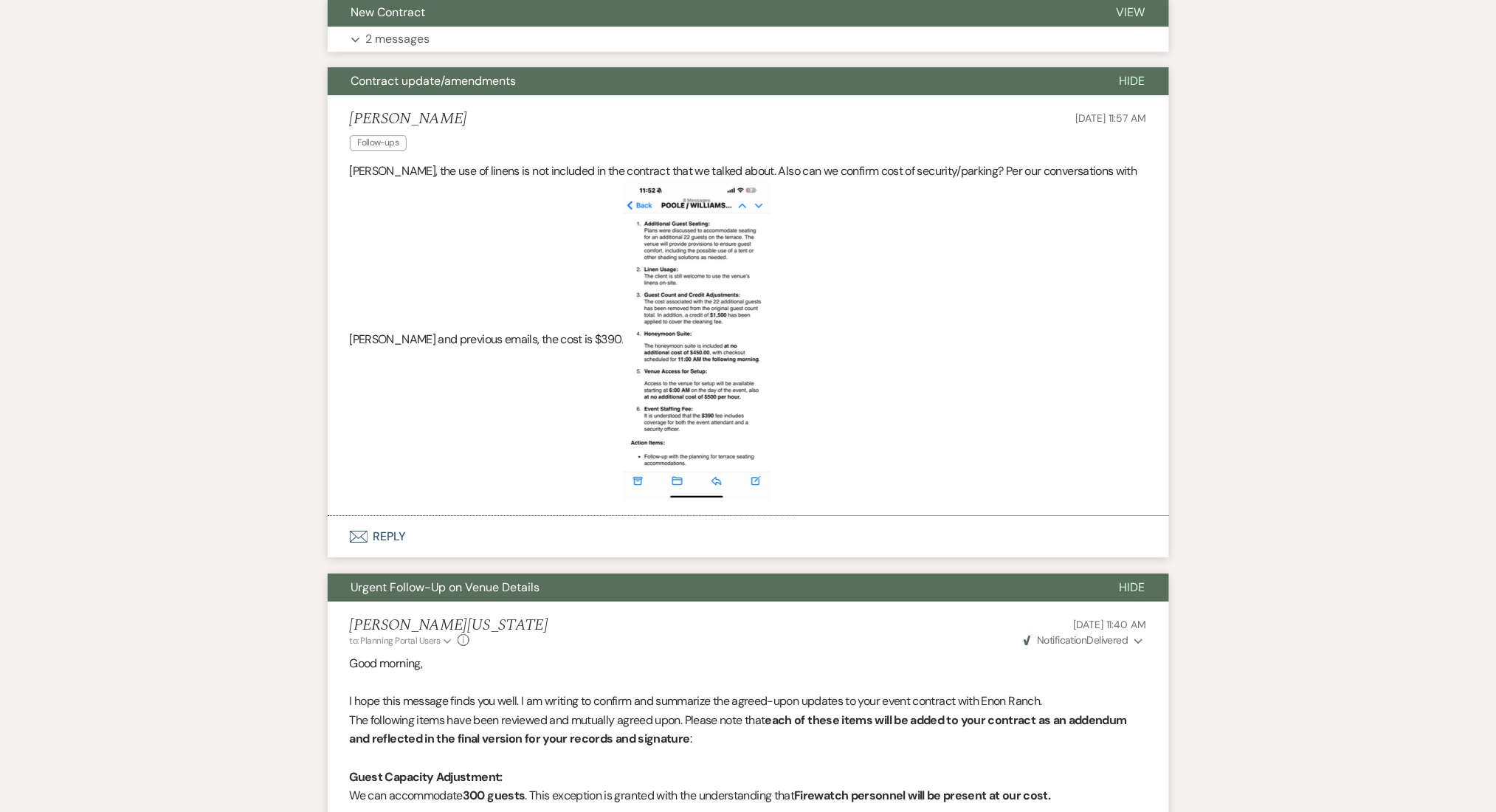
click at [415, 31] on p "2 messages" at bounding box center [398, 39] width 64 height 19
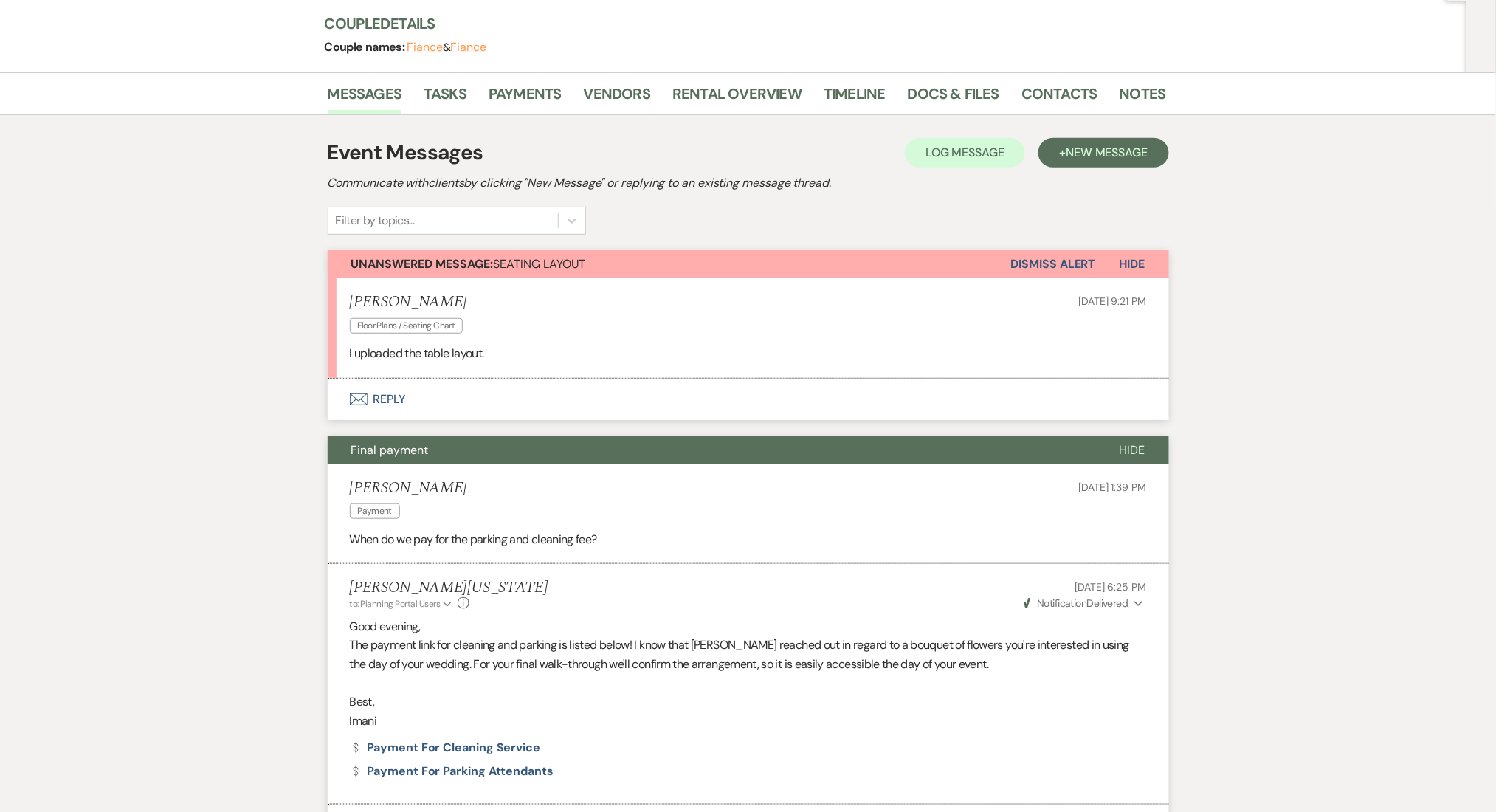
scroll to position [0, 0]
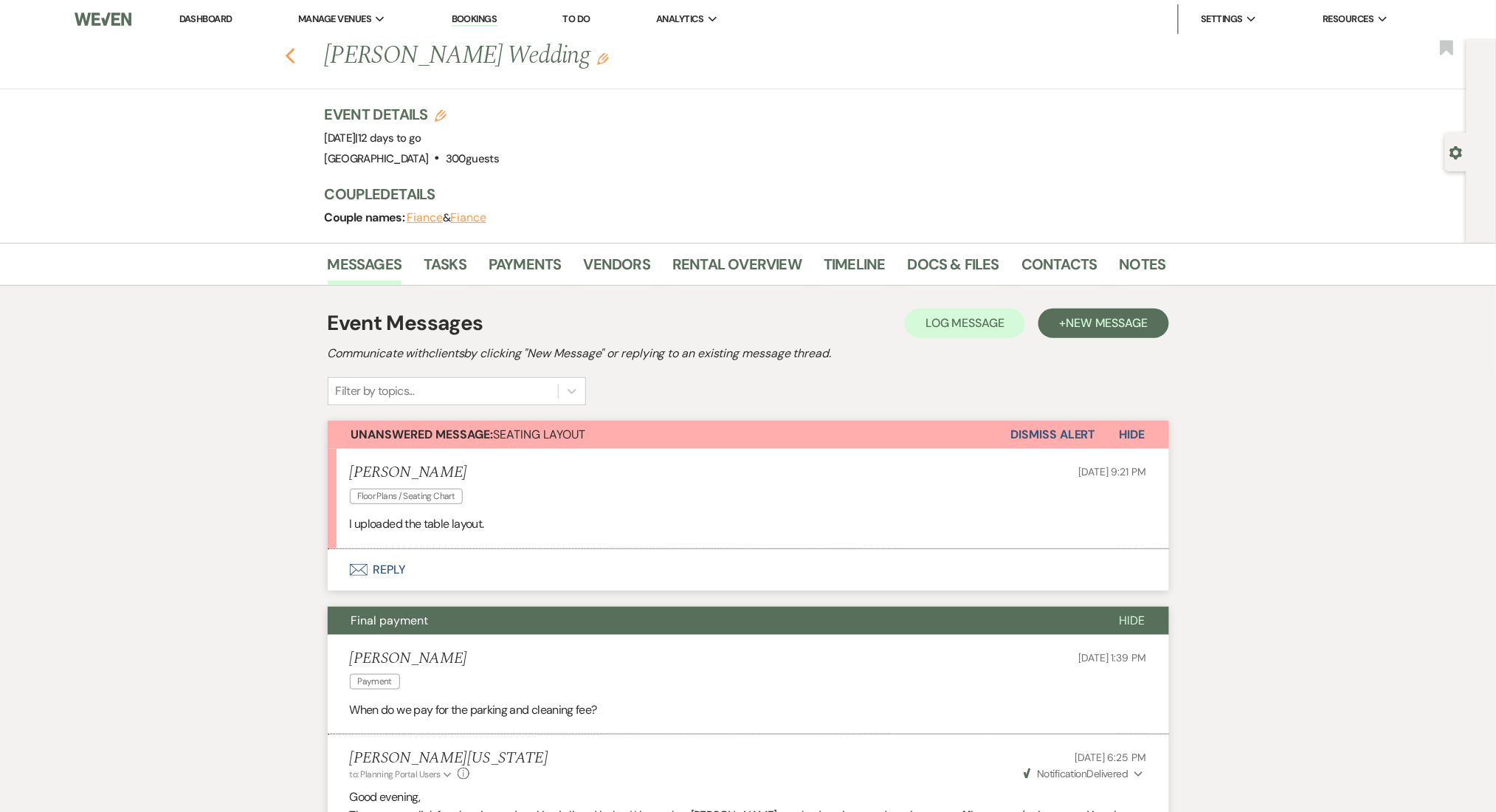
click at [296, 57] on icon "Previous" at bounding box center [290, 56] width 11 height 17
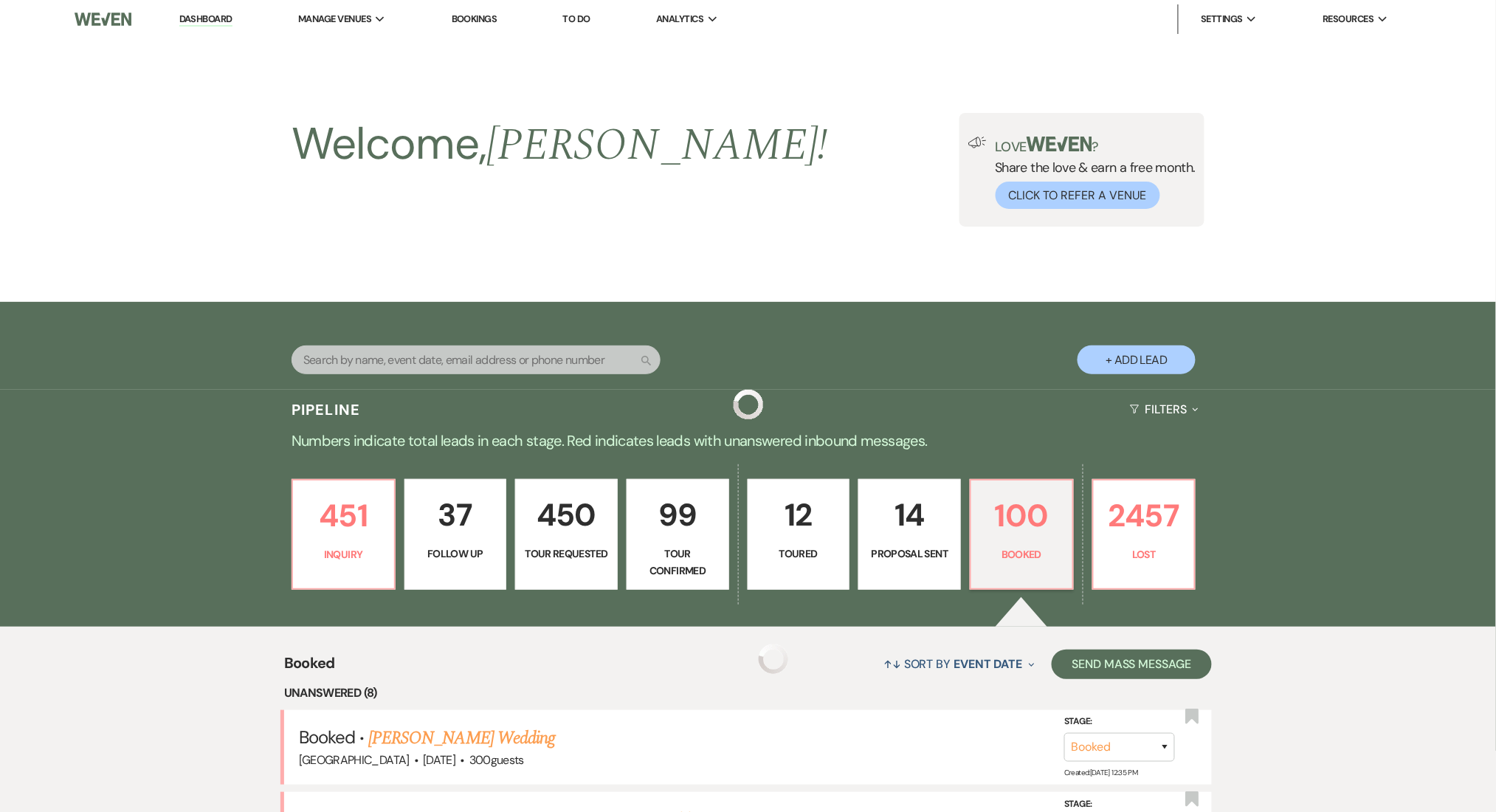
scroll to position [393, 0]
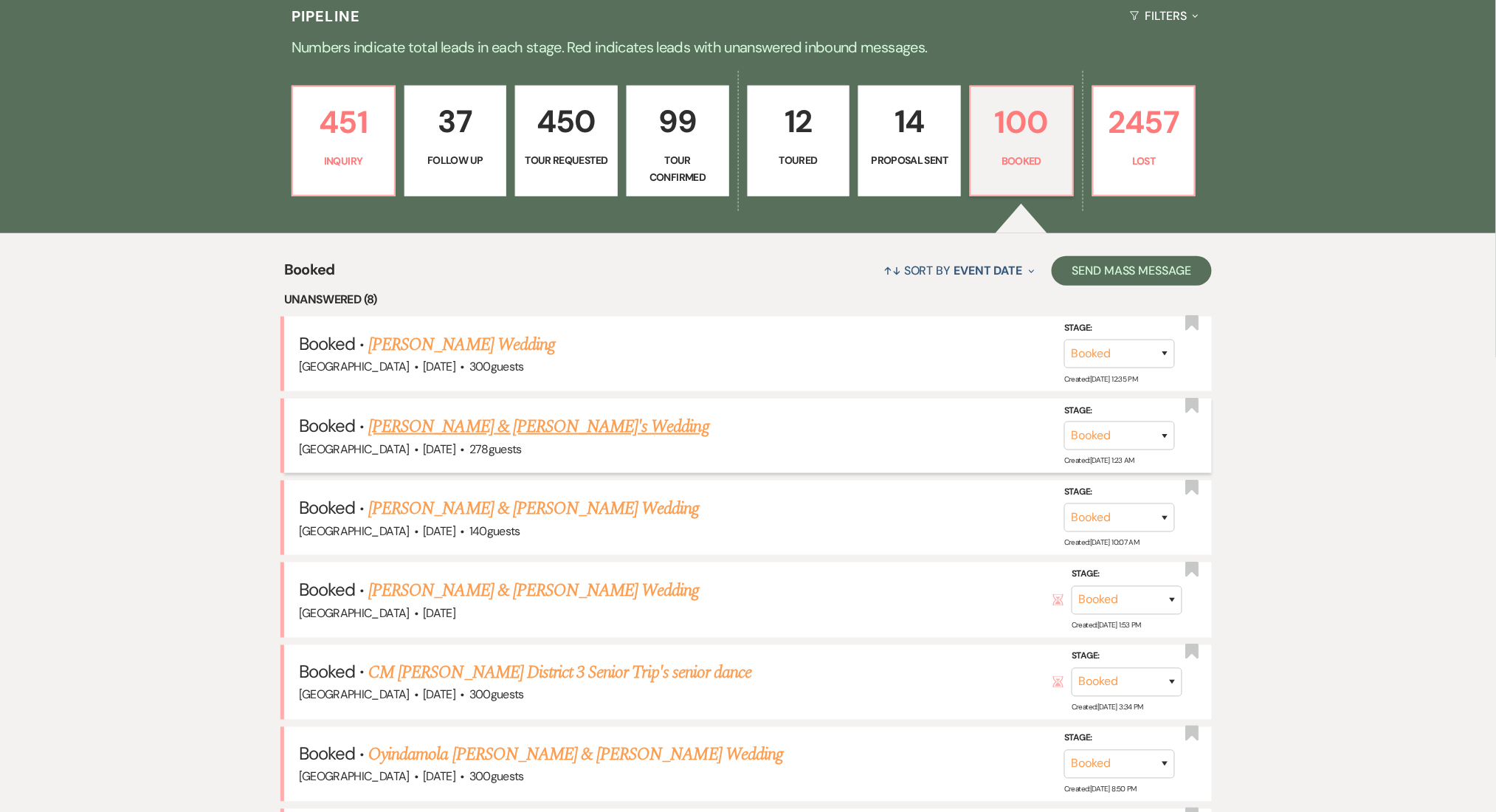
click at [415, 420] on link "Kwadjo & Akua's Wedding" at bounding box center [539, 427] width 341 height 26
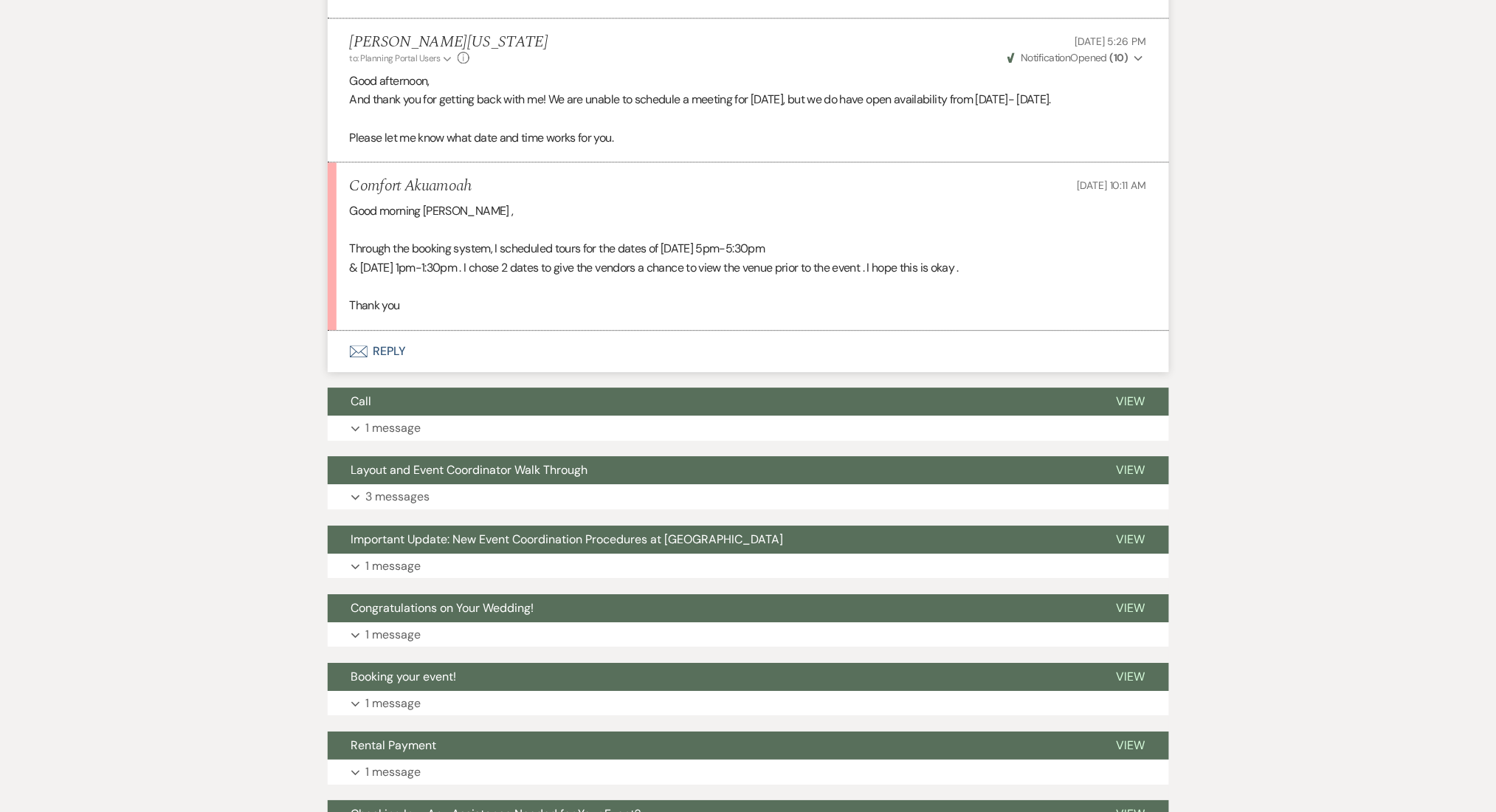
scroll to position [1475, 0]
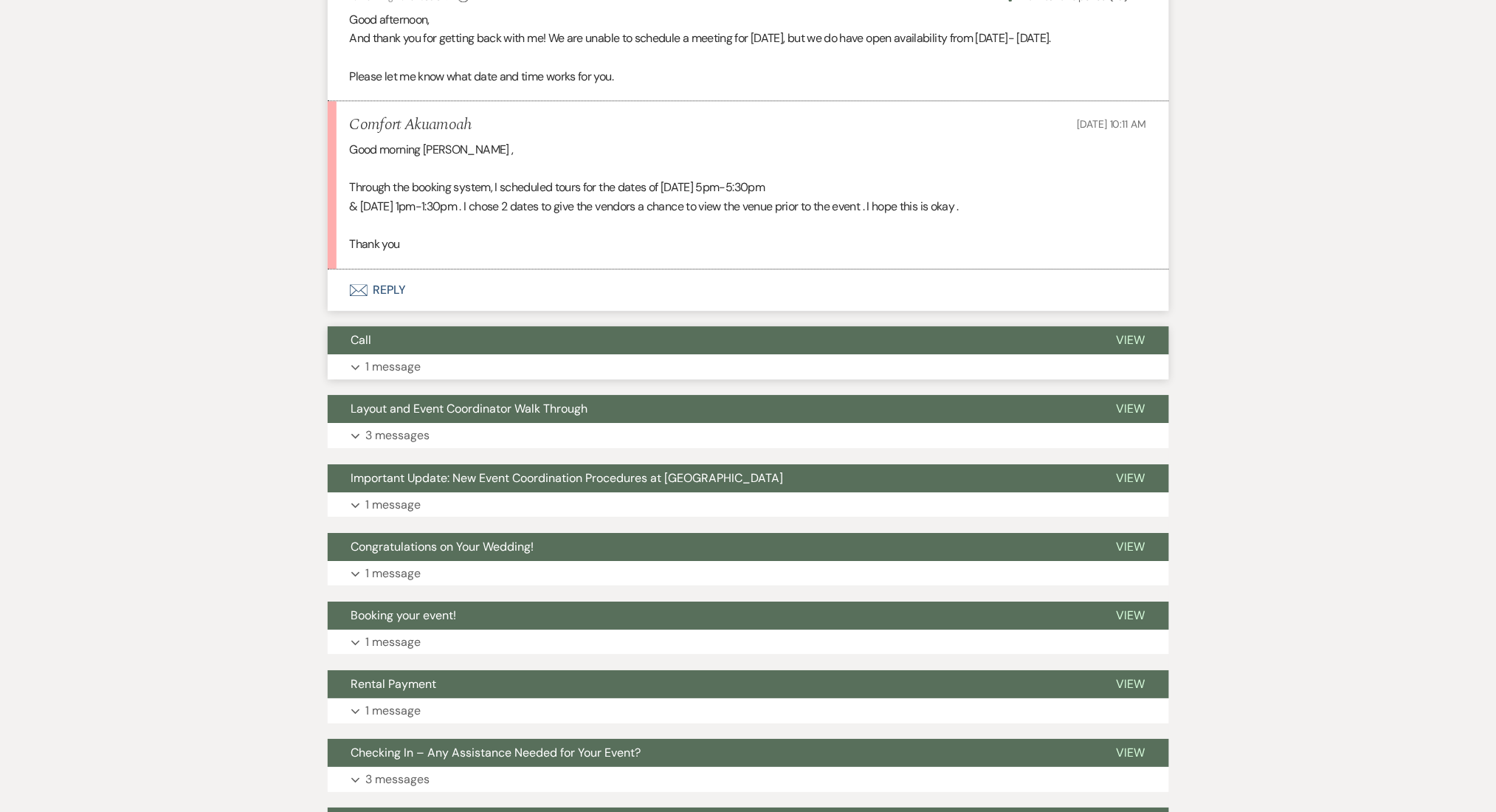
click at [552, 354] on button "Call" at bounding box center [710, 340] width 765 height 28
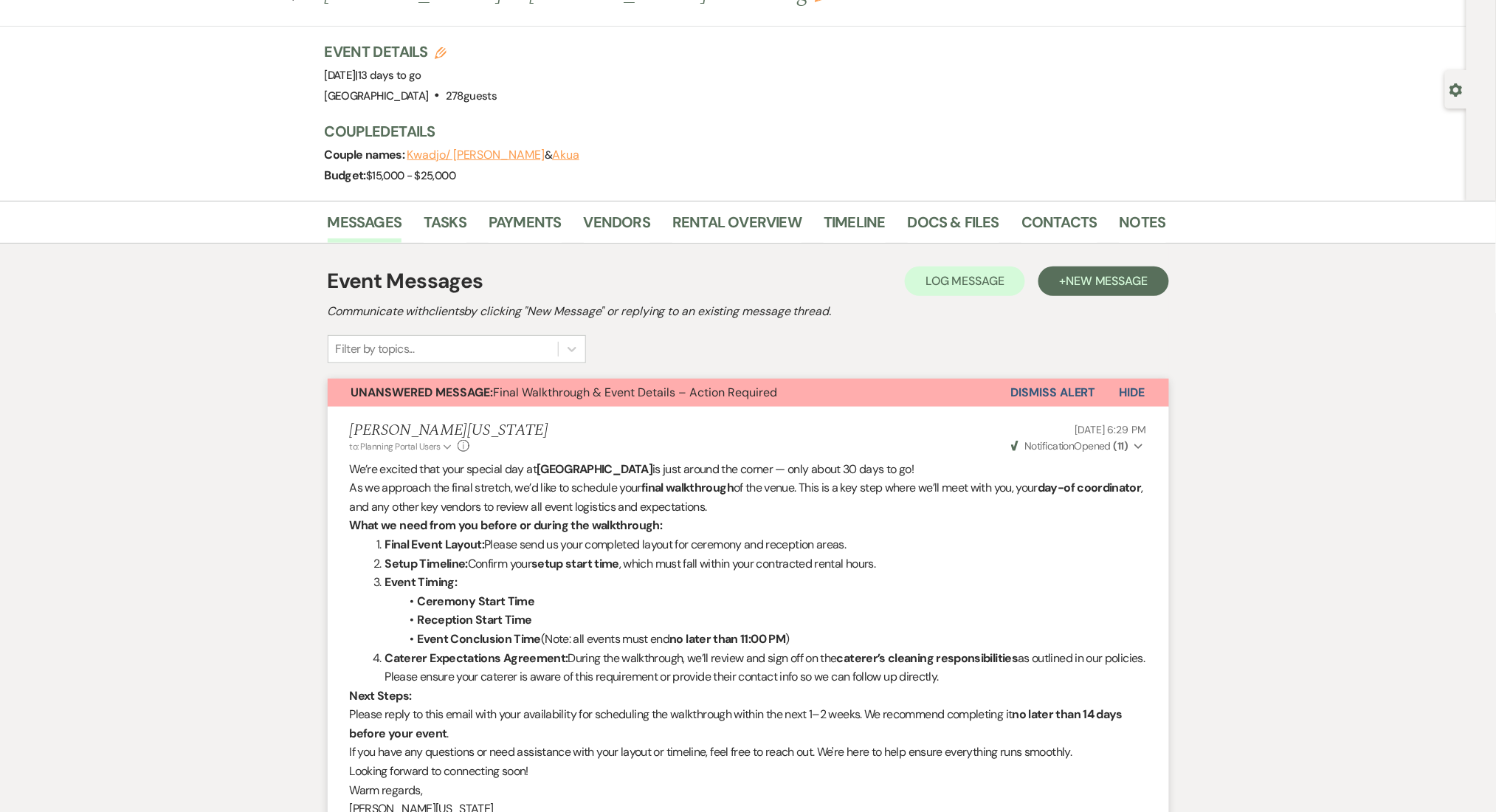
scroll to position [0, 0]
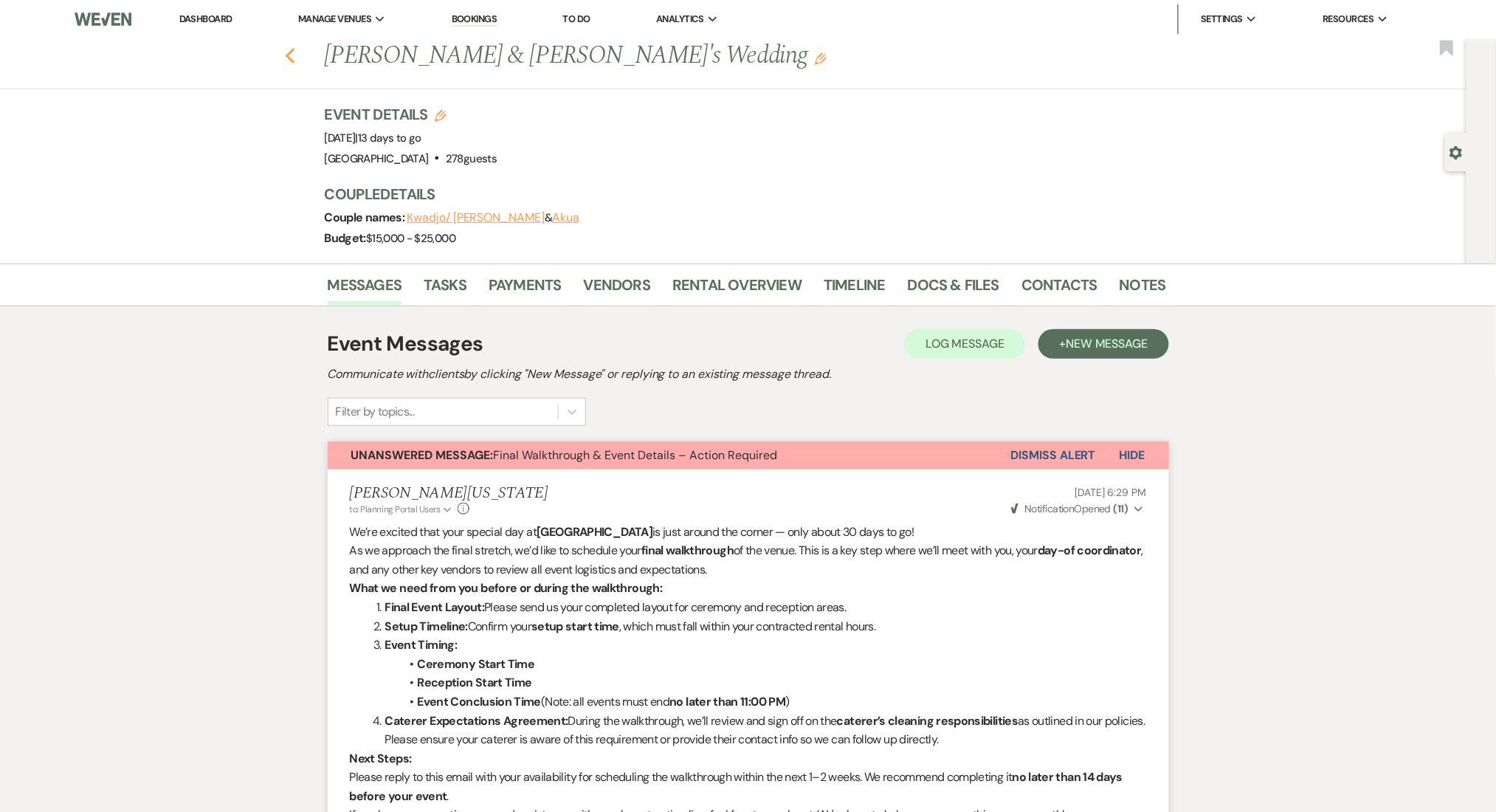
click at [293, 52] on icon "Previous" at bounding box center [290, 56] width 11 height 17
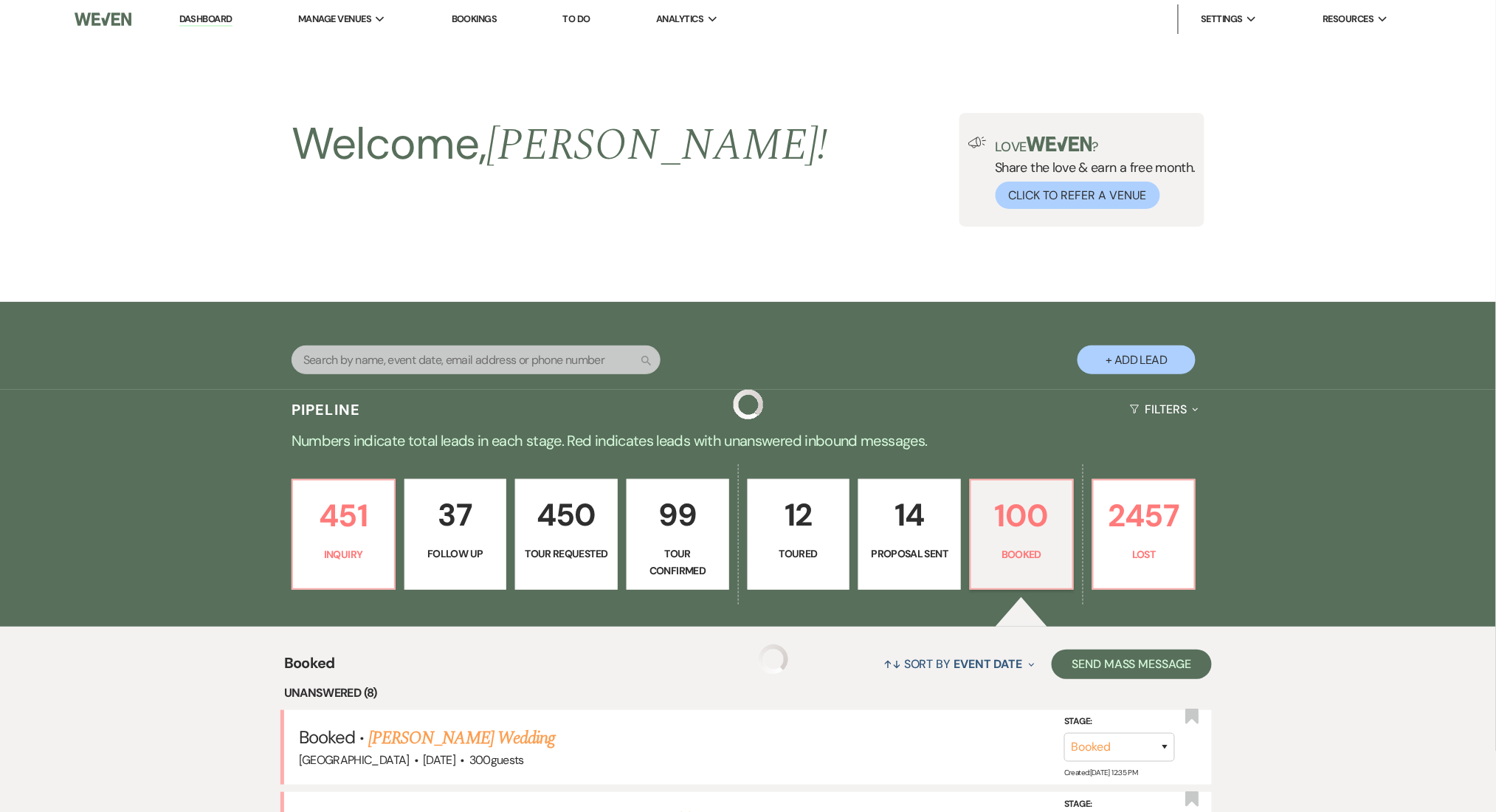
scroll to position [393, 0]
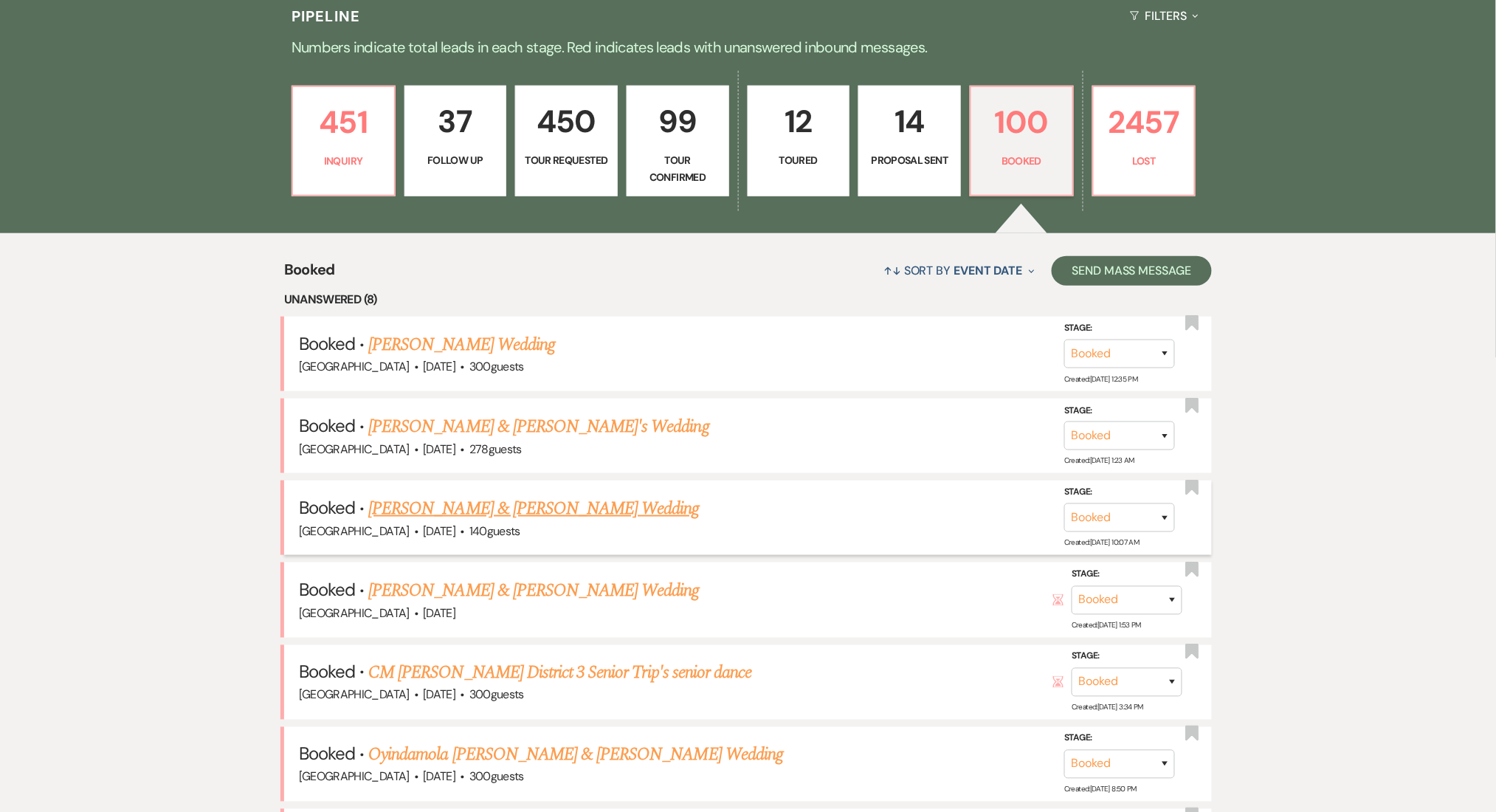
click at [440, 496] on link "Ali Kasim & Basma Malik's Wedding" at bounding box center [533, 508] width 331 height 26
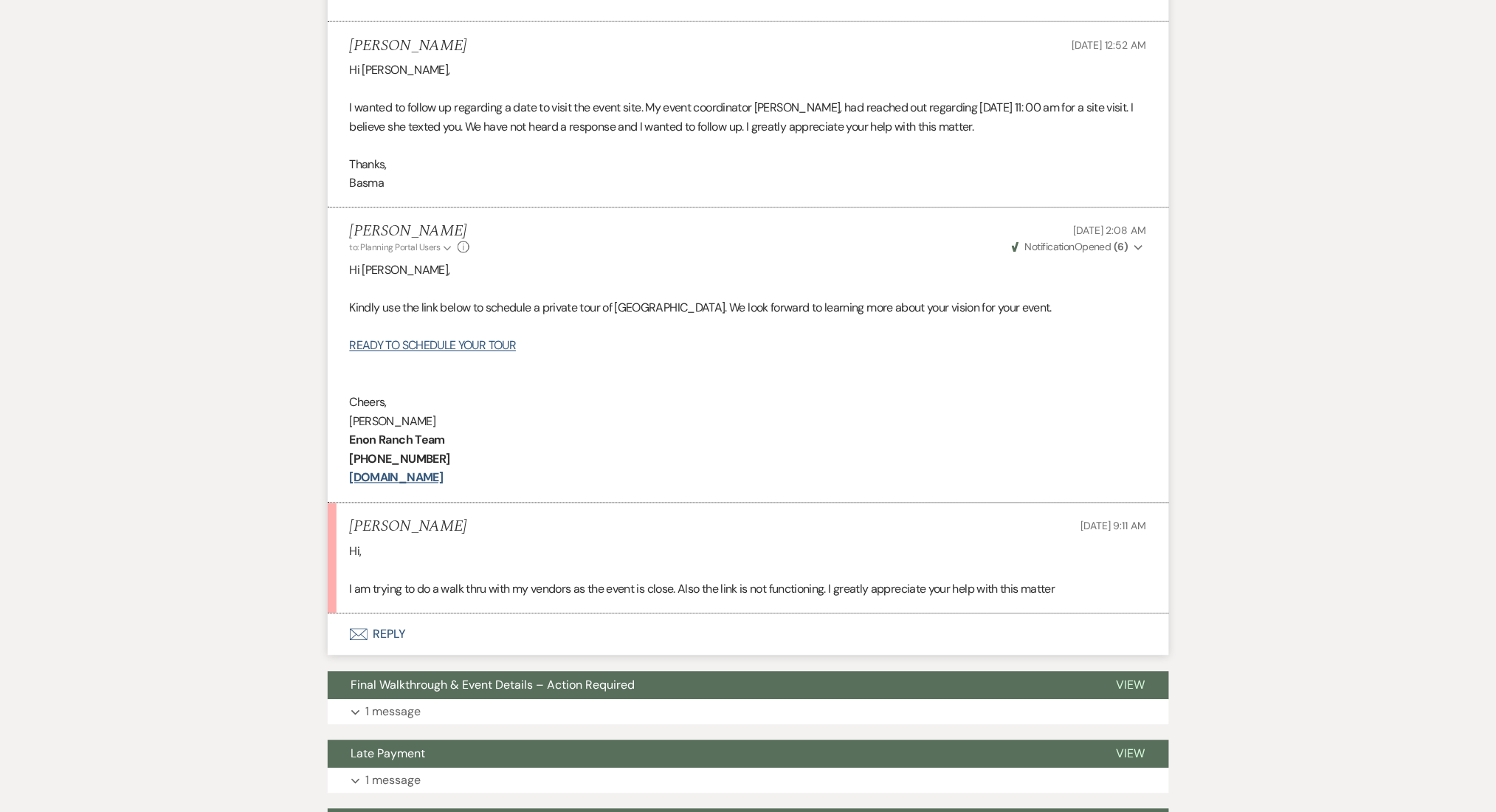
scroll to position [885, 0]
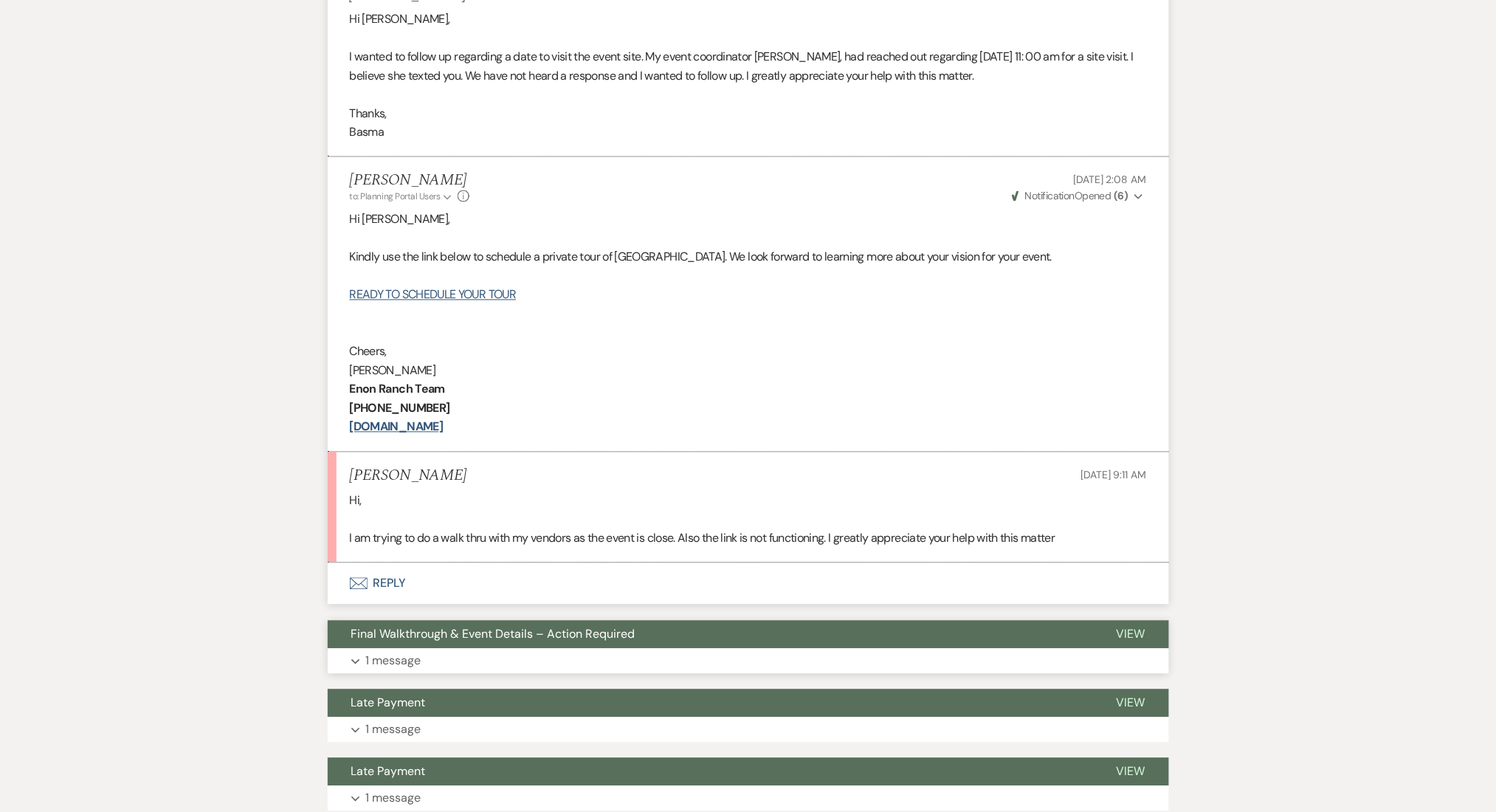
click at [414, 666] on p "1 message" at bounding box center [393, 661] width 55 height 19
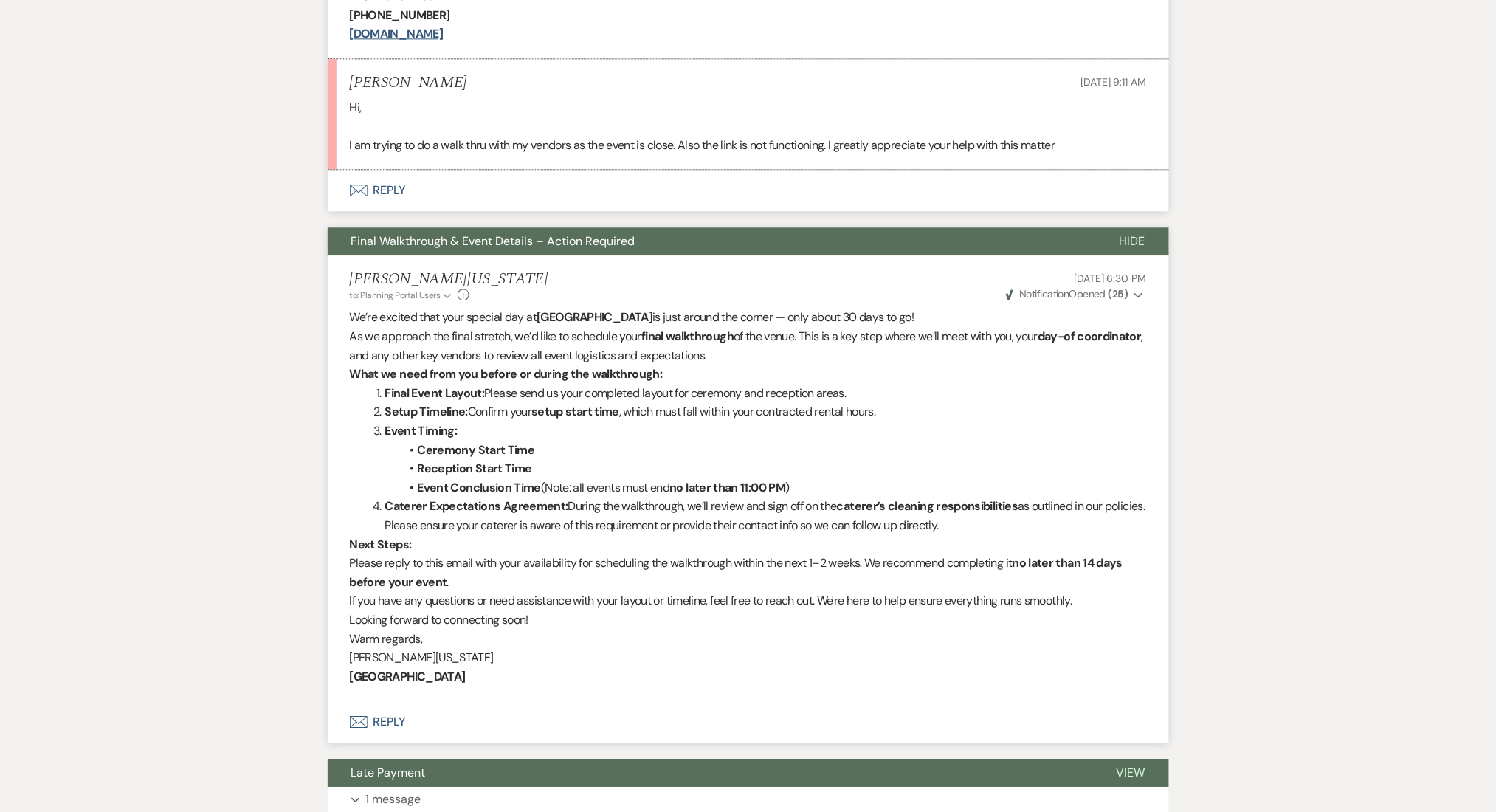
scroll to position [1082, 0]
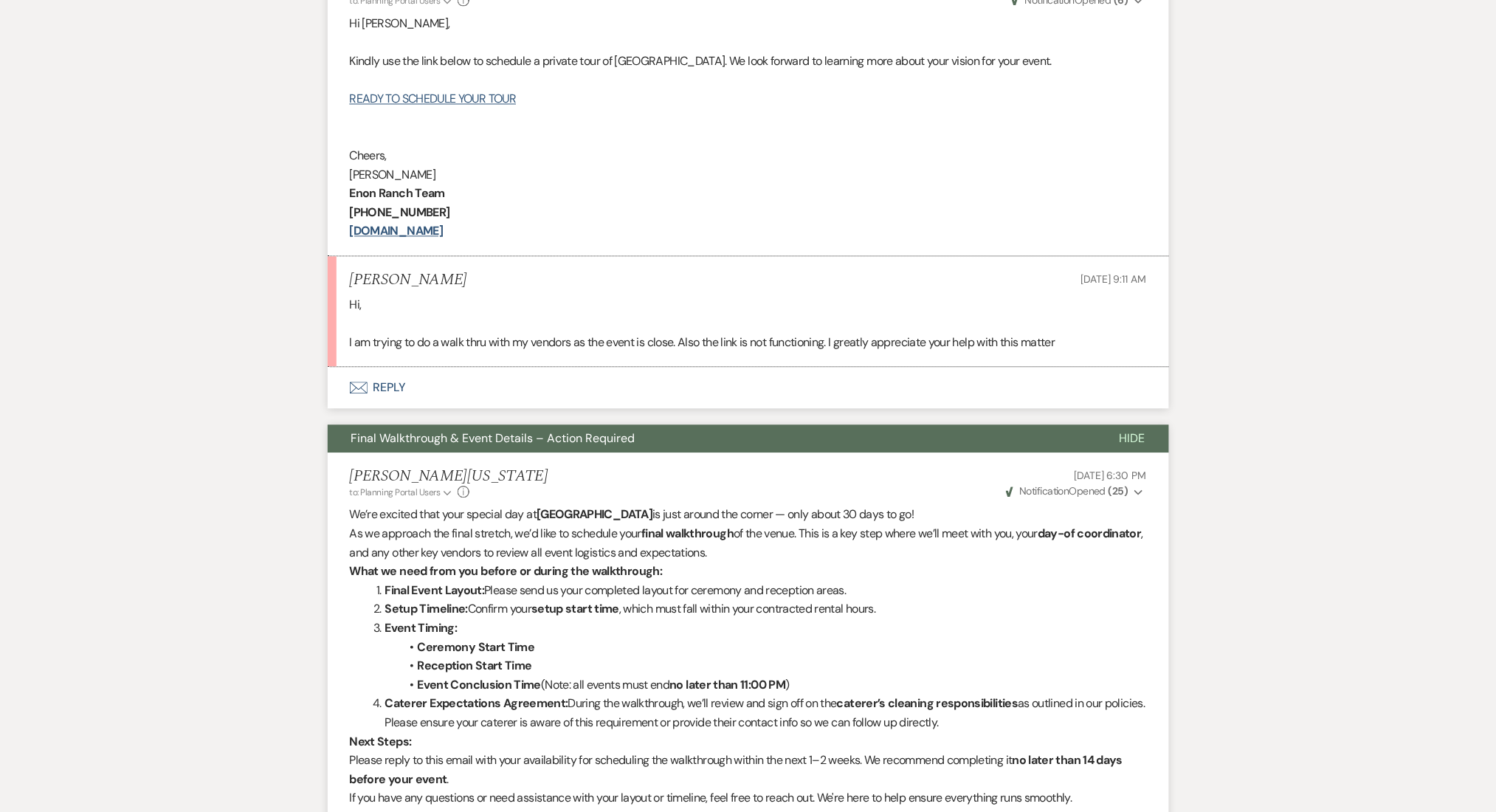
click at [407, 379] on button "Envelope Reply" at bounding box center [748, 387] width 841 height 41
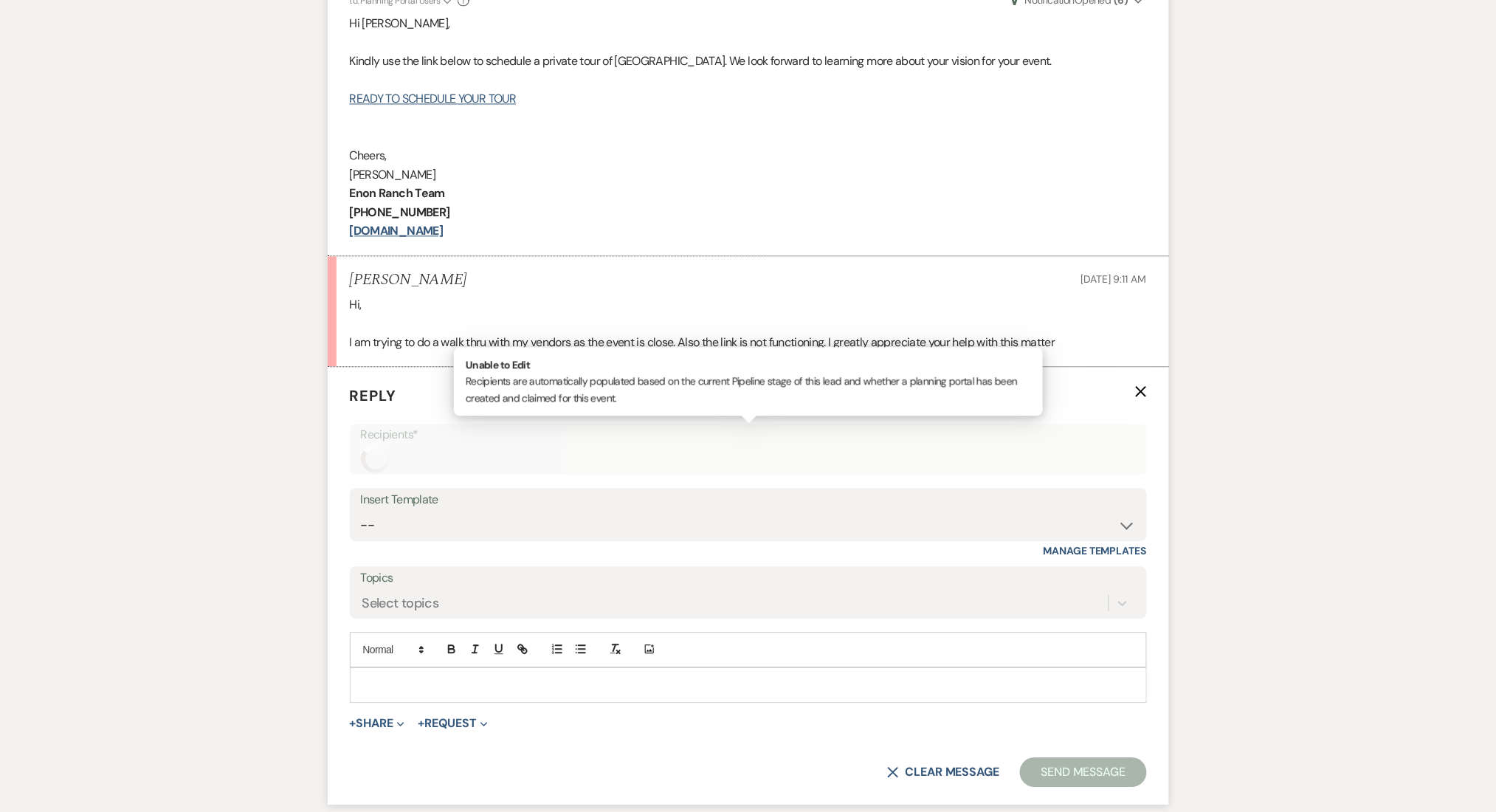
scroll to position [1261, 0]
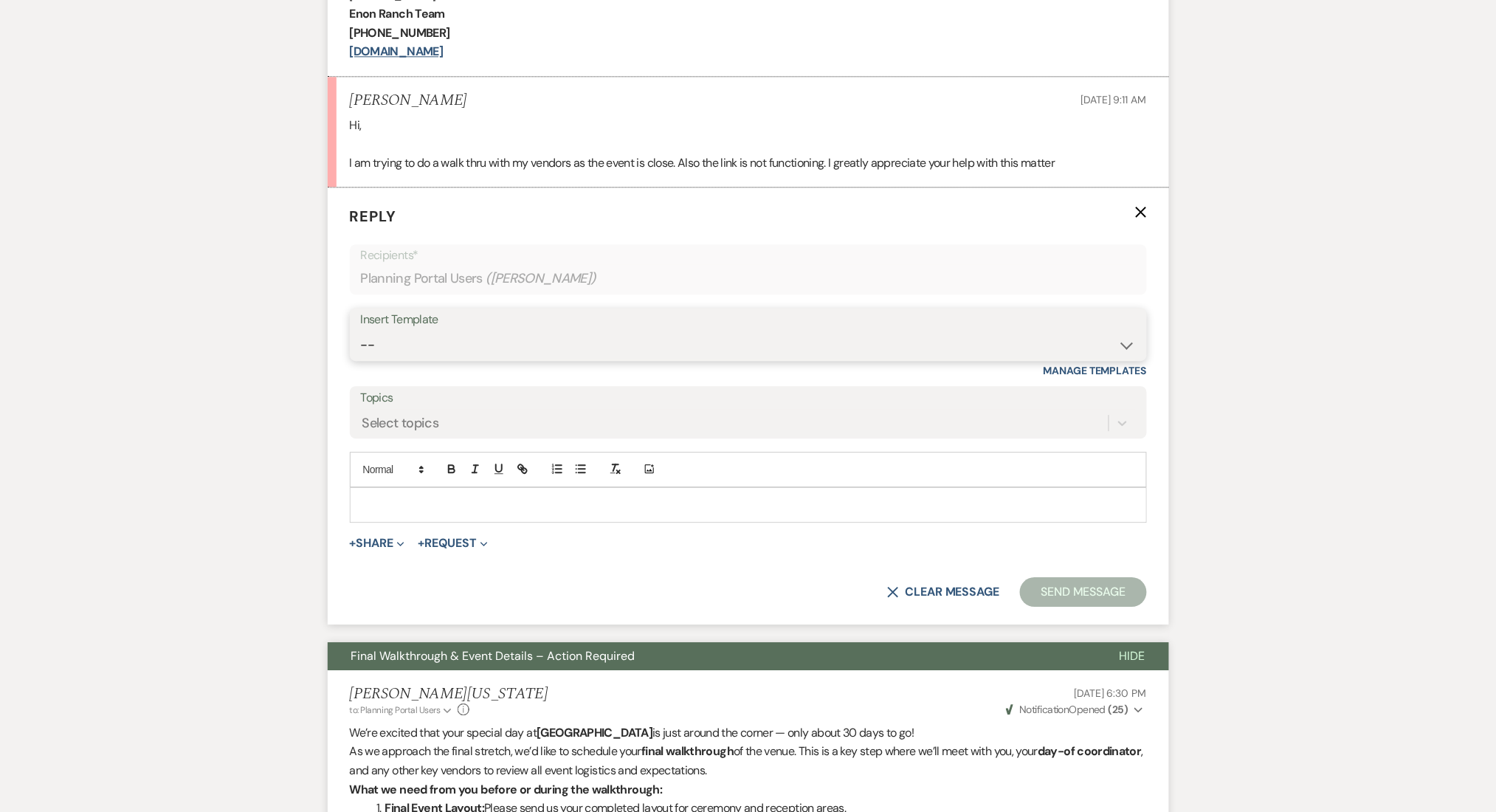
click at [439, 344] on select "-- Inquiry Follow Up Email #2 Contract Sending Template Payment Template Rental…" at bounding box center [748, 344] width 775 height 29
click at [361, 330] on select "-- Inquiry Follow Up Email #2 Contract Sending Template Payment Template Rental…" at bounding box center [748, 344] width 775 height 29
click at [164, 476] on div "Messages Tasks Payments Vendors Rental Overview Timeline Docs & Files Contacts …" at bounding box center [748, 366] width 1496 height 2728
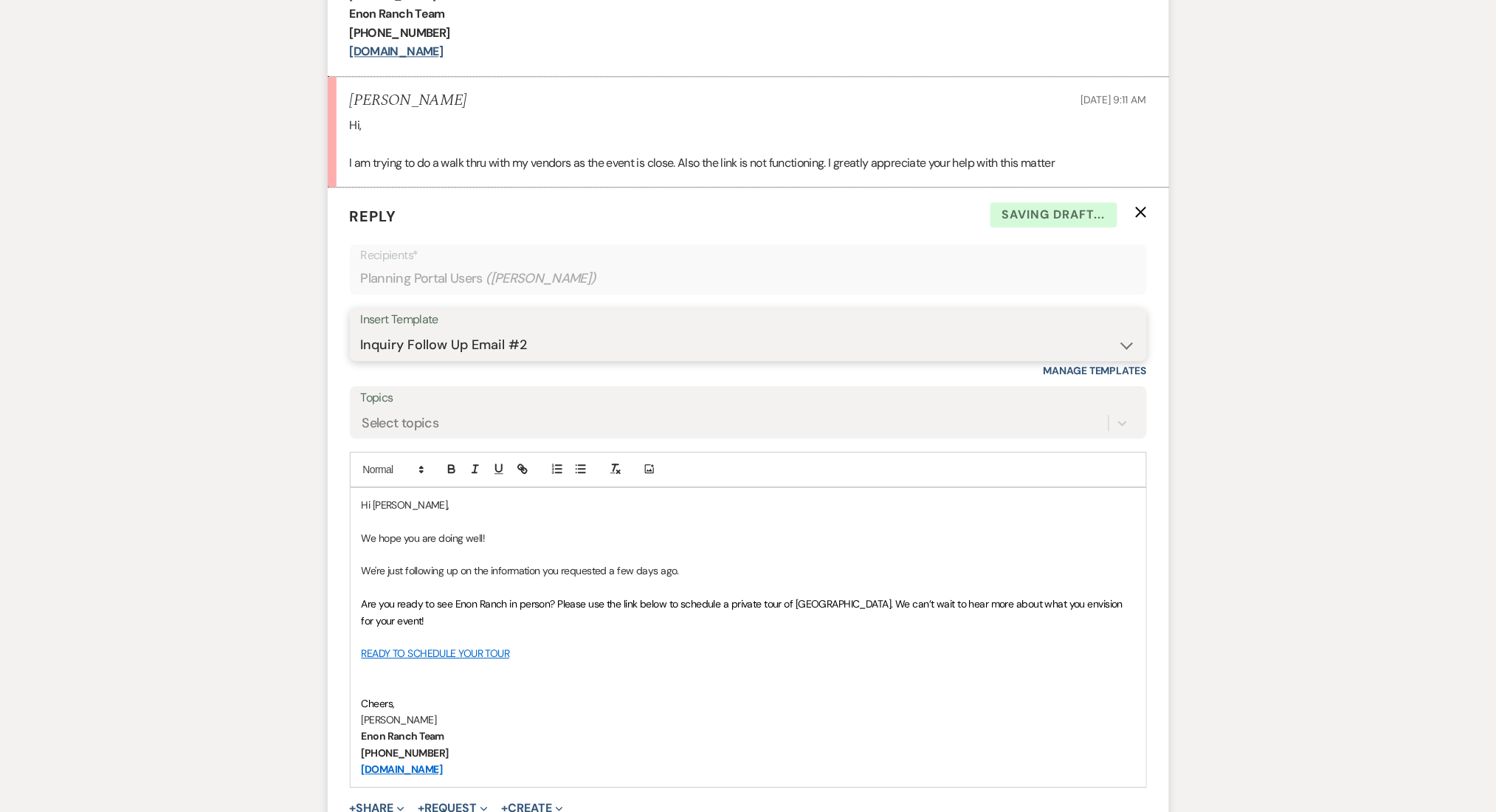
click at [515, 345] on select "-- Inquiry Follow Up Email #2 Contract Sending Template Payment Template Rental…" at bounding box center [748, 344] width 775 height 29
click at [361, 330] on select "-- Inquiry Follow Up Email #2 Contract Sending Template Payment Template Rental…" at bounding box center [748, 344] width 775 height 29
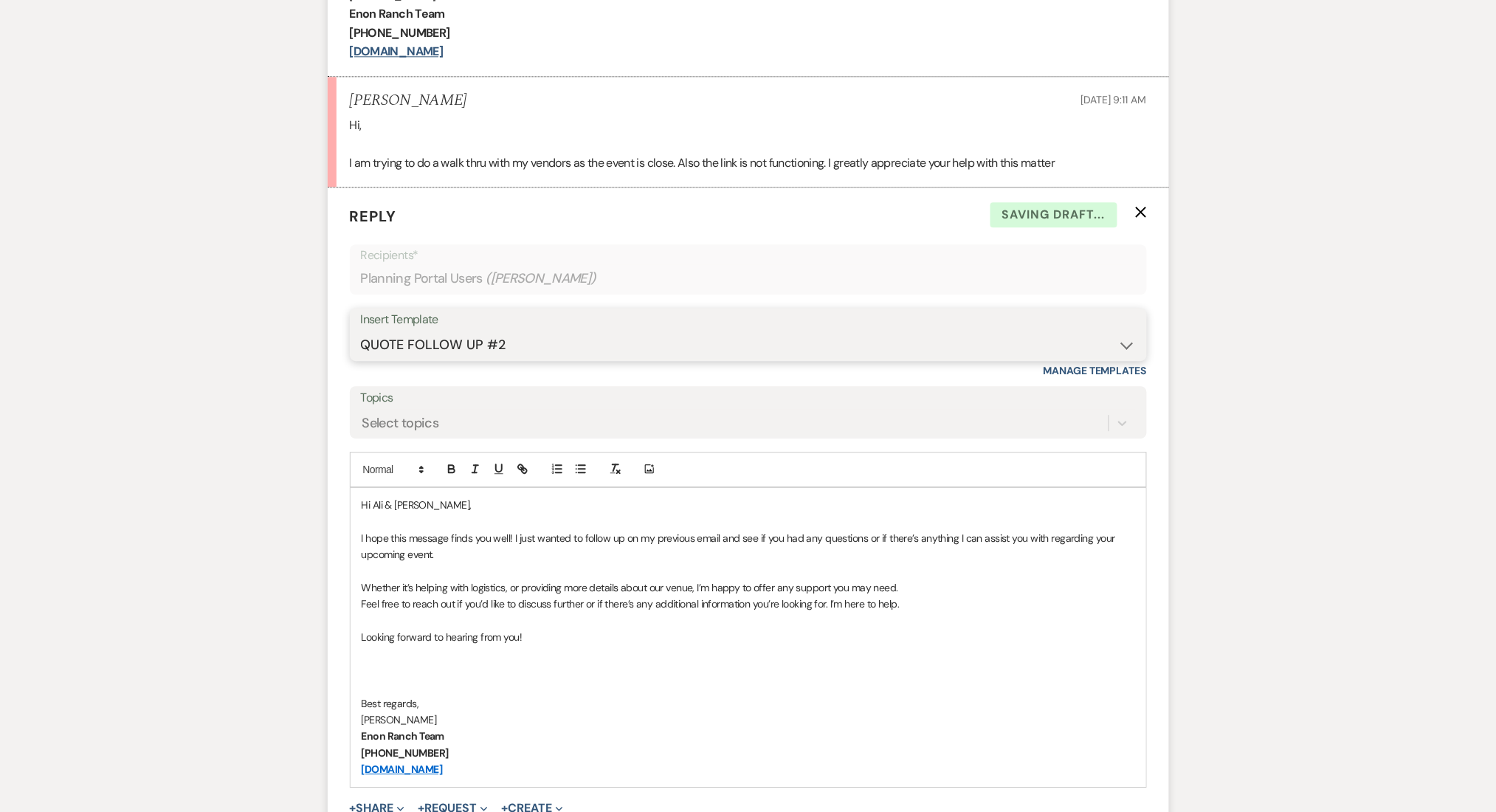
click at [470, 340] on select "-- Inquiry Follow Up Email #2 Contract Sending Template Payment Template Rental…" at bounding box center [748, 344] width 775 height 29
click at [361, 330] on select "-- Inquiry Follow Up Email #2 Contract Sending Template Payment Template Rental…" at bounding box center [748, 344] width 775 height 29
click at [240, 621] on div "Messages Tasks Payments Vendors Rental Overview Timeline Docs & Files Contacts …" at bounding box center [748, 498] width 1496 height 2992
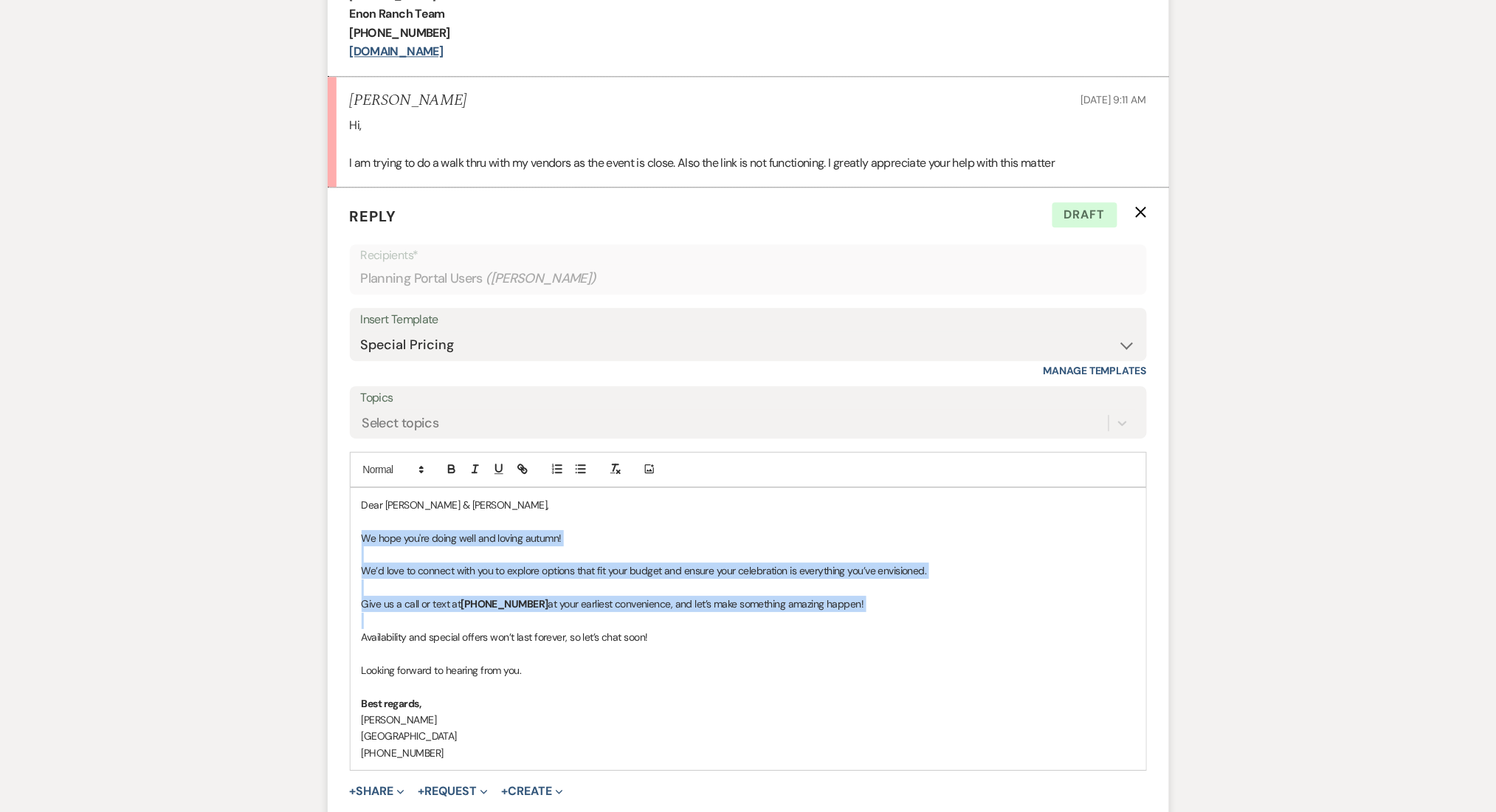
drag, startPoint x: 364, startPoint y: 638, endPoint x: 353, endPoint y: 545, distance: 93.6
click at [353, 545] on div "Dear Ali & Basma, We hope you're doing well and loving autumn! We’d love to con…" at bounding box center [748, 628] width 796 height 281
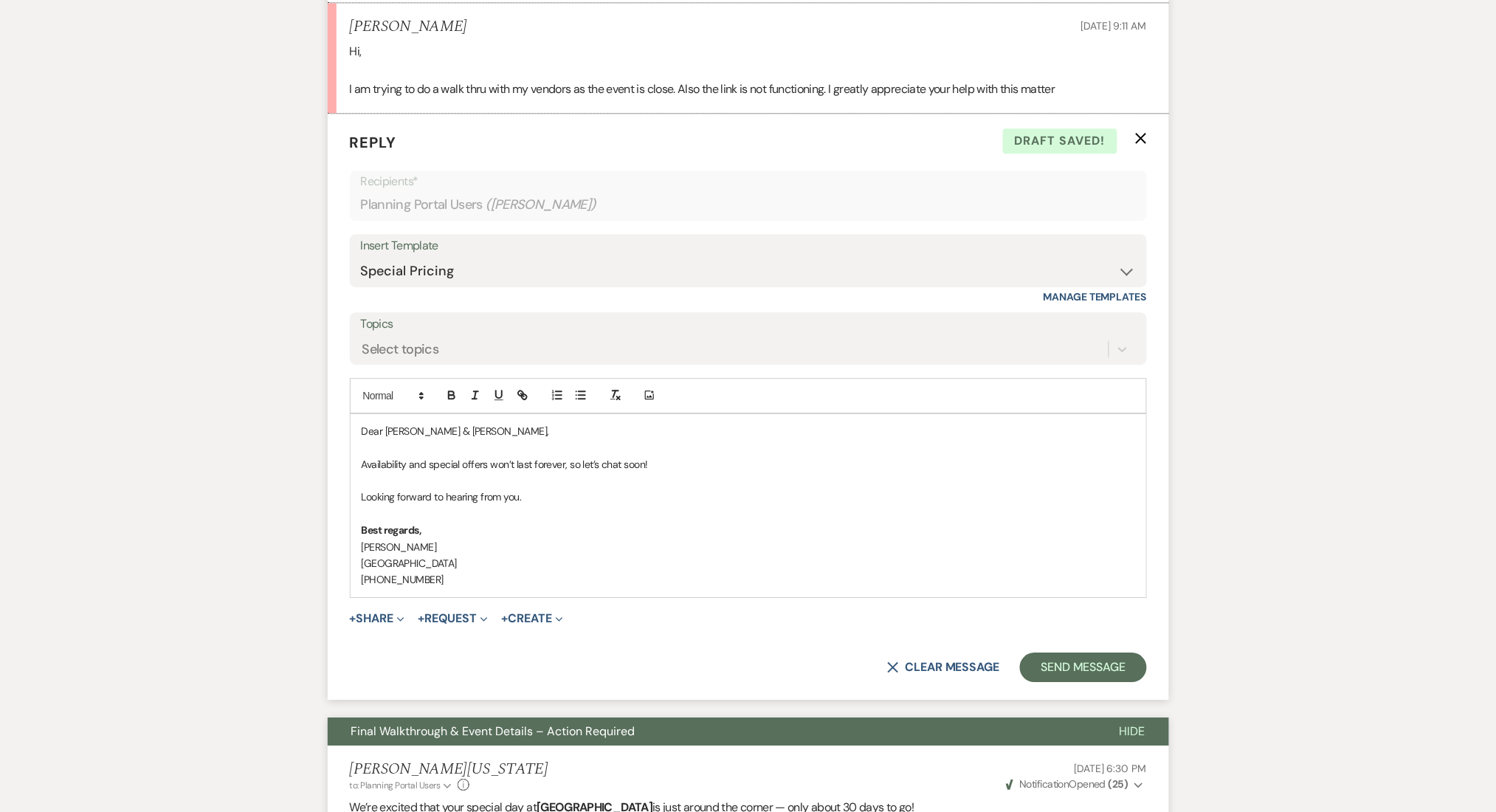
scroll to position [1458, 0]
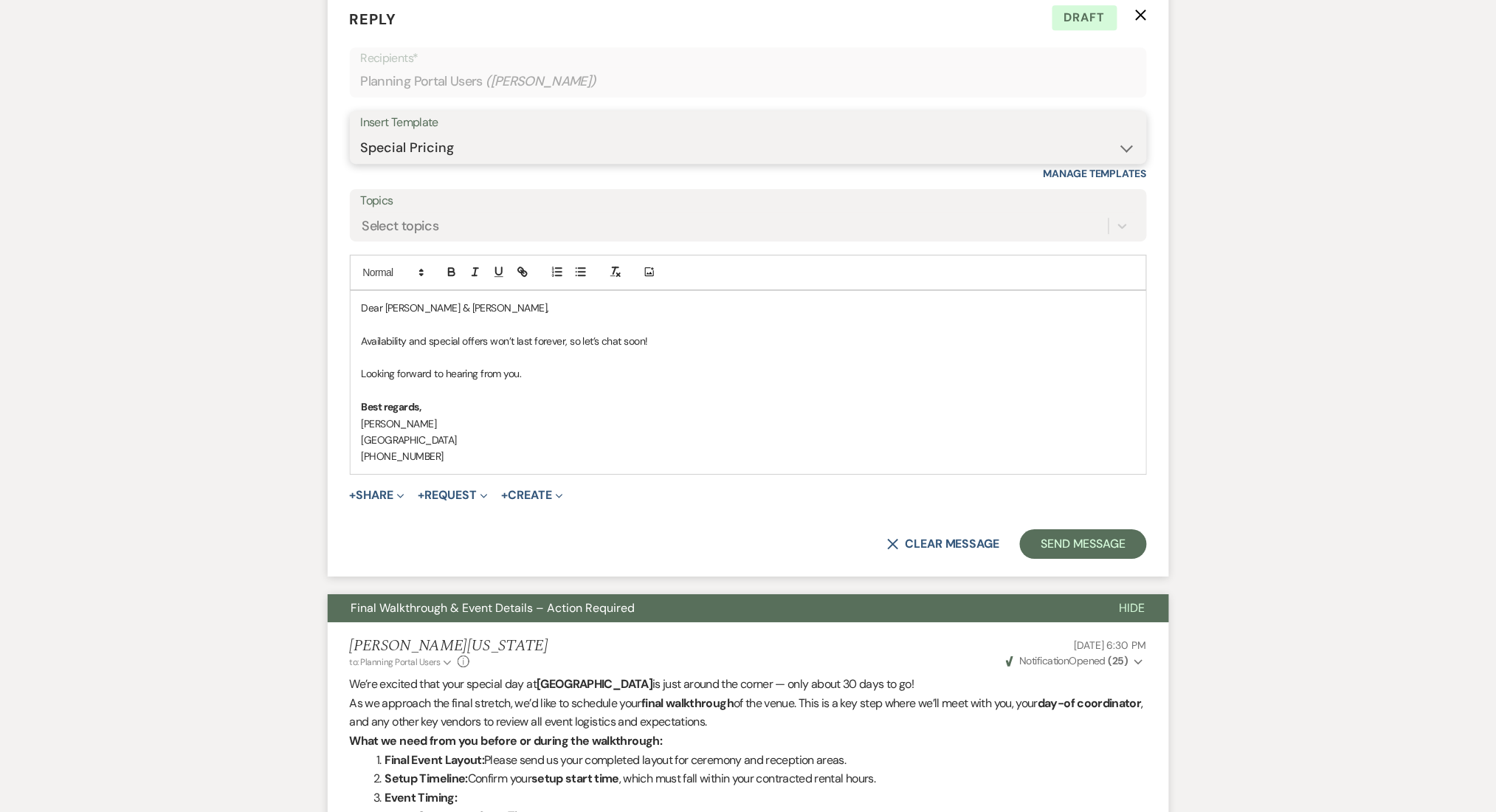
click at [446, 139] on select "-- Inquiry Follow Up Email #2 Contract Sending Template Payment Template Rental…" at bounding box center [748, 148] width 775 height 29
click at [361, 134] on select "-- Inquiry Follow Up Email #2 Contract Sending Template Payment Template Rental…" at bounding box center [748, 148] width 775 height 29
click at [228, 525] on div "Messages Tasks Payments Vendors Rental Overview Timeline Docs & Files Contacts …" at bounding box center [748, 243] width 1496 height 2877
click at [455, 129] on div "Insert Template" at bounding box center [748, 122] width 775 height 21
click at [463, 148] on select "-- Inquiry Follow Up Email #2 Contract Sending Template Payment Template Rental…" at bounding box center [748, 148] width 775 height 29
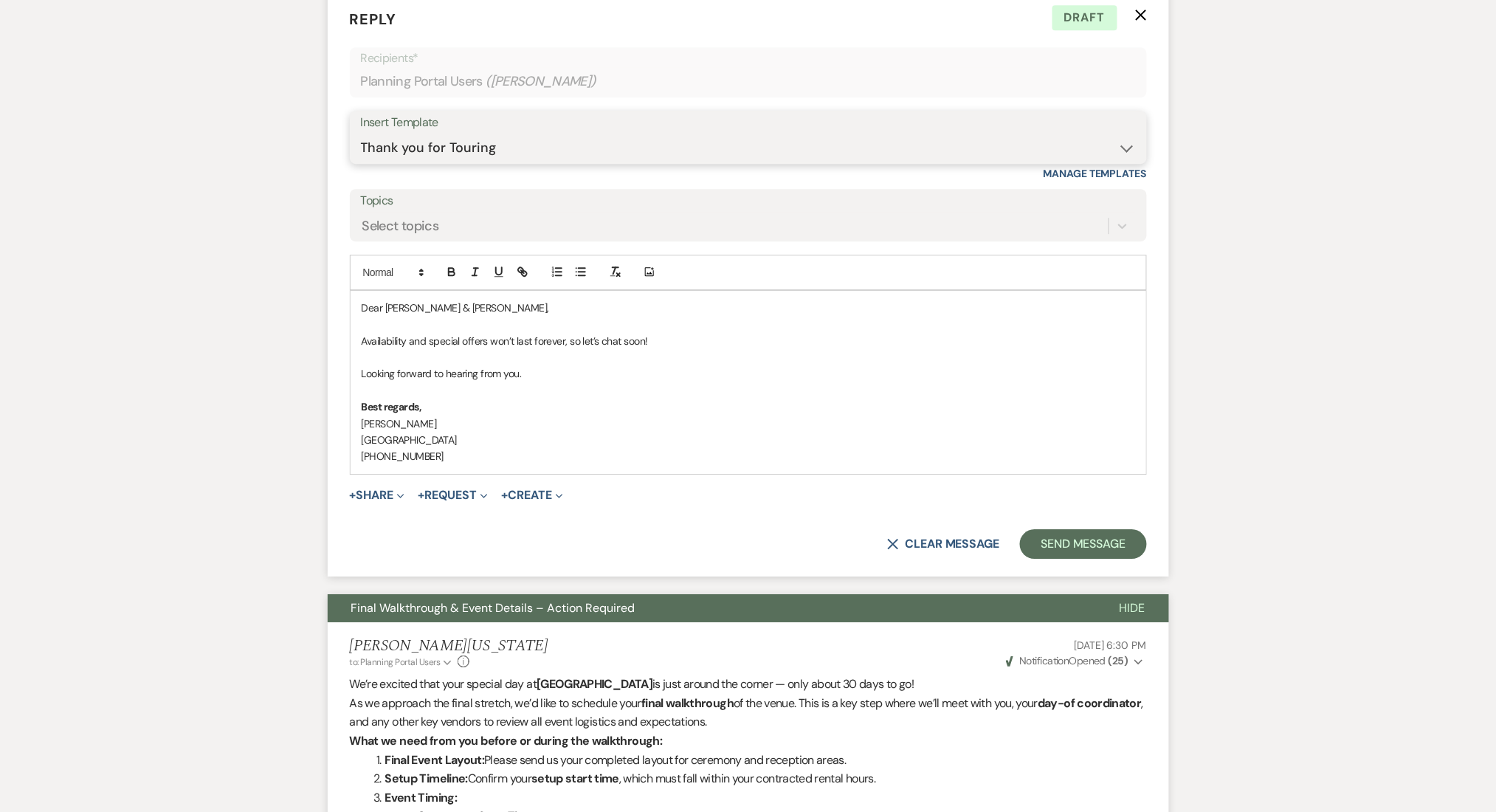
click at [361, 134] on select "-- Inquiry Follow Up Email #2 Contract Sending Template Payment Template Rental…" at bounding box center [748, 148] width 775 height 29
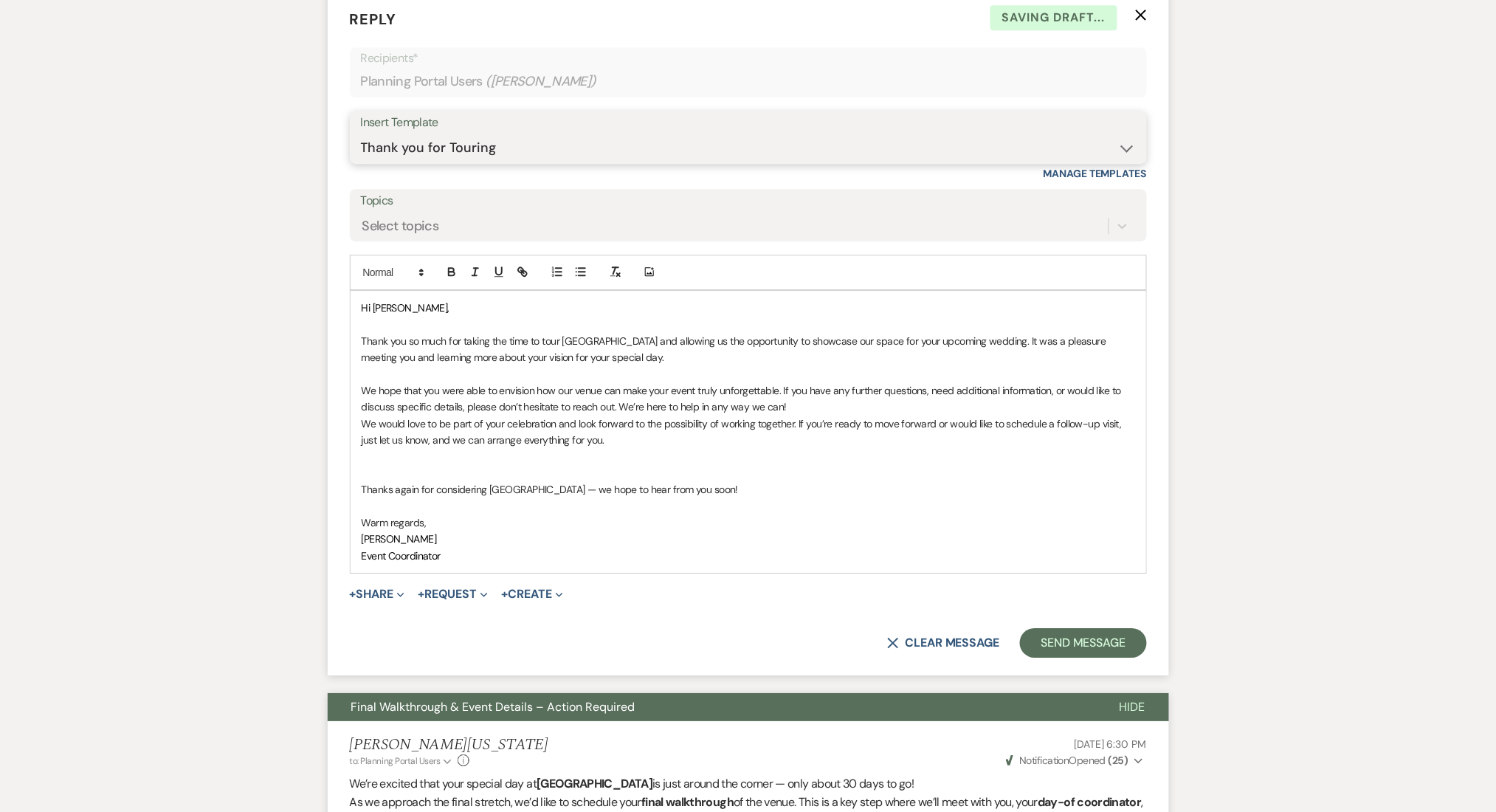
click at [471, 154] on select "-- Inquiry Follow Up Email #2 Contract Sending Template Payment Template Rental…" at bounding box center [748, 148] width 775 height 29
click at [361, 134] on select "-- Inquiry Follow Up Email #2 Contract Sending Template Payment Template Rental…" at bounding box center [748, 148] width 775 height 29
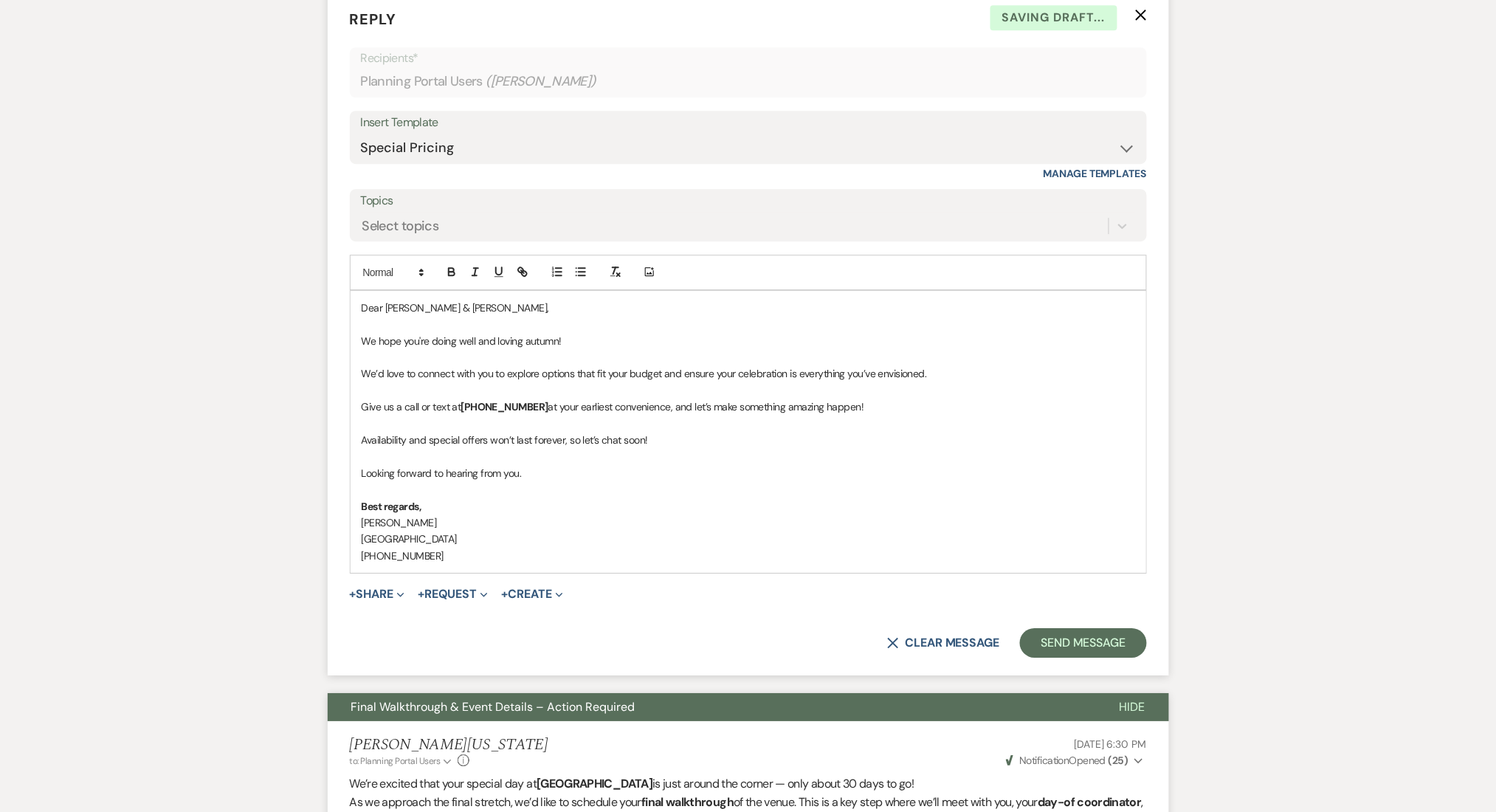
click at [254, 537] on div "Messages Tasks Payments Vendors Rental Overview Timeline Docs & Files Contacts …" at bounding box center [748, 293] width 1496 height 2975
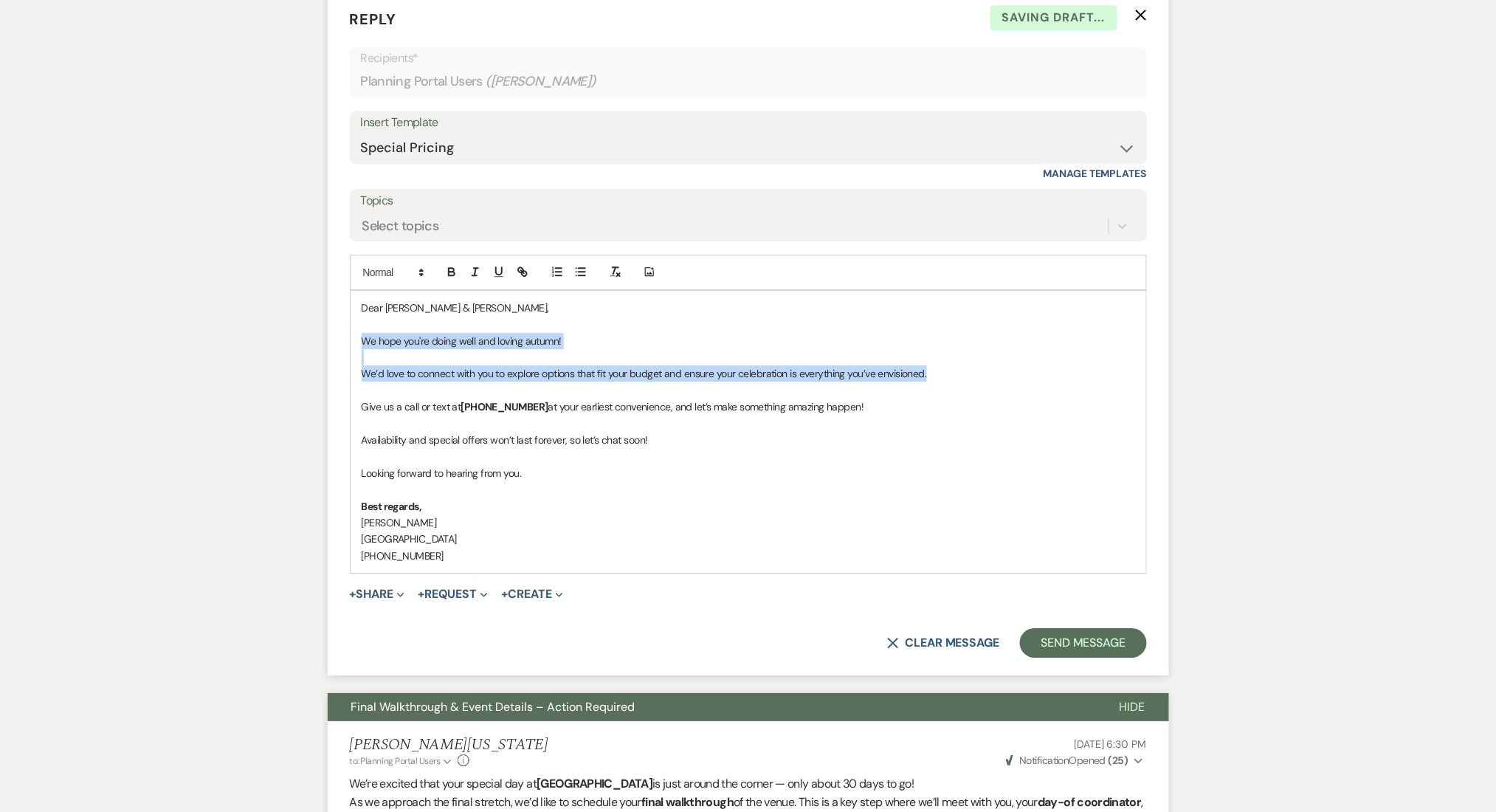
drag, startPoint x: 941, startPoint y: 375, endPoint x: 348, endPoint y: 337, distance: 594.2
click at [348, 337] on form "Reply X Saving draft... Recipients* Planning Portal Users ( Basma Malik ) Inser…" at bounding box center [748, 332] width 841 height 684
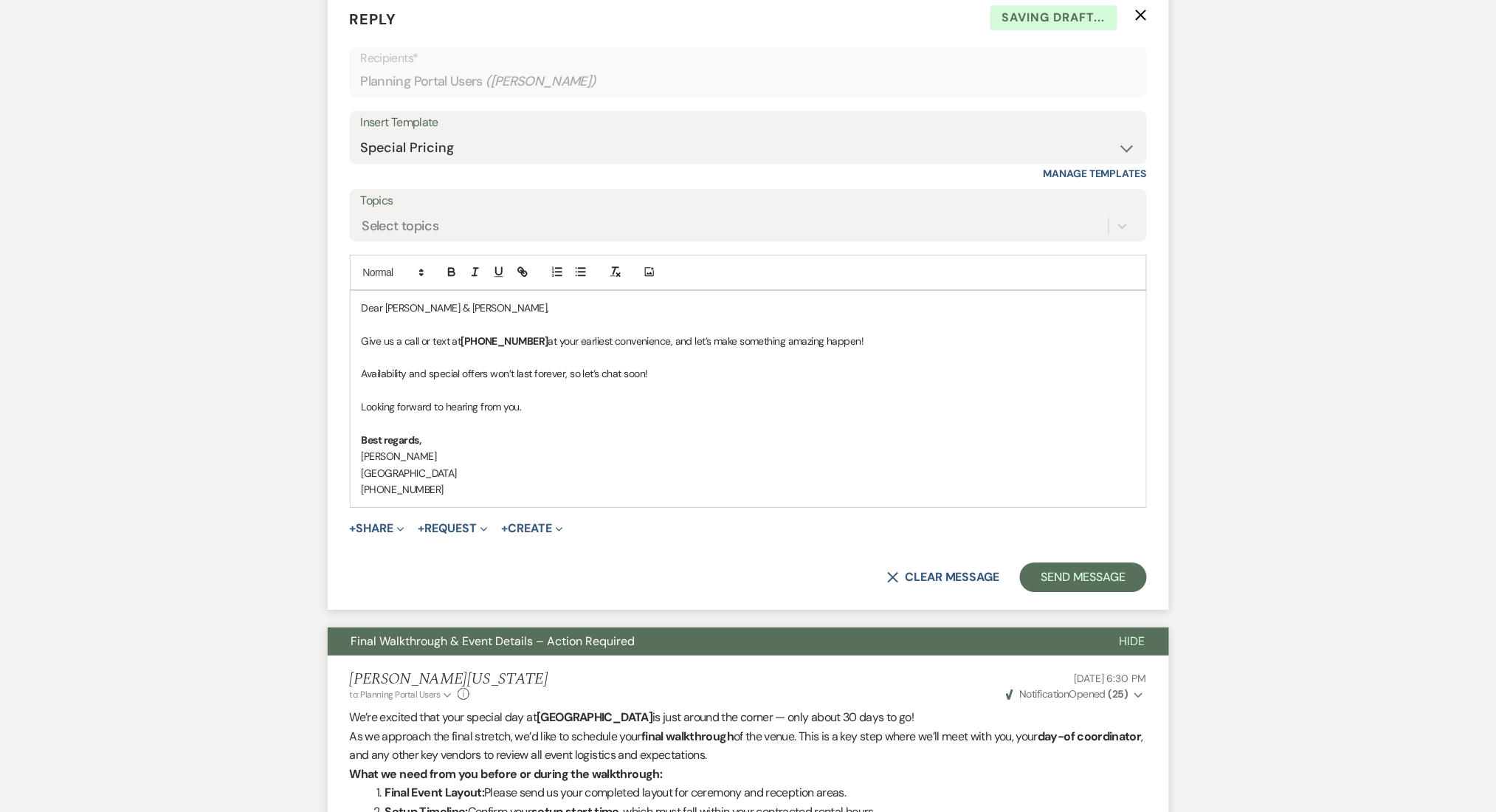
click at [472, 344] on strong "(470)-908-7895" at bounding box center [505, 340] width 87 height 13
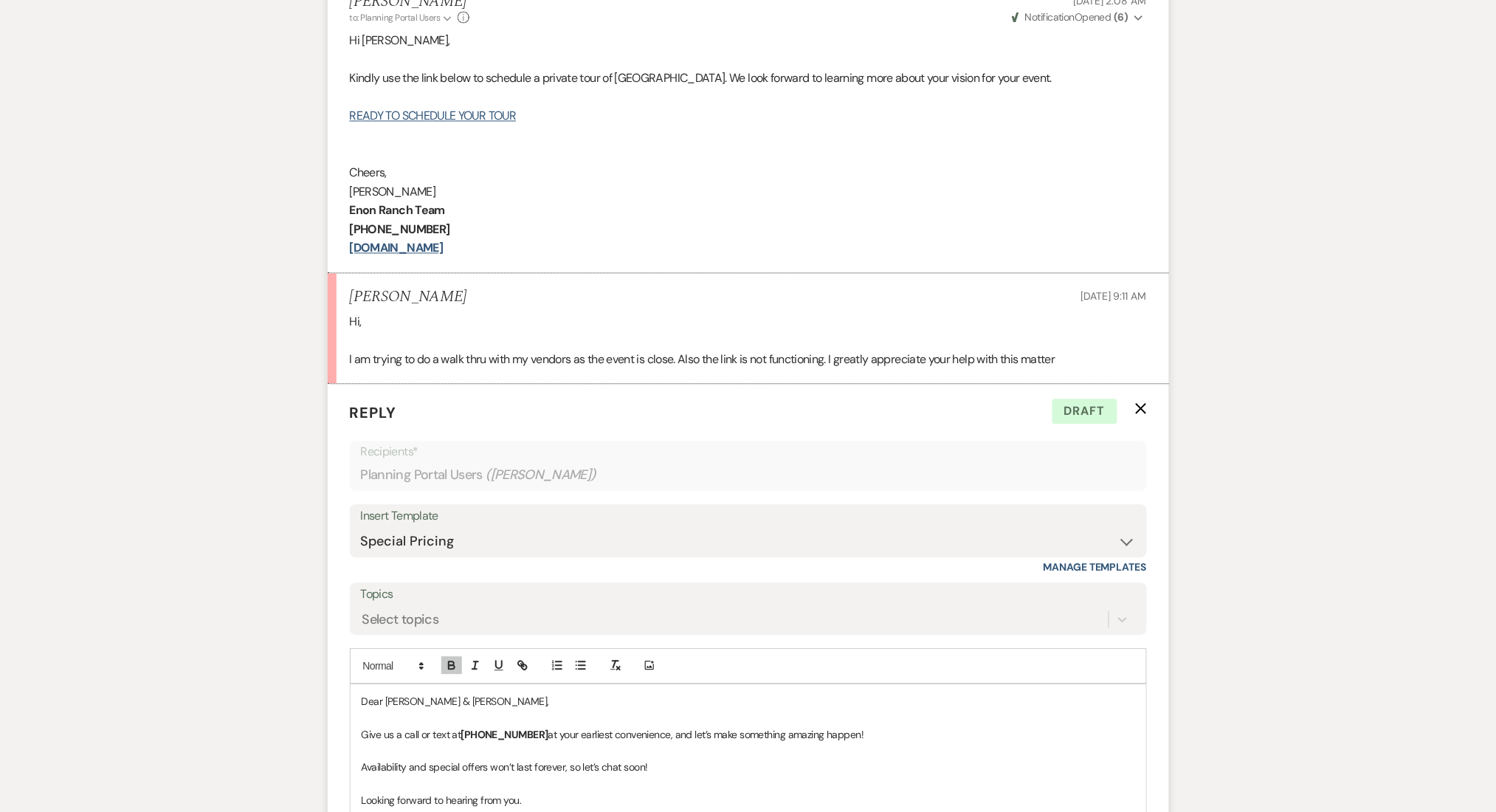
scroll to position [1360, 0]
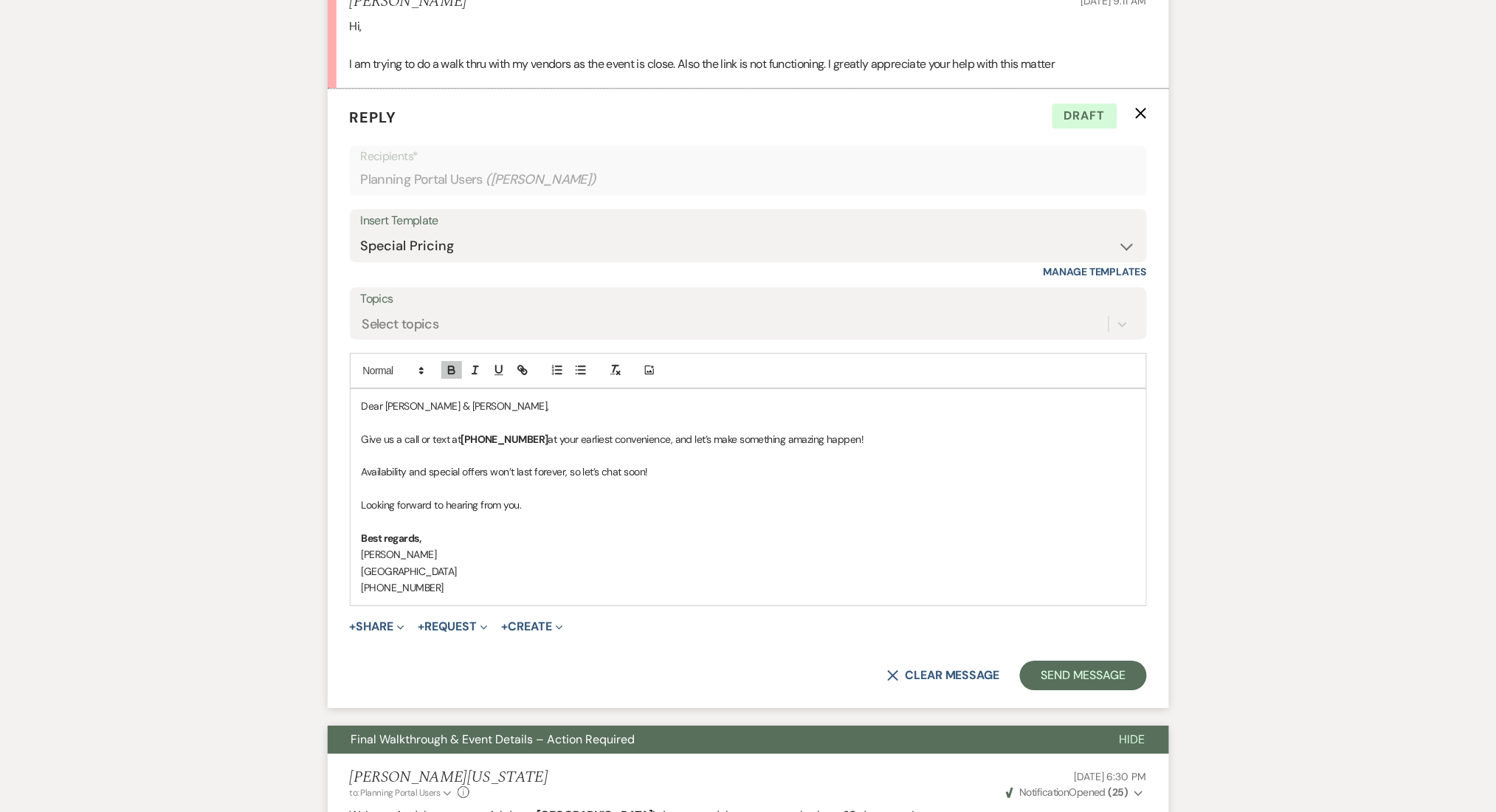
click at [456, 434] on p "Give us a call or text at (470)-908-7895 at your earliest convenience, and let’…" at bounding box center [748, 439] width 774 height 17
click at [441, 441] on p "Give us a call or text at (470)-908-7895 at your earliest convenience, and let’…" at bounding box center [748, 439] width 774 height 17
click at [450, 437] on p "Give us a call or text at (470)-908-7895 at your earliest convenience, and let’…" at bounding box center [748, 439] width 774 height 17
click at [744, 461] on p at bounding box center [748, 455] width 774 height 17
drag, startPoint x: 635, startPoint y: 440, endPoint x: 892, endPoint y: 430, distance: 257.2
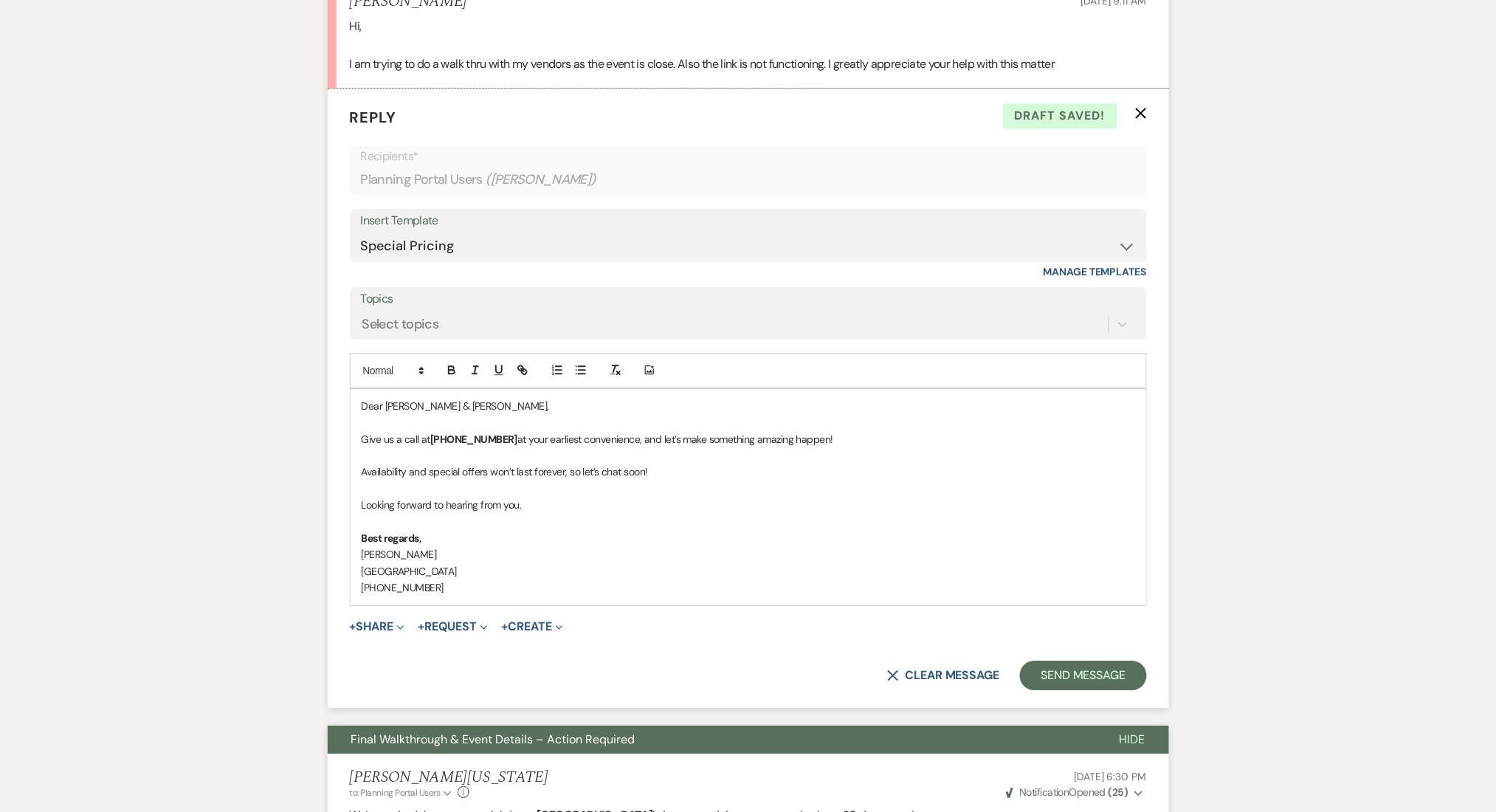
click at [892, 431] on p "Give us a call at (470)-908-7895 at your earliest convenience, and let’s make s…" at bounding box center [748, 439] width 774 height 17
drag, startPoint x: 680, startPoint y: 467, endPoint x: 359, endPoint y: 477, distance: 321.2
click at [359, 477] on div "Dear Ali & Basma, Give us a call at (470)-908-7895 at your earliest convenience…" at bounding box center [748, 496] width 796 height 216
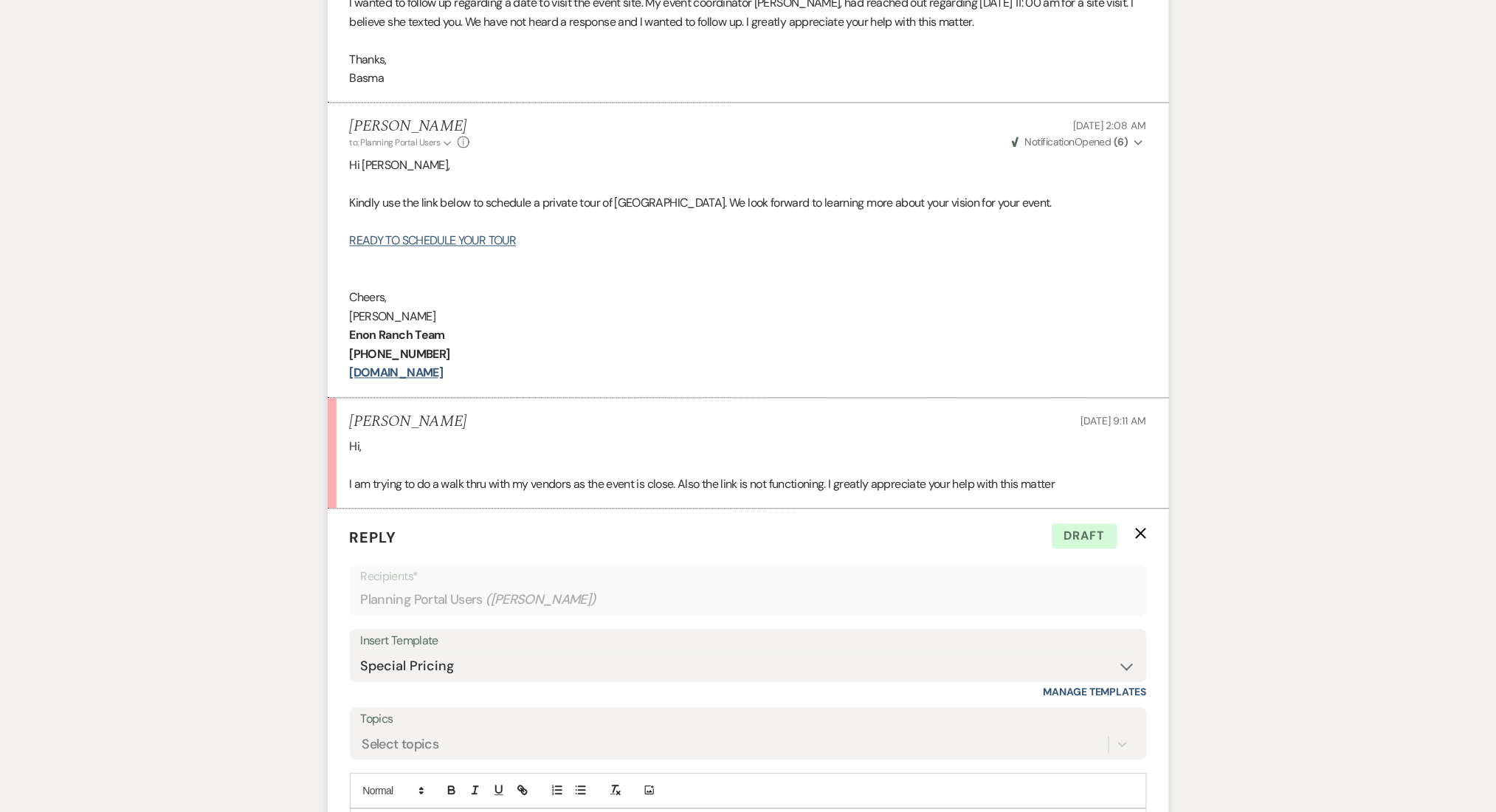
scroll to position [1162, 0]
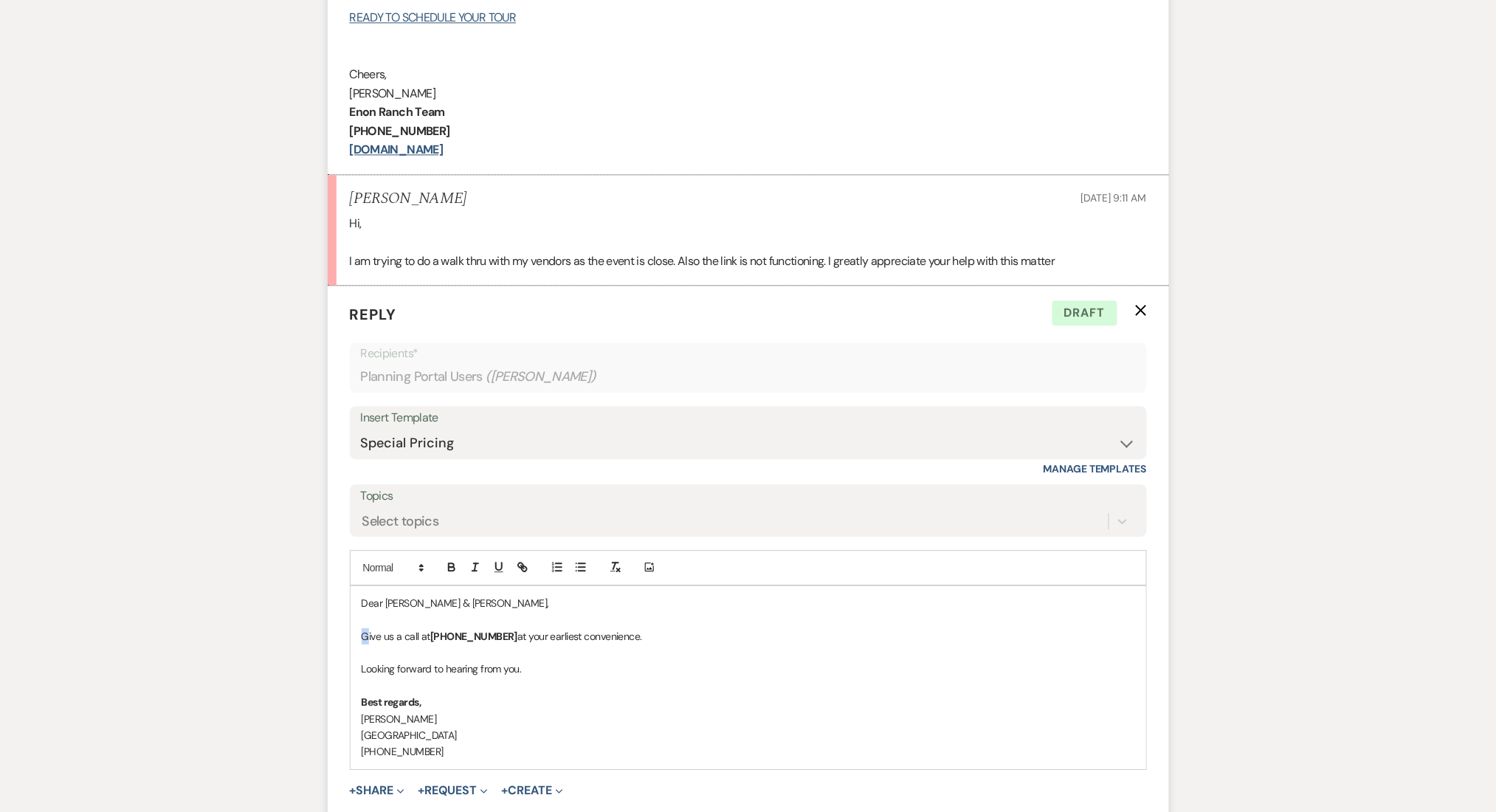
drag, startPoint x: 367, startPoint y: 637, endPoint x: 357, endPoint y: 635, distance: 10.2
click at [357, 635] on div "Dear Ali & Basma, Give us a call at (470)-908-7895 at your earliest convenience…" at bounding box center [748, 677] width 796 height 183
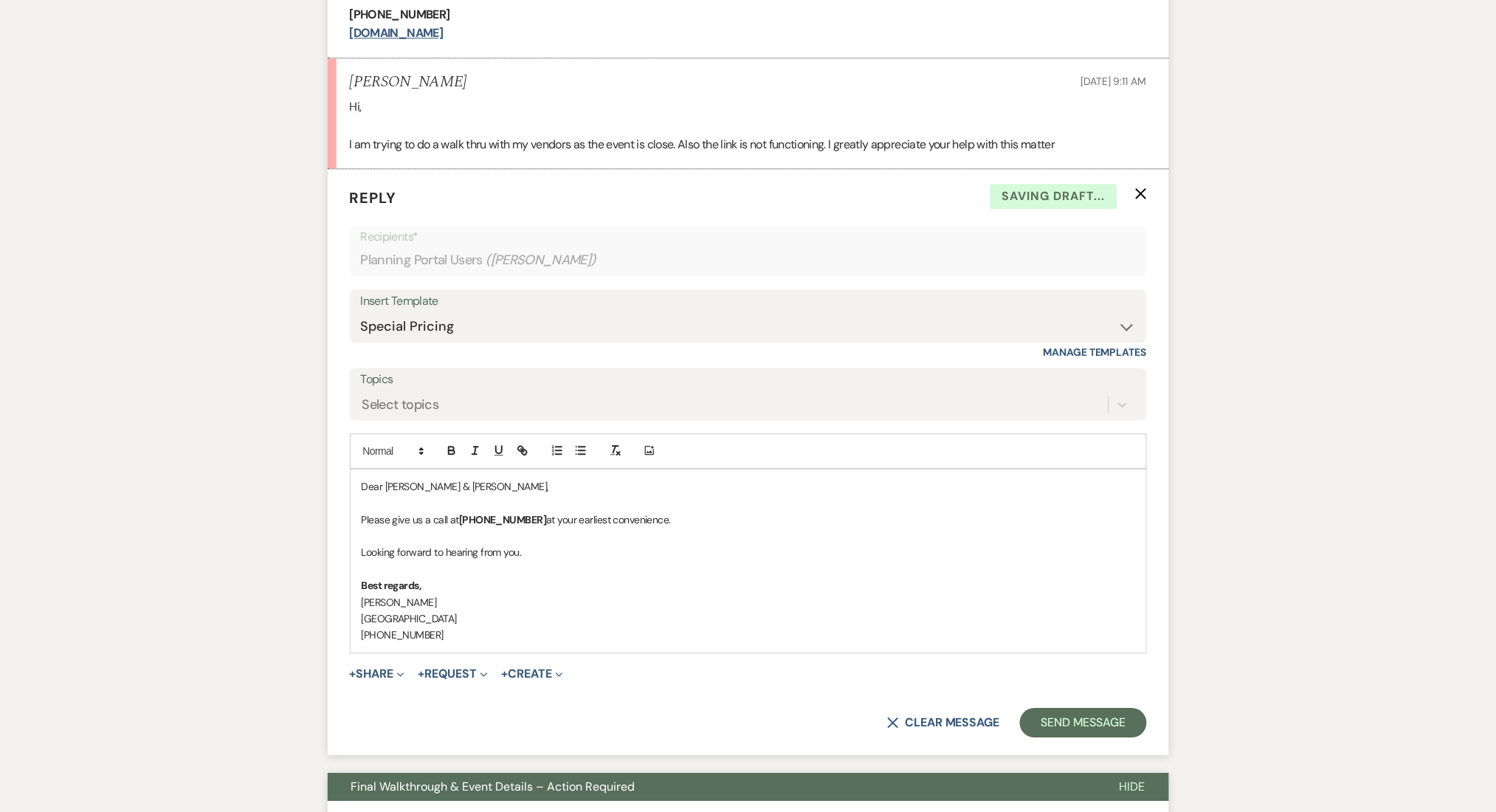
scroll to position [1360, 0]
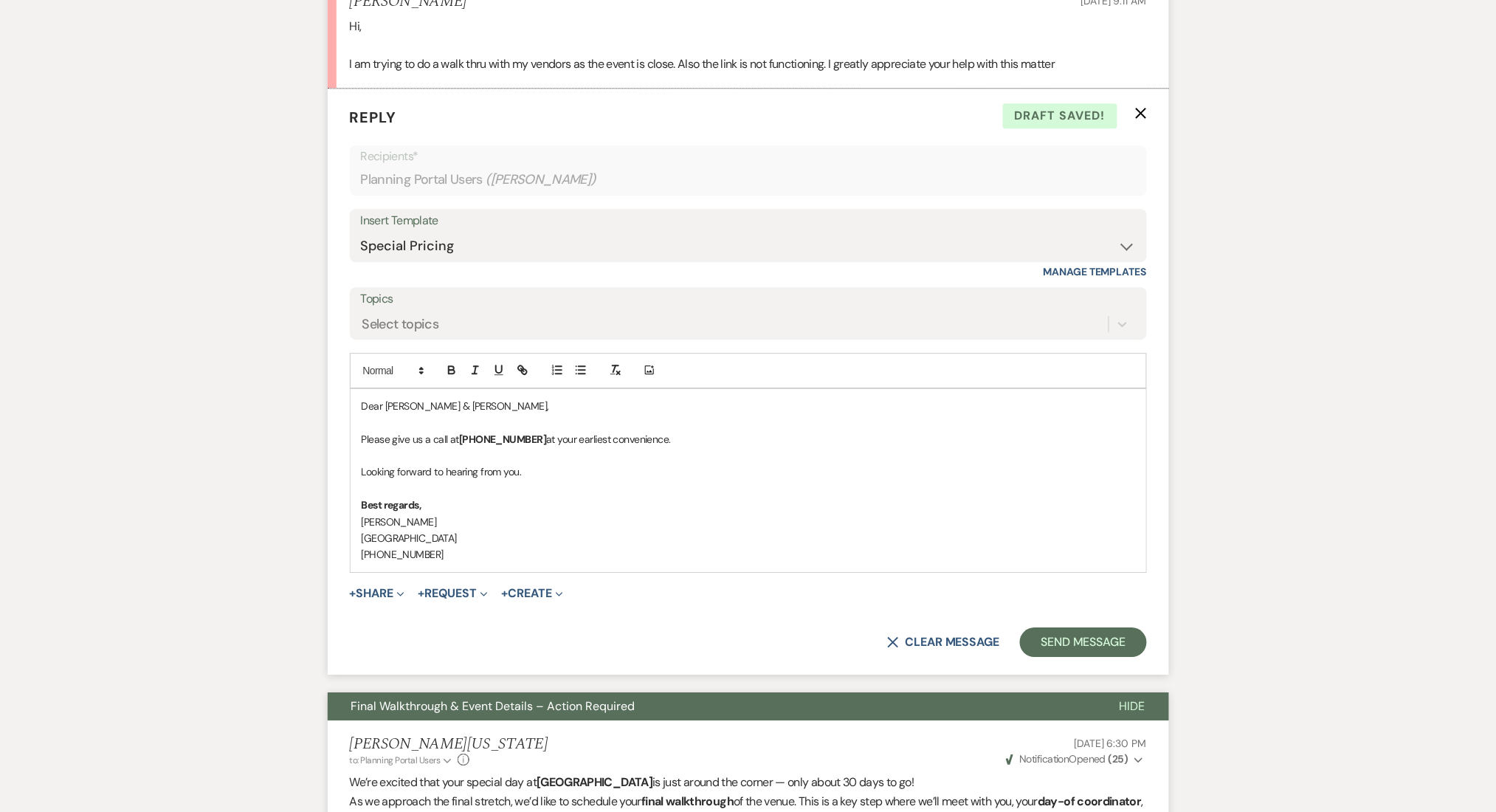
click at [1145, 116] on use "button" at bounding box center [1140, 113] width 11 height 11
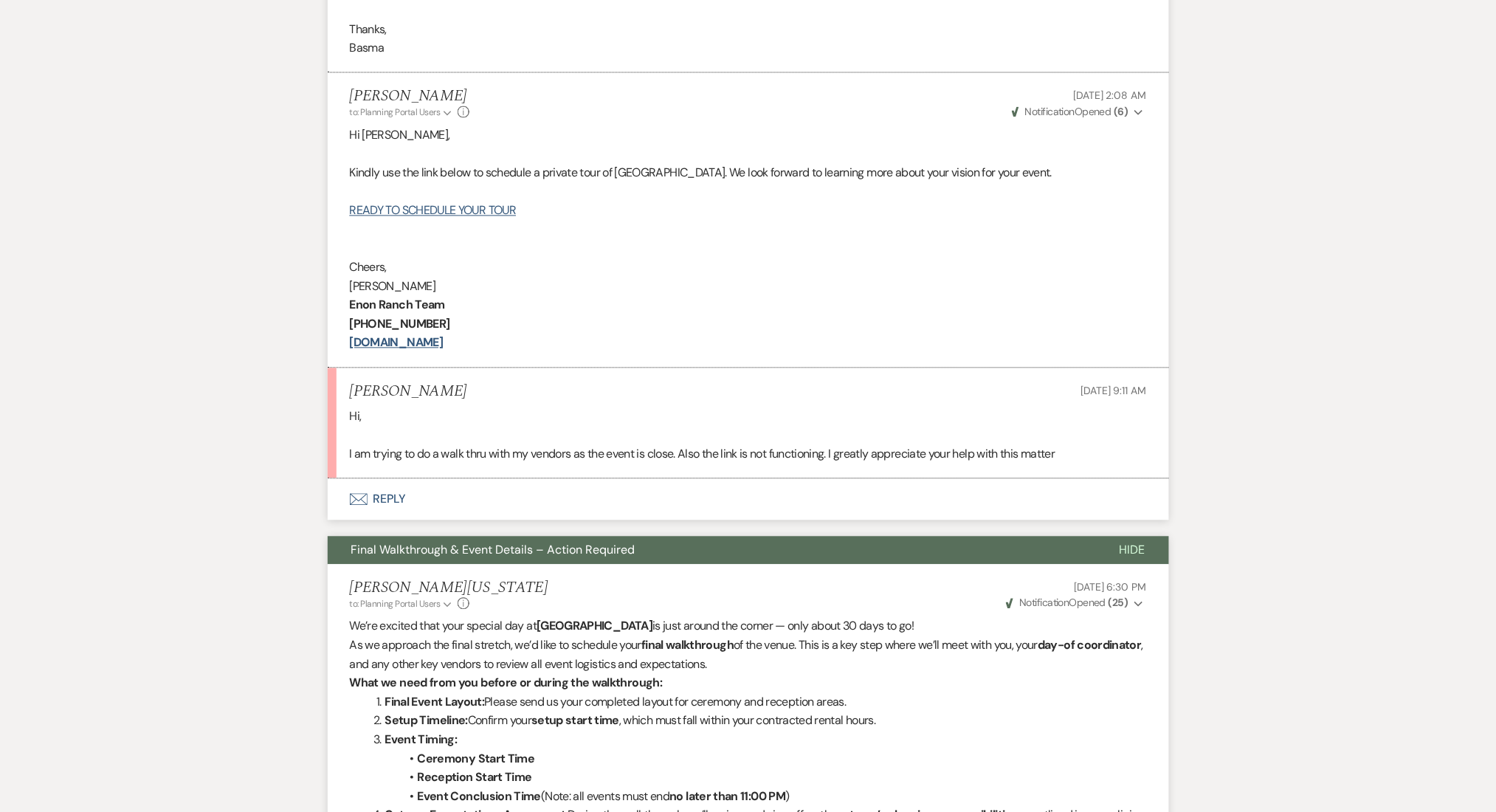
scroll to position [966, 0]
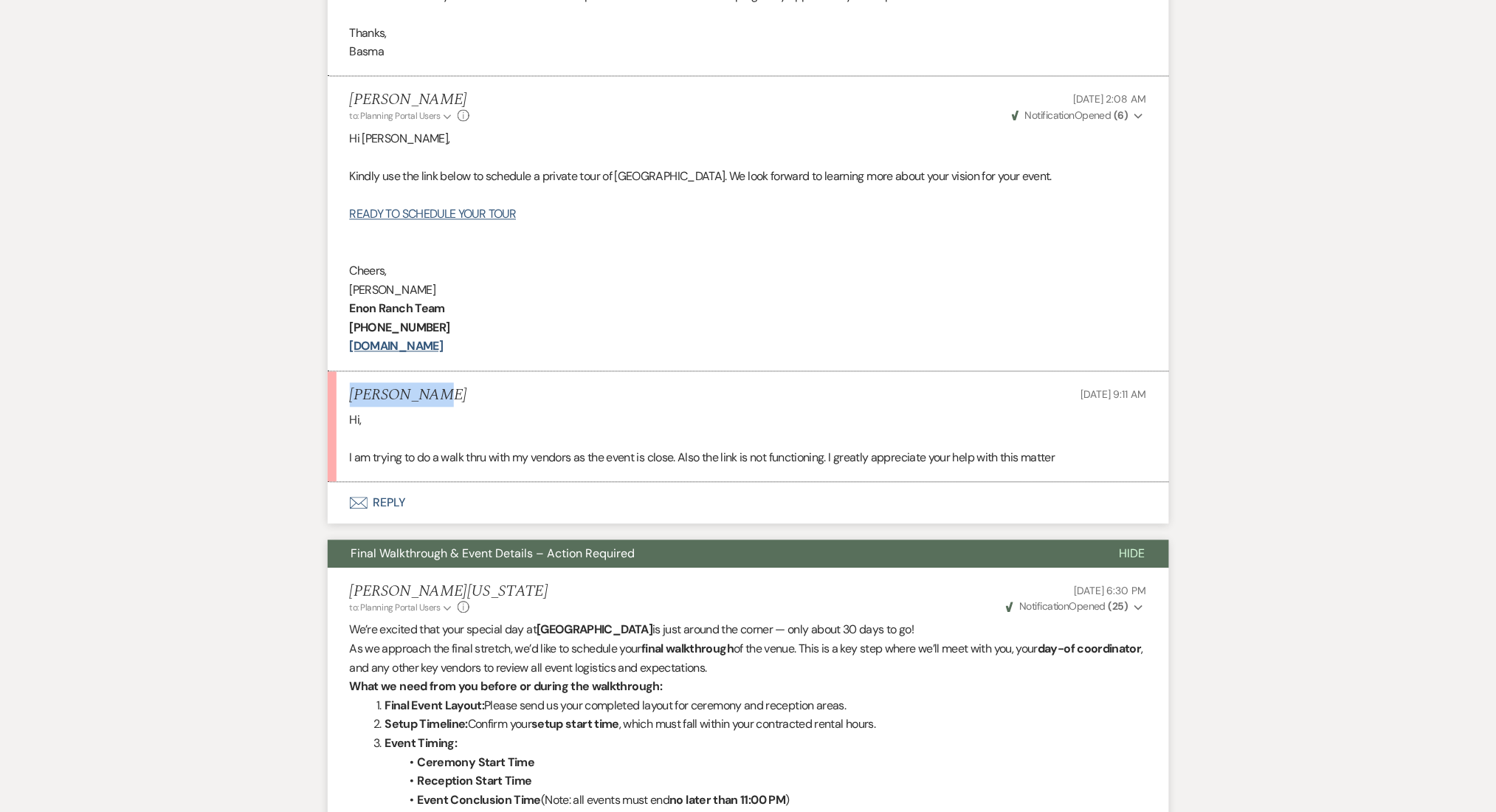
drag, startPoint x: 428, startPoint y: 386, endPoint x: 339, endPoint y: 400, distance: 90.1
click at [339, 400] on li "Basma Malik Sep 14, 2025, 9:11 AM Hi, I am trying to do a walk thru with my ven…" at bounding box center [748, 427] width 841 height 111
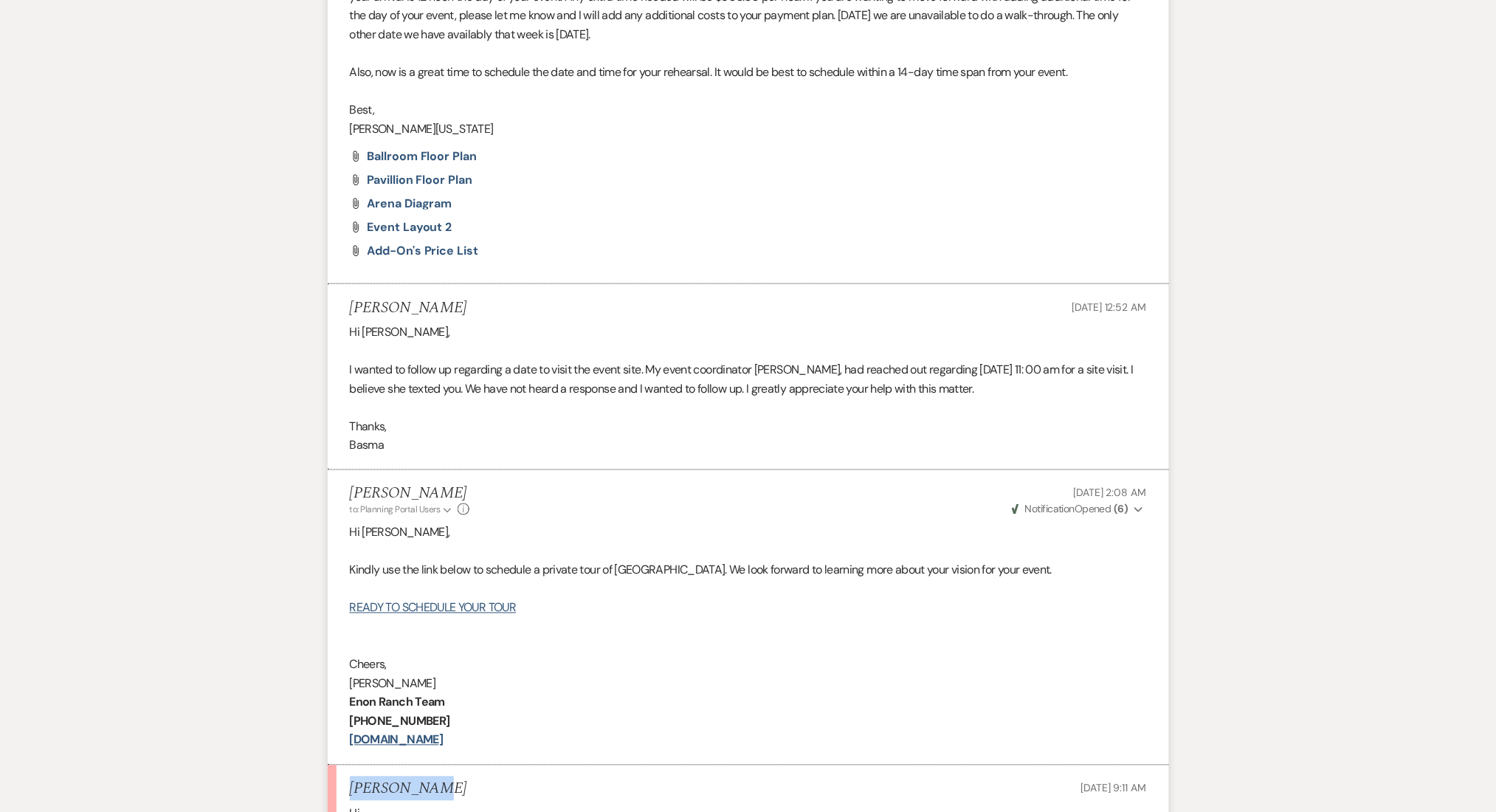
scroll to position [179, 0]
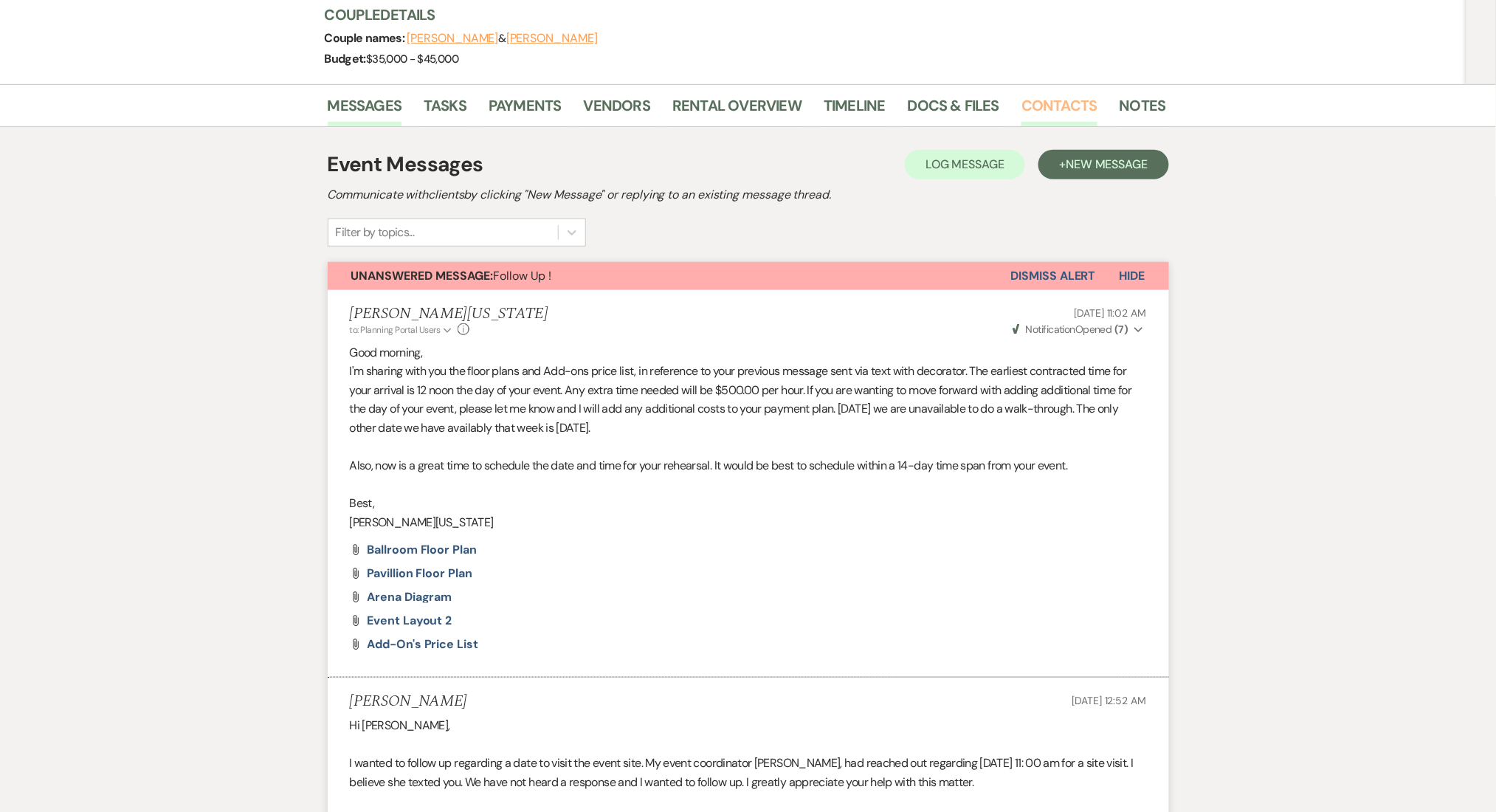
click at [1023, 101] on link "Contacts" at bounding box center [1059, 109] width 76 height 32
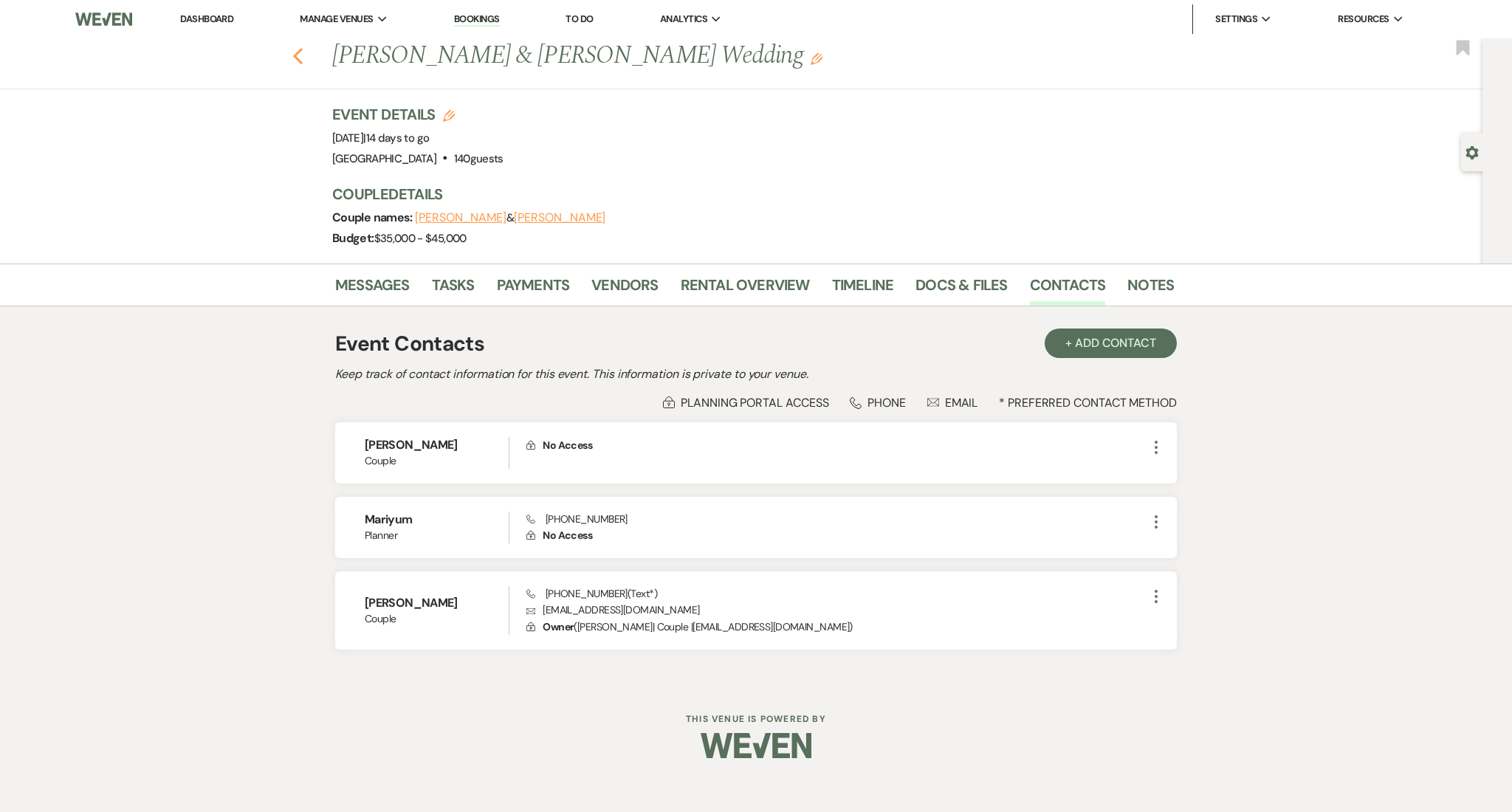
click at [301, 56] on icon "Previous" at bounding box center [297, 56] width 11 height 17
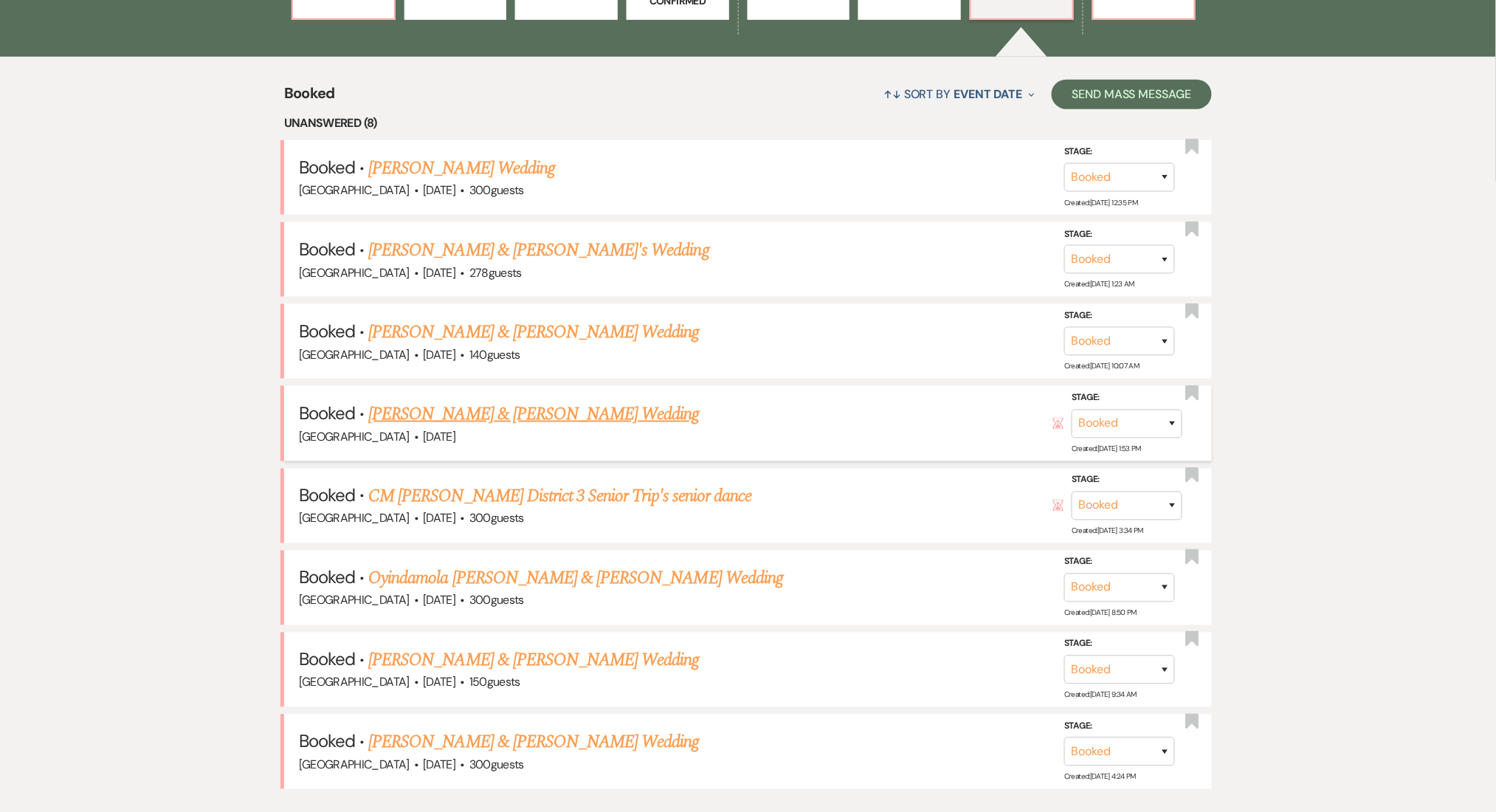
scroll to position [590, 0]
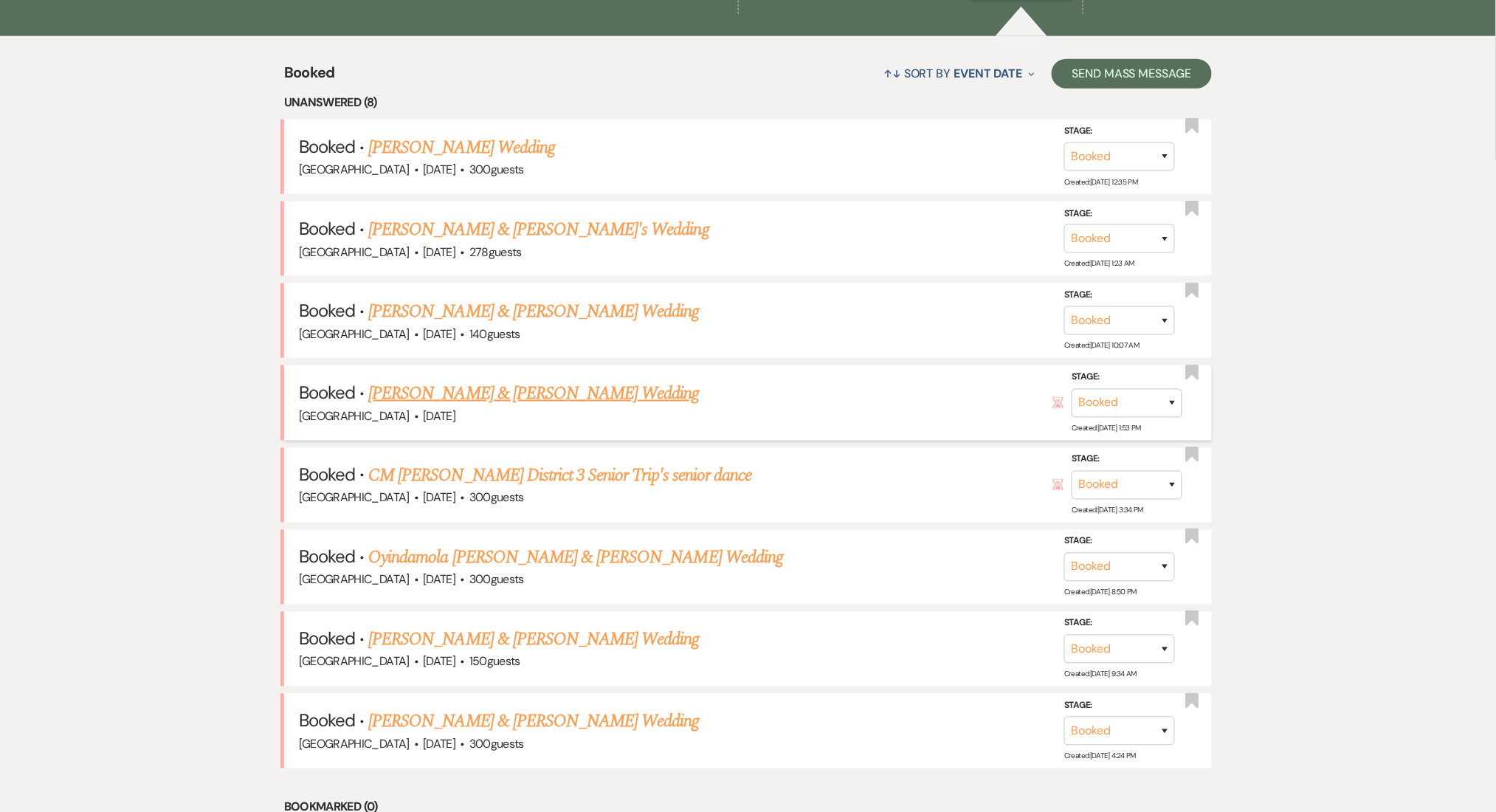
click at [511, 389] on link "Mohammad & Sarah Qashou's Wedding" at bounding box center [533, 393] width 331 height 26
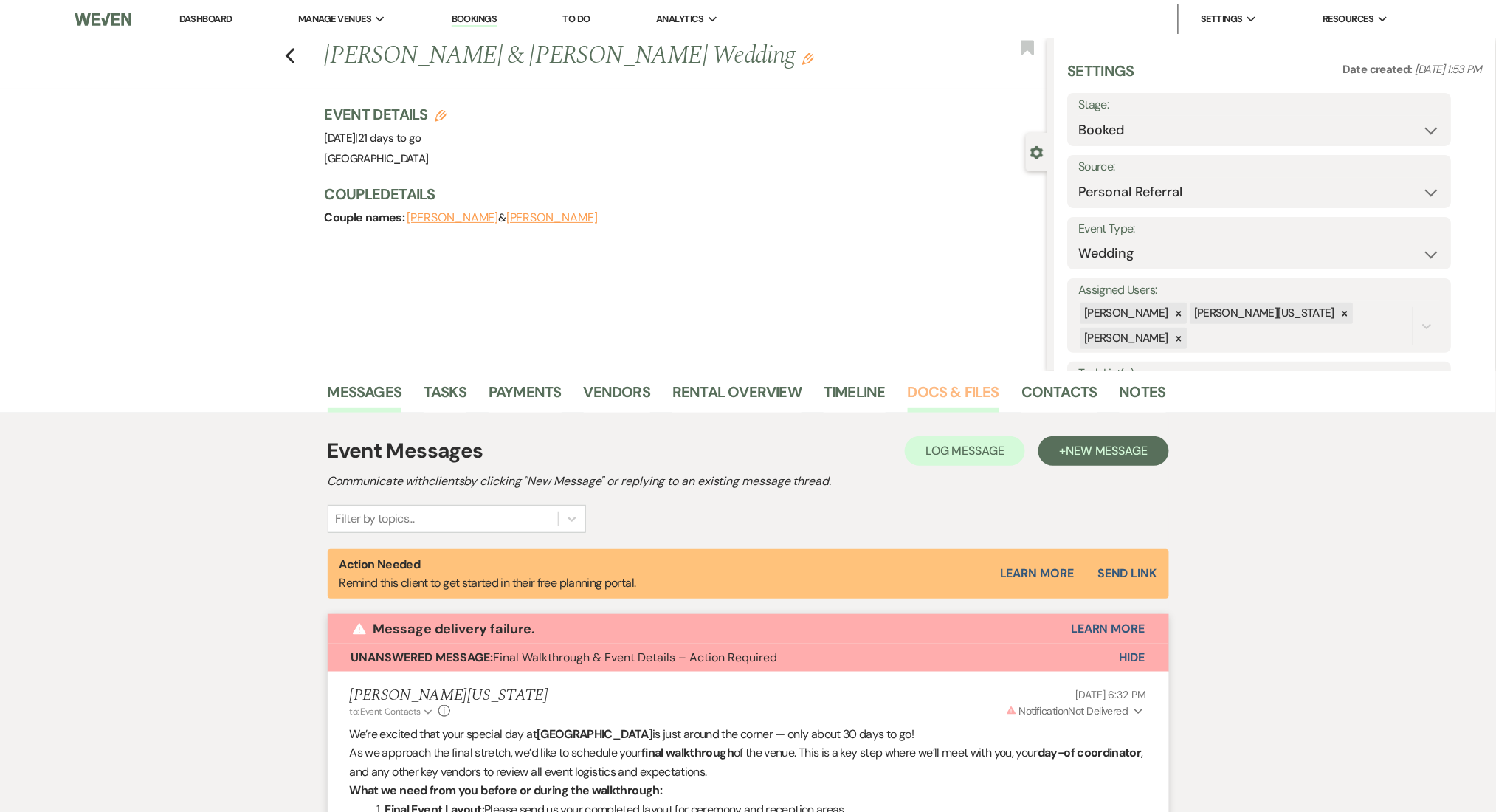
click at [965, 399] on link "Docs & Files" at bounding box center [953, 396] width 92 height 32
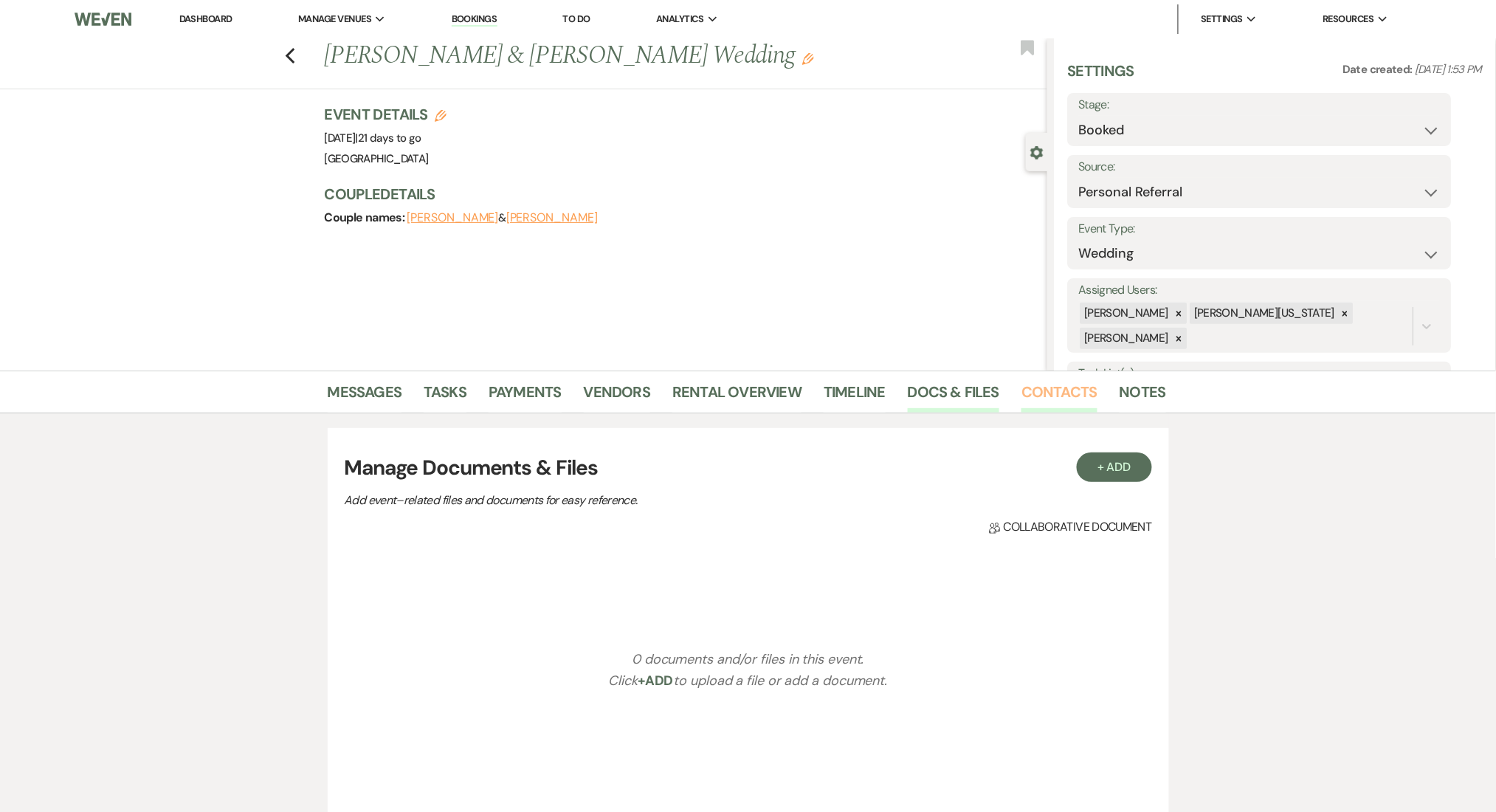
click at [1035, 400] on link "Contacts" at bounding box center [1059, 396] width 76 height 32
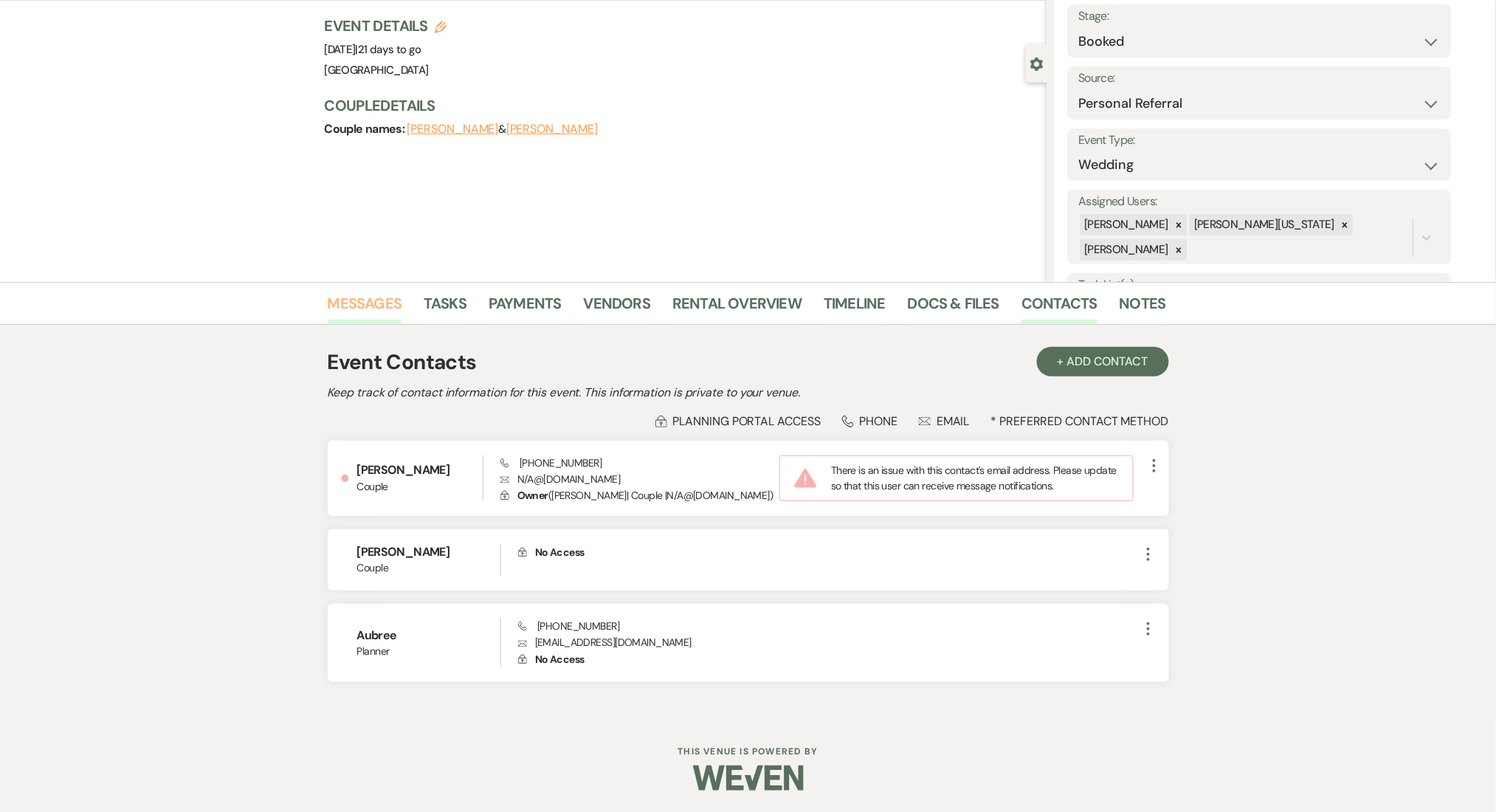
click at [386, 305] on link "Messages" at bounding box center [365, 307] width 74 height 32
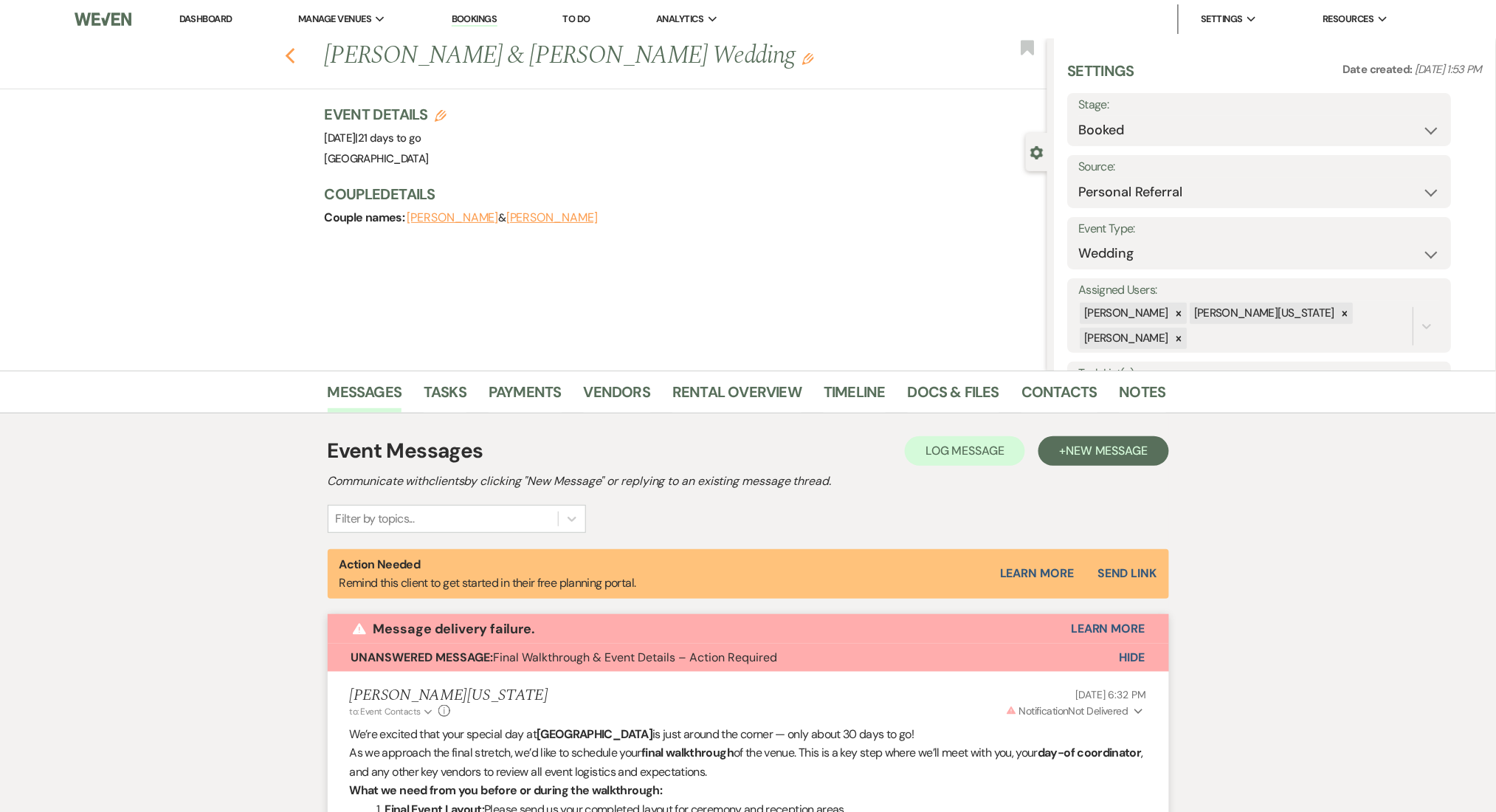
click at [296, 54] on icon "Previous" at bounding box center [290, 56] width 11 height 17
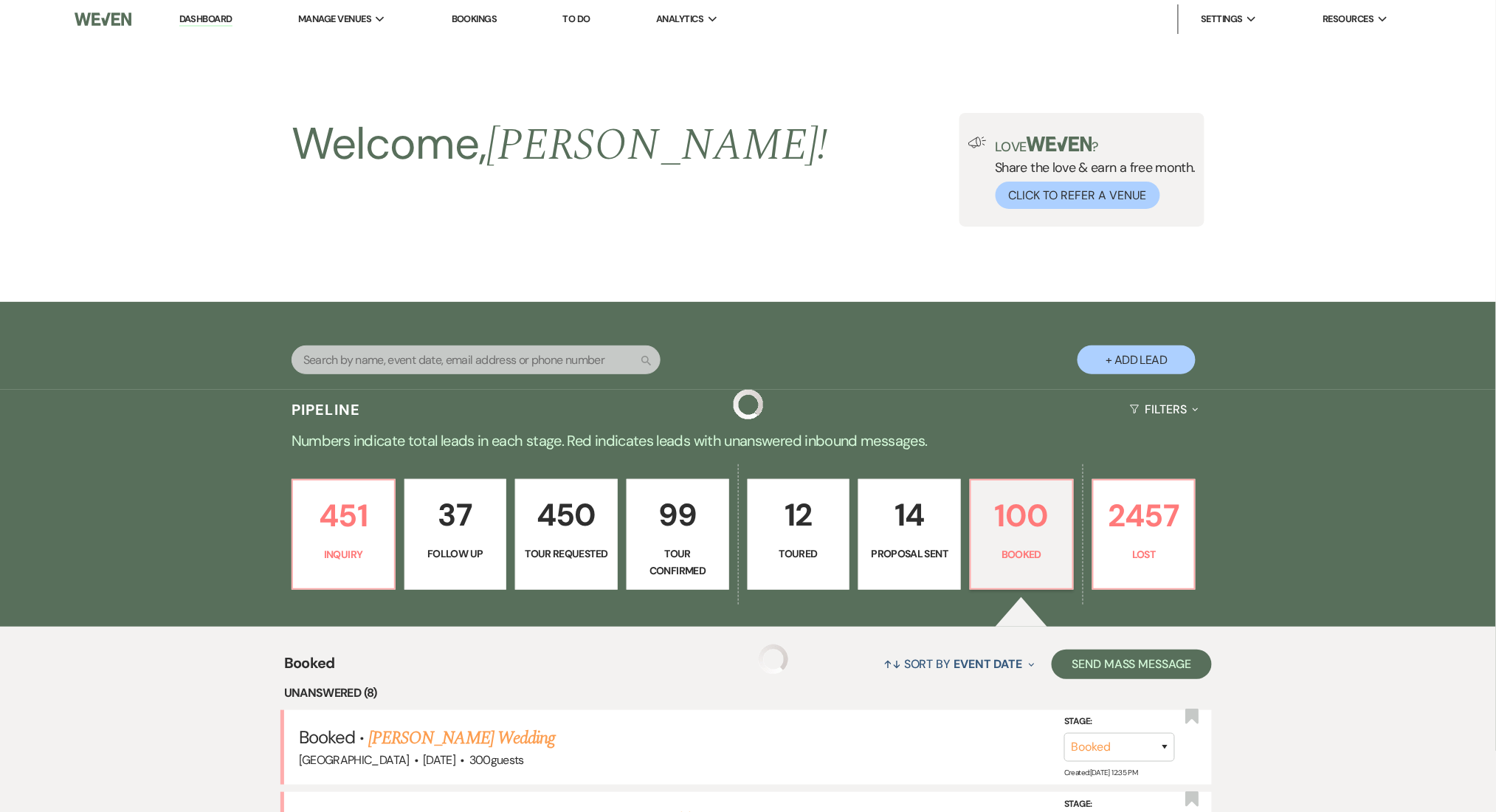
scroll to position [590, 0]
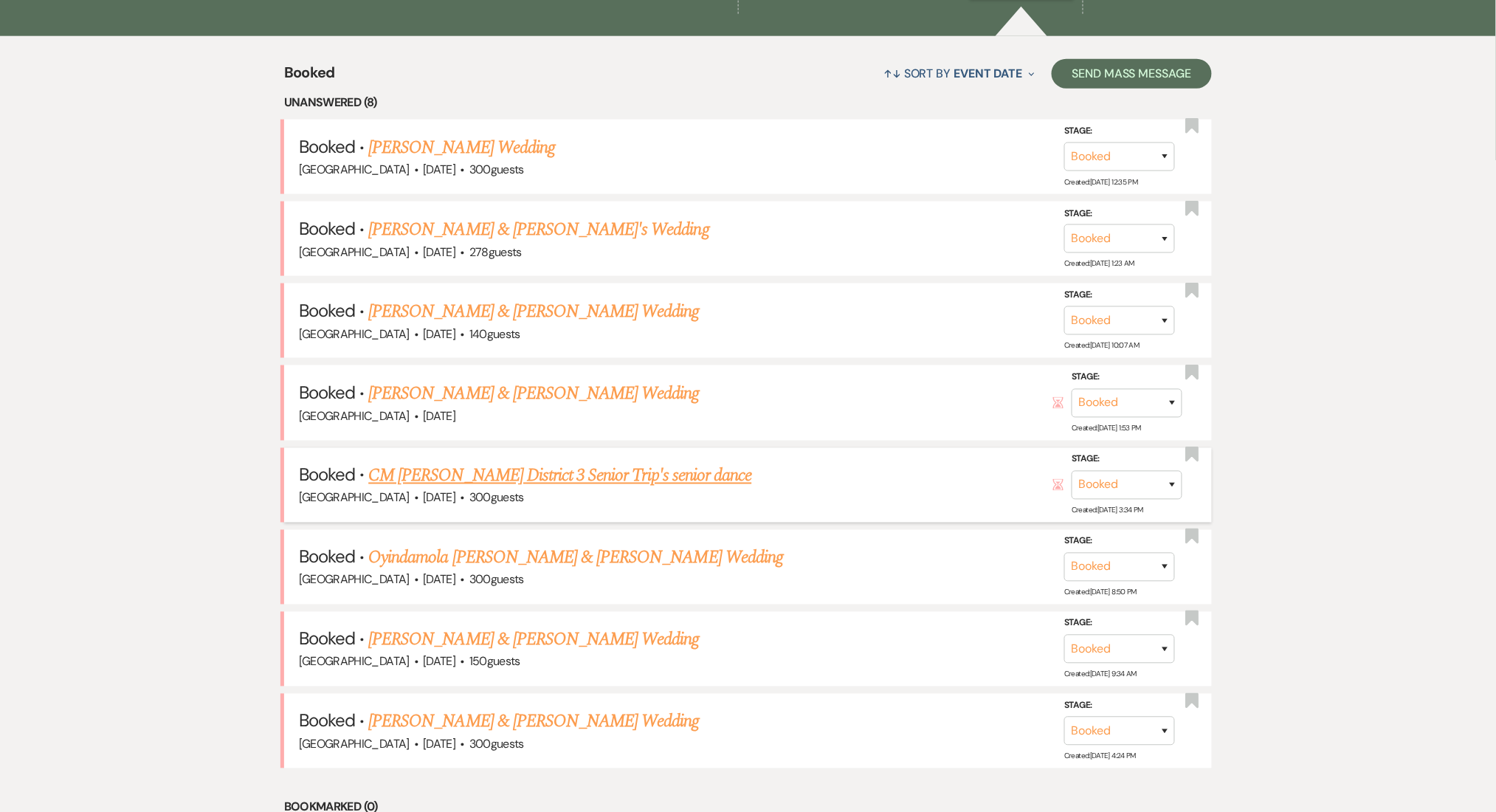
click at [476, 462] on link "CM Amos Byron District 3 Senior Trip's senior dance" at bounding box center [560, 475] width 383 height 26
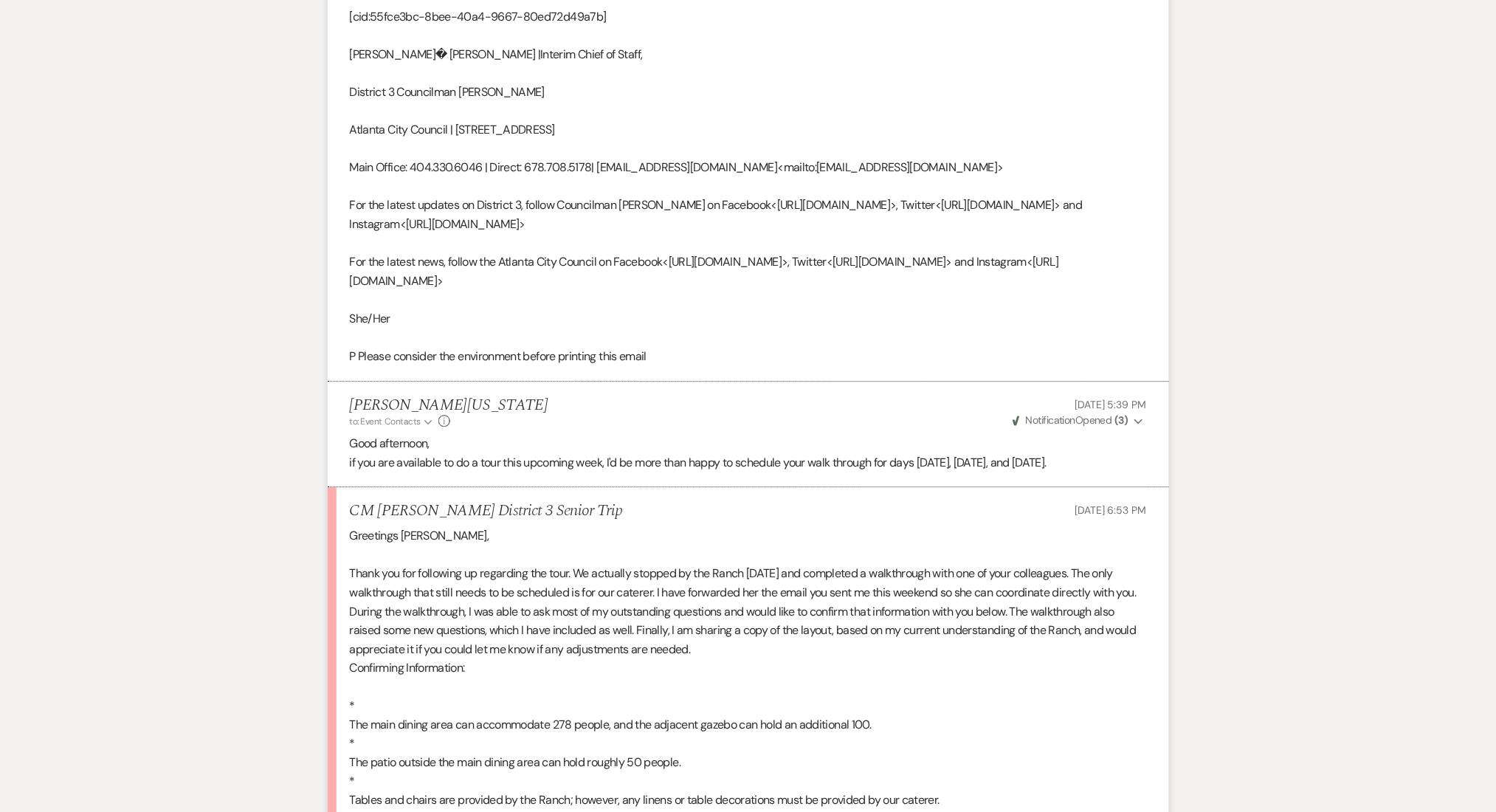
scroll to position [1279, 0]
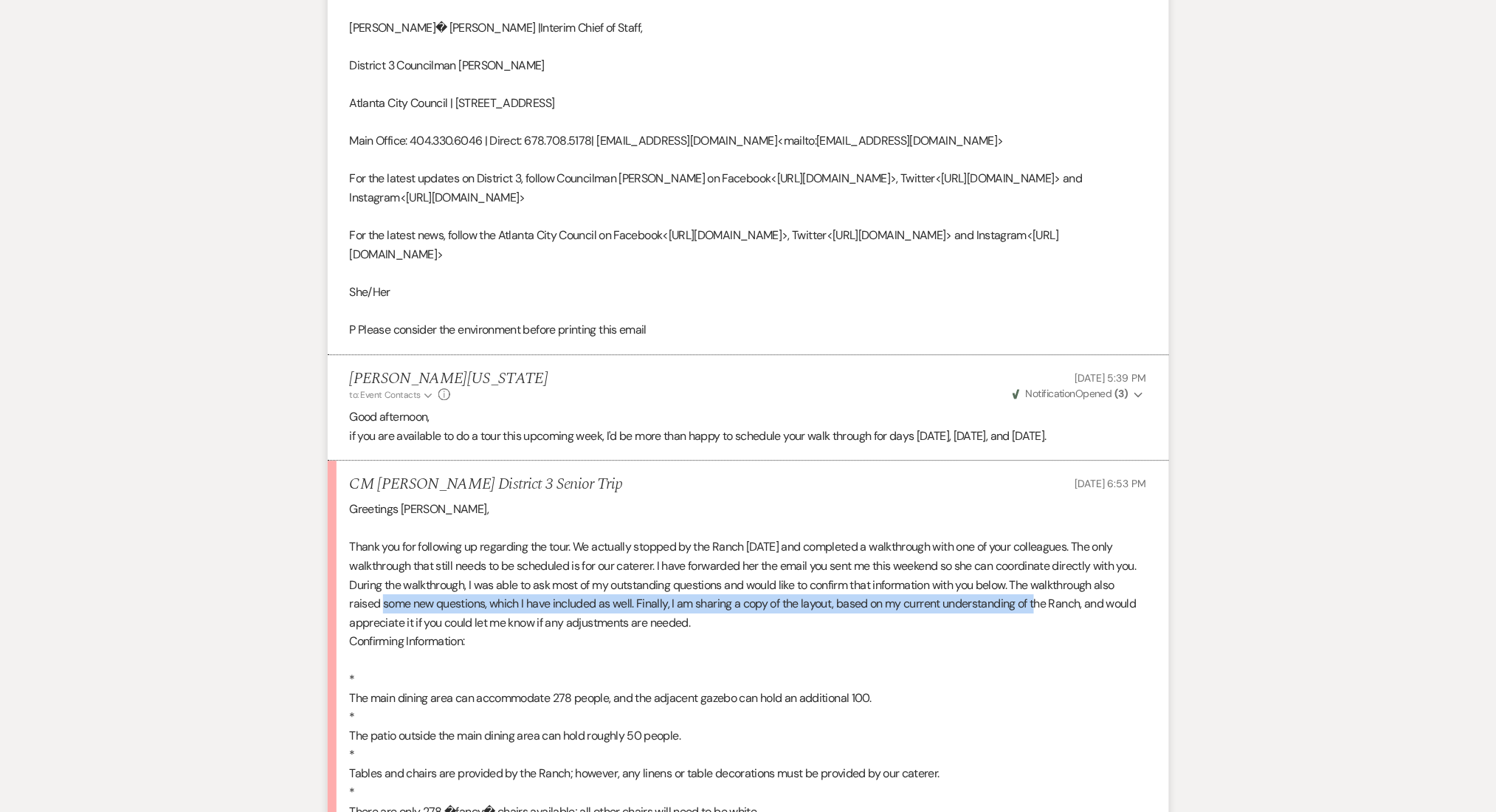
drag, startPoint x: 383, startPoint y: 605, endPoint x: 1044, endPoint y: 598, distance: 661.0
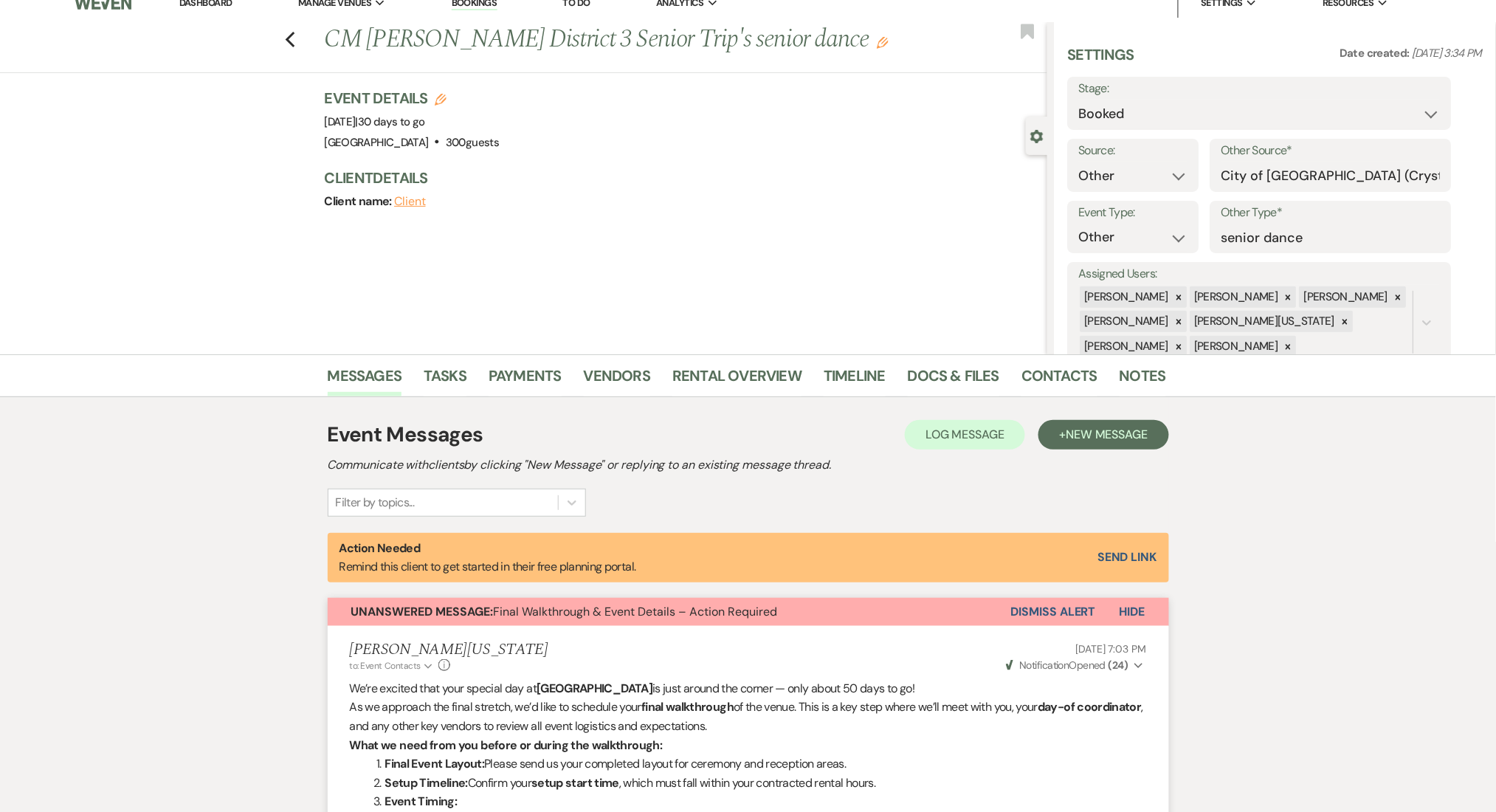
scroll to position [0, 0]
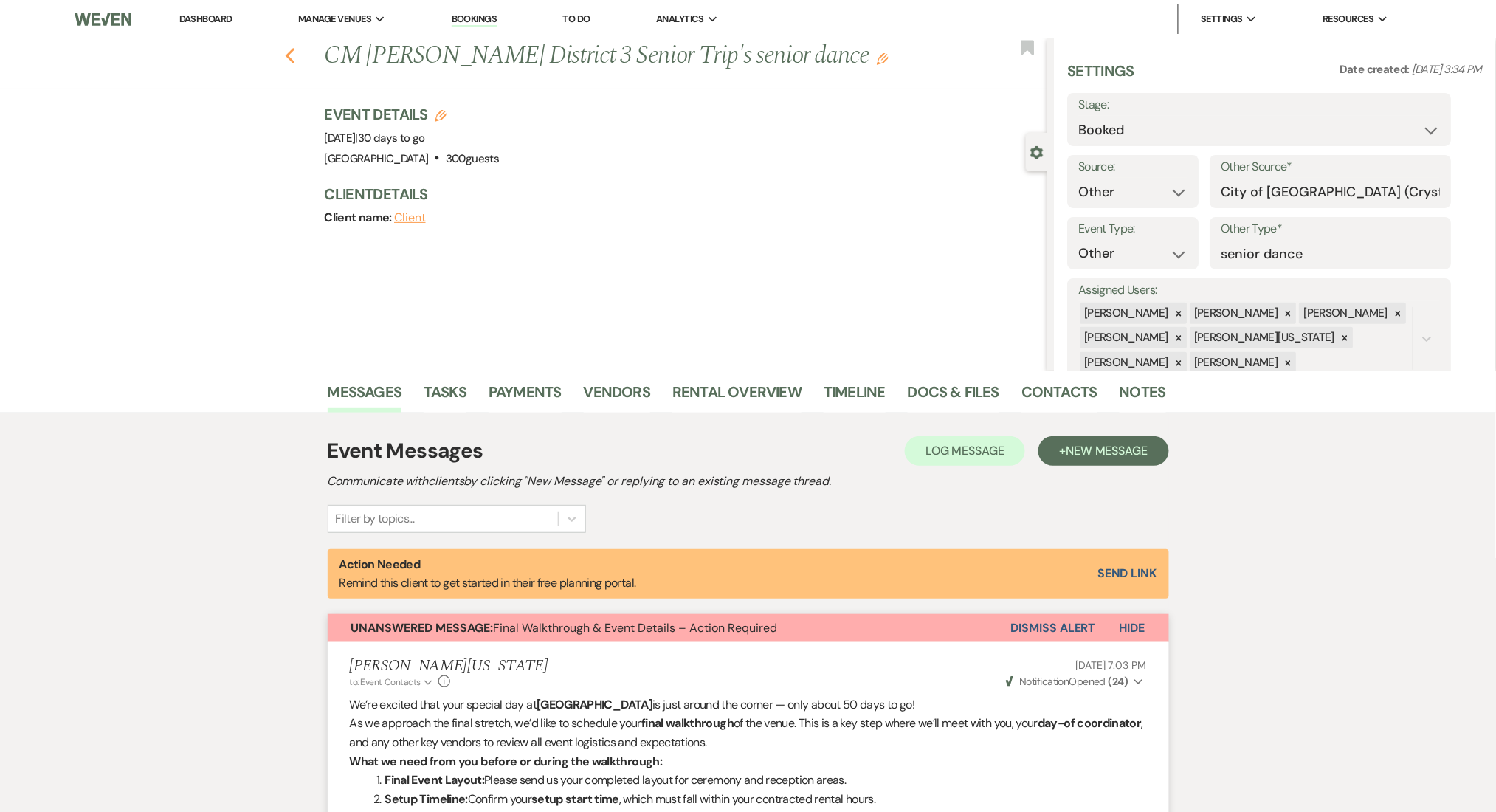
click at [296, 50] on icon "Previous" at bounding box center [290, 56] width 11 height 17
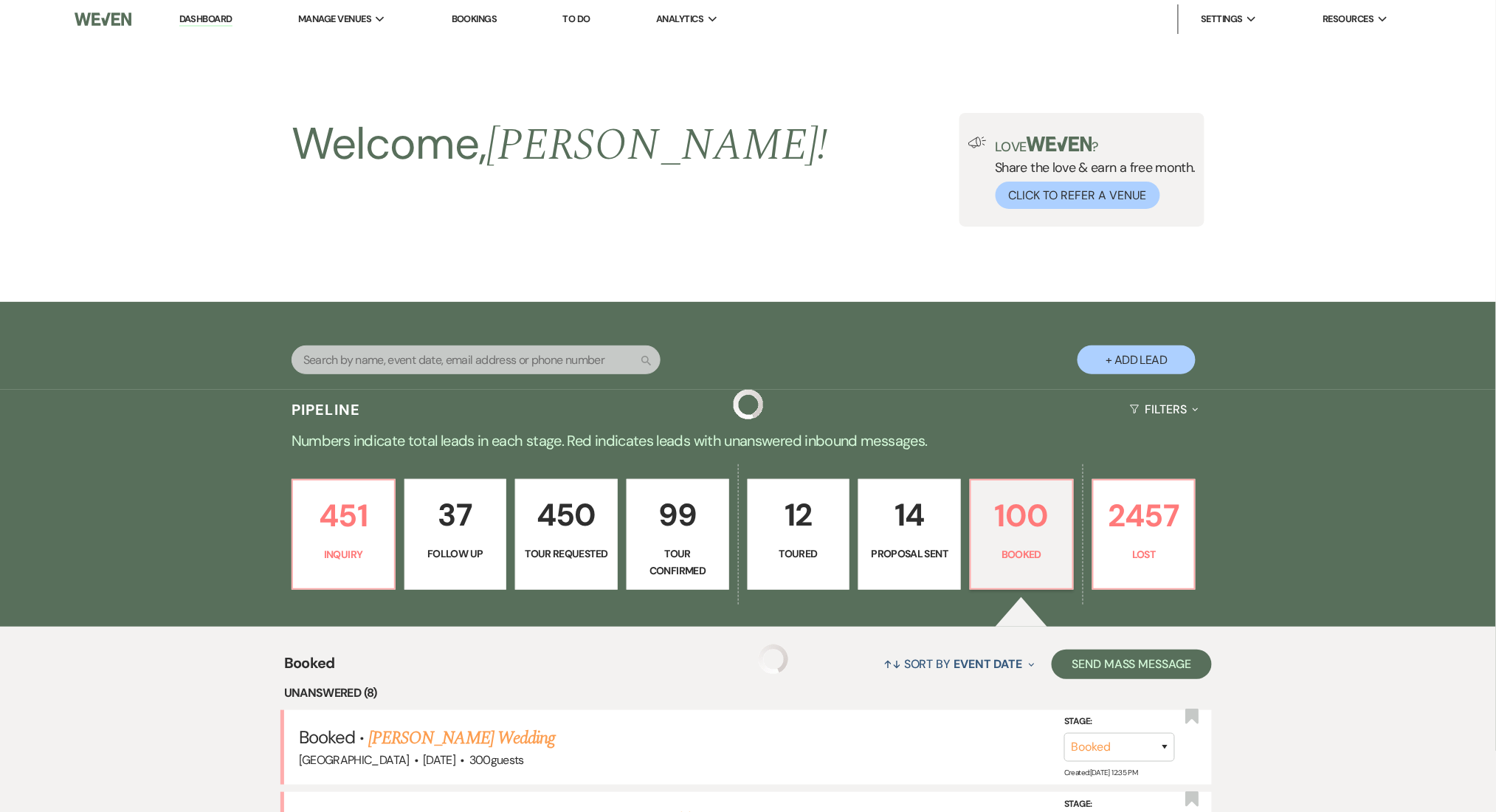
scroll to position [590, 0]
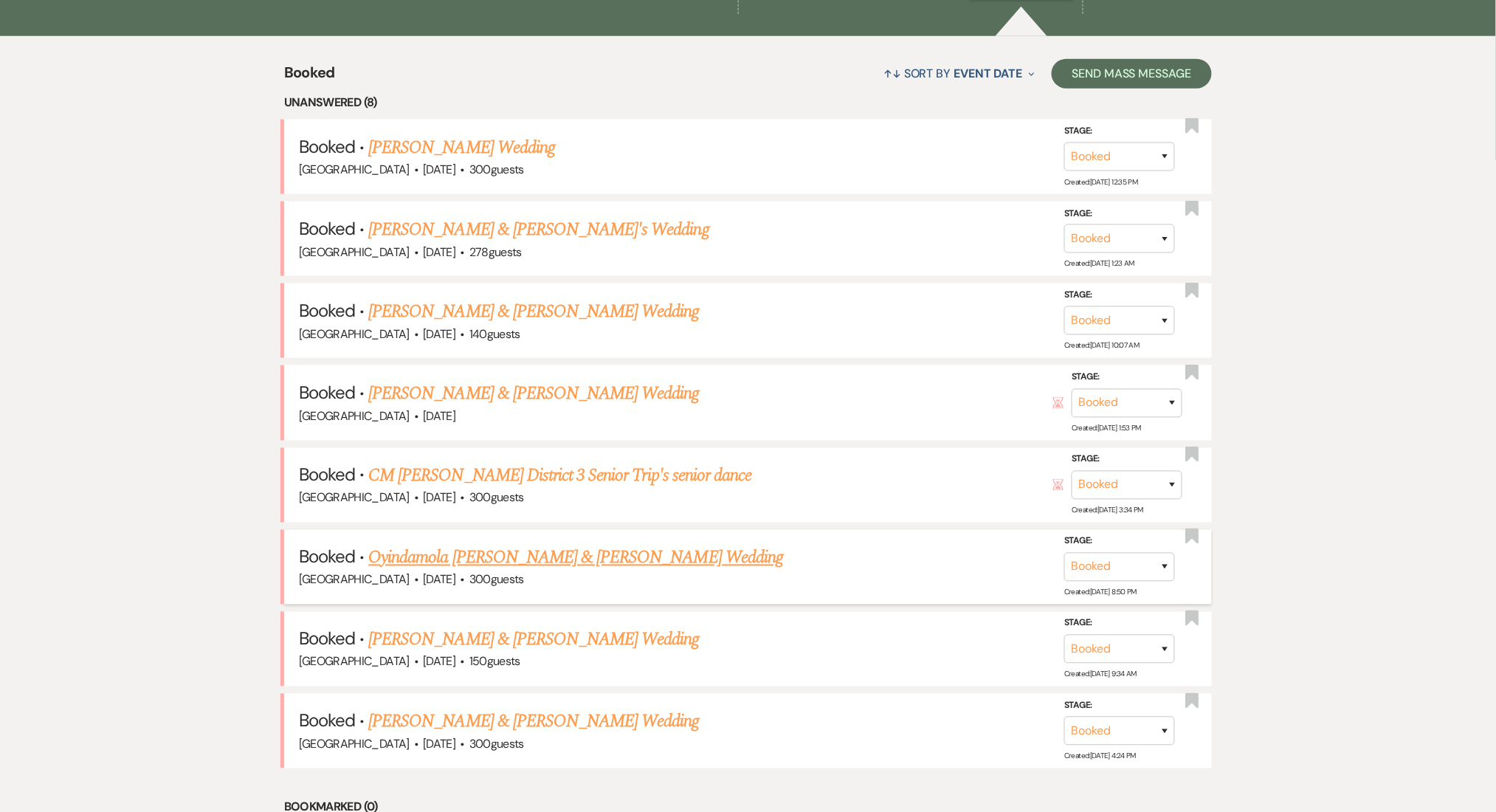
click at [428, 556] on link "Oyindamola Teibo & Andy Martinez's Wedding" at bounding box center [575, 558] width 414 height 26
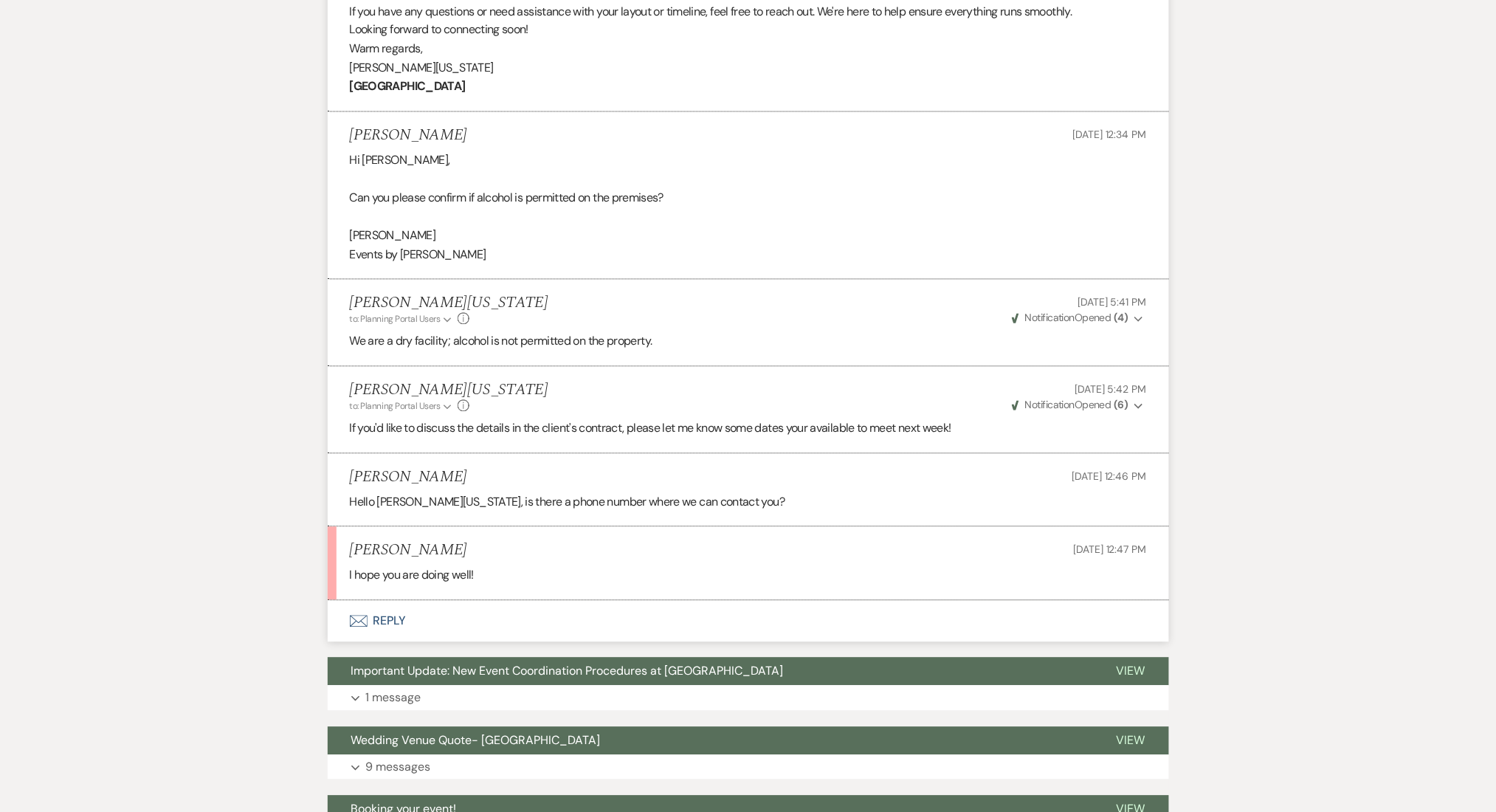
scroll to position [983, 0]
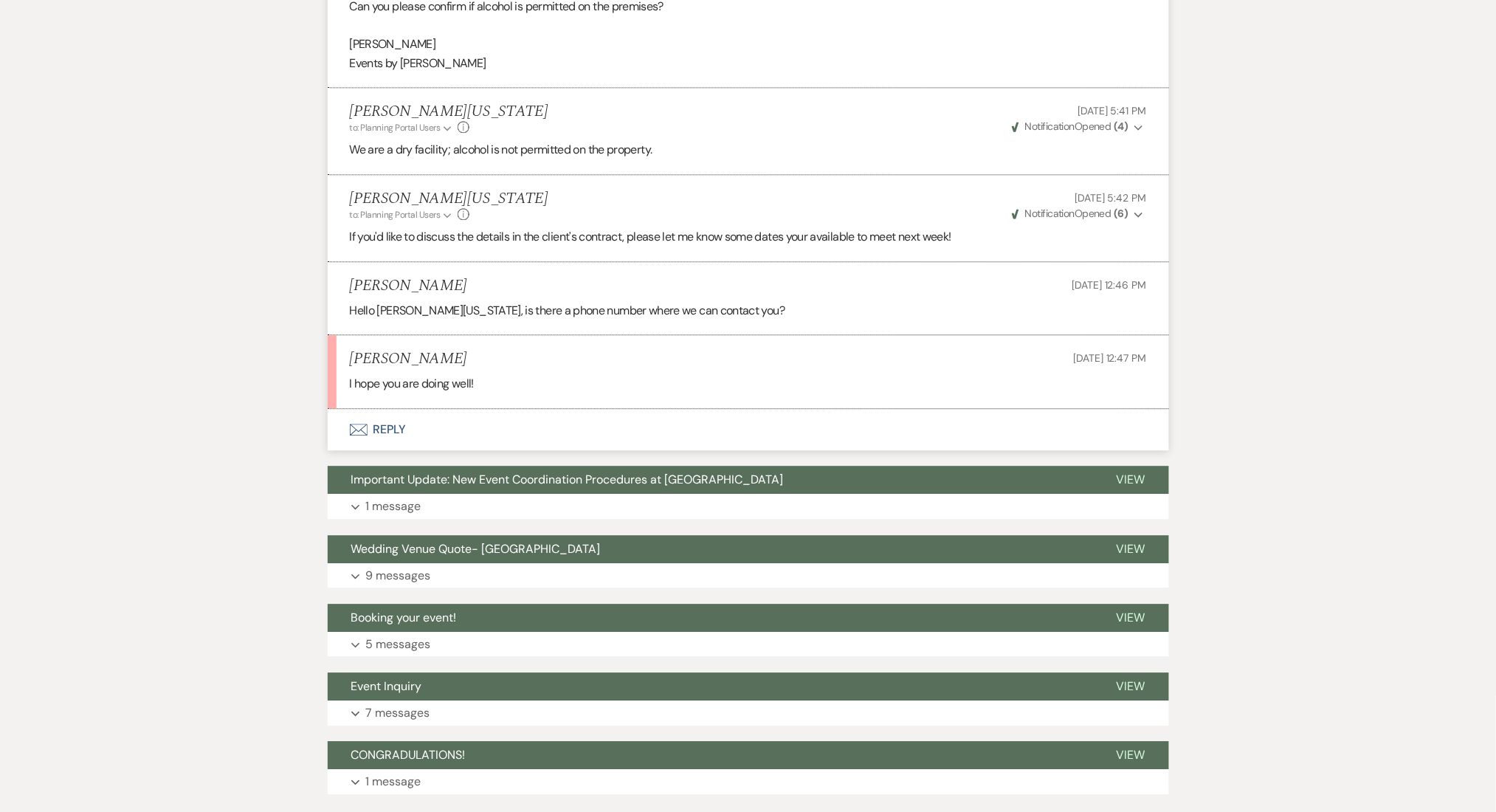
click at [373, 425] on button "Envelope Reply" at bounding box center [748, 429] width 841 height 41
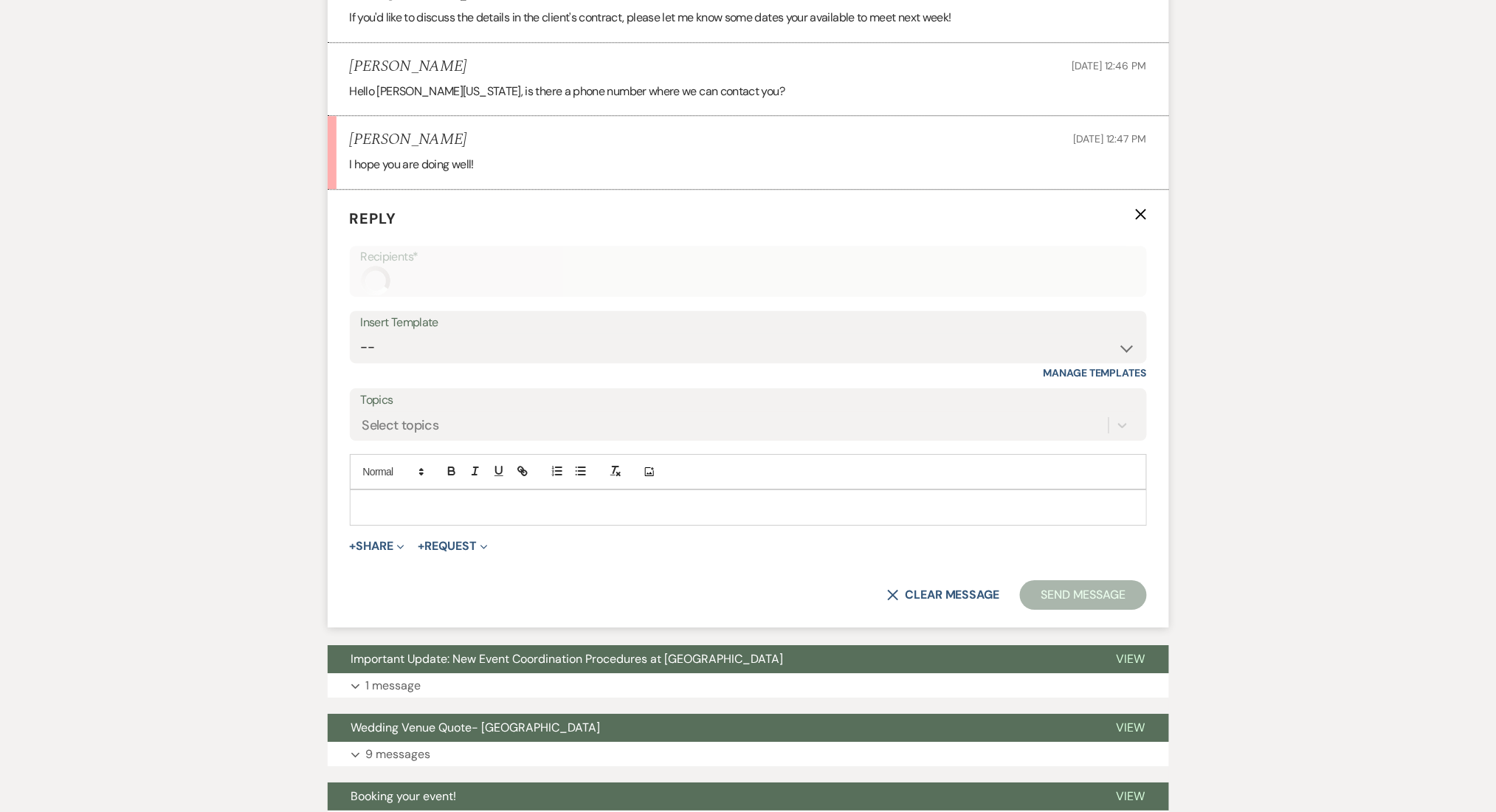
scroll to position [1402, 0]
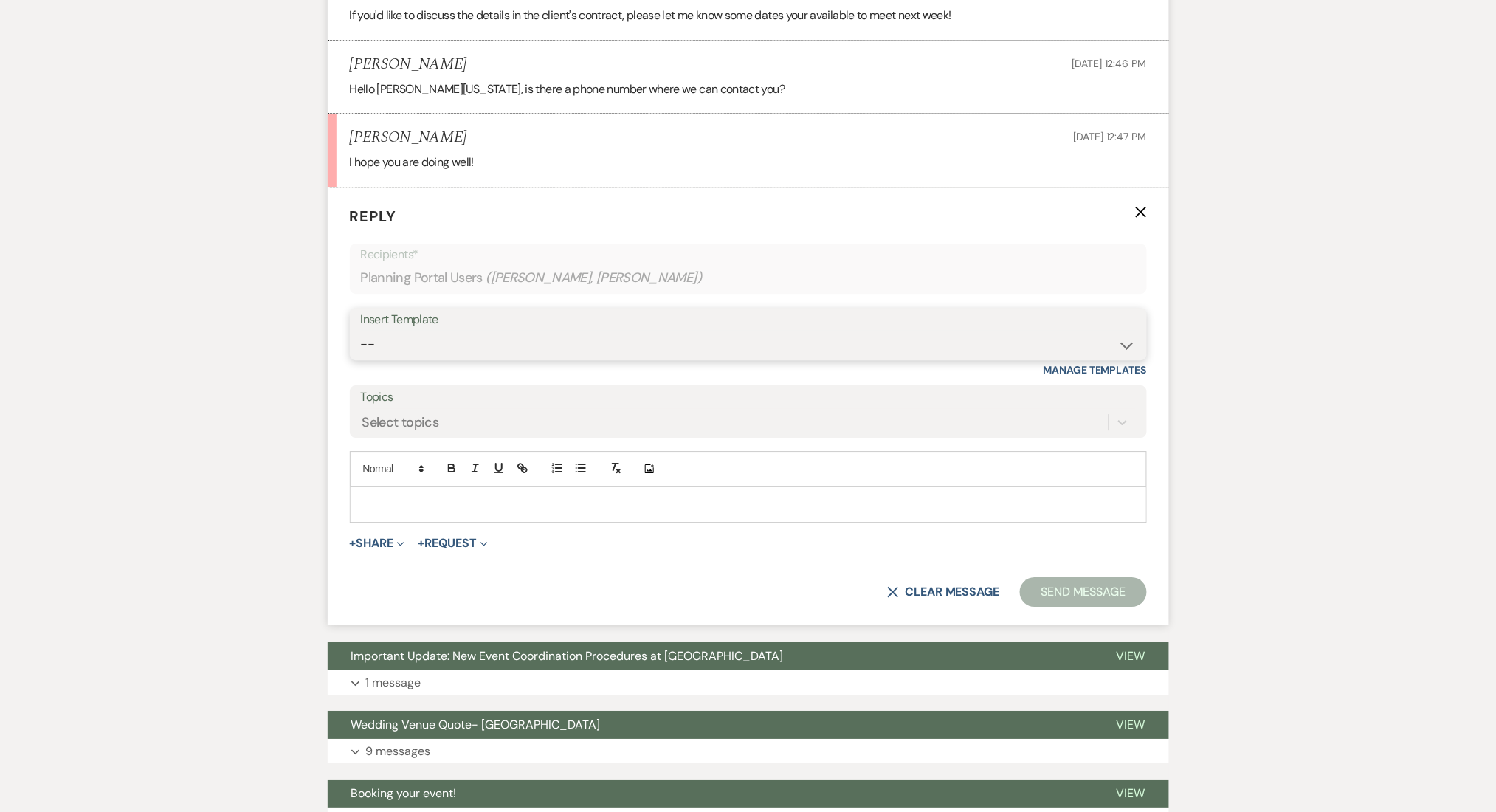
click at [412, 344] on select "-- Inquiry Follow Up Email #2 Contract Sending Template Payment Template Rental…" at bounding box center [748, 344] width 775 height 29
click at [361, 330] on select "-- Inquiry Follow Up Email #2 Contract Sending Template Payment Template Rental…" at bounding box center [748, 344] width 775 height 29
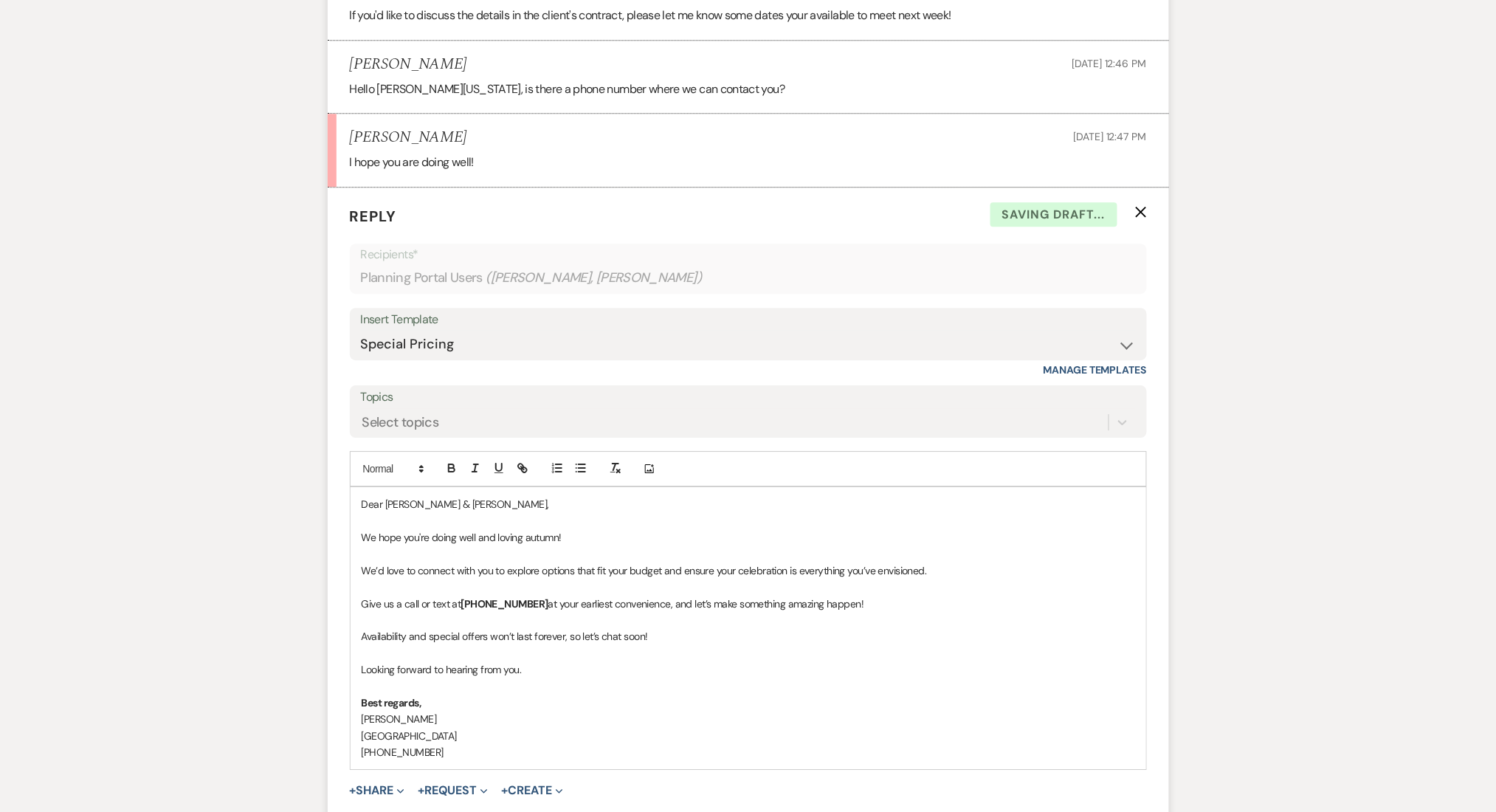
click at [226, 518] on div "Messages Tasks Payments Vendors Rental Overview Timeline Docs & Files Contacts …" at bounding box center [748, 50] width 1496 height 2378
drag, startPoint x: 454, startPoint y: 507, endPoint x: 307, endPoint y: 500, distance: 147.2
click at [307, 500] on div "Messages Tasks Payments Vendors Rental Overview Timeline Docs & Files Contacts …" at bounding box center [748, 50] width 1496 height 2378
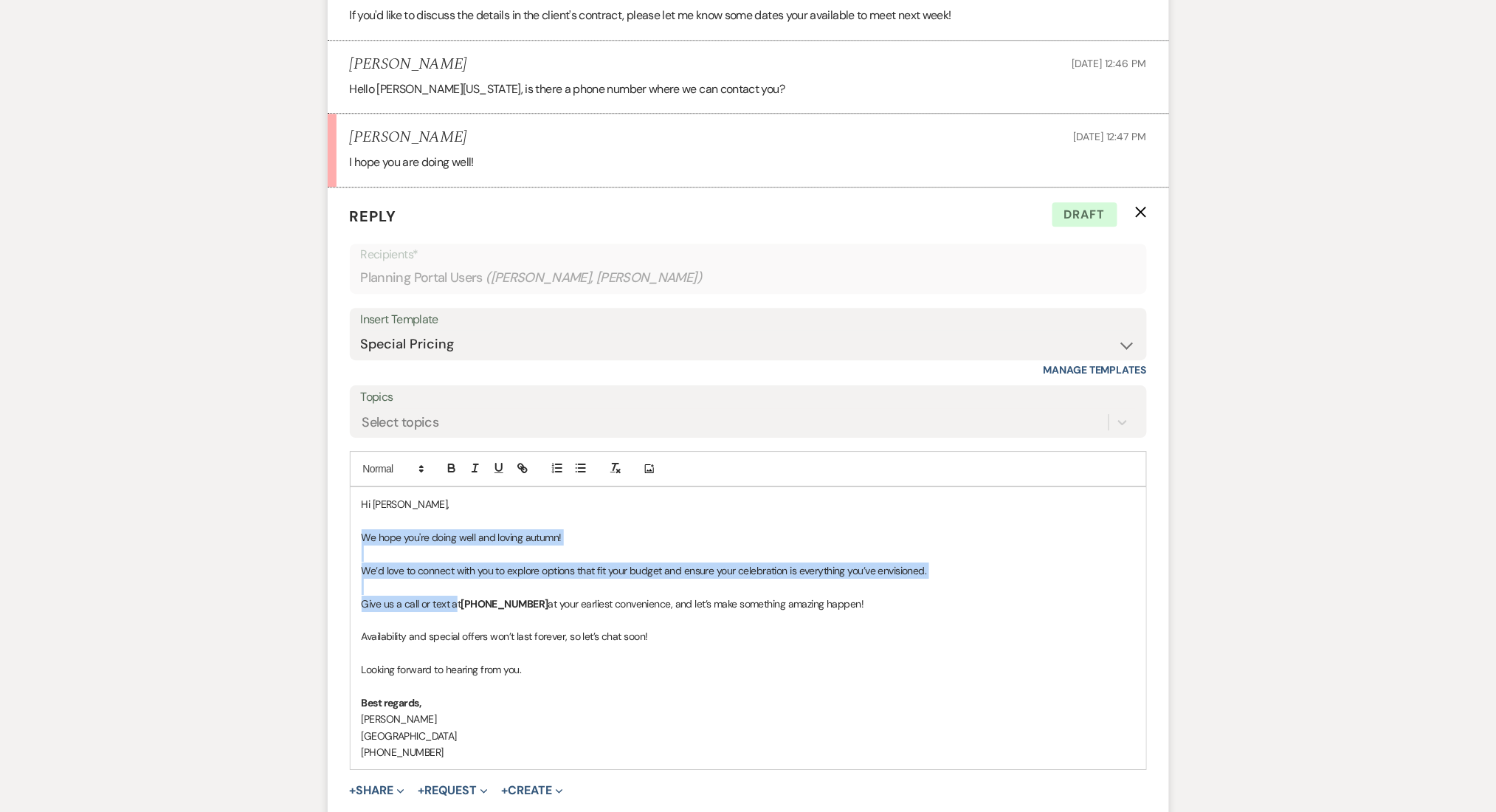
drag, startPoint x: 456, startPoint y: 601, endPoint x: 352, endPoint y: 531, distance: 125.4
click at [352, 531] on div "Hi Andy, We hope you're doing well and loving autumn! We’d love to connect with…" at bounding box center [748, 628] width 796 height 281
click at [423, 581] on p at bounding box center [748, 586] width 774 height 17
drag, startPoint x: 458, startPoint y: 604, endPoint x: 356, endPoint y: 578, distance: 105.3
click at [356, 578] on div "Hi Andy, We hope you're doing well and loving autumn! We’d love to connect with…" at bounding box center [748, 628] width 796 height 281
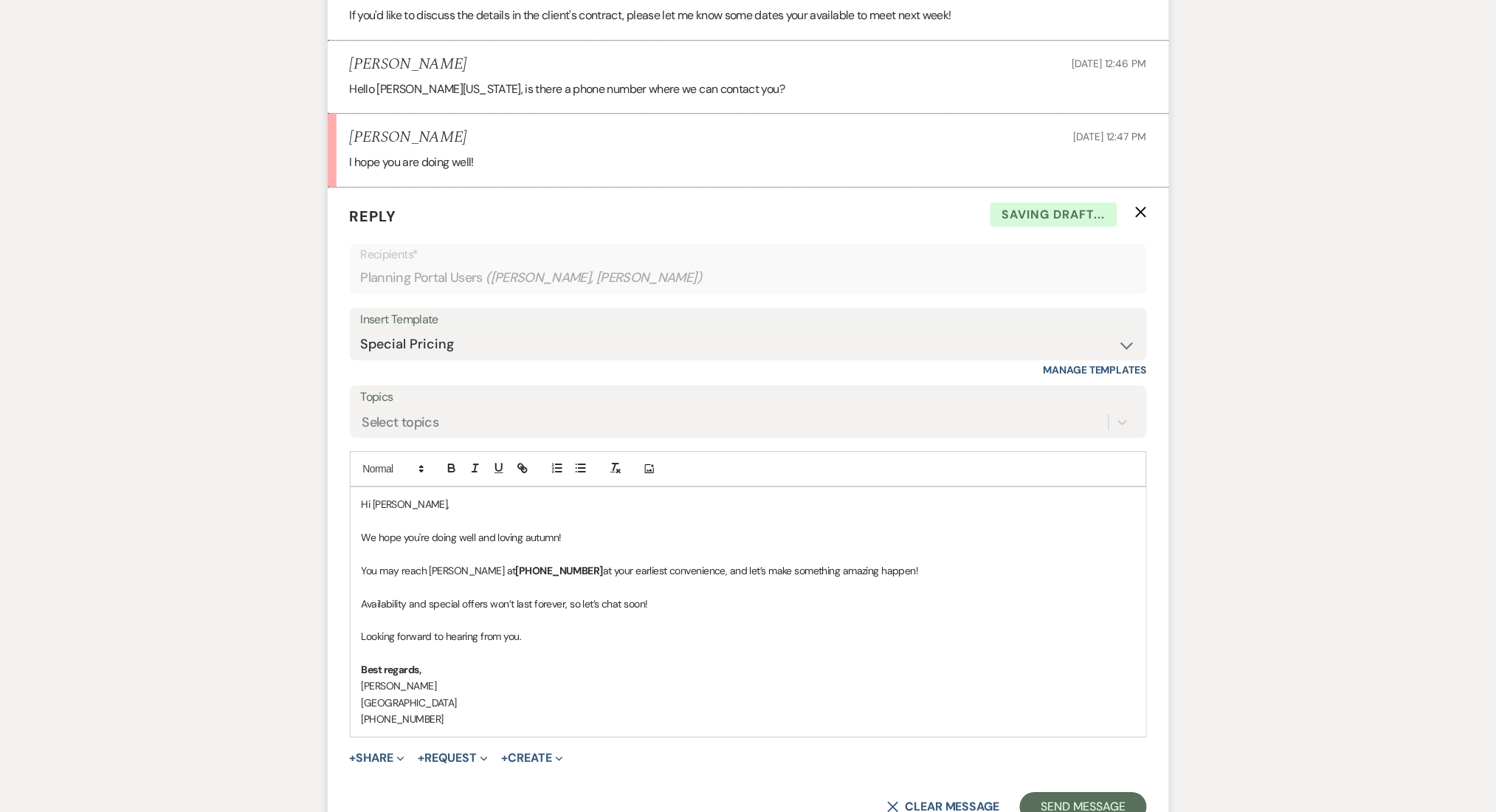
click at [101, 519] on div "Messages Tasks Payments Vendors Rental Overview Timeline Docs & Files Contacts …" at bounding box center [748, 33] width 1496 height 2345
drag, startPoint x: 865, startPoint y: 565, endPoint x: 670, endPoint y: 570, distance: 195.1
click at [670, 570] on p "You may reach Imani at (470)-908-7895 at your earliest convenience, and let’s m…" at bounding box center [748, 570] width 774 height 17
drag, startPoint x: 689, startPoint y: 603, endPoint x: 356, endPoint y: 606, distance: 333.0
click at [356, 606] on div "Hi Andy, We hope you're doing well and loving autumn! You may reach Imani at (4…" at bounding box center [748, 611] width 796 height 248
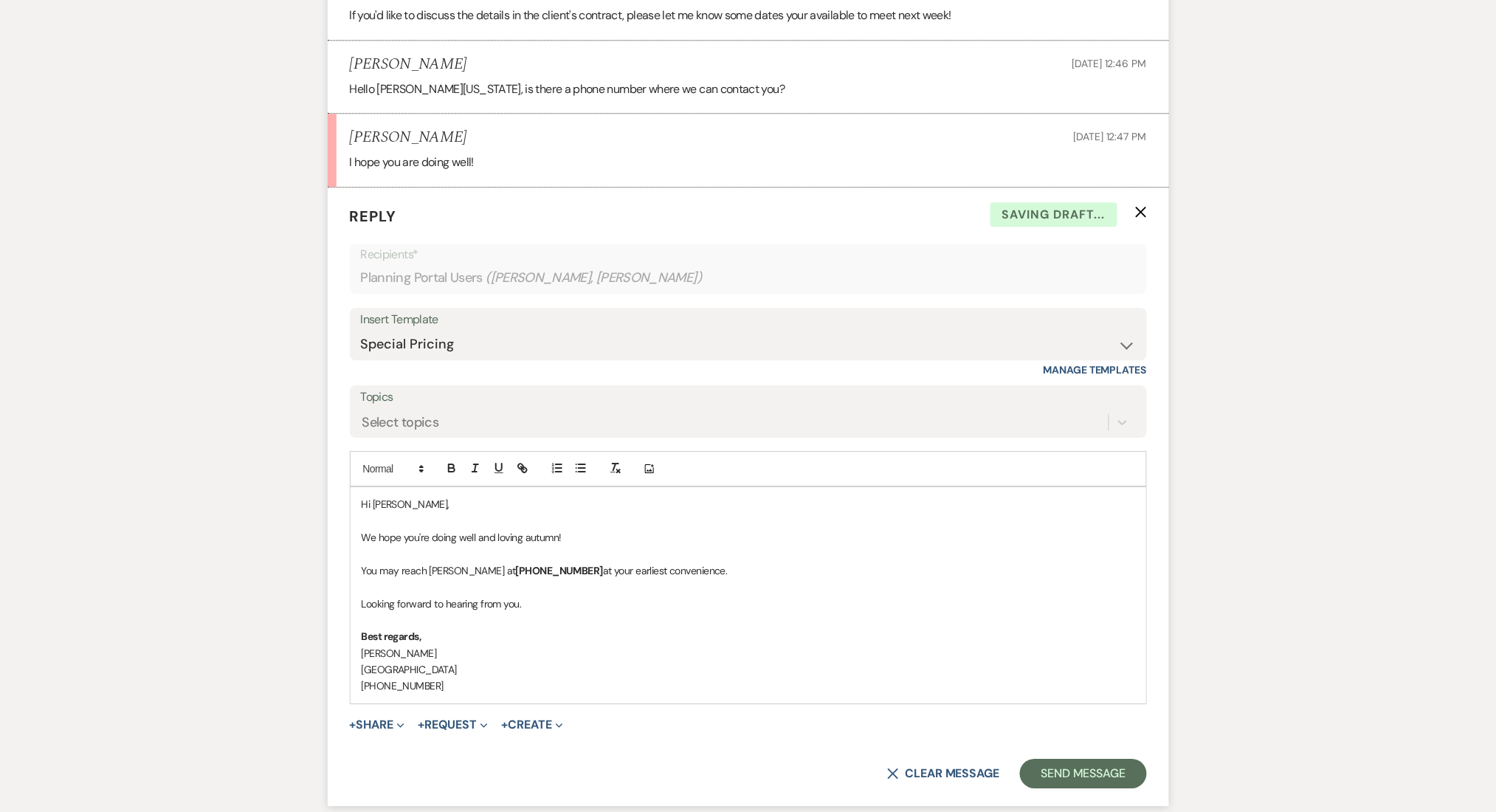
click at [782, 590] on p at bounding box center [748, 586] width 774 height 17
click at [1163, 619] on form "Reply X Draft saved! Recipients* Planning Portal Users ( Sheye Oshoro, Andy Mar…" at bounding box center [748, 496] width 841 height 618
click at [1059, 760] on button "Send Message" at bounding box center [1083, 774] width 126 height 30
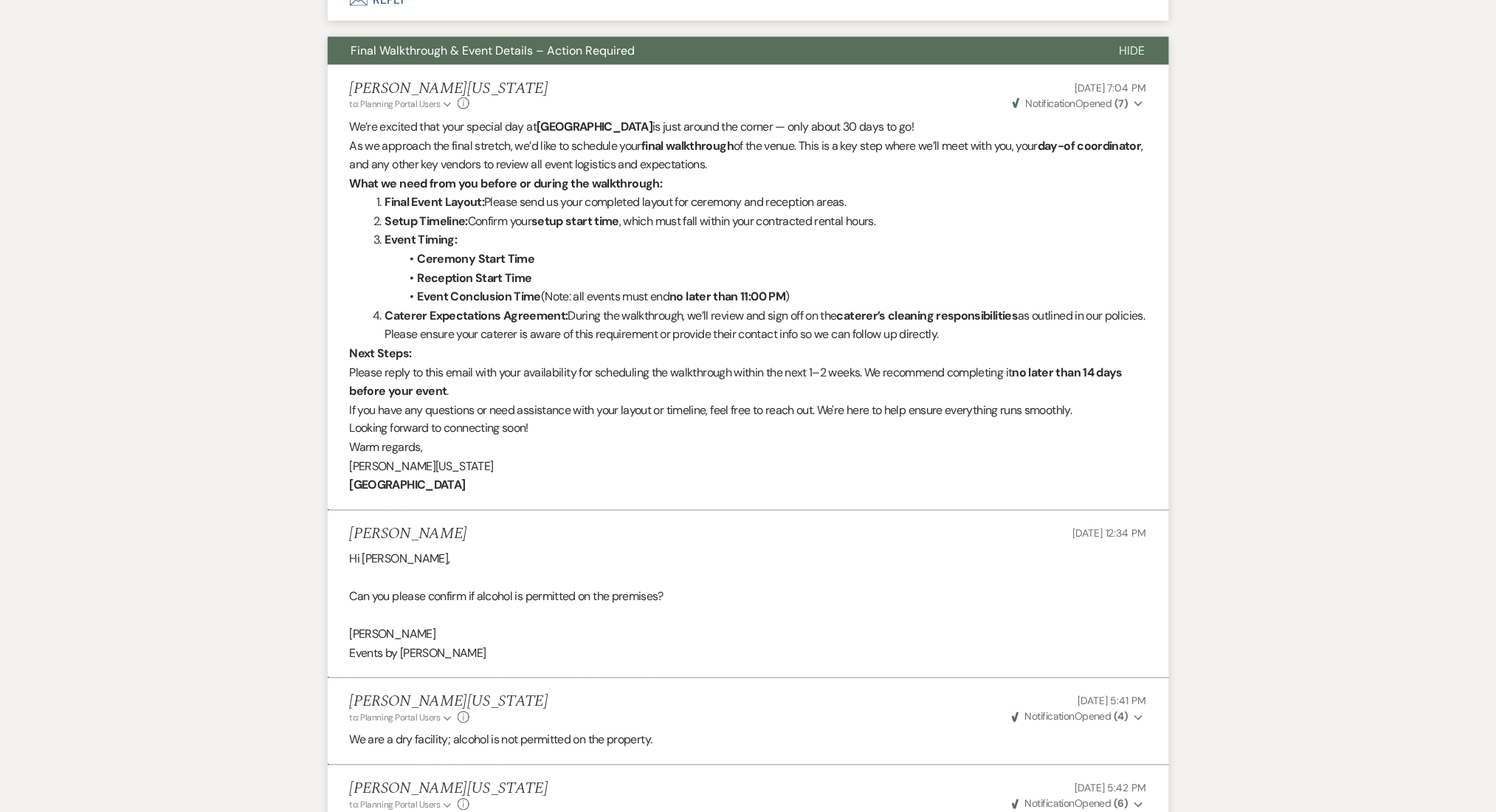
scroll to position [1181, 0]
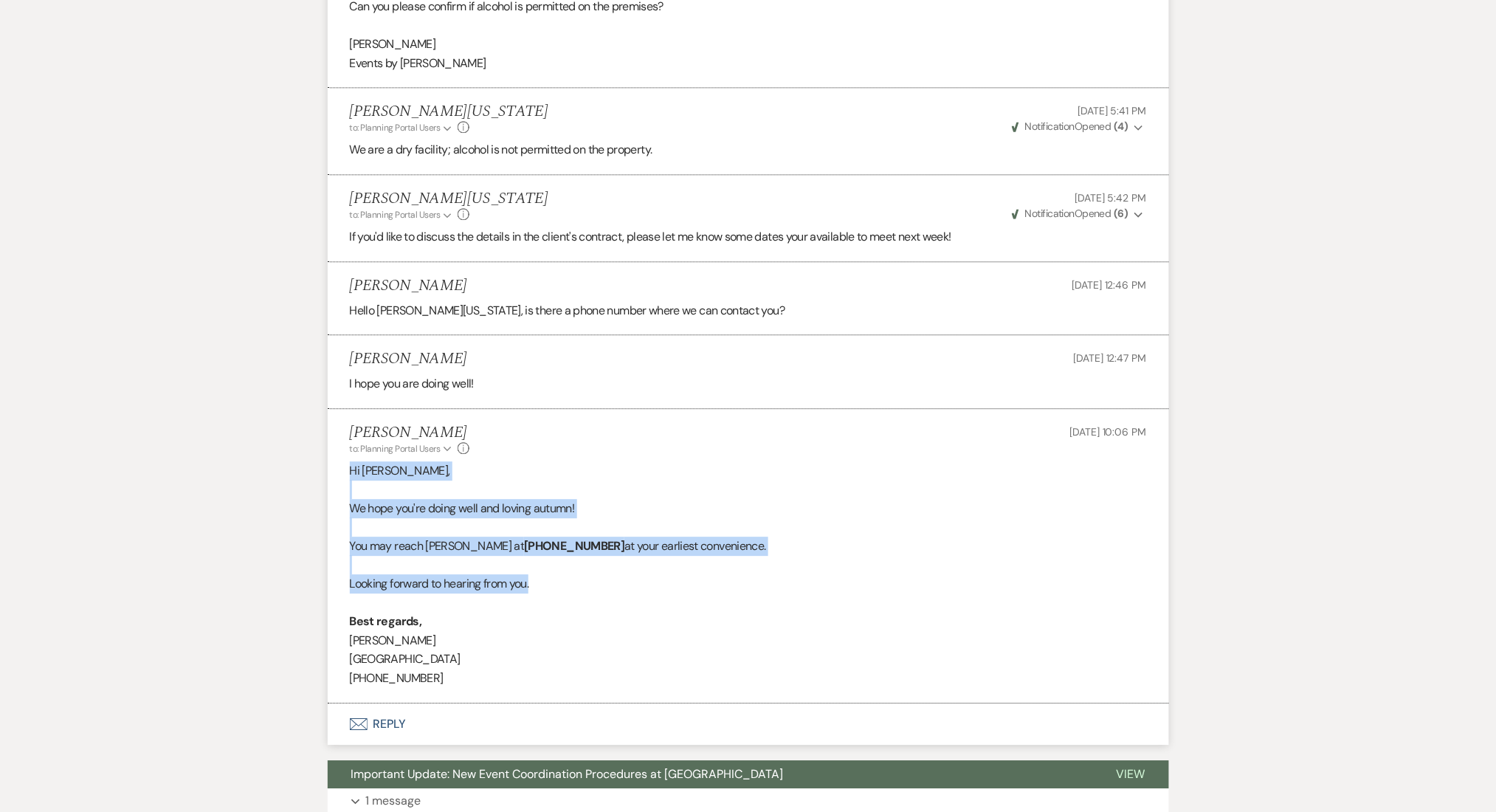
drag, startPoint x: 555, startPoint y: 590, endPoint x: 350, endPoint y: 478, distance: 233.6
click at [350, 478] on div "Hi Andy, We hope you're doing well and loving autumn! You may reach Imani at (4…" at bounding box center [748, 574] width 797 height 226
click at [233, 540] on div "Messages Tasks Payments Vendors Rental Overview Timeline Docs & Files Contacts …" at bounding box center [748, 97] width 1496 height 2028
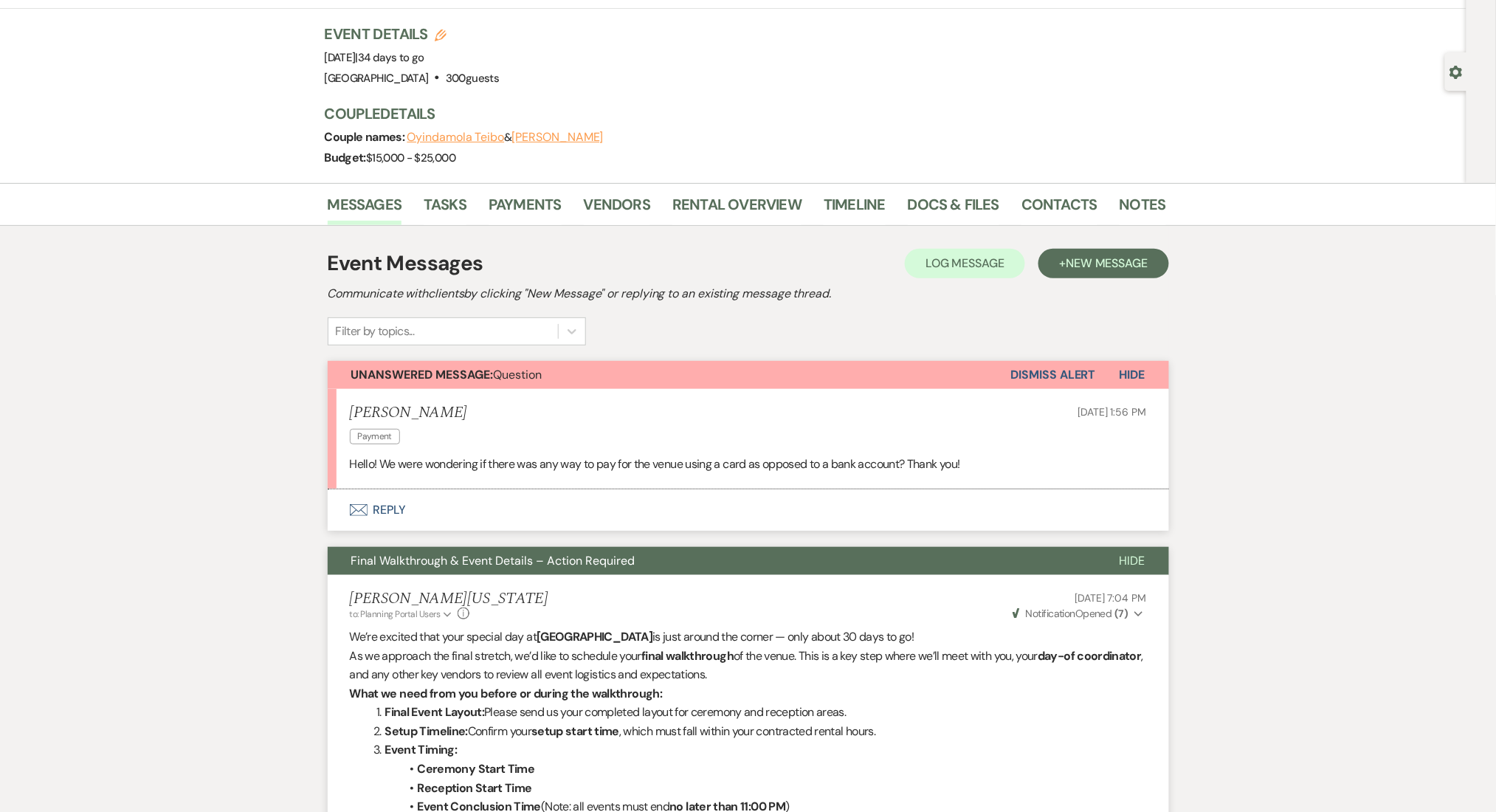
scroll to position [0, 0]
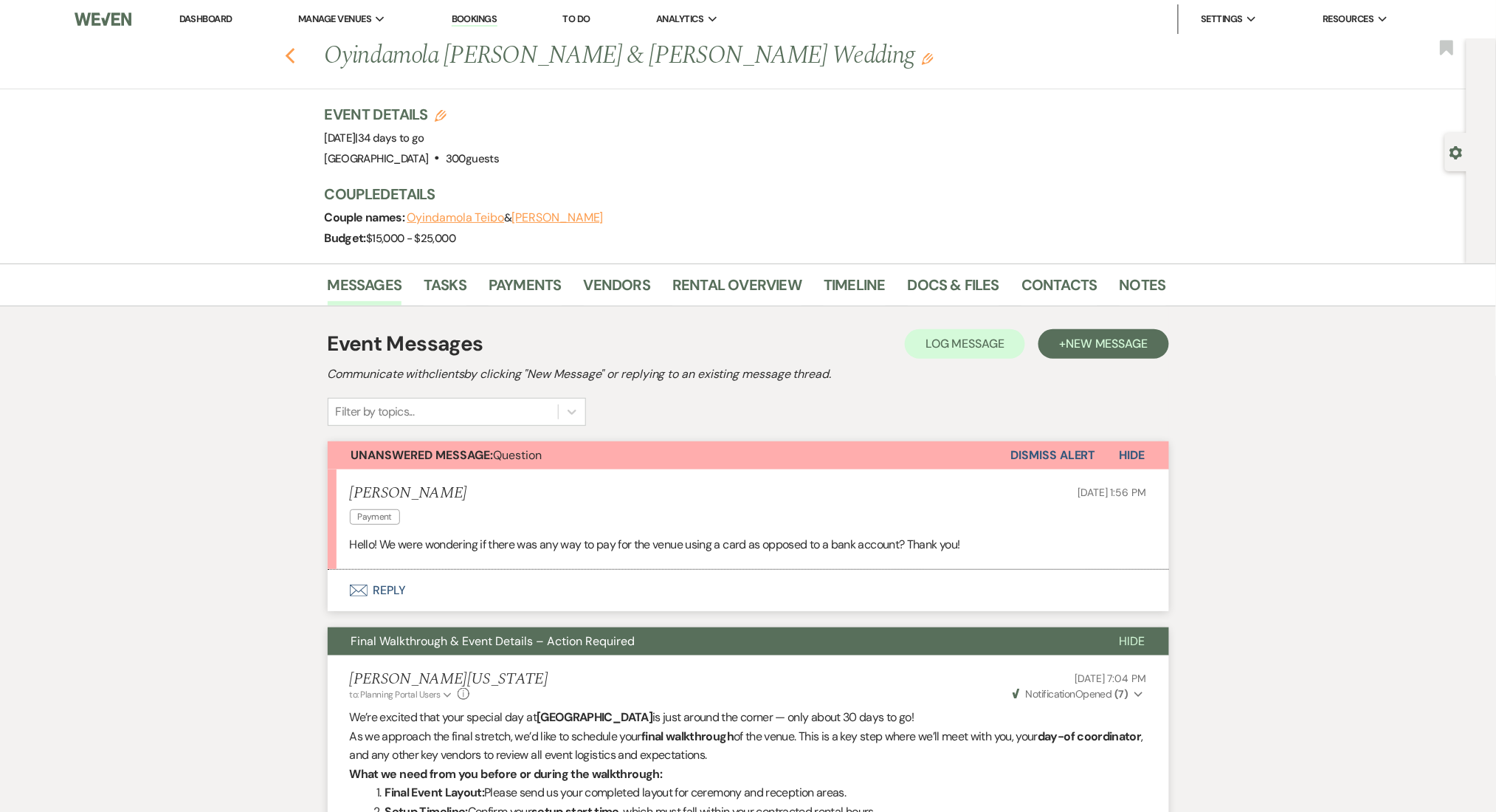
click at [295, 52] on use "button" at bounding box center [289, 56] width 10 height 17
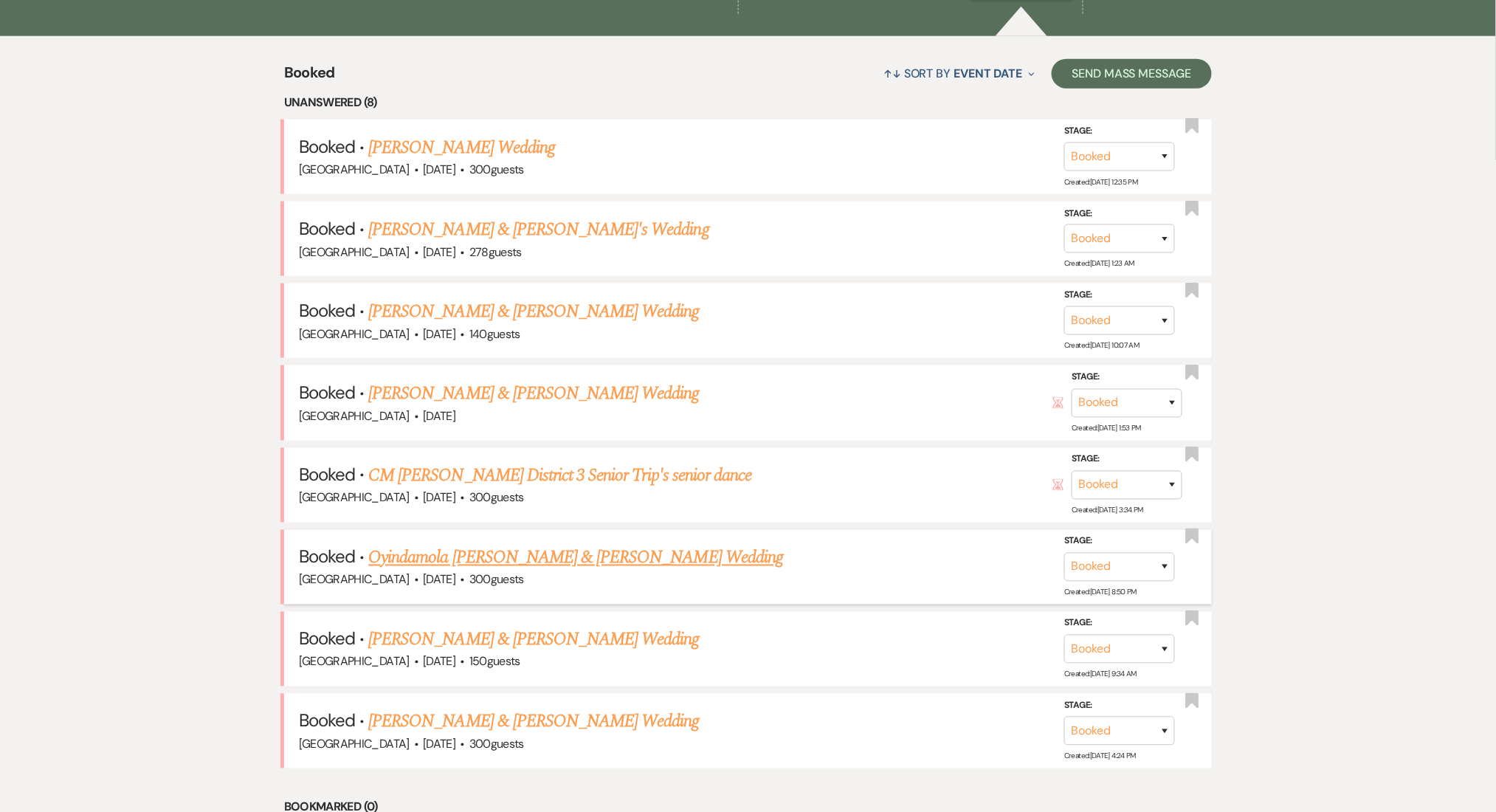
click at [560, 551] on link "Oyindamola Teibo & Andy Martinez's Wedding" at bounding box center [575, 558] width 414 height 26
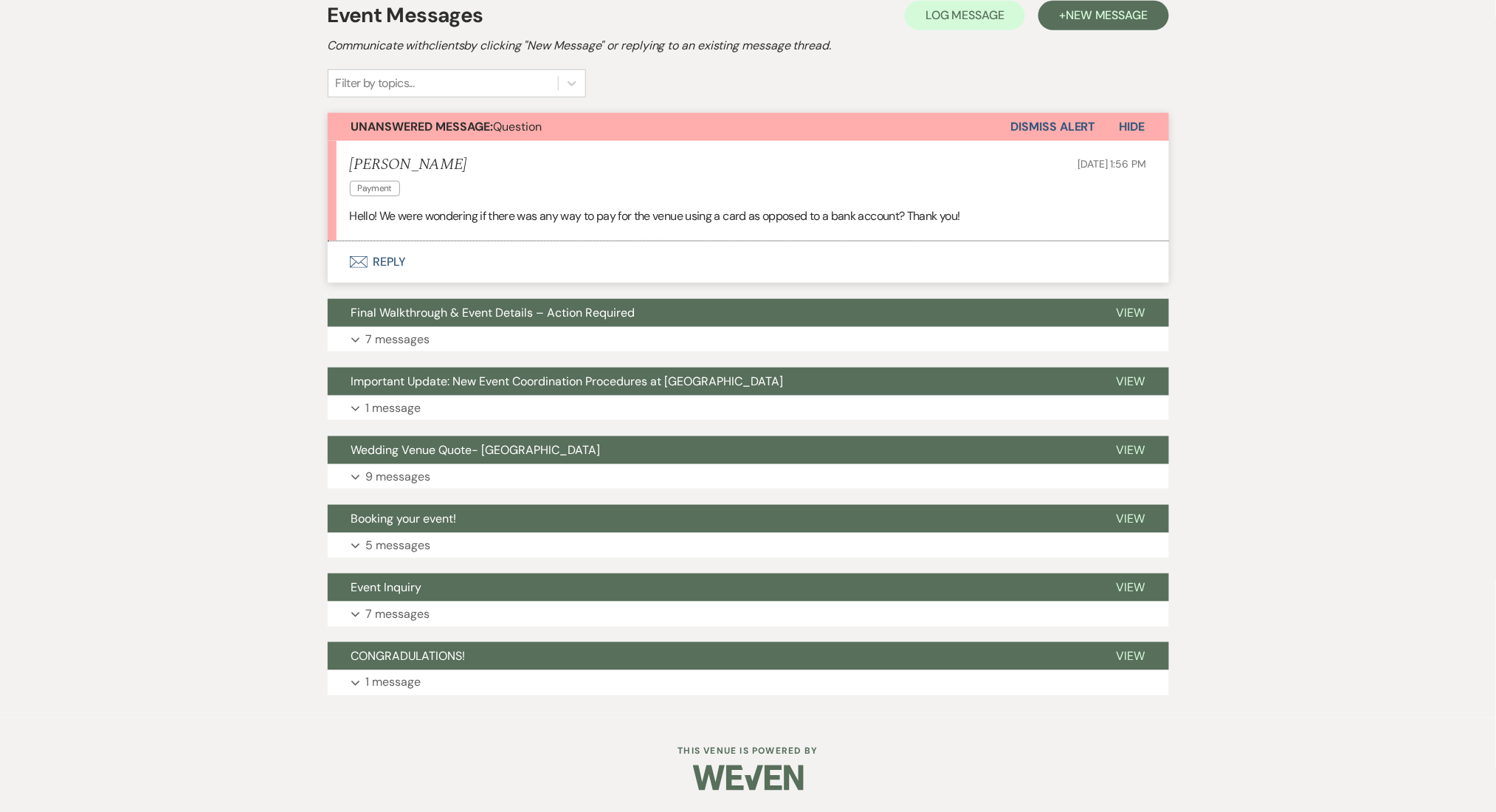
scroll to position [328, 0]
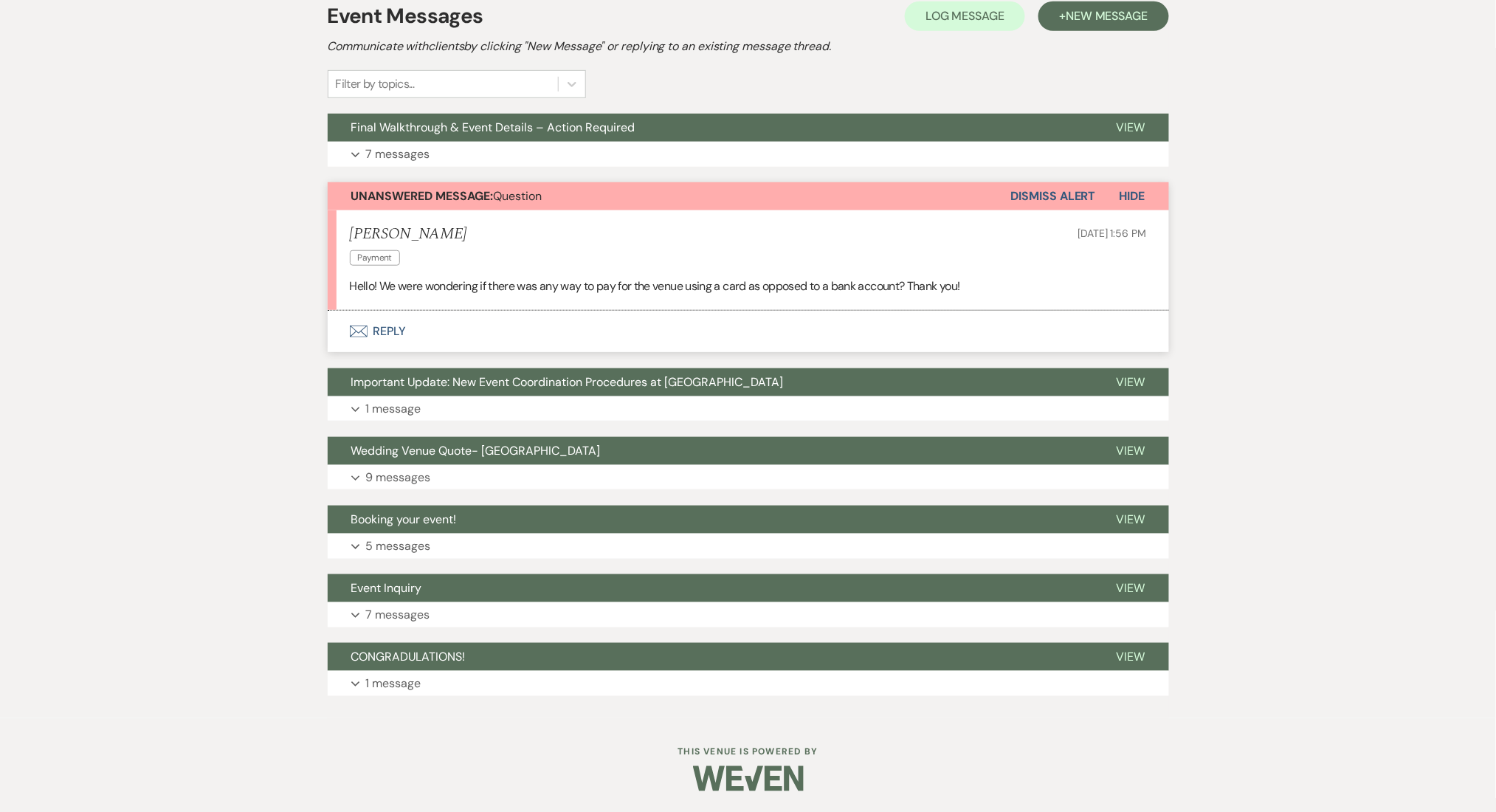
click at [9, 367] on div "Messages Tasks Payments Vendors Rental Overview Timeline Docs & Files Contacts …" at bounding box center [748, 327] width 1496 height 782
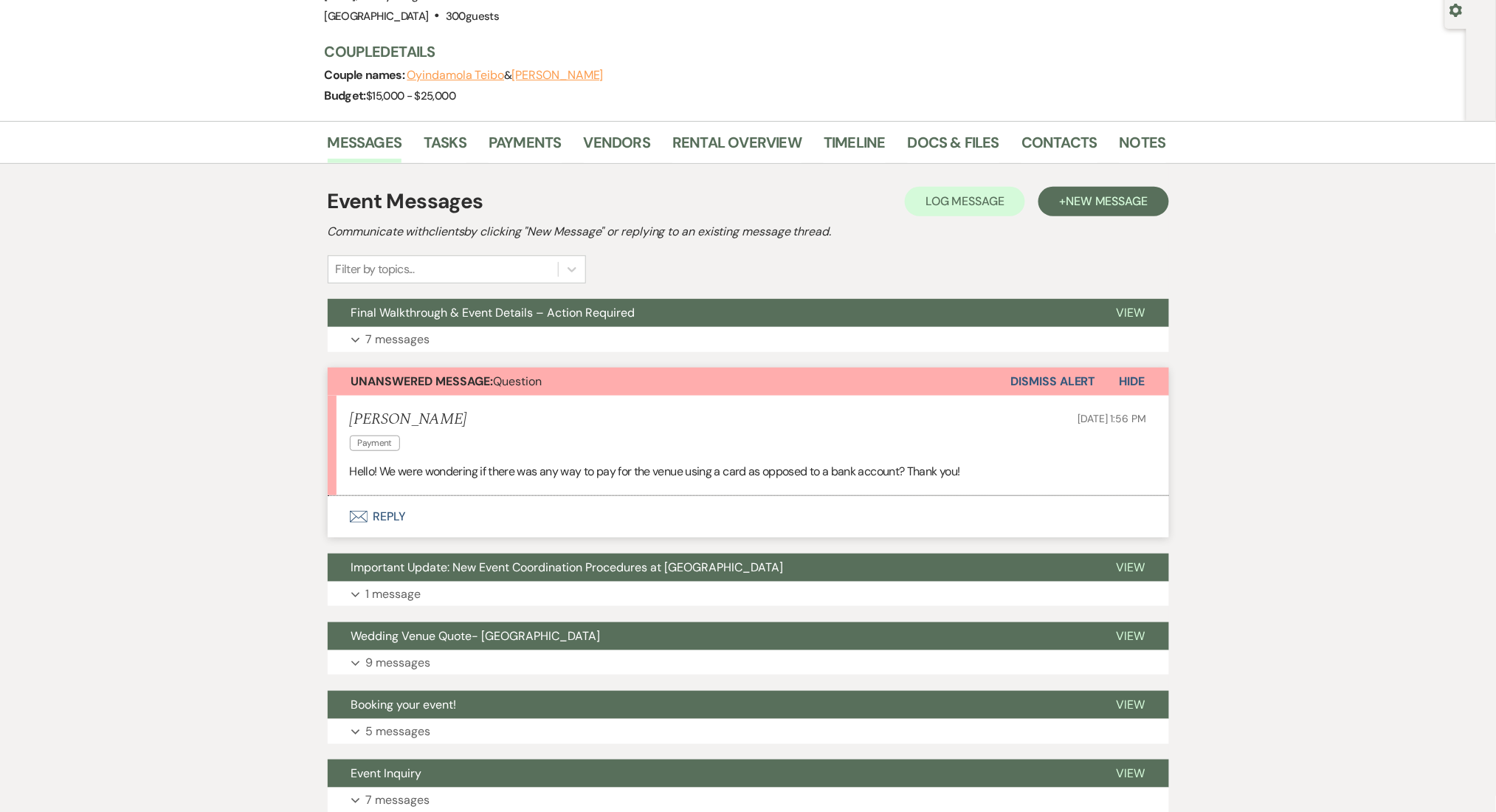
scroll to position [0, 0]
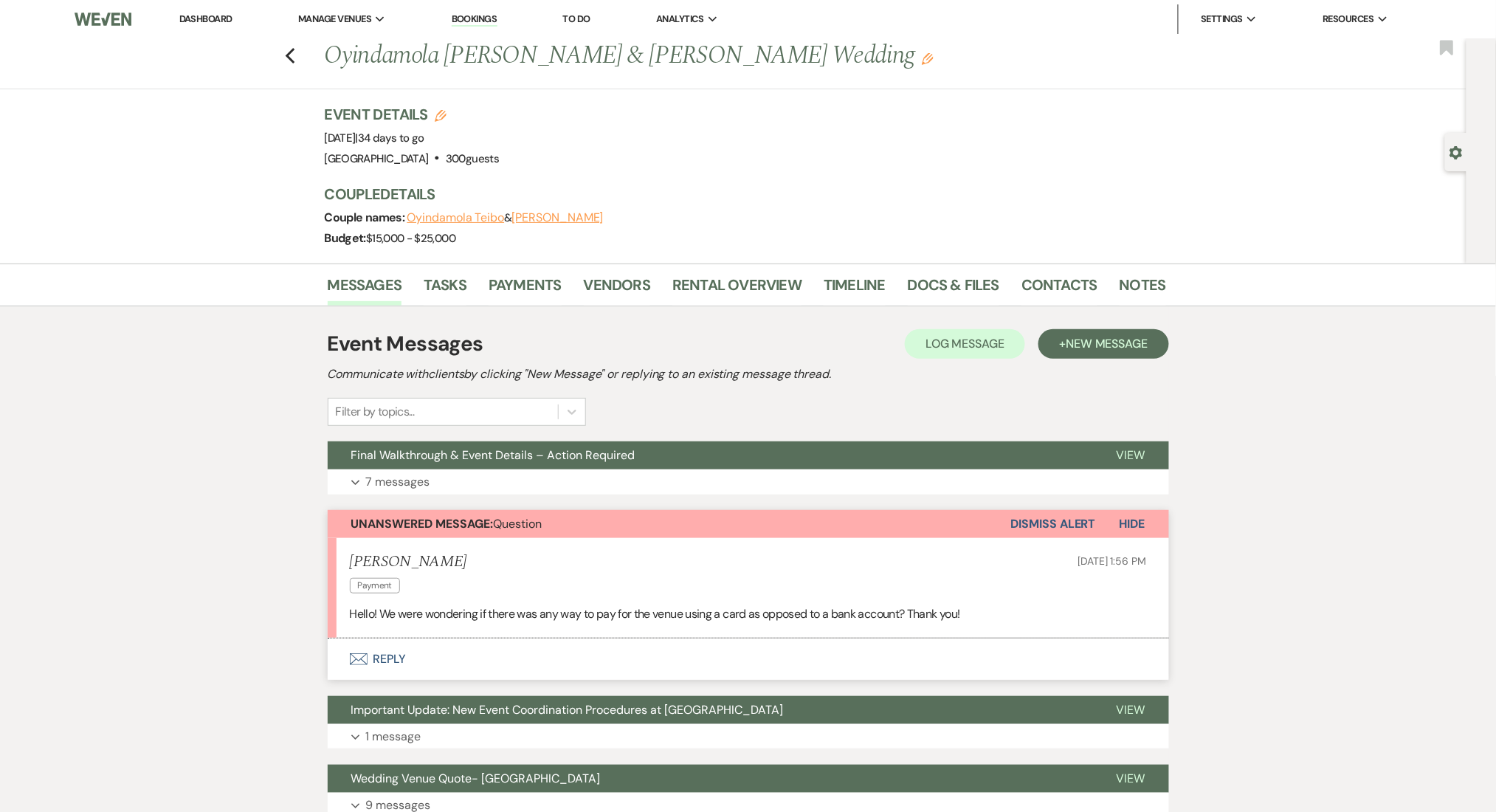
click at [304, 59] on div "Previous Oyindamola Teibo & Andy Martinez's Wedding Edit Bookmark" at bounding box center [730, 64] width 1474 height 51
click at [296, 48] on icon "Previous" at bounding box center [290, 56] width 11 height 17
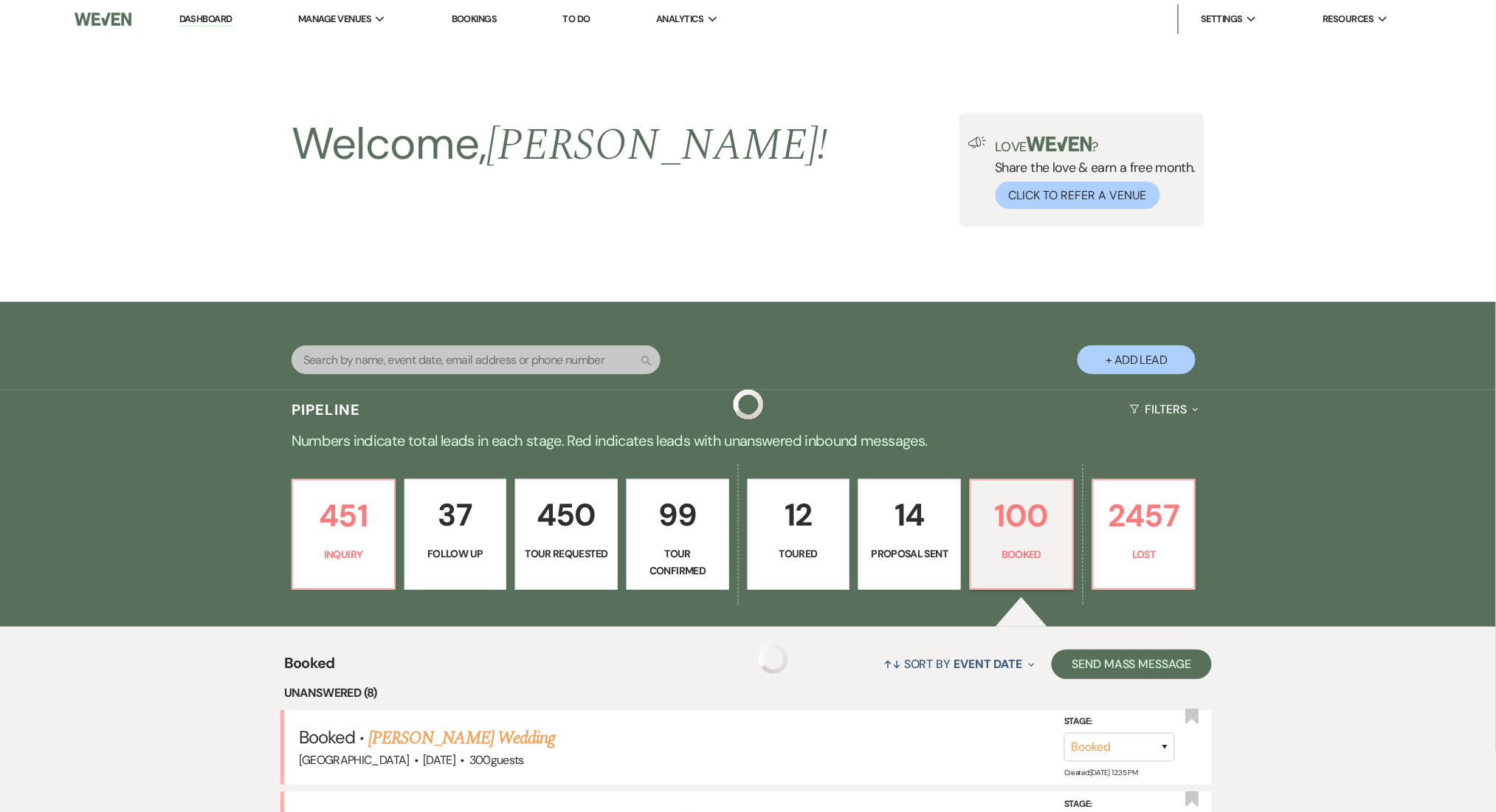
scroll to position [590, 0]
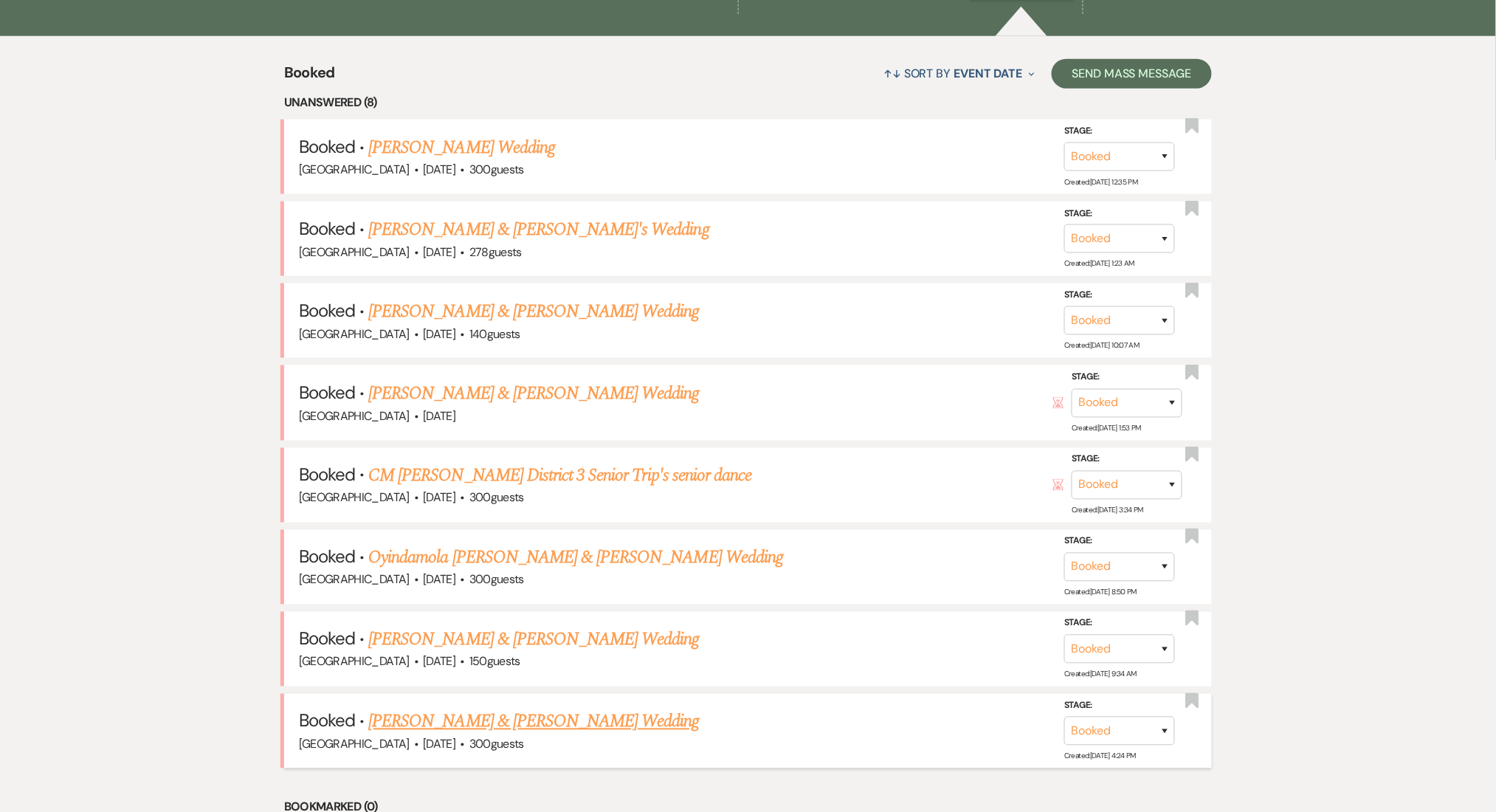
drag, startPoint x: 491, startPoint y: 691, endPoint x: 506, endPoint y: 727, distance: 39.0
click at [491, 694] on li "Booked · Cindy Huynh & Cindy Huynh's Wedding Enon Ranch · Mar 14, 2026 · 300 gu…" at bounding box center [748, 731] width 929 height 74
click at [506, 727] on link "Cindy Huynh & Cindy Huynh's Wedding" at bounding box center [533, 721] width 331 height 26
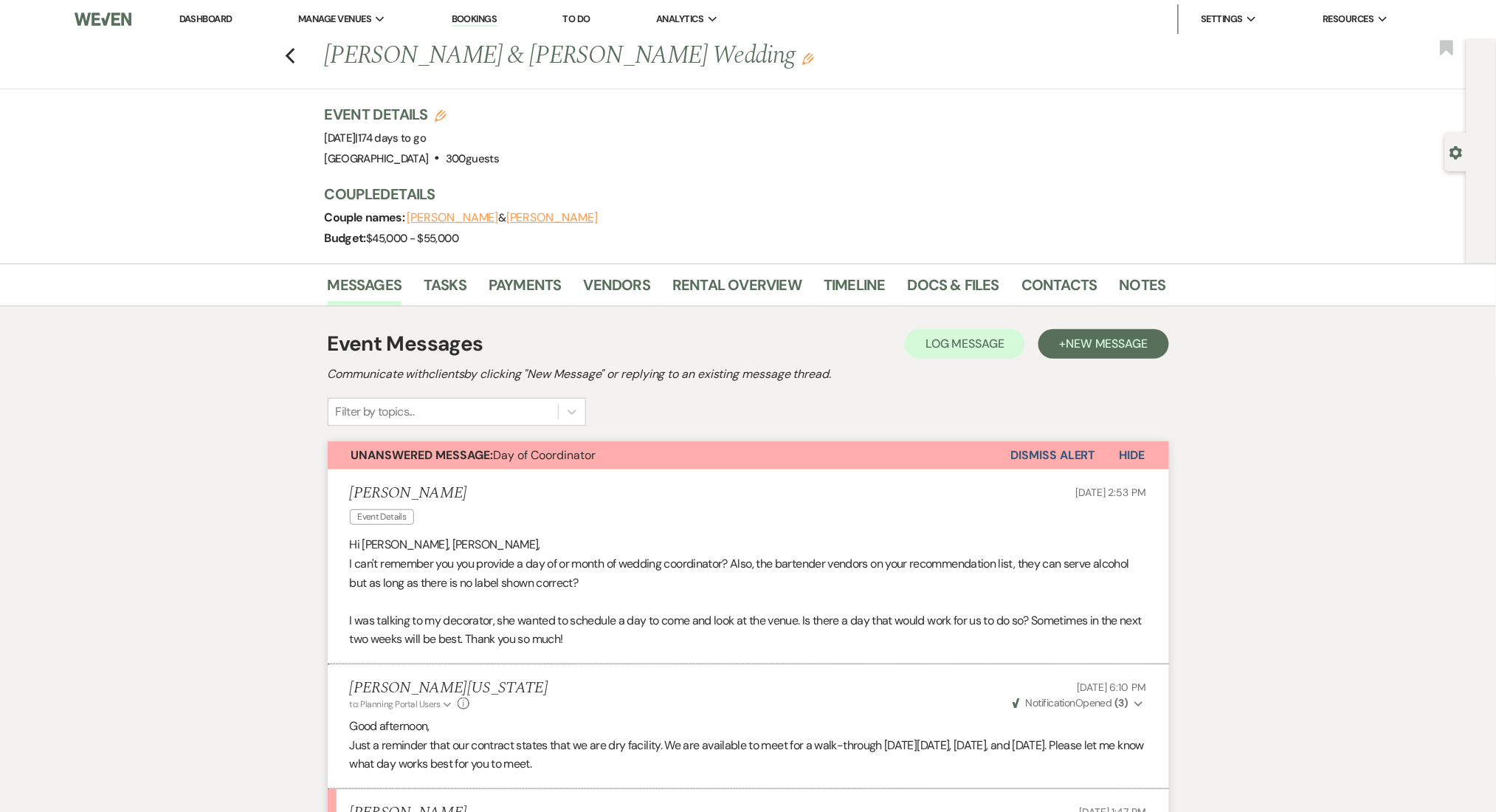
click at [1265, 644] on div "Messages Tasks Payments Vendors Rental Overview Timeline Docs & Files Contacts …" at bounding box center [748, 766] width 1496 height 1006
click at [73, 577] on div "Messages Tasks Payments Vendors Rental Overview Timeline Docs & Files Contacts …" at bounding box center [748, 766] width 1496 height 1006
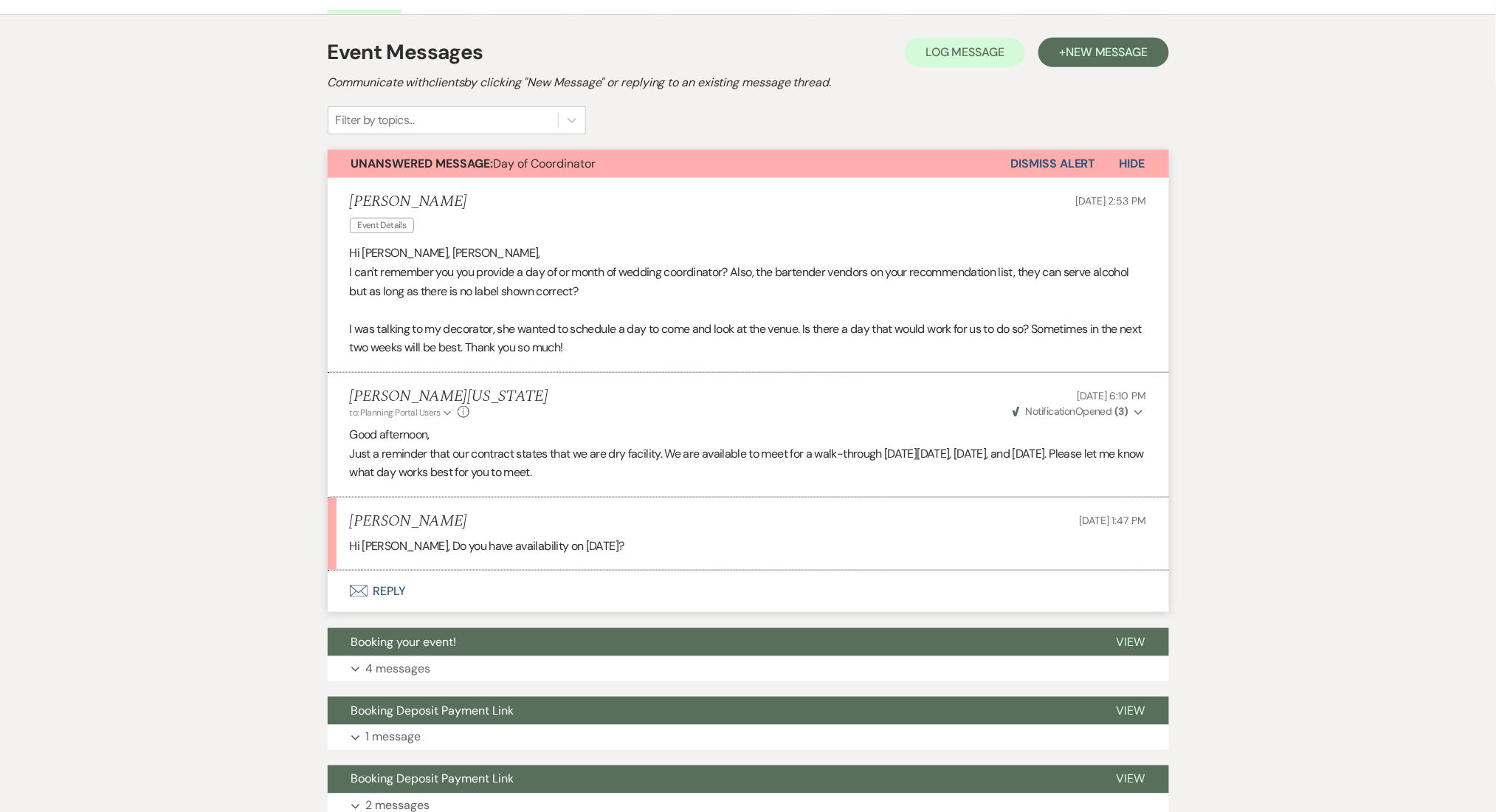
scroll to position [295, 0]
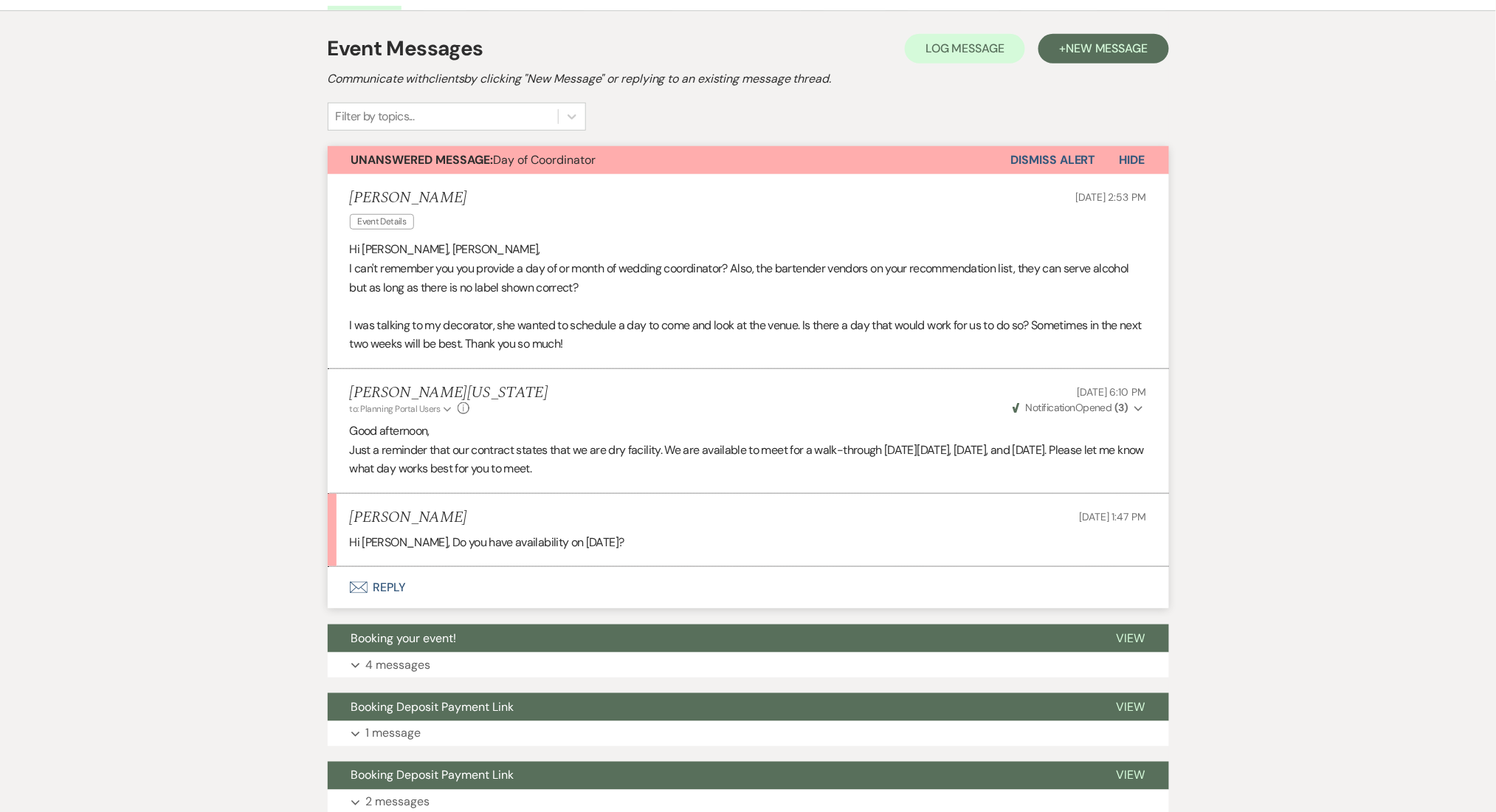
click at [219, 357] on div "Messages Tasks Payments Vendors Rental Overview Timeline Docs & Files Contacts …" at bounding box center [748, 471] width 1496 height 1006
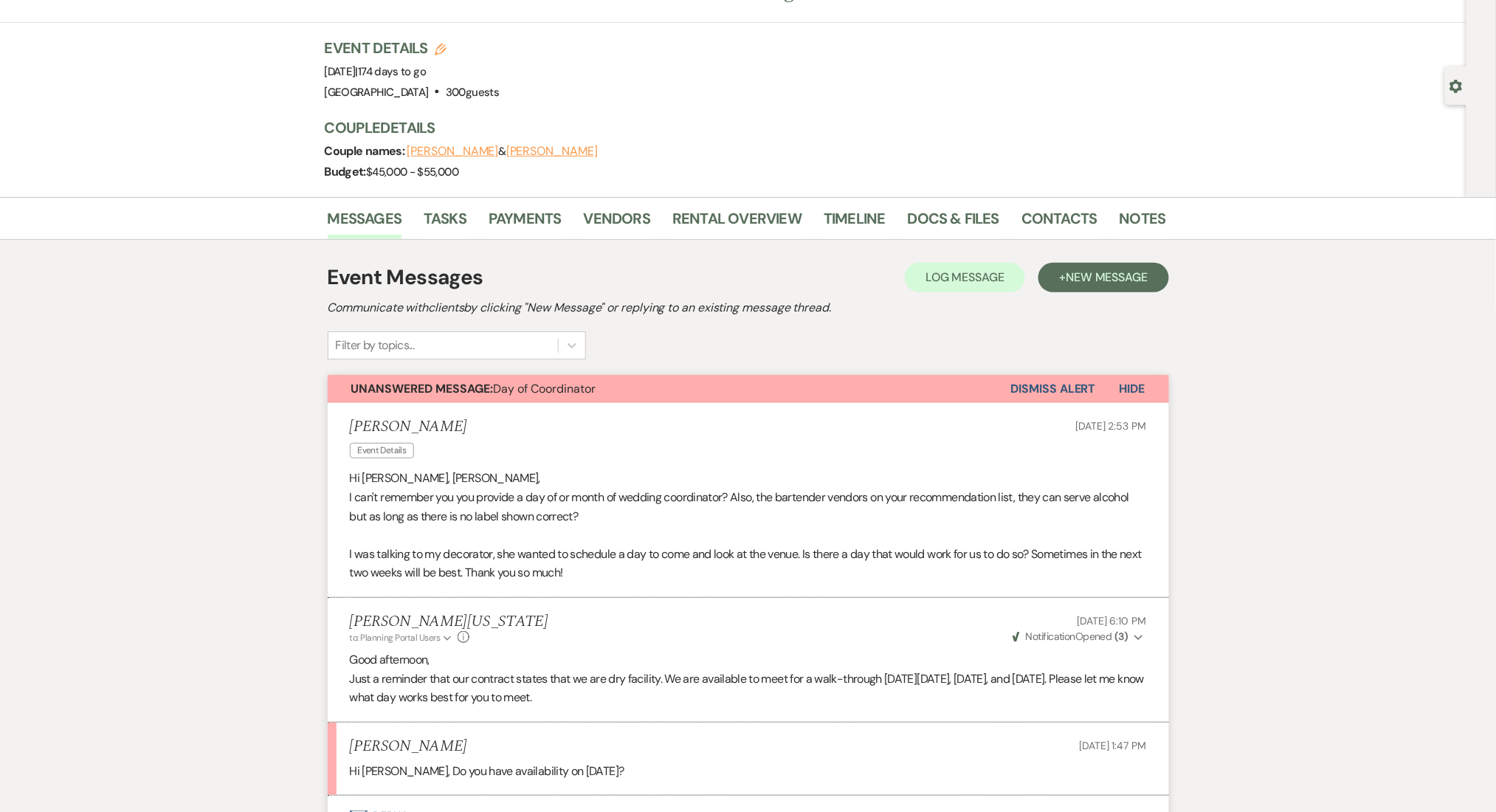
scroll to position [0, 0]
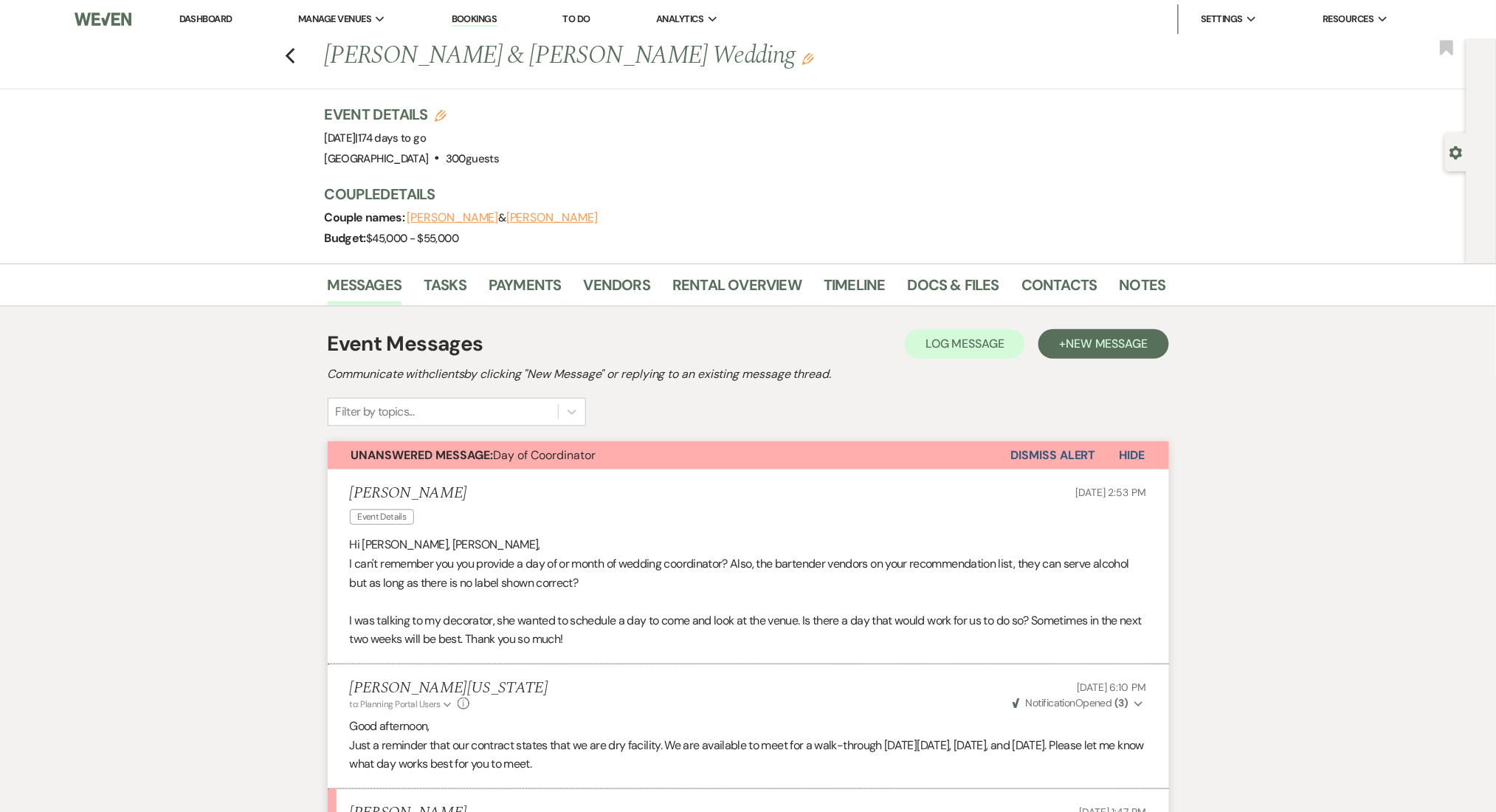
click at [192, 15] on link "Dashboard" at bounding box center [205, 18] width 53 height 12
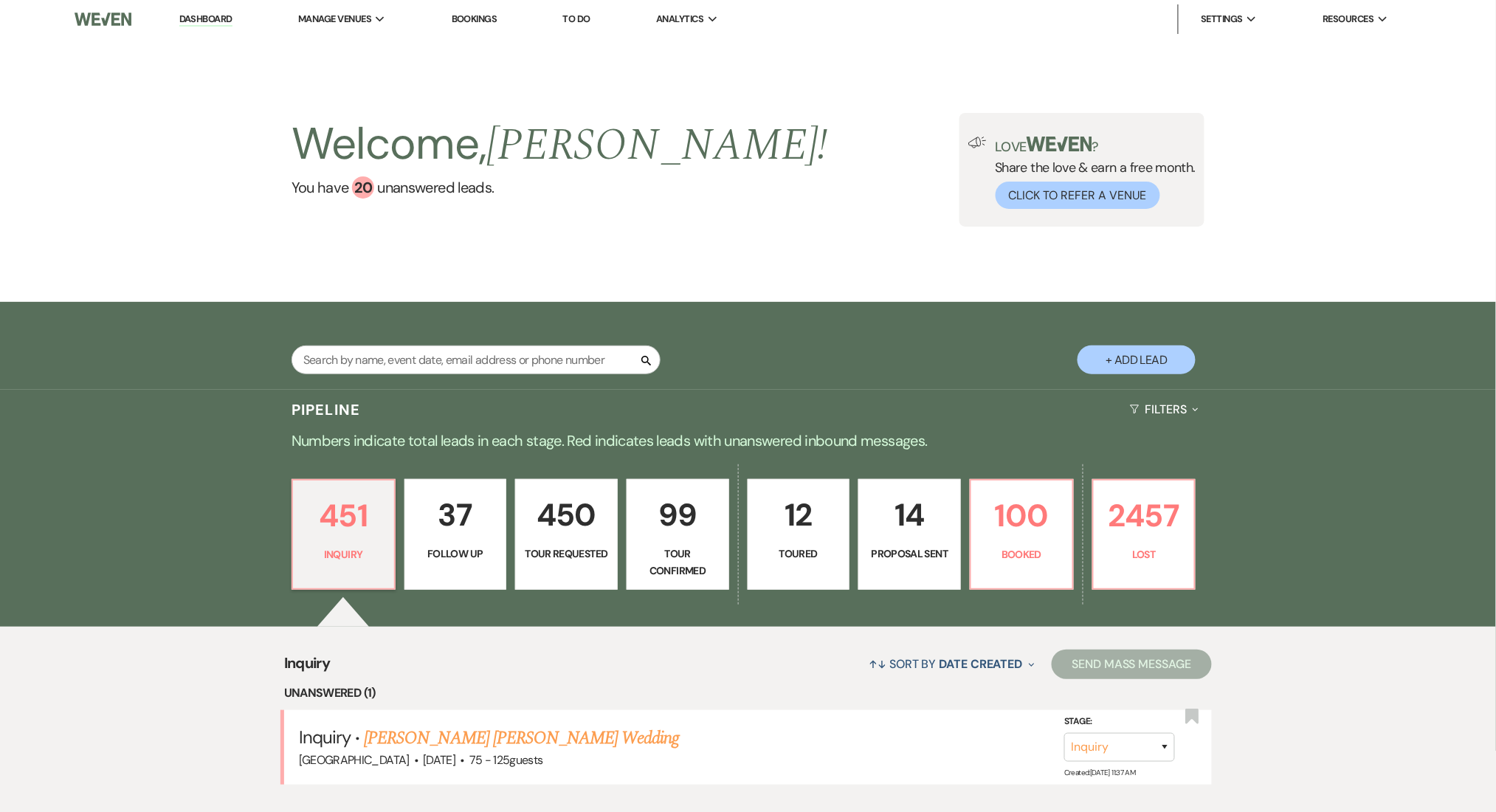
click at [186, 17] on link "Dashboard" at bounding box center [205, 19] width 53 height 14
click at [405, 355] on input "text" at bounding box center [476, 359] width 369 height 29
paste input "judypeterson4588@gmail.com"
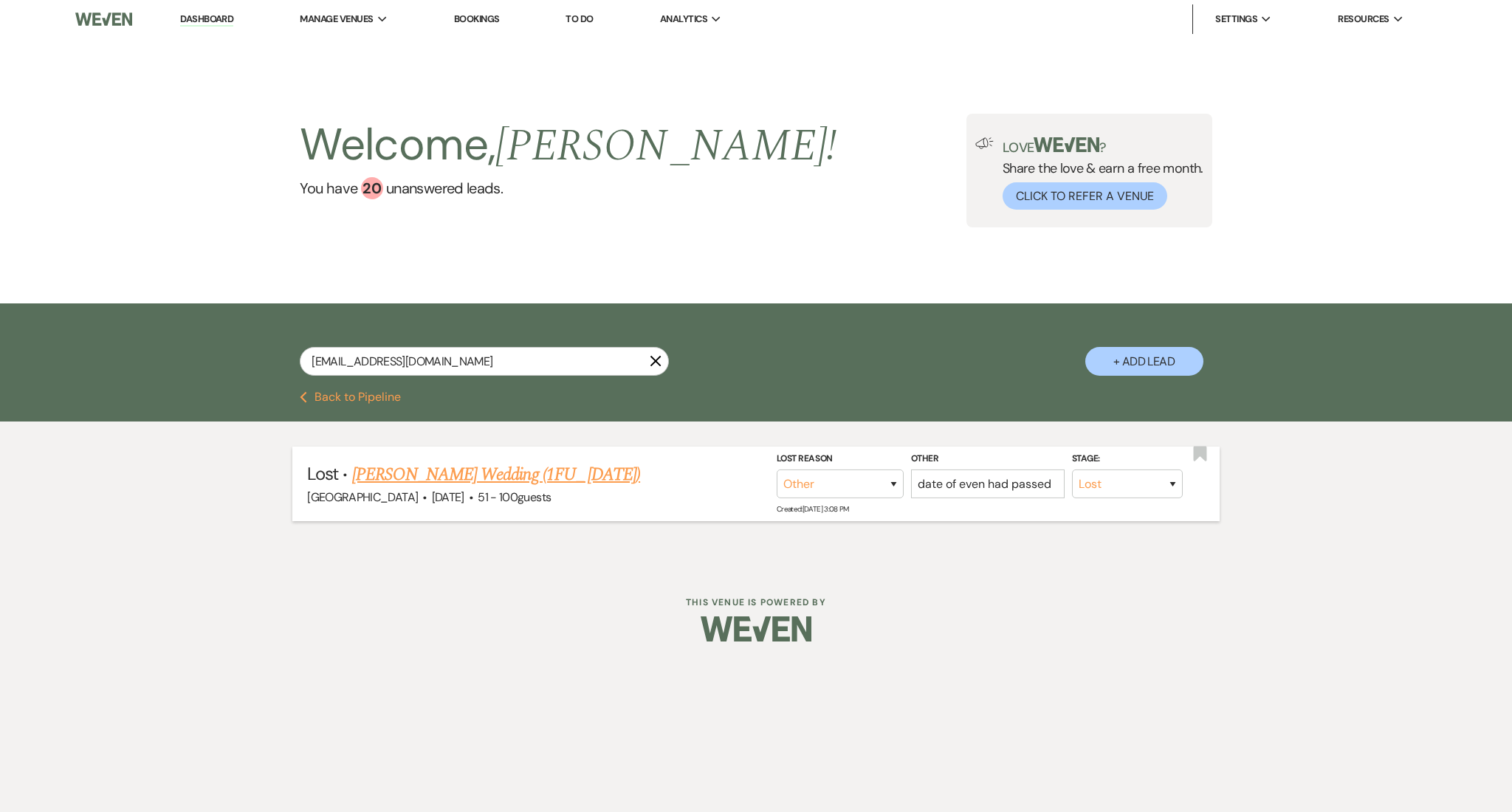
click at [530, 471] on link "Judy Peterson's Wedding (1FU_ 7.11.25)" at bounding box center [496, 475] width 288 height 26
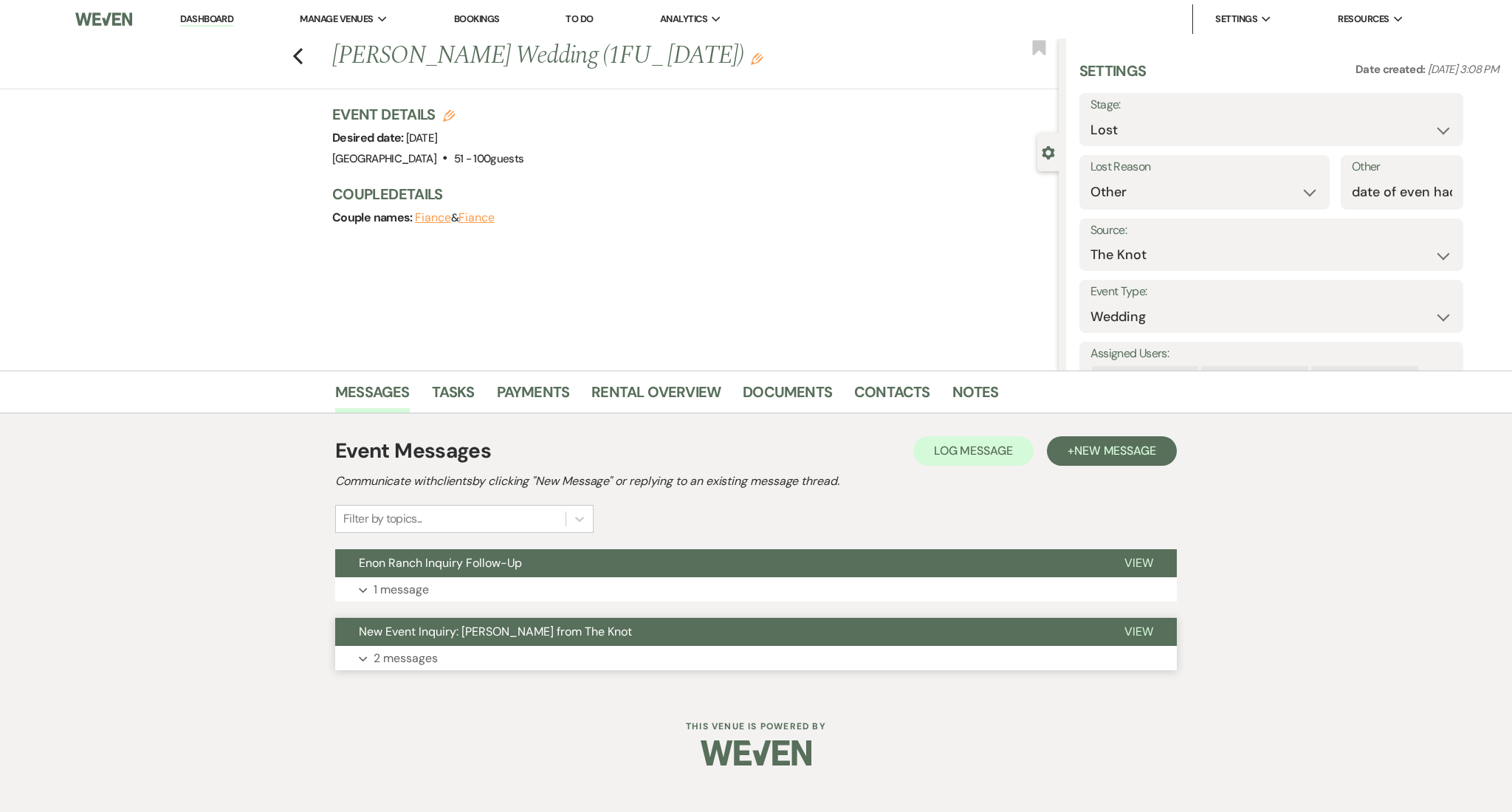
click at [522, 644] on button "New Event Inquiry: Judy Peterson from The Knot" at bounding box center [717, 632] width 765 height 28
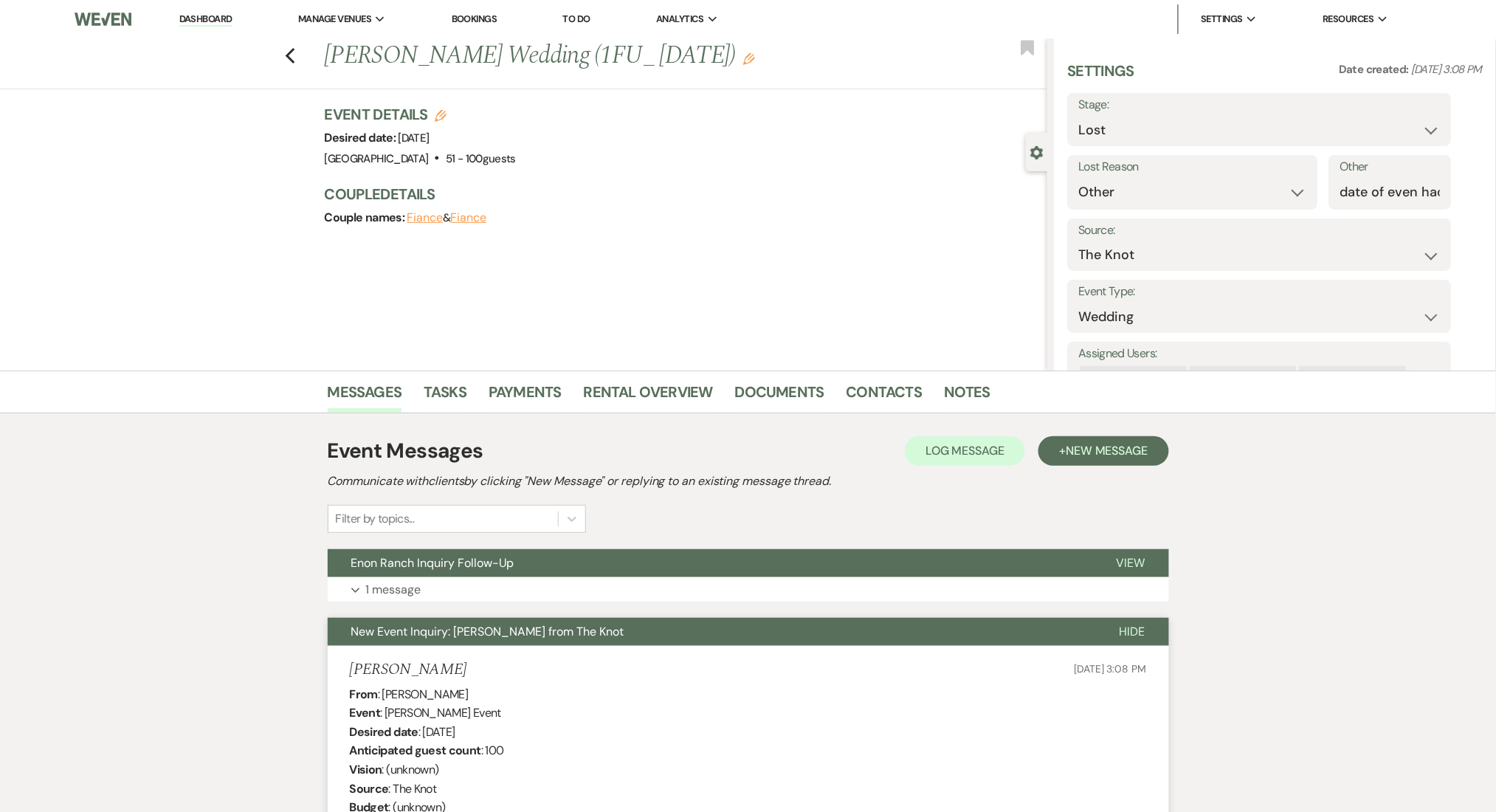
scroll to position [295, 0]
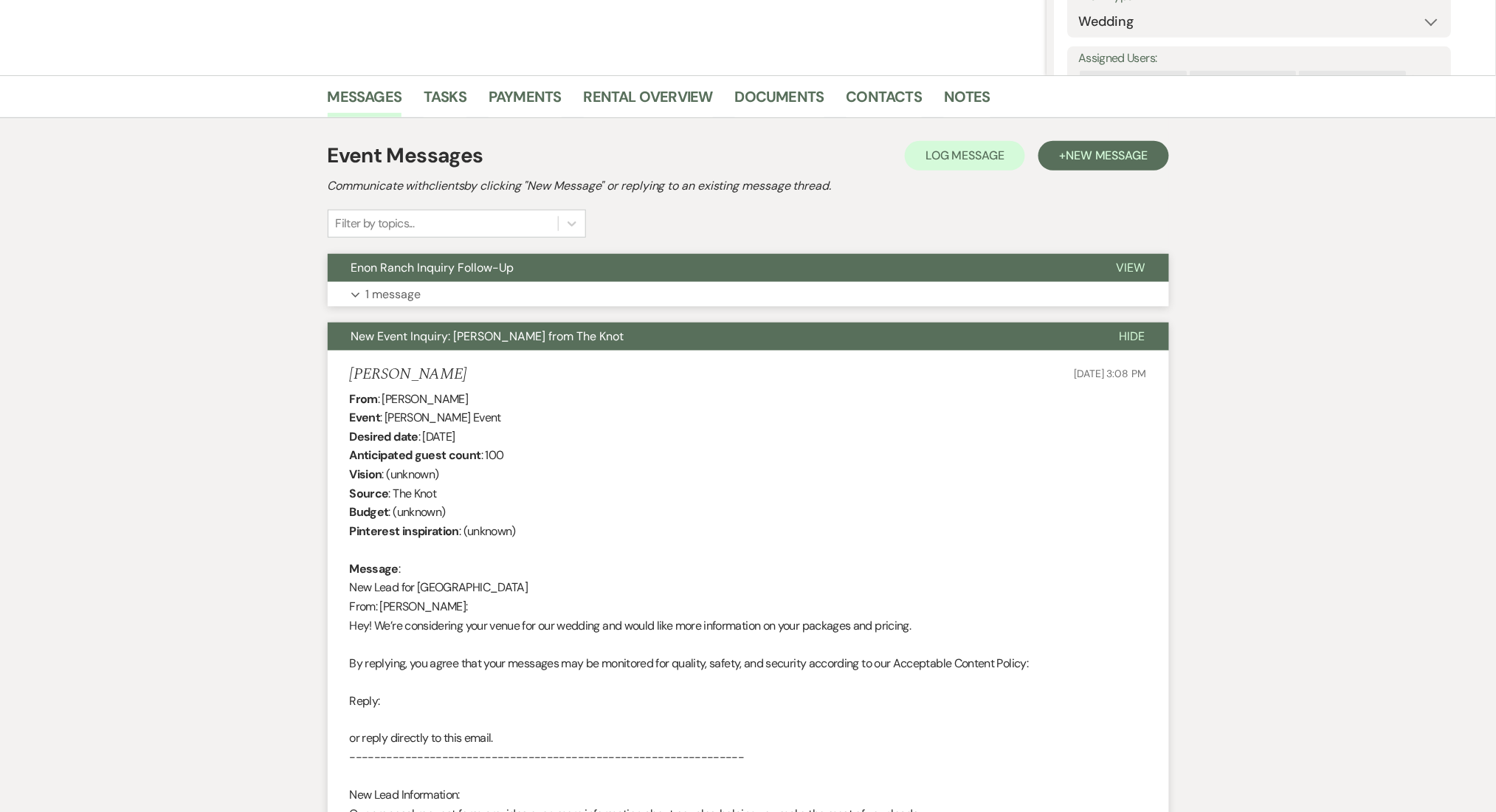
click at [537, 290] on button "Expand 1 message" at bounding box center [748, 294] width 841 height 25
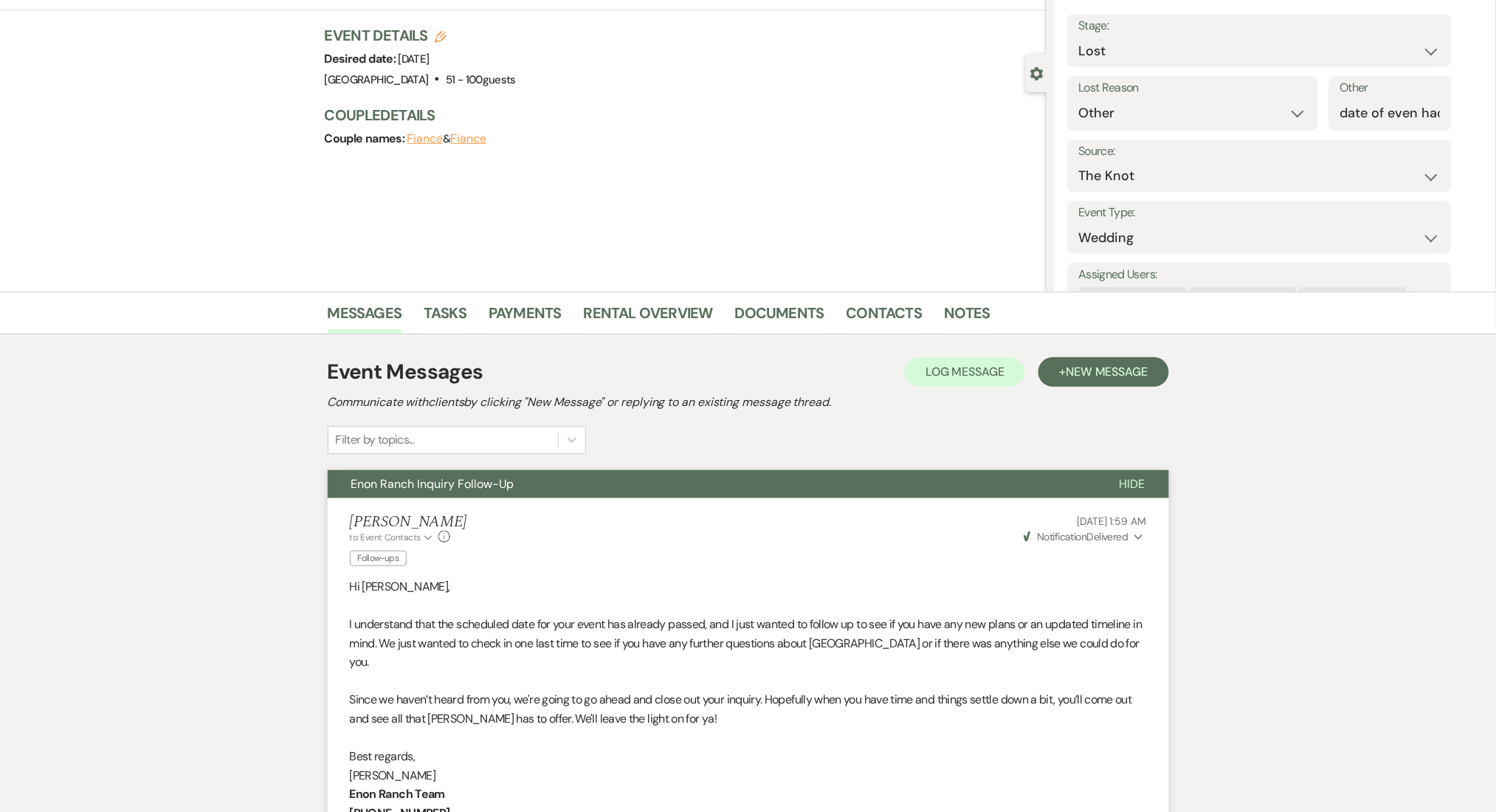
scroll to position [0, 0]
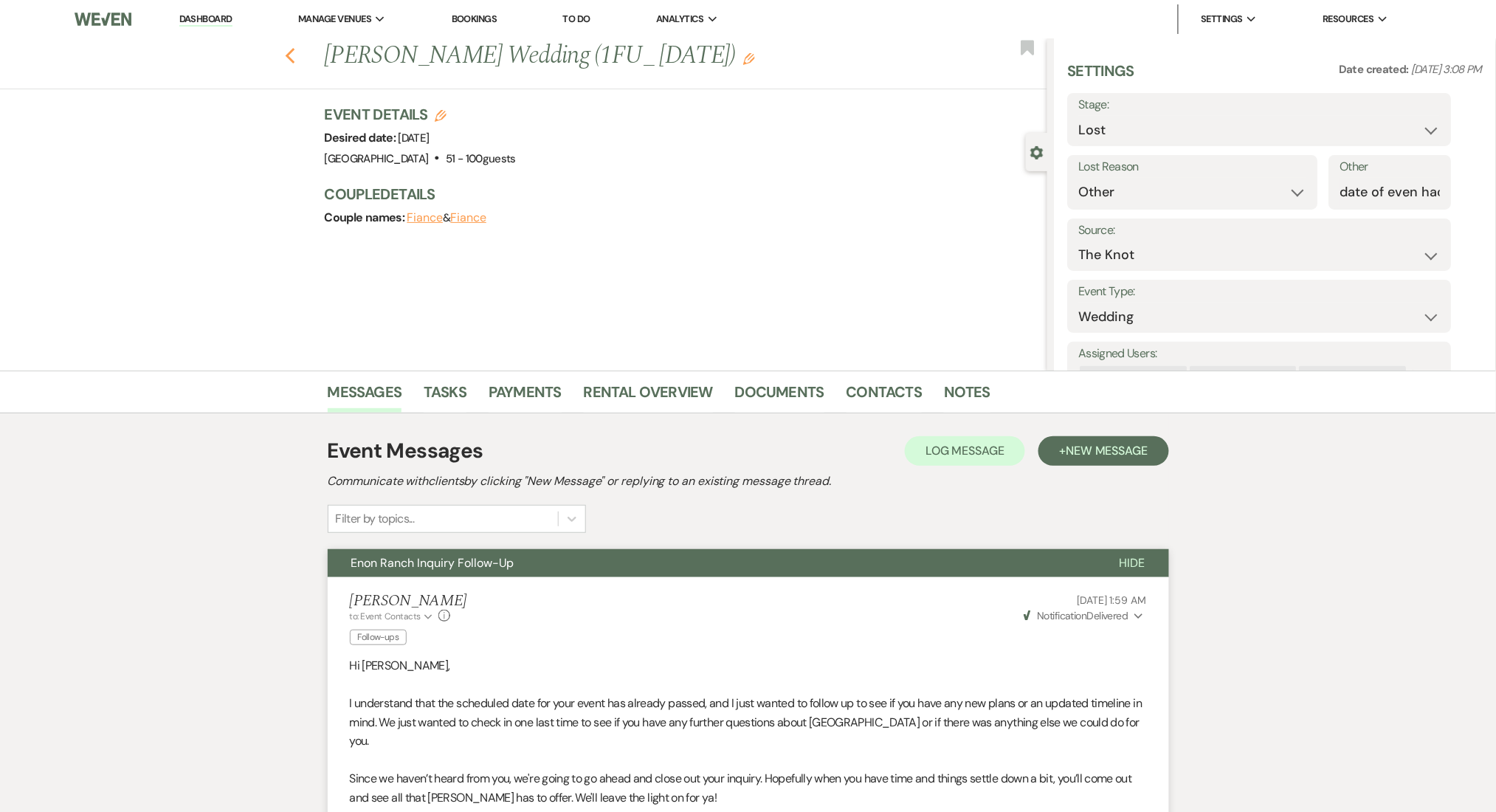
click at [296, 56] on icon "Previous" at bounding box center [290, 56] width 11 height 17
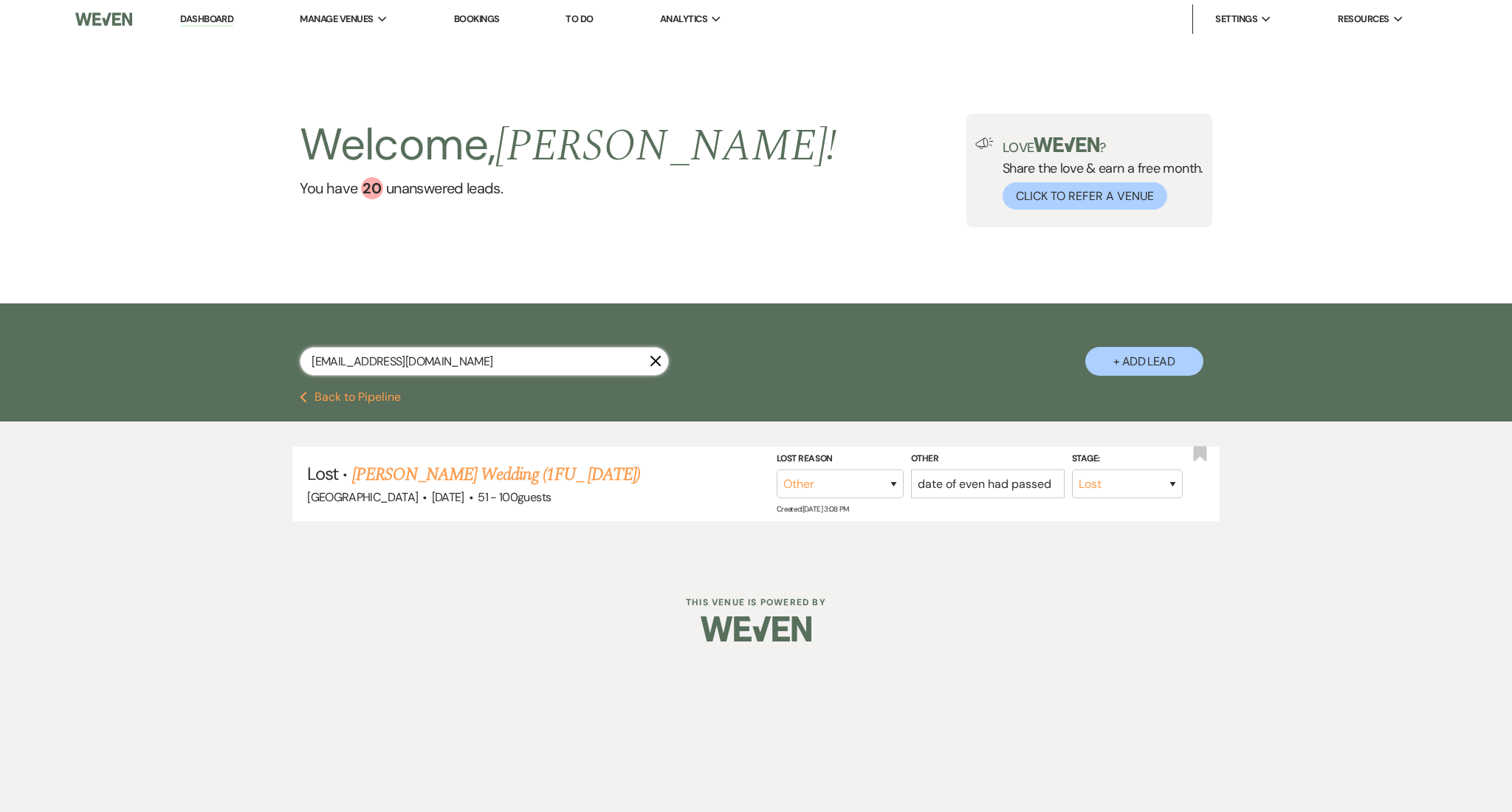
drag, startPoint x: 505, startPoint y: 367, endPoint x: 247, endPoint y: 361, distance: 258.1
click at [247, 361] on div "judypeterson4588@gmail.com X + Add Lead" at bounding box center [756, 349] width 1063 height 77
paste input "vanessanzuzi41"
click at [503, 475] on link "Vanessa Kanga's Wedding (1FU)" at bounding box center [486, 475] width 227 height 26
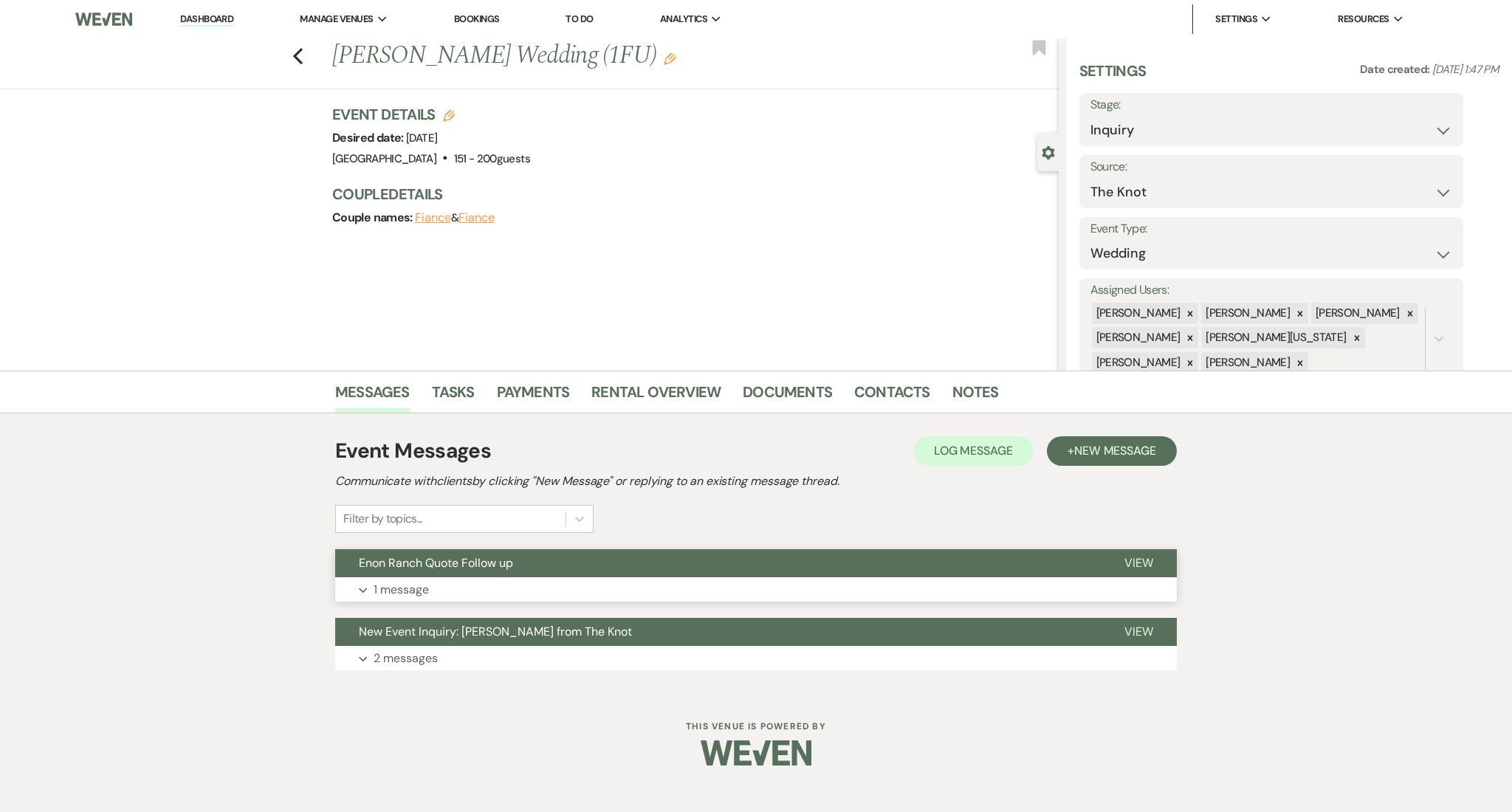
click at [463, 587] on button "Expand 1 message" at bounding box center [756, 589] width 841 height 25
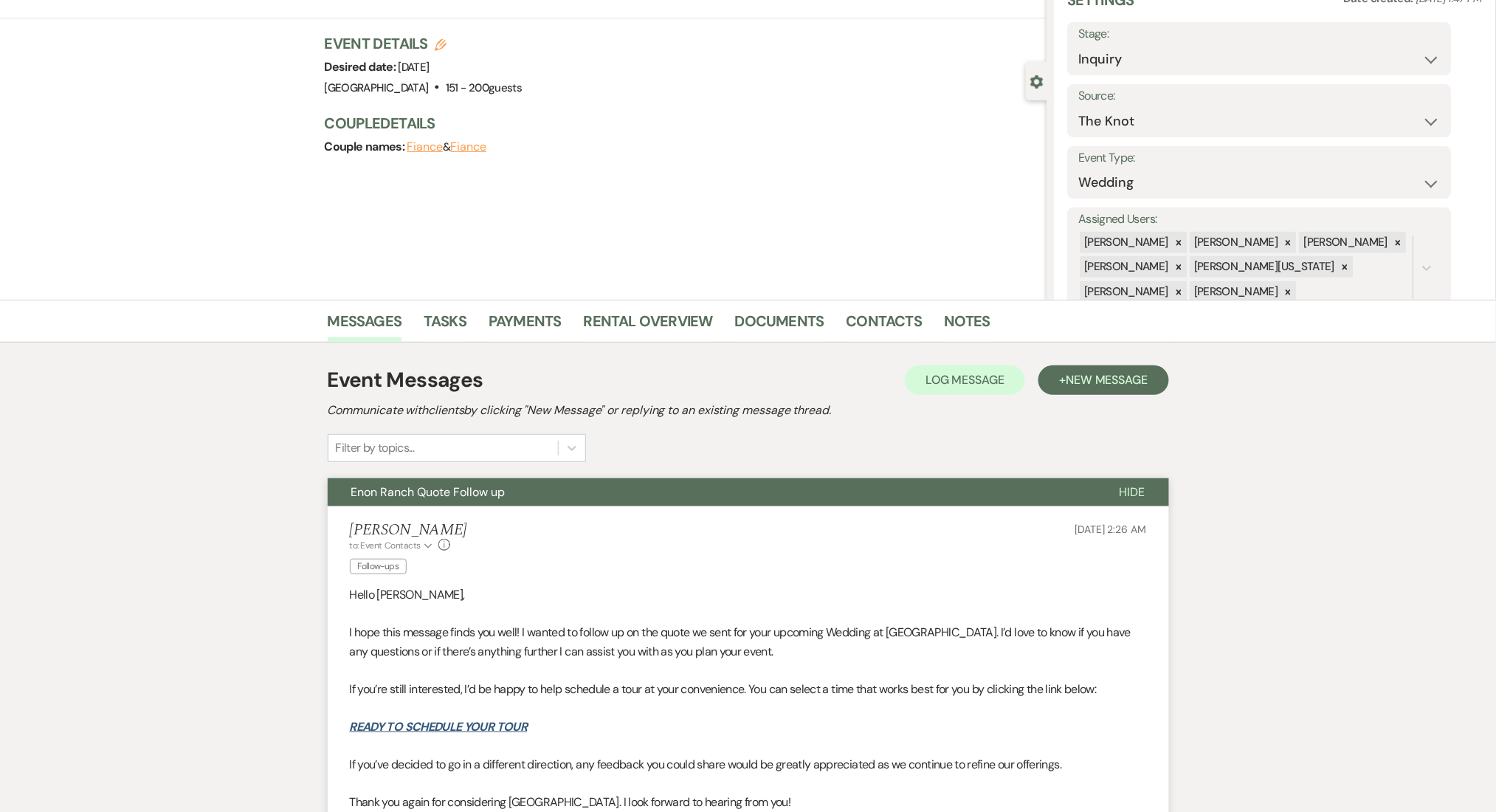
scroll to position [295, 0]
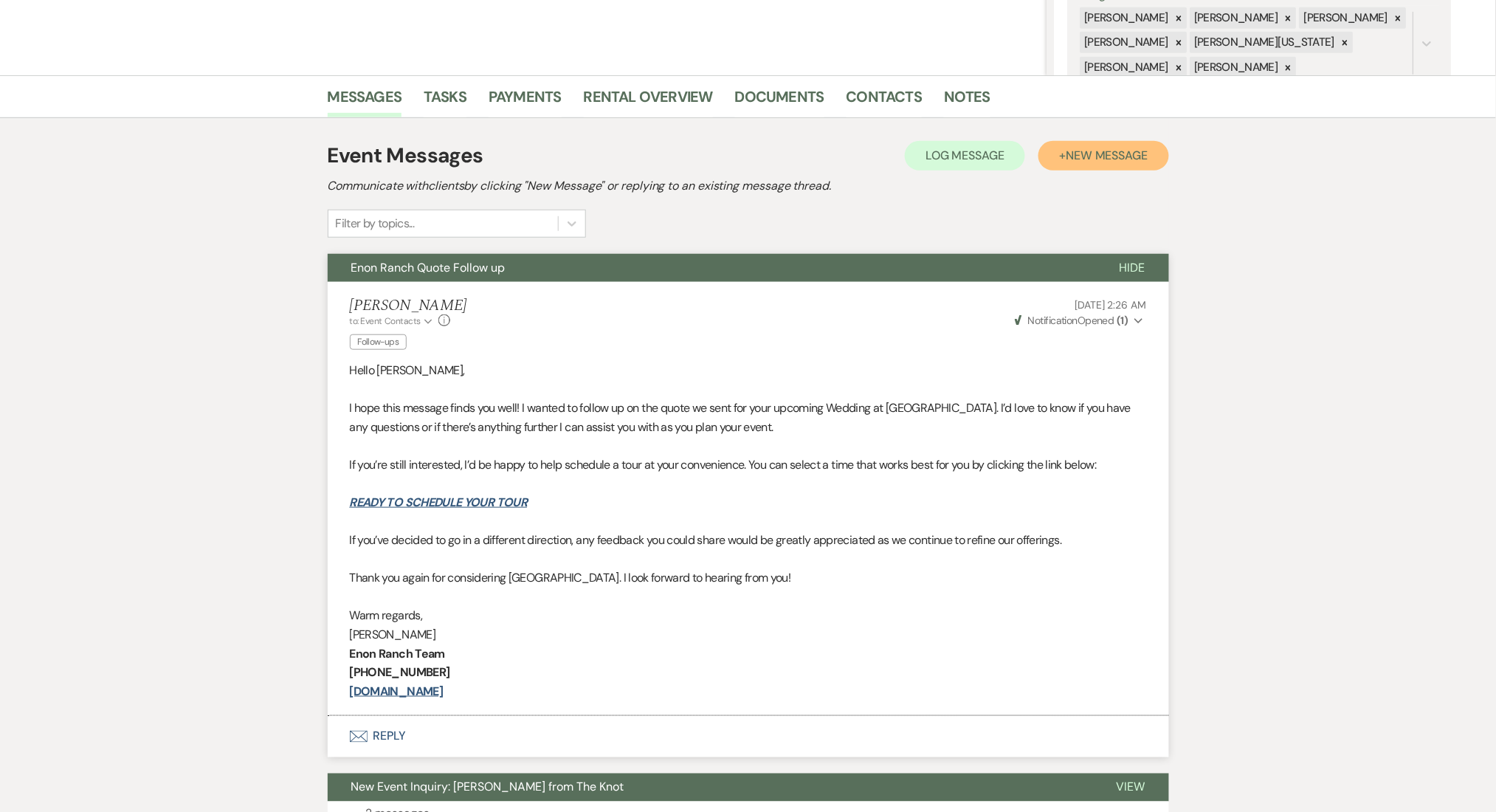
click at [1096, 142] on button "+ New Message" at bounding box center [1103, 156] width 130 height 30
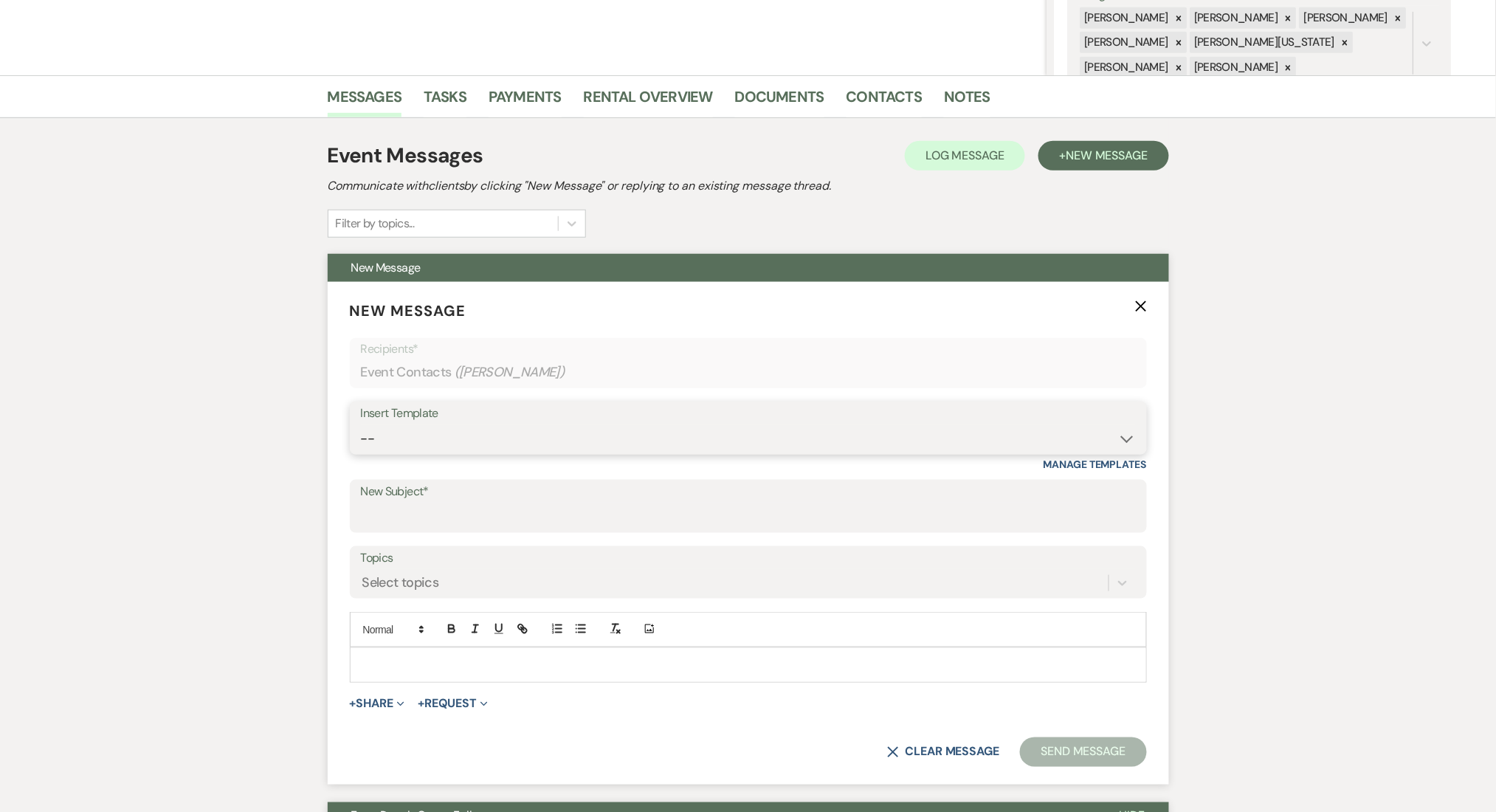
click at [500, 434] on select "-- Inquiry Follow Up Email #2 Contract Sending Template Payment Template Rental…" at bounding box center [748, 438] width 775 height 29
click at [361, 424] on select "-- Inquiry Follow Up Email #2 Contract Sending Template Payment Template Rental…" at bounding box center [748, 438] width 775 height 29
click at [33, 498] on div "Messages Tasks Payments Rental Overview Documents Contacts Notes Event Messages…" at bounding box center [748, 736] width 1496 height 1322
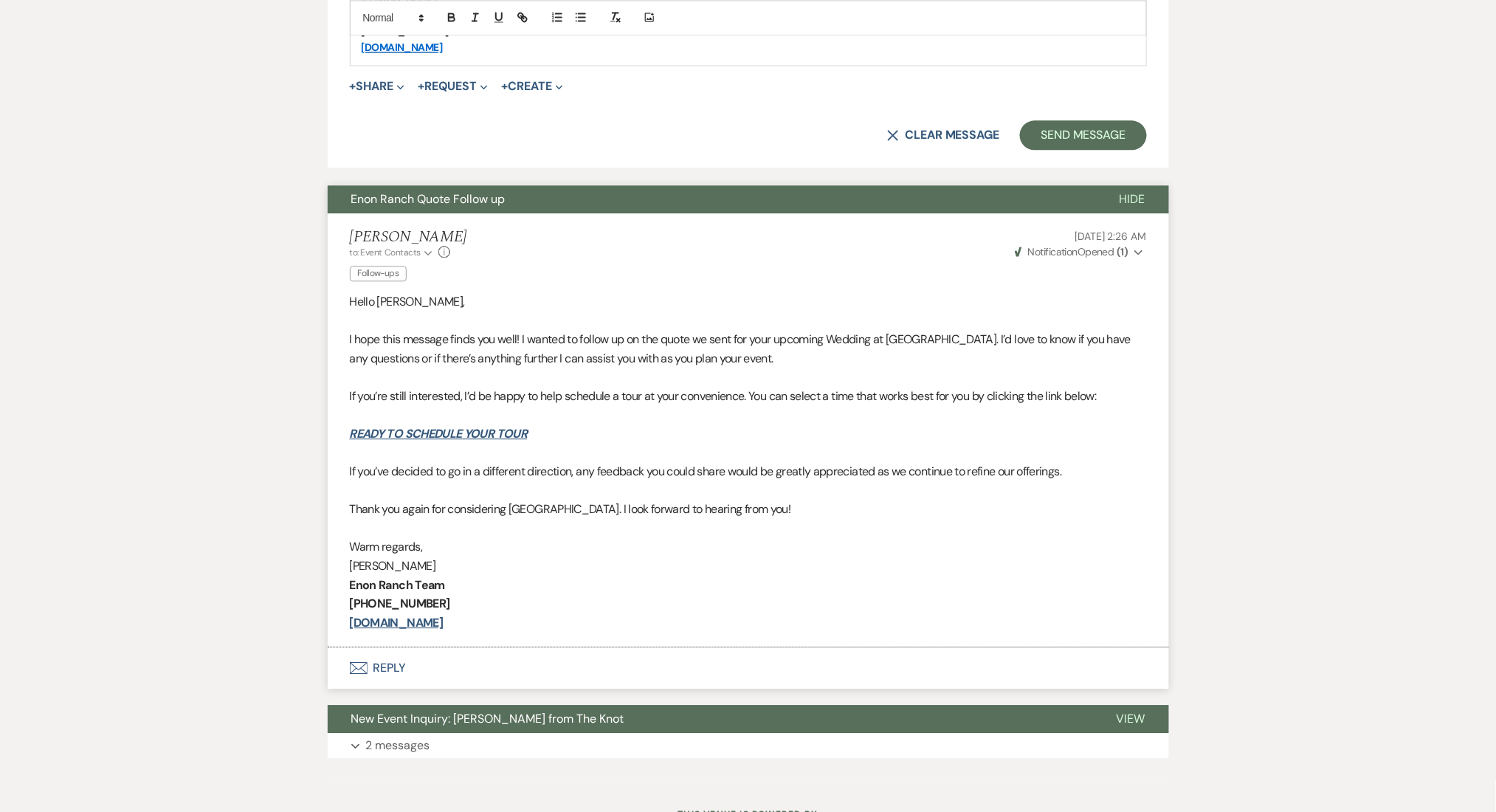
scroll to position [1181, 0]
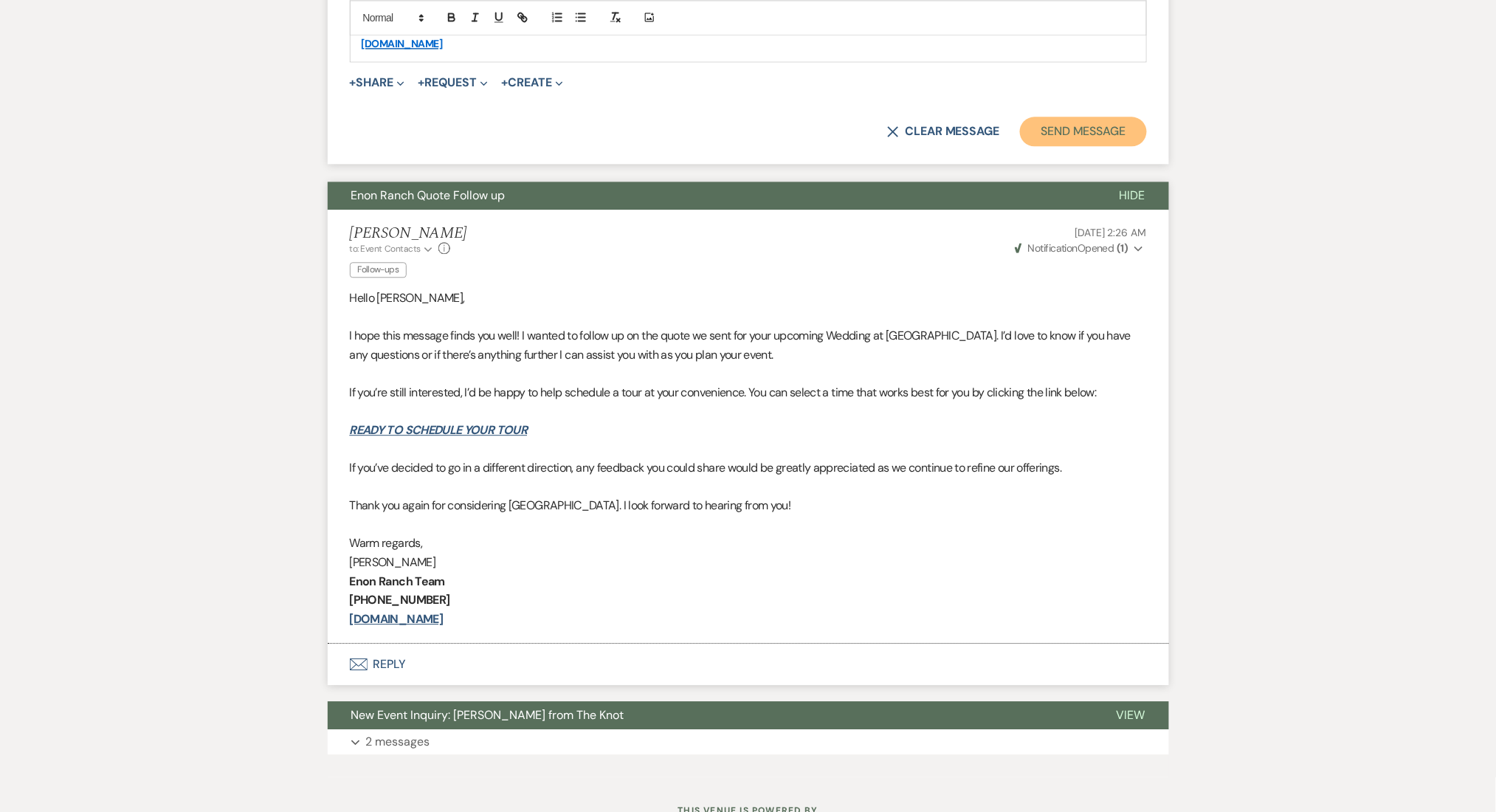
click at [1061, 126] on button "Send Message" at bounding box center [1083, 131] width 126 height 30
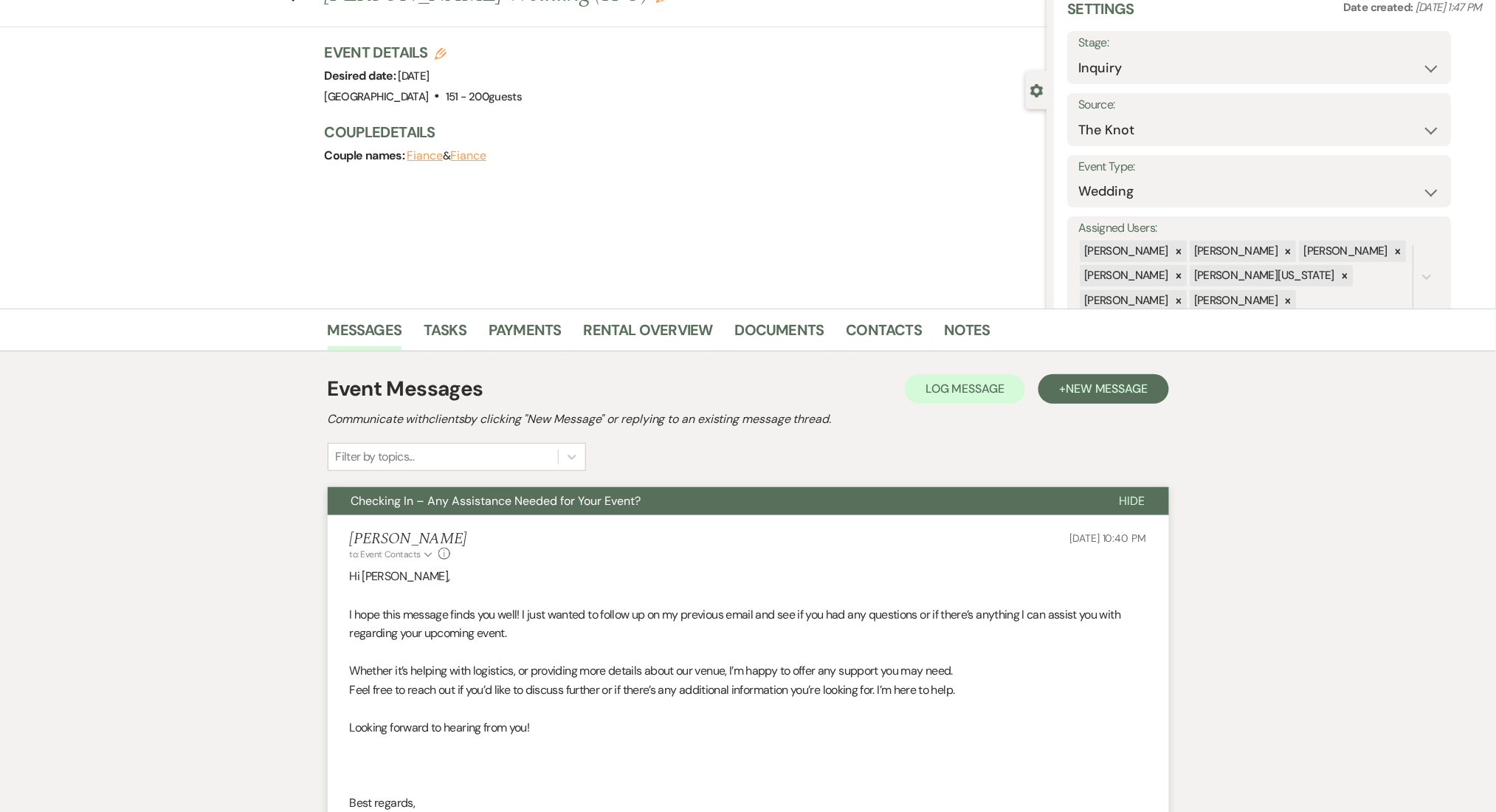
scroll to position [0, 0]
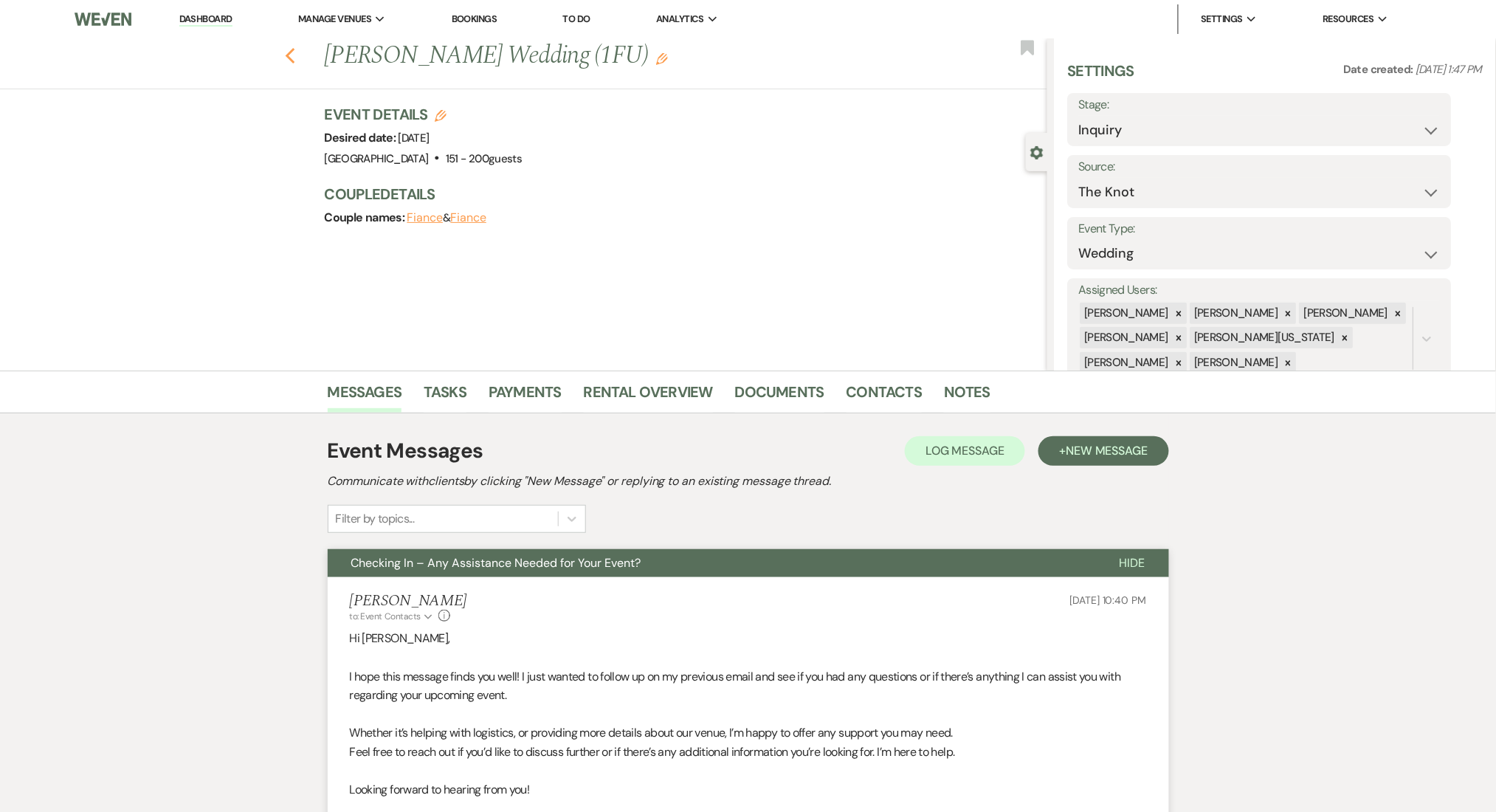
click at [292, 59] on icon "Previous" at bounding box center [290, 56] width 11 height 17
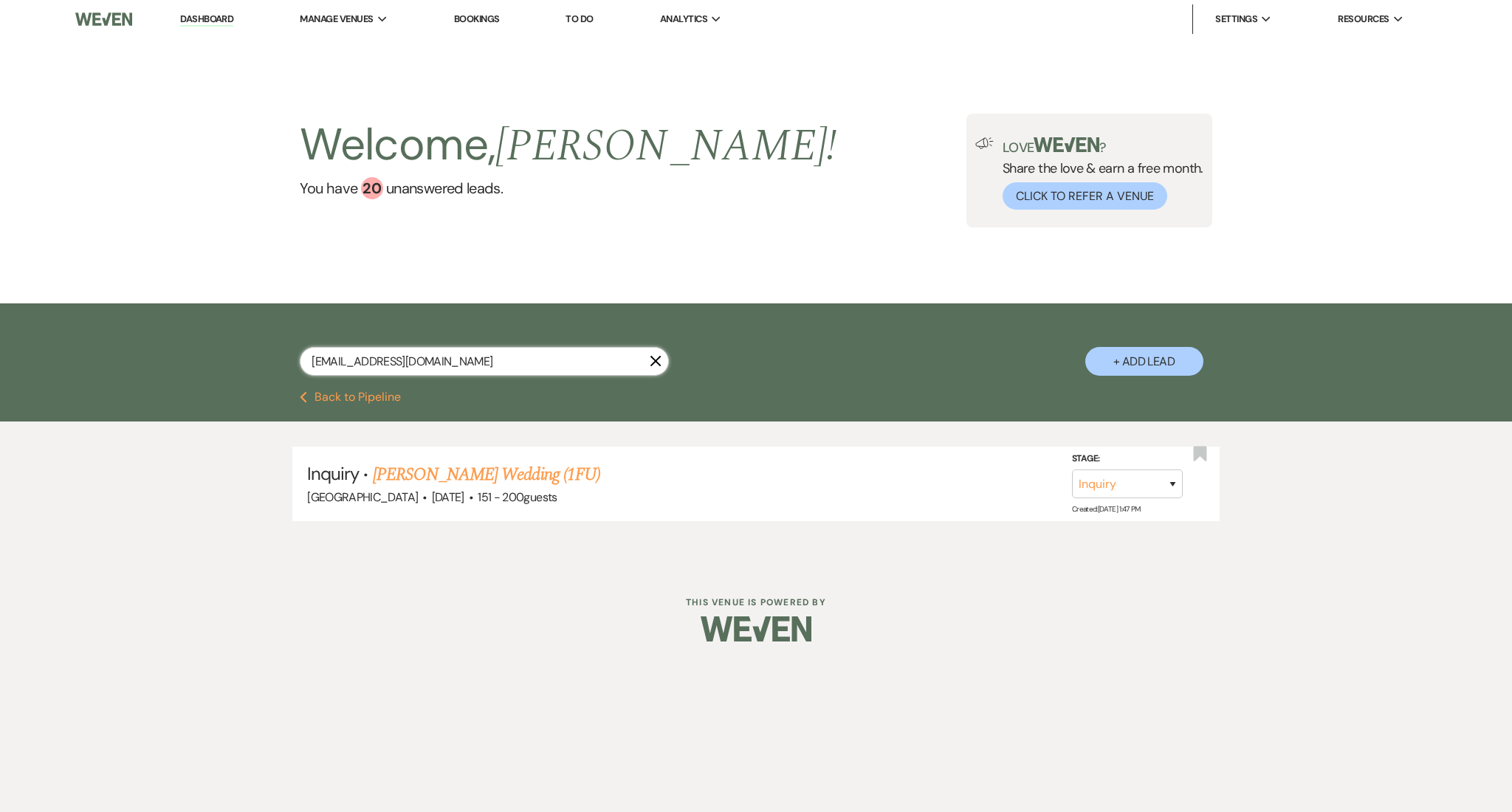
click at [472, 353] on input "vanessanzuzi41@gmail.com" at bounding box center [484, 361] width 369 height 29
drag, startPoint x: 182, startPoint y: 340, endPoint x: 162, endPoint y: 336, distance: 20.4
click at [162, 336] on div "vanessanzuzi41@gmail.com X + Add Lead" at bounding box center [756, 347] width 1512 height 87
paste input "brittneywade944"
click at [464, 470] on link "Michael Wade's Wedding (1FU_7.11.25)" at bounding box center [494, 475] width 284 height 26
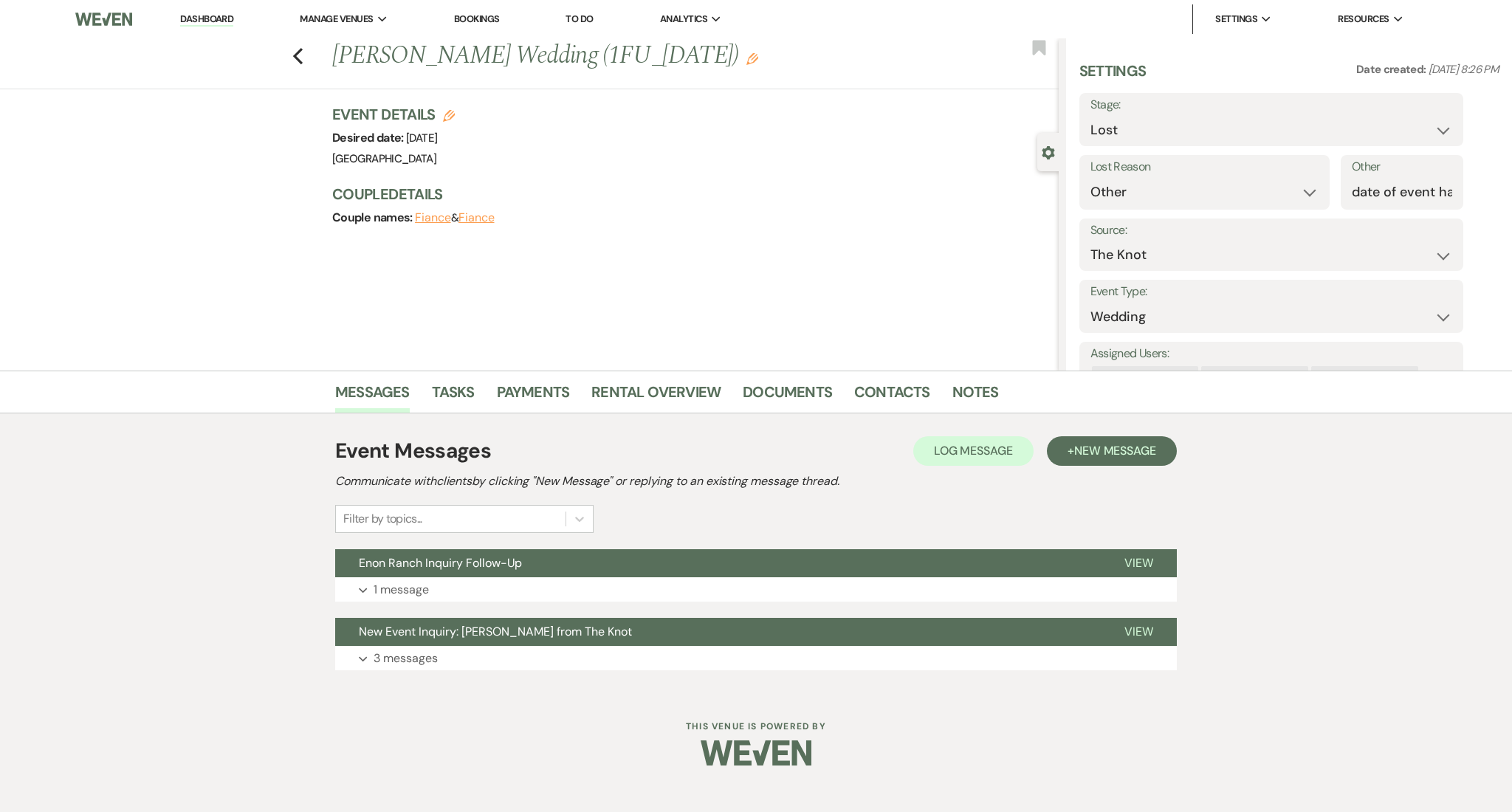
click at [707, 246] on div "Previous Michael Wade's Wedding (1FU_7.11.25) Edit Bookmark Gear Settings Setti…" at bounding box center [529, 205] width 1059 height 332
click at [302, 50] on icon "Previous" at bounding box center [297, 56] width 11 height 17
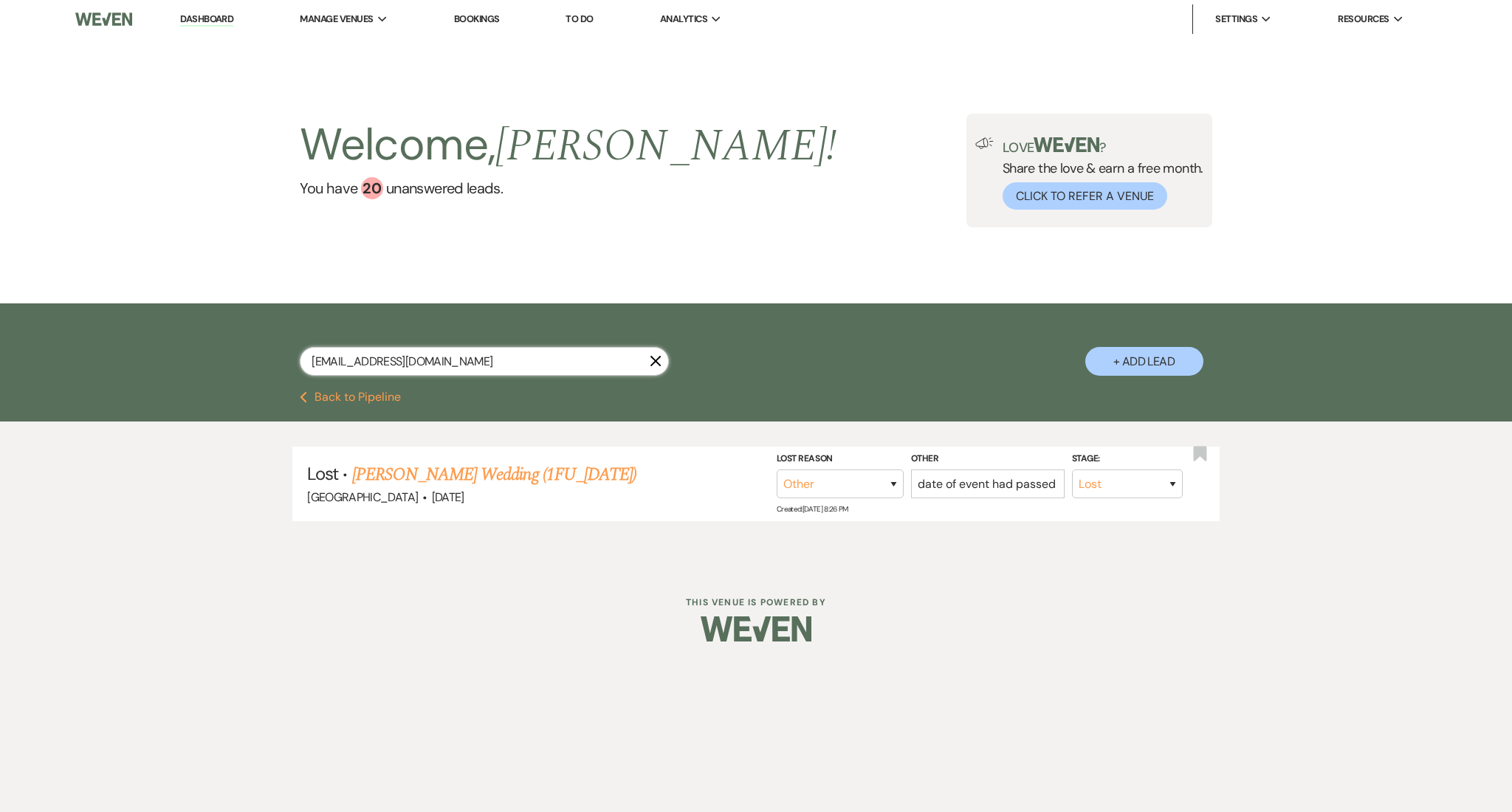
drag, startPoint x: 488, startPoint y: 357, endPoint x: 203, endPoint y: 337, distance: 285.7
click at [203, 337] on div "brittneywade944@gmail.com X + Add Lead" at bounding box center [756, 347] width 1512 height 87
paste input "kellyandrews1@me"
click at [477, 480] on link "Kelly Andrews's Wedding" at bounding box center [466, 475] width 187 height 26
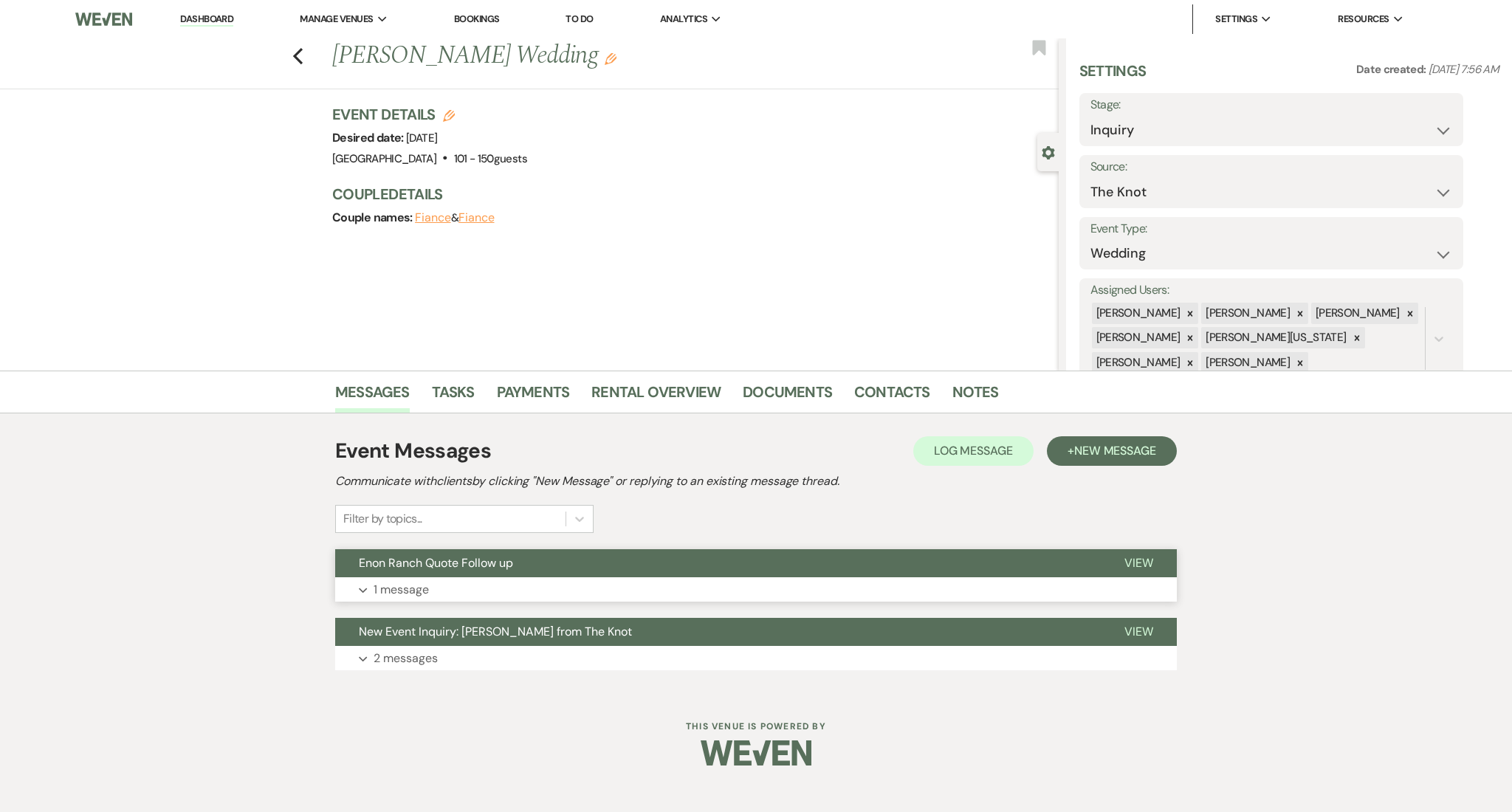
click at [656, 585] on button "Expand 1 message" at bounding box center [756, 589] width 841 height 25
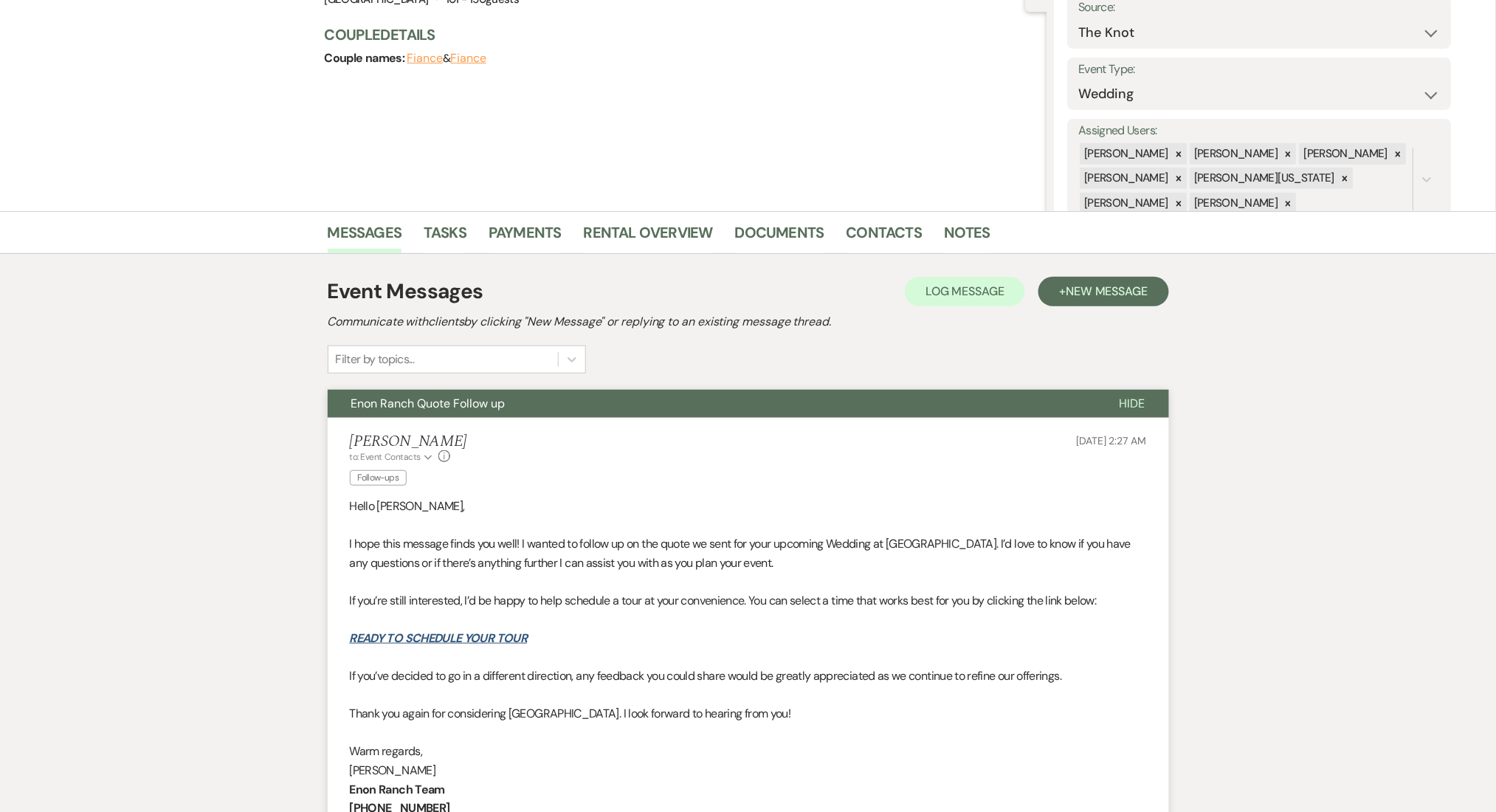
scroll to position [426, 0]
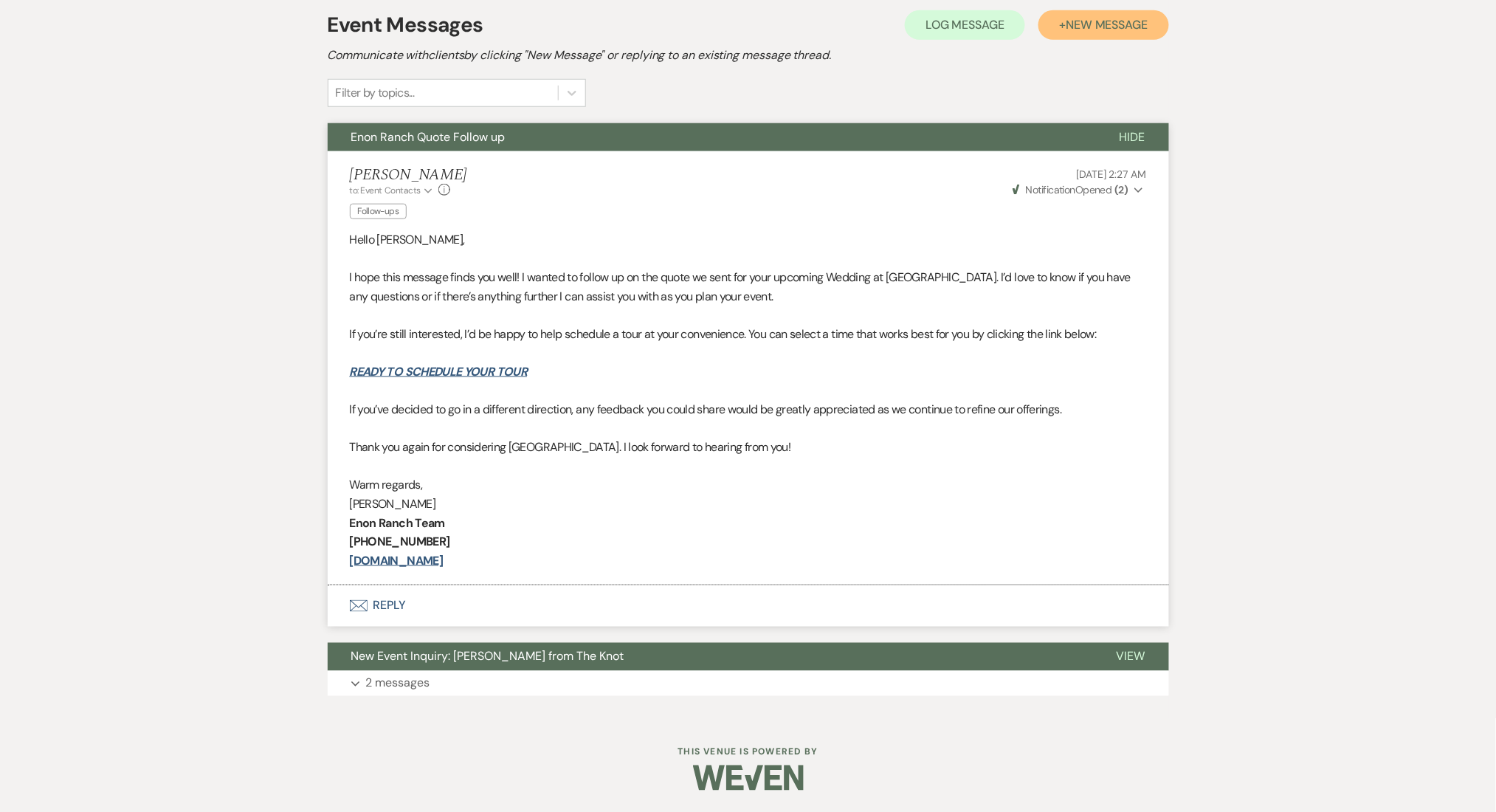
click at [1096, 26] on span "New Message" at bounding box center [1107, 24] width 82 height 16
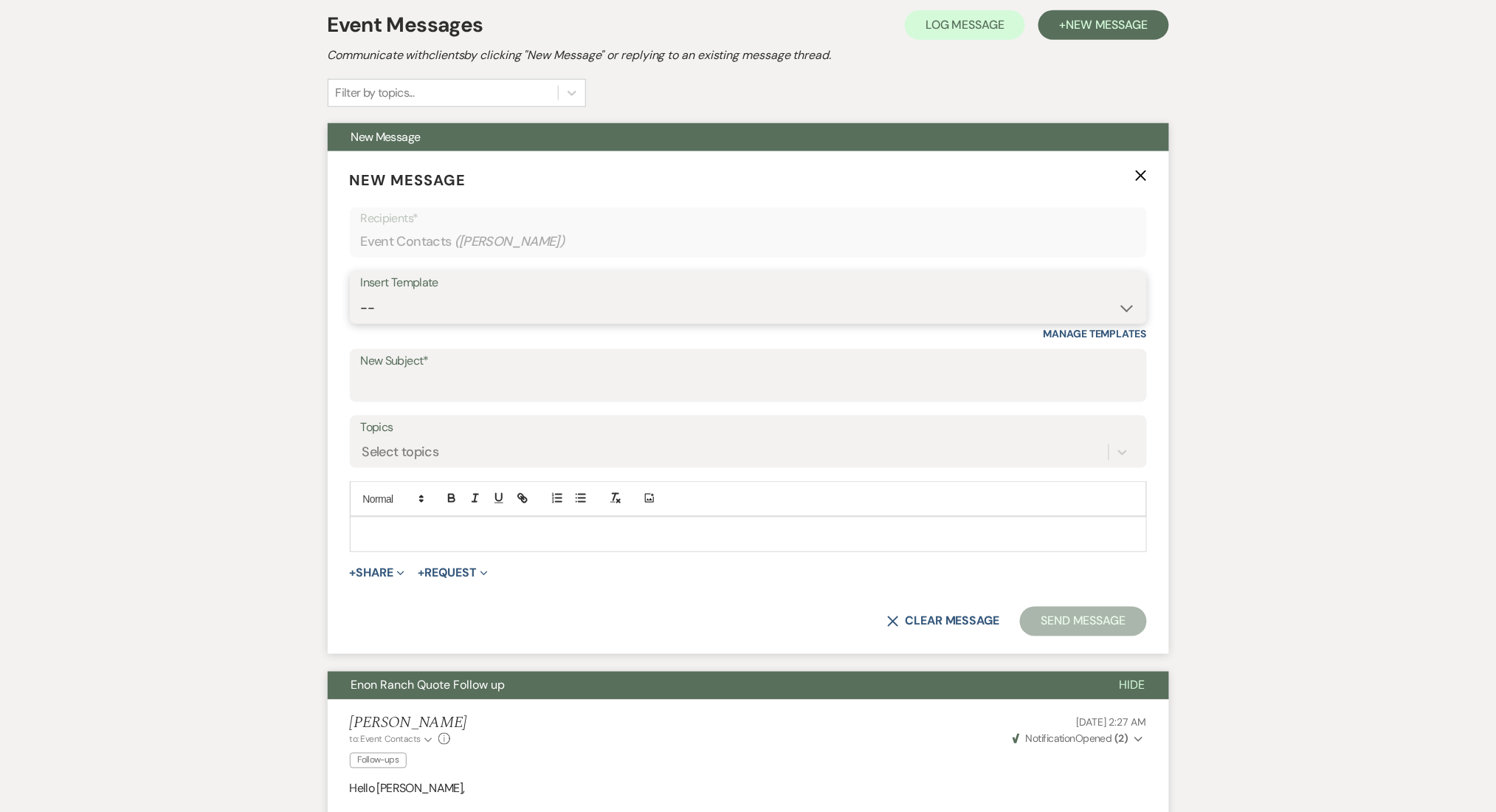
click at [515, 320] on select "-- Inquiry Follow Up Email #2 Contract Sending Template Payment Template Rental…" at bounding box center [748, 308] width 775 height 29
click at [361, 294] on select "-- Inquiry Follow Up Email #2 Contract Sending Template Payment Template Rental…" at bounding box center [748, 308] width 775 height 29
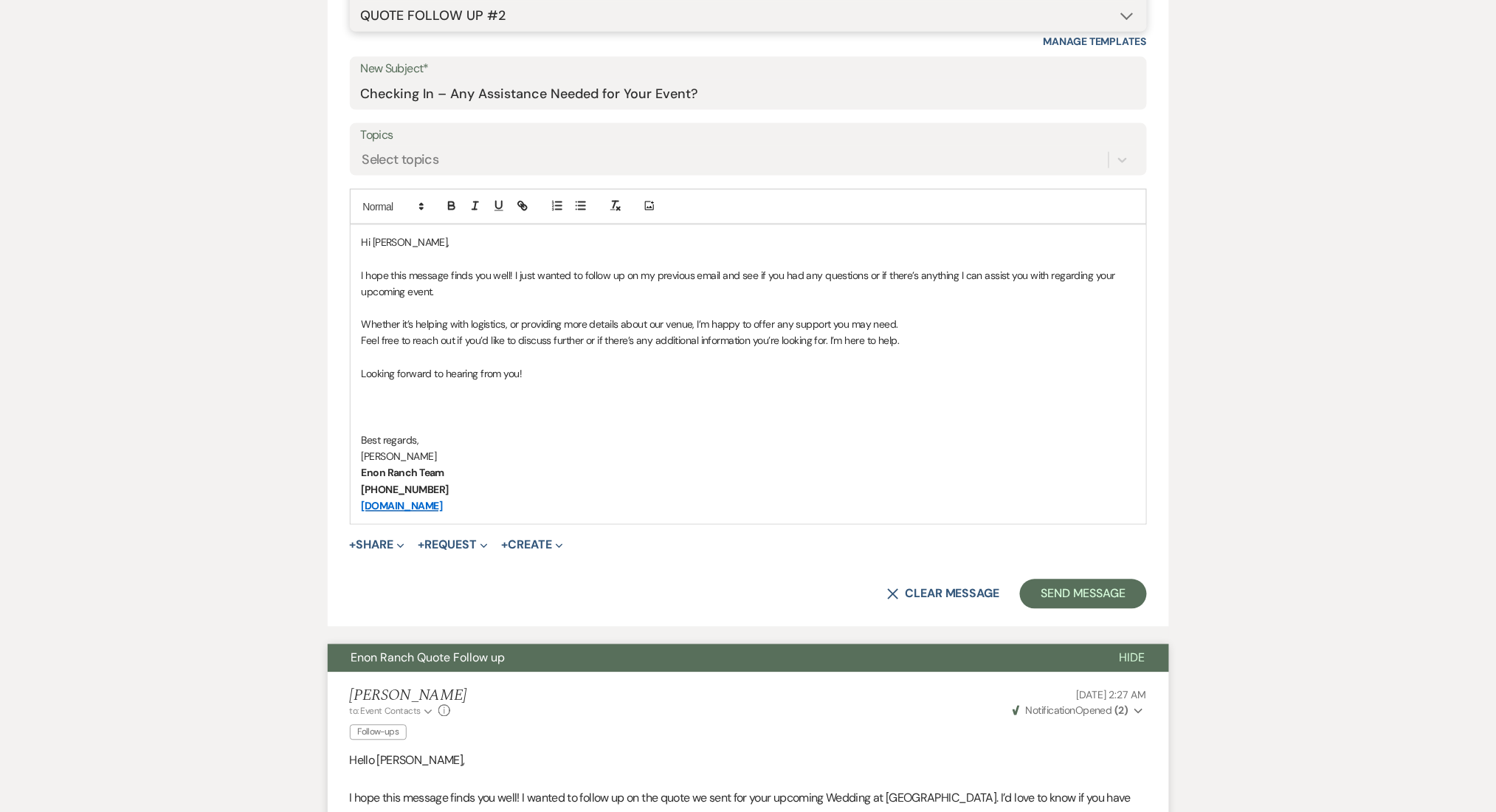
scroll to position [721, 0]
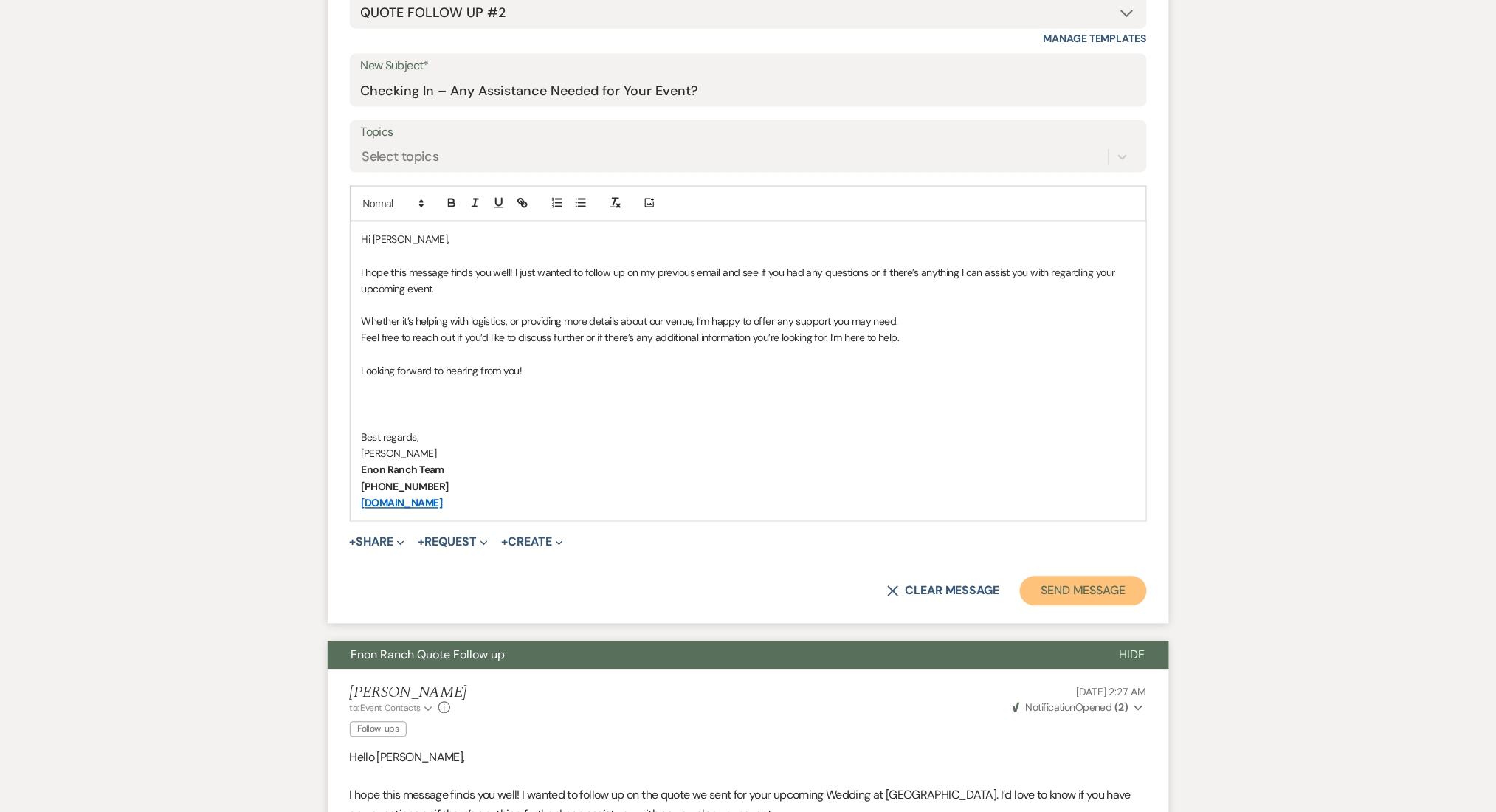
click at [1092, 581] on button "Send Message" at bounding box center [1083, 591] width 126 height 30
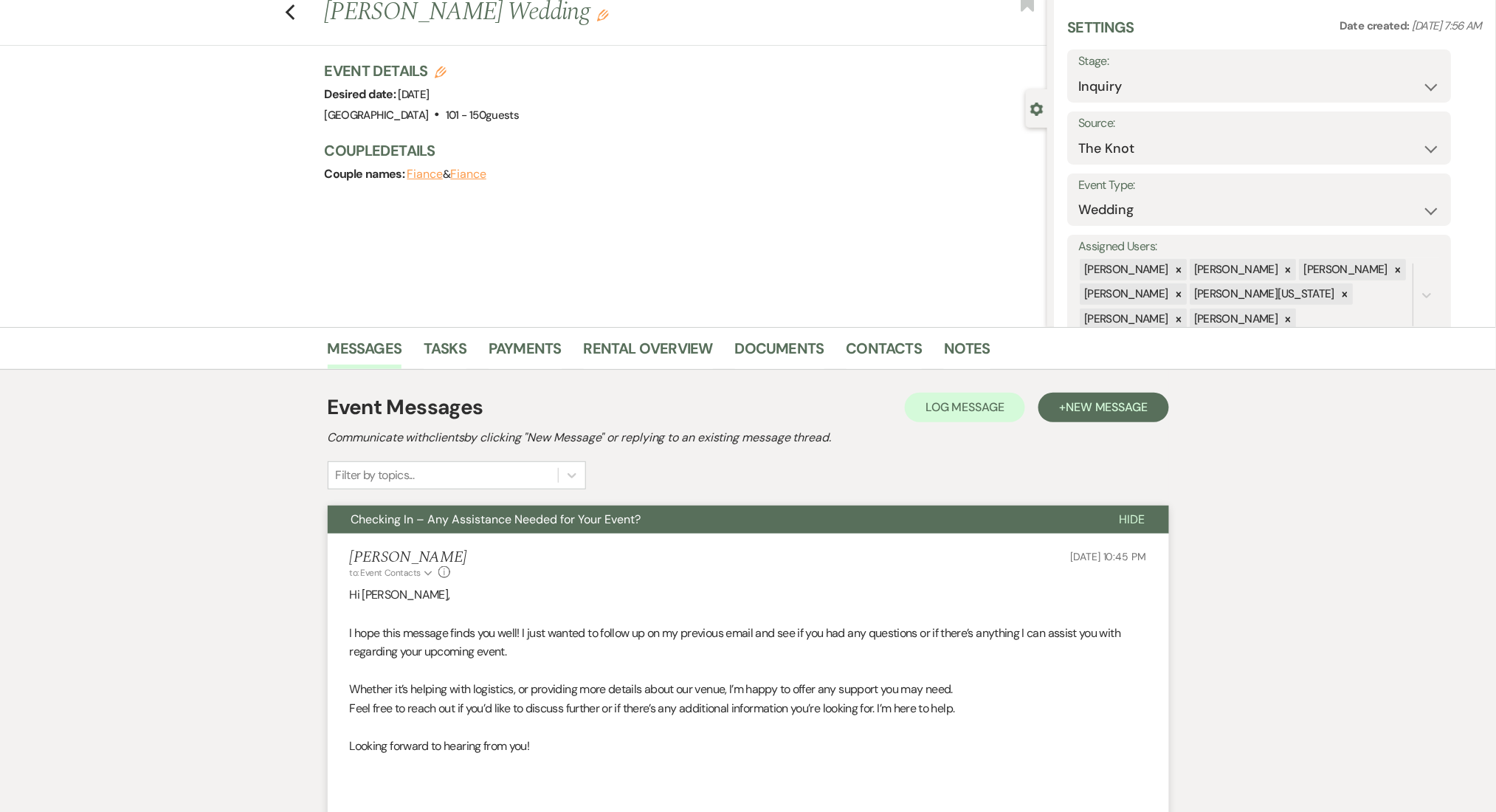
scroll to position [0, 0]
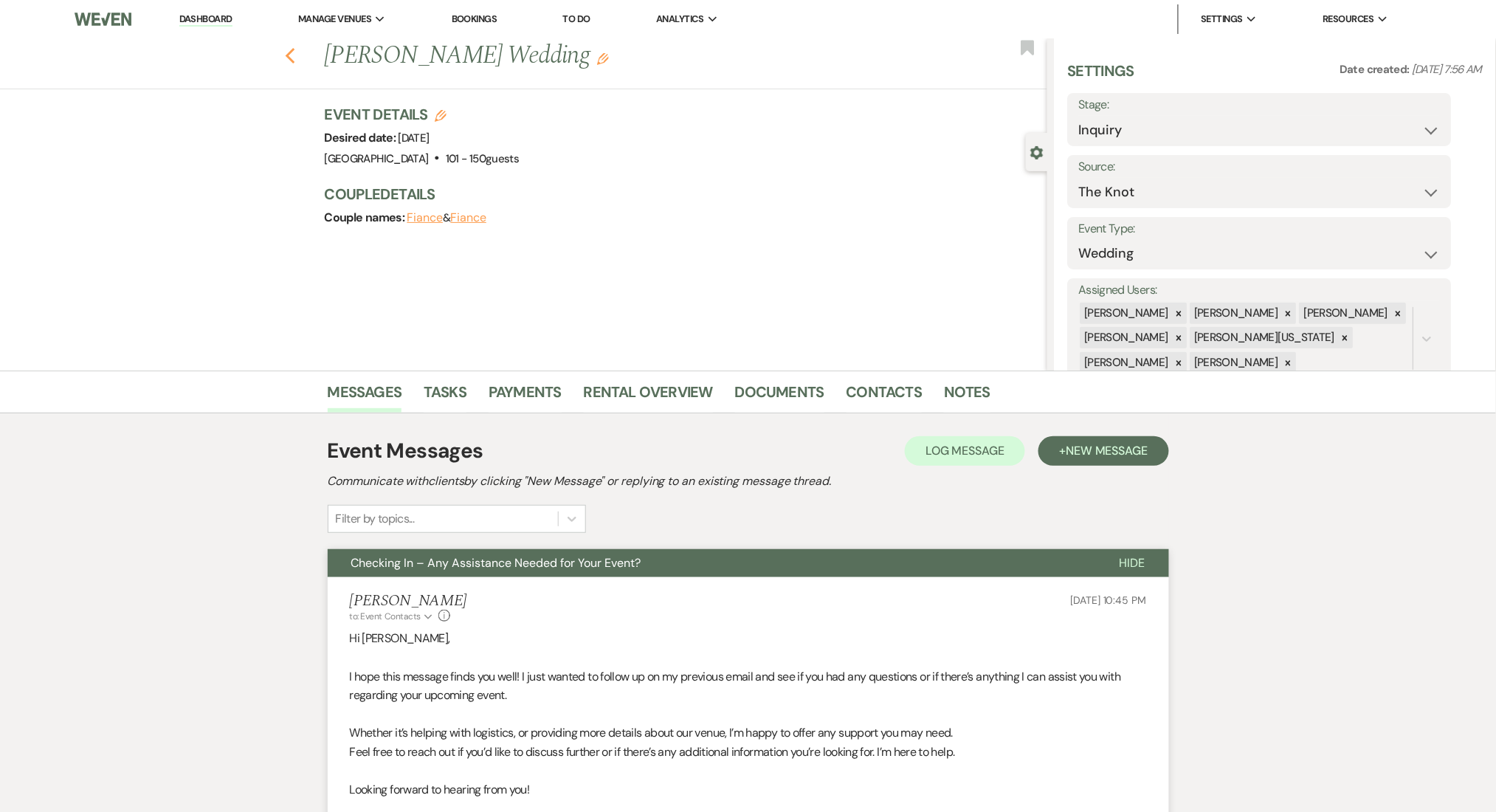
click at [295, 59] on use "button" at bounding box center [289, 56] width 10 height 17
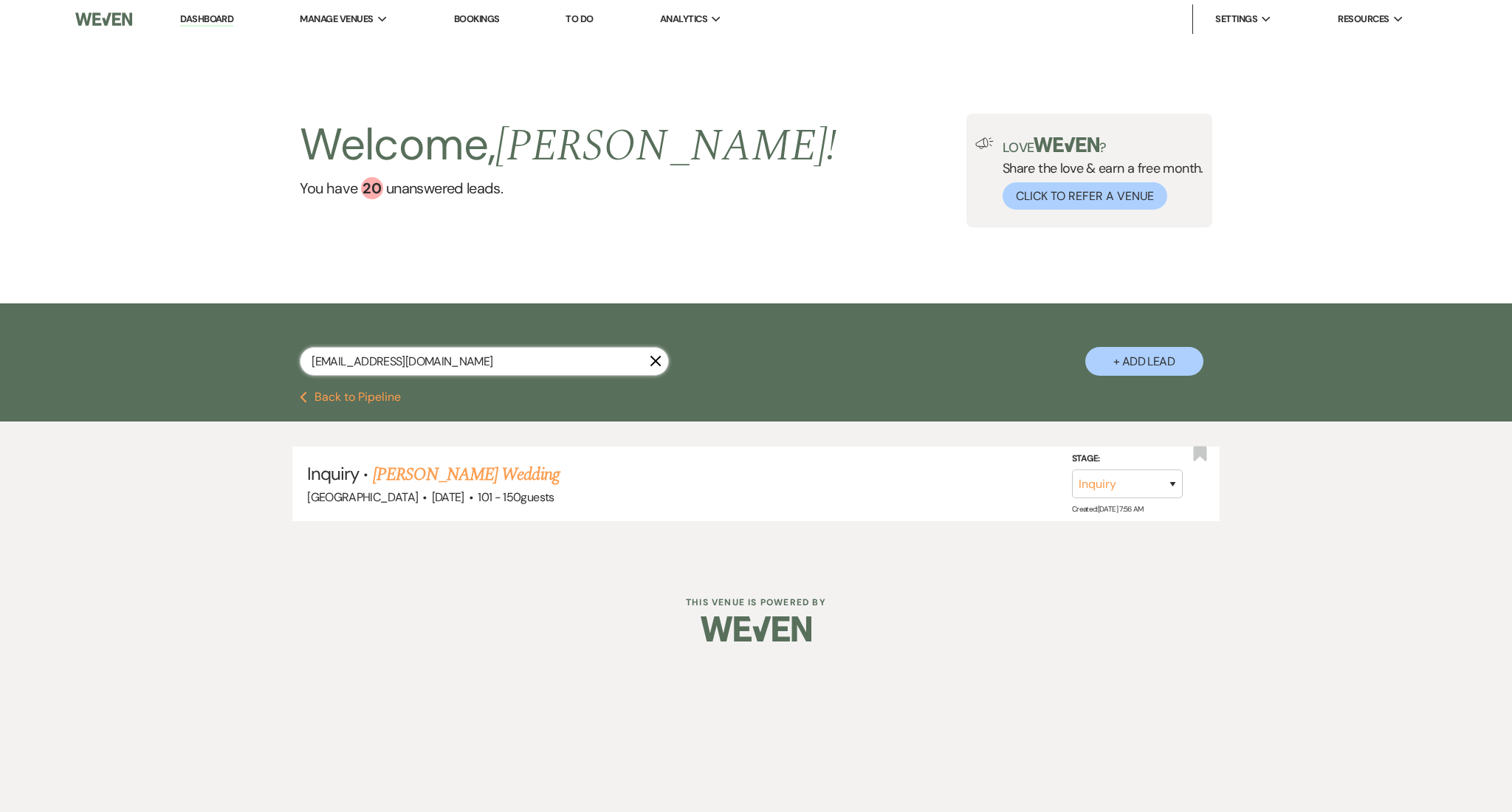
drag, startPoint x: 496, startPoint y: 365, endPoint x: 182, endPoint y: 375, distance: 314.2
click at [182, 375] on div "kellyandrews1@me.com X + Add Lead" at bounding box center [756, 347] width 1512 height 87
paste input "fborey@gmail"
click at [512, 480] on link "Katherine Borey's Wedding (1FU)" at bounding box center [486, 475] width 227 height 26
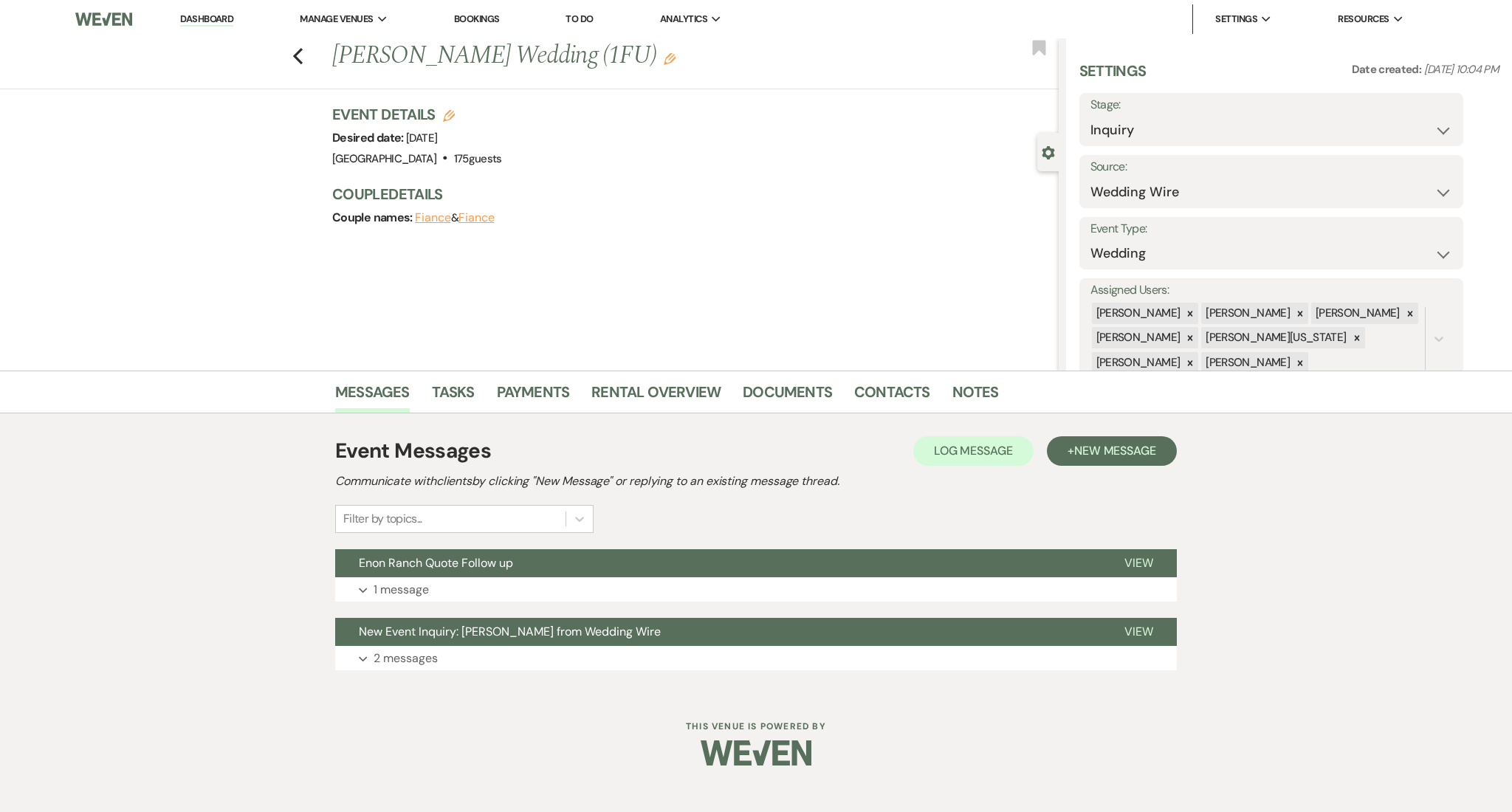
click at [798, 606] on div "Event Messages Log Log Message + New Message Communicate with clients by clicki…" at bounding box center [756, 552] width 841 height 249
click at [798, 593] on button "Expand 1 message" at bounding box center [756, 589] width 841 height 25
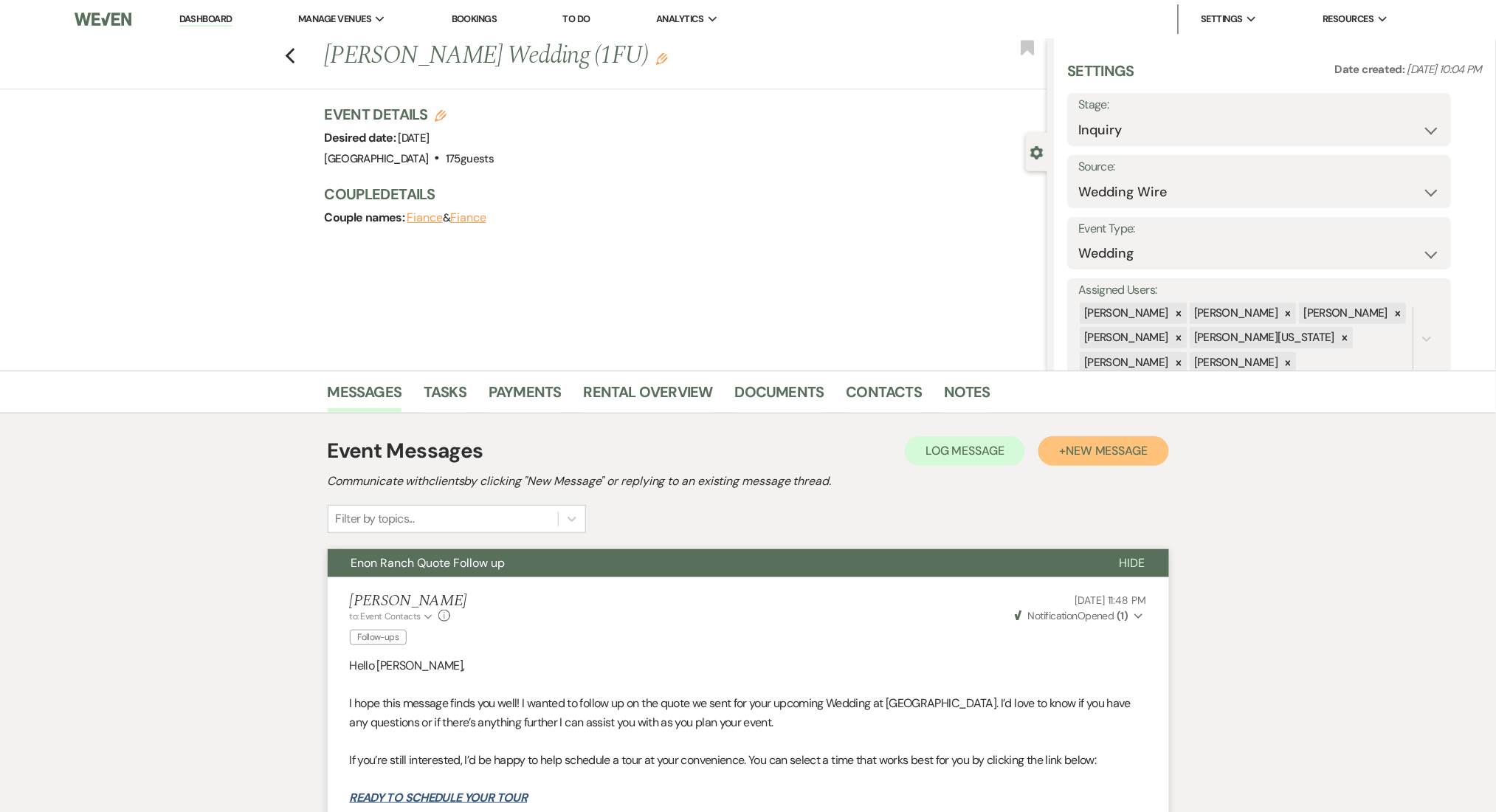
click at [1078, 440] on button "+ New Message" at bounding box center [1103, 451] width 130 height 30
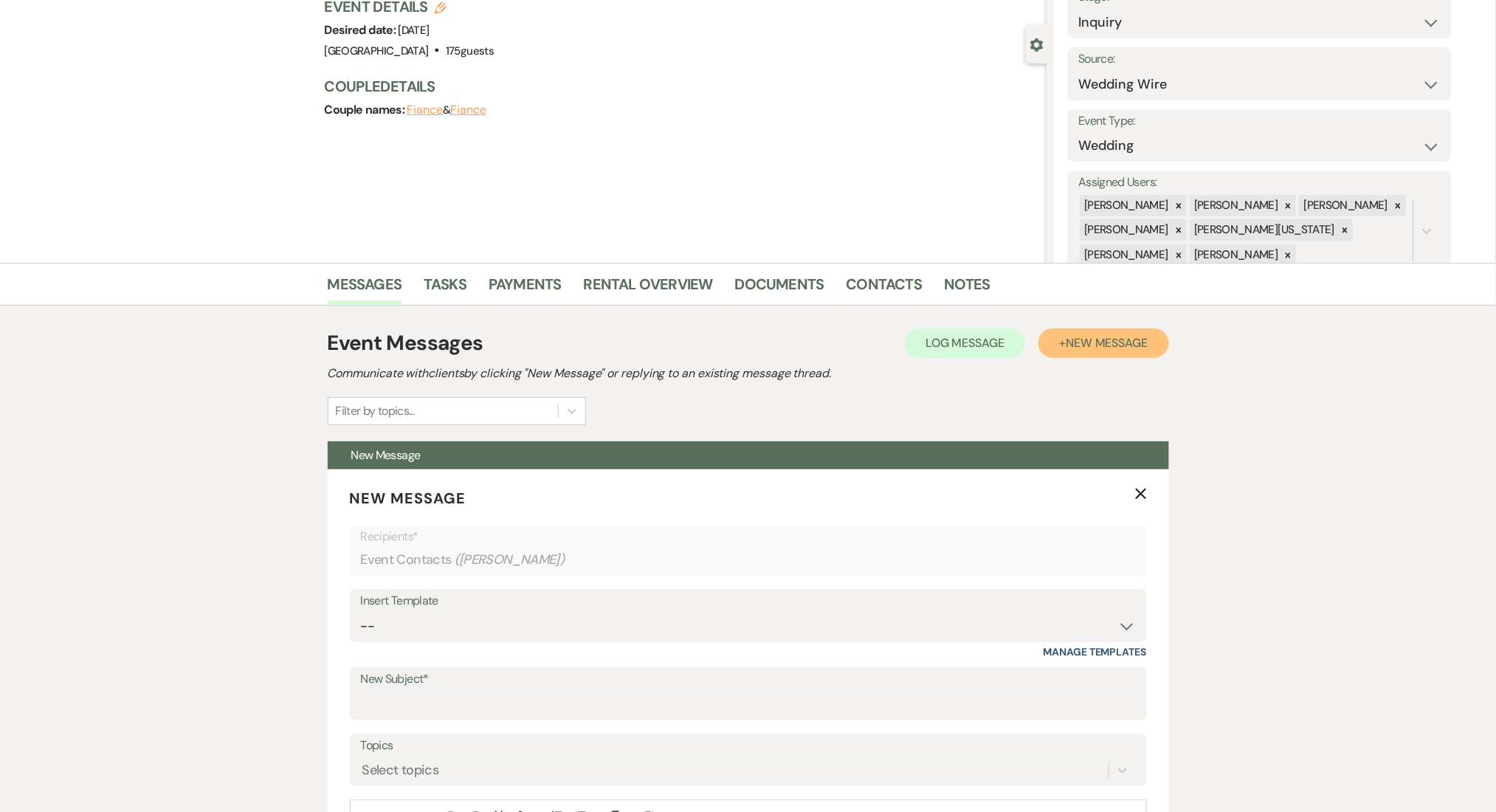
scroll to position [295, 0]
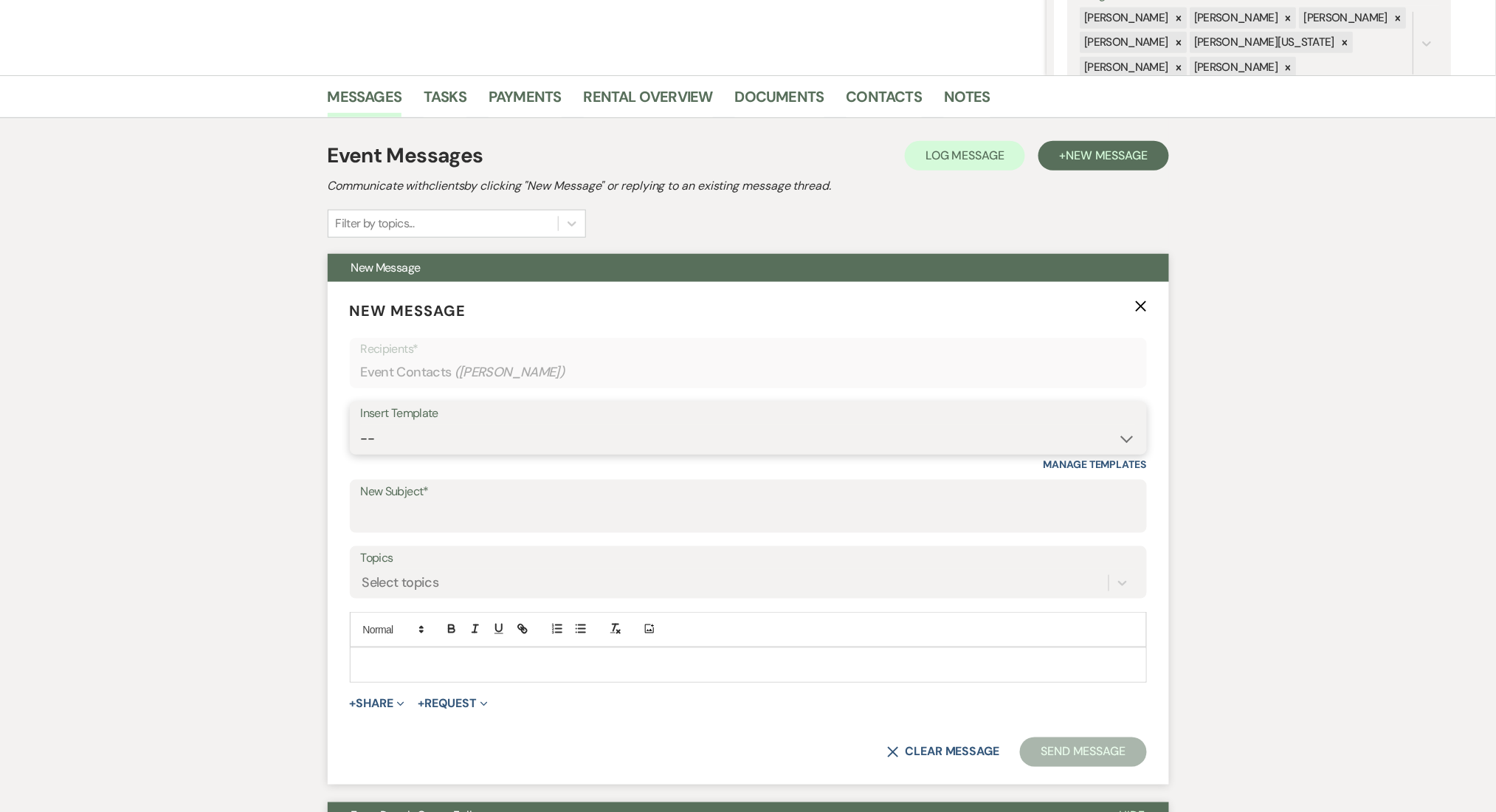
click at [395, 427] on select "-- Inquiry Follow Up Email #2 Contract Sending Template Payment Template Rental…" at bounding box center [748, 438] width 775 height 29
click at [361, 424] on select "-- Inquiry Follow Up Email #2 Contract Sending Template Payment Template Rental…" at bounding box center [748, 438] width 775 height 29
click at [164, 414] on div "Messages Tasks Payments Rental Overview Documents Contacts Notes Event Messages…" at bounding box center [748, 736] width 1496 height 1322
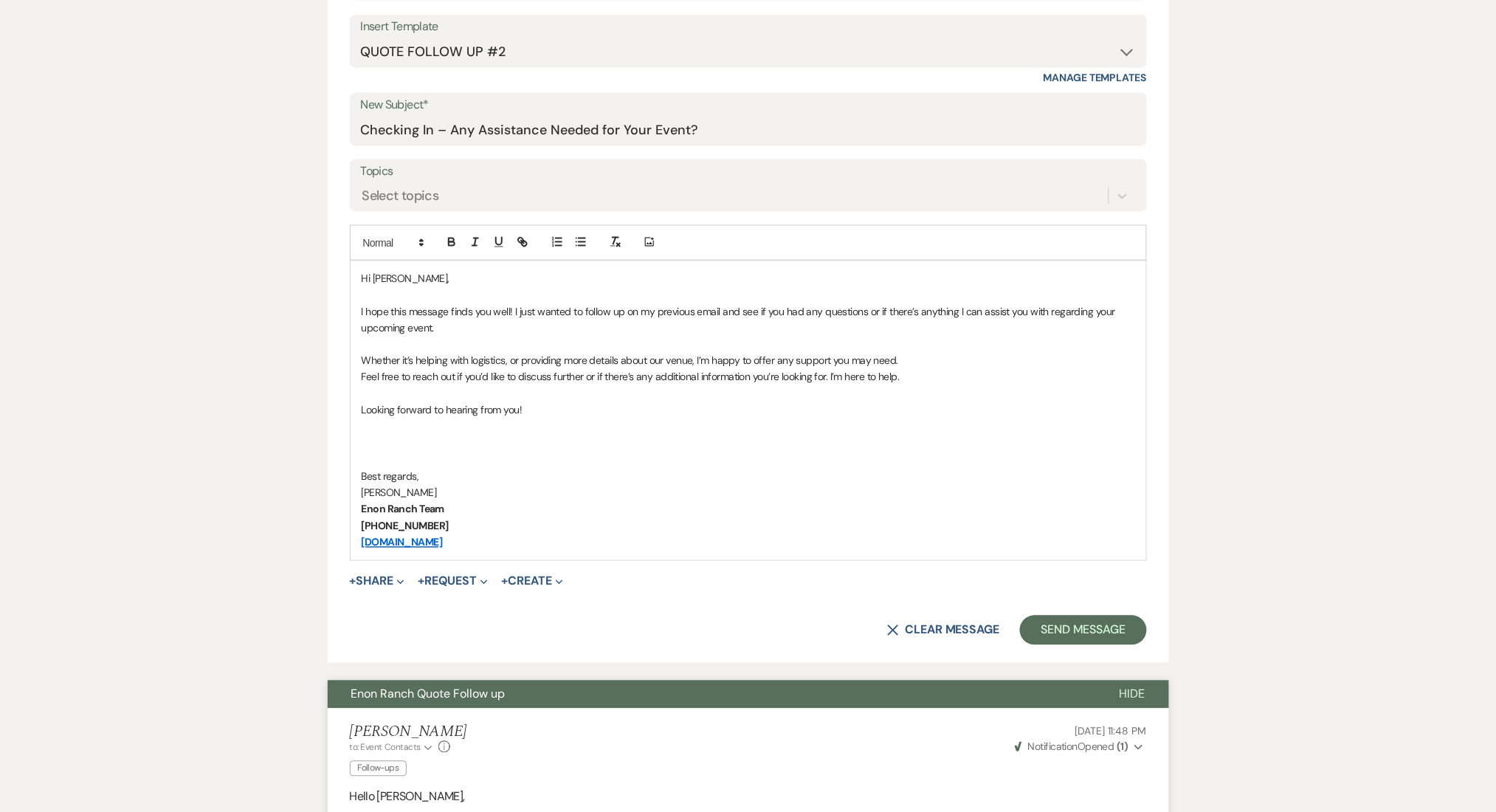
scroll to position [689, 0]
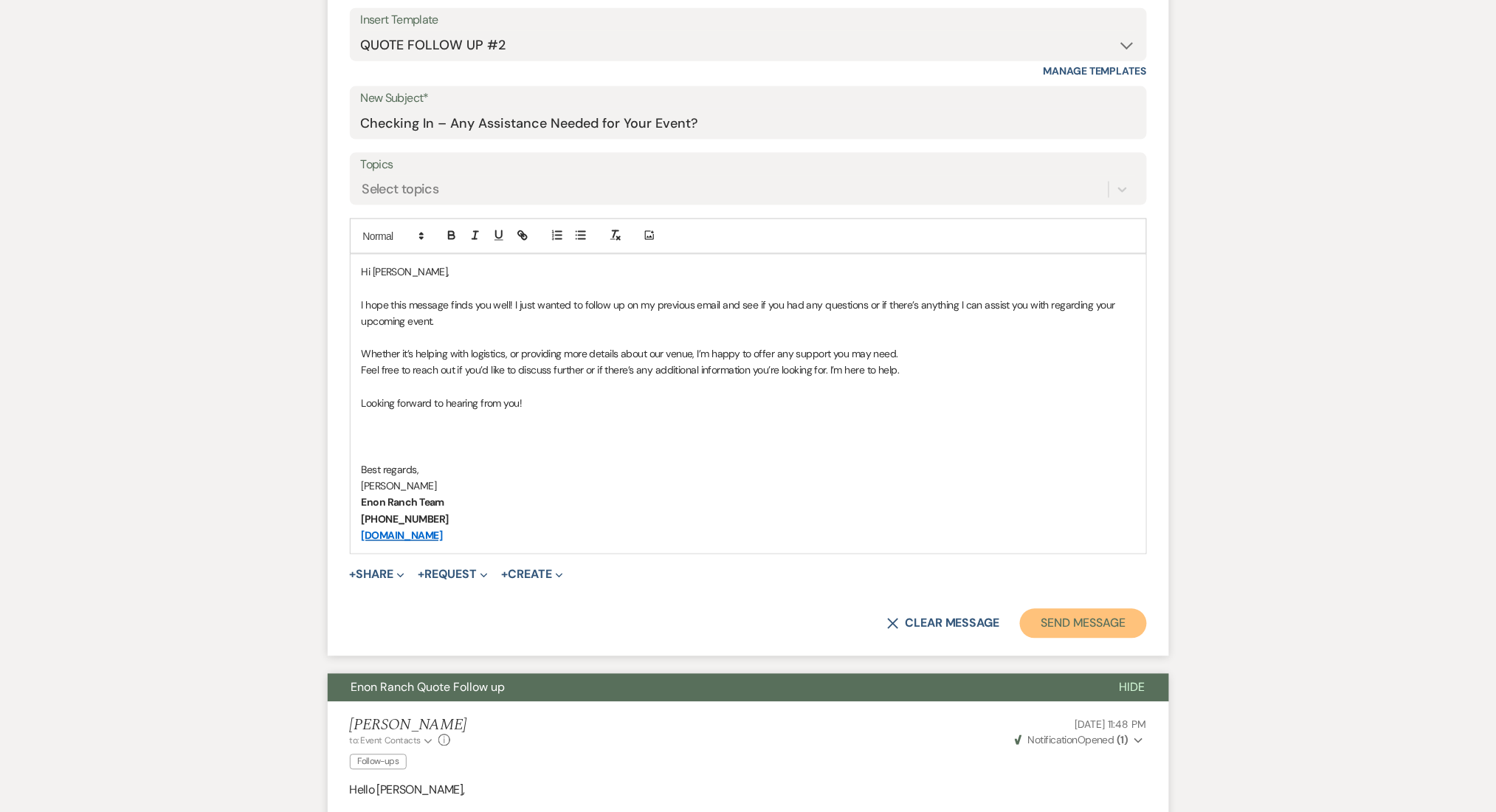
click at [1054, 618] on button "Send Message" at bounding box center [1083, 623] width 126 height 30
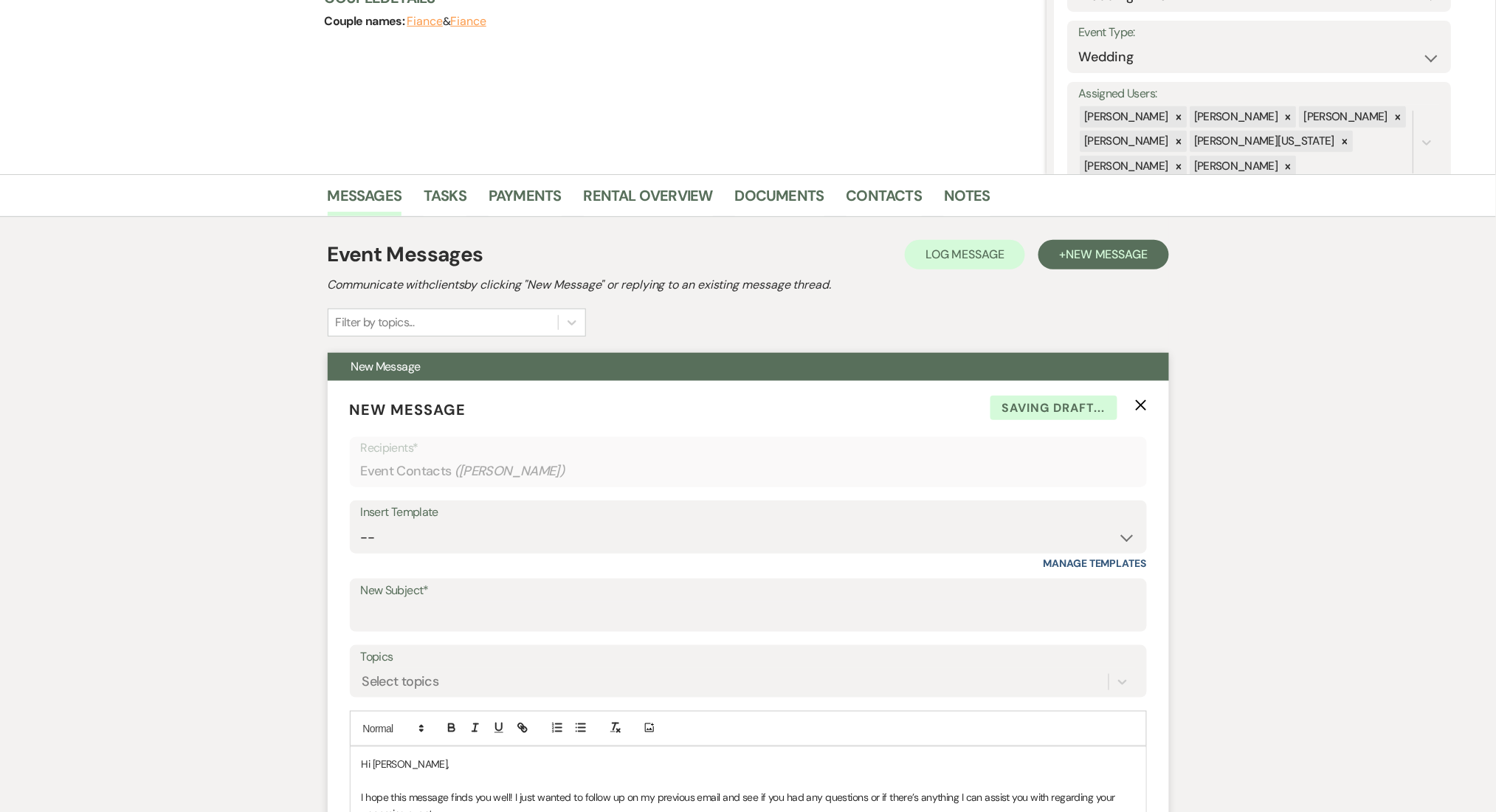
scroll to position [0, 0]
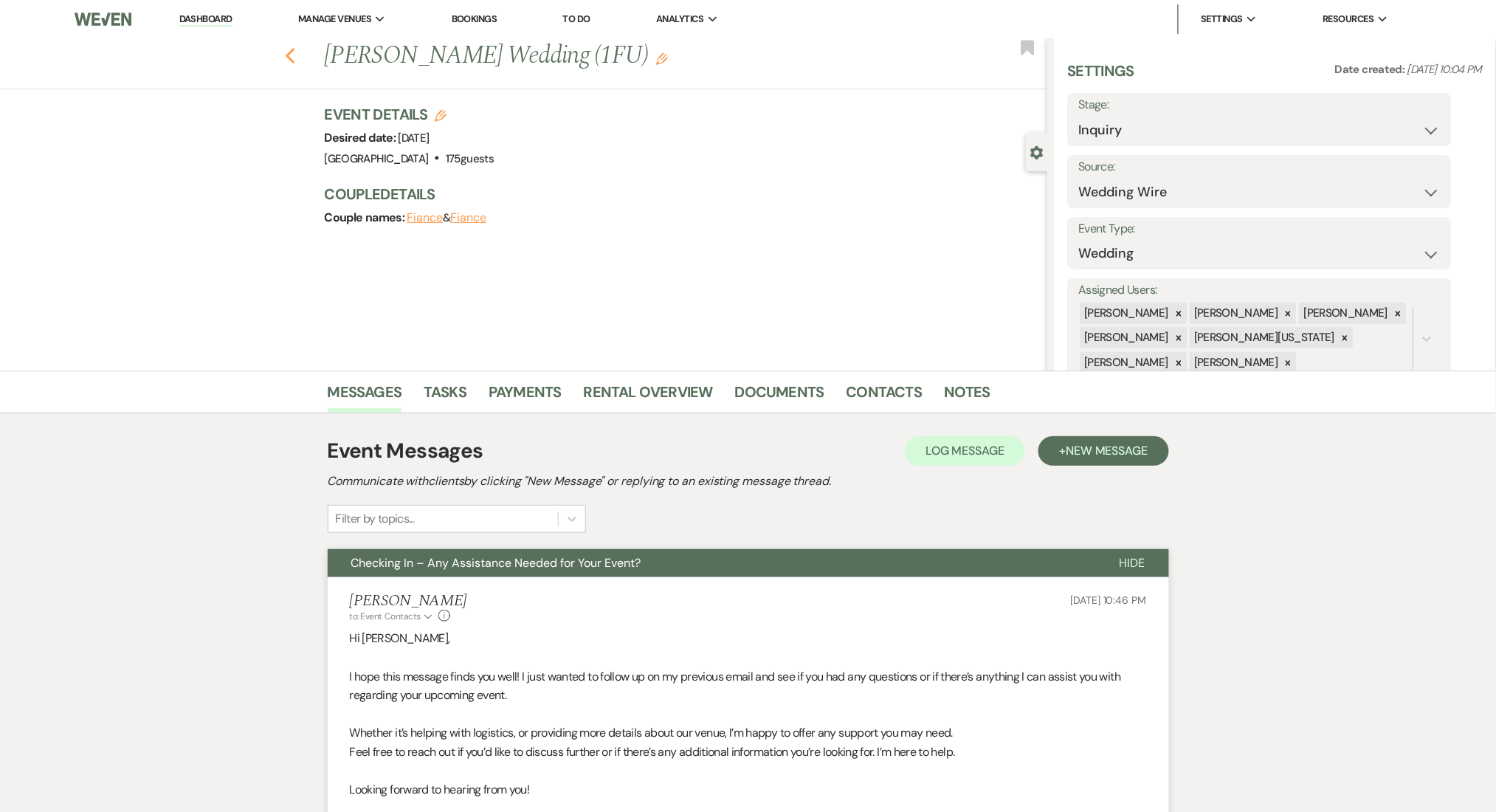
click at [296, 59] on icon "Previous" at bounding box center [290, 56] width 11 height 17
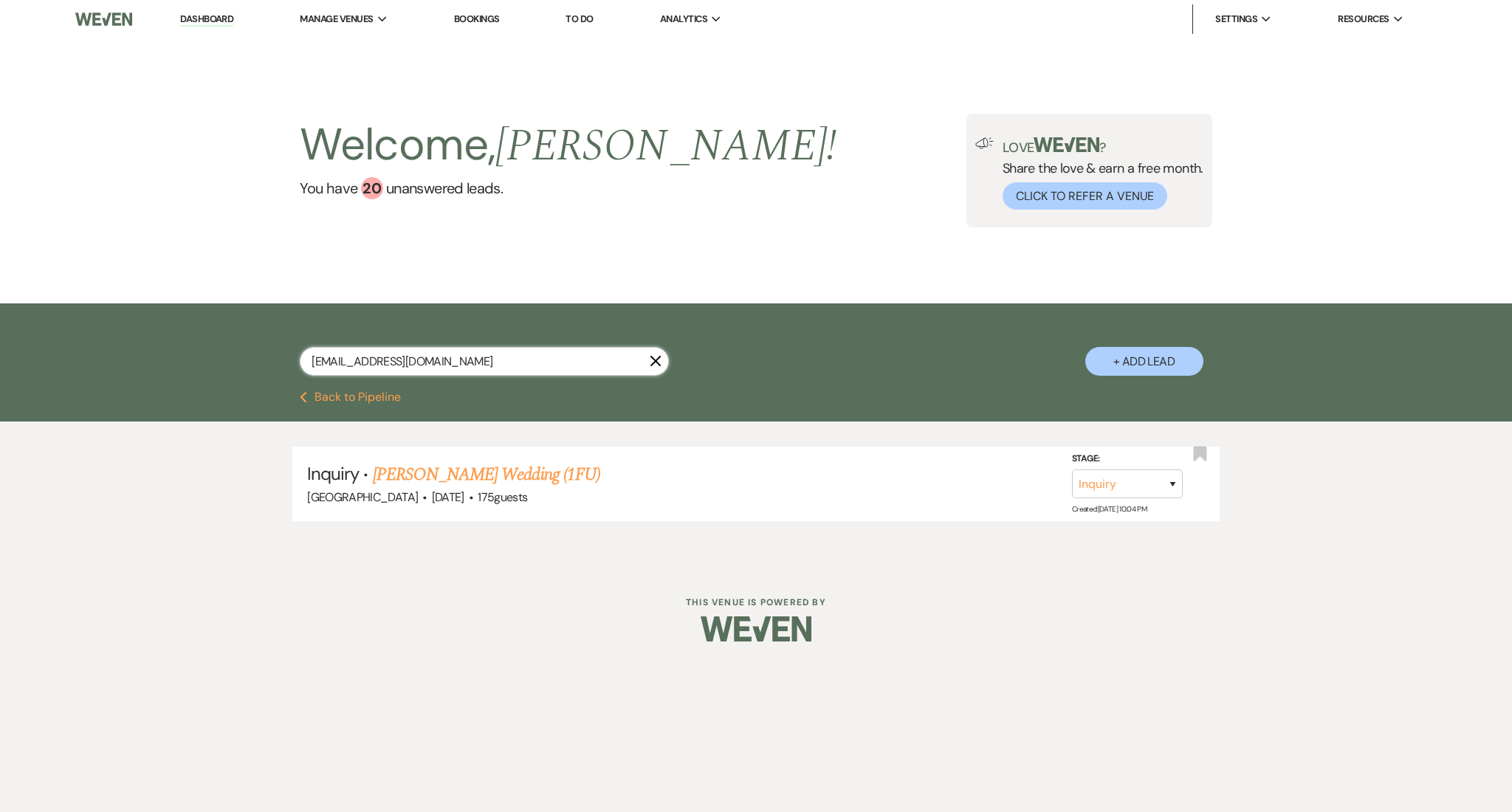
drag, startPoint x: 491, startPoint y: 361, endPoint x: 135, endPoint y: 340, distance: 356.6
click at [135, 340] on div "kfborey@gmail.com X + Add Lead" at bounding box center [756, 347] width 1512 height 87
paste input "sherrydisimone"
click at [504, 471] on link "Sherry DiSimone's Wedding (1FU)" at bounding box center [486, 475] width 227 height 26
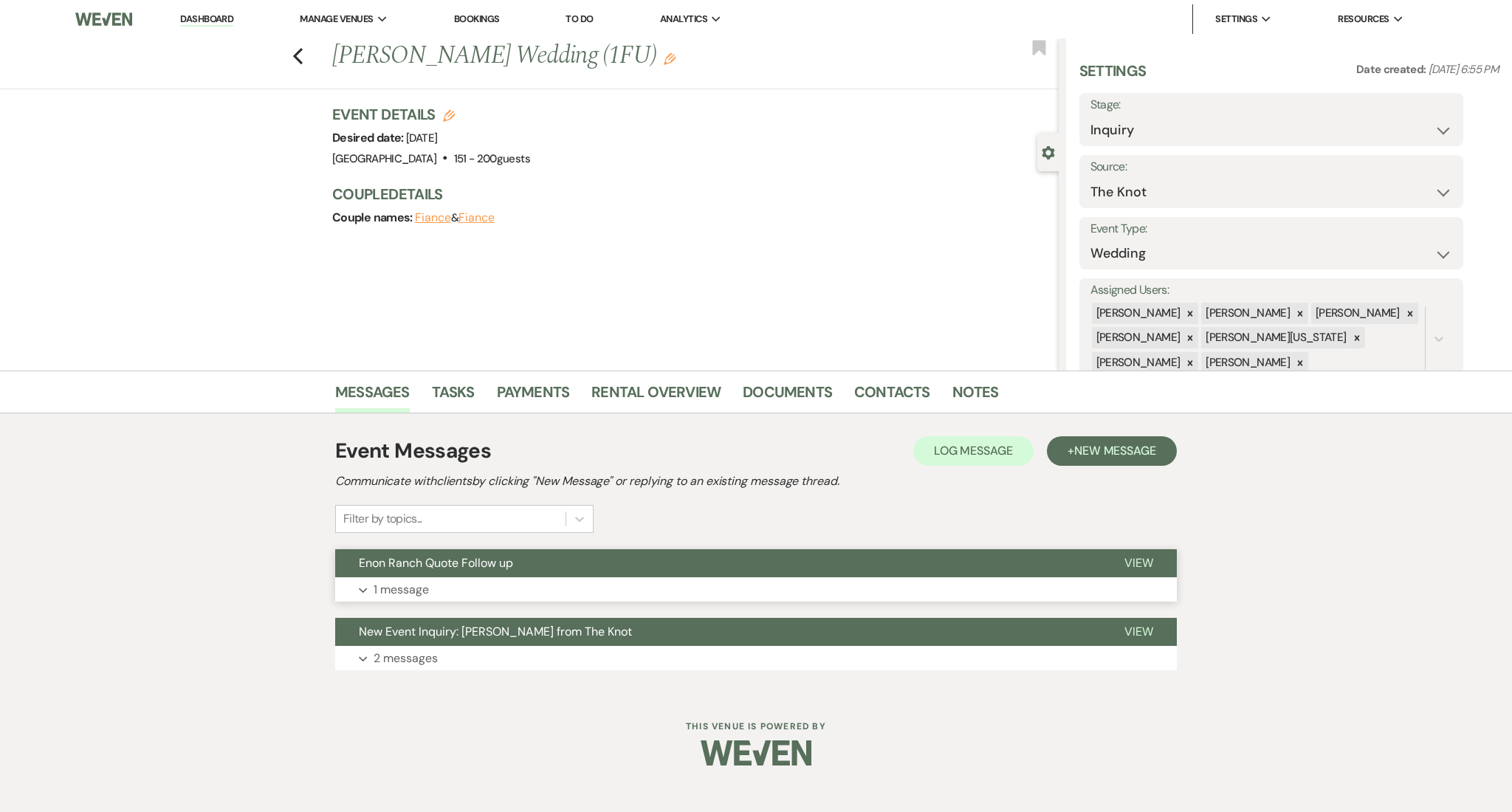
click at [582, 586] on button "Expand 1 message" at bounding box center [756, 589] width 841 height 25
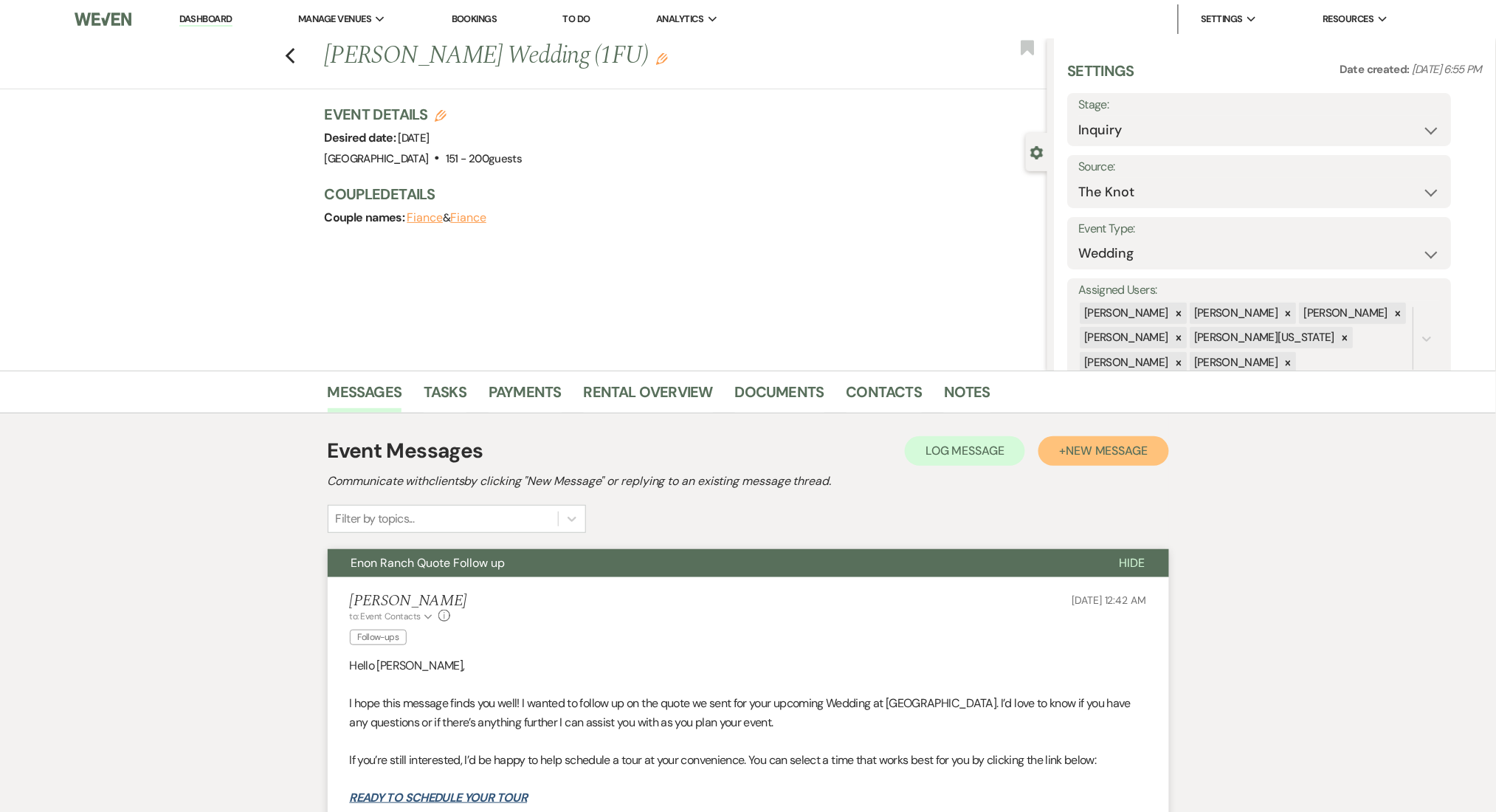
click at [1090, 443] on span "New Message" at bounding box center [1107, 451] width 82 height 16
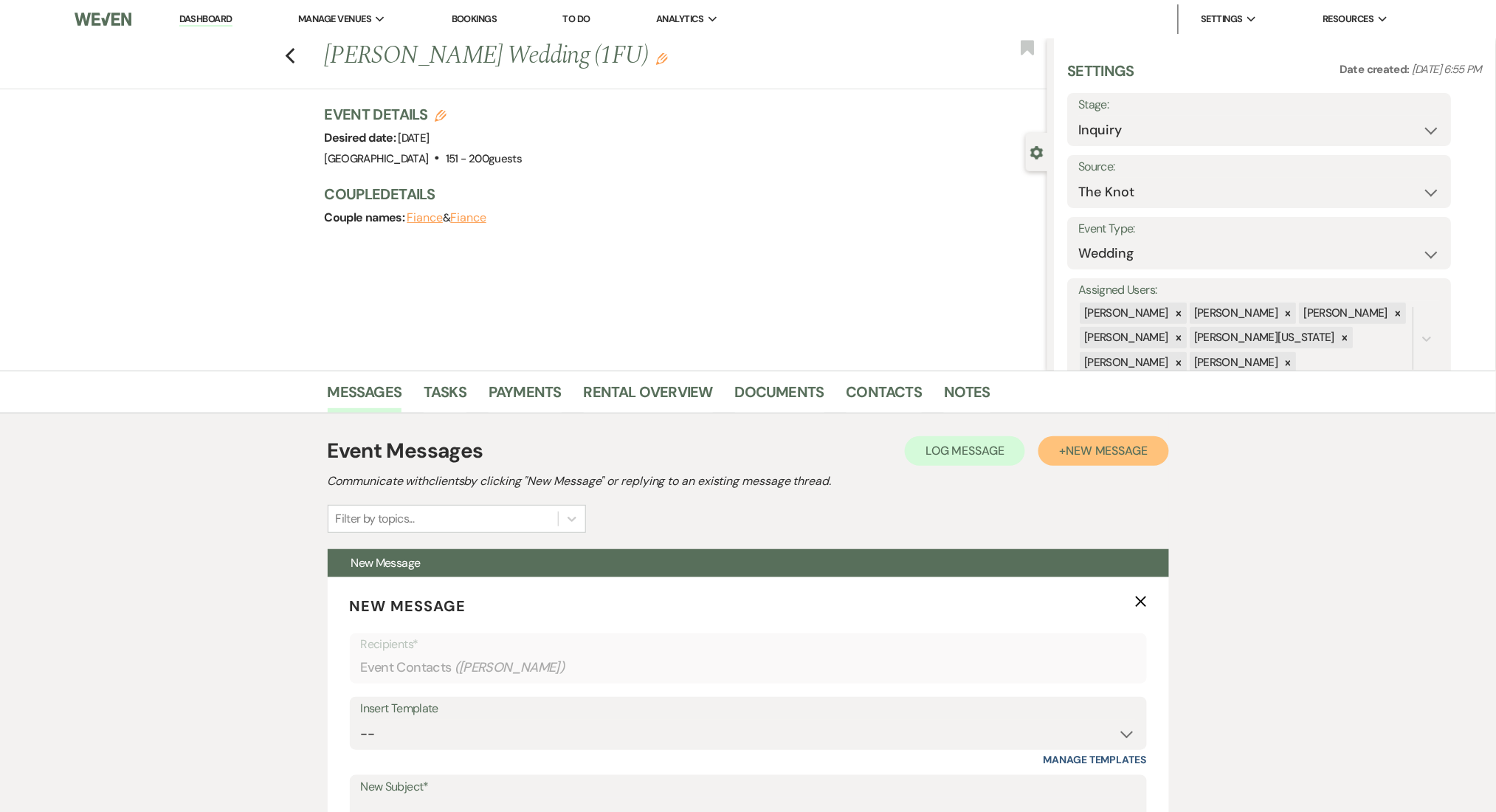
scroll to position [491, 0]
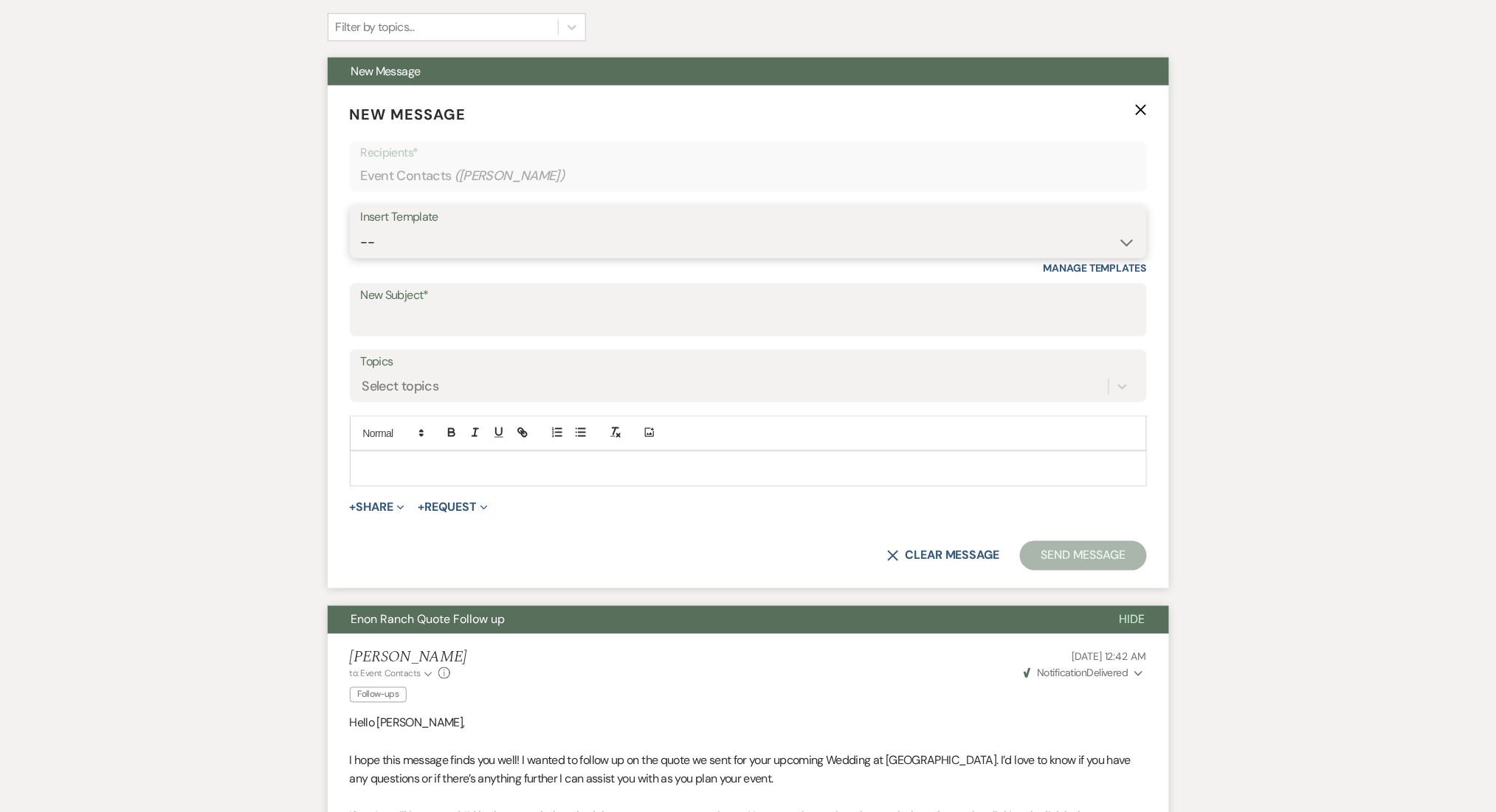
click at [421, 239] on select "-- Inquiry Follow Up Email #2 Contract Sending Template Payment Template Rental…" at bounding box center [748, 242] width 775 height 29
click at [361, 228] on select "-- Inquiry Follow Up Email #2 Contract Sending Template Payment Template Rental…" at bounding box center [748, 242] width 775 height 29
click at [135, 582] on div "Messages Tasks Payments Rental Overview Documents Contacts Notes Event Messages…" at bounding box center [748, 540] width 1496 height 1322
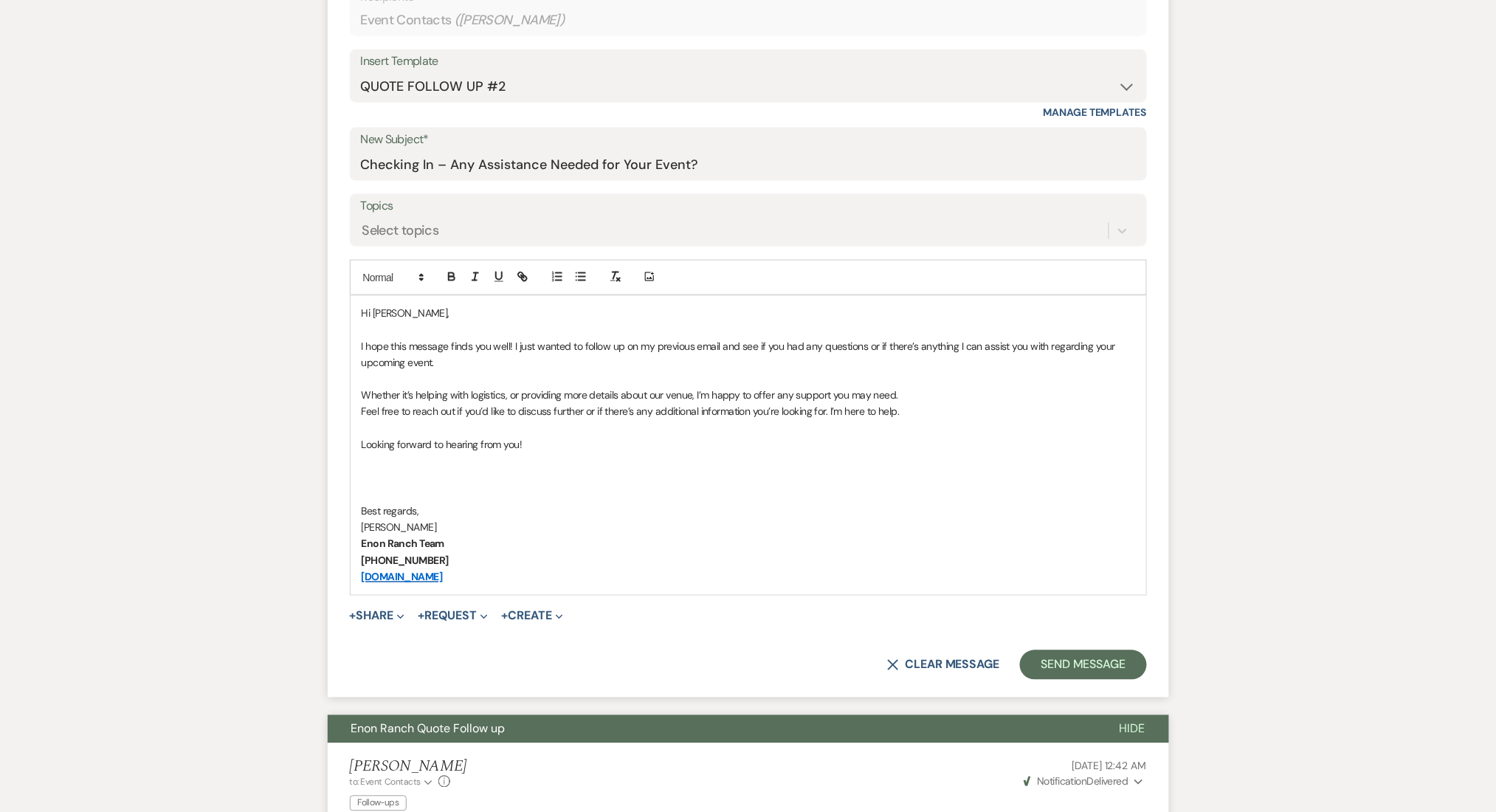
scroll to position [590, 0]
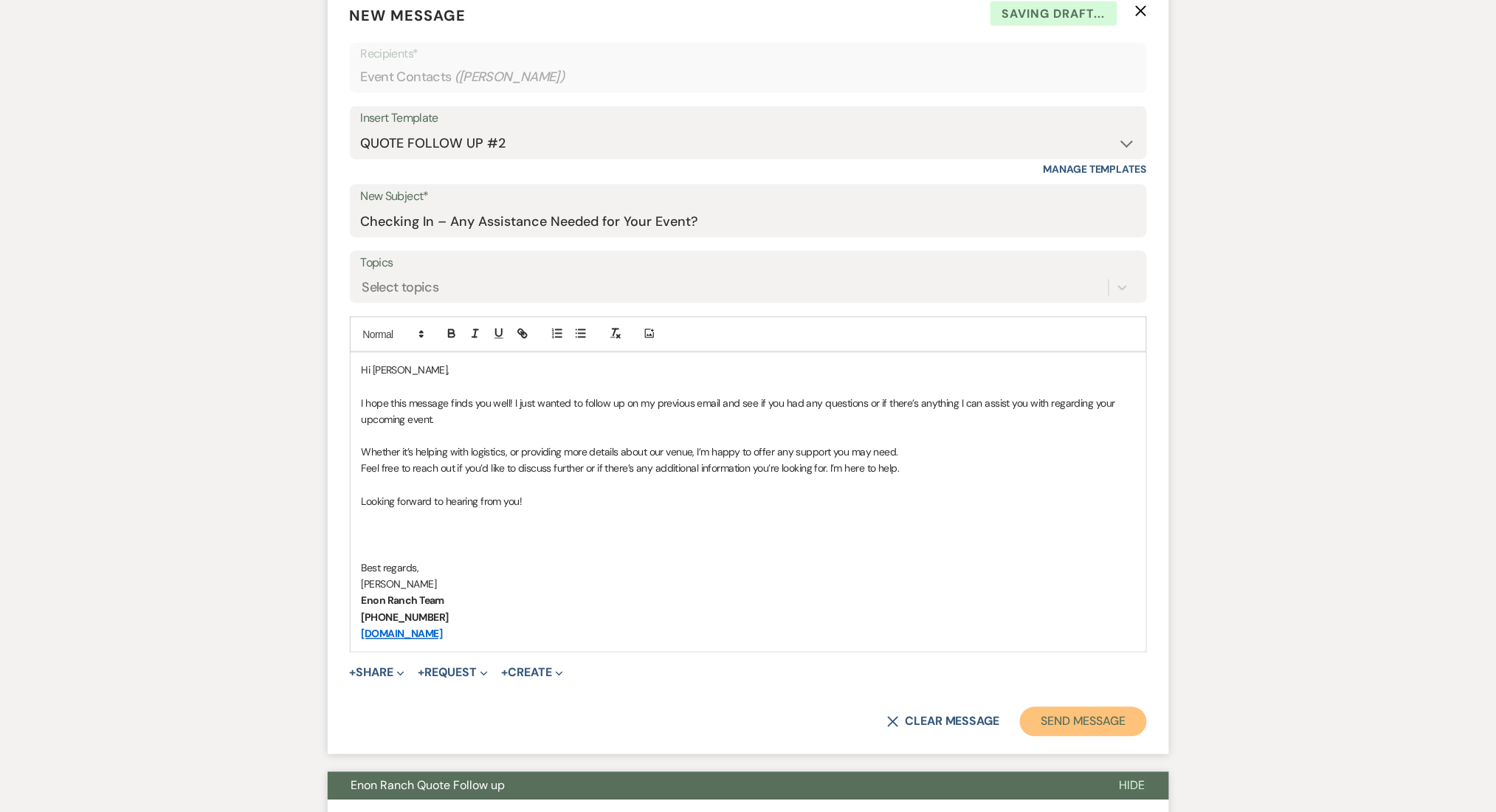
click at [1088, 713] on button "Send Message" at bounding box center [1083, 722] width 126 height 30
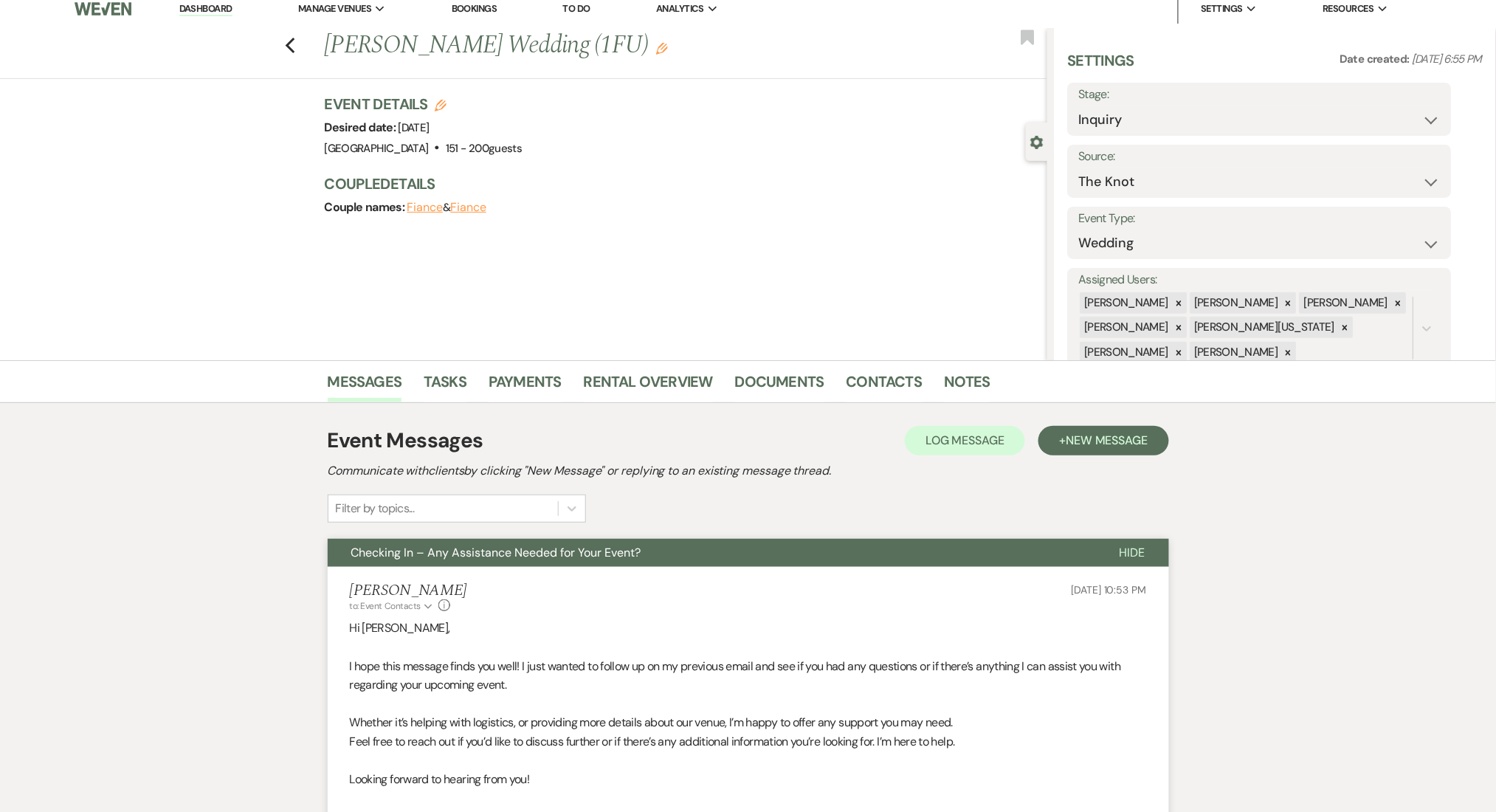
scroll to position [0, 0]
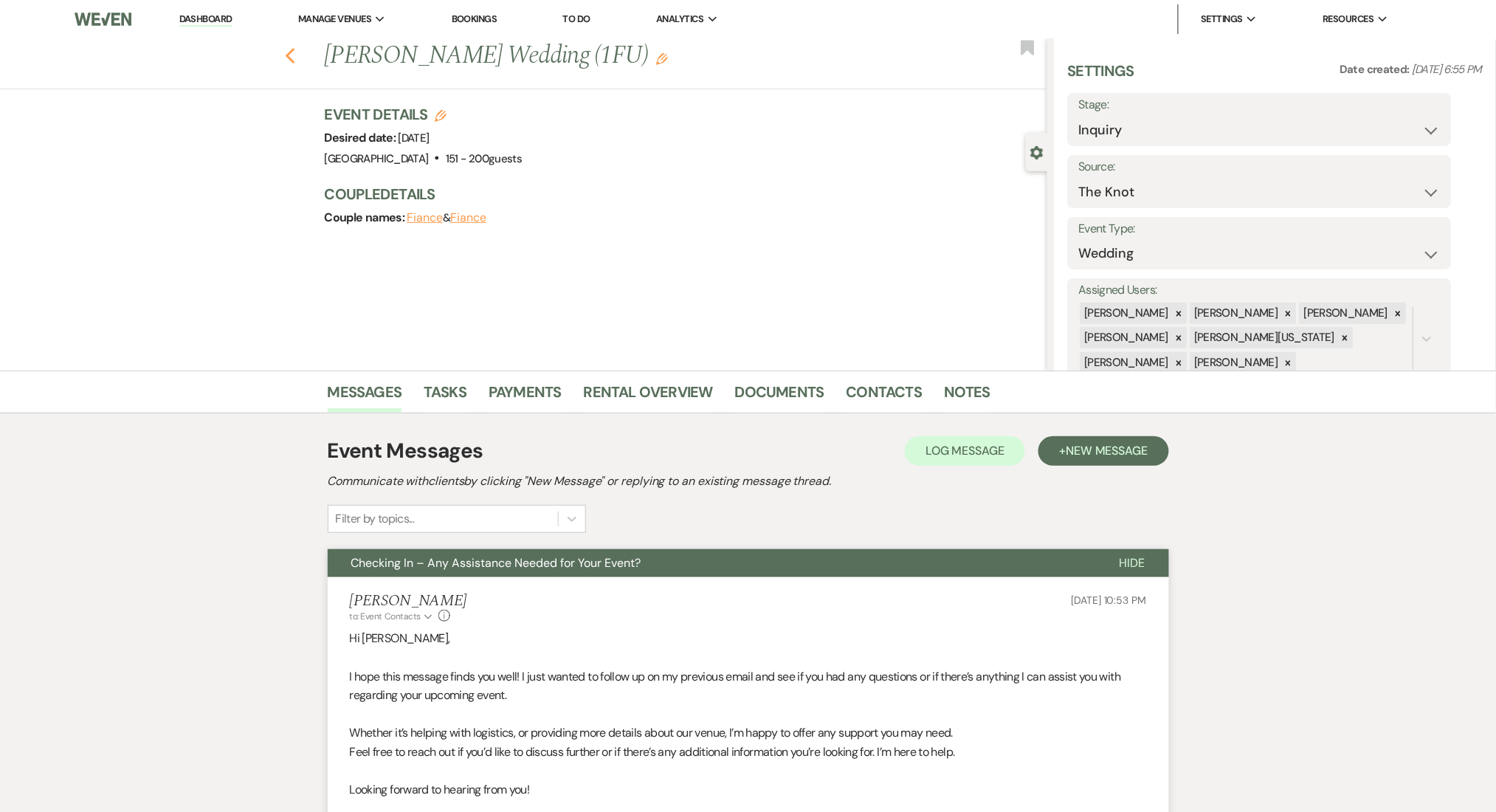
click at [295, 59] on use "button" at bounding box center [289, 56] width 10 height 17
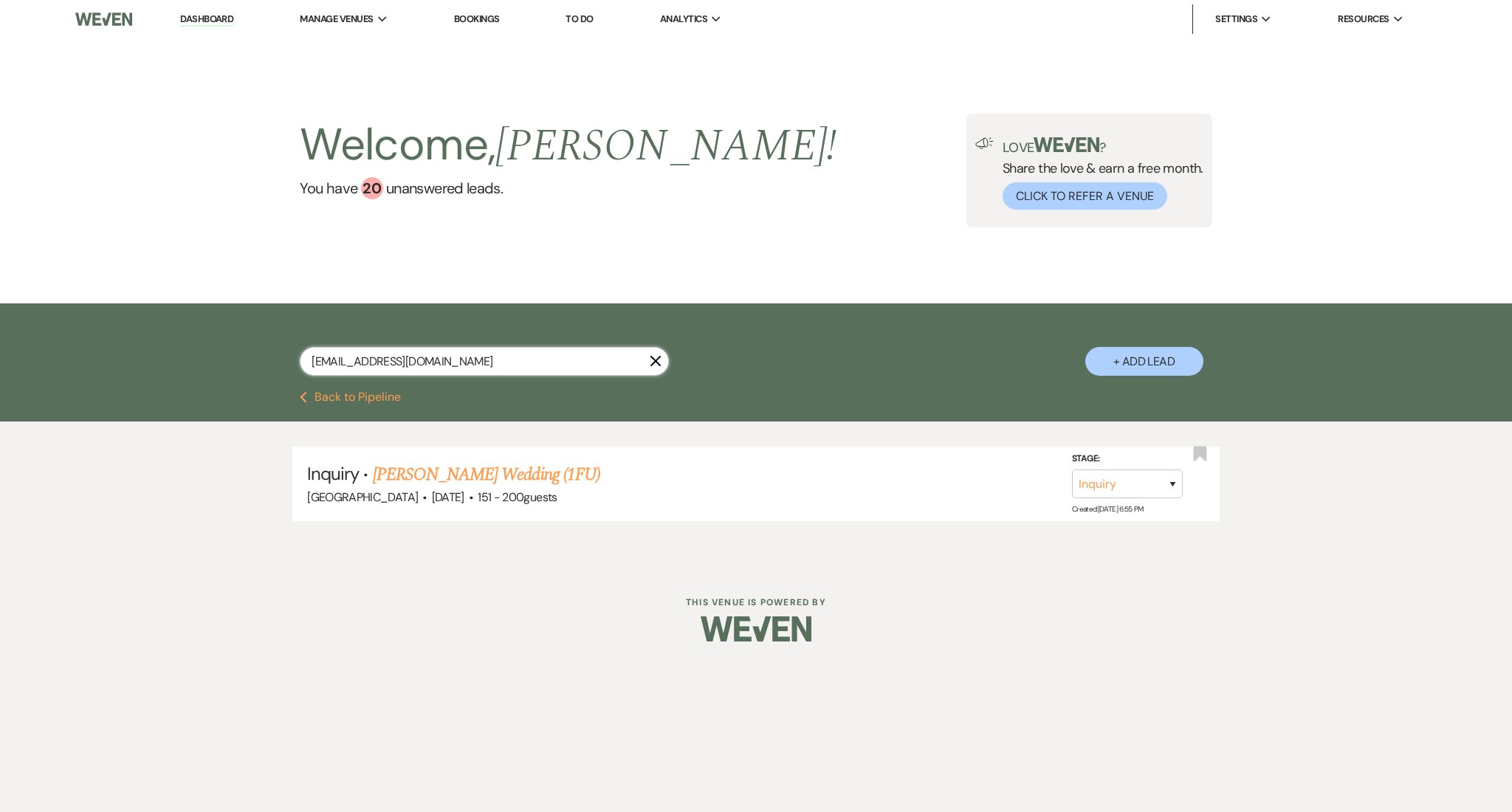
drag, startPoint x: 485, startPoint y: 357, endPoint x: 103, endPoint y: 369, distance: 382.2
click at [103, 369] on div "sherrydisimone@gmail.com X + Add Lead" at bounding box center [756, 347] width 1512 height 87
paste input "aluca8559"
click at [442, 474] on link "Feyisola Abraham's Wedding" at bounding box center [466, 475] width 187 height 26
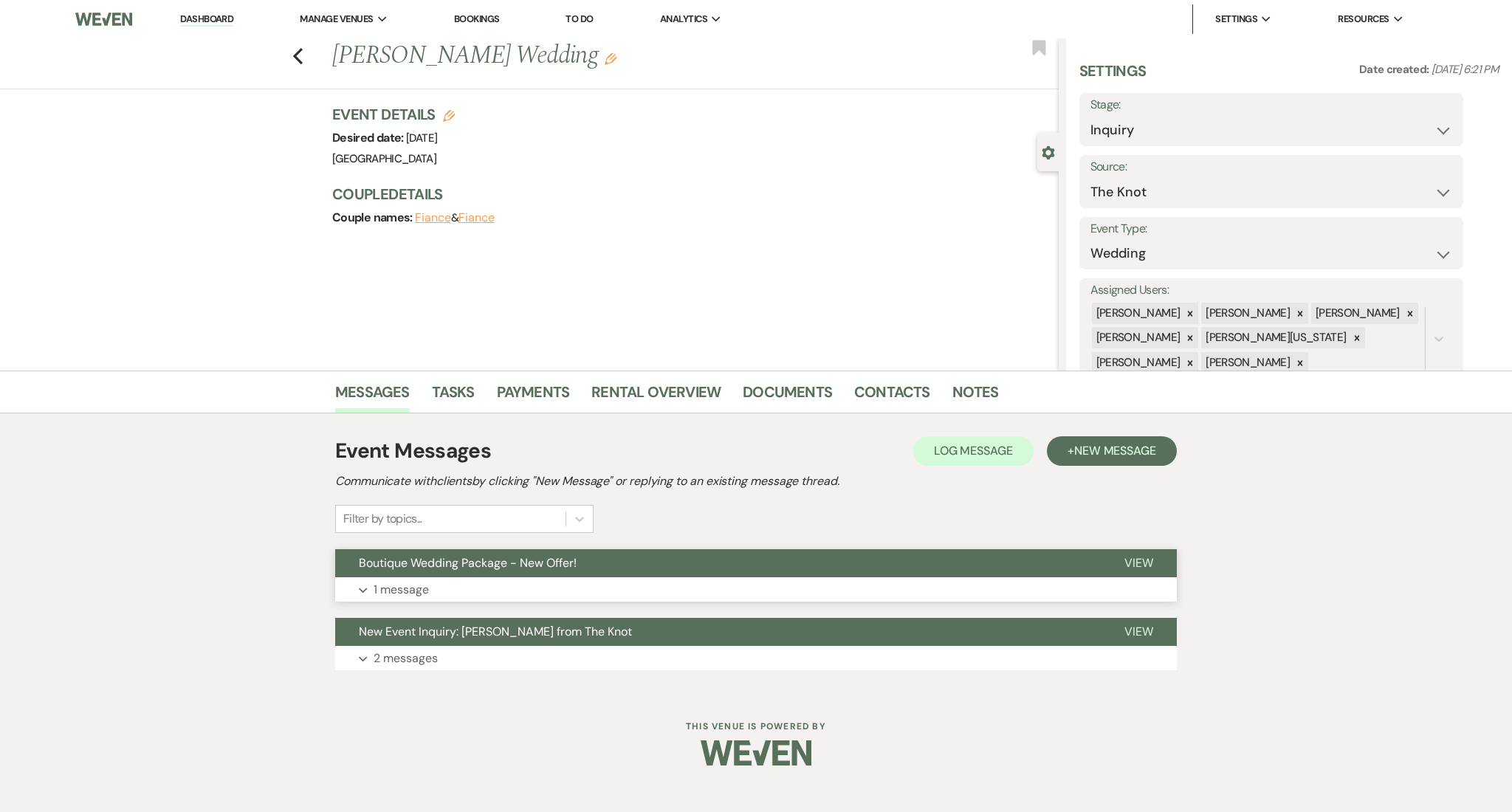
click at [659, 600] on button "Expand 1 message" at bounding box center [756, 589] width 841 height 25
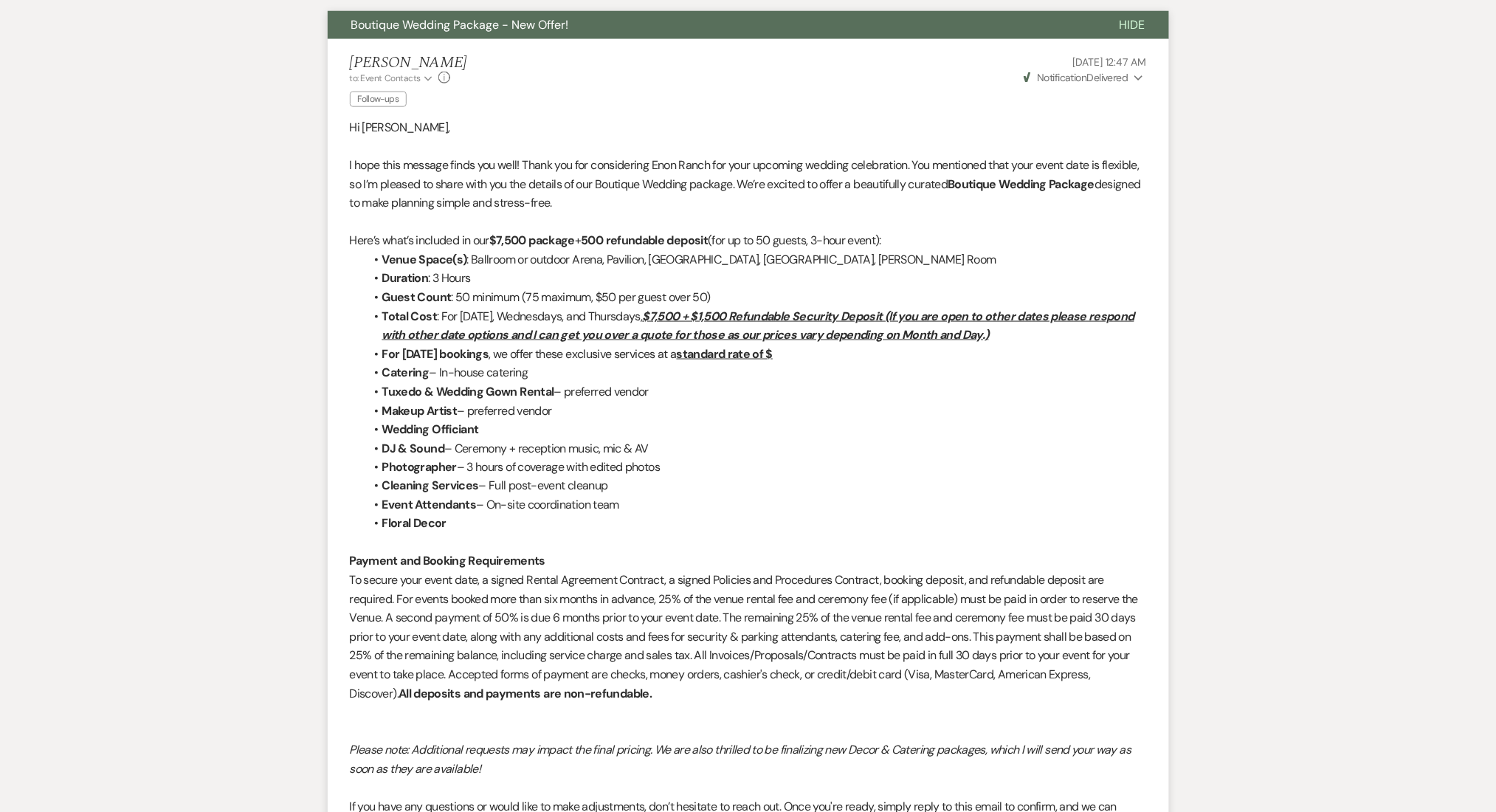
scroll to position [243, 0]
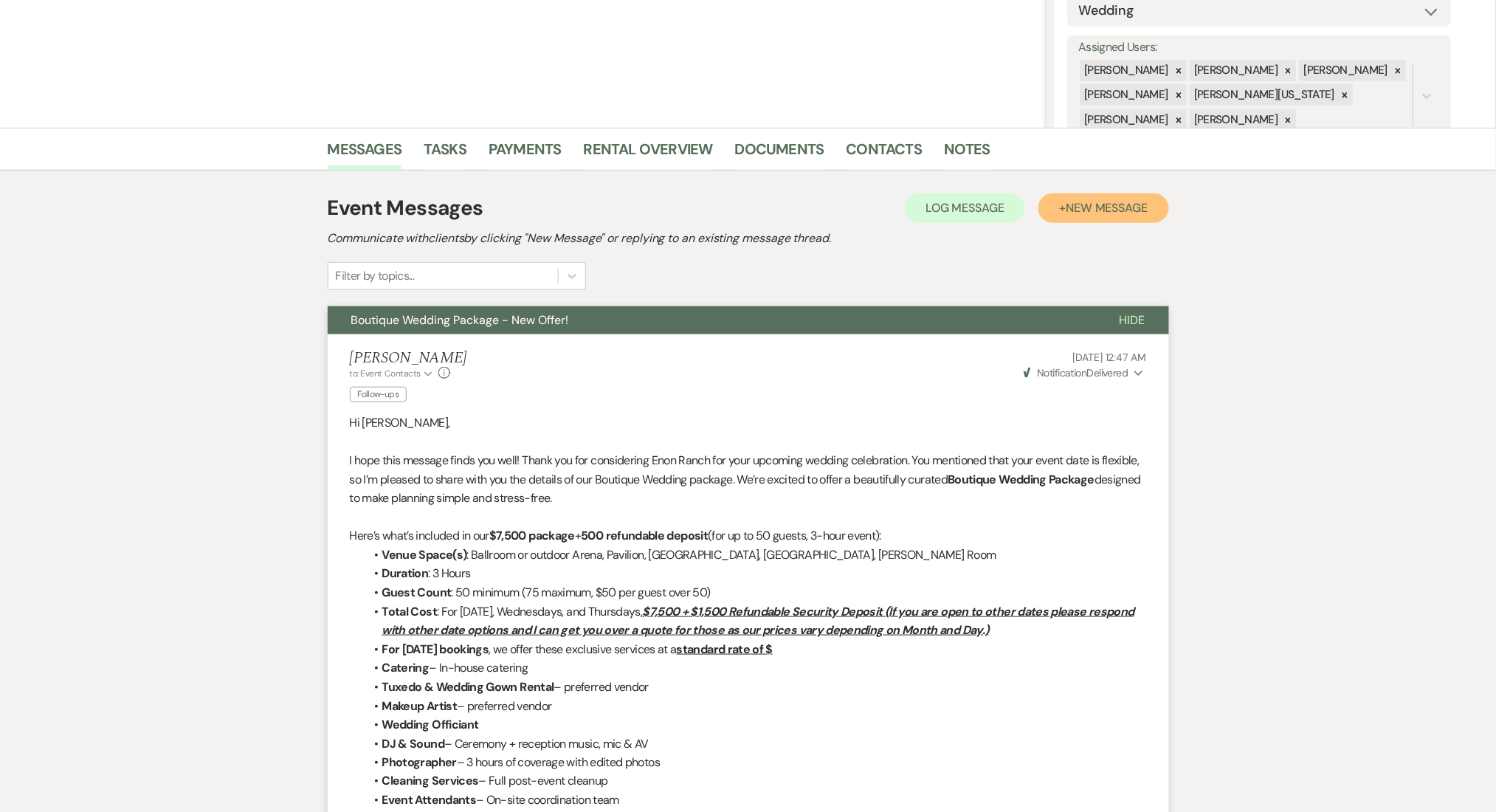
click at [1106, 200] on span "New Message" at bounding box center [1107, 208] width 82 height 16
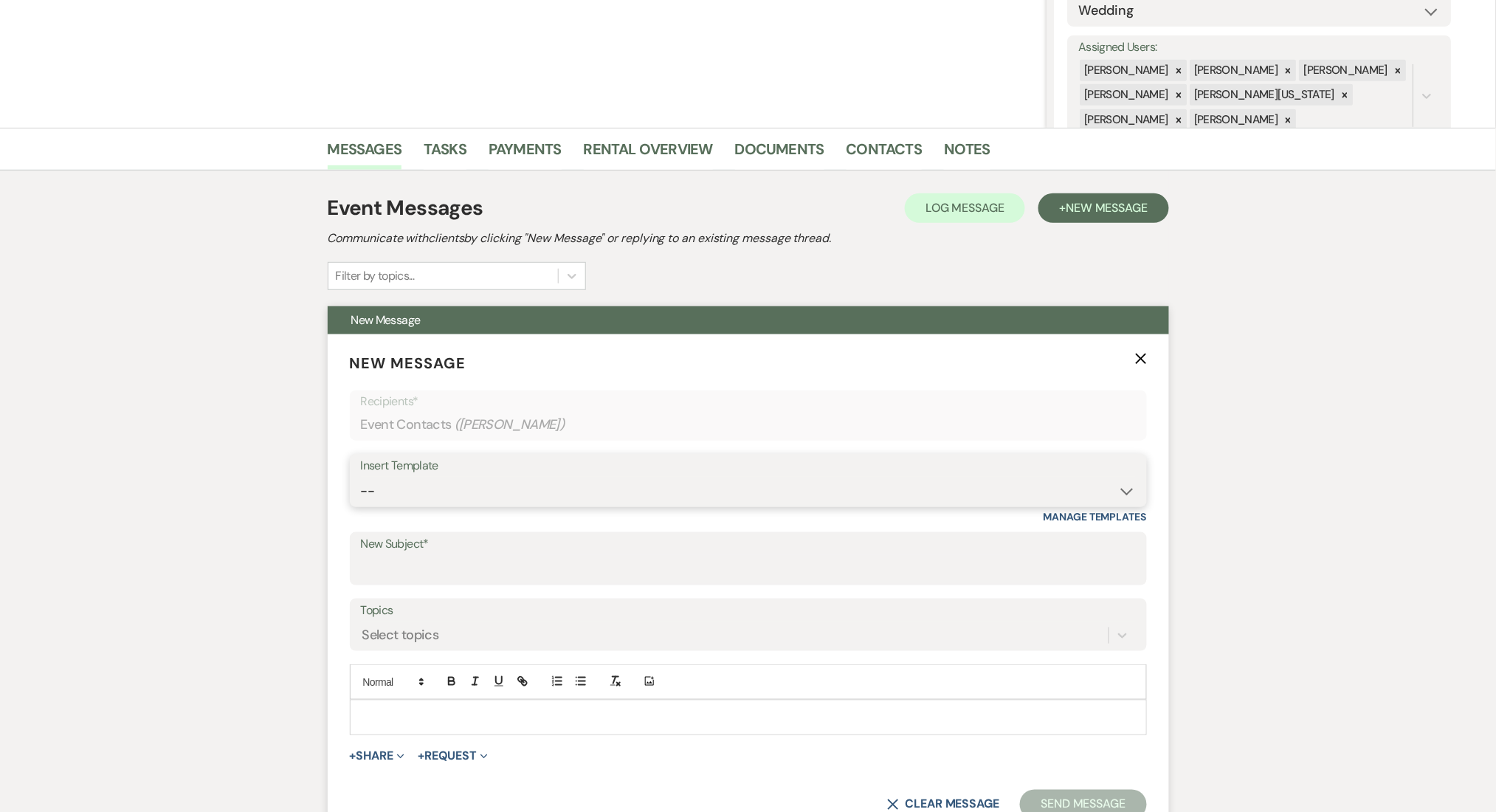
click at [484, 489] on select "-- Inquiry Follow Up Email #2 Contract Sending Template Payment Template Rental…" at bounding box center [748, 490] width 775 height 29
click at [361, 476] on select "-- Inquiry Follow Up Email #2 Contract Sending Template Payment Template Rental…" at bounding box center [748, 490] width 775 height 29
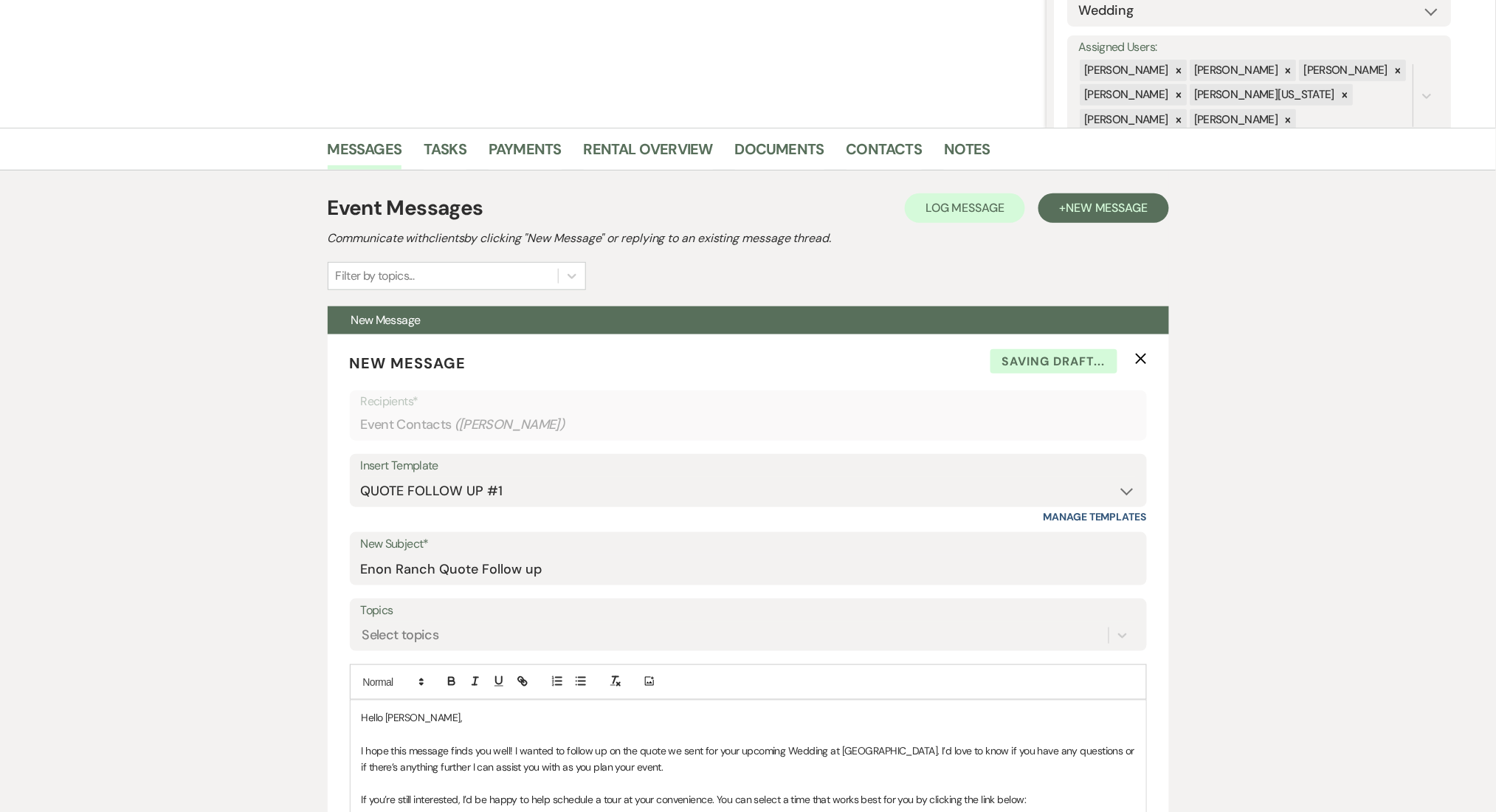
scroll to position [636, 0]
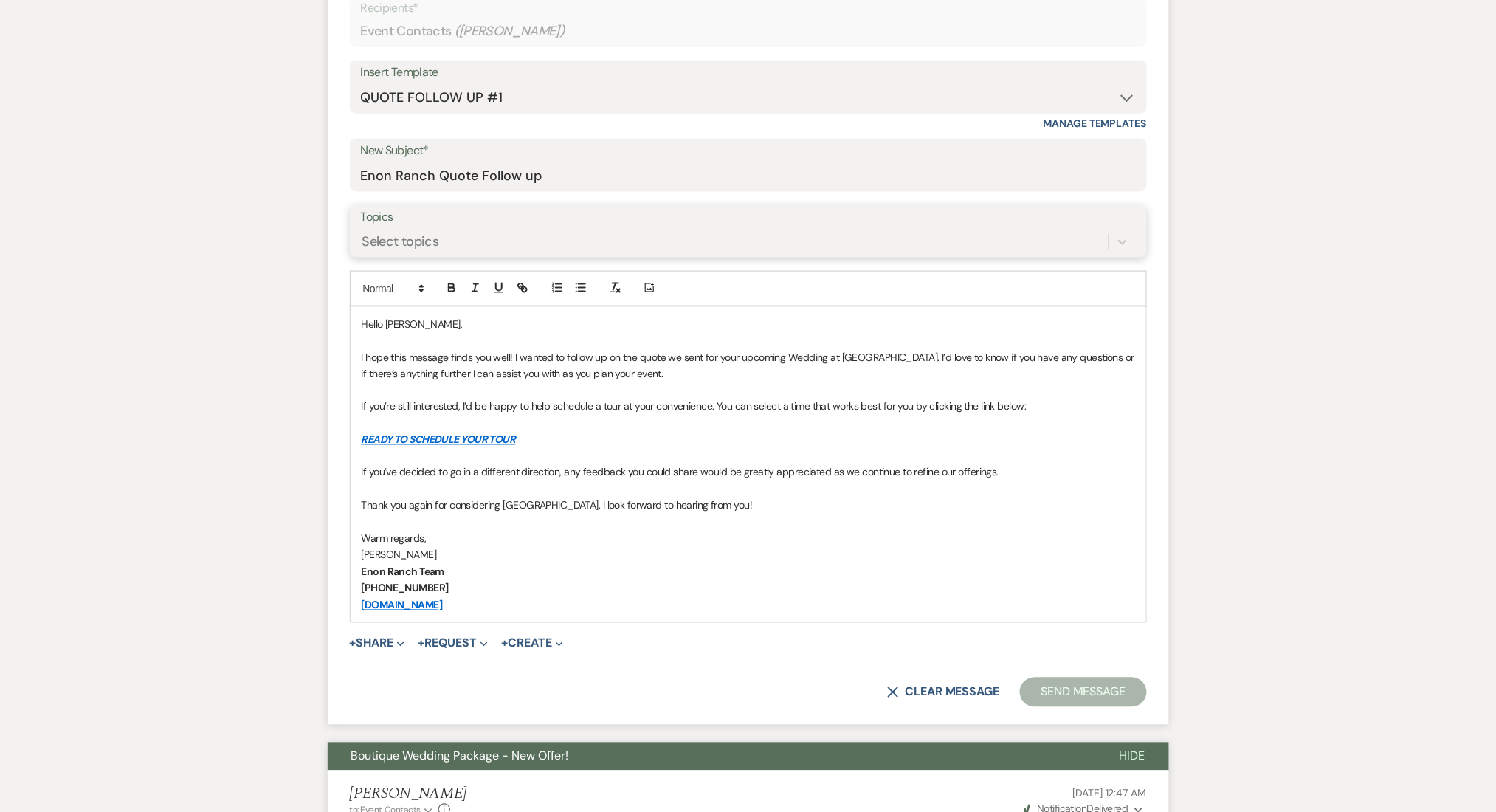
click at [509, 240] on div "Select topics" at bounding box center [734, 242] width 748 height 26
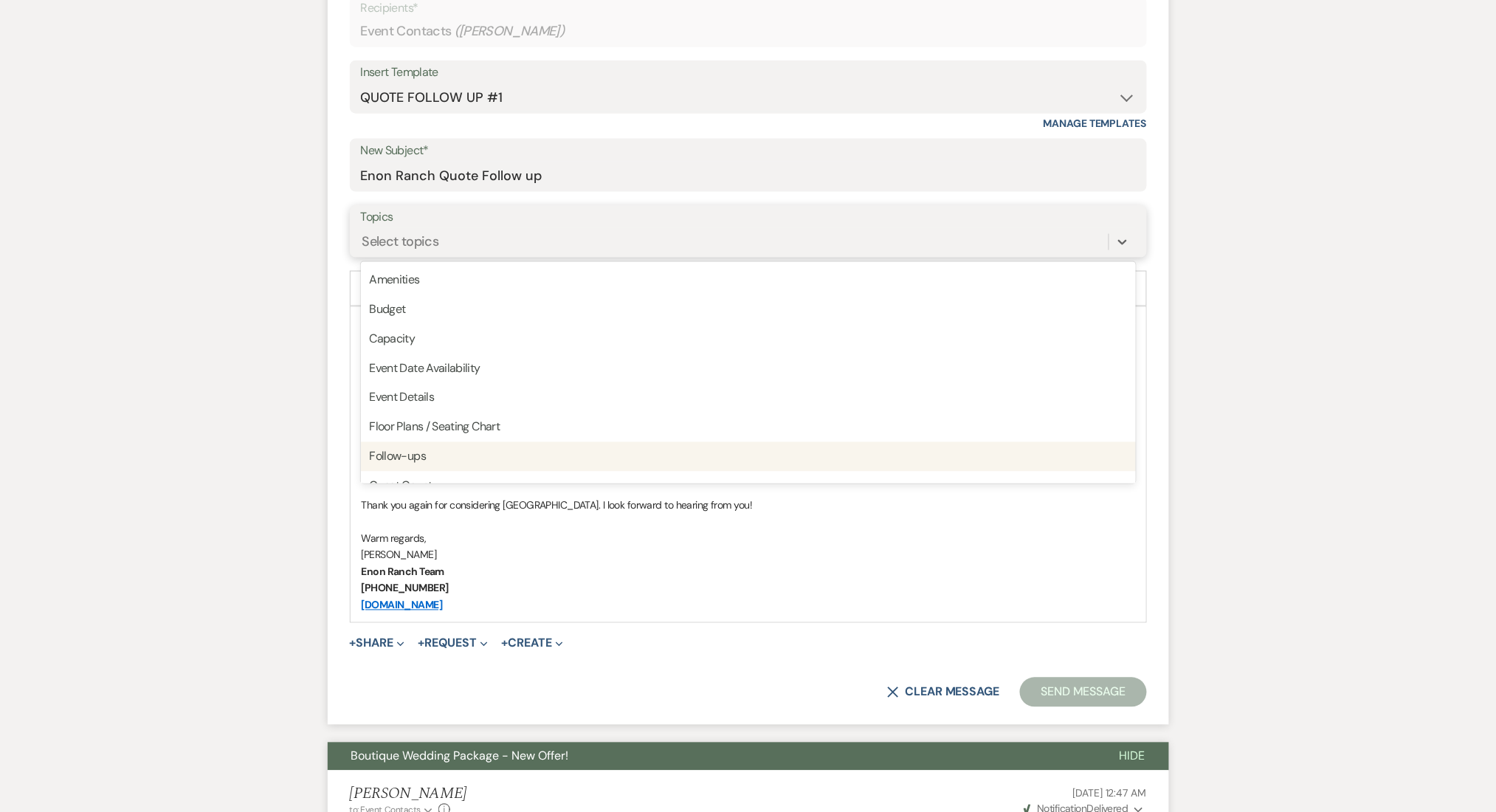
click at [499, 448] on div "Follow-ups" at bounding box center [748, 457] width 775 height 30
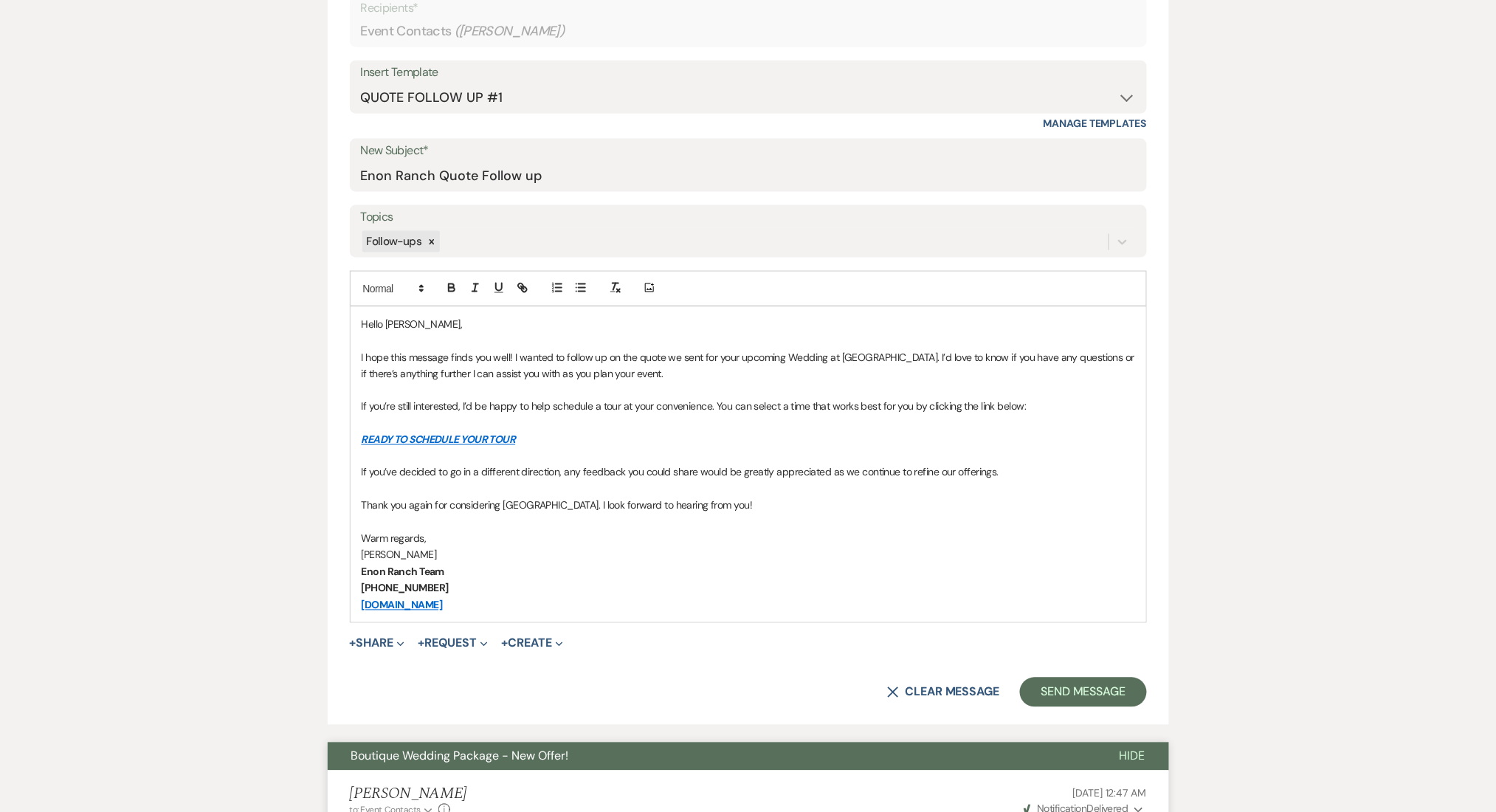
click at [1073, 686] on button "Send Message" at bounding box center [1083, 692] width 126 height 30
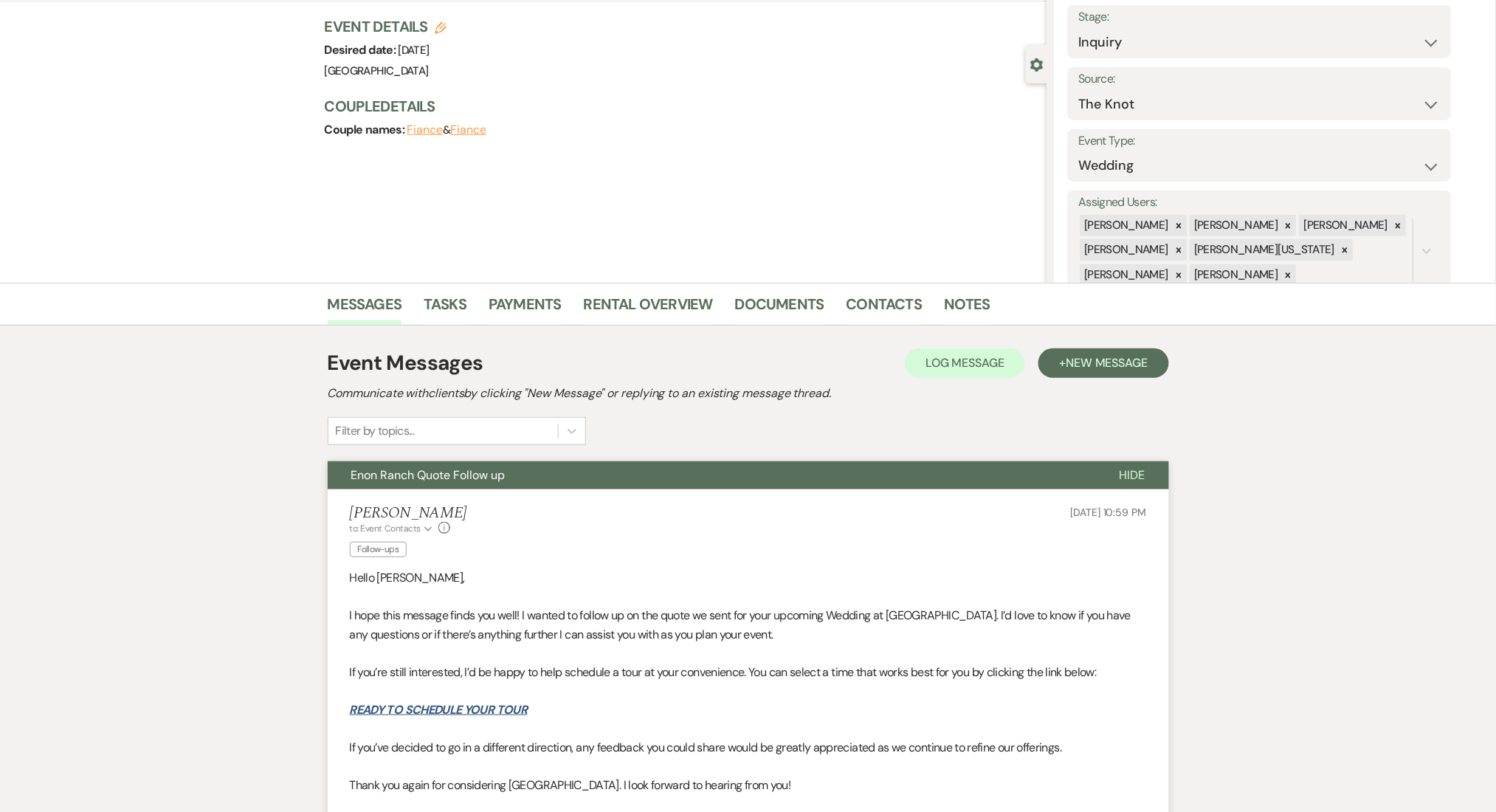
scroll to position [0, 0]
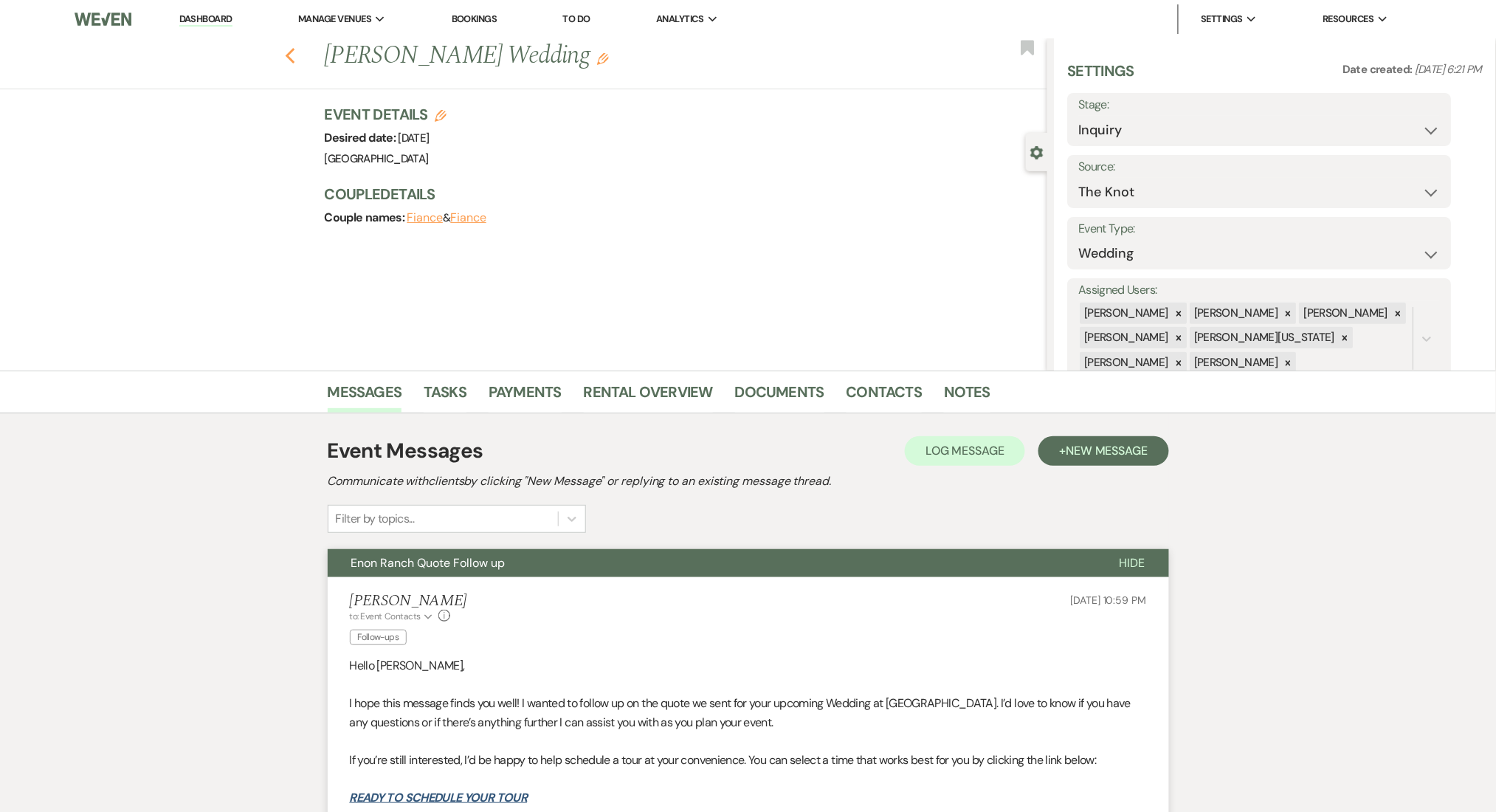
click at [294, 56] on use "button" at bounding box center [289, 56] width 10 height 17
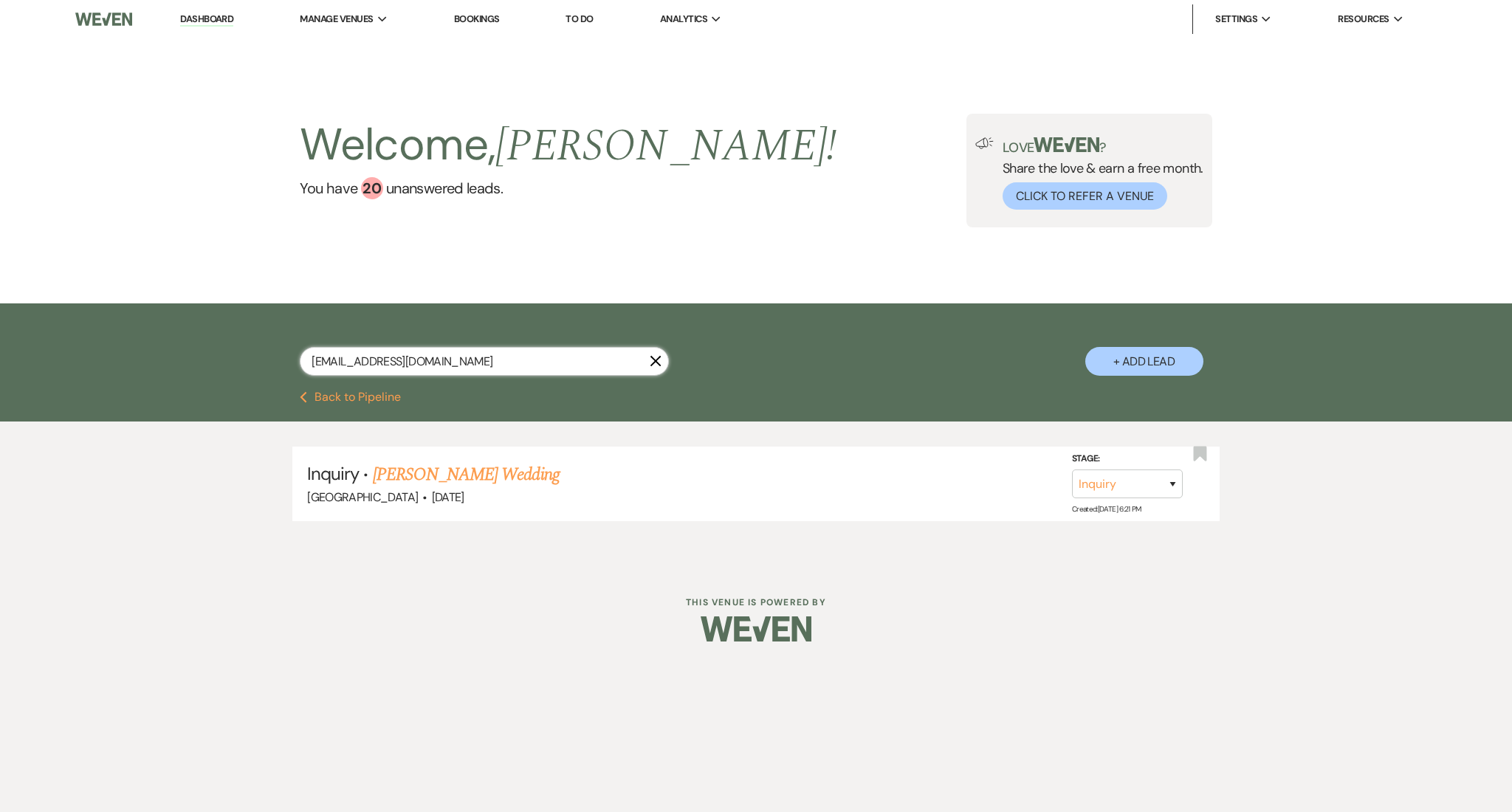
drag, startPoint x: 441, startPoint y: 358, endPoint x: 185, endPoint y: 377, distance: 256.7
click at [185, 377] on div "aluca8559@gmail.com X + Add Lead" at bounding box center [756, 347] width 1512 height 87
paste input "drimsh123"
click at [456, 476] on link "Tony Kemp's Wedding" at bounding box center [466, 475] width 187 height 26
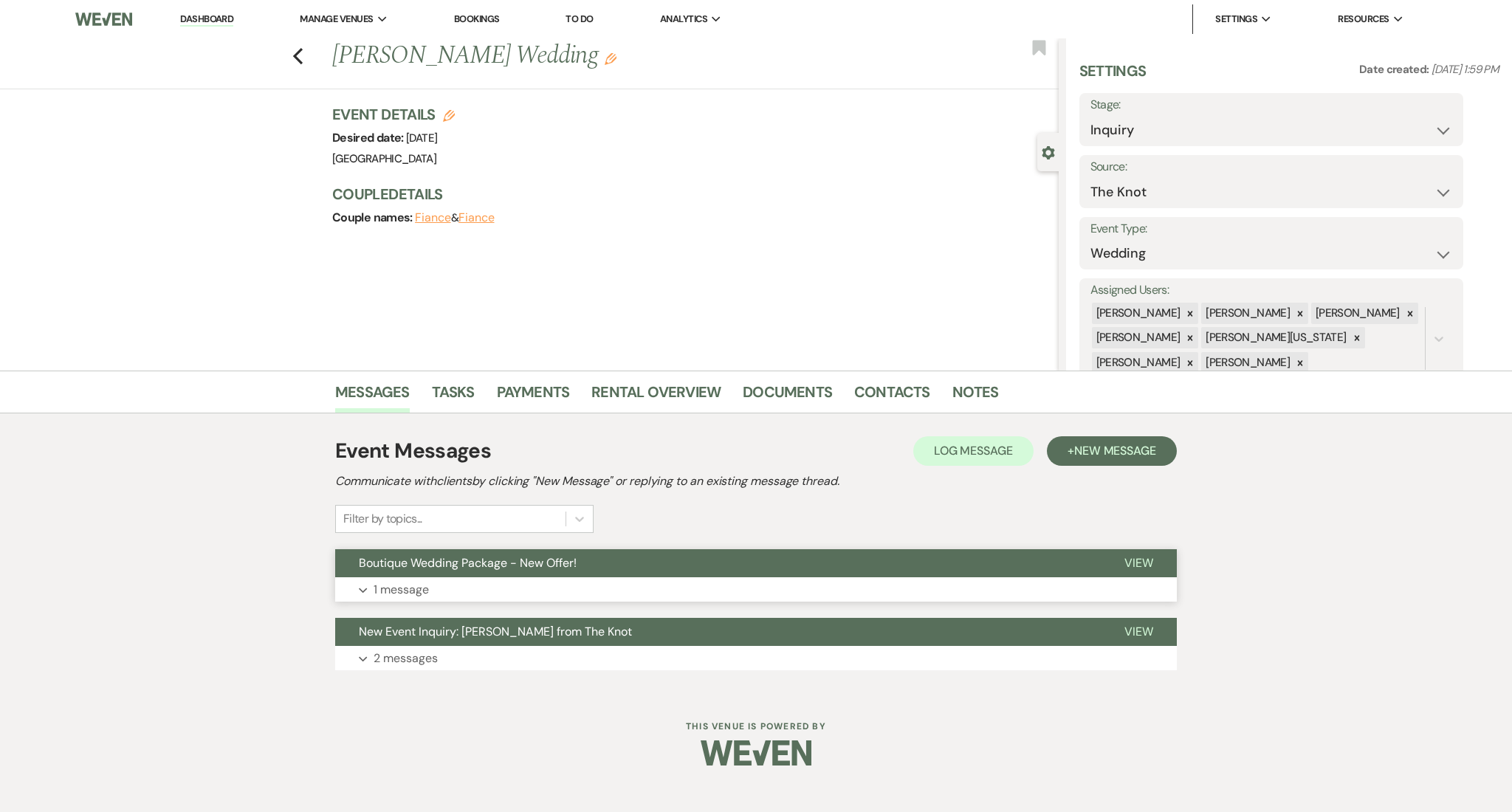
click at [512, 571] on button "Boutique Wedding Package - New Offer!" at bounding box center [717, 563] width 765 height 28
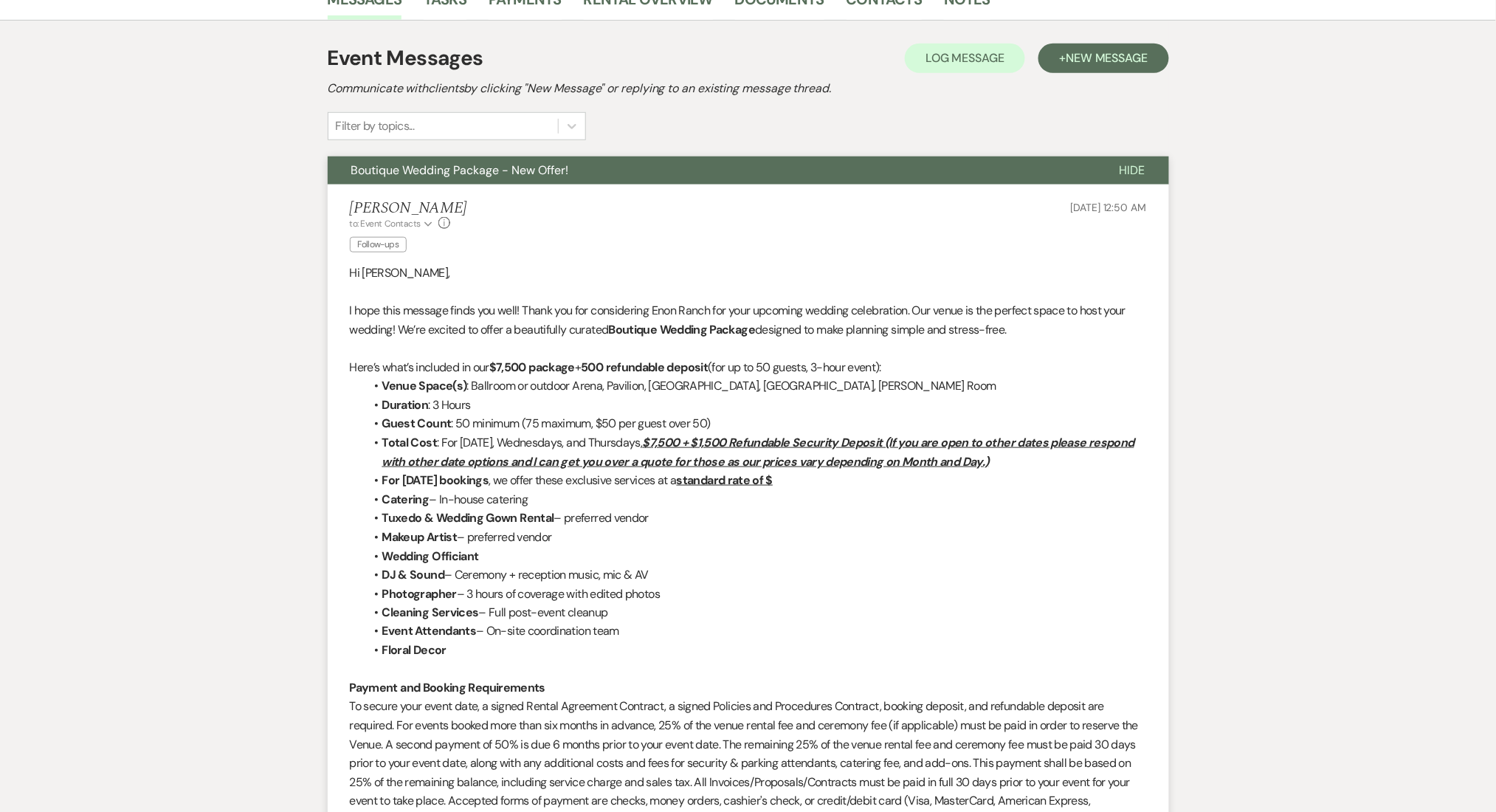
scroll to position [393, 0]
click at [1140, 50] on span "New Message" at bounding box center [1107, 58] width 82 height 16
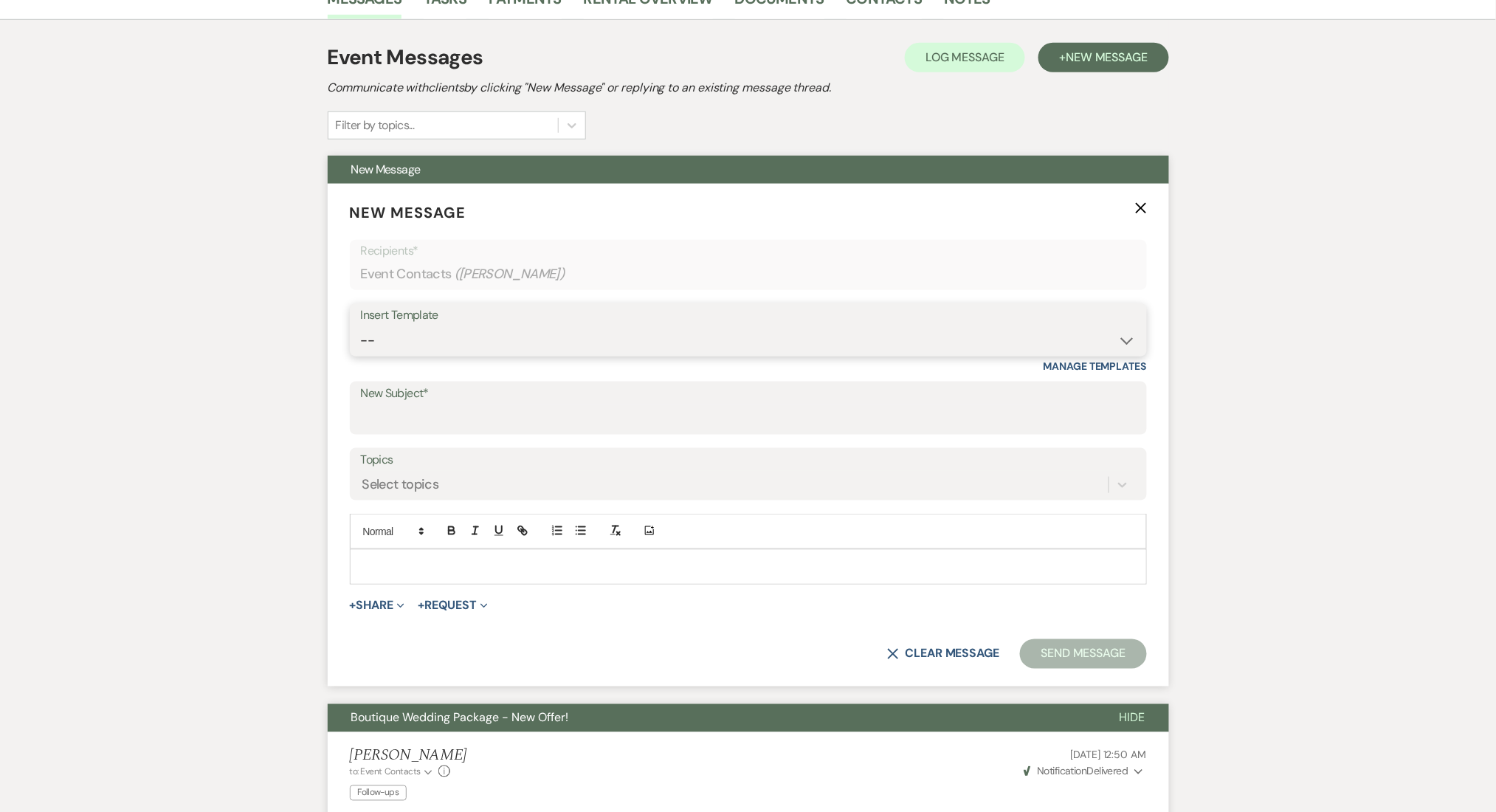
click at [473, 344] on select "-- Inquiry Follow Up Email #2 Contract Sending Template Payment Template Rental…" at bounding box center [748, 340] width 775 height 29
click at [361, 326] on select "-- Inquiry Follow Up Email #2 Contract Sending Template Payment Template Rental…" at bounding box center [748, 340] width 775 height 29
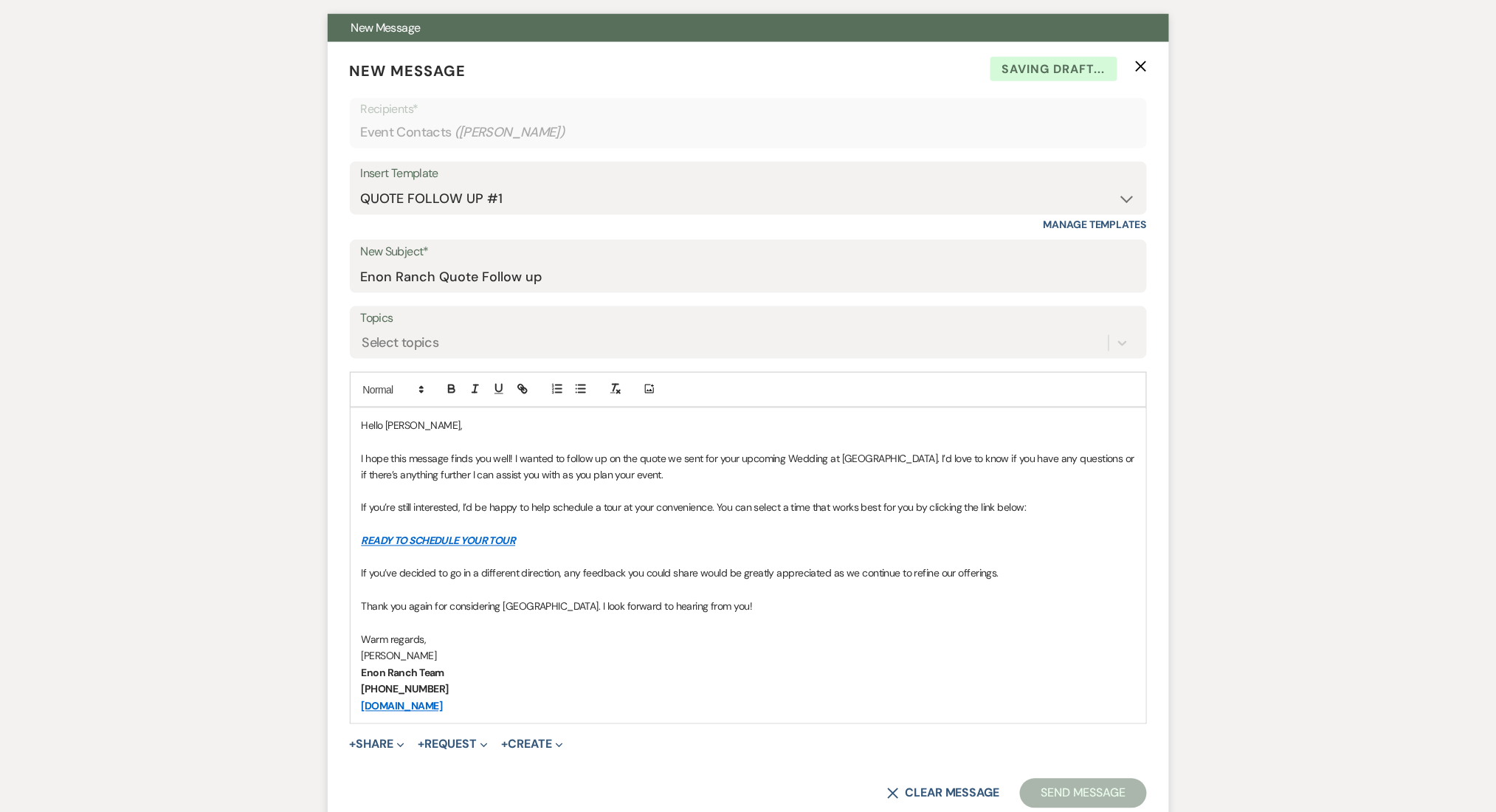
scroll to position [689, 0]
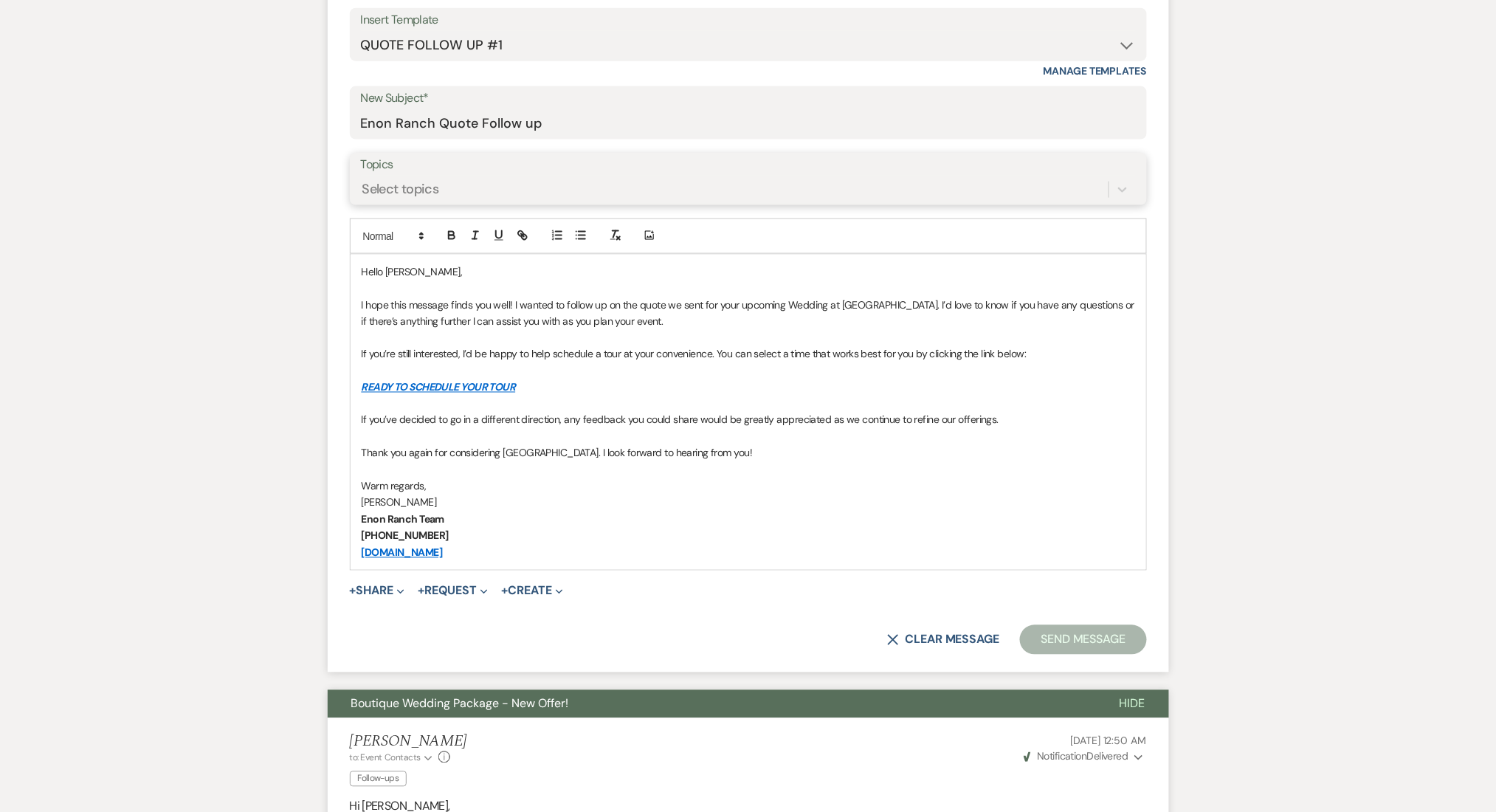
click at [447, 191] on div "Select topics" at bounding box center [734, 190] width 748 height 26
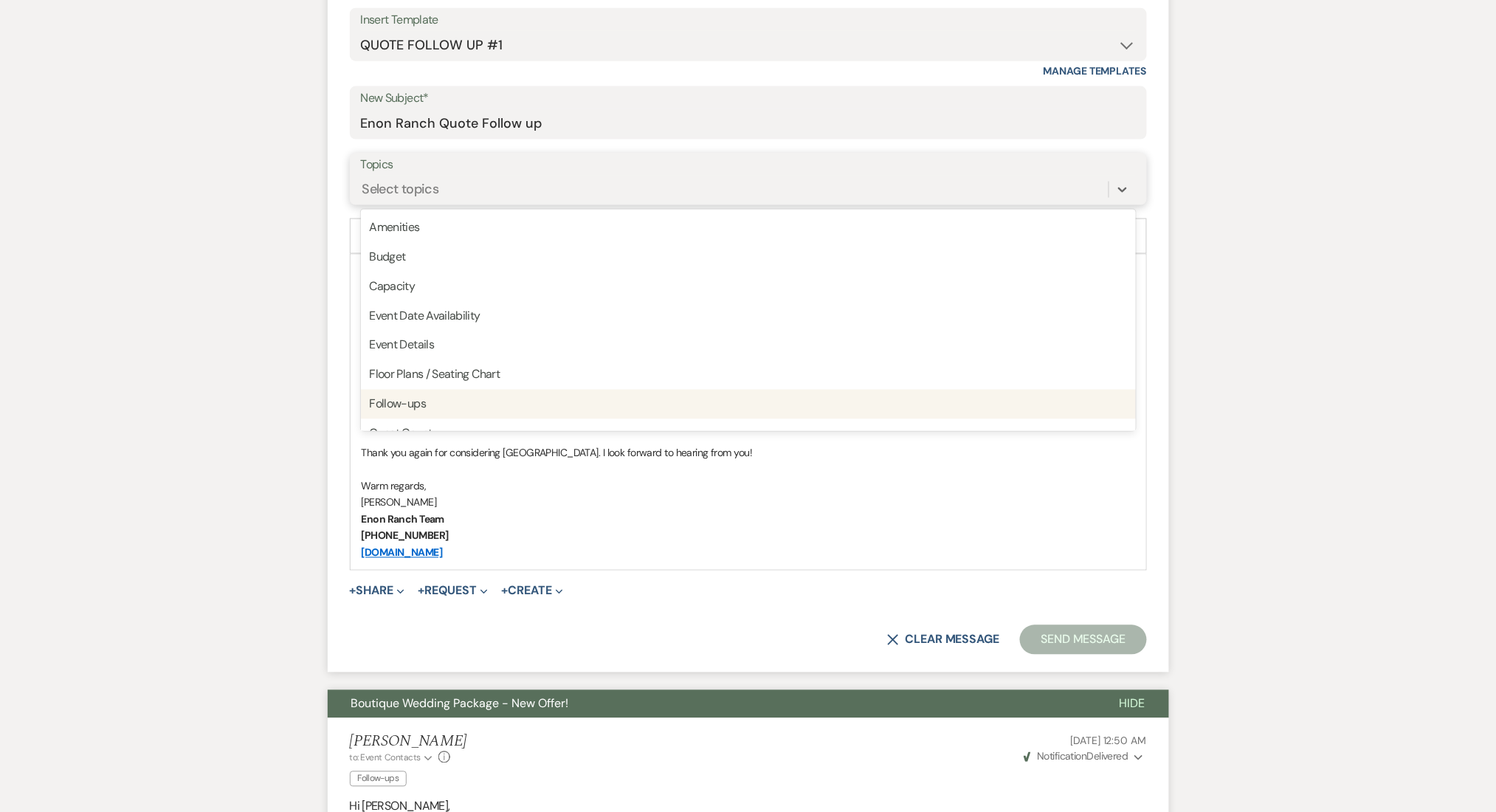
click at [449, 408] on div "Follow-ups" at bounding box center [748, 405] width 775 height 30
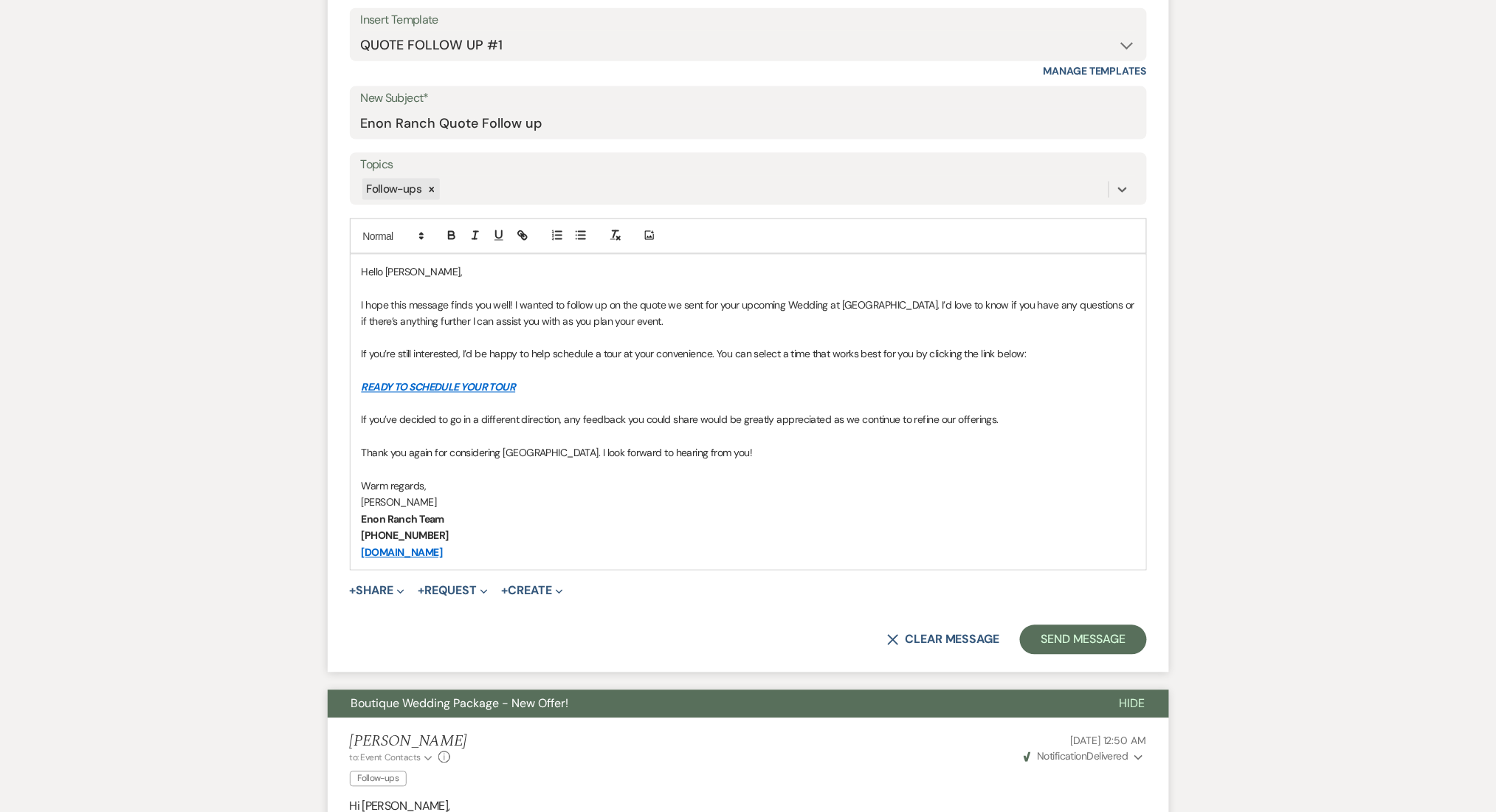
click at [194, 364] on div "Messages Tasks Payments Rental Overview Documents Contacts Notes Event Messages…" at bounding box center [748, 775] width 1496 height 2188
click at [1068, 637] on button "Send Message" at bounding box center [1083, 640] width 126 height 30
click at [1334, 593] on div "Messages Tasks Payments Rental Overview Documents Contacts Notes Event Messages…" at bounding box center [748, 775] width 1496 height 2188
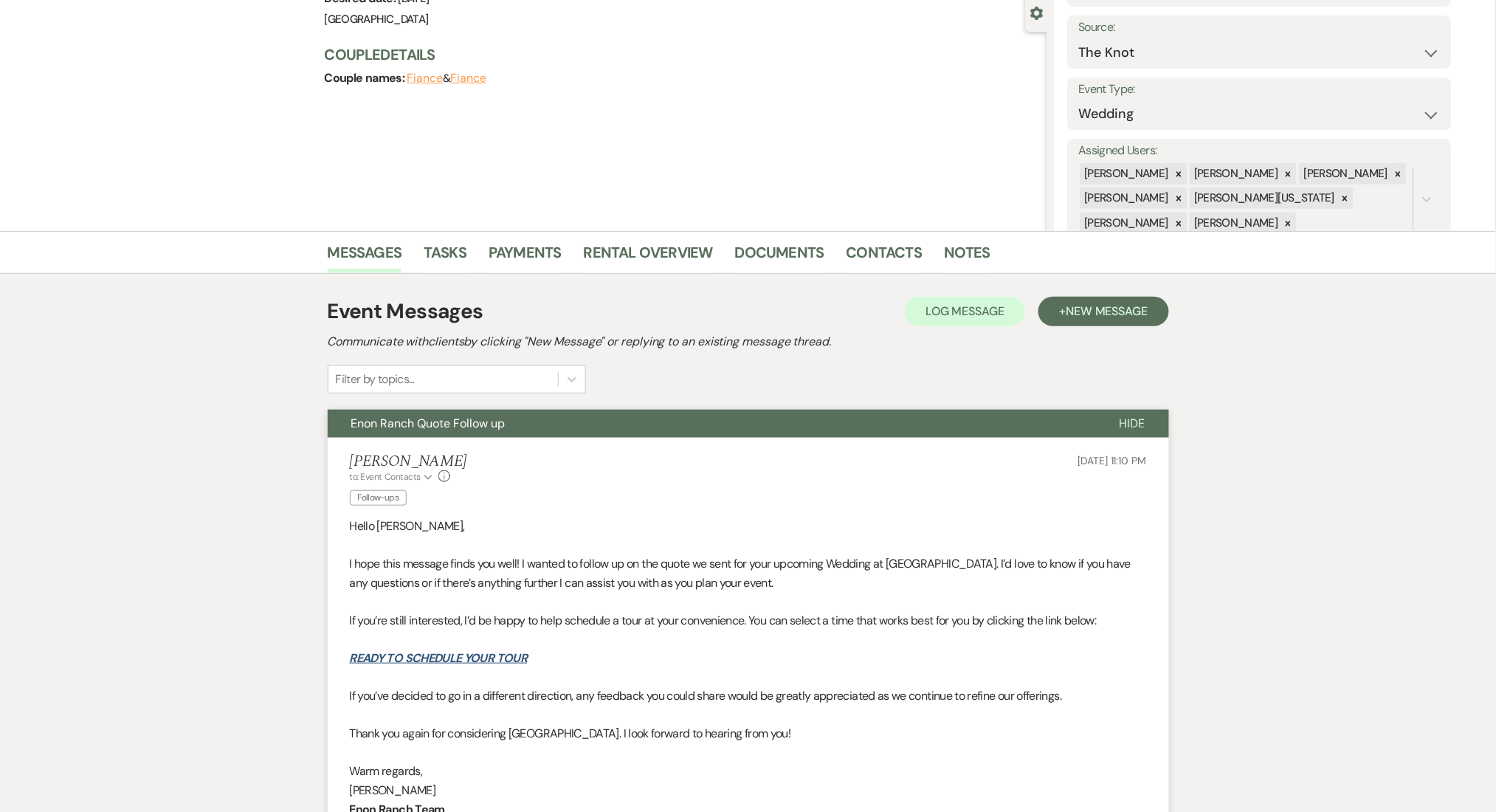
scroll to position [0, 0]
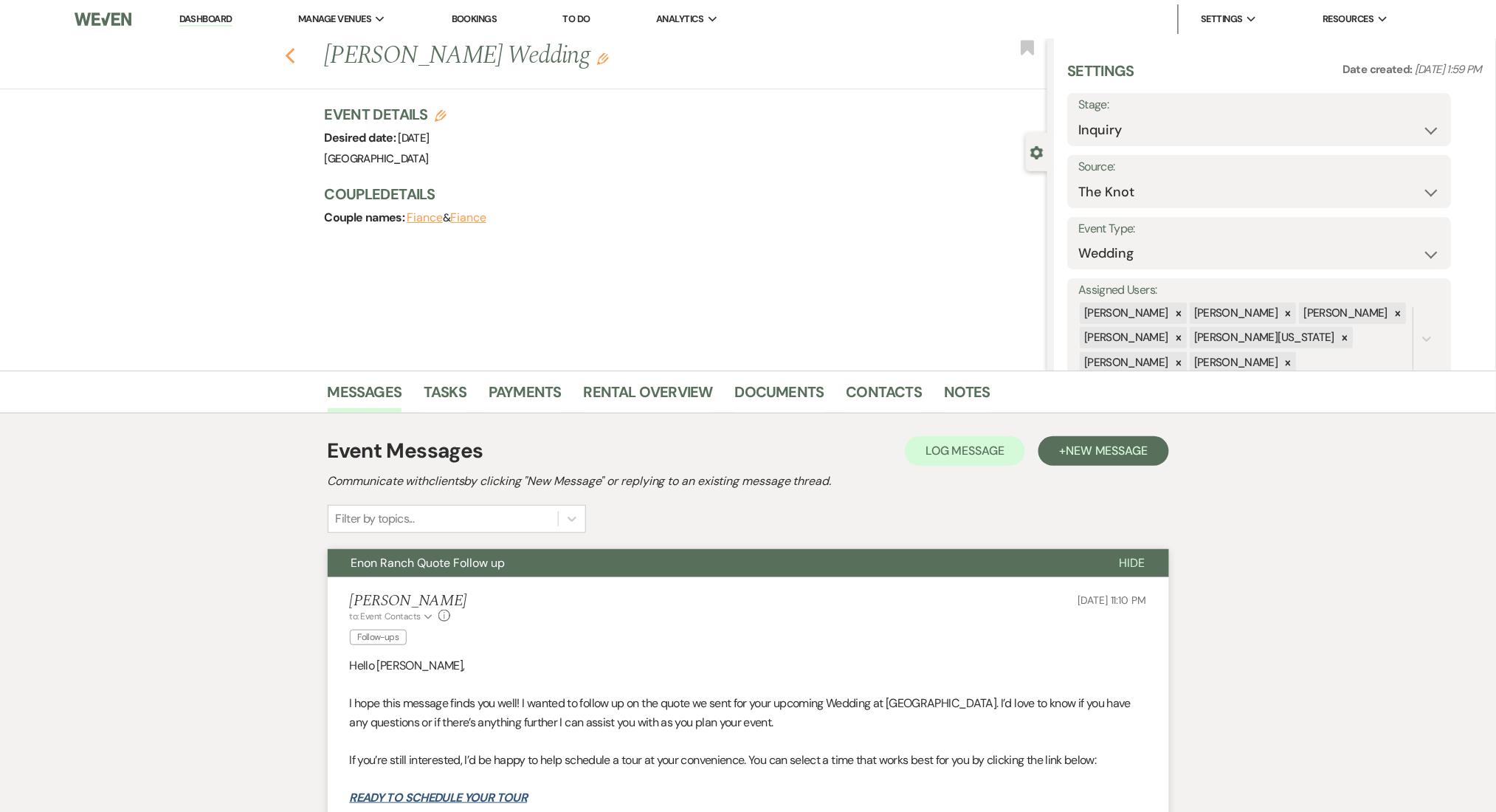
click at [295, 59] on use "button" at bounding box center [289, 56] width 10 height 17
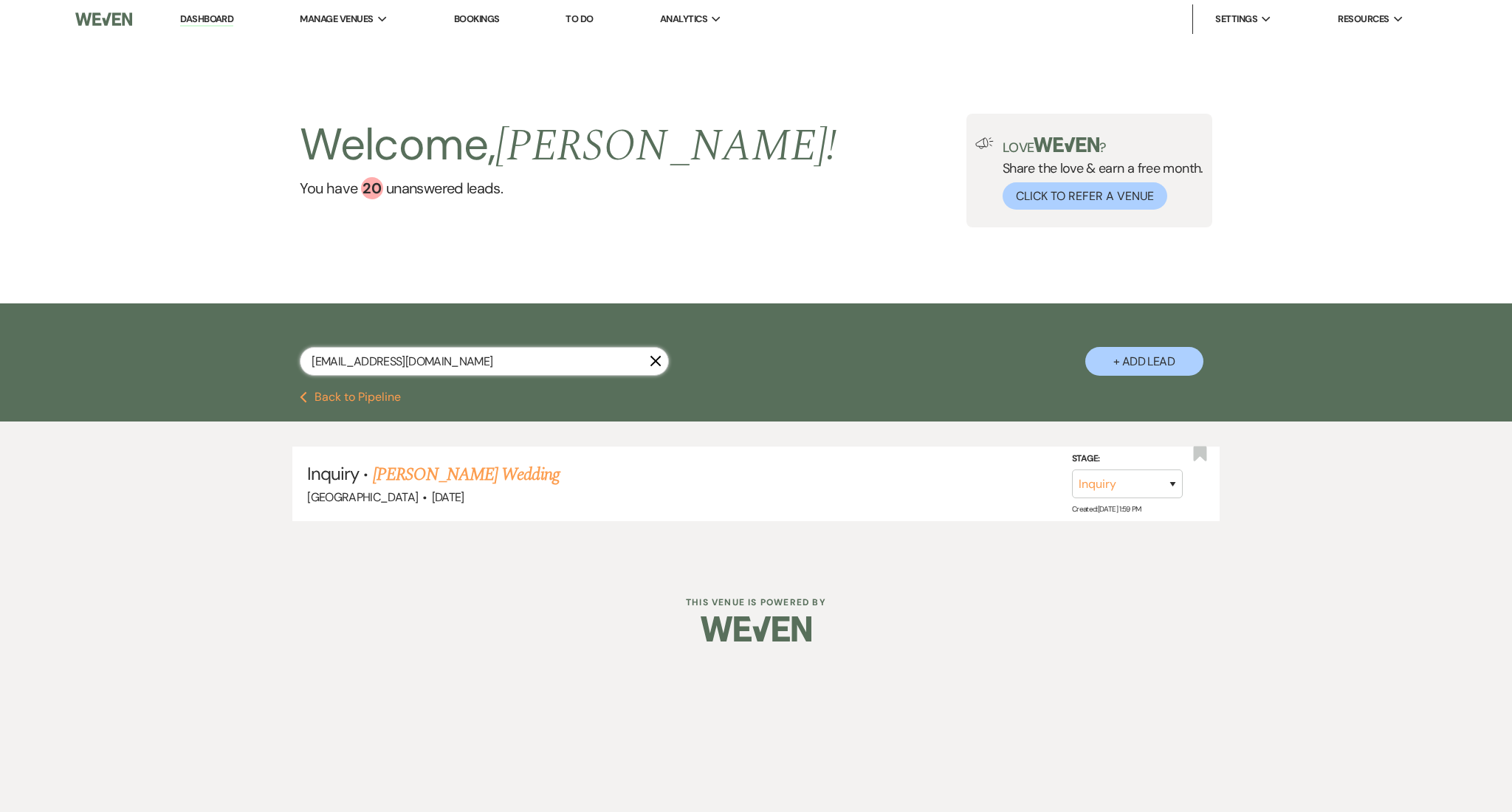
drag, startPoint x: 453, startPoint y: 357, endPoint x: 261, endPoint y: 349, distance: 192.2
click at [261, 349] on div "drimsh123@gmail.com X + Add Lead" at bounding box center [756, 349] width 1063 height 77
paste input "martines0117"
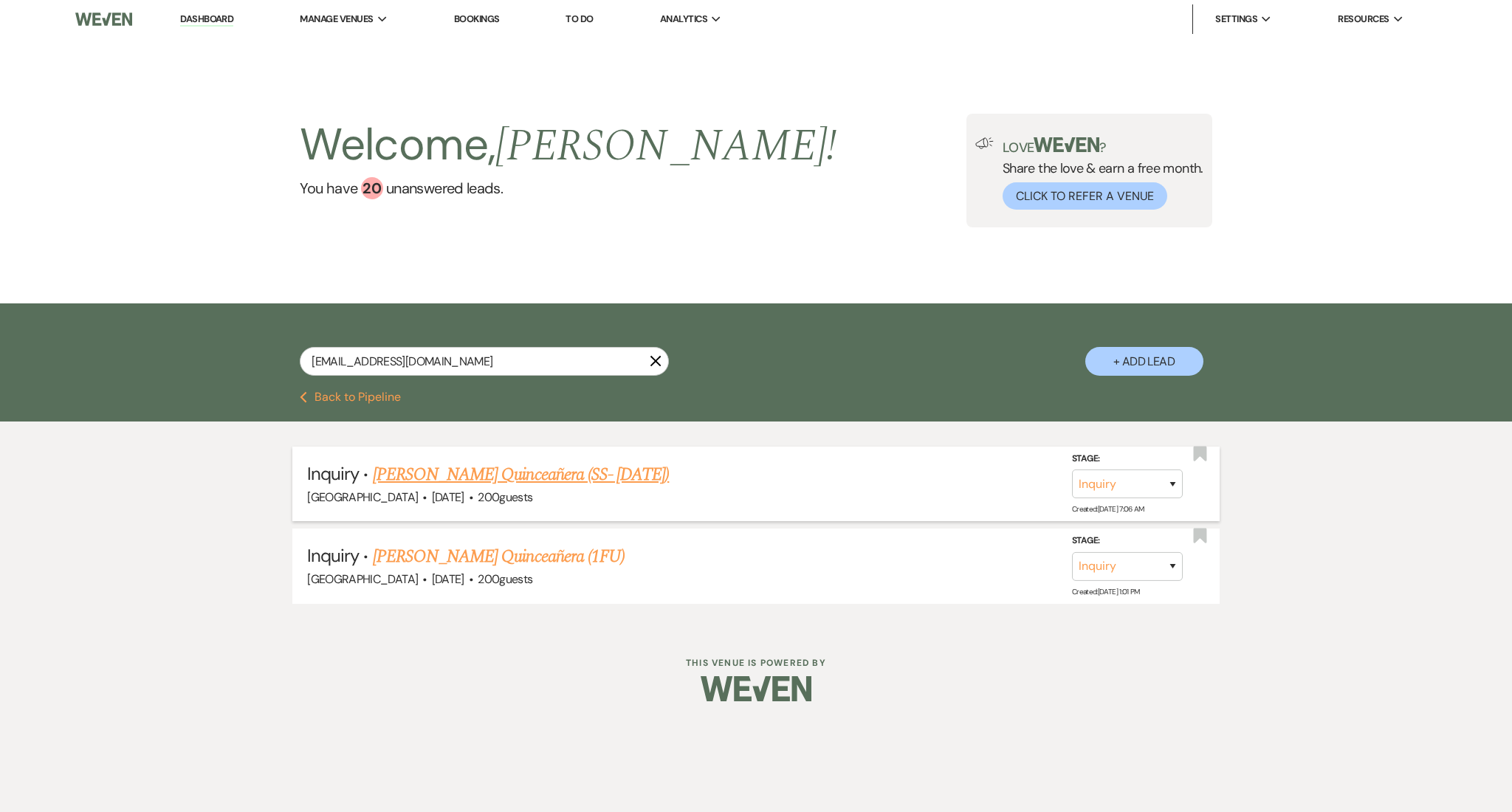
click at [479, 471] on link "Lupe Martines's Quinceañera (SS- 7/21/25)" at bounding box center [520, 475] width 296 height 26
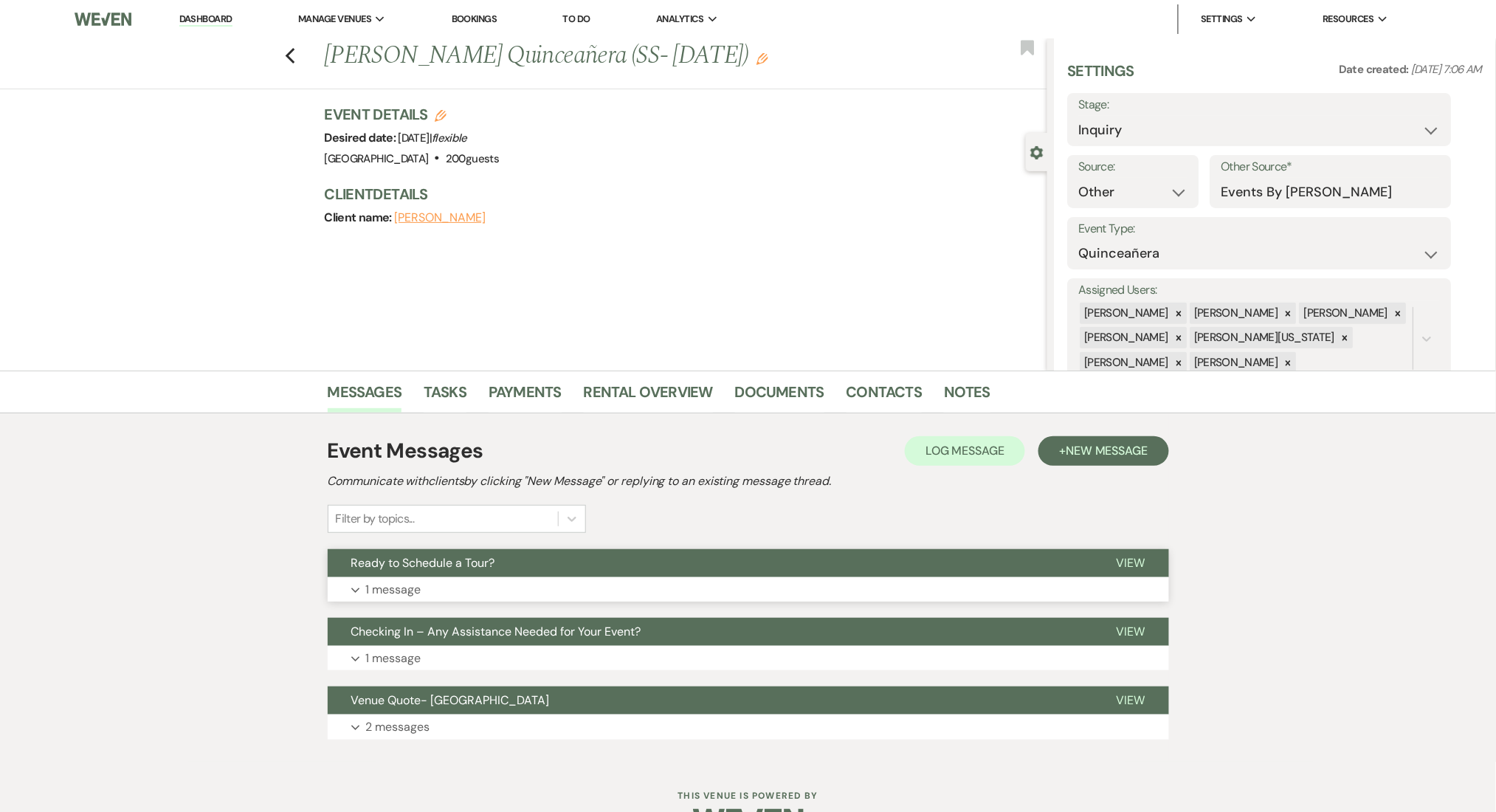
click at [479, 596] on button "Expand 1 message" at bounding box center [748, 589] width 841 height 25
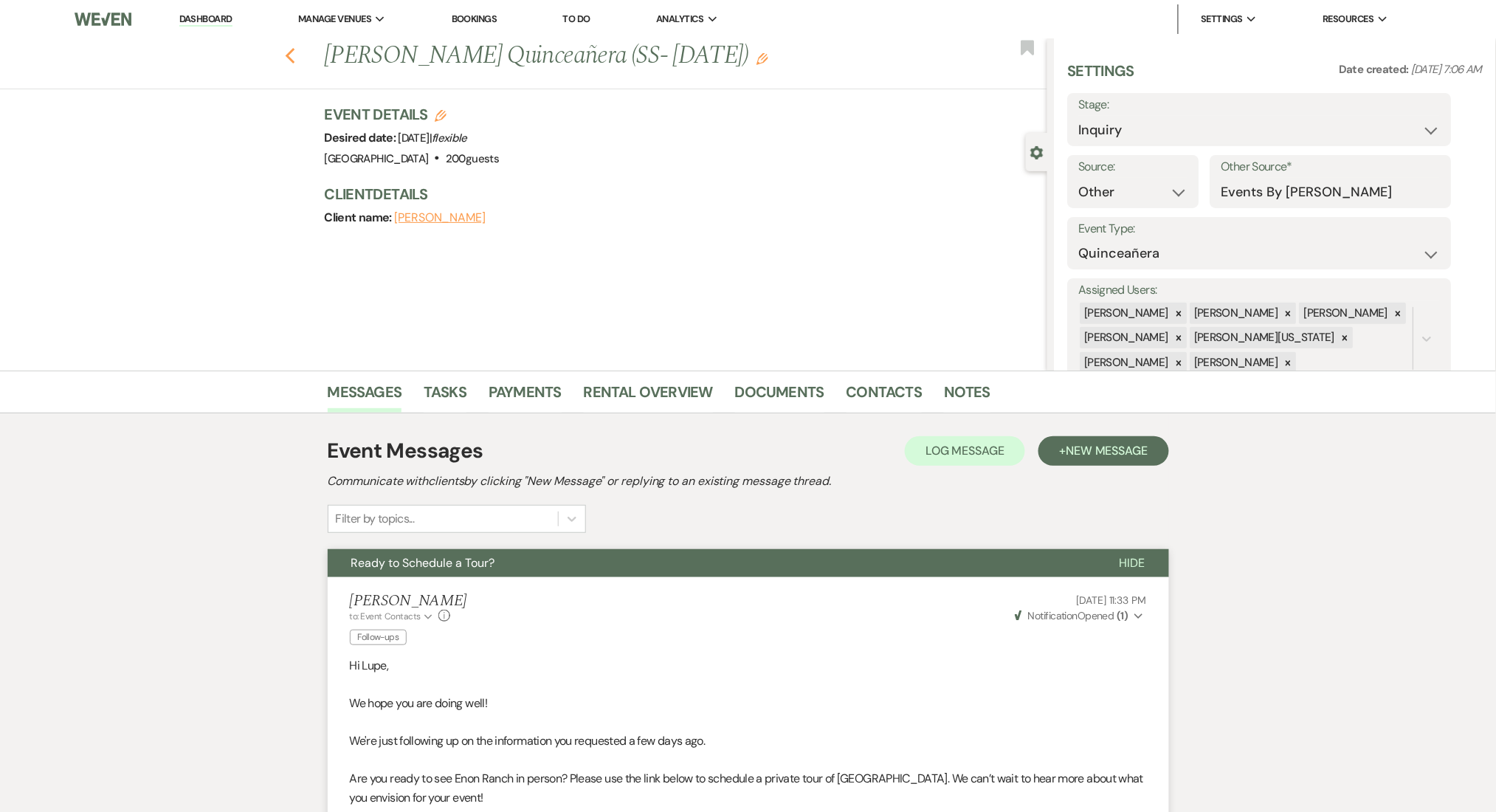
click at [295, 51] on use "button" at bounding box center [289, 56] width 10 height 17
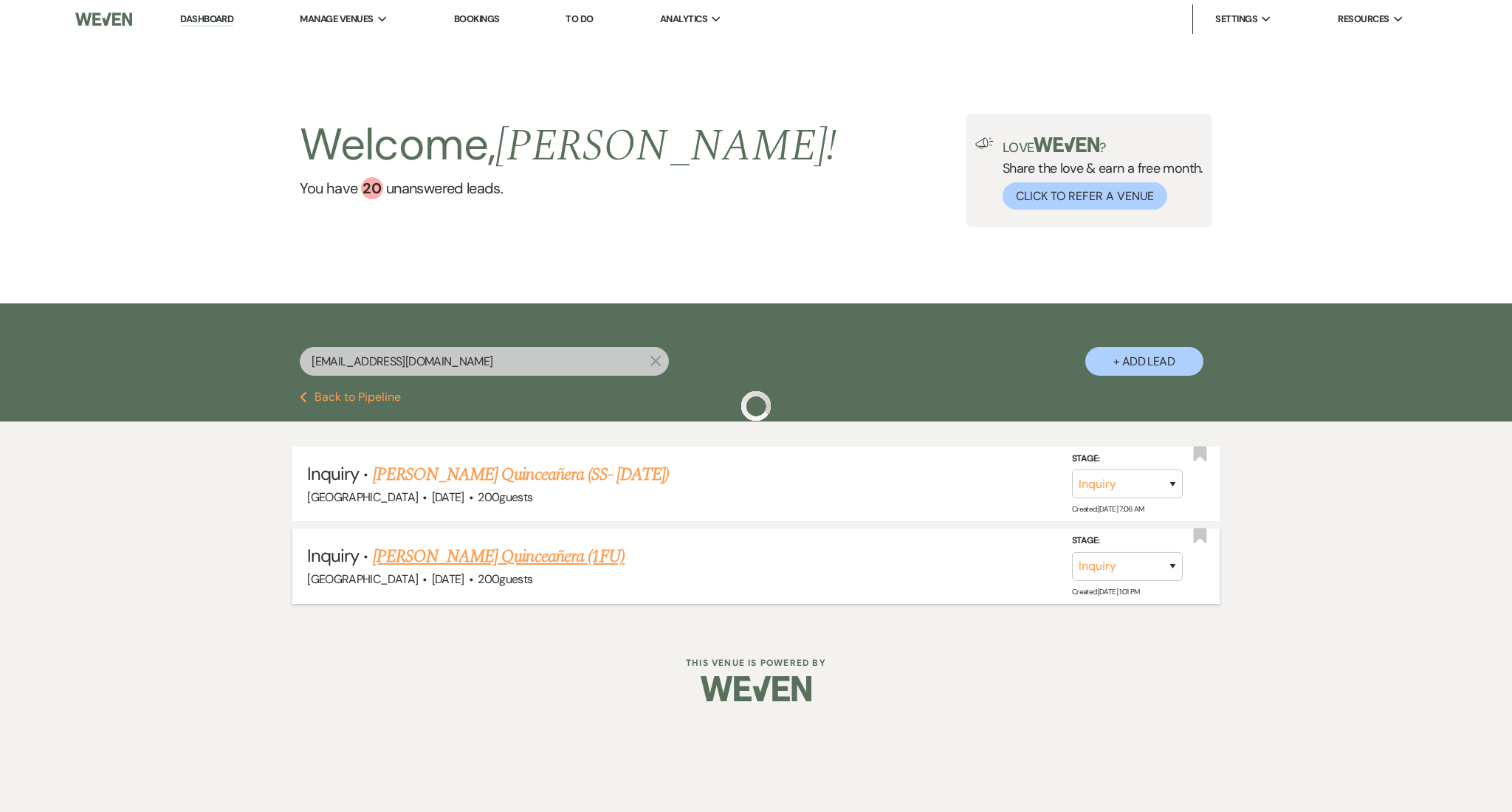
click at [508, 547] on link "Lupe Martines's Quinceañera (1FU)" at bounding box center [498, 556] width 252 height 26
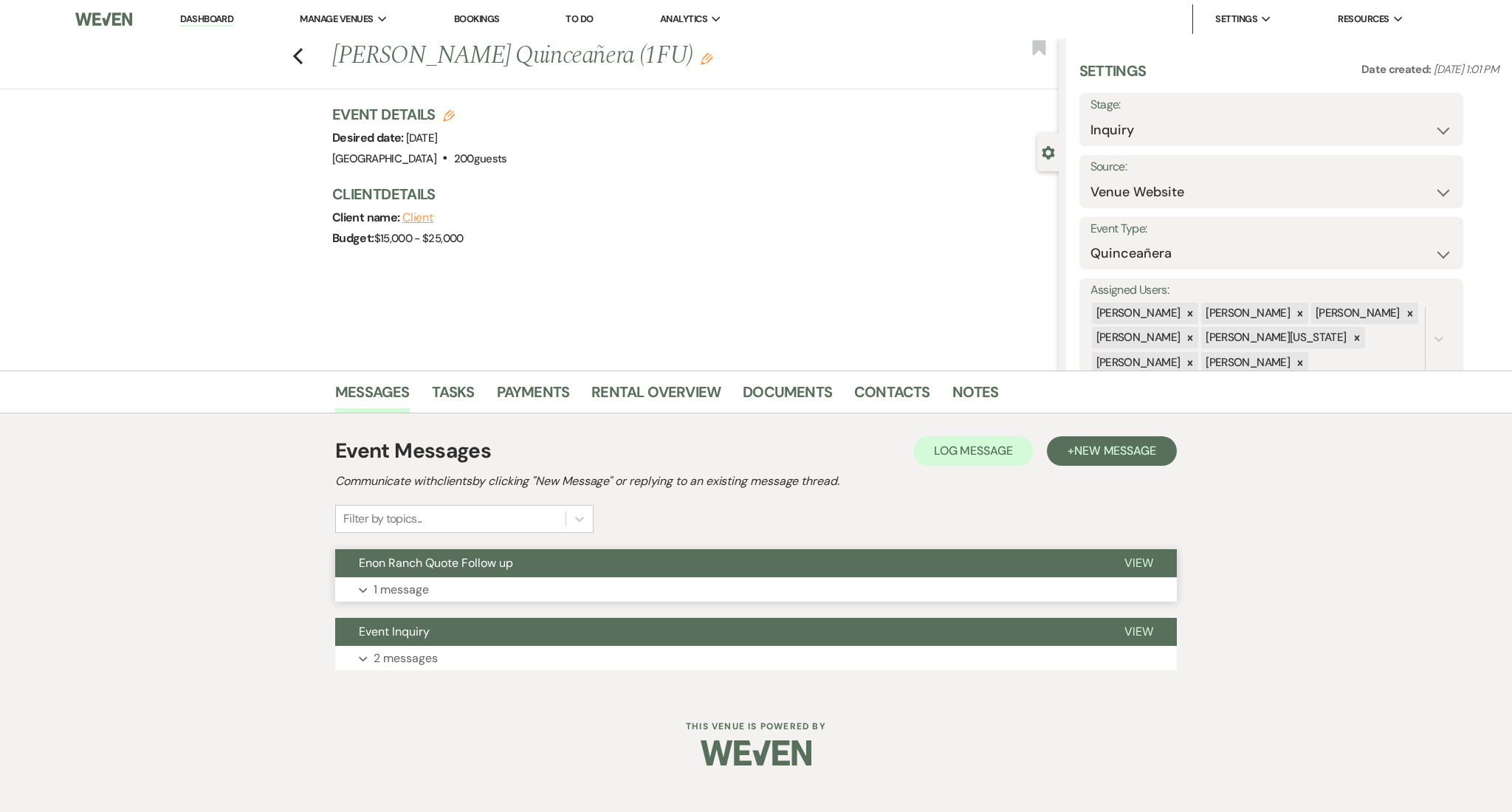
click at [420, 580] on p "1 message" at bounding box center [401, 590] width 55 height 19
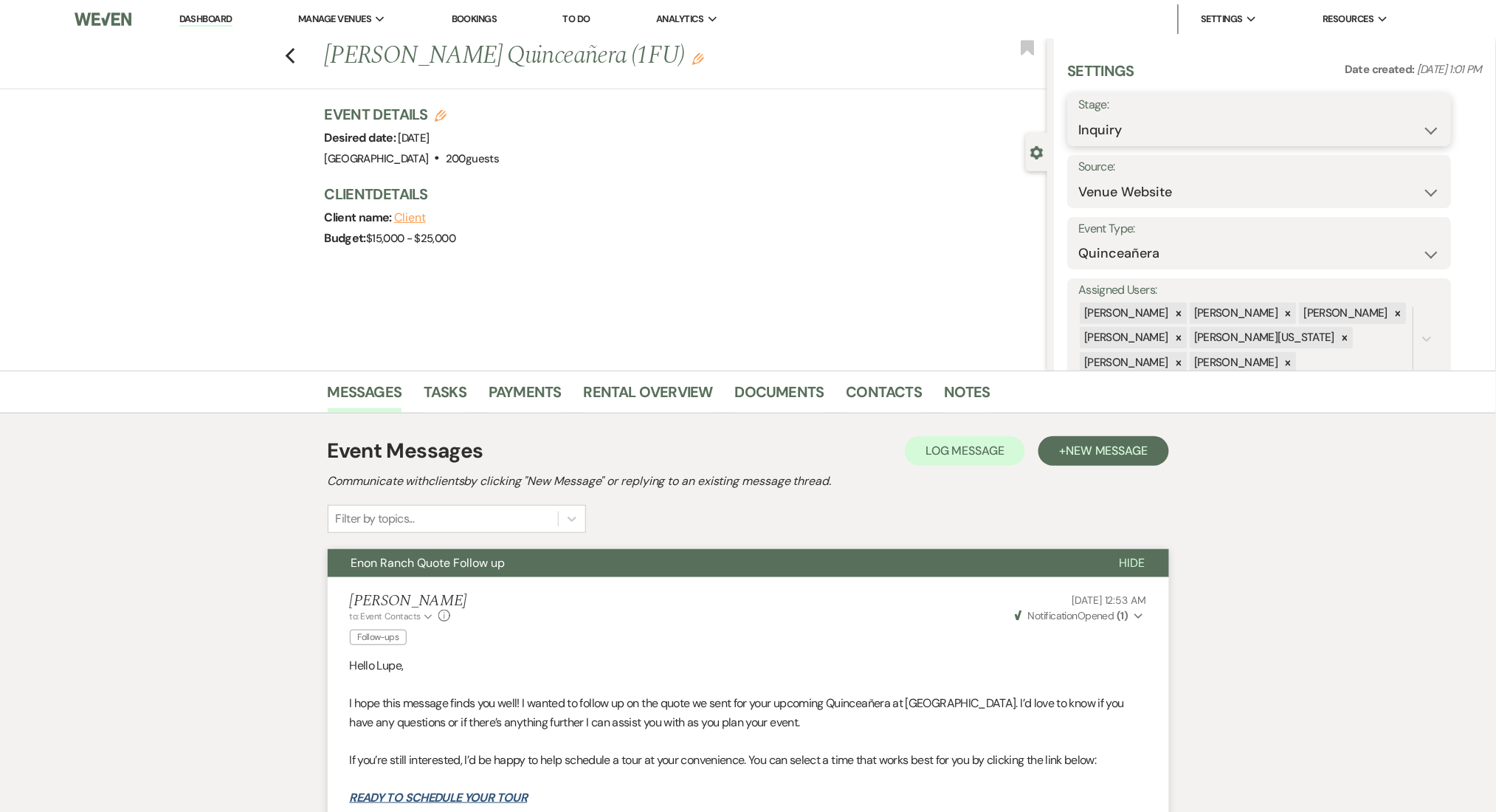
click at [1112, 126] on select "Inquiry Follow Up Tour Requested Tour Confirmed Toured Proposal Sent Booked Lost" at bounding box center [1260, 130] width 362 height 29
click at [1079, 116] on select "Inquiry Follow Up Tour Requested Tour Confirmed Toured Proposal Sent Booked Lost" at bounding box center [1260, 130] width 362 height 29
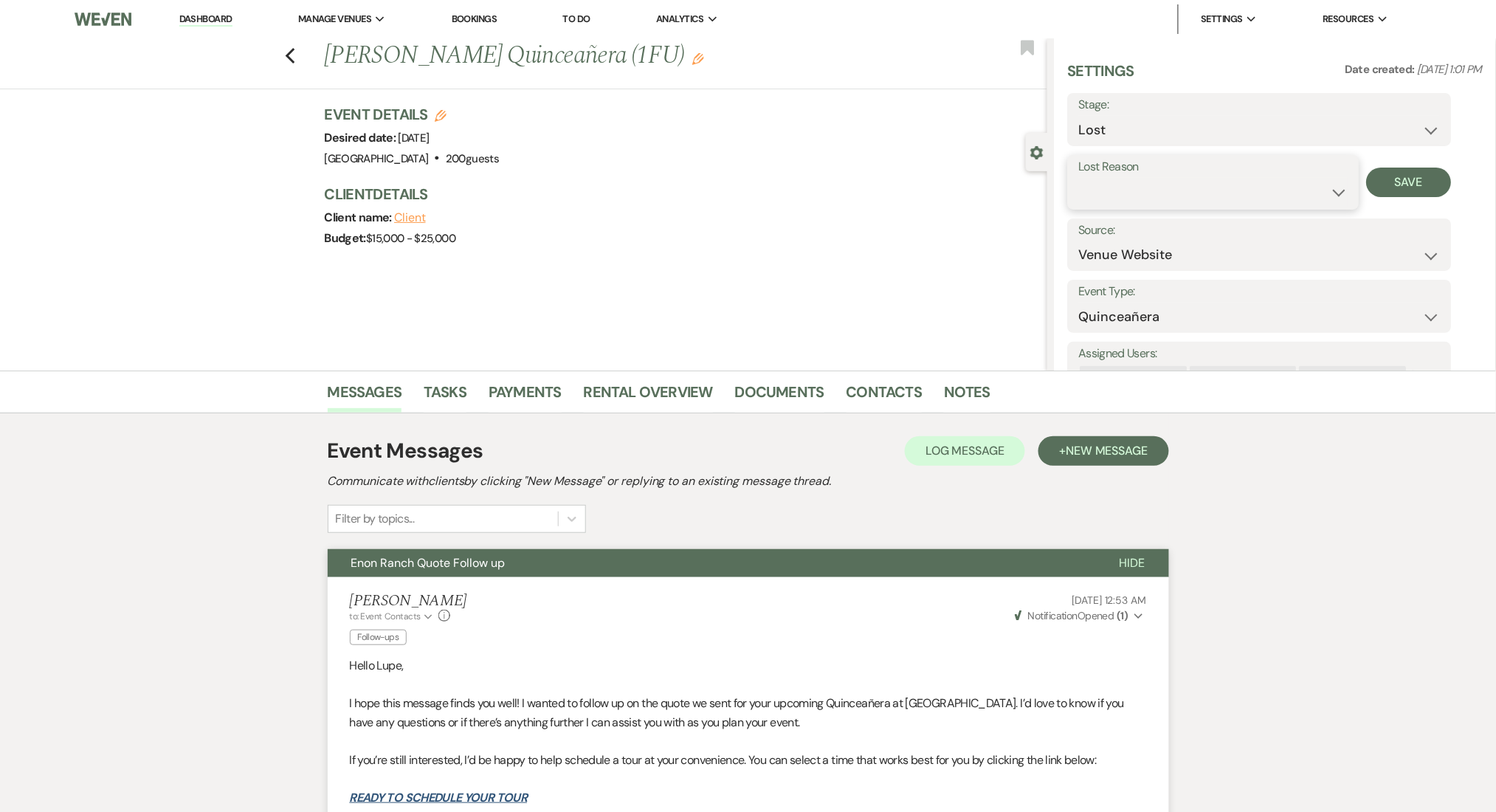
click at [1131, 199] on select "Booked Elsewhere Budget Date Unavailable No Response Not a Good Match Capacity …" at bounding box center [1214, 191] width 269 height 29
click at [1079, 177] on select "Booked Elsewhere Budget Date Unavailable No Response Not a Good Match Capacity …" at bounding box center [1214, 191] width 269 height 29
click at [1388, 179] on button "Save" at bounding box center [1409, 183] width 85 height 30
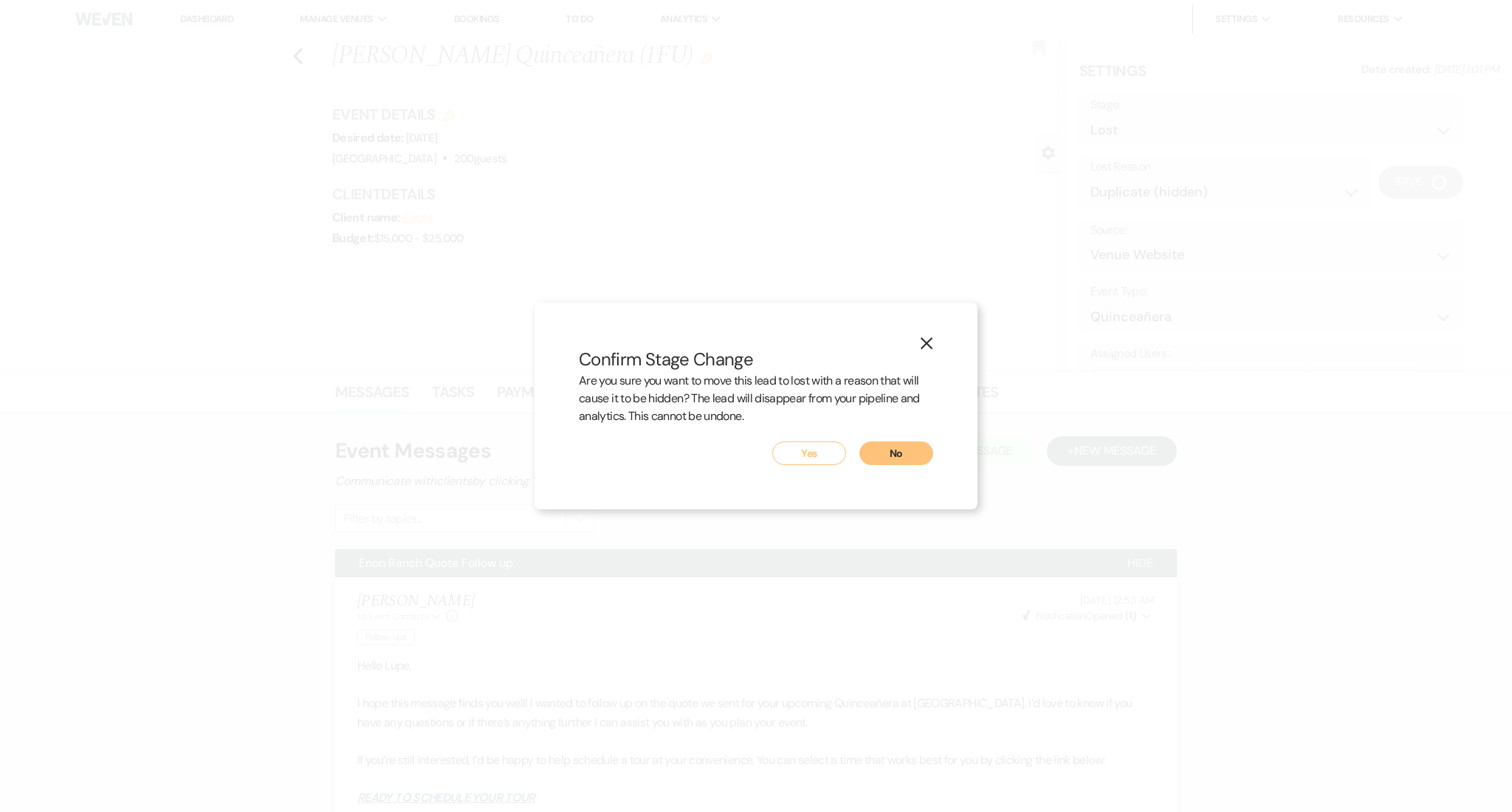
click at [787, 451] on button "Yes" at bounding box center [809, 453] width 73 height 24
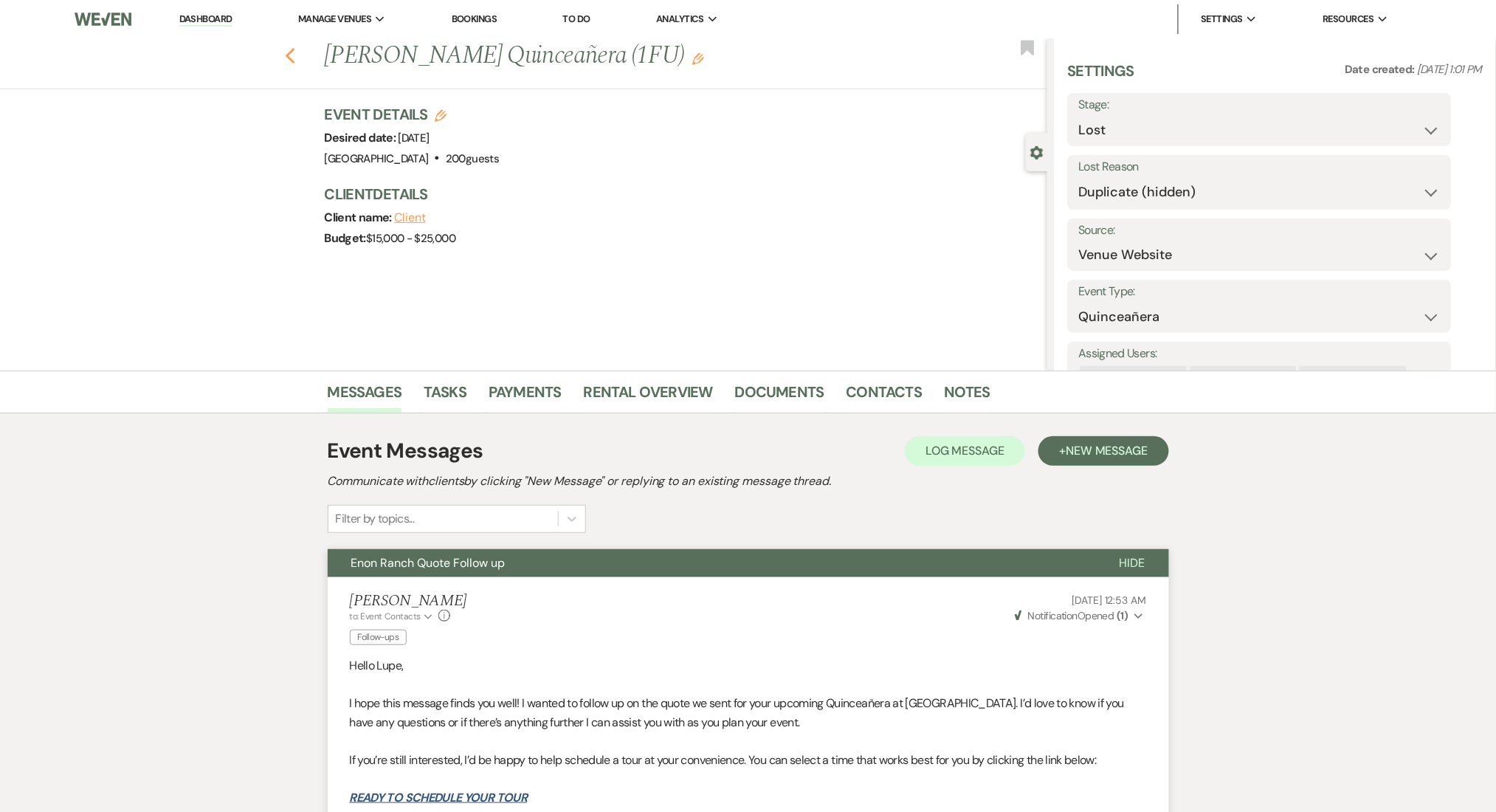
click at [296, 54] on icon "Previous" at bounding box center [290, 56] width 11 height 17
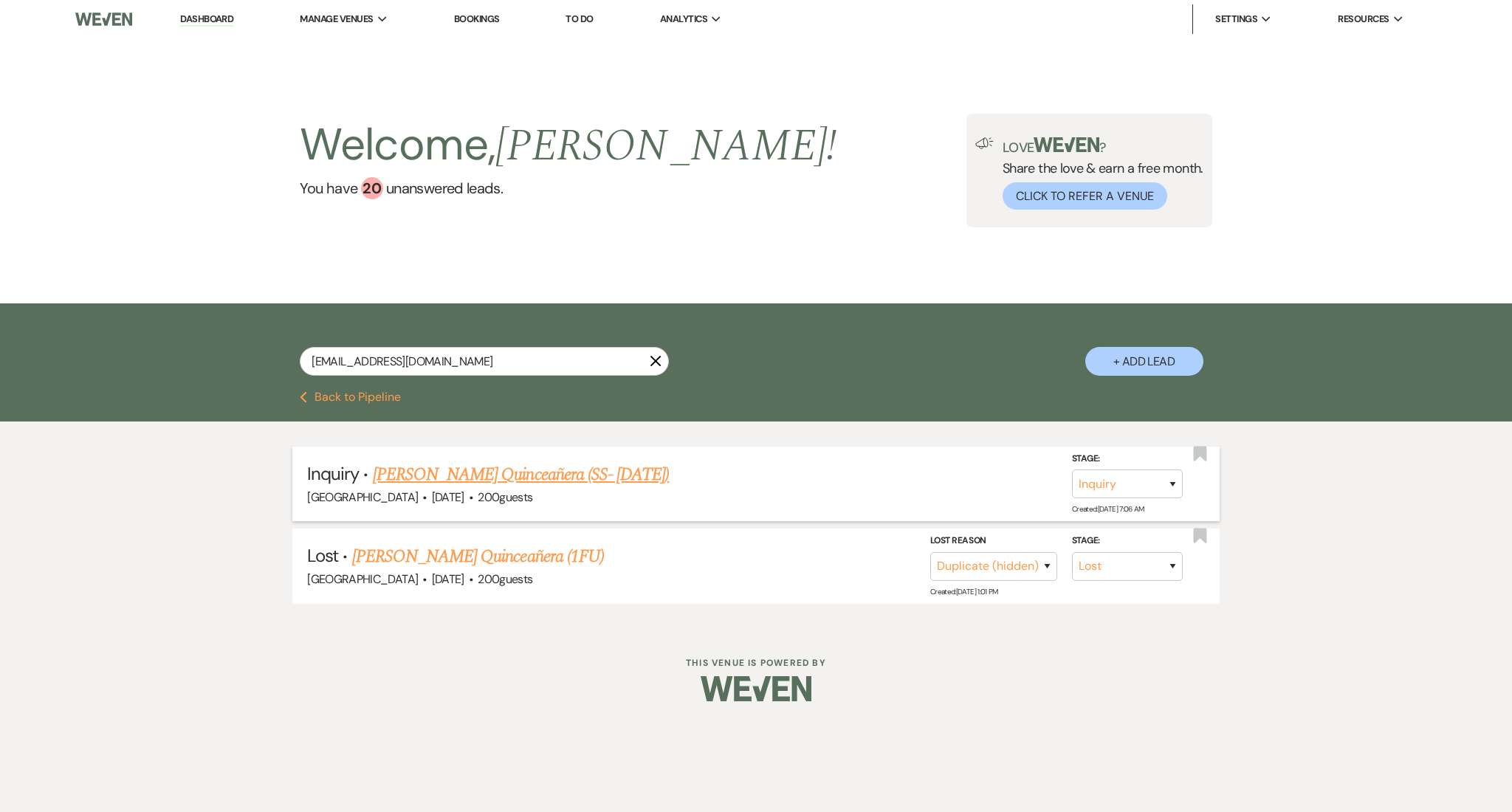
click at [445, 479] on link "Lupe Martines's Quinceañera (SS- 7/21/25)" at bounding box center [520, 475] width 296 height 26
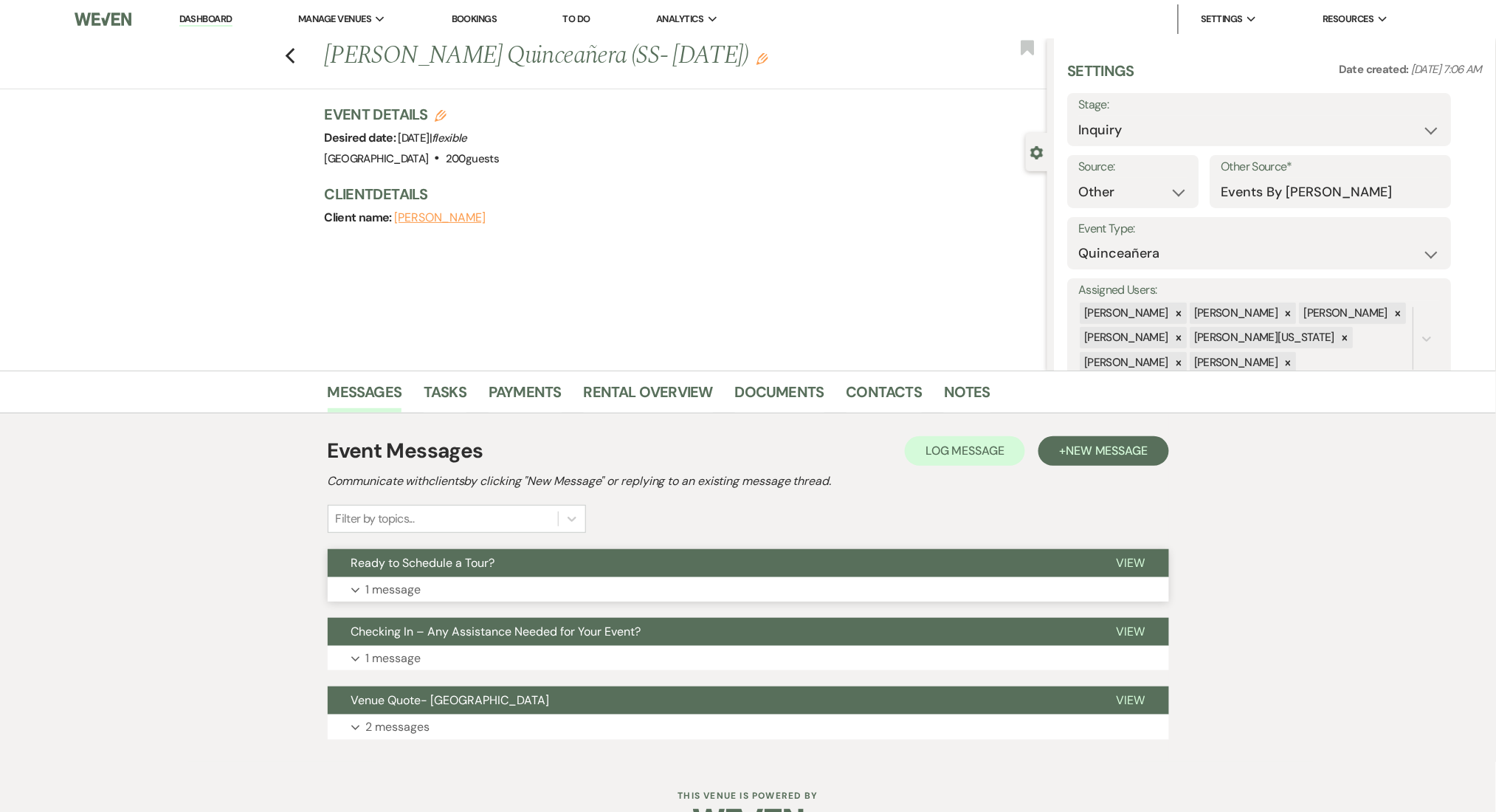
click at [388, 597] on p "1 message" at bounding box center [393, 590] width 55 height 19
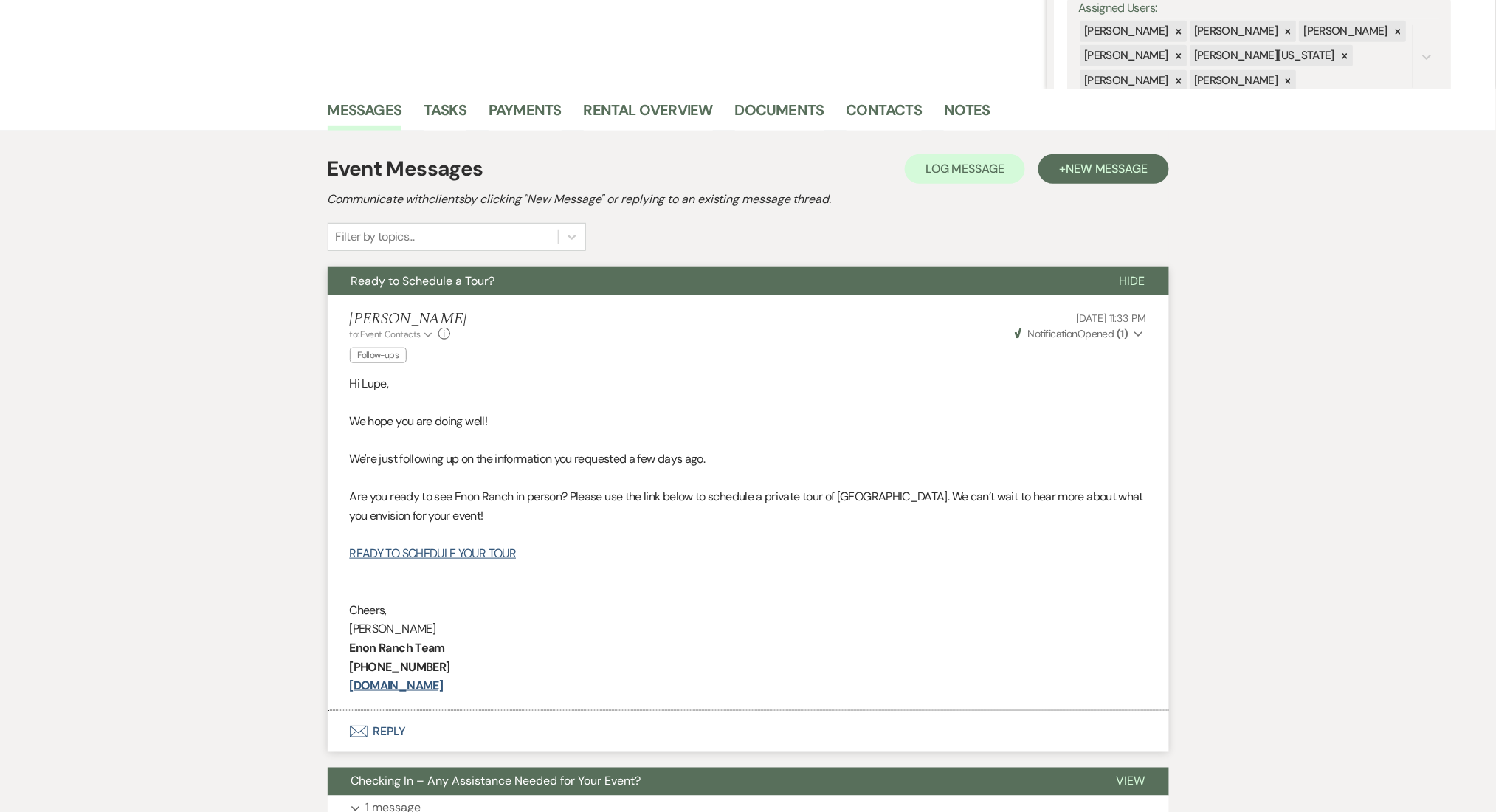
scroll to position [295, 0]
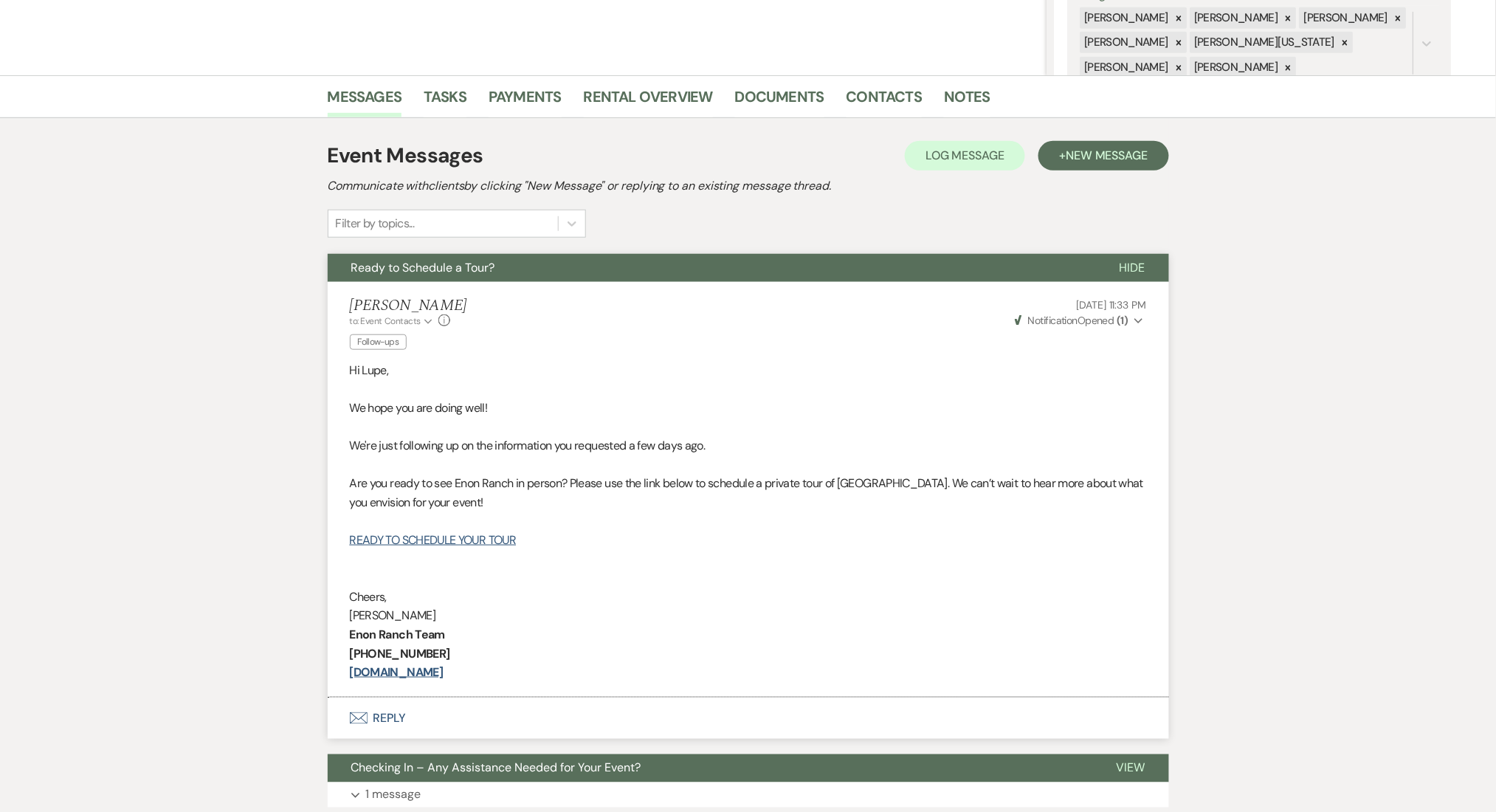
click at [1096, 136] on div "Event Messages Log Log Message + New Message Communicate with clients by clicki…" at bounding box center [748, 508] width 841 height 751
click at [1072, 159] on span "New Message" at bounding box center [1107, 156] width 82 height 16
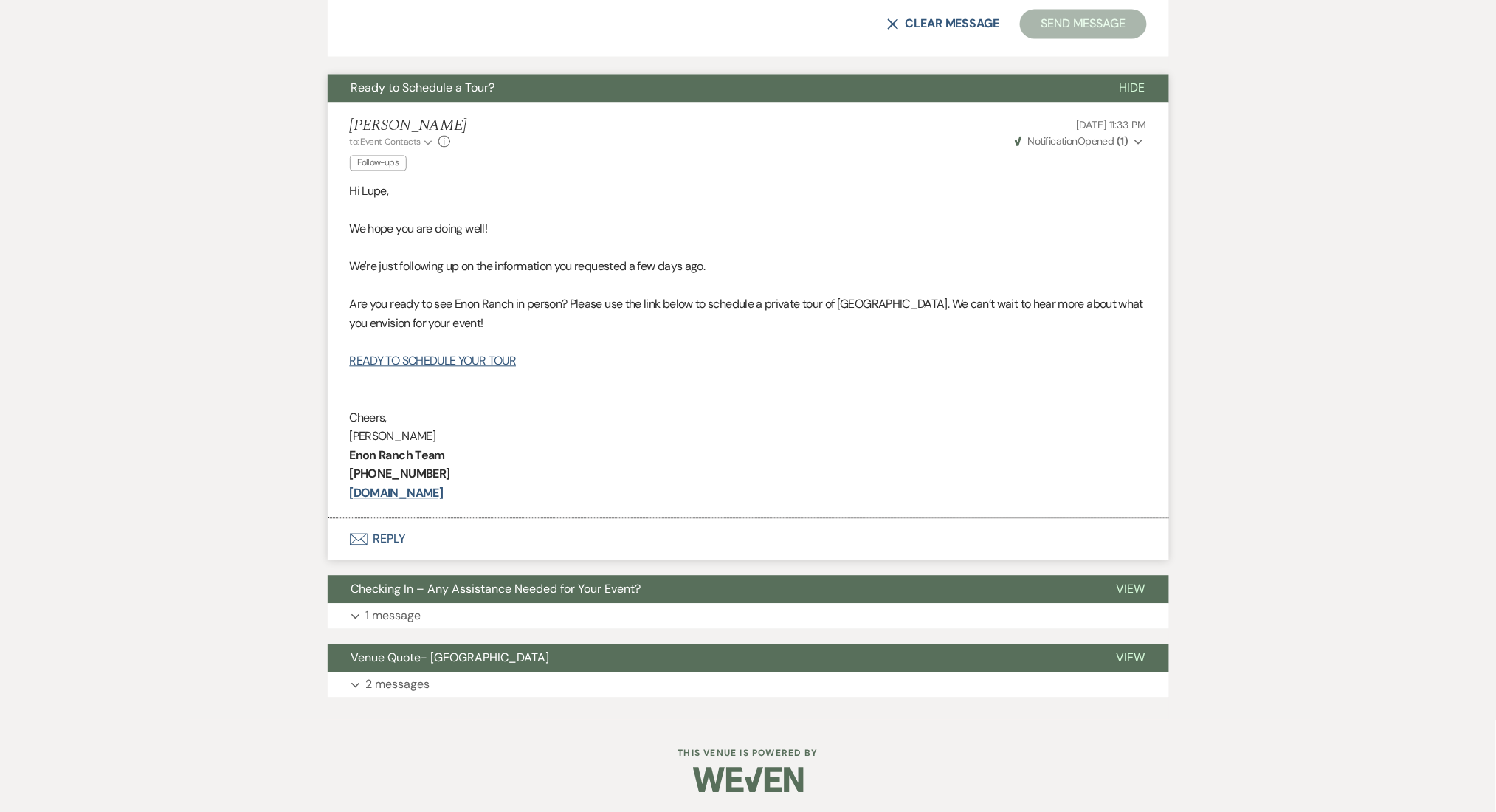
scroll to position [1024, 0]
click at [435, 677] on button "Expand 2 messages" at bounding box center [748, 683] width 841 height 25
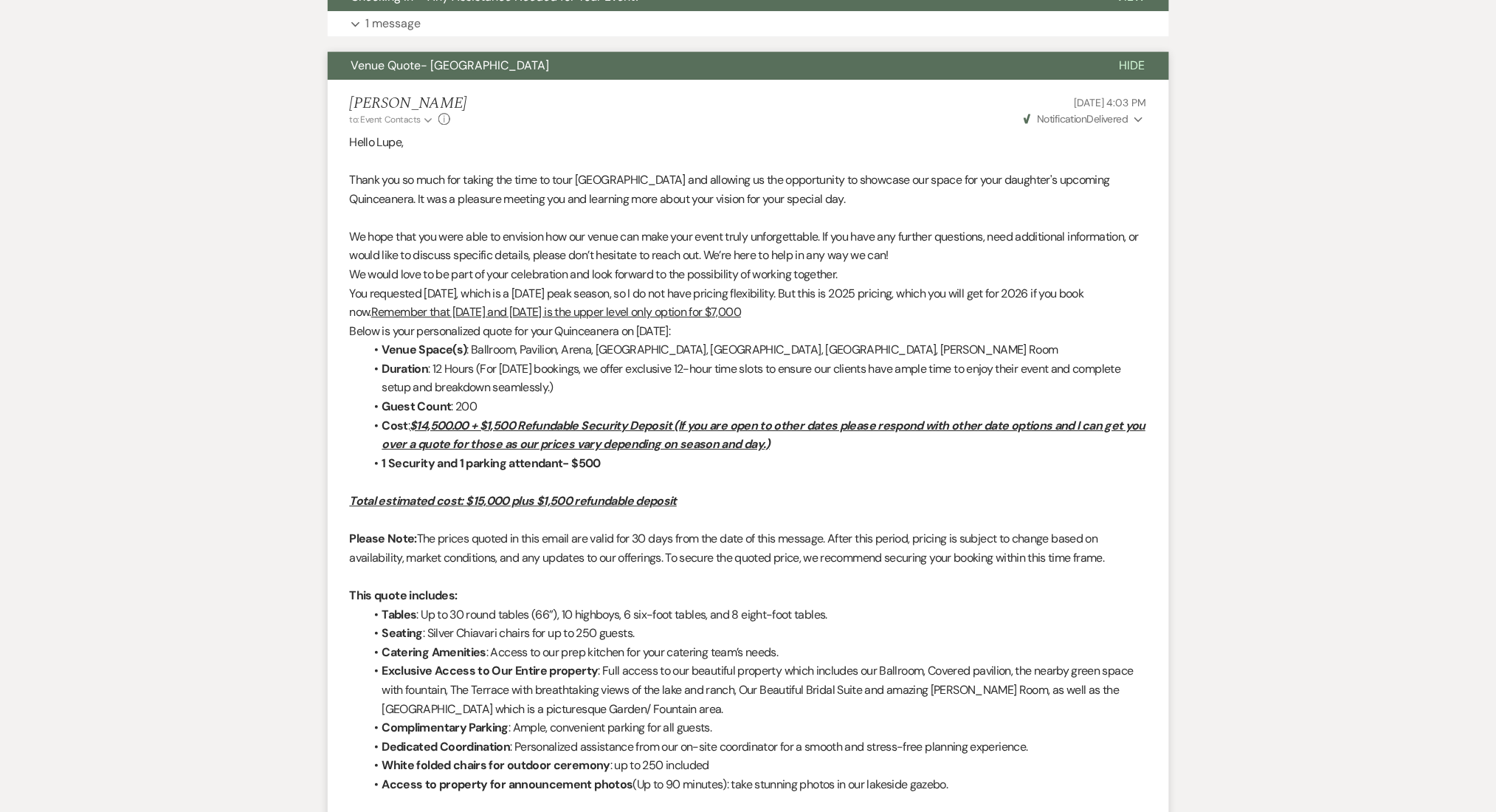
scroll to position [1124, 0]
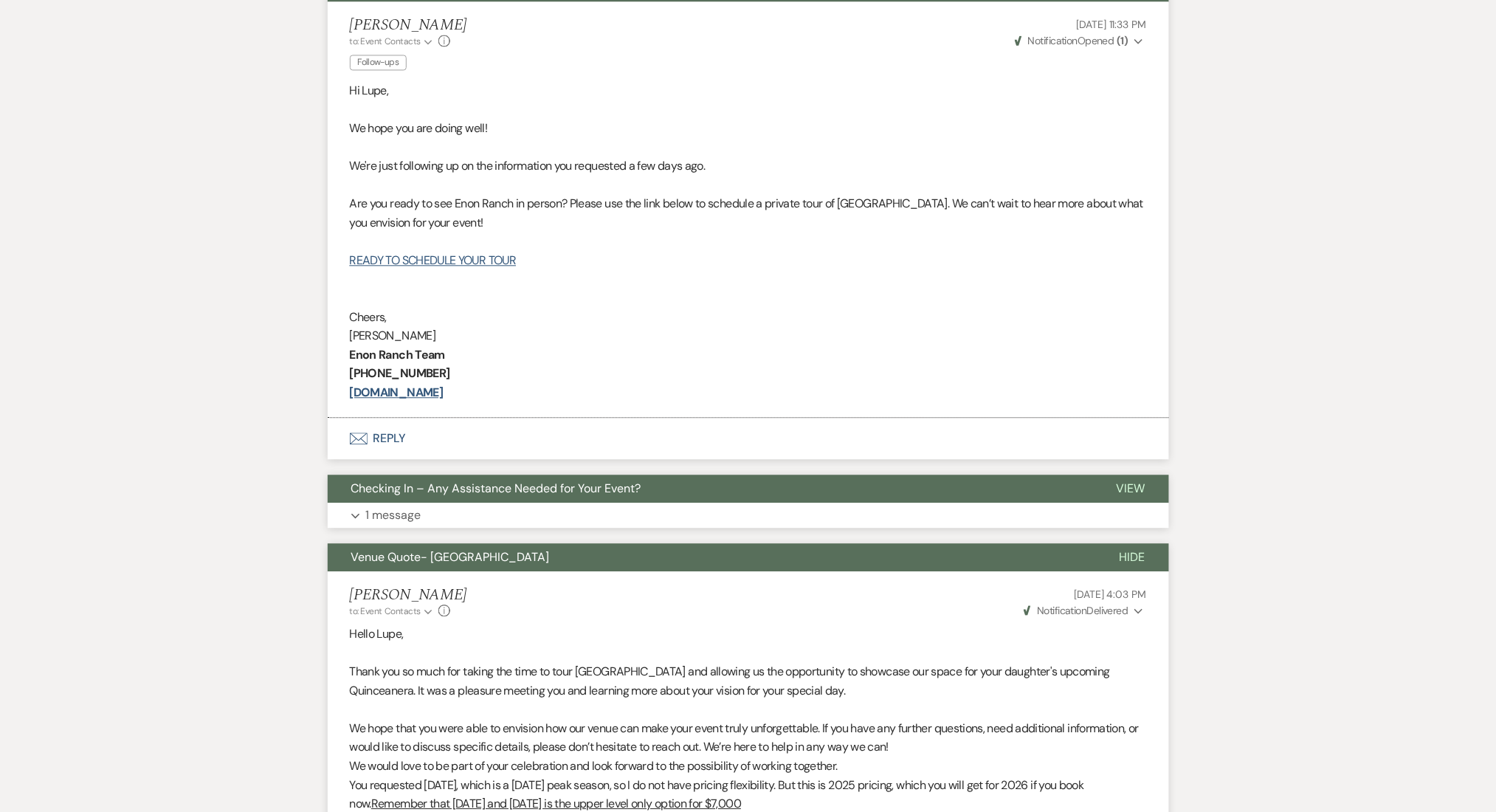
click at [429, 512] on button "Expand 1 message" at bounding box center [748, 515] width 841 height 25
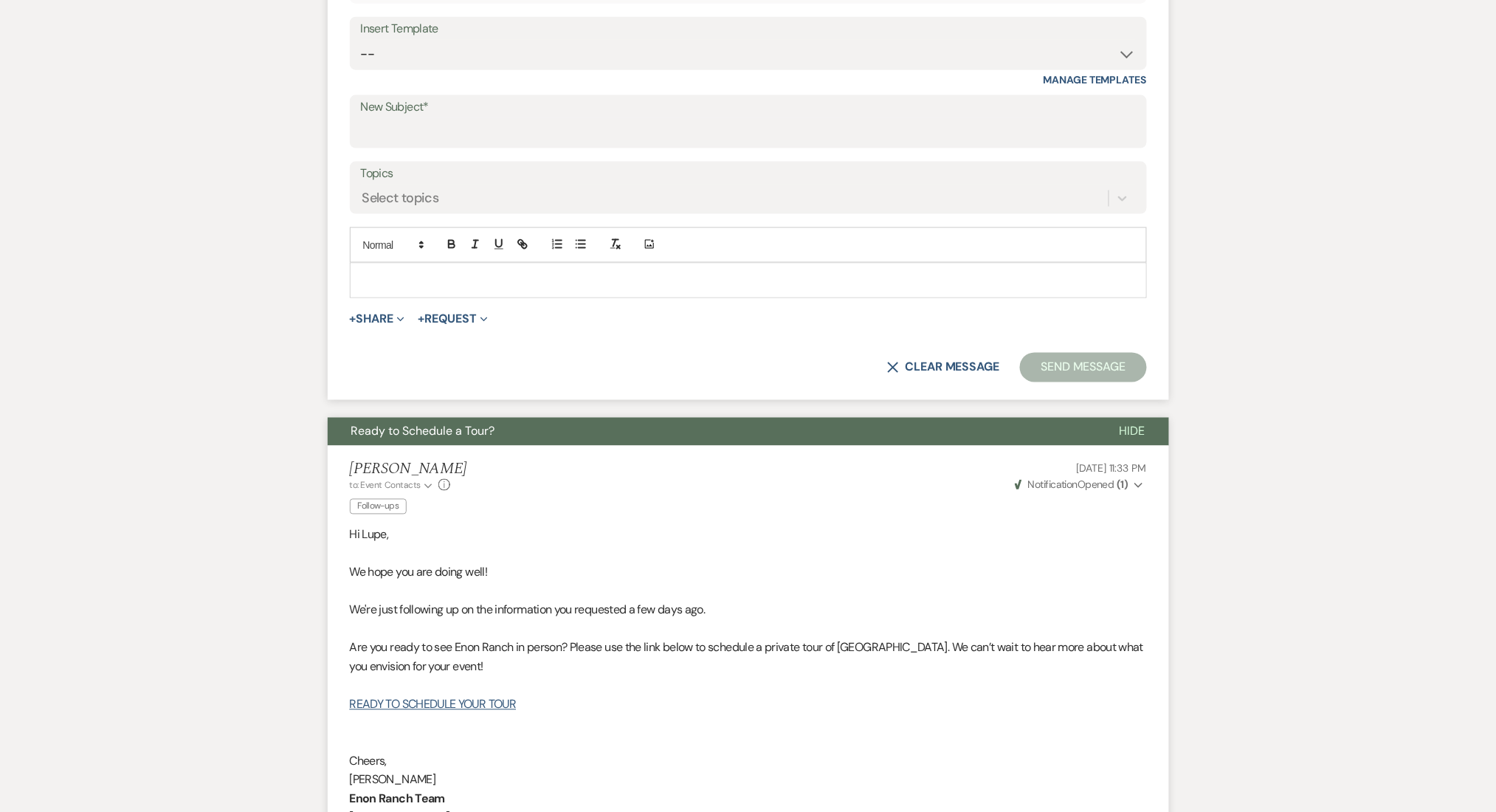
scroll to position [632, 0]
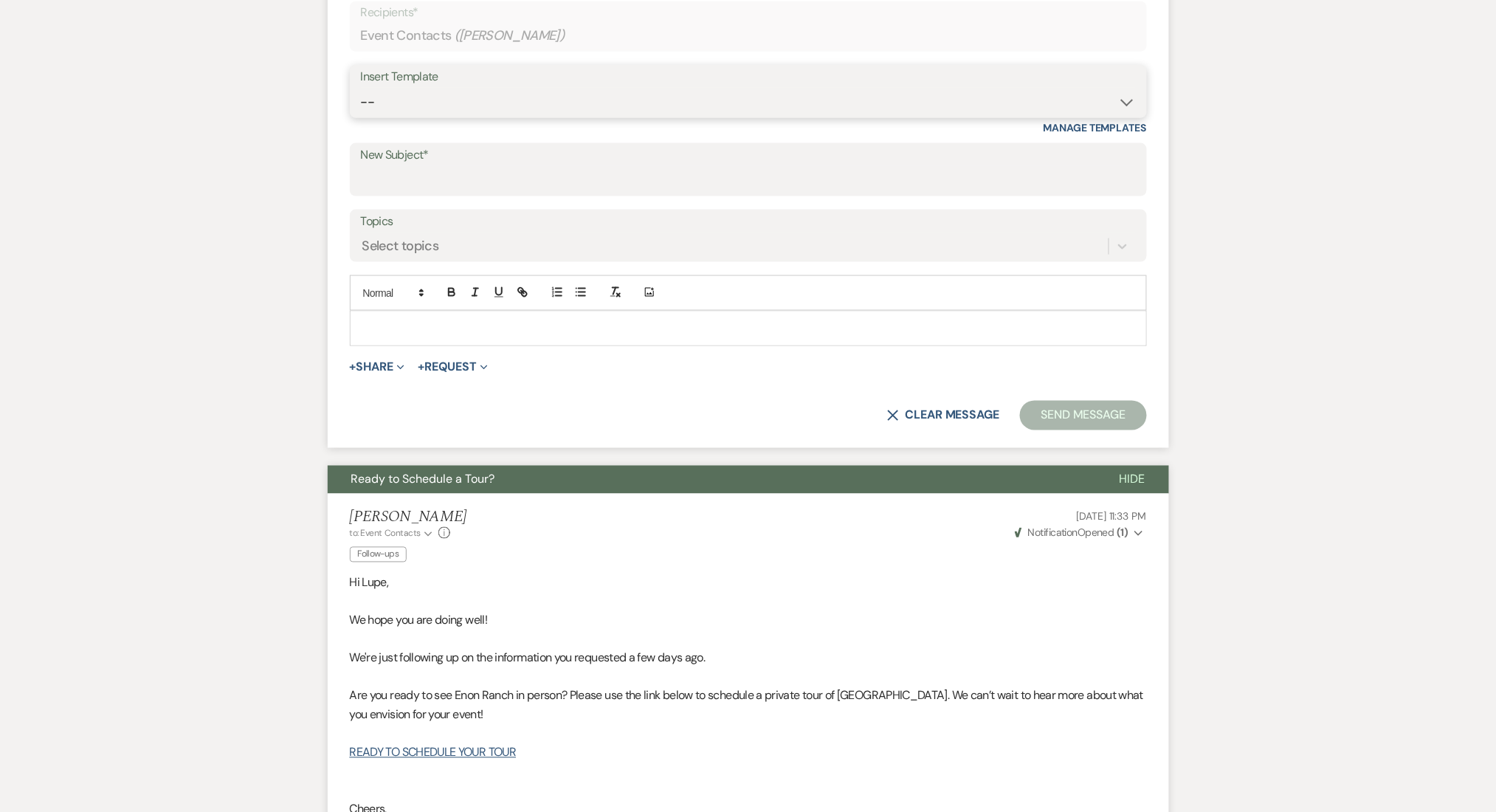
click at [431, 93] on select "-- Inquiry Follow Up Email #2 Contract Sending Template Payment Template Rental…" at bounding box center [748, 101] width 775 height 29
click at [361, 87] on select "-- Inquiry Follow Up Email #2 Contract Sending Template Payment Template Rental…" at bounding box center [748, 101] width 775 height 29
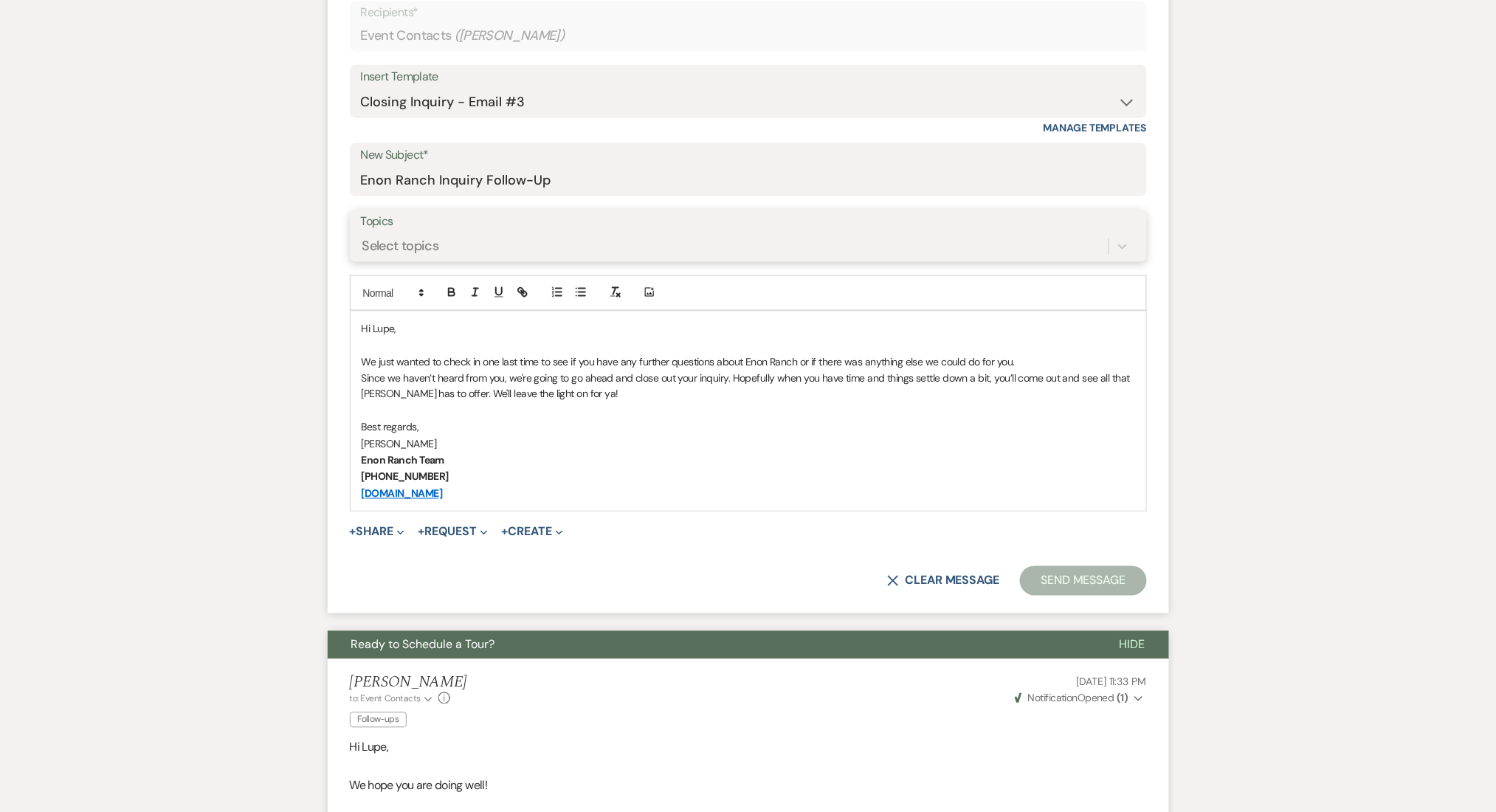
click at [456, 246] on div "Select topics" at bounding box center [734, 246] width 748 height 26
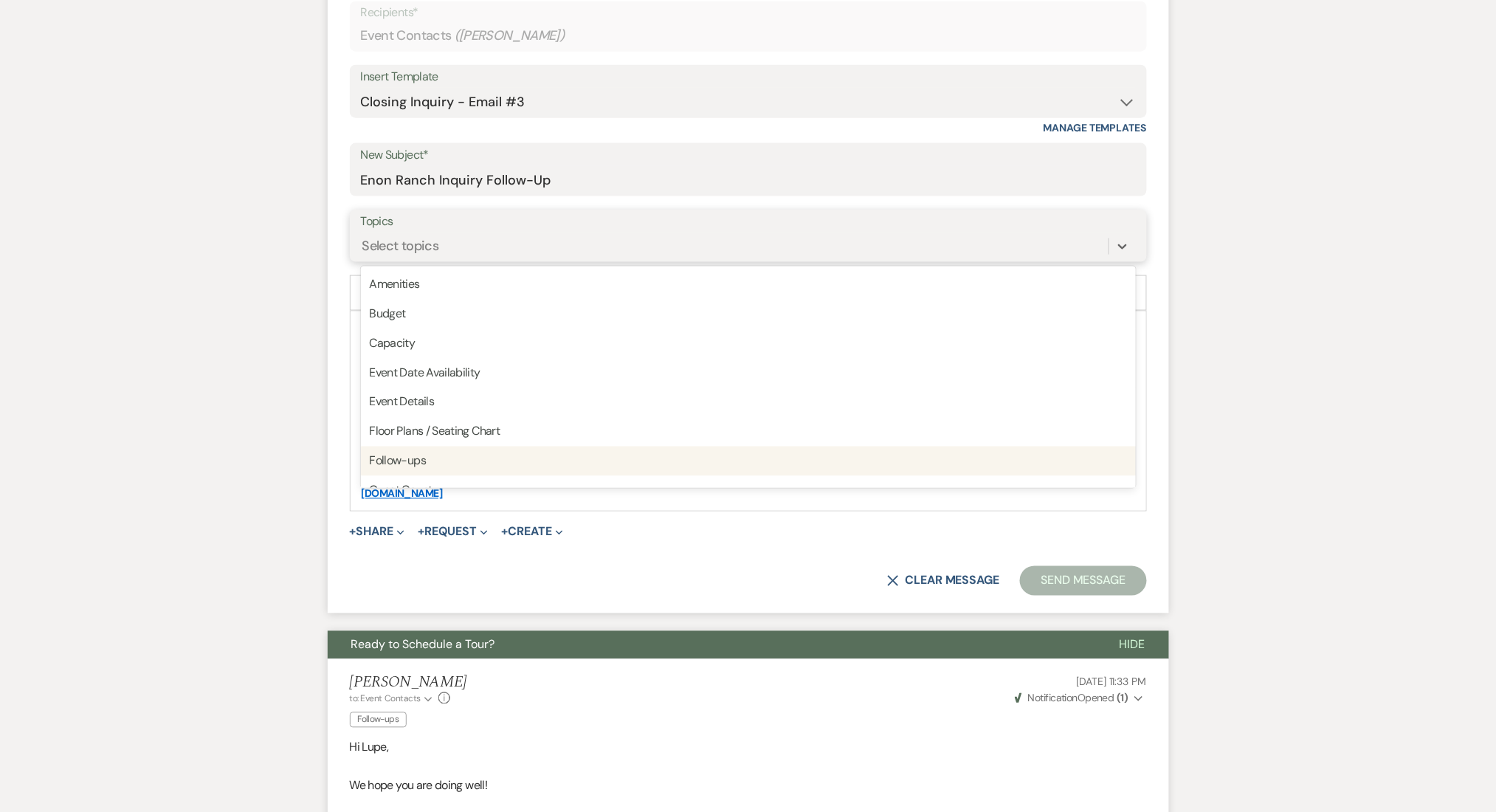
click at [417, 462] on div "Follow-ups" at bounding box center [748, 462] width 775 height 30
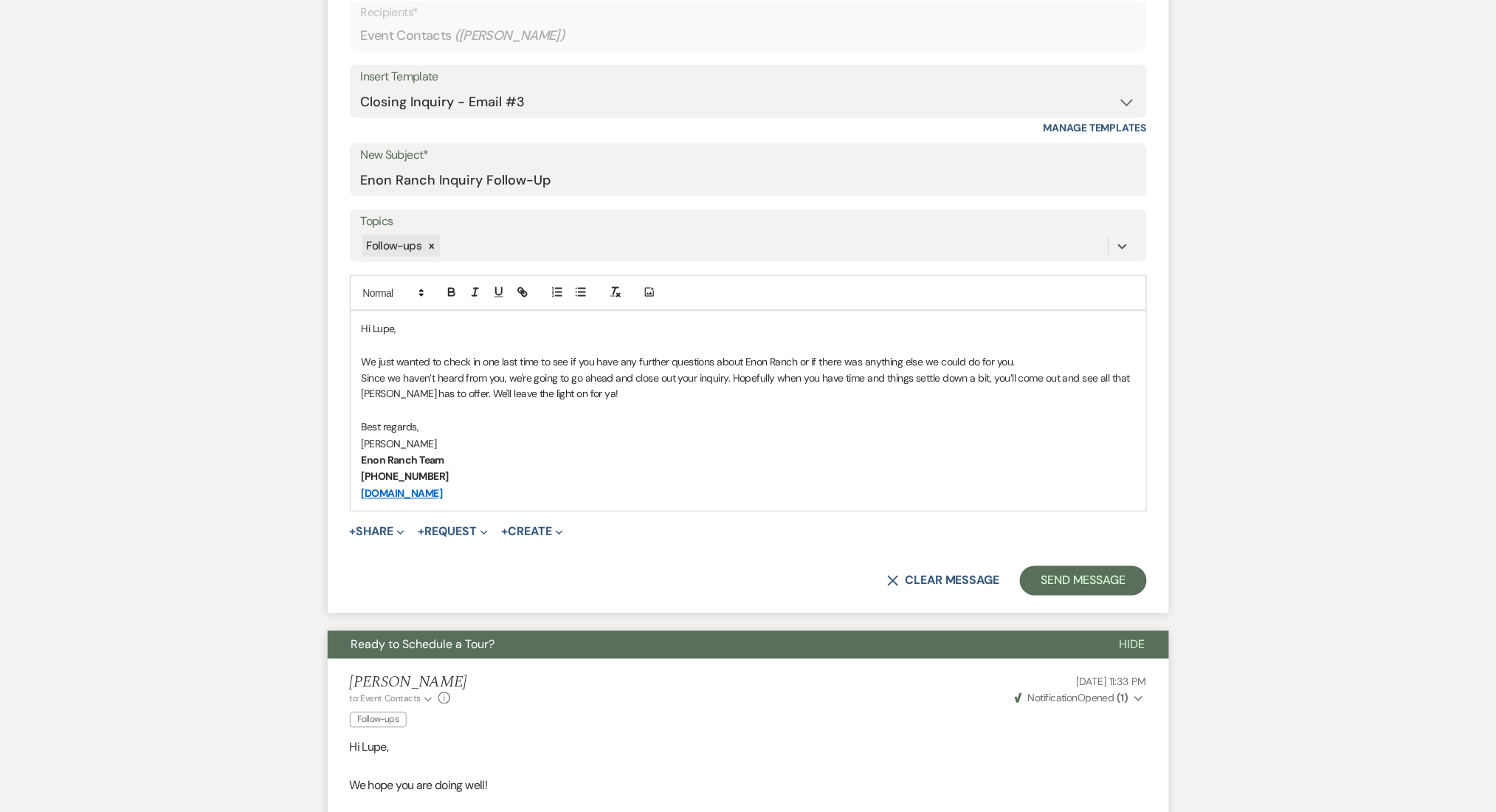
click at [1111, 575] on button "Send Message" at bounding box center [1083, 581] width 126 height 30
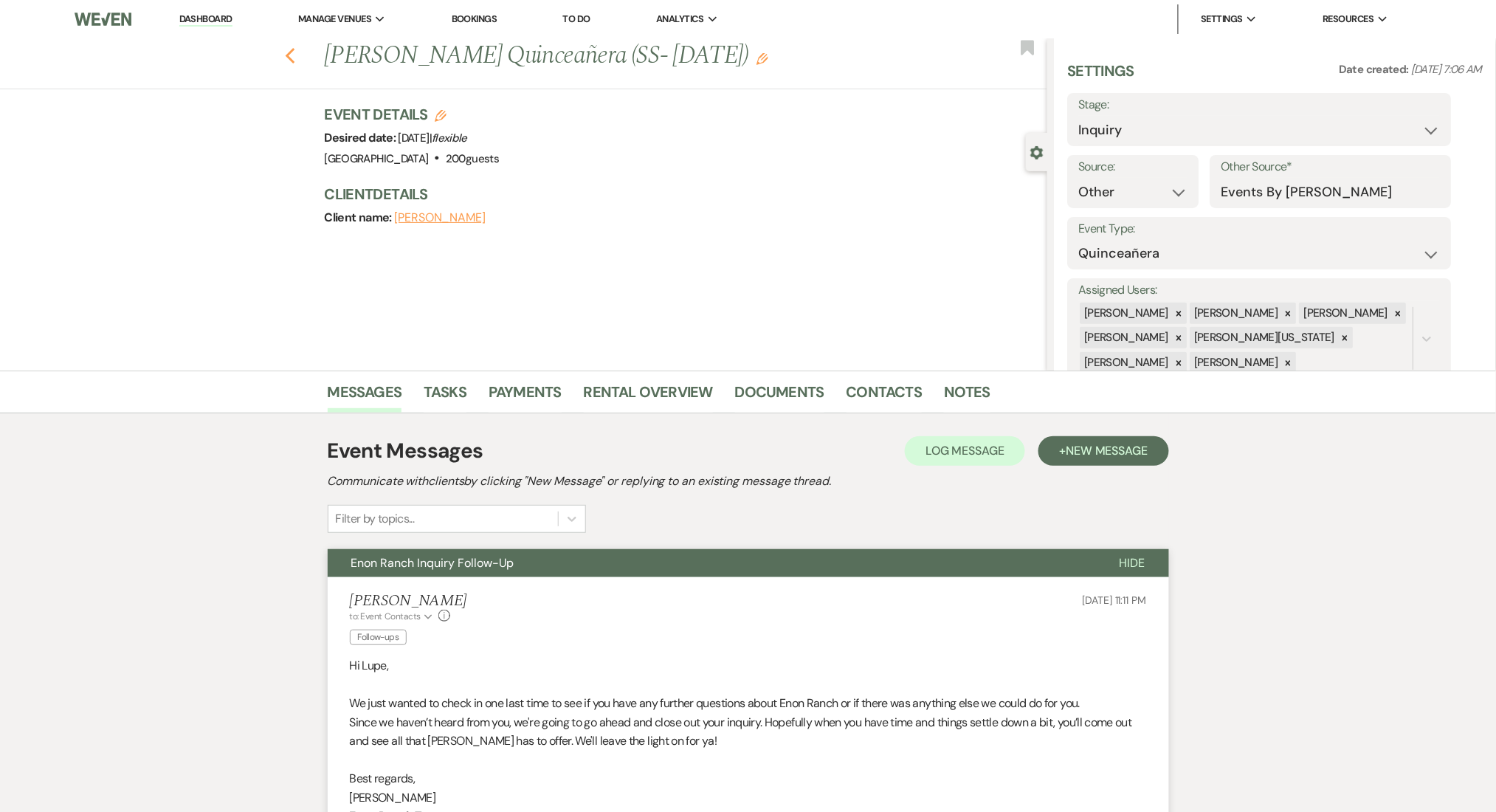
click at [295, 52] on use "button" at bounding box center [289, 56] width 10 height 17
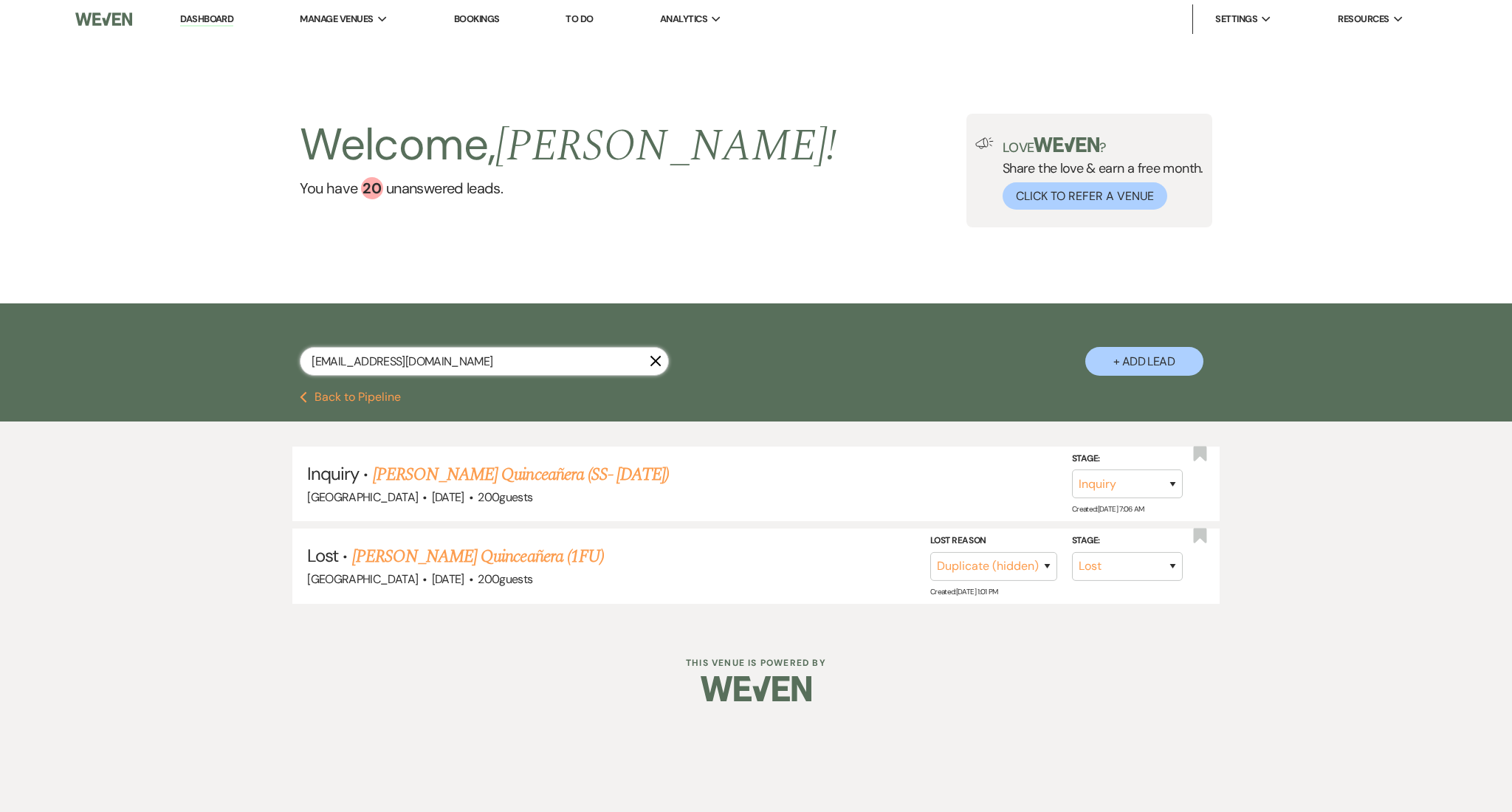
drag, startPoint x: 484, startPoint y: 363, endPoint x: 176, endPoint y: 330, distance: 309.8
click at [176, 330] on div "martines0117@gmail.com X + Add Lead" at bounding box center [756, 347] width 1512 height 87
paste input "chris@arborprolandmanagement"
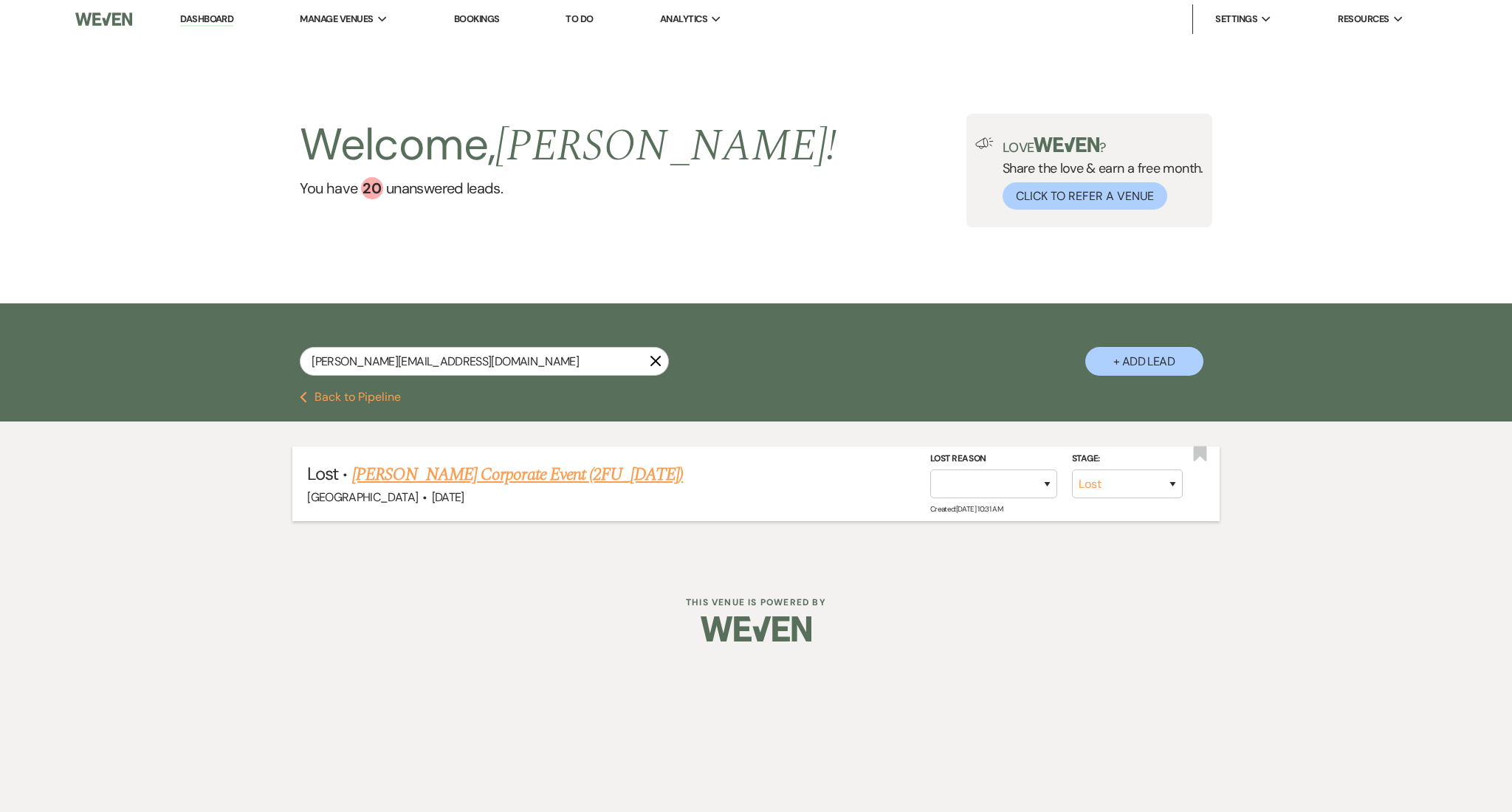
click at [514, 466] on link "Chris Valentino's Corporate Event (2FU_7.11.25)" at bounding box center [518, 475] width 331 height 26
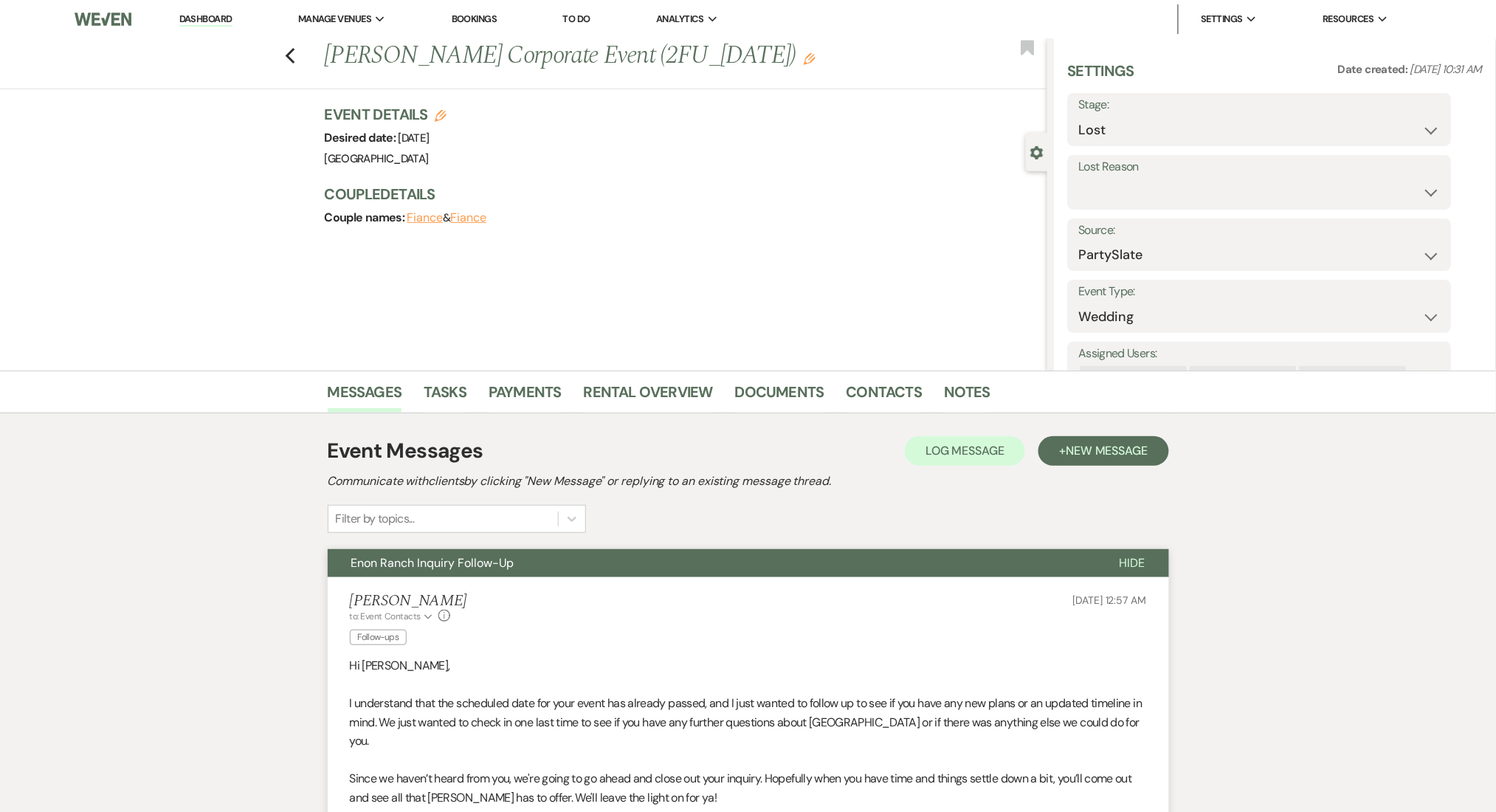
click at [585, 600] on div "Marissa Alferez to: Event Contacts Expand Info Follow-ups Sep 11, 2025, 12:57 AM" at bounding box center [748, 621] width 797 height 59
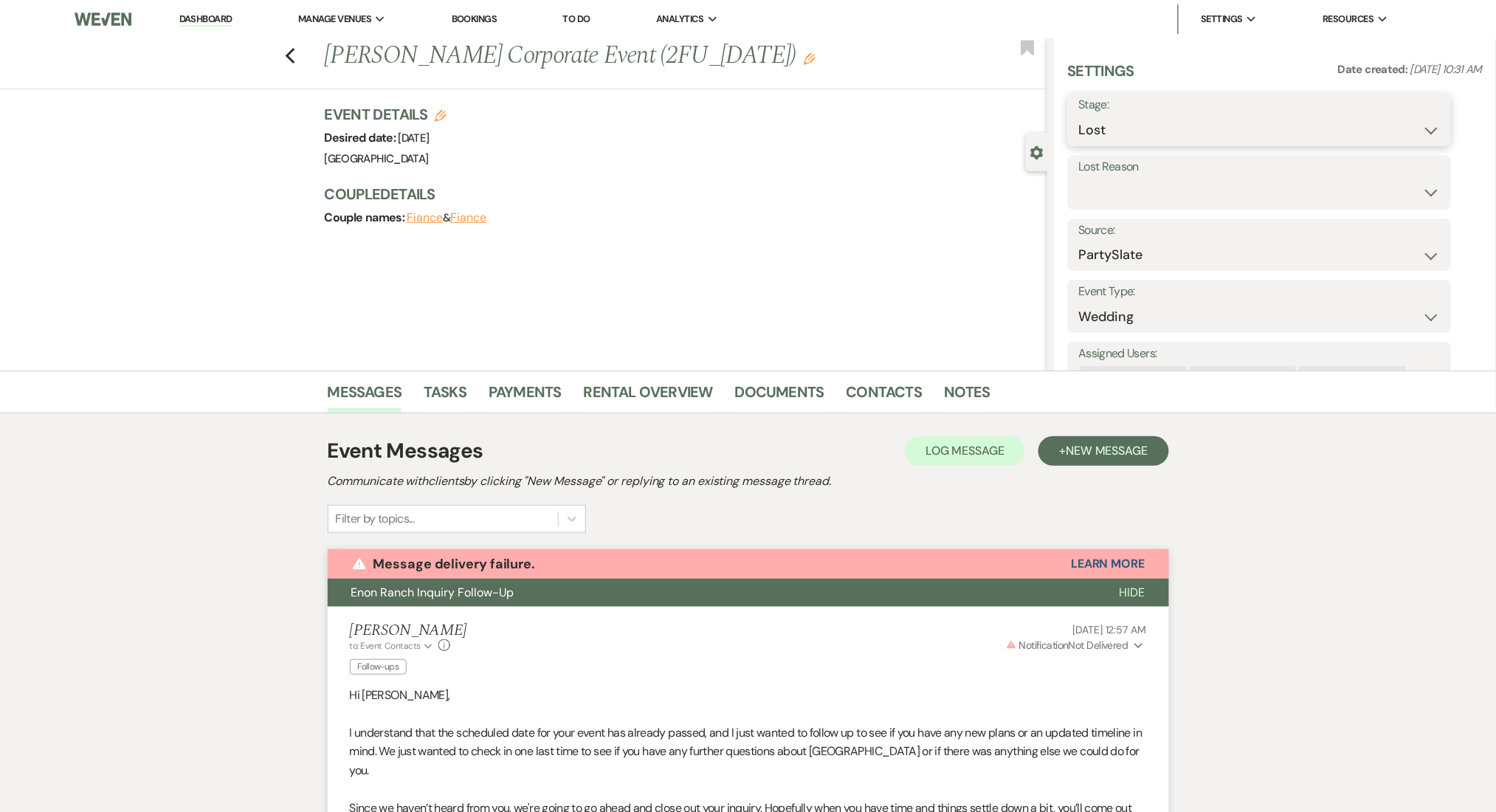
click at [1124, 135] on select "Inquiry Follow Up Tour Requested Tour Confirmed Toured Proposal Sent Booked Lost" at bounding box center [1260, 130] width 362 height 29
click at [296, 54] on icon "Previous" at bounding box center [290, 56] width 11 height 17
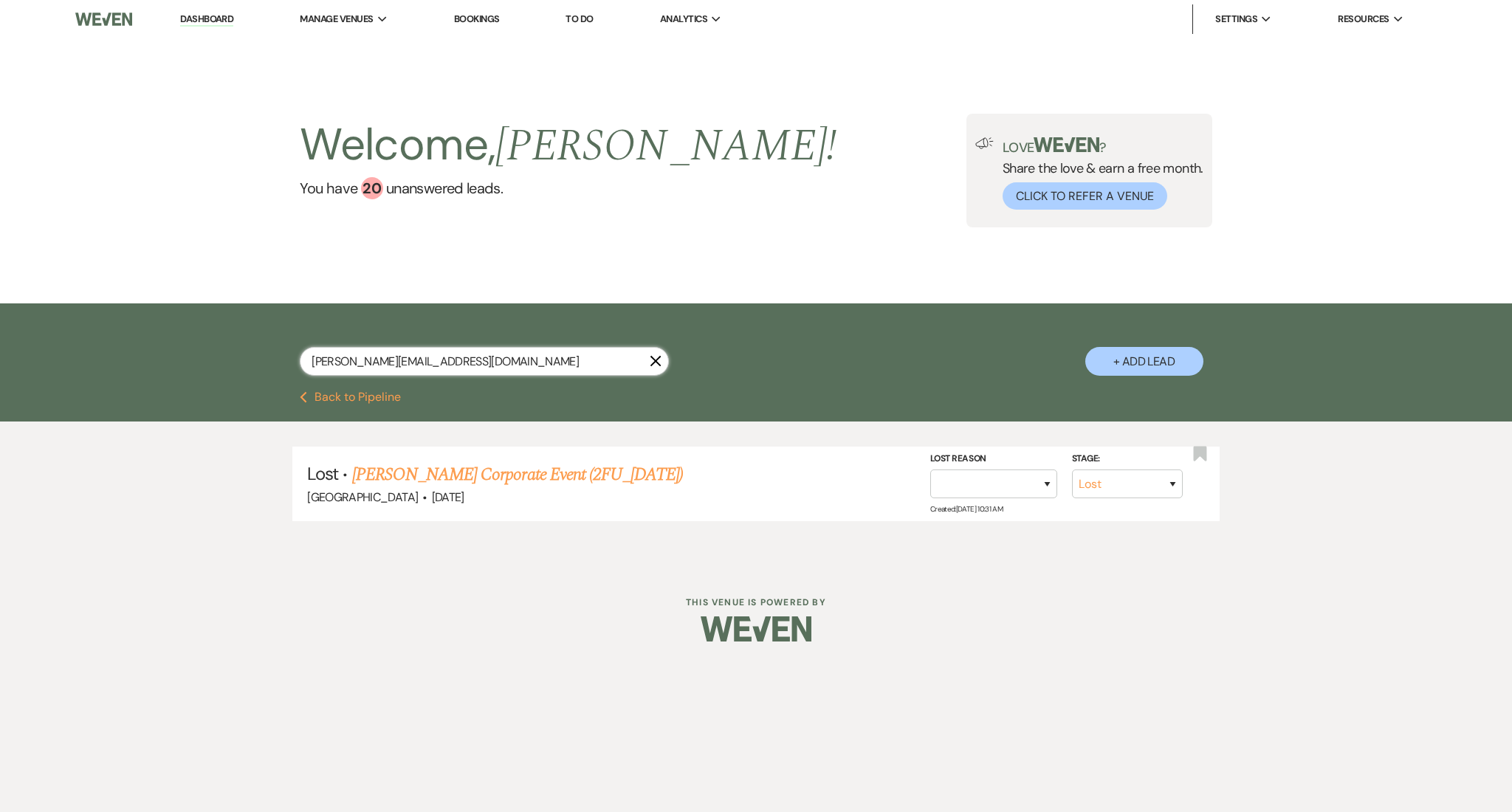
drag, startPoint x: 548, startPoint y: 357, endPoint x: 154, endPoint y: 360, distance: 394.0
click at [154, 360] on div "chris@arborprolandmanagement.com X + Add Lead" at bounding box center [756, 347] width 1512 height 87
paste input "remonte4us@msn"
click at [512, 470] on link "ReMonte Green's Birthday Party (1FU)" at bounding box center [496, 475] width 247 height 26
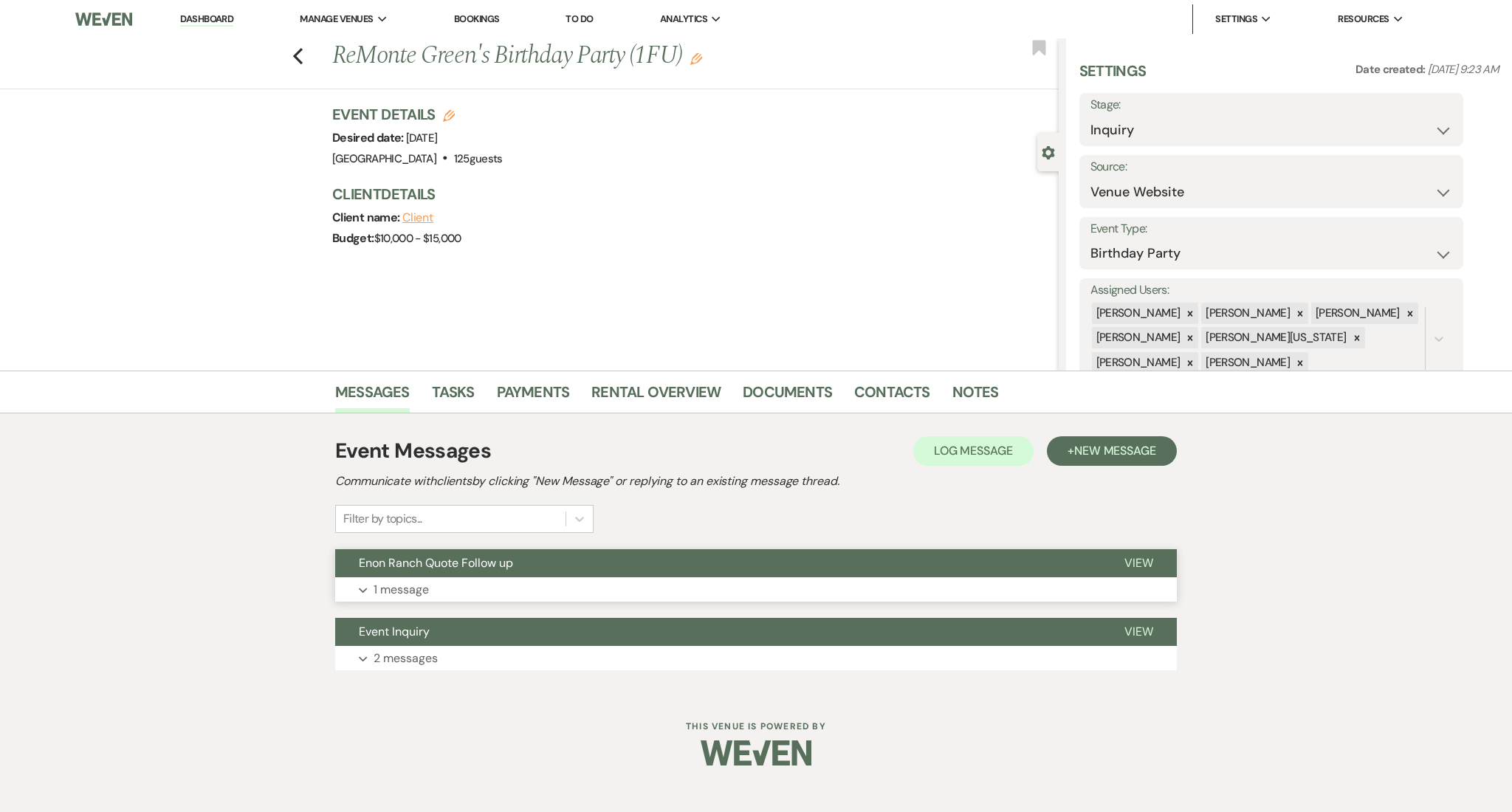
click at [431, 582] on button "Expand 1 message" at bounding box center [756, 589] width 841 height 25
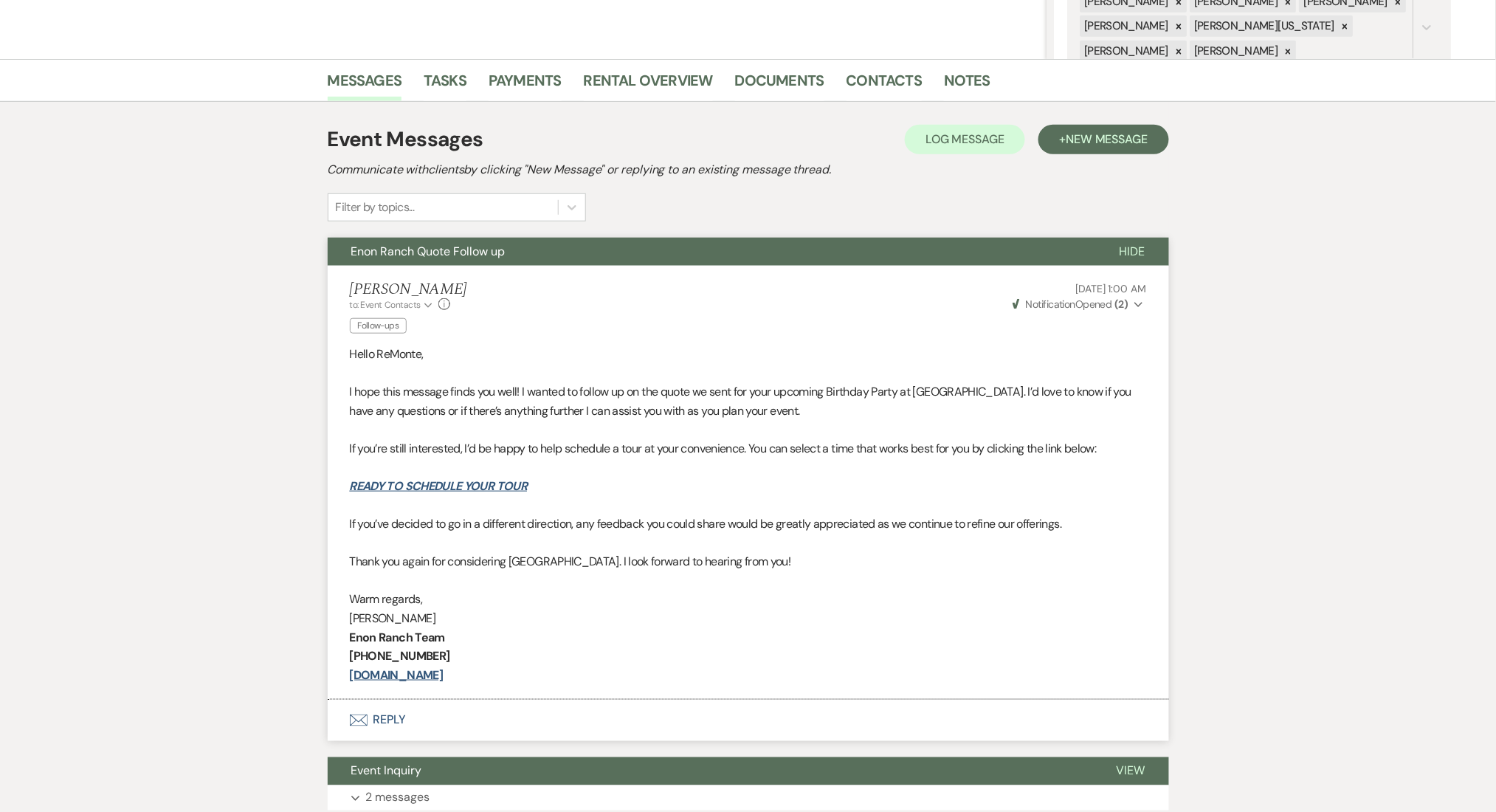
scroll to position [197, 0]
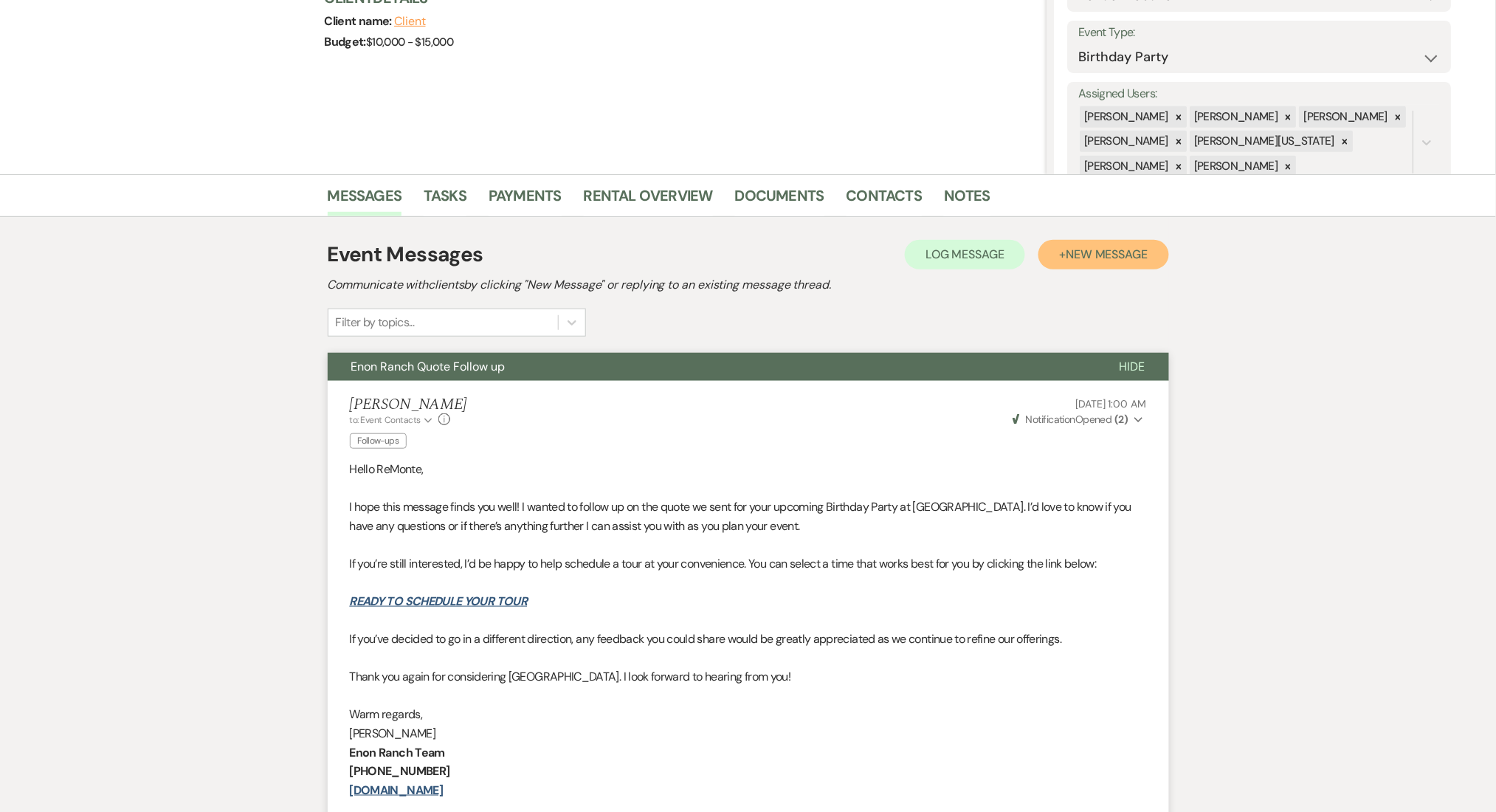
click at [1066, 253] on span "New Message" at bounding box center [1107, 254] width 82 height 16
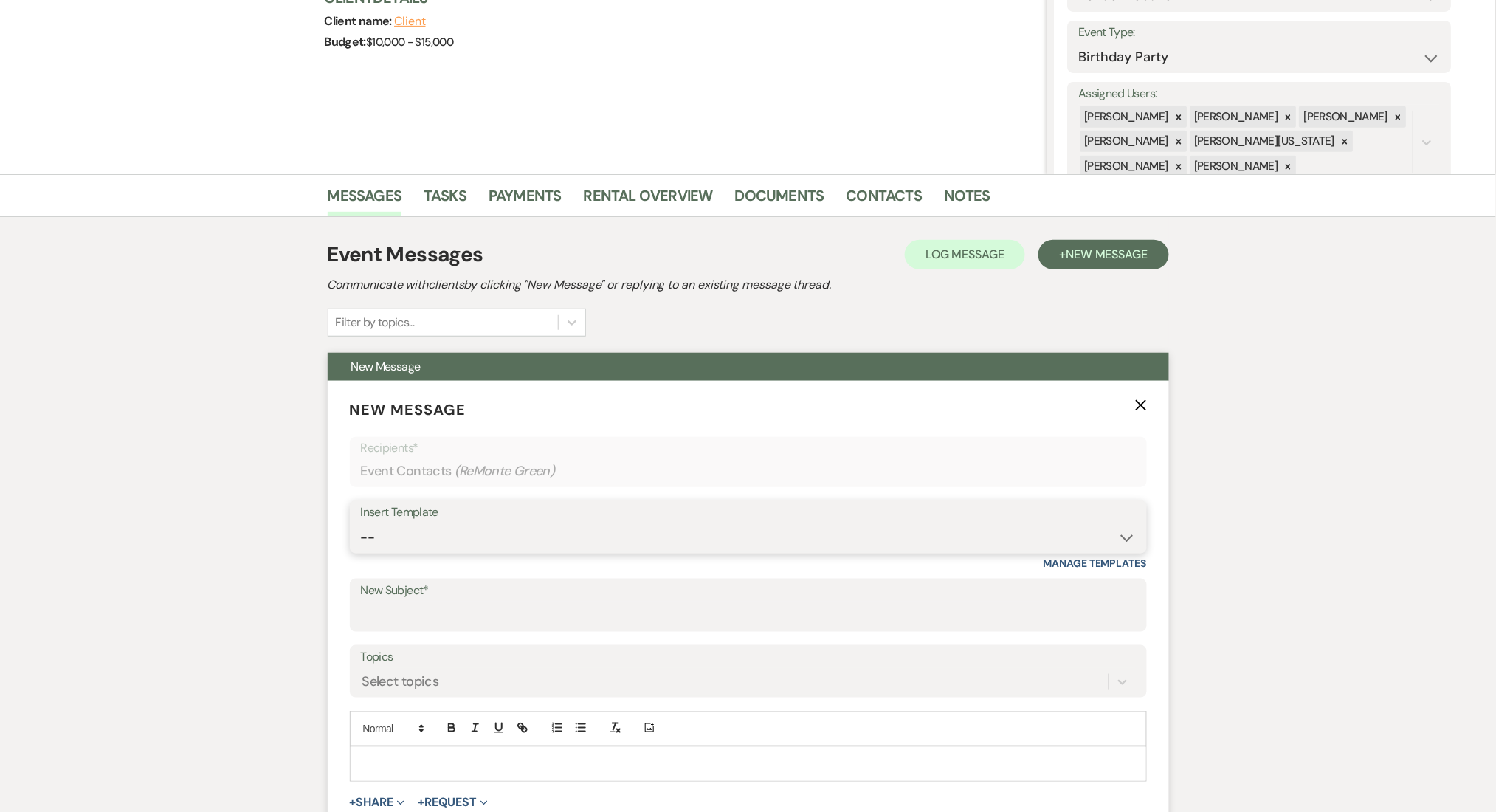
click at [423, 531] on select "-- Inquiry Follow Up Email #2 Contract Sending Template Payment Template Rental…" at bounding box center [748, 538] width 775 height 29
click at [361, 524] on select "-- Inquiry Follow Up Email #2 Contract Sending Template Payment Template Rental…" at bounding box center [748, 538] width 775 height 29
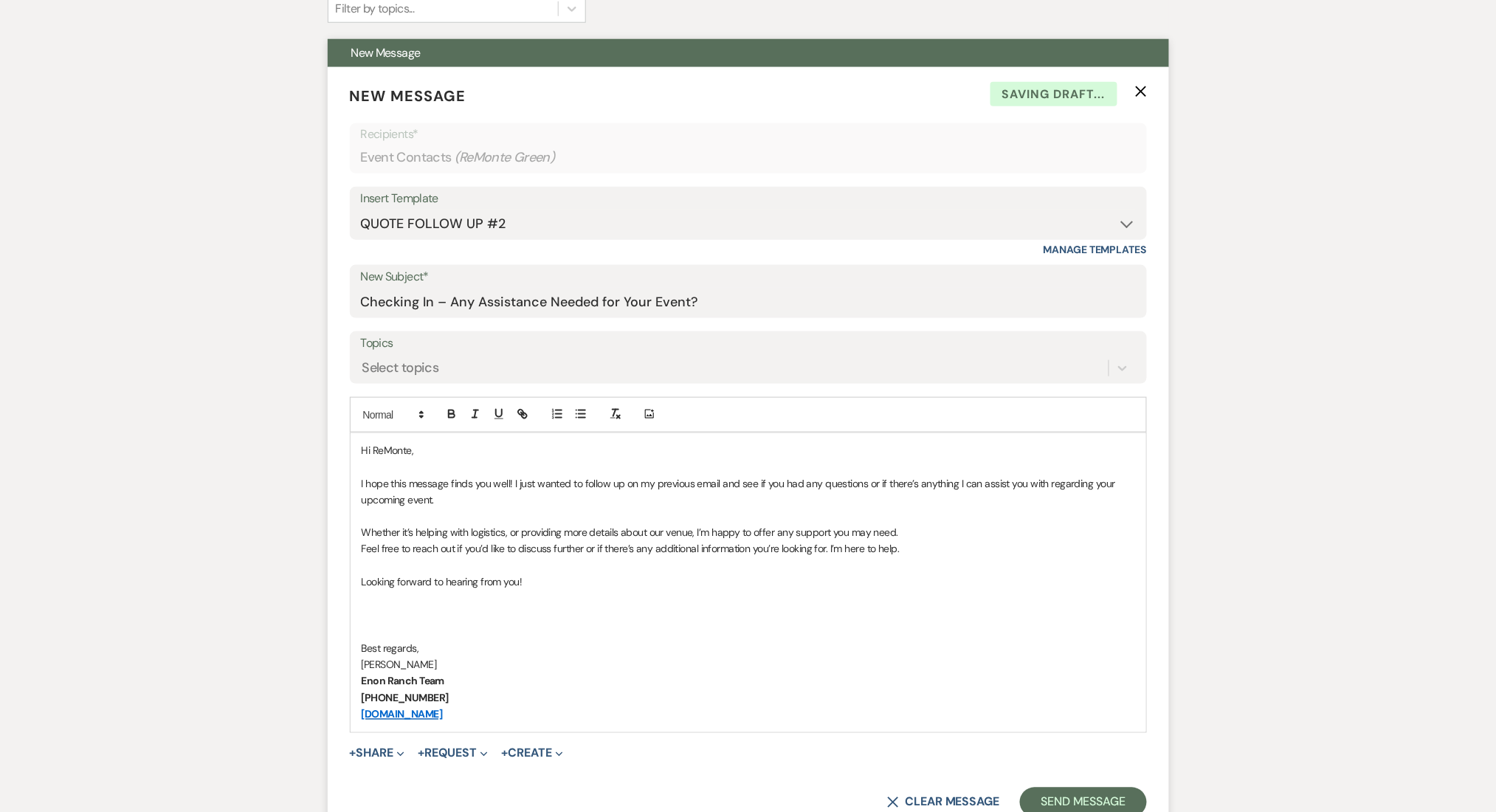
scroll to position [590, 0]
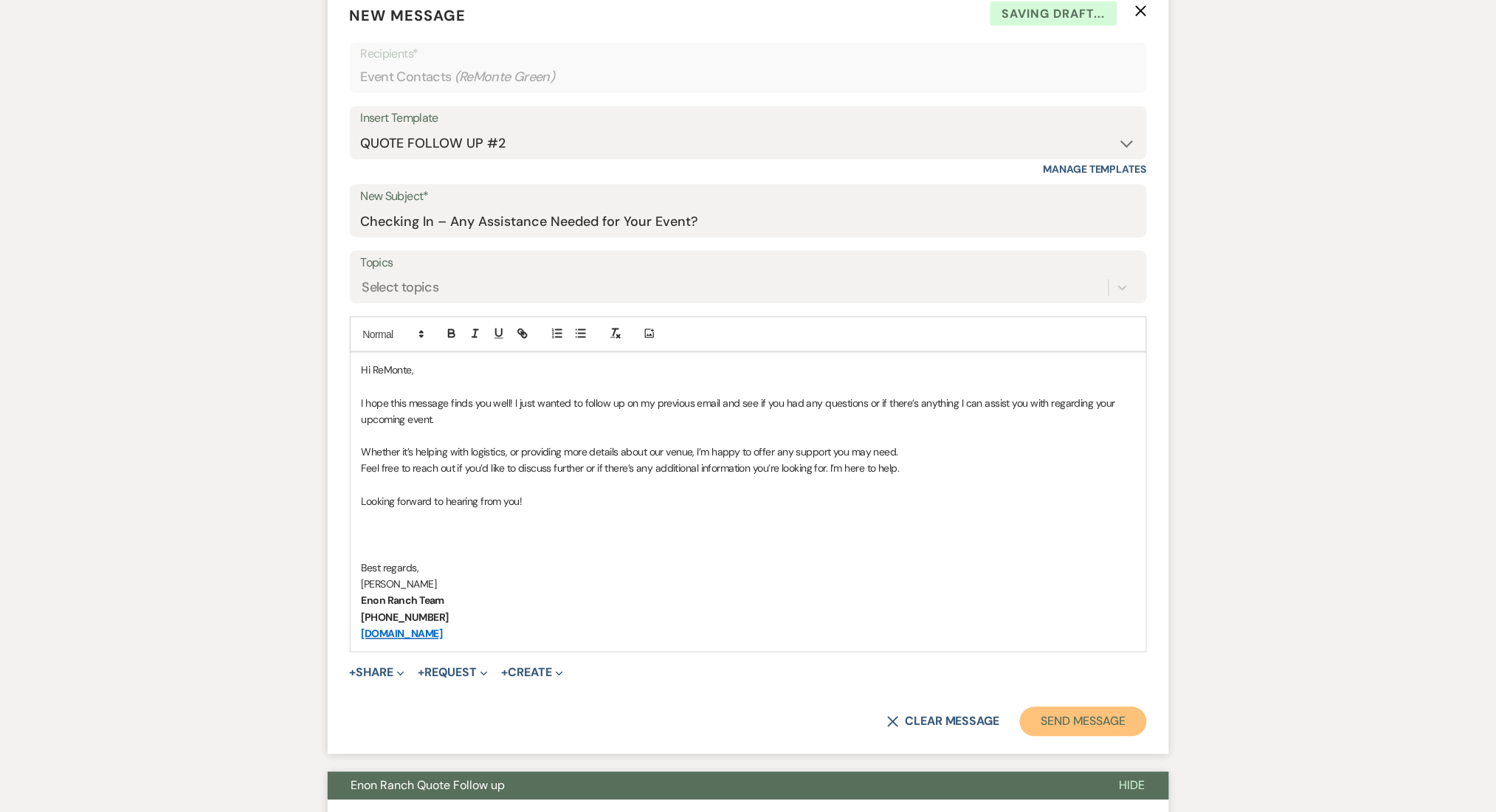
click at [1052, 718] on button "Send Message" at bounding box center [1083, 722] width 126 height 30
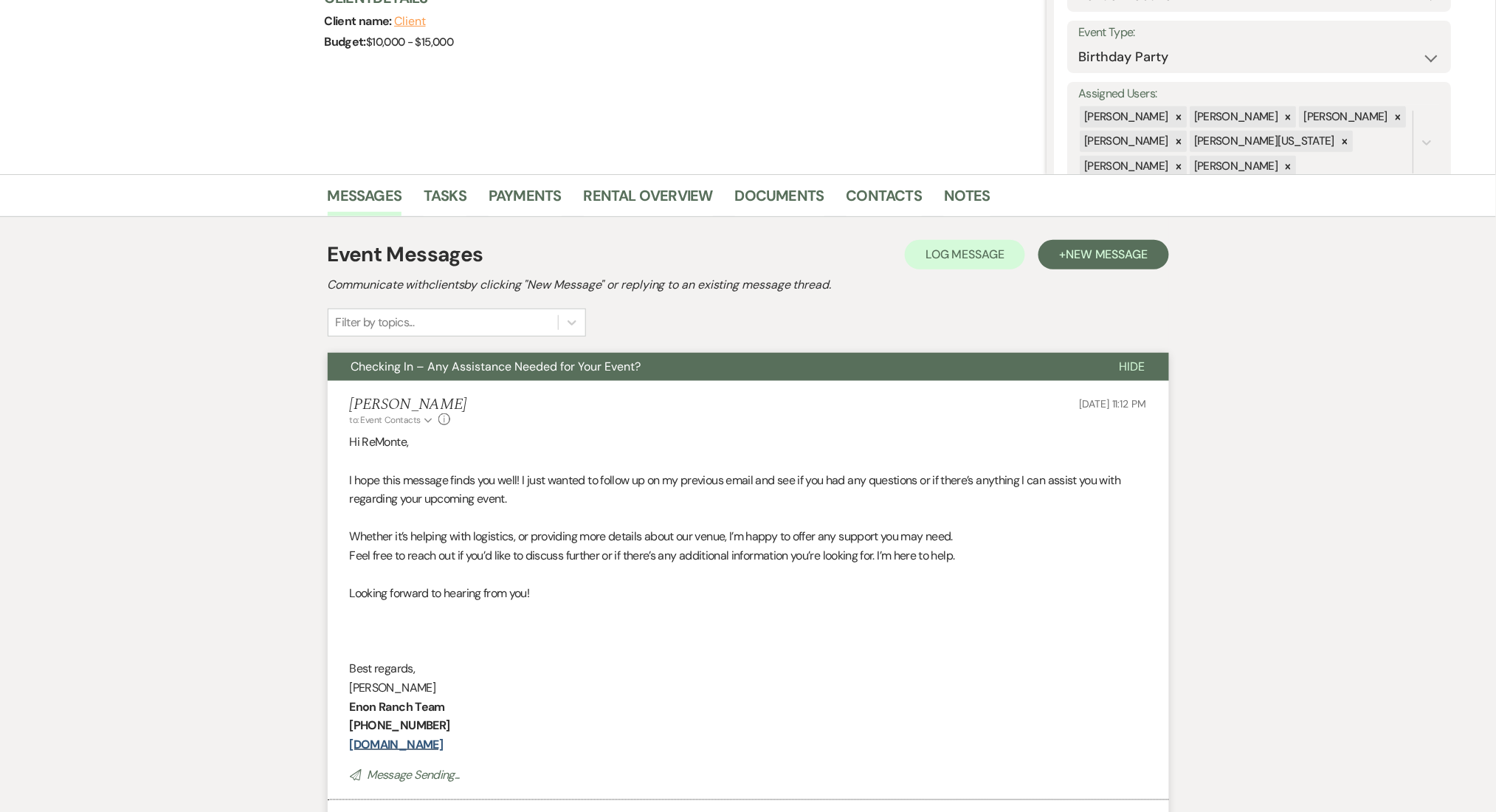
scroll to position [0, 0]
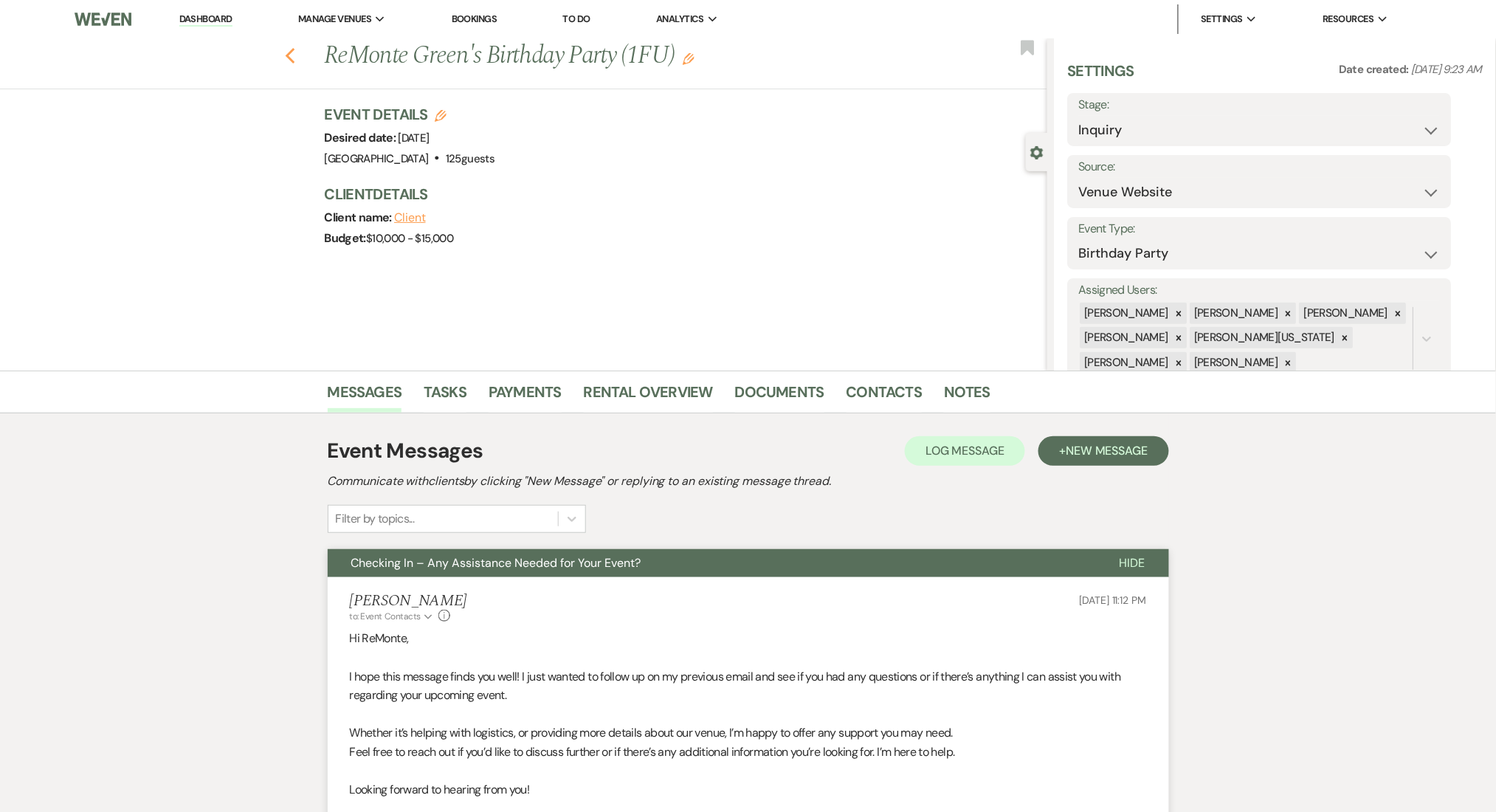
click at [293, 61] on icon "Previous" at bounding box center [290, 56] width 11 height 17
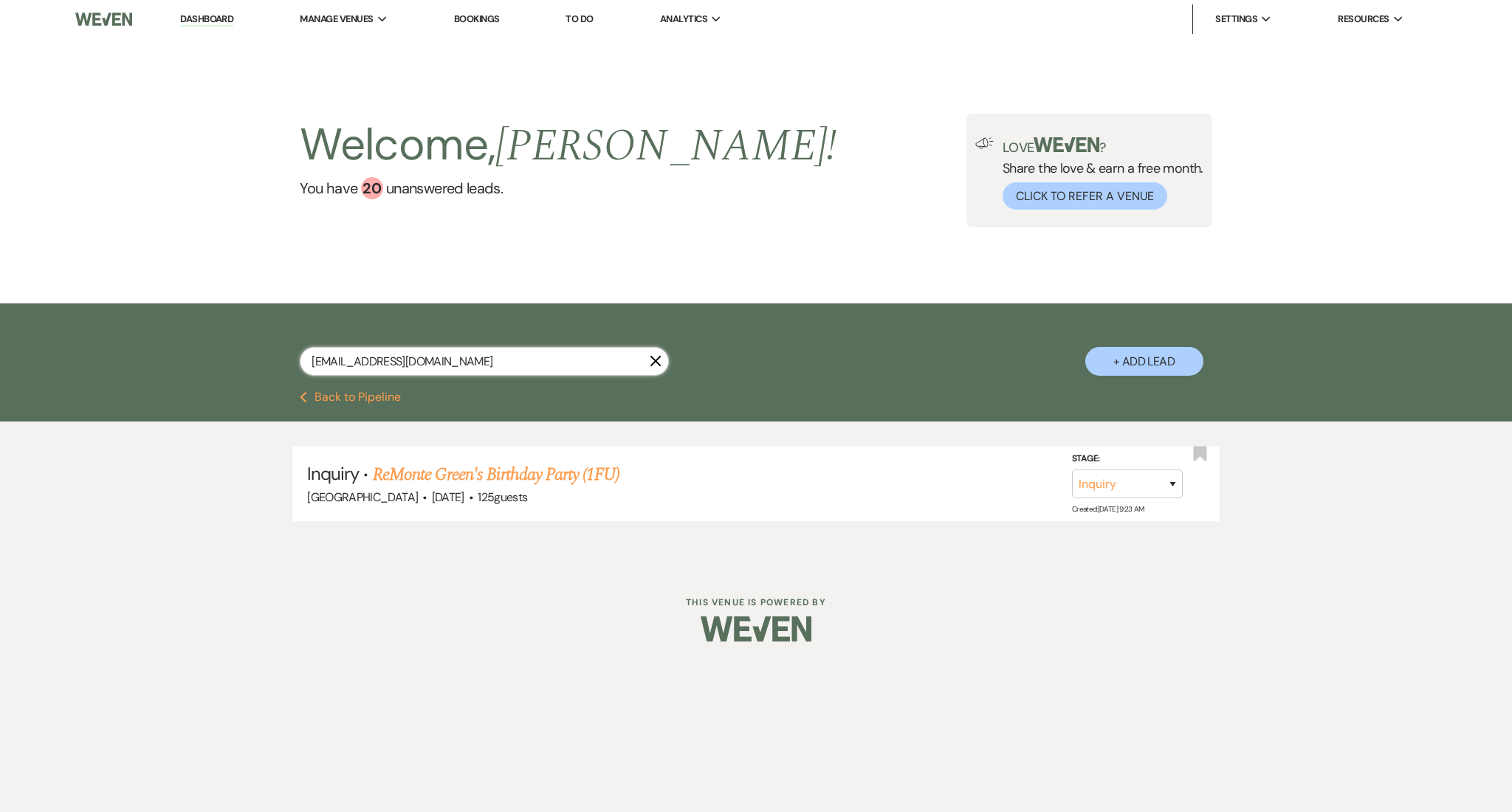
drag, startPoint x: 471, startPoint y: 351, endPoint x: 127, endPoint y: 330, distance: 344.6
click at [127, 330] on div "remonte4us@msn.com X + Add Lead" at bounding box center [756, 347] width 1512 height 87
paste input "nicole.c.grecco@gmail"
click at [652, 467] on link "Sam Vernik & Nicole Grecco's Wedding (1FU)" at bounding box center [558, 475] width 372 height 26
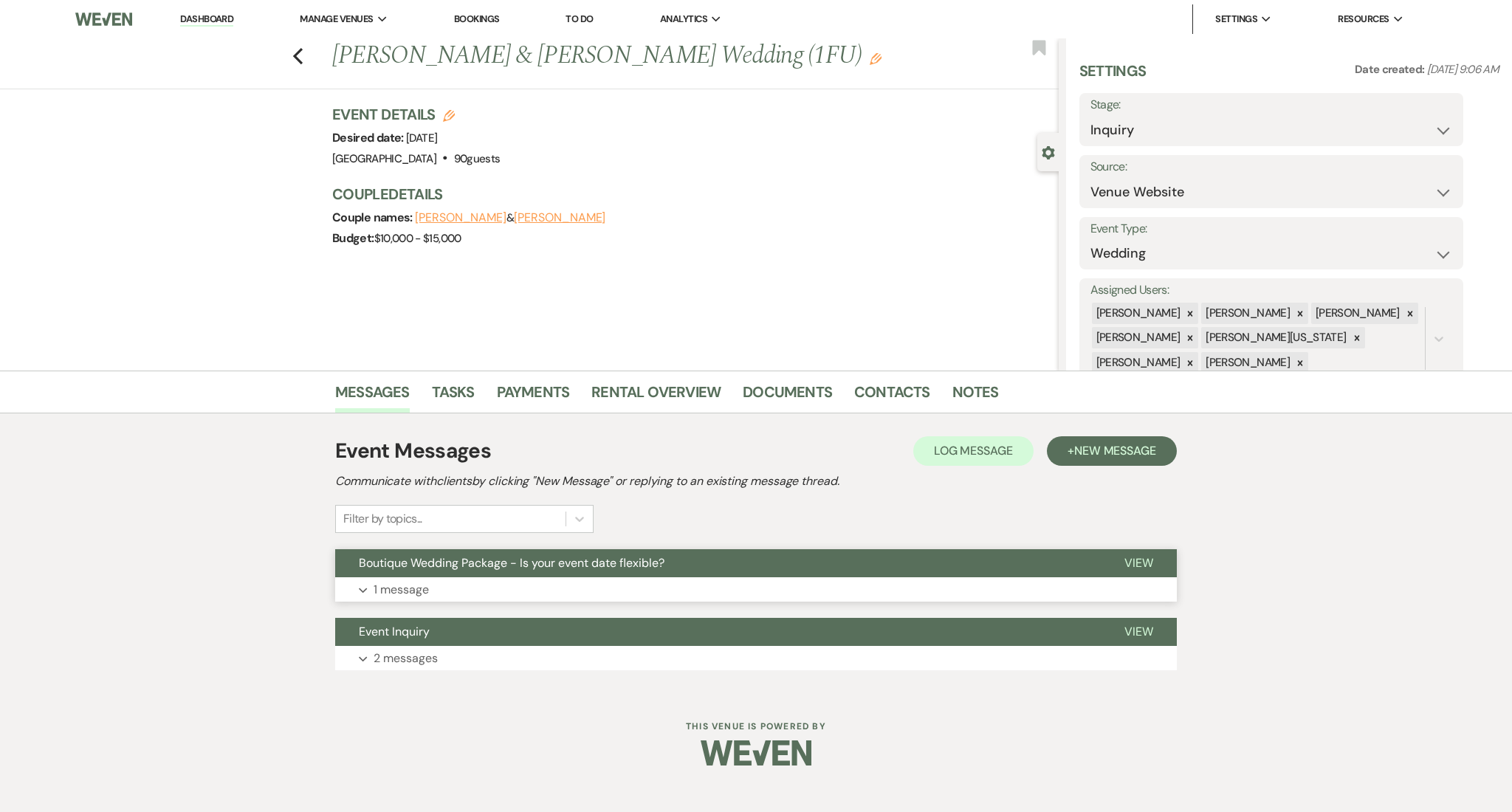
click at [522, 595] on button "Expand 1 message" at bounding box center [756, 589] width 841 height 25
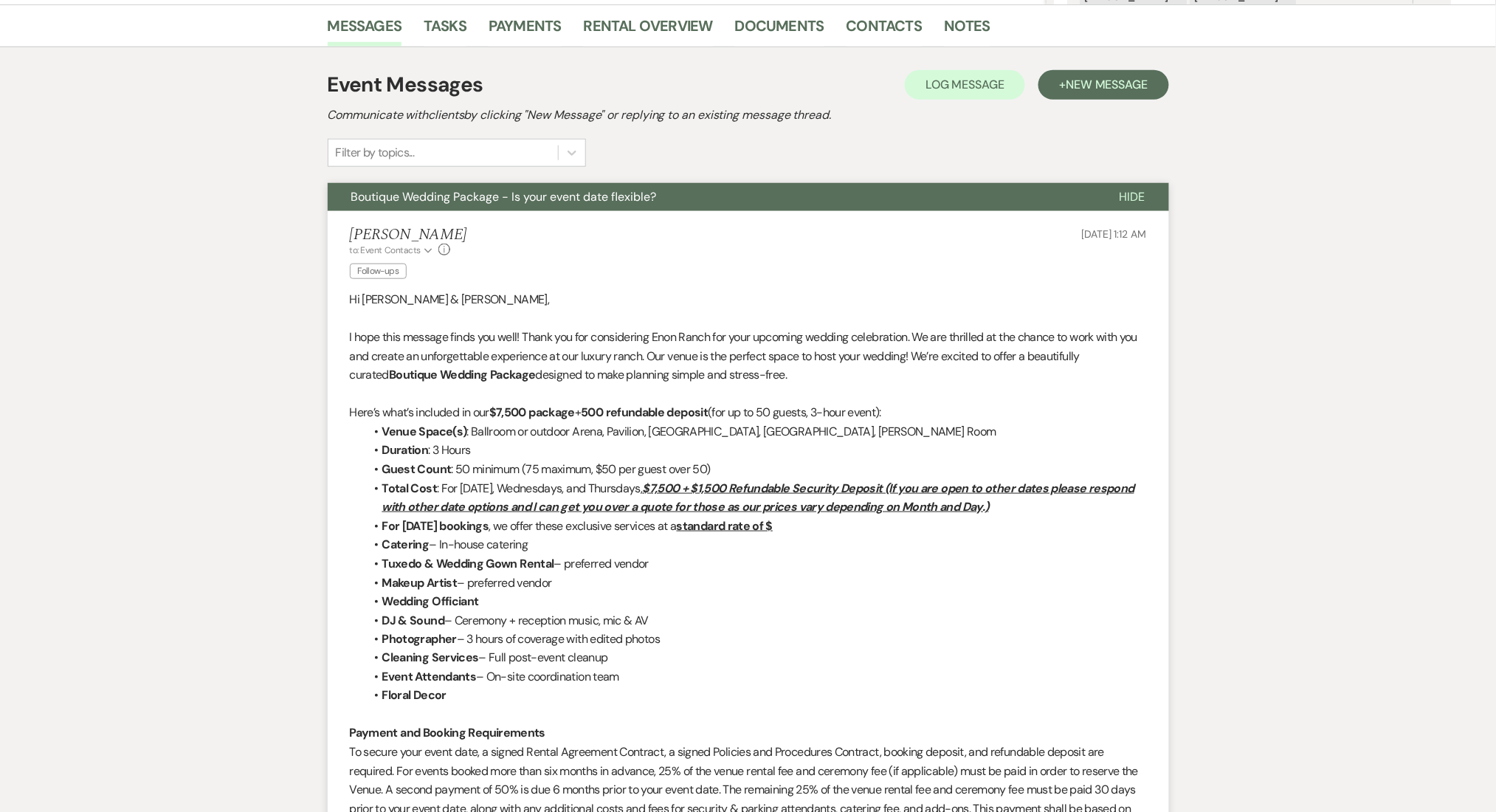
scroll to position [393, 0]
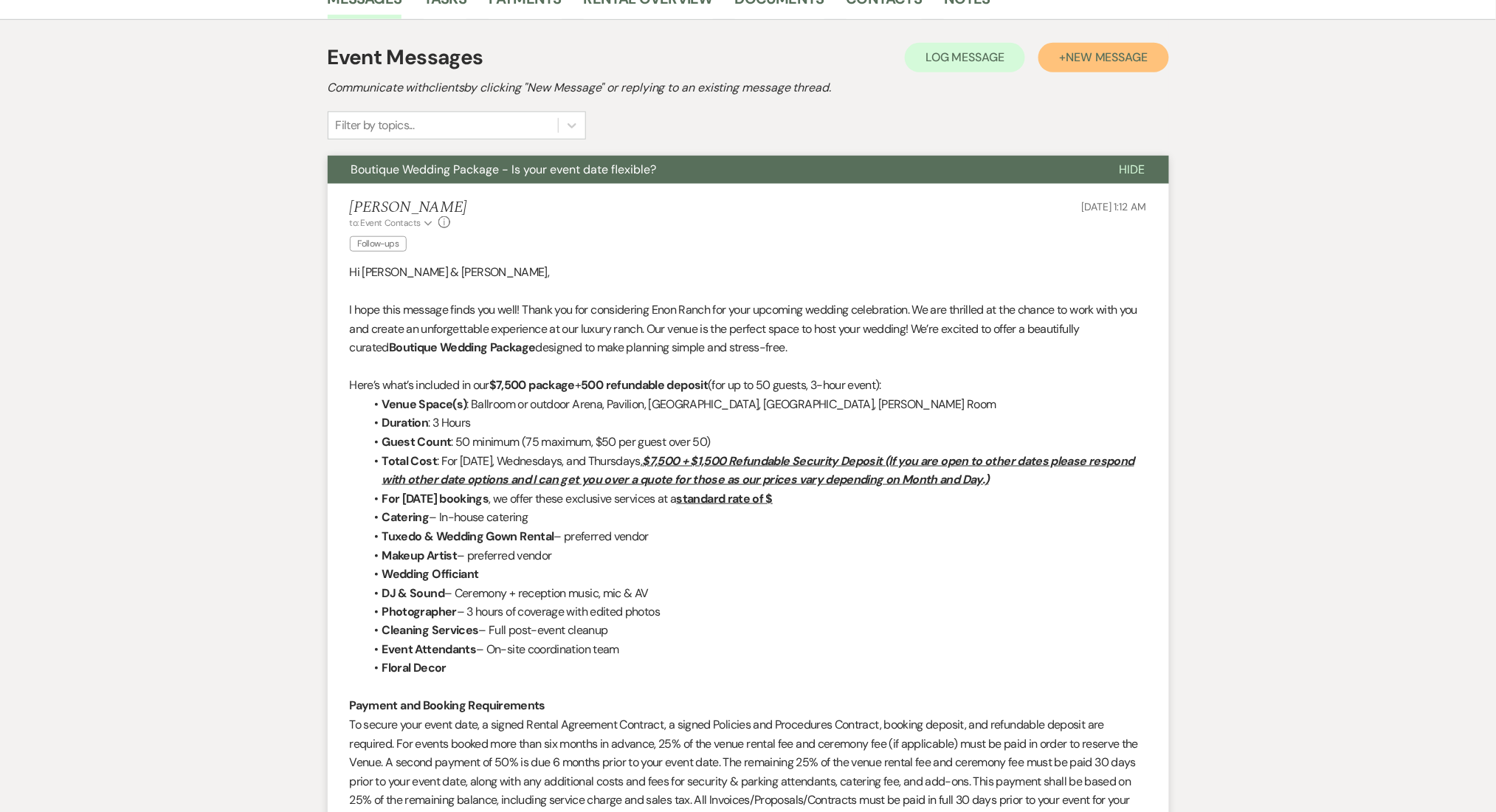
click at [1089, 45] on button "+ New Message" at bounding box center [1103, 58] width 130 height 30
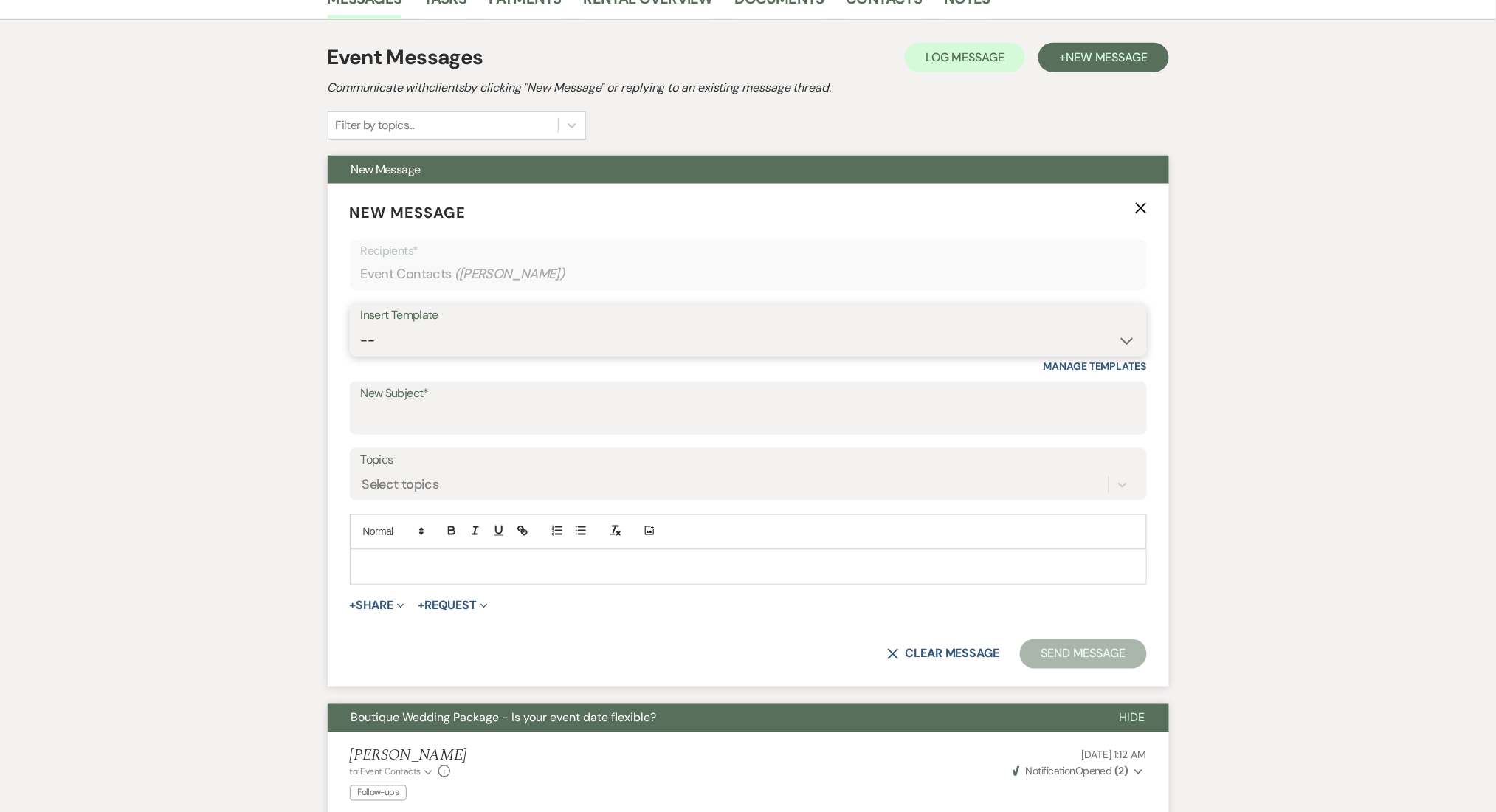
drag, startPoint x: 500, startPoint y: 334, endPoint x: 493, endPoint y: 341, distance: 9.9
click at [500, 334] on select "-- Inquiry Follow Up Email #2 Contract Sending Template Payment Template Rental…" at bounding box center [748, 340] width 775 height 29
click at [361, 326] on select "-- Inquiry Follow Up Email #2 Contract Sending Template Payment Template Rental…" at bounding box center [748, 340] width 775 height 29
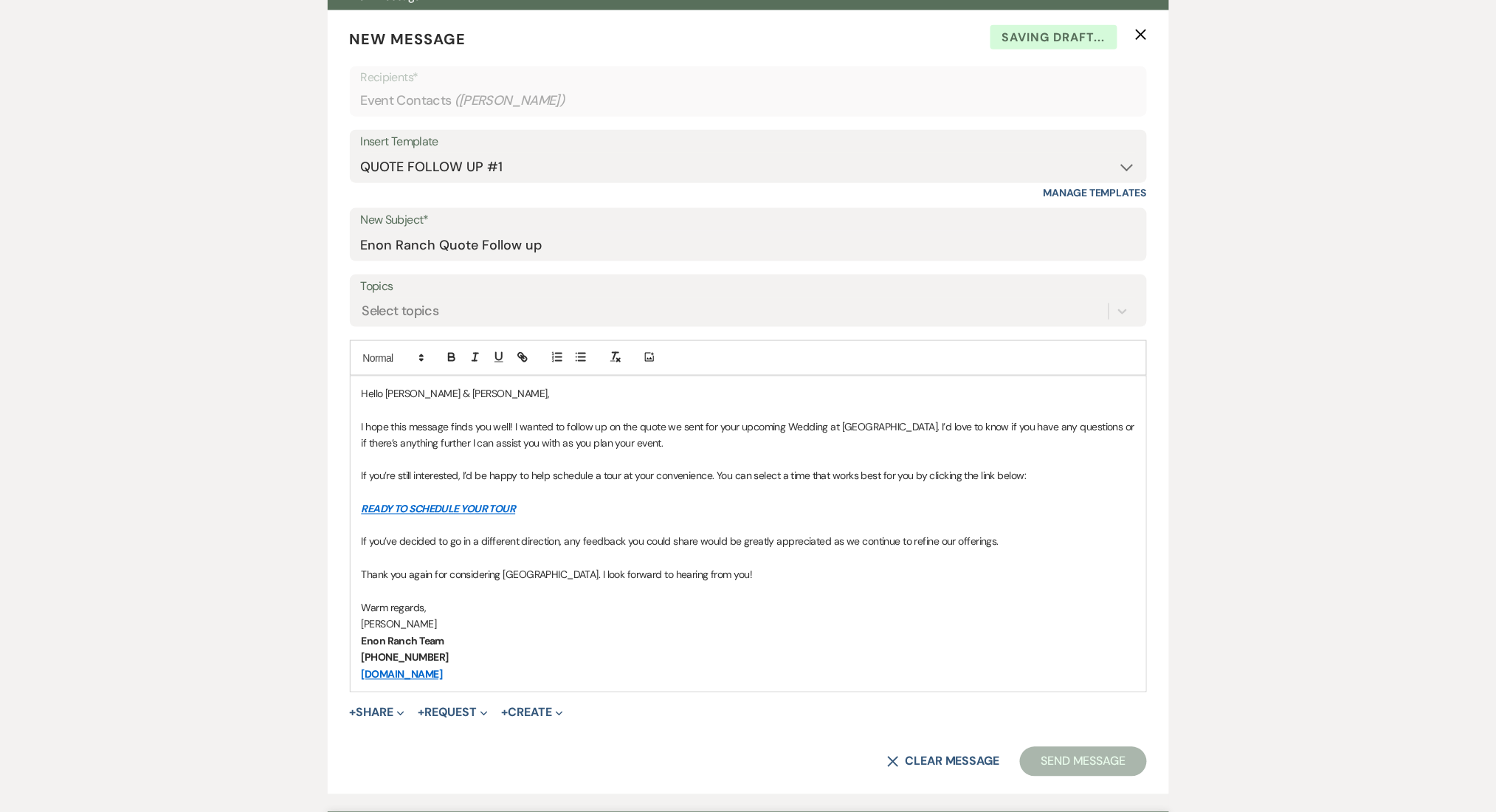
scroll to position [689, 0]
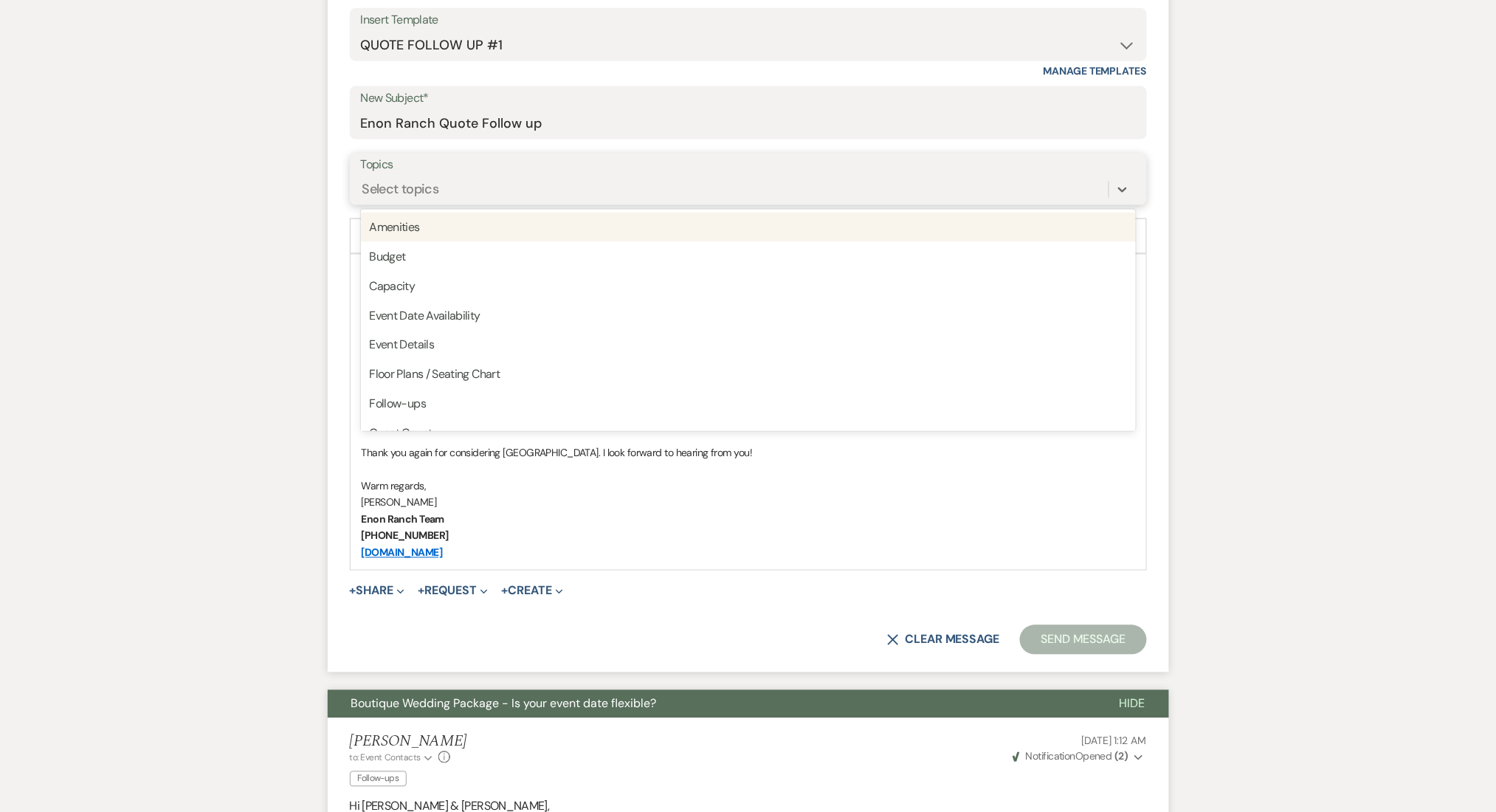
click at [390, 190] on div "Select topics" at bounding box center [401, 189] width 77 height 20
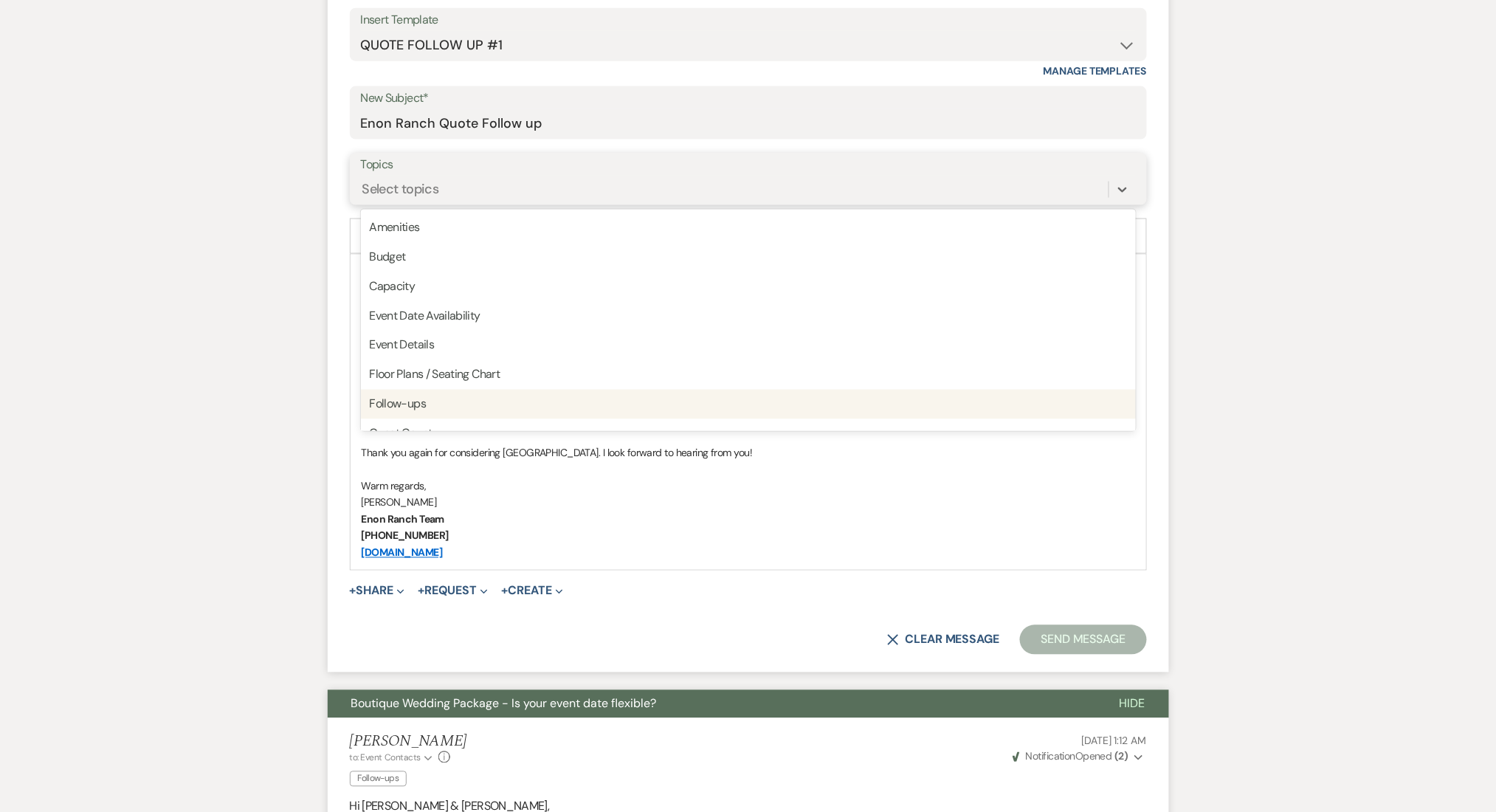
click at [405, 412] on div "Follow-ups" at bounding box center [748, 405] width 775 height 30
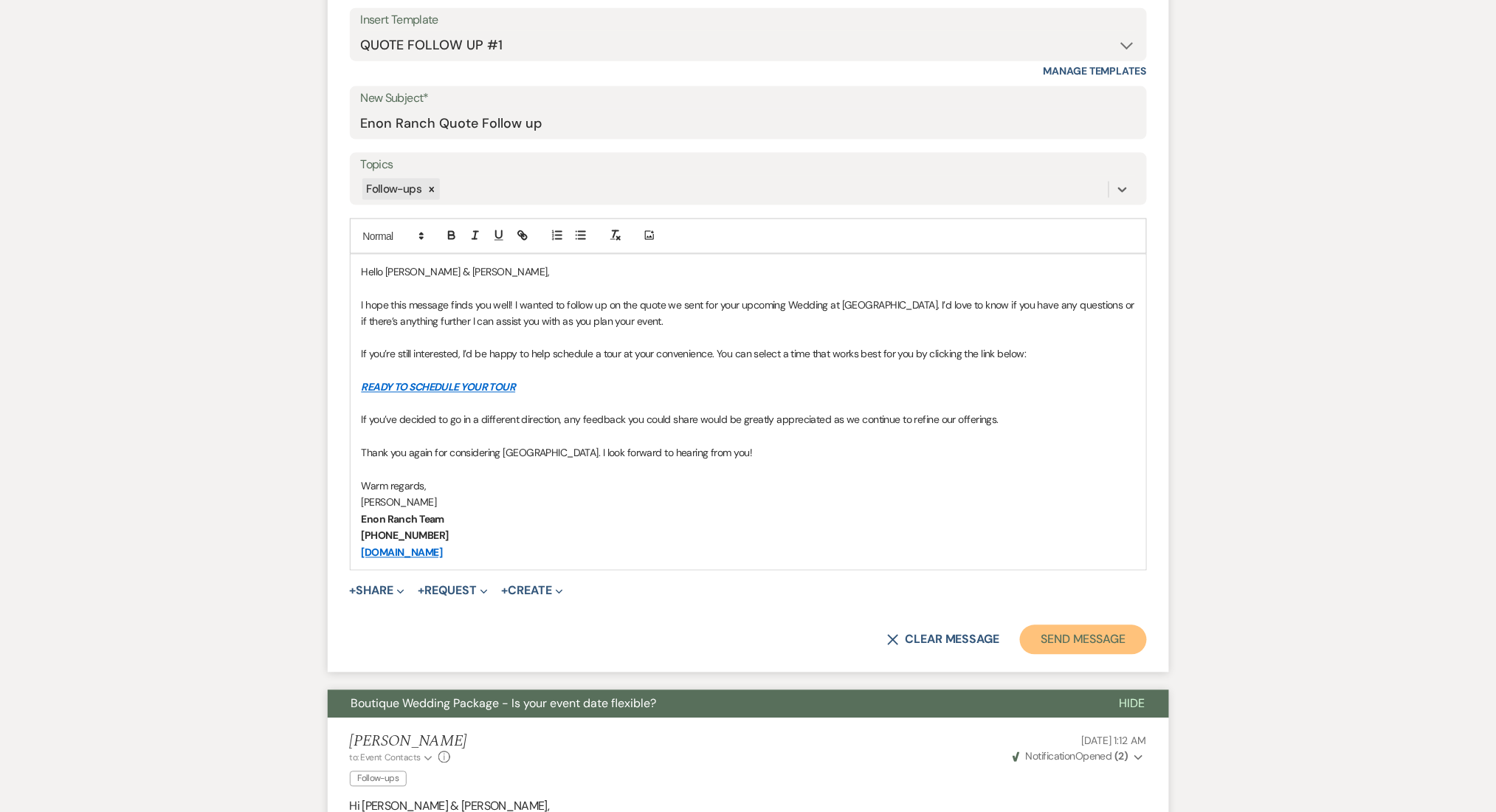
click at [1079, 645] on button "Send Message" at bounding box center [1083, 640] width 126 height 30
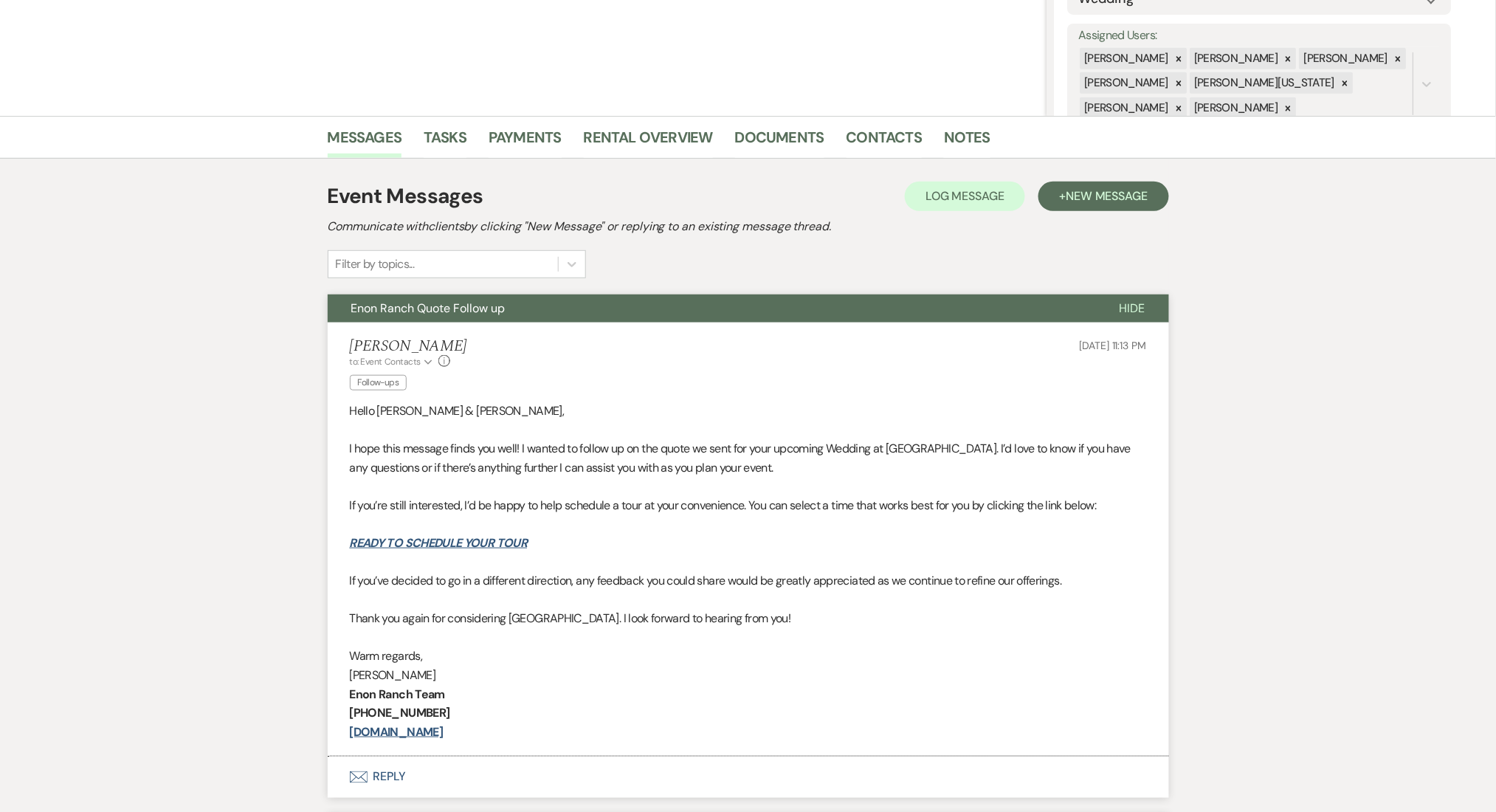
scroll to position [297, 0]
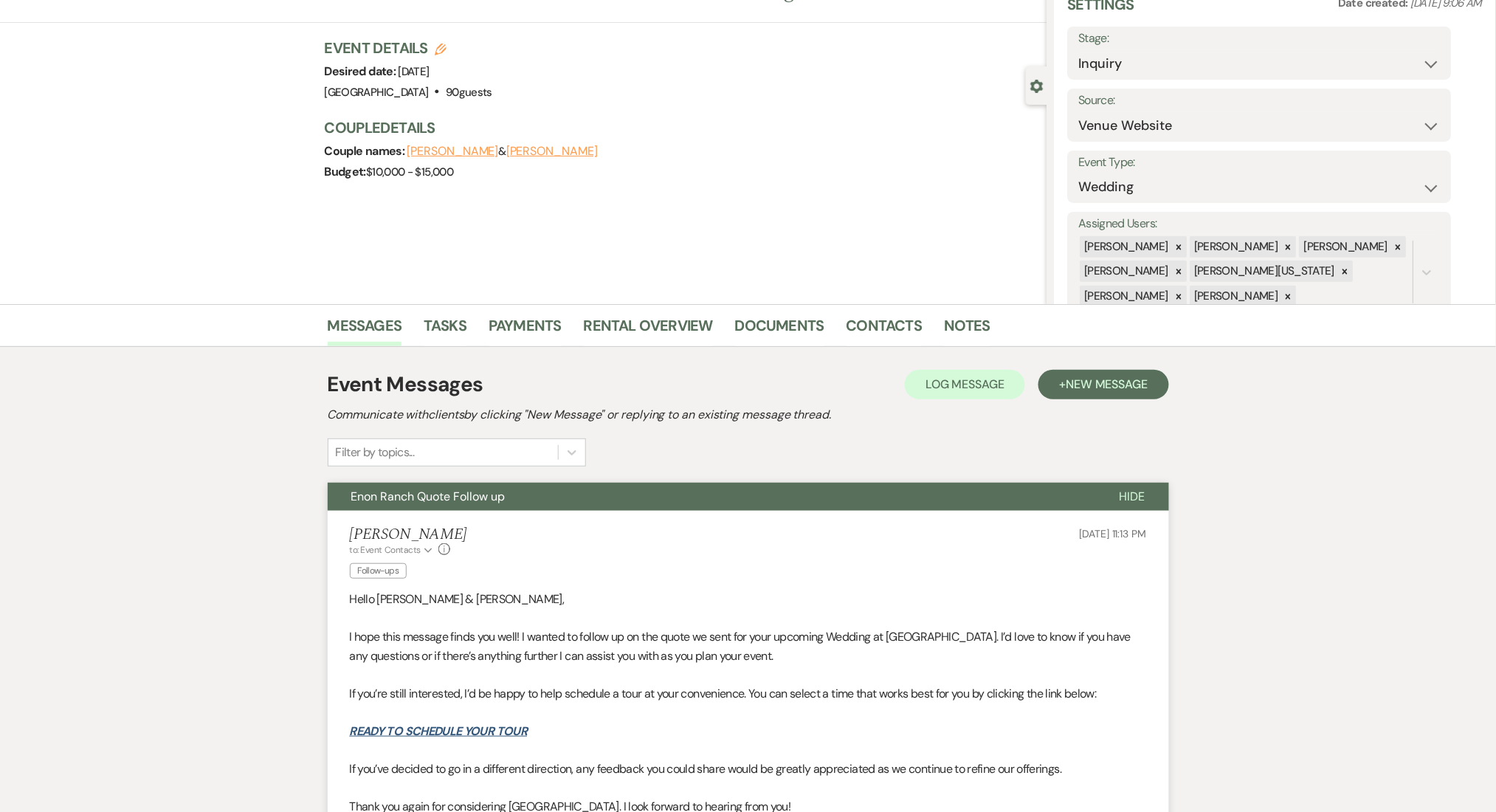
scroll to position [0, 0]
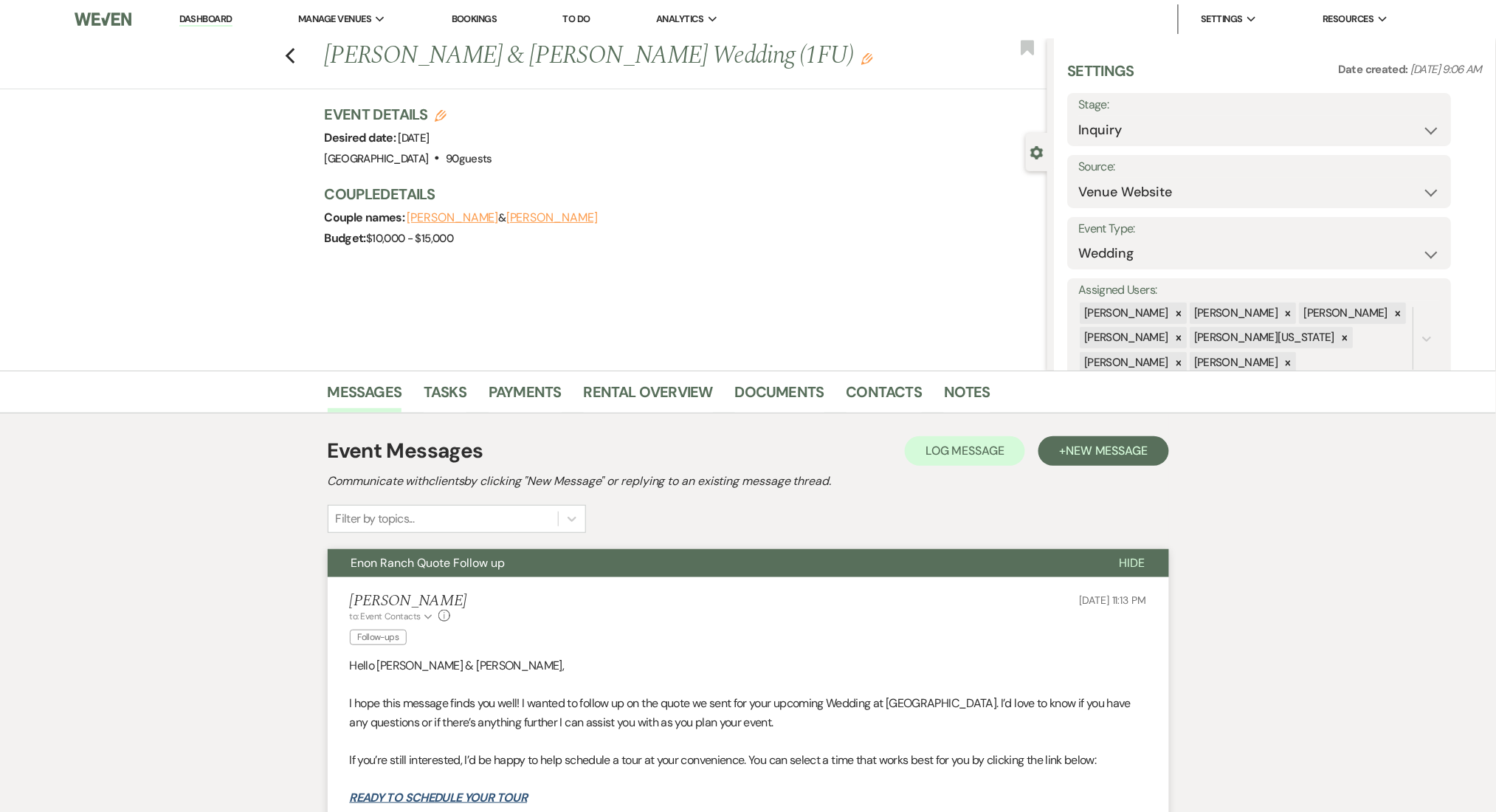
click at [191, 17] on link "Dashboard" at bounding box center [205, 19] width 53 height 14
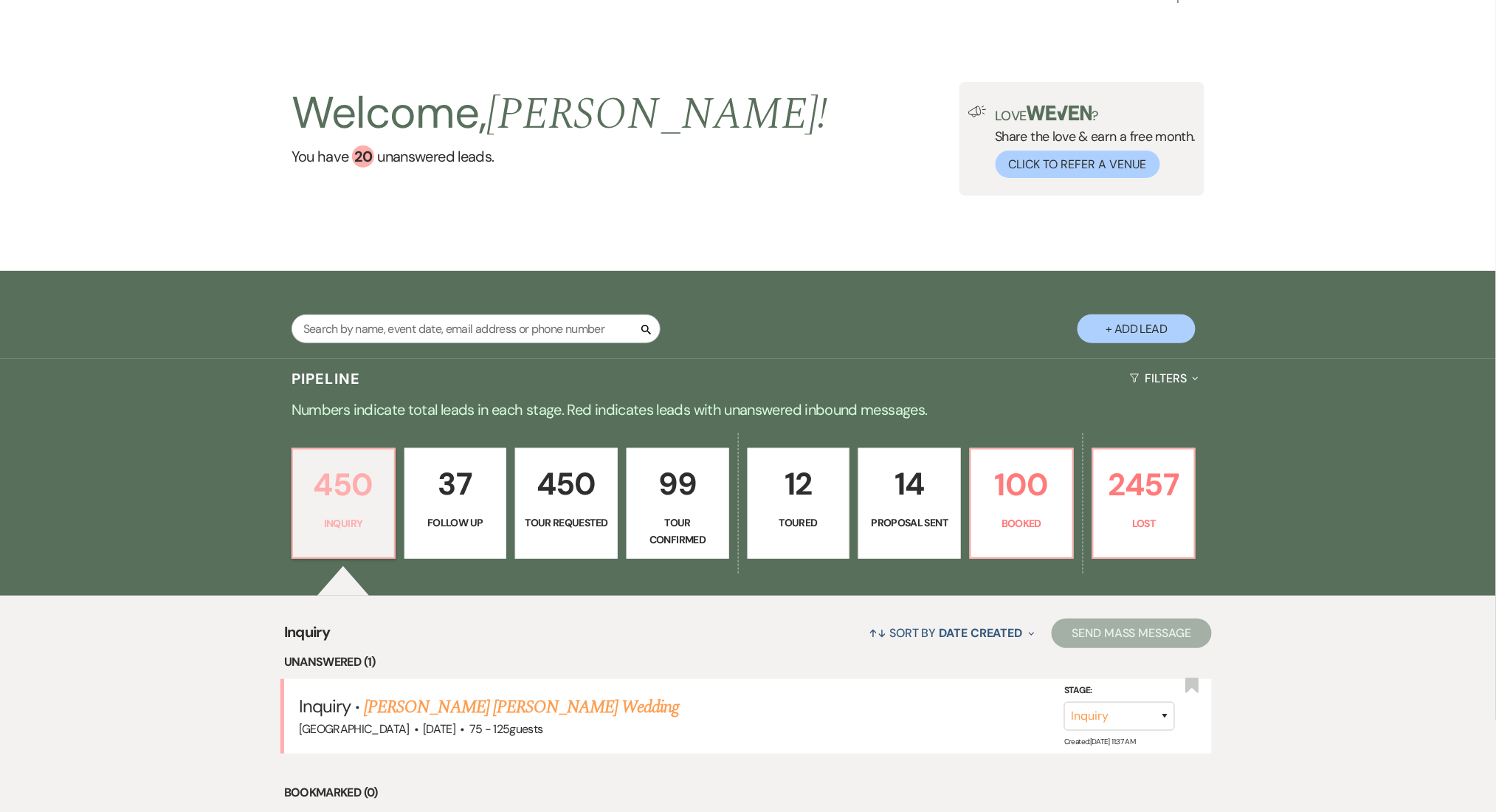
scroll to position [295, 0]
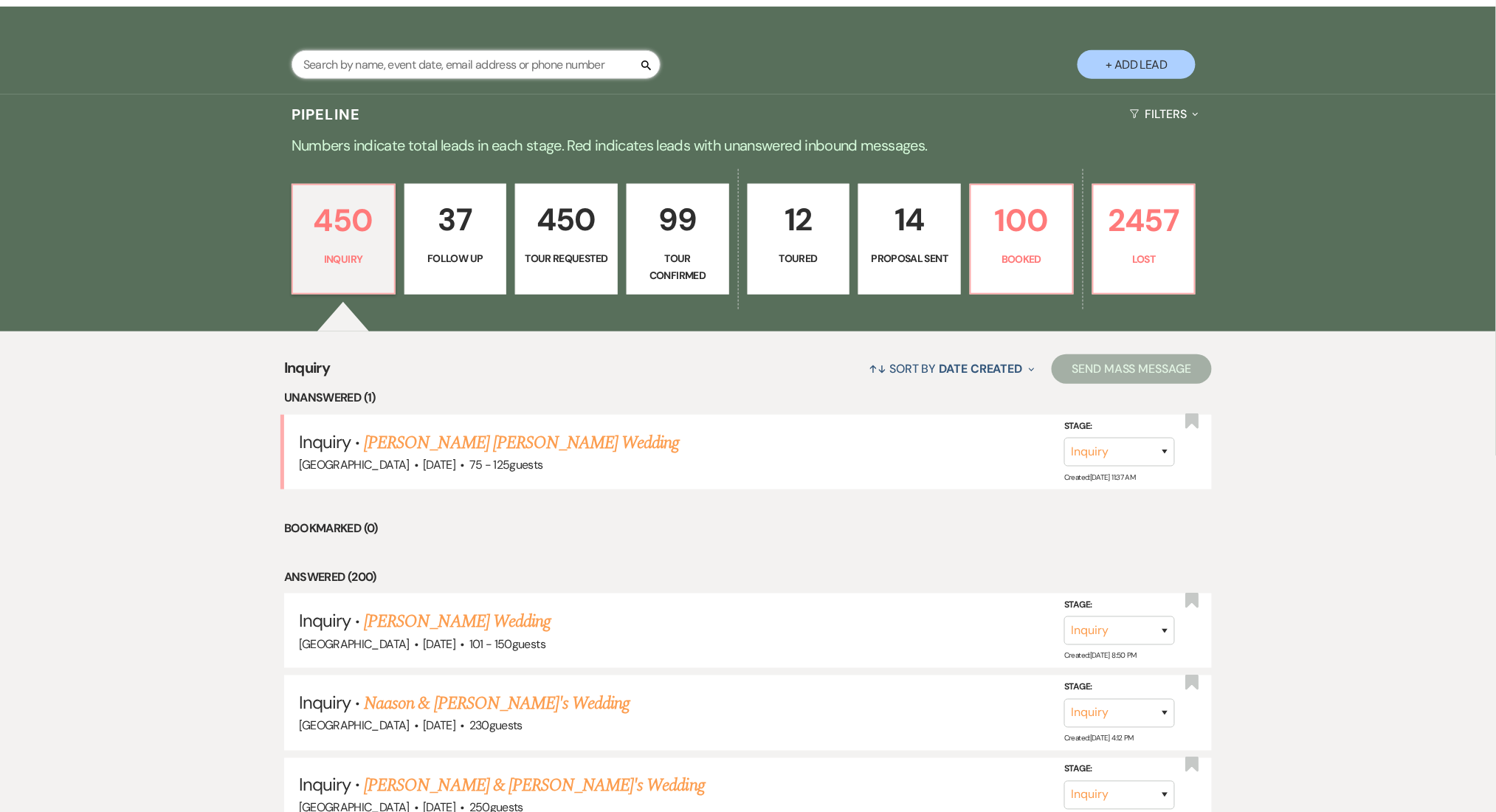
click at [382, 51] on input "text" at bounding box center [476, 64] width 369 height 29
paste input "nicole.c.grecco@gmail.com"
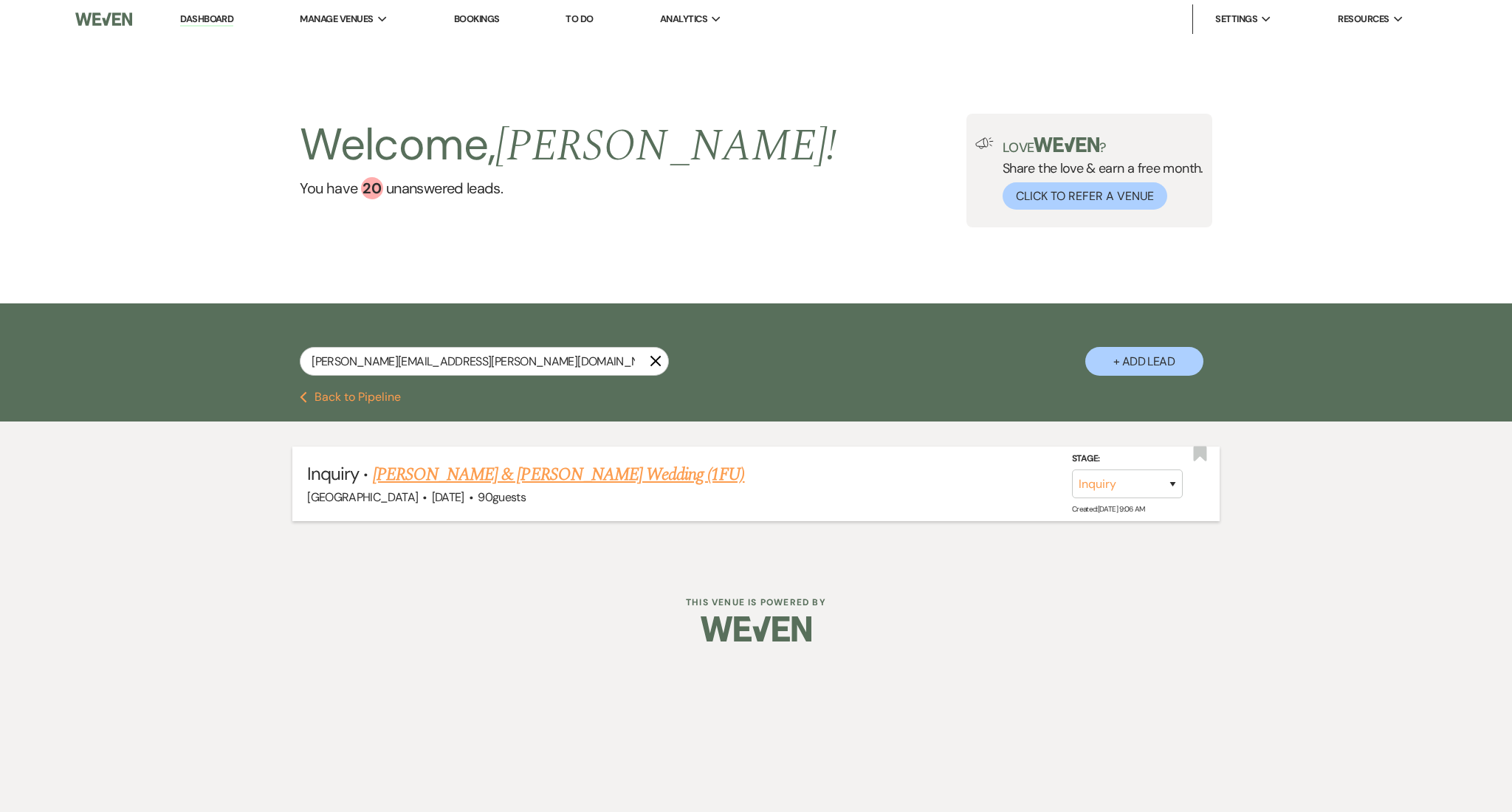
click at [521, 462] on link "Sam Vernik & Nicole Grecco's Wedding (1FU)" at bounding box center [558, 475] width 372 height 26
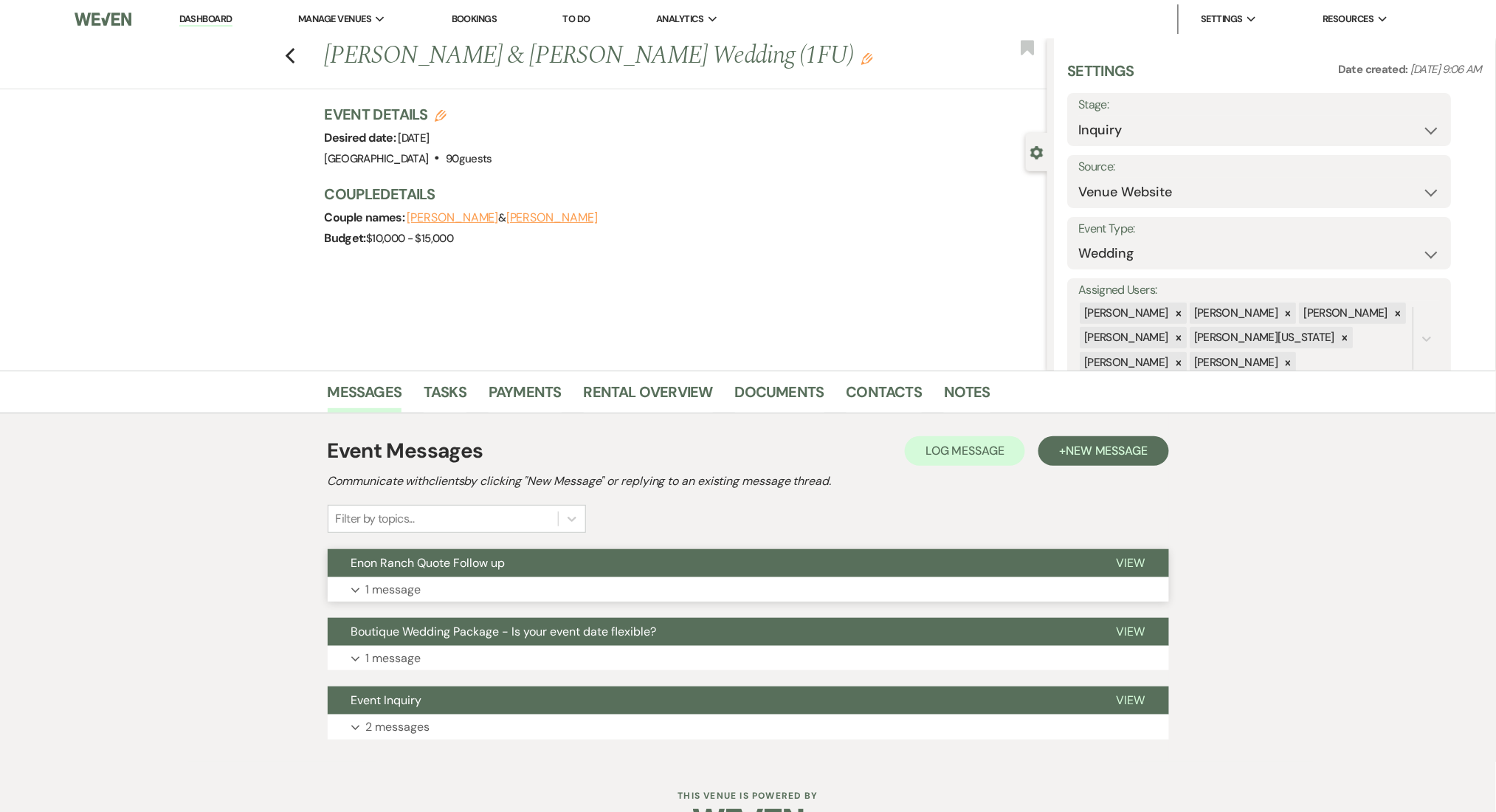
click at [442, 587] on button "Expand 1 message" at bounding box center [748, 589] width 841 height 25
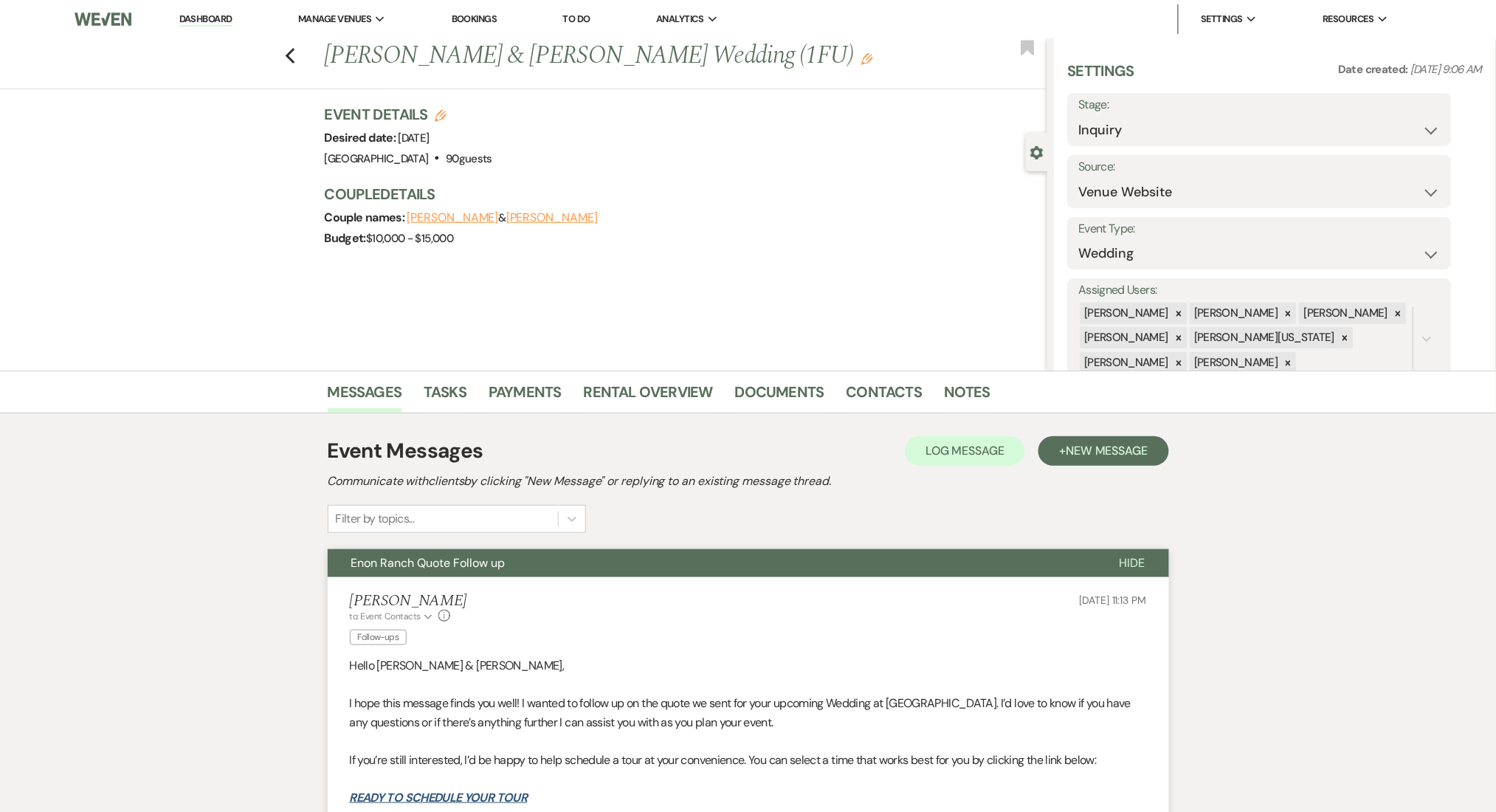
click at [305, 56] on div "Previous Sam Vernik & Nicole Grecco's Wedding (1FU) Edit Bookmark" at bounding box center [520, 64] width 1054 height 51
click at [296, 54] on icon "Previous" at bounding box center [290, 56] width 11 height 17
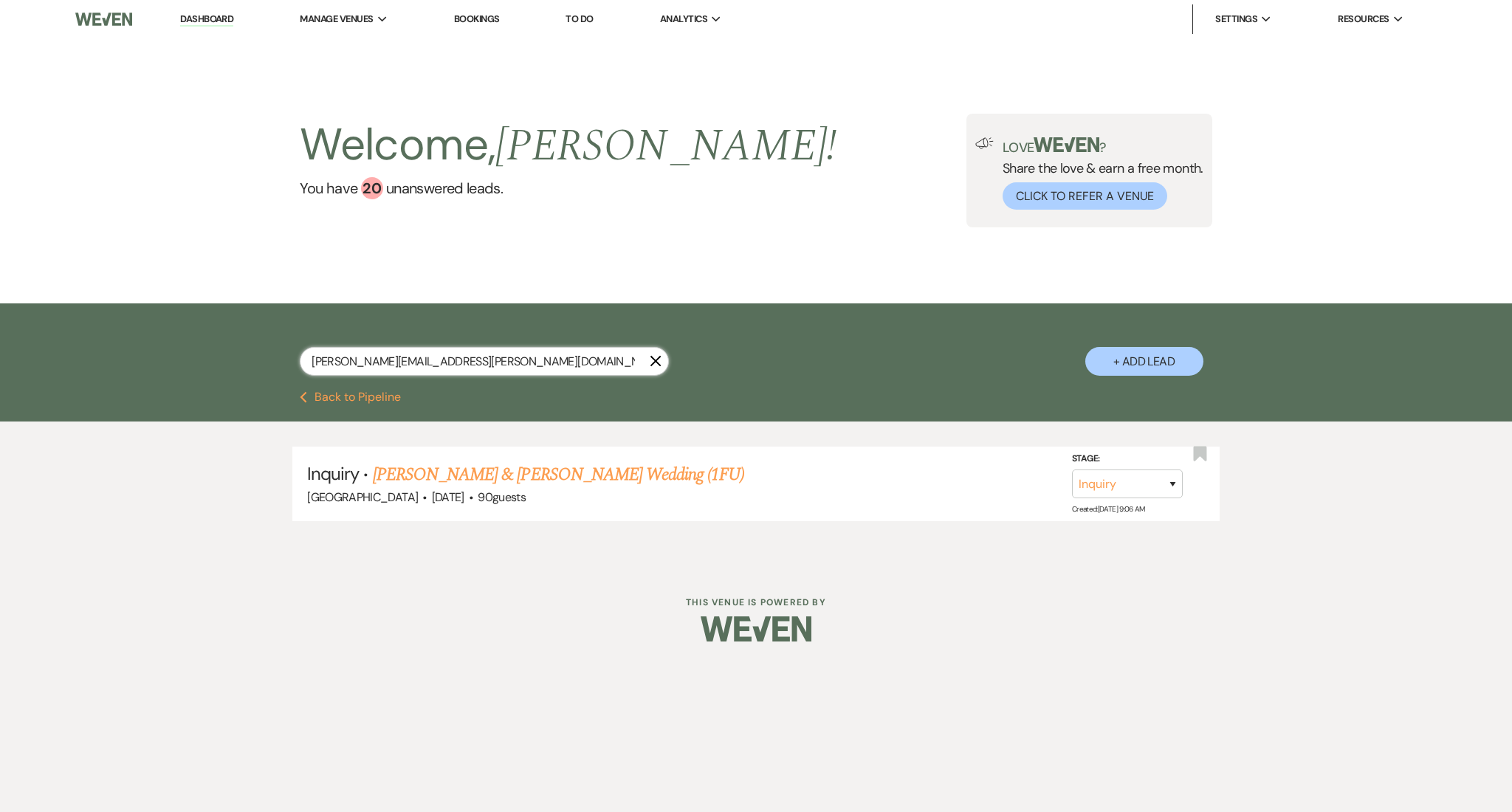
drag, startPoint x: 491, startPoint y: 368, endPoint x: 192, endPoint y: 364, distance: 299.0
click at [192, 364] on div "nicole.c.grecco@gmail.com X + Add Lead" at bounding box center [756, 347] width 1512 height 87
paste input "adewoletomisin16"
click at [477, 471] on link "Tomi Steve's Wedding" at bounding box center [470, 475] width 197 height 26
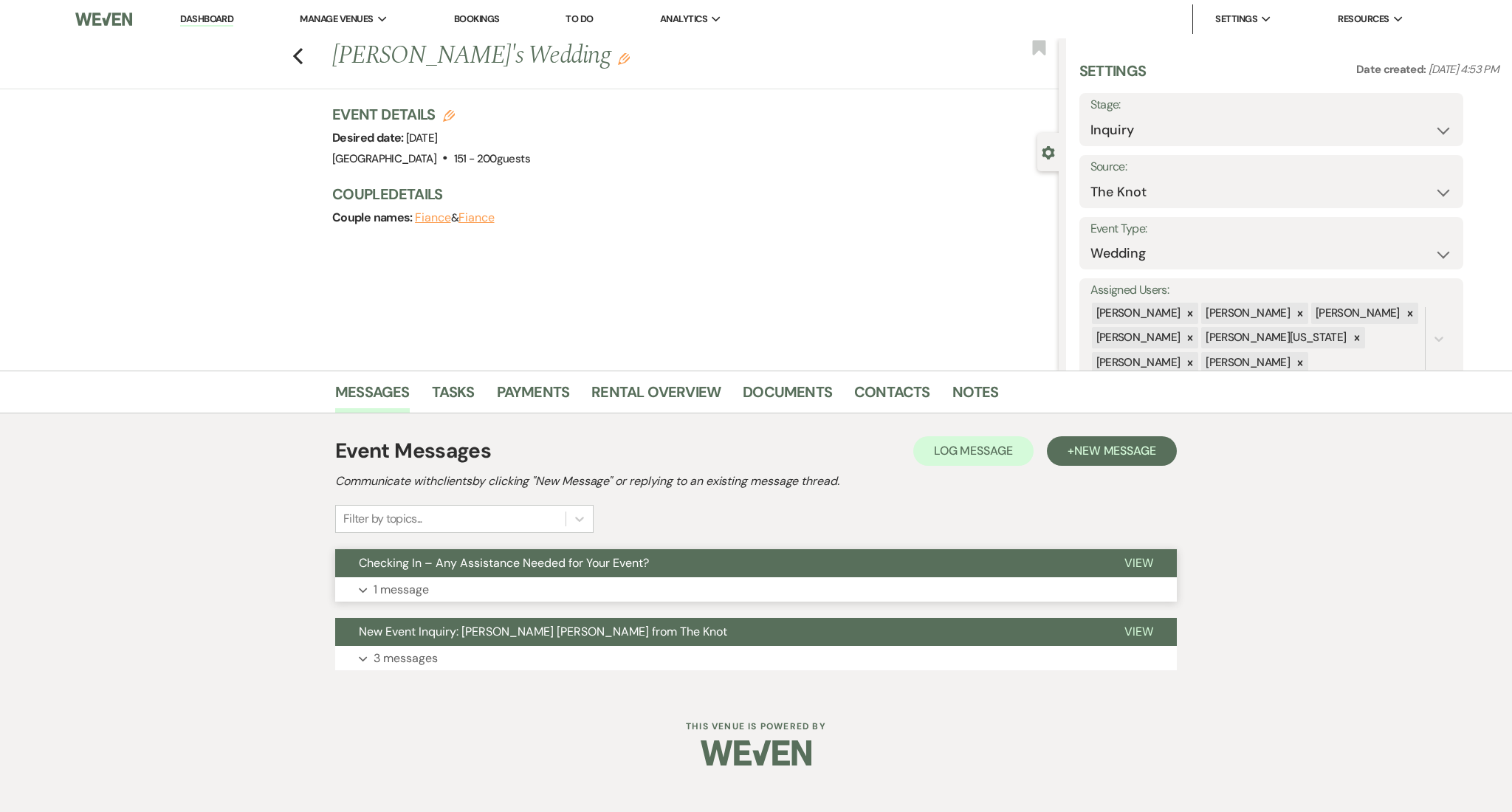
click at [513, 594] on button "Expand 1 message" at bounding box center [756, 589] width 841 height 25
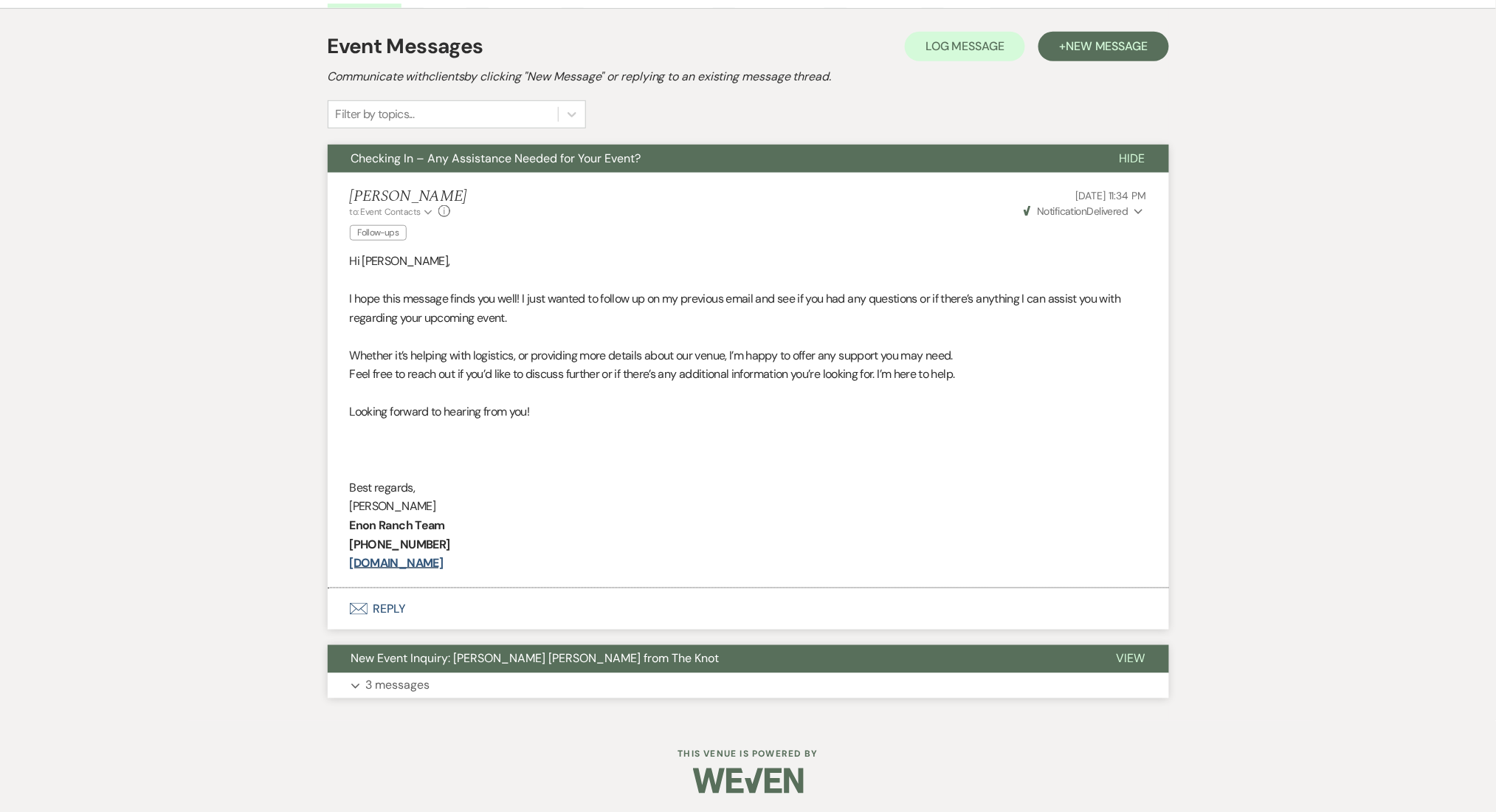
scroll to position [406, 0]
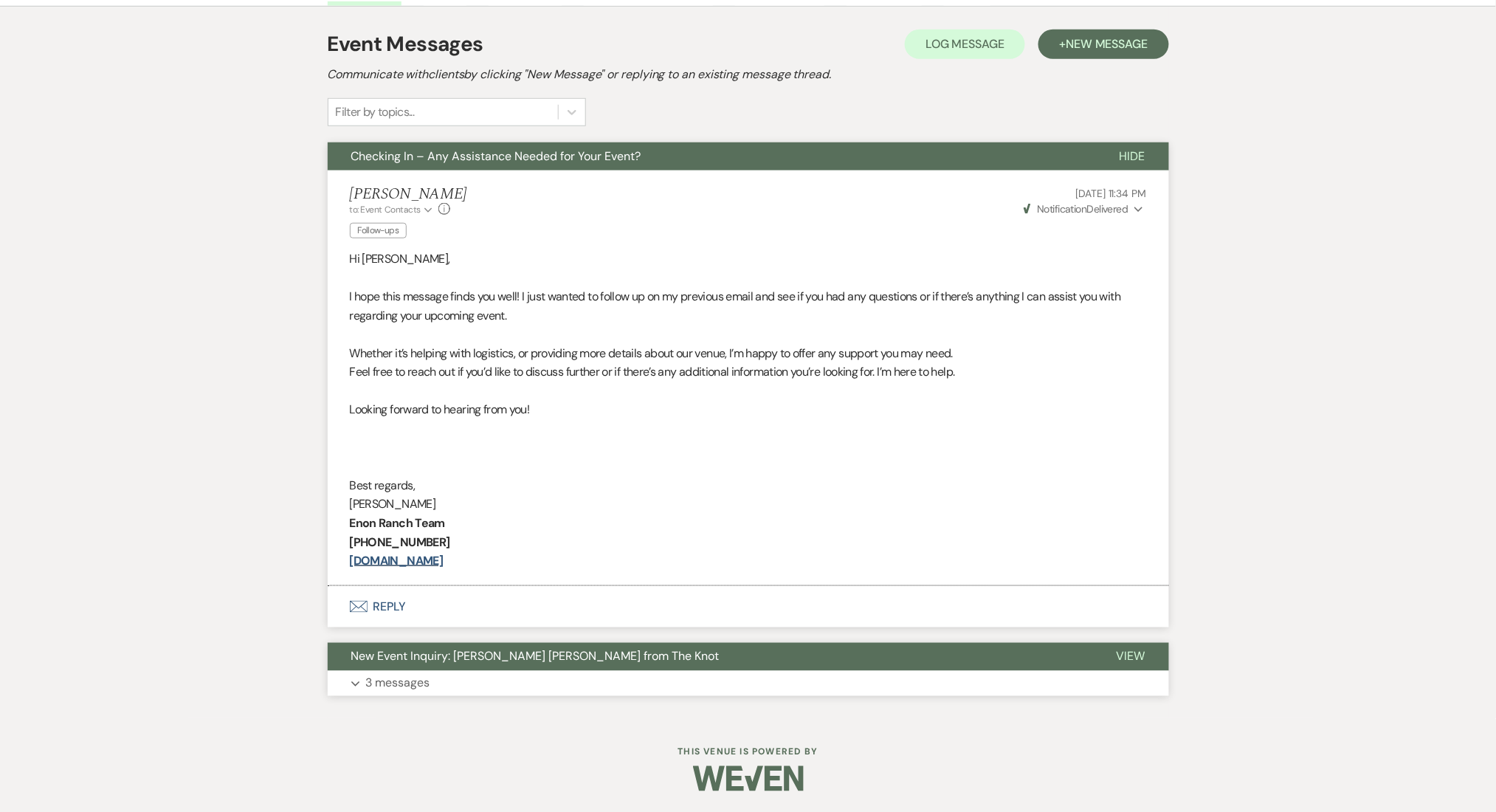
click at [670, 687] on button "Expand 3 messages" at bounding box center [748, 683] width 841 height 25
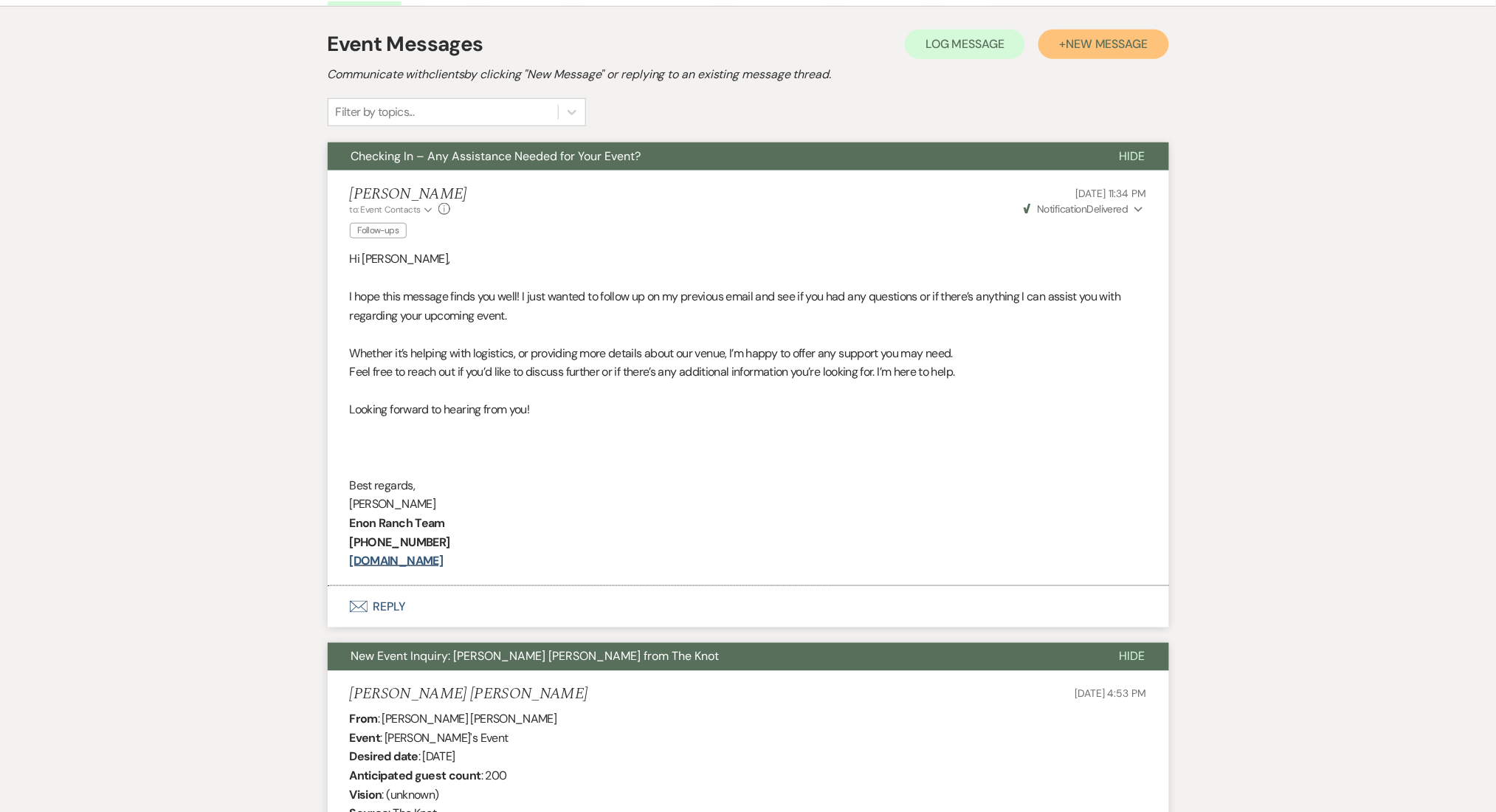
click at [1103, 45] on span "New Message" at bounding box center [1107, 44] width 82 height 16
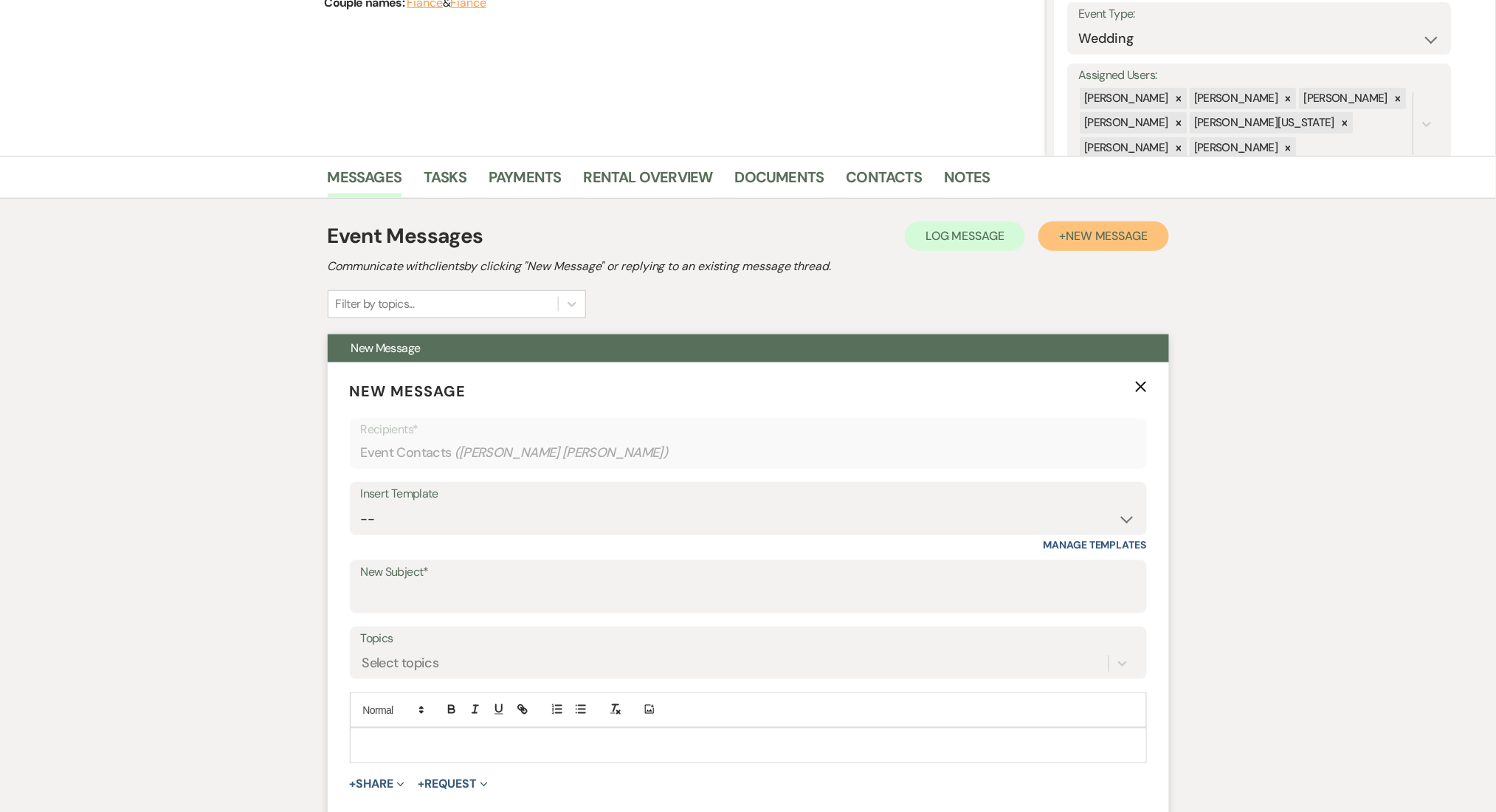
scroll to position [309, 0]
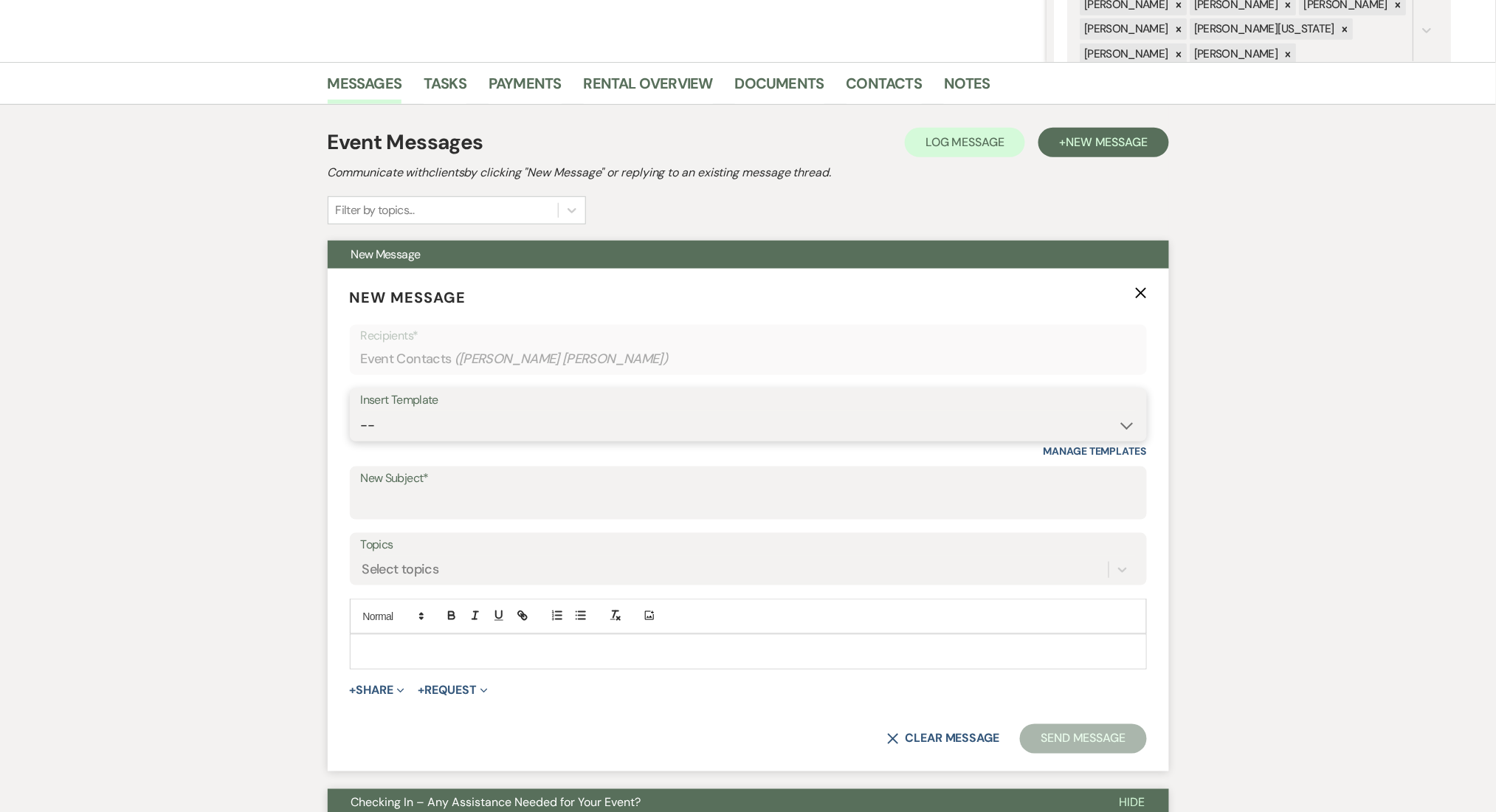
click at [411, 431] on select "-- Inquiry Follow Up Email #2 Contract Sending Template Payment Template Rental…" at bounding box center [748, 425] width 775 height 29
click at [445, 415] on select "-- Inquiry Follow Up Email #2 Contract Sending Template Payment Template Rental…" at bounding box center [748, 425] width 775 height 29
click at [361, 411] on select "-- Inquiry Follow Up Email #2 Contract Sending Template Payment Template Rental…" at bounding box center [748, 425] width 775 height 29
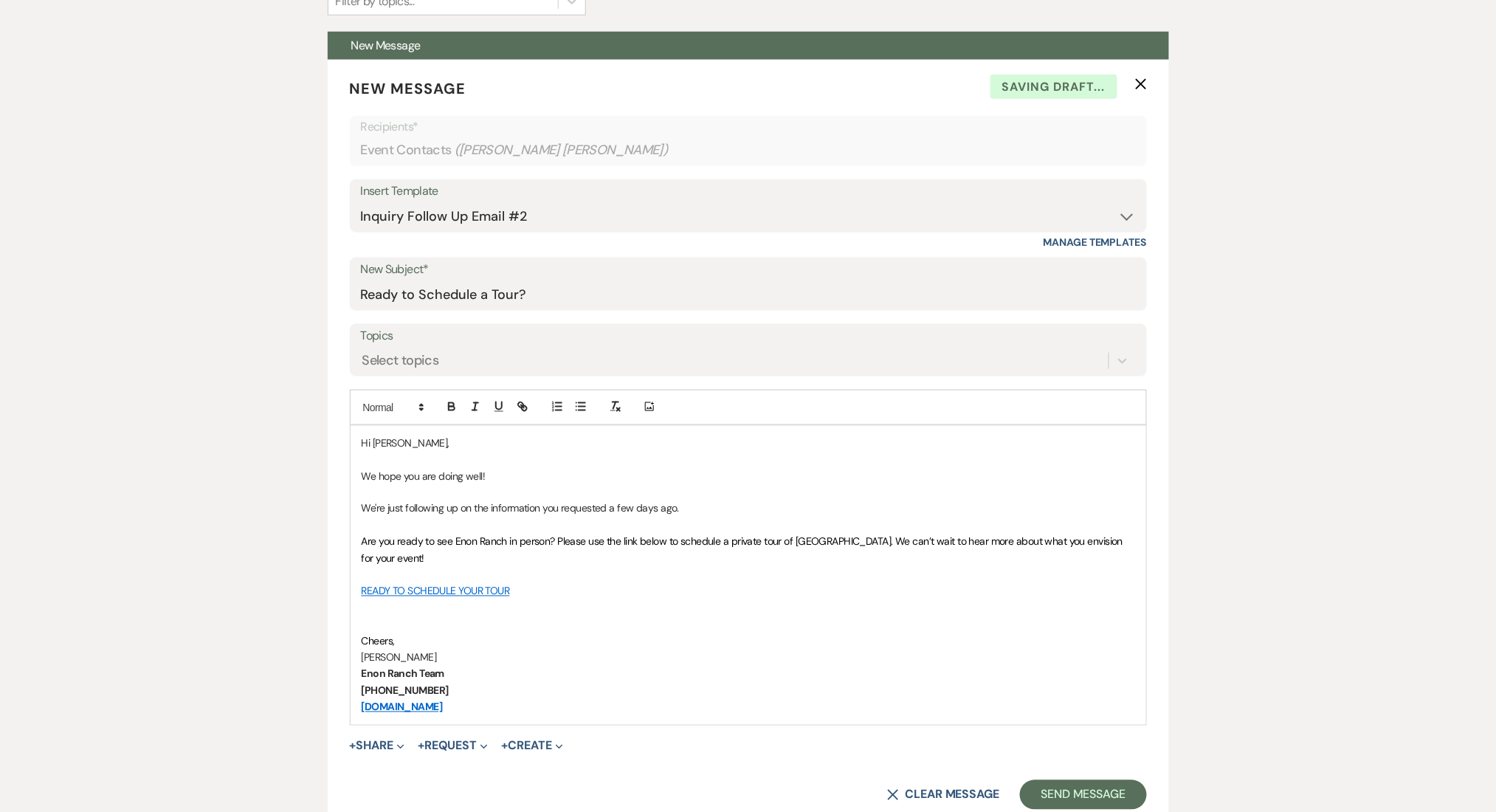
scroll to position [702, 0]
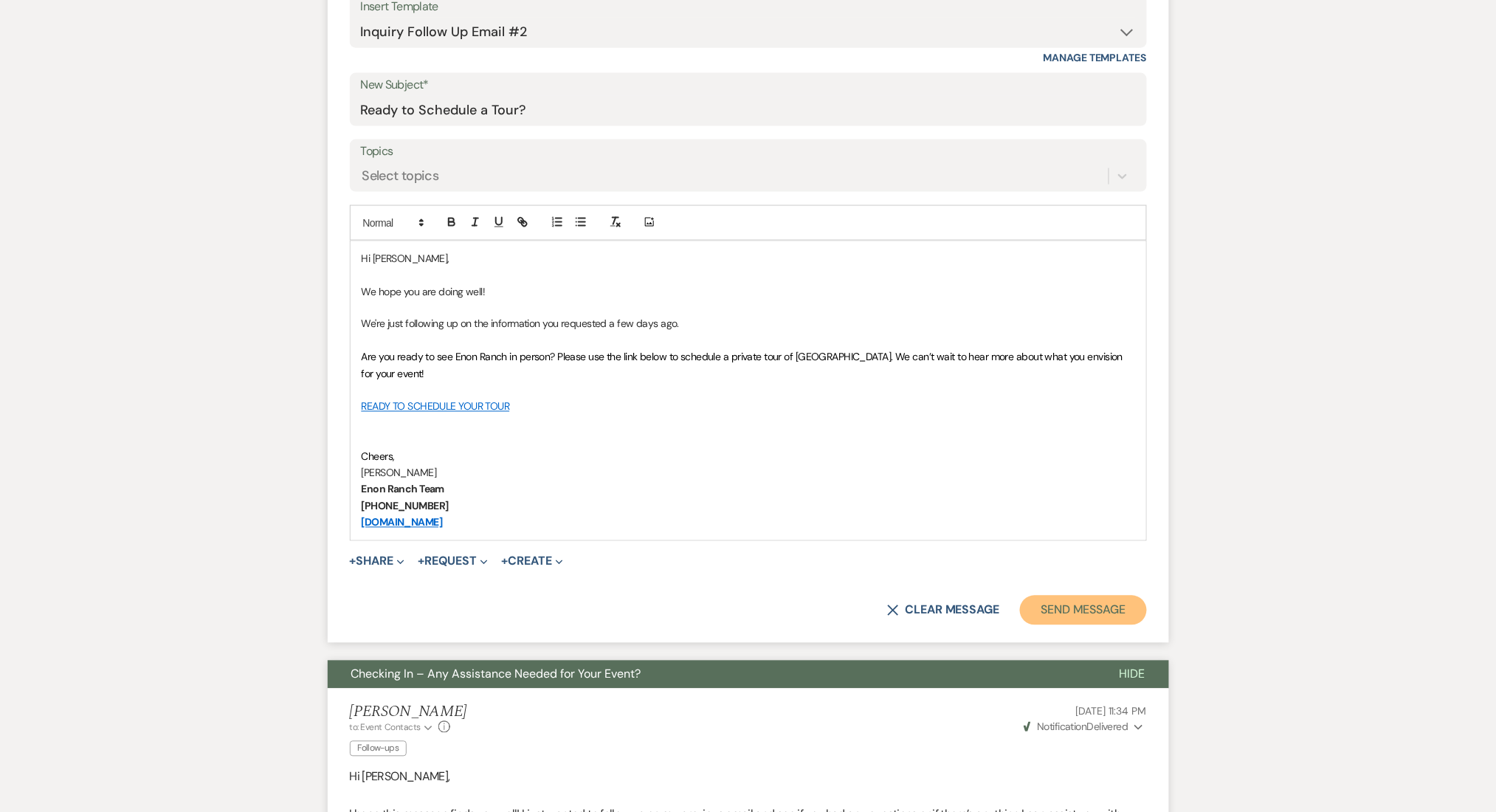
click at [1040, 595] on button "Send Message" at bounding box center [1083, 610] width 126 height 30
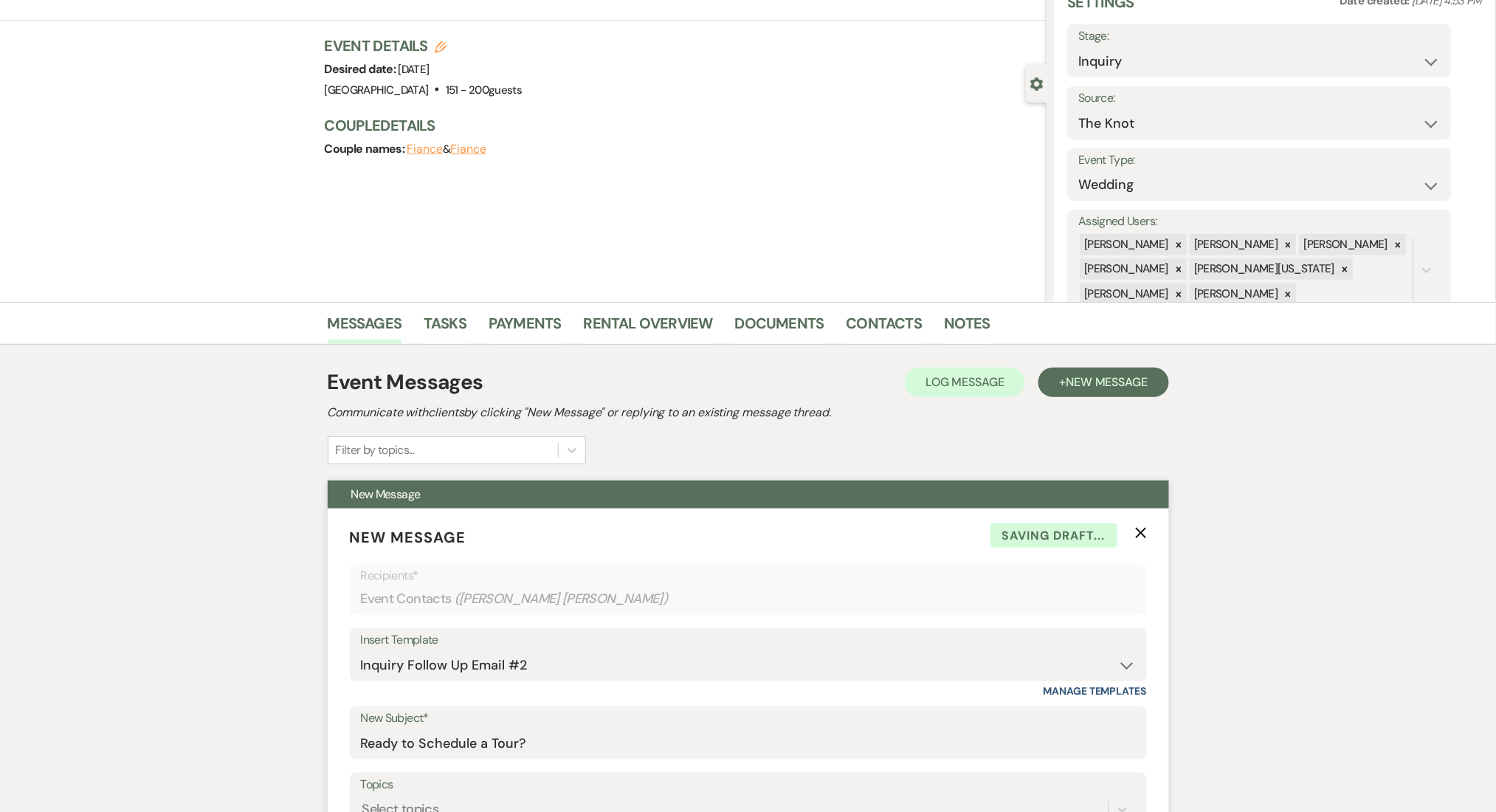
scroll to position [0, 0]
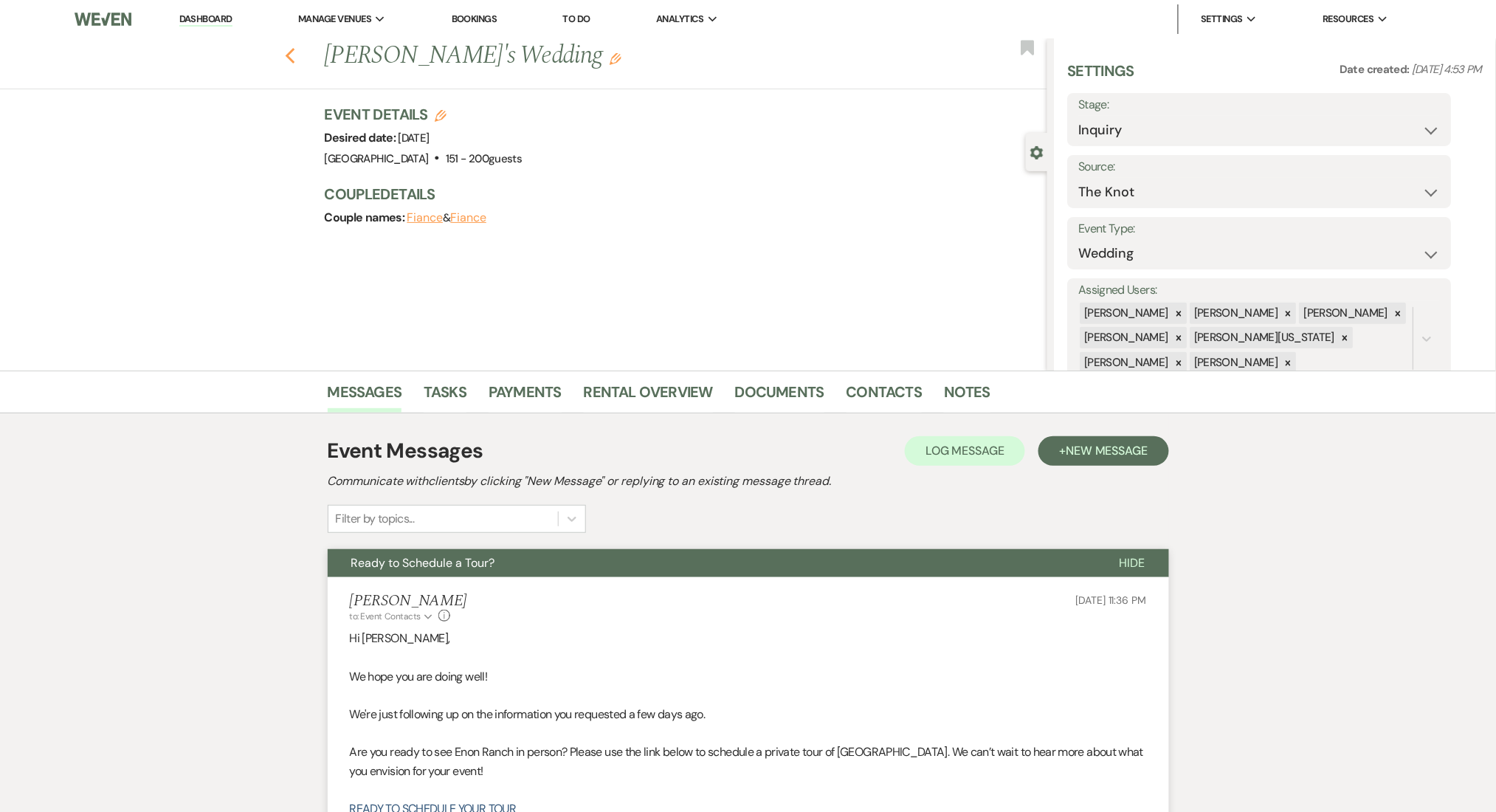
click at [296, 57] on icon "Previous" at bounding box center [290, 56] width 11 height 17
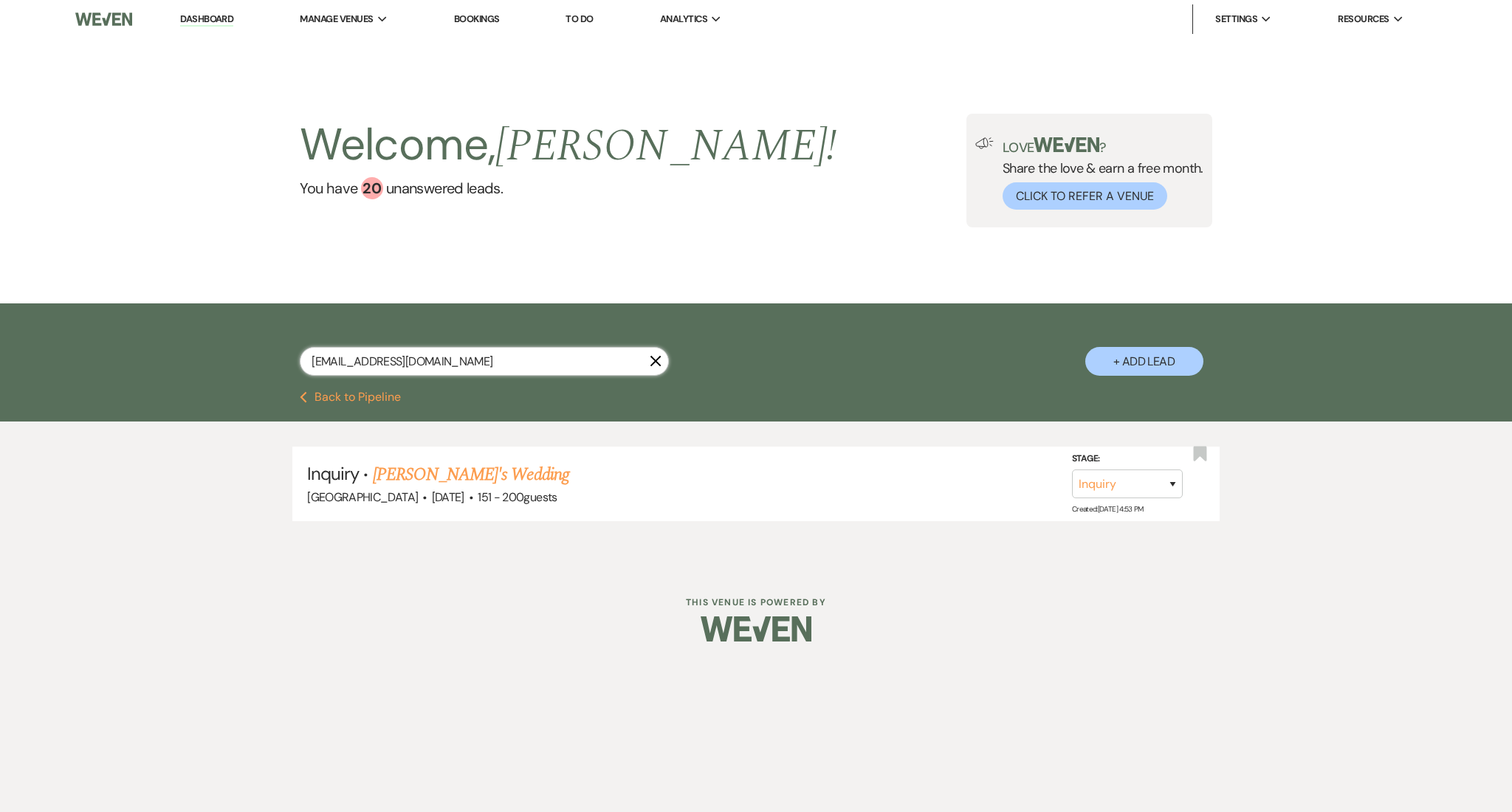
drag, startPoint x: 512, startPoint y: 367, endPoint x: 135, endPoint y: 380, distance: 377.2
click at [135, 380] on div "adewoletomisin16@gmail.com X + Add Lead" at bounding box center [756, 347] width 1512 height 87
paste input "t325016"
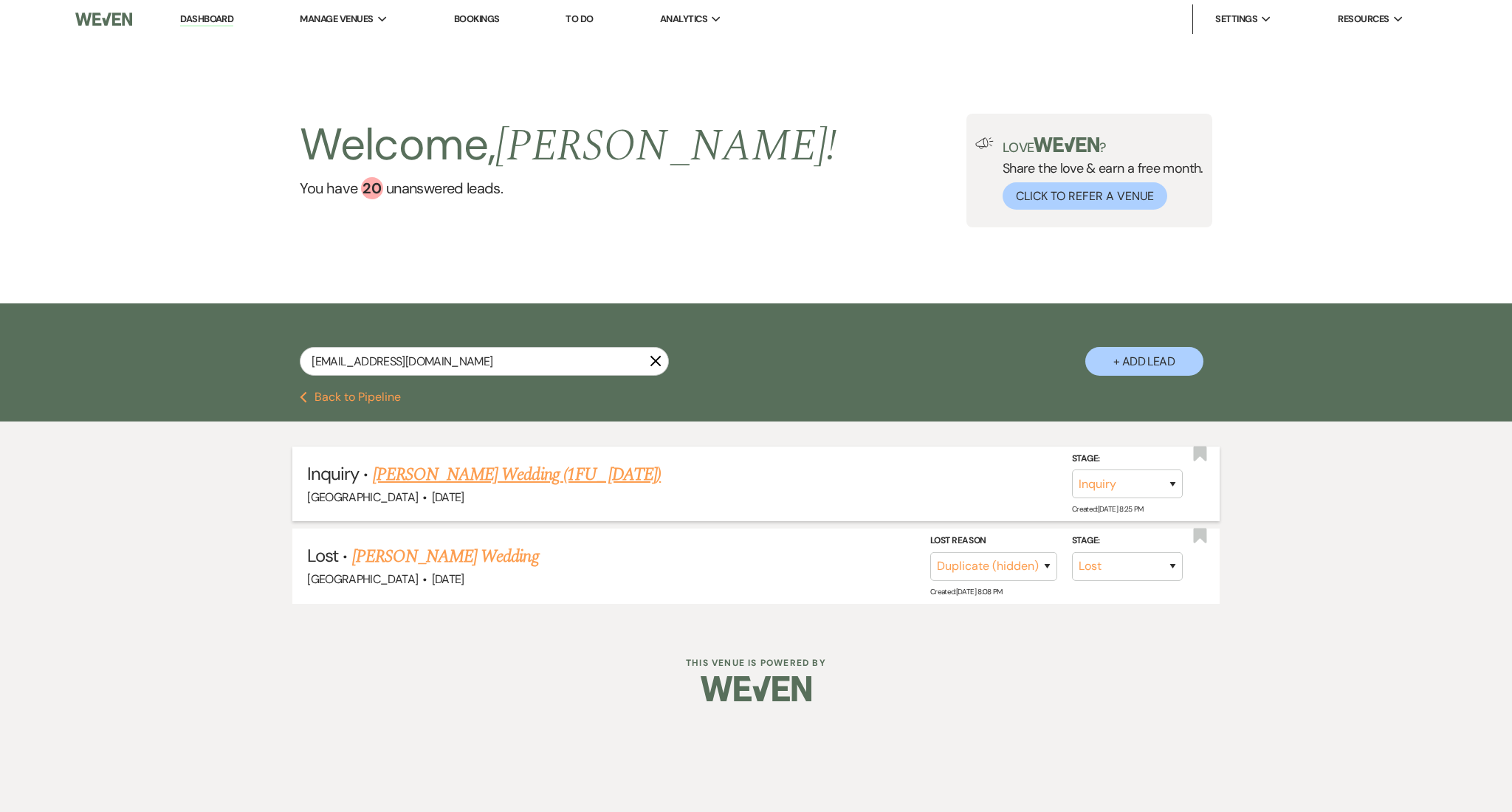
click at [520, 458] on li "Inquiry · Charles Smith's Wedding (1FU_ 7.11.25) Enon Ranch · Jul 21, 2025 Stag…" at bounding box center [756, 483] width 927 height 74
click at [512, 470] on link "Charles Smith's Wedding (1FU_ 7.11.25)" at bounding box center [516, 475] width 288 height 26
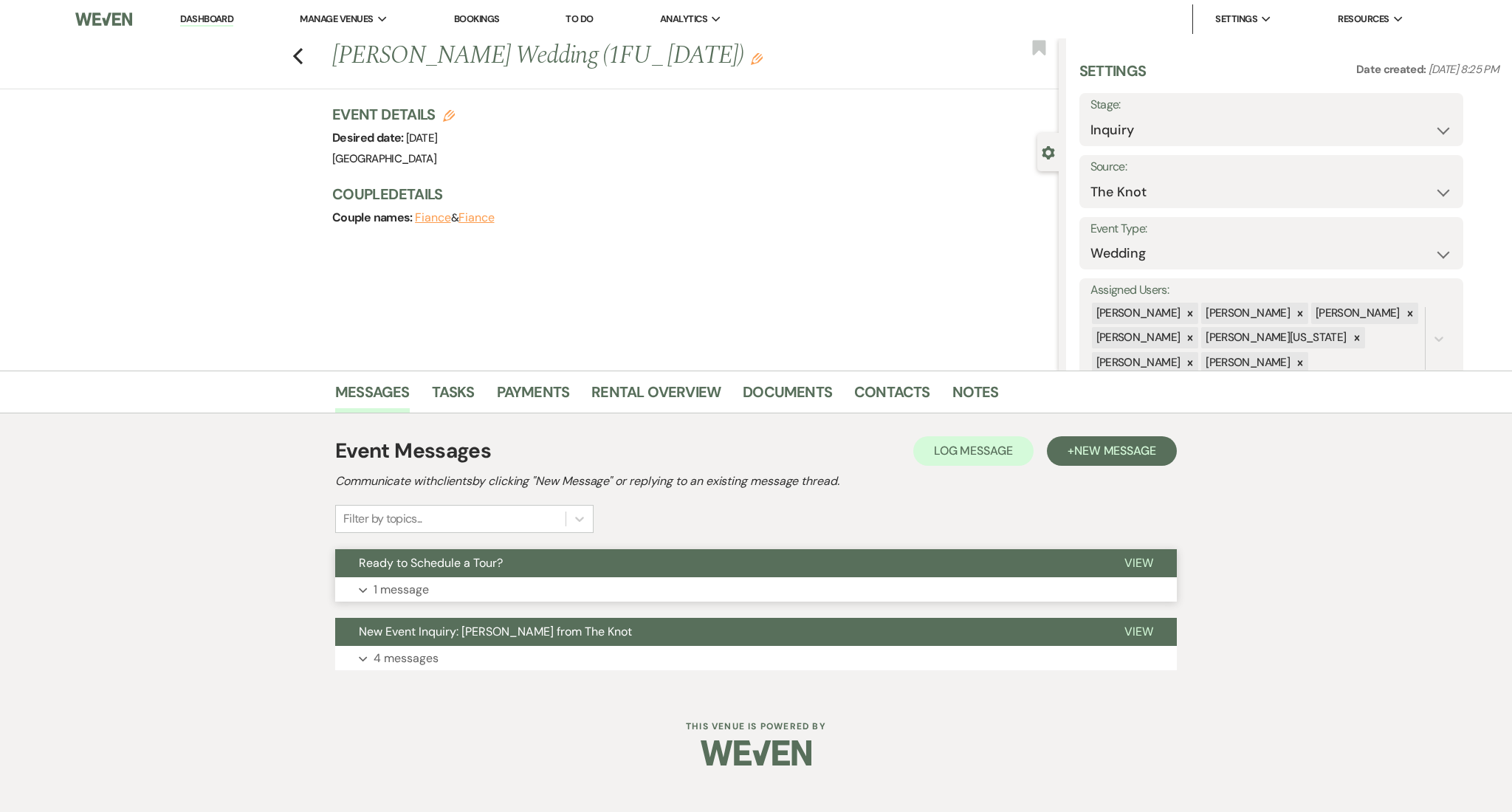
click at [449, 580] on button "Expand 1 message" at bounding box center [756, 589] width 841 height 25
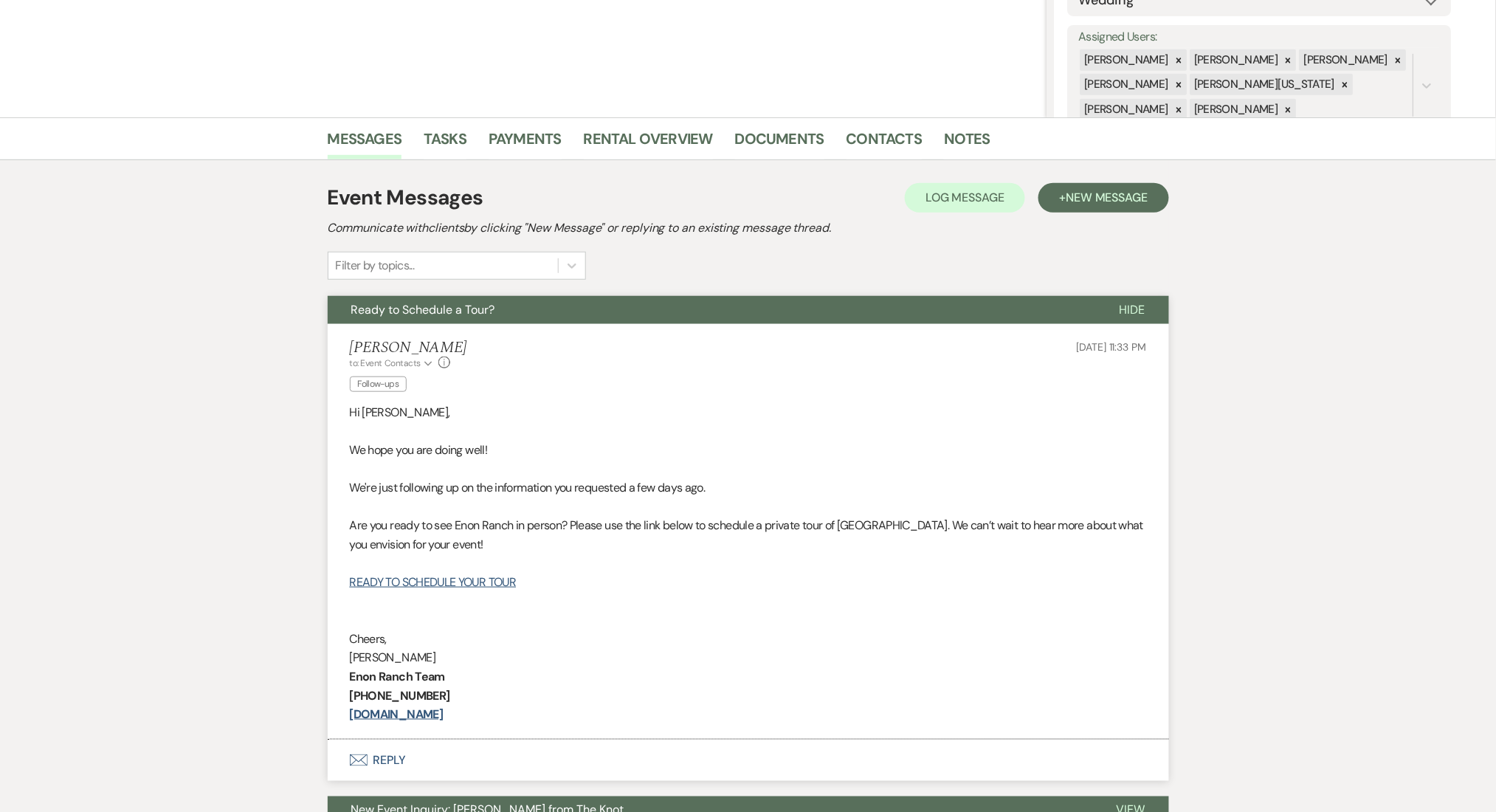
scroll to position [406, 0]
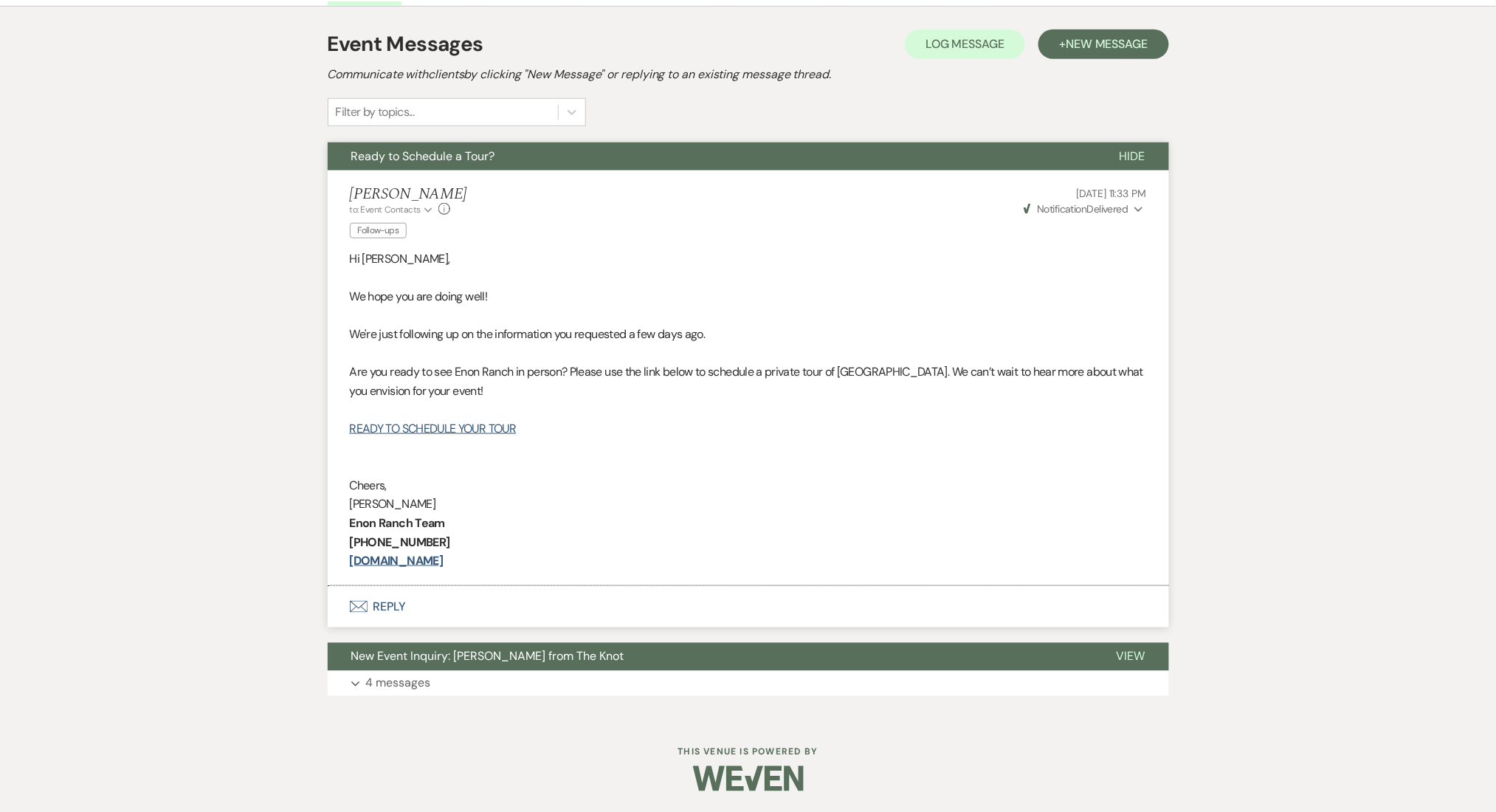
click at [1103, 26] on div "Event Messages Log Log Message + New Message Communicate with clients by clicki…" at bounding box center [748, 362] width 841 height 682
click at [1101, 38] on span "New Message" at bounding box center [1107, 44] width 82 height 16
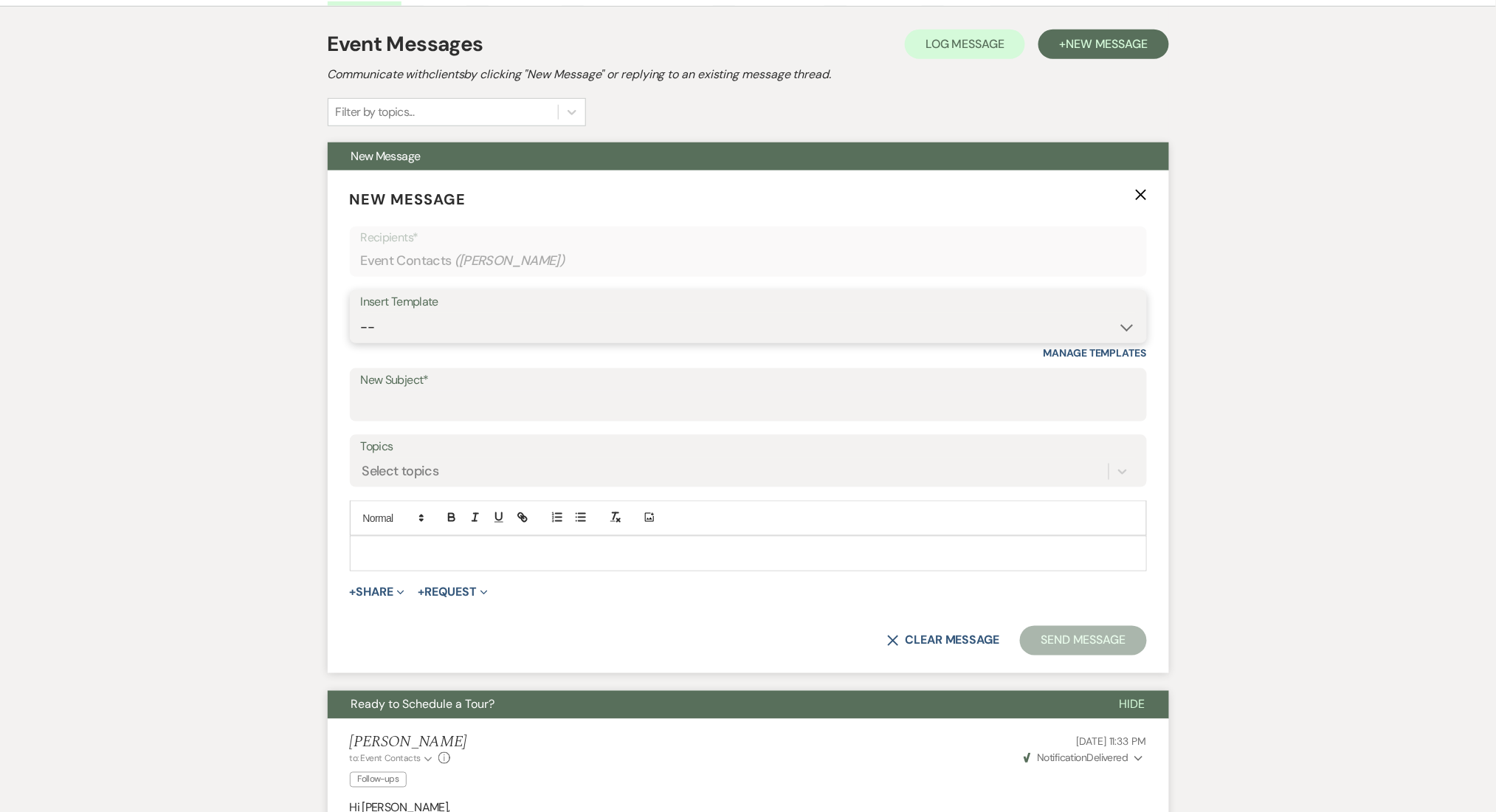
click at [542, 334] on select "-- Inquiry Follow Up Email #2 Contract Sending Template Payment Template Rental…" at bounding box center [748, 327] width 775 height 29
click at [361, 313] on select "-- Inquiry Follow Up Email #2 Contract Sending Template Payment Template Rental…" at bounding box center [748, 327] width 775 height 29
click at [275, 585] on div "Messages Tasks Payments Rental Overview Documents Contacts Notes Event Messages…" at bounding box center [748, 615] width 1496 height 1303
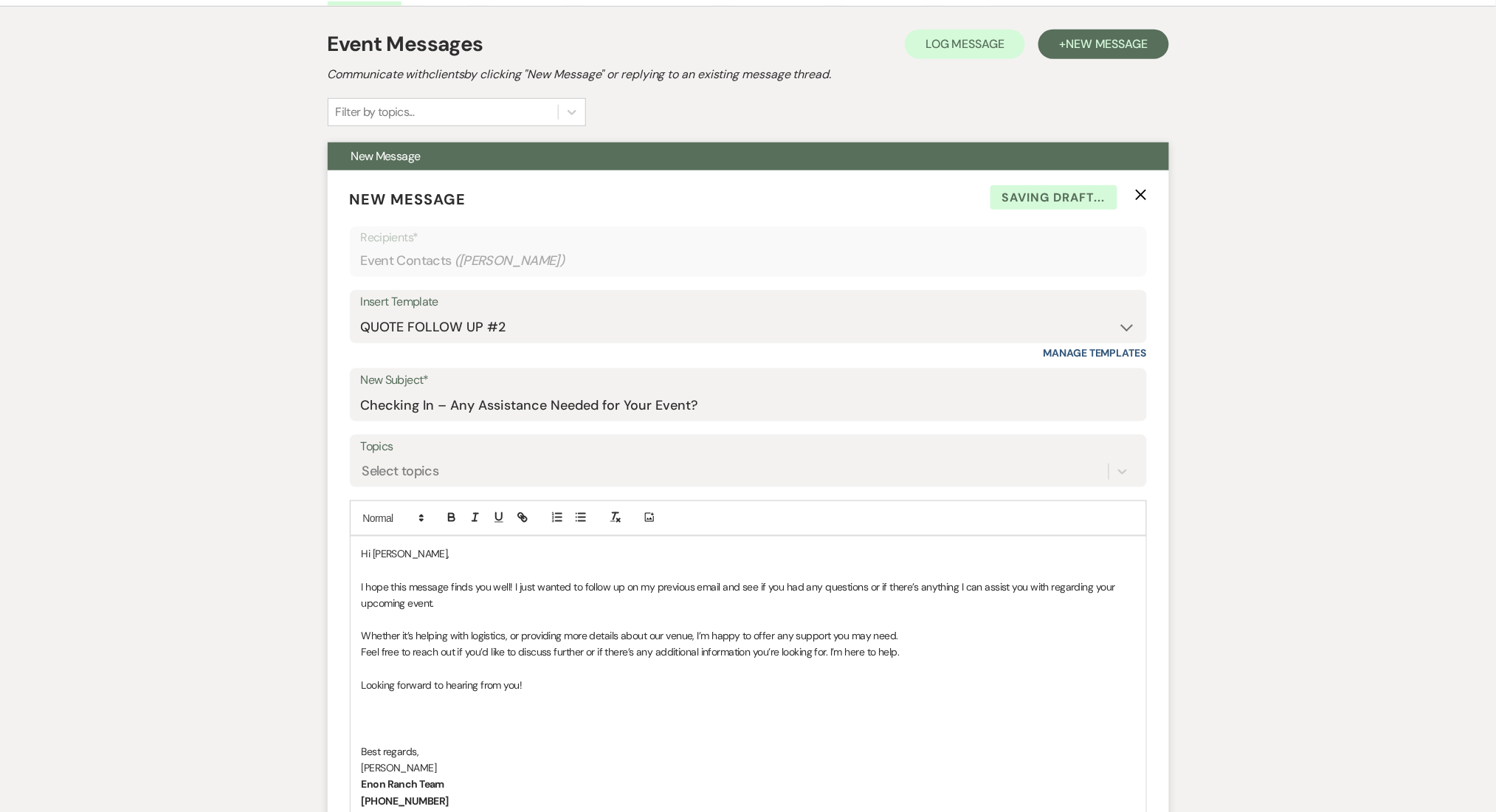
scroll to position [899, 0]
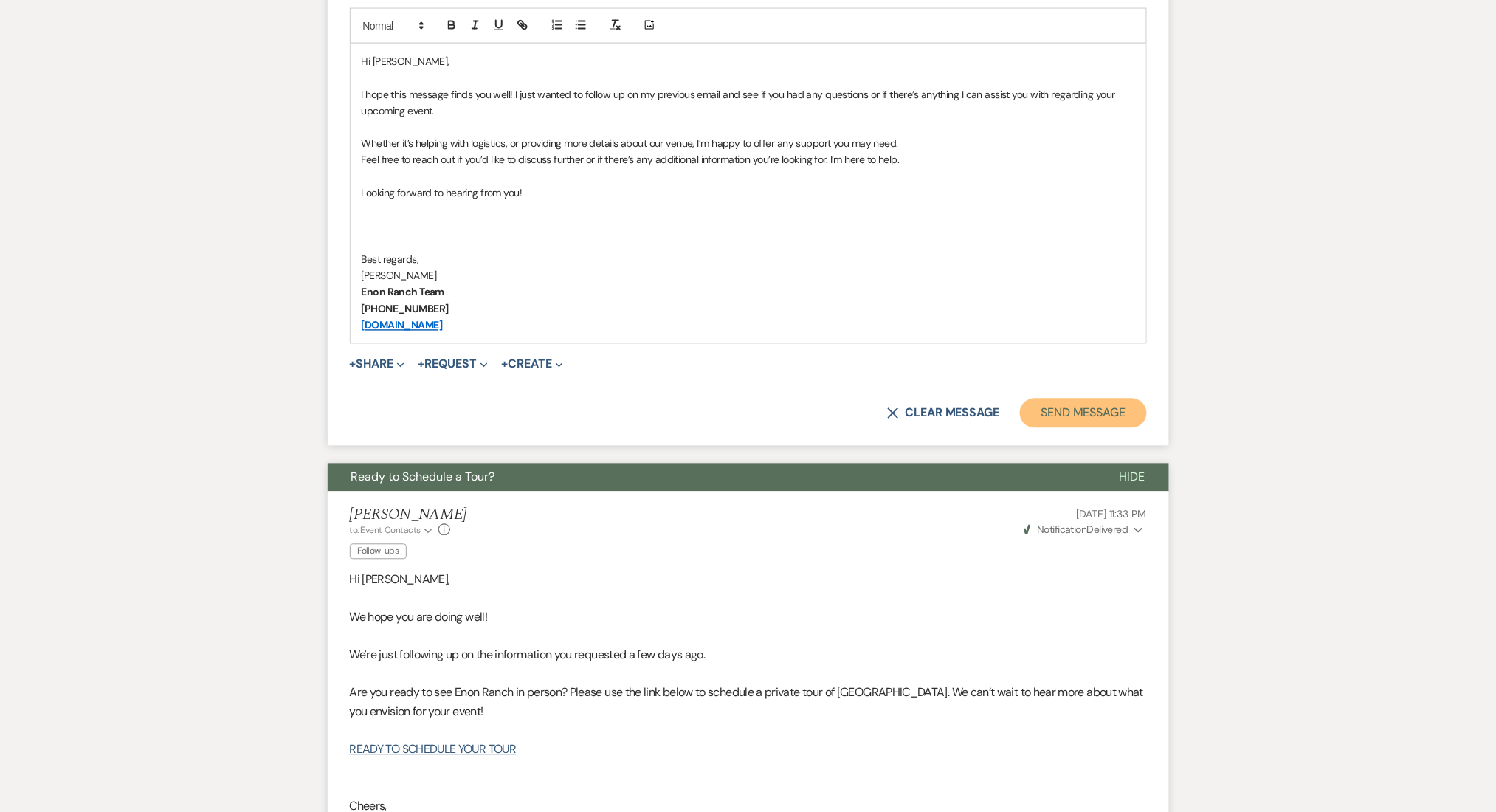
click at [1102, 424] on button "Send Message" at bounding box center [1083, 413] width 126 height 30
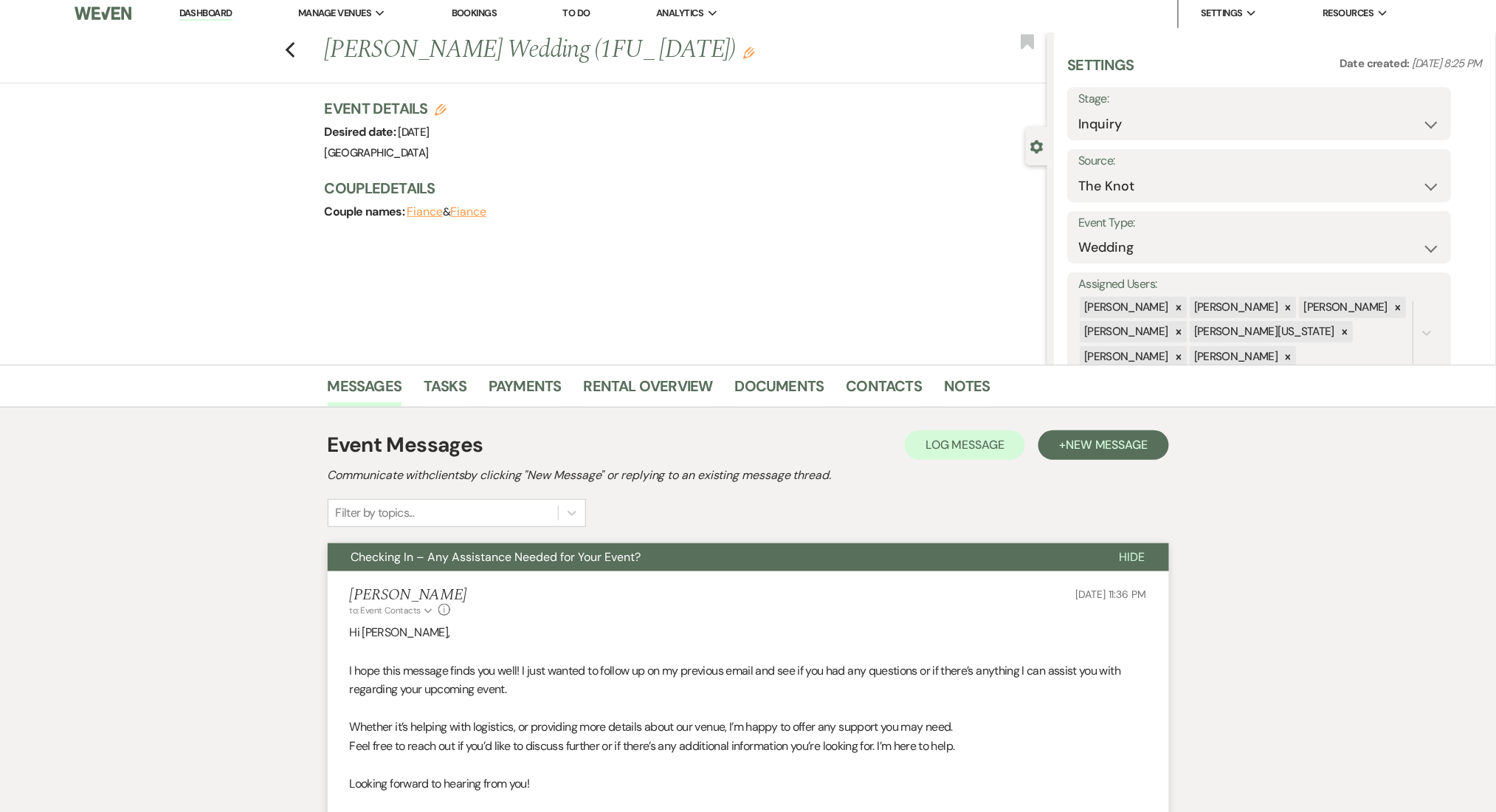
scroll to position [0, 0]
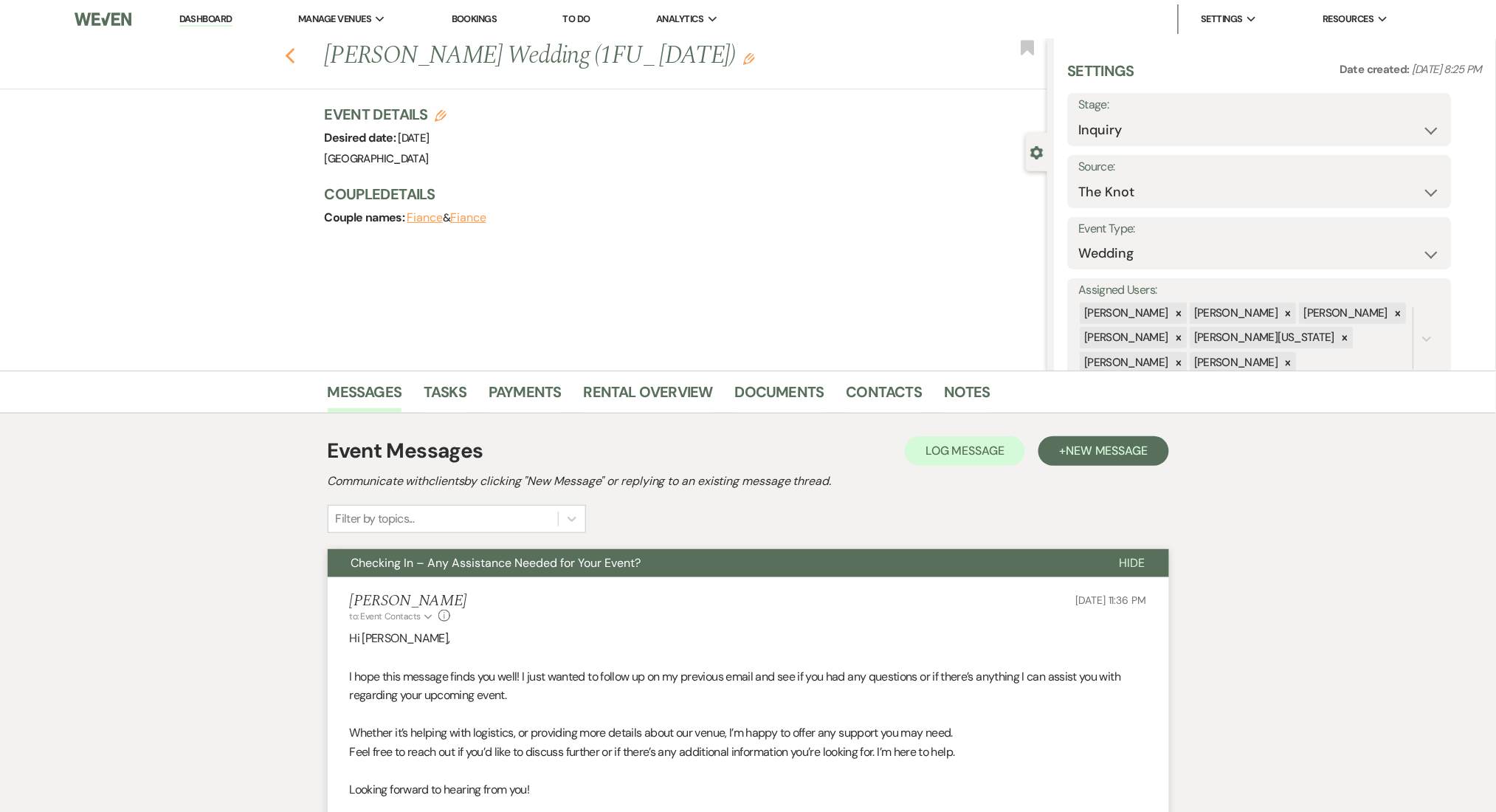
click at [292, 56] on icon "Previous" at bounding box center [290, 56] width 11 height 17
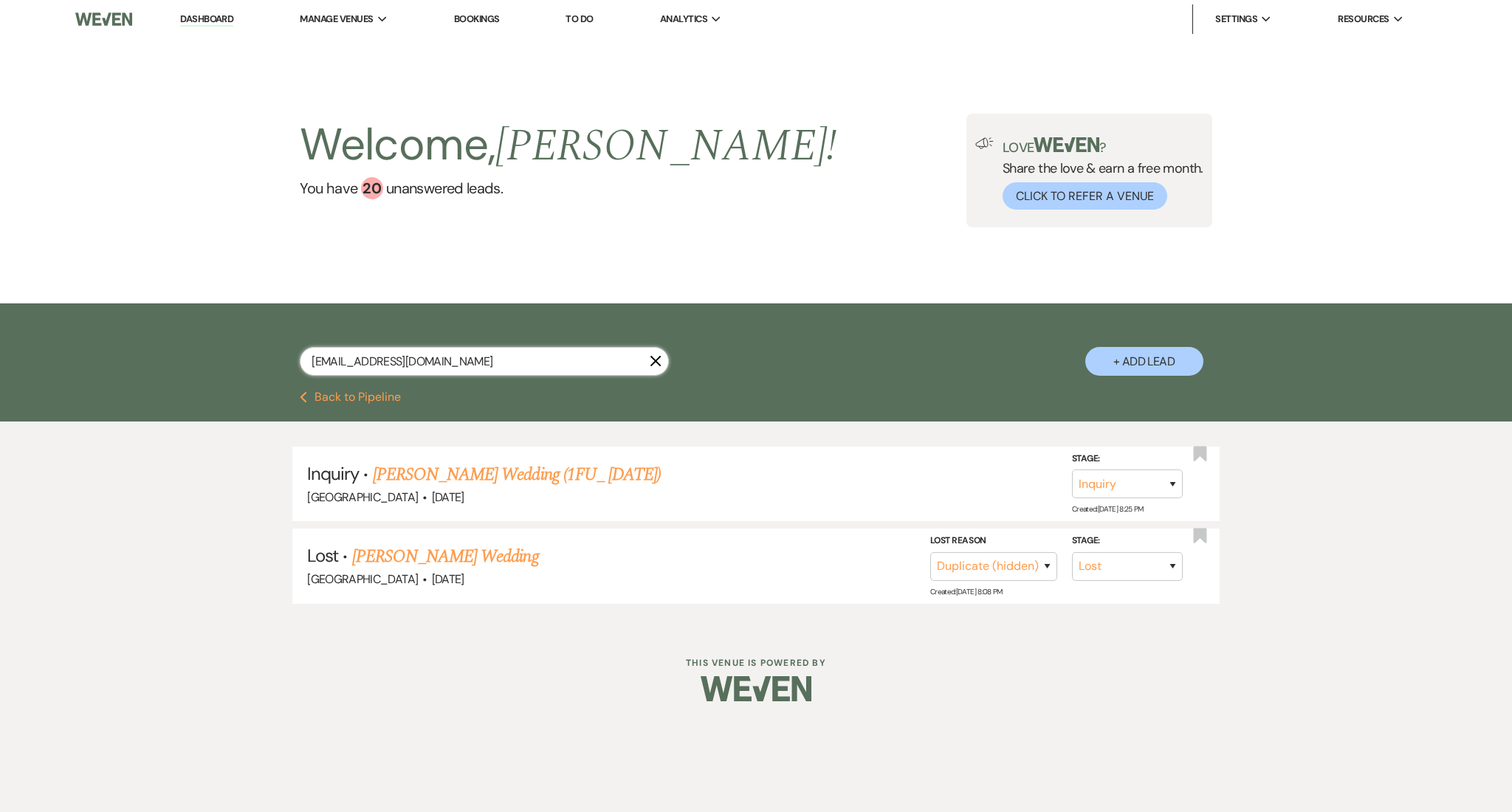
drag, startPoint x: 463, startPoint y: 364, endPoint x: 130, endPoint y: 329, distance: 334.8
click at [130, 329] on div "t3250166@gmail.com X + Add Lead" at bounding box center [756, 347] width 1512 height 87
paste input "lichaarreaga@yahoo"
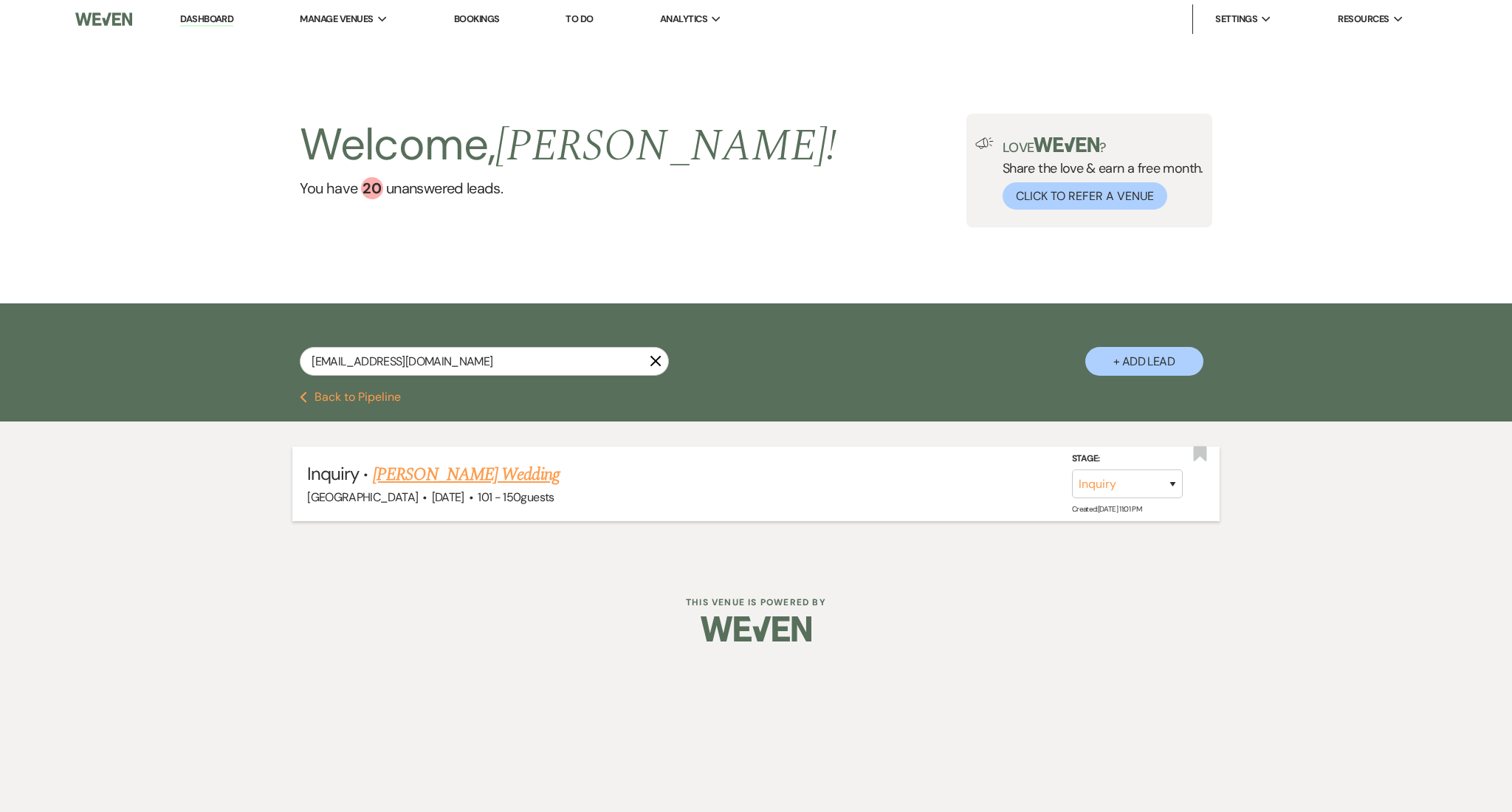
click at [452, 480] on link "Elizabeth Arreaga's Wedding" at bounding box center [466, 475] width 187 height 26
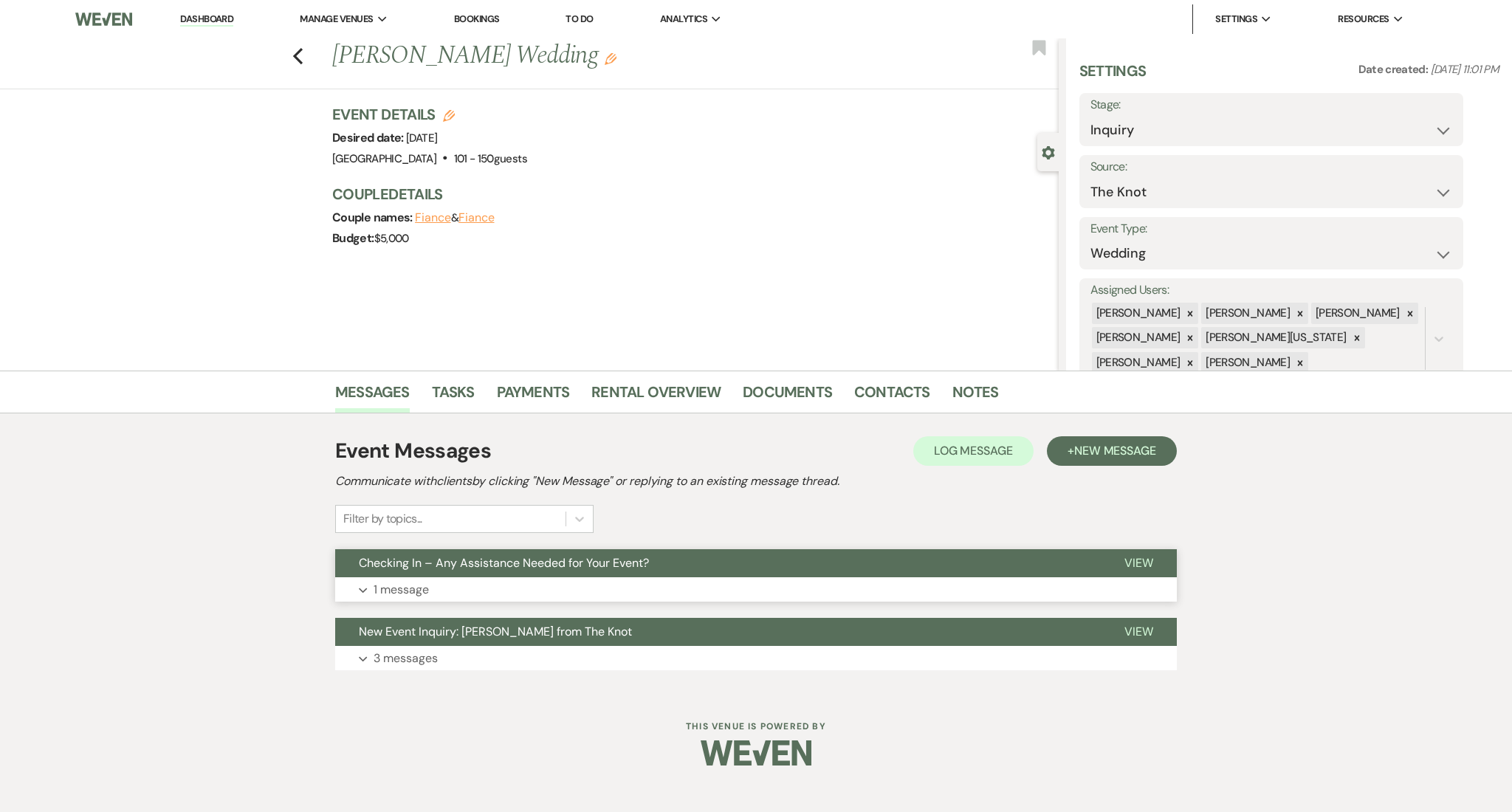
click at [491, 584] on button "Expand 1 message" at bounding box center [756, 589] width 841 height 25
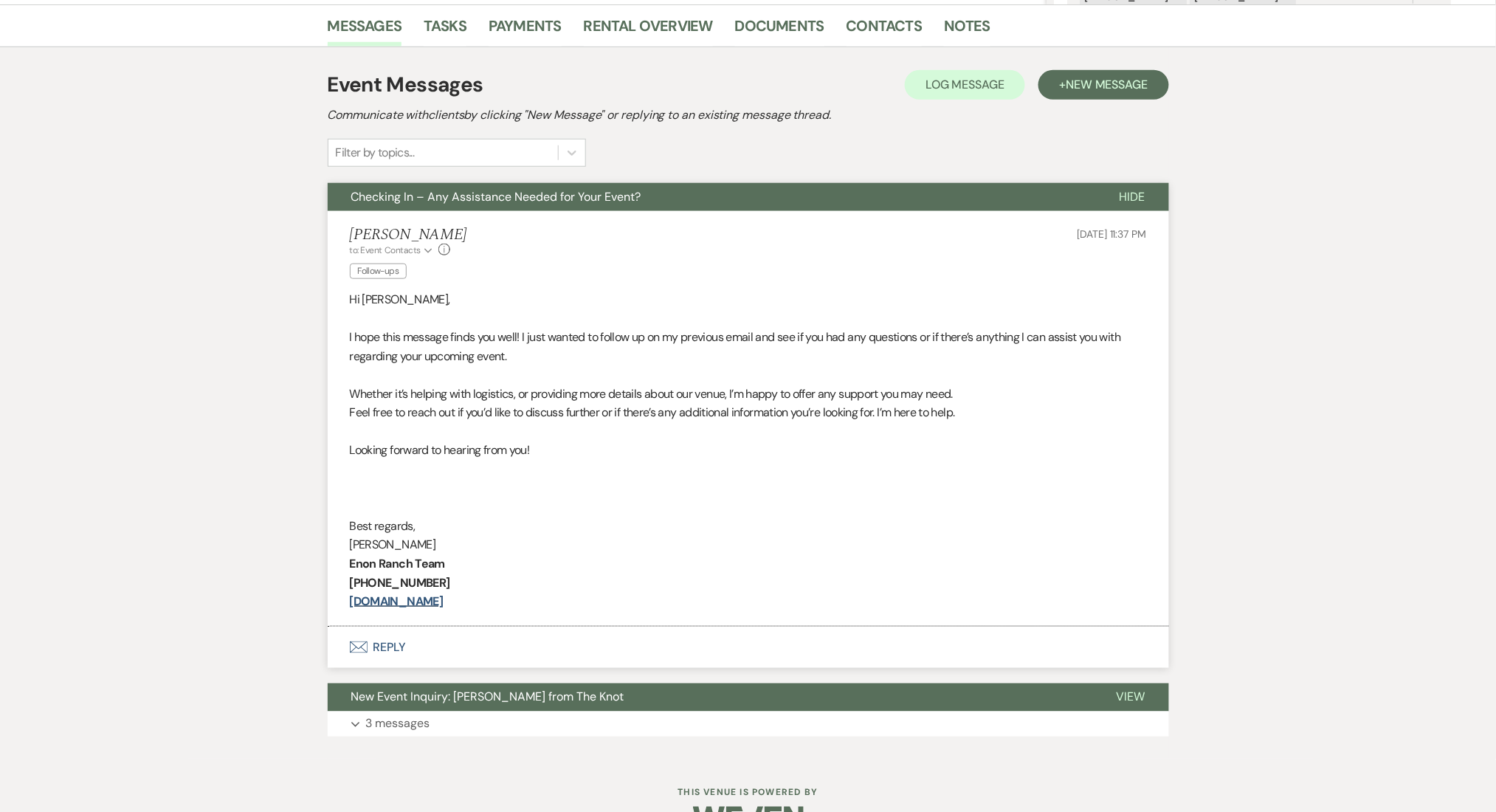
scroll to position [309, 0]
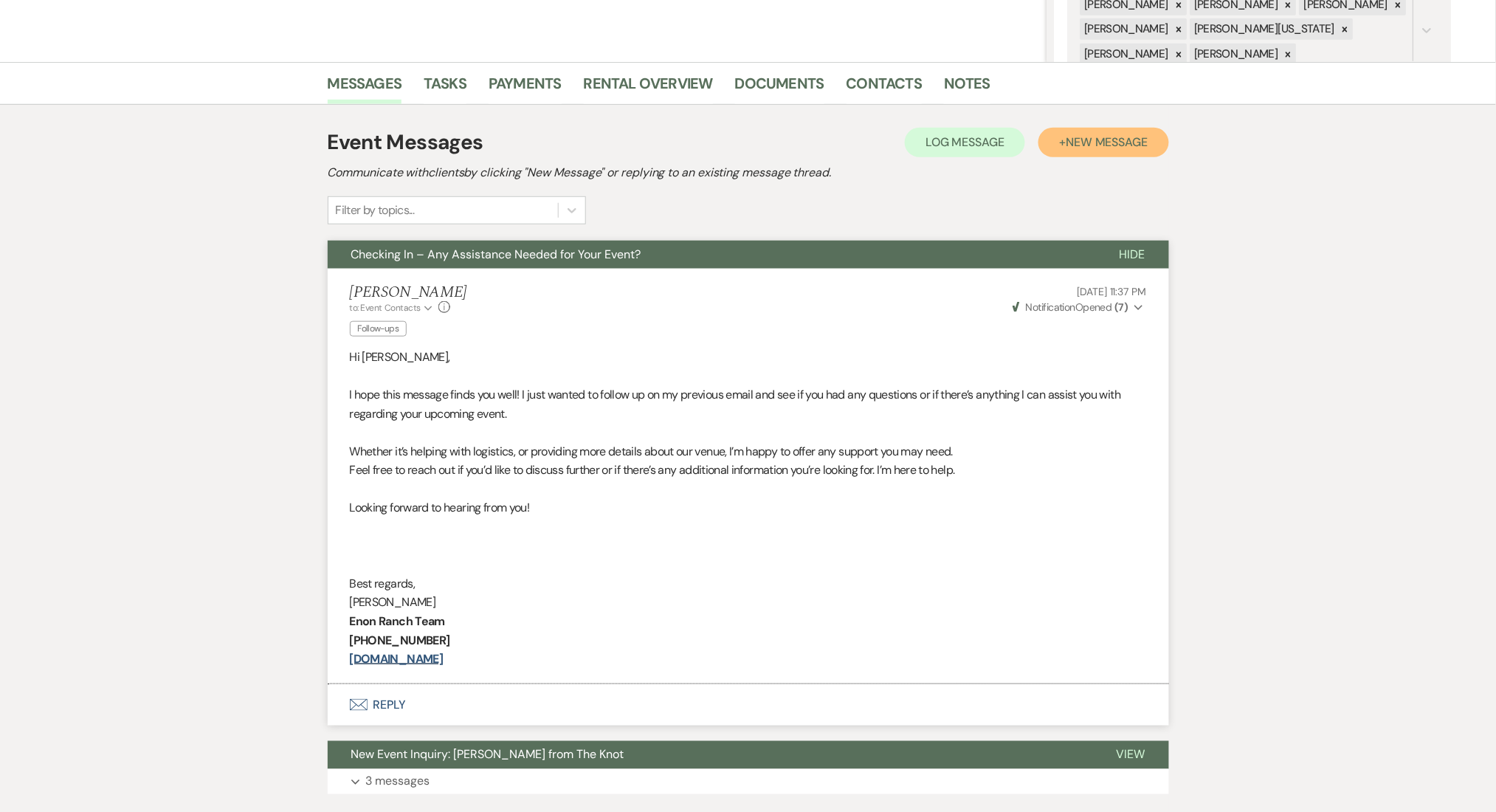
click at [1070, 148] on span "New Message" at bounding box center [1107, 142] width 82 height 16
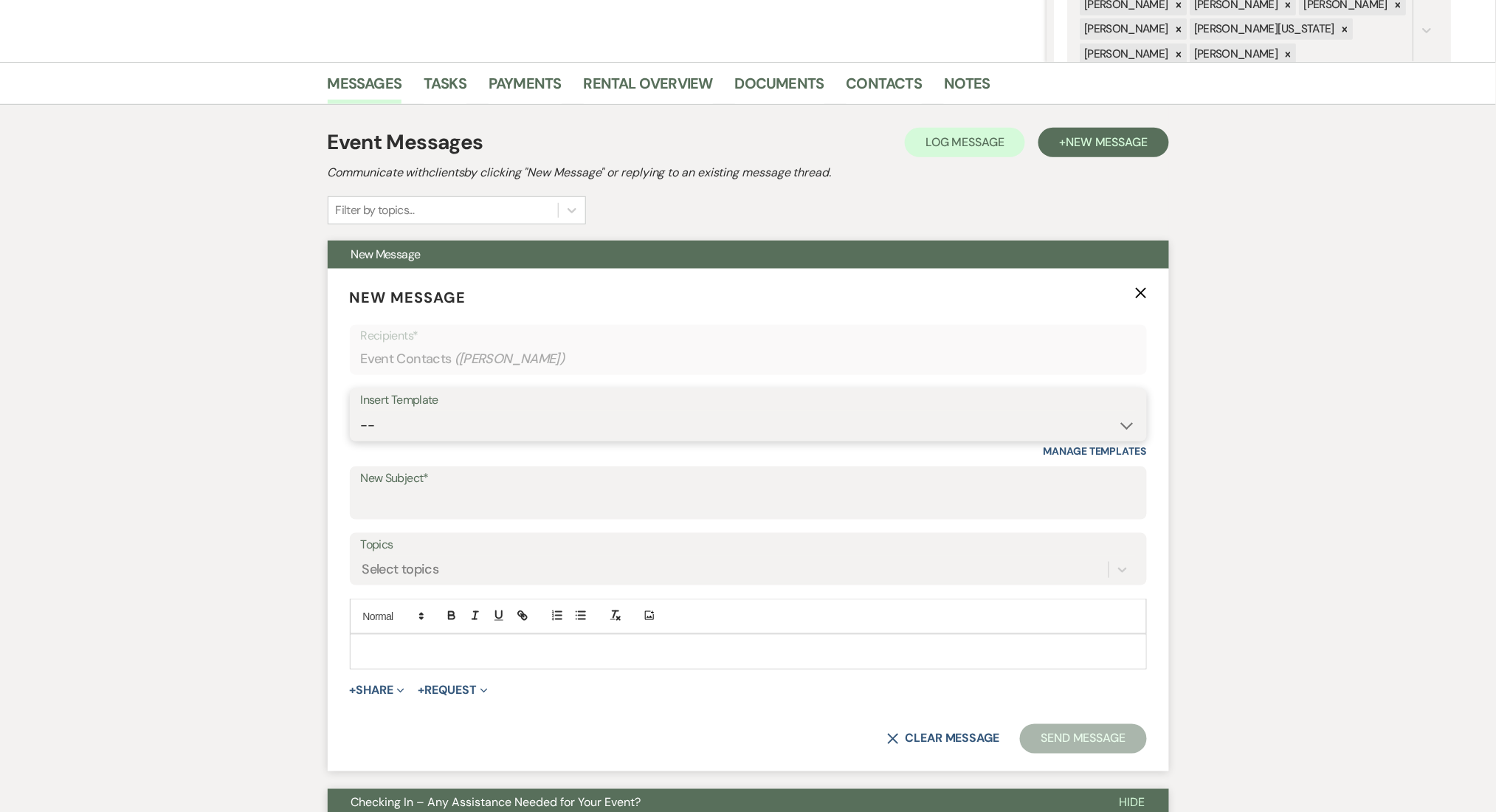
click at [431, 426] on select "-- Inquiry Follow Up Email #2 Contract Sending Template Payment Template Rental…" at bounding box center [748, 425] width 775 height 29
click at [361, 411] on select "-- Inquiry Follow Up Email #2 Contract Sending Template Payment Template Rental…" at bounding box center [748, 425] width 775 height 29
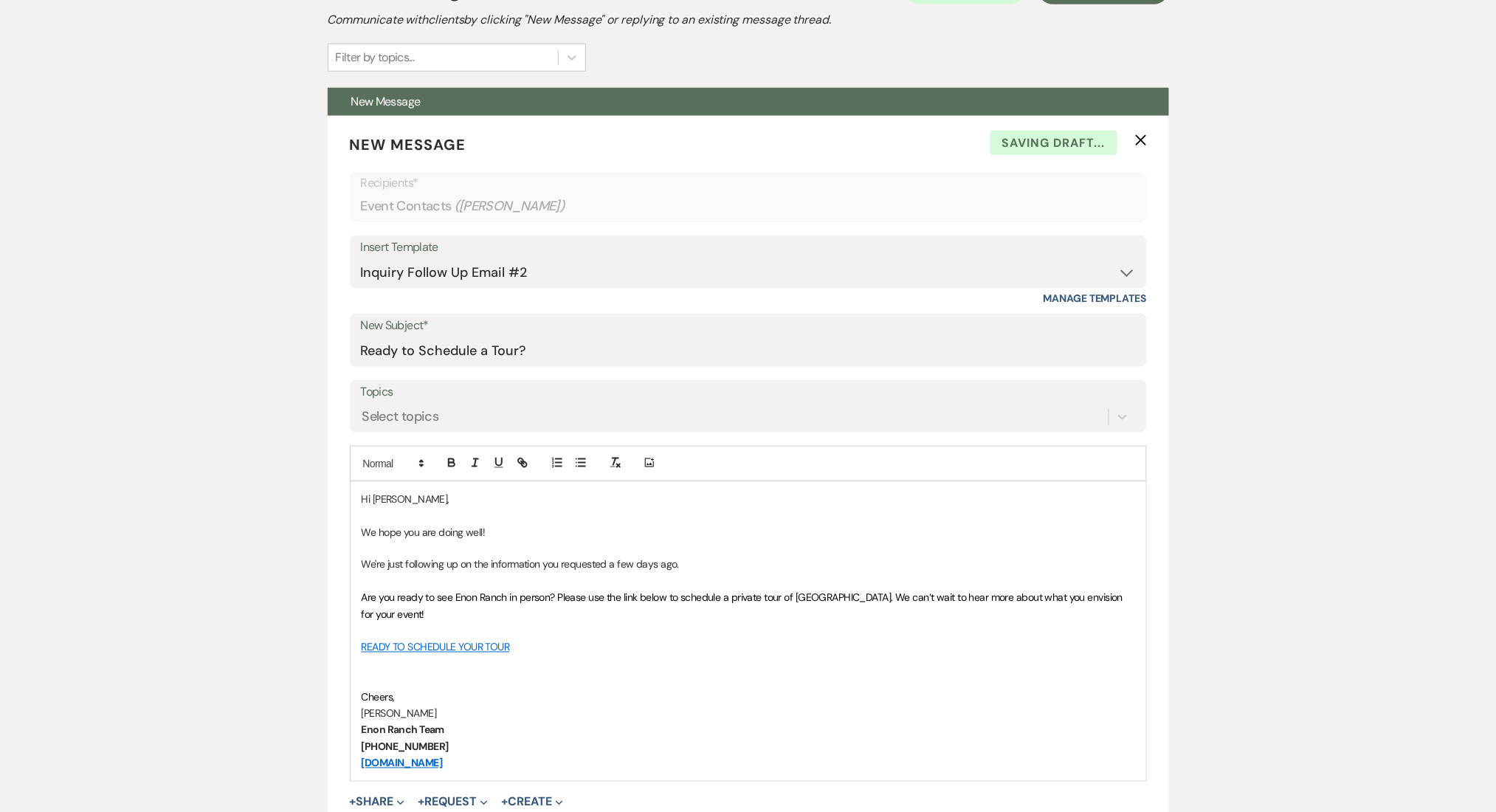
scroll to position [702, 0]
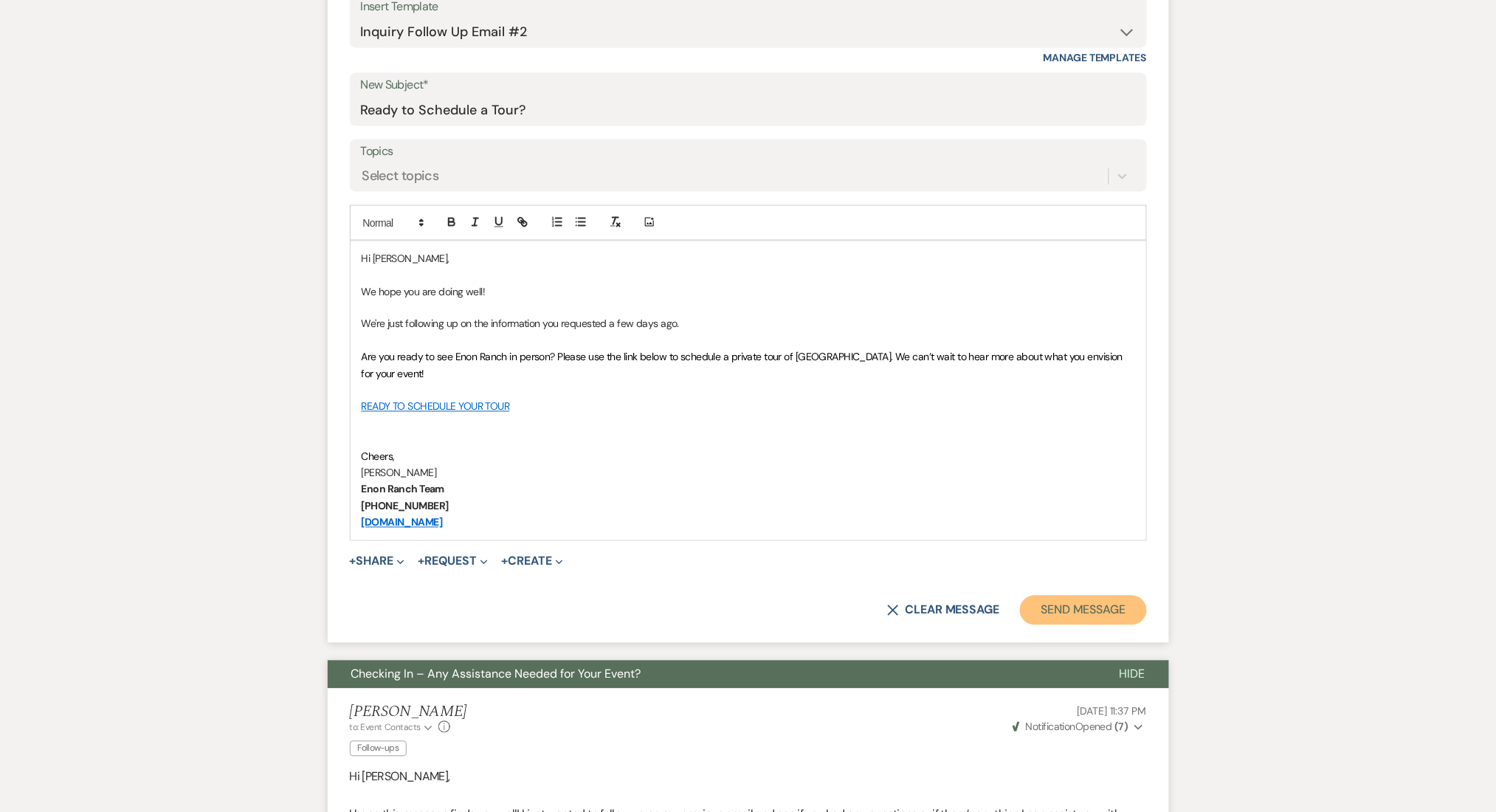
click at [1065, 617] on button "Send Message" at bounding box center [1083, 610] width 126 height 30
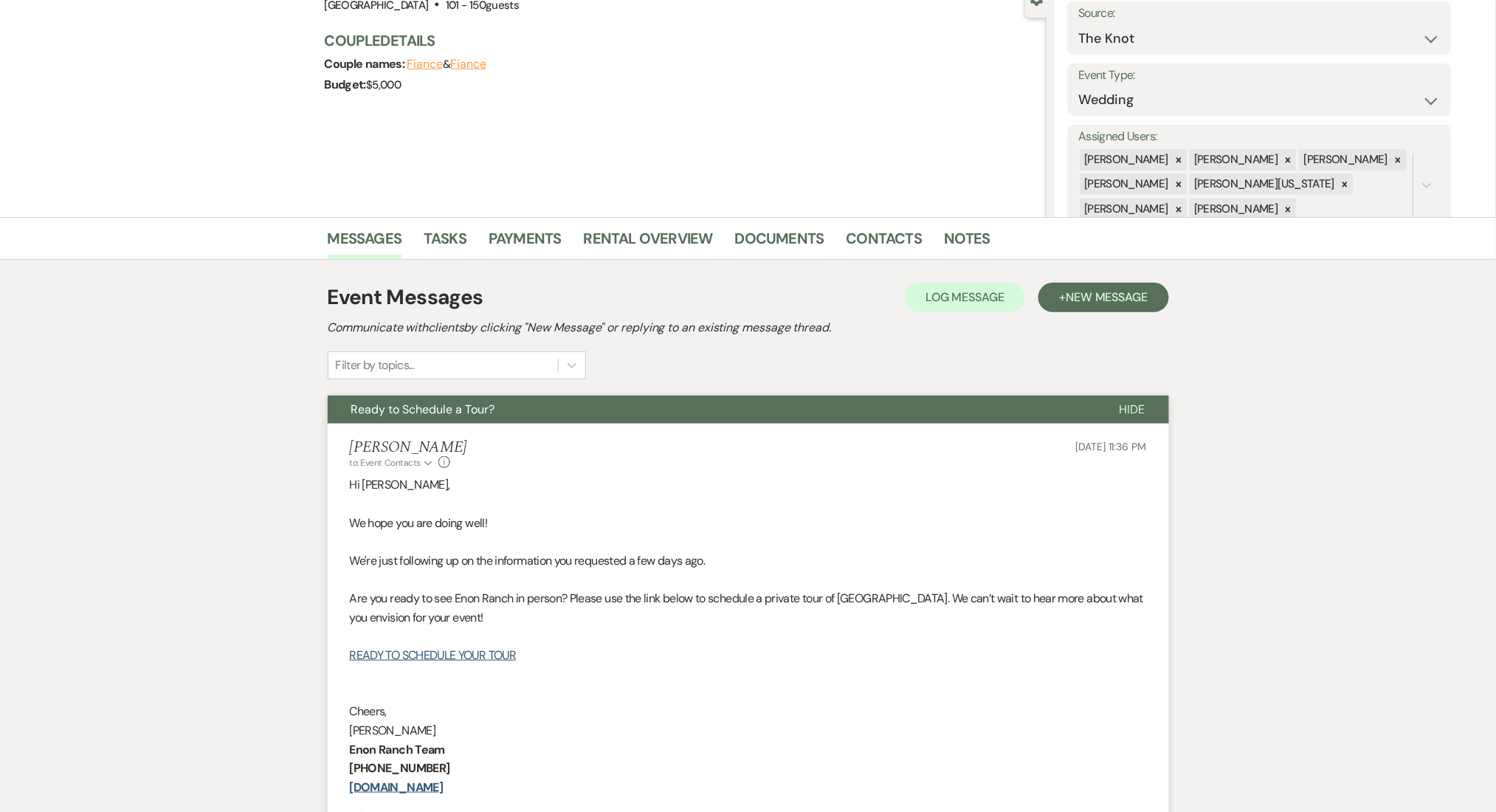
scroll to position [0, 0]
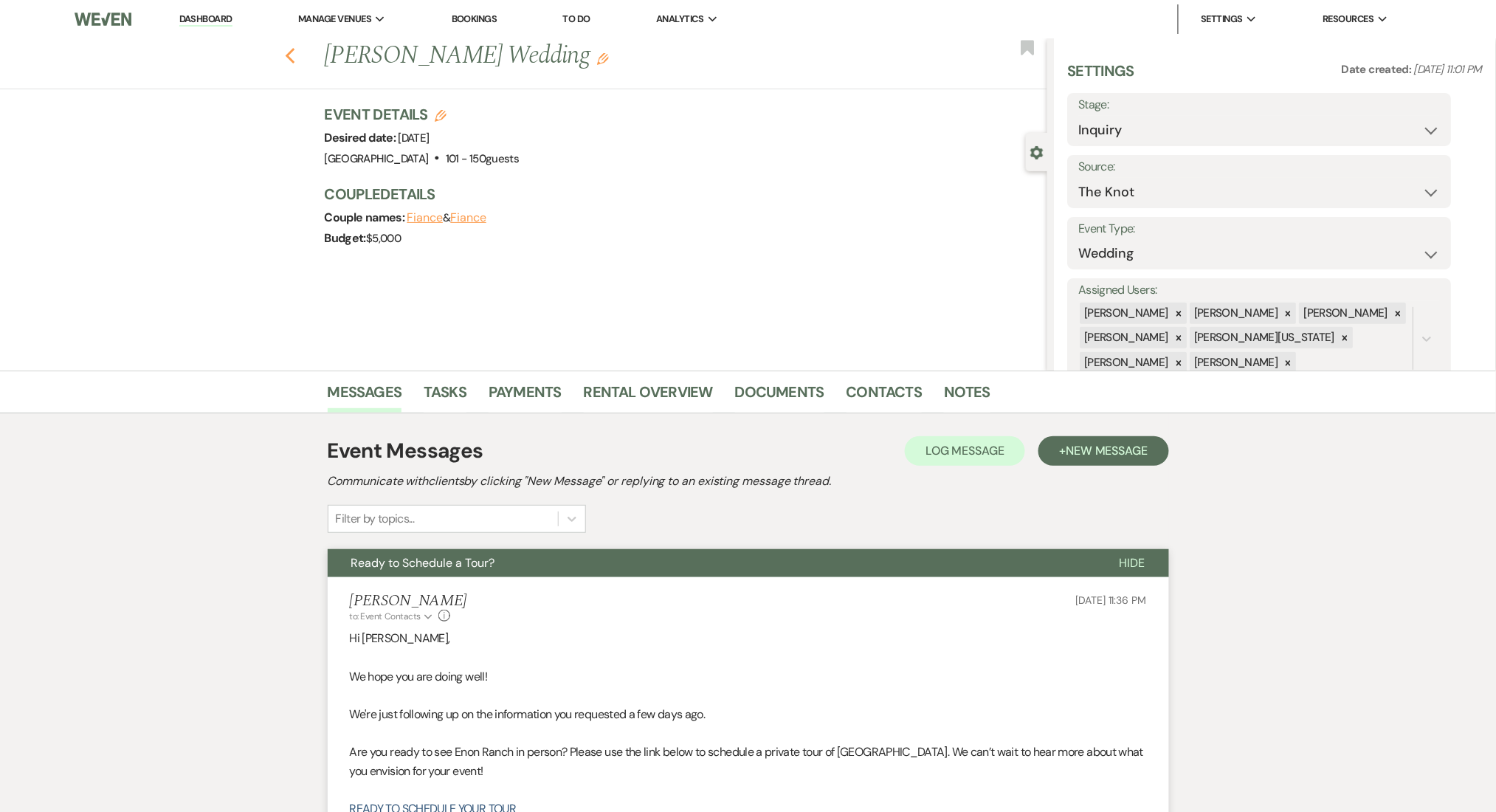
click at [296, 48] on icon "Previous" at bounding box center [290, 56] width 11 height 17
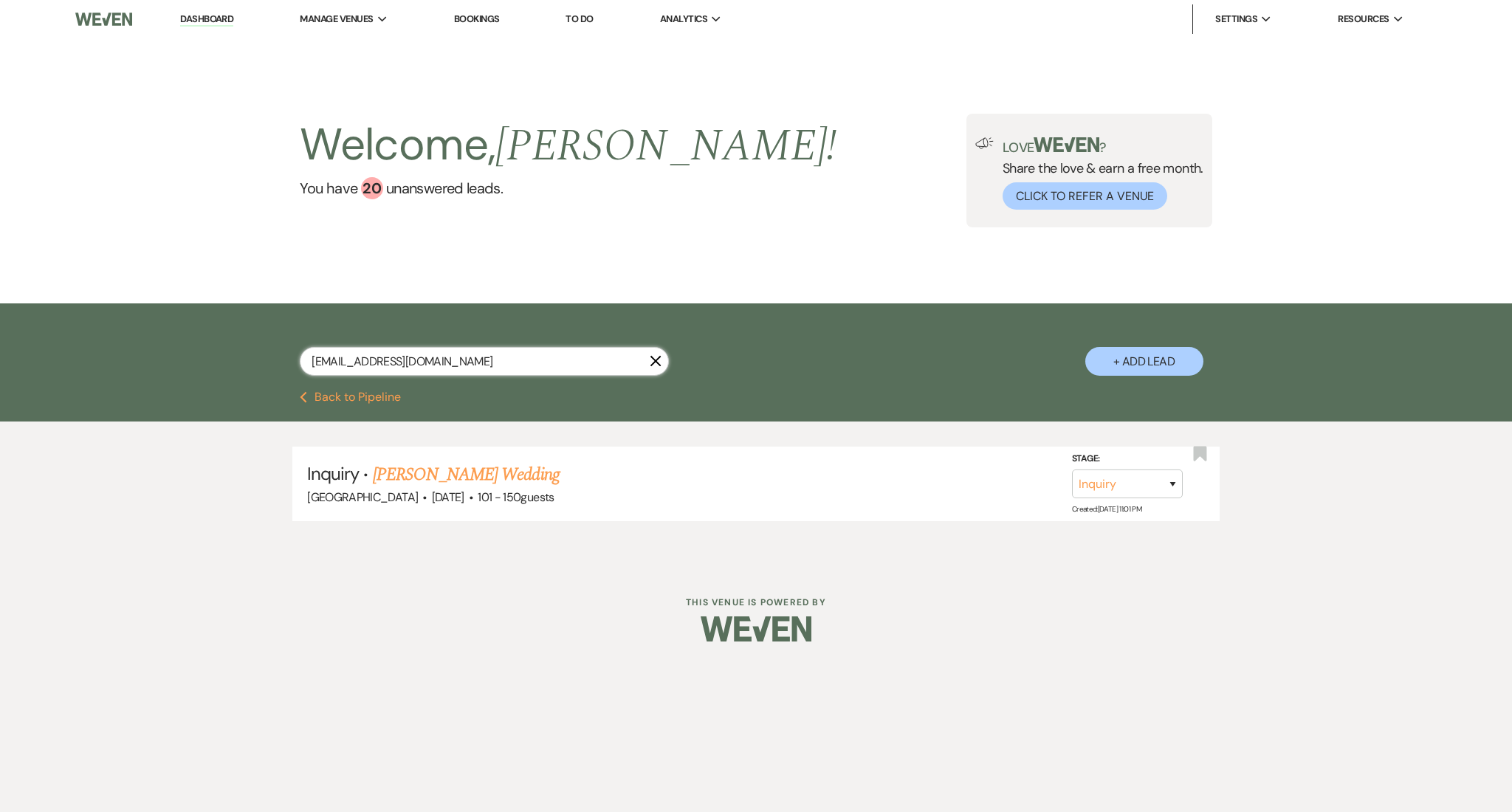
click at [381, 360] on input "lichaarreaga@yahoo.com" at bounding box center [484, 361] width 369 height 29
paste input "gwharrisonwedding@gmail"
click at [442, 463] on link "Gabrielle Groves's Wedding (1FU)" at bounding box center [486, 475] width 227 height 26
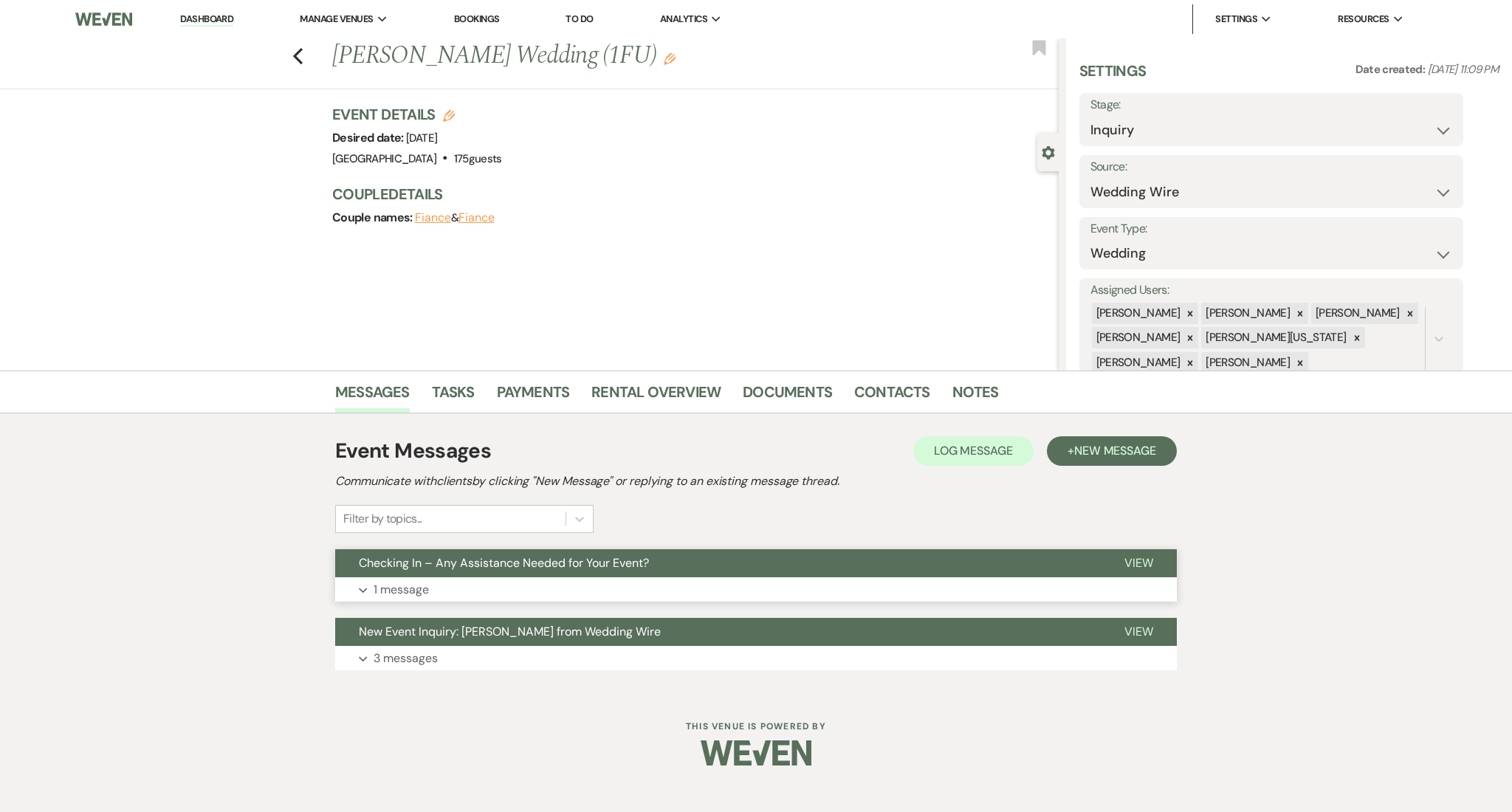
click at [447, 579] on button "Expand 1 message" at bounding box center [756, 589] width 841 height 25
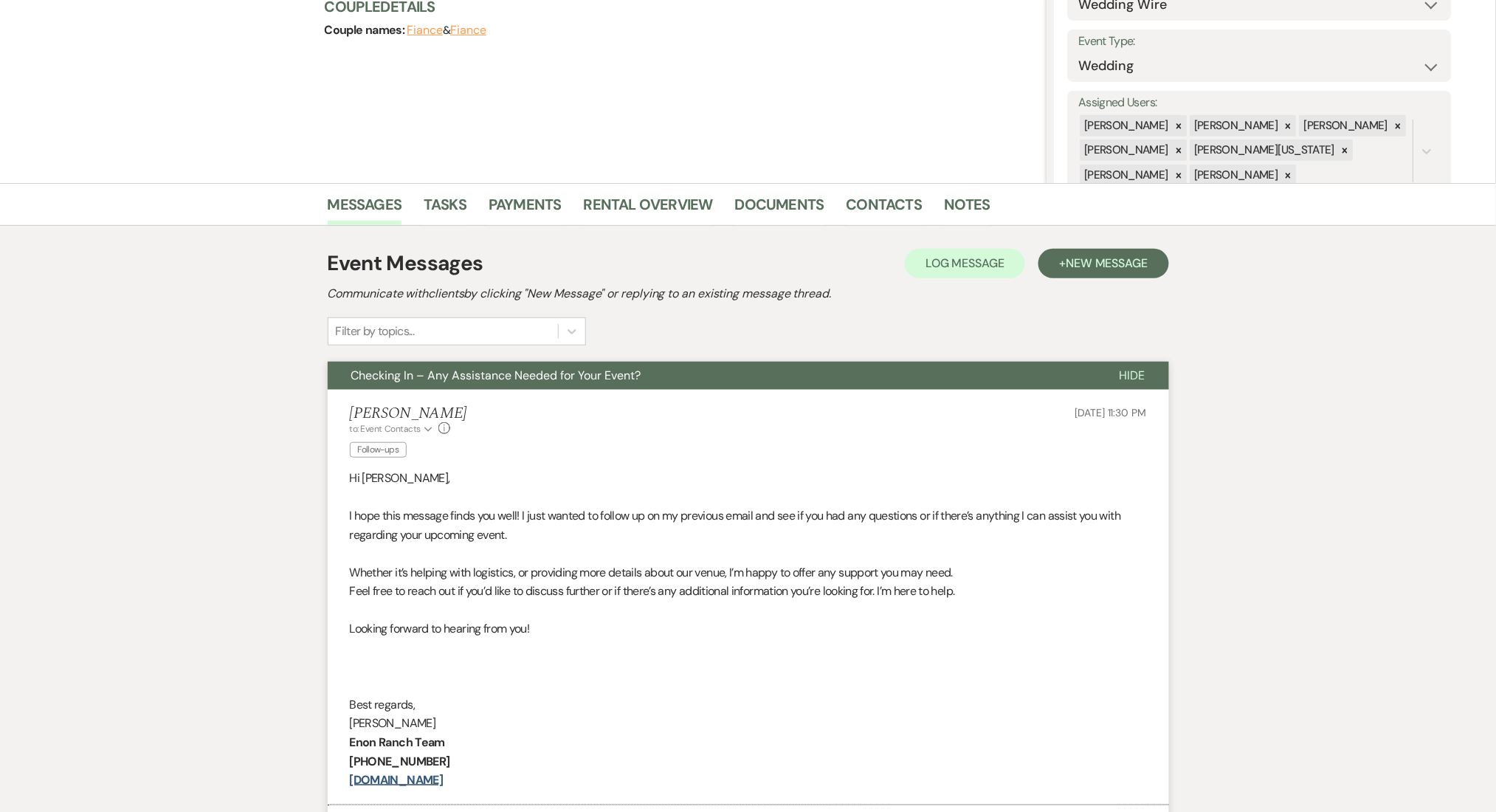
scroll to position [197, 0]
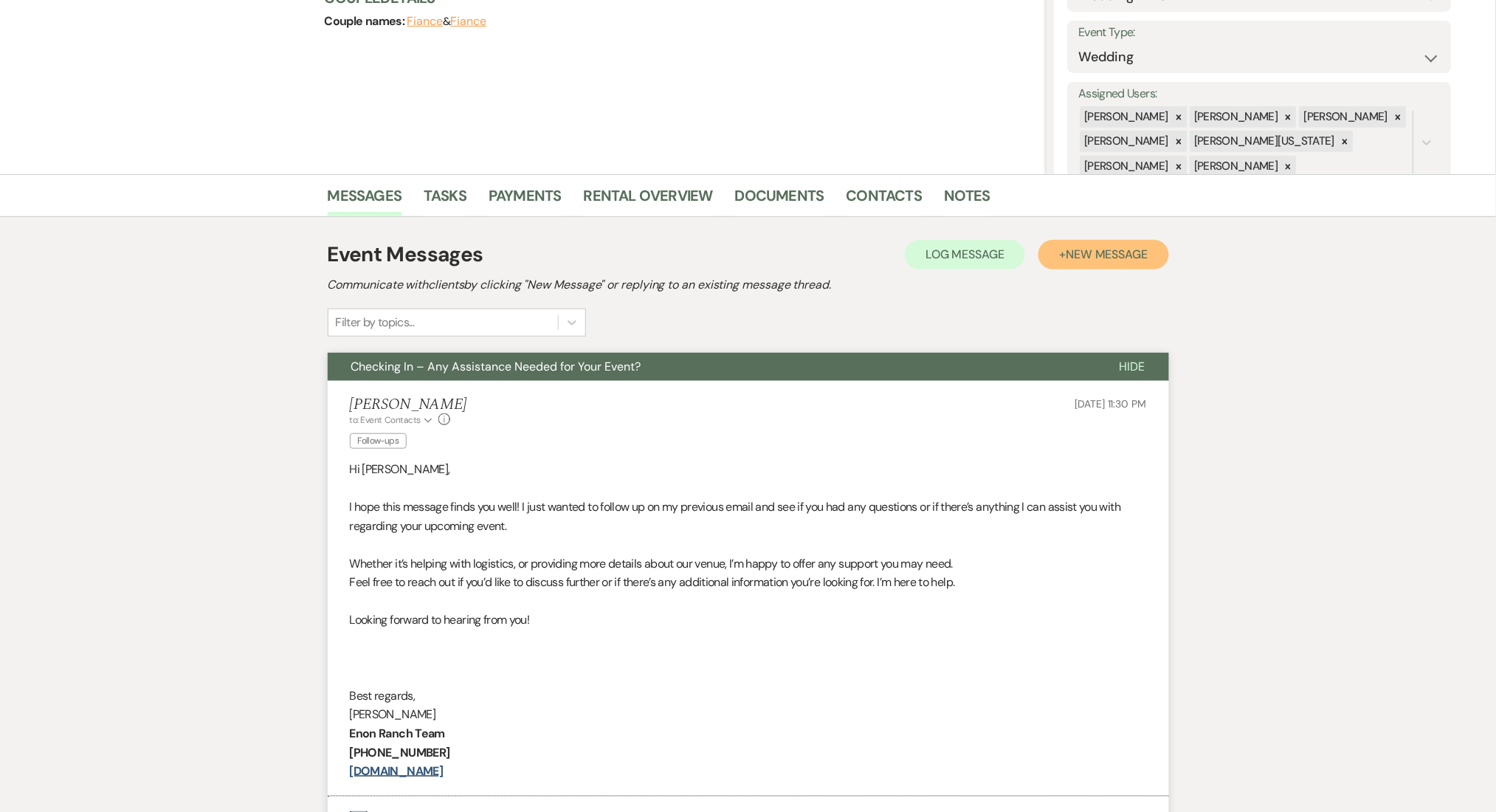
click at [1126, 252] on span "New Message" at bounding box center [1107, 254] width 82 height 16
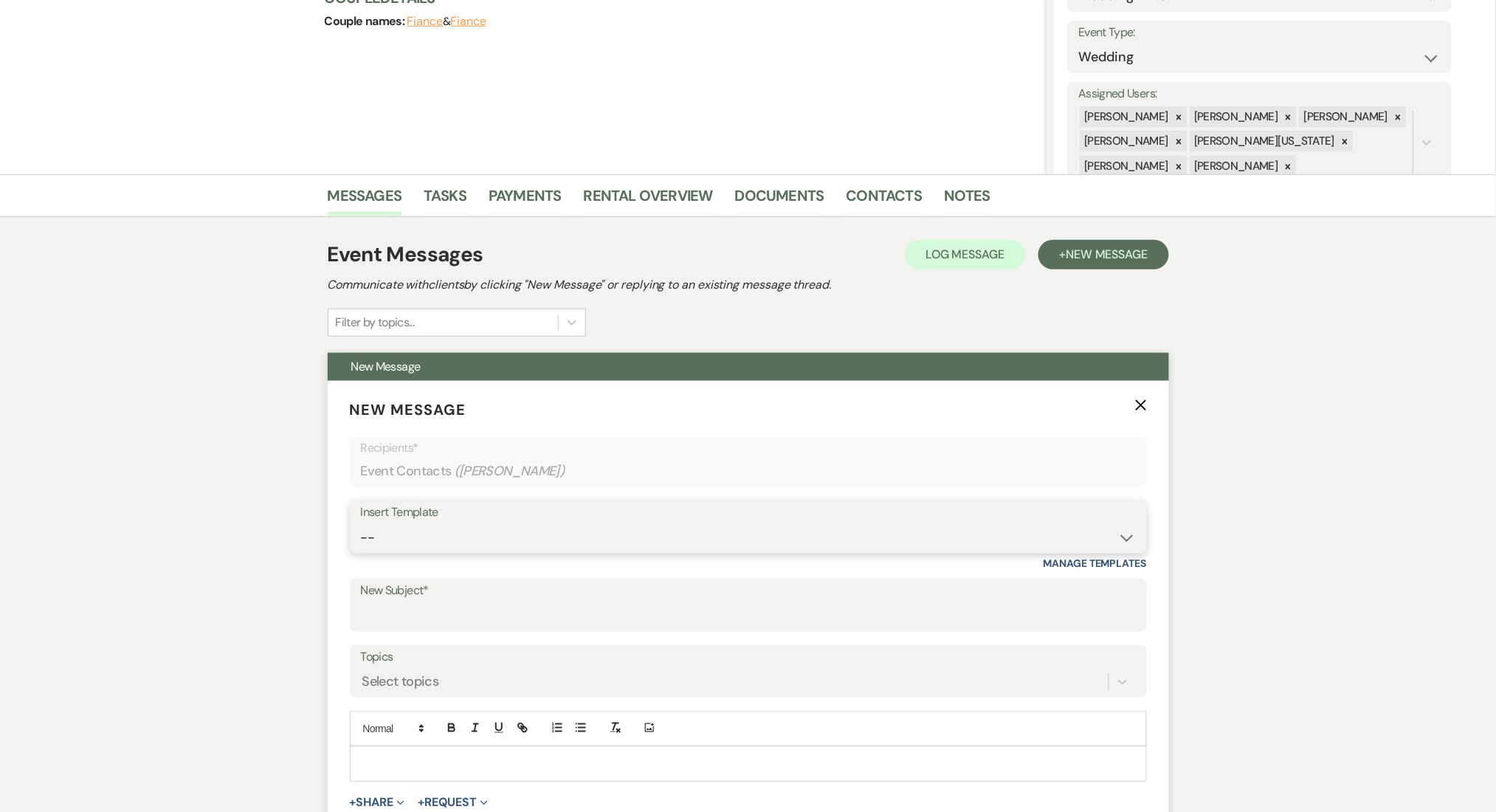
click at [452, 531] on select "-- Inquiry Follow Up Email #2 Contract Sending Template Payment Template Rental…" at bounding box center [748, 538] width 775 height 29
click at [361, 524] on select "-- Inquiry Follow Up Email #2 Contract Sending Template Payment Template Rental…" at bounding box center [748, 538] width 775 height 29
click at [219, 261] on div "Messages Tasks Payments Rental Overview Documents Contacts Notes Event Messages…" at bounding box center [748, 825] width 1496 height 1303
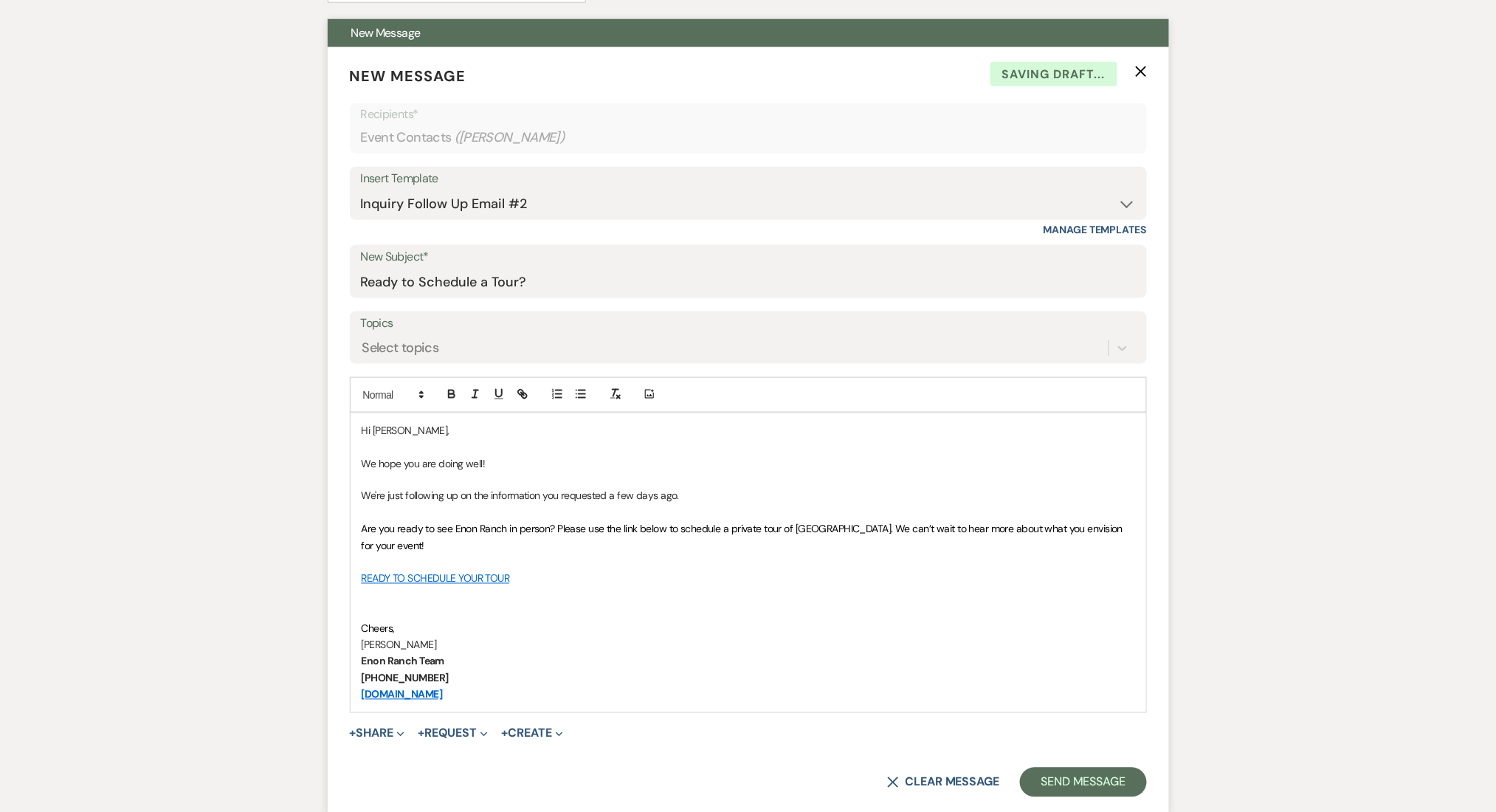
scroll to position [590, 0]
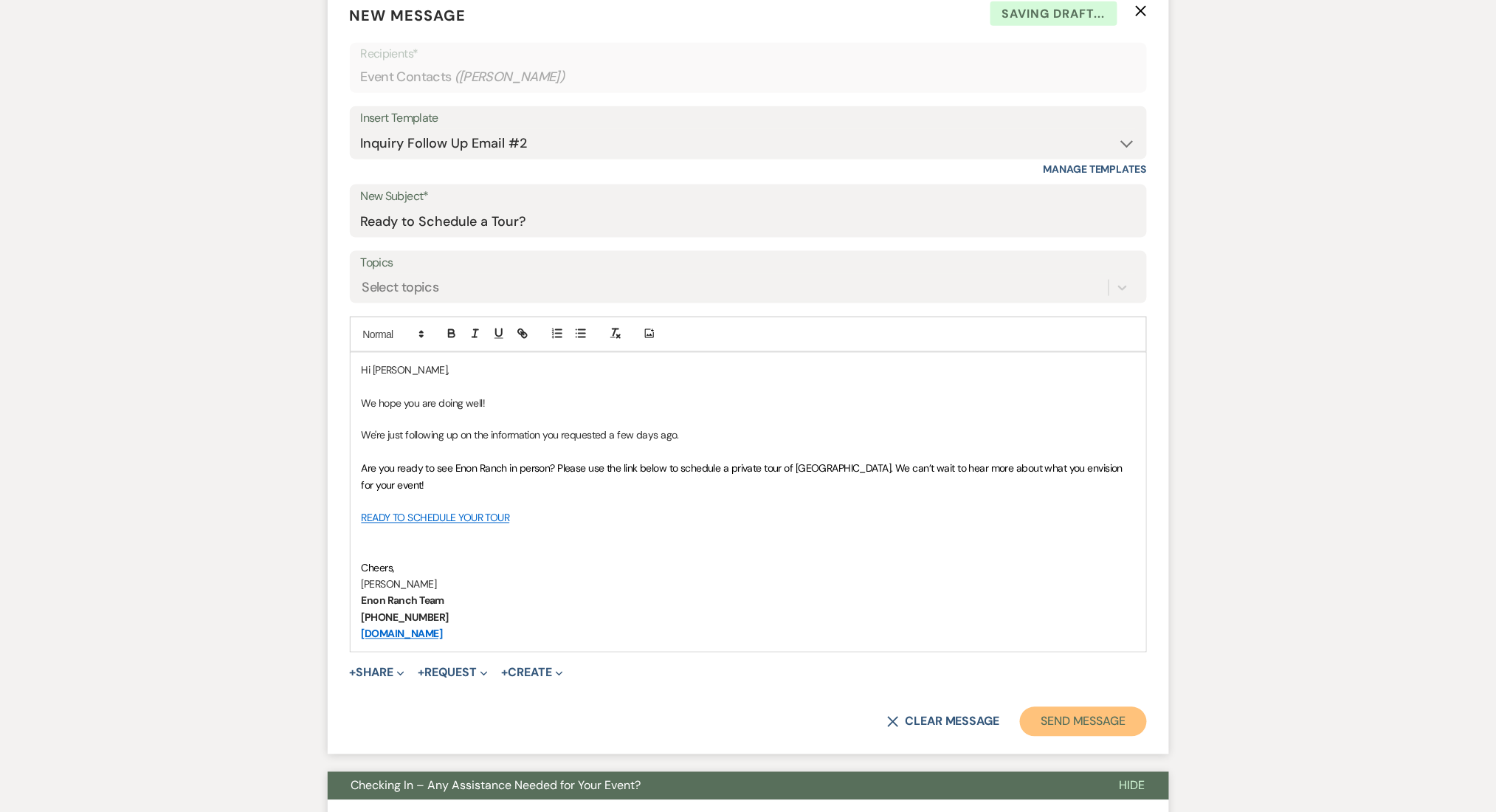
click at [1068, 734] on button "Send Message" at bounding box center [1083, 722] width 126 height 30
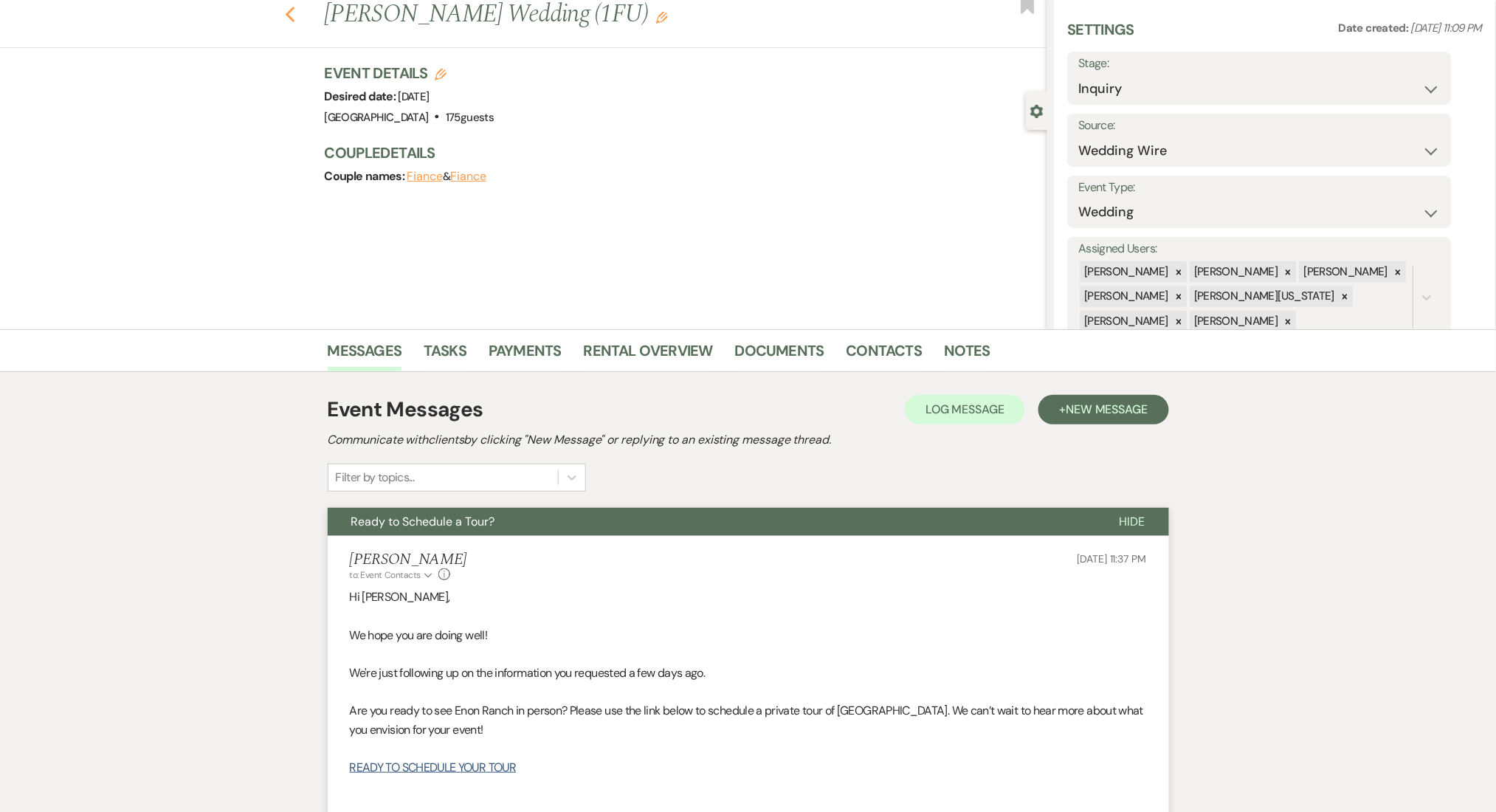
click at [295, 17] on use "button" at bounding box center [289, 15] width 10 height 17
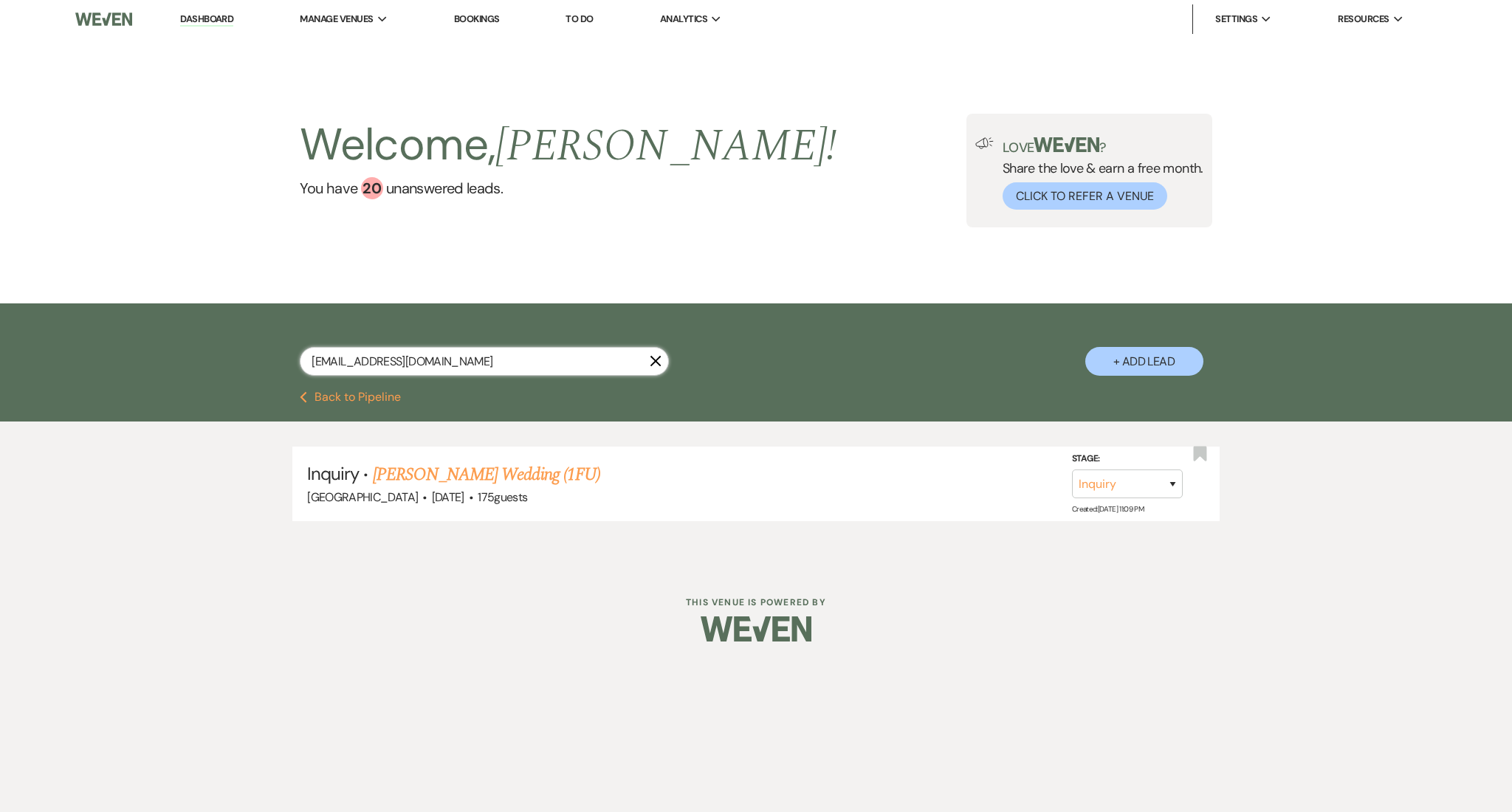
drag, startPoint x: 485, startPoint y: 360, endPoint x: 133, endPoint y: 349, distance: 352.2
click at [133, 349] on div "gwharrisonwedding@gmail.com X + Add Lead" at bounding box center [756, 347] width 1512 height 87
paste input "lathavarman@hot"
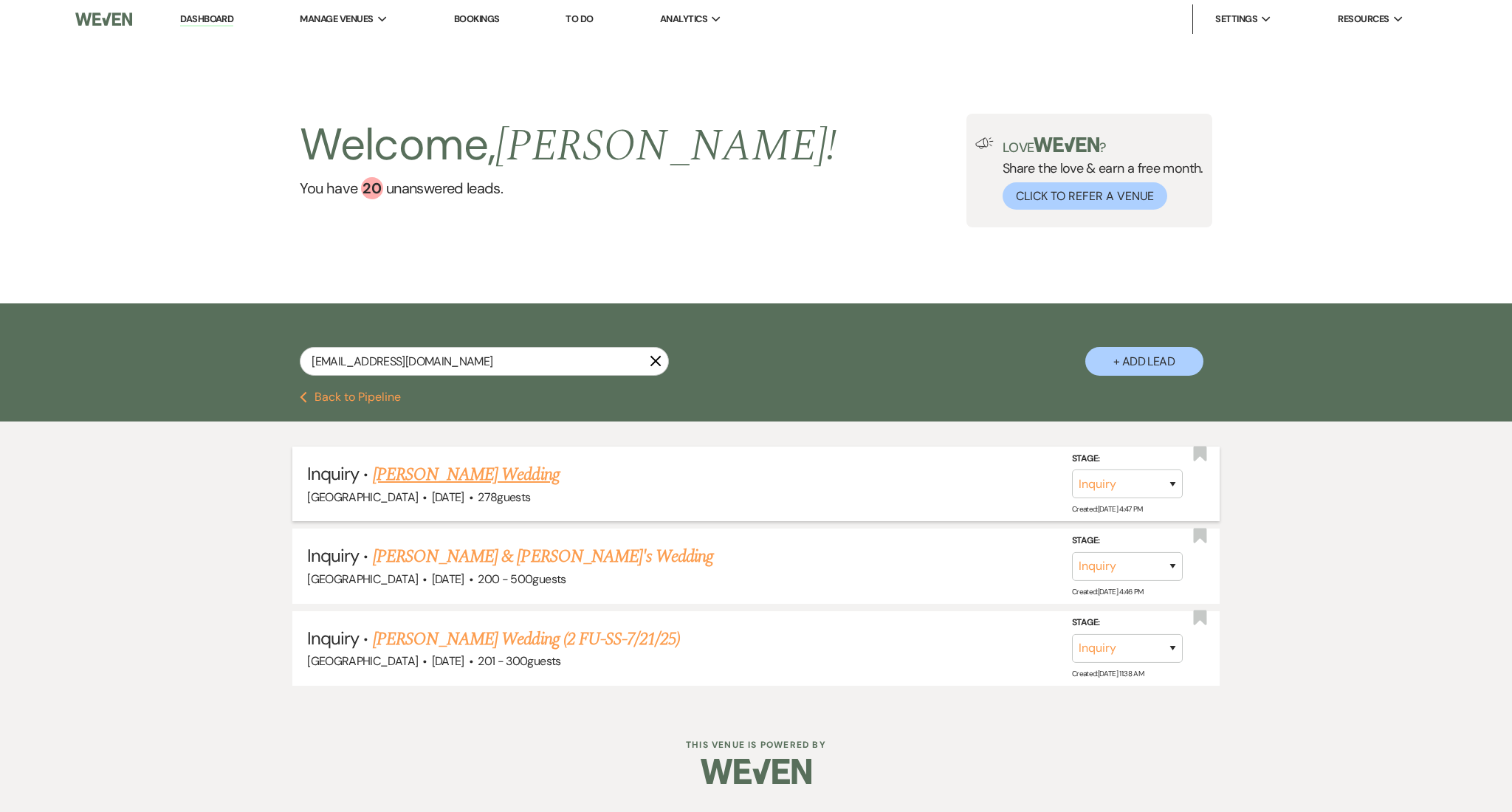
click at [438, 476] on link "Latha Varman's Wedding" at bounding box center [466, 475] width 187 height 26
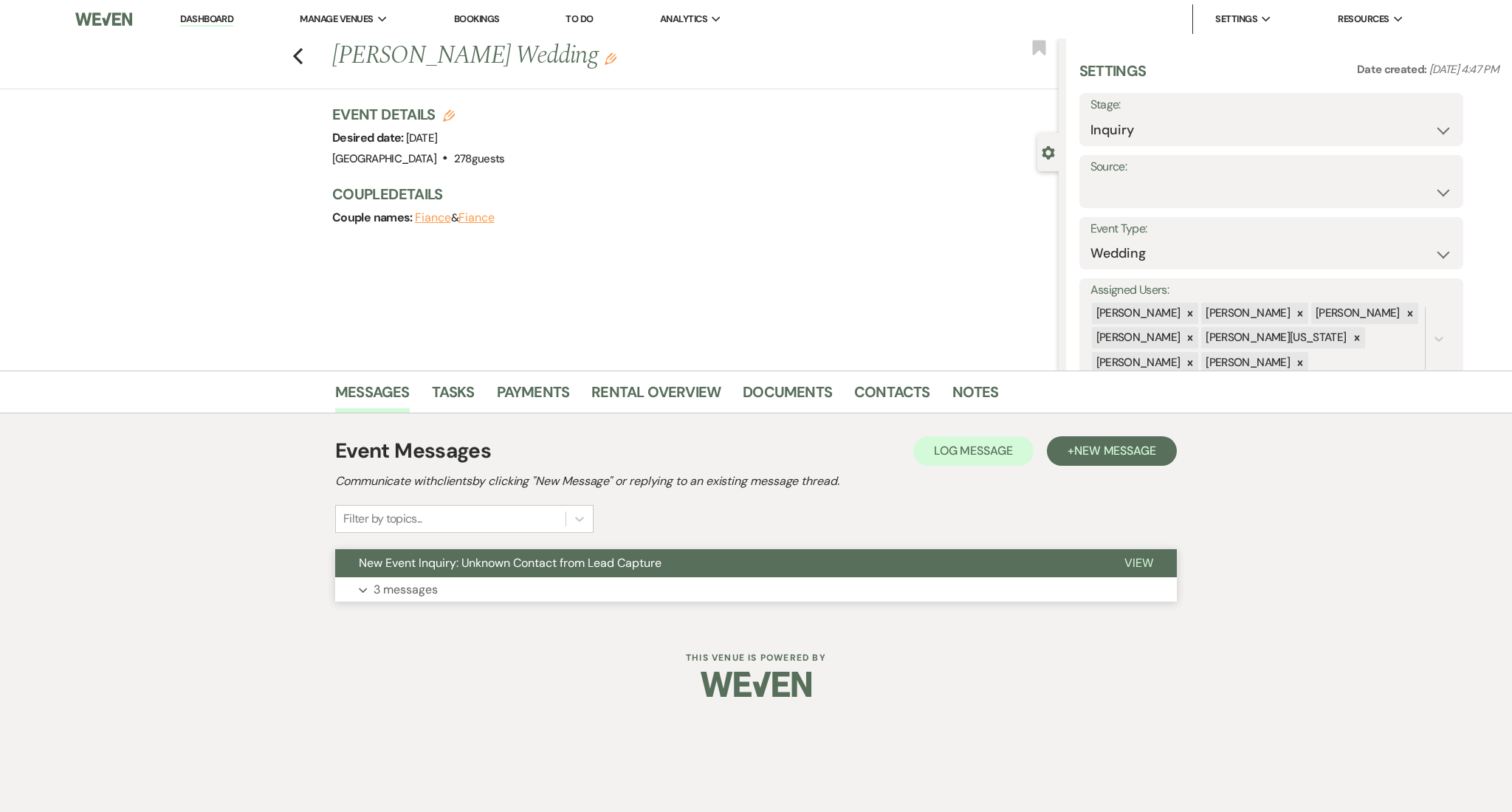
click at [412, 590] on p "3 messages" at bounding box center [405, 590] width 64 height 19
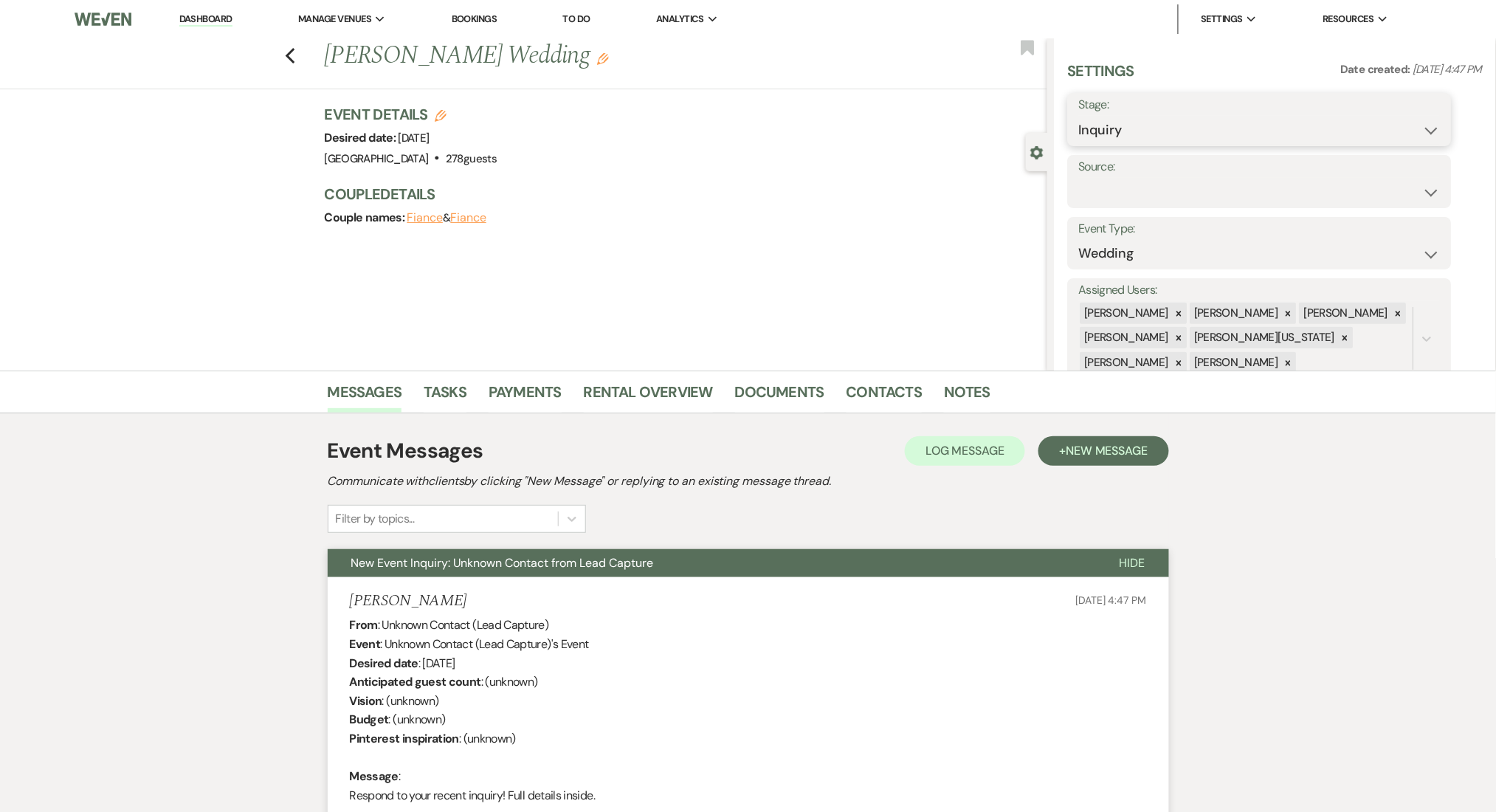
click at [1138, 130] on select "Inquiry Follow Up Tour Requested Tour Confirmed Toured Proposal Sent Booked Lost" at bounding box center [1260, 130] width 362 height 29
click at [1079, 116] on select "Inquiry Follow Up Tour Requested Tour Confirmed Toured Proposal Sent Booked Lost" at bounding box center [1260, 130] width 362 height 29
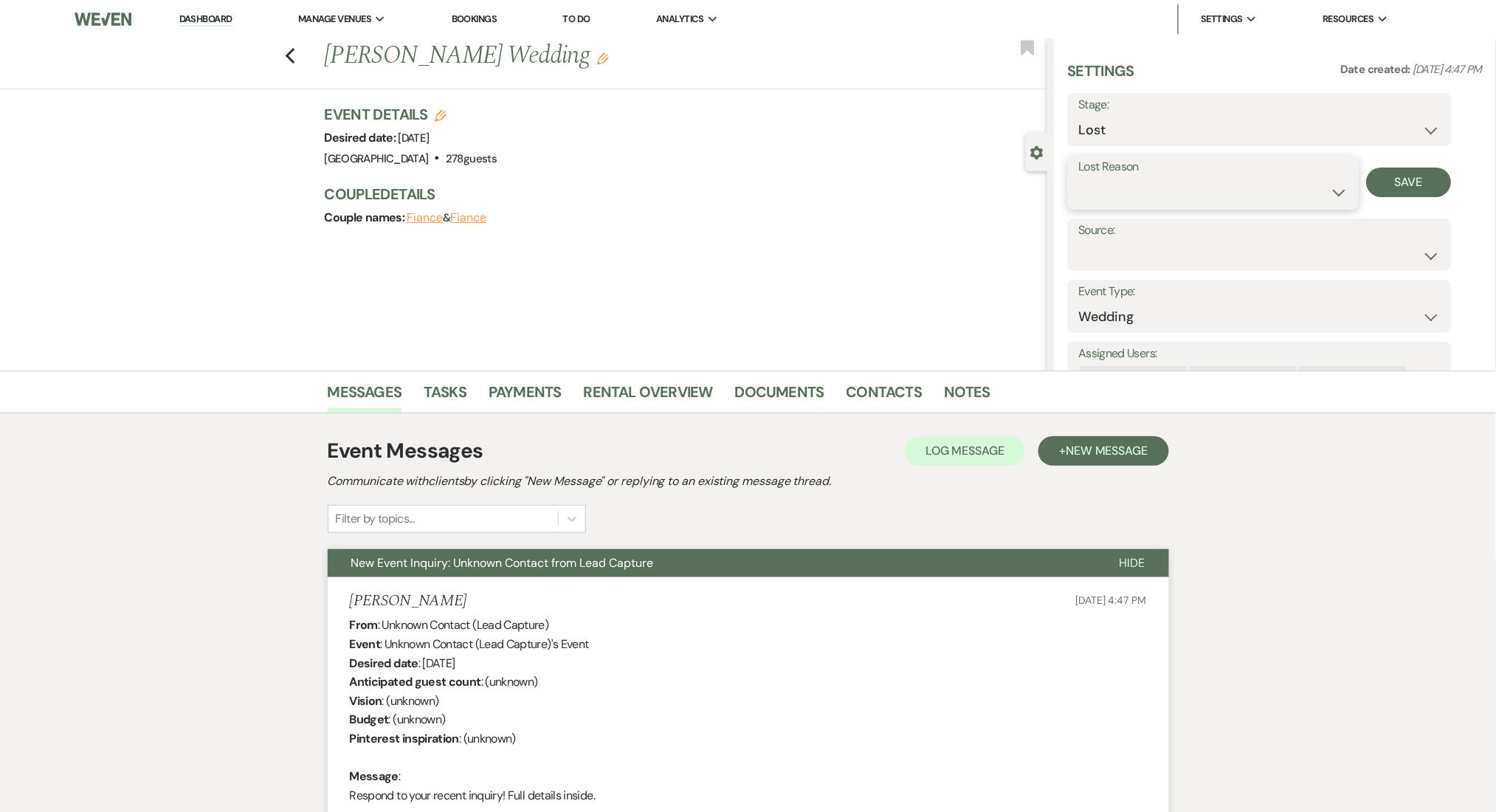
click at [1213, 201] on select "Booked Elsewhere Budget Date Unavailable No Response Not a Good Match Capacity …" at bounding box center [1214, 191] width 269 height 29
click at [1079, 177] on select "Booked Elsewhere Budget Date Unavailable No Response Not a Good Match Capacity …" at bounding box center [1214, 191] width 269 height 29
click at [1427, 177] on button "Save" at bounding box center [1409, 183] width 85 height 30
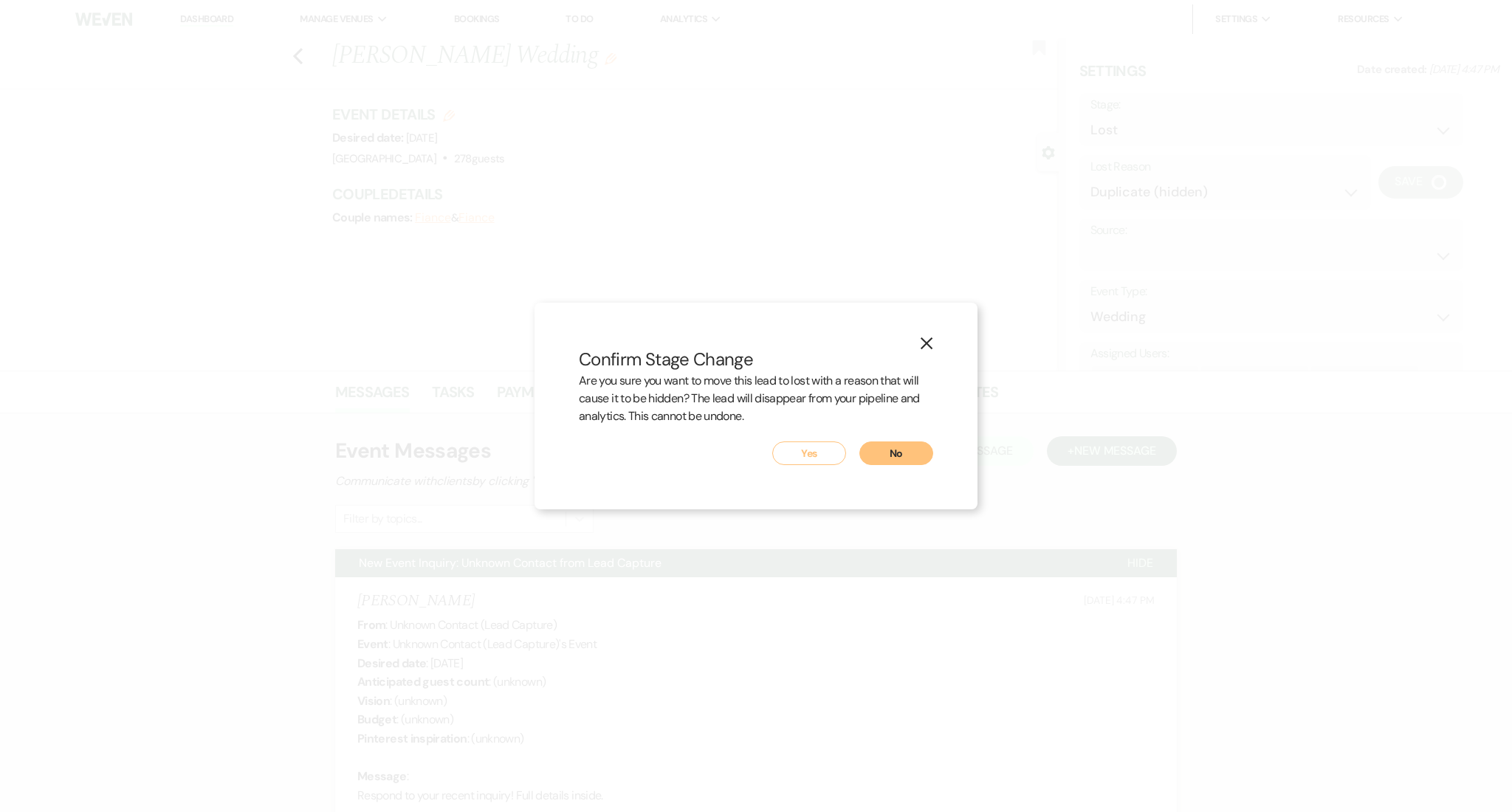
click at [798, 460] on button "Yes" at bounding box center [809, 453] width 73 height 24
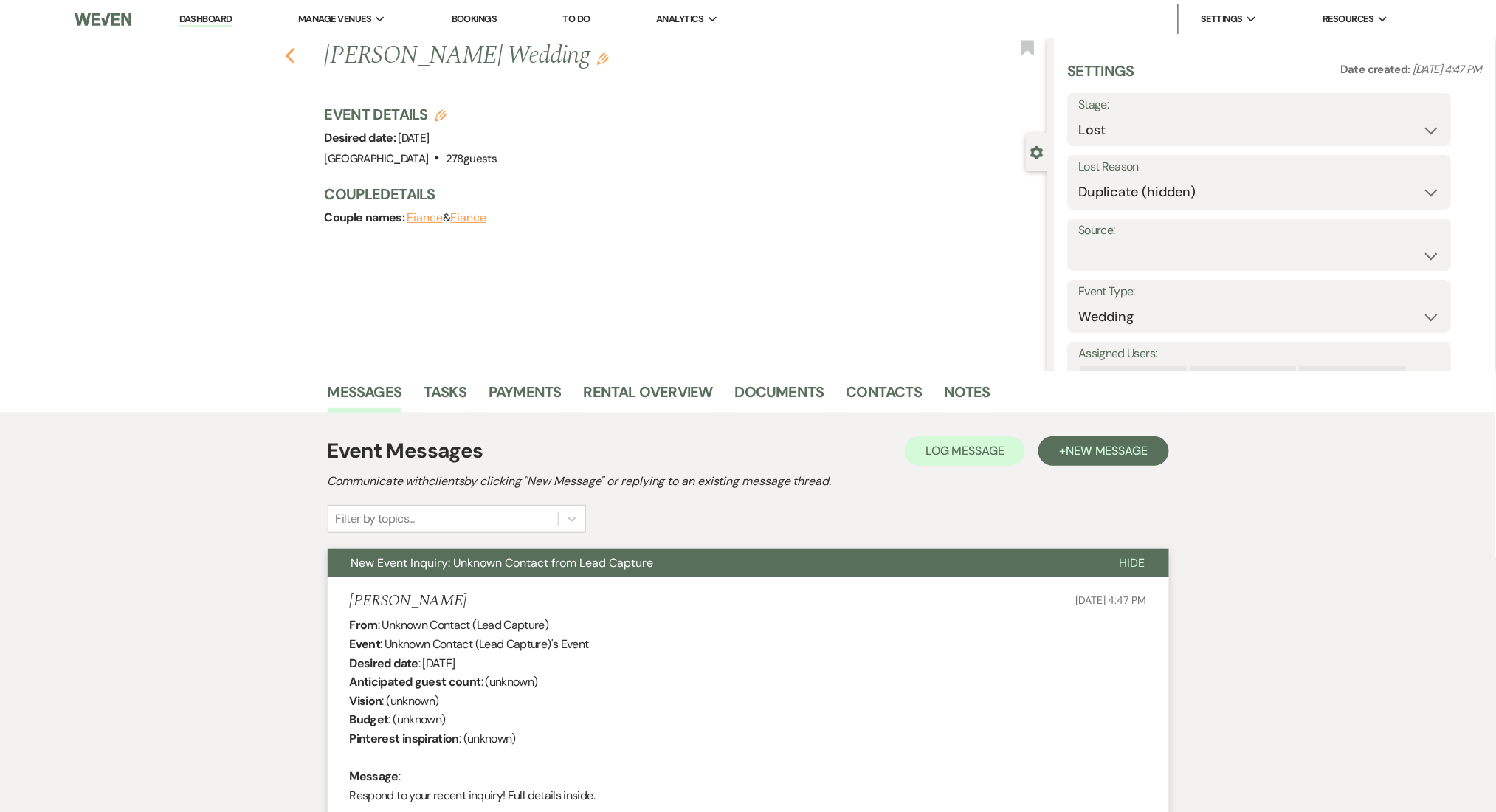
click at [293, 59] on icon "Previous" at bounding box center [290, 56] width 11 height 17
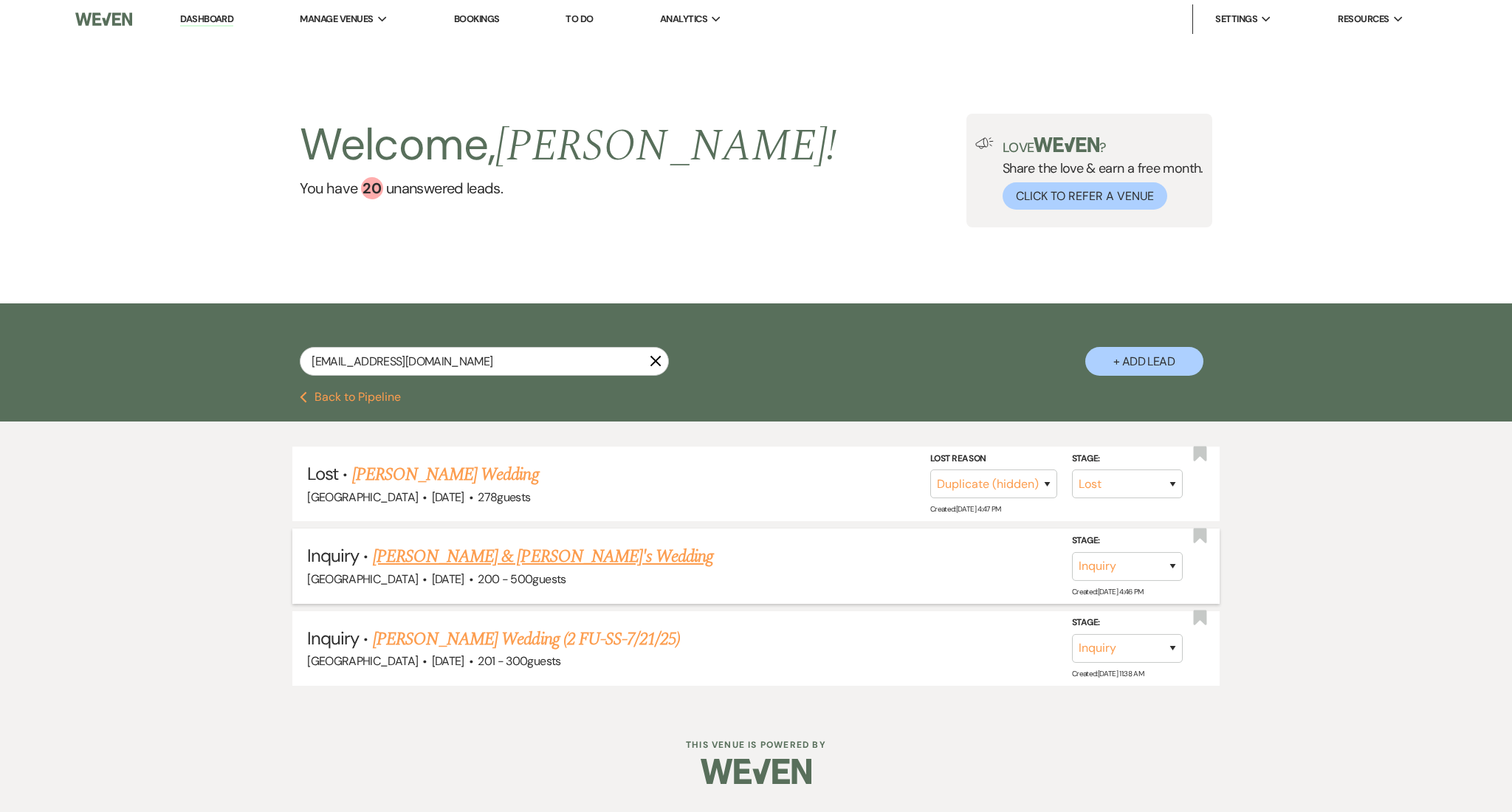
click at [442, 546] on link "Latha Varman & Fiance's Wedding" at bounding box center [543, 556] width 341 height 26
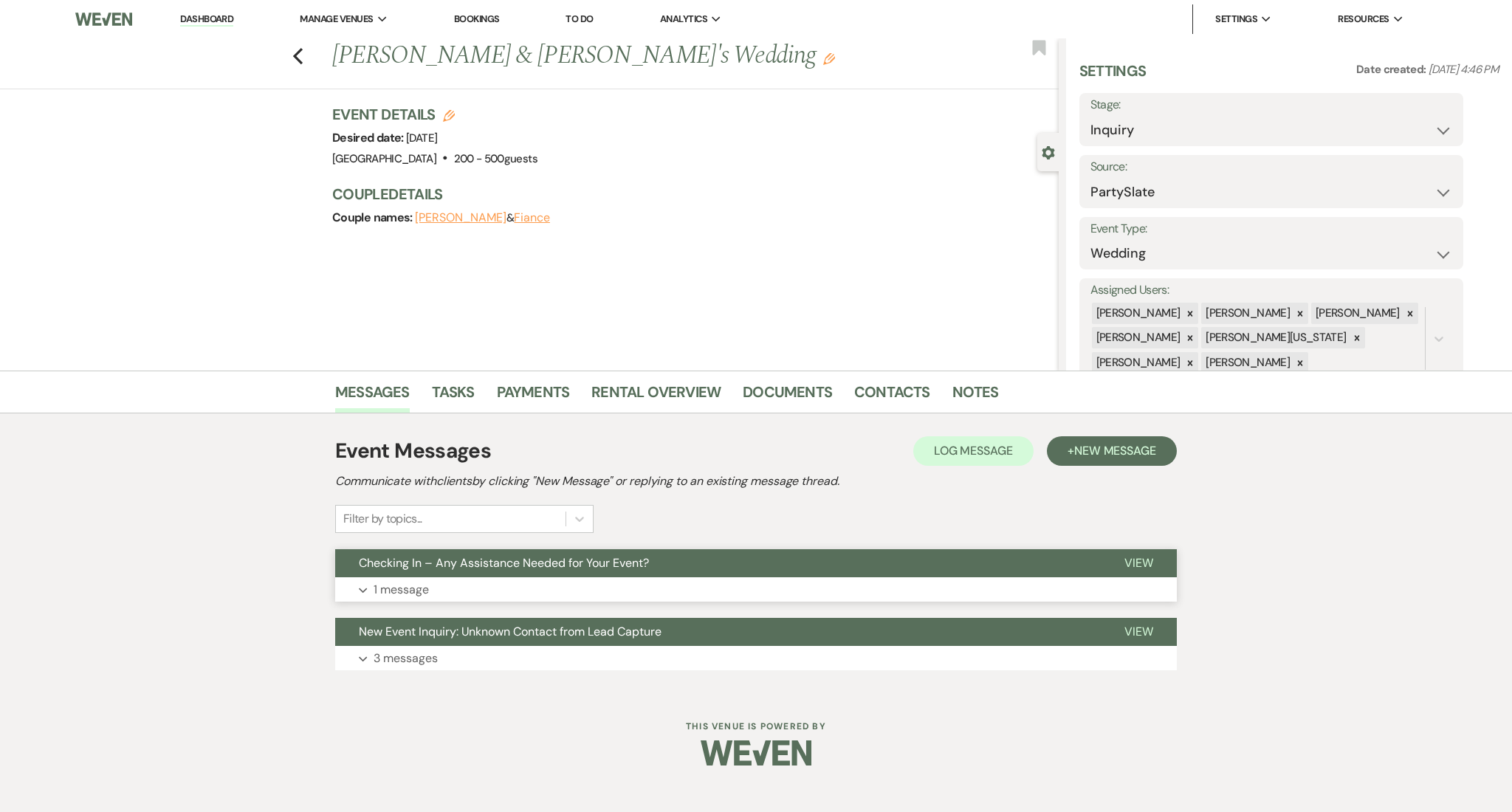
click at [408, 588] on p "1 message" at bounding box center [401, 590] width 55 height 19
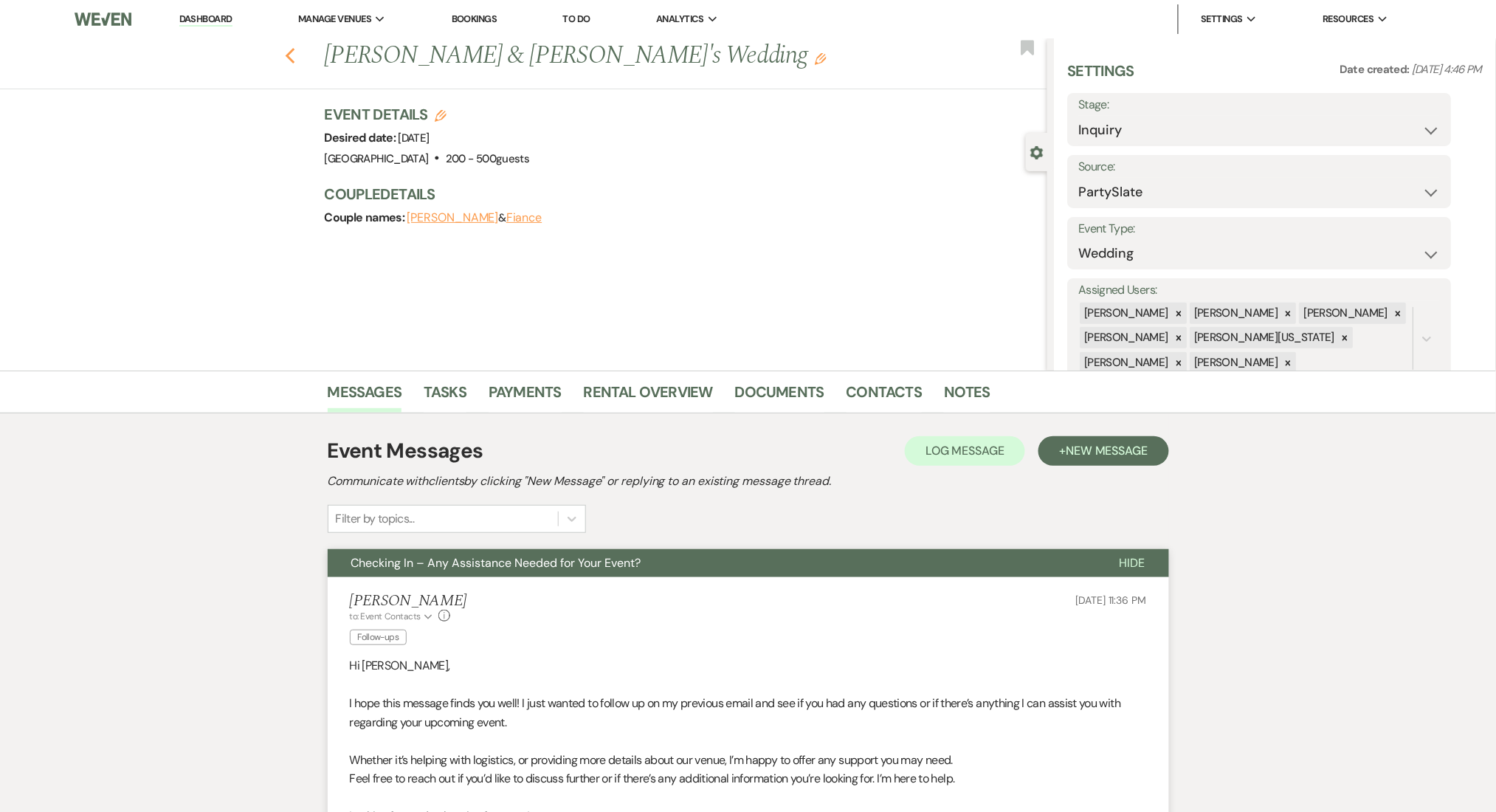
click at [294, 45] on button "Previous" at bounding box center [290, 55] width 11 height 21
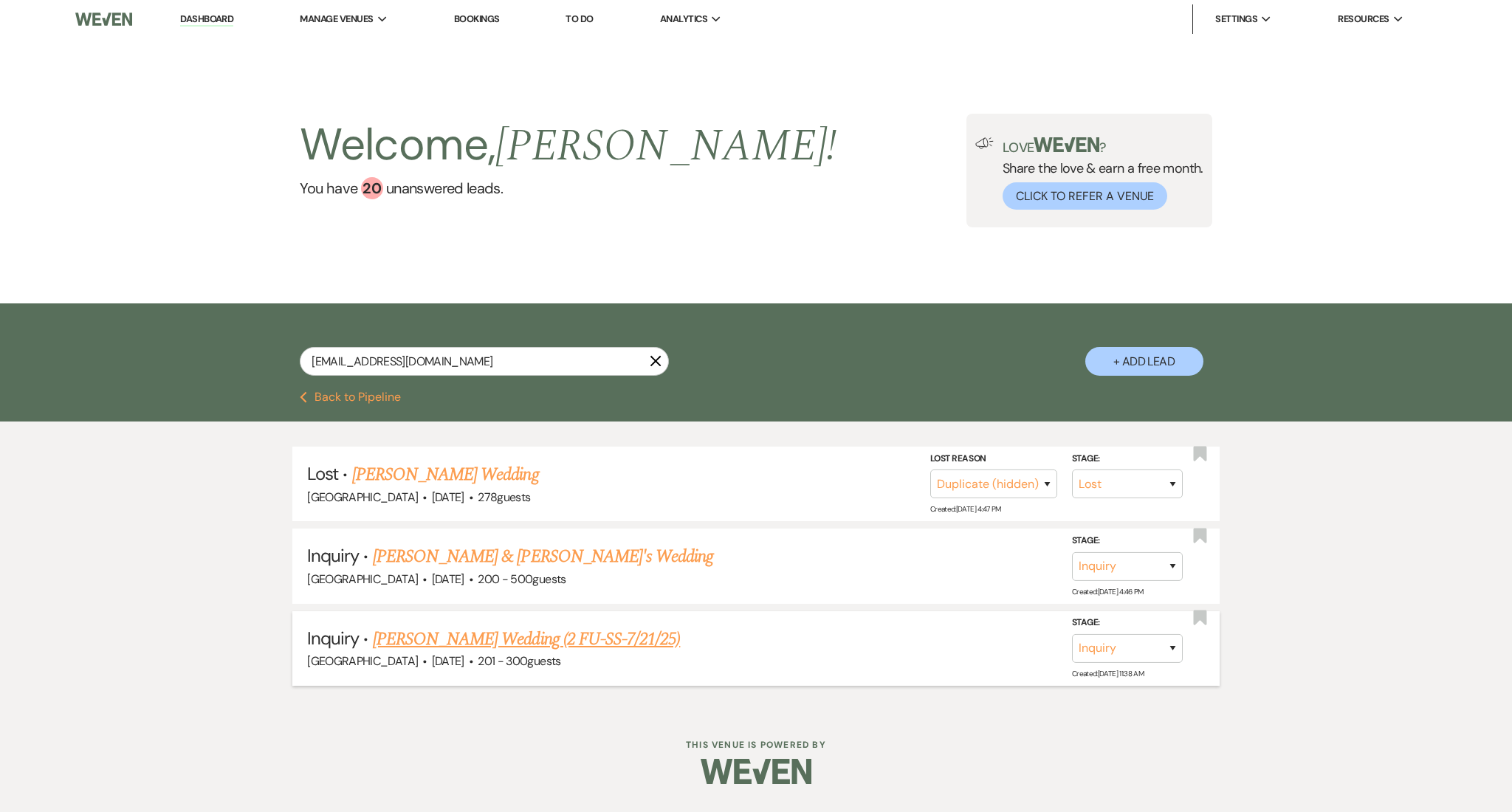
click at [458, 632] on link "Latha Varman's Wedding (2 FU-SS-7/21/25)" at bounding box center [526, 639] width 308 height 26
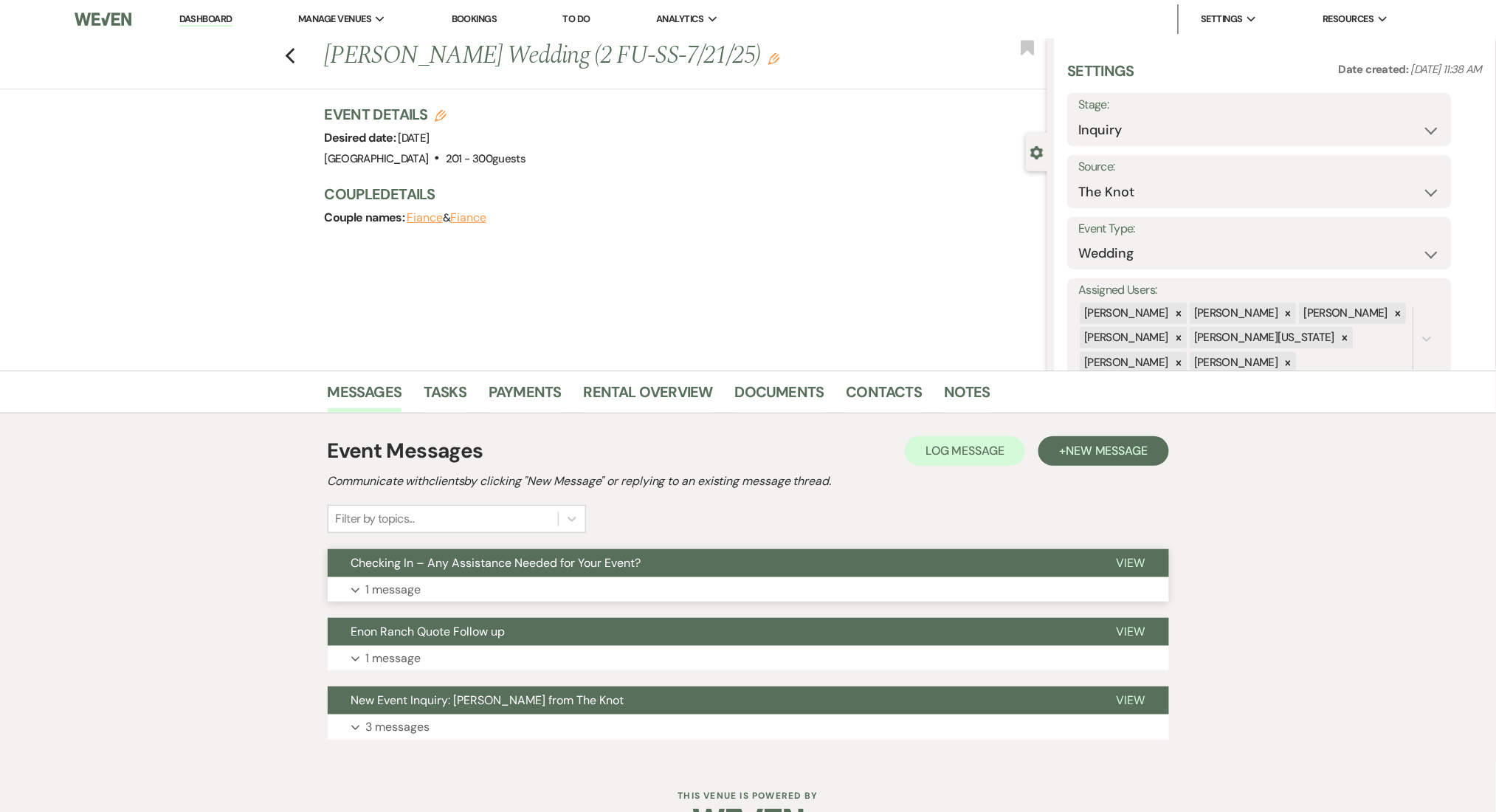
click at [435, 585] on button "Expand 1 message" at bounding box center [748, 589] width 841 height 25
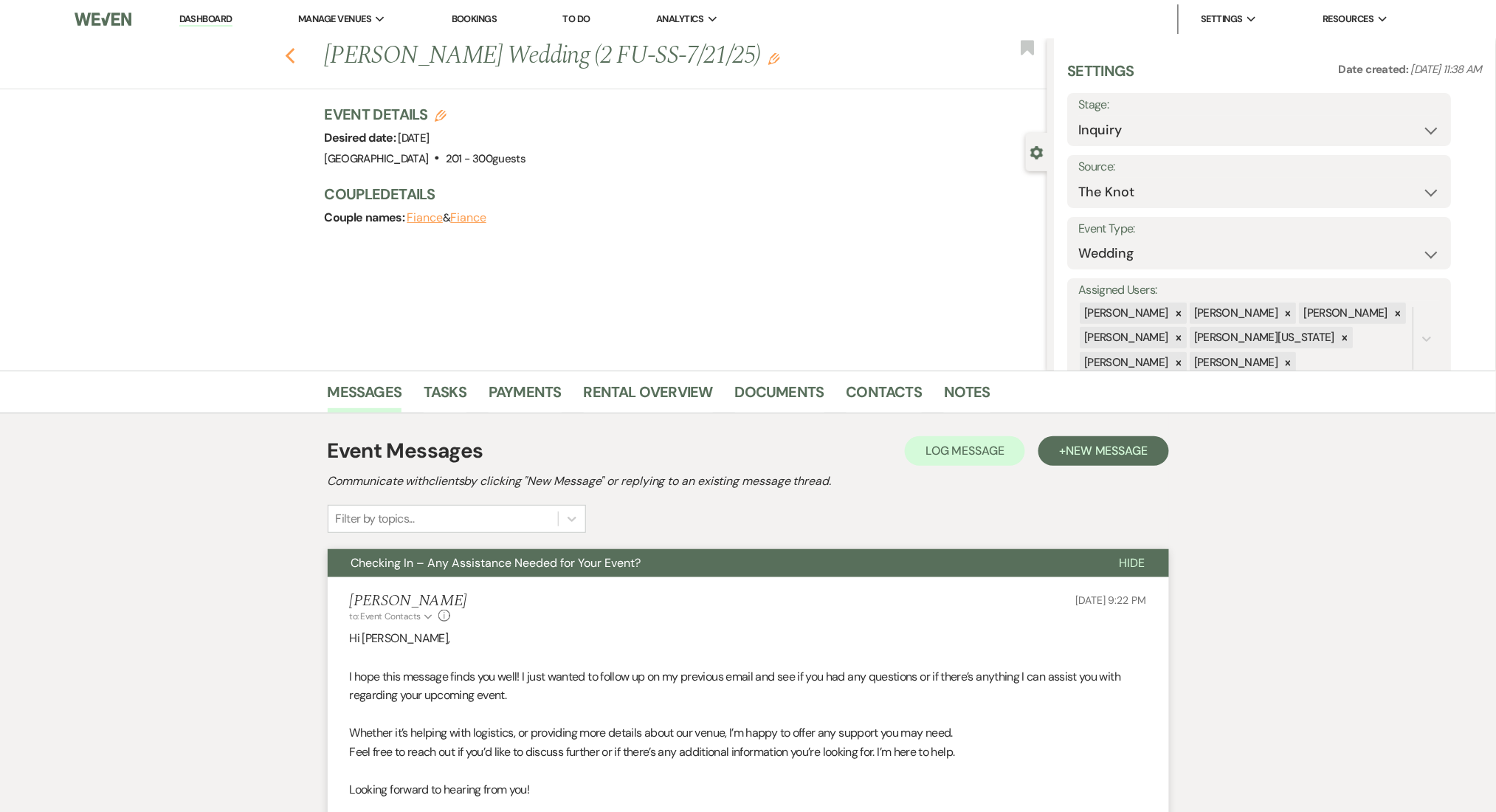
click at [296, 51] on icon "Previous" at bounding box center [290, 56] width 11 height 17
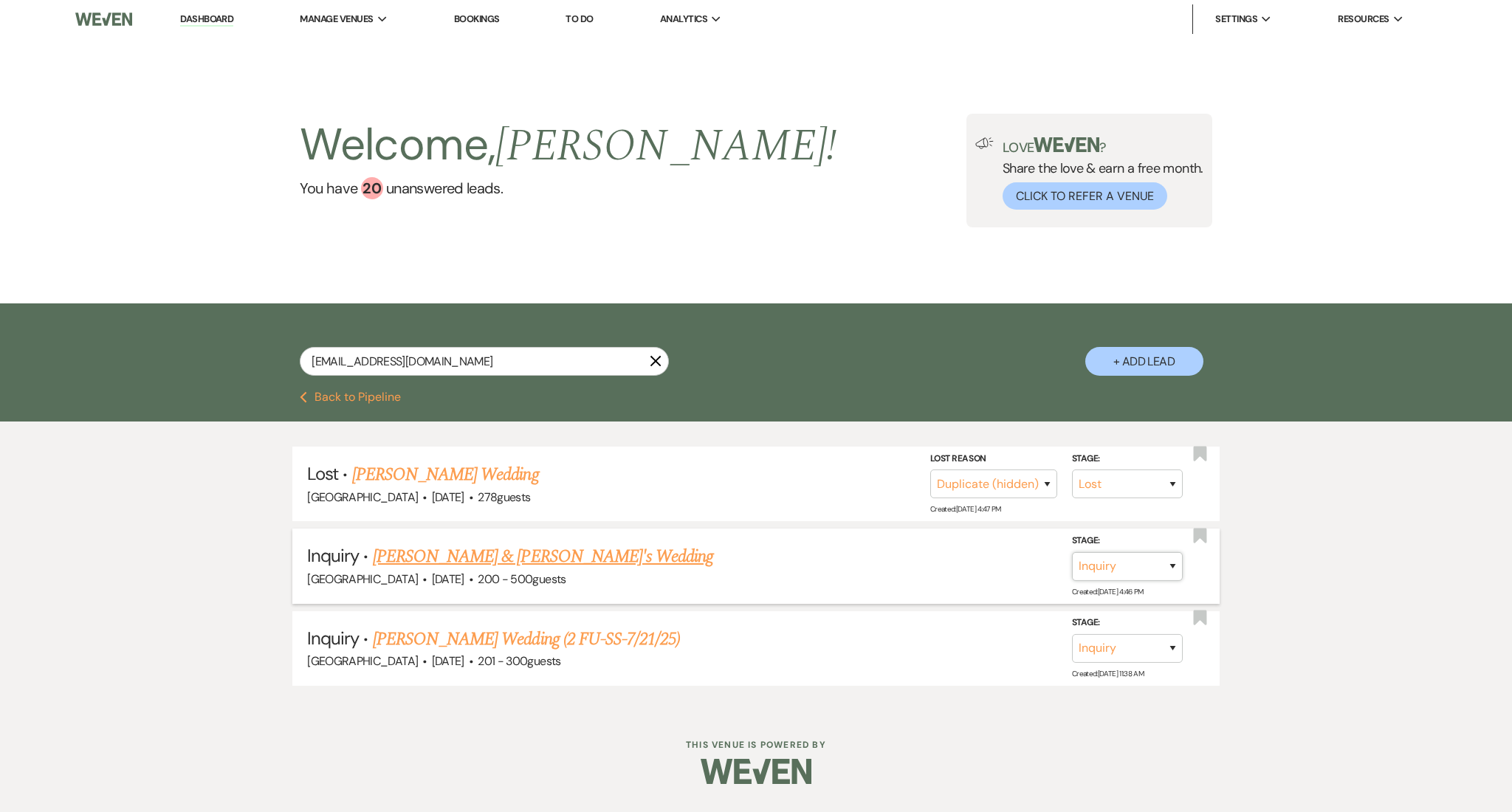
click at [1151, 552] on select "Inquiry Follow Up Tour Requested Tour Confirmed Toured Proposal Sent Booked Lost" at bounding box center [1127, 566] width 111 height 29
click at [1072, 552] on select "Inquiry Follow Up Tour Requested Tour Confirmed Toured Proposal Sent Booked Lost" at bounding box center [1127, 566] width 111 height 29
click at [965, 570] on select "Booked Elsewhere Budget Date Unavailable No Response Not a Good Match Capacity …" at bounding box center [919, 566] width 127 height 29
click at [856, 552] on select "Booked Elsewhere Budget Date Unavailable No Response Not a Good Match Capacity …" at bounding box center [919, 566] width 127 height 29
click at [1146, 558] on button "Save" at bounding box center [1153, 566] width 73 height 30
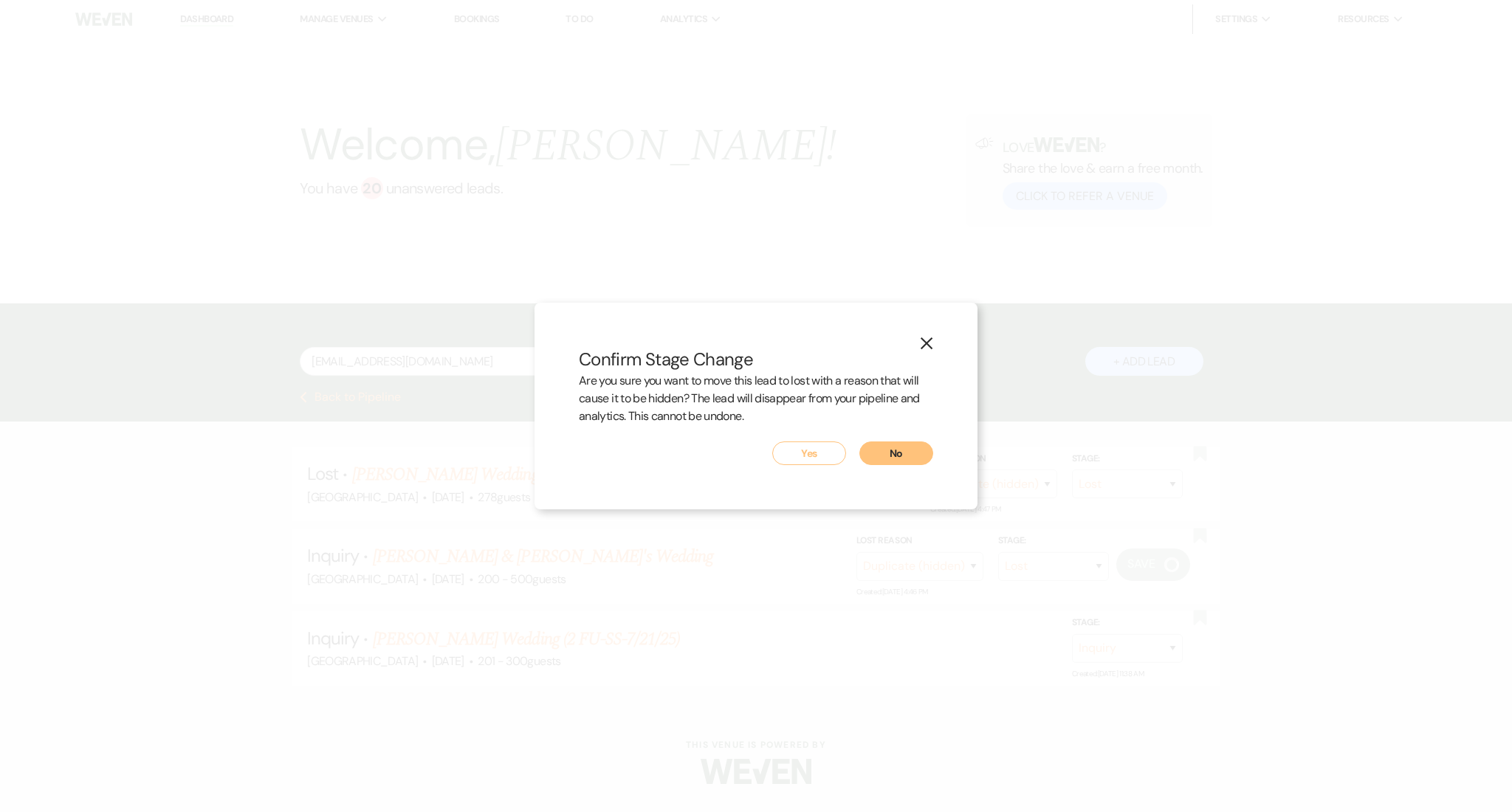
click at [803, 442] on button "Yes" at bounding box center [809, 453] width 73 height 24
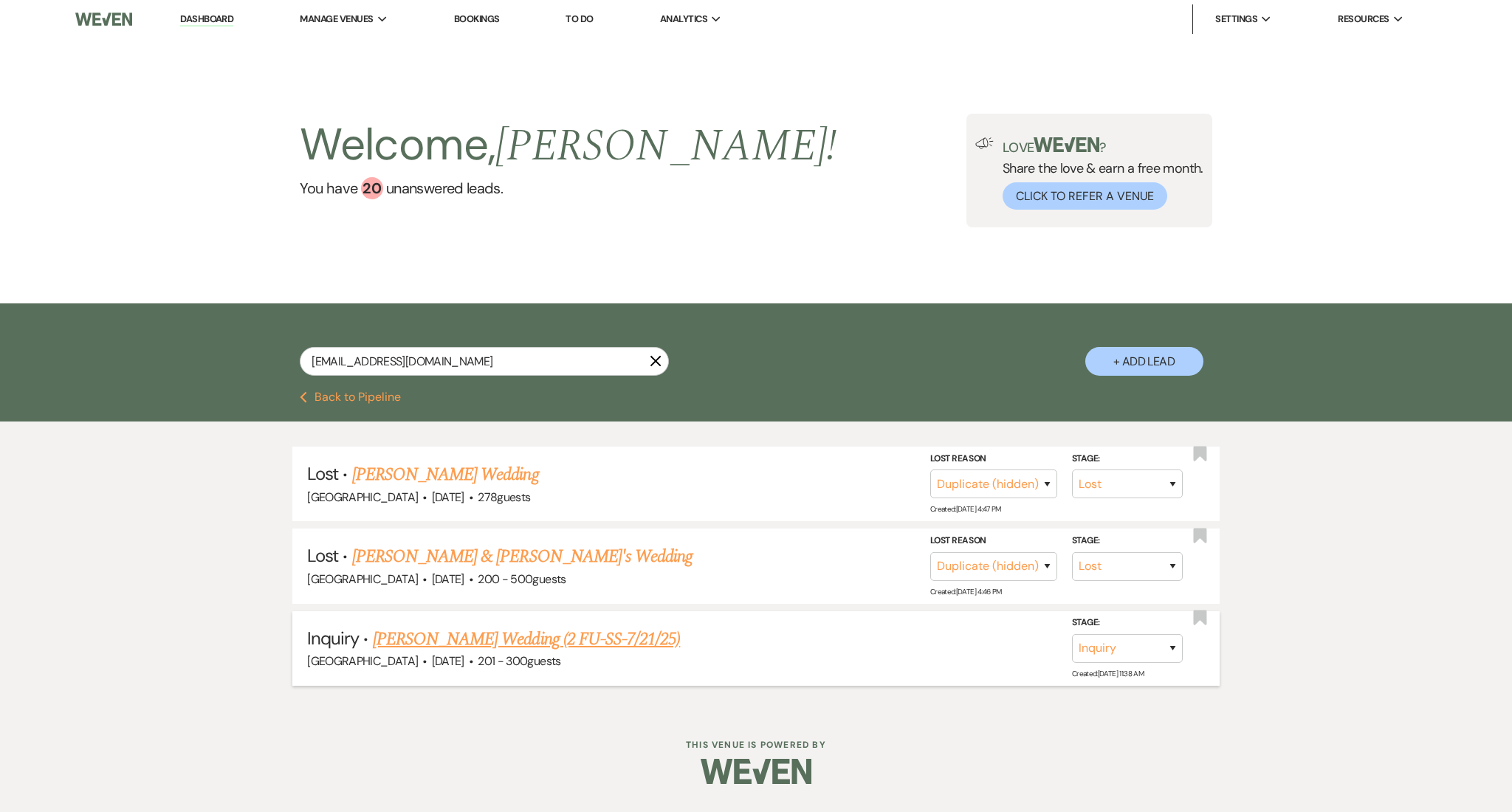
click at [481, 639] on link "Latha Varman's Wedding (2 FU-SS-7/21/25)" at bounding box center [526, 639] width 308 height 26
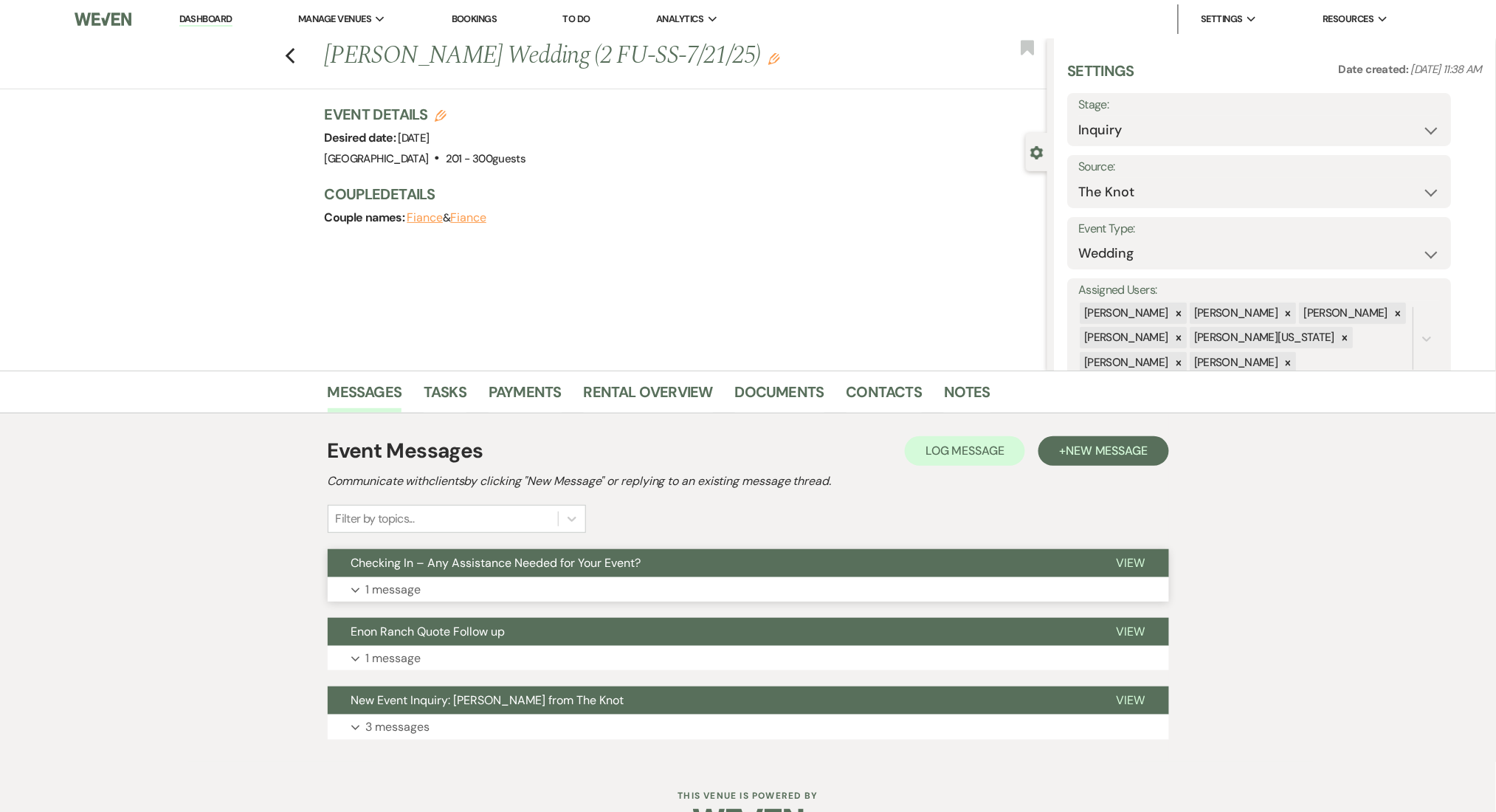
click at [489, 587] on button "Expand 1 message" at bounding box center [748, 589] width 841 height 25
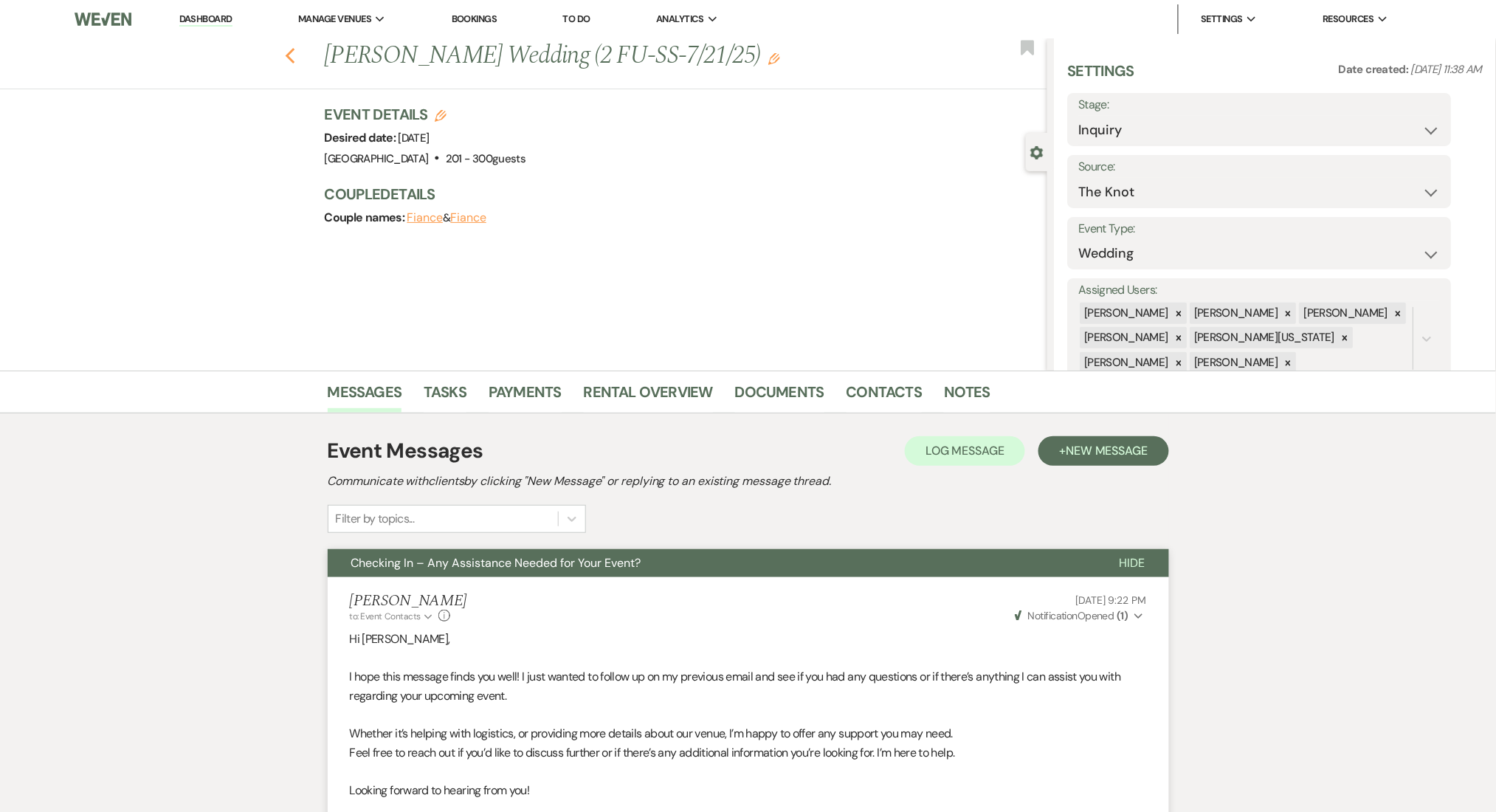
click at [295, 59] on use "button" at bounding box center [289, 56] width 10 height 17
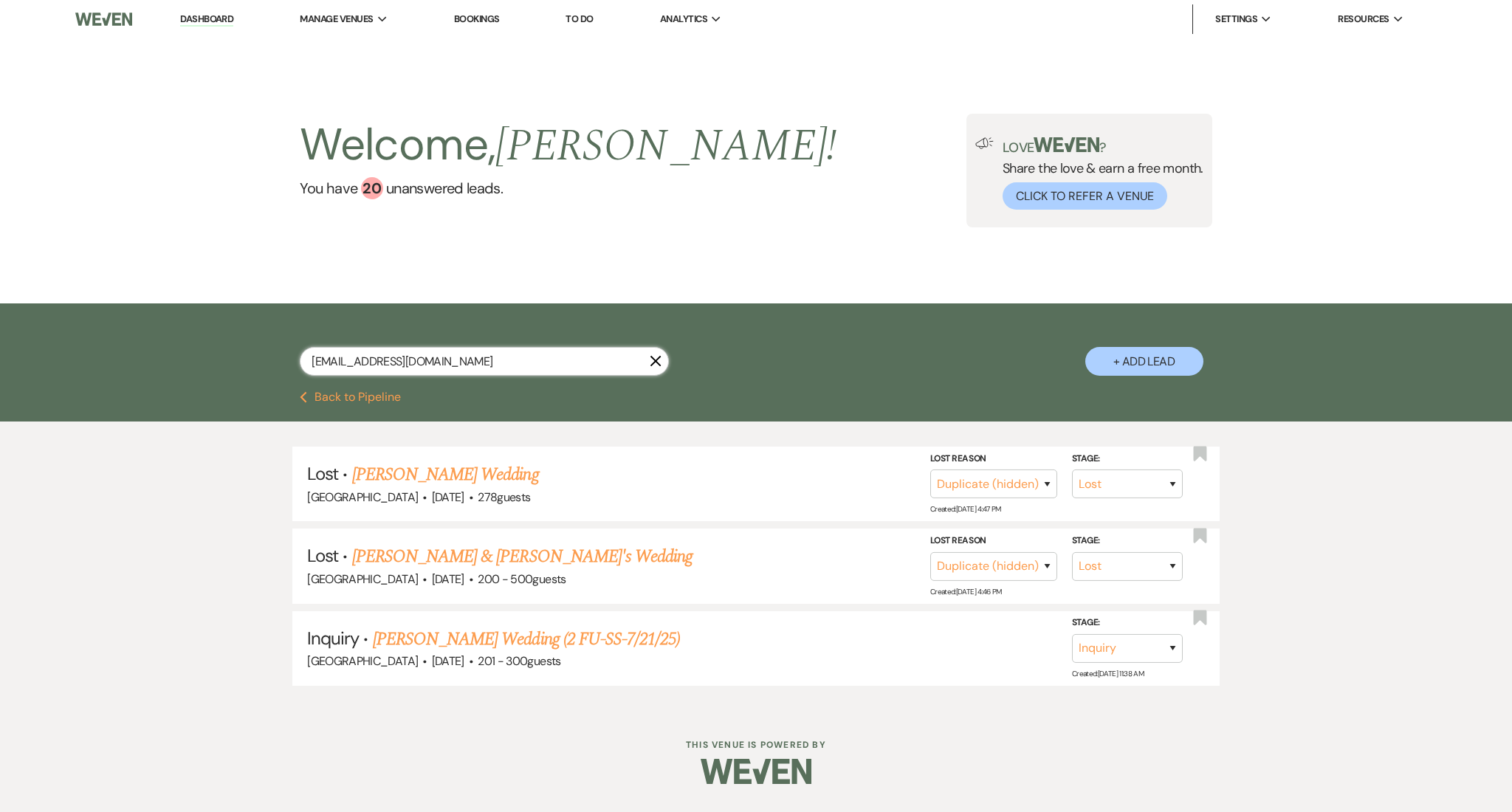
drag, startPoint x: 232, startPoint y: 356, endPoint x: 206, endPoint y: 355, distance: 26.0
click at [206, 356] on div "lathavarman@hotmail.com X + Add Lead" at bounding box center [756, 347] width 1512 height 87
paste input "savannahfrost77@g"
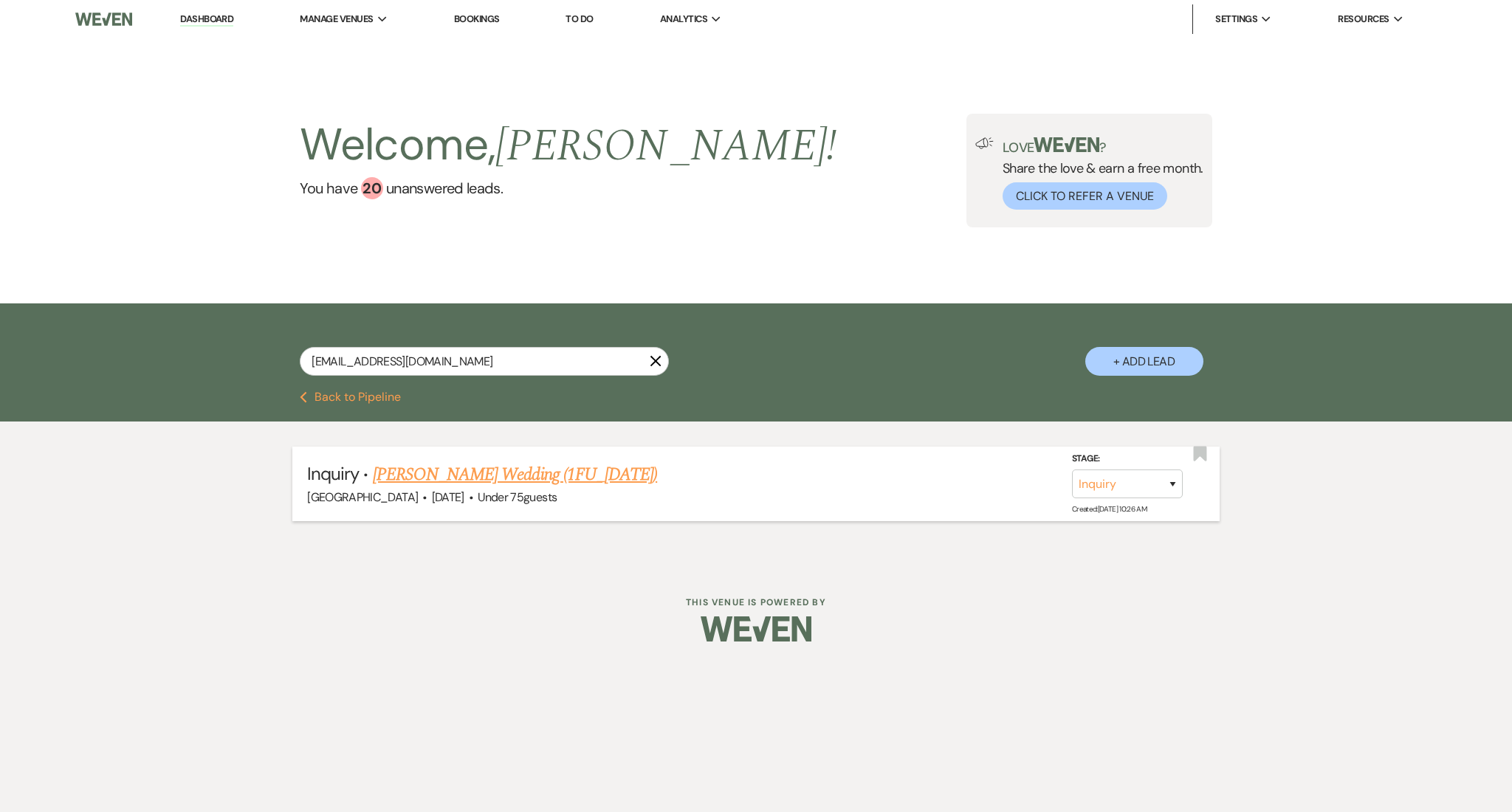
click at [562, 473] on link "Savannah Frost's Wedding (1FU_7.11.25)" at bounding box center [514, 475] width 284 height 26
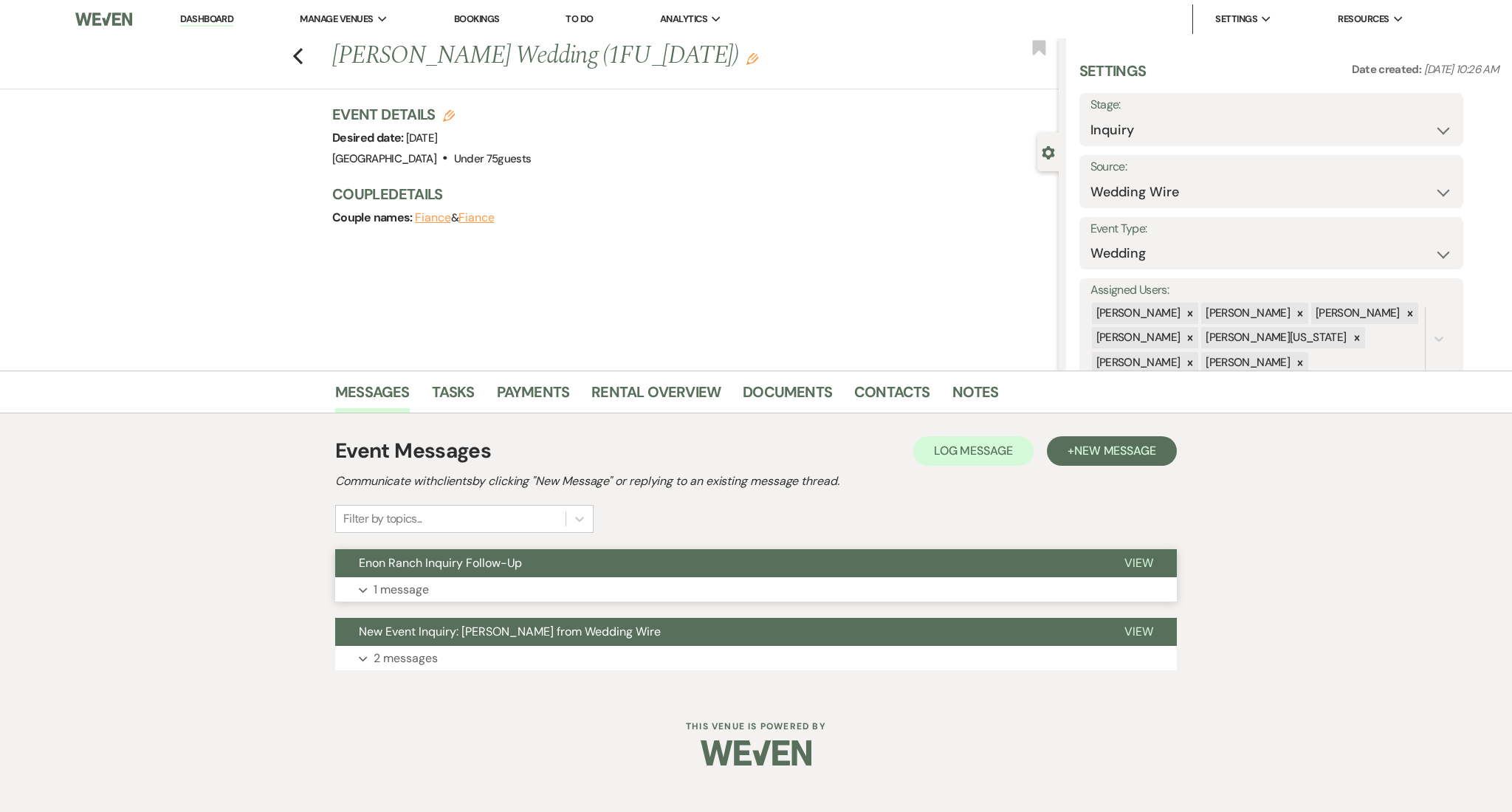
click at [467, 576] on button "Enon Ranch Inquiry Follow-Up" at bounding box center [717, 563] width 765 height 28
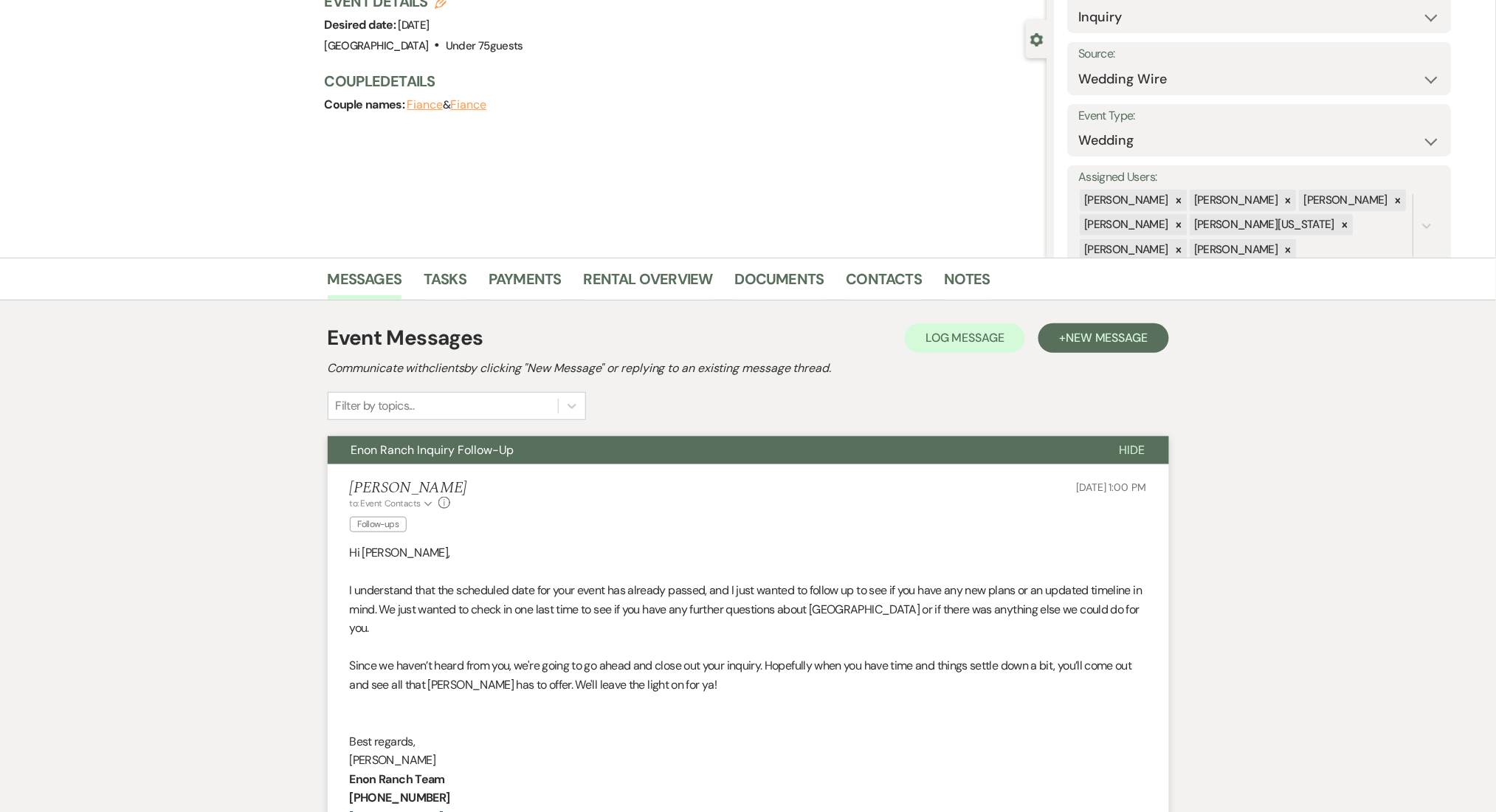
scroll to position [350, 0]
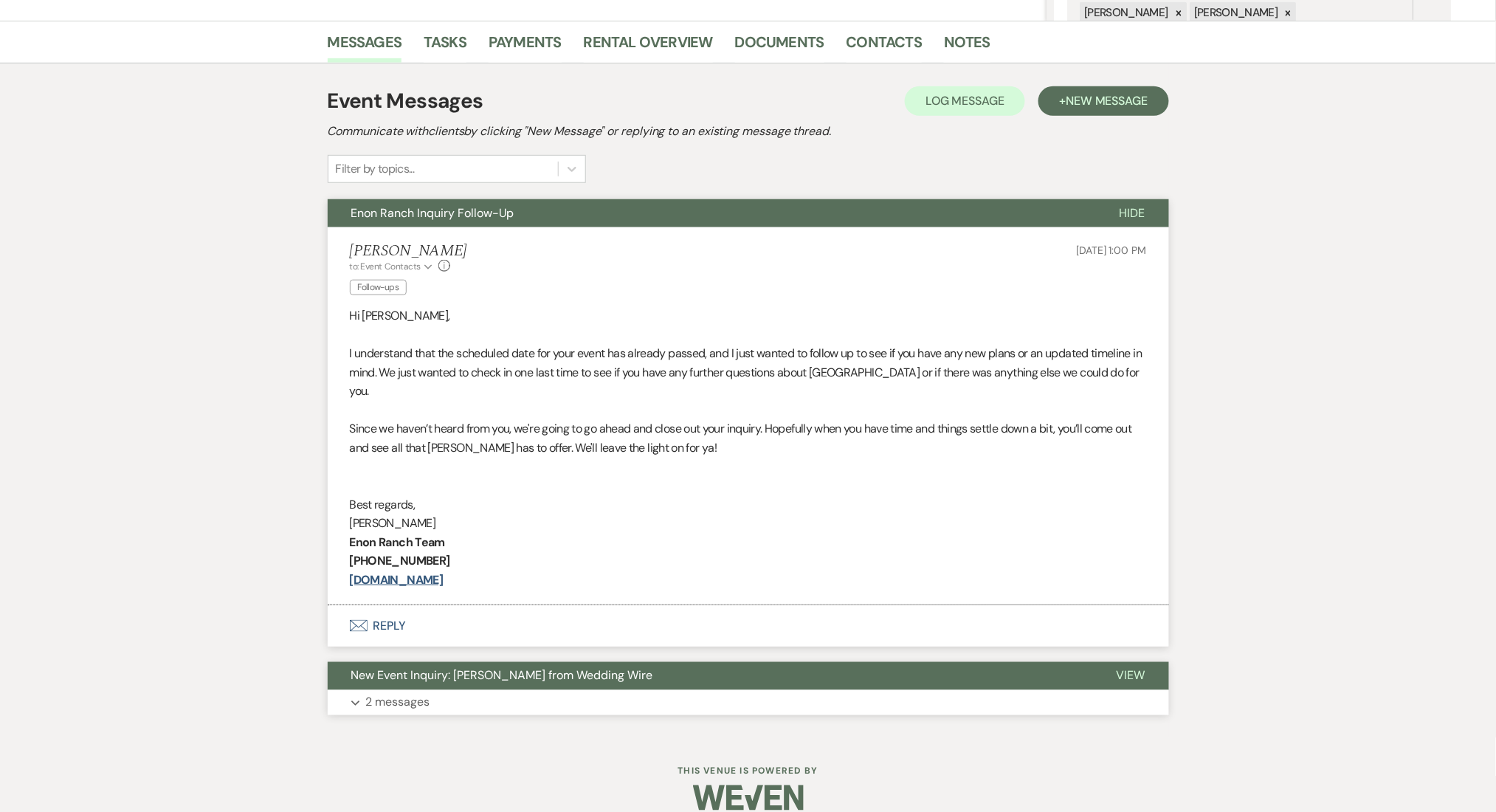
click at [499, 692] on button "Expand 2 messages" at bounding box center [748, 702] width 841 height 25
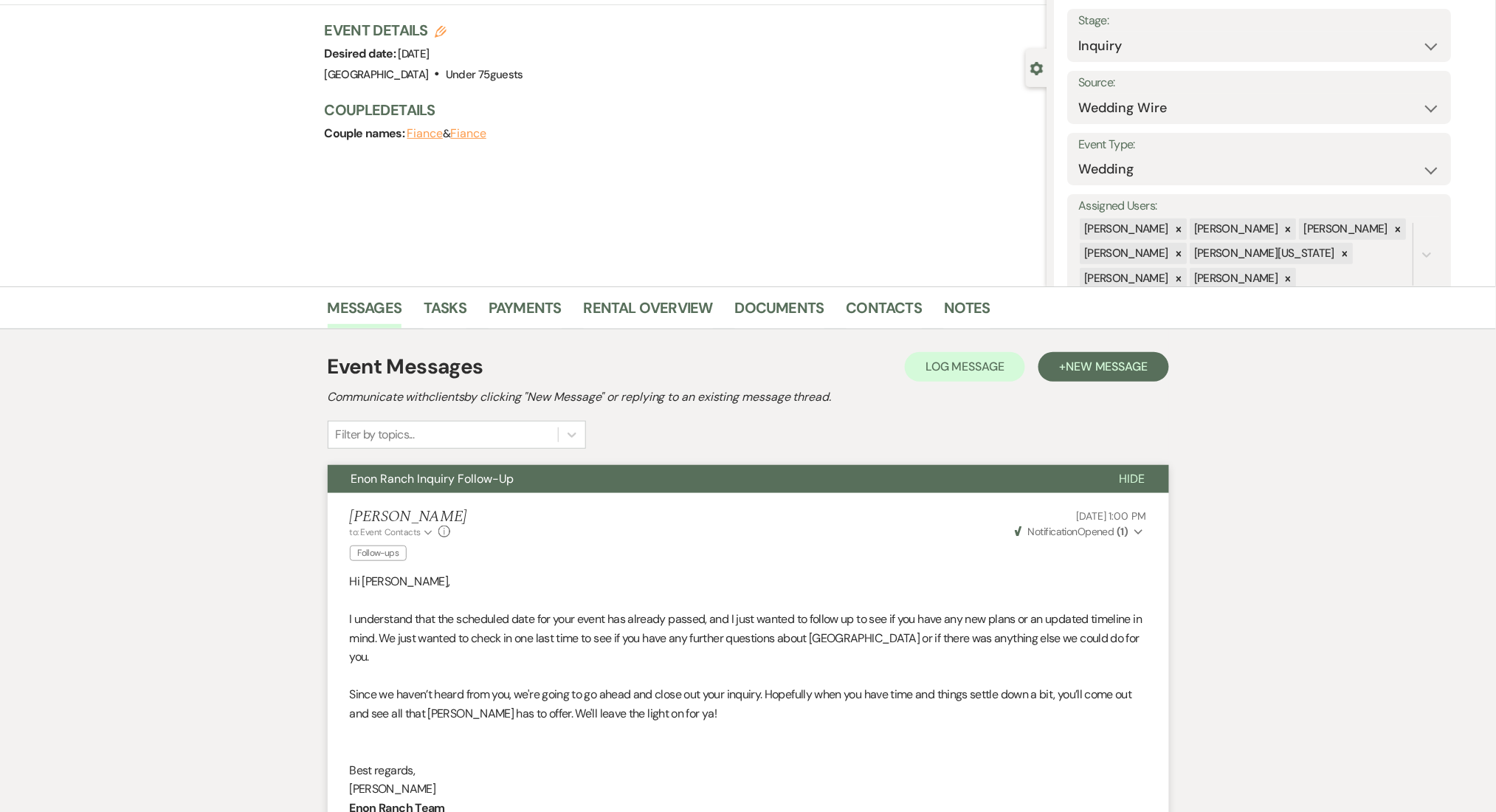
scroll to position [0, 0]
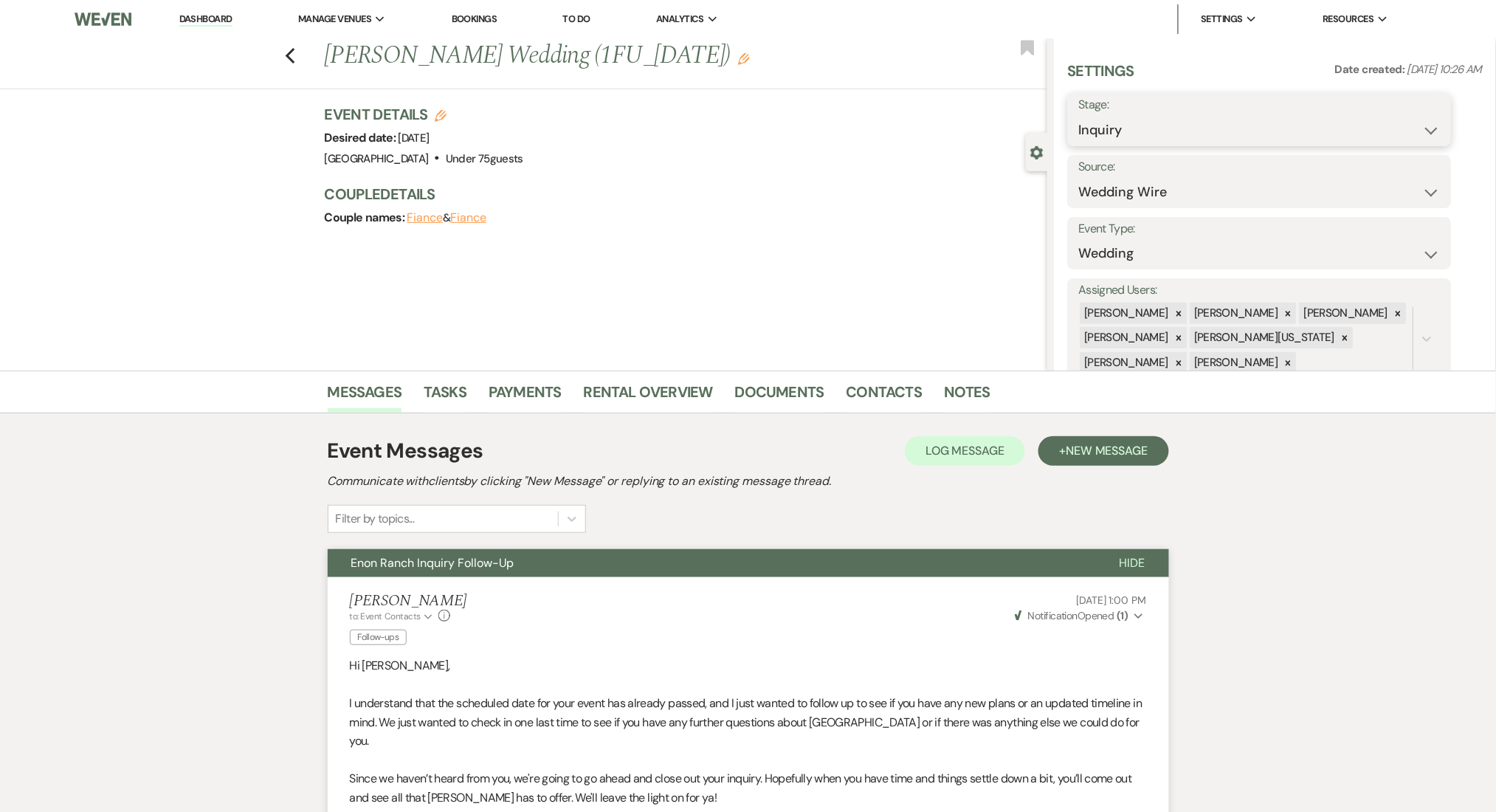
click at [1236, 133] on select "Inquiry Follow Up Tour Requested Tour Confirmed Toured Proposal Sent Booked Lost" at bounding box center [1260, 130] width 362 height 29
click at [1079, 116] on select "Inquiry Follow Up Tour Requested Tour Confirmed Toured Proposal Sent Booked Lost" at bounding box center [1260, 130] width 362 height 29
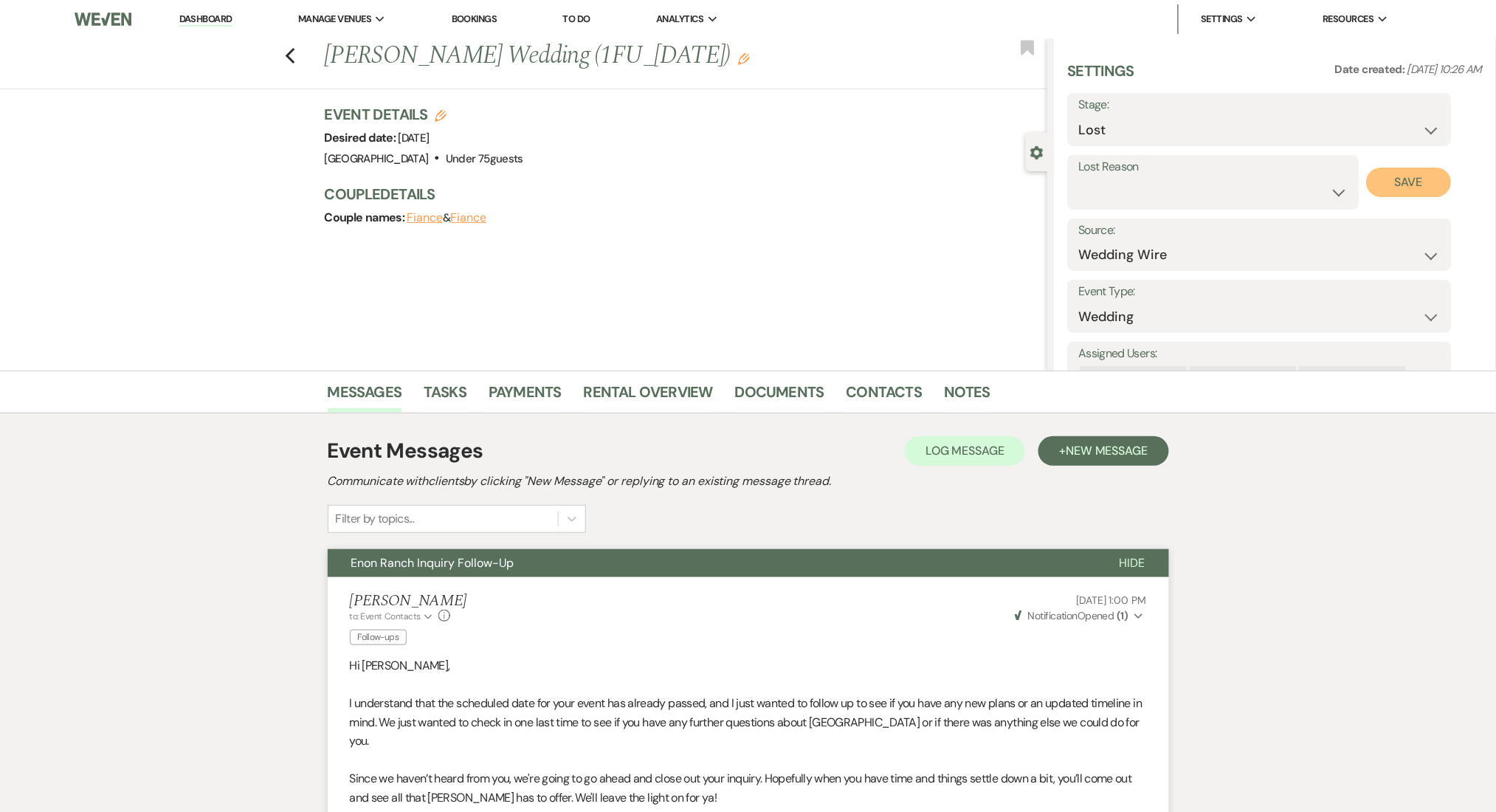
click at [1398, 184] on button "Save" at bounding box center [1409, 183] width 85 height 30
click at [295, 59] on use "button" at bounding box center [289, 56] width 10 height 17
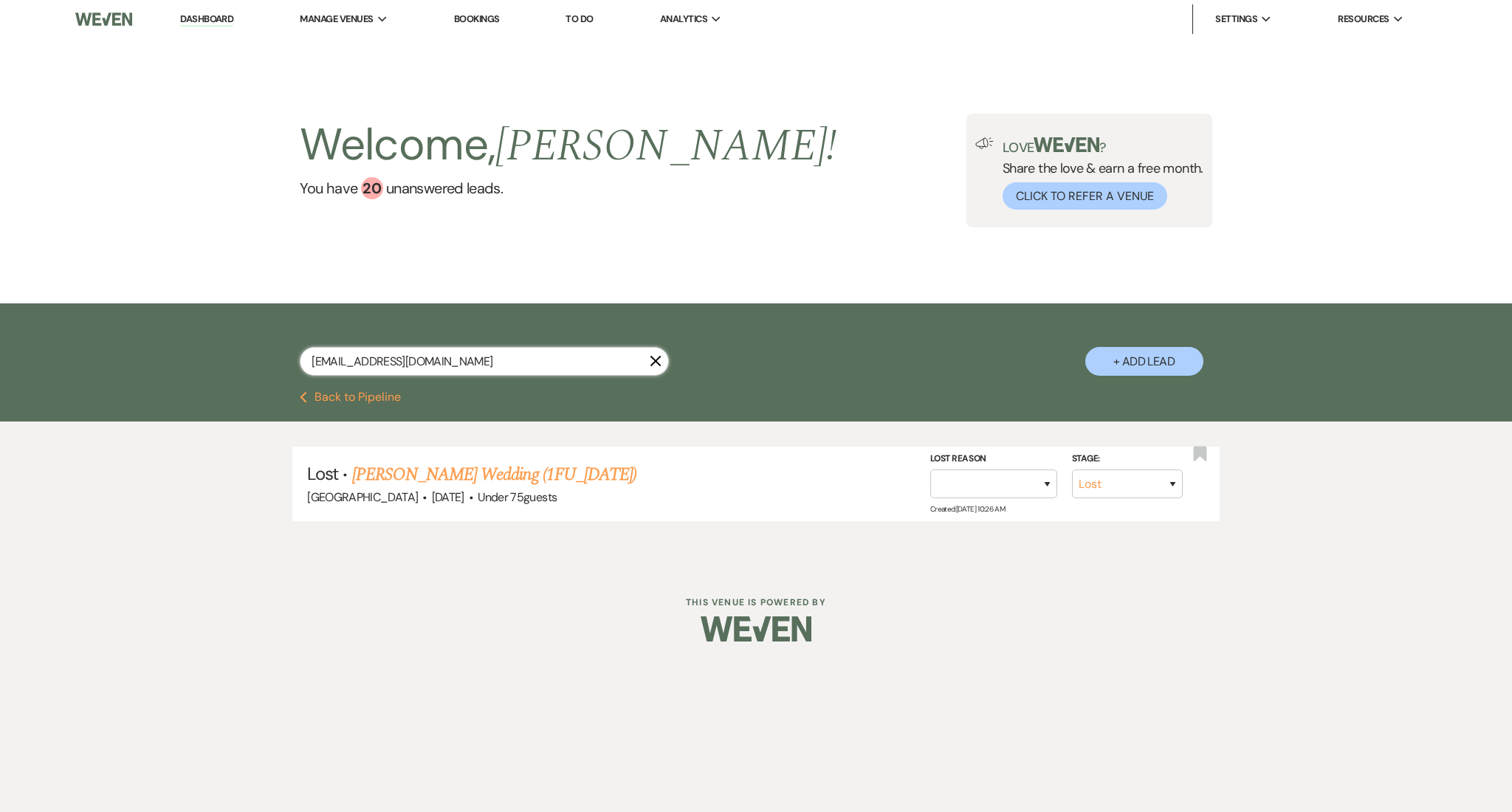
drag, startPoint x: 487, startPoint y: 363, endPoint x: 126, endPoint y: 337, distance: 361.9
click at [126, 337] on div "savannahfrost77@gmail.com X + Add Lead" at bounding box center [756, 347] width 1512 height 87
paste input "raqmanzo"
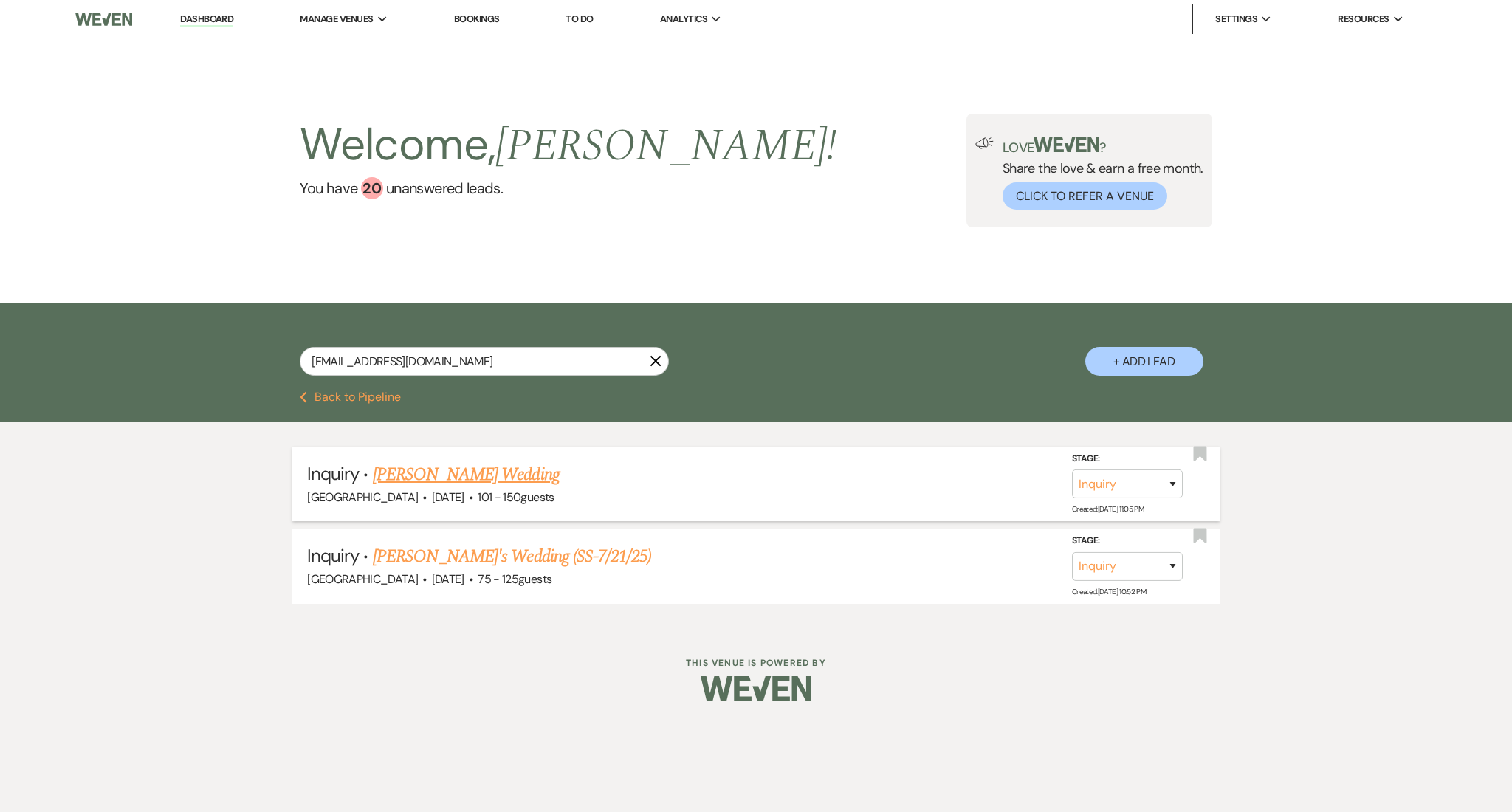
click at [471, 476] on link "Raquel Manzo's Wedding" at bounding box center [466, 475] width 187 height 26
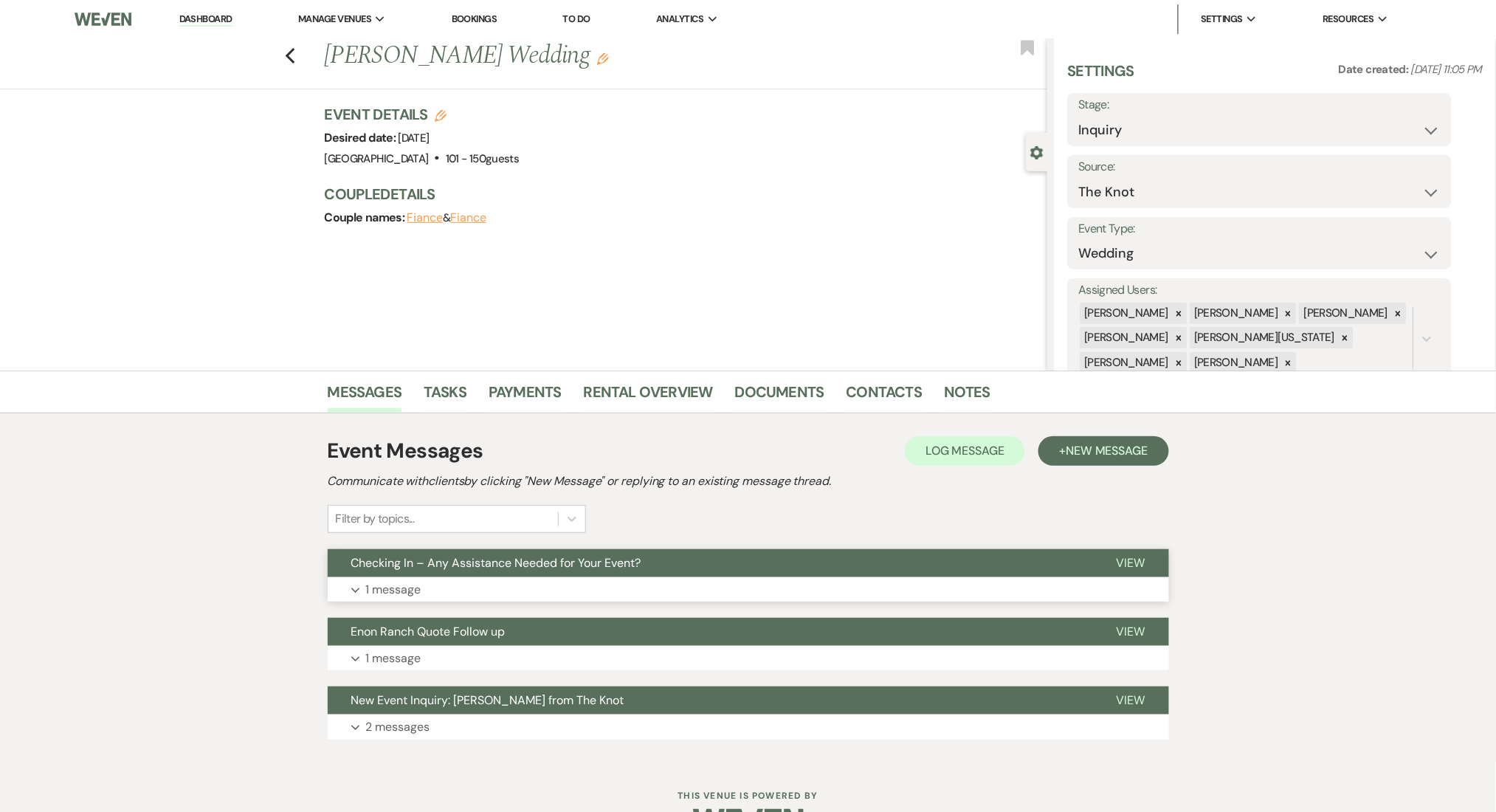
click at [594, 590] on button "Expand 1 message" at bounding box center [748, 589] width 841 height 25
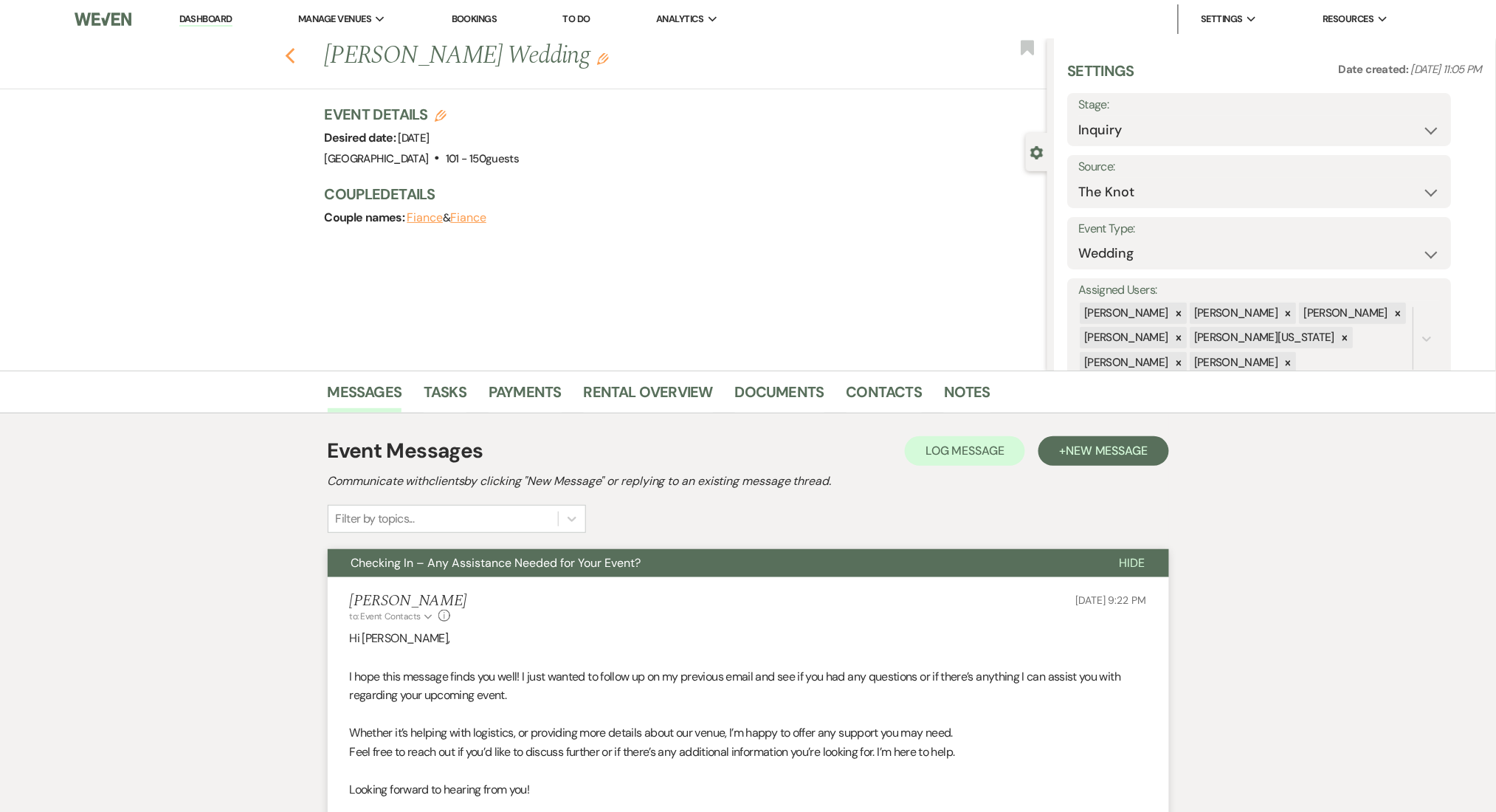
click at [293, 47] on icon "Previous" at bounding box center [290, 56] width 11 height 17
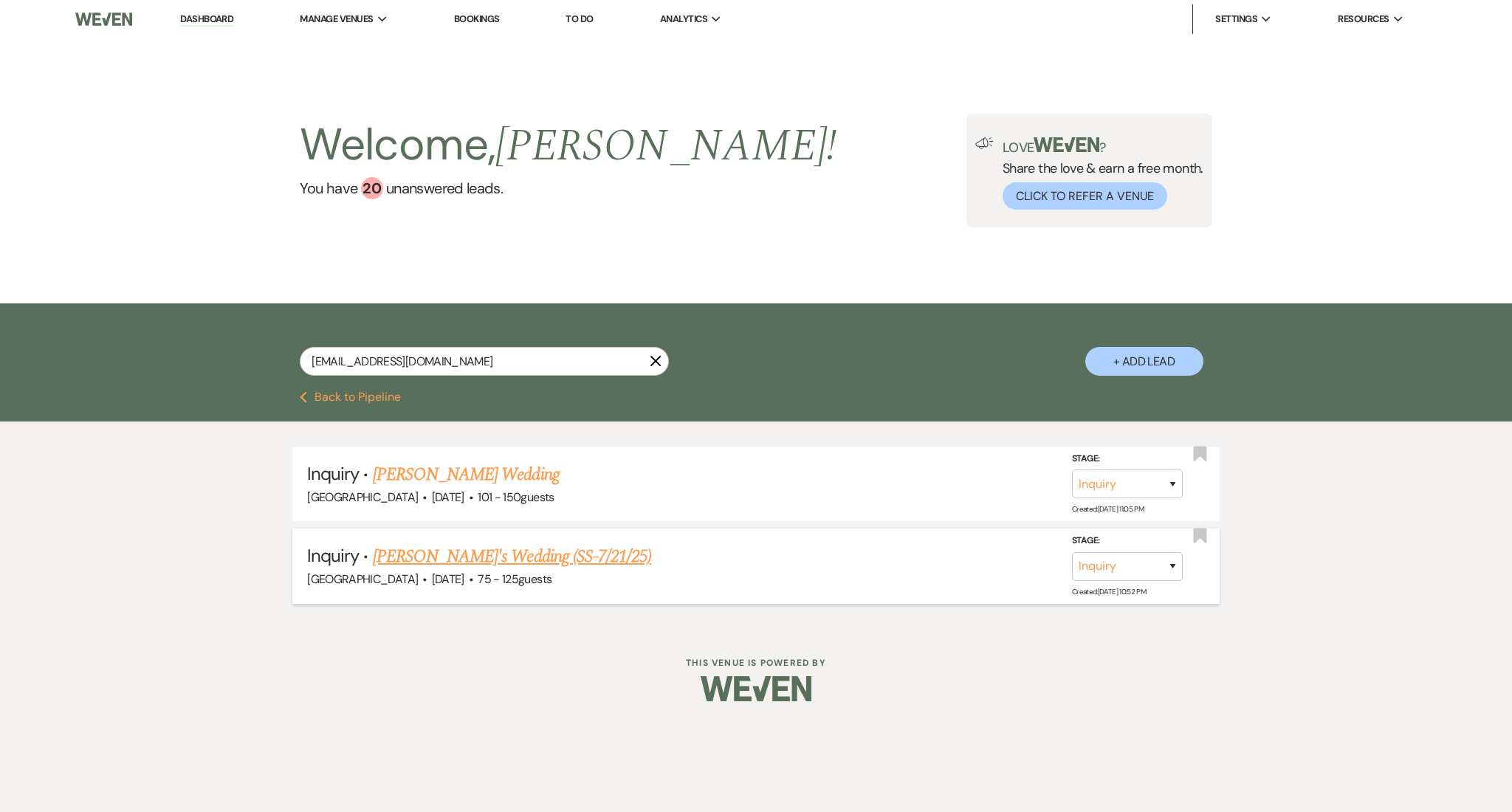
click at [444, 561] on link "Raquel's Wedding (SS-7/21/25)" at bounding box center [512, 556] width 278 height 26
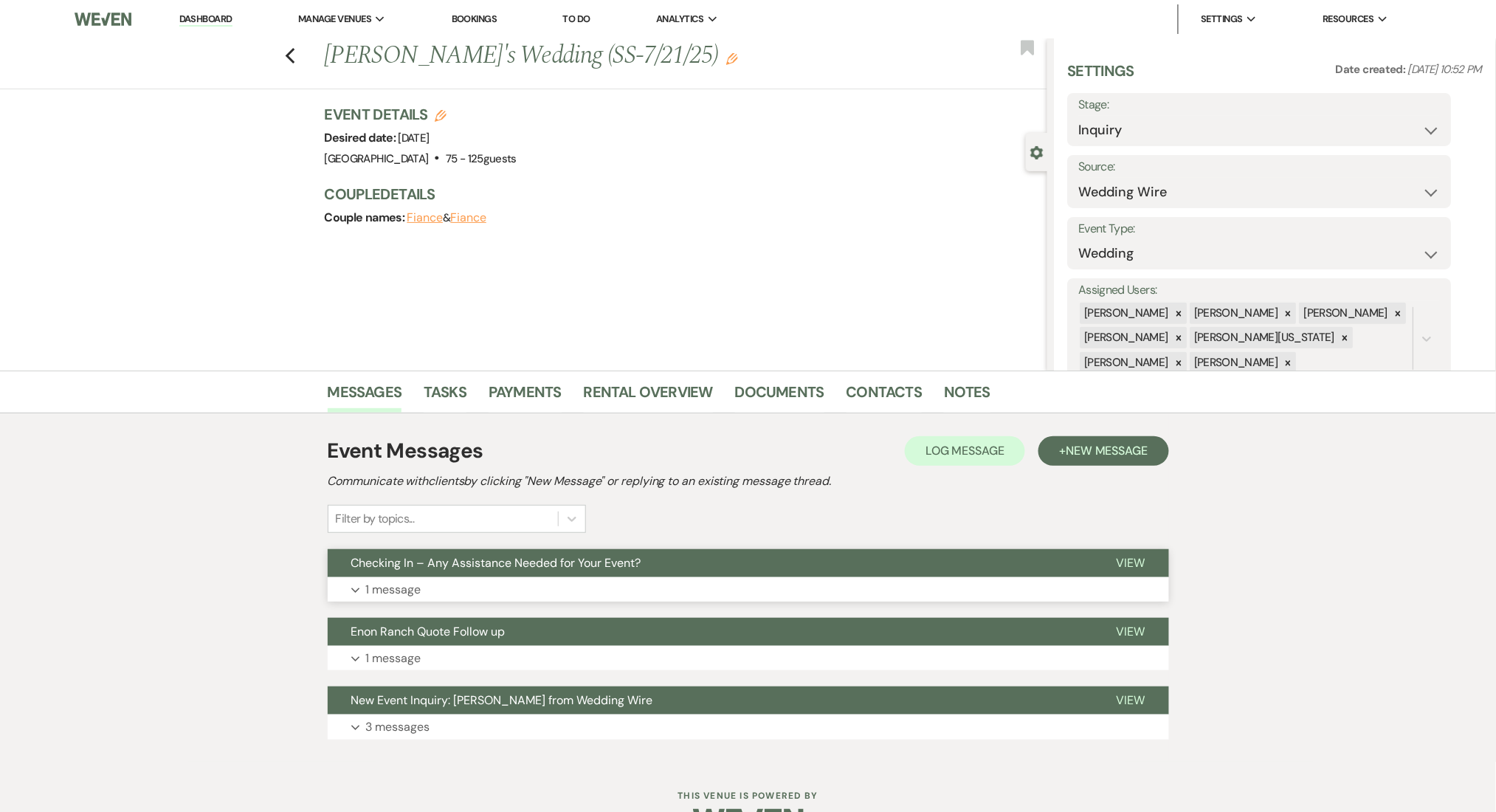
click at [511, 588] on button "Expand 1 message" at bounding box center [748, 589] width 841 height 25
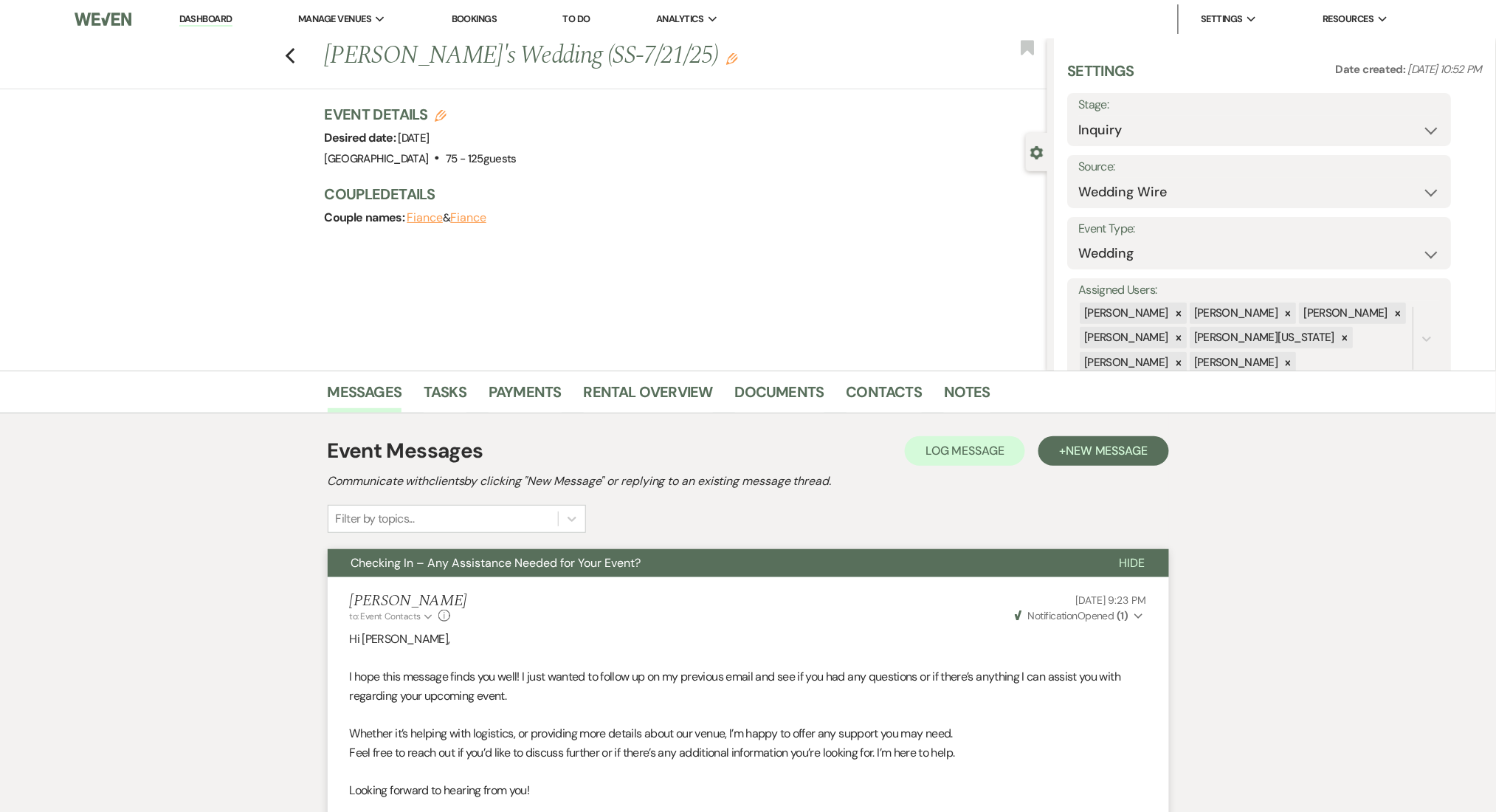
click at [303, 58] on div "Previous Raquel's Wedding (SS-7/21/25) Edit Bookmark" at bounding box center [520, 64] width 1054 height 51
click at [296, 54] on icon "Previous" at bounding box center [290, 56] width 11 height 17
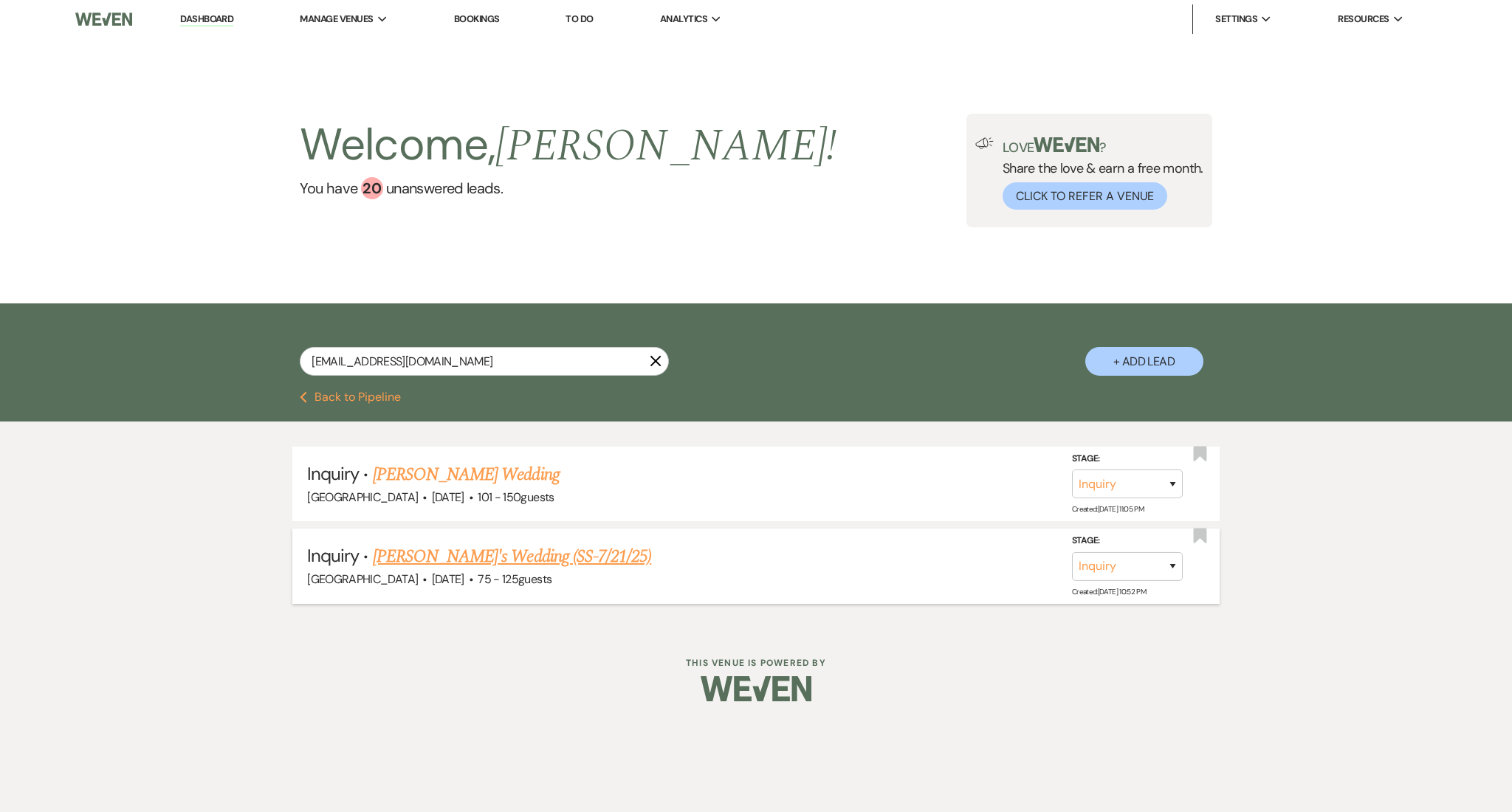
click at [498, 557] on link "Raquel's Wedding (SS-7/21/25)" at bounding box center [512, 556] width 278 height 26
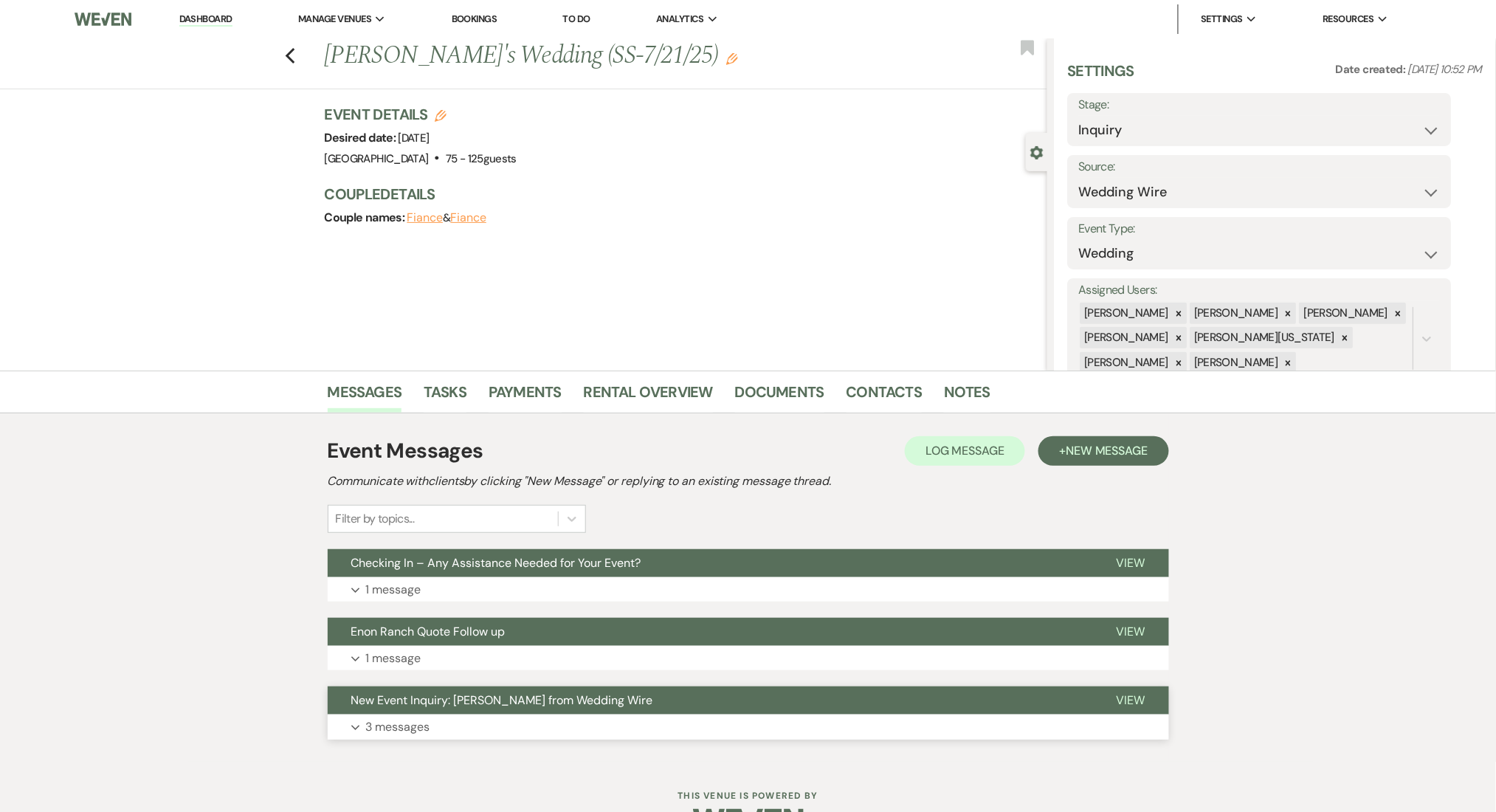
click at [491, 732] on button "Expand 3 messages" at bounding box center [748, 726] width 841 height 25
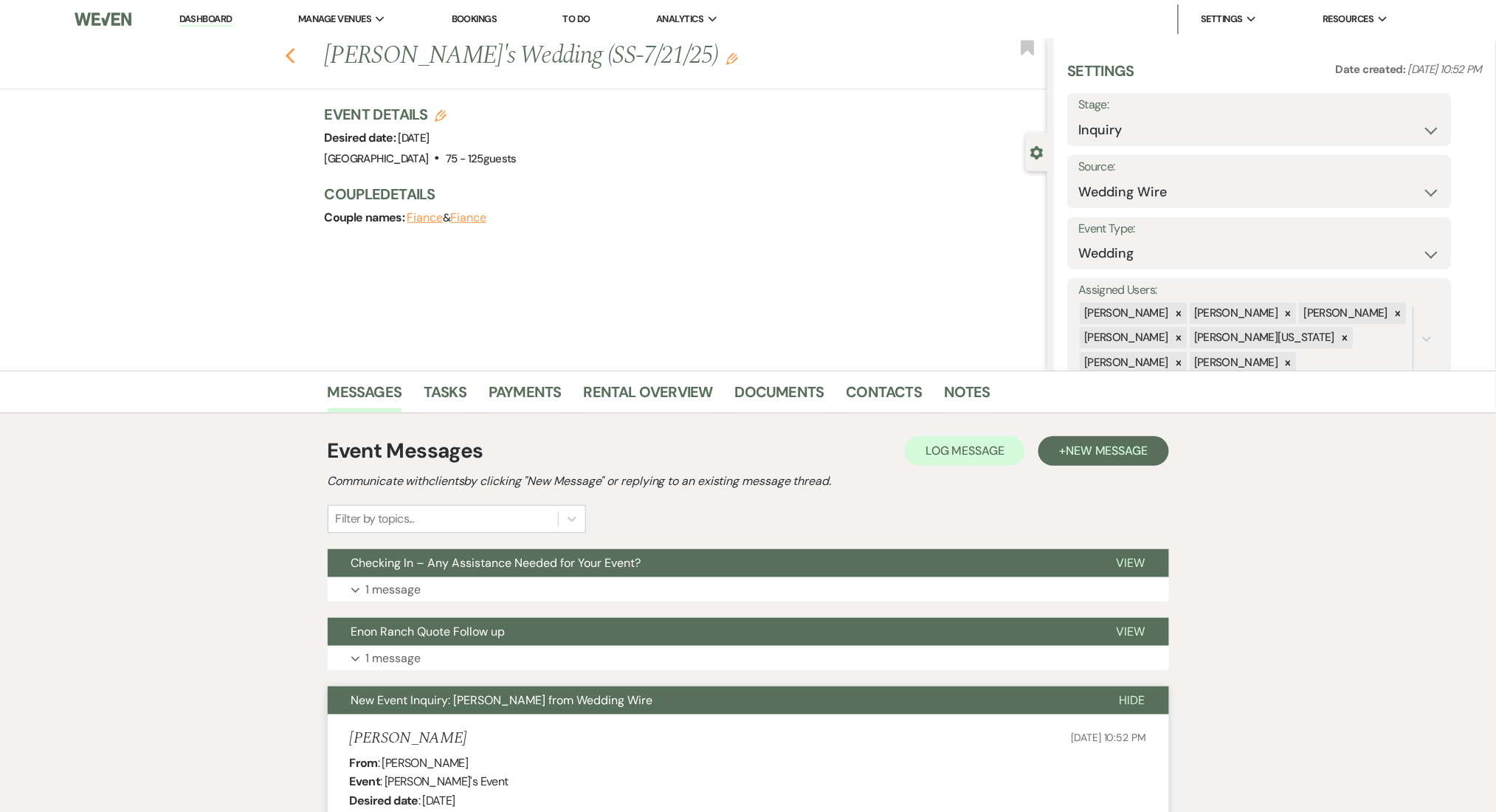
click at [295, 58] on use "button" at bounding box center [289, 56] width 10 height 17
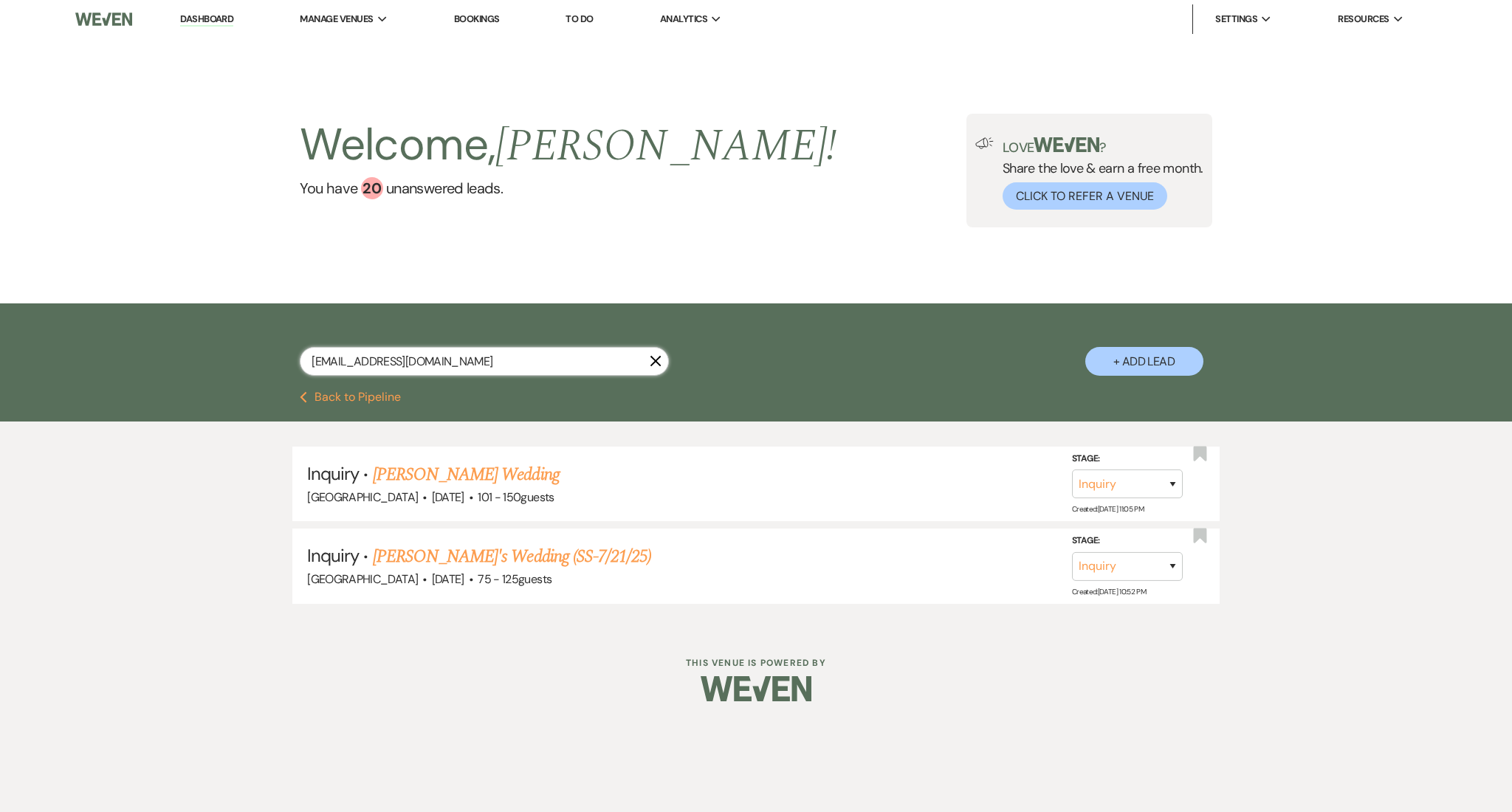
drag, startPoint x: 483, startPoint y: 371, endPoint x: 71, endPoint y: 326, distance: 414.5
click at [71, 326] on div "raqmanzo@gmail.com X + Add Lead" at bounding box center [756, 347] width 1512 height 87
paste input "kate.genevieve@icloud"
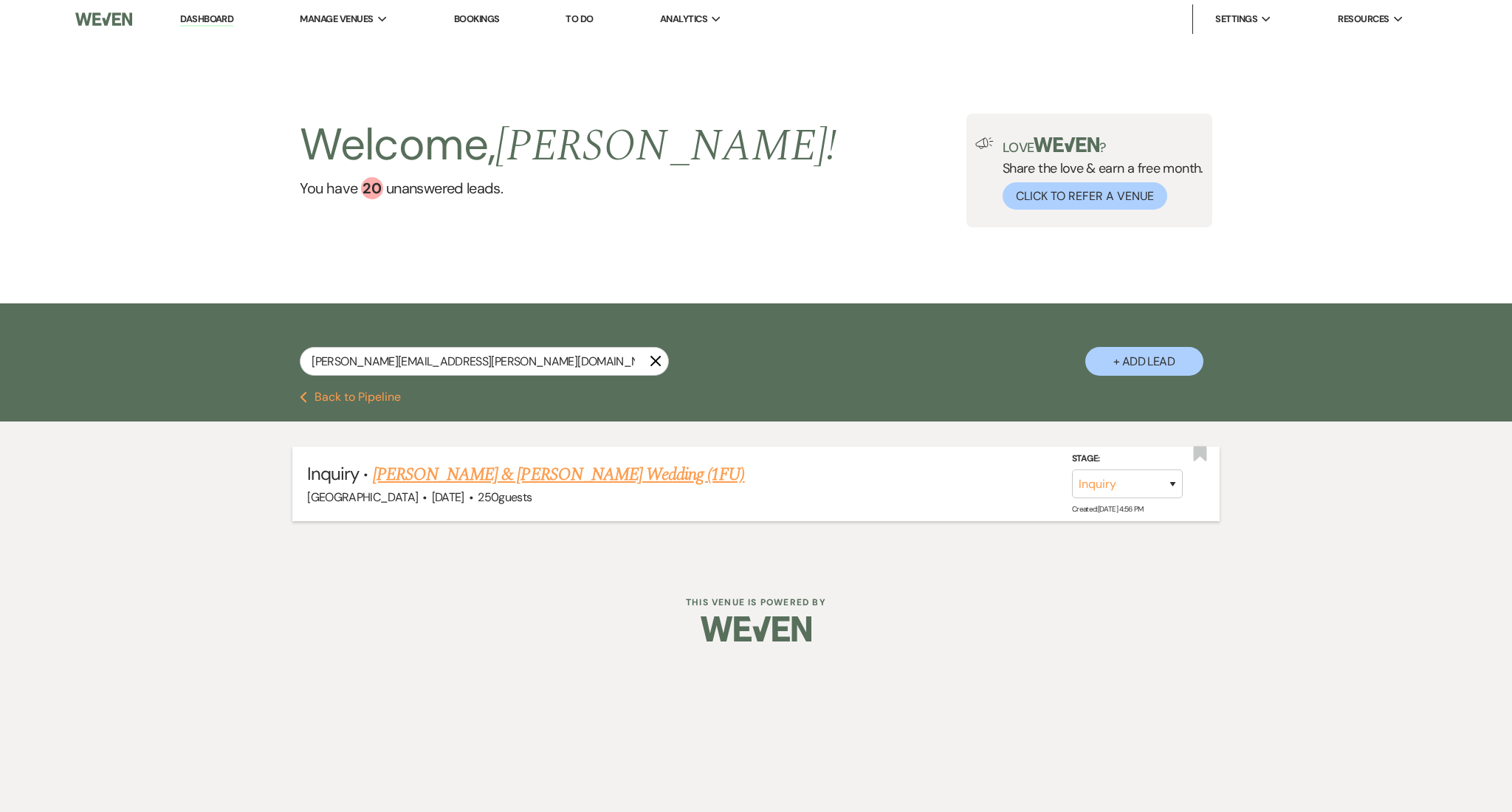
click at [449, 475] on link "Colby West & Kate Newman's Wedding (1FU)" at bounding box center [558, 475] width 372 height 26
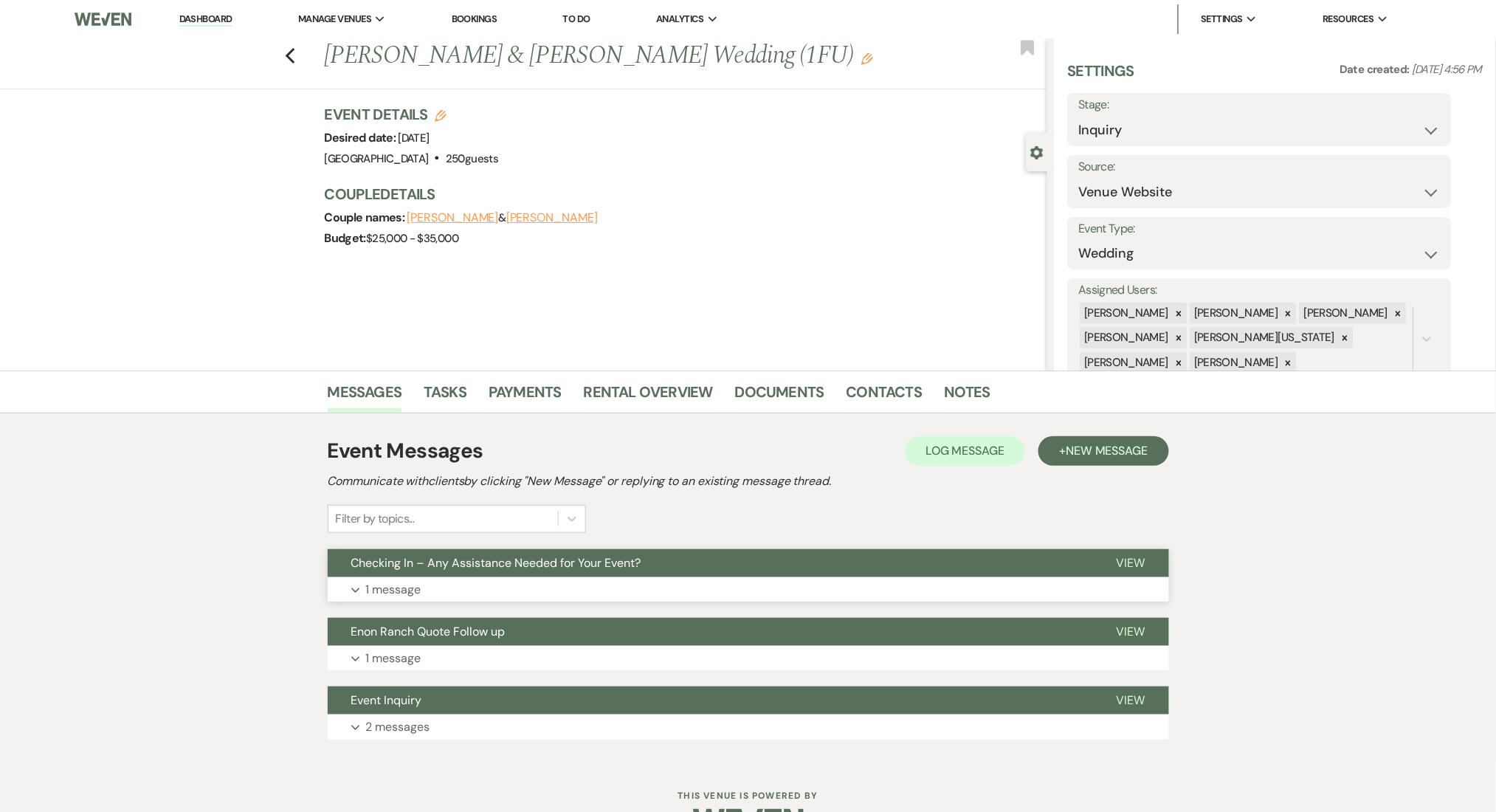
click at [400, 595] on p "1 message" at bounding box center [393, 590] width 55 height 19
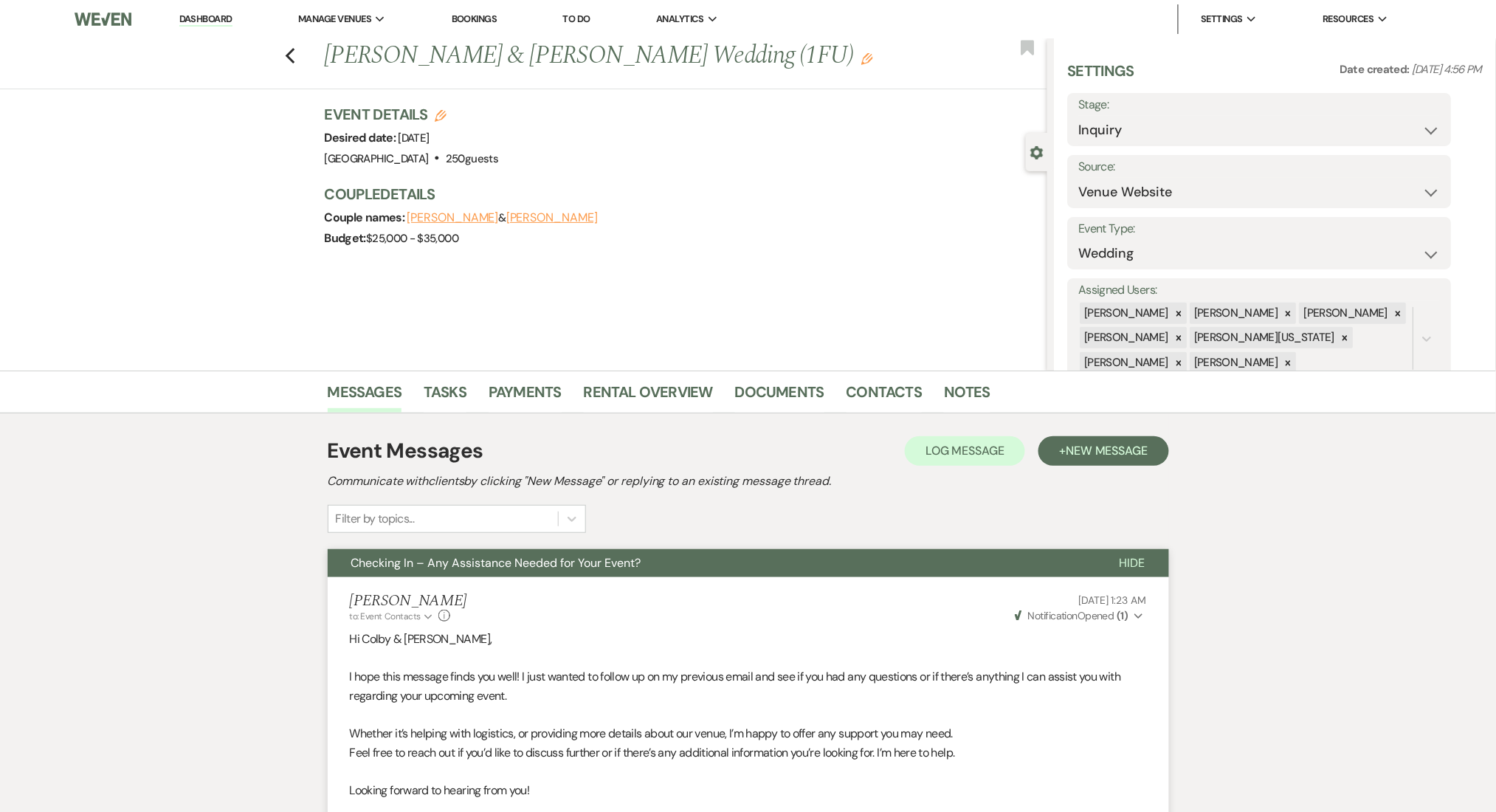
click at [290, 57] on div "Previous Colby West & Kate Newman's Wedding (1FU) Edit Bookmark" at bounding box center [520, 64] width 1054 height 51
click at [296, 54] on icon "Previous" at bounding box center [290, 56] width 11 height 17
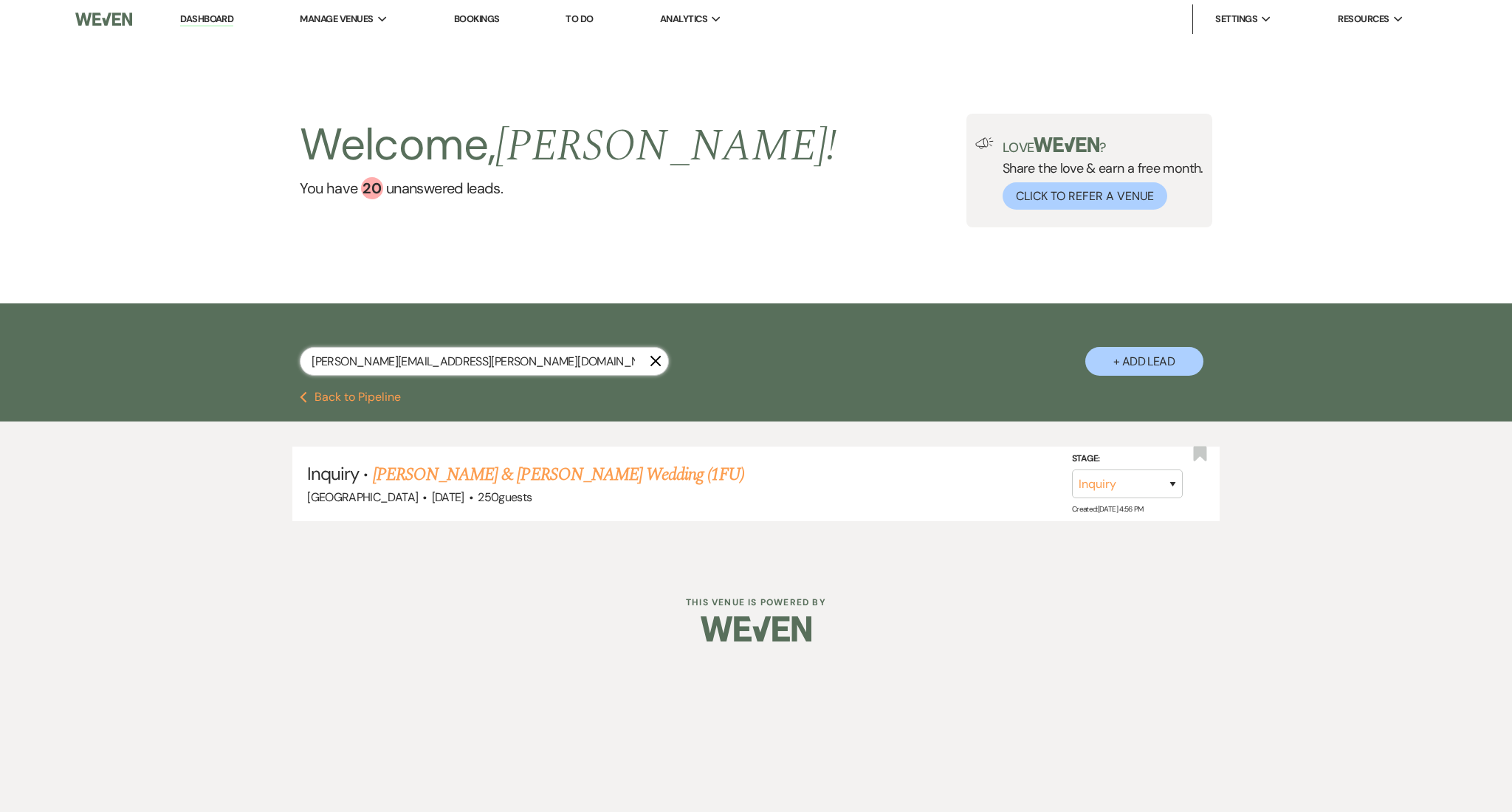
drag, startPoint x: 492, startPoint y: 365, endPoint x: 83, endPoint y: 323, distance: 411.2
click at [83, 323] on div "kate.genevieve@icloud.com X + Add Lead" at bounding box center [756, 347] width 1512 height 87
paste input "judypeterson4588@gmail"
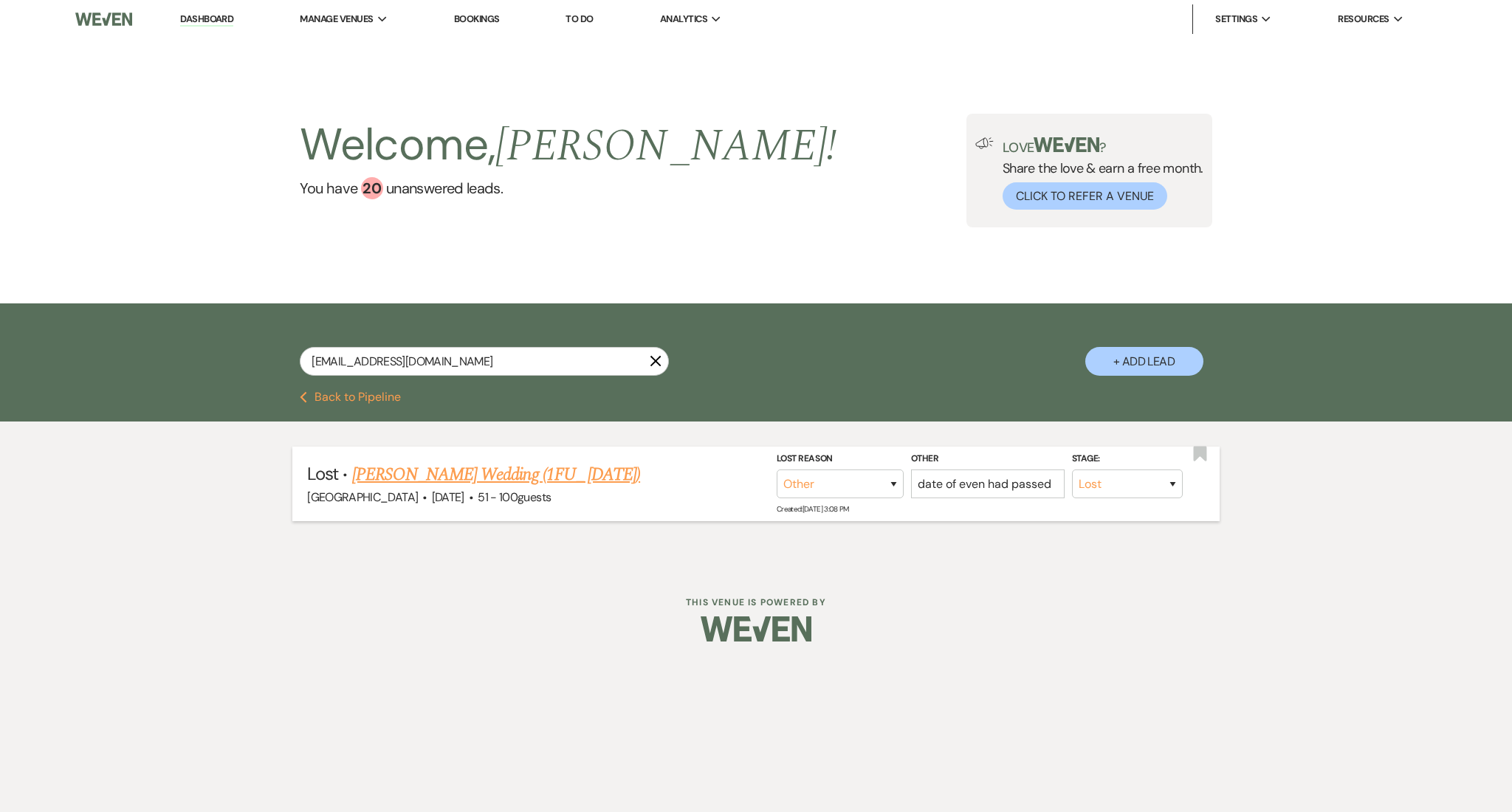
click at [491, 475] on link "Judy Peterson's Wedding (1FU_ 7.11.25)" at bounding box center [496, 475] width 288 height 26
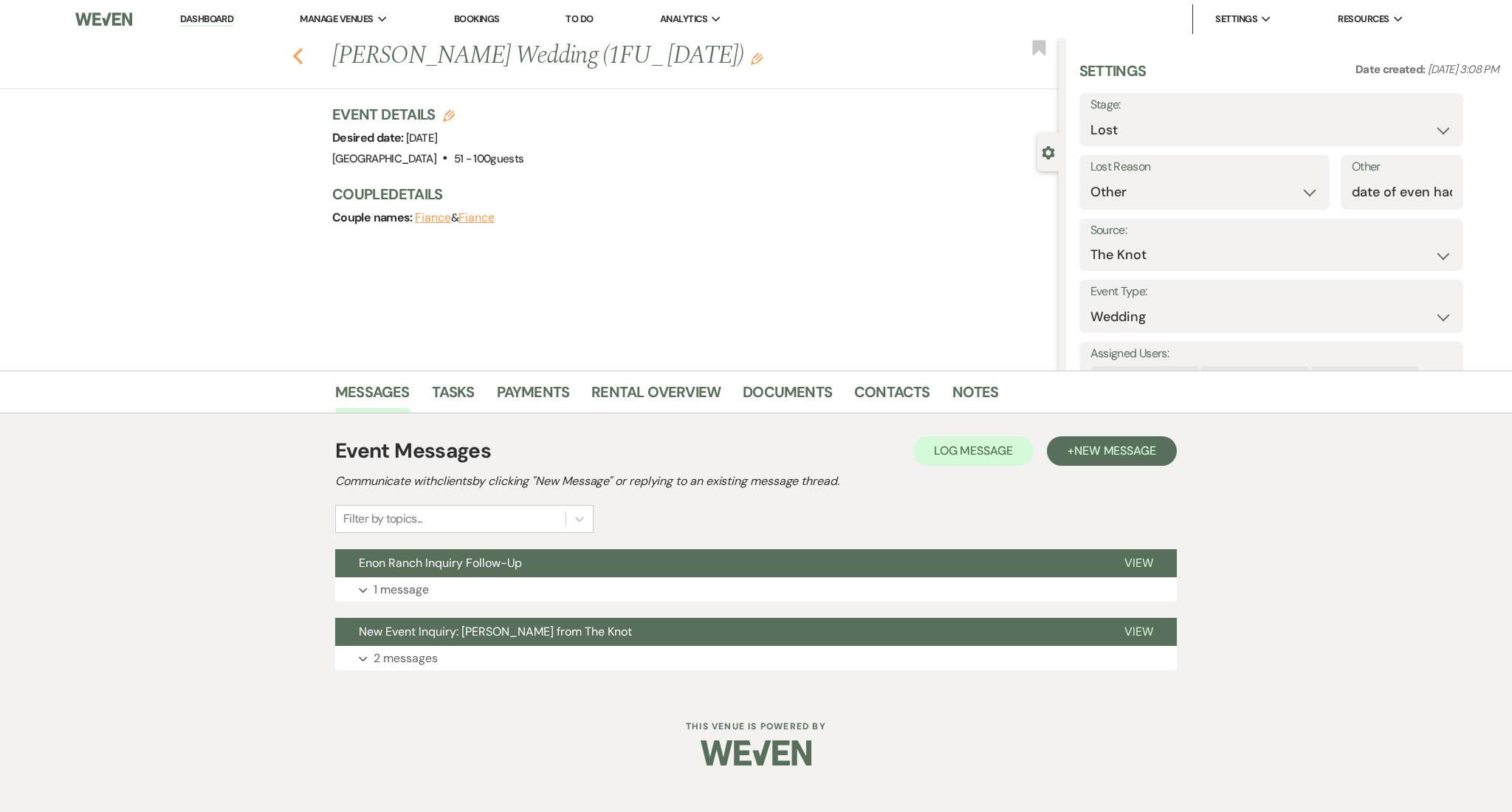
click at [298, 57] on icon "Previous" at bounding box center [297, 56] width 11 height 17
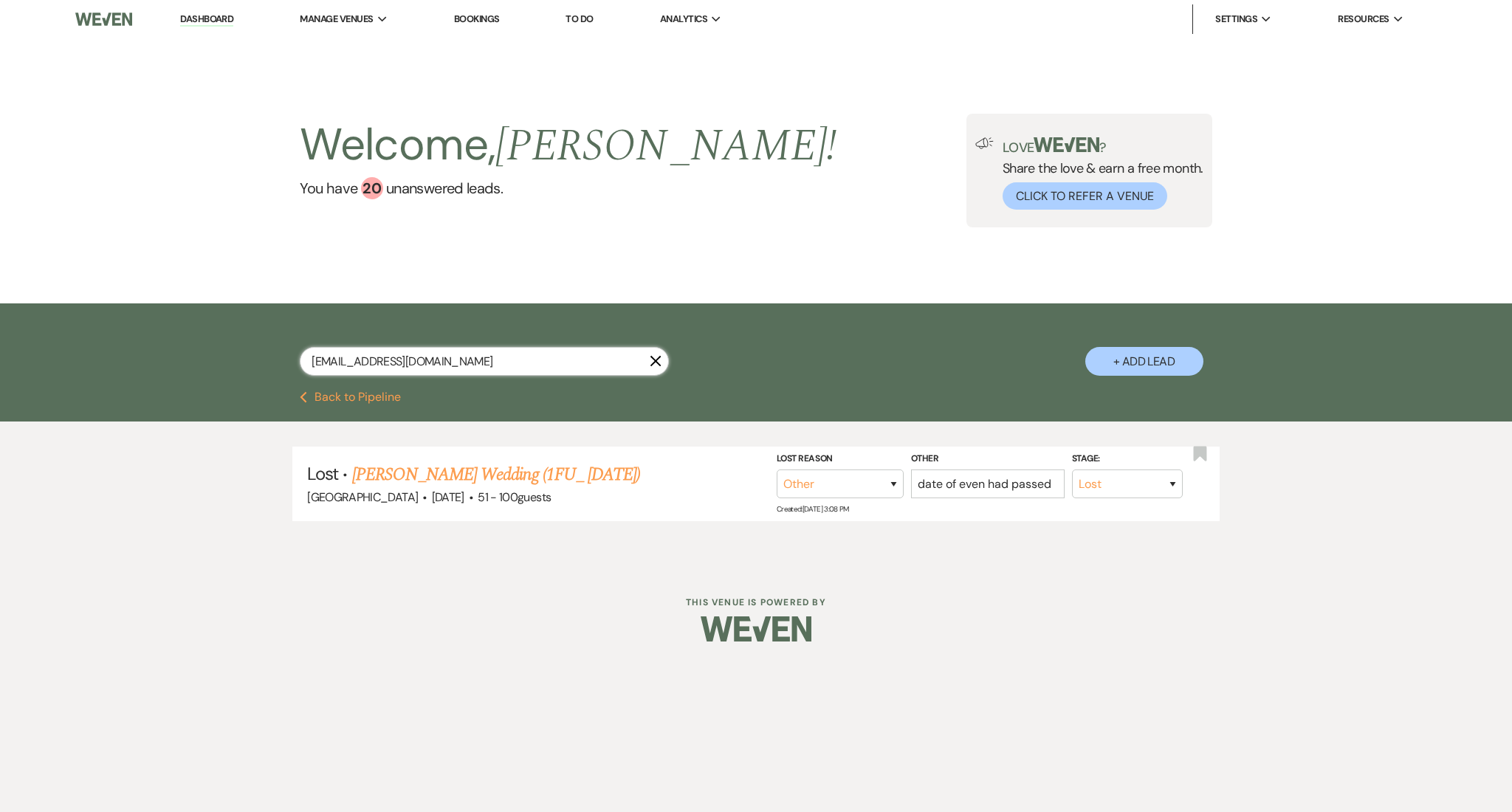
drag, startPoint x: 491, startPoint y: 357, endPoint x: 115, endPoint y: 359, distance: 376.0
click at [115, 359] on div "judypeterson4588@gmail.com X + Add Lead" at bounding box center [756, 347] width 1512 height 87
paste input "vanessanzuzi41"
click at [522, 474] on link "Vanessa Kanga's Wedding (1FU)" at bounding box center [486, 475] width 227 height 26
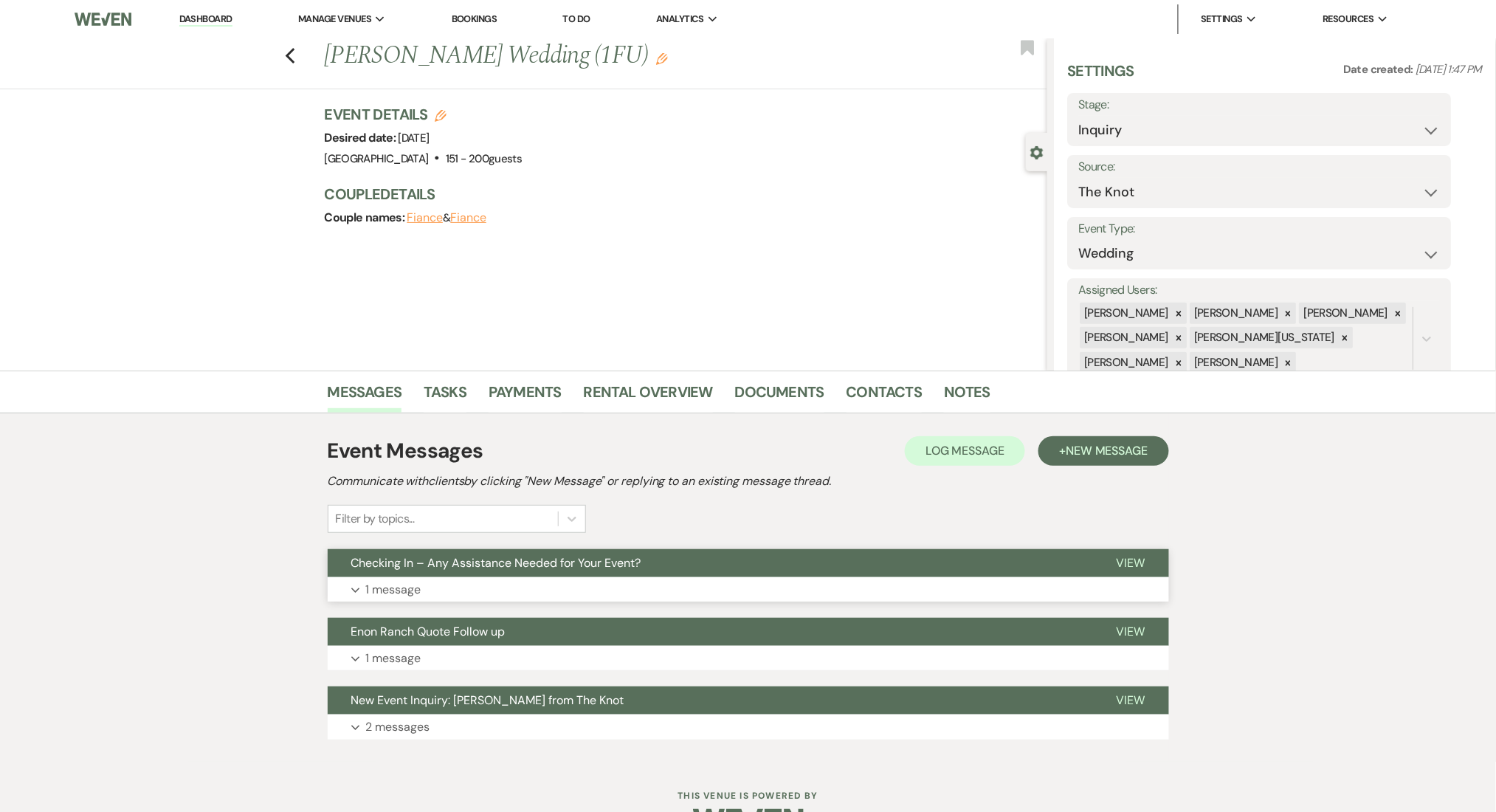
click at [458, 587] on button "Expand 1 message" at bounding box center [748, 589] width 841 height 25
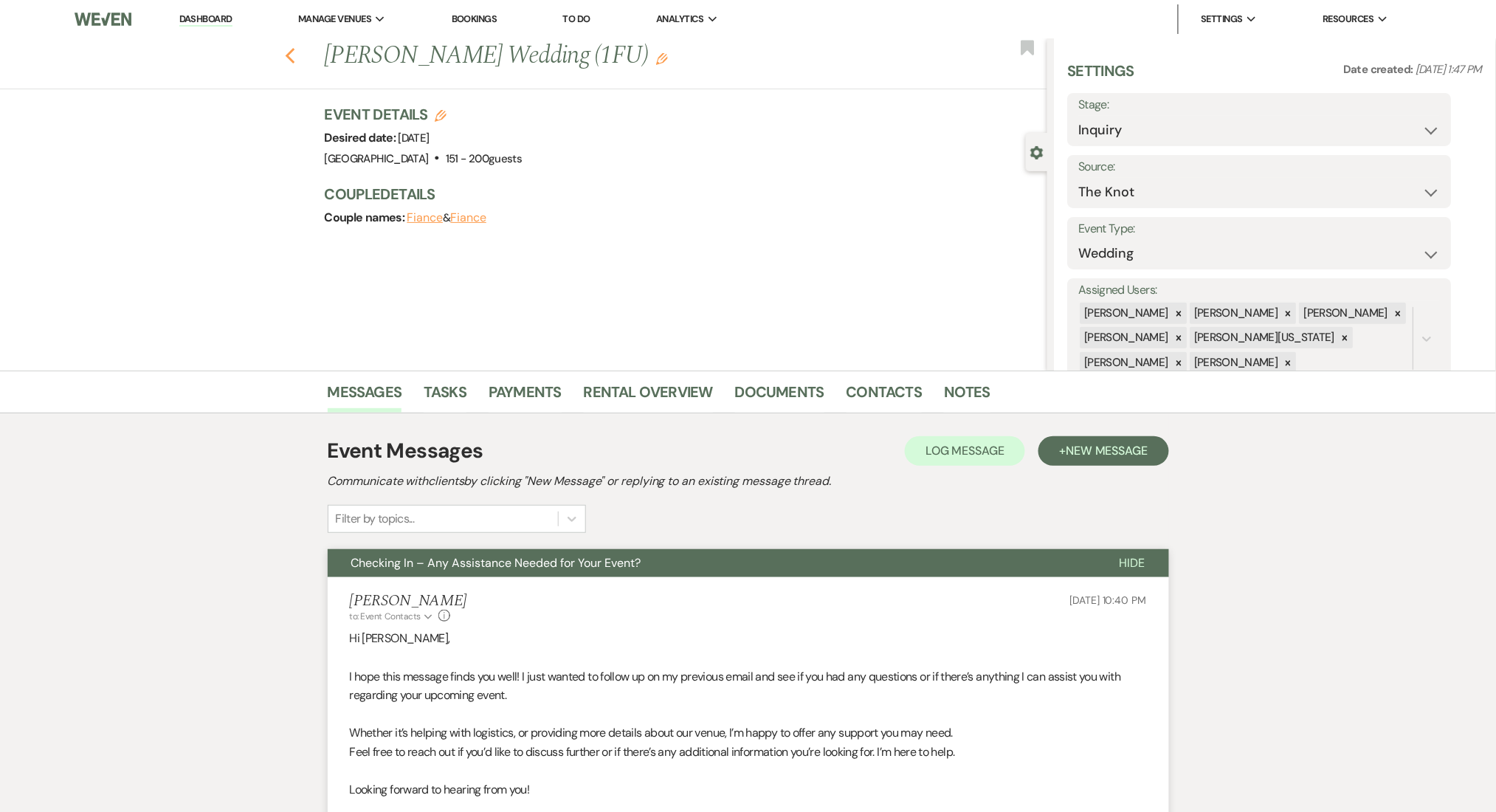
click at [295, 59] on use "button" at bounding box center [289, 56] width 10 height 17
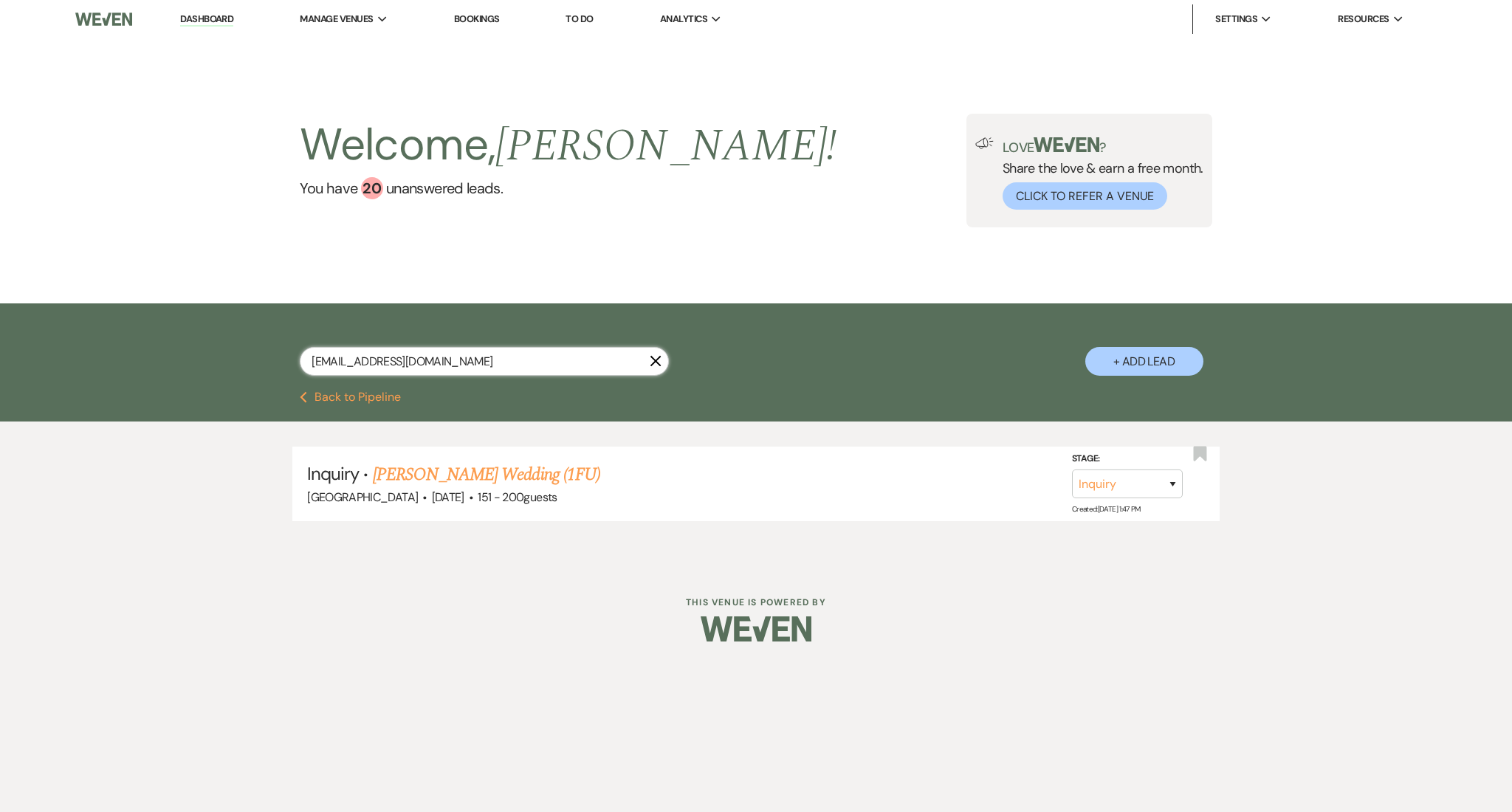
drag, startPoint x: 528, startPoint y: 370, endPoint x: 135, endPoint y: 348, distance: 393.6
click at [136, 348] on div "vanessanzuzi41@gmail.com X + Add Lead" at bounding box center [756, 347] width 1512 height 87
paste input "erinalyce1xu"
click at [521, 468] on link "Cavin Payton & Erin Williams's Wedding (1FU)" at bounding box center [558, 475] width 372 height 26
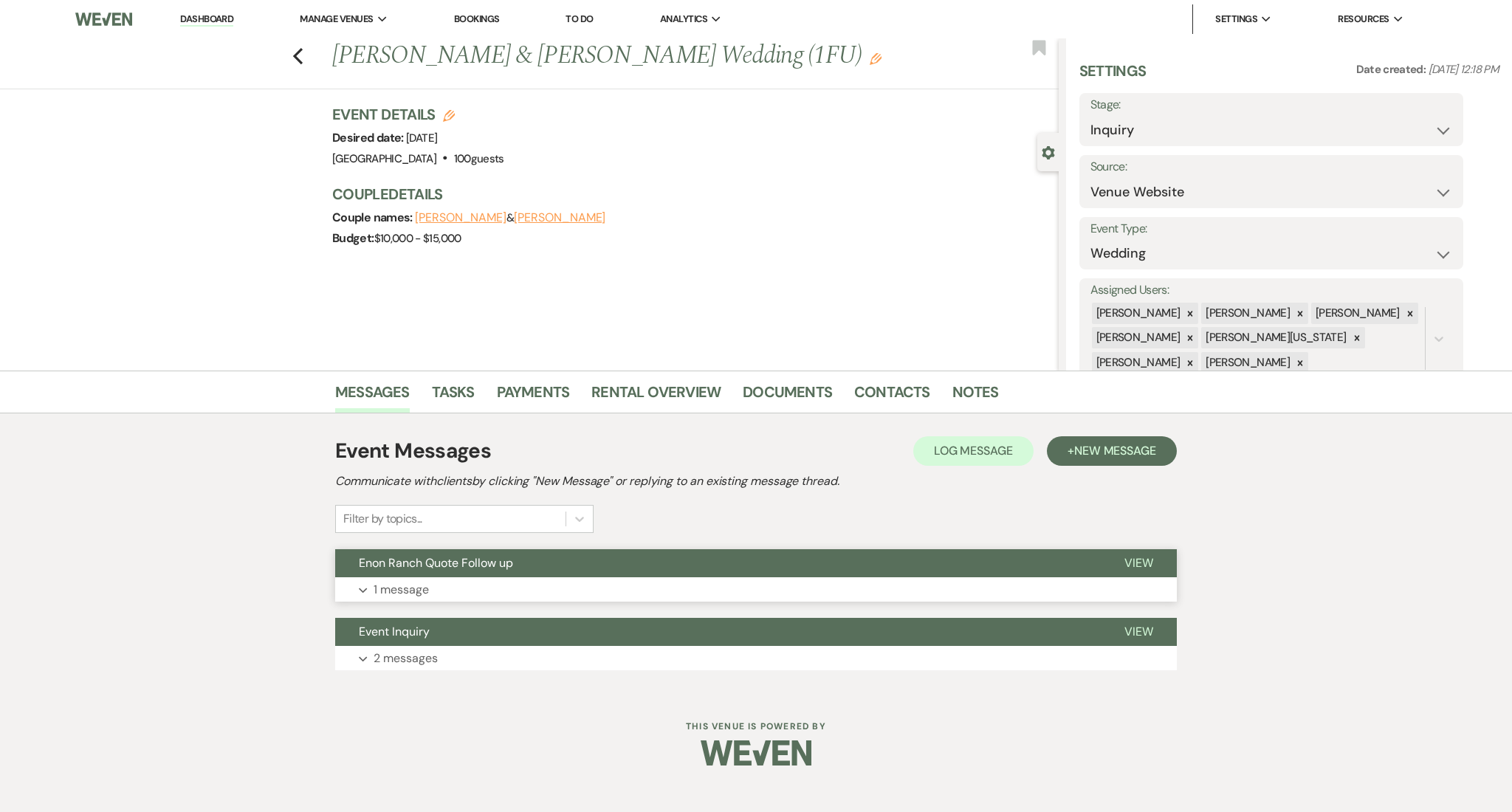
click at [480, 592] on button "Expand 1 message" at bounding box center [756, 589] width 841 height 25
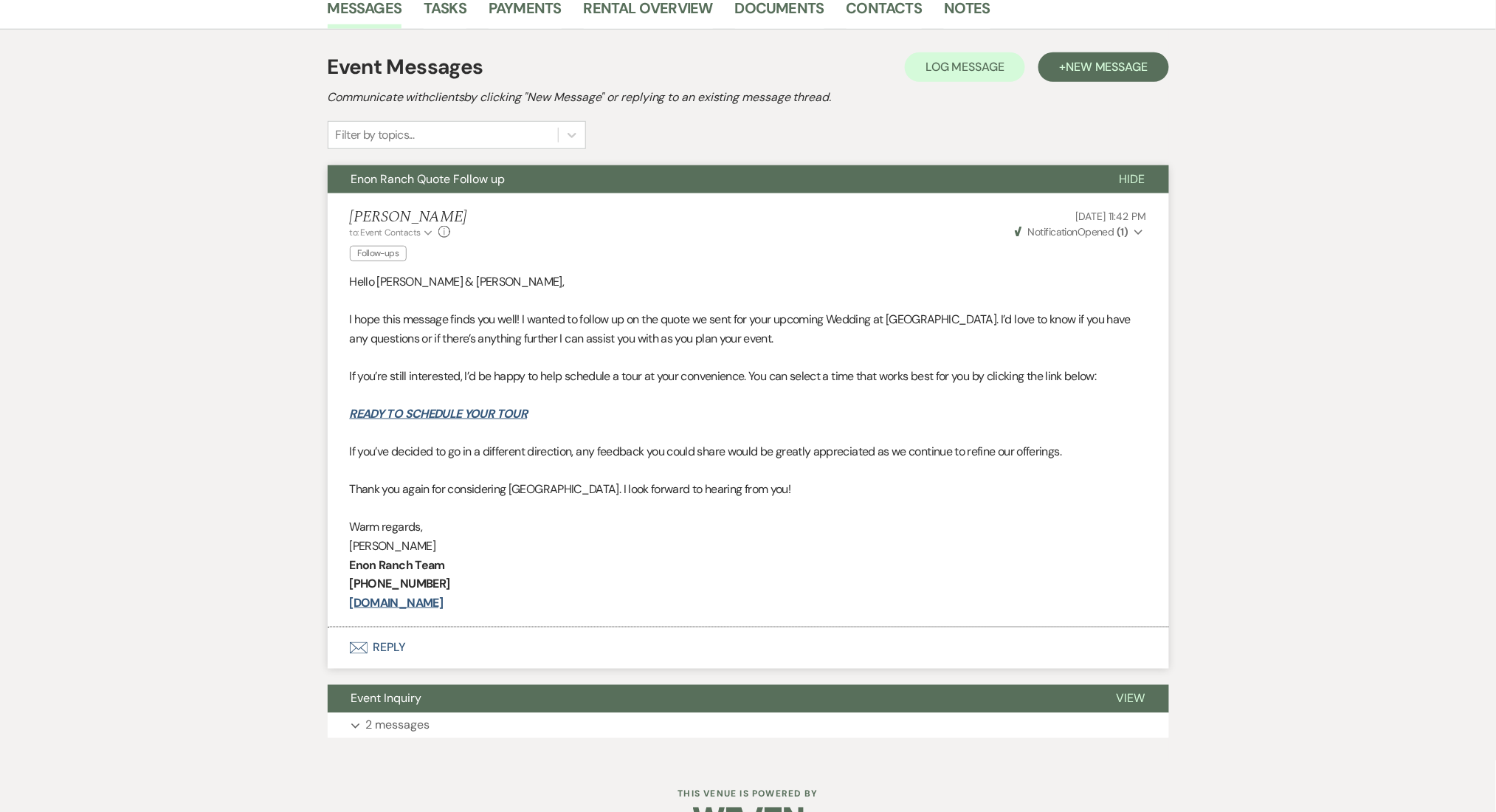
scroll to position [393, 0]
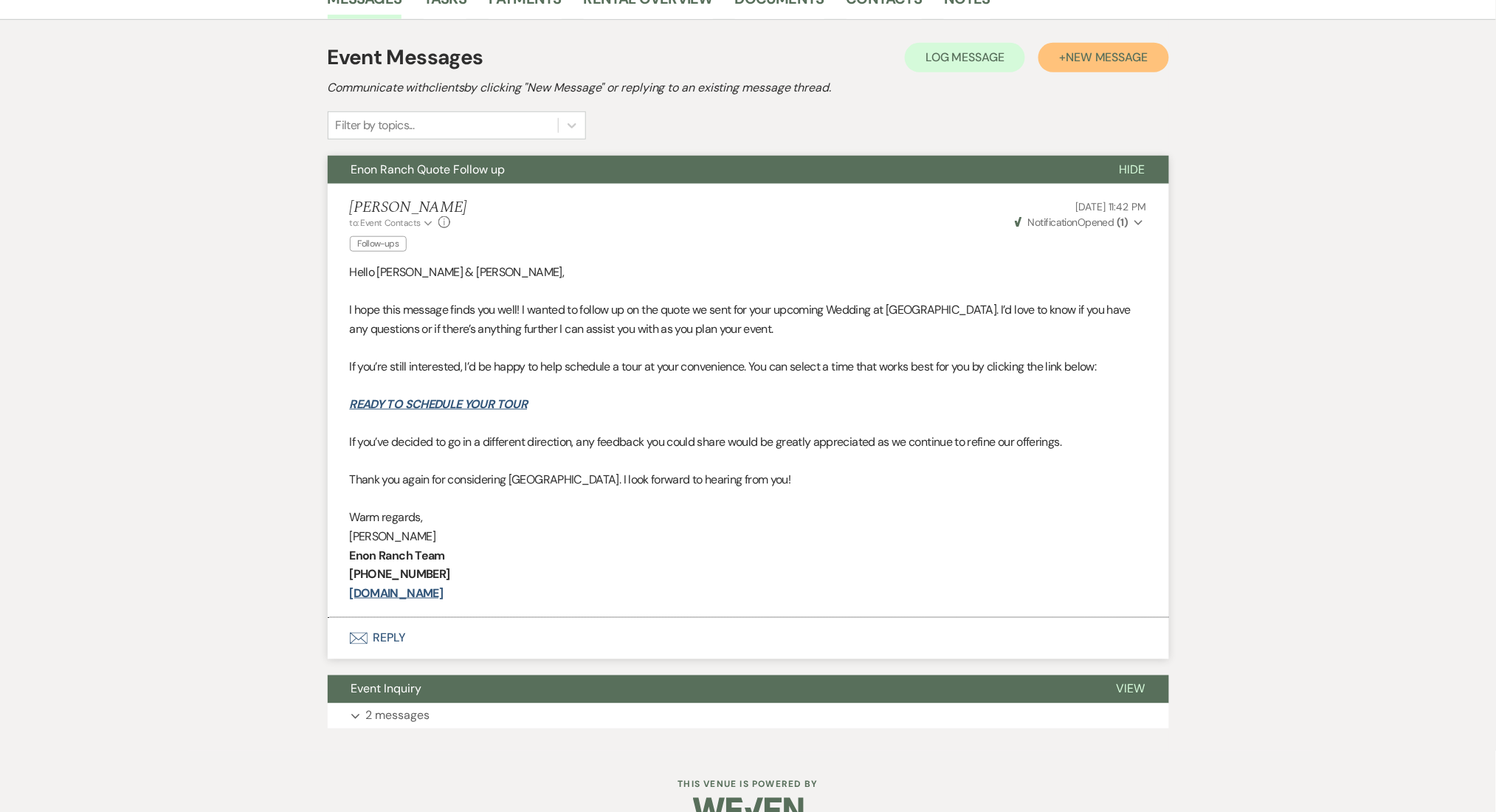
click at [1105, 56] on span "New Message" at bounding box center [1107, 58] width 82 height 16
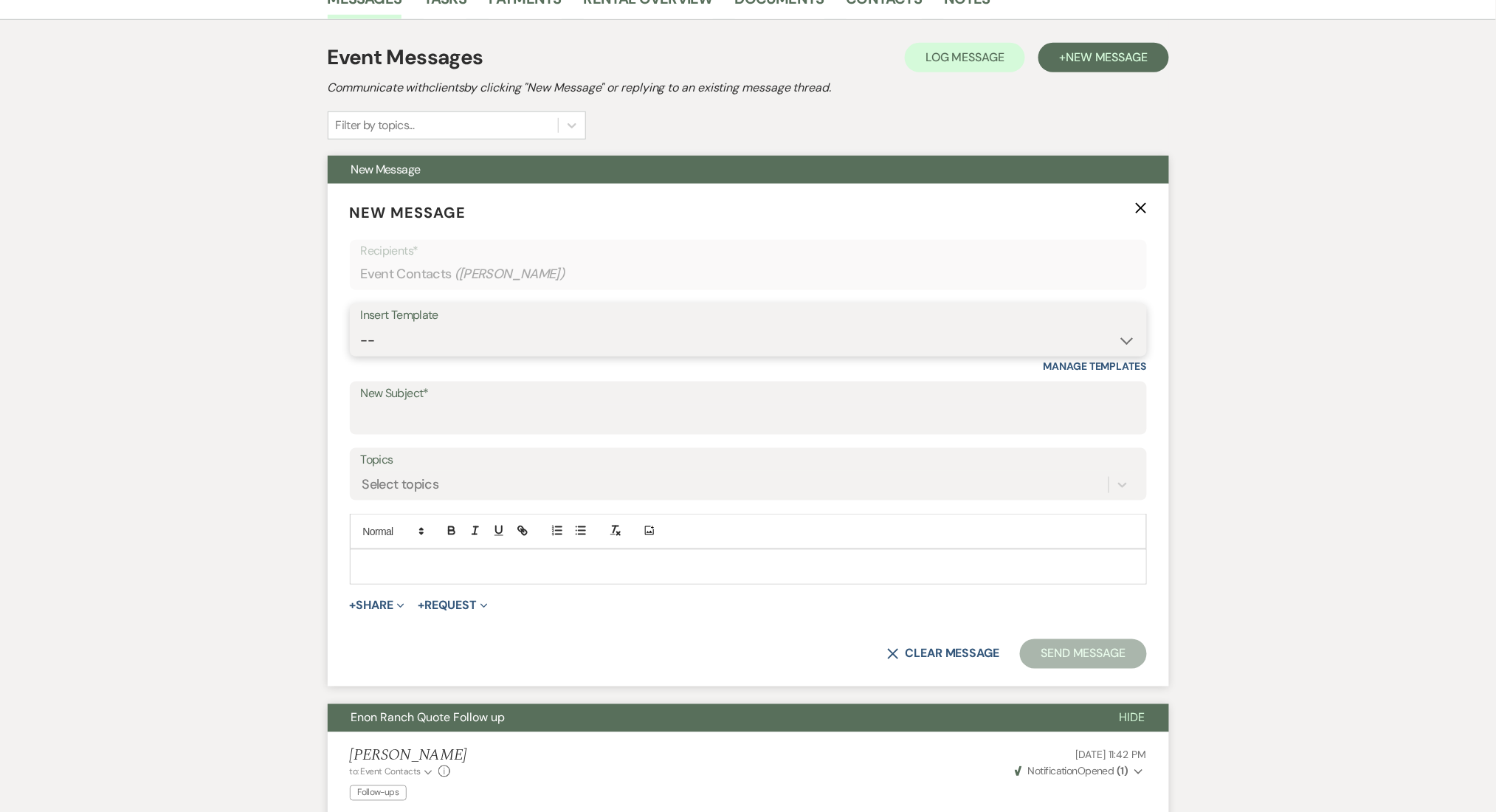
click at [443, 330] on select "-- Inquiry Follow Up Email #2 Contract Sending Template Payment Template Rental…" at bounding box center [748, 340] width 775 height 29
click at [361, 326] on select "-- Inquiry Follow Up Email #2 Contract Sending Template Payment Template Rental…" at bounding box center [748, 340] width 775 height 29
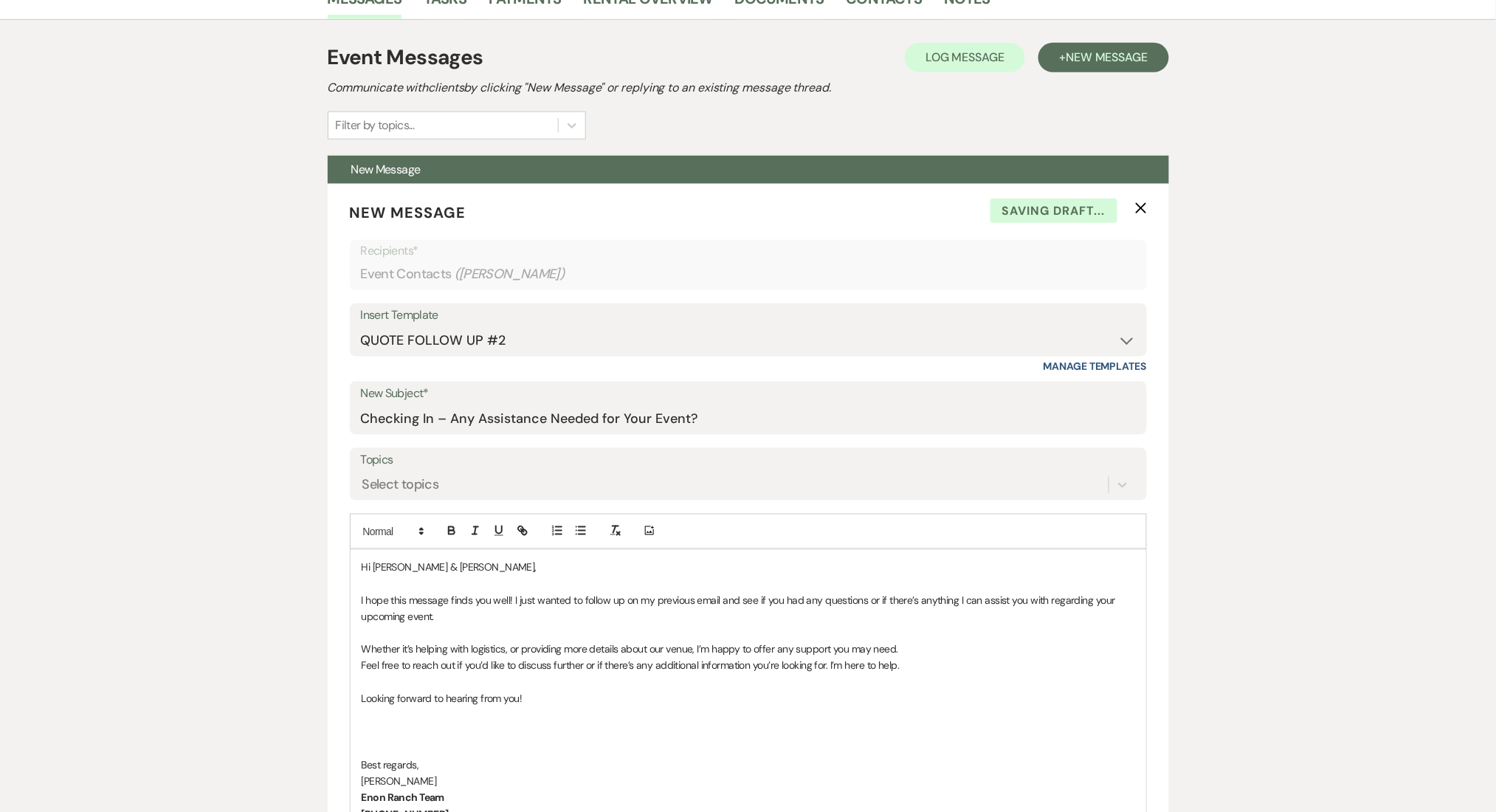
click at [246, 616] on div "Messages Tasks Payments Rental Overview Documents Contacts Notes Event Messages…" at bounding box center [748, 770] width 1496 height 1586
click at [1132, 66] on button "+ New Message" at bounding box center [1103, 58] width 130 height 30
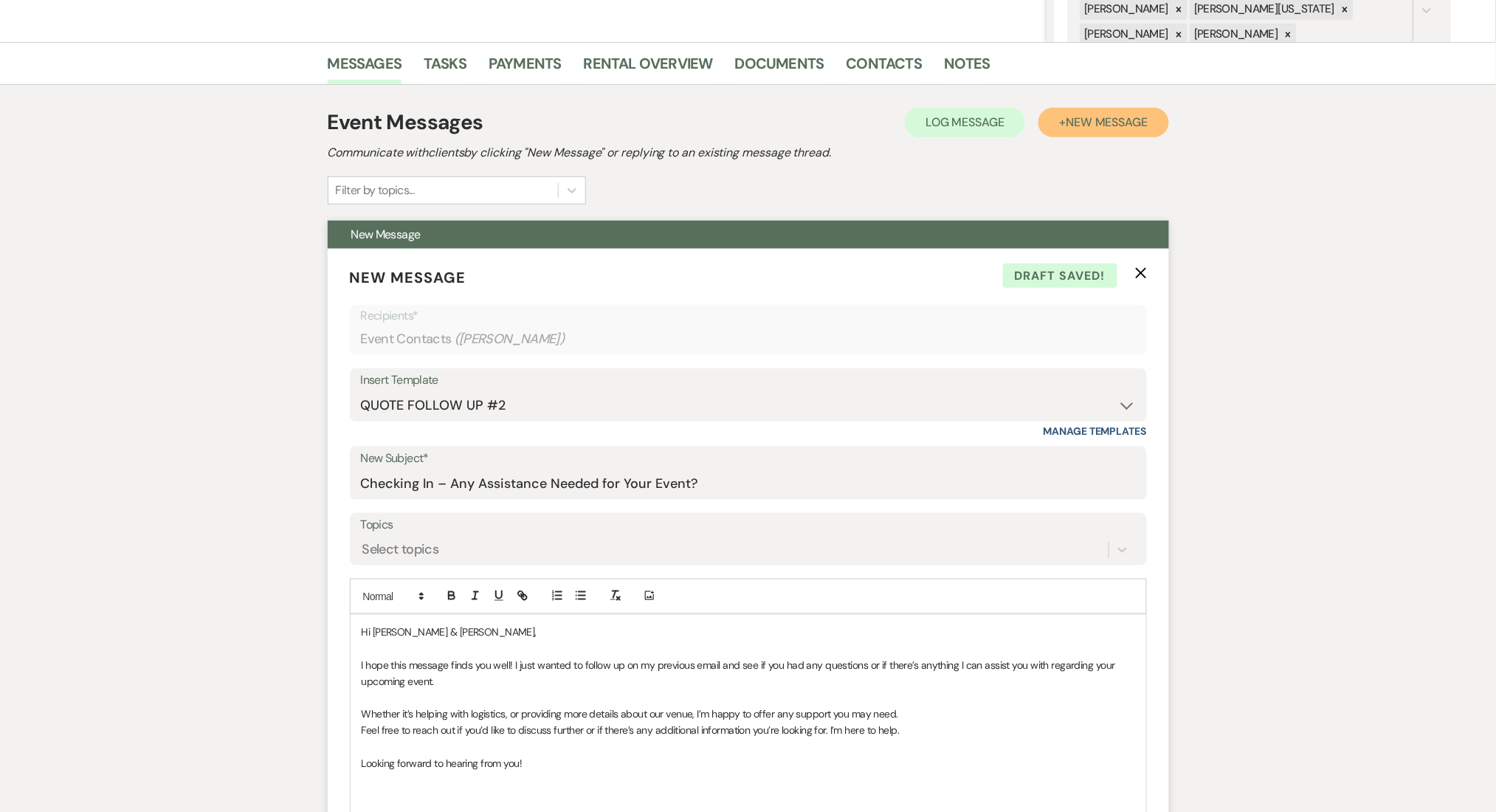
scroll to position [590, 0]
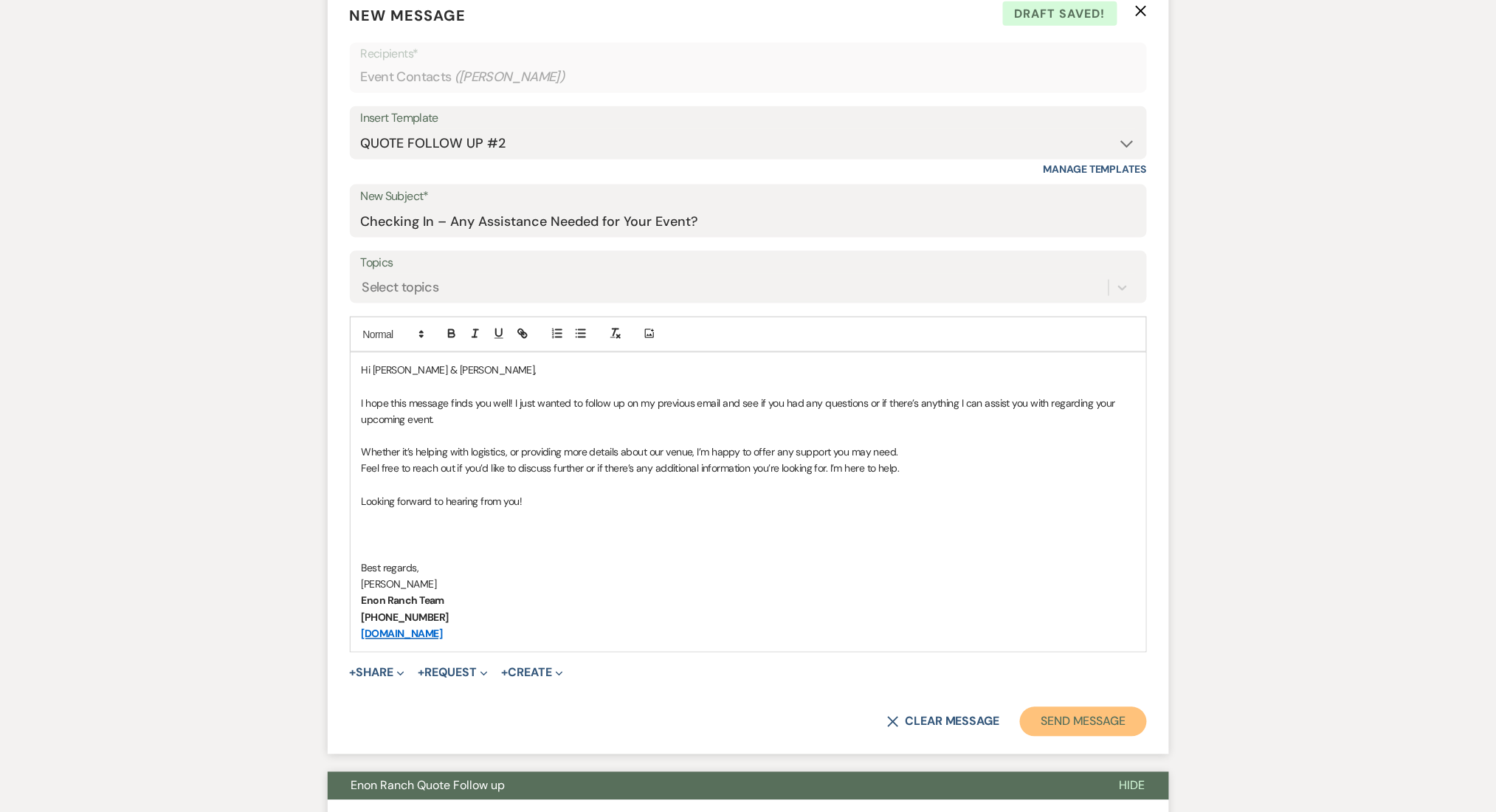
click at [1117, 727] on button "Send Message" at bounding box center [1083, 722] width 126 height 30
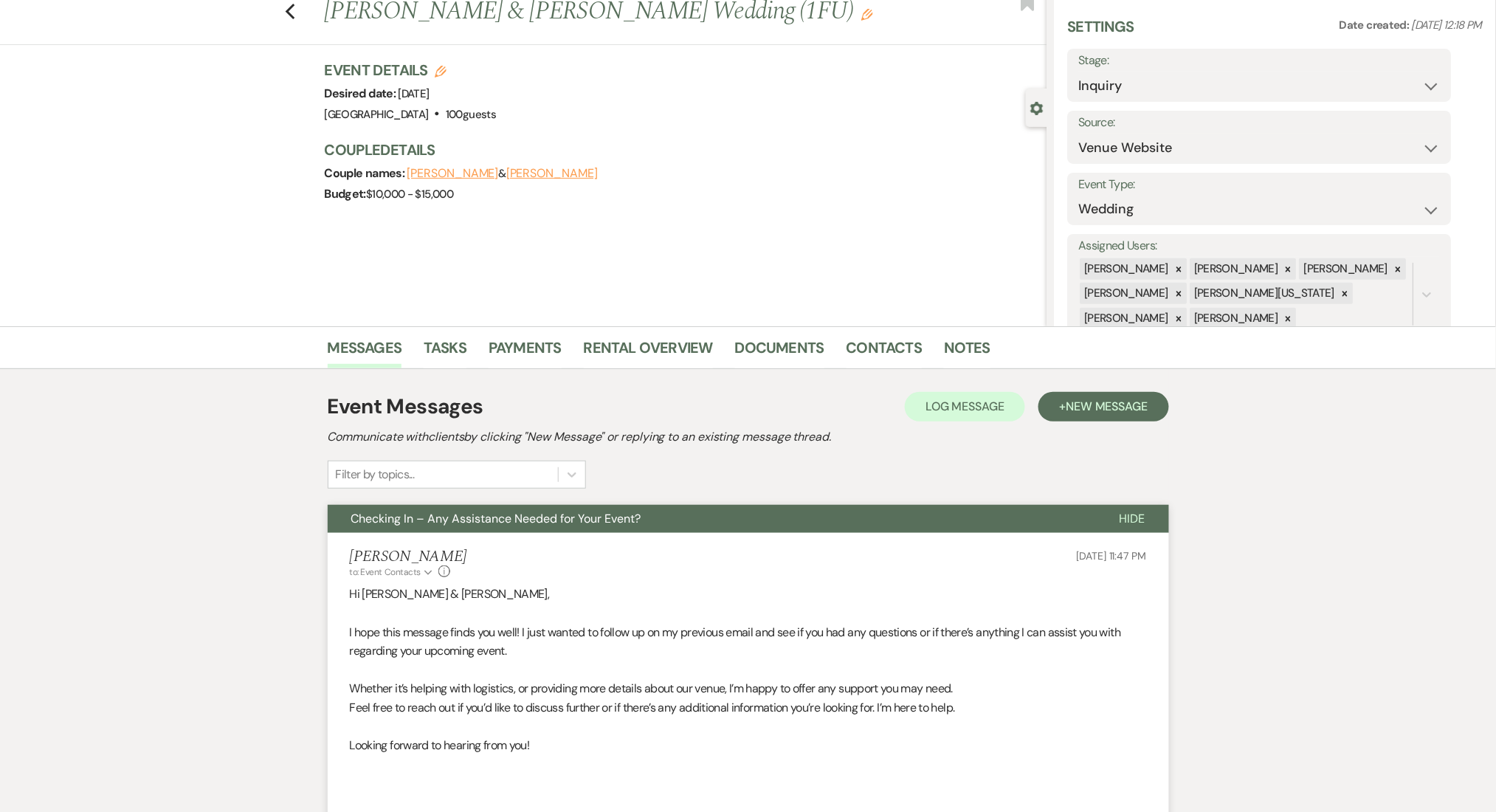
scroll to position [0, 0]
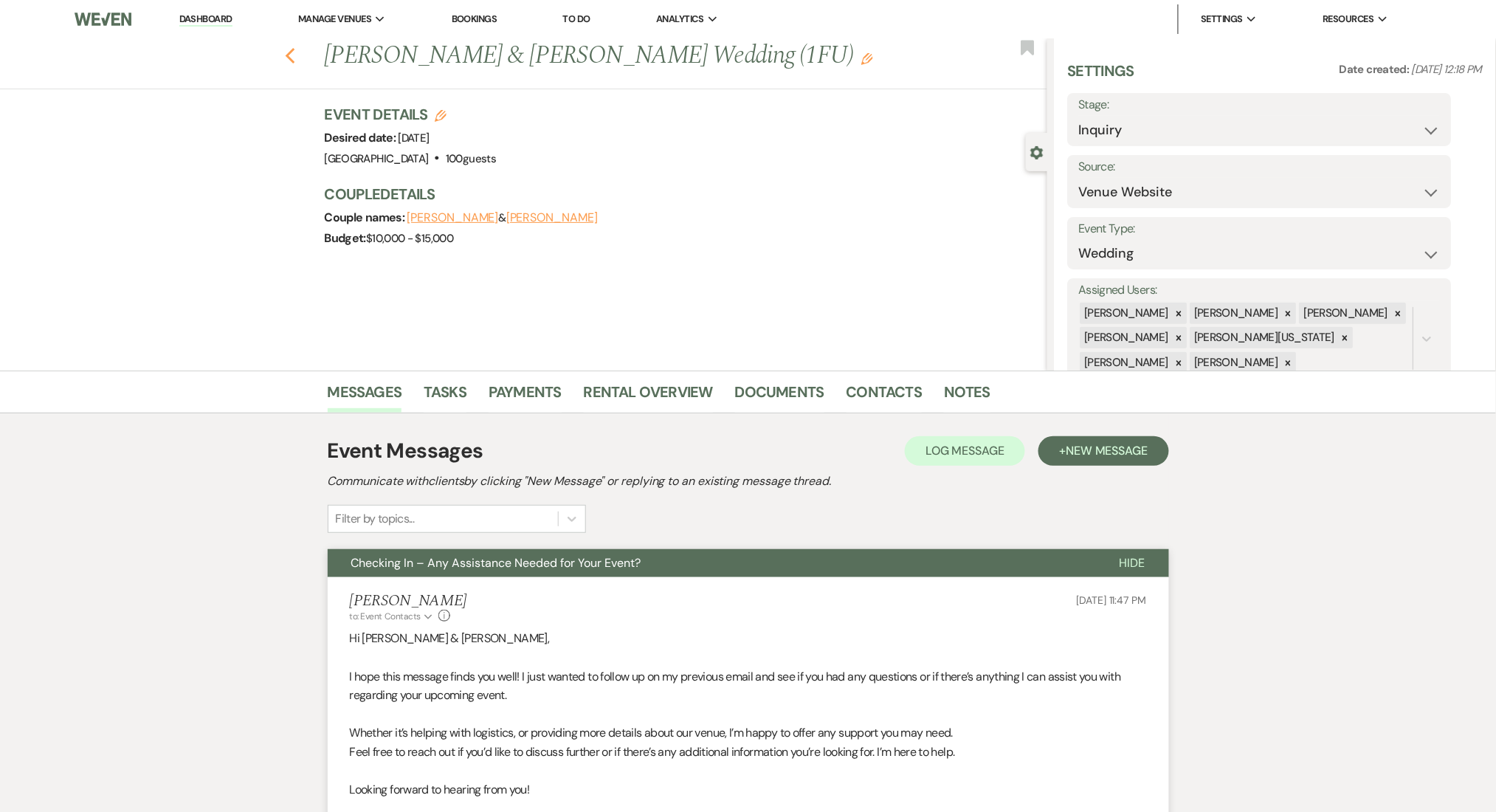
click at [295, 59] on use "button" at bounding box center [289, 56] width 10 height 17
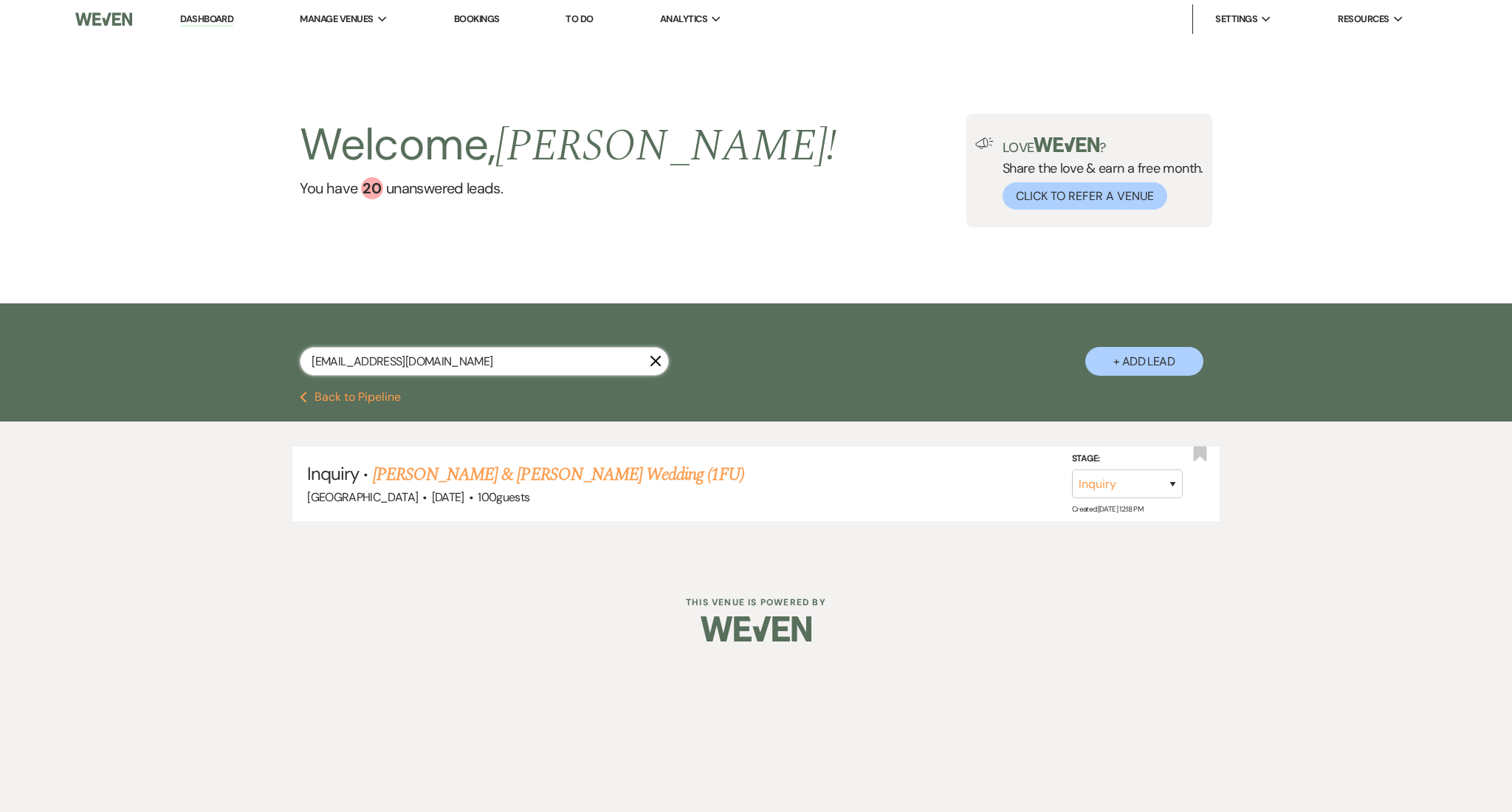
drag, startPoint x: 455, startPoint y: 358, endPoint x: 269, endPoint y: 371, distance: 186.5
click at [269, 371] on div "erinalyce1xu@gmail.com X + Add Lead" at bounding box center [756, 349] width 1063 height 77
paste input "jamiejeremy24"
click at [443, 476] on link "Jamie Bernard's Wedding" at bounding box center [466, 475] width 187 height 26
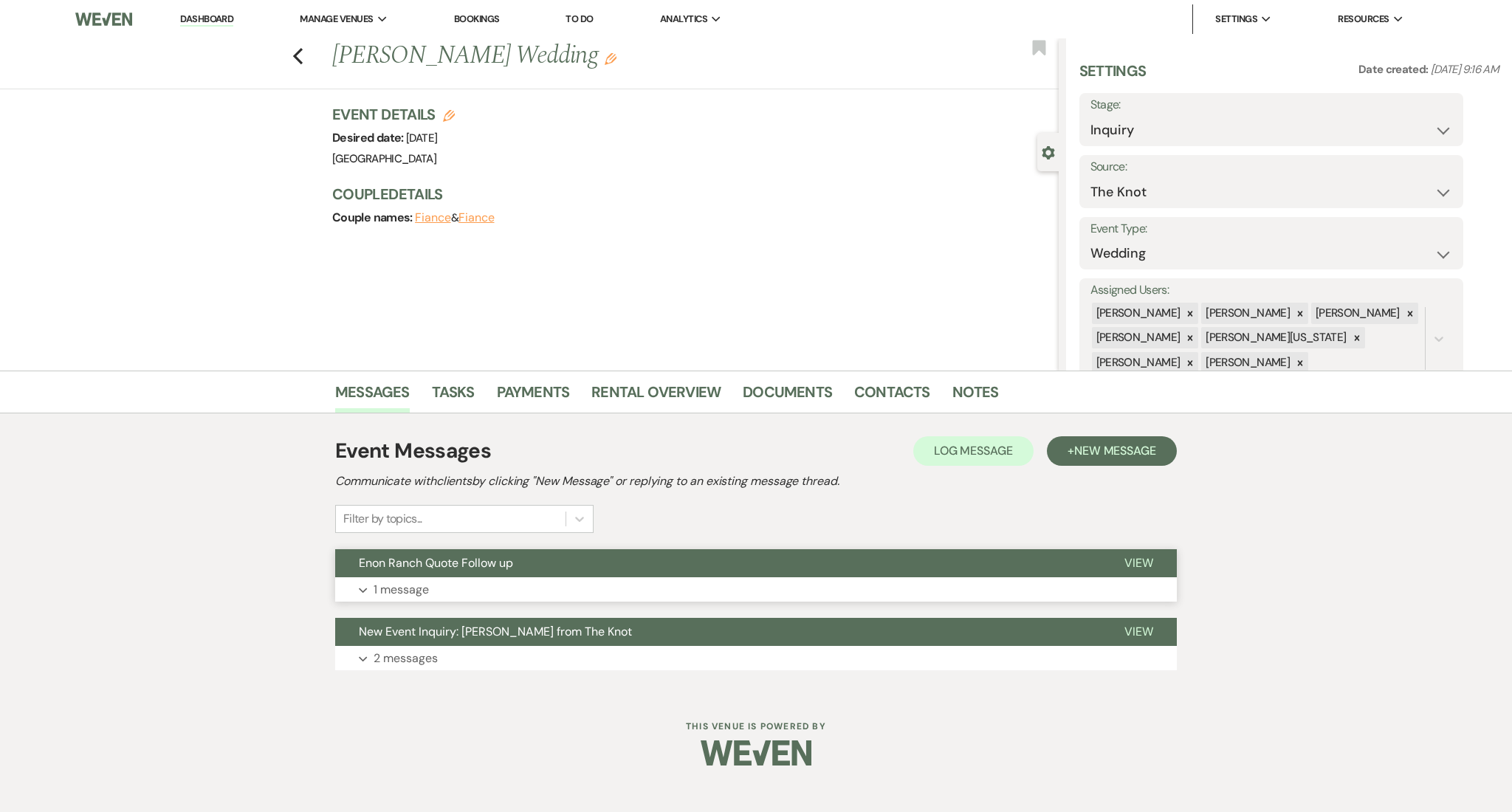
click at [504, 580] on button "Expand 1 message" at bounding box center [756, 589] width 841 height 25
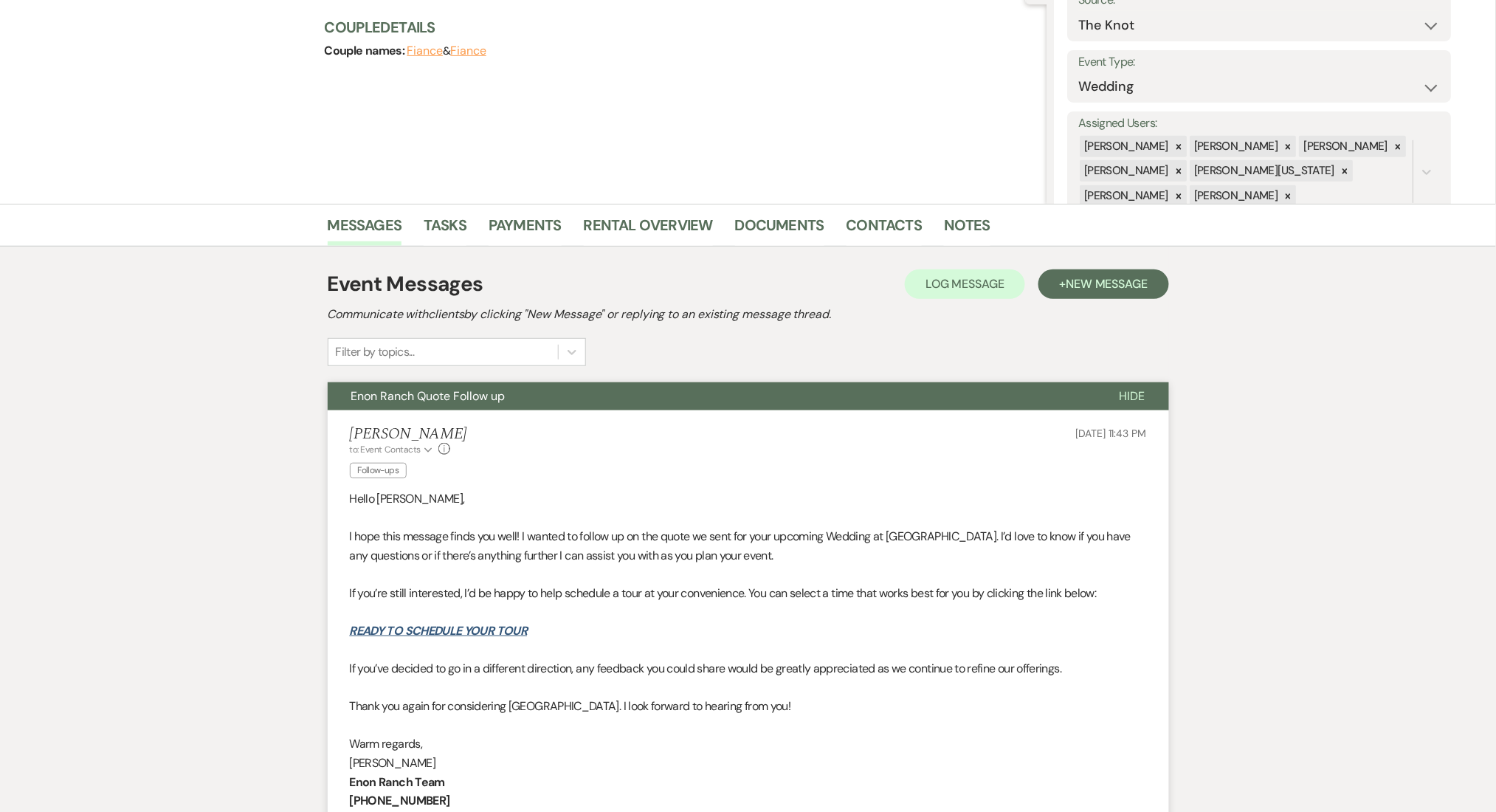
scroll to position [197, 0]
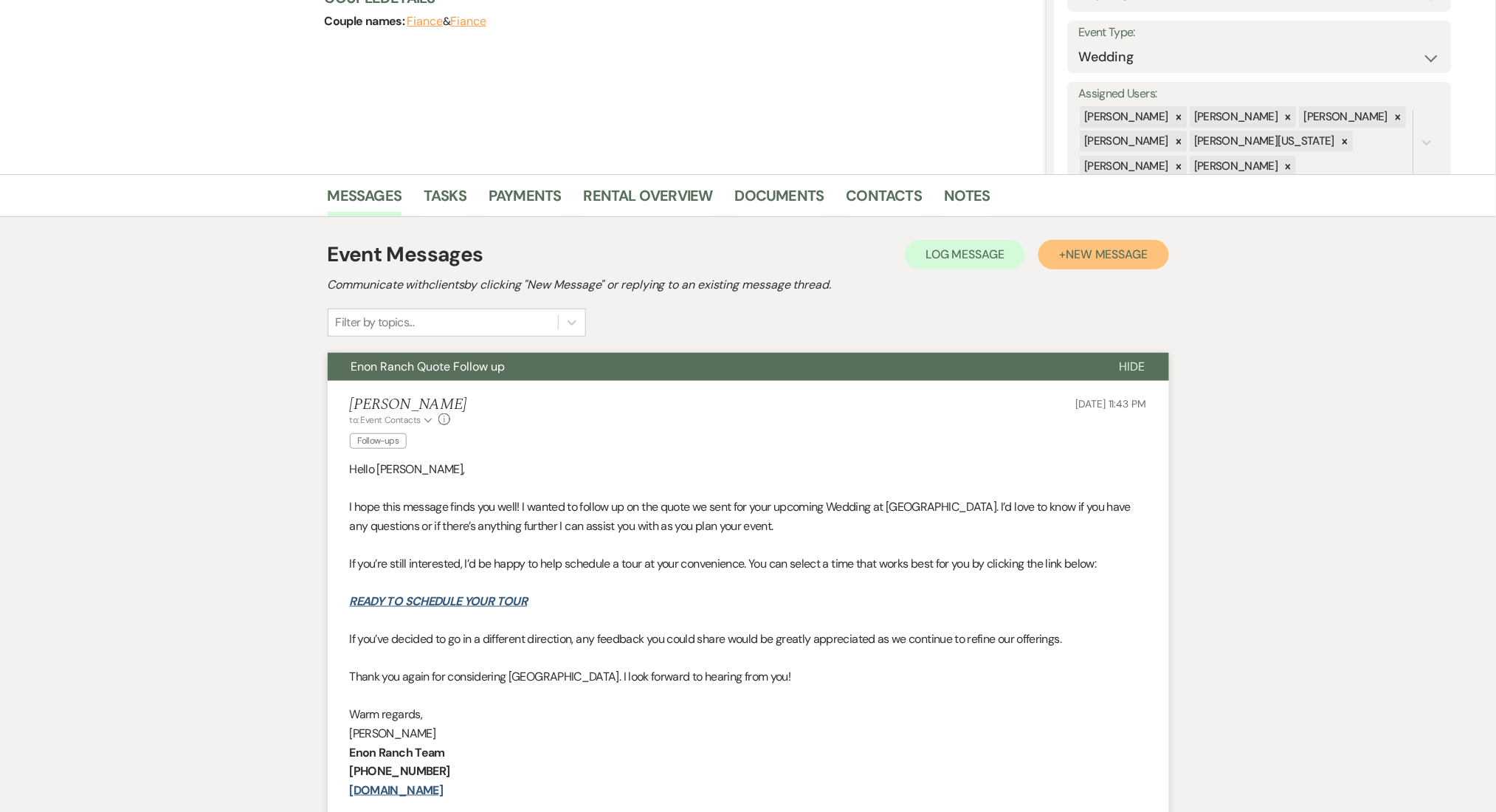
click at [1081, 254] on span "New Message" at bounding box center [1107, 254] width 82 height 16
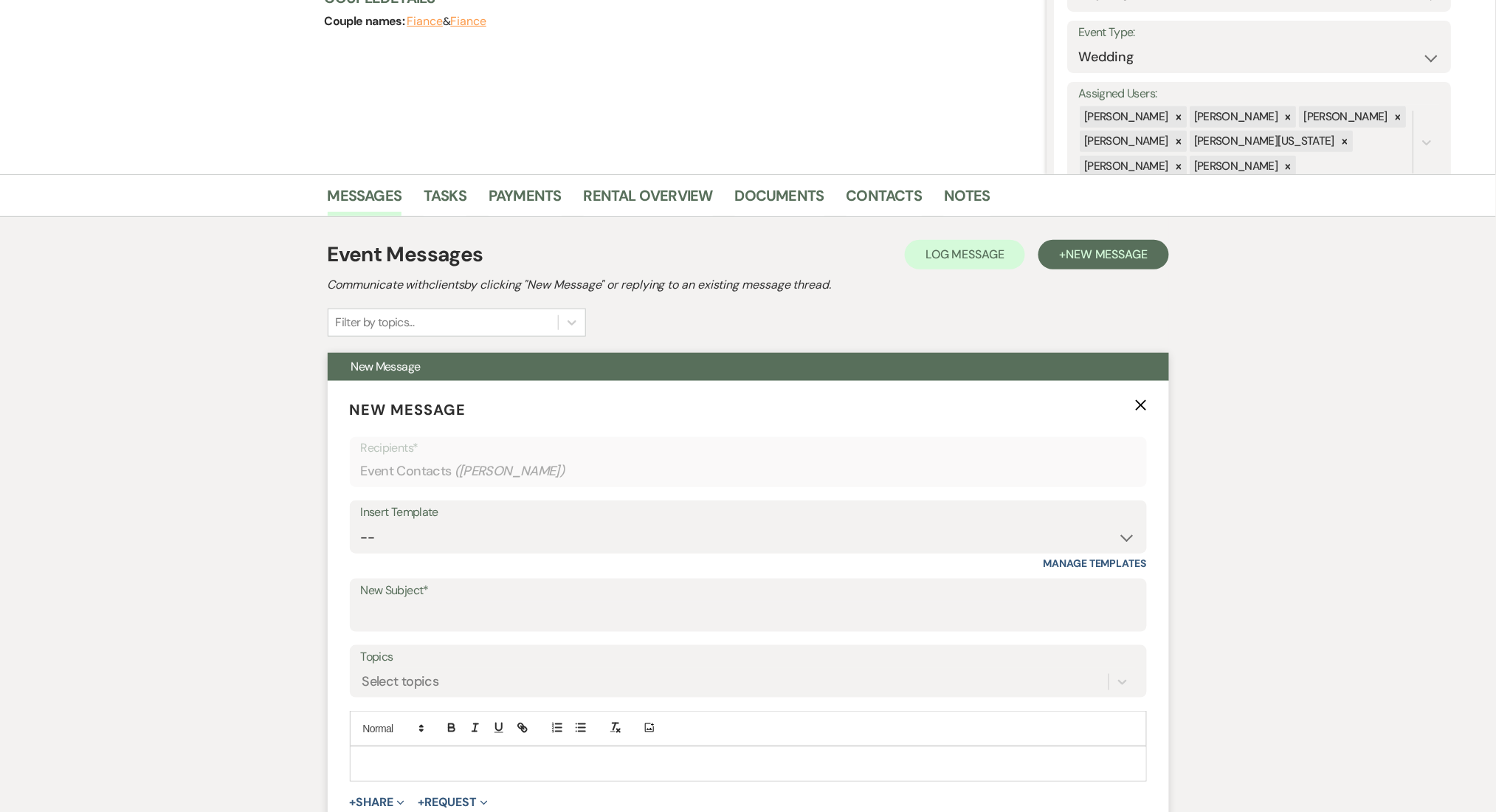
click at [491, 520] on div "Insert Template" at bounding box center [748, 512] width 775 height 21
click at [491, 531] on select "-- Inquiry Follow Up Email #2 Contract Sending Template Payment Template Rental…" at bounding box center [748, 538] width 775 height 29
click at [361, 524] on select "-- Inquiry Follow Up Email #2 Contract Sending Template Payment Template Rental…" at bounding box center [748, 538] width 775 height 29
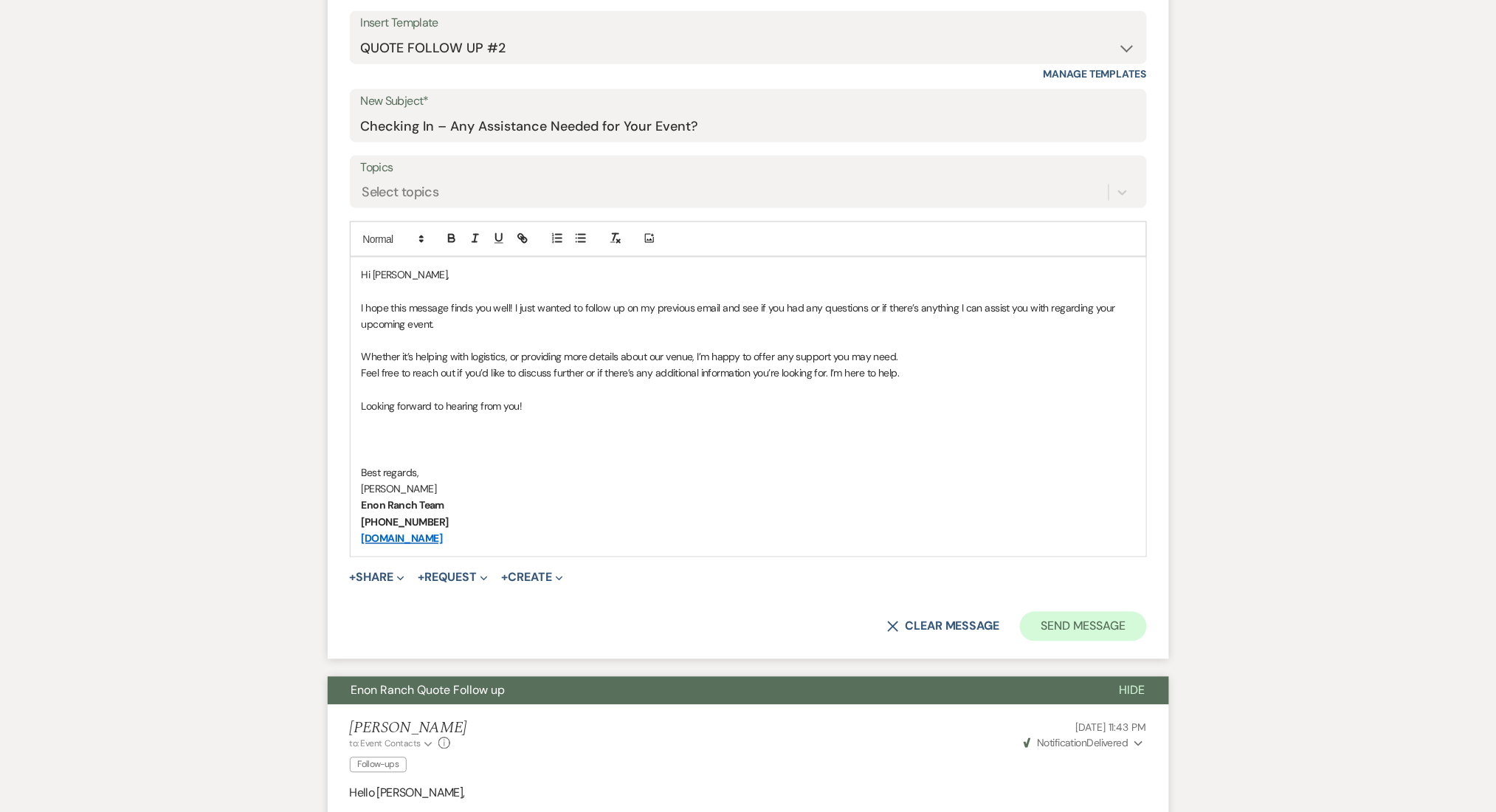
scroll to position [689, 0]
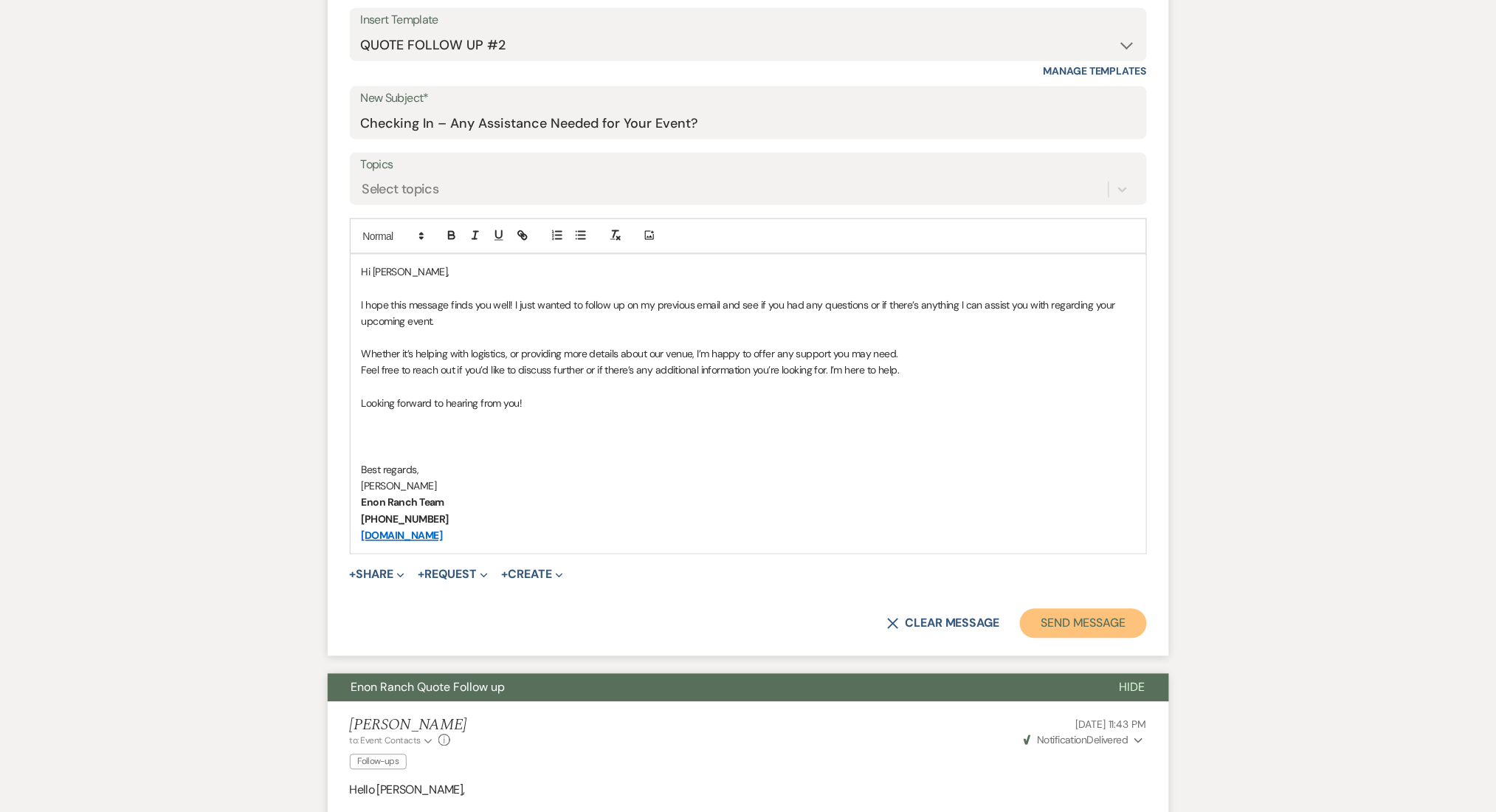
click at [1053, 619] on button "Send Message" at bounding box center [1083, 623] width 126 height 30
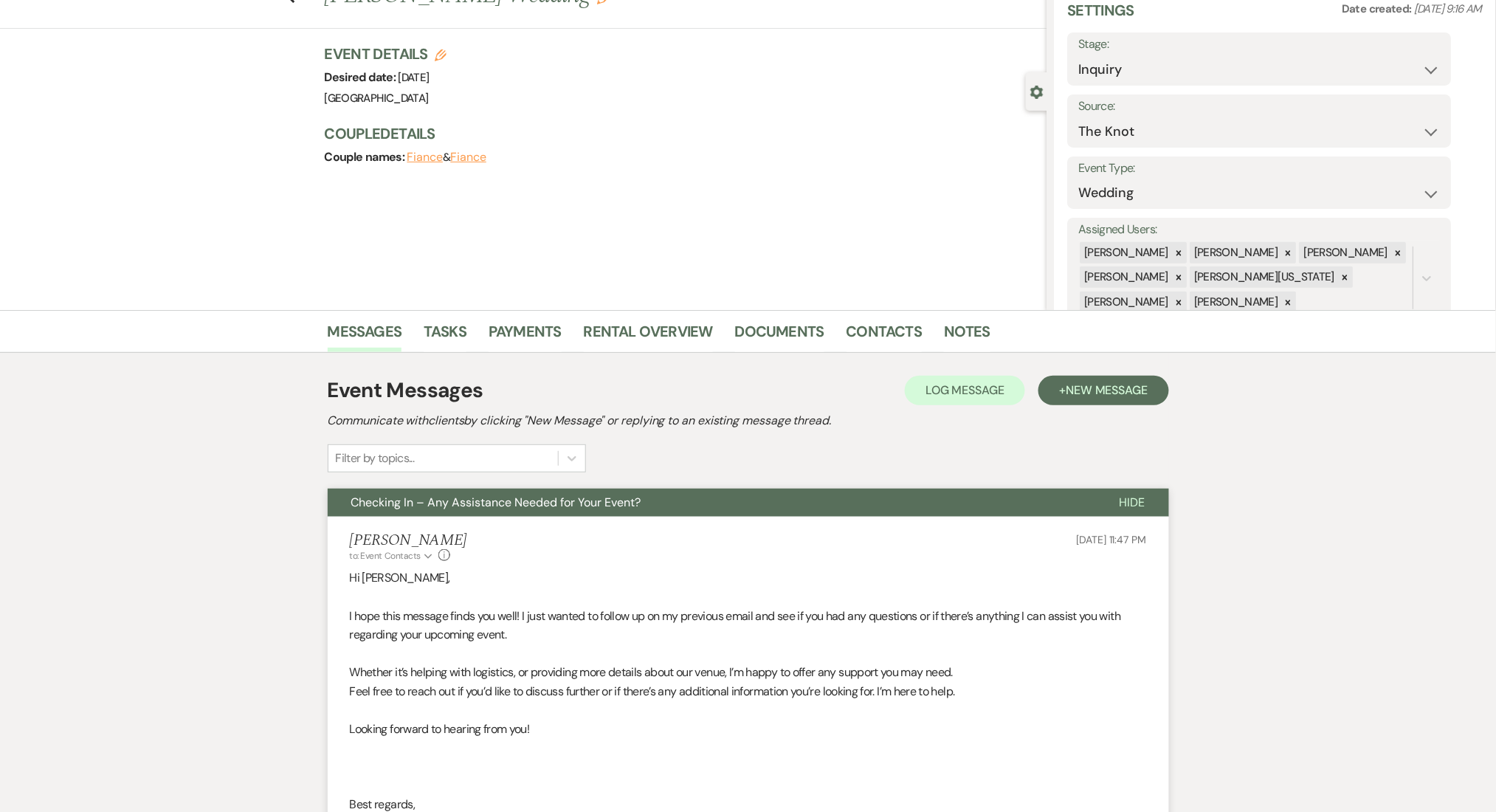
scroll to position [0, 0]
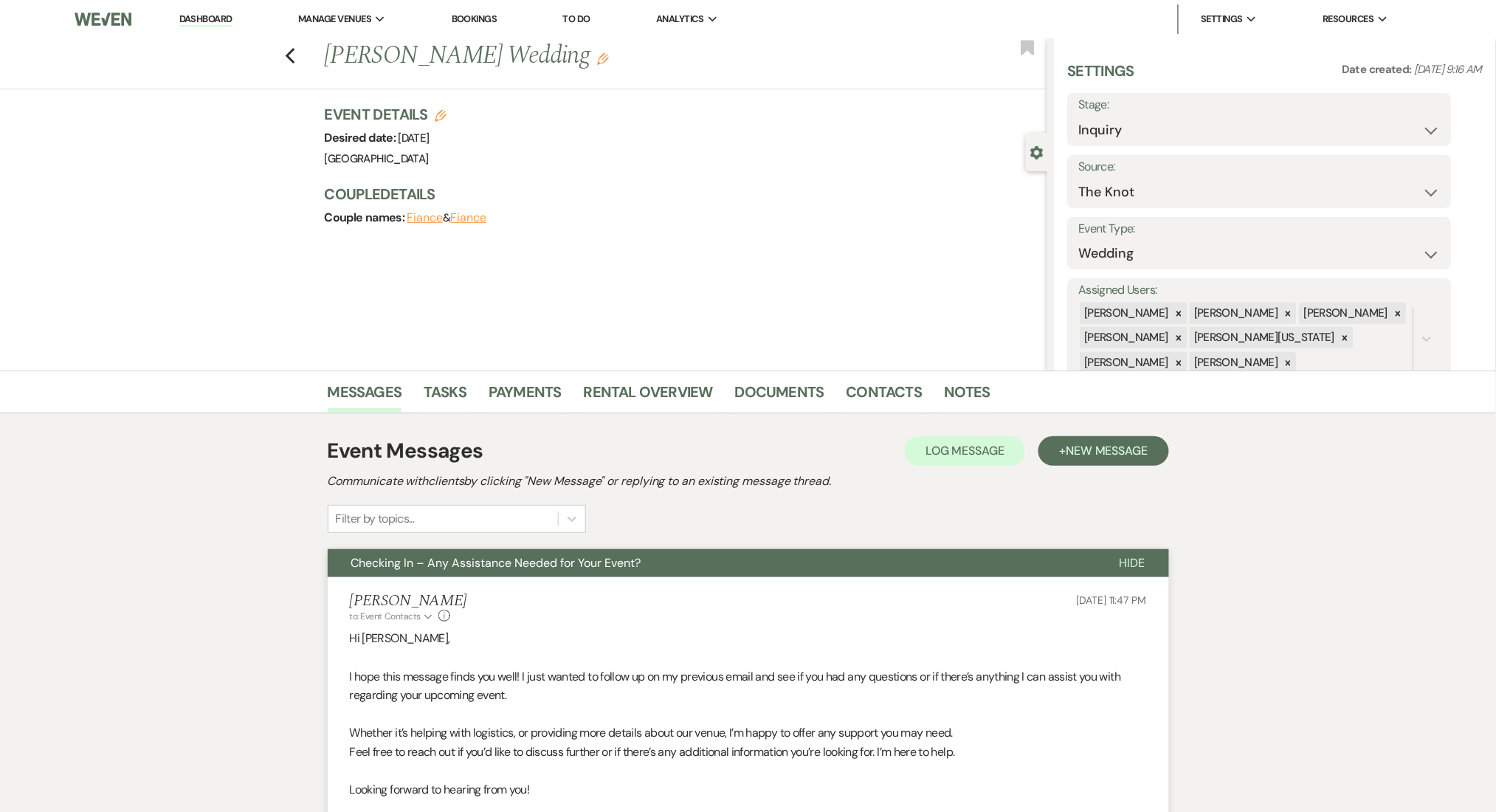
click at [307, 59] on div "Previous Jamie Bernard's Wedding Edit Bookmark" at bounding box center [520, 64] width 1054 height 51
click at [296, 58] on icon "Previous" at bounding box center [290, 56] width 11 height 17
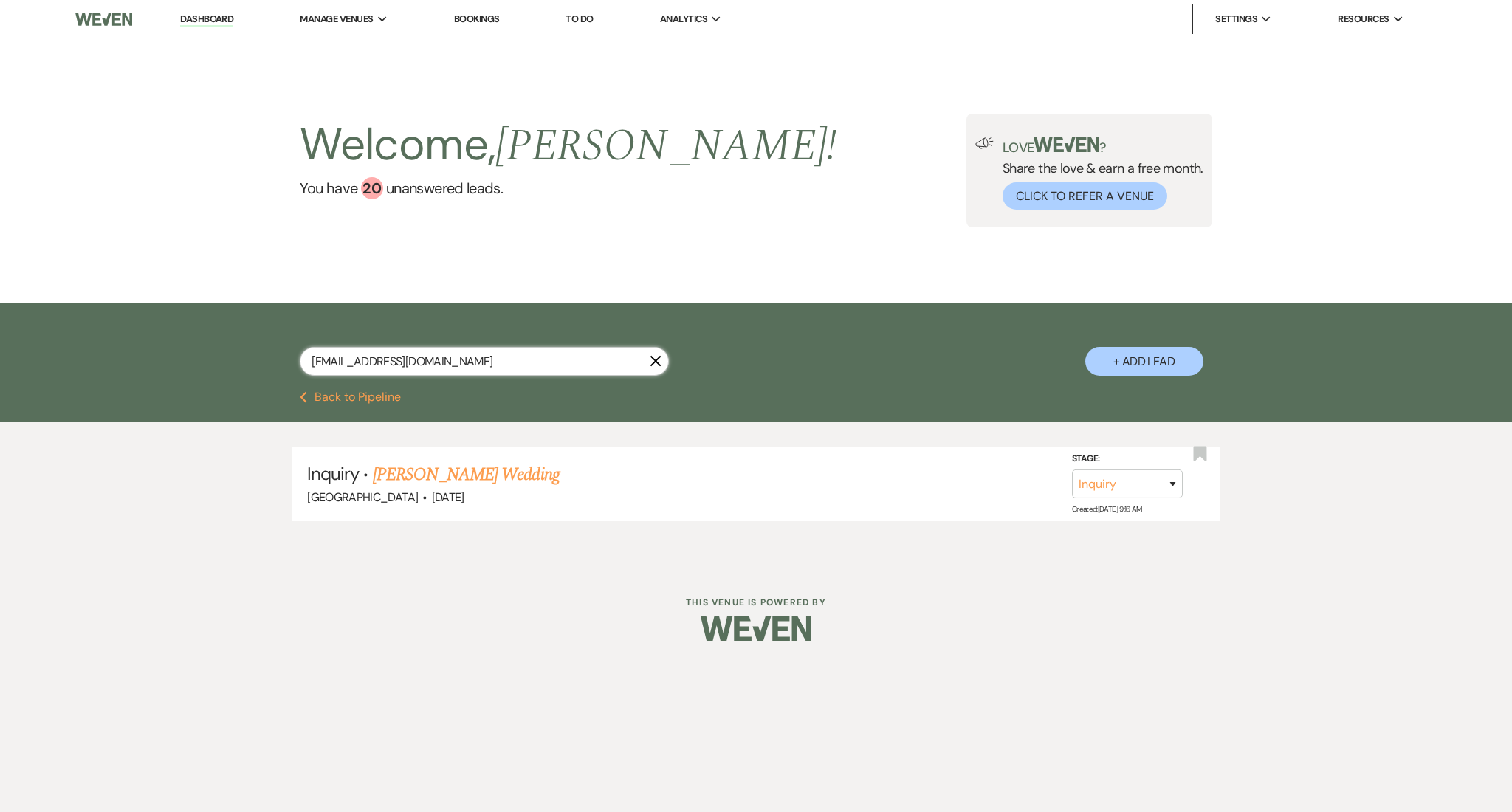
click at [409, 347] on input "jamiejeremy24@gmail.com" at bounding box center [484, 361] width 369 height 29
paste input "adhissa199"
click at [441, 472] on link "Abdl Harun's Wedding" at bounding box center [470, 475] width 197 height 26
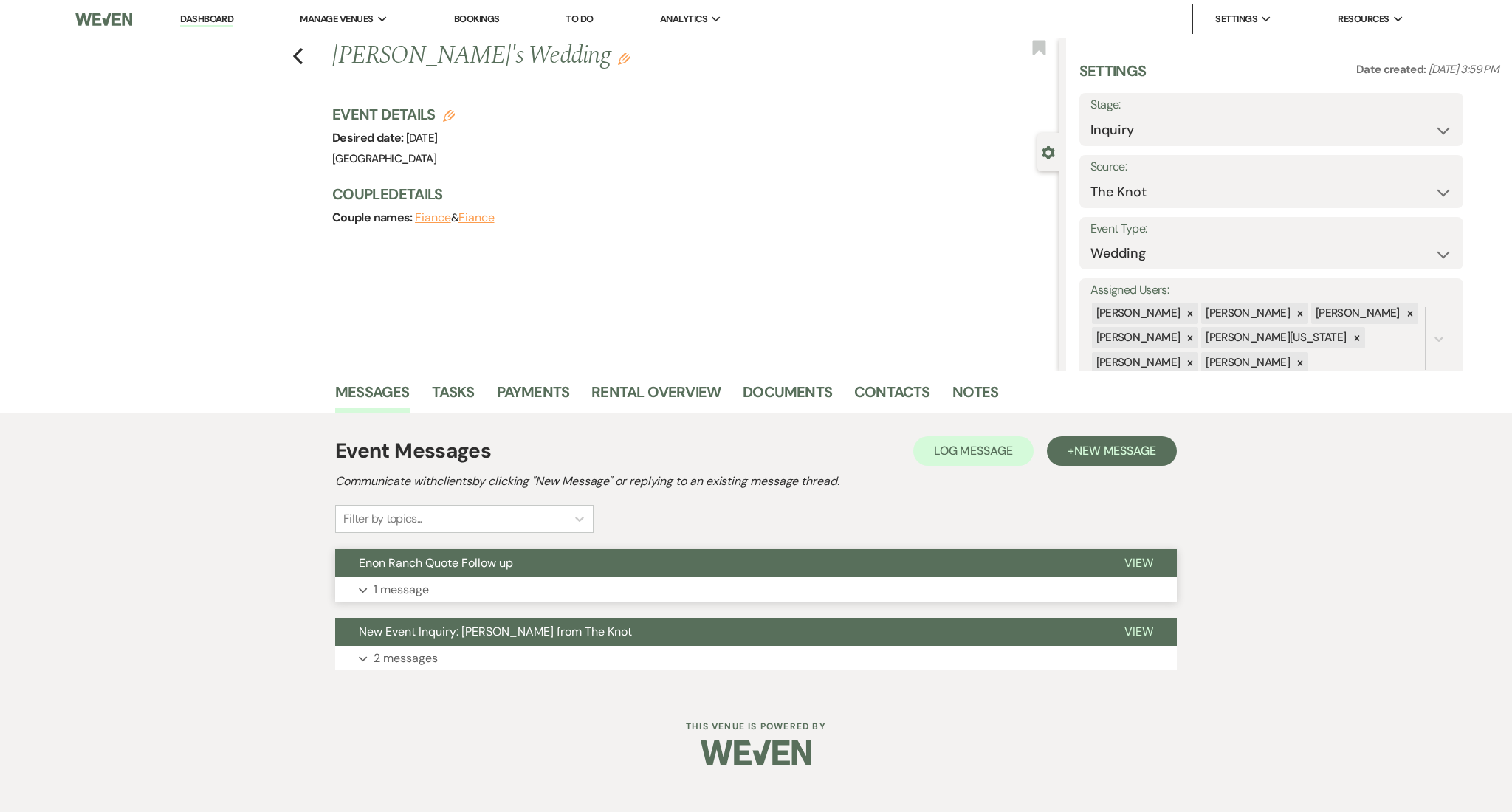
click at [676, 590] on button "Expand 1 message" at bounding box center [756, 589] width 841 height 25
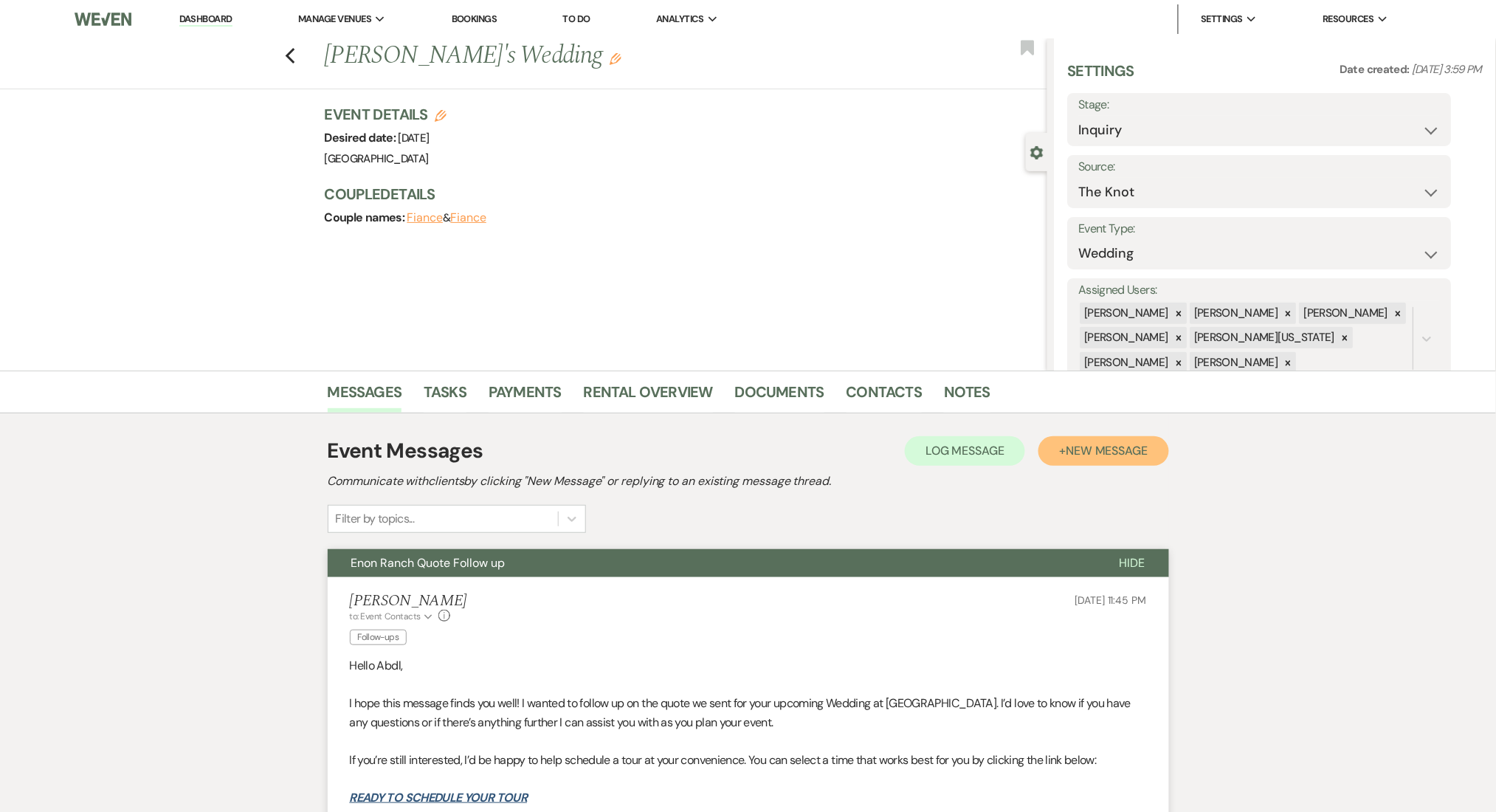
click at [1096, 440] on button "+ New Message" at bounding box center [1103, 451] width 130 height 30
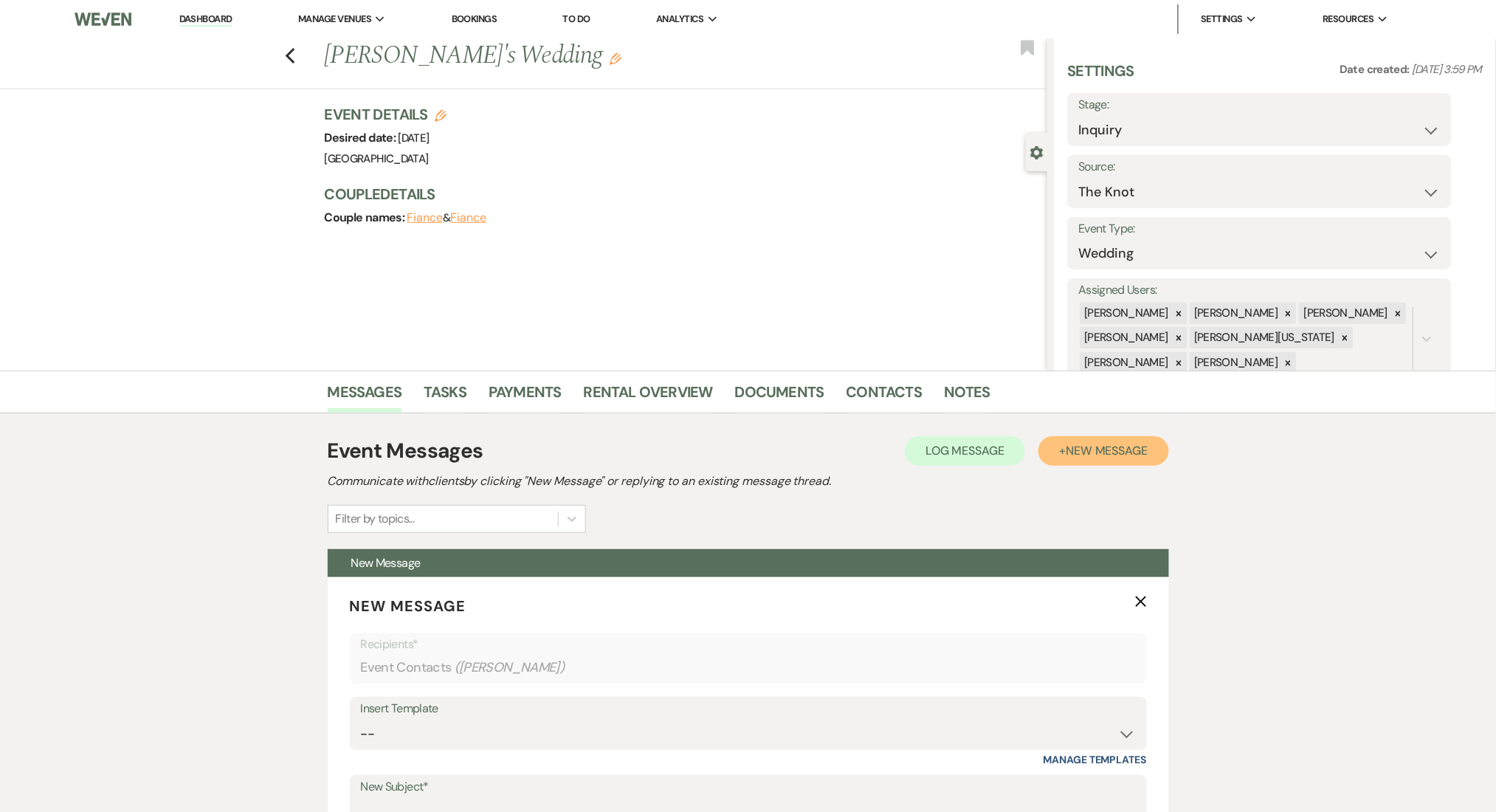
scroll to position [393, 0]
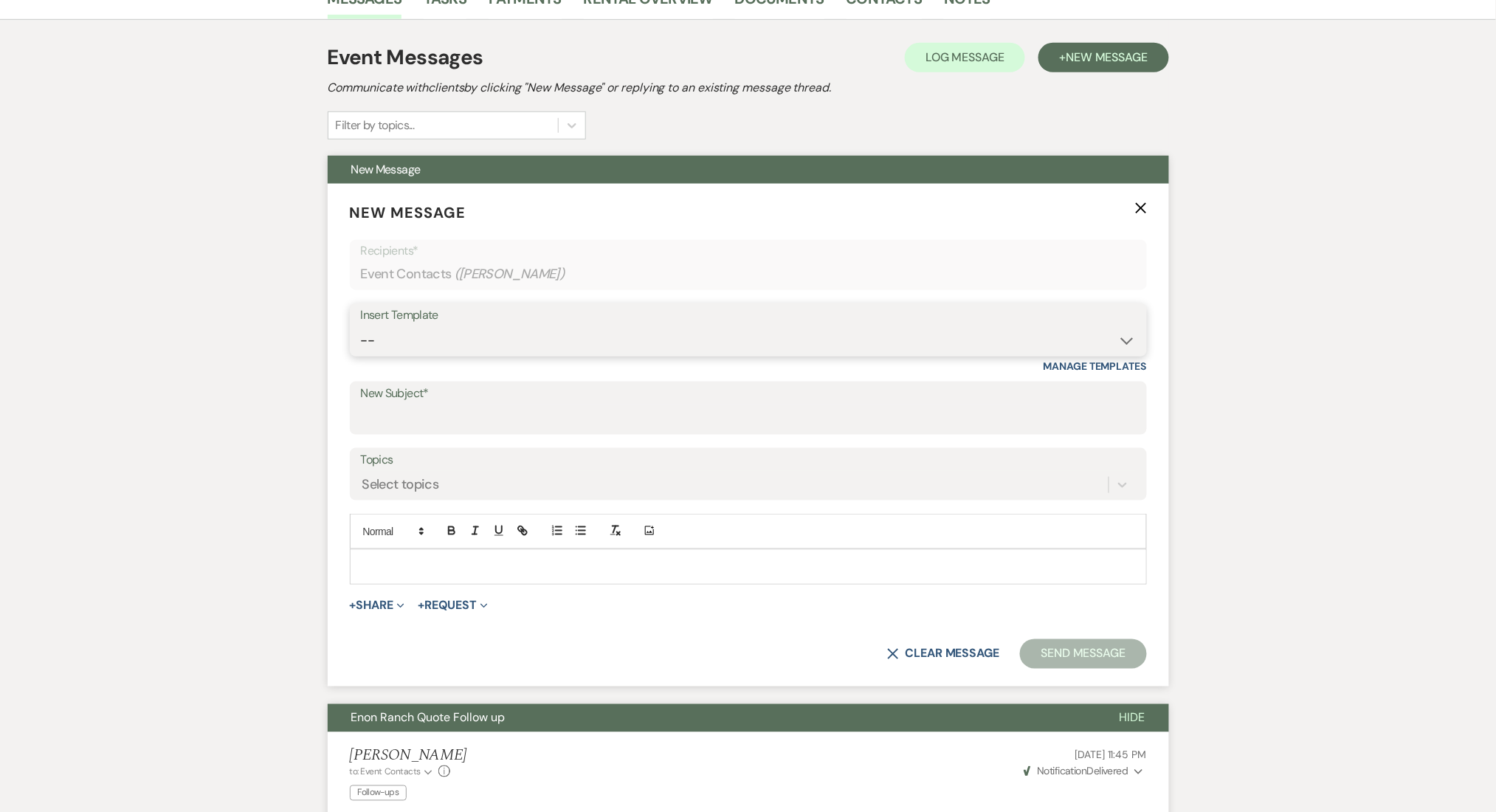
click at [381, 337] on select "-- Inquiry Follow Up Email #2 Contract Sending Template Payment Template Rental…" at bounding box center [748, 340] width 775 height 29
click at [361, 326] on select "-- Inquiry Follow Up Email #2 Contract Sending Template Payment Template Rental…" at bounding box center [748, 340] width 775 height 29
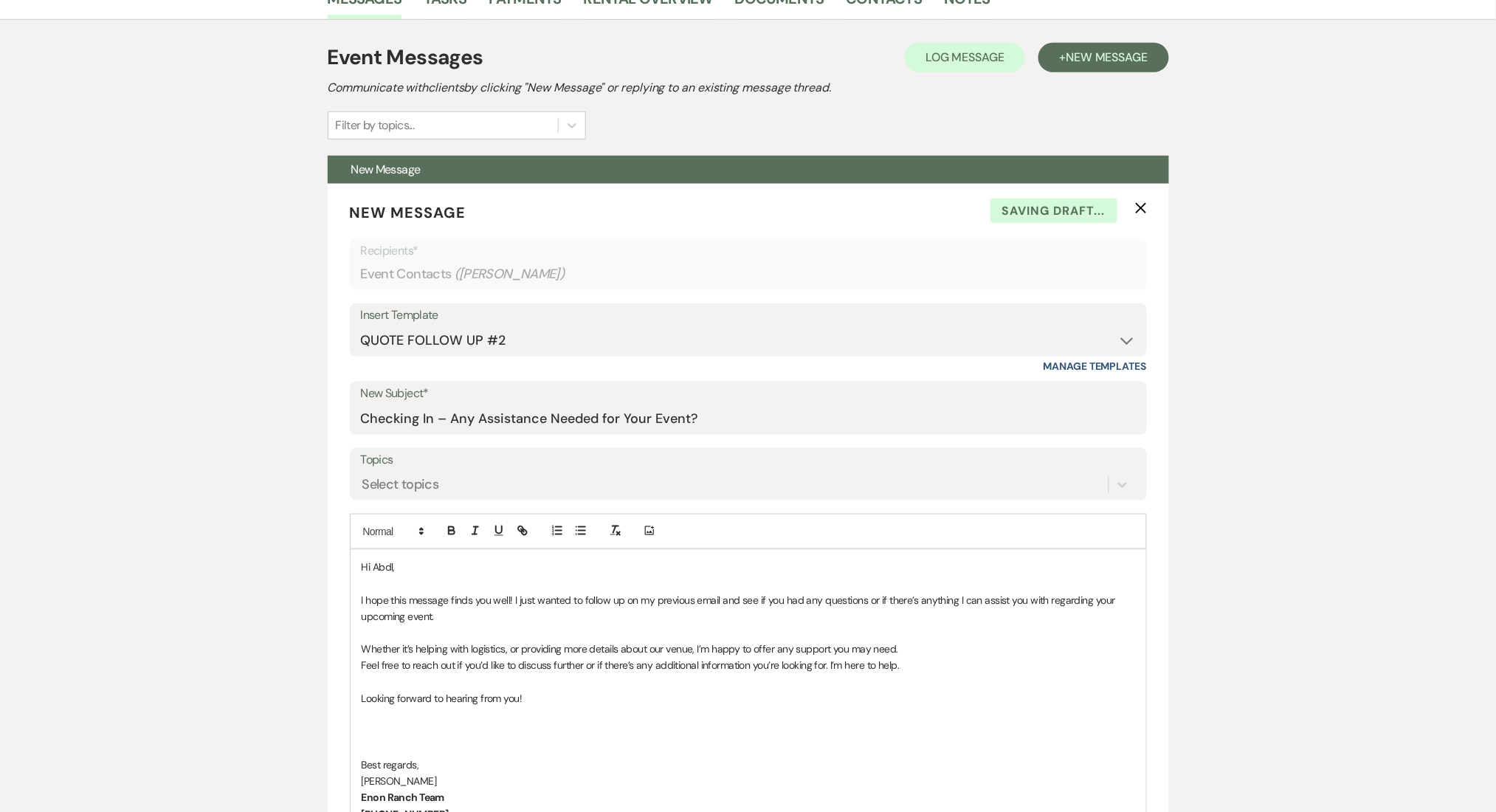
click at [9, 578] on div "Messages Tasks Payments Rental Overview Documents Contacts Notes Event Messages…" at bounding box center [748, 770] width 1496 height 1586
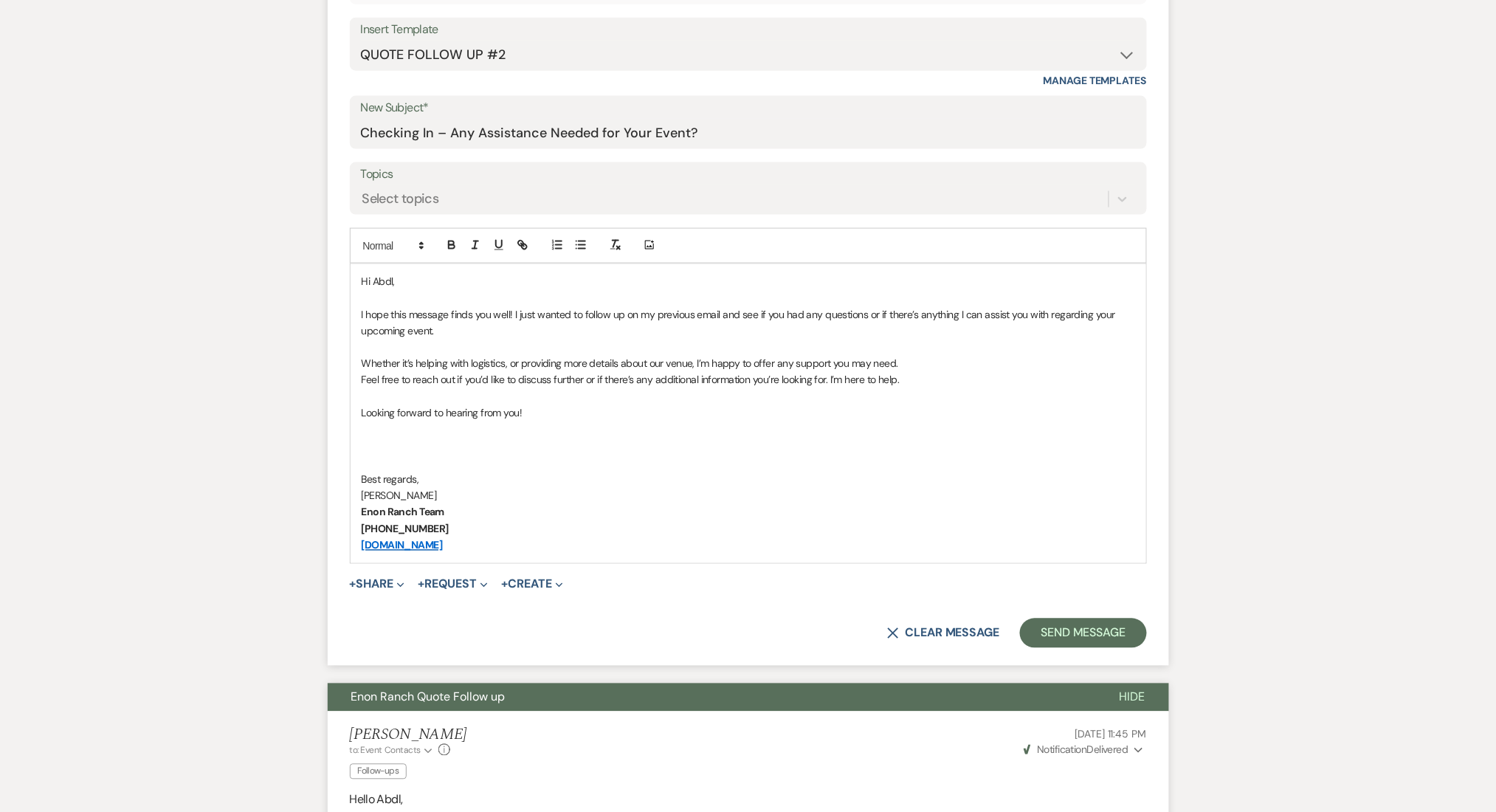
scroll to position [689, 0]
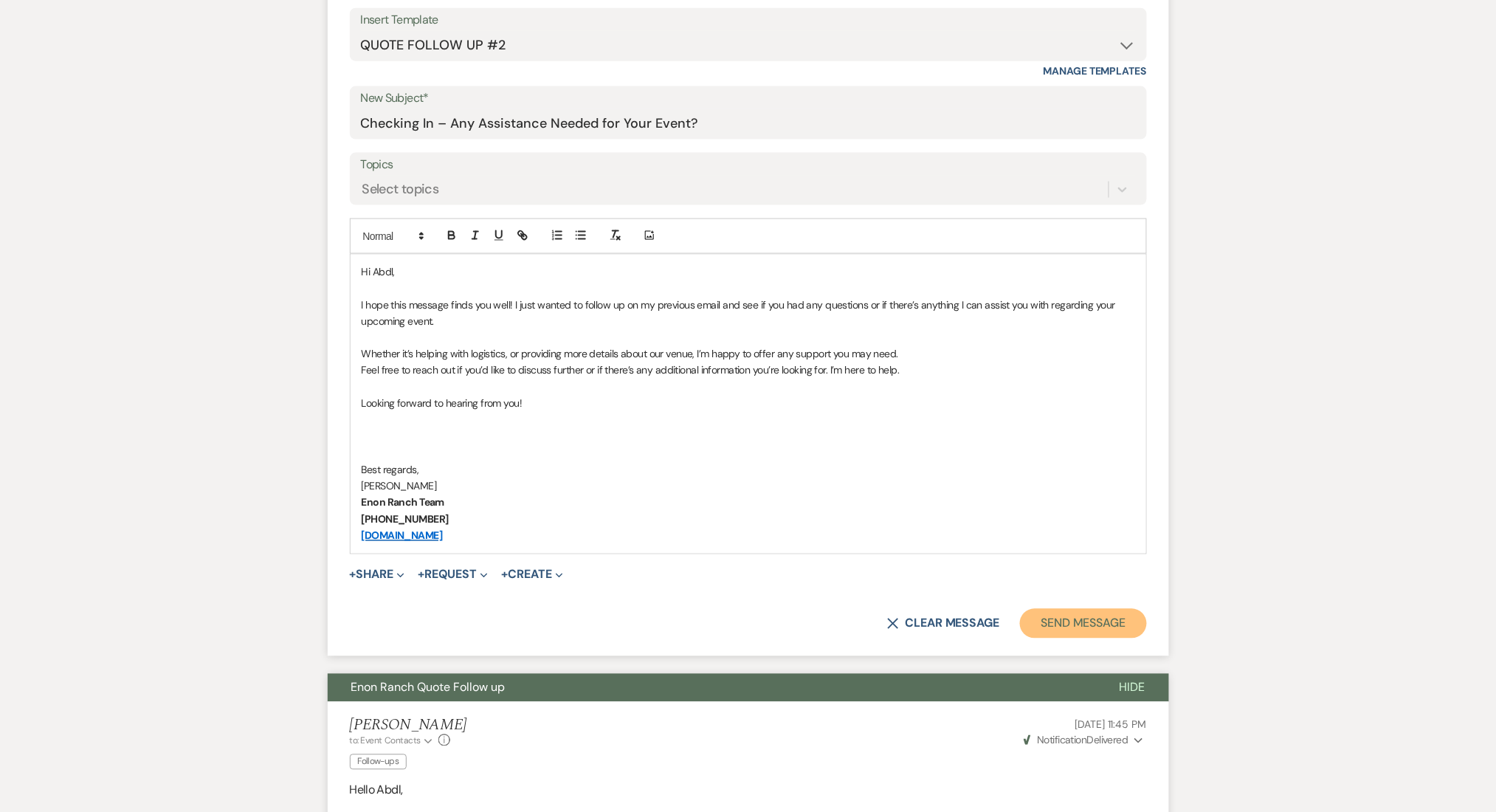
click at [1070, 621] on button "Send Message" at bounding box center [1083, 623] width 126 height 30
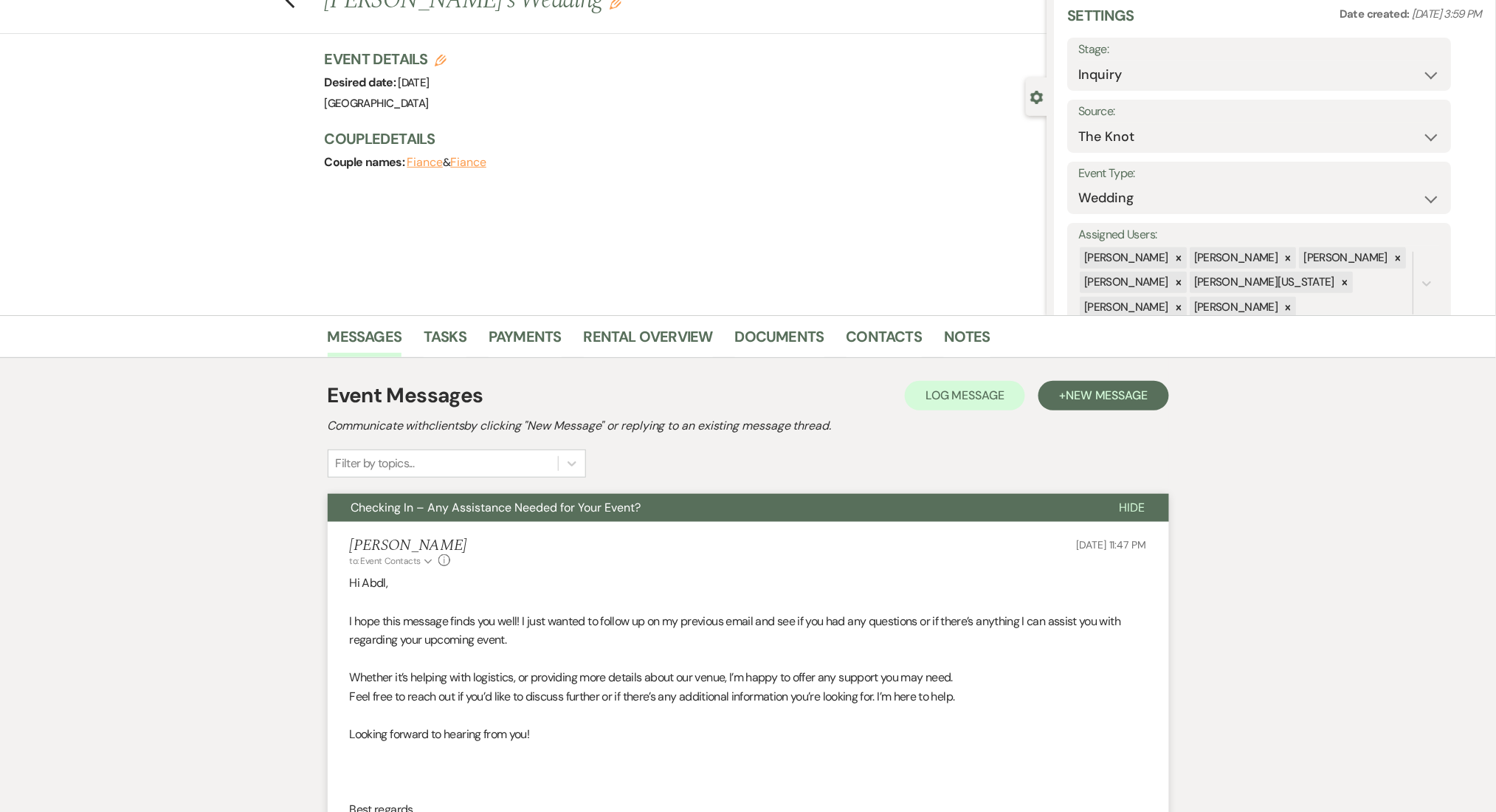
scroll to position [0, 0]
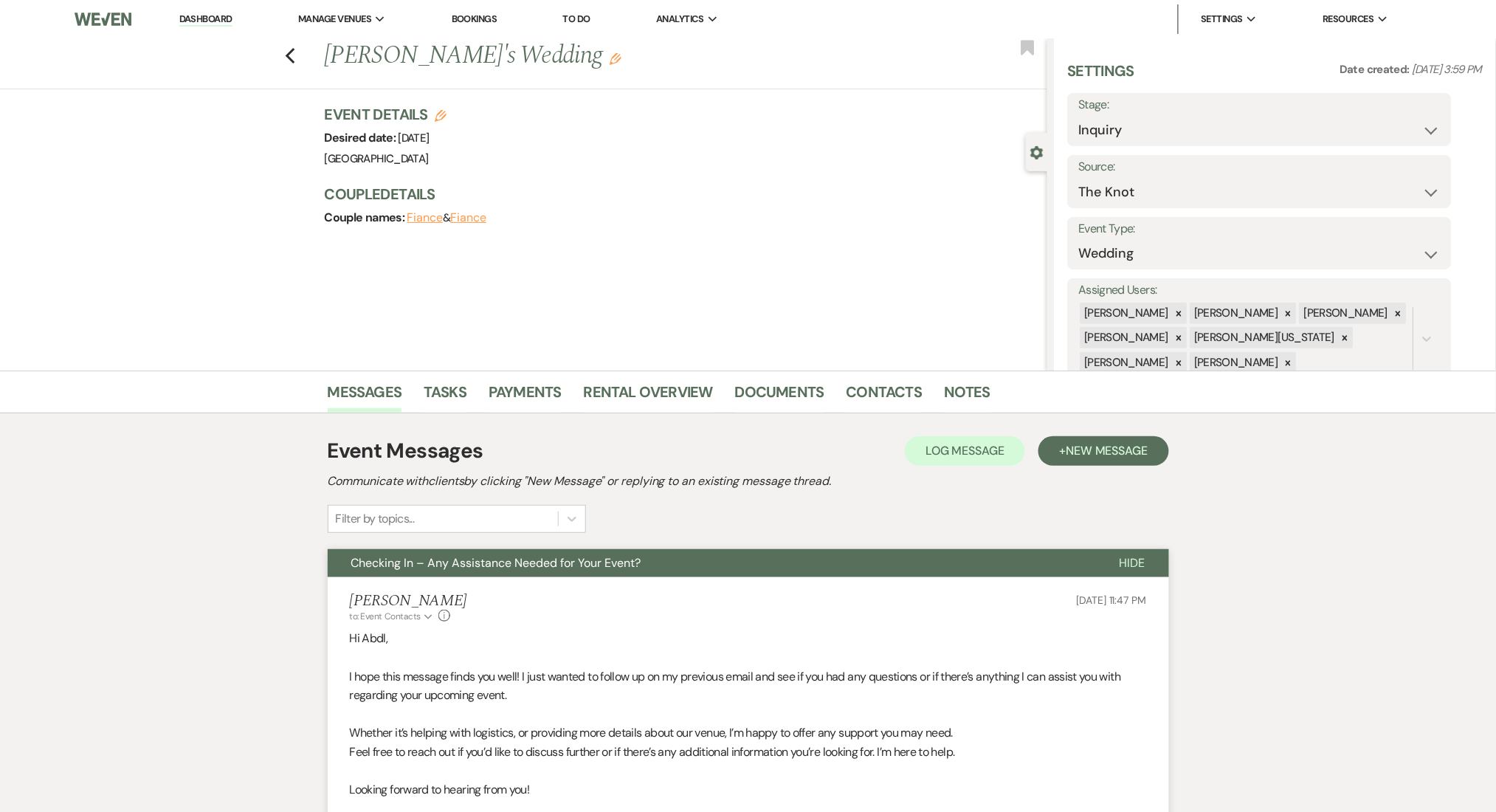
click at [303, 53] on div "Previous Abdl Harun's Wedding Edit Bookmark" at bounding box center [520, 64] width 1054 height 51
click at [296, 52] on icon "Previous" at bounding box center [290, 56] width 11 height 17
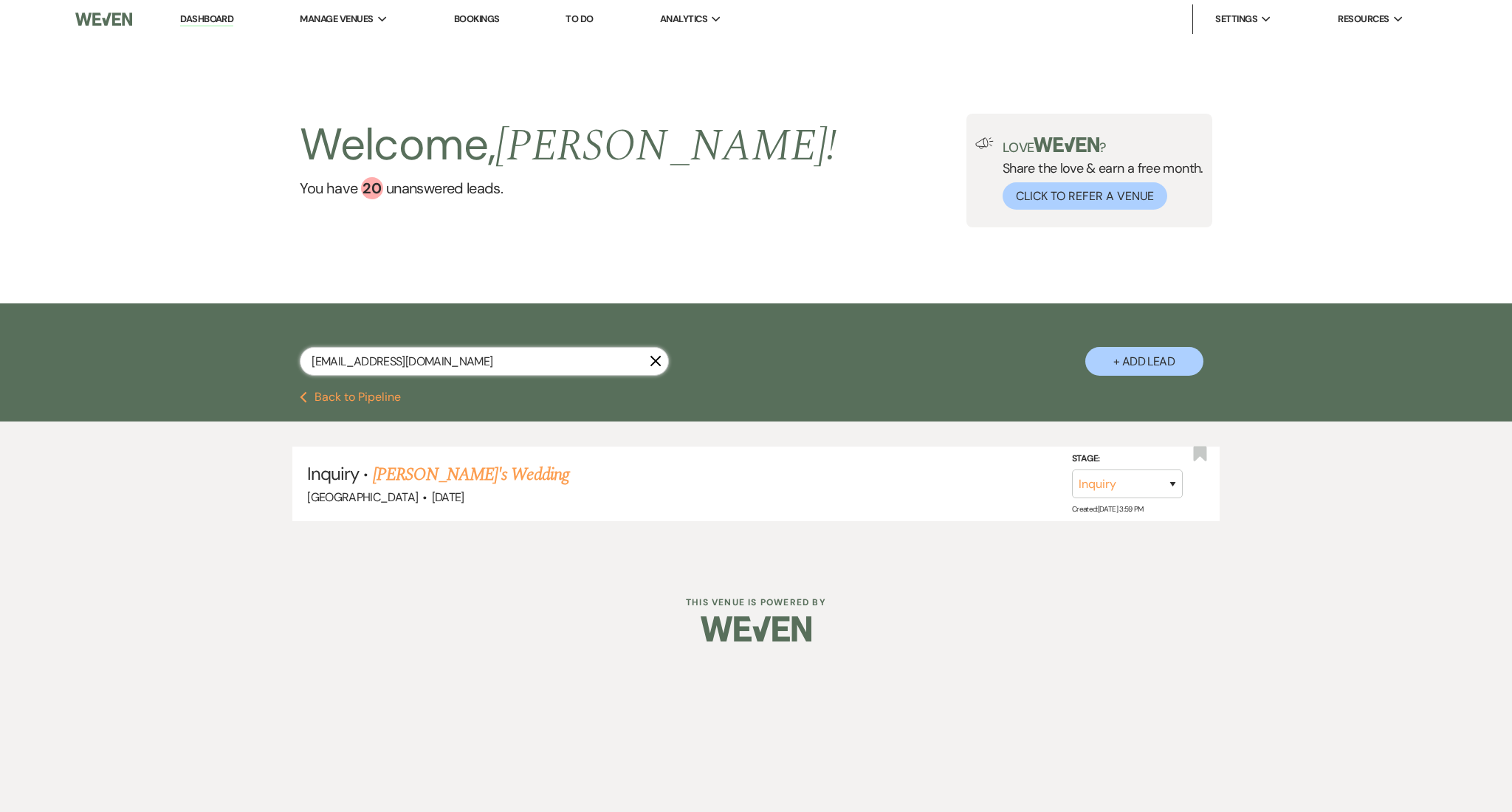
drag, startPoint x: 456, startPoint y: 364, endPoint x: 150, endPoint y: 350, distance: 306.3
click at [150, 350] on div "adhissa1994@gmail.com X + Add Lead" at bounding box center [756, 347] width 1512 height 87
paste input "michal.norfleet"
click at [486, 482] on link "Kendrick Reynolds & Michal Norfleet's Wedding (1FU)" at bounding box center [558, 475] width 372 height 26
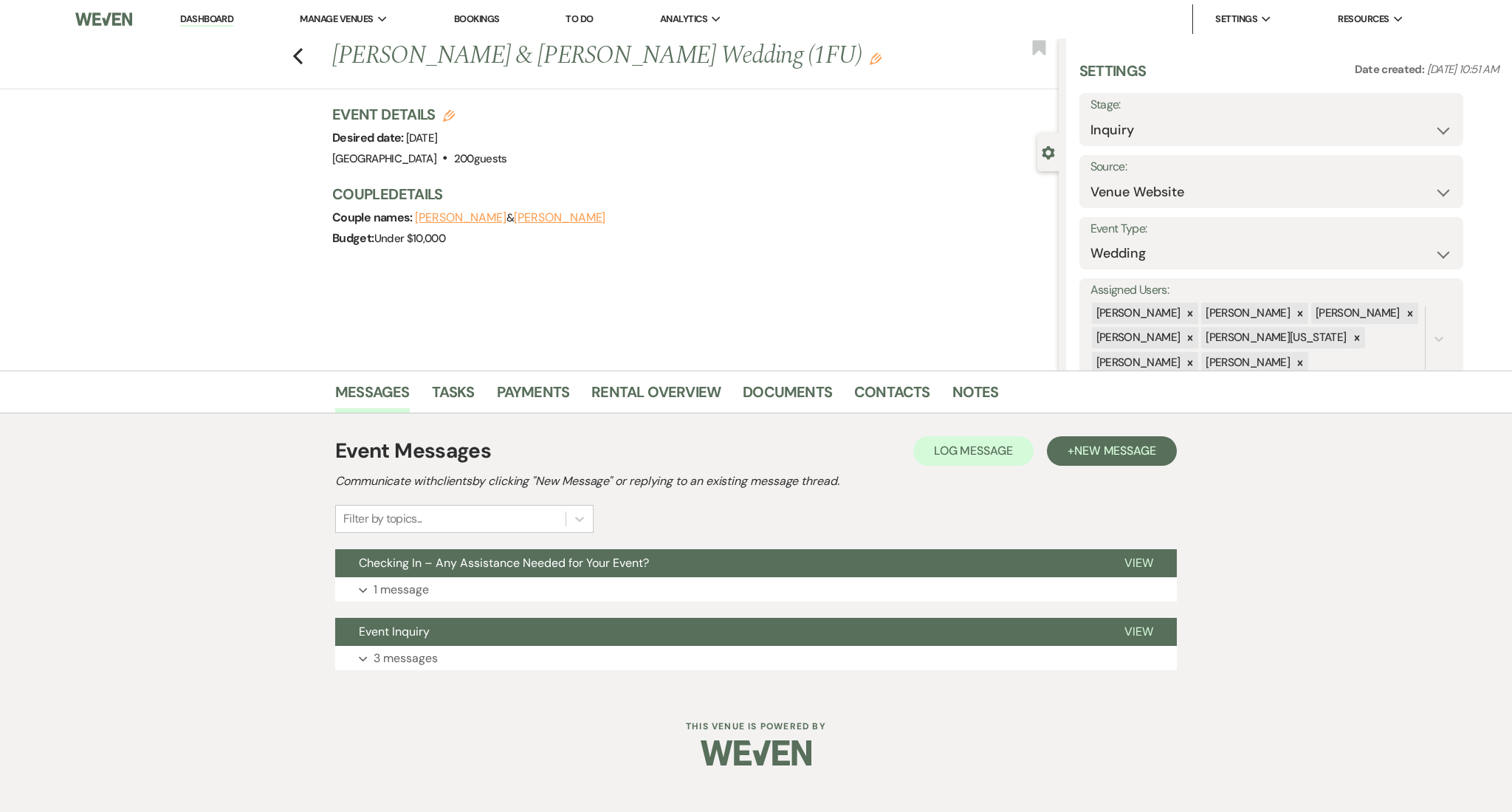
click at [407, 604] on div "Event Messages Log Log Message + New Message Communicate with clients by clicki…" at bounding box center [756, 552] width 841 height 249
click at [412, 592] on p "1 message" at bounding box center [401, 590] width 55 height 19
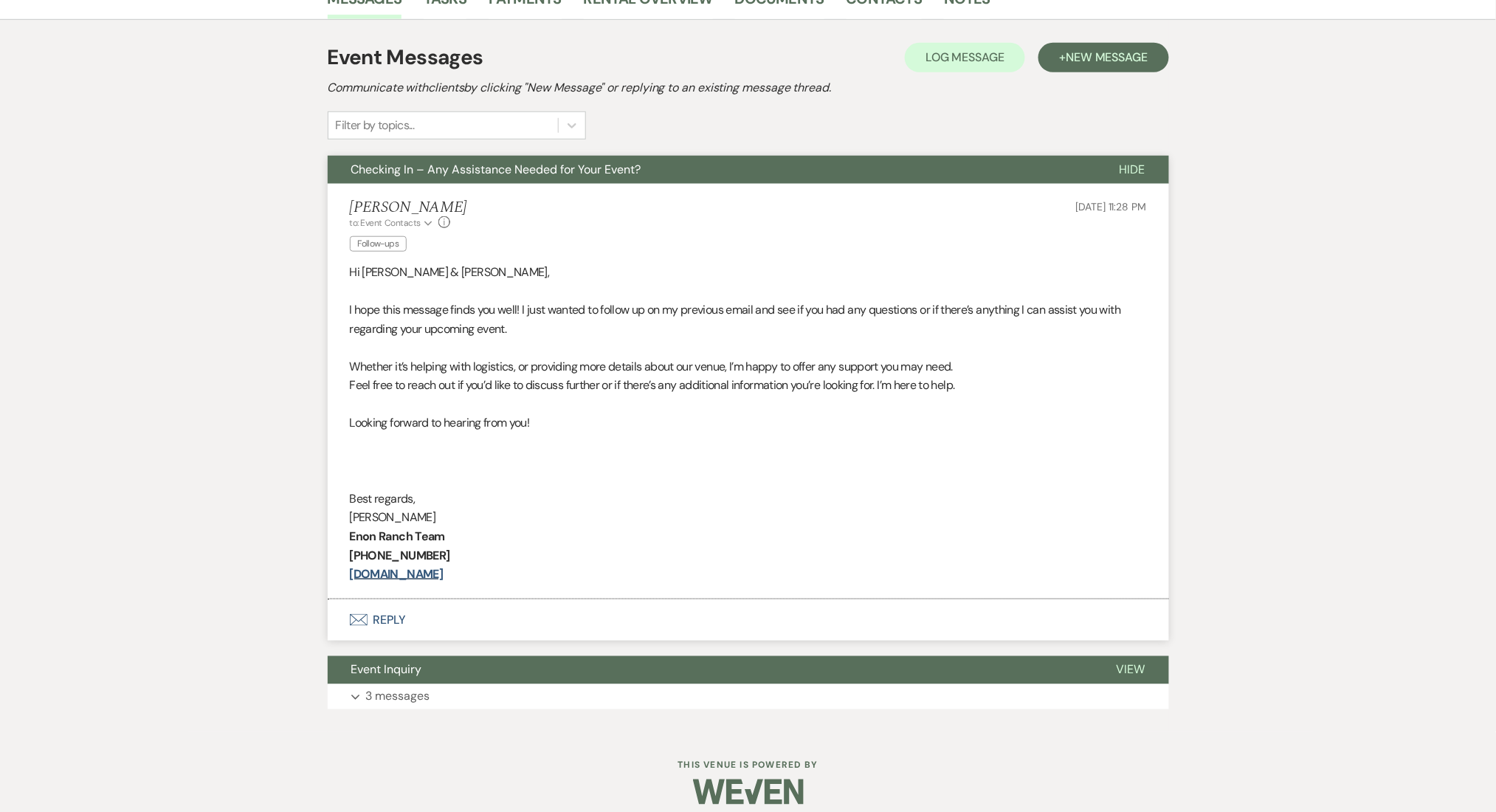
scroll to position [98, 0]
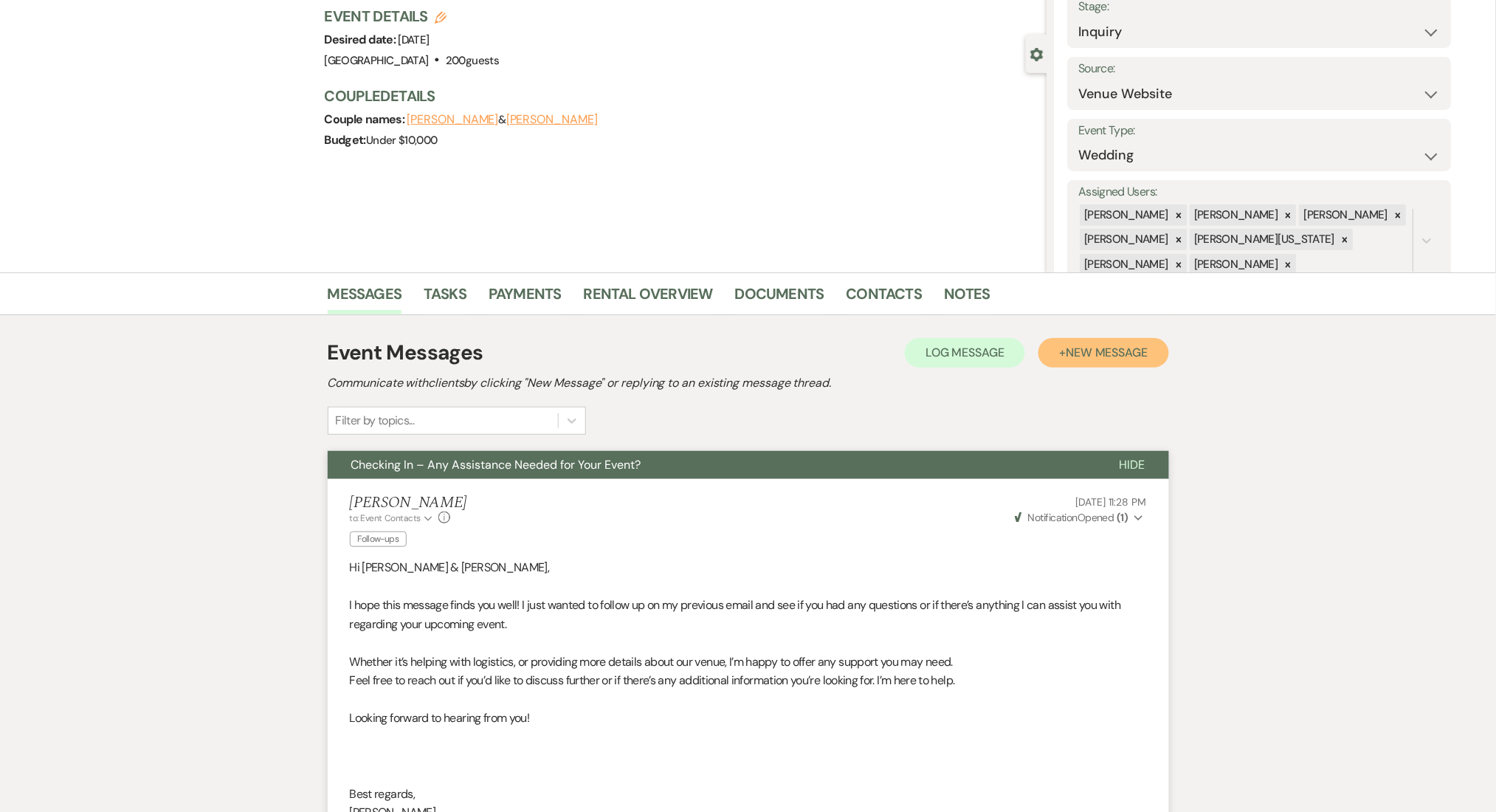
click at [1094, 348] on span "New Message" at bounding box center [1107, 352] width 82 height 16
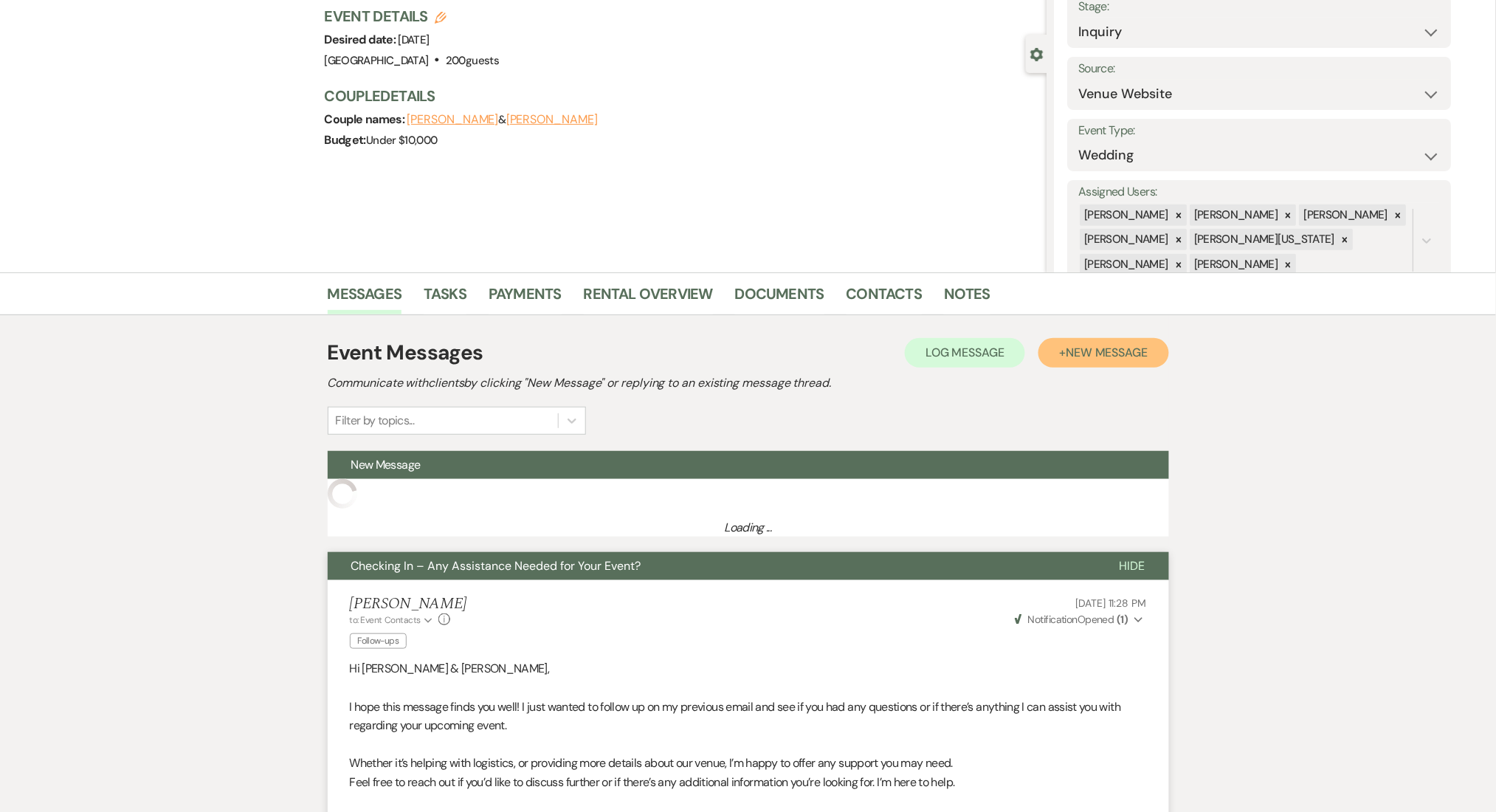
scroll to position [295, 0]
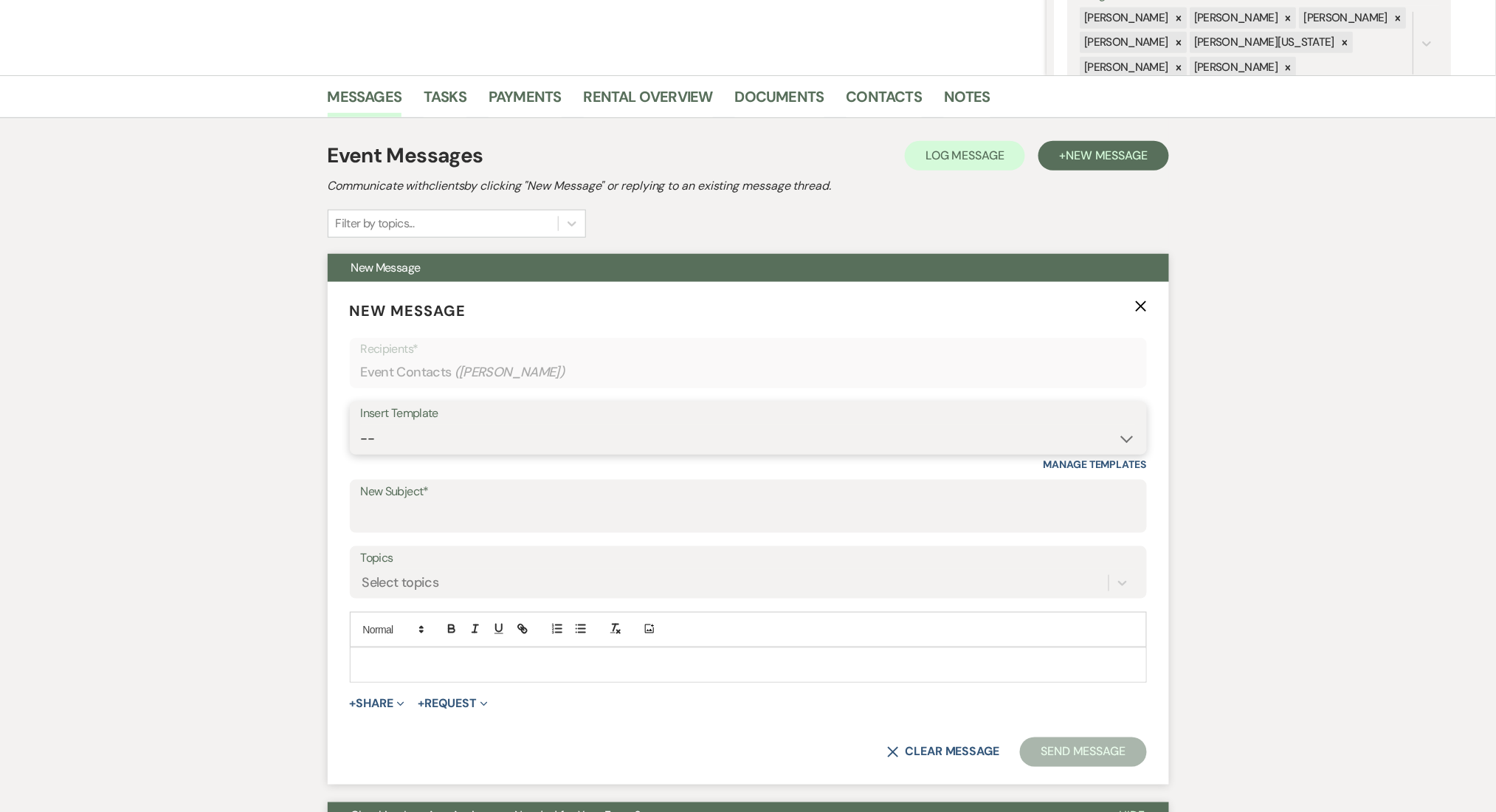
click at [470, 438] on select "-- Inquiry Follow Up Email #2 Contract Sending Template Payment Template Rental…" at bounding box center [748, 438] width 775 height 29
click at [361, 424] on select "-- Inquiry Follow Up Email #2 Contract Sending Template Payment Template Rental…" at bounding box center [748, 438] width 775 height 29
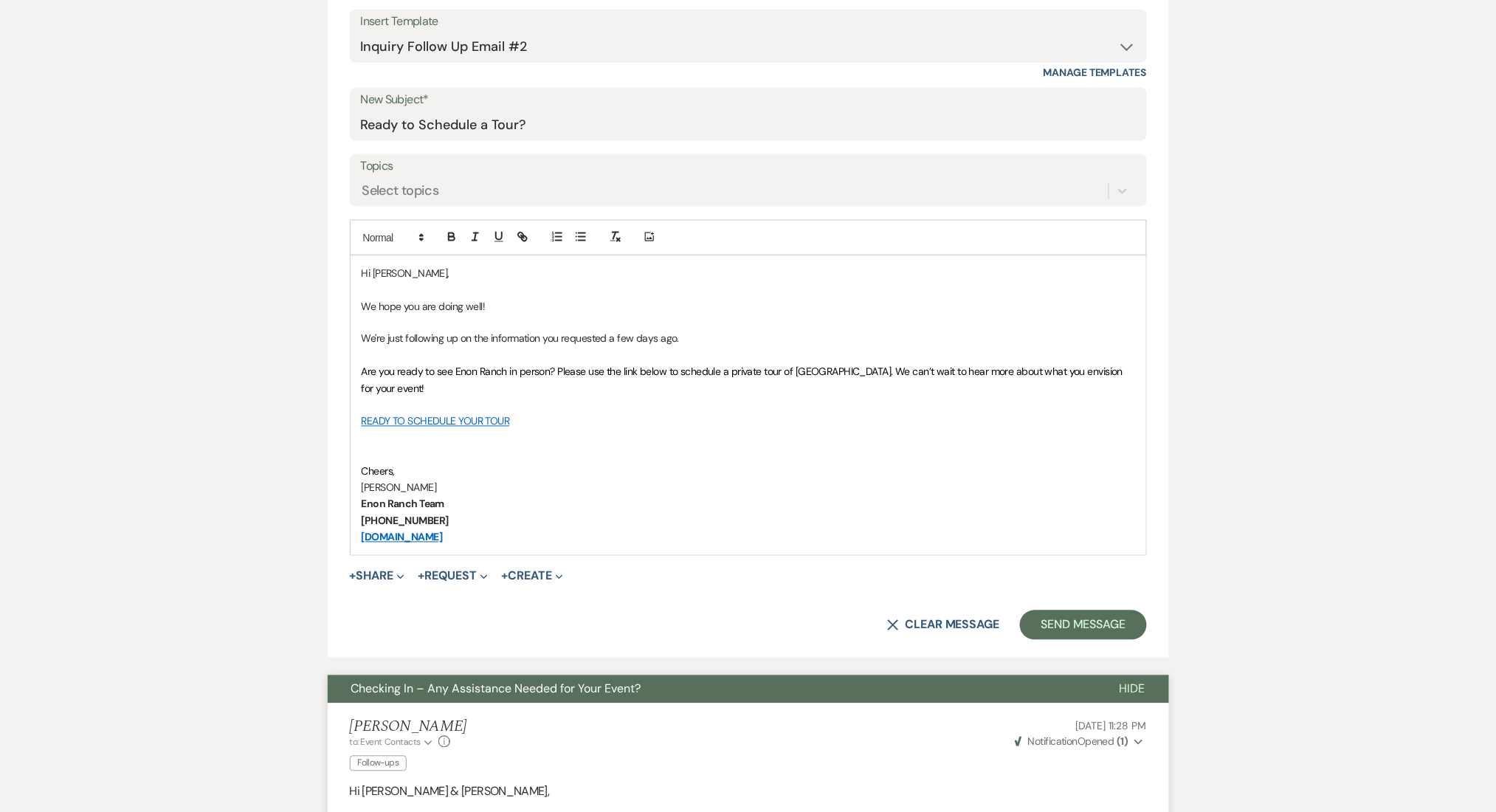
scroll to position [689, 0]
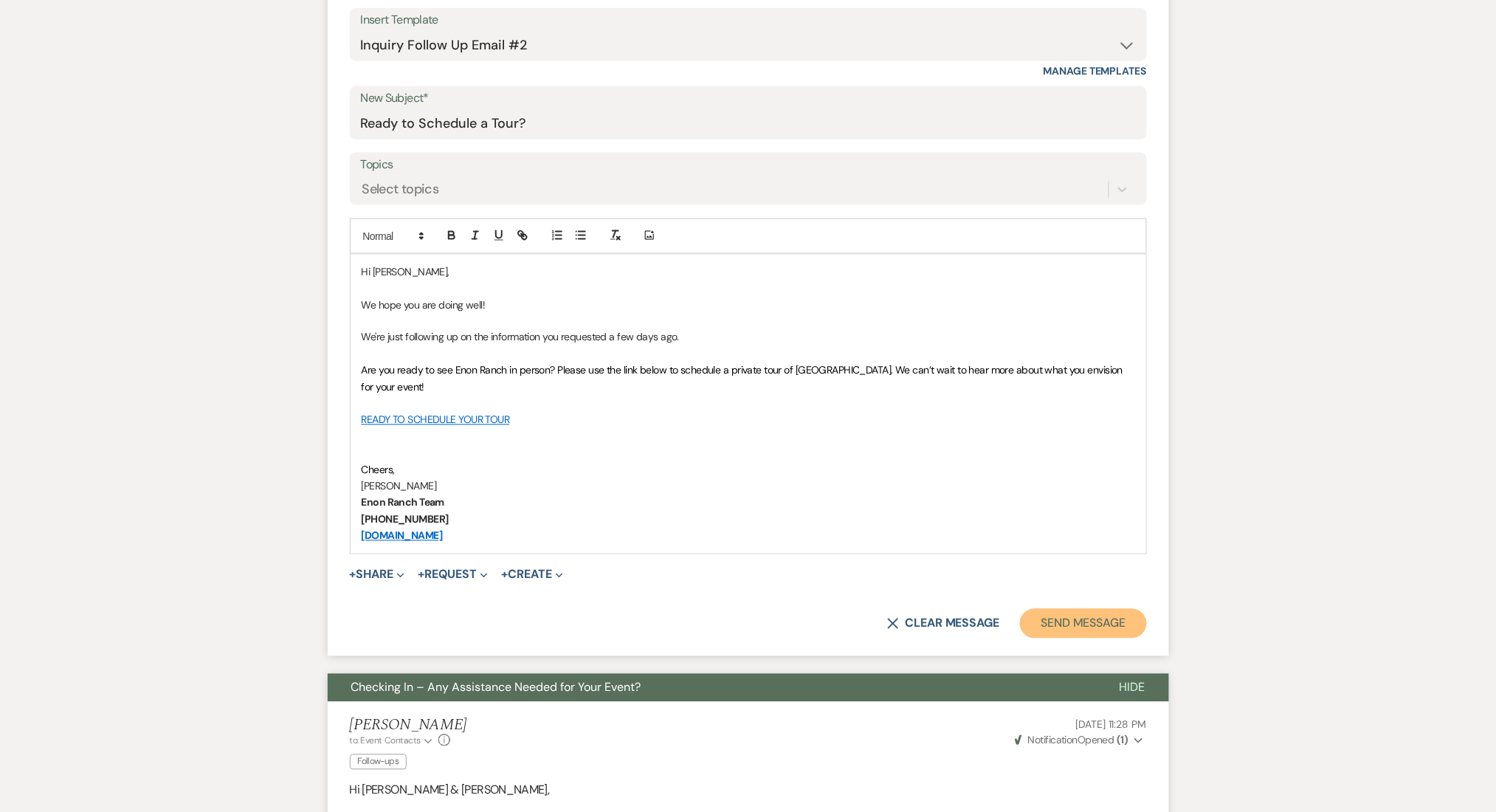
click at [1090, 631] on button "Send Message" at bounding box center [1083, 623] width 126 height 30
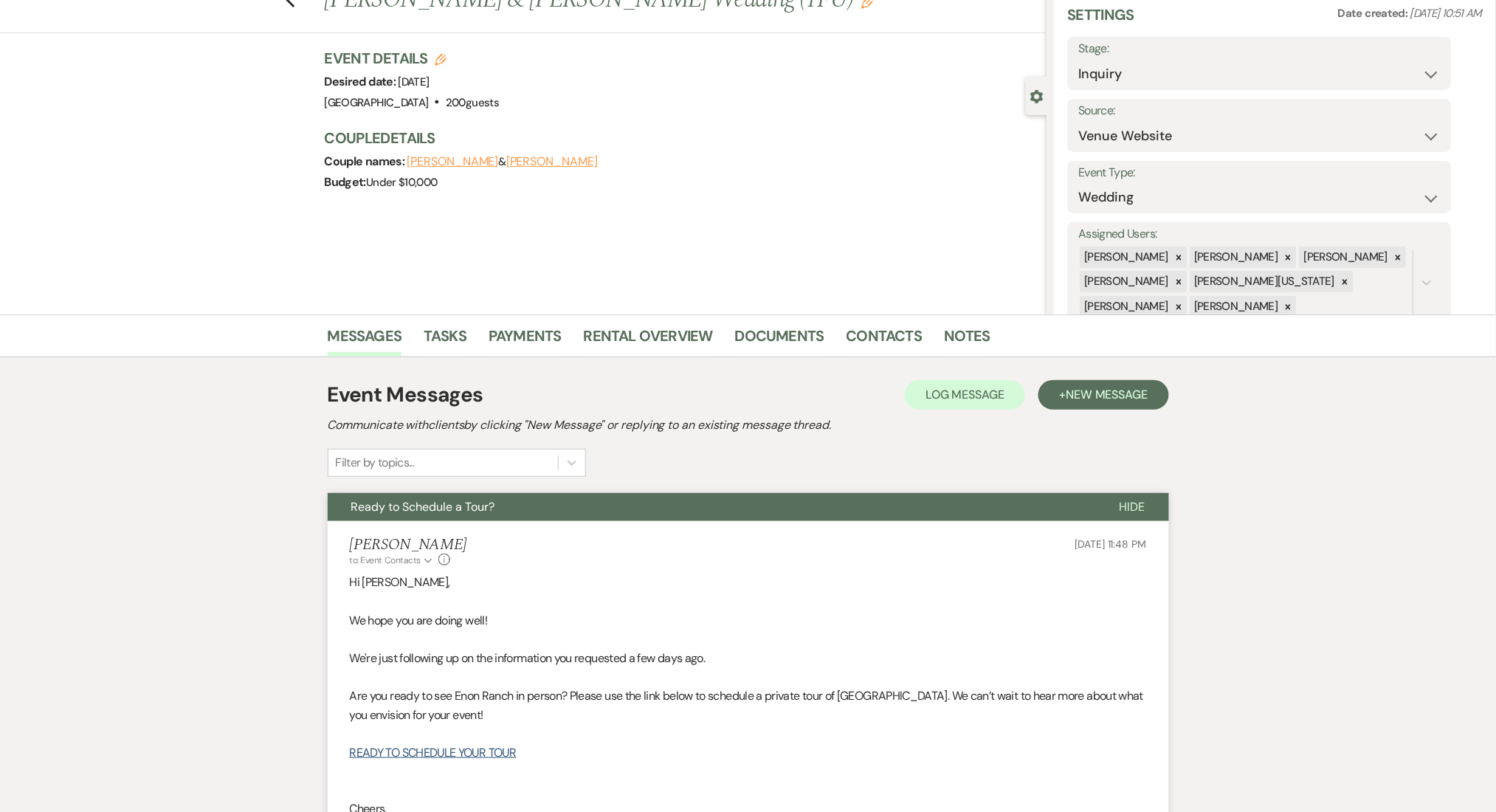
scroll to position [0, 0]
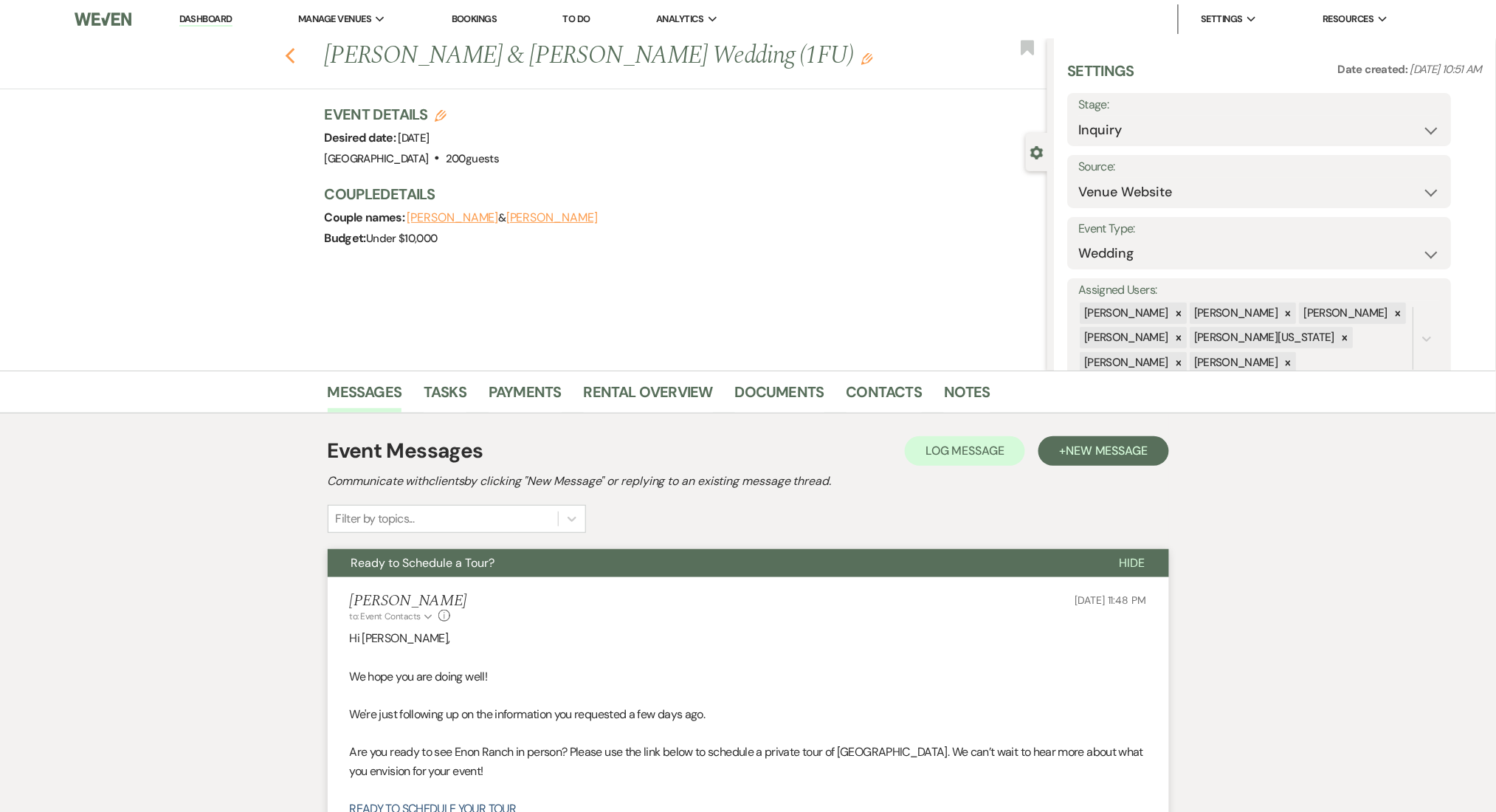
click at [295, 62] on use "button" at bounding box center [289, 56] width 10 height 17
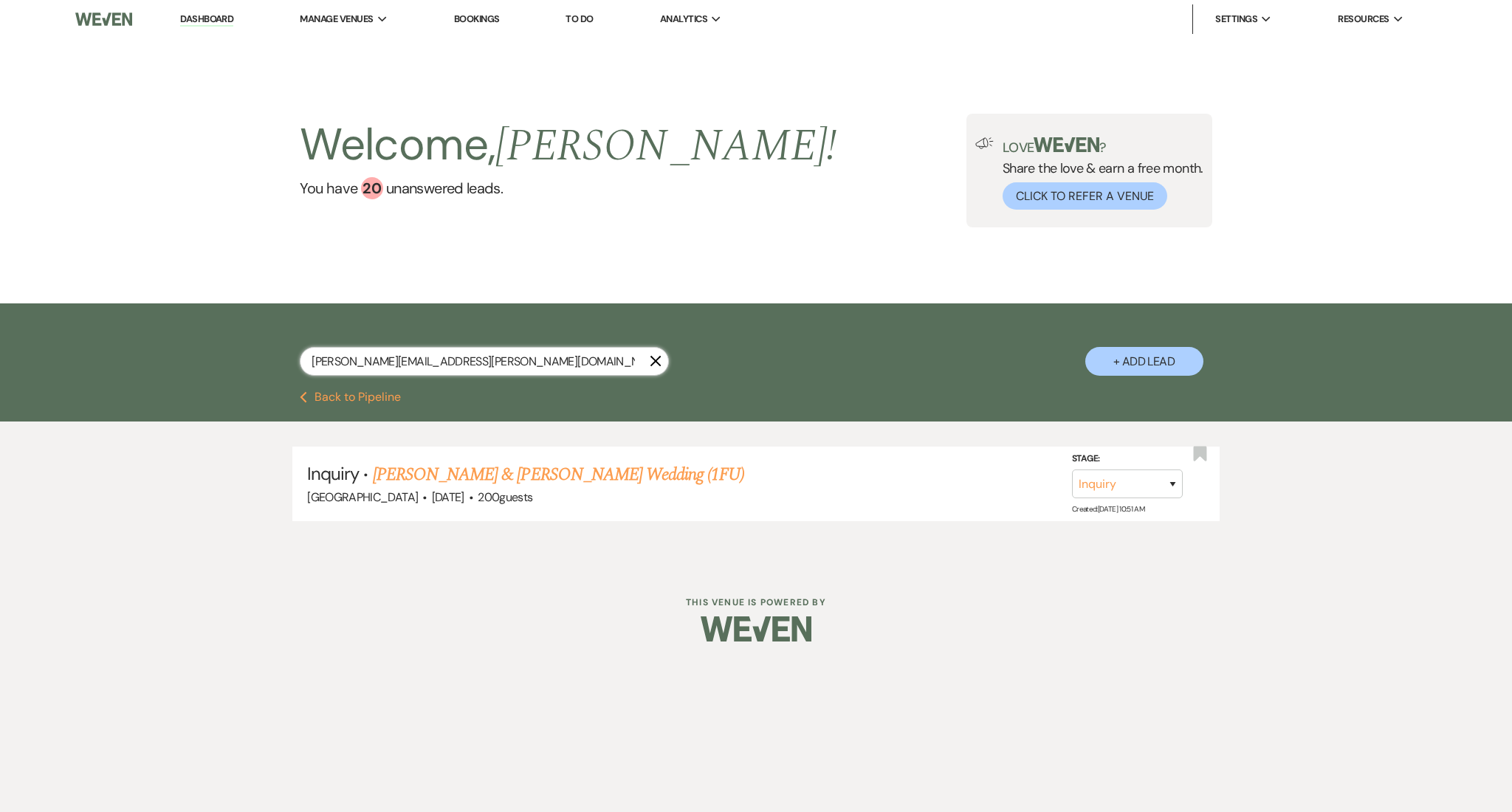
drag, startPoint x: 471, startPoint y: 365, endPoint x: 173, endPoint y: 323, distance: 300.9
click at [173, 323] on div "michal.norfleet@gmail.com X + Add Lead" at bounding box center [756, 347] width 1512 height 87
paste input "andreabtrevizo@yahoo"
click at [485, 475] on link "Andrea Trevizo's Wedding" at bounding box center [466, 475] width 187 height 26
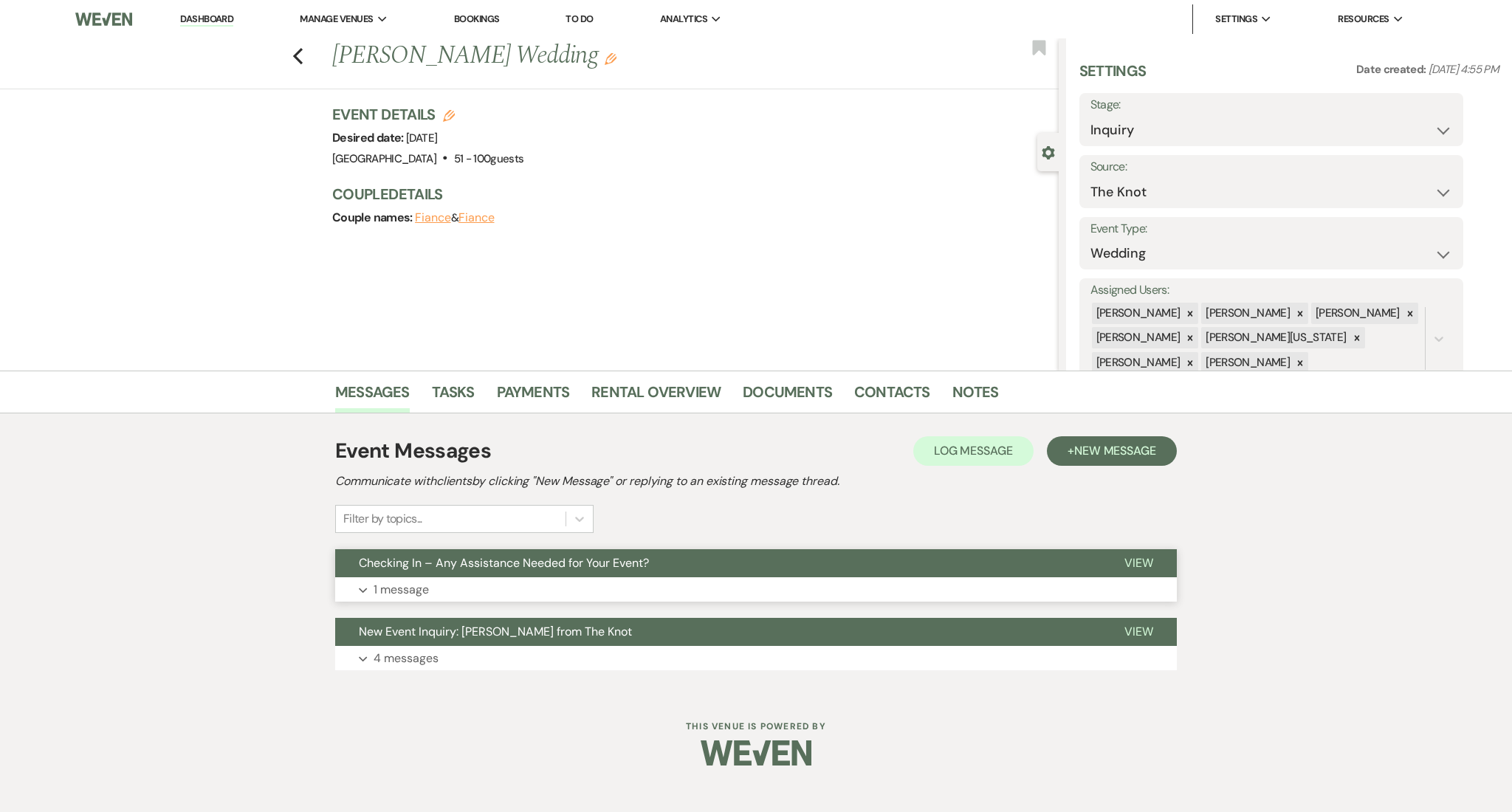
click at [419, 573] on button "Checking In – Any Assistance Needed for Your Event?" at bounding box center [717, 563] width 765 height 28
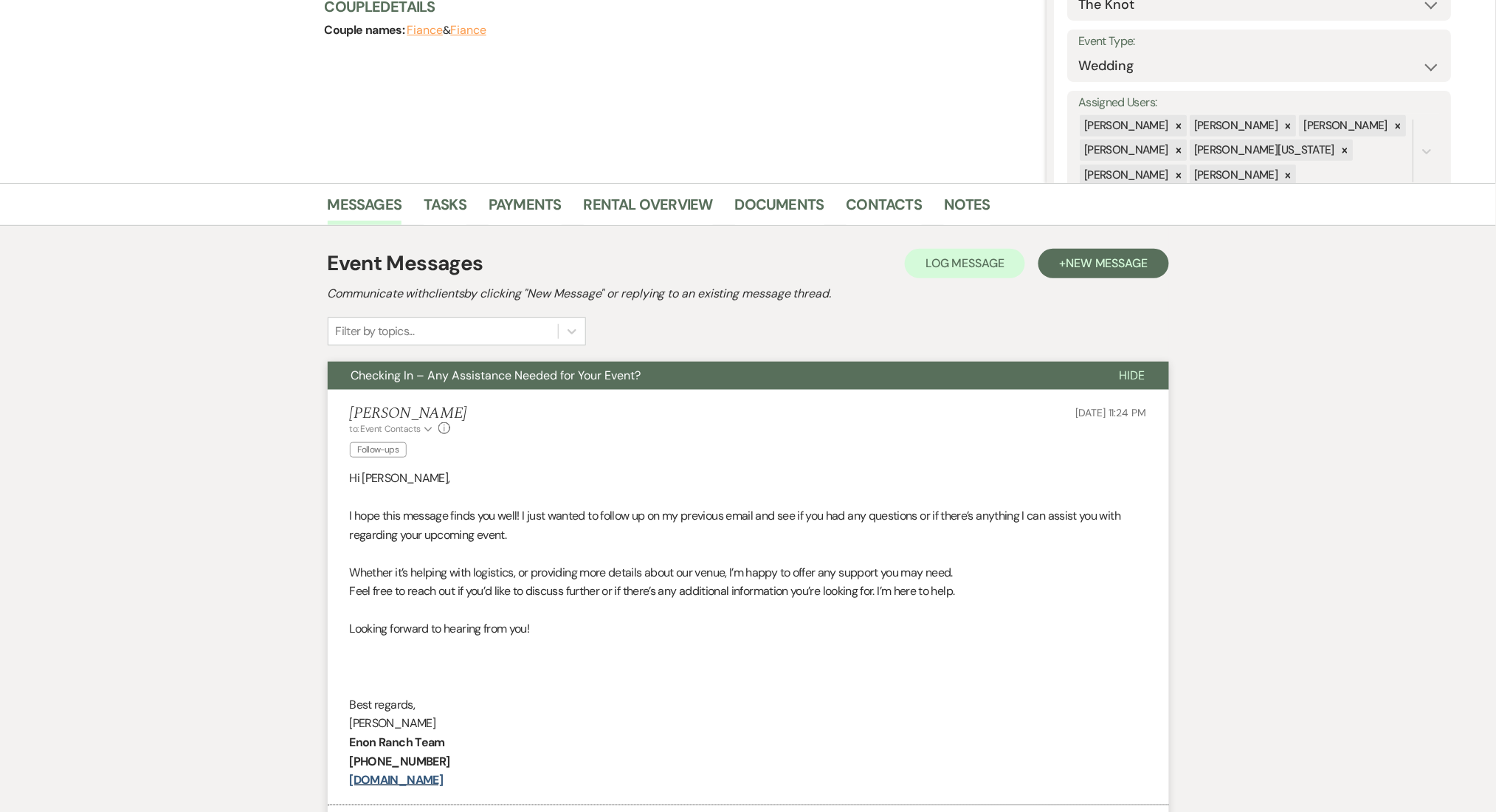
scroll to position [197, 0]
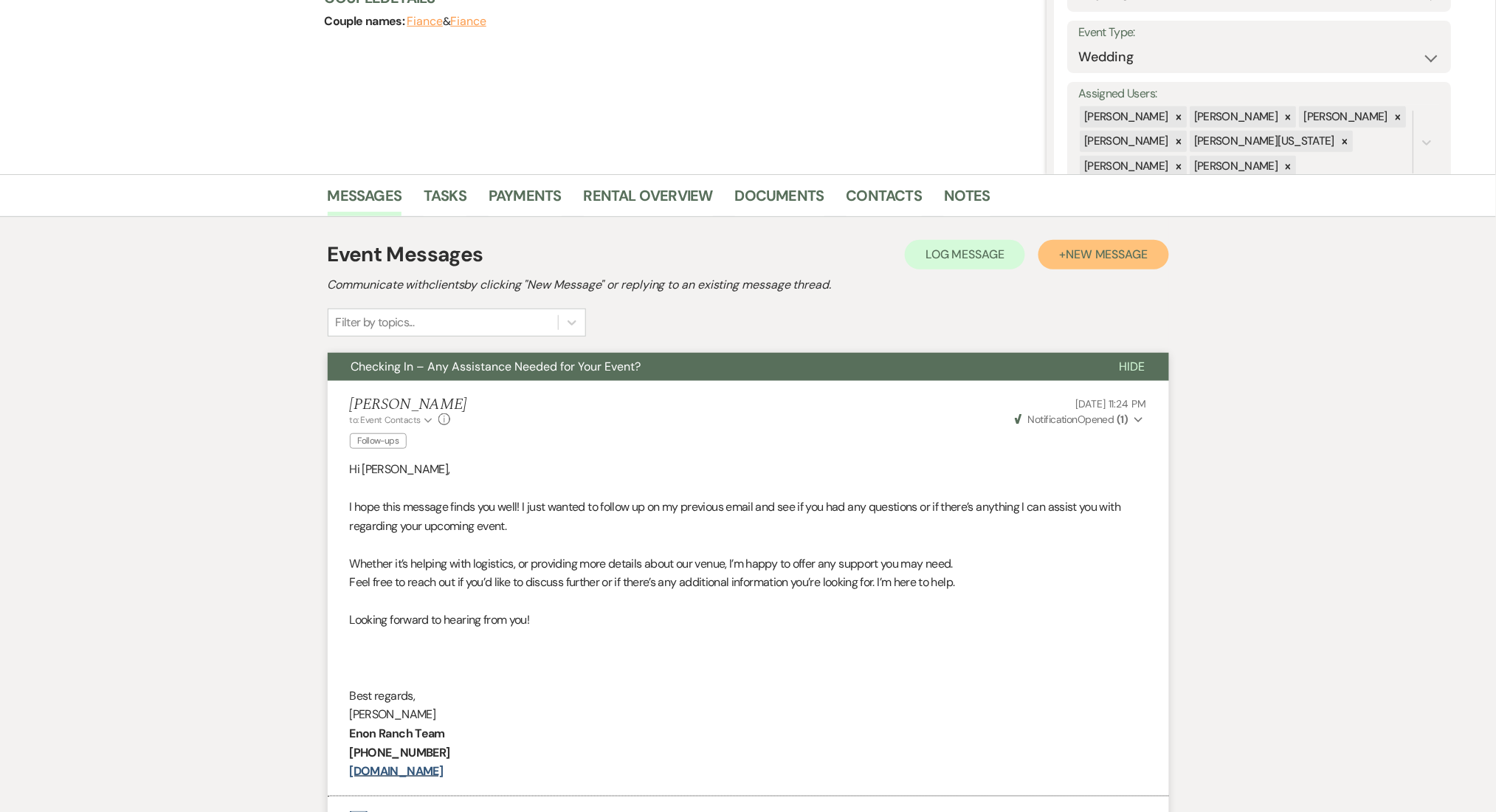
click at [1092, 260] on span "New Message" at bounding box center [1107, 254] width 82 height 16
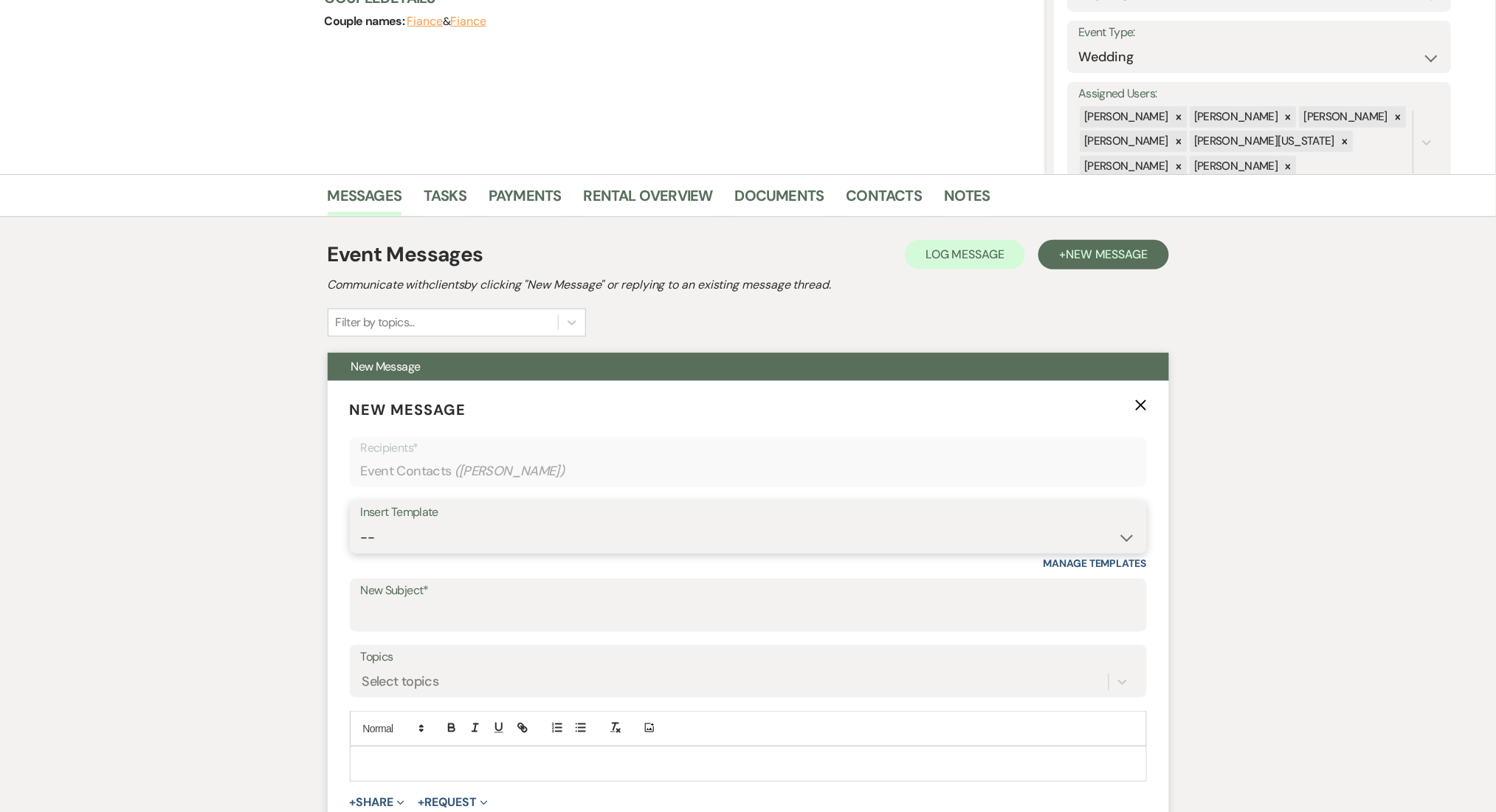
click at [403, 532] on select "-- Inquiry Follow Up Email #2 Contract Sending Template Payment Template Rental…" at bounding box center [748, 538] width 775 height 29
click at [361, 524] on select "-- Inquiry Follow Up Email #2 Contract Sending Template Payment Template Rental…" at bounding box center [748, 538] width 775 height 29
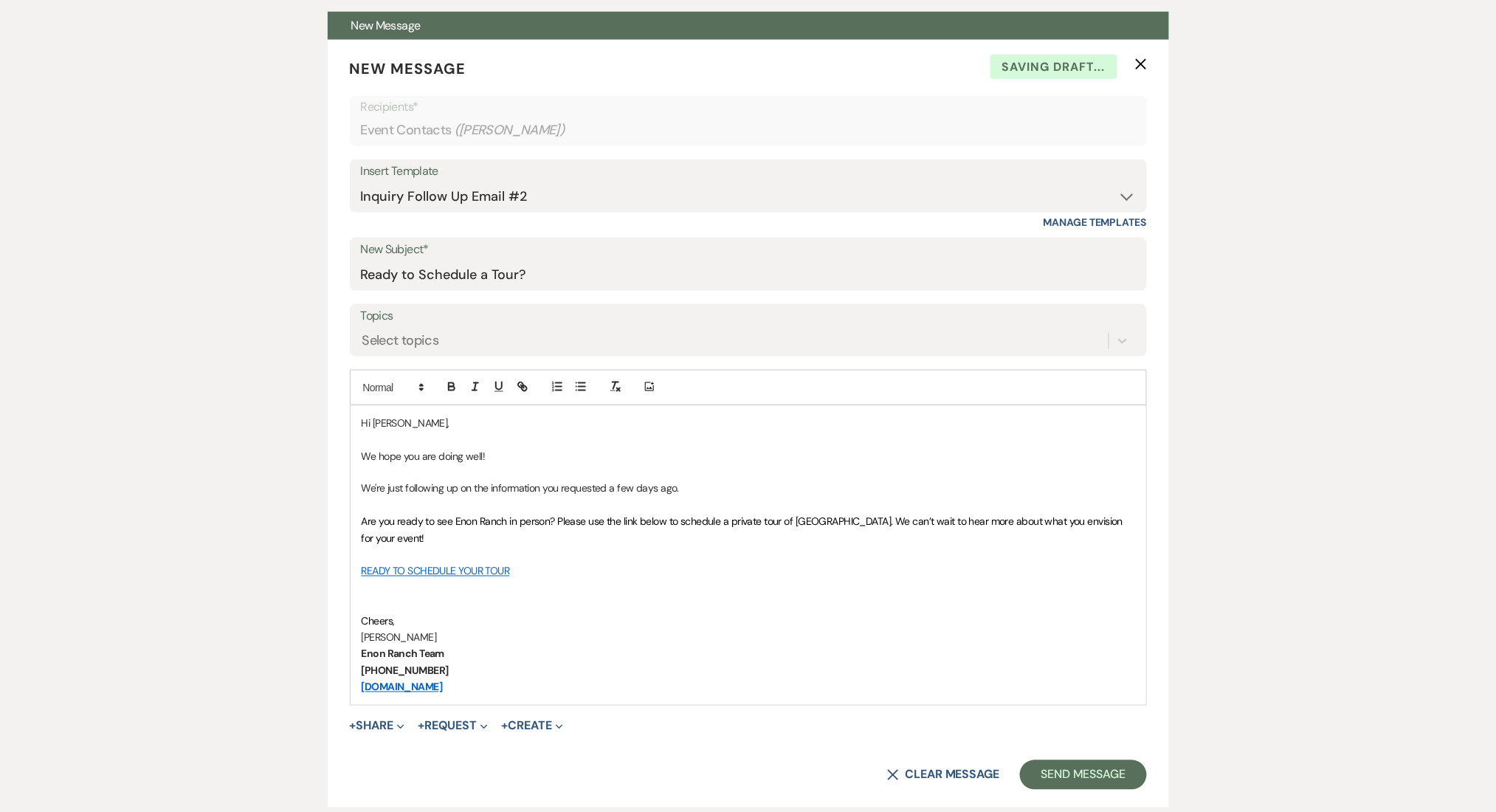
scroll to position [590, 0]
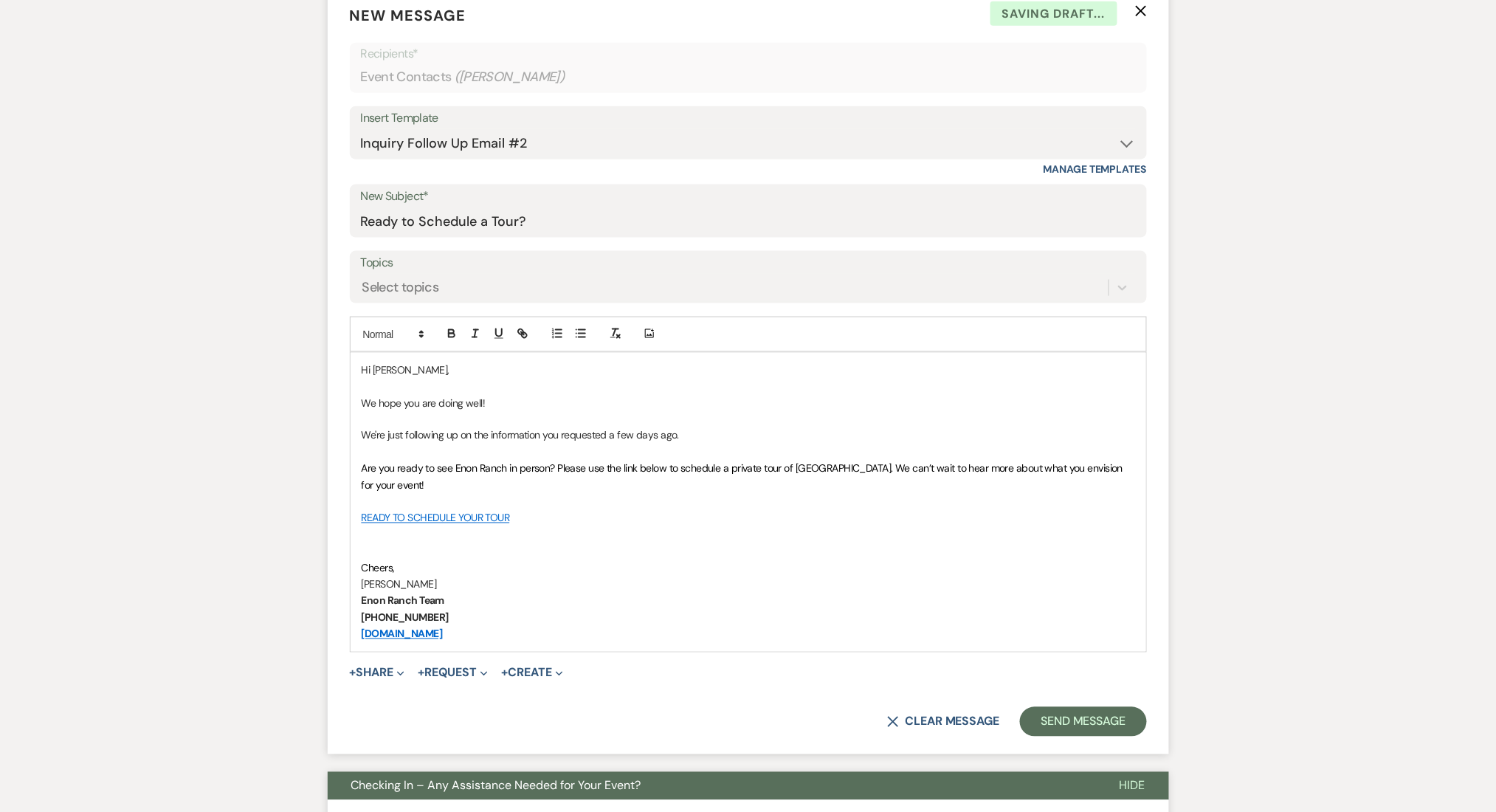
click at [1087, 701] on form "New Message X Saving draft... Recipients* Event Contacts ( Andrea Trevizo ) Ins…" at bounding box center [748, 371] width 841 height 767
click at [1069, 722] on button "Send Message" at bounding box center [1083, 722] width 126 height 30
click at [291, 509] on div "Messages Tasks Payments Rental Overview Documents Contacts Notes Event Messages…" at bounding box center [748, 563] width 1496 height 1567
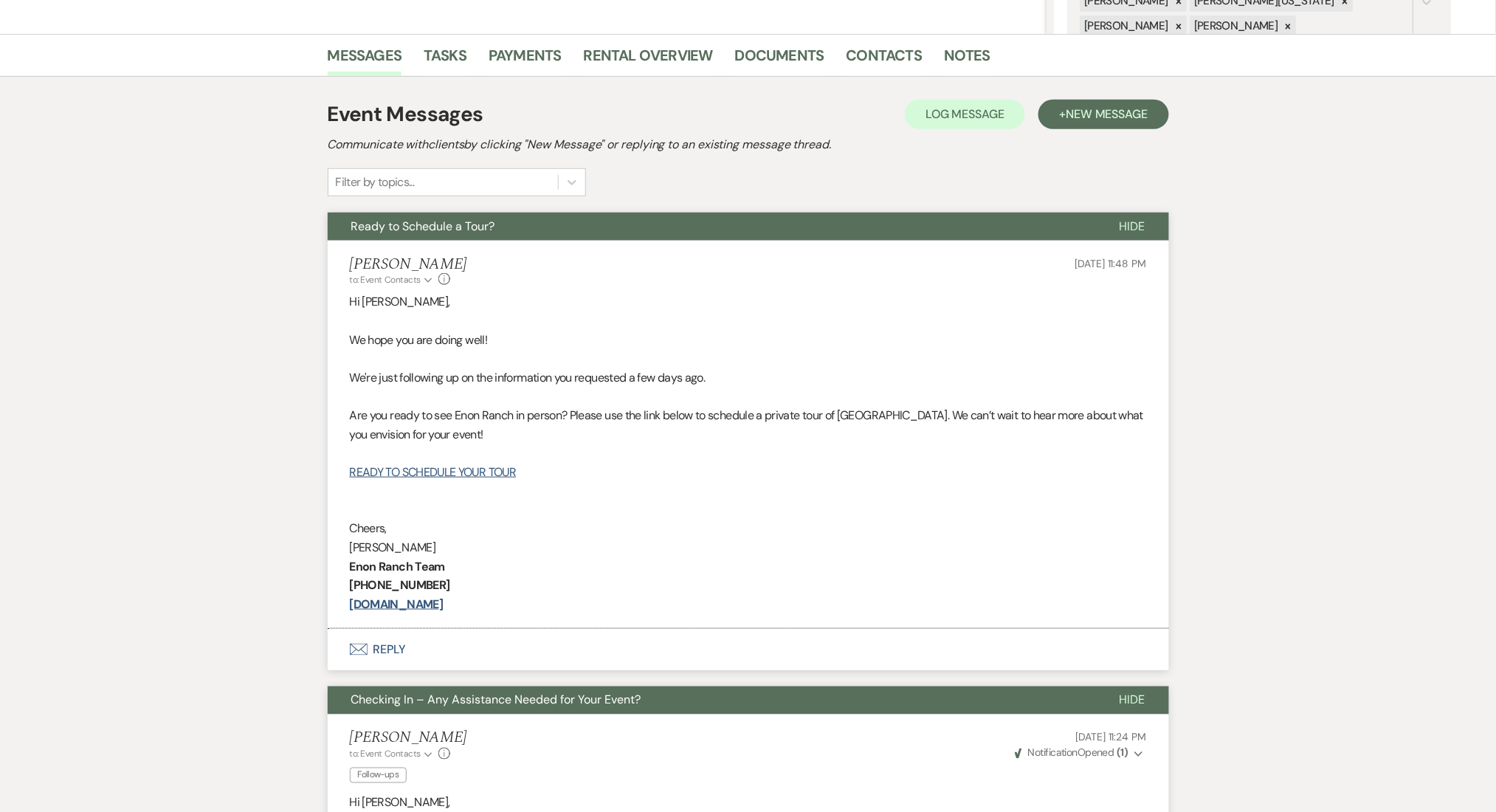
scroll to position [0, 0]
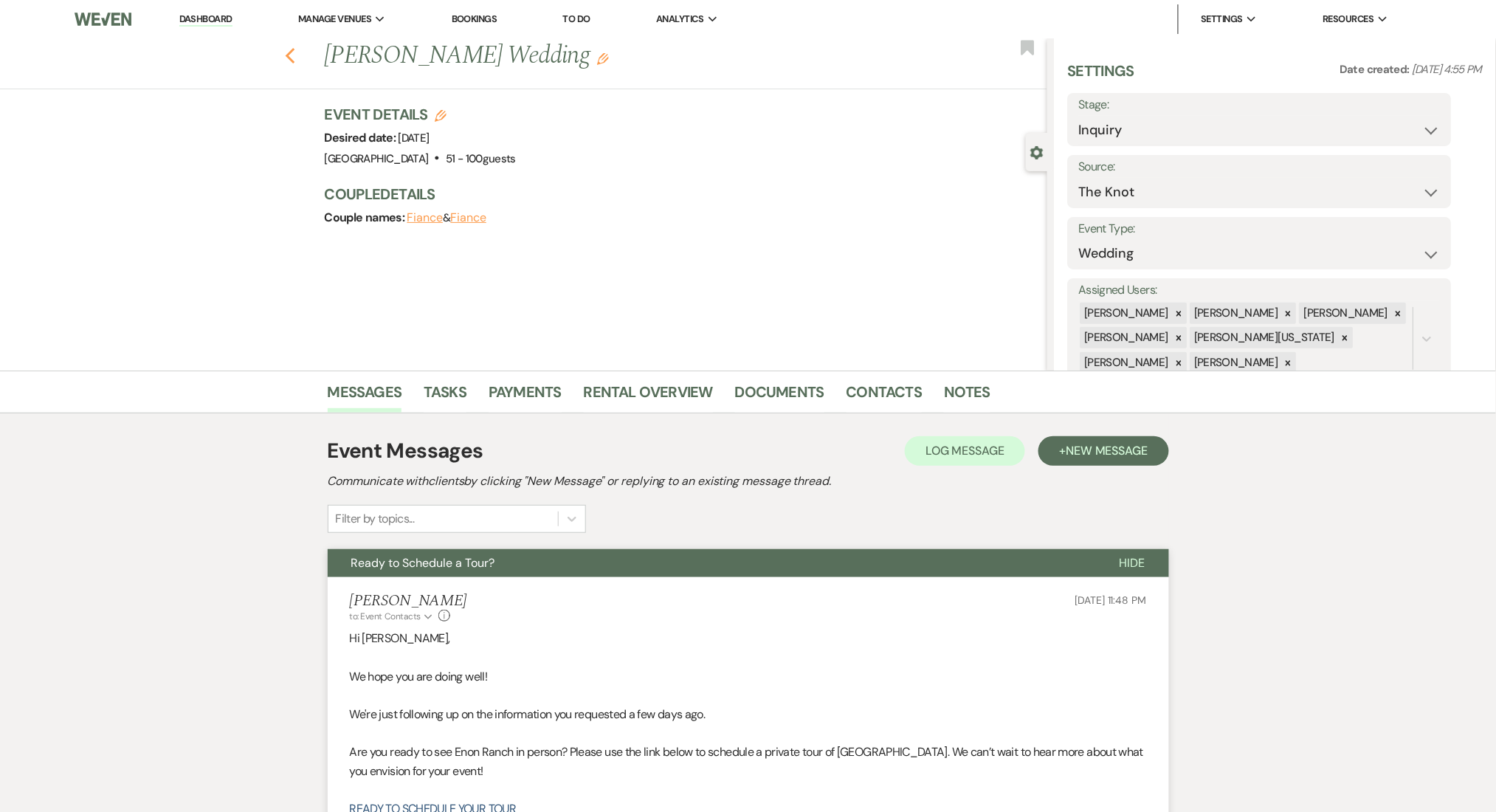
click at [296, 59] on icon "Previous" at bounding box center [290, 56] width 11 height 17
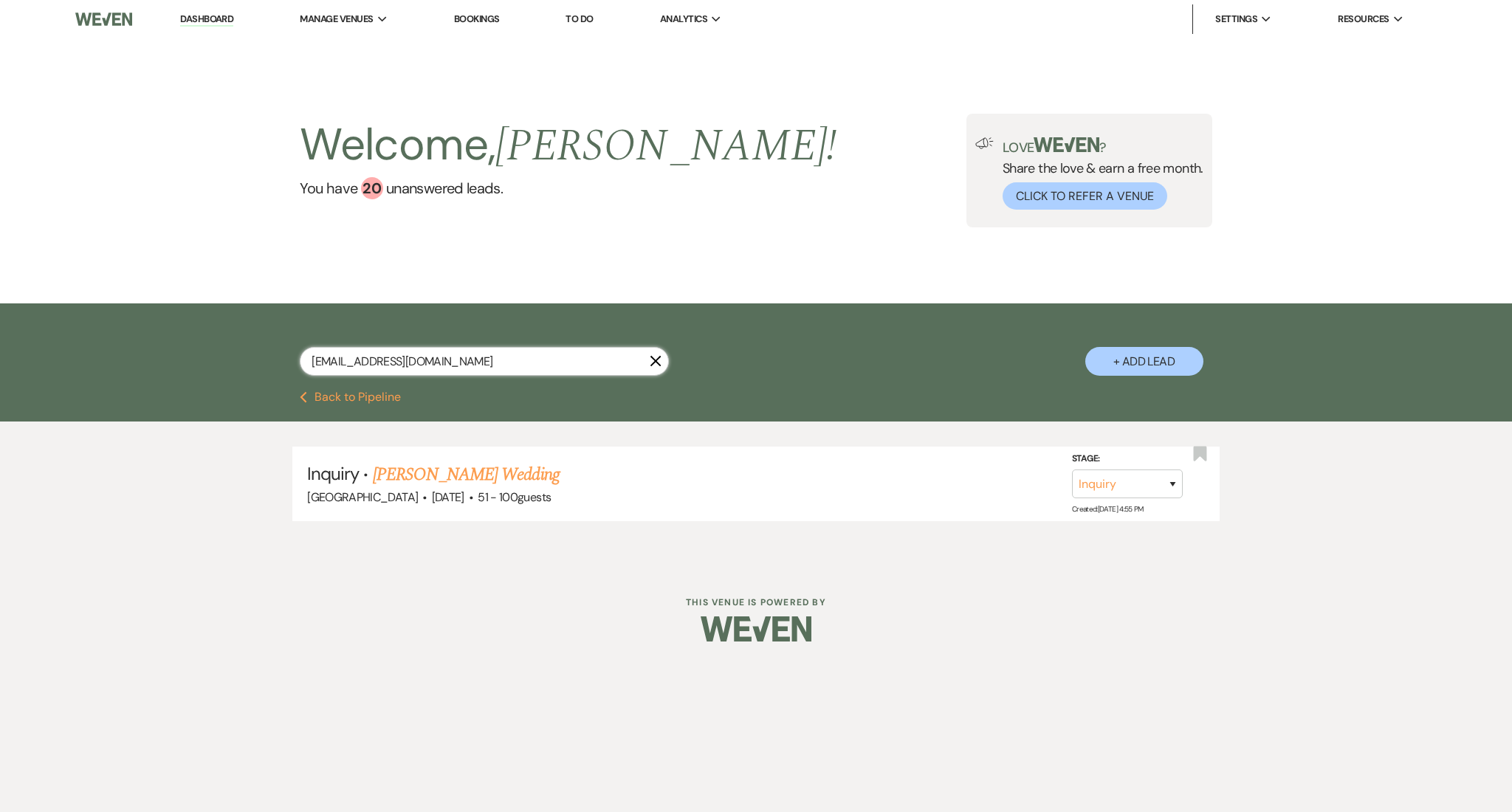
drag, startPoint x: 474, startPoint y: 358, endPoint x: 231, endPoint y: 348, distance: 243.2
click at [231, 348] on div "andreabtrevizo@yahoo.com X + Add Lead" at bounding box center [756, 349] width 1063 height 77
paste input "delandria.thompson"
click at [459, 478] on link "Naijee Zayas & Dria Thompson's Wedding (1FU)" at bounding box center [558, 475] width 372 height 26
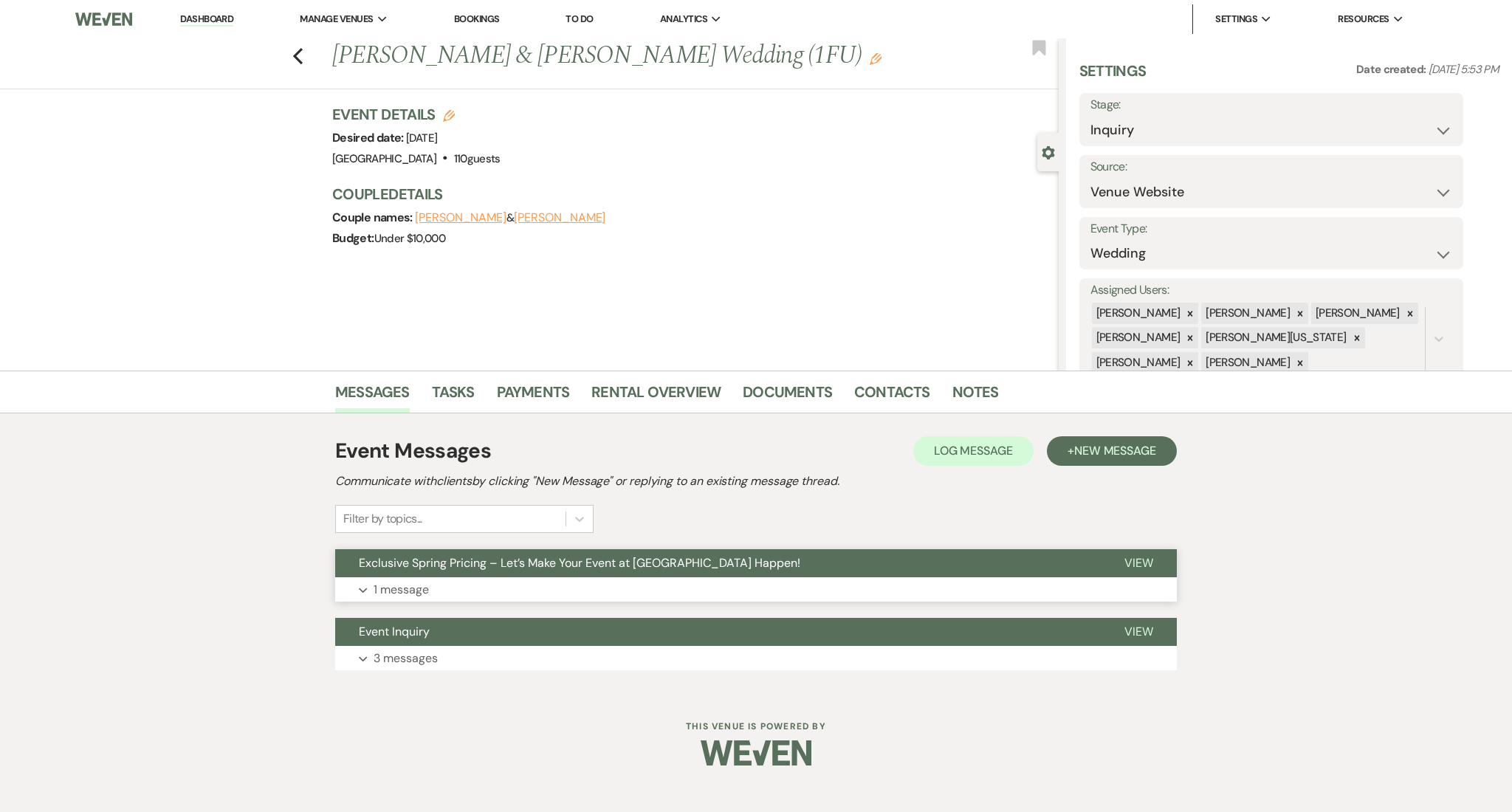
click at [477, 597] on button "Expand 1 message" at bounding box center [756, 589] width 841 height 25
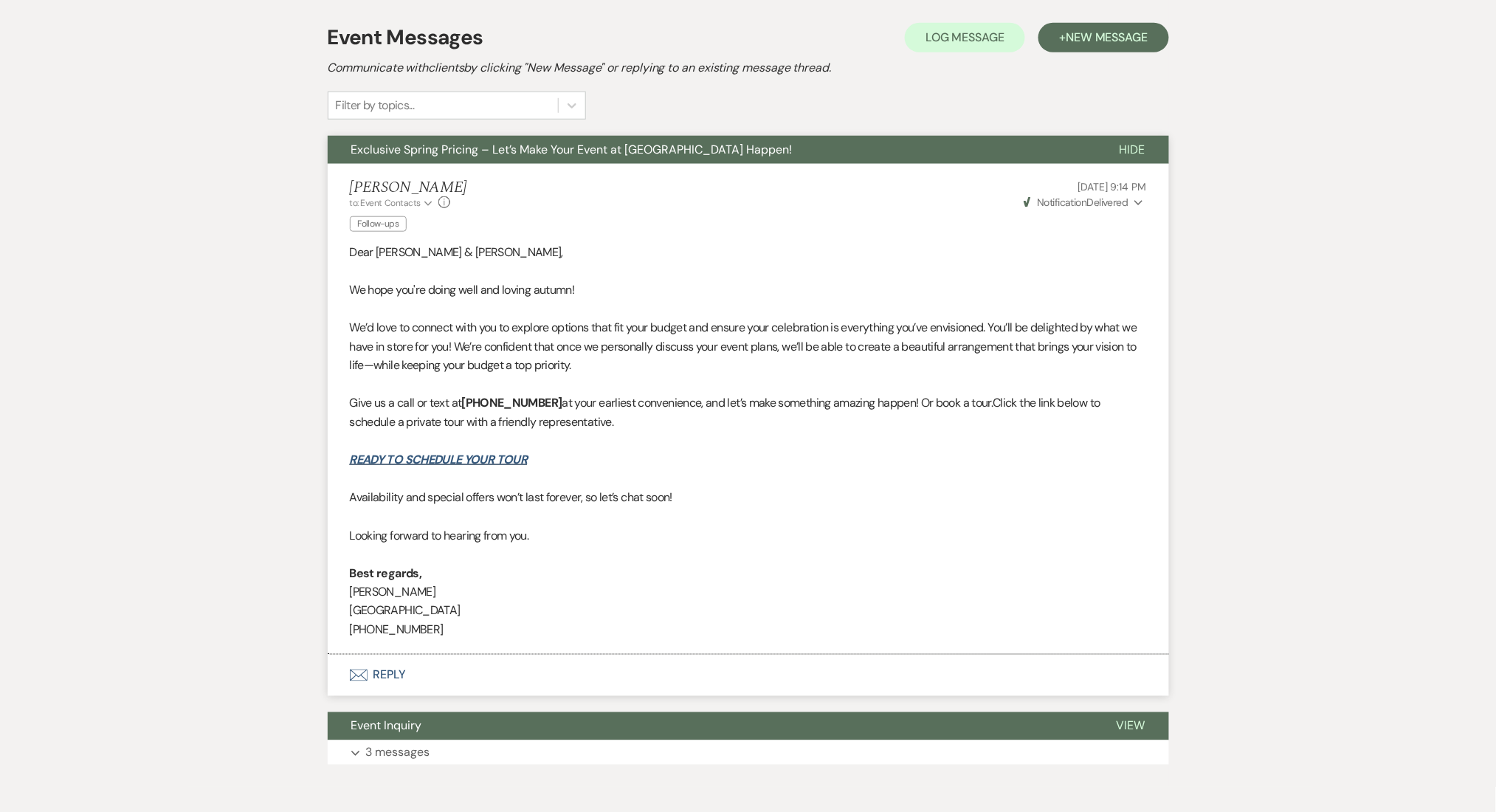
scroll to position [482, 0]
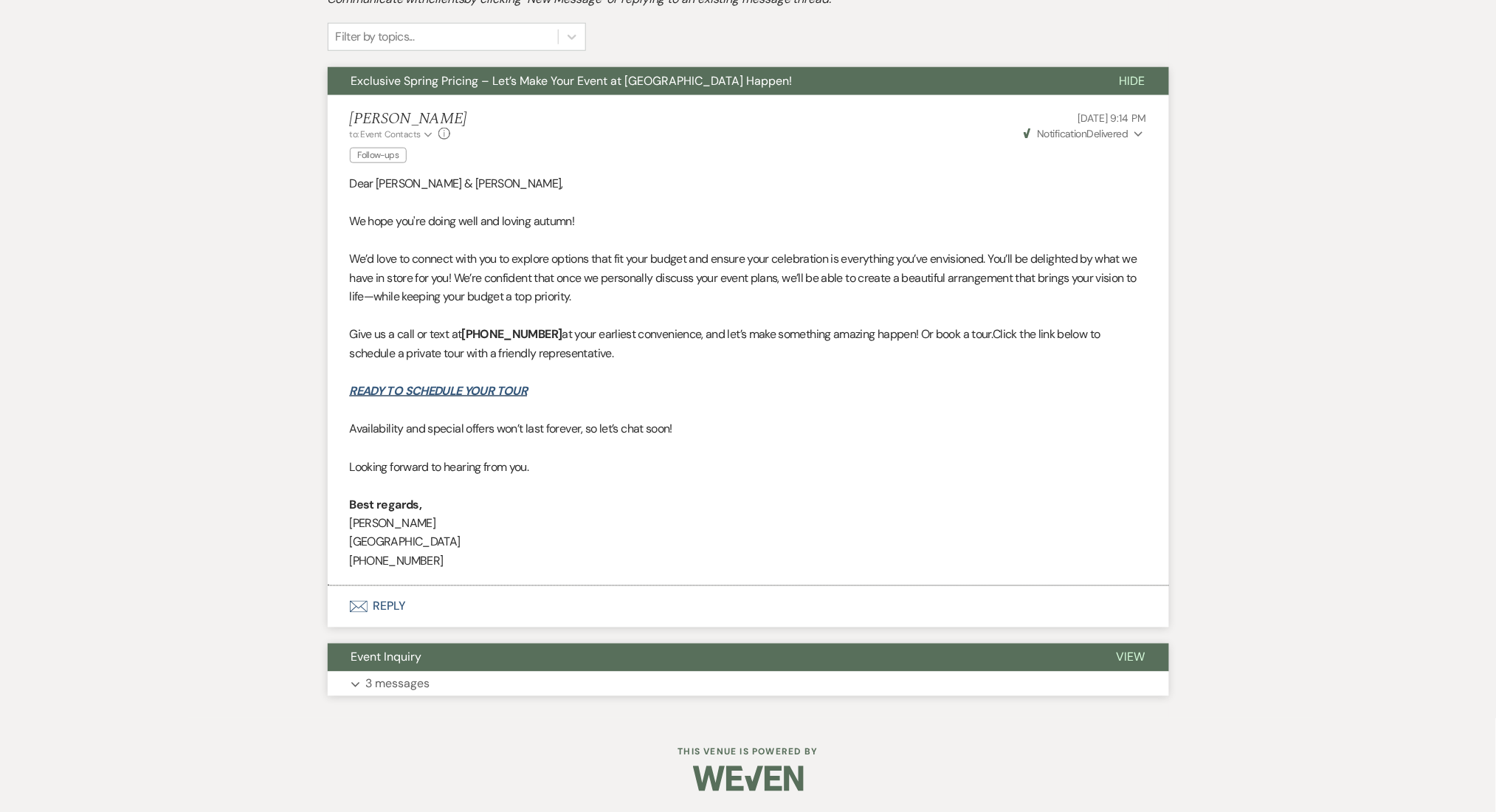
click at [393, 677] on p "3 messages" at bounding box center [398, 684] width 64 height 19
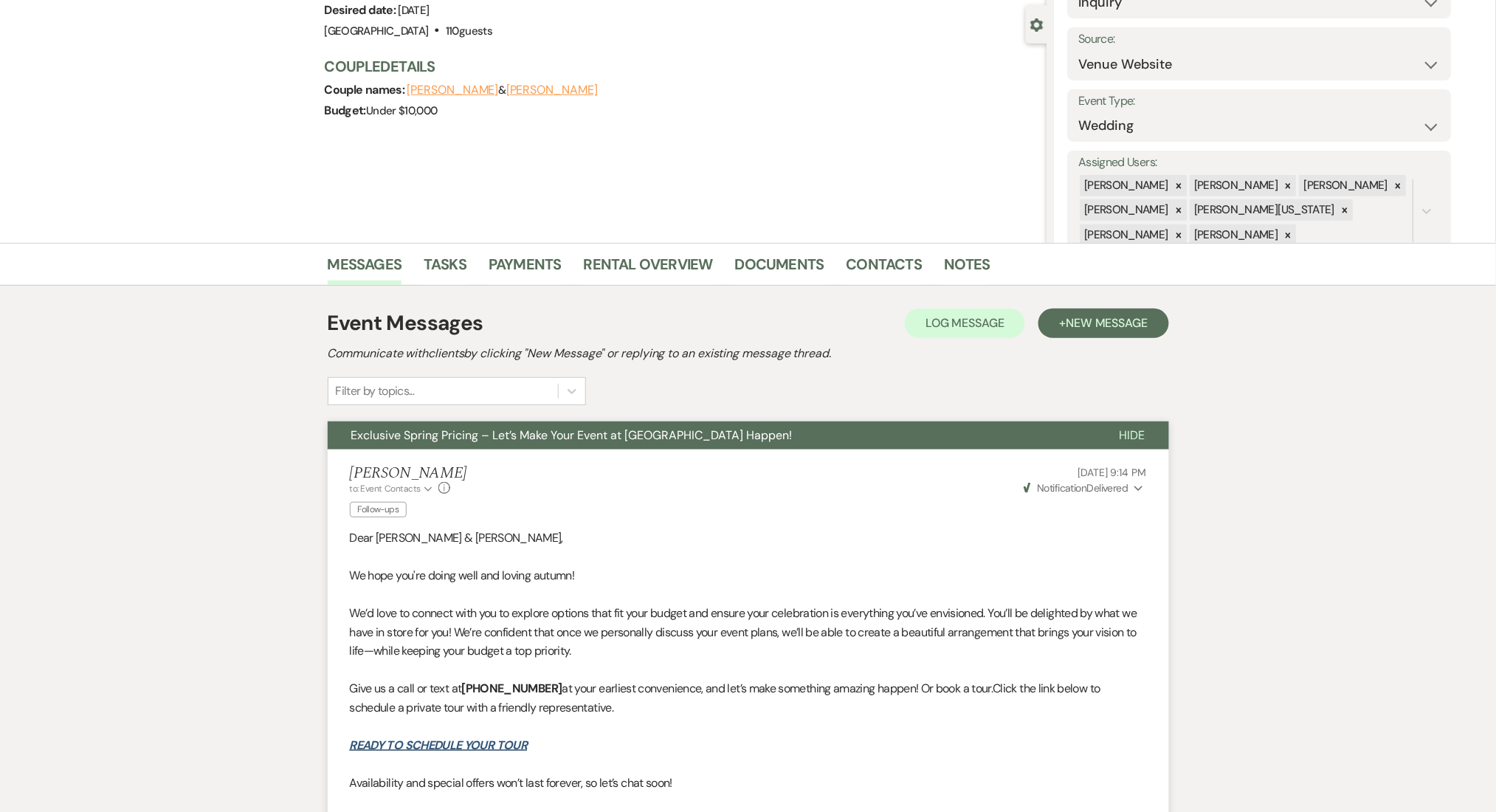
scroll to position [0, 0]
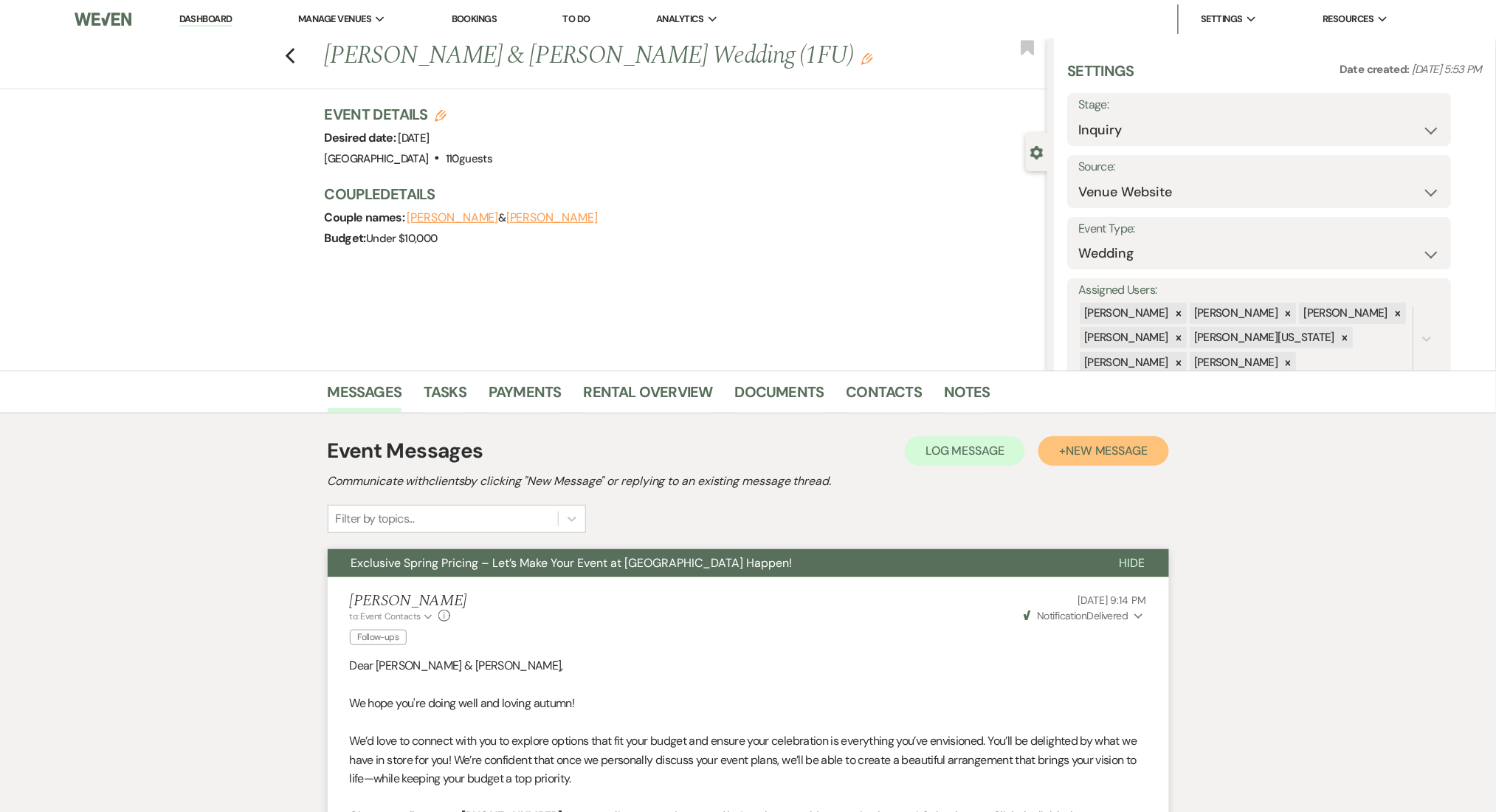
click at [1111, 446] on span "New Message" at bounding box center [1107, 451] width 82 height 16
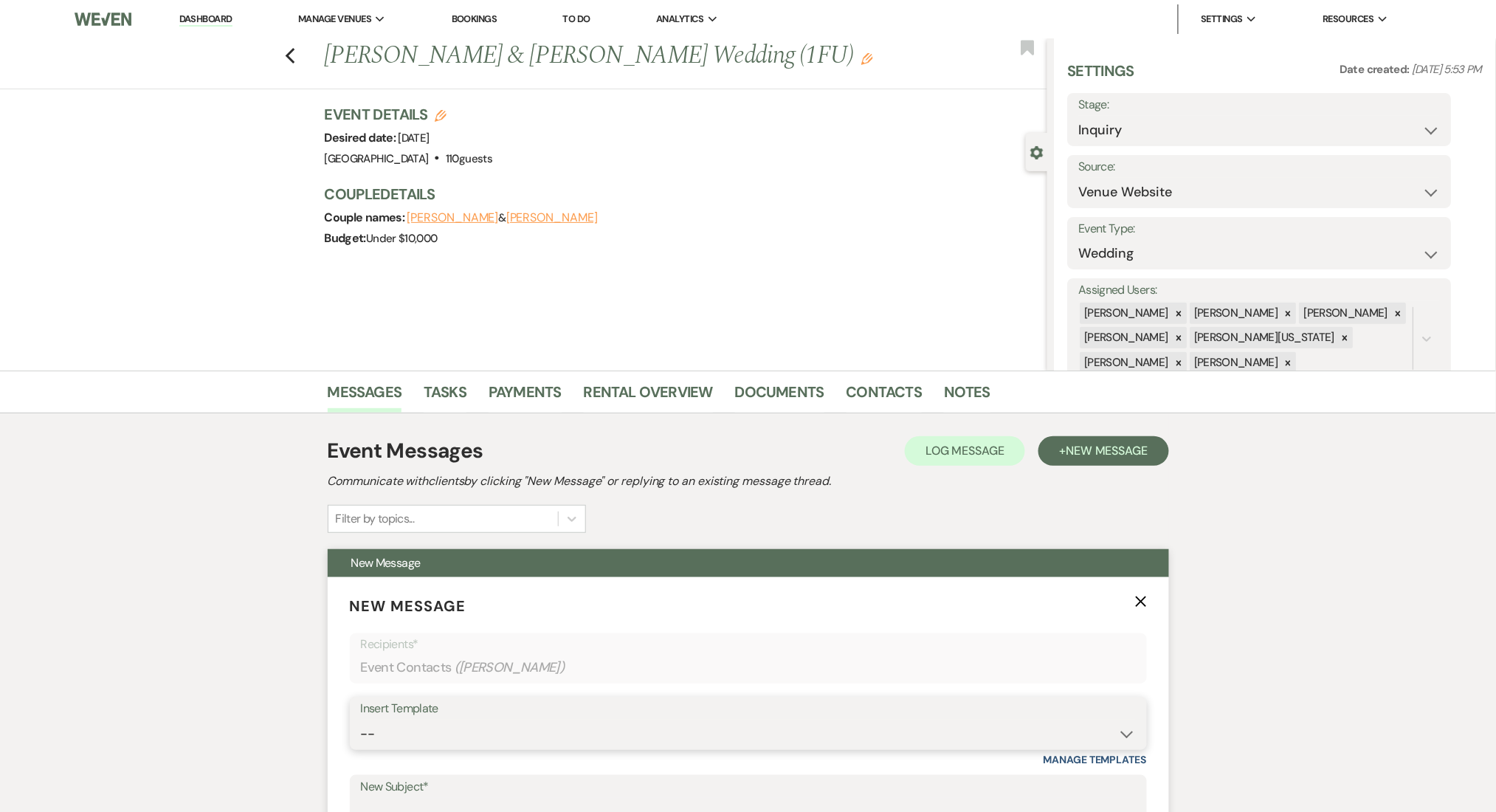
click at [485, 746] on select "-- Inquiry Follow Up Email #2 Contract Sending Template Payment Template Rental…" at bounding box center [748, 733] width 775 height 29
click at [361, 719] on select "-- Inquiry Follow Up Email #2 Contract Sending Template Payment Template Rental…" at bounding box center [748, 733] width 775 height 29
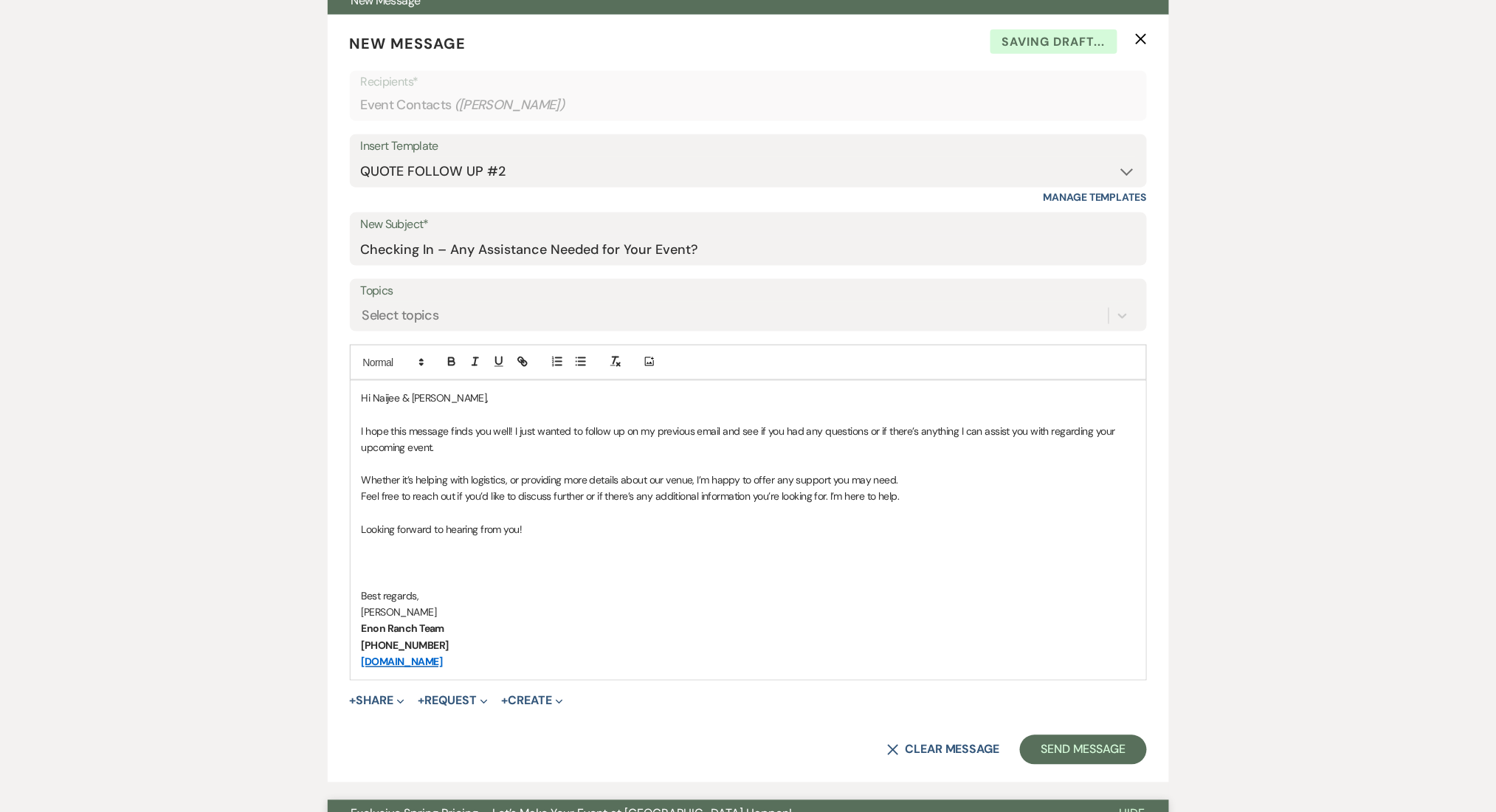
scroll to position [787, 0]
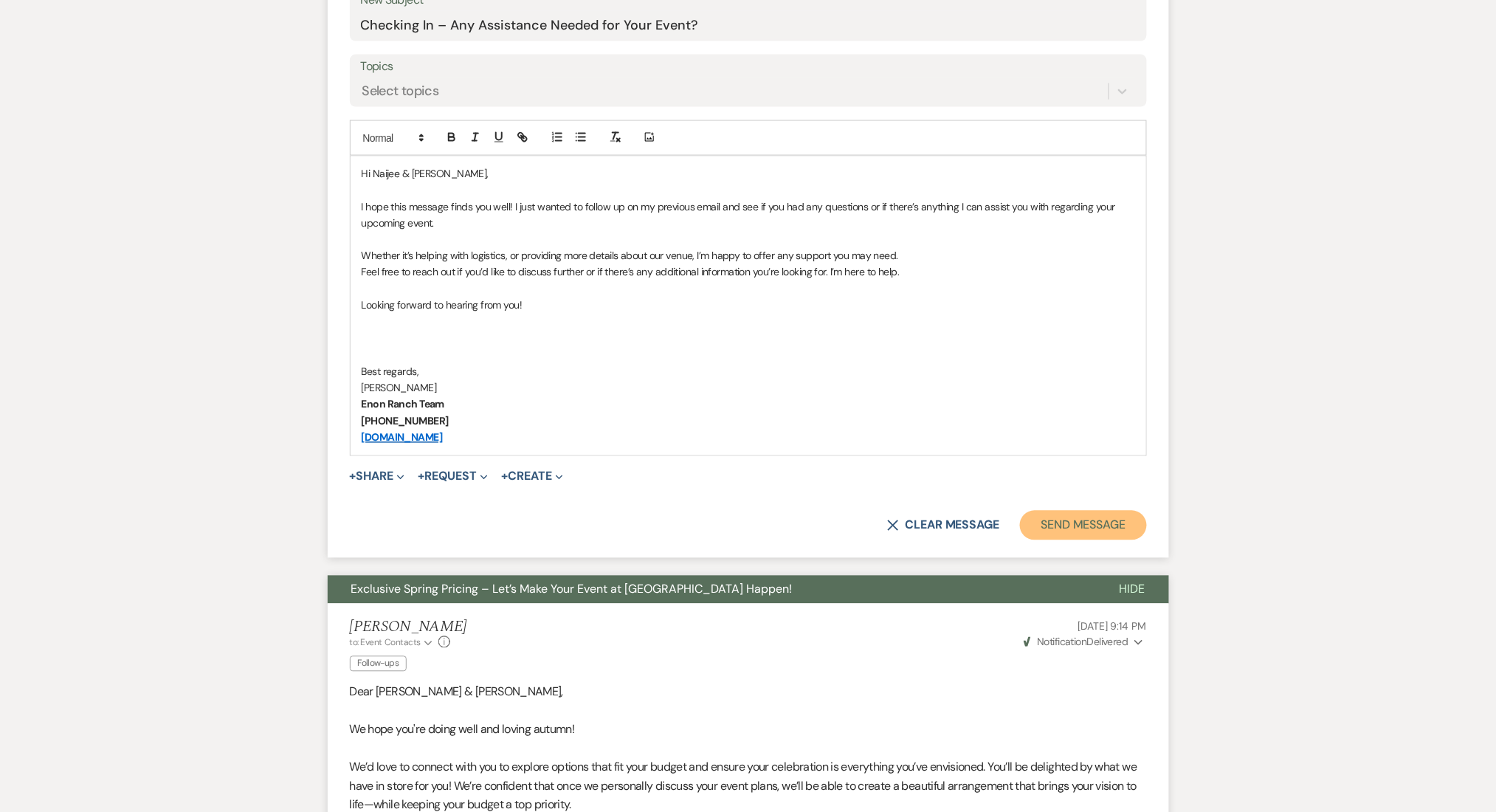
click at [1049, 514] on button "Send Message" at bounding box center [1083, 525] width 126 height 30
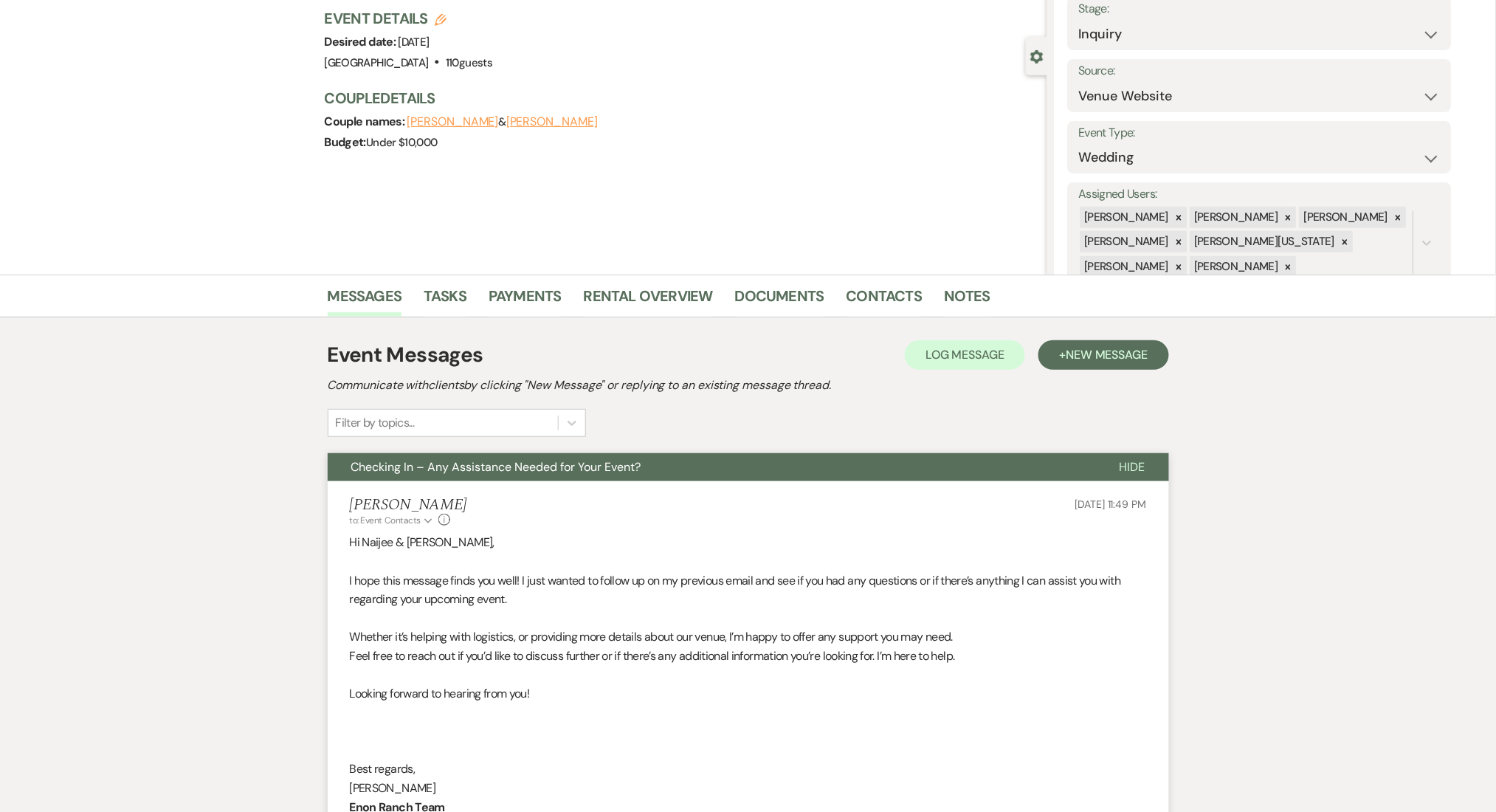
scroll to position [0, 0]
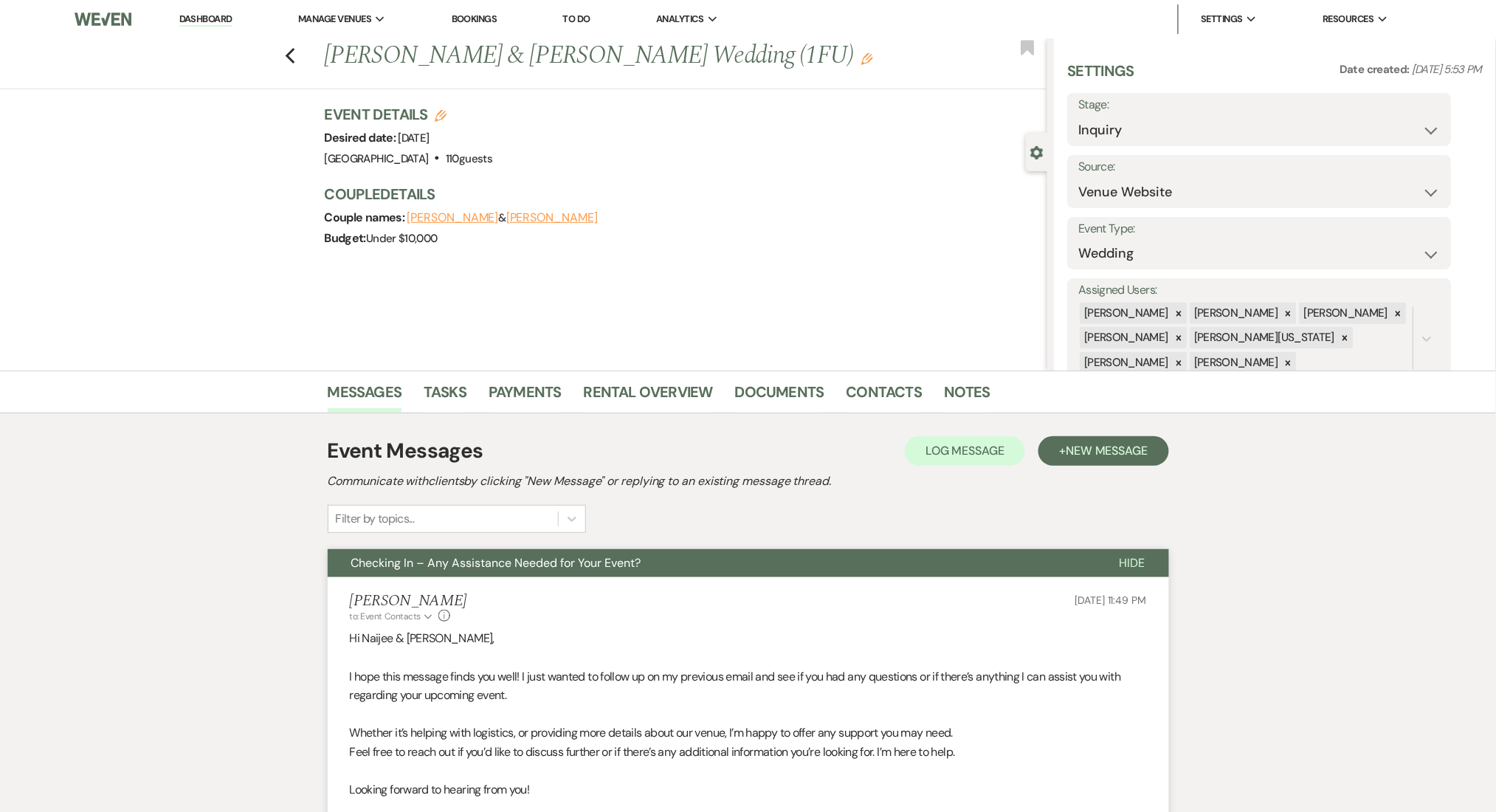
click at [303, 62] on div "Previous Naijee Zayas & Dria Thompson's Wedding (1FU) Edit Bookmark" at bounding box center [520, 64] width 1054 height 51
click at [296, 50] on icon "Previous" at bounding box center [290, 56] width 11 height 17
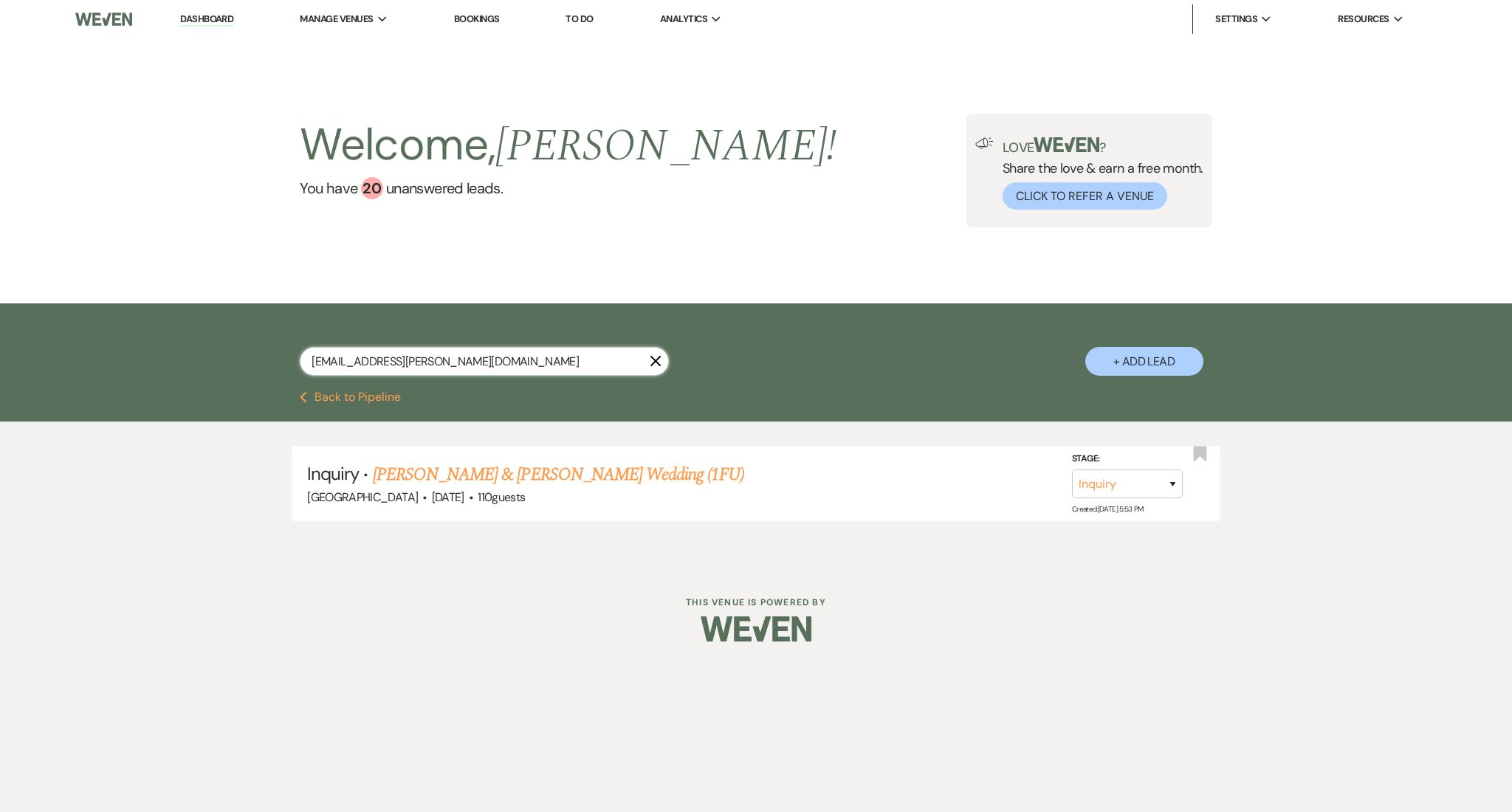
drag, startPoint x: 503, startPoint y: 370, endPoint x: 258, endPoint y: 341, distance: 246.7
click at [258, 341] on div "delandria.thompson@yahoo.com X + Add Lead" at bounding box center [756, 349] width 1063 height 77
paste input "lambert.bailey@gmail"
click at [541, 471] on link "Bobby Tippett & Bailey Lambert's Wedding (1FU)" at bounding box center [558, 475] width 372 height 26
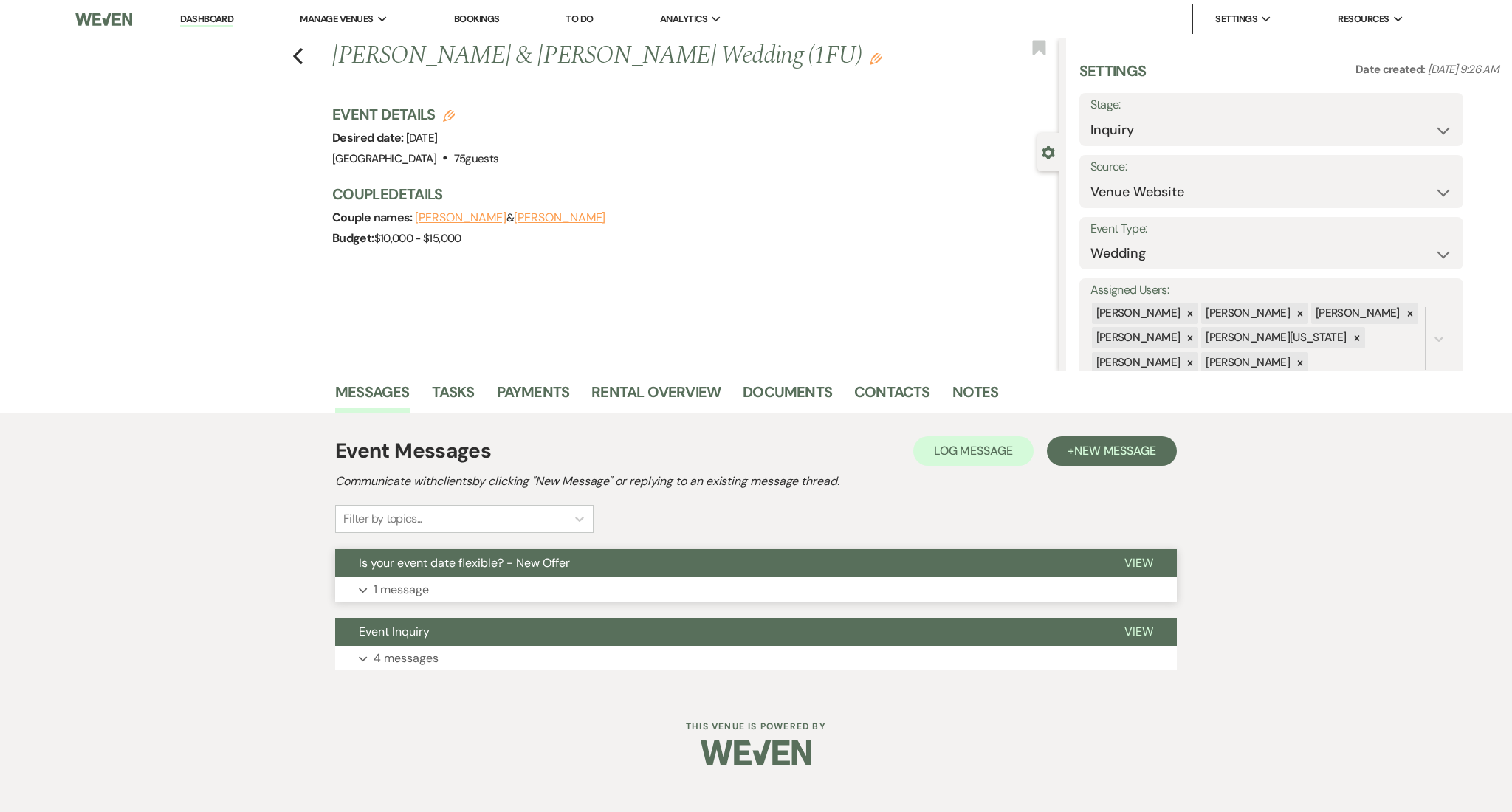
click at [475, 590] on button "Expand 1 message" at bounding box center [756, 589] width 841 height 25
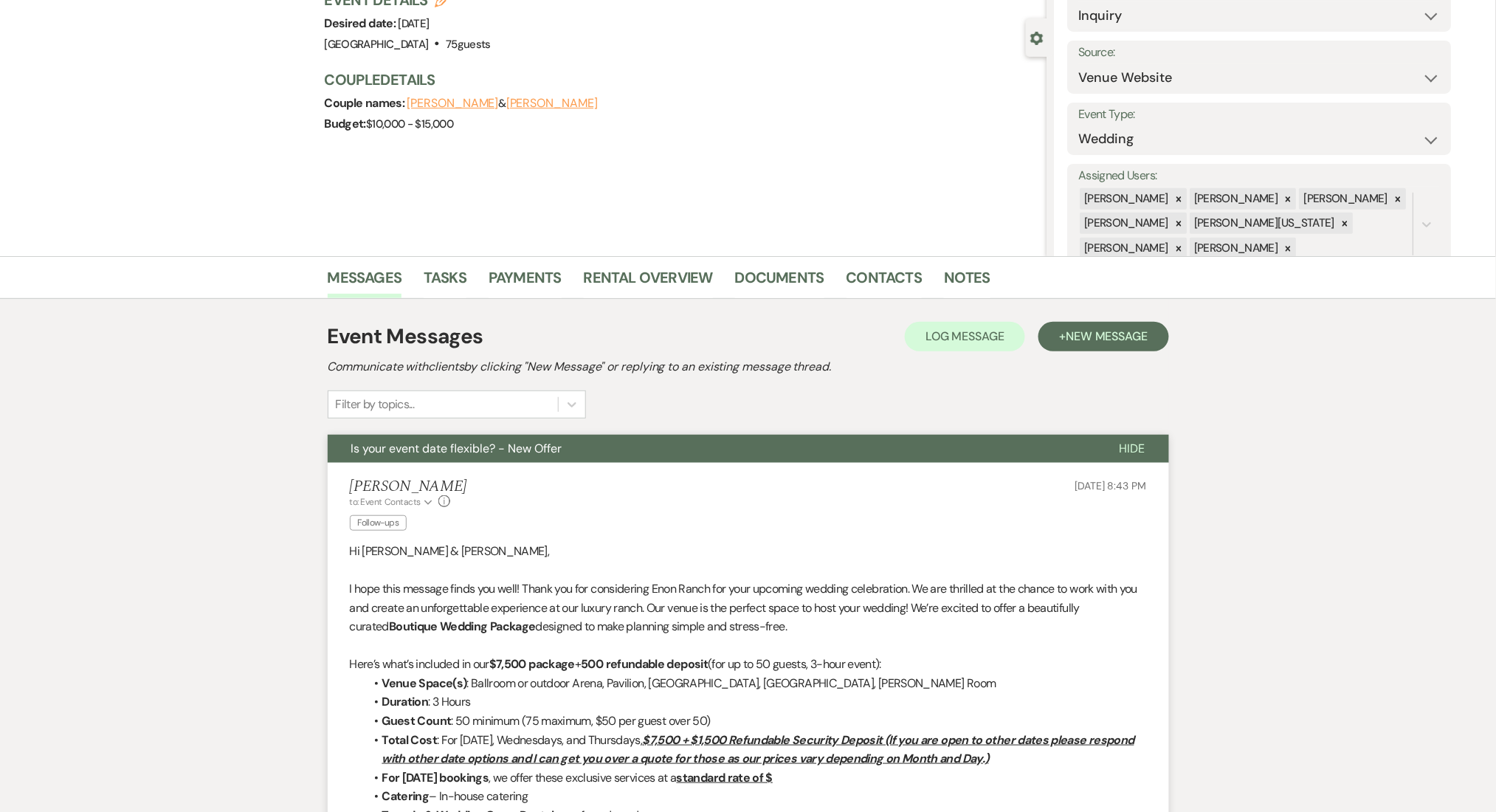
scroll to position [295, 0]
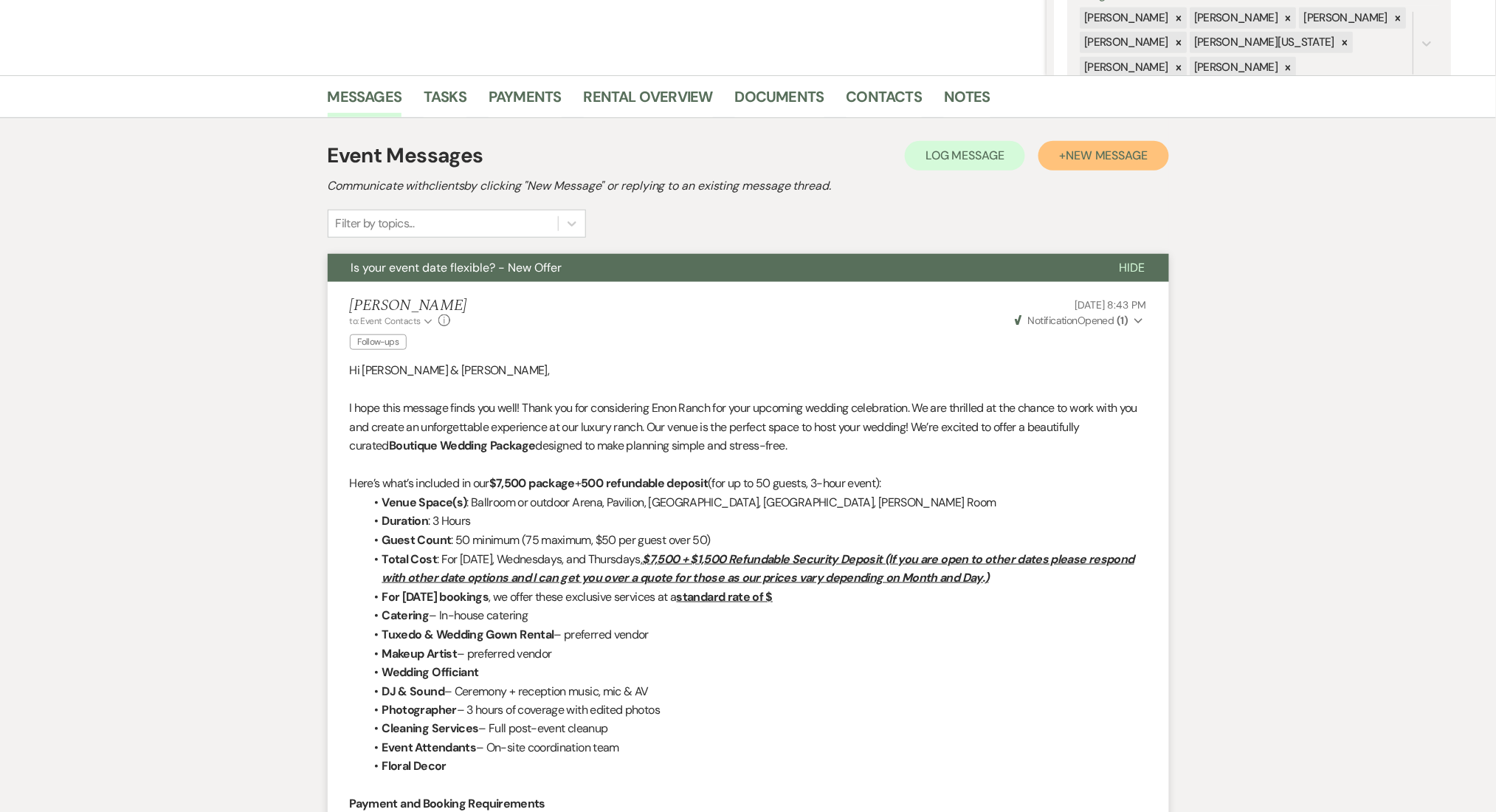
click at [1108, 163] on button "+ New Message" at bounding box center [1103, 156] width 130 height 30
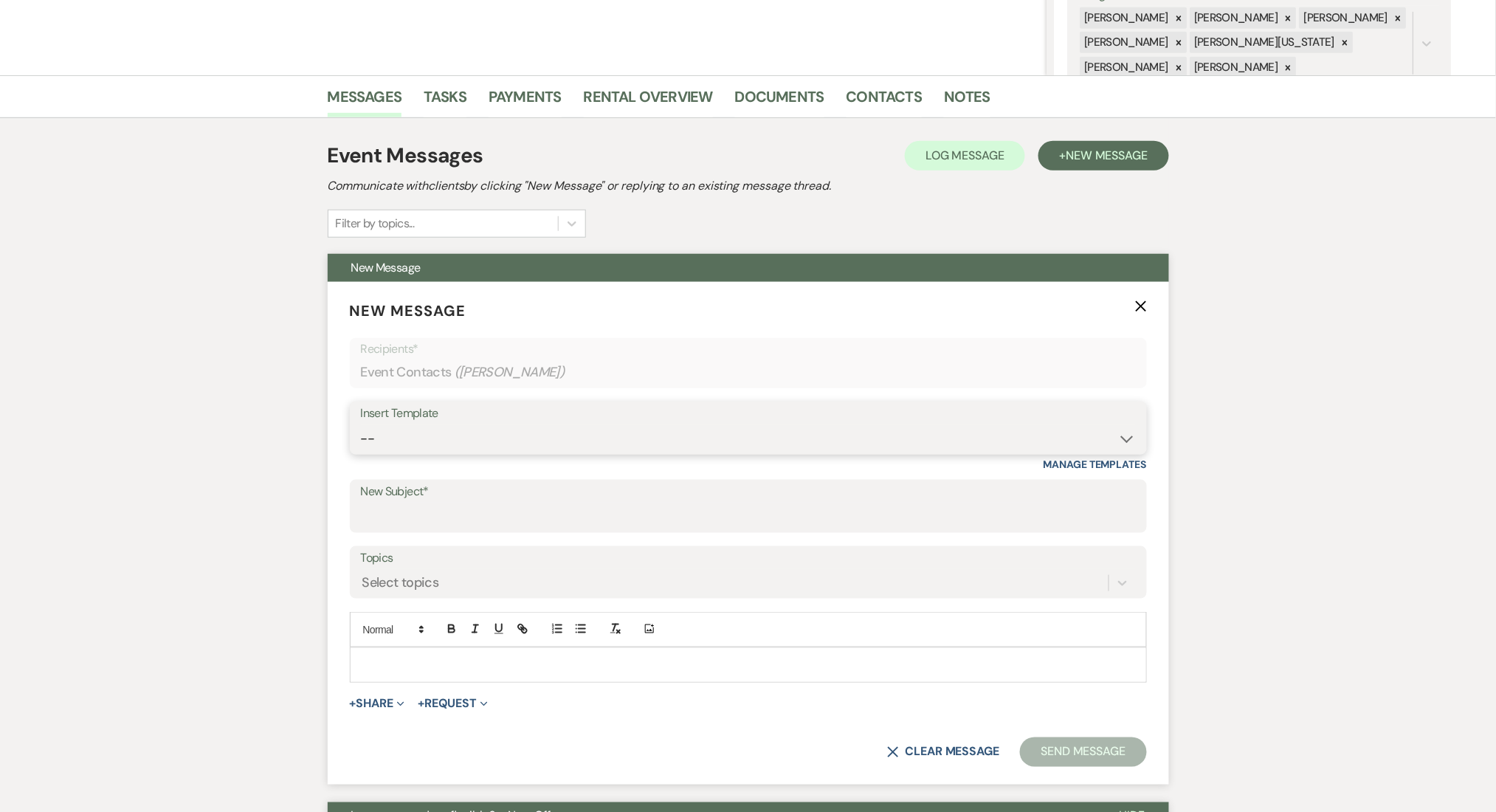
click at [494, 438] on select "-- Inquiry Follow Up Email #2 Contract Sending Template Payment Template Rental…" at bounding box center [748, 438] width 775 height 29
click at [361, 424] on select "-- Inquiry Follow Up Email #2 Contract Sending Template Payment Template Rental…" at bounding box center [748, 438] width 775 height 29
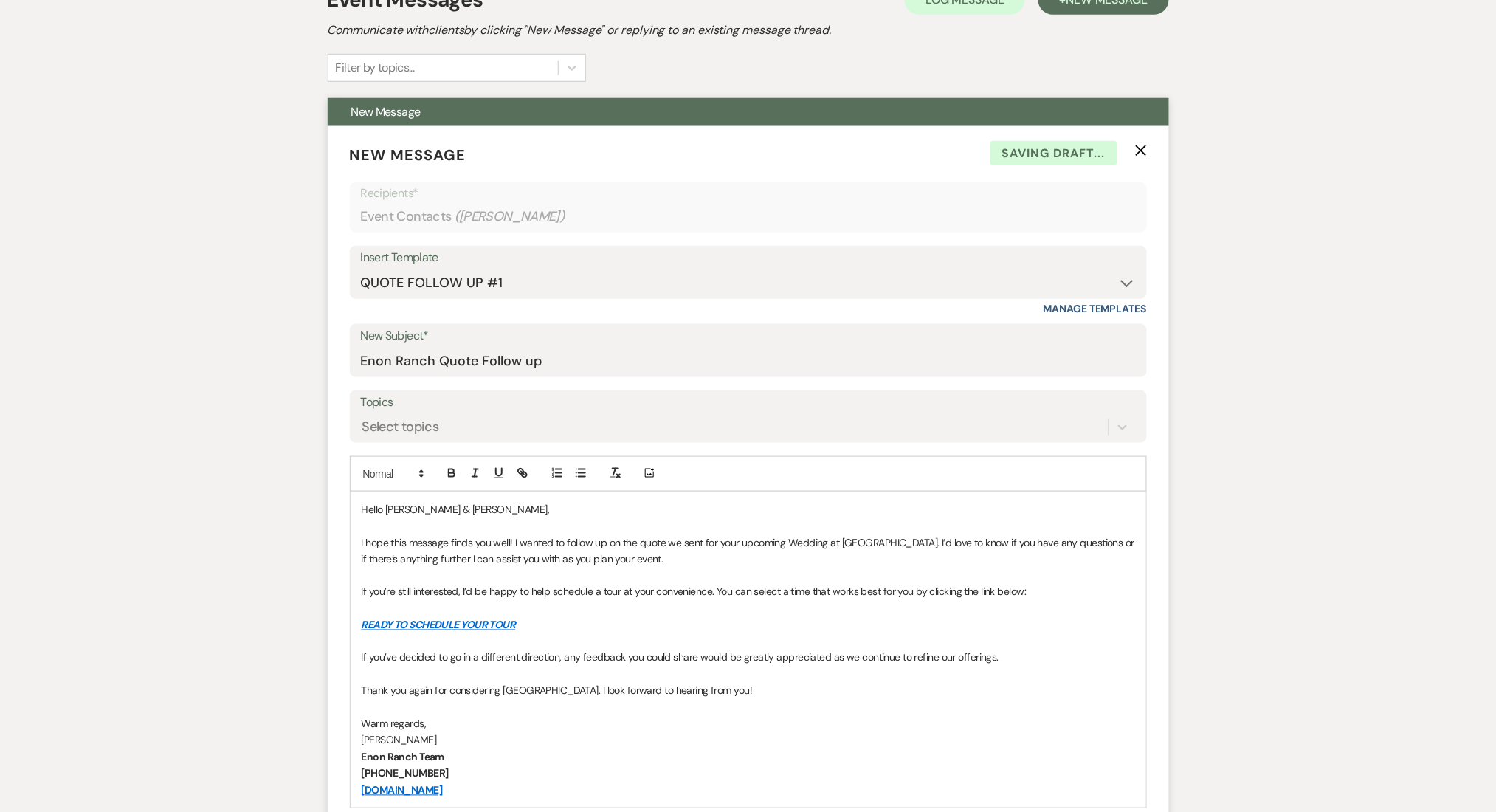
scroll to position [689, 0]
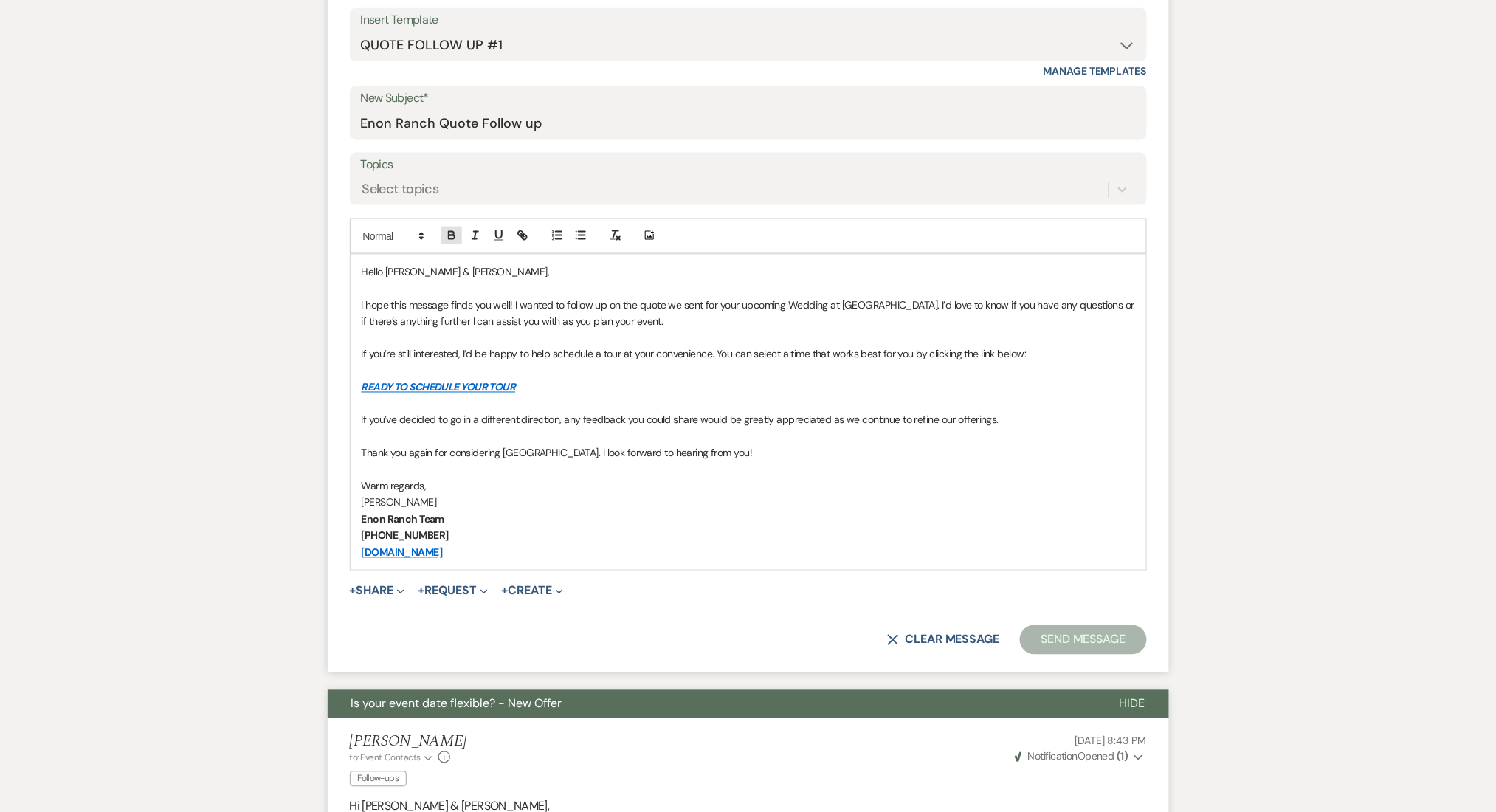
click at [454, 231] on icon "button" at bounding box center [451, 235] width 13 height 13
click at [450, 239] on icon "button" at bounding box center [451, 235] width 13 height 13
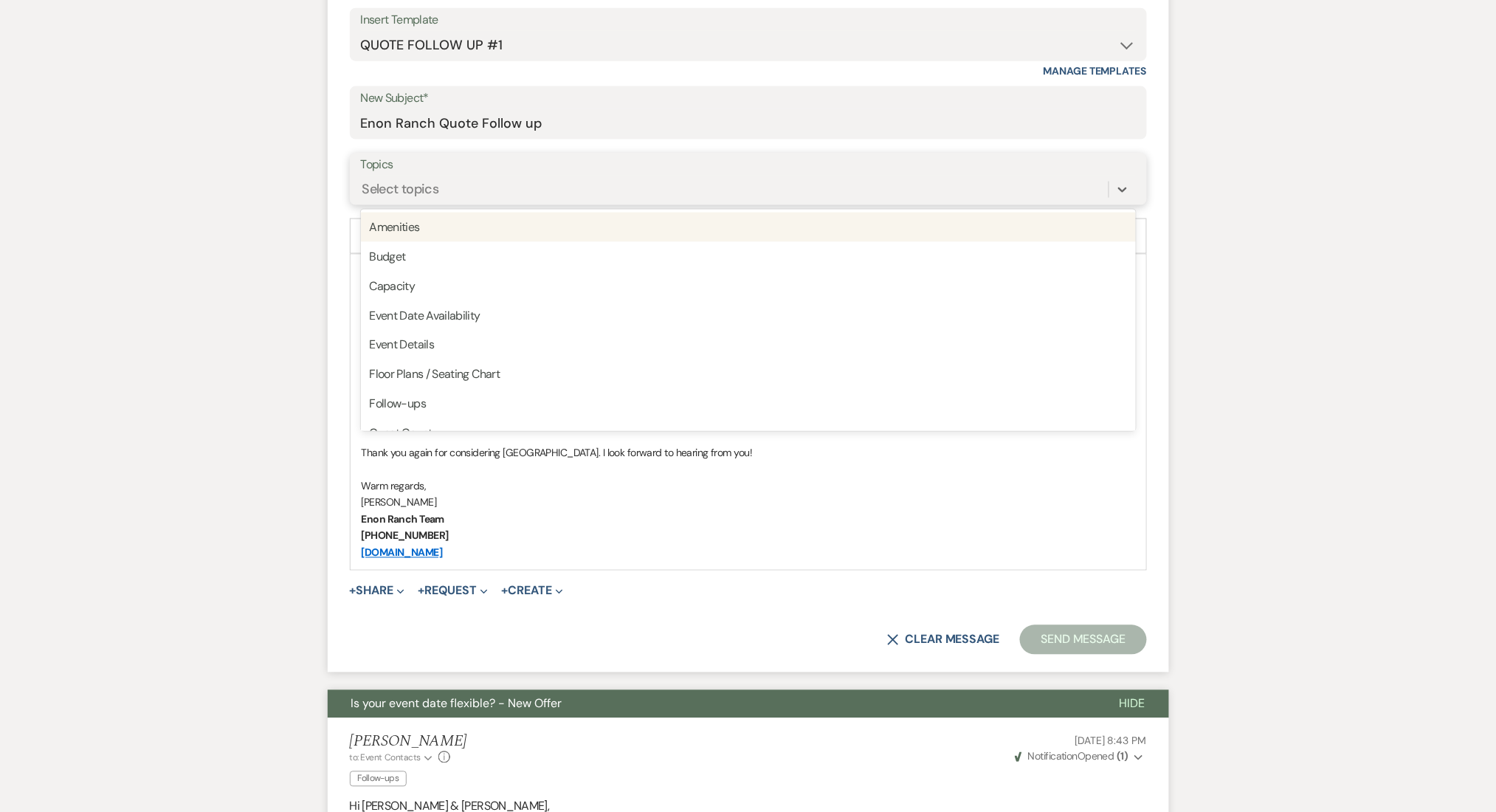
click at [447, 191] on div "Select topics" at bounding box center [734, 190] width 748 height 26
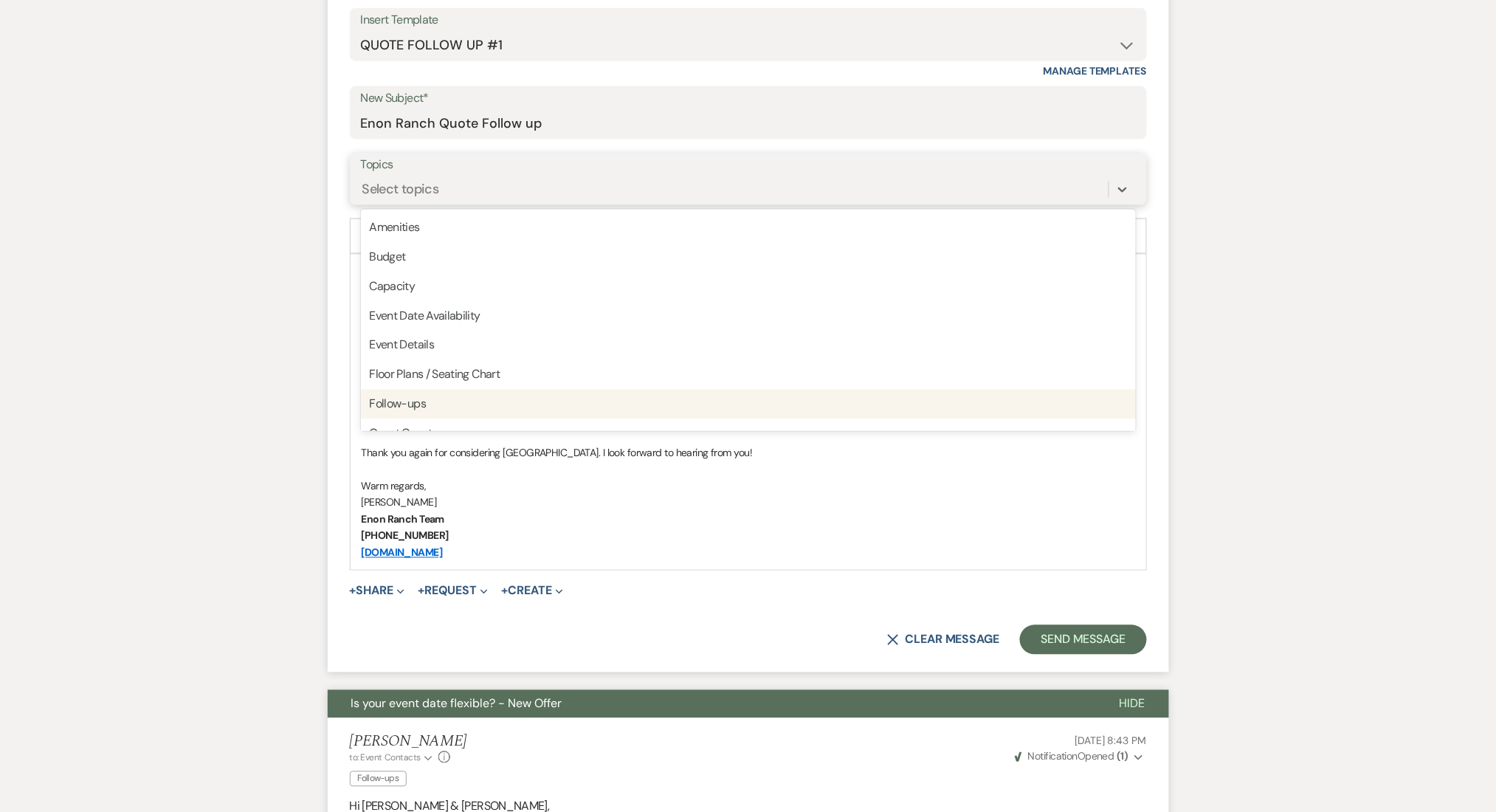
click at [444, 396] on div "Follow-ups" at bounding box center [748, 405] width 775 height 30
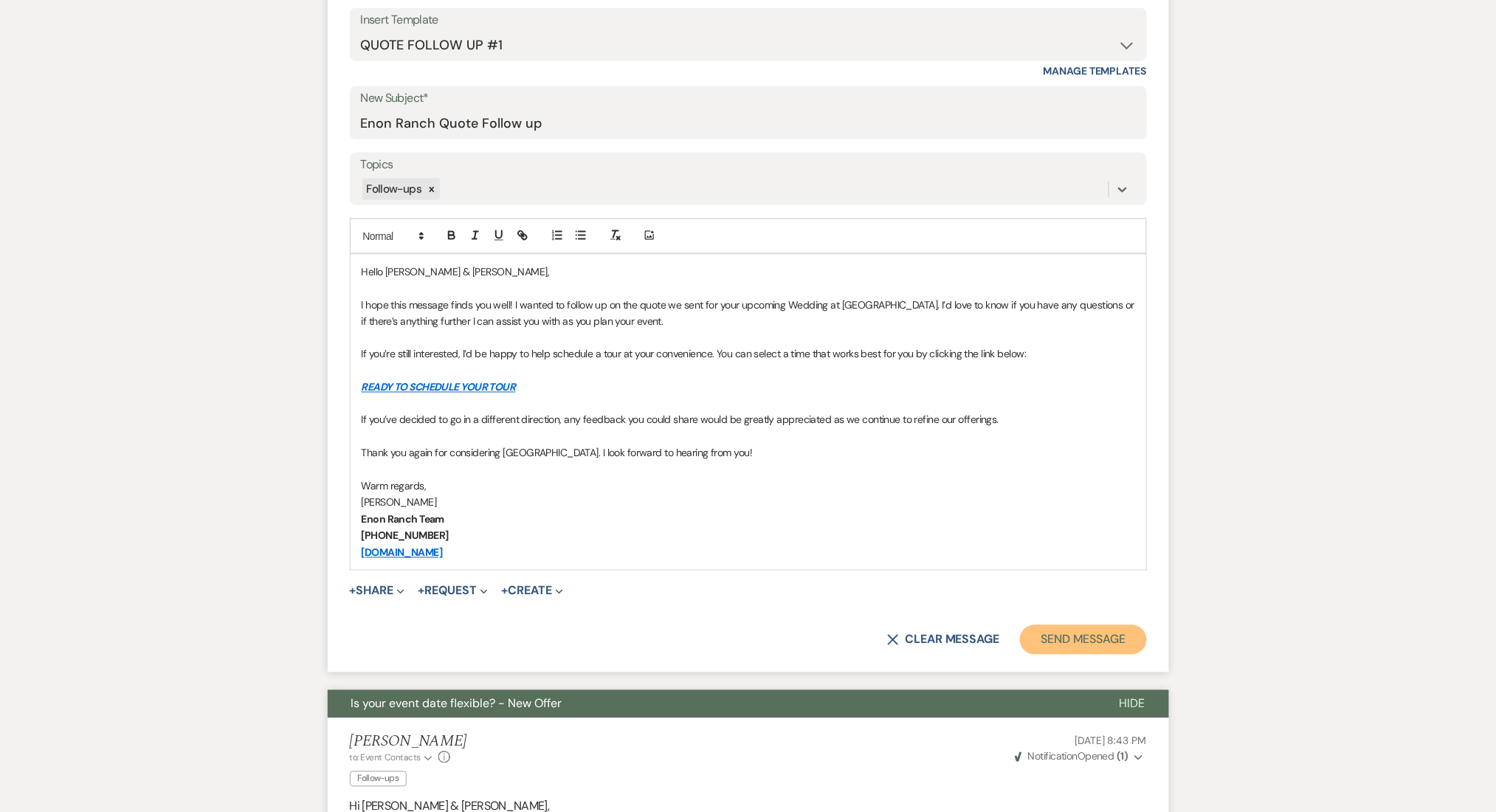
click at [1077, 636] on button "Send Message" at bounding box center [1083, 640] width 126 height 30
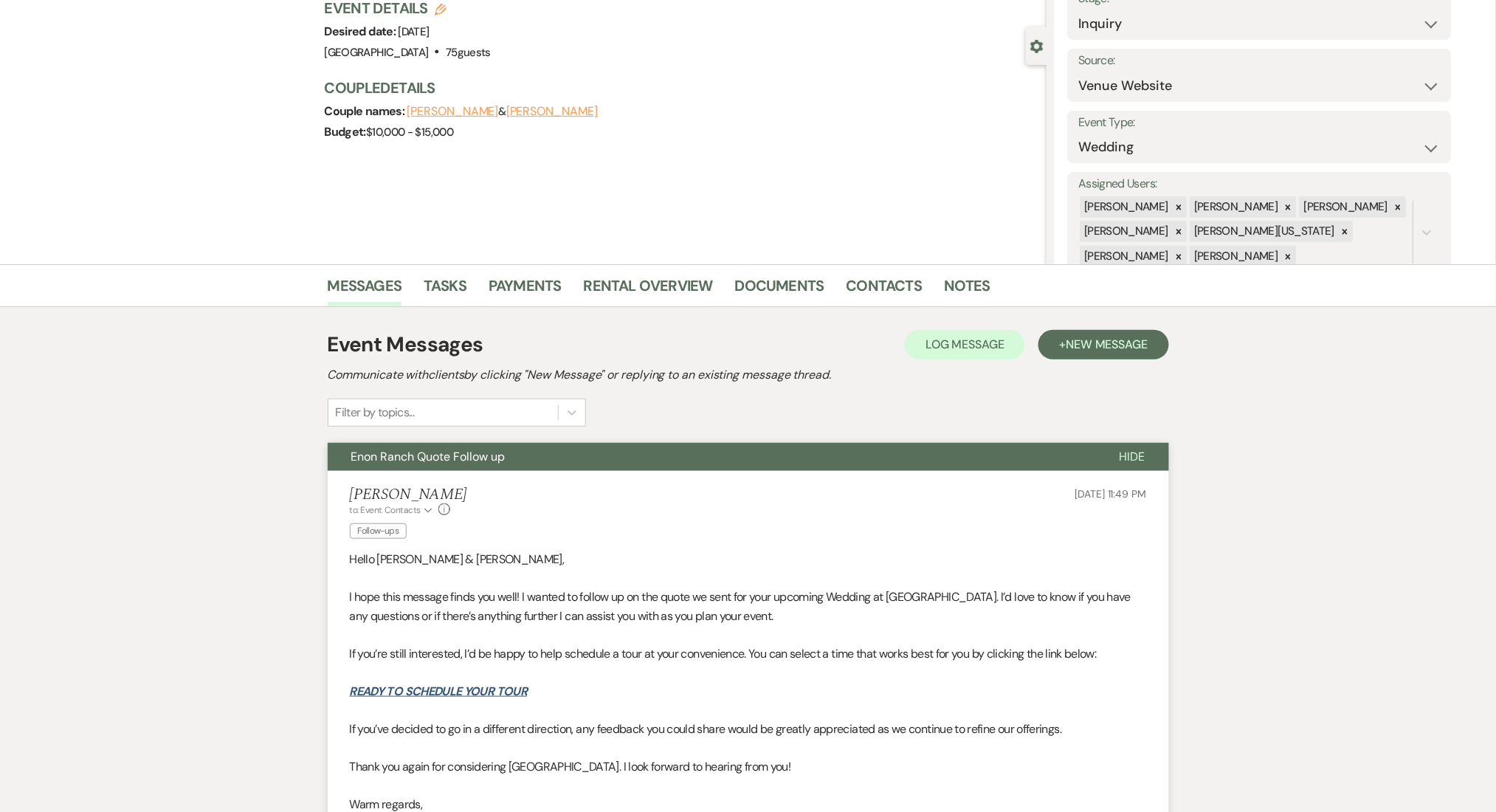
scroll to position [0, 0]
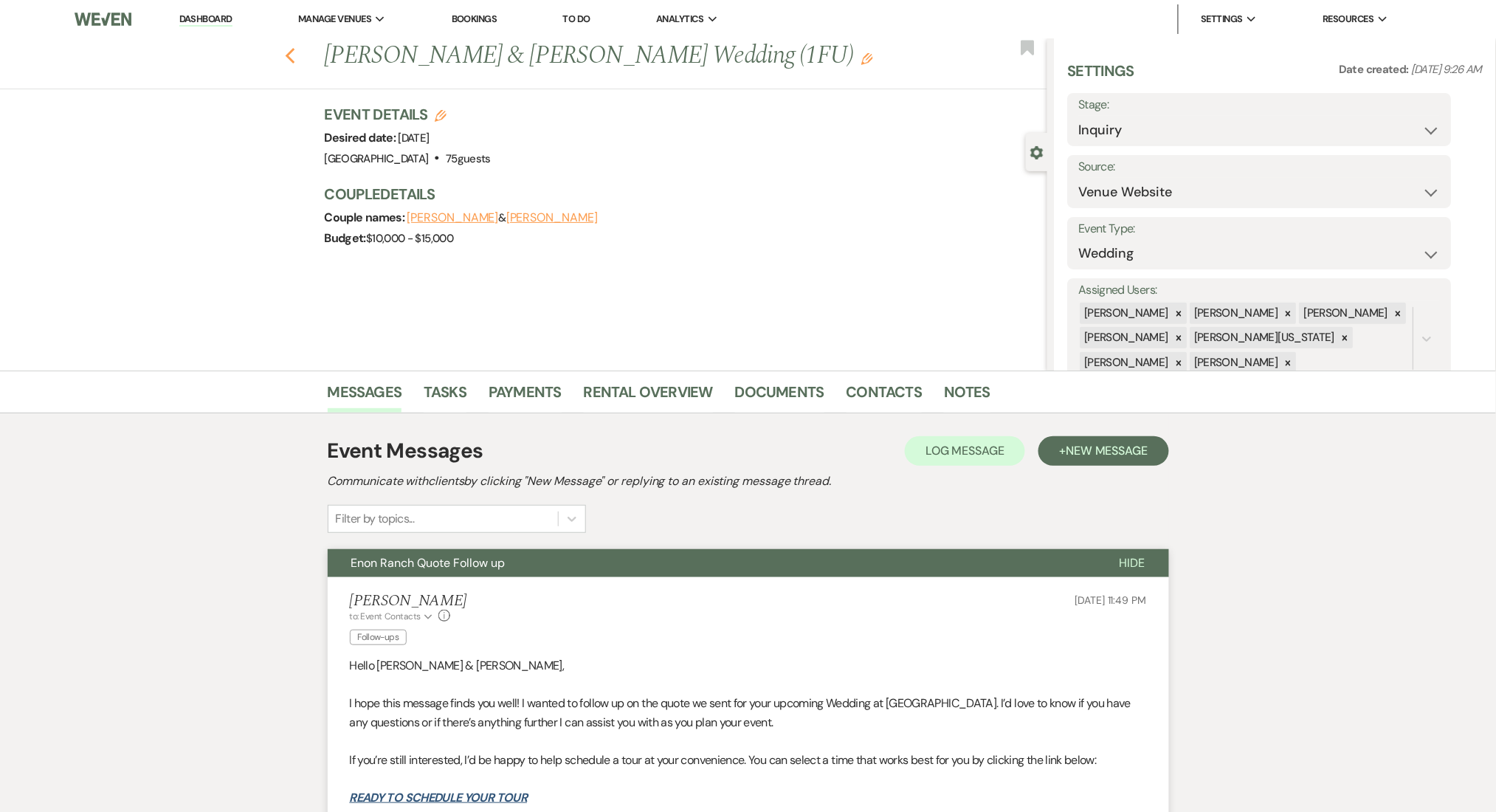
click at [296, 53] on icon "Previous" at bounding box center [290, 56] width 11 height 17
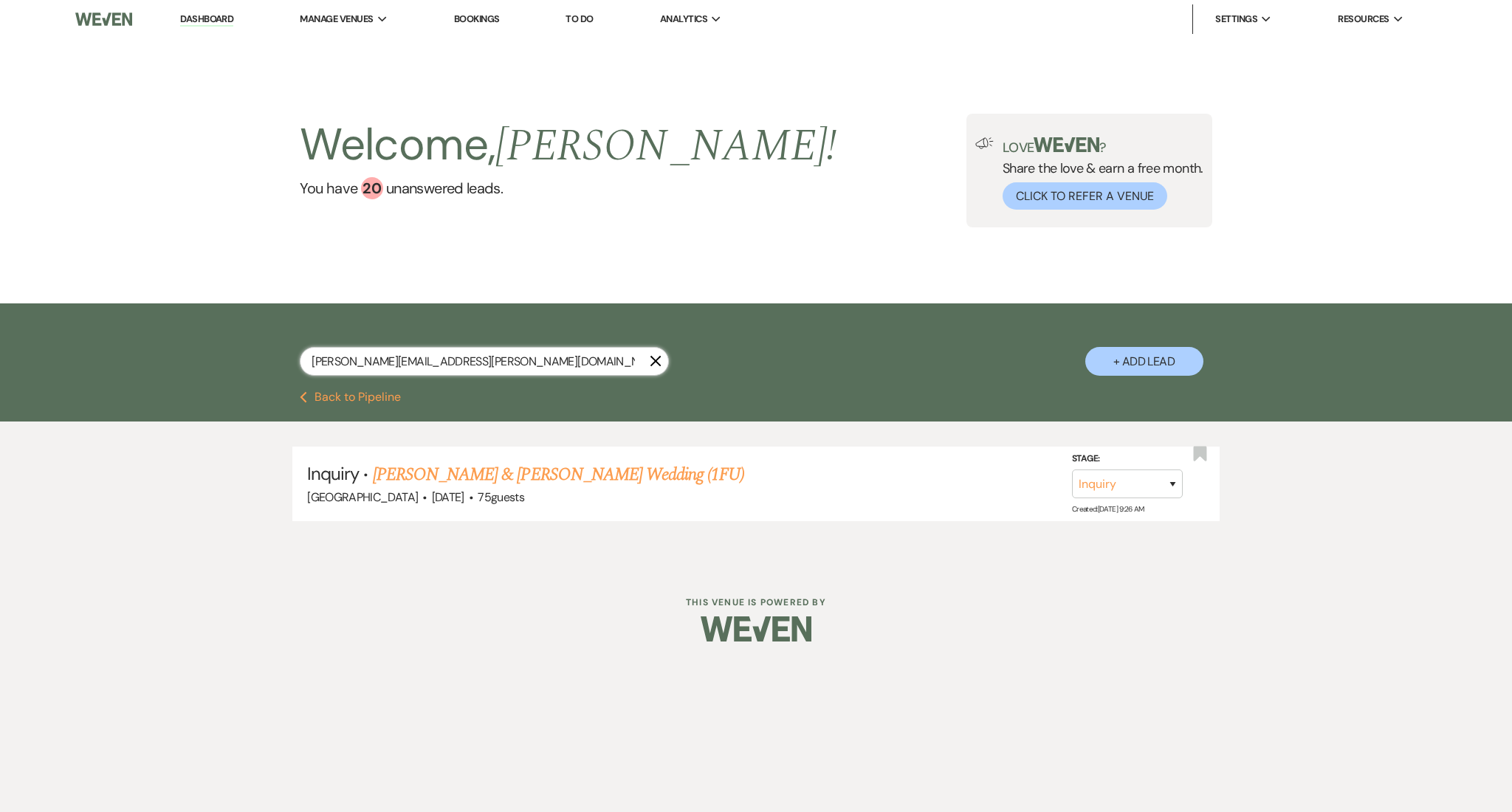
drag, startPoint x: 390, startPoint y: 356, endPoint x: 120, endPoint y: 330, distance: 271.2
click at [120, 330] on div "lambert.bailey@gmail.com X + Add Lead" at bounding box center [756, 347] width 1512 height 87
paste input "deijahpaschal@yahoo"
click at [588, 480] on link "James Lightfoot & Deijah Paschal's Wedding" at bounding box center [538, 475] width 331 height 26
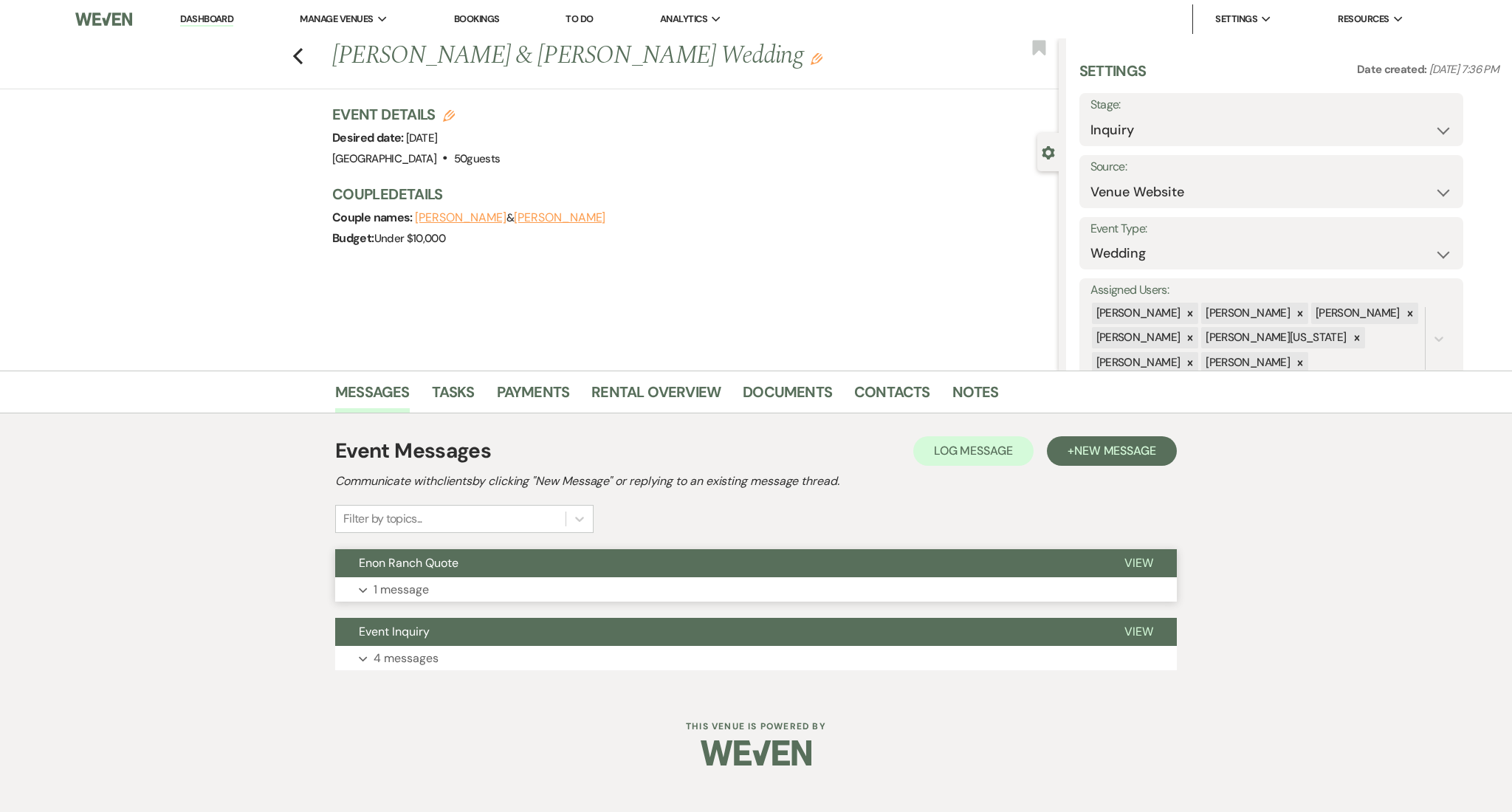
click at [568, 592] on button "Expand 1 message" at bounding box center [756, 589] width 841 height 25
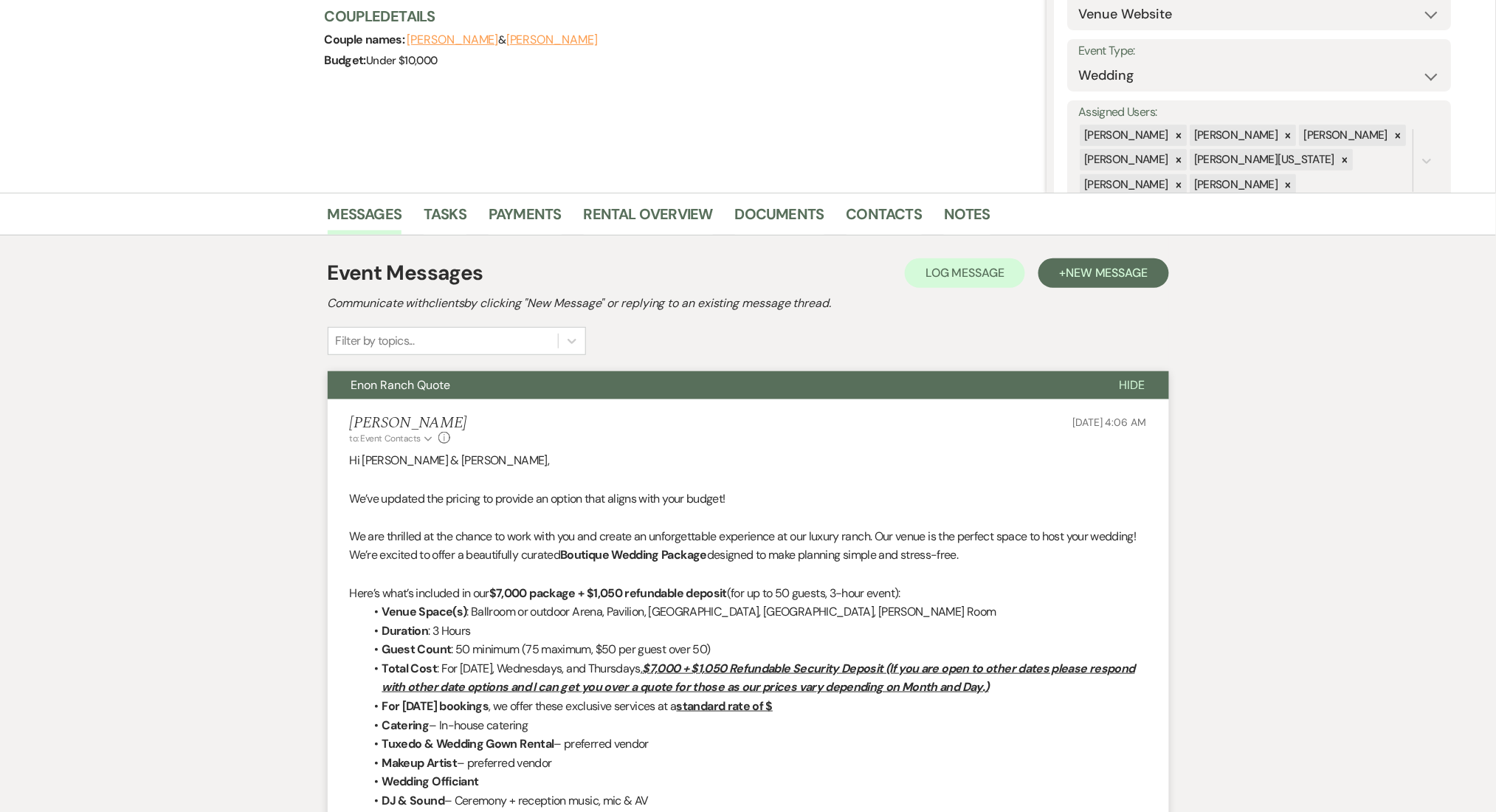
scroll to position [295, 0]
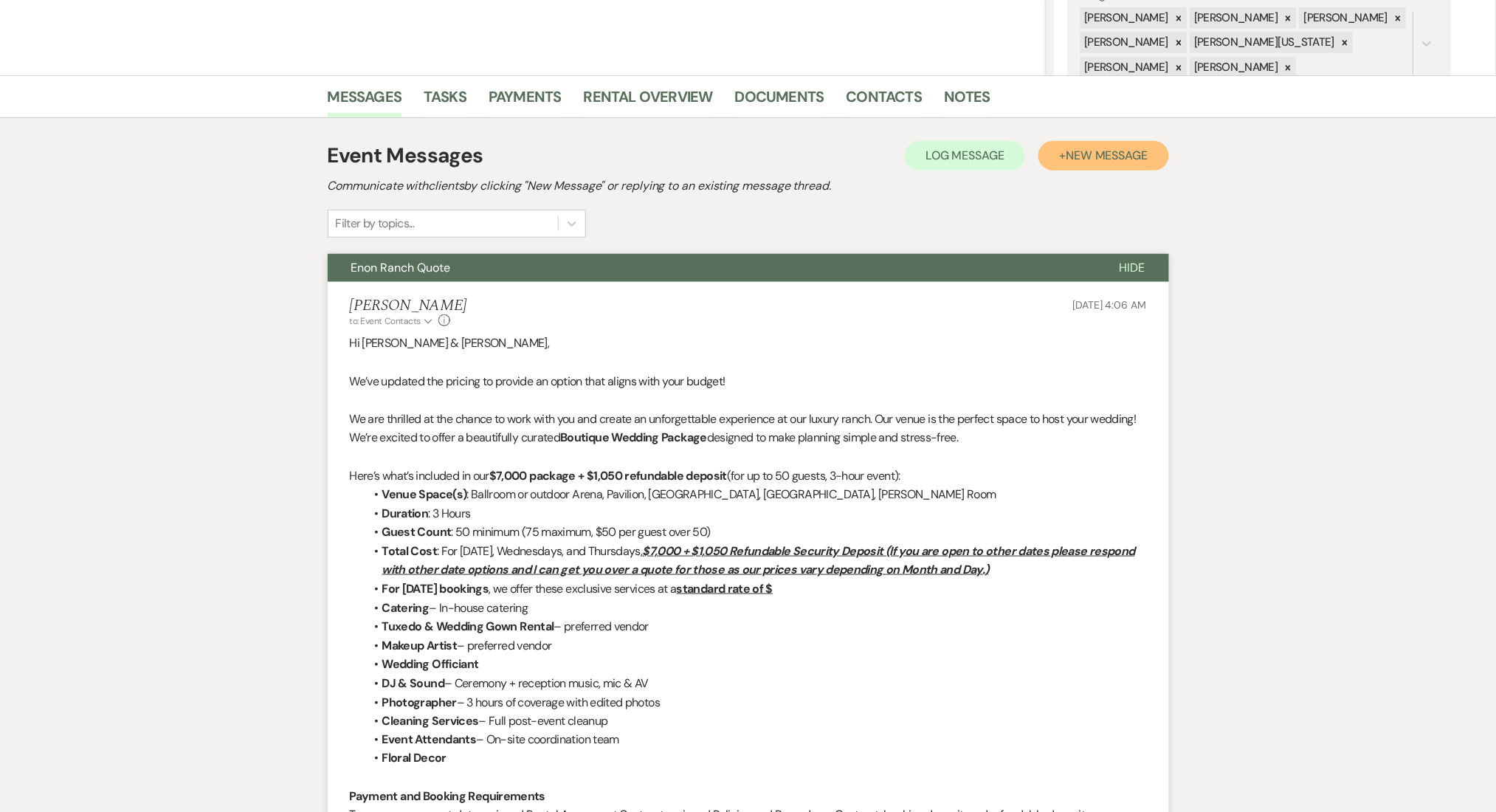
click at [1103, 149] on span "New Message" at bounding box center [1107, 156] width 82 height 16
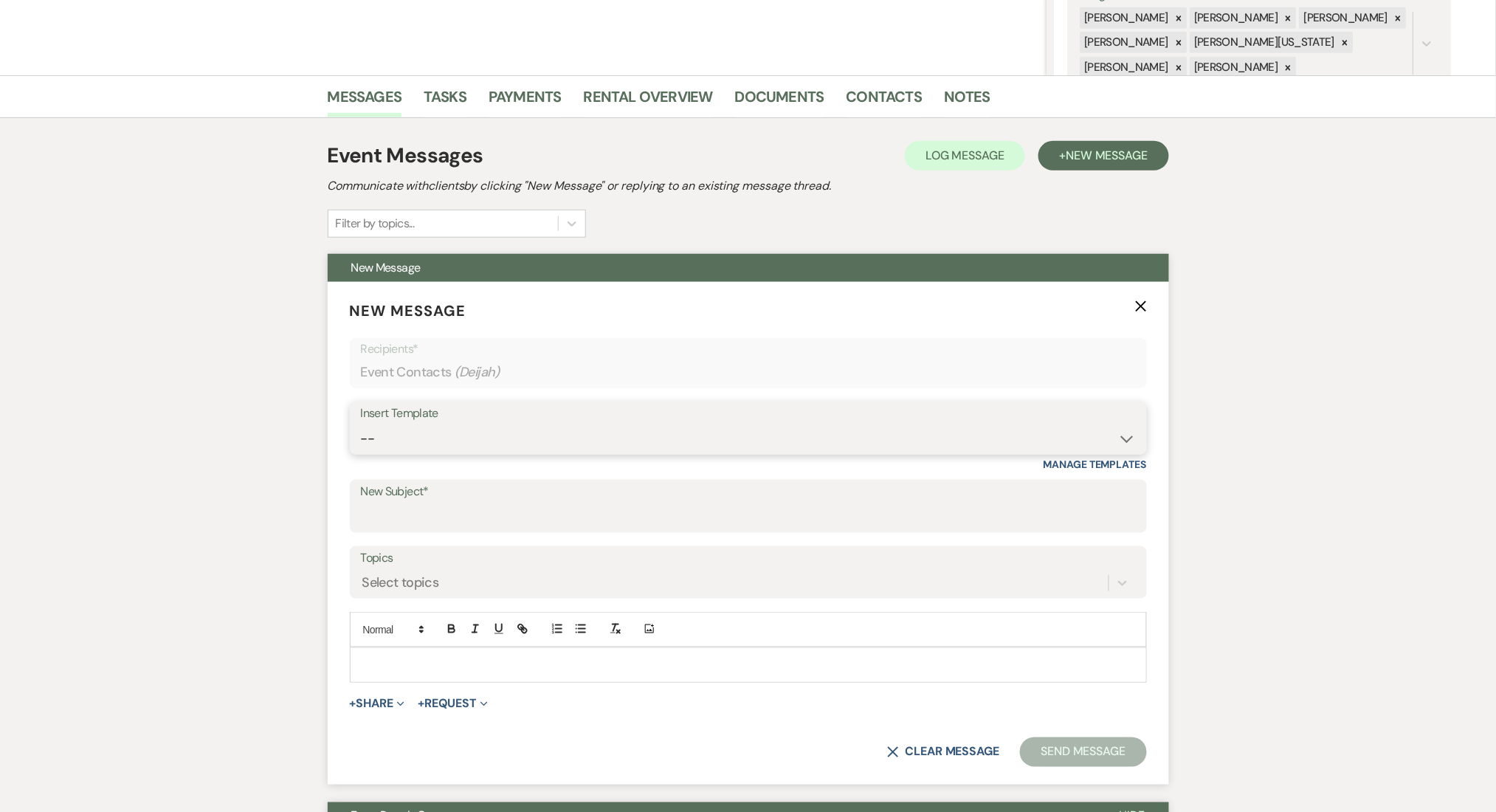
click at [407, 433] on select "-- Inquiry Follow Up Email #2 Contract Sending Template Payment Template Rental…" at bounding box center [748, 438] width 775 height 29
click at [361, 424] on select "-- Inquiry Follow Up Email #2 Contract Sending Template Payment Template Rental…" at bounding box center [748, 438] width 775 height 29
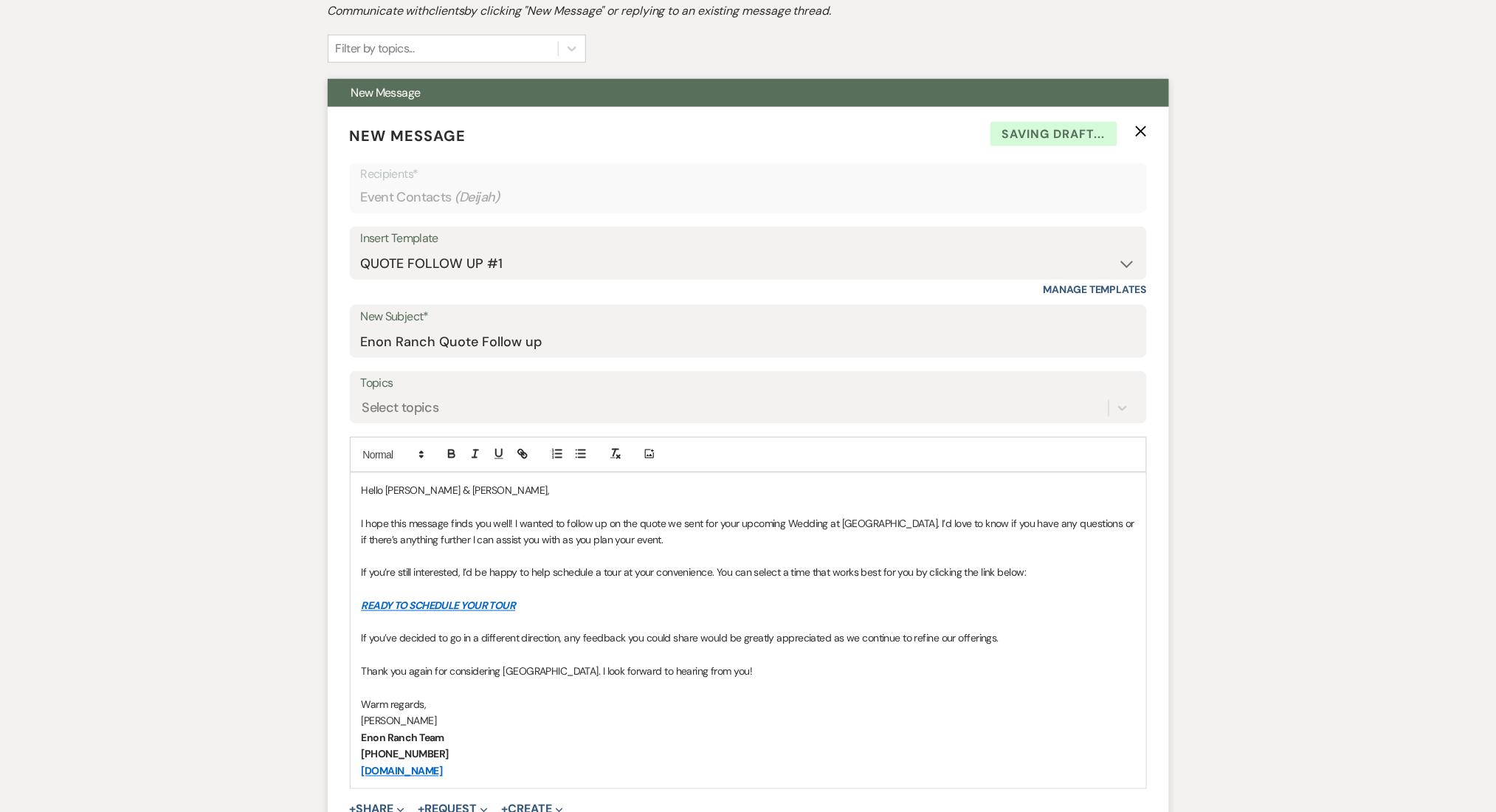
scroll to position [590, 0]
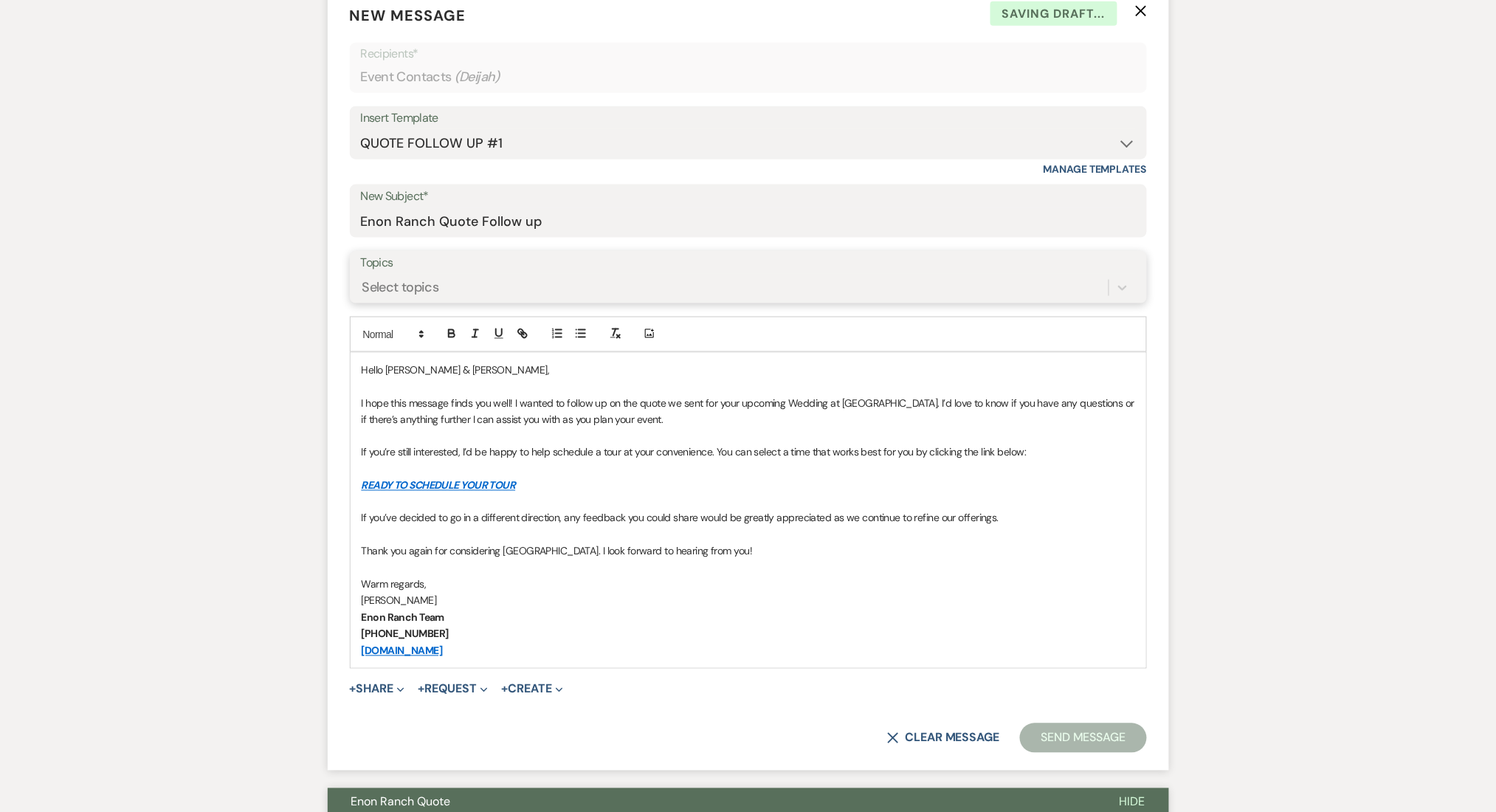
click at [395, 285] on div "Select topics" at bounding box center [401, 287] width 77 height 20
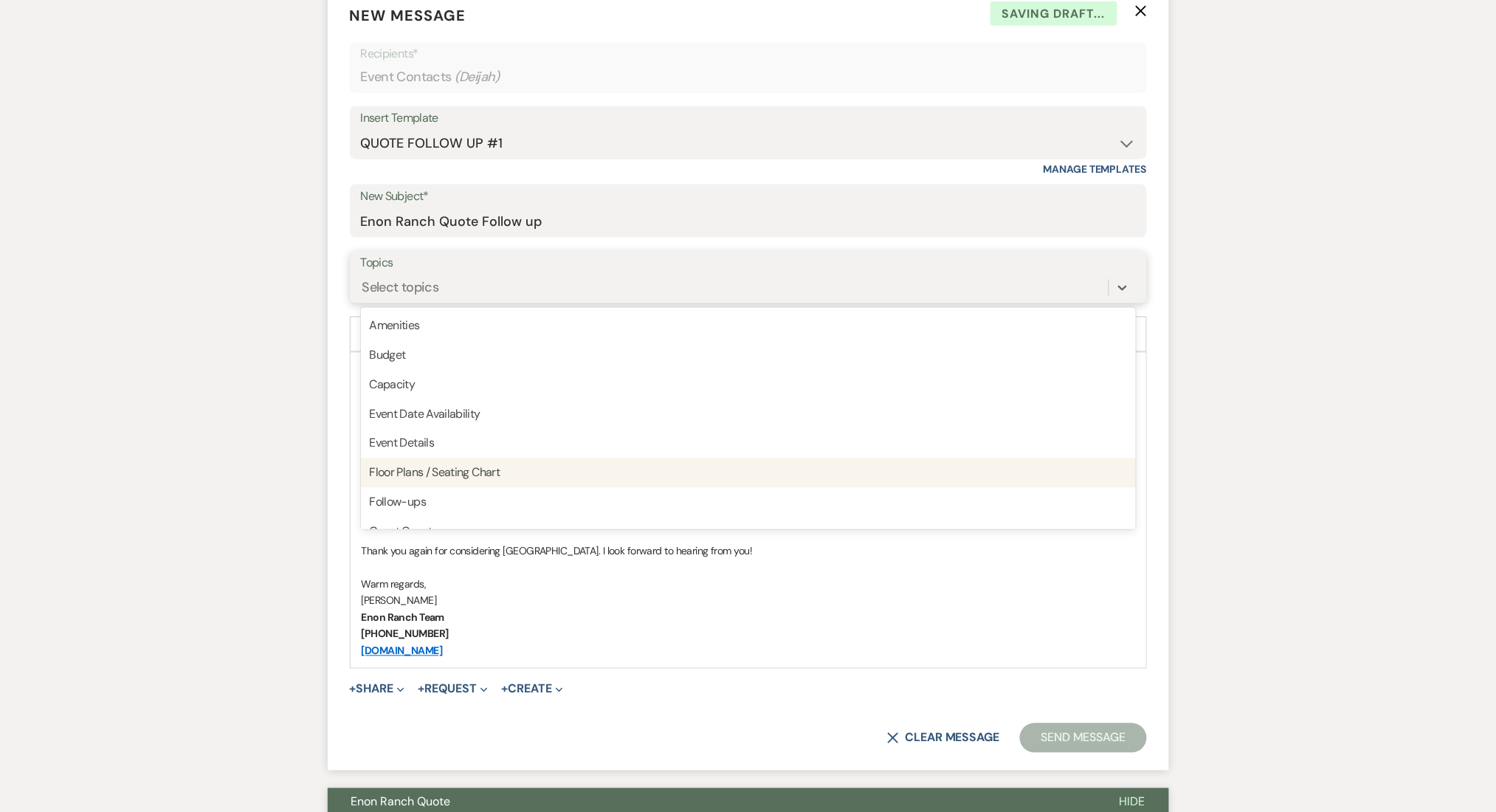
click at [438, 500] on div "Follow-ups" at bounding box center [748, 503] width 775 height 30
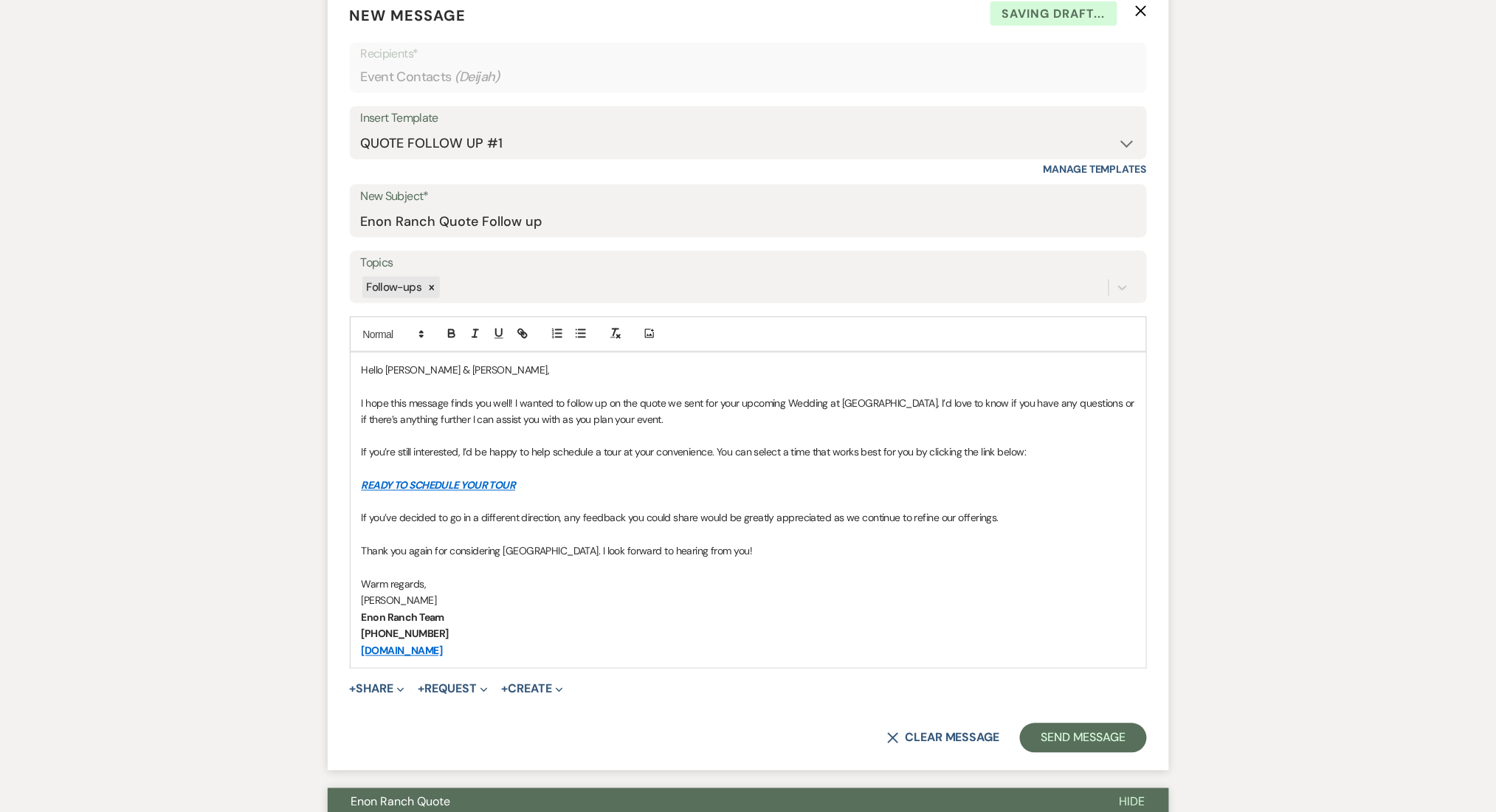
click at [1105, 744] on button "Send Message" at bounding box center [1083, 738] width 126 height 30
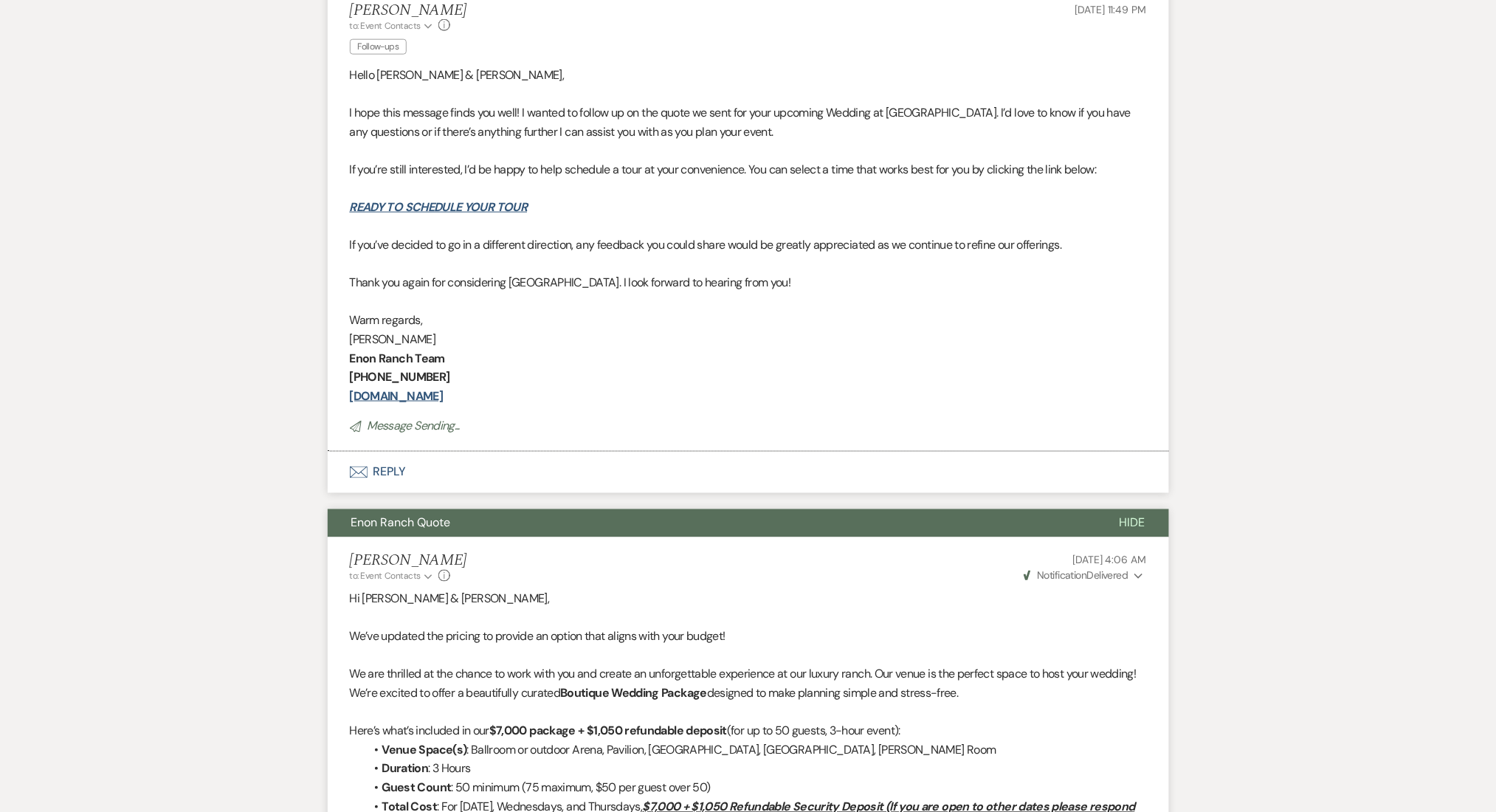
scroll to position [41, 0]
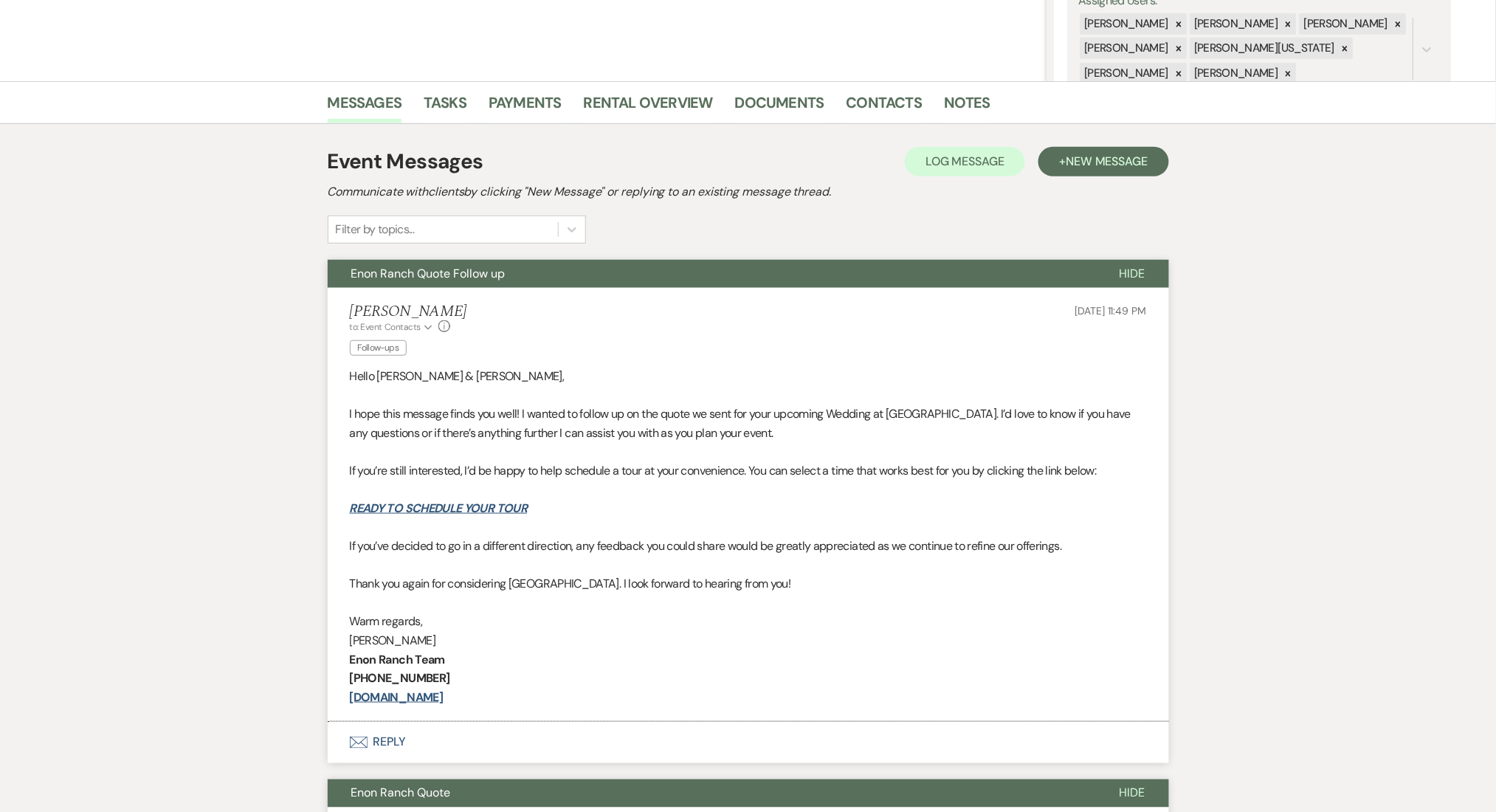
scroll to position [434, 0]
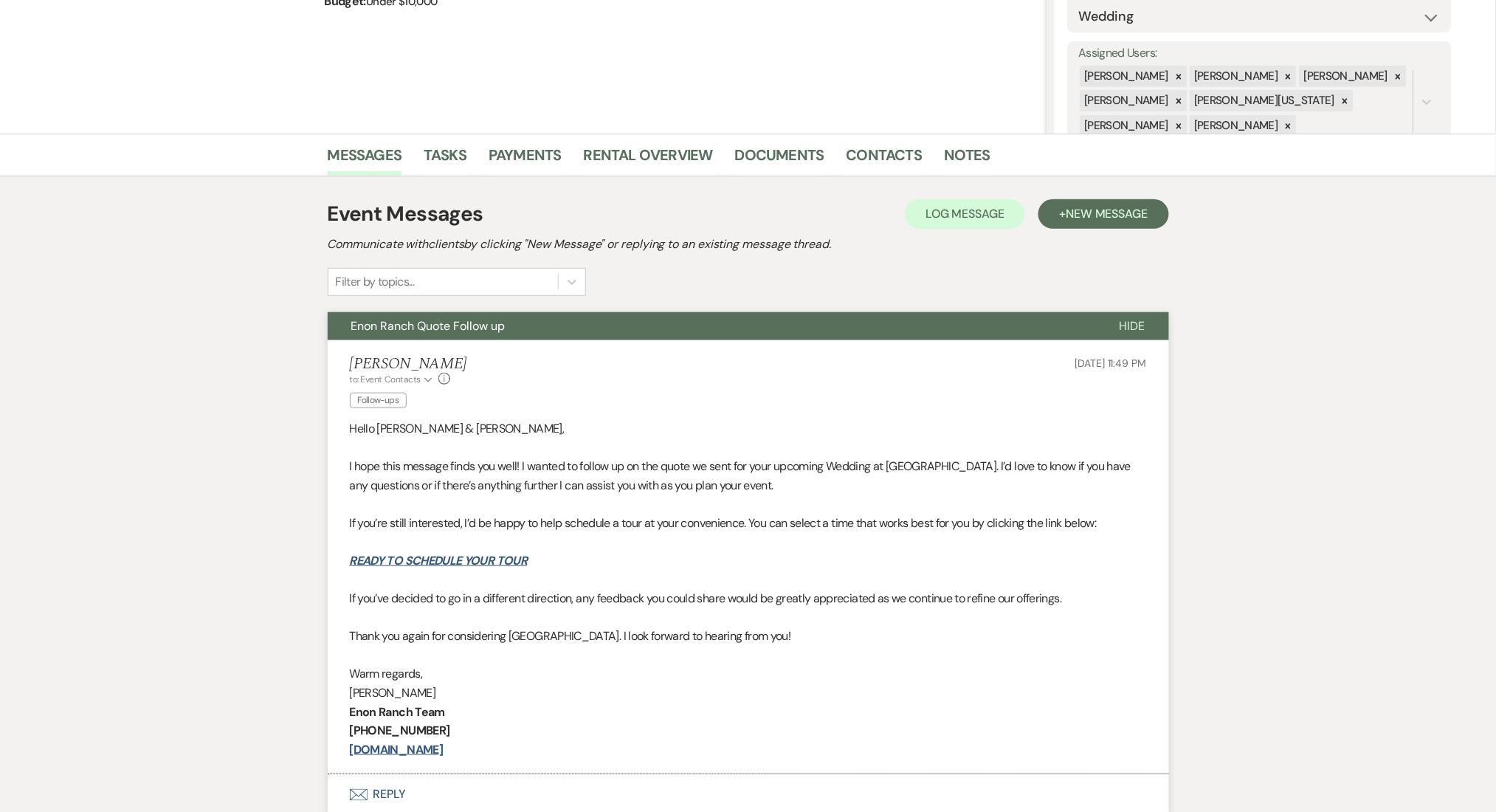
scroll to position [0, 0]
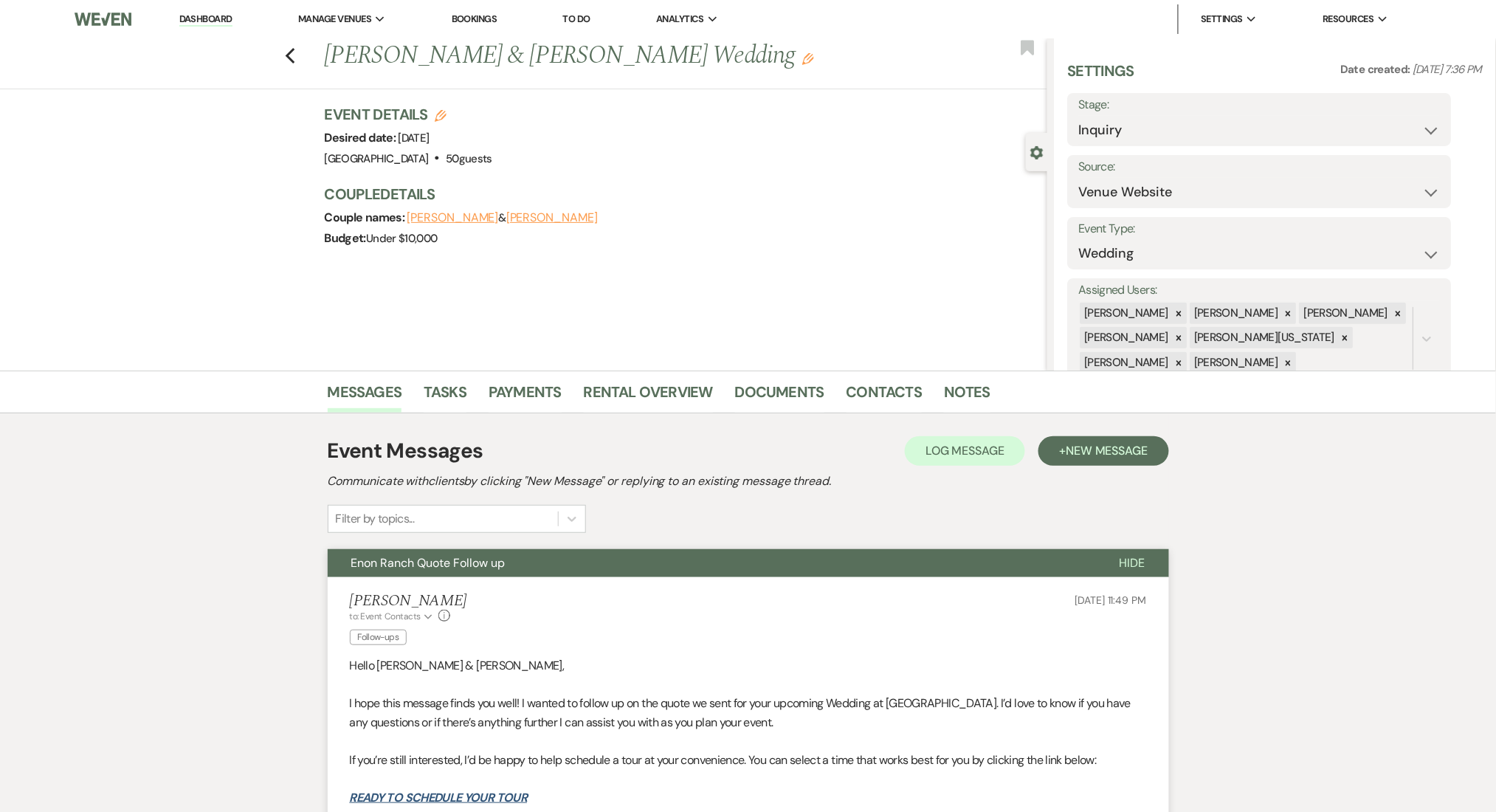
click at [288, 59] on div "Previous James Lightfoot & Deijah Paschal's Wedding Edit Bookmark" at bounding box center [520, 64] width 1054 height 51
click at [295, 54] on use "button" at bounding box center [289, 56] width 10 height 17
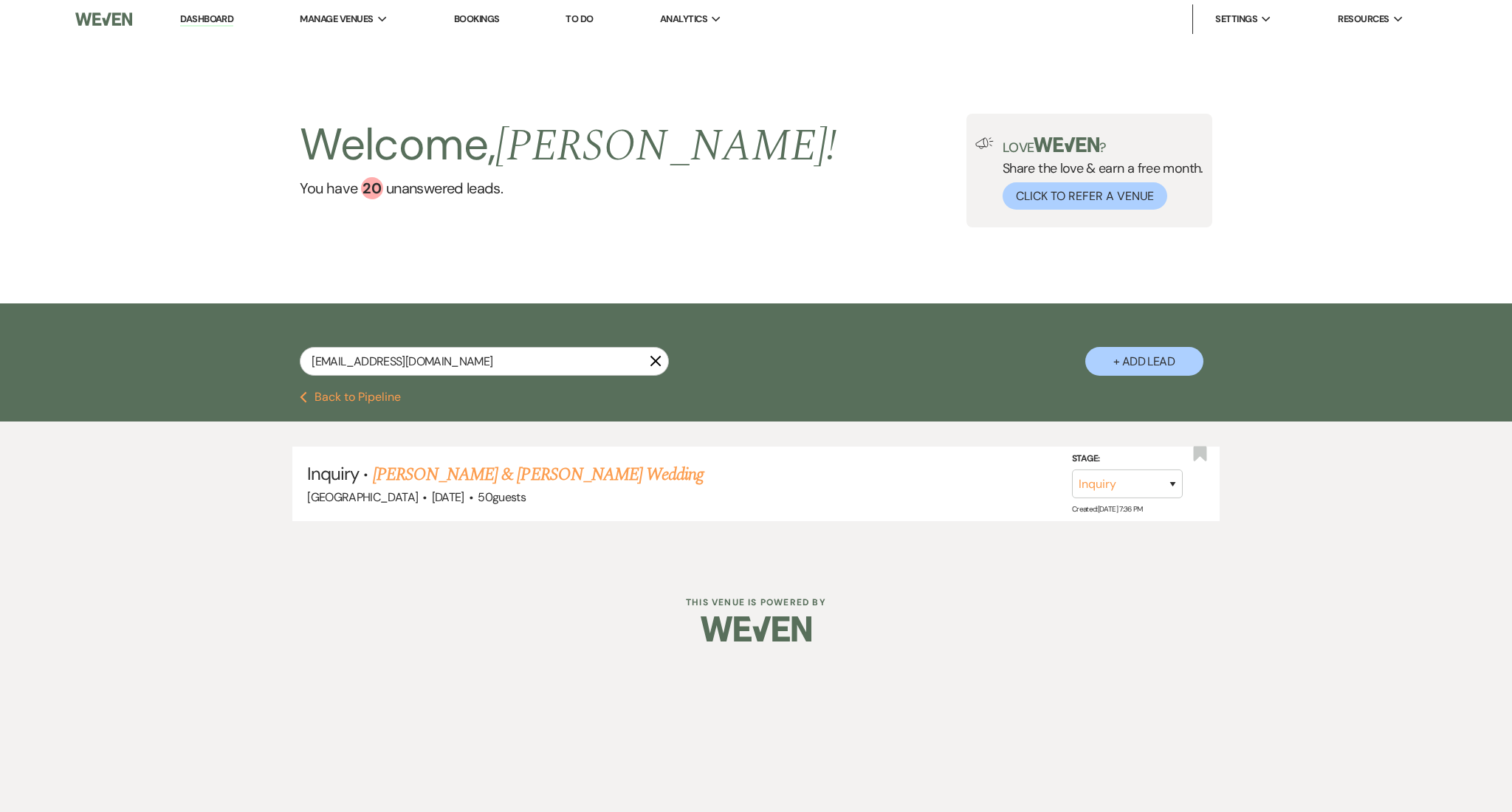
drag, startPoint x: 533, startPoint y: 345, endPoint x: 513, endPoint y: 353, distance: 21.5
click at [514, 353] on div "deijahpaschal@yahoo.com X + Add Lead" at bounding box center [756, 349] width 1063 height 77
drag, startPoint x: 500, startPoint y: 361, endPoint x: 216, endPoint y: 348, distance: 284.3
click at [216, 348] on div "deijahpaschal@yahoo.com X + Add Lead" at bounding box center [756, 347] width 1512 height 87
paste input "lunarchloetrx@gmail"
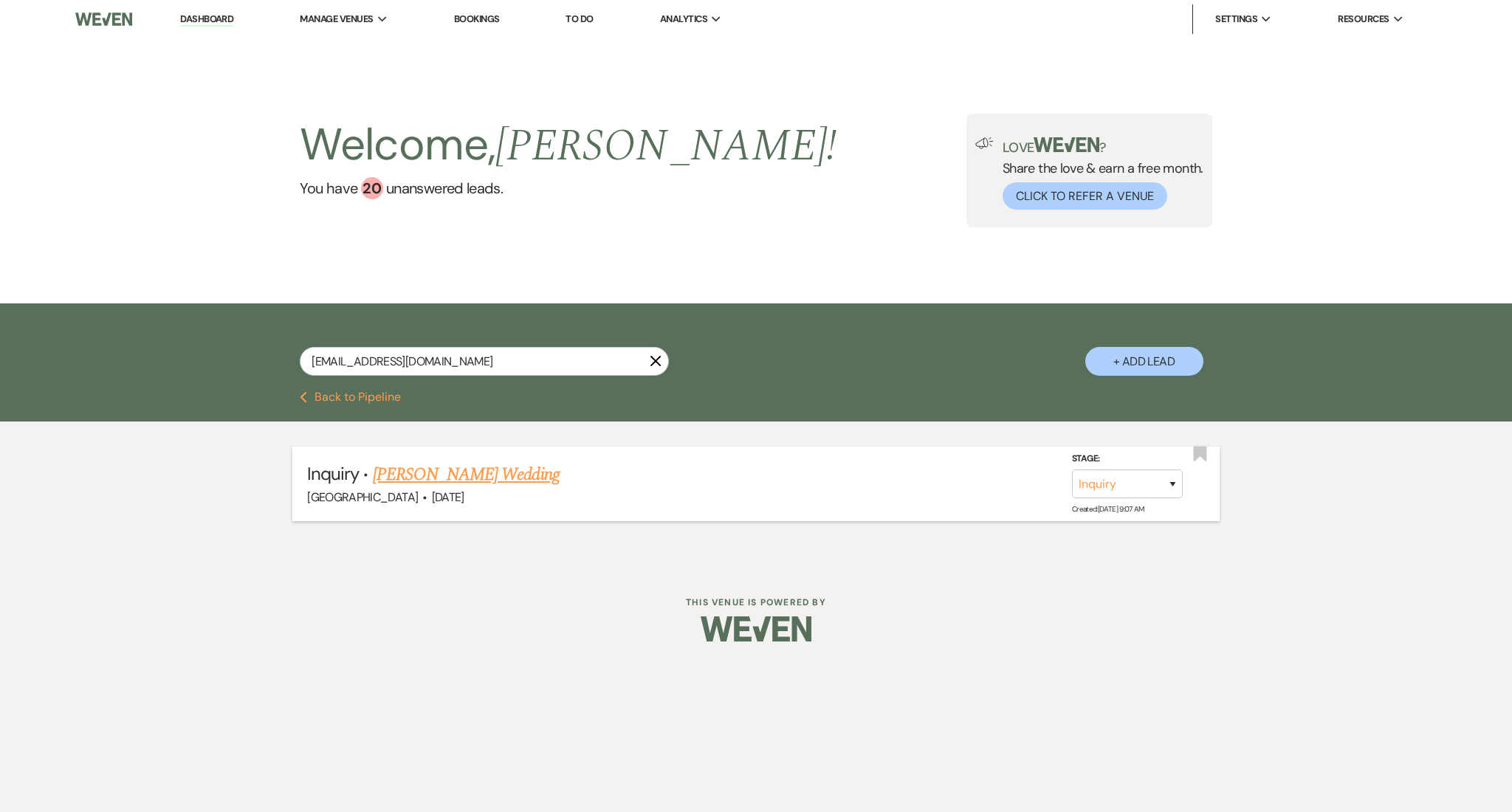
click at [467, 473] on link "Jessica Longman's Wedding" at bounding box center [466, 475] width 187 height 26
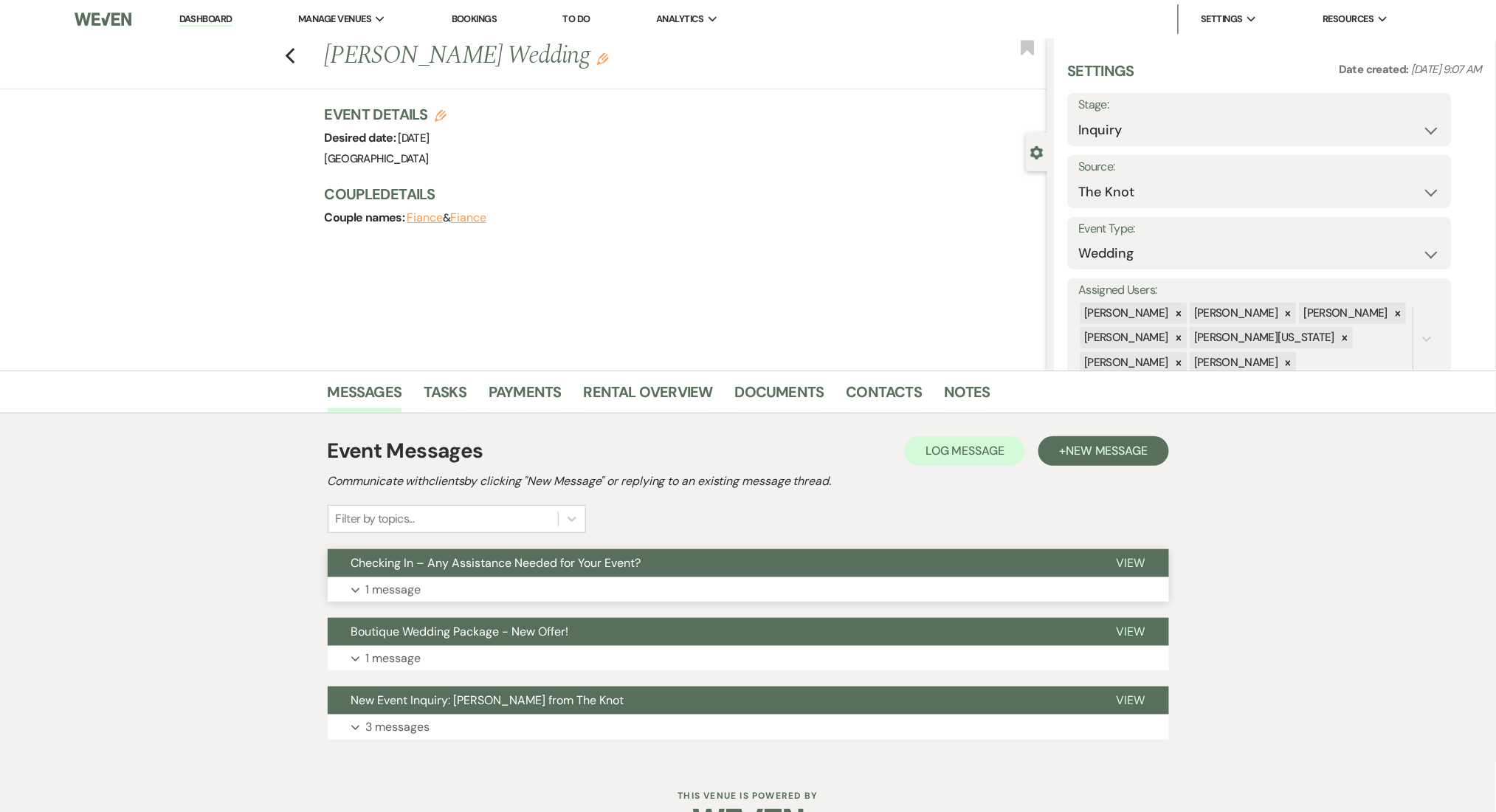
click at [474, 593] on button "Expand 1 message" at bounding box center [748, 589] width 841 height 25
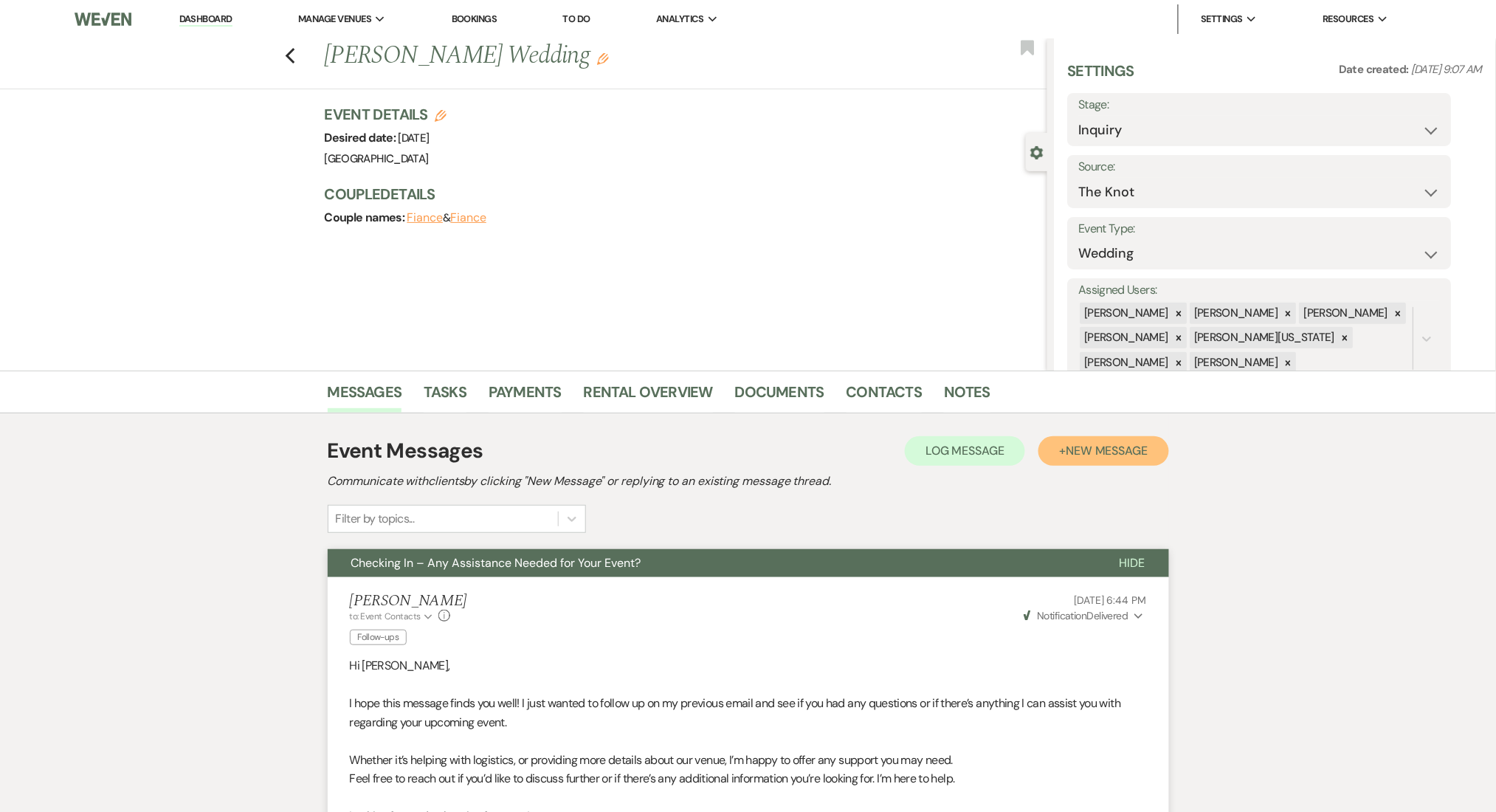
click at [1090, 438] on button "+ New Message" at bounding box center [1103, 451] width 130 height 30
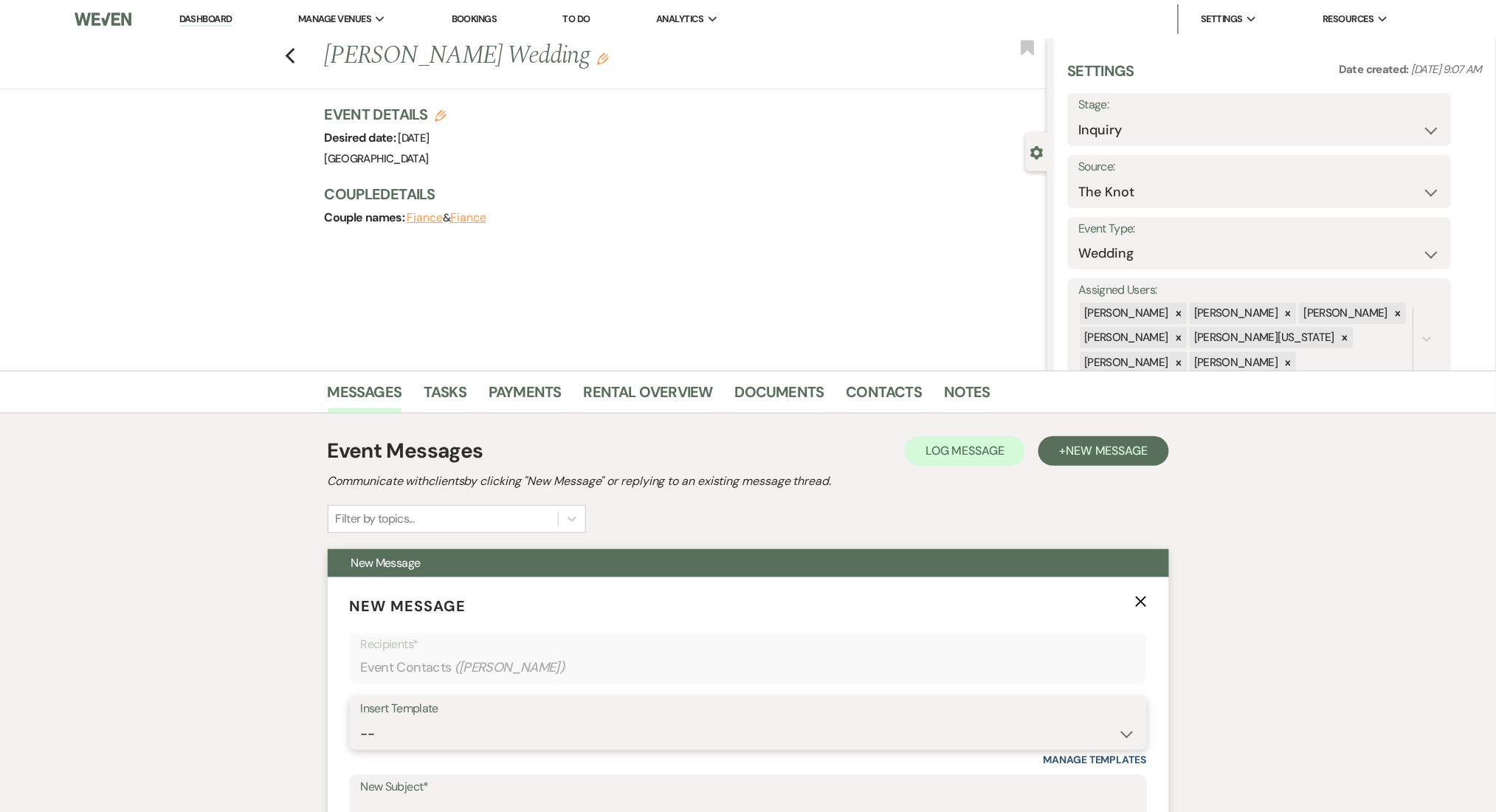
click at [410, 739] on select "-- Inquiry Follow Up Email #2 Contract Sending Template Payment Template Rental…" at bounding box center [748, 733] width 775 height 29
click at [361, 719] on select "-- Inquiry Follow Up Email #2 Contract Sending Template Payment Template Rental…" at bounding box center [748, 733] width 775 height 29
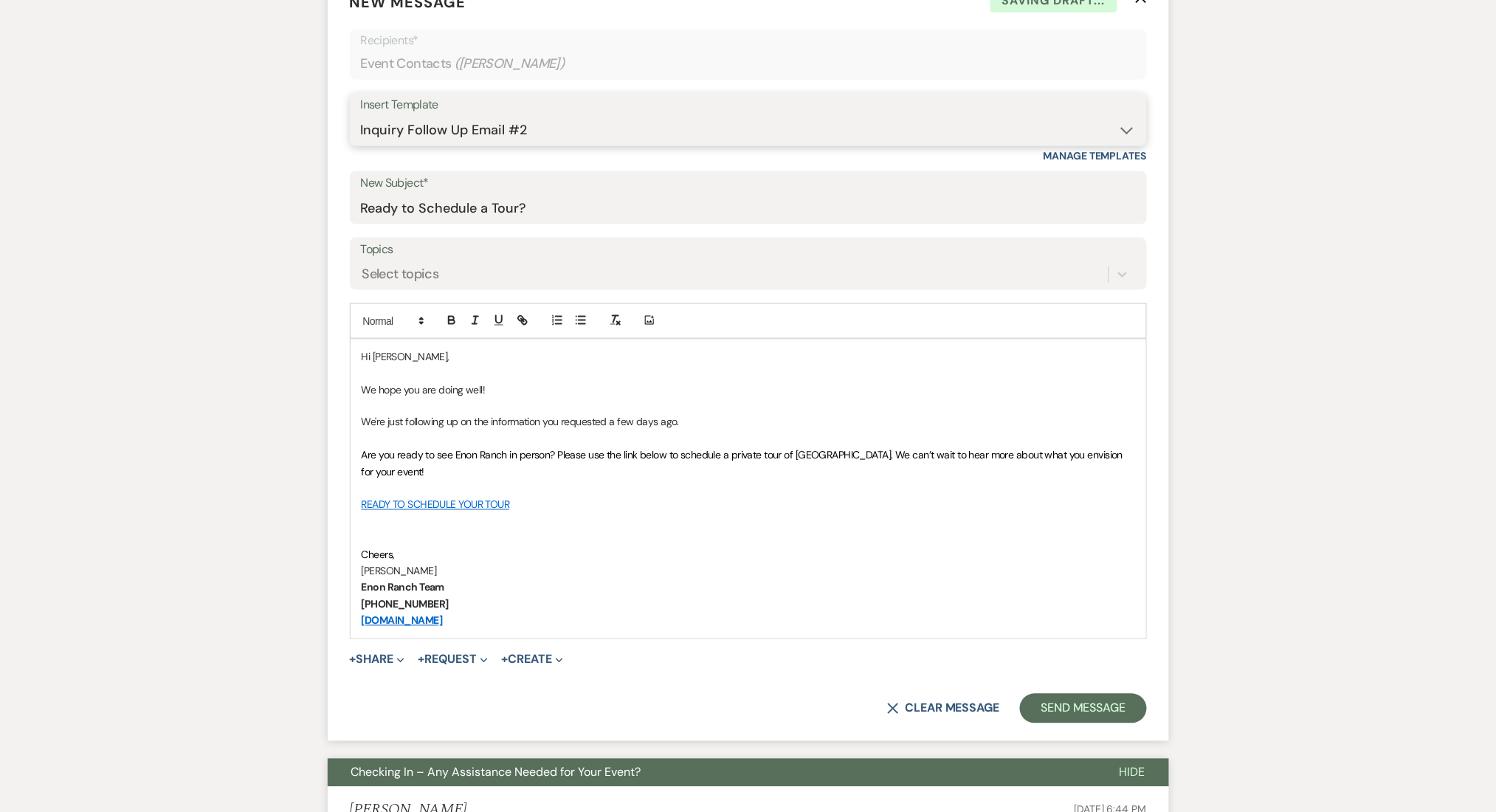
scroll to position [689, 0]
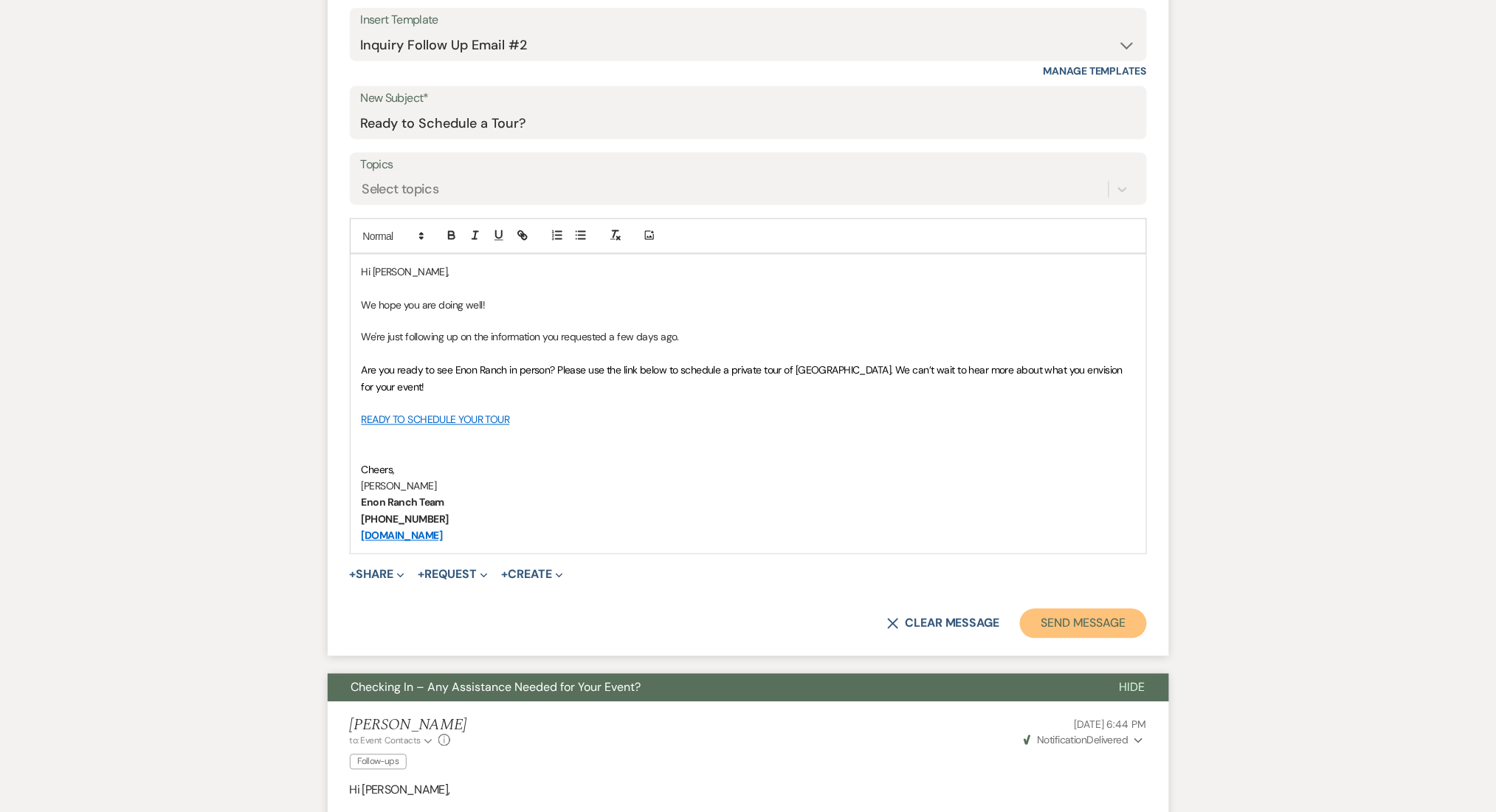
click at [1092, 630] on button "Send Message" at bounding box center [1083, 623] width 126 height 30
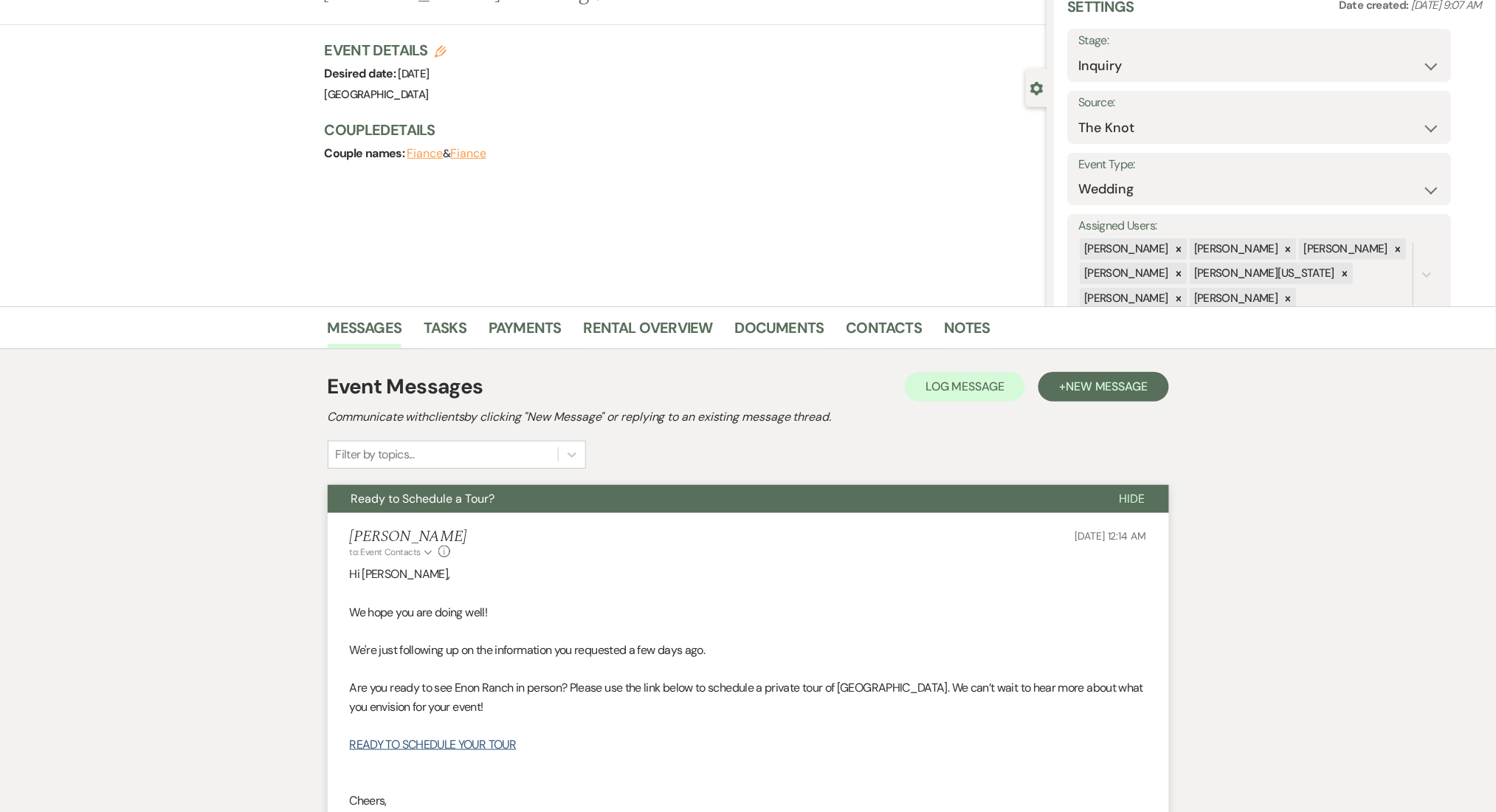
scroll to position [0, 0]
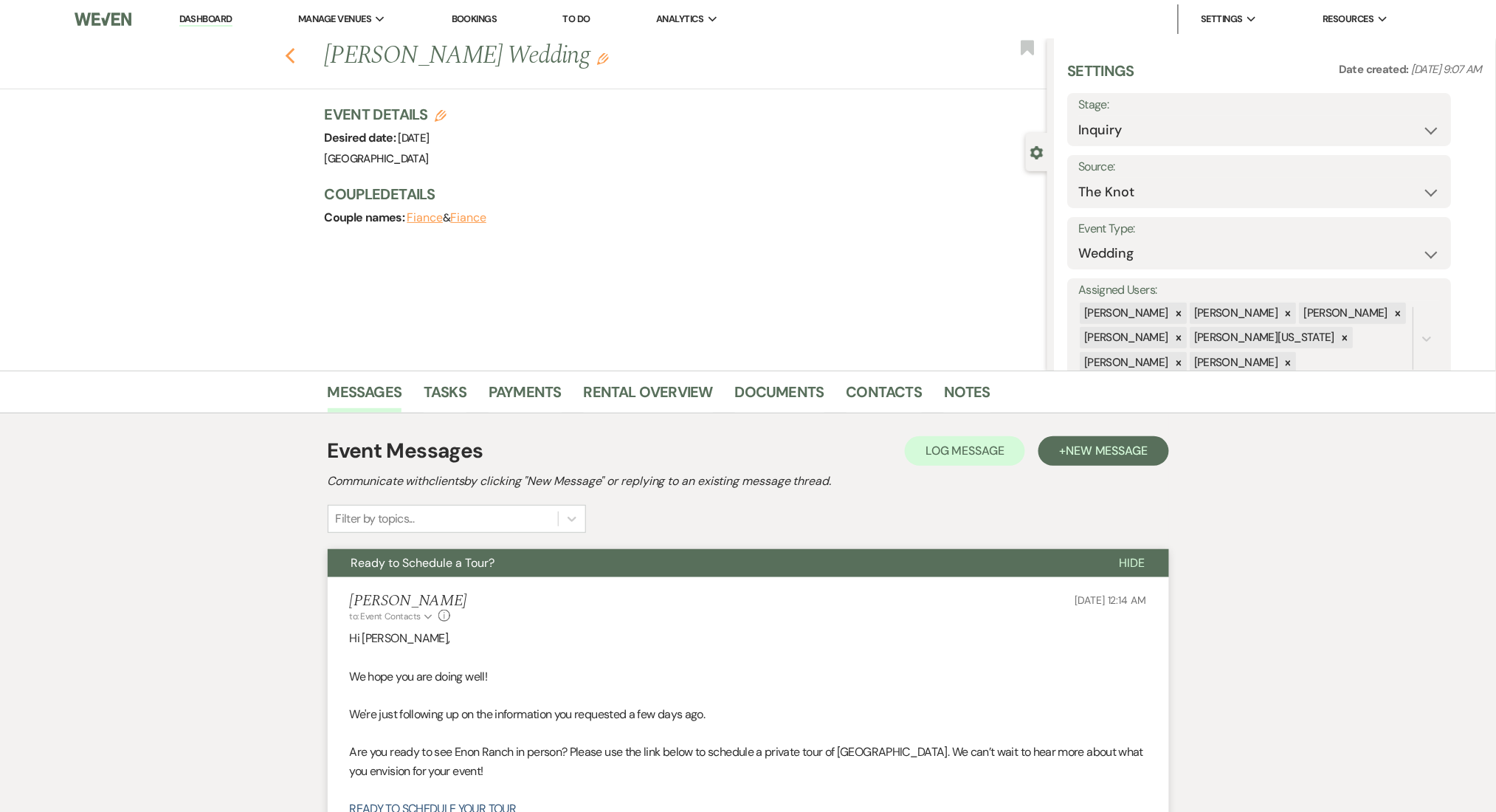
click at [295, 59] on use "button" at bounding box center [289, 56] width 10 height 17
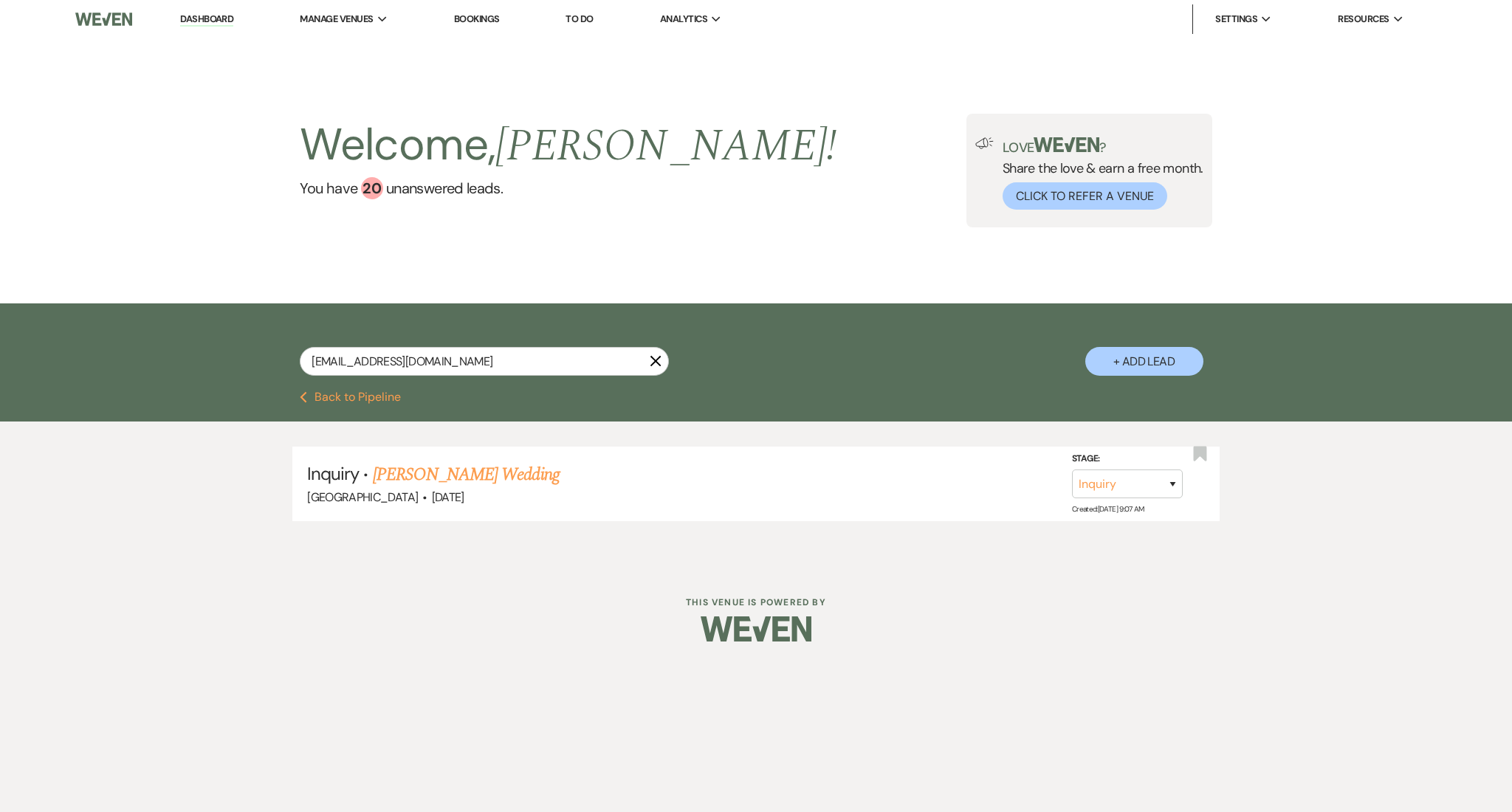
drag, startPoint x: 480, startPoint y: 344, endPoint x: 216, endPoint y: 338, distance: 264.1
click at [216, 338] on div "lunarchloetrx@gmail.com X + Add Lead" at bounding box center [756, 347] width 1512 height 87
click at [466, 361] on input "lunarchloetrx@gmail.com" at bounding box center [484, 361] width 369 height 29
drag, startPoint x: 511, startPoint y: 357, endPoint x: 225, endPoint y: 334, distance: 286.9
click at [225, 334] on div "lunarchloetrx@gmail.com X + Add Lead" at bounding box center [756, 349] width 1063 height 77
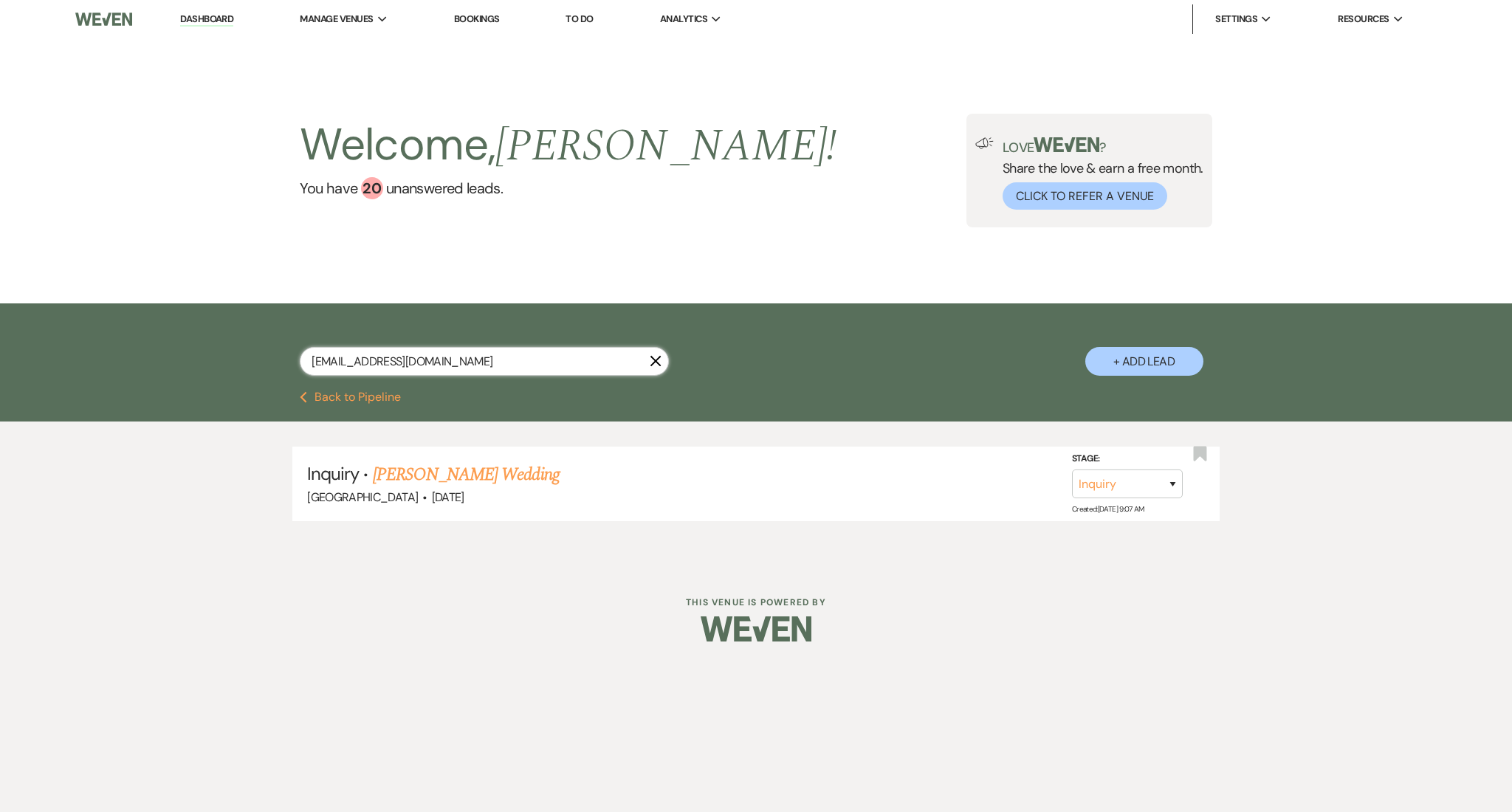
paste input "pdturgeon"
click at [537, 473] on link "Paul Turgeon's Wedding (2FU_7.11.25)" at bounding box center [494, 475] width 284 height 26
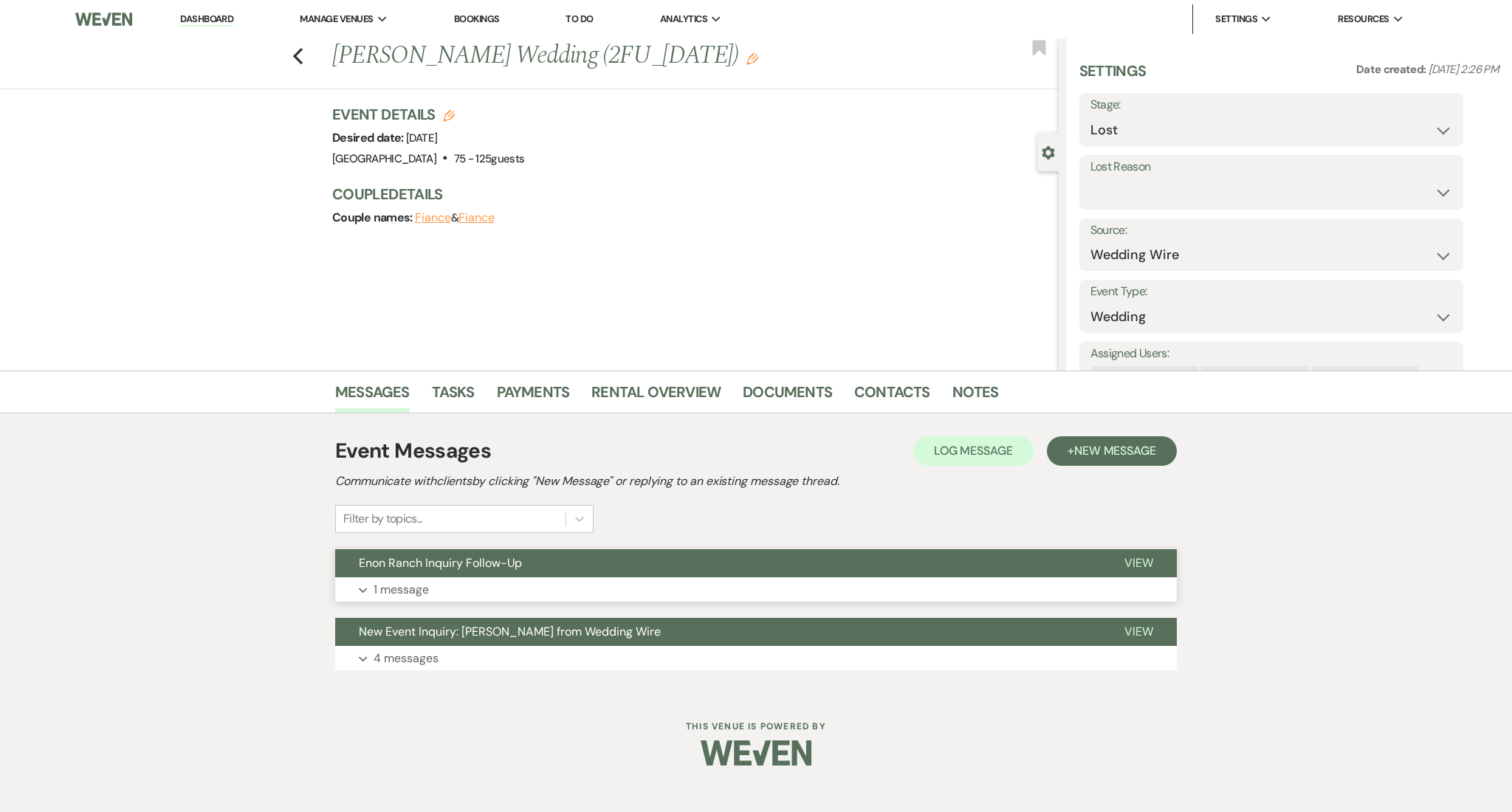
click at [508, 586] on button "Expand 1 message" at bounding box center [756, 589] width 841 height 25
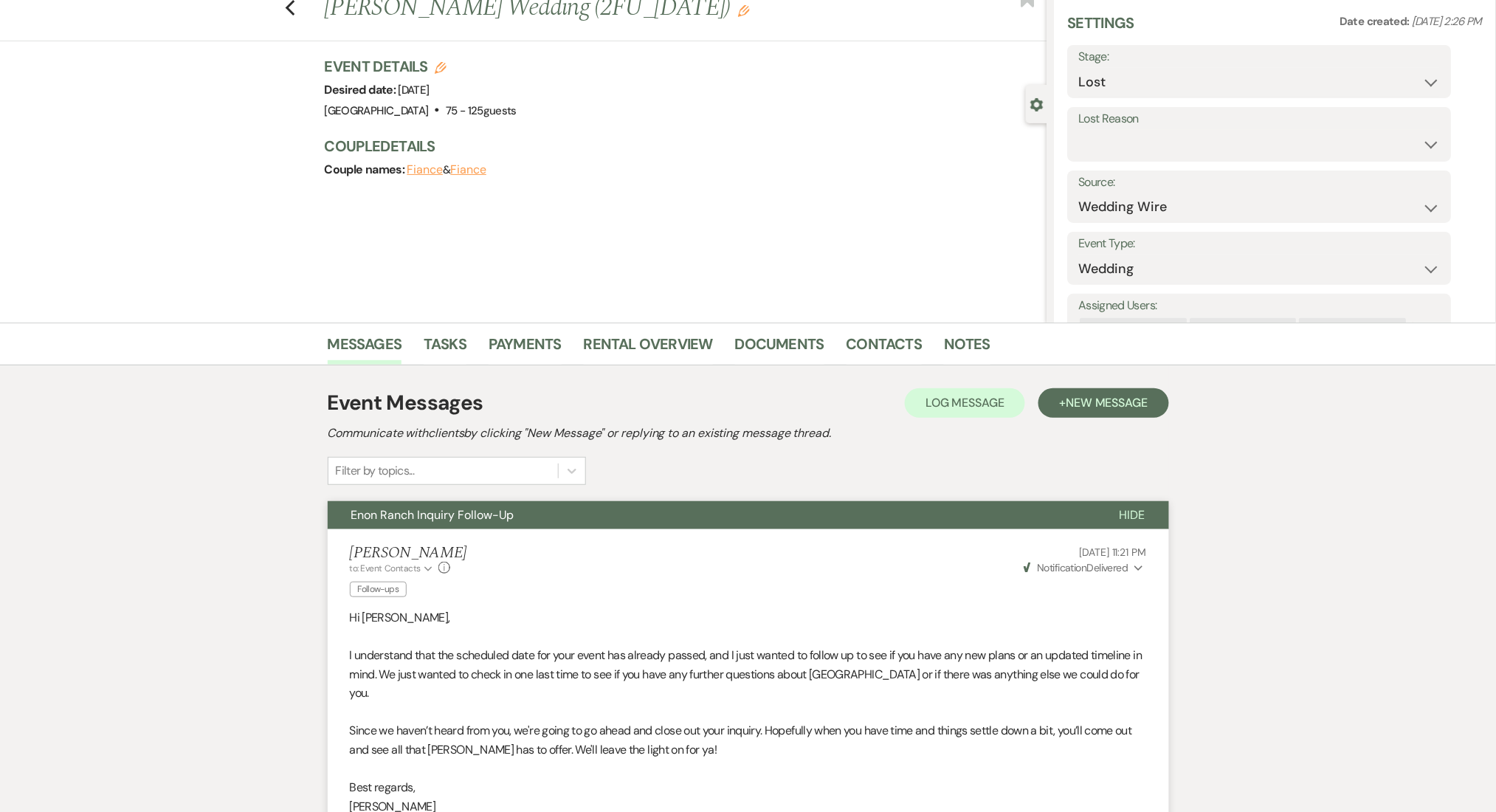
scroll to position [36, 0]
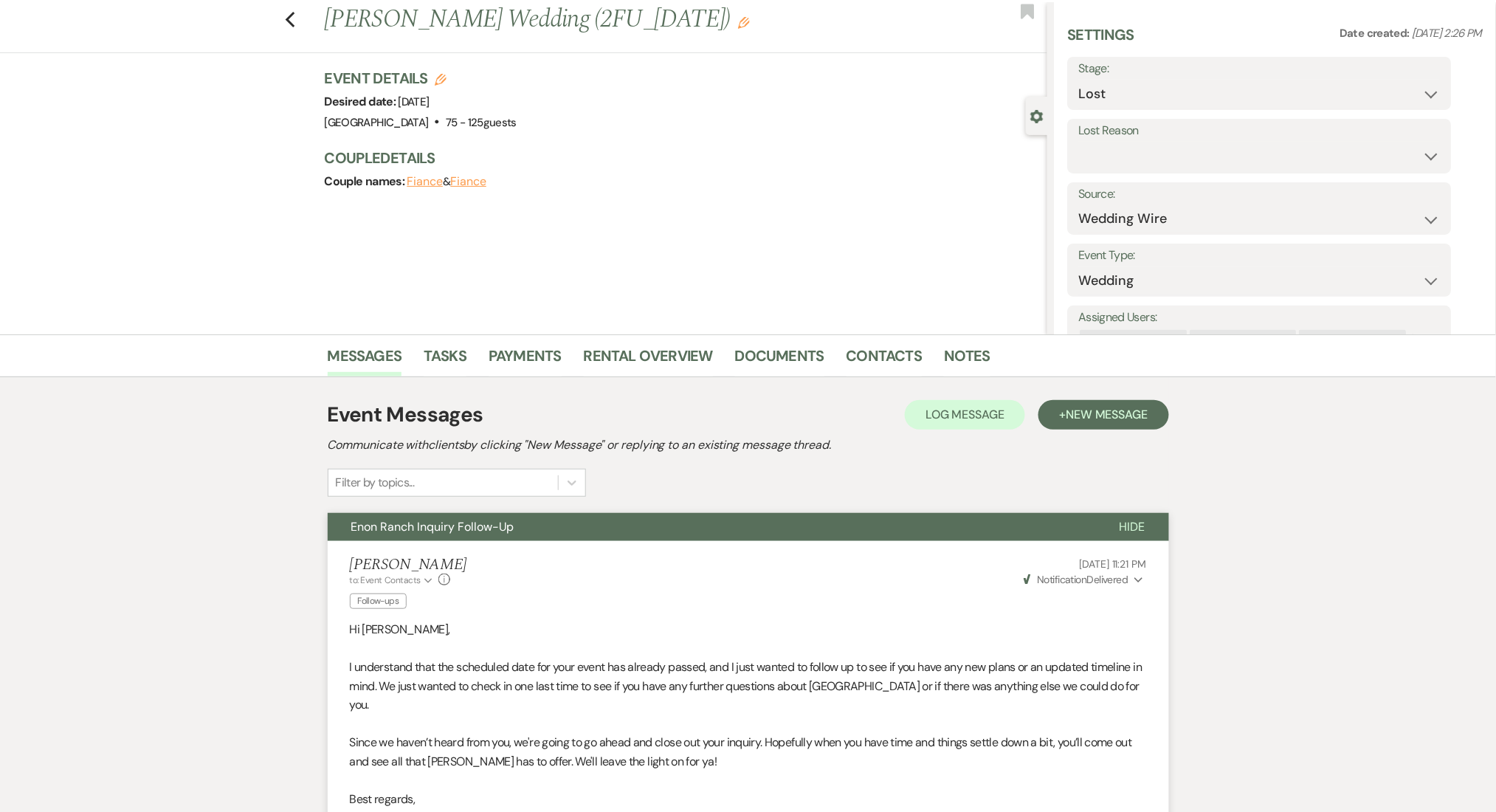
click at [762, 114] on div "Event Details Edit Desired date: Saturday, August 16th, 2025 Venue: Enon Ranch …" at bounding box center [678, 101] width 708 height 65
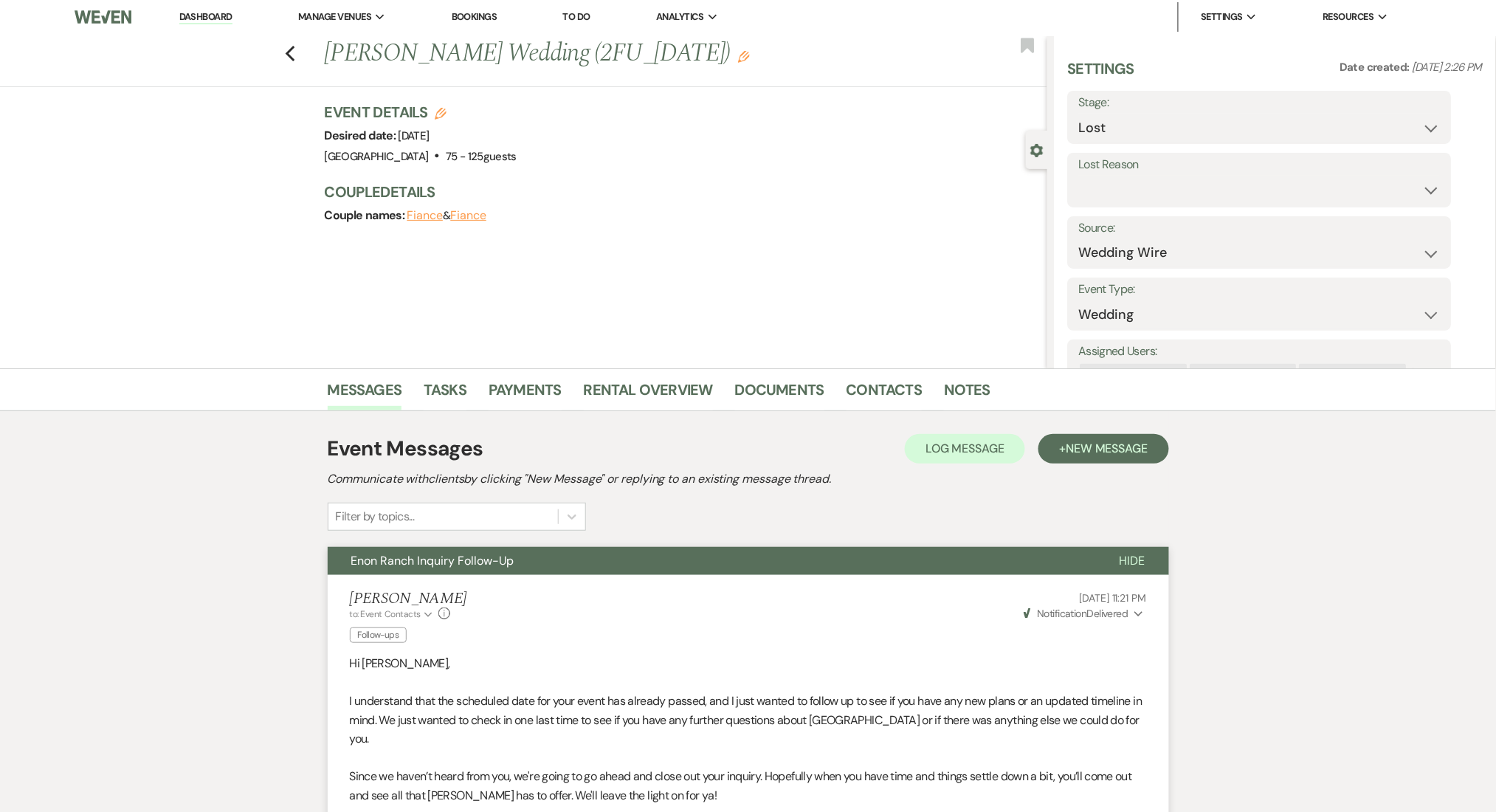
scroll to position [0, 0]
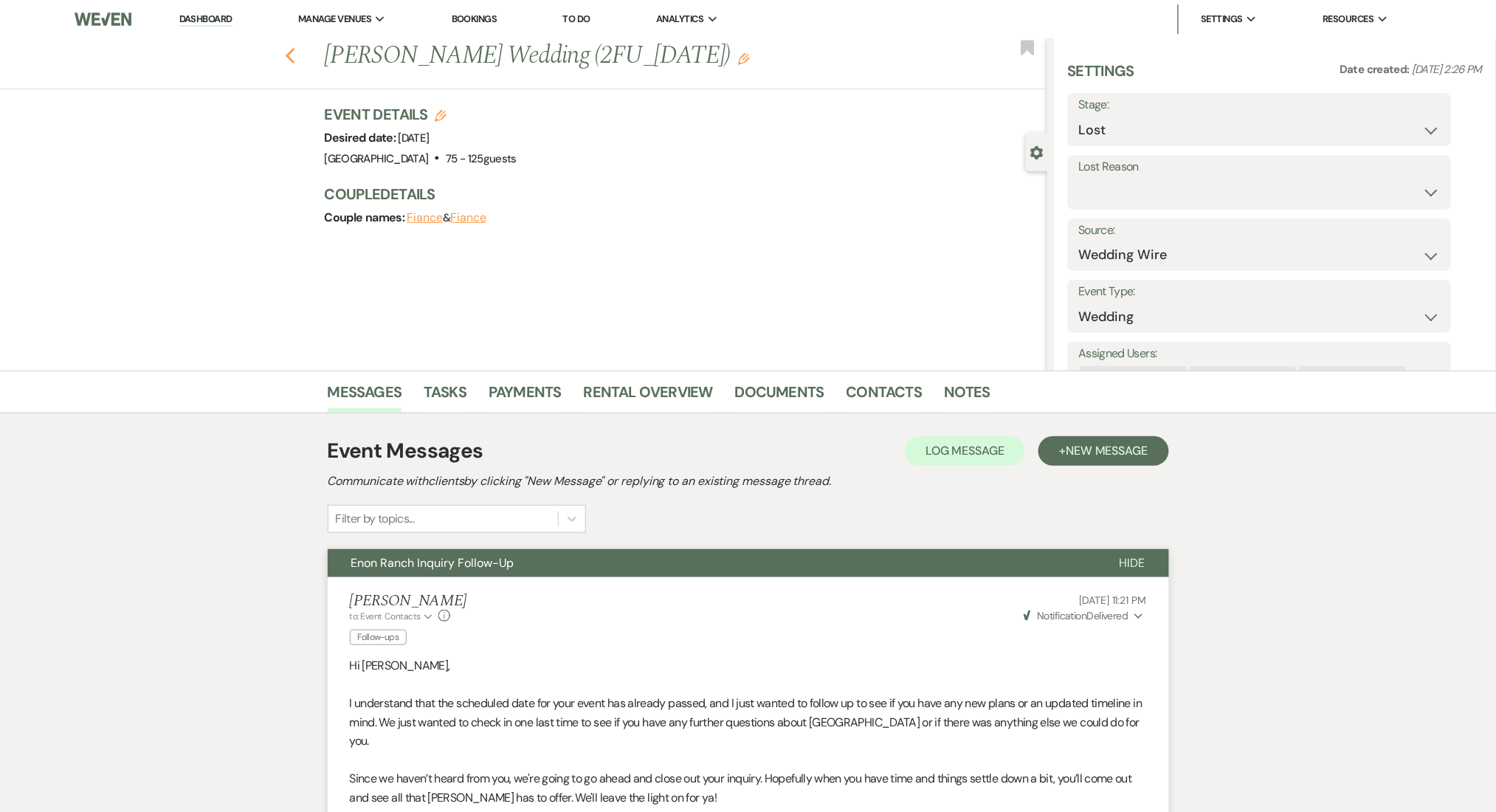
click at [296, 53] on icon "Previous" at bounding box center [290, 56] width 11 height 17
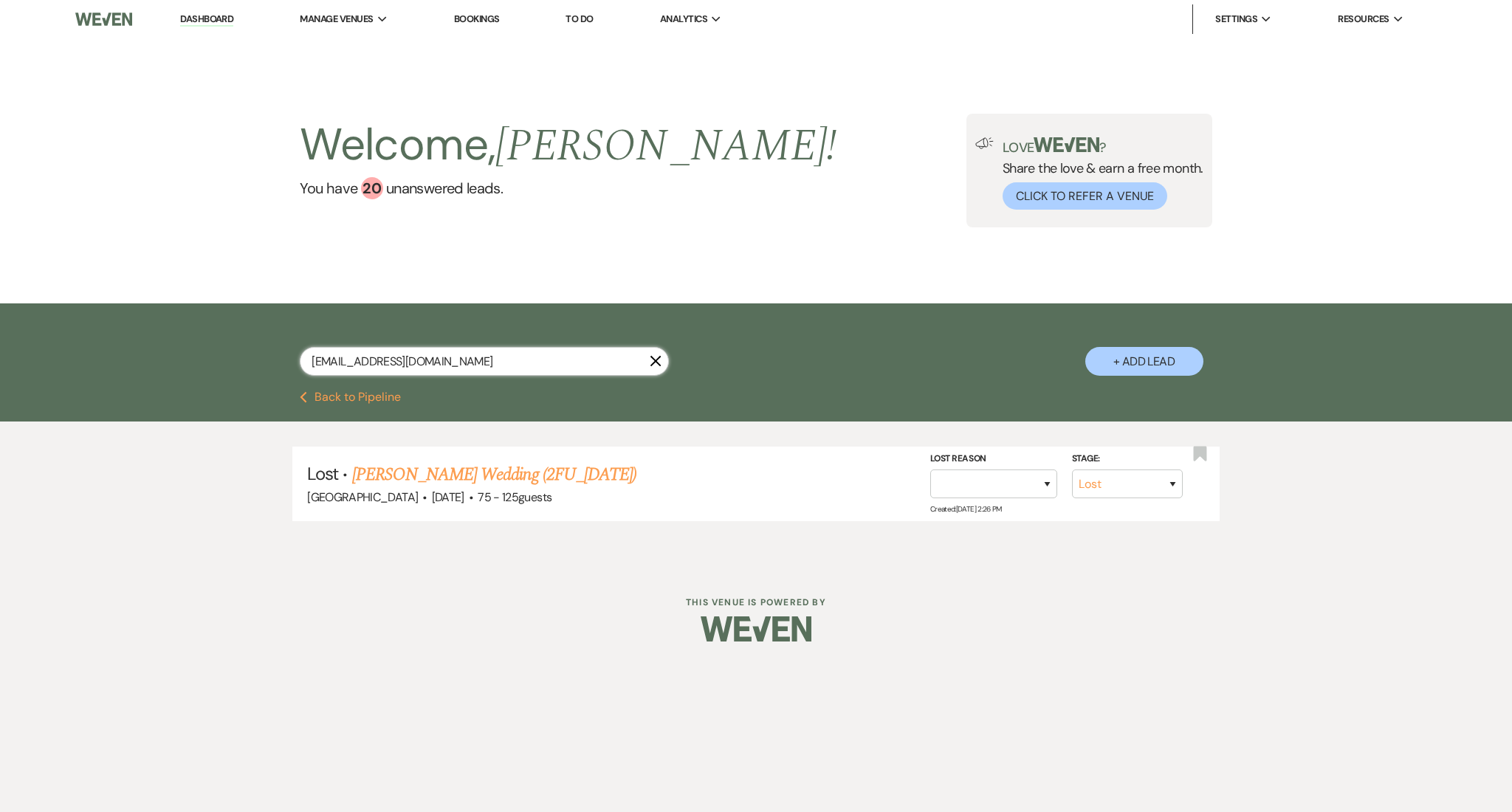
drag, startPoint x: 470, startPoint y: 348, endPoint x: 121, endPoint y: 344, distance: 349.0
click at [121, 344] on div "pdturgeon@gmail.com X + Add Lead" at bounding box center [756, 347] width 1512 height 87
paste input "adhissa1994"
click at [438, 475] on link "Abdl Harun's Wedding" at bounding box center [470, 475] width 197 height 26
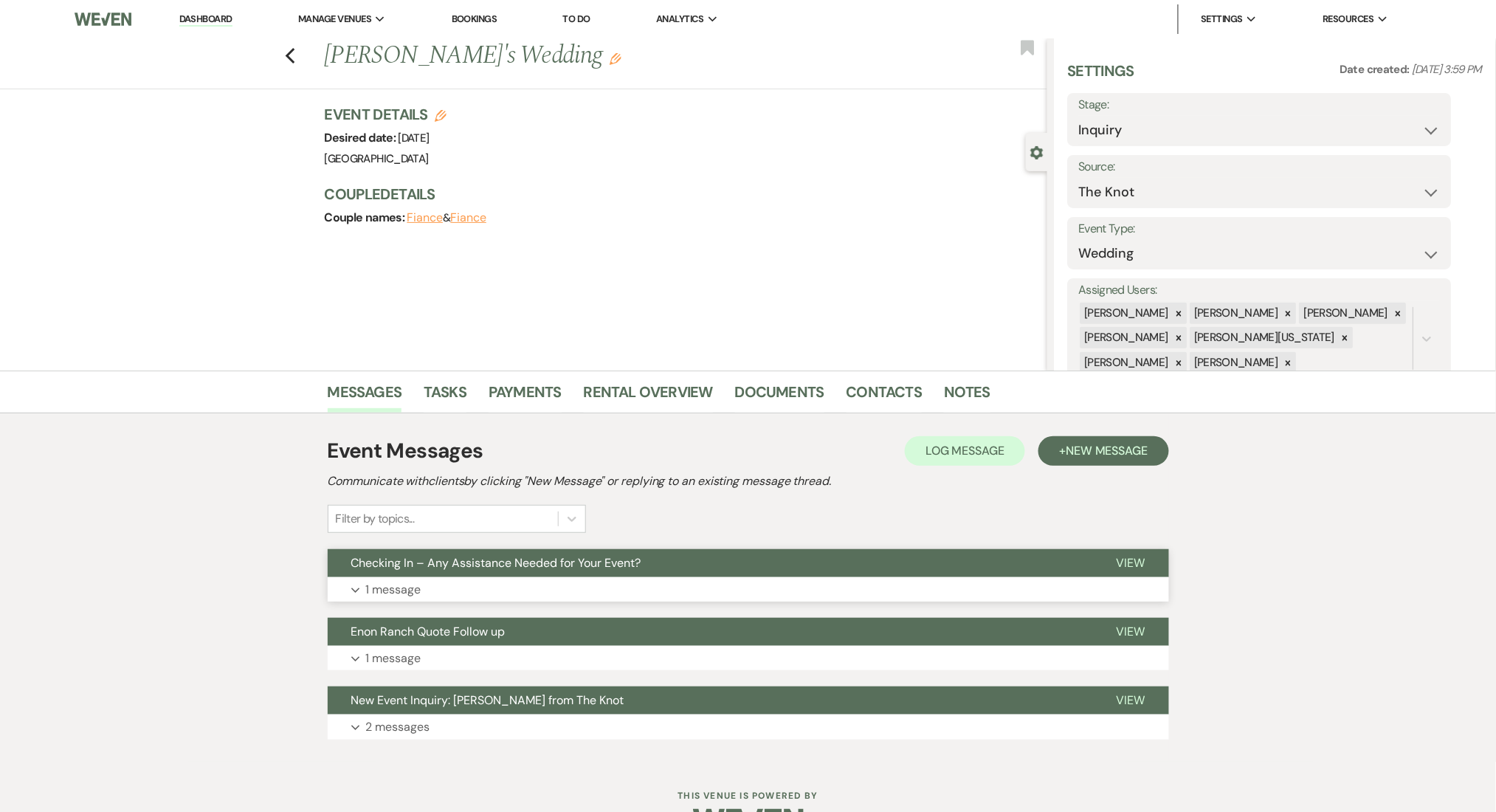
click at [610, 596] on button "Expand 1 message" at bounding box center [748, 589] width 841 height 25
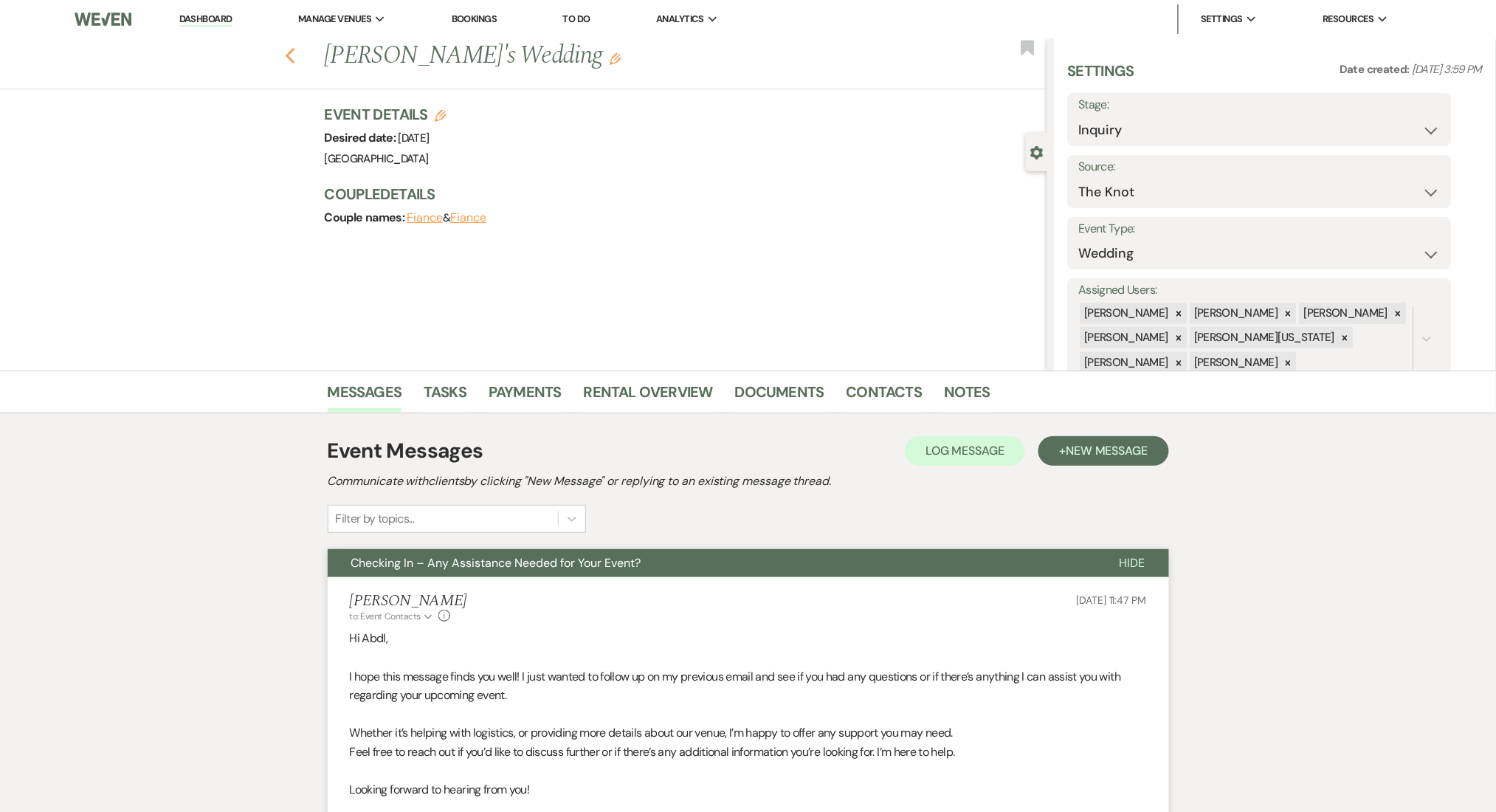
click at [293, 57] on icon "Previous" at bounding box center [290, 56] width 11 height 17
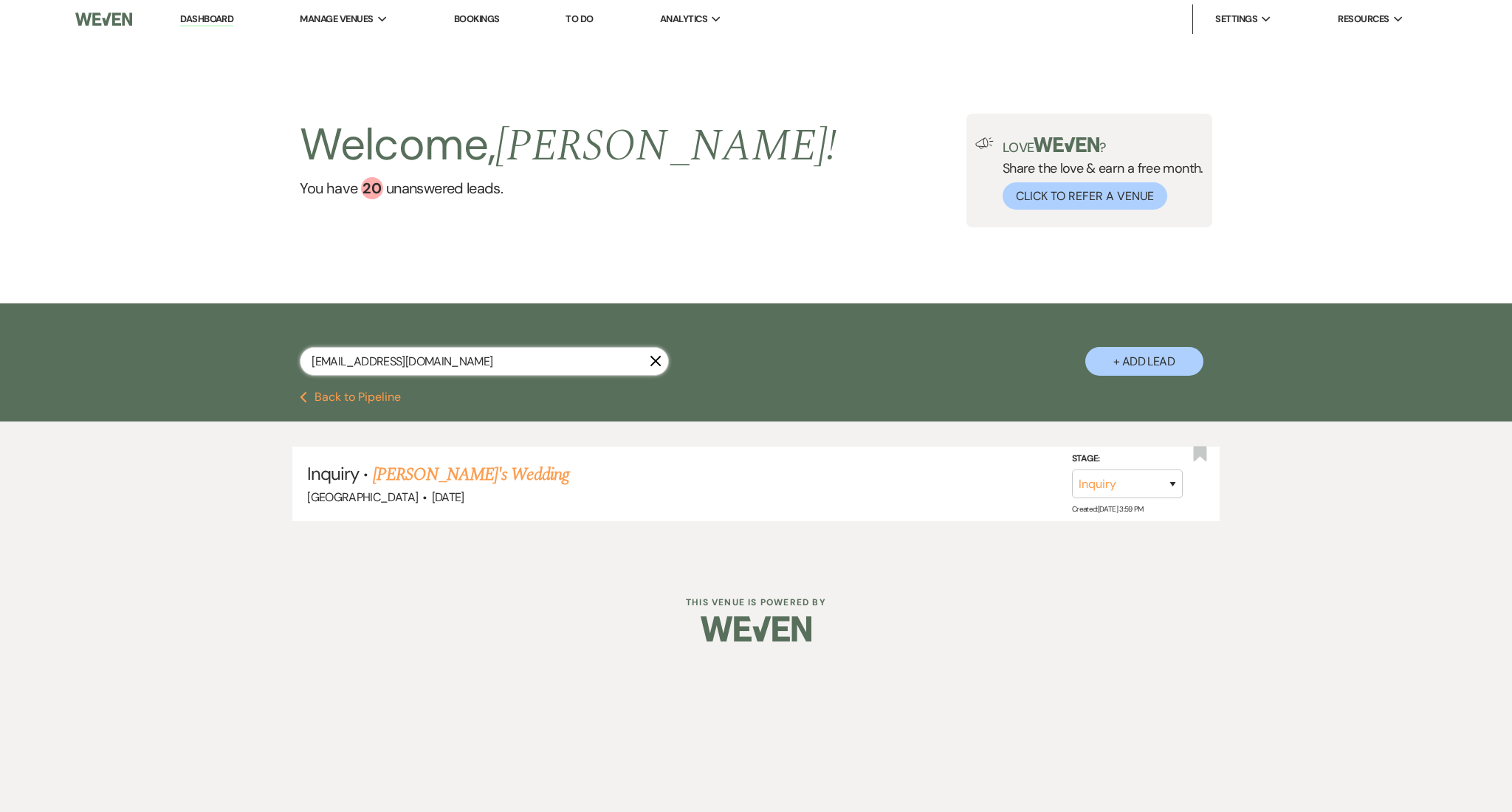
drag, startPoint x: 464, startPoint y: 360, endPoint x: 74, endPoint y: 321, distance: 391.9
click at [74, 321] on div "adhissa1994@gmail.com X + Add Lead" at bounding box center [756, 347] width 1512 height 87
paste input "jasminetaylor3226"
click at [458, 464] on link "Jasmine Taylor's Birthday Party" at bounding box center [483, 475] width 220 height 26
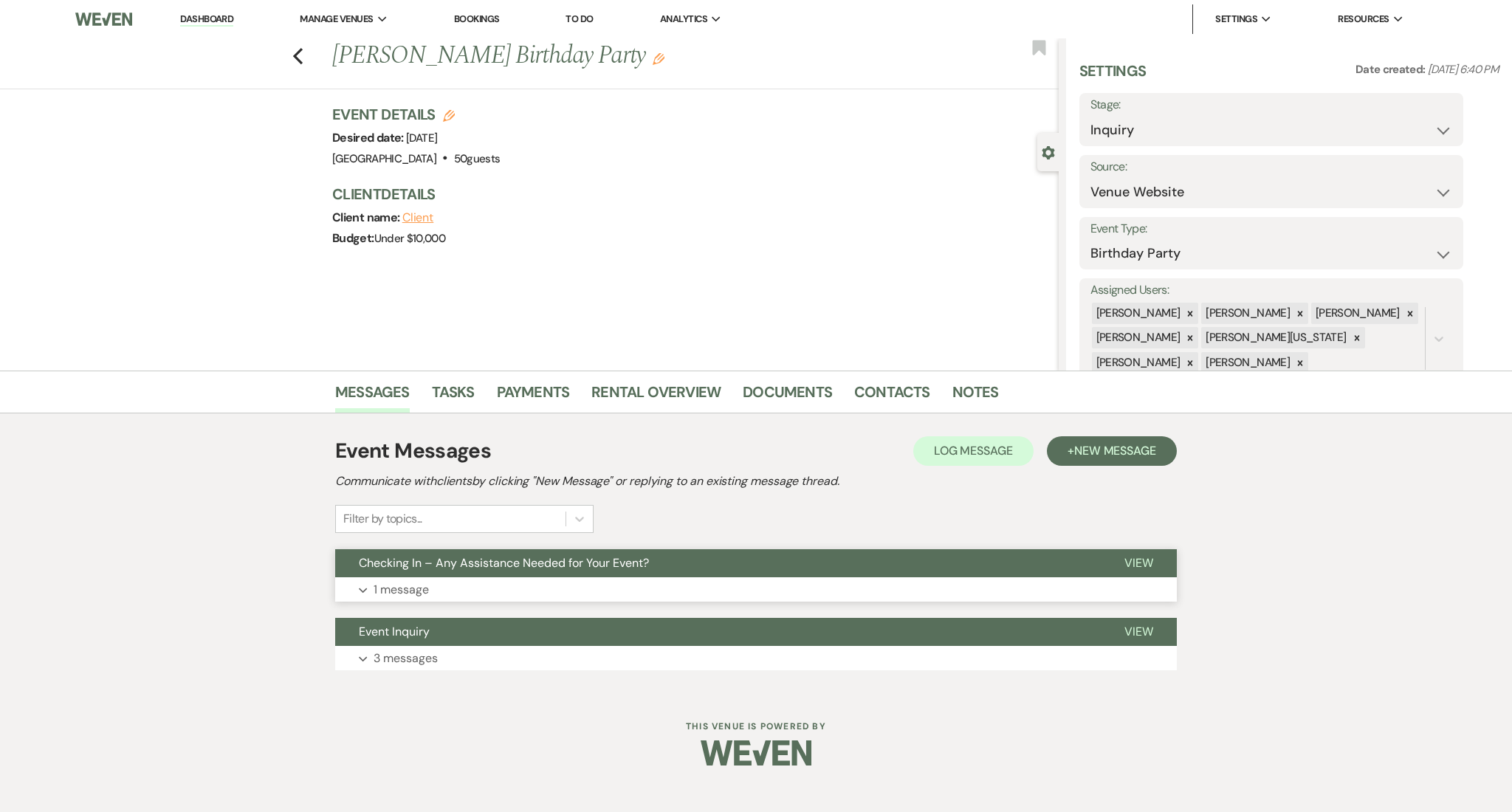
click at [718, 596] on button "Expand 1 message" at bounding box center [756, 589] width 841 height 25
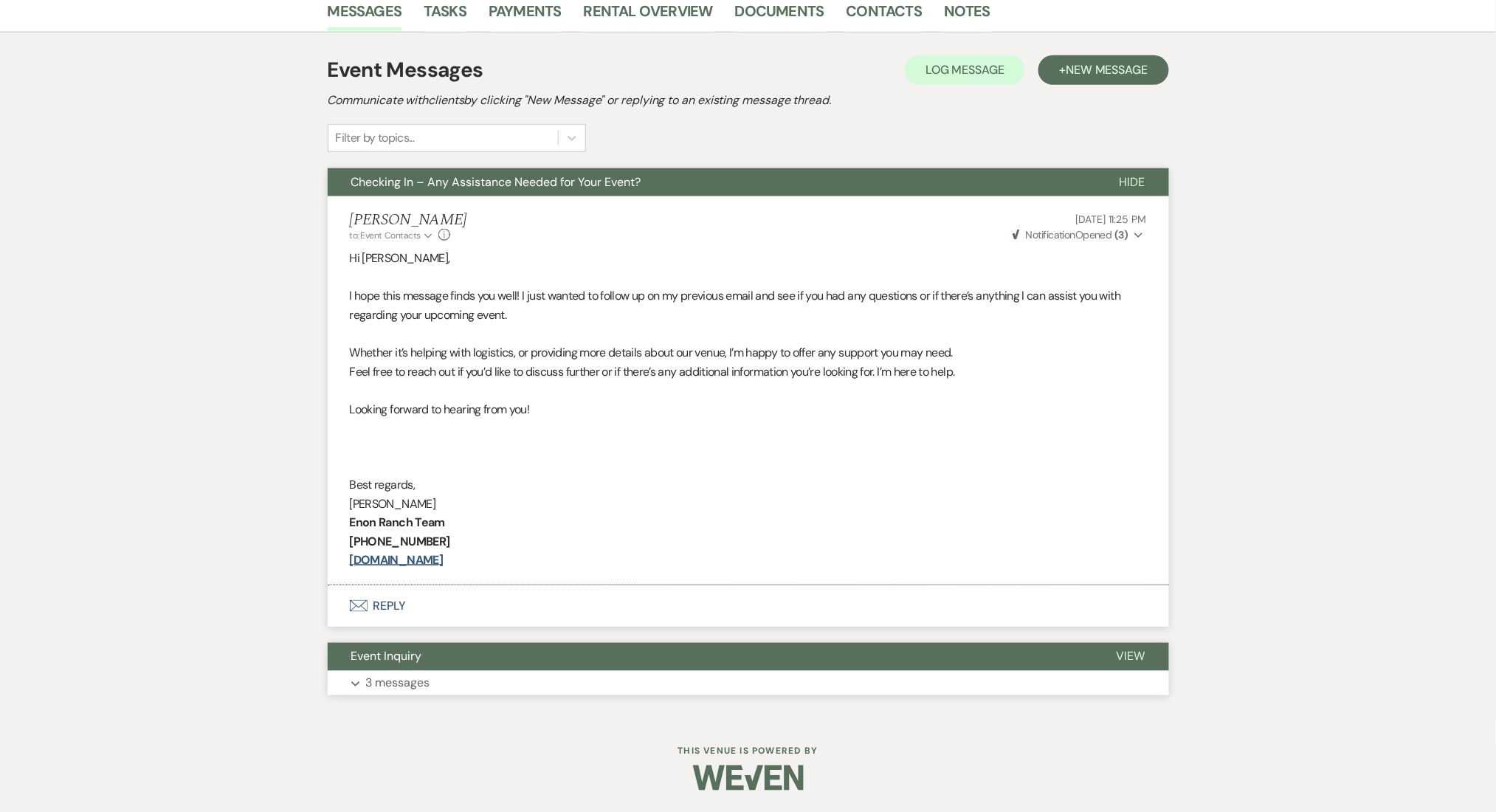
click at [700, 662] on button "Event Inquiry" at bounding box center [710, 656] width 765 height 28
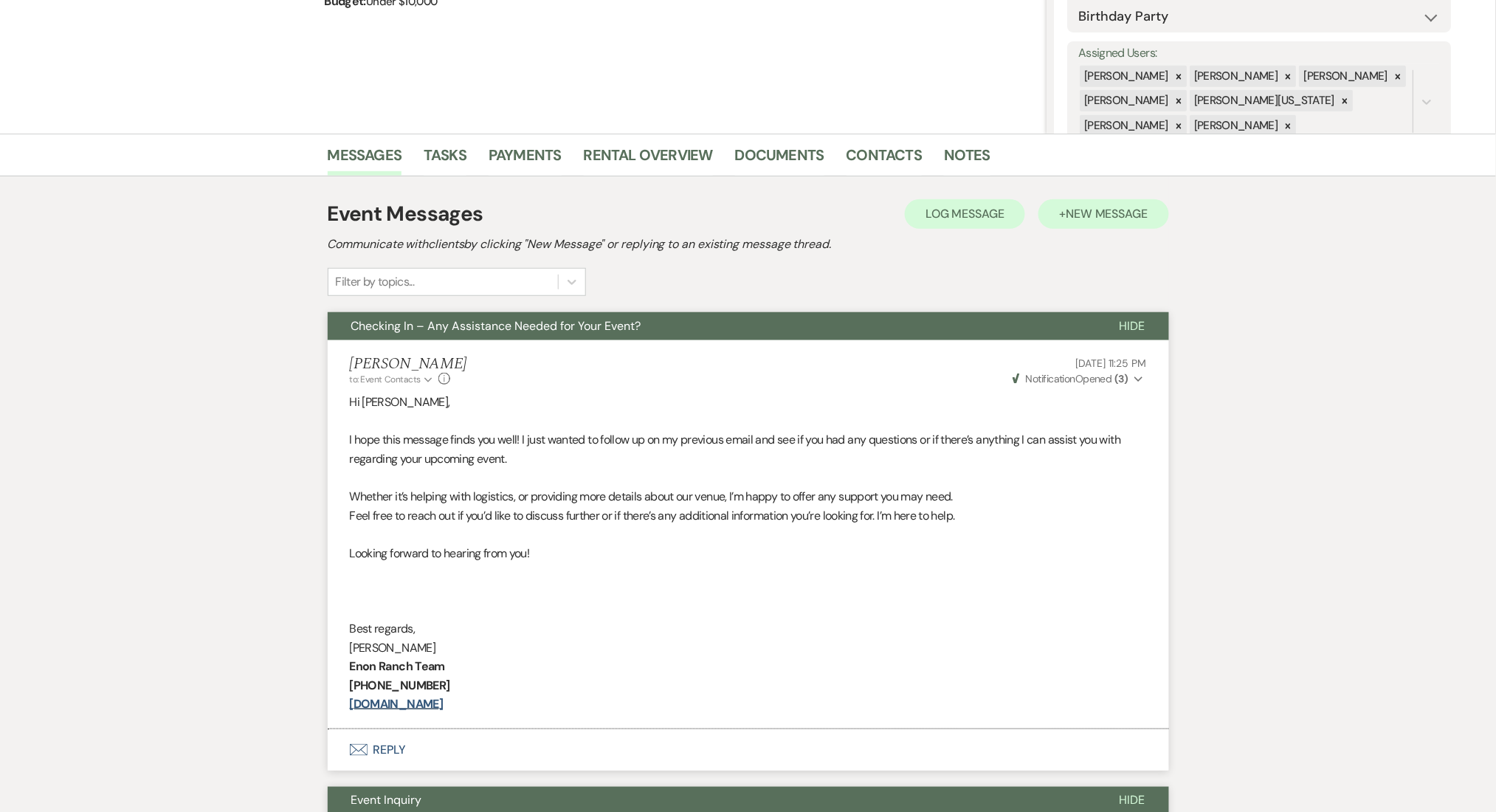
scroll to position [66, 0]
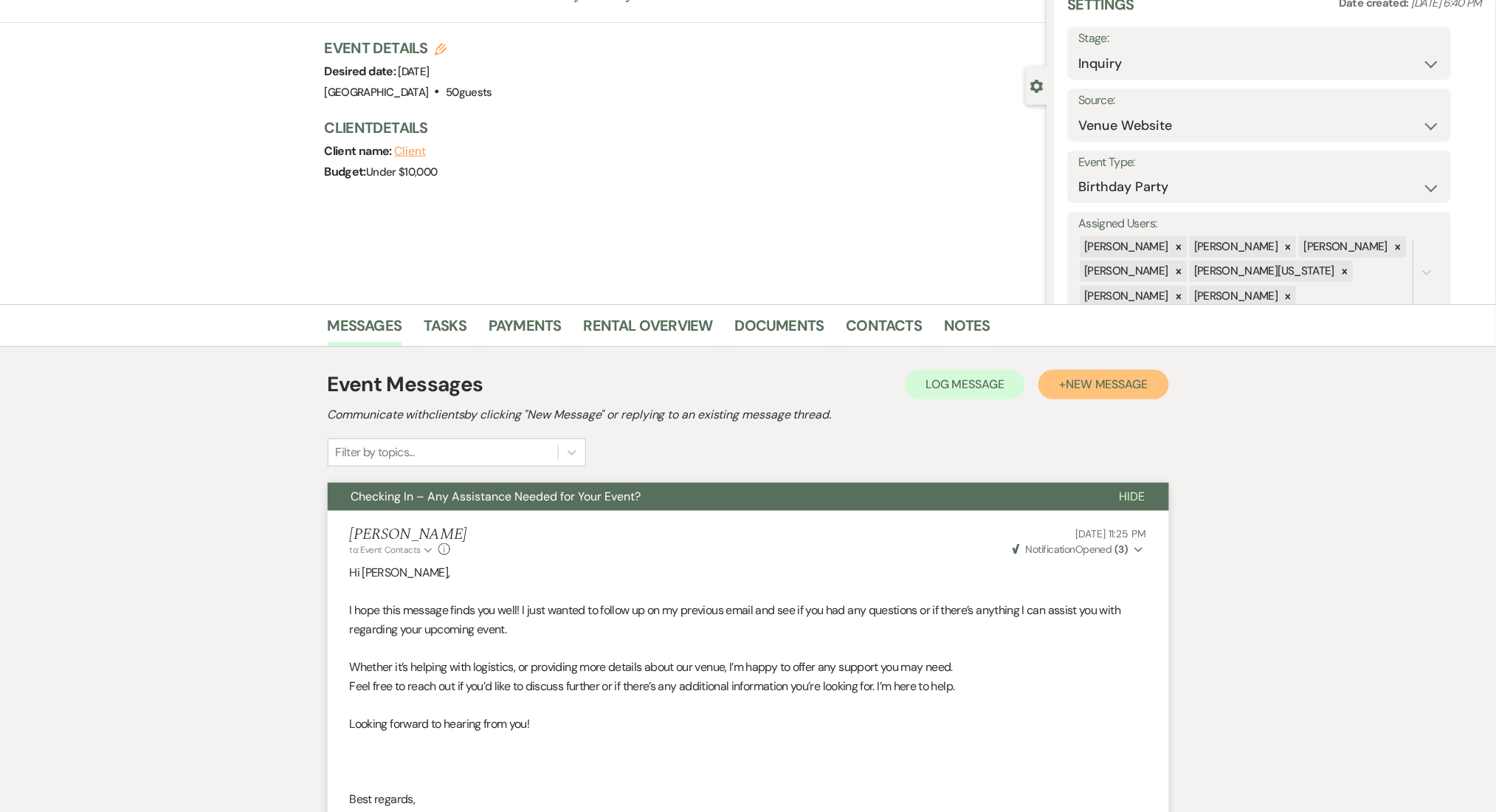
click at [1098, 371] on button "+ New Message" at bounding box center [1103, 385] width 130 height 30
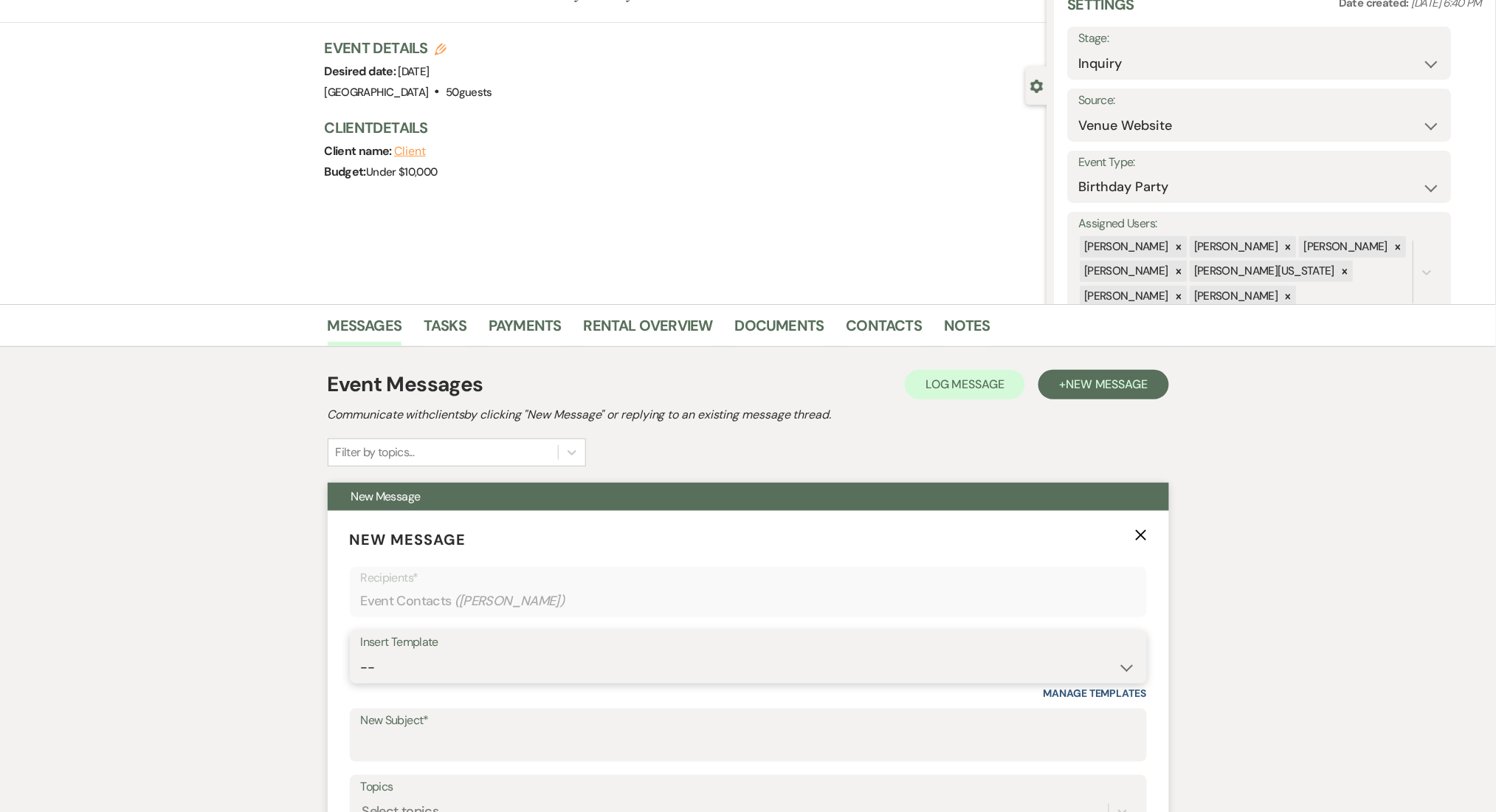
click at [435, 677] on select "-- Inquiry Follow Up Email #2 Contract Sending Template Payment Template Rental…" at bounding box center [748, 667] width 775 height 29
click at [361, 653] on select "-- Inquiry Follow Up Email #2 Contract Sending Template Payment Template Rental…" at bounding box center [748, 667] width 775 height 29
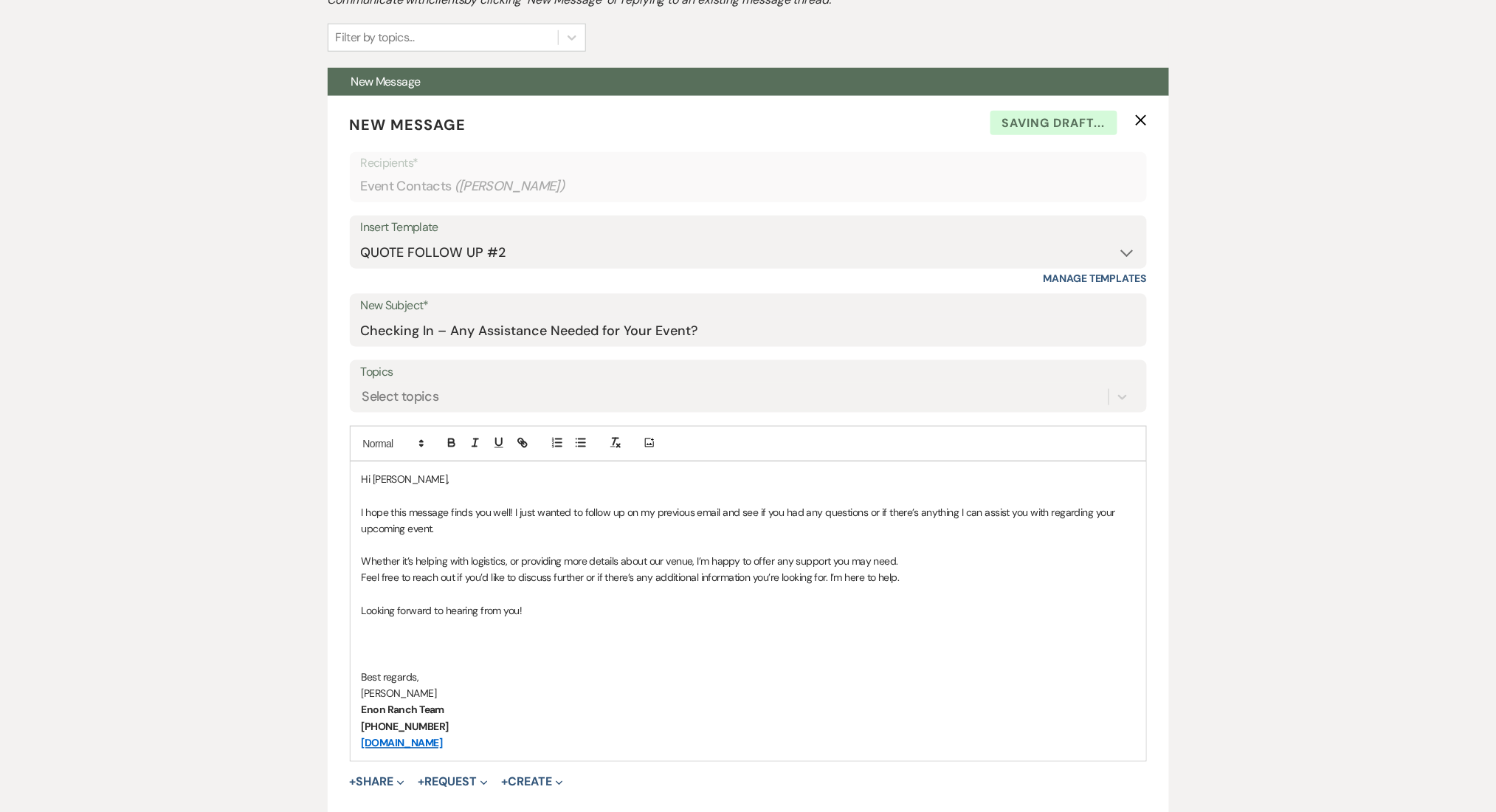
scroll to position [559, 0]
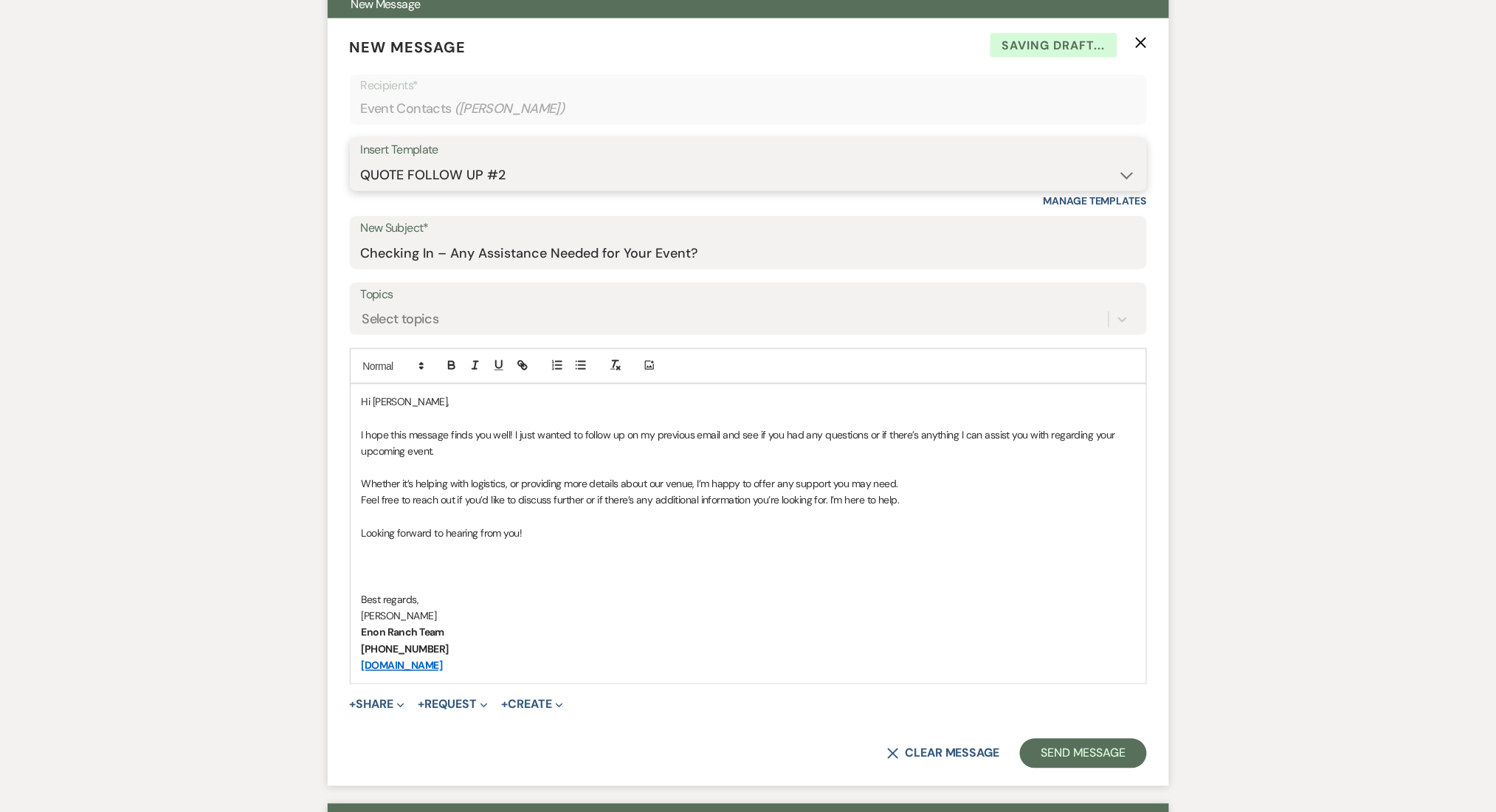
click at [419, 170] on select "-- Inquiry Follow Up Email #2 Contract Sending Template Payment Template Rental…" at bounding box center [748, 175] width 775 height 29
click at [361, 161] on select "-- Inquiry Follow Up Email #2 Contract Sending Template Payment Template Rental…" at bounding box center [748, 175] width 775 height 29
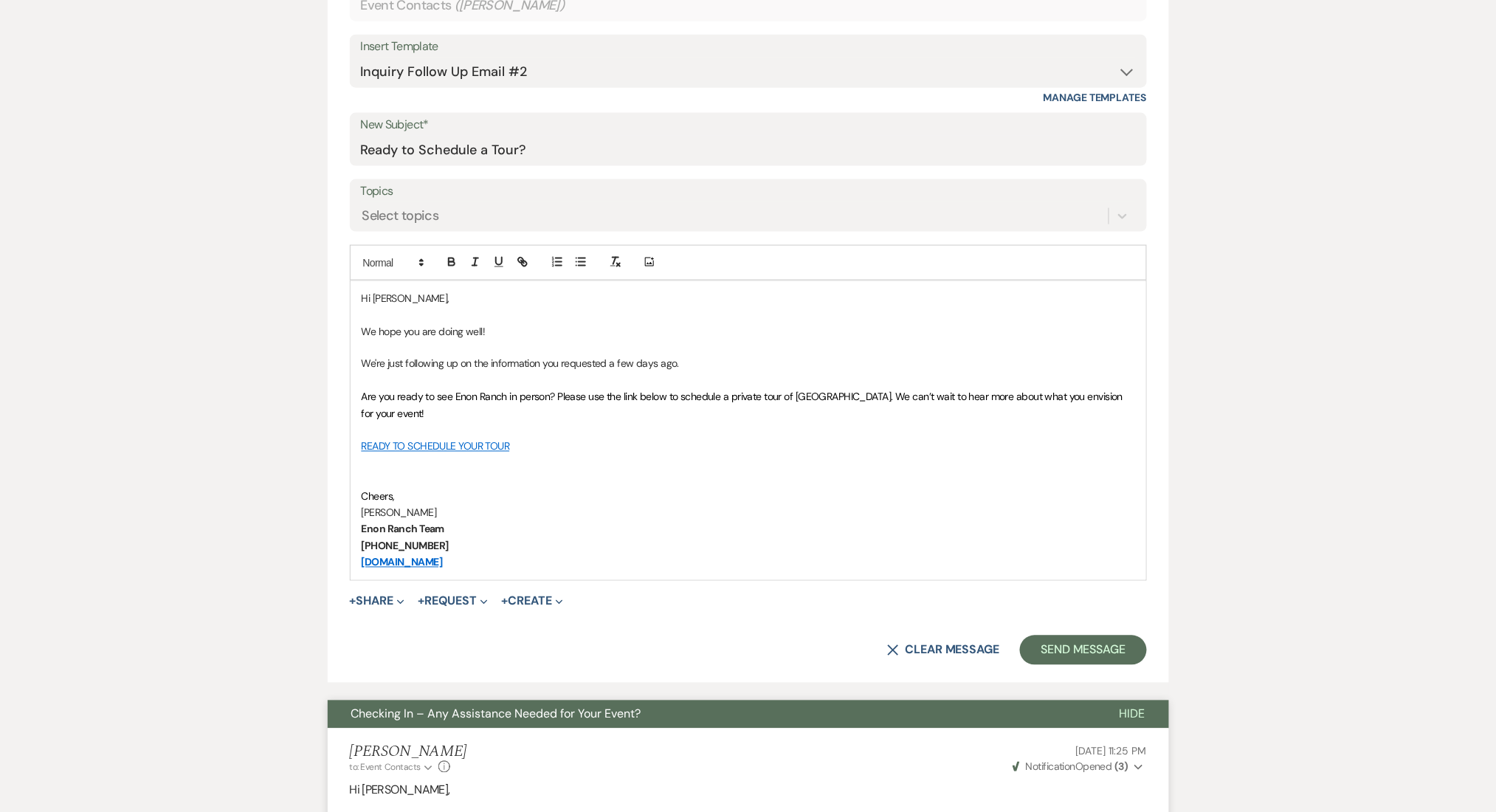
scroll to position [755, 0]
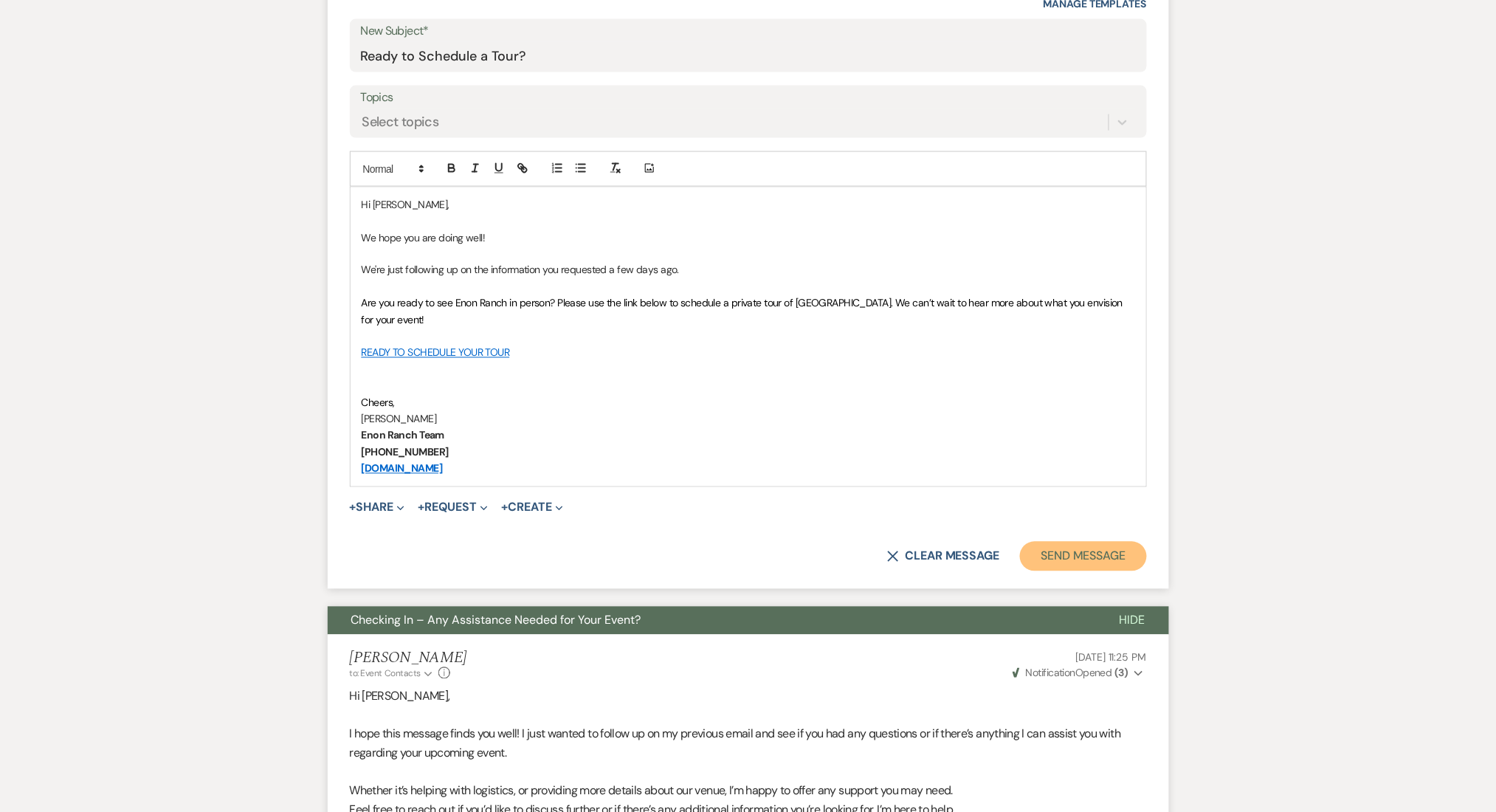
click at [1103, 553] on button "Send Message" at bounding box center [1083, 557] width 126 height 30
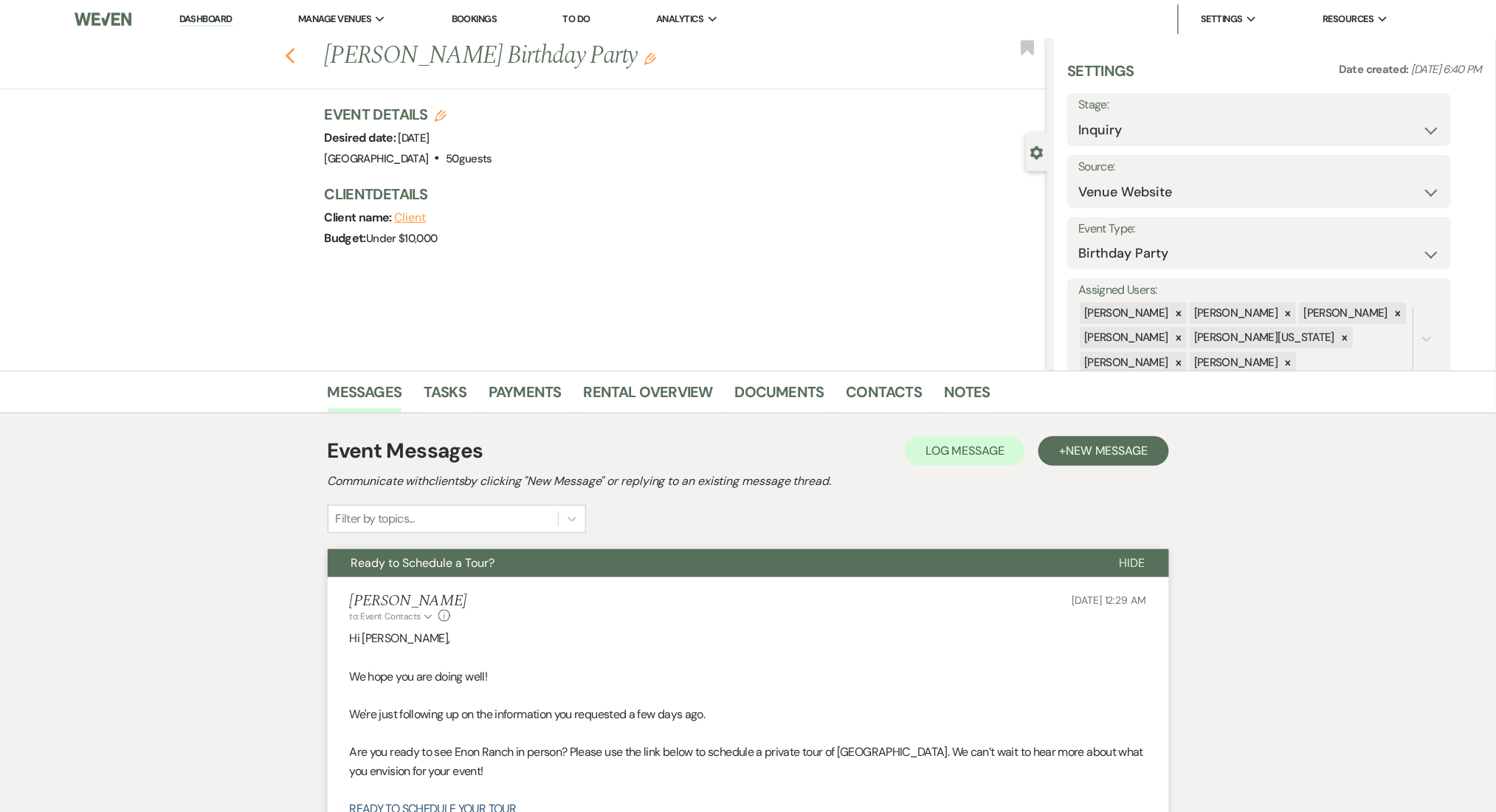
click at [296, 50] on icon "Previous" at bounding box center [290, 56] width 11 height 17
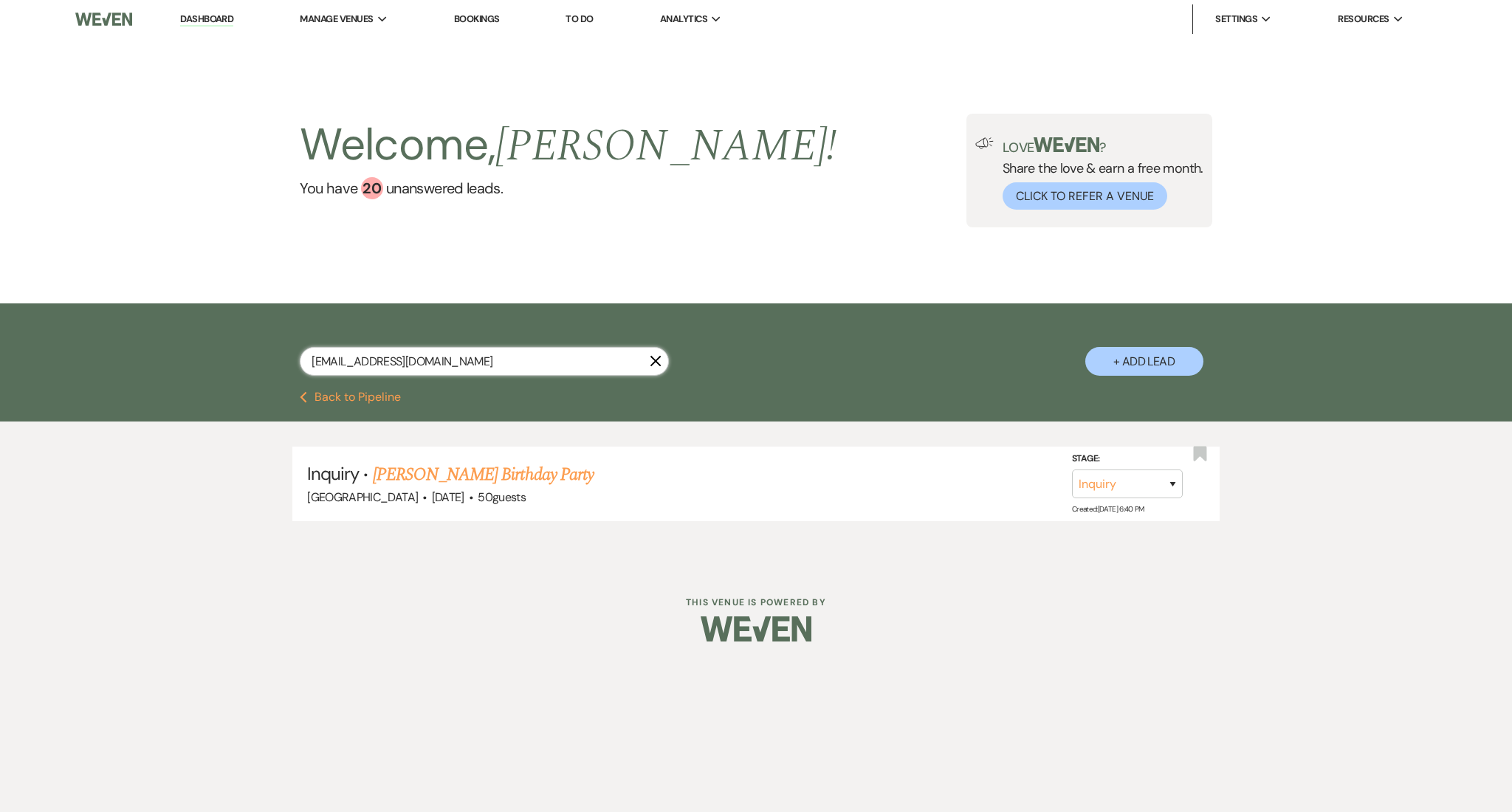
click at [488, 357] on input "jasminetaylor3226@gmail.com" at bounding box center [484, 361] width 369 height 29
drag, startPoint x: 488, startPoint y: 357, endPoint x: 130, endPoint y: 357, distance: 358.0
click at [130, 357] on div "jasminetaylor3226@gmail.com X + Add Lead" at bounding box center [756, 347] width 1512 height 87
paste input "678-464-4390"
click at [537, 474] on link "Sam- No last name's Wedding" at bounding box center [518, 475] width 290 height 26
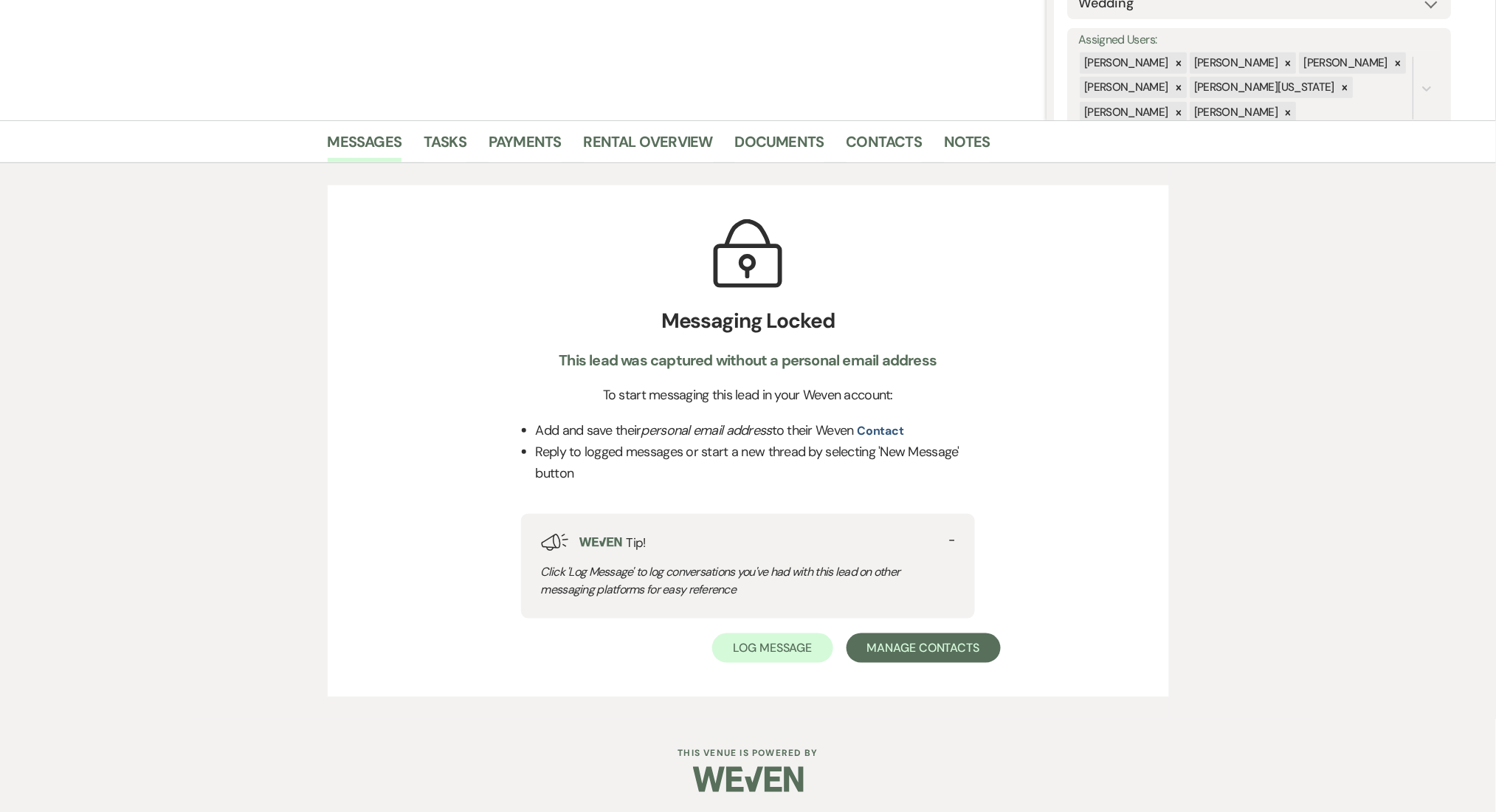
scroll to position [251, 0]
click at [896, 148] on link "Contacts" at bounding box center [884, 145] width 76 height 32
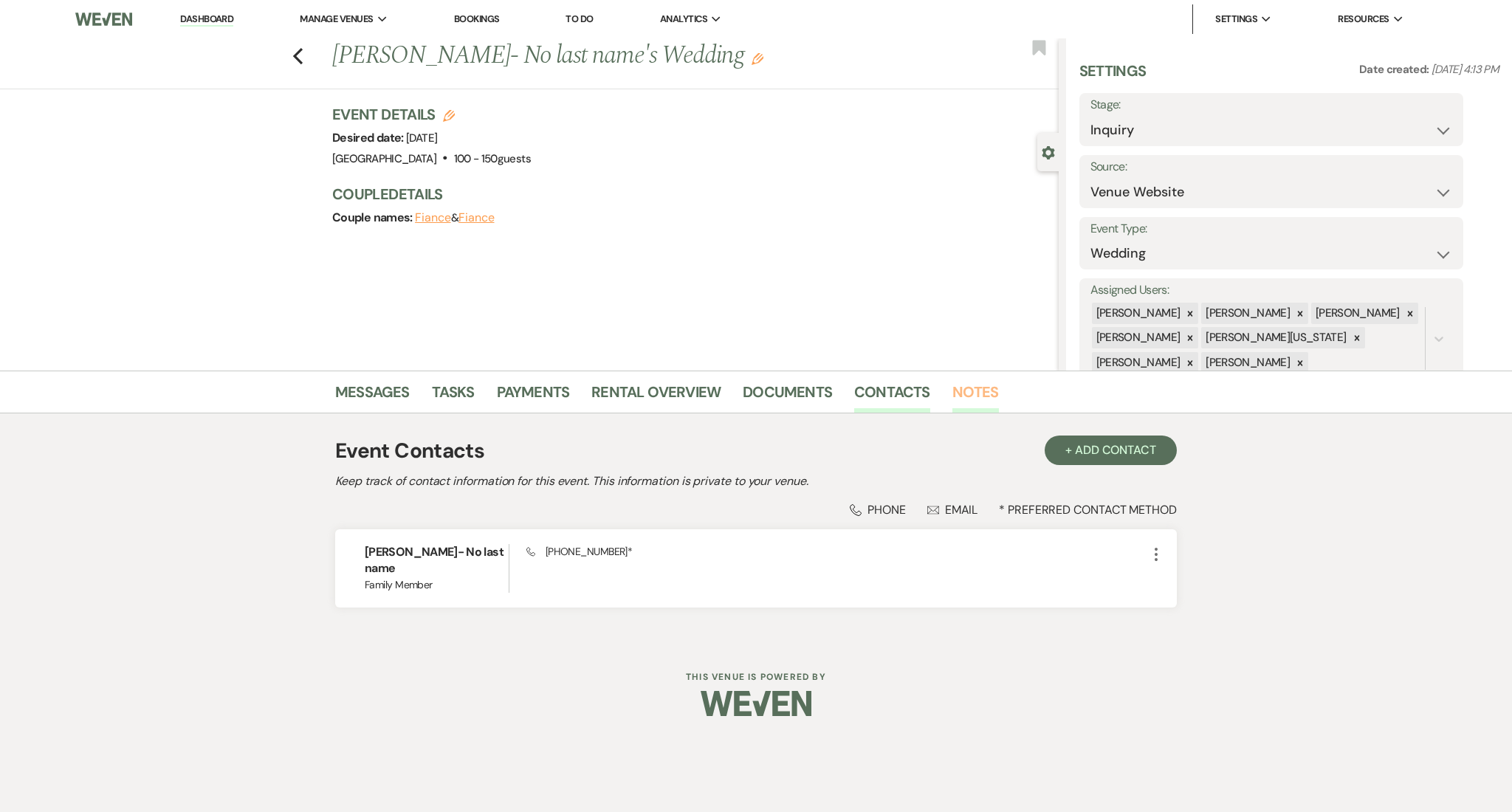
click at [969, 390] on link "Notes" at bounding box center [975, 396] width 46 height 32
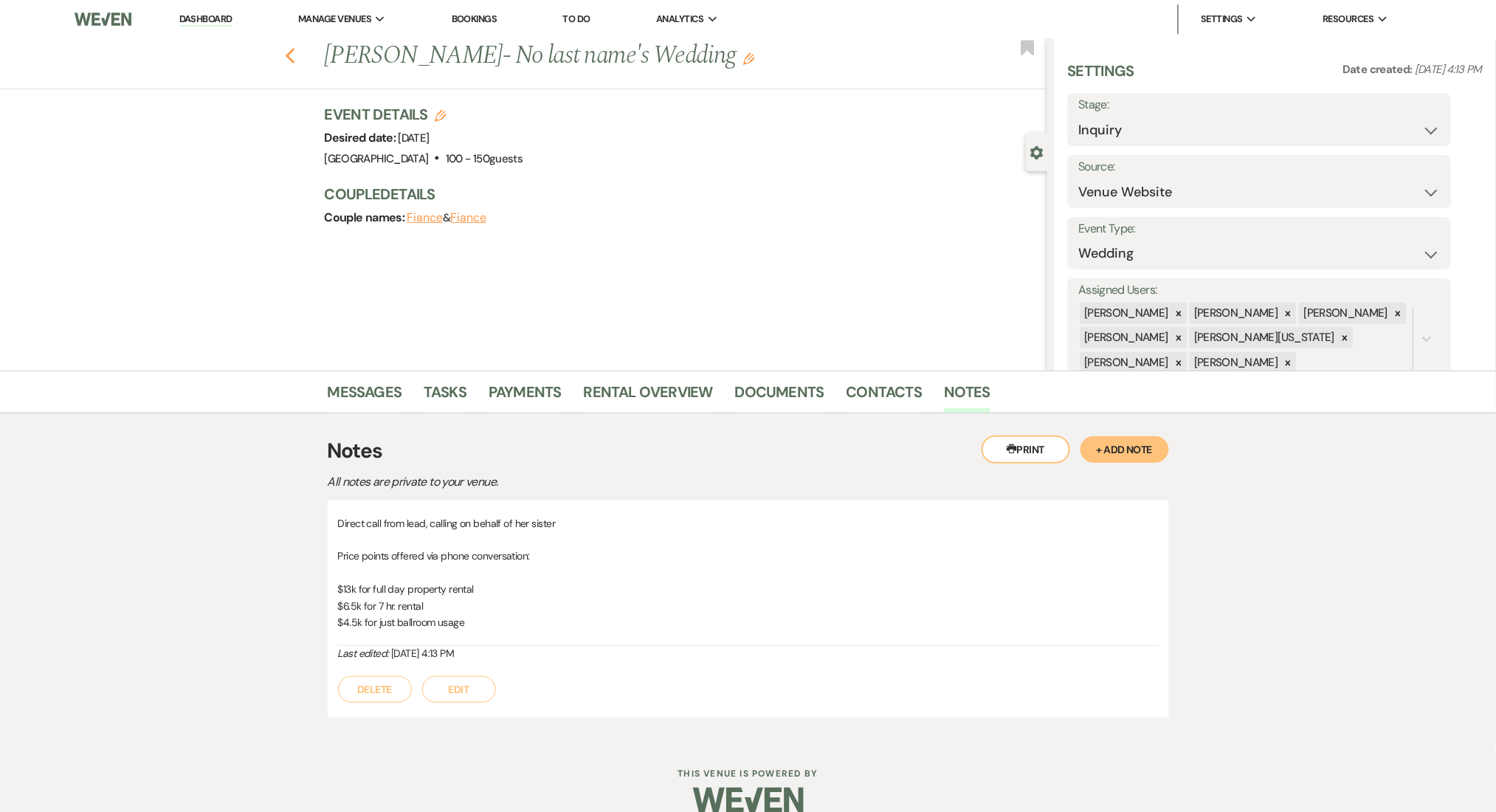
click at [294, 64] on icon "Previous" at bounding box center [290, 56] width 11 height 17
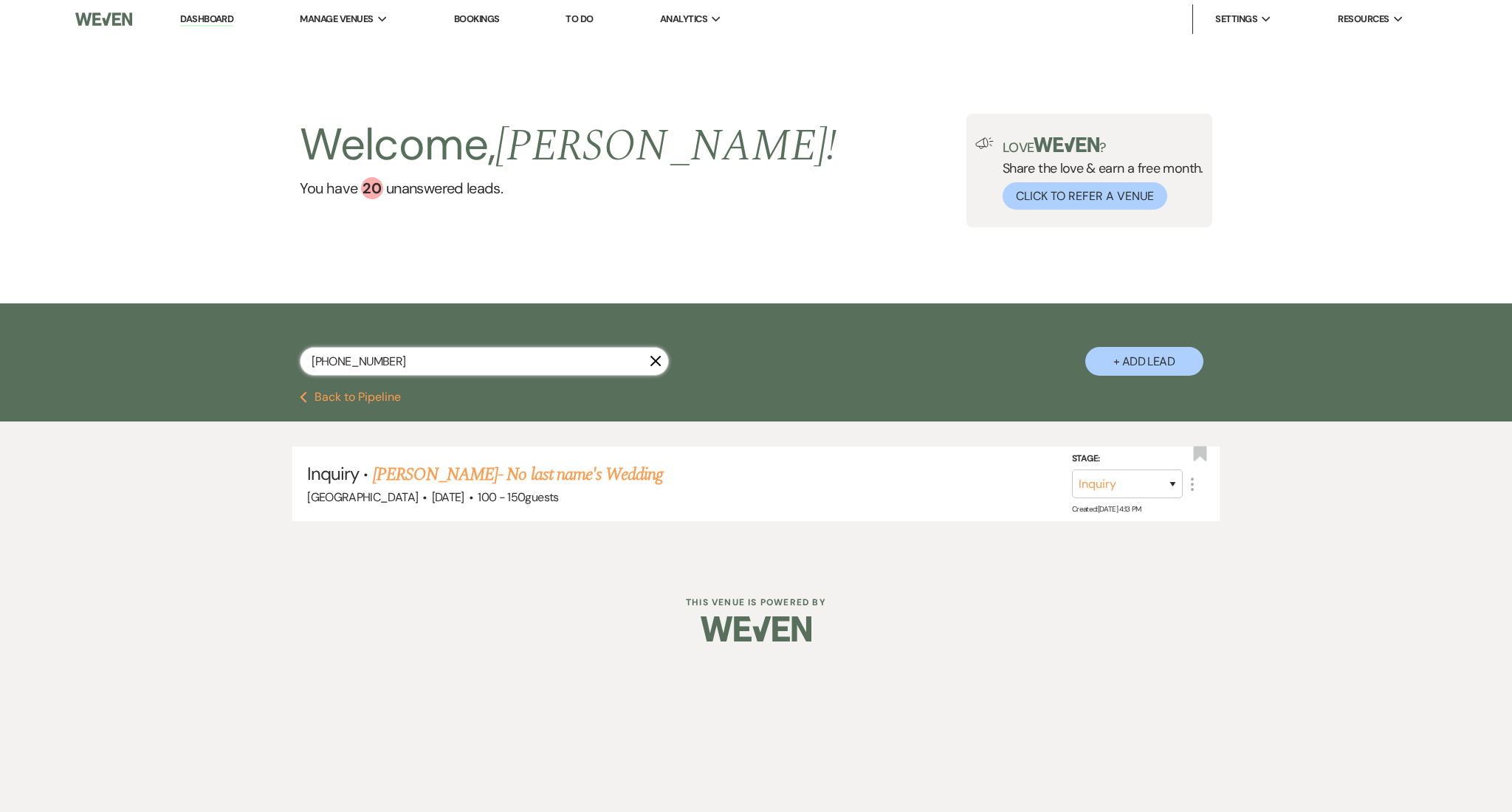
drag, startPoint x: 492, startPoint y: 375, endPoint x: 219, endPoint y: 346, distance: 274.5
click at [219, 346] on div "678-464-4390 X + Add Lead" at bounding box center [756, 347] width 1512 height 87
paste input "akosohu@hotmail.com"
click at [441, 469] on link "Erica Wilson's Wedding" at bounding box center [466, 475] width 187 height 26
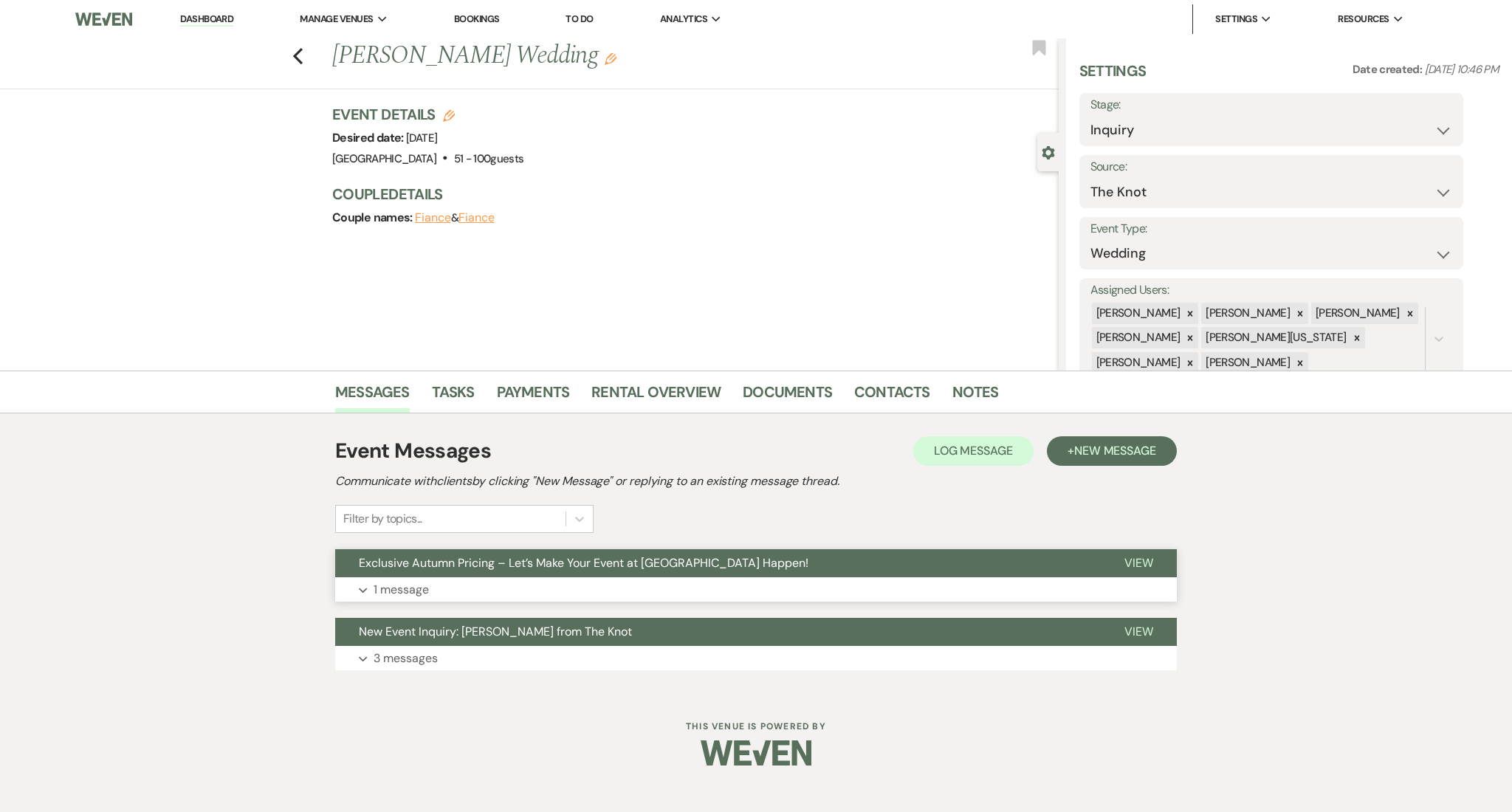
click at [632, 593] on button "Expand 1 message" at bounding box center [756, 589] width 841 height 25
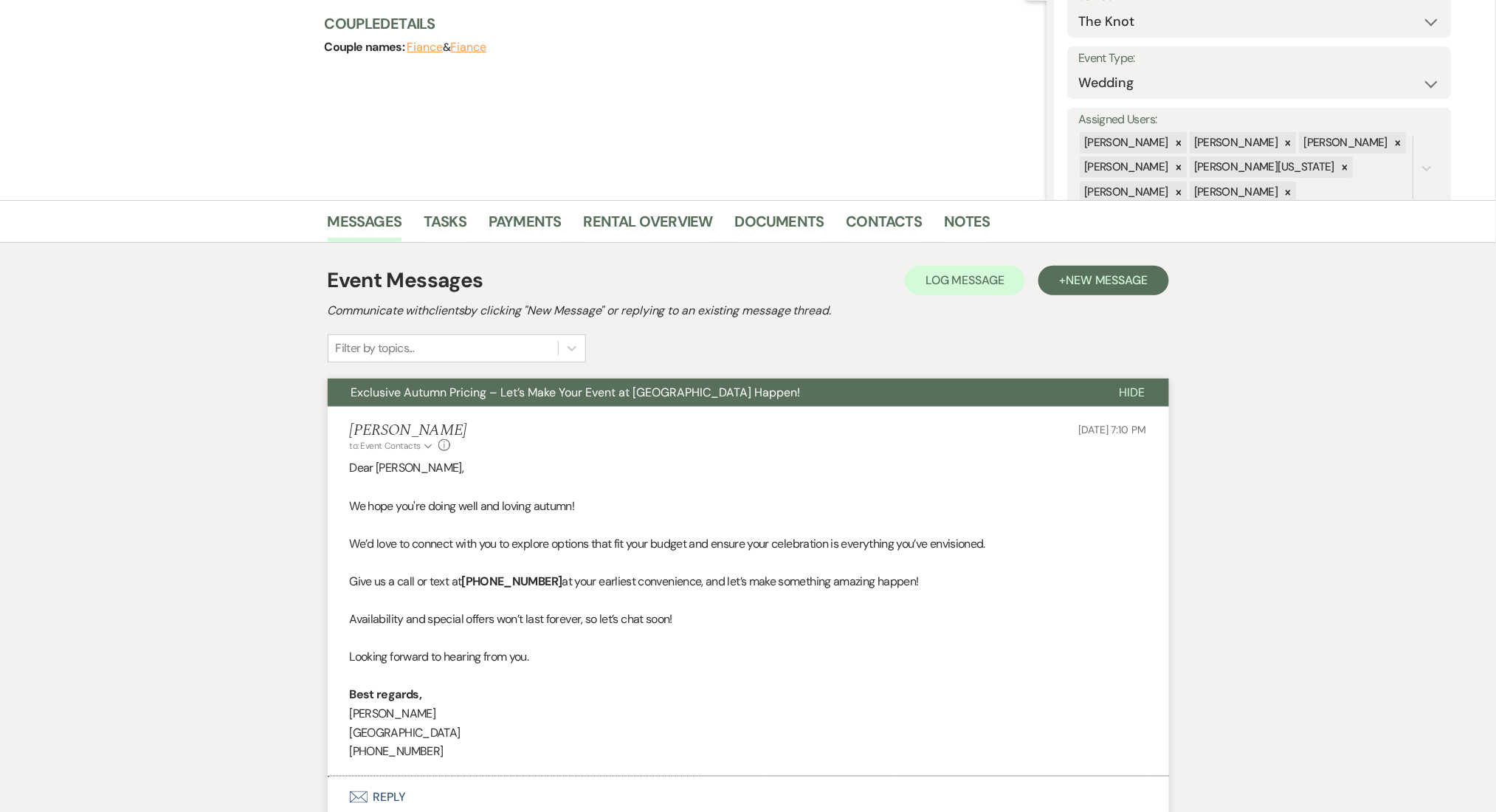
scroll to position [361, 0]
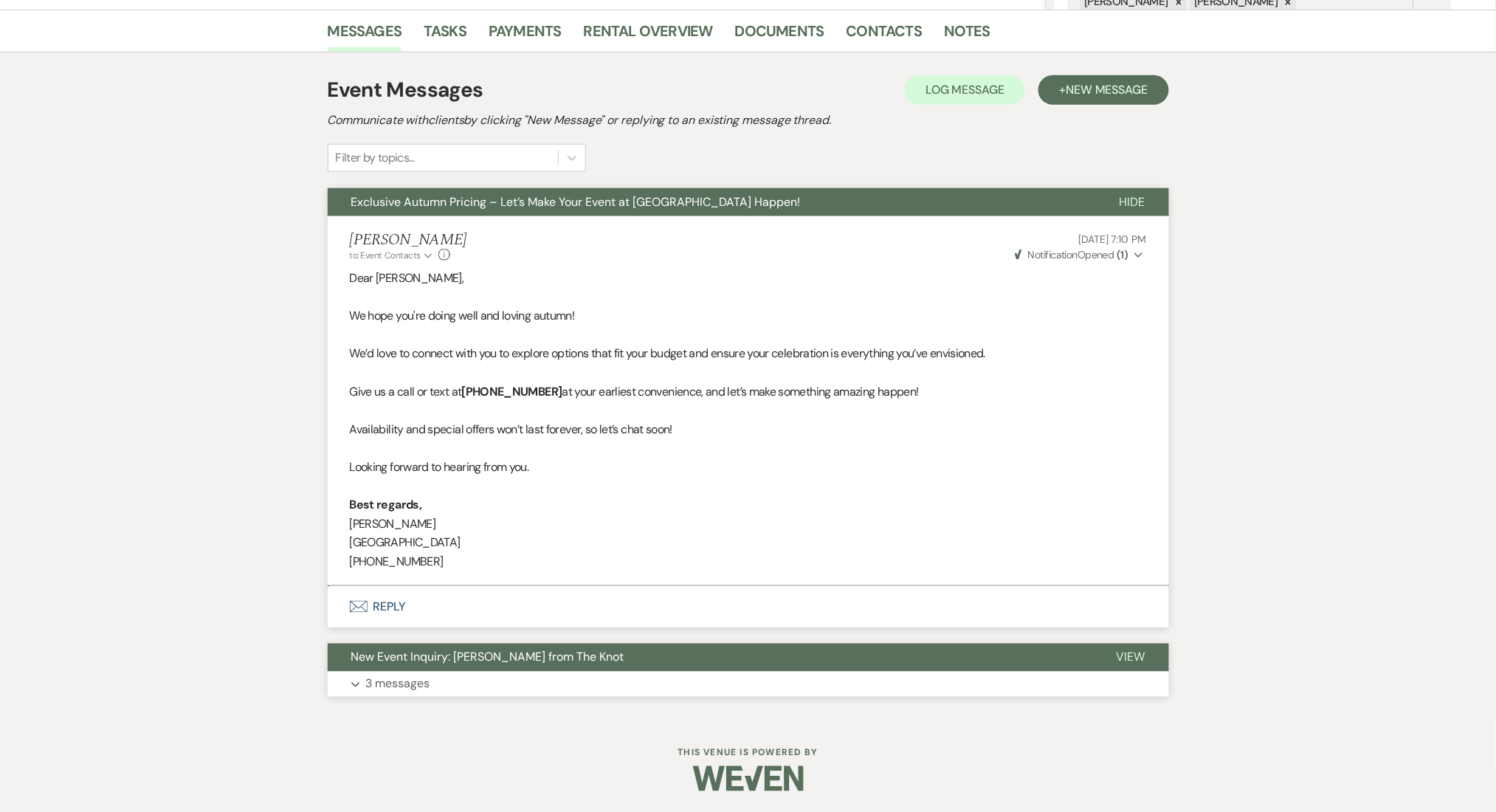
click at [884, 643] on button "New Event Inquiry: Erica Wilson from The Knot" at bounding box center [710, 657] width 765 height 28
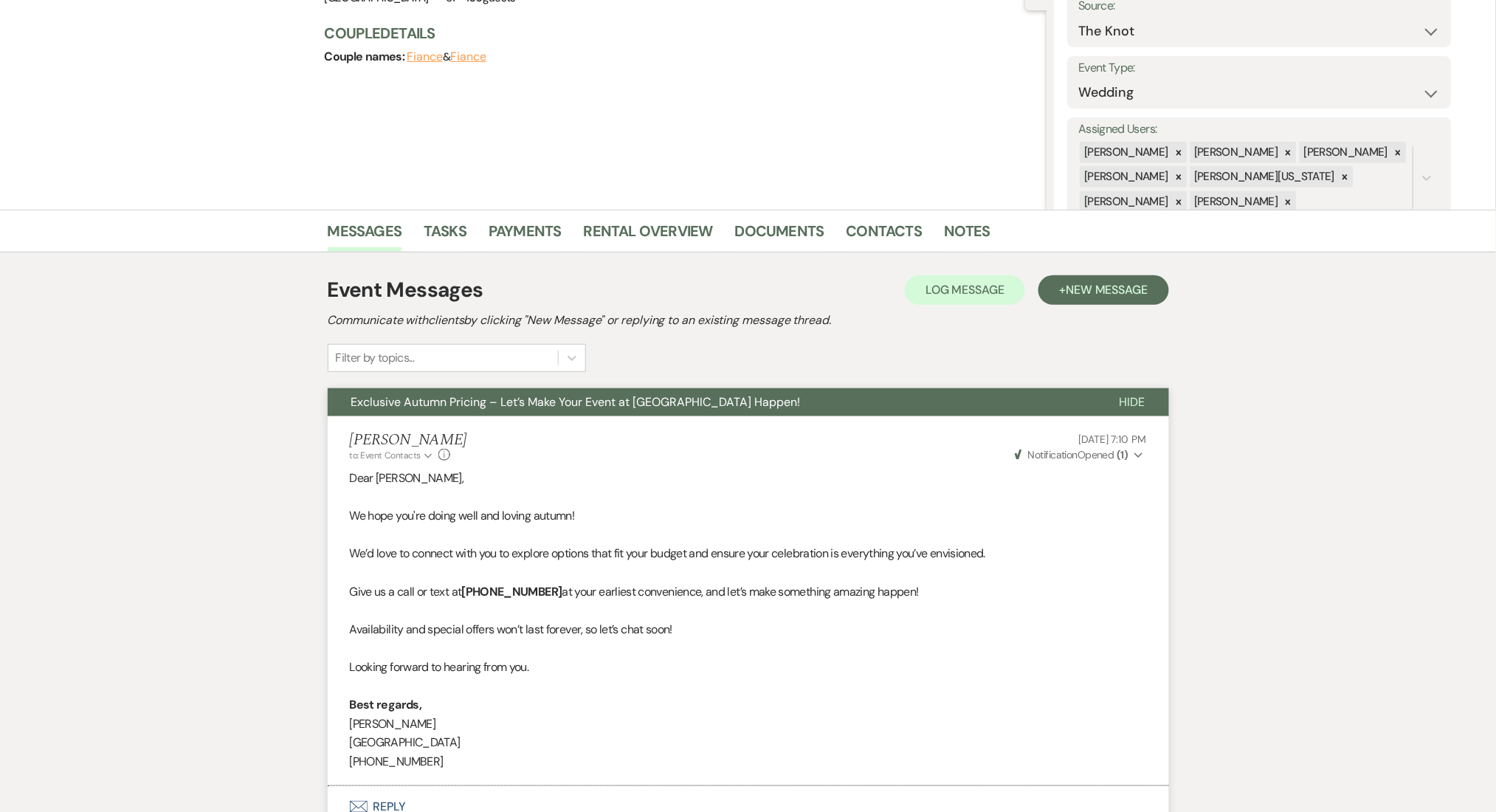
scroll to position [0, 0]
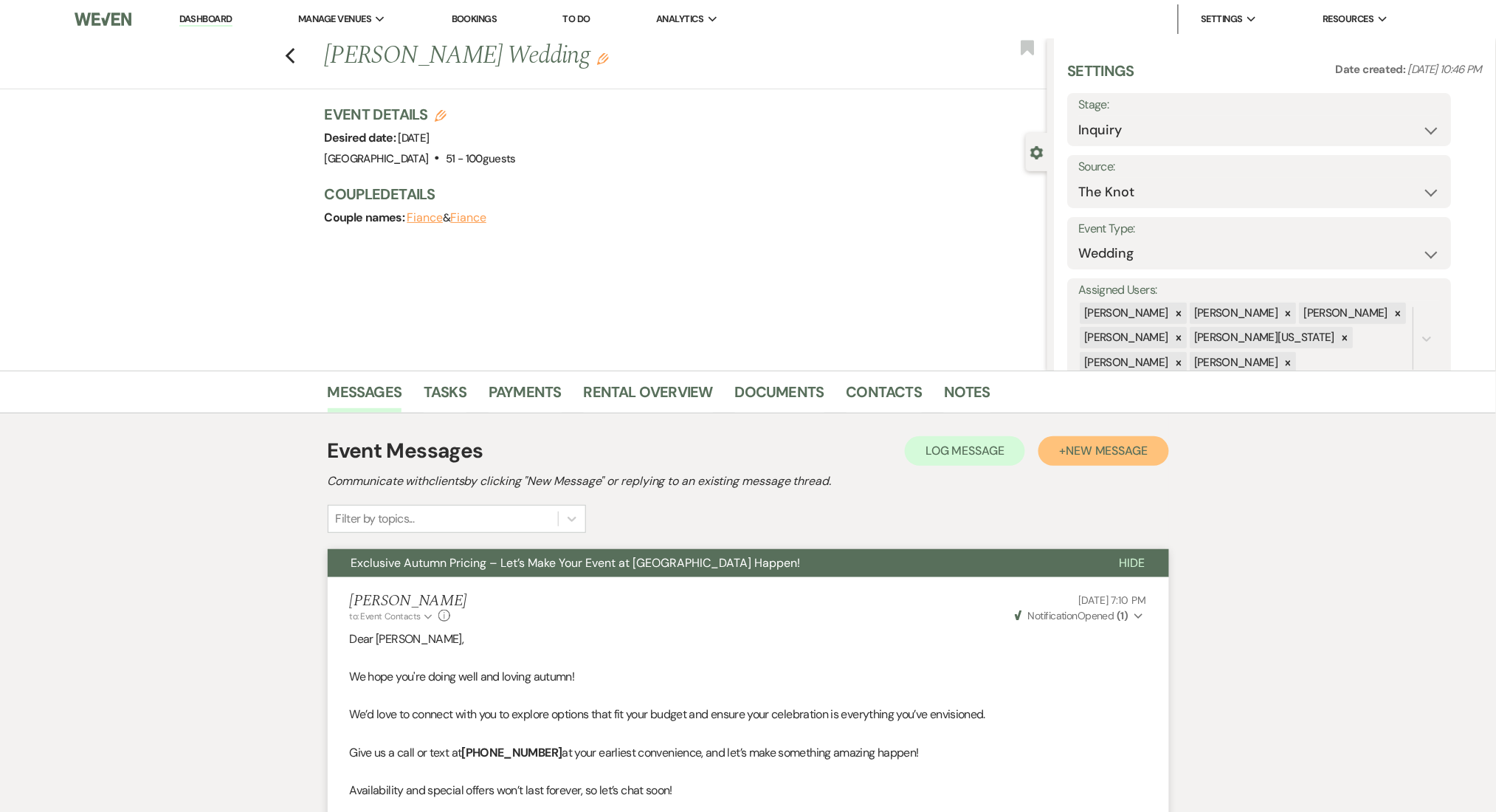
click at [1096, 462] on button "+ New Message" at bounding box center [1103, 451] width 130 height 30
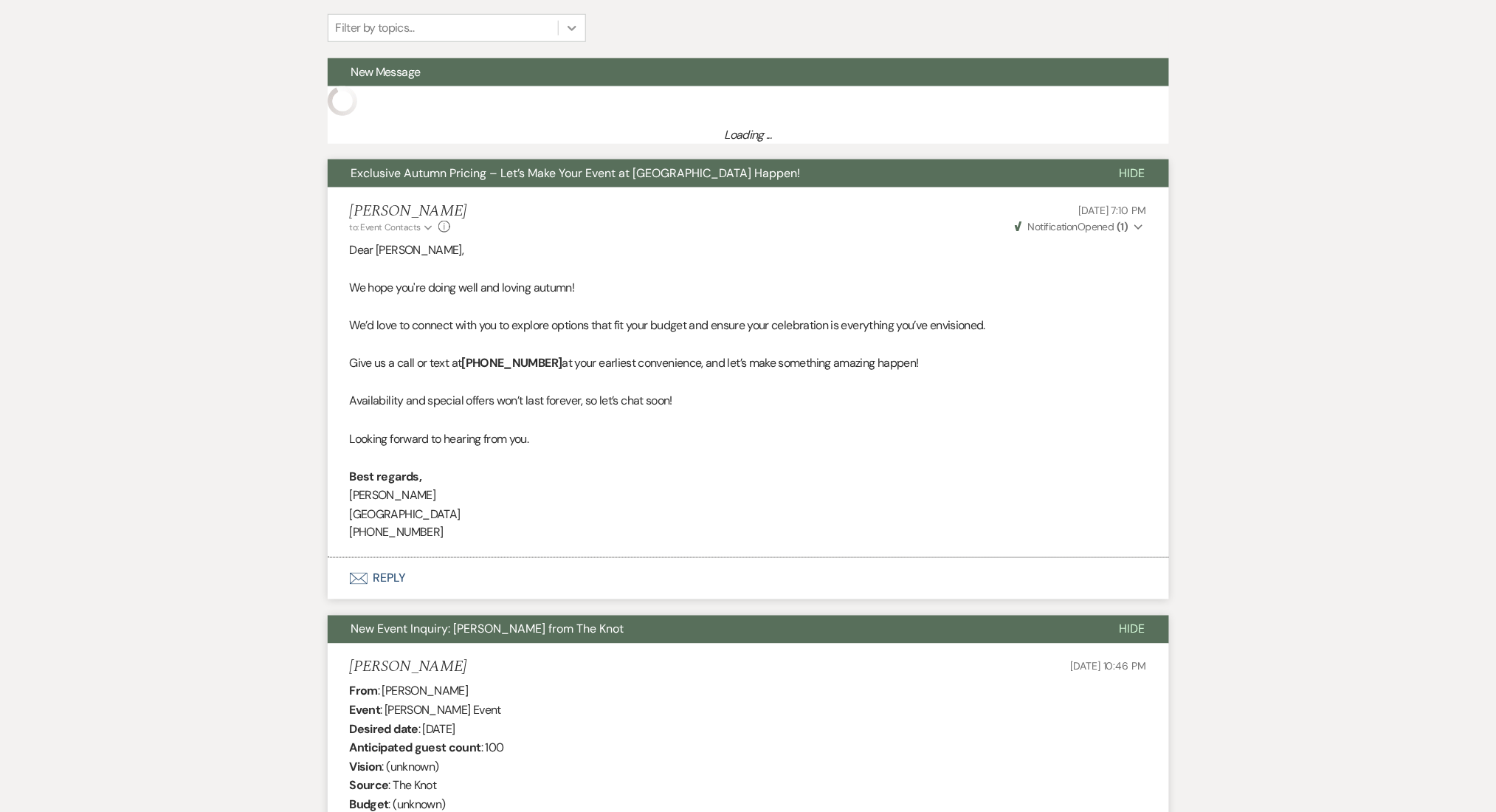
scroll to position [491, 0]
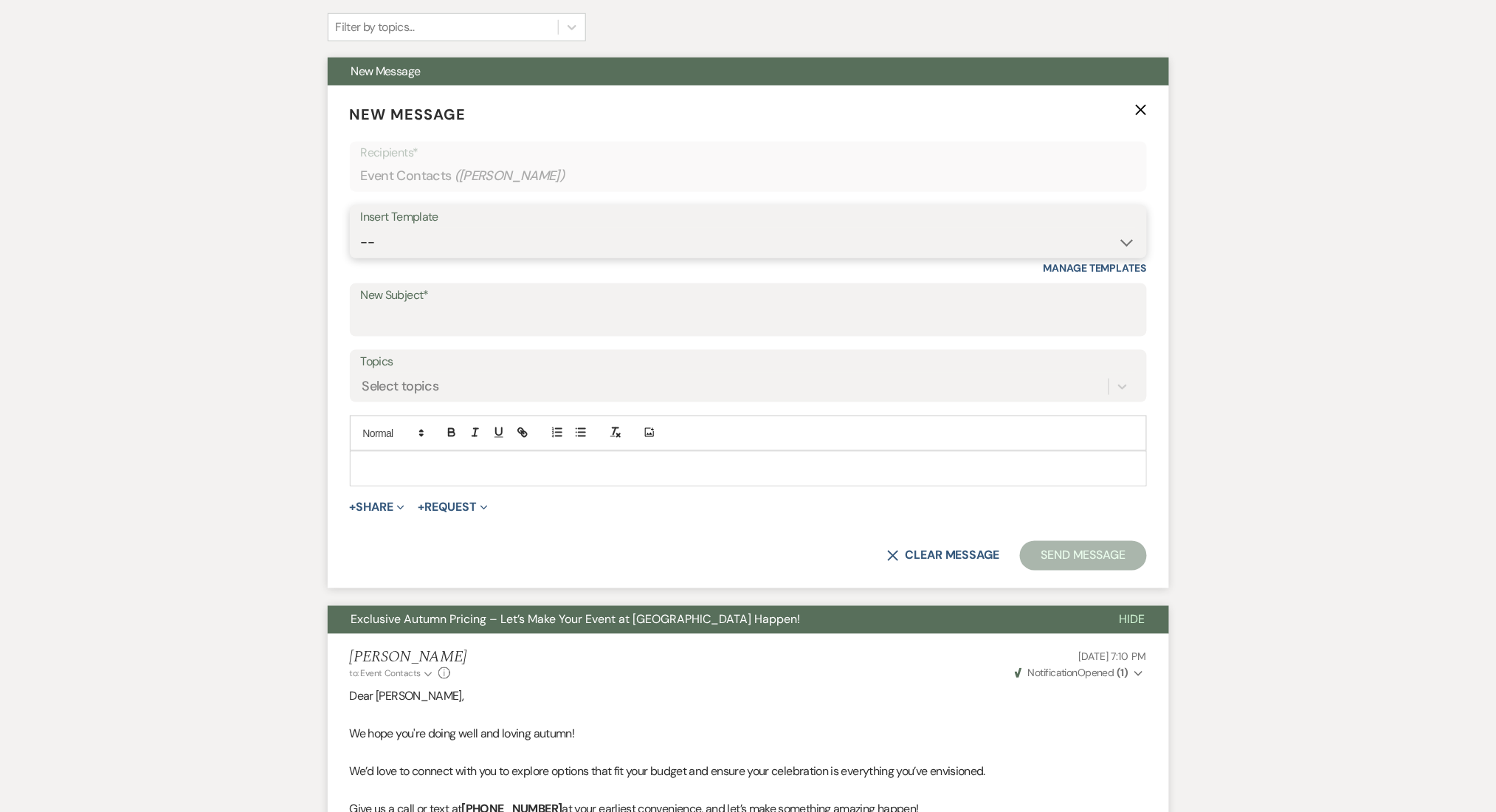
click at [500, 239] on select "-- Inquiry Follow Up Email #2 Contract Sending Template Payment Template Rental…" at bounding box center [748, 242] width 775 height 29
click at [361, 228] on select "-- Inquiry Follow Up Email #2 Contract Sending Template Payment Template Rental…" at bounding box center [748, 242] width 775 height 29
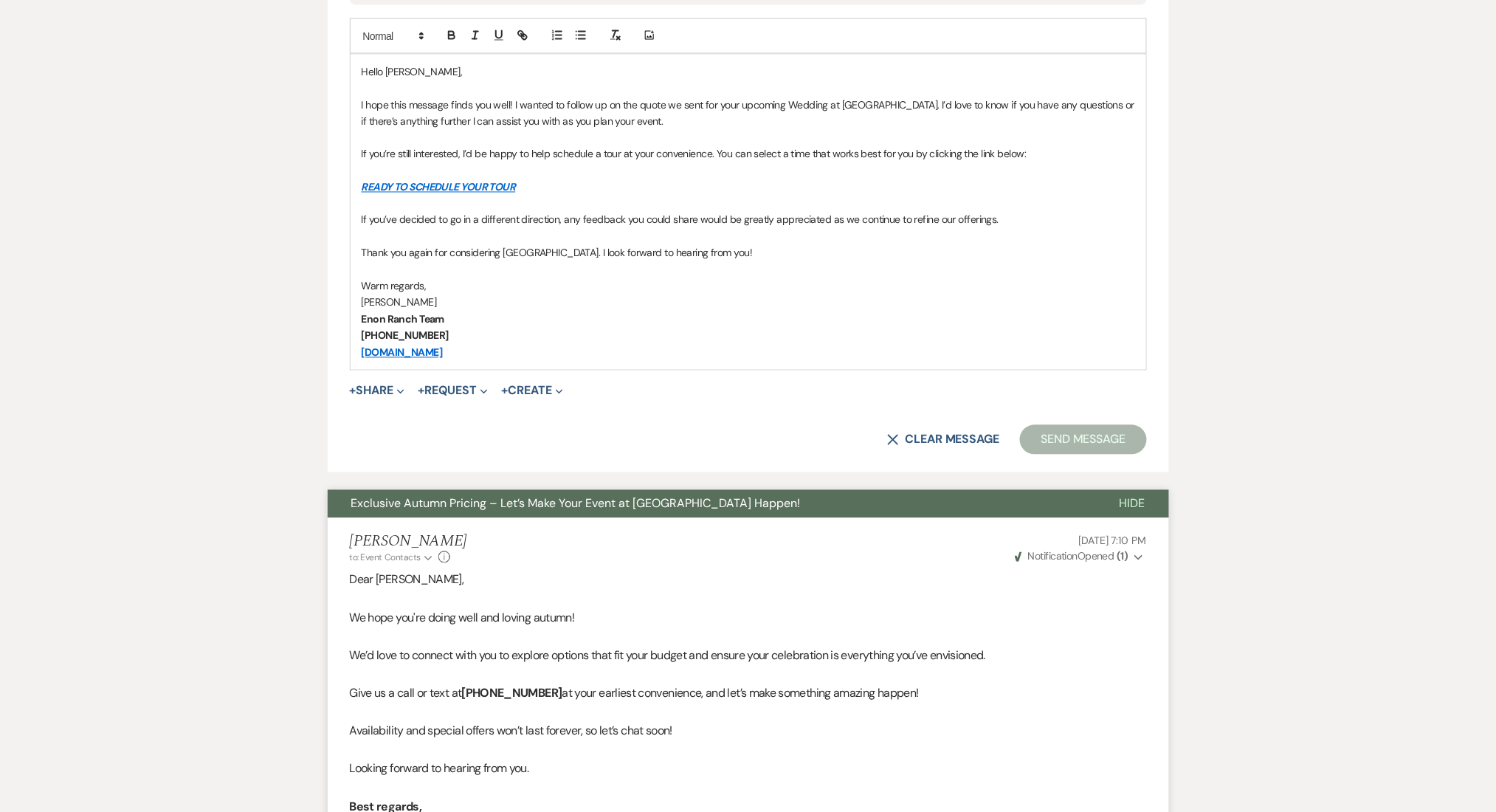
scroll to position [642, 0]
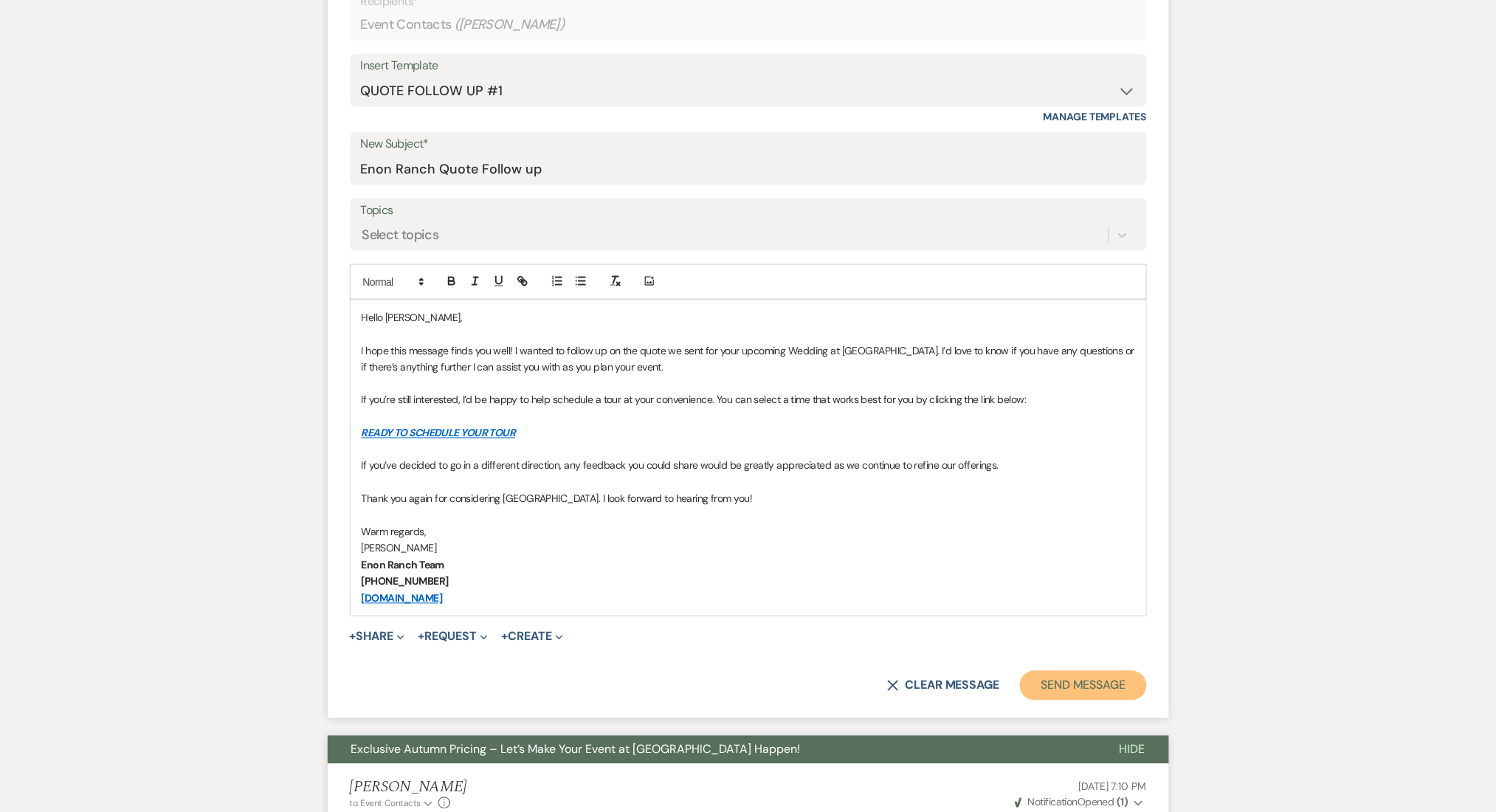
click at [1093, 684] on button "Send Message" at bounding box center [1083, 685] width 126 height 30
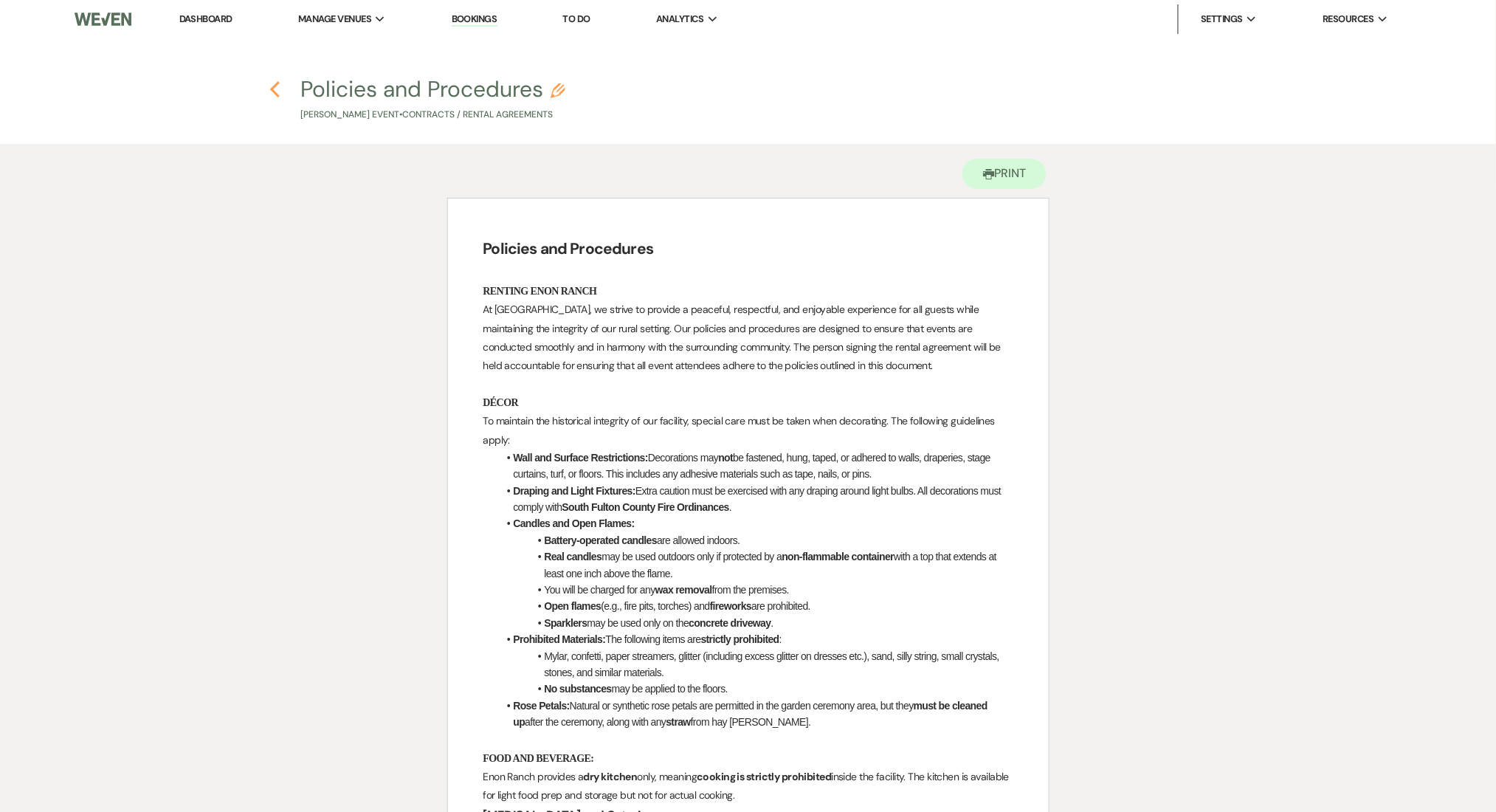
click at [276, 83] on use "button" at bounding box center [275, 89] width 10 height 17
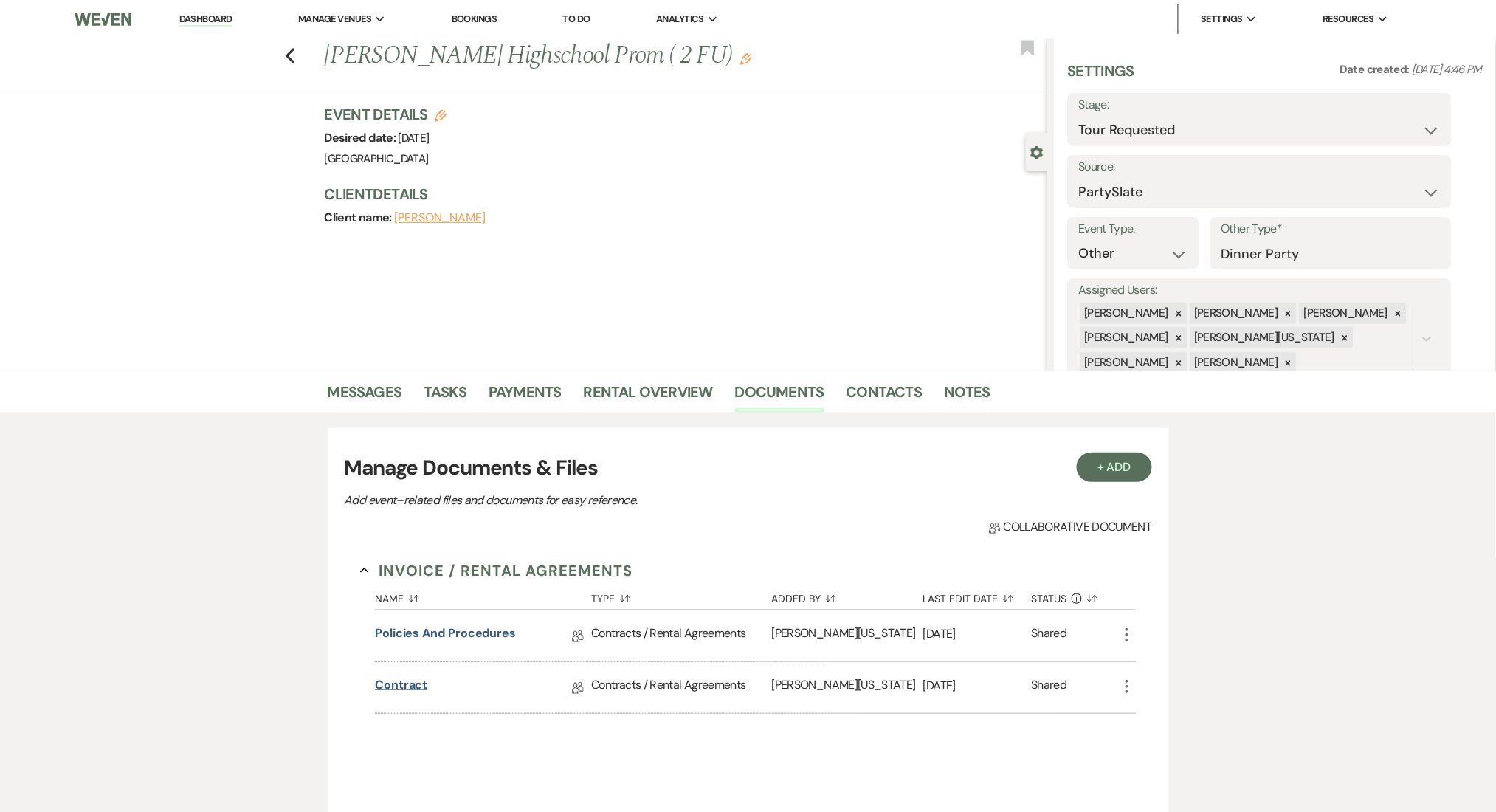
click at [420, 680] on link "Contract" at bounding box center [401, 687] width 52 height 23
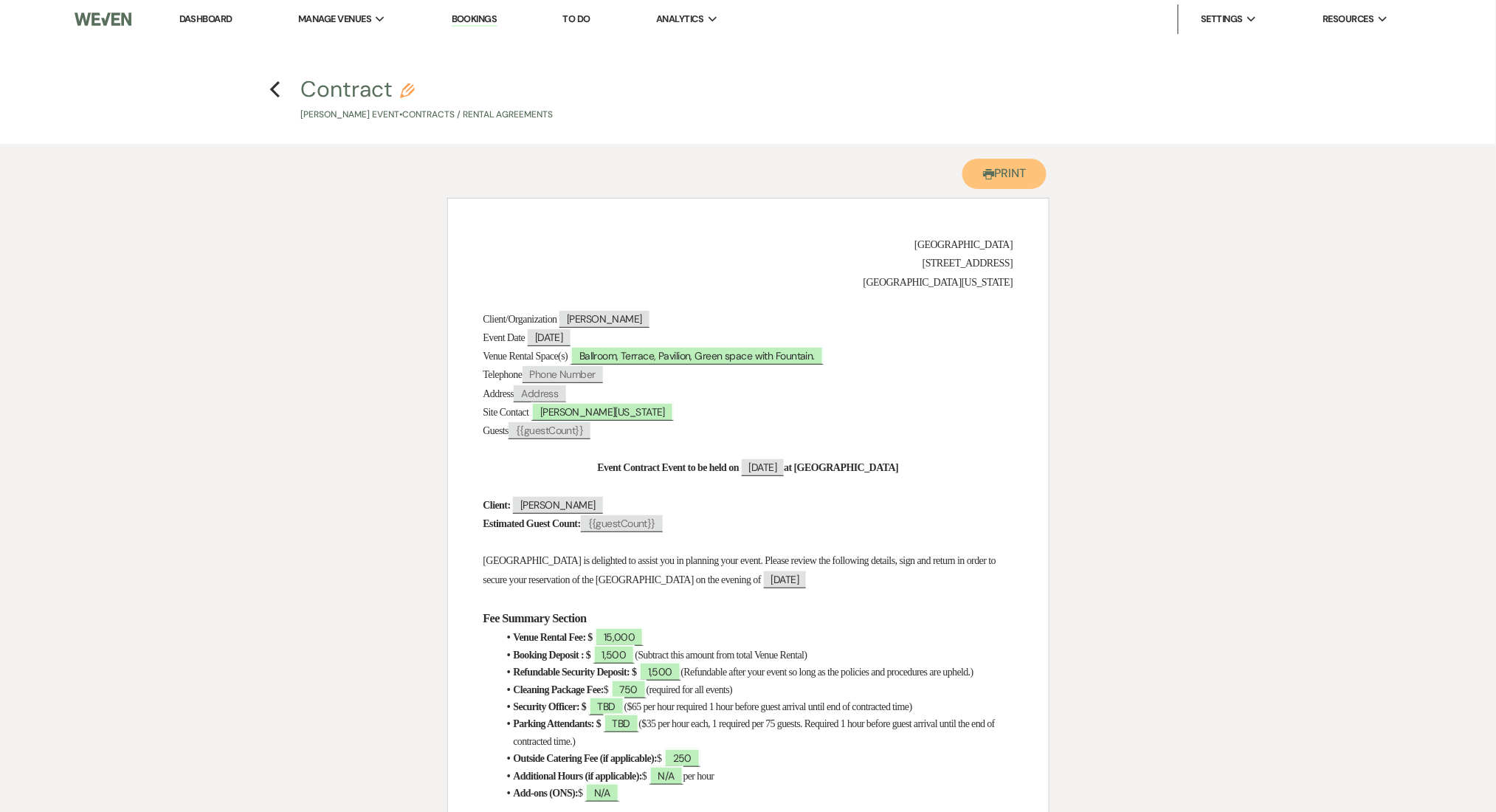
click at [1020, 171] on button "Printer Print" at bounding box center [1005, 174] width 85 height 31
click at [201, 23] on link "Dashboard" at bounding box center [205, 18] width 53 height 12
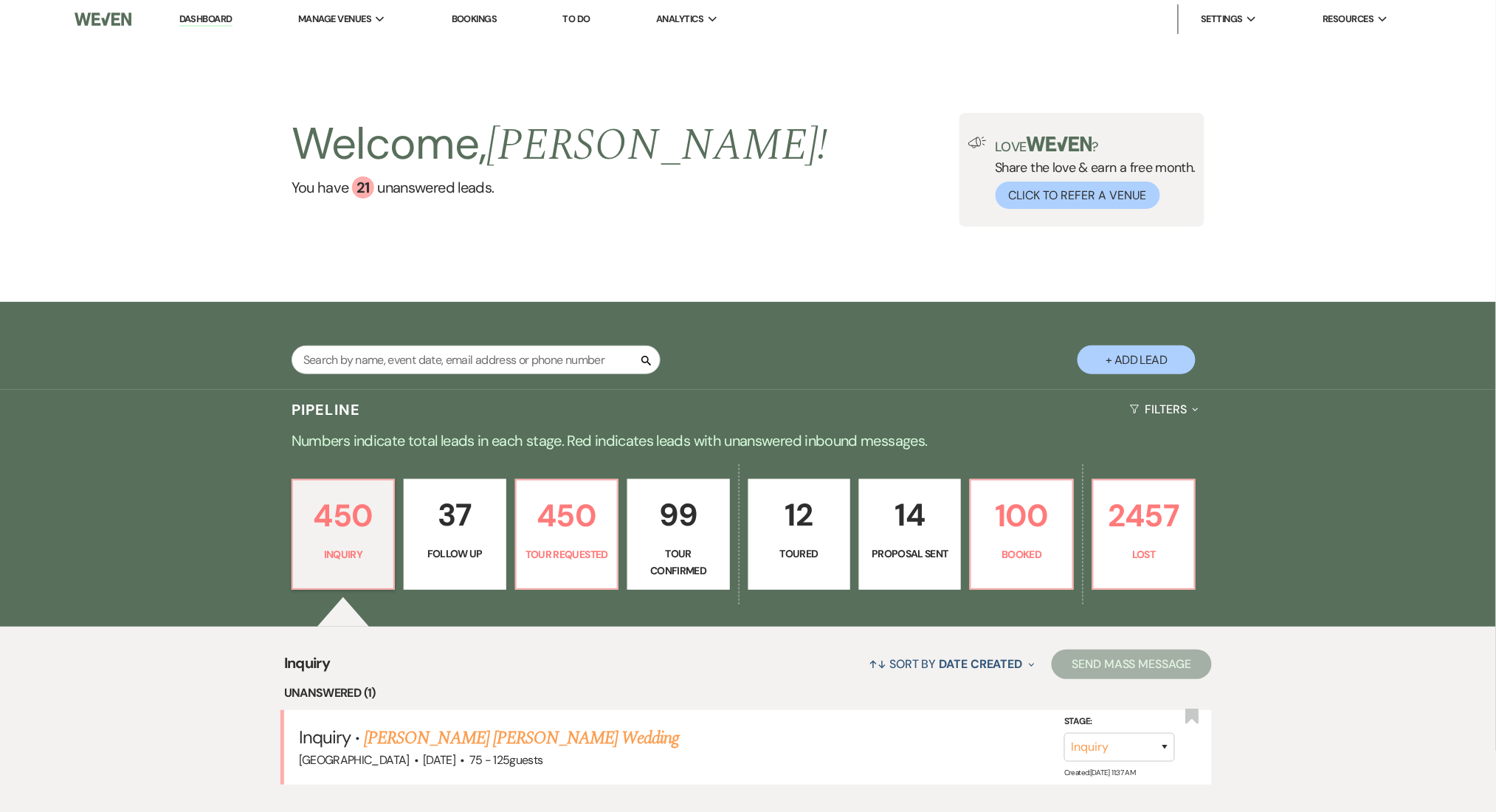
scroll to position [197, 0]
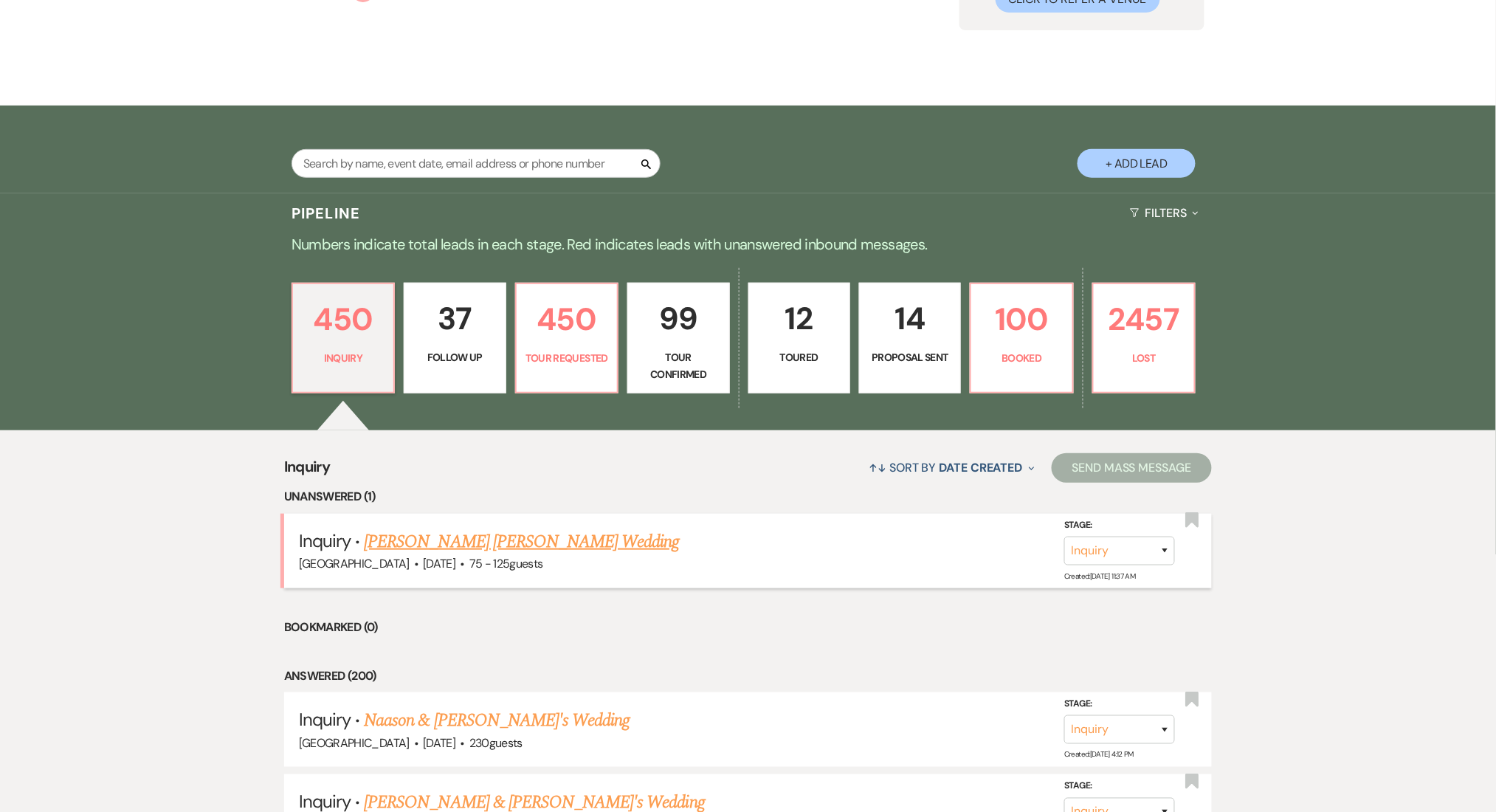
click at [456, 541] on link "[PERSON_NAME] [PERSON_NAME] Wedding" at bounding box center [521, 541] width 315 height 26
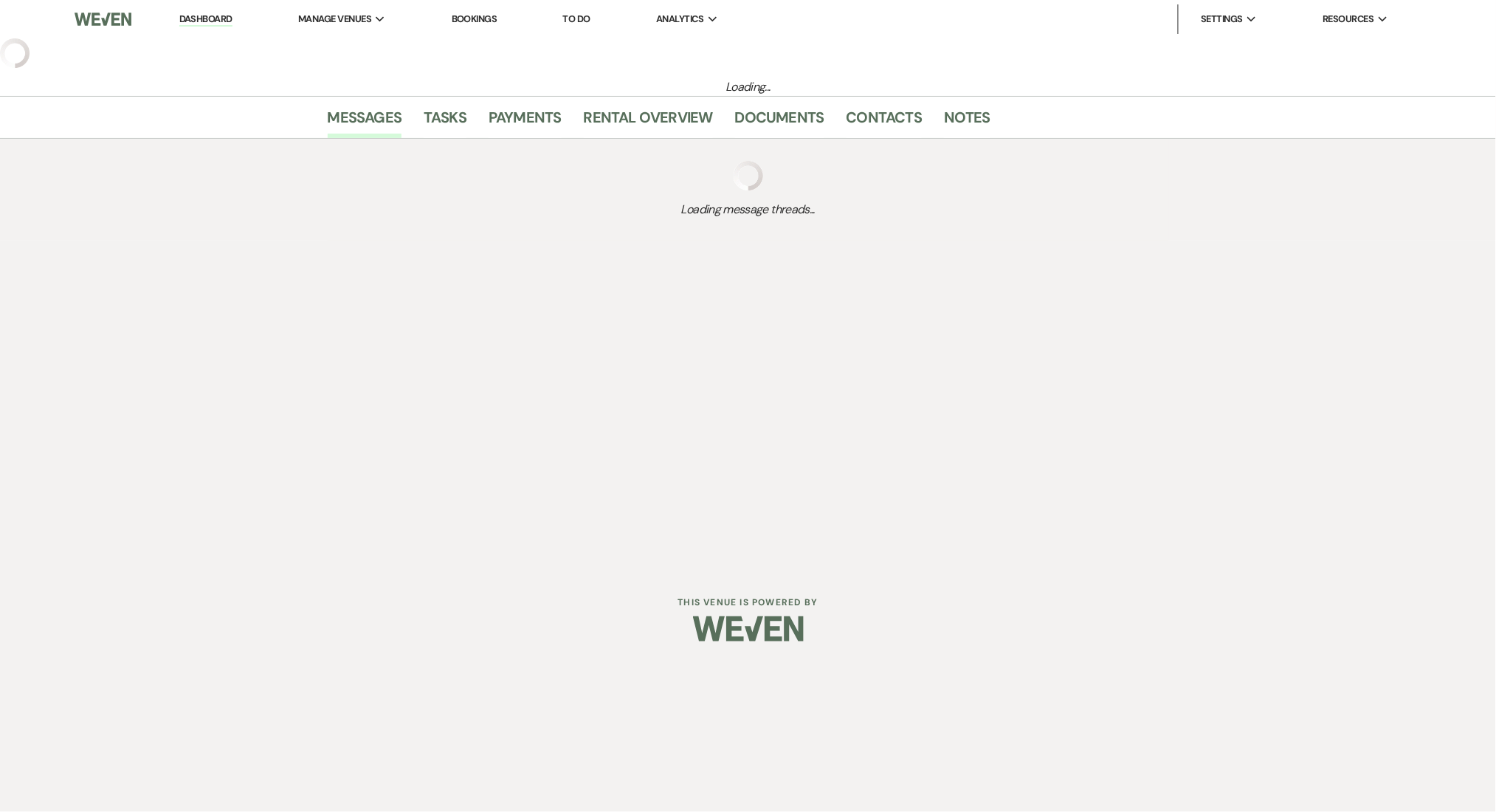
select select "3"
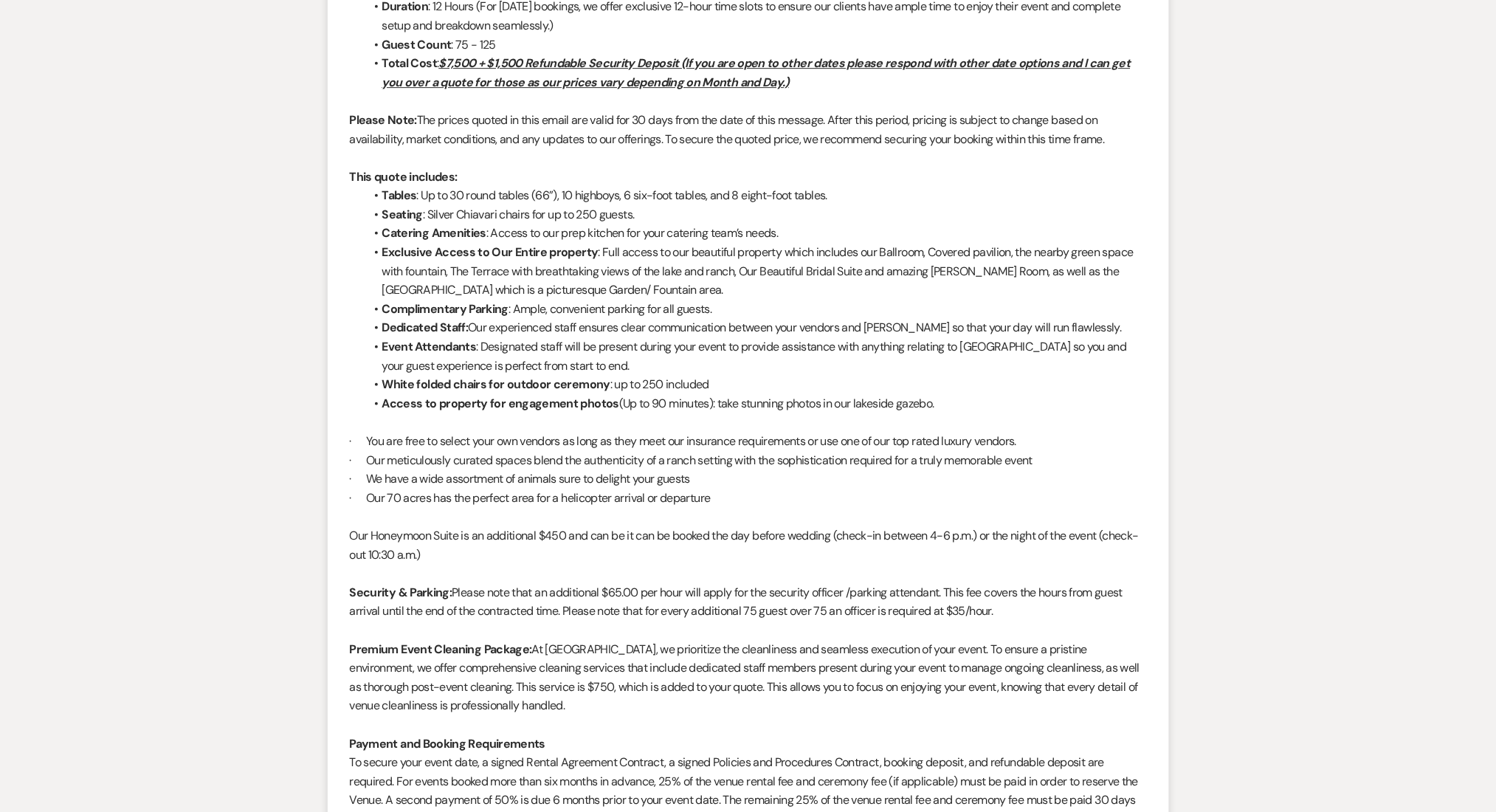
scroll to position [1556, 0]
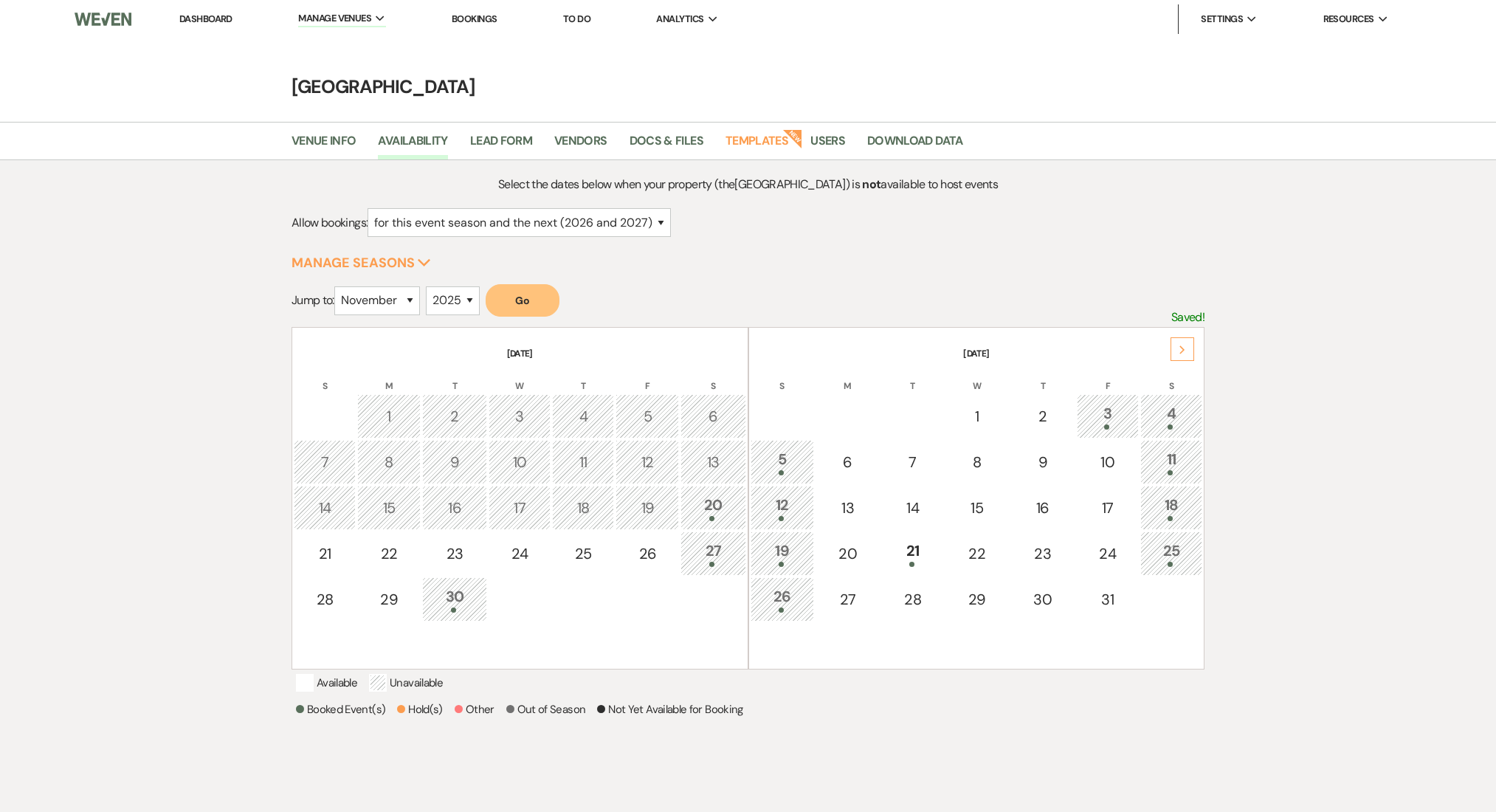
select select "11"
select select "2025"
click at [196, 17] on link "Dashboard" at bounding box center [205, 18] width 53 height 12
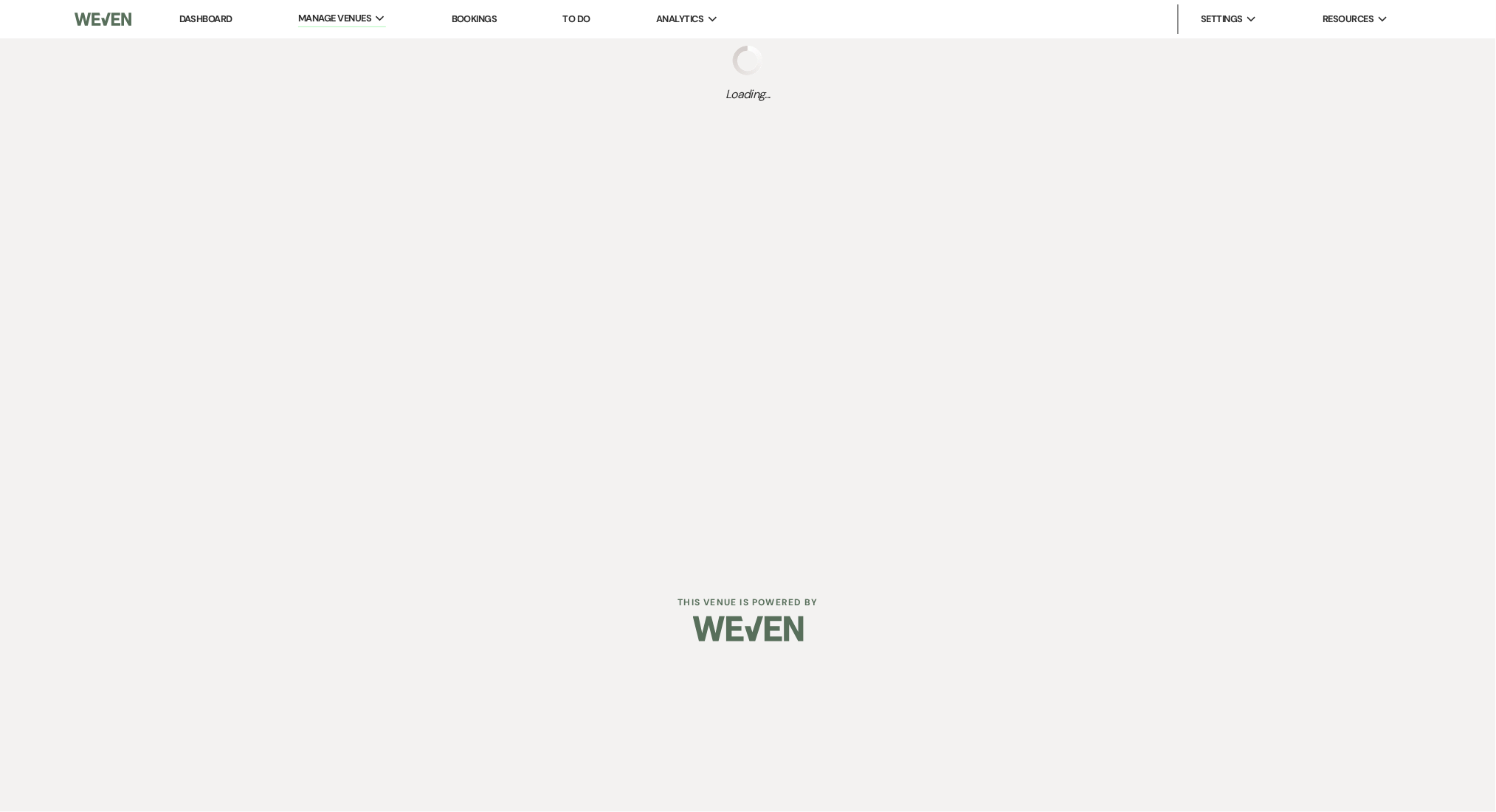
select select "2"
select select "2026"
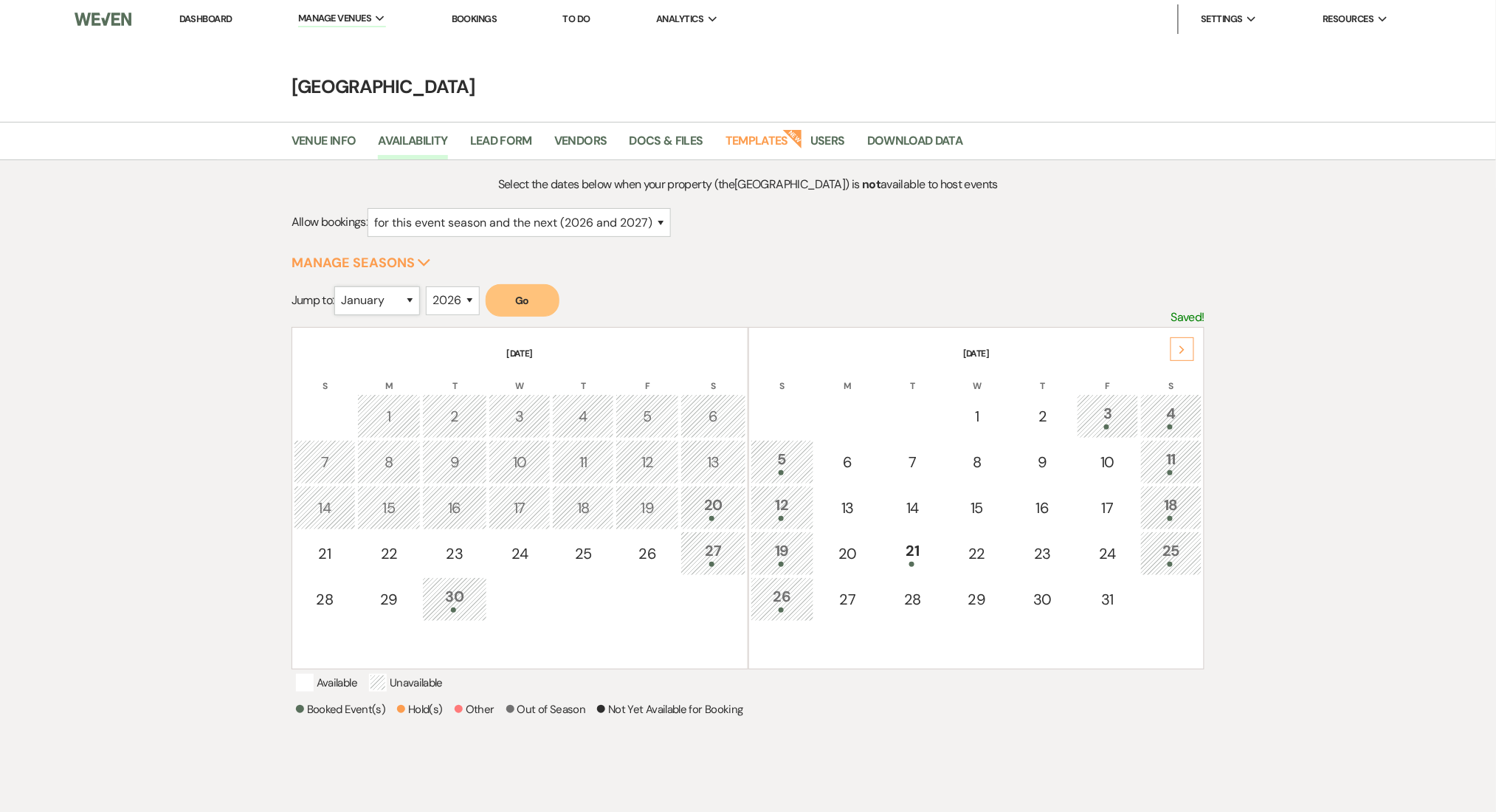
click at [385, 305] on select "January February March April May June July August September October November De…" at bounding box center [377, 301] width 86 height 29
select select "8"
click at [338, 287] on select "January February March April May June July August September October November De…" at bounding box center [377, 301] width 86 height 29
click at [546, 309] on button "Go" at bounding box center [522, 300] width 73 height 32
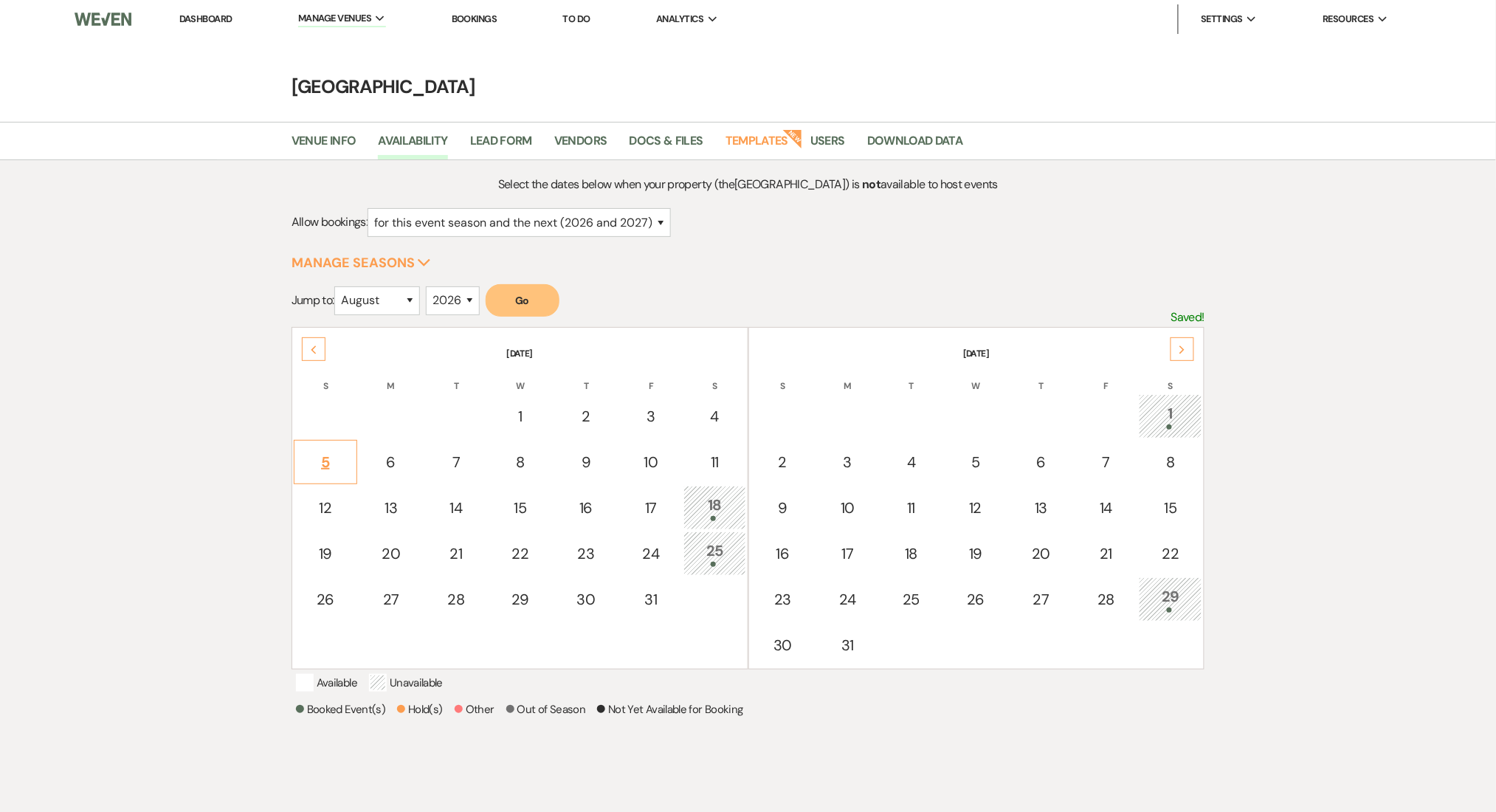
click at [298, 443] on td "5" at bounding box center [325, 462] width 64 height 45
select select "other"
select select "false"
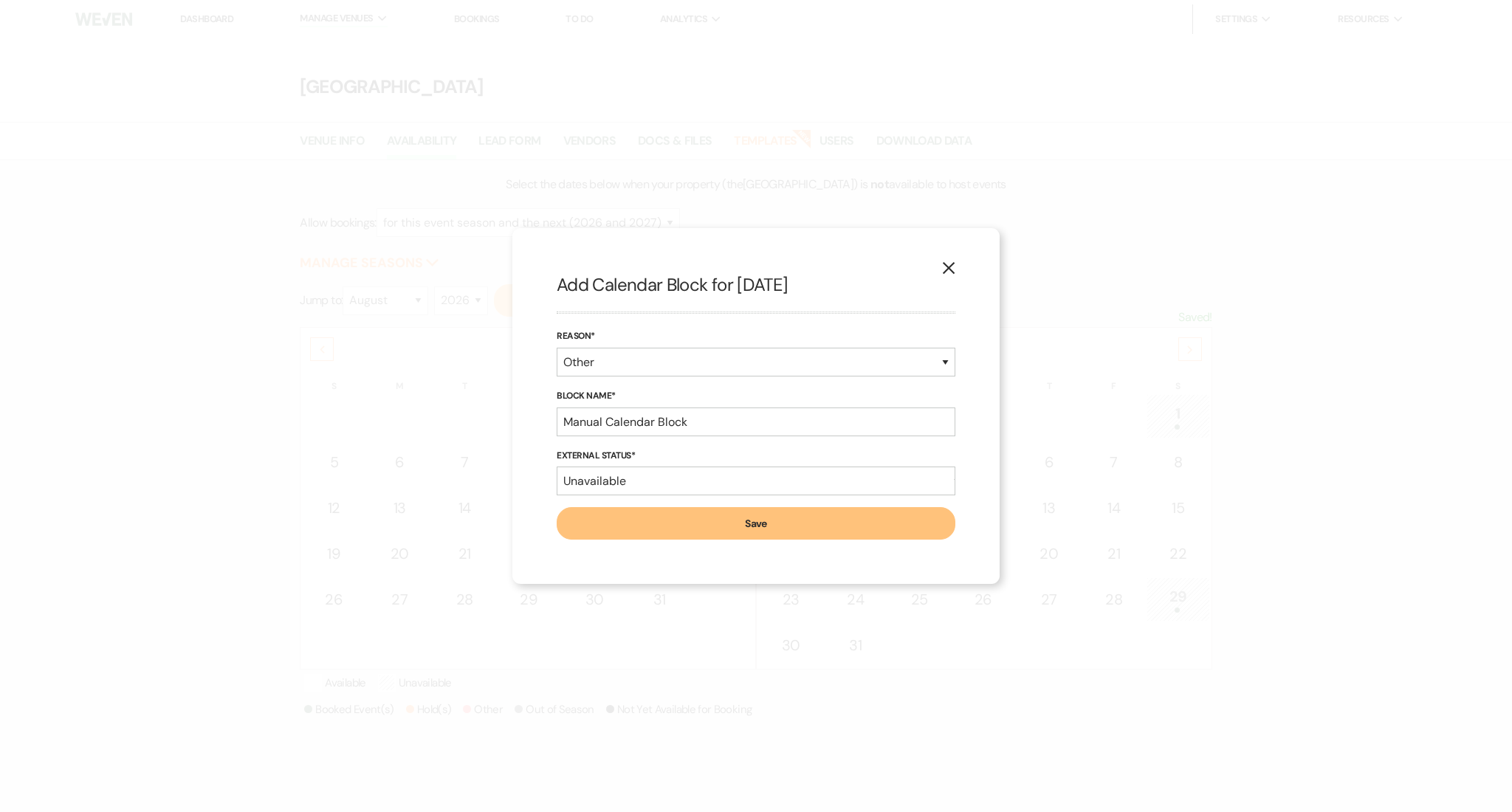
click at [942, 262] on icon "X" at bounding box center [948, 267] width 13 height 13
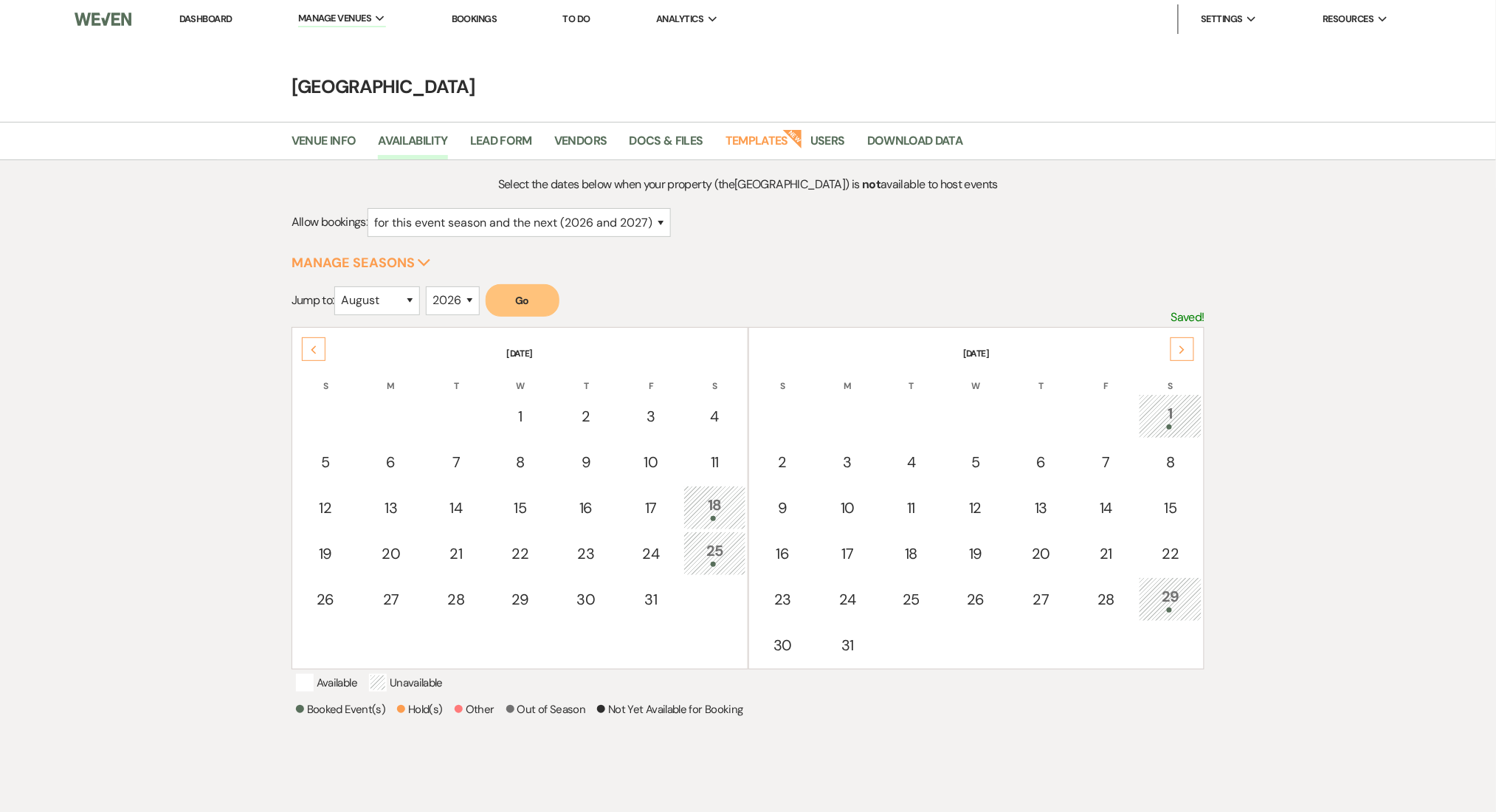
click at [21, 330] on div "Select the dates below when your property (the Enon Ranch ) is not available to…" at bounding box center [748, 506] width 1496 height 692
click at [445, 294] on select "2025 2026 2027 2028 2029" at bounding box center [453, 301] width 54 height 29
select select "2025"
click at [430, 287] on select "2025 2026 2027 2028 2029" at bounding box center [453, 301] width 54 height 29
click at [403, 301] on select "January February March April May June July August September October November De…" at bounding box center [377, 301] width 86 height 29
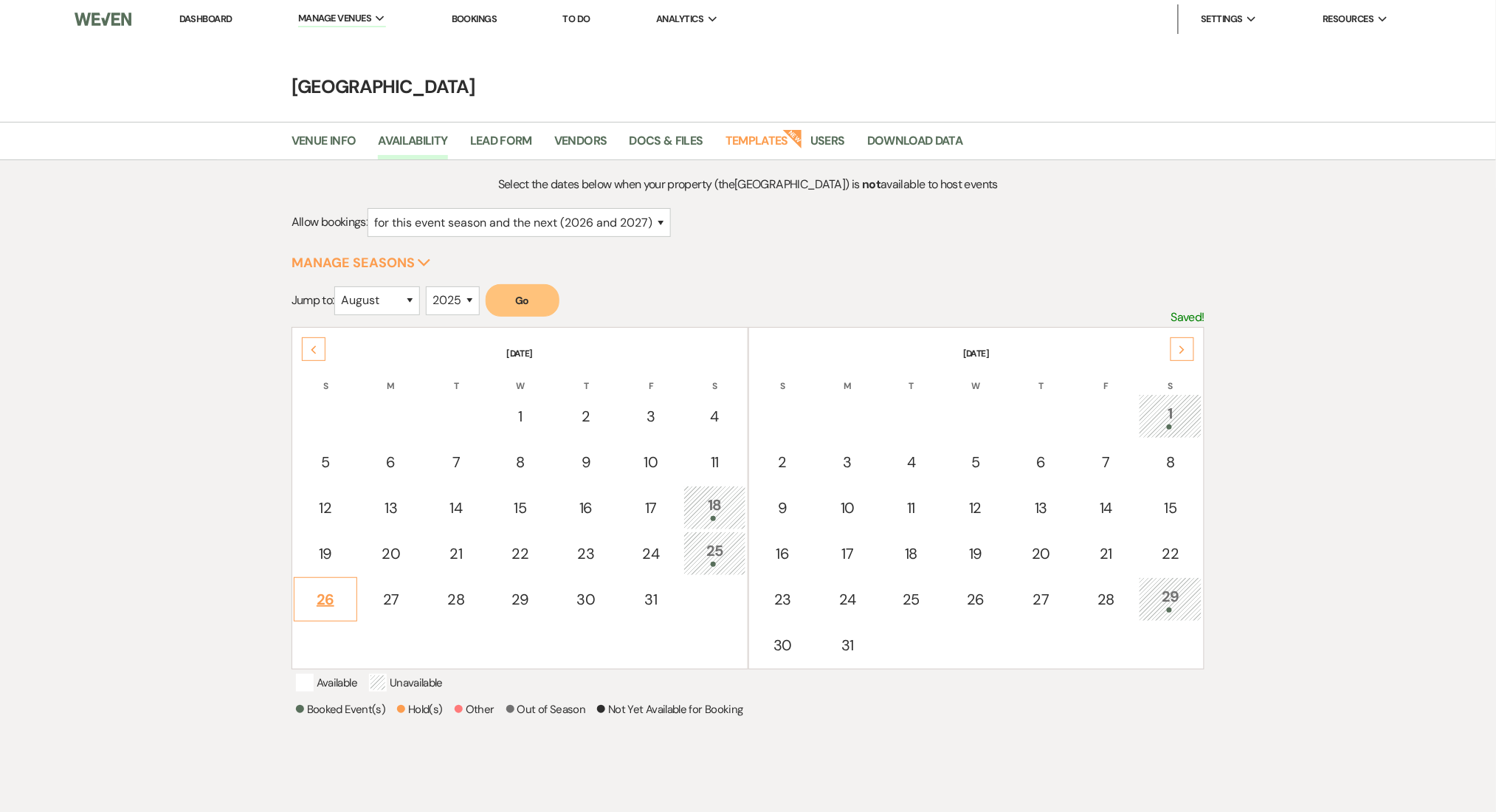
click at [347, 599] on div "26" at bounding box center [325, 599] width 47 height 22
select select "other"
select select "false"
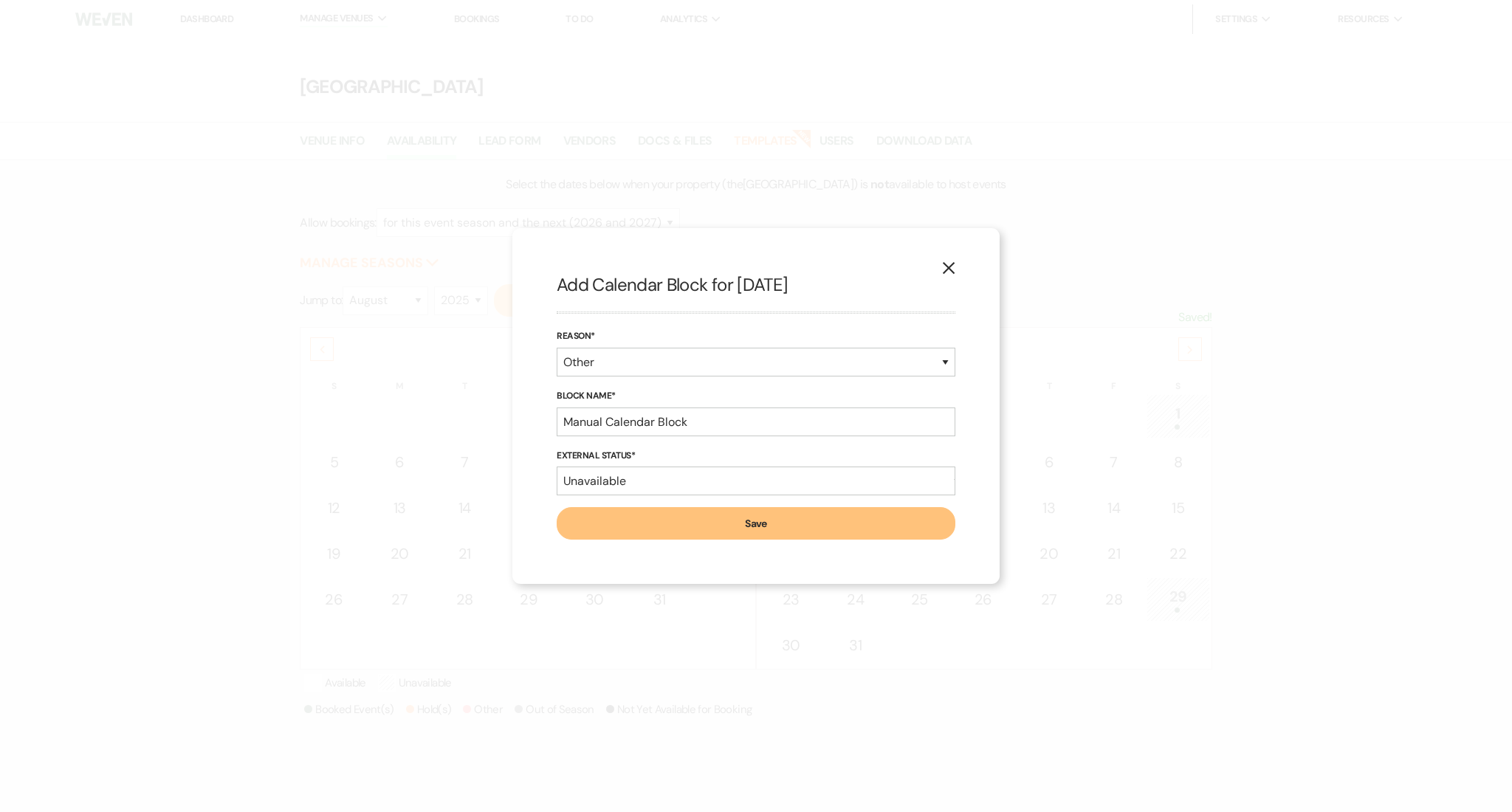
click at [944, 277] on button "X" at bounding box center [948, 267] width 22 height 26
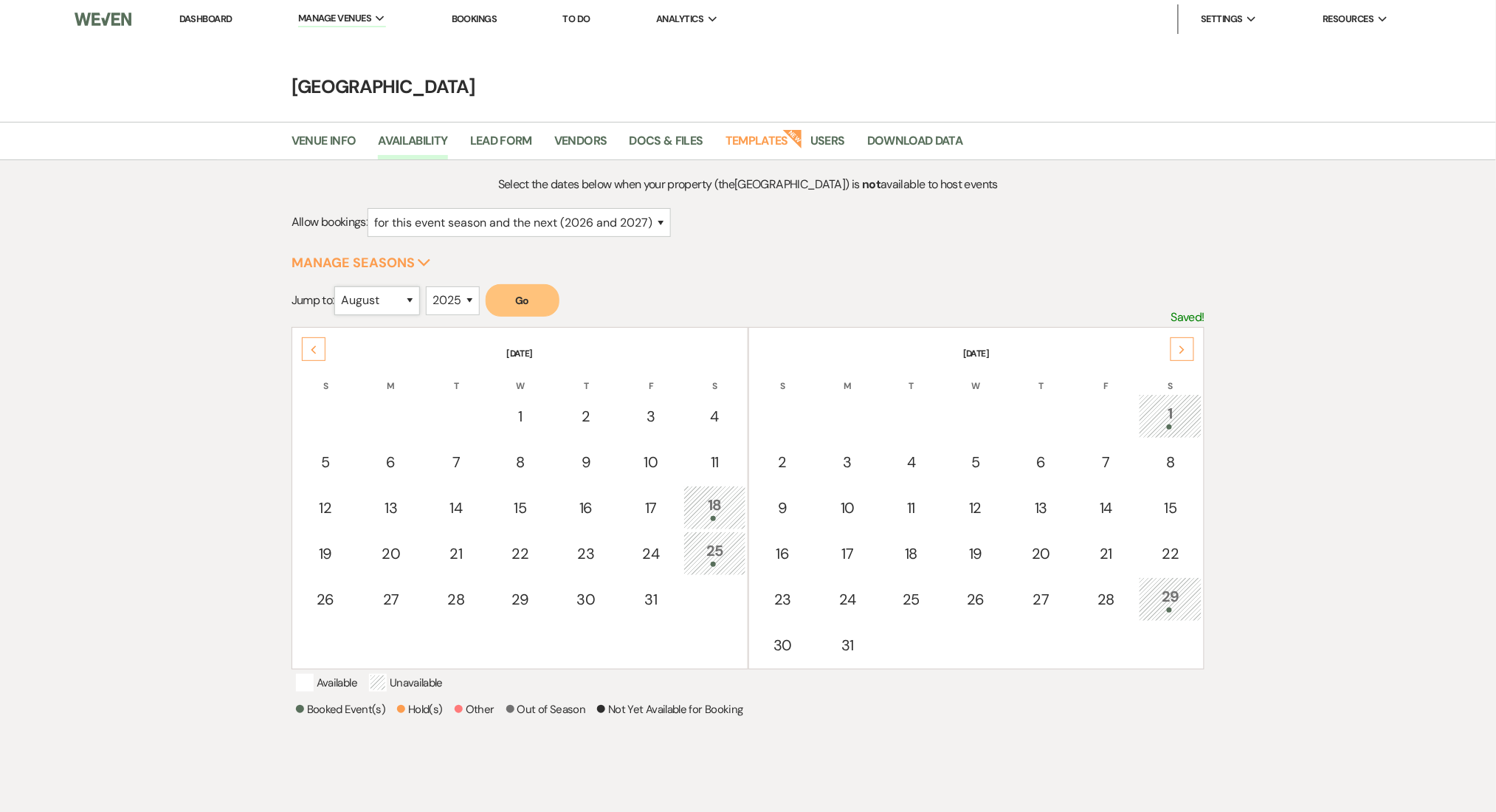
click at [391, 291] on select "January February March April May June July August September October November De…" at bounding box center [377, 301] width 86 height 29
click at [338, 287] on select "January February March April May June July August September October November De…" at bounding box center [377, 301] width 86 height 29
click at [517, 302] on button "Go" at bounding box center [522, 300] width 73 height 32
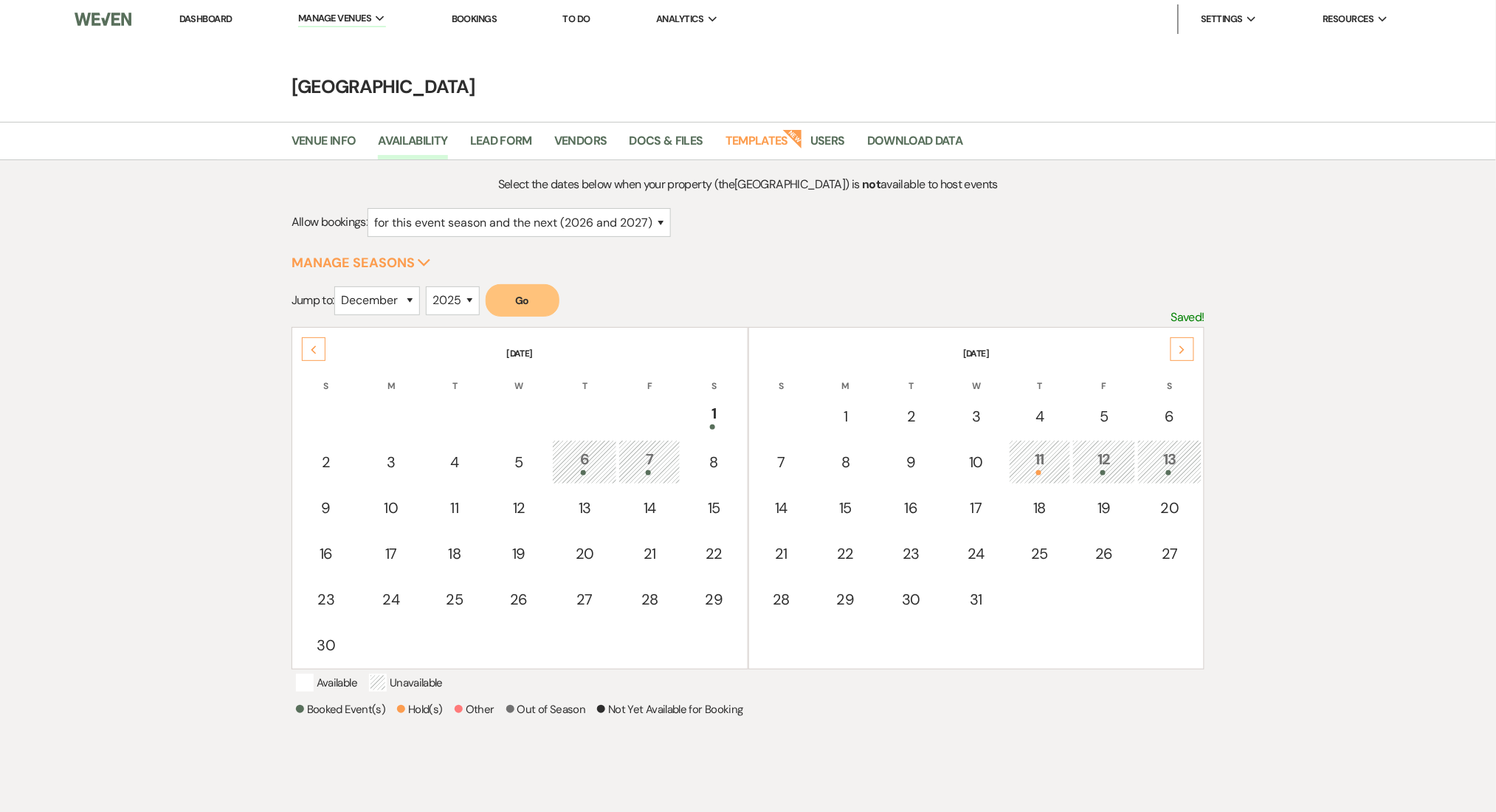
click at [1172, 455] on div "13" at bounding box center [1170, 461] width 49 height 27
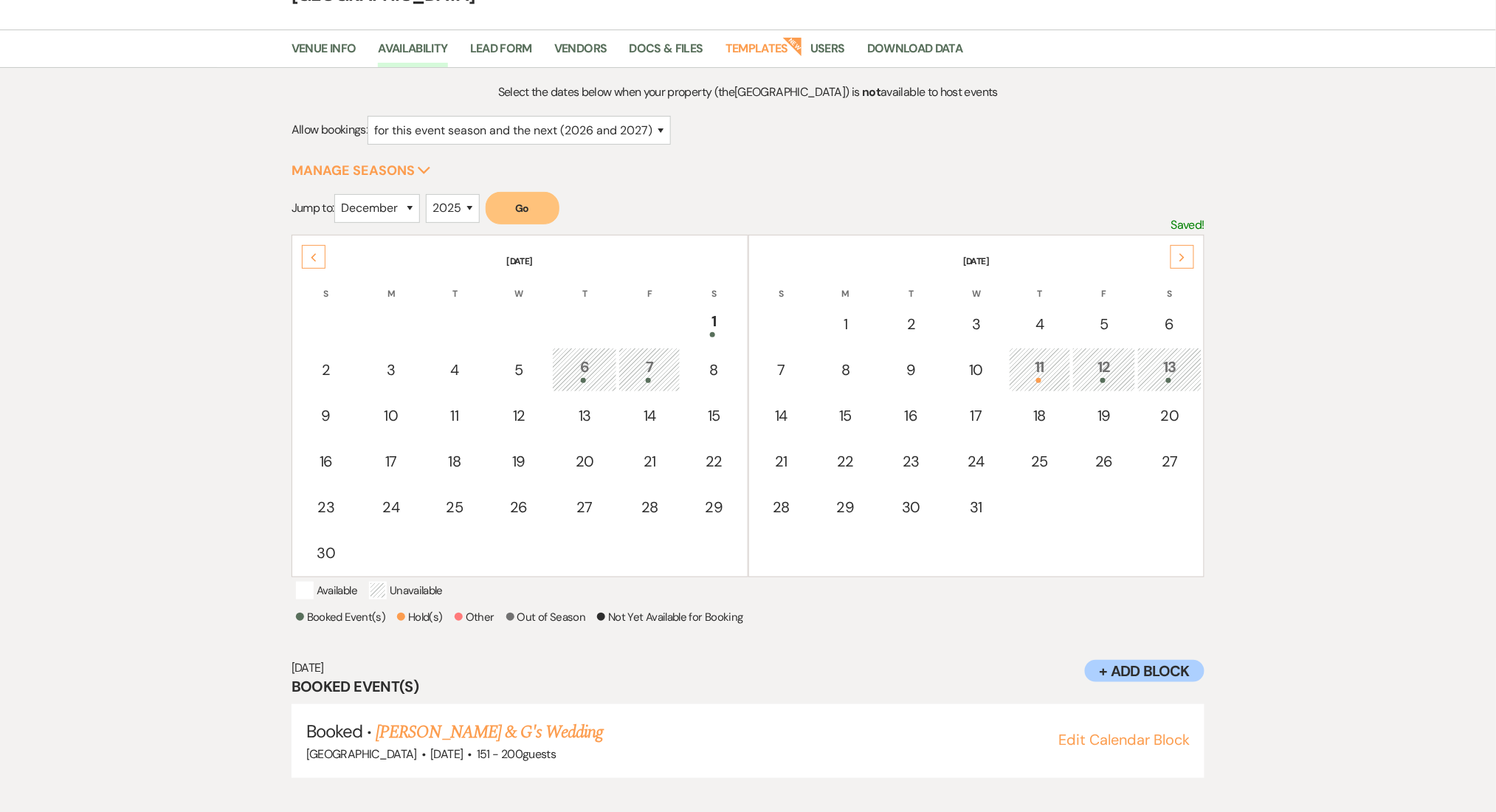
scroll to position [99, 0]
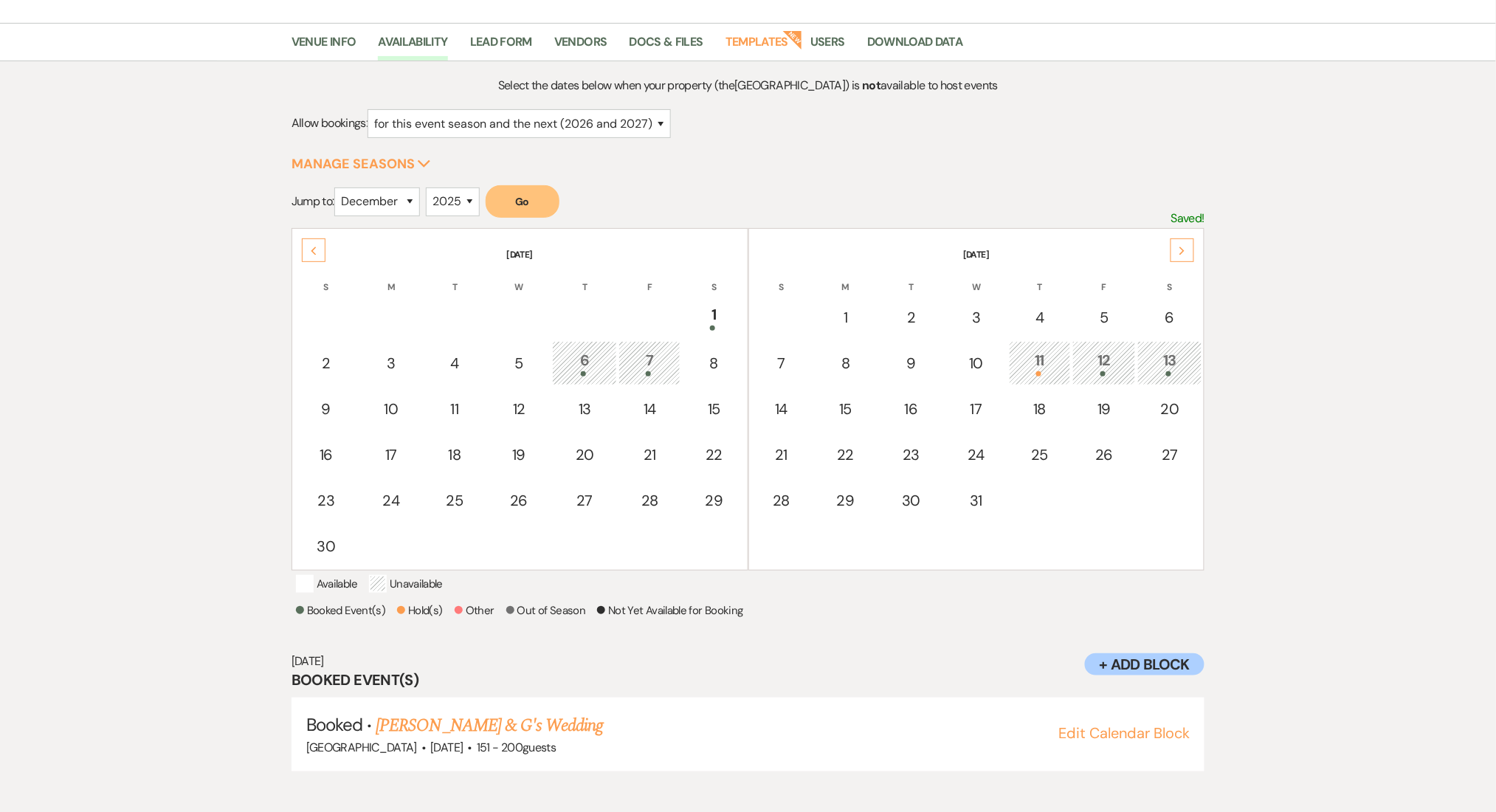
click at [108, 545] on div "Select the dates below when your property (the Enon Ranch ) is not available to…" at bounding box center [748, 438] width 1496 height 754
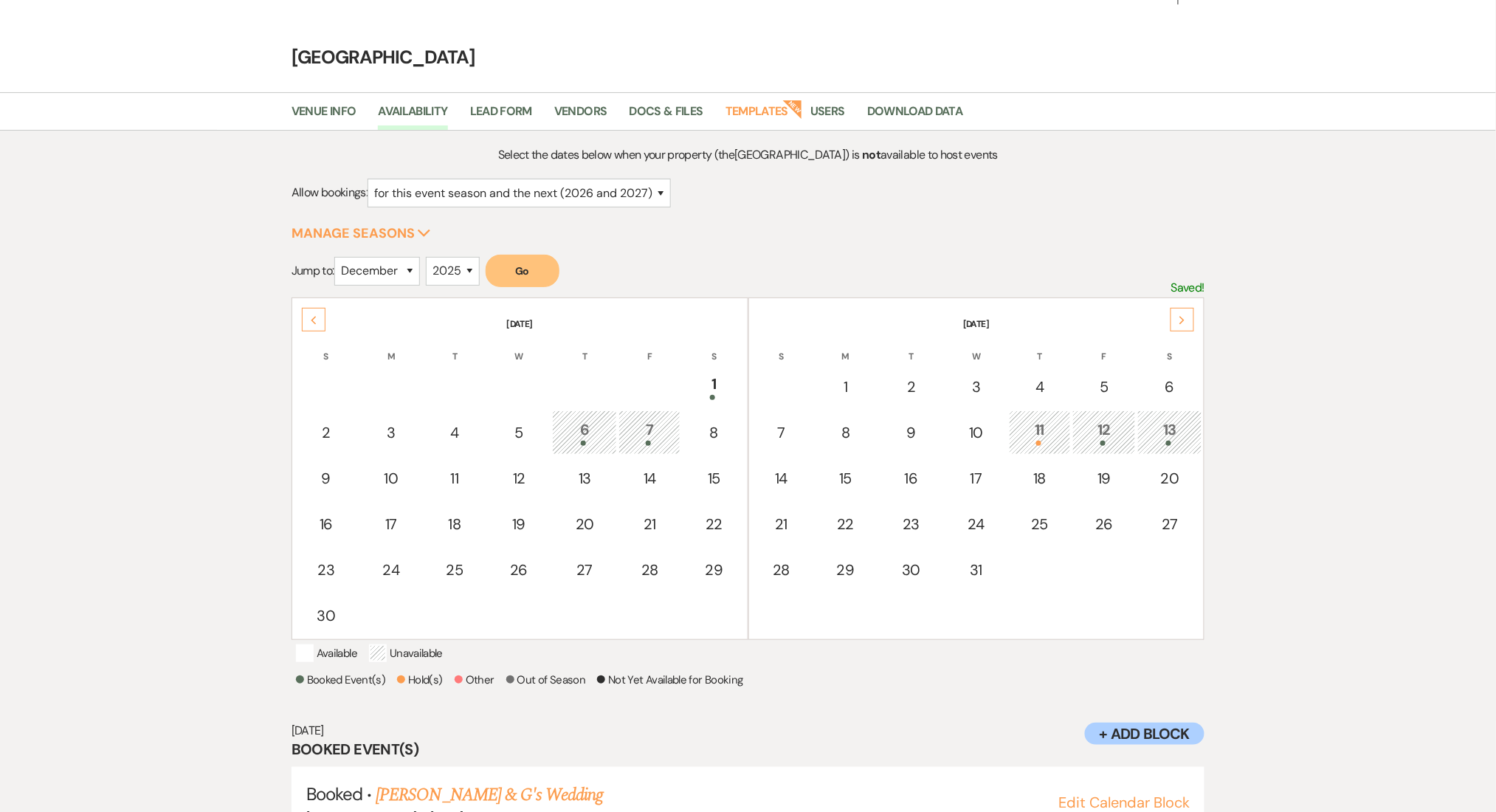
scroll to position [0, 0]
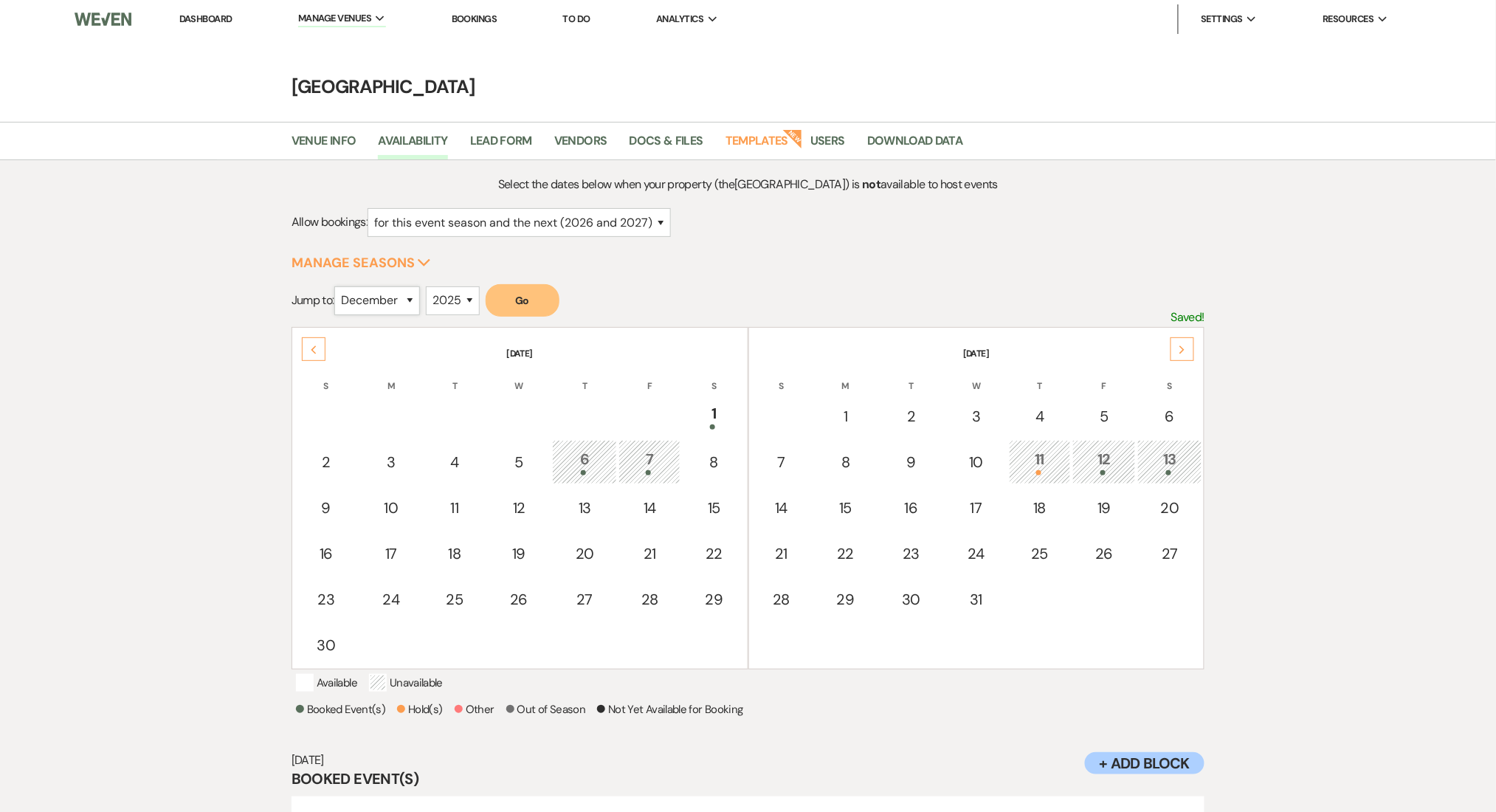
click at [411, 305] on select "January February March April May June July August September October November De…" at bounding box center [377, 301] width 86 height 29
select select "10"
click at [338, 287] on select "January February March April May June July August September October November De…" at bounding box center [377, 301] width 86 height 29
click at [525, 304] on button "Go" at bounding box center [522, 300] width 73 height 32
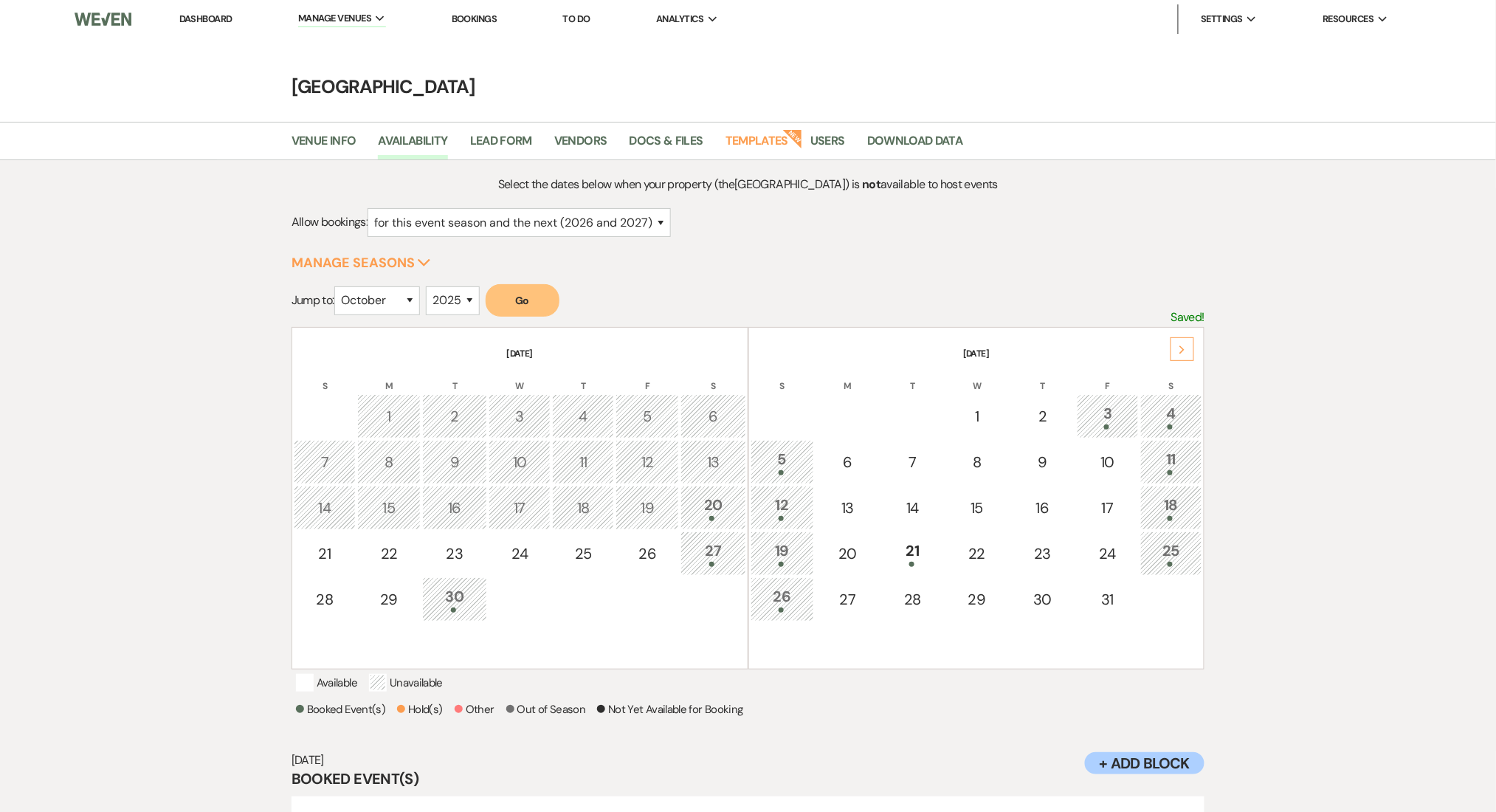
click at [781, 500] on div "12" at bounding box center [783, 507] width 47 height 27
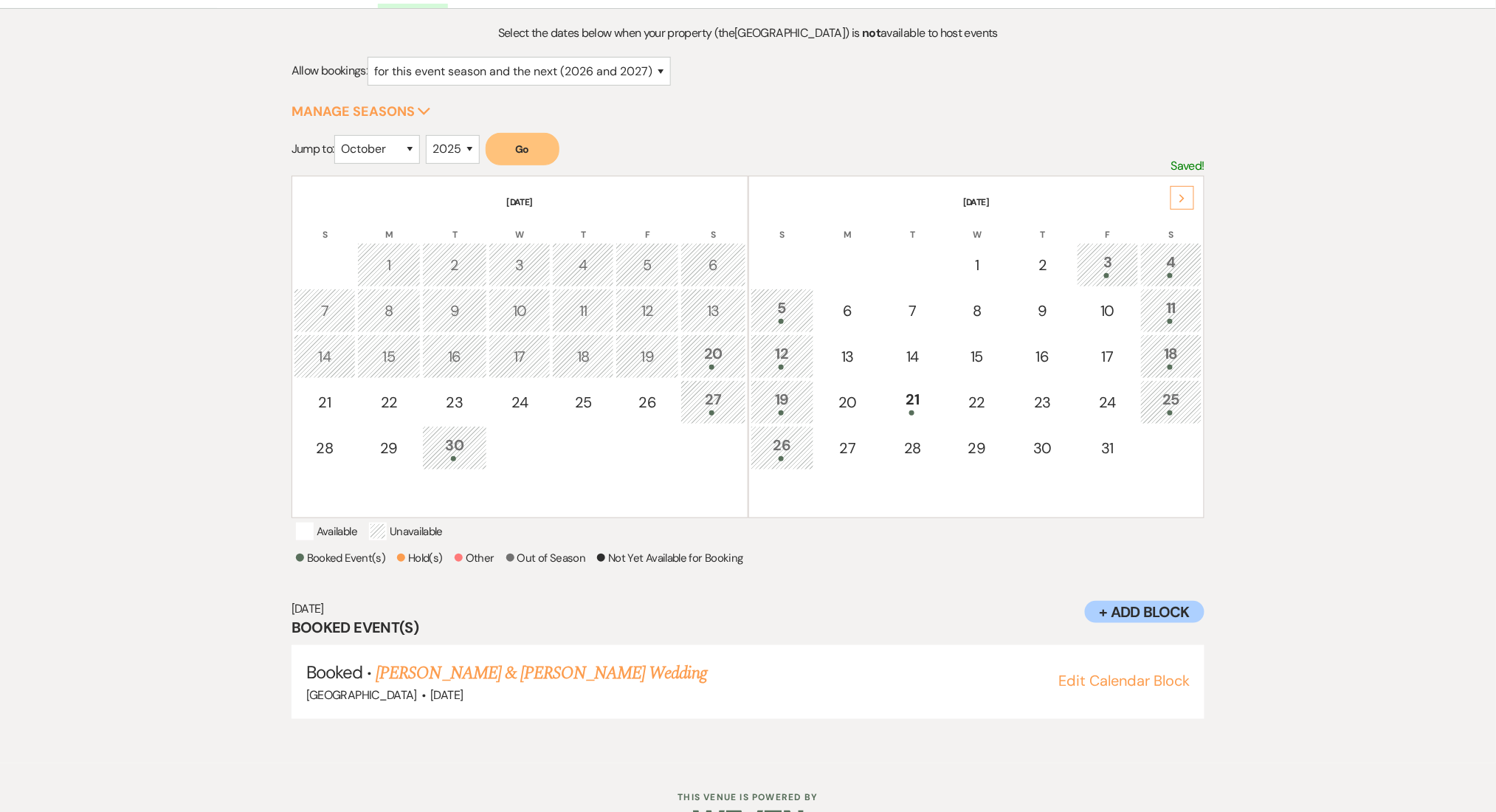
scroll to position [197, 0]
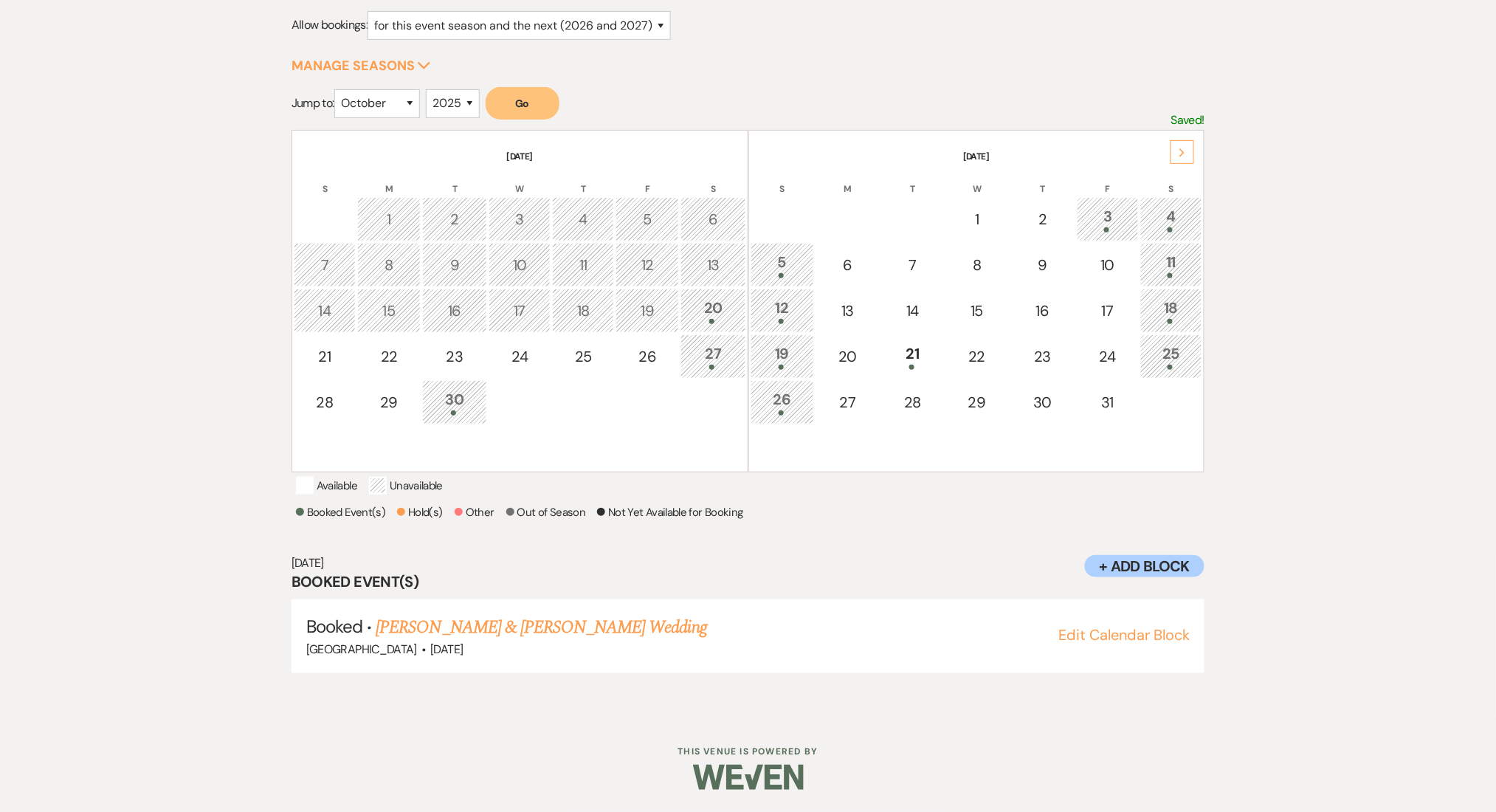
click at [26, 497] on div "Select the dates below when your property (the Enon Ranch ) is not available to…" at bounding box center [748, 340] width 1496 height 754
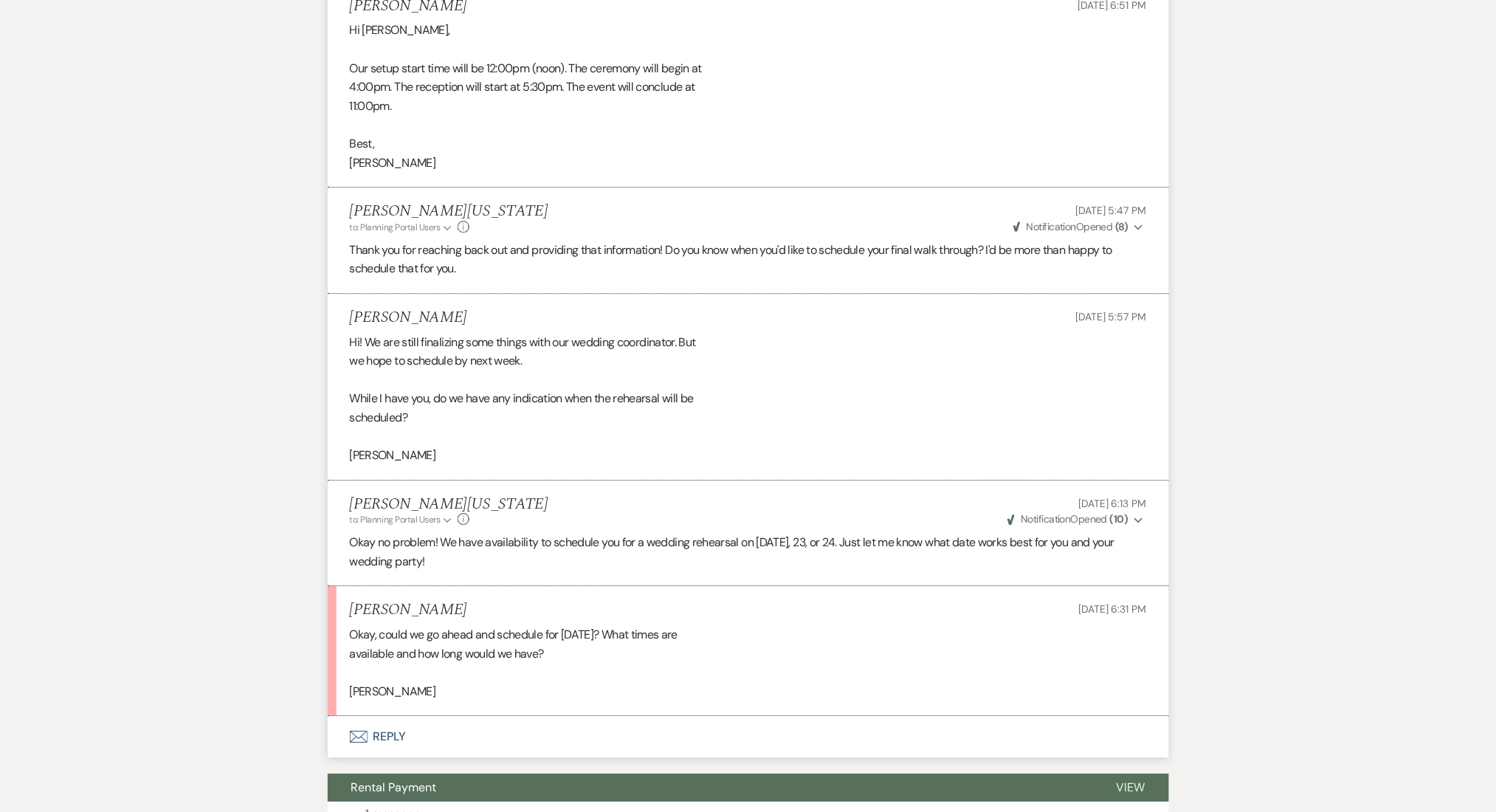
scroll to position [1574, 0]
